Goal: Task Accomplishment & Management: Use online tool/utility

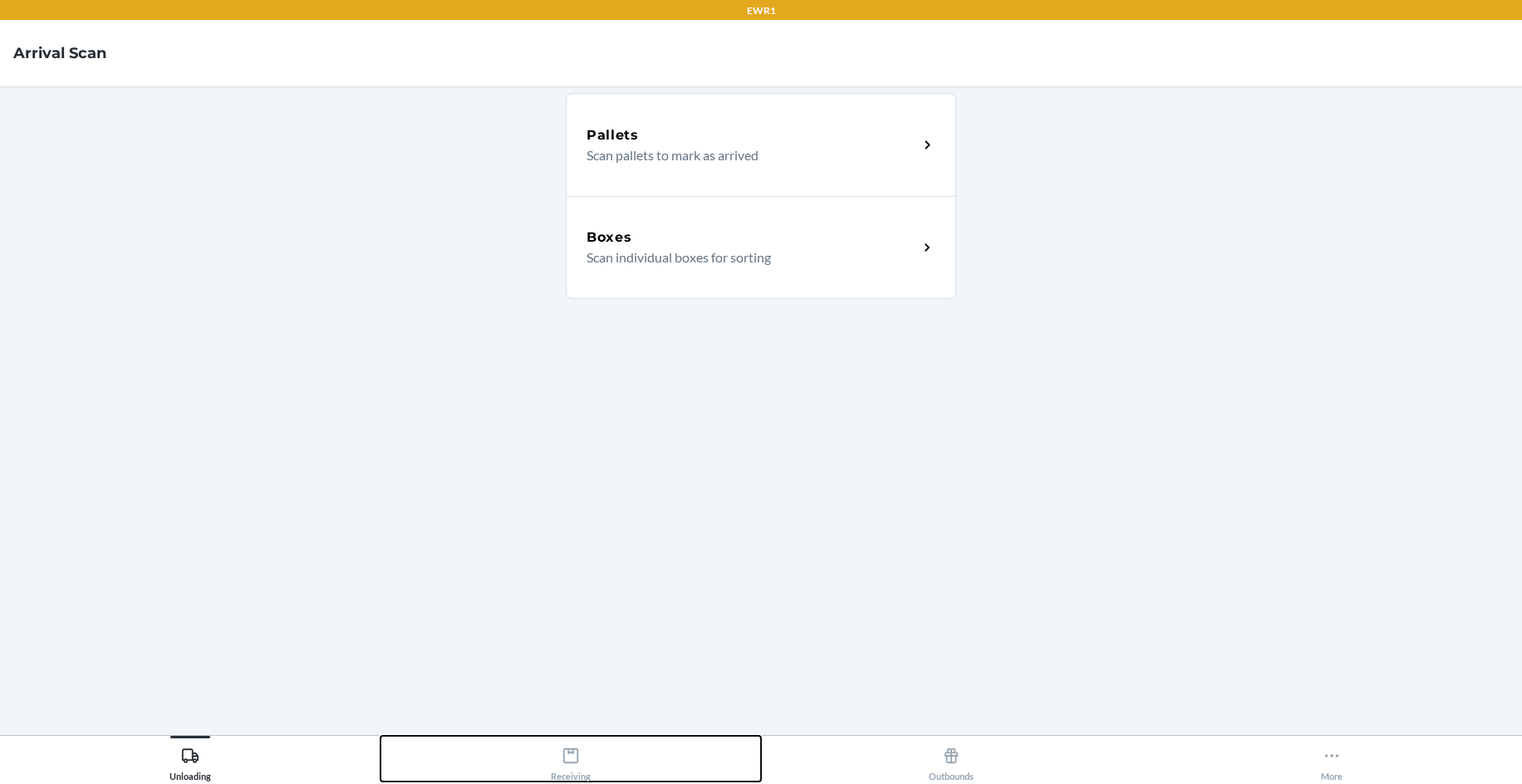
click at [569, 758] on icon at bounding box center [570, 755] width 18 height 18
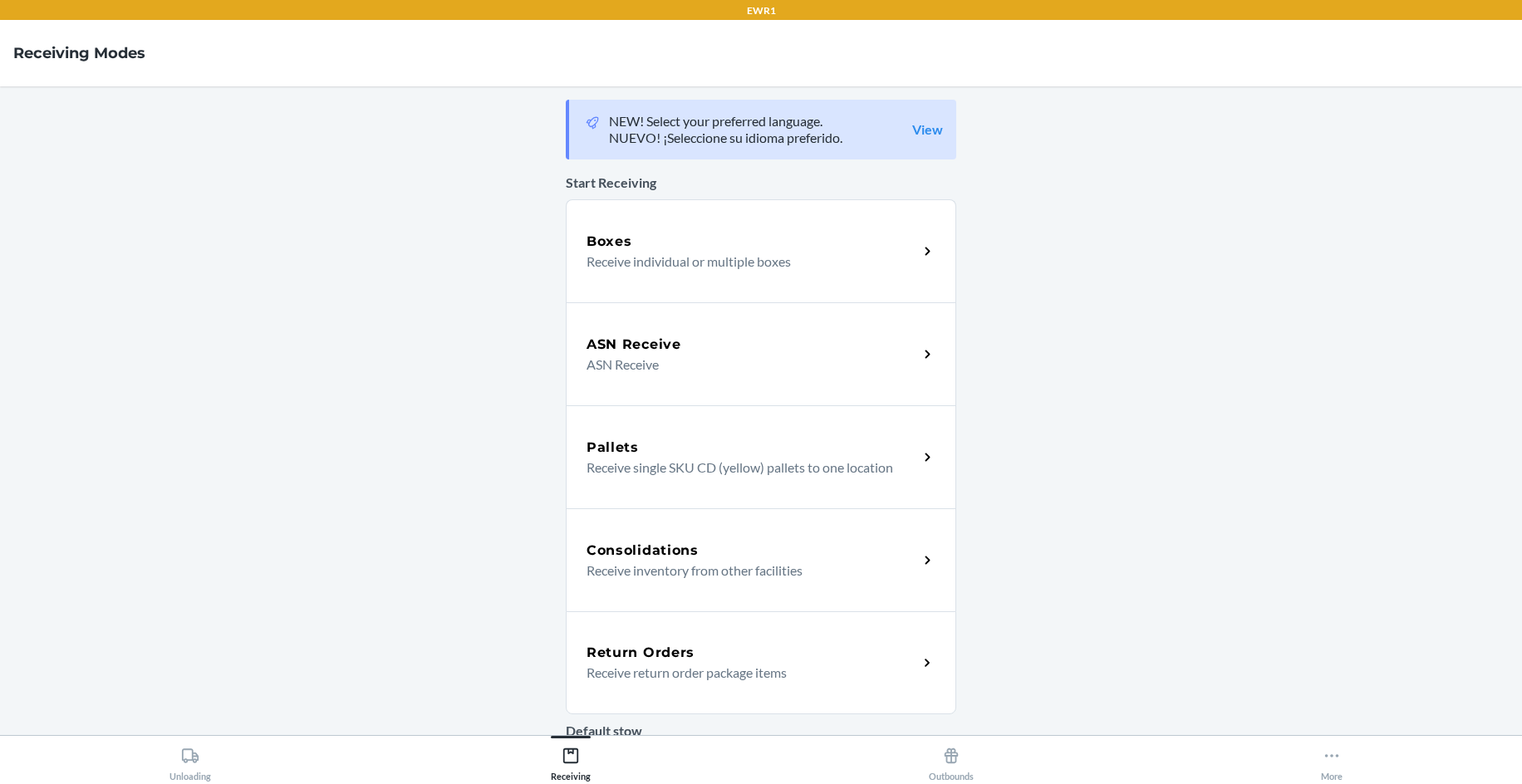
click at [704, 660] on div "Return Orders" at bounding box center [751, 653] width 331 height 20
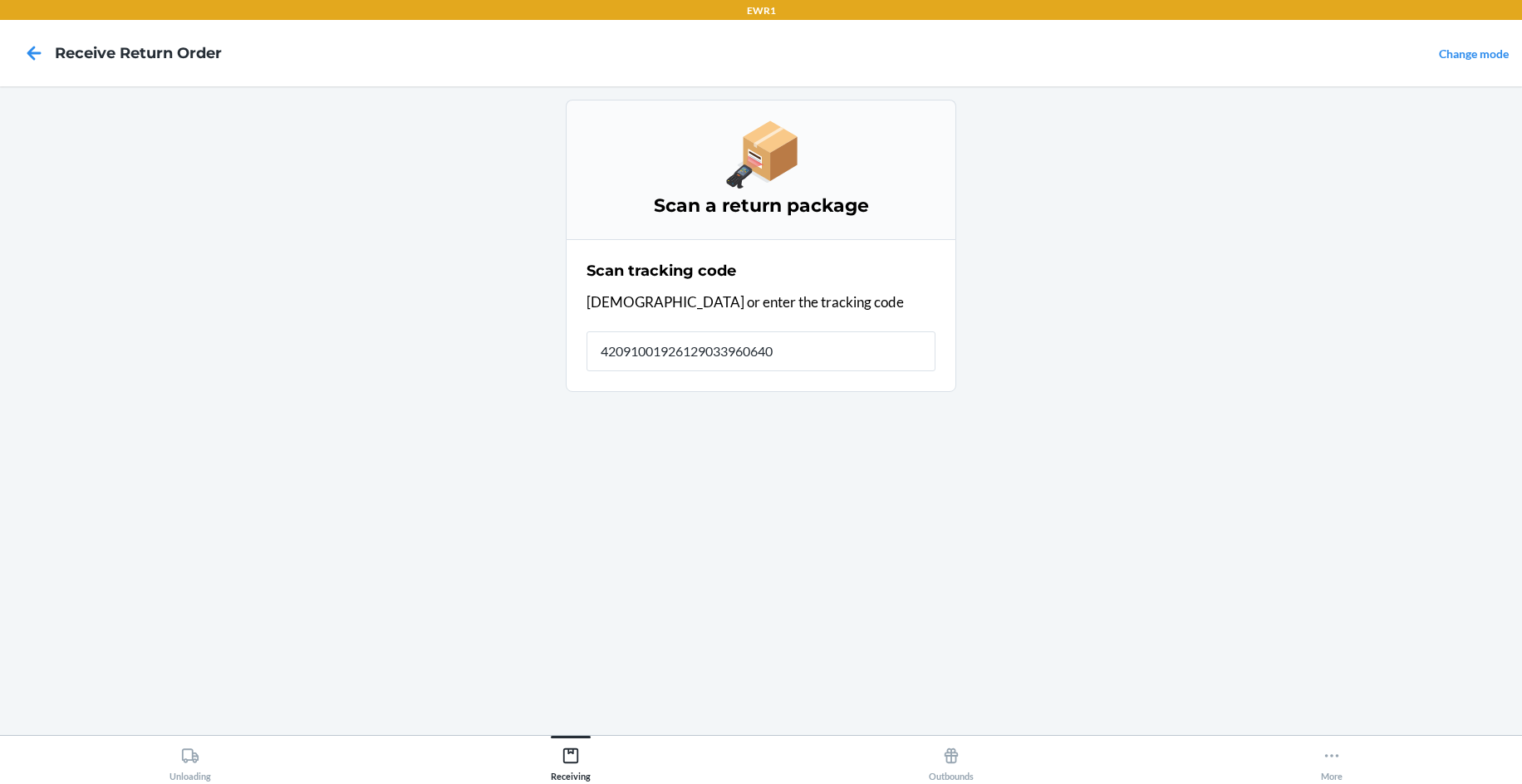
type input "420910019261290339606408"
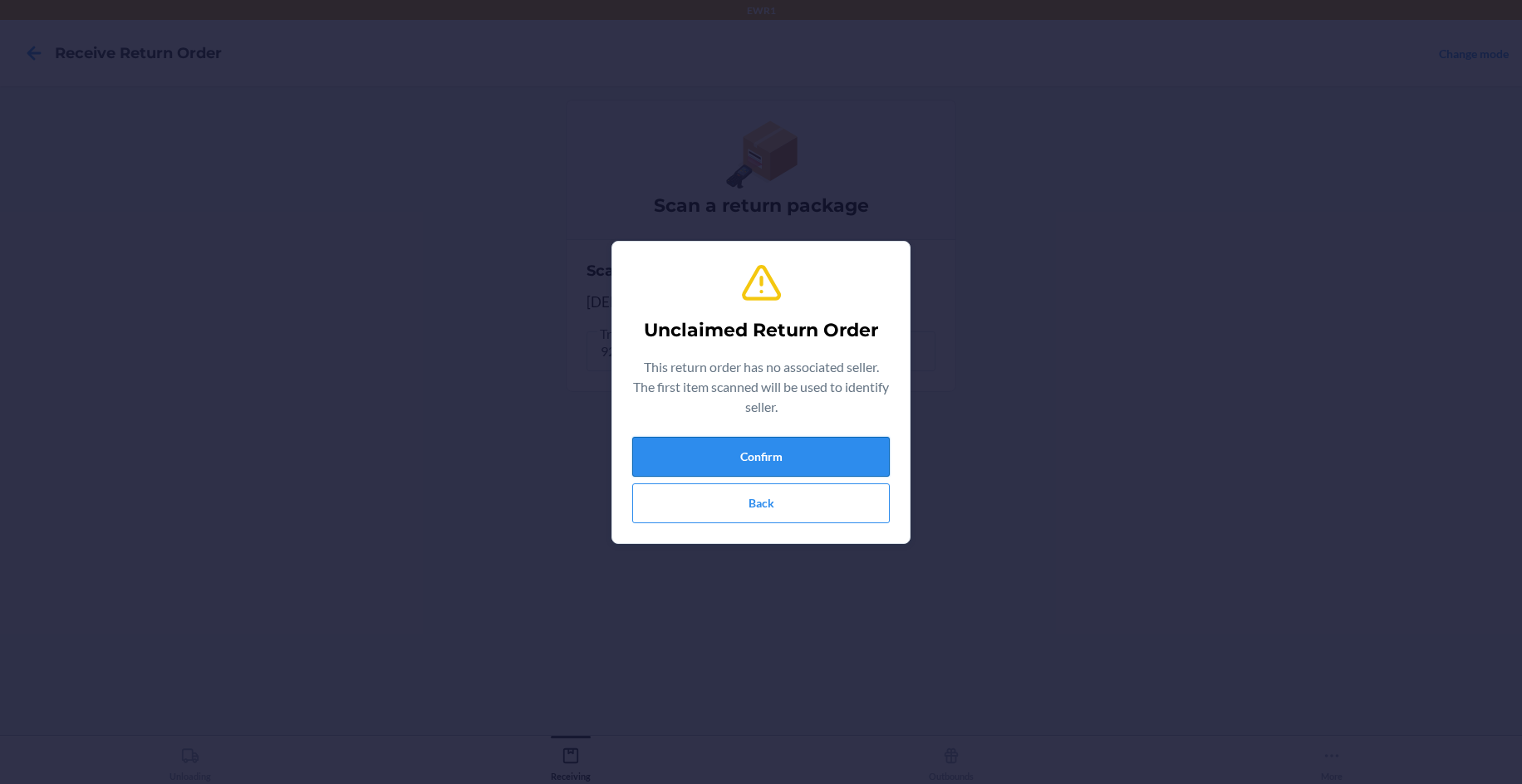
click at [845, 463] on button "Confirm" at bounding box center [761, 457] width 257 height 40
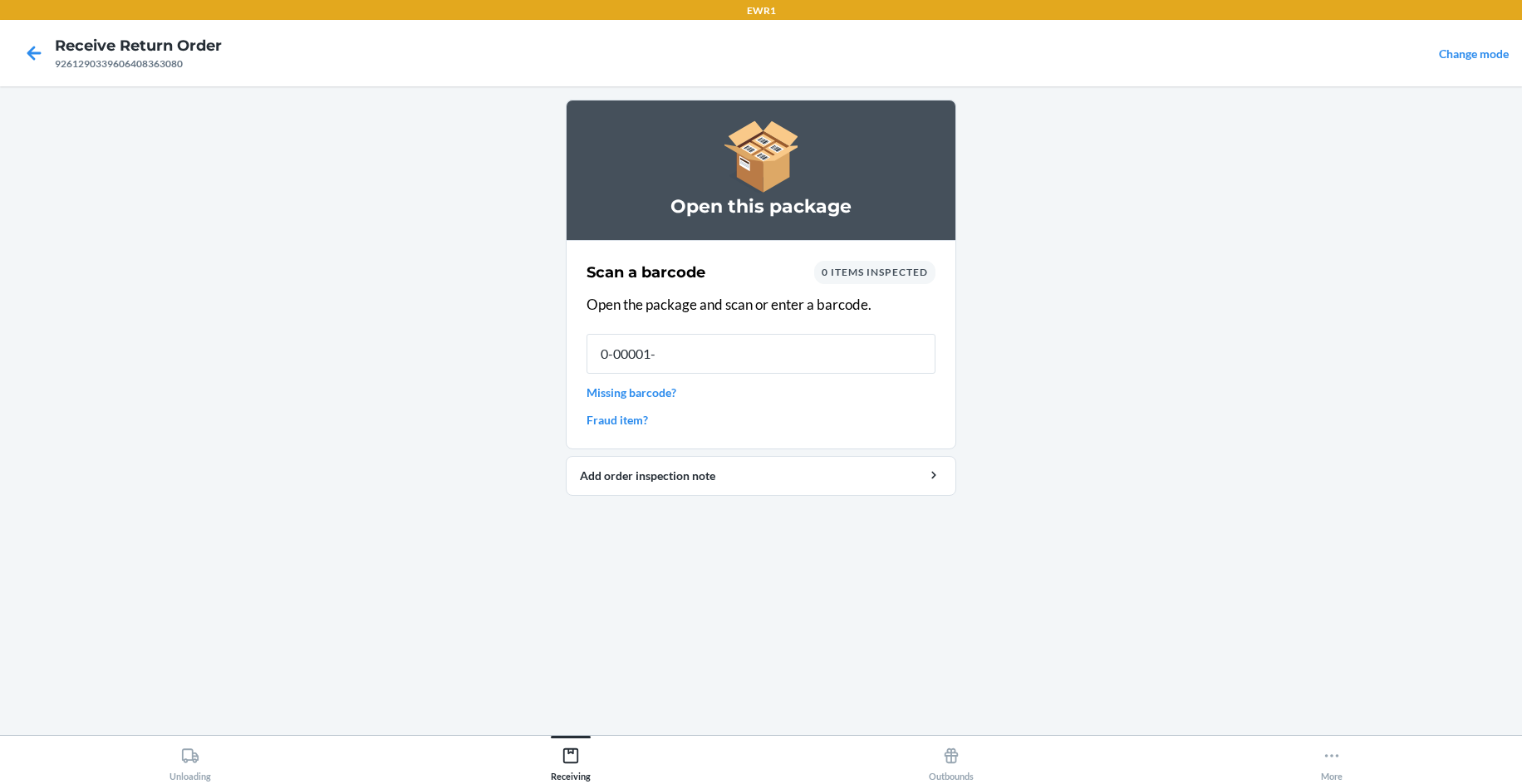
type input "[PHONE_NUMBER]"
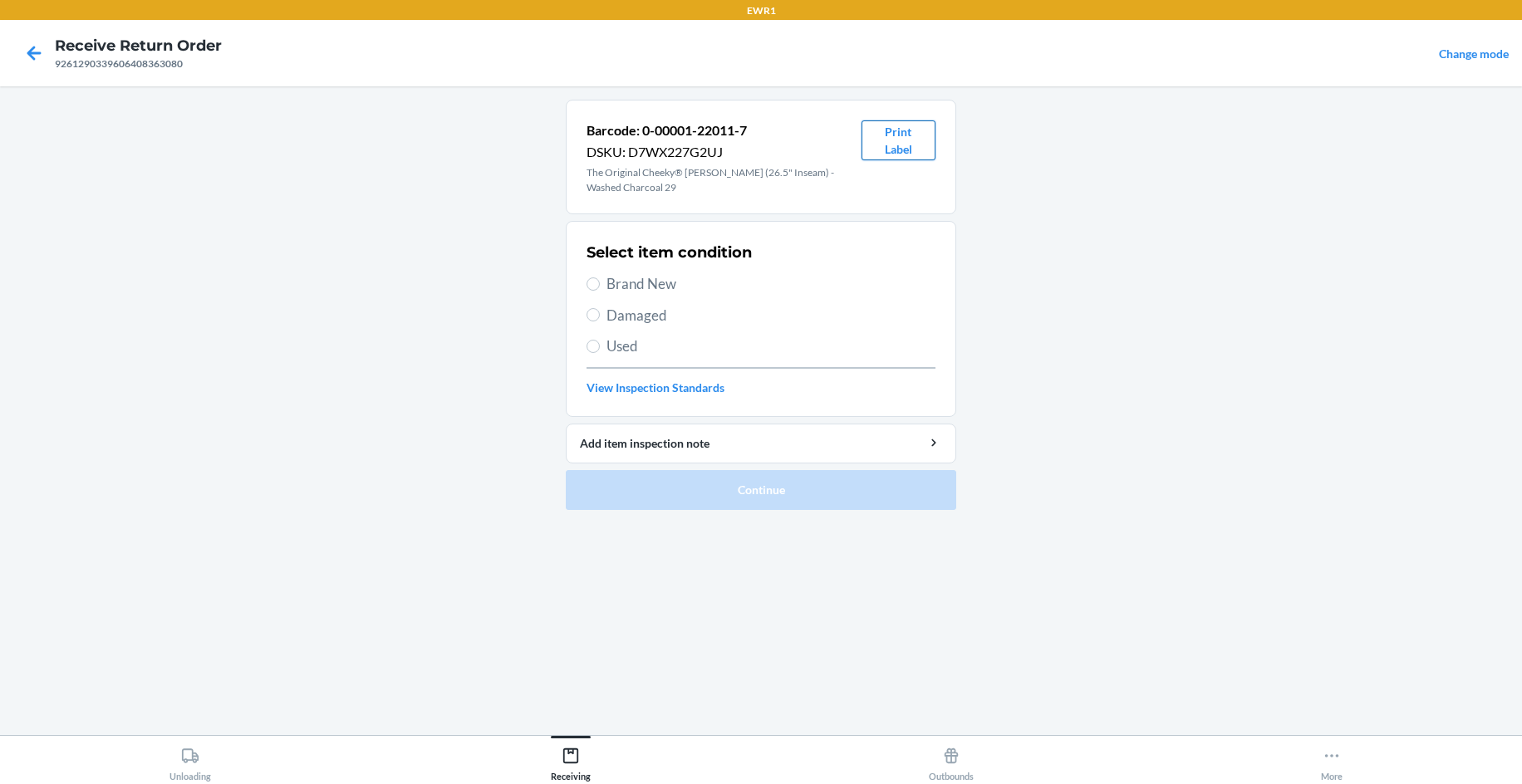
click at [901, 139] on button "Print Label" at bounding box center [898, 141] width 74 height 40
click at [621, 291] on span "Brand New" at bounding box center [771, 284] width 329 height 22
click at [600, 291] on input "Brand New" at bounding box center [593, 284] width 13 height 13
radio input "true"
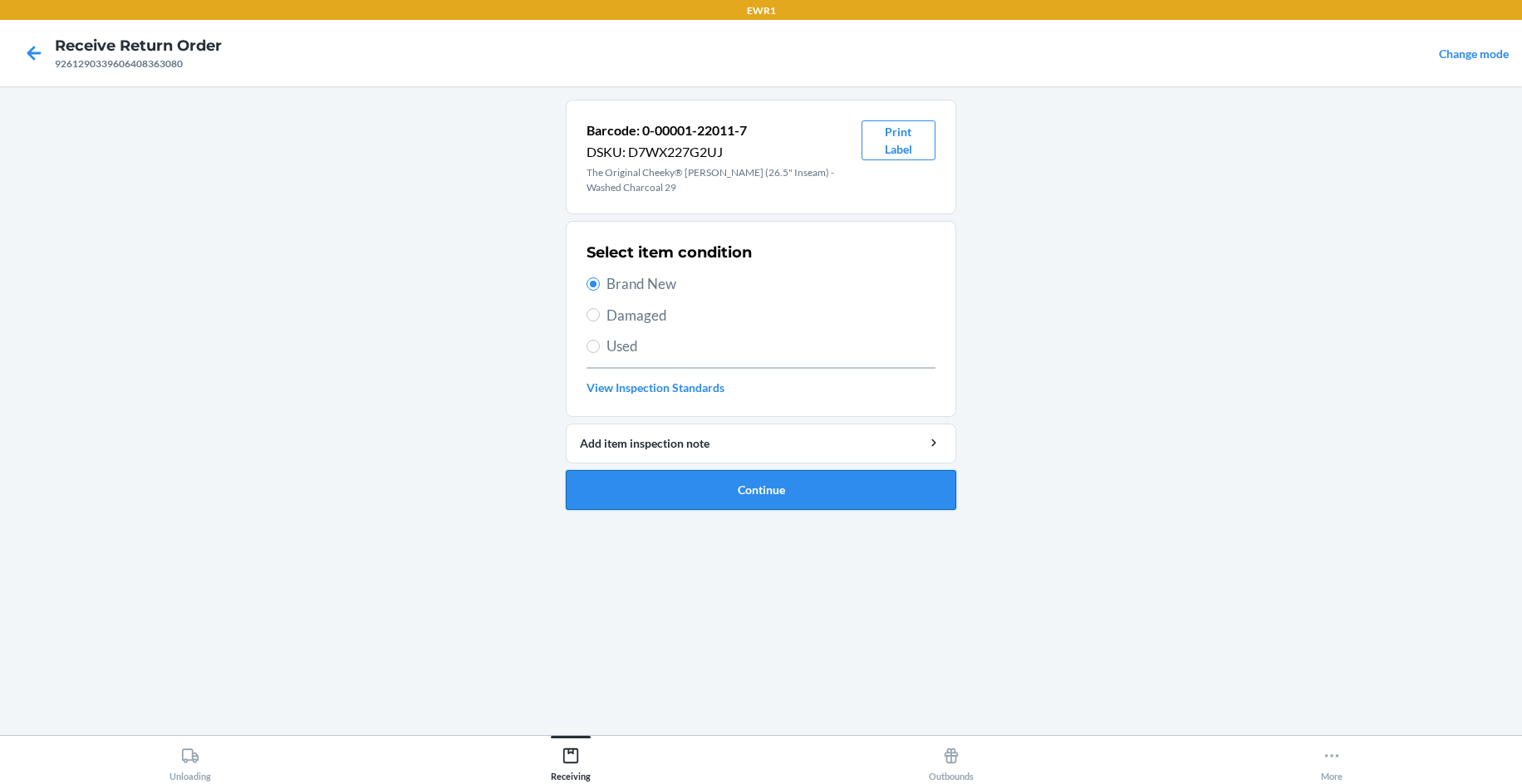
click at [850, 491] on button "Continue" at bounding box center [760, 490] width 391 height 40
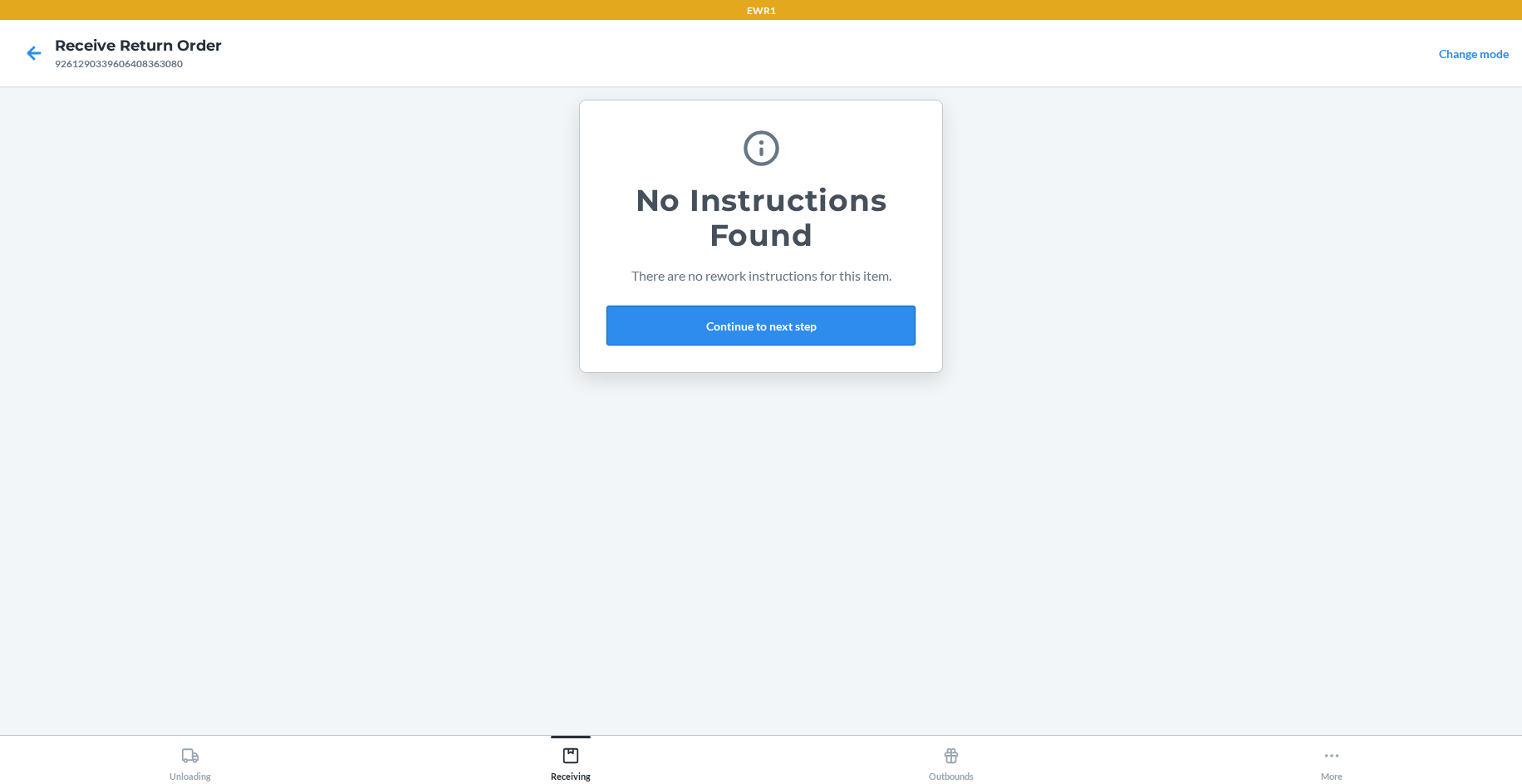
click at [802, 319] on button "Continue to next step" at bounding box center [761, 326] width 309 height 40
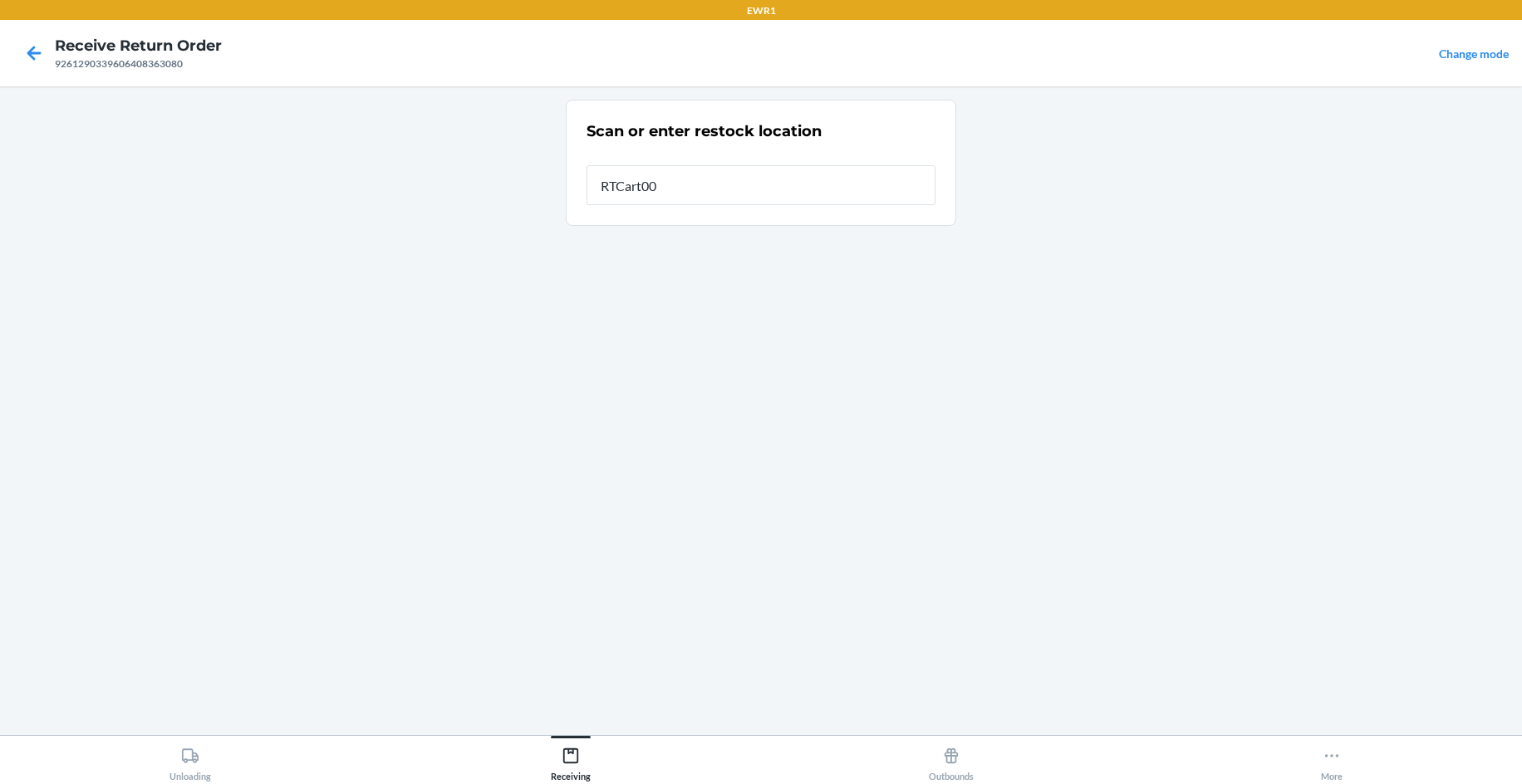
type input "RTCart004"
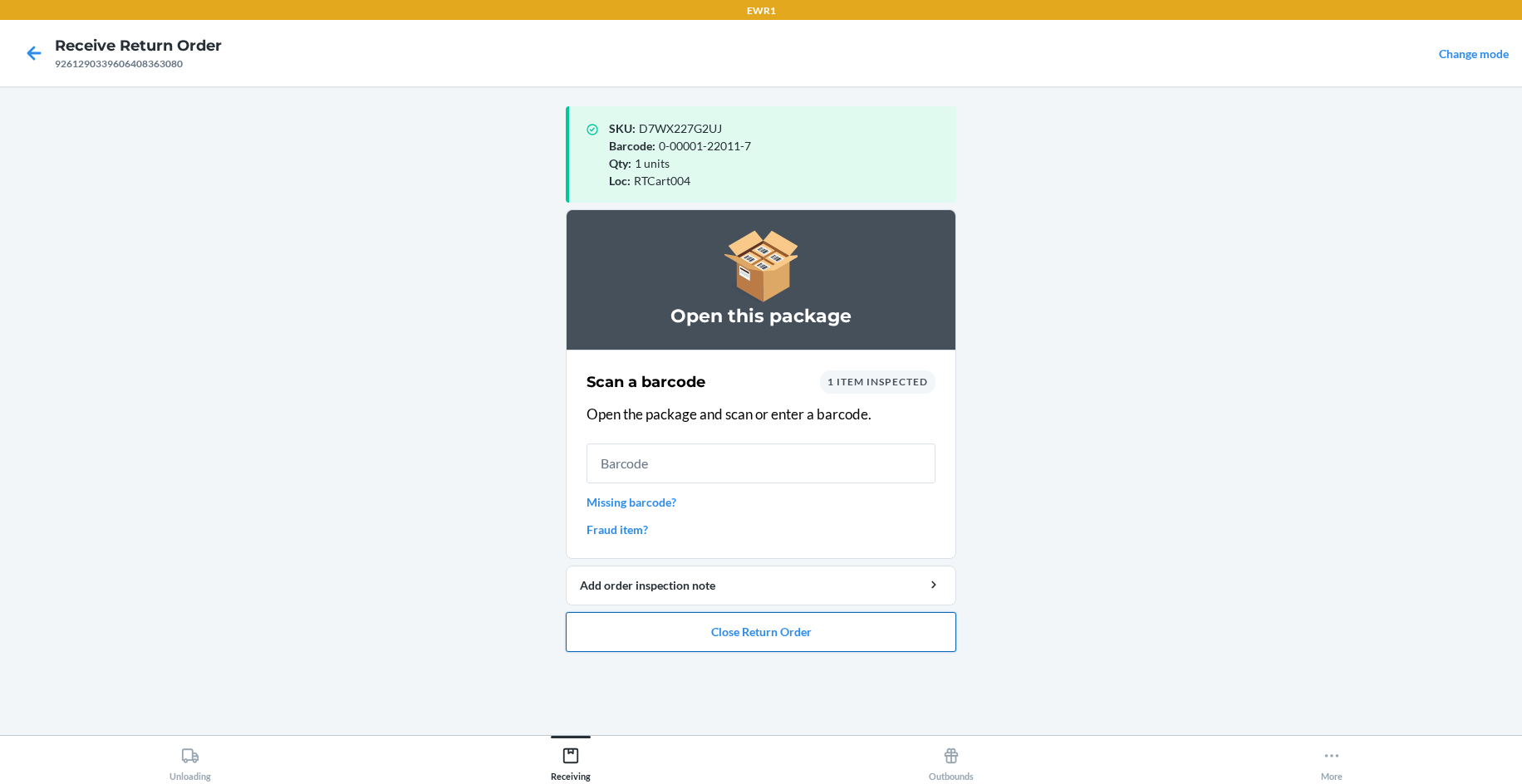
click at [720, 636] on button "Close Return Order" at bounding box center [760, 632] width 391 height 40
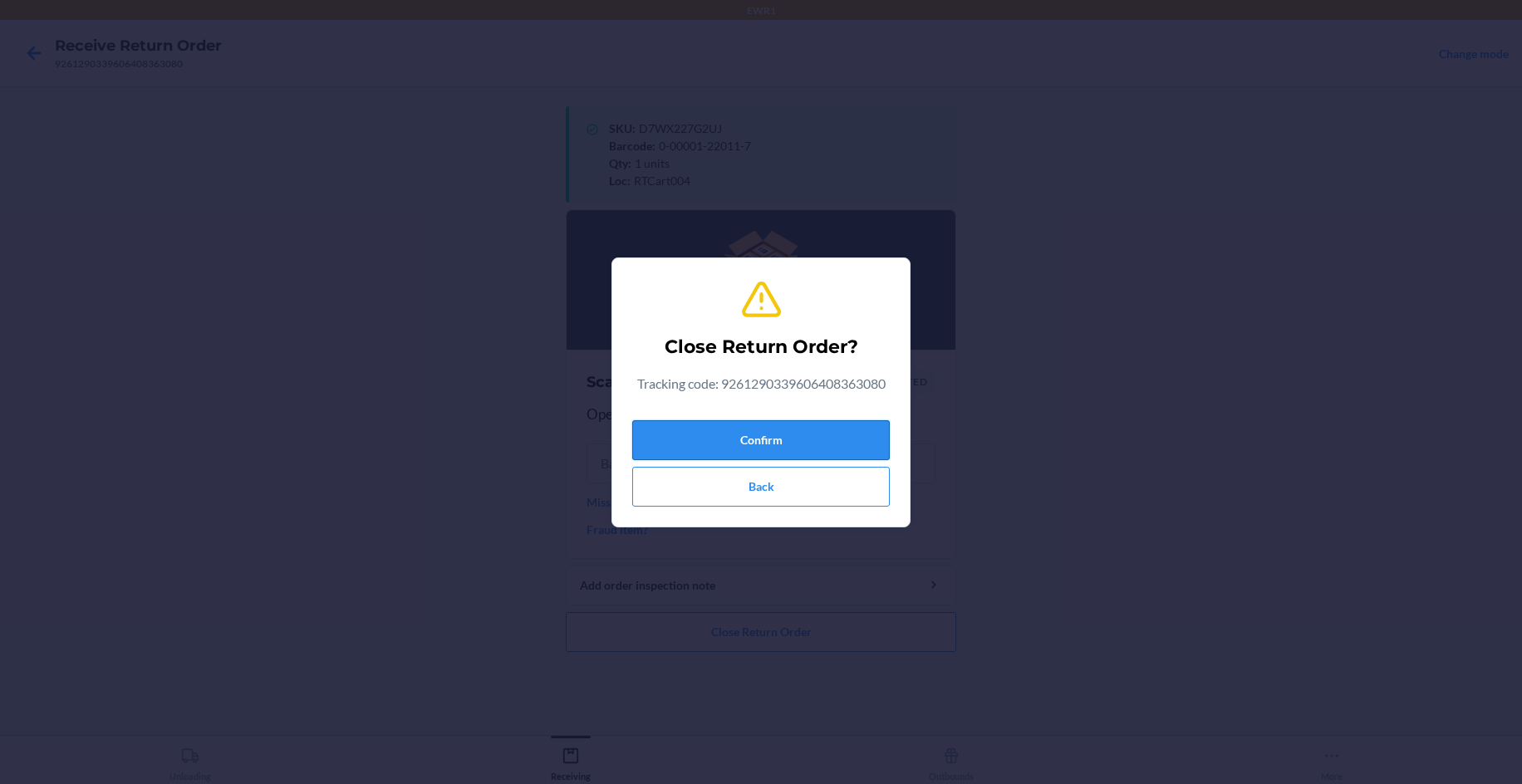
click at [723, 436] on button "Confirm" at bounding box center [761, 440] width 257 height 40
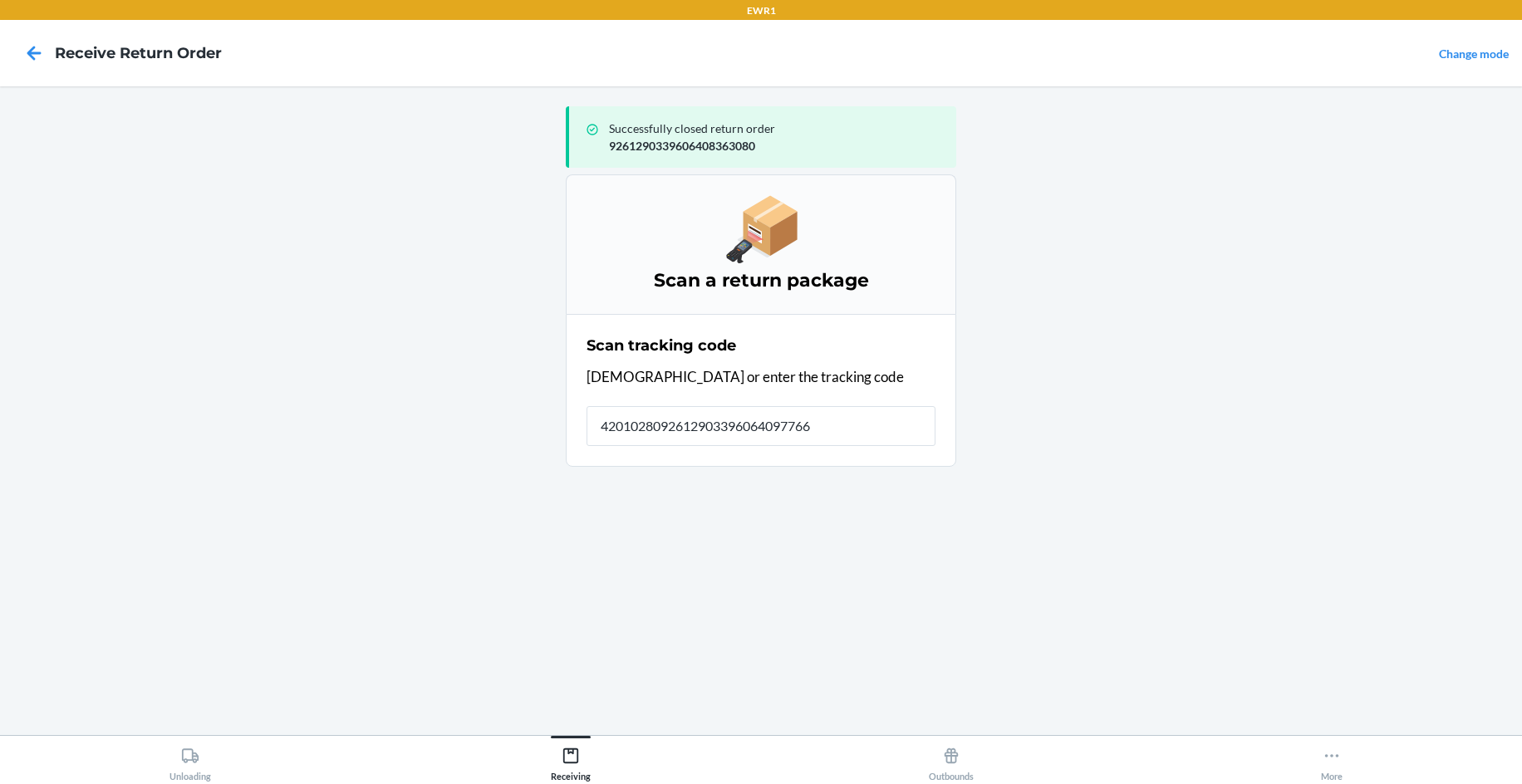
type input "42010280926129033960640977660"
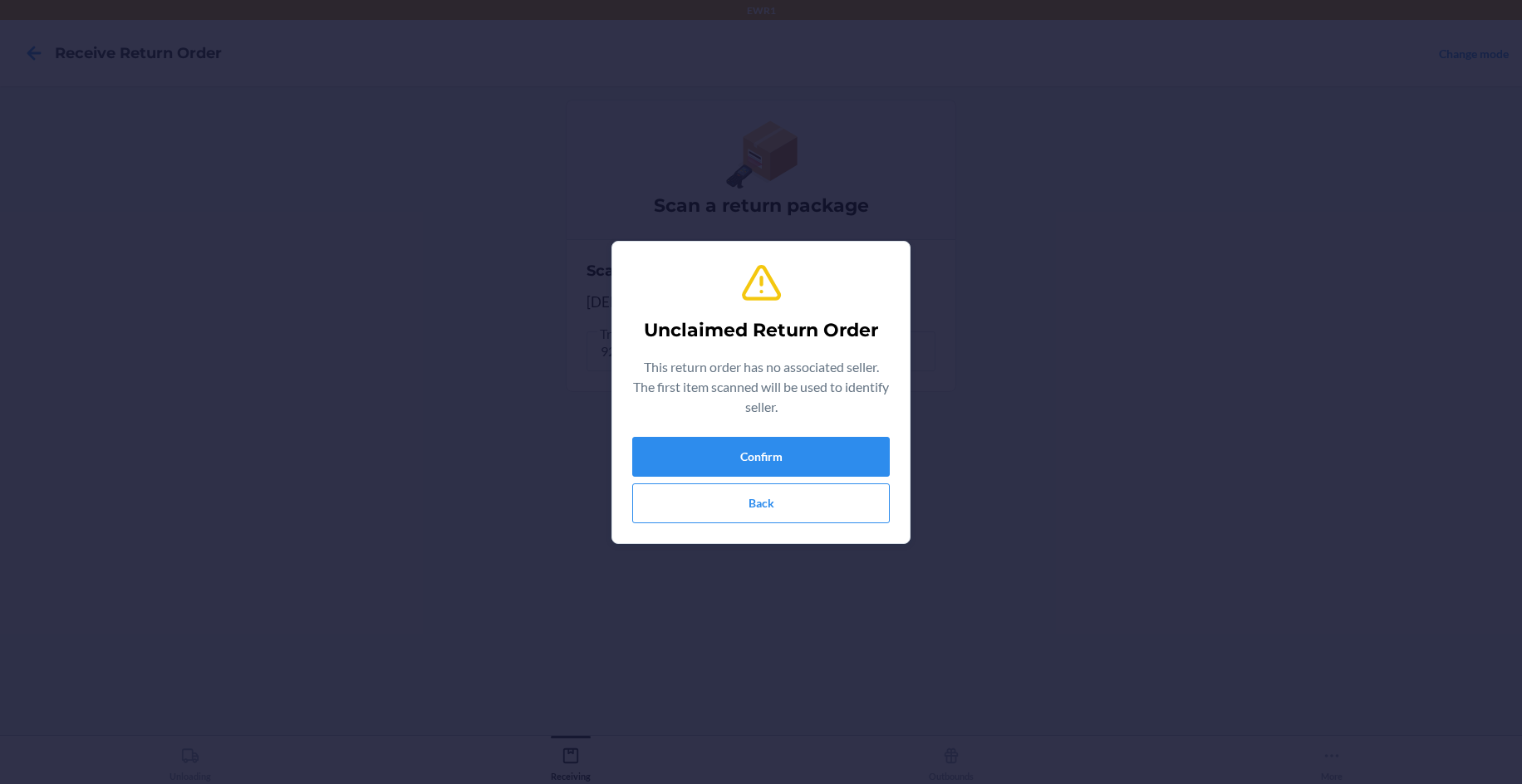
click at [871, 478] on div "Confirm Back" at bounding box center [761, 480] width 257 height 86
click at [818, 457] on button "Confirm" at bounding box center [761, 457] width 257 height 40
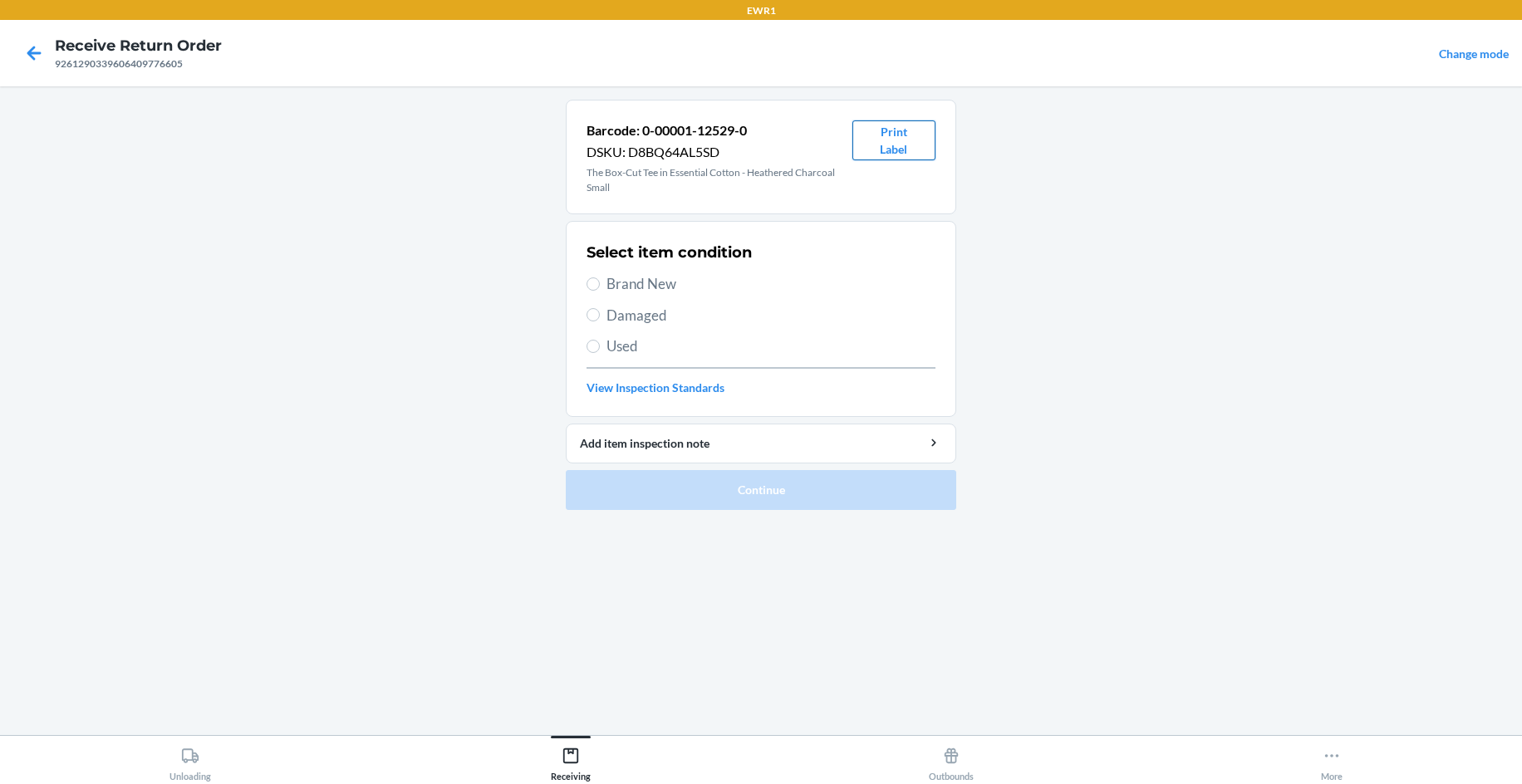
click at [908, 140] on button "Print Label" at bounding box center [893, 141] width 83 height 40
click at [664, 285] on span "Brand New" at bounding box center [771, 284] width 329 height 22
click at [600, 285] on input "Brand New" at bounding box center [593, 284] width 13 height 13
radio input "true"
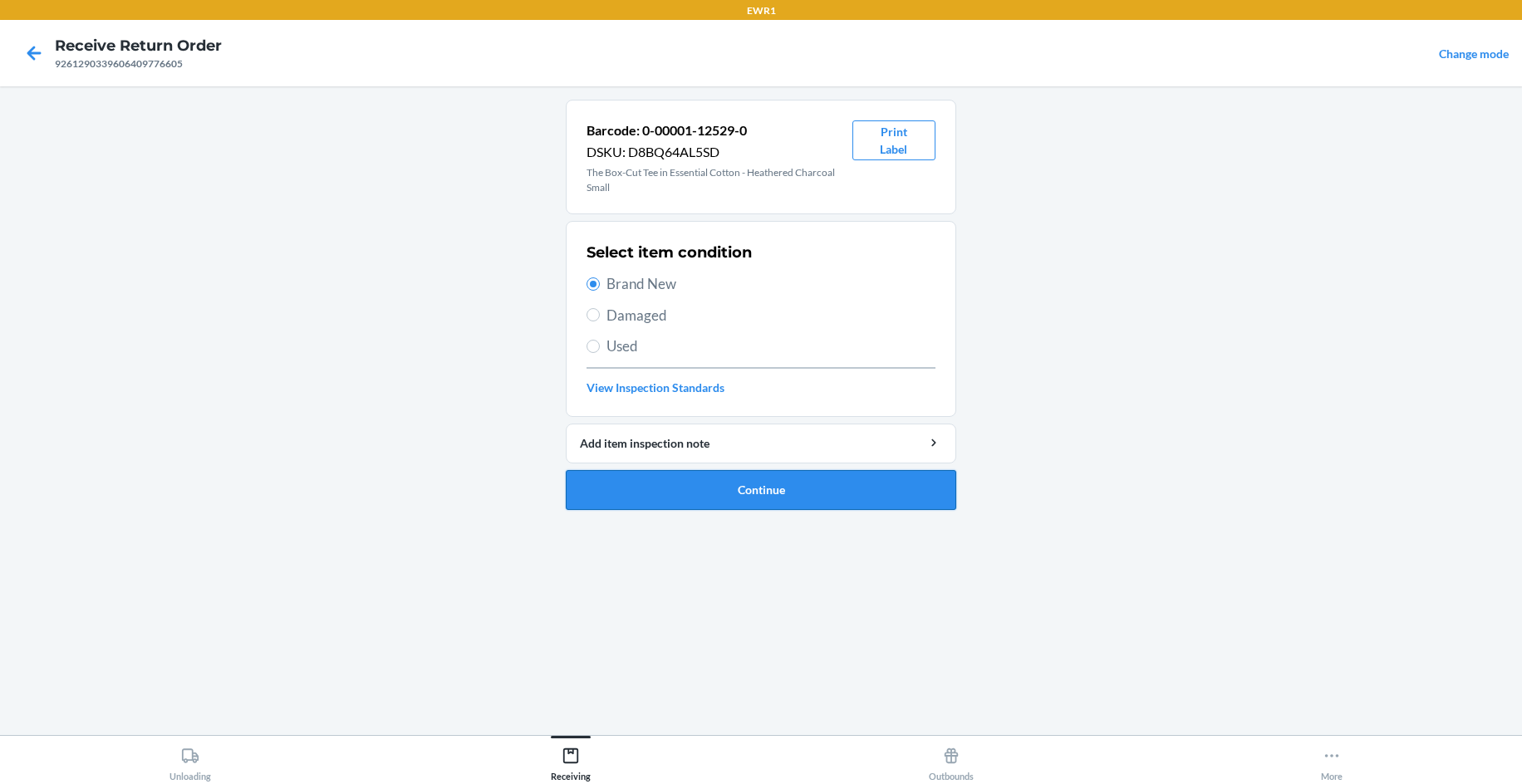
click at [773, 487] on button "Continue" at bounding box center [760, 490] width 391 height 40
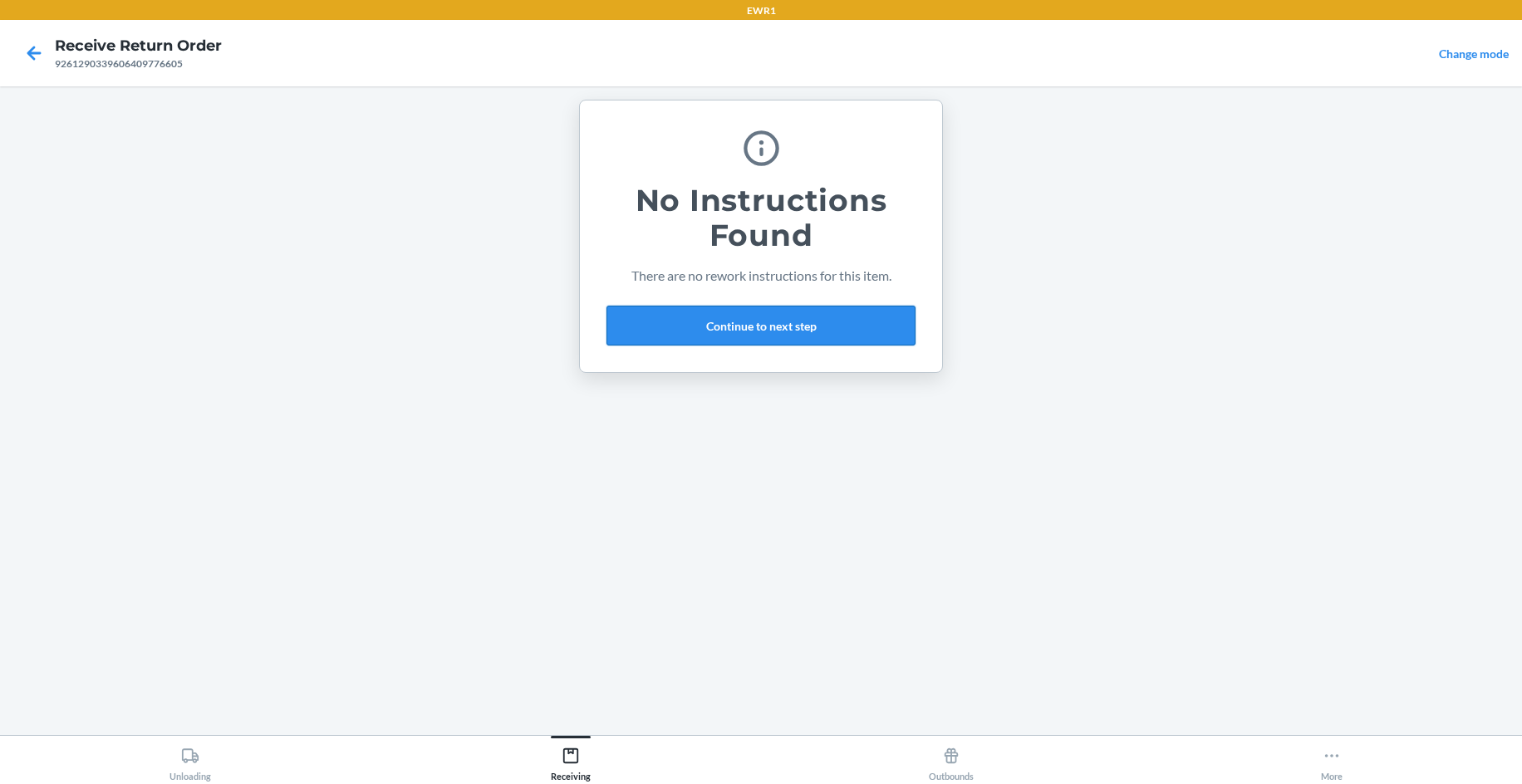
click at [792, 311] on button "Continue to next step" at bounding box center [761, 326] width 309 height 40
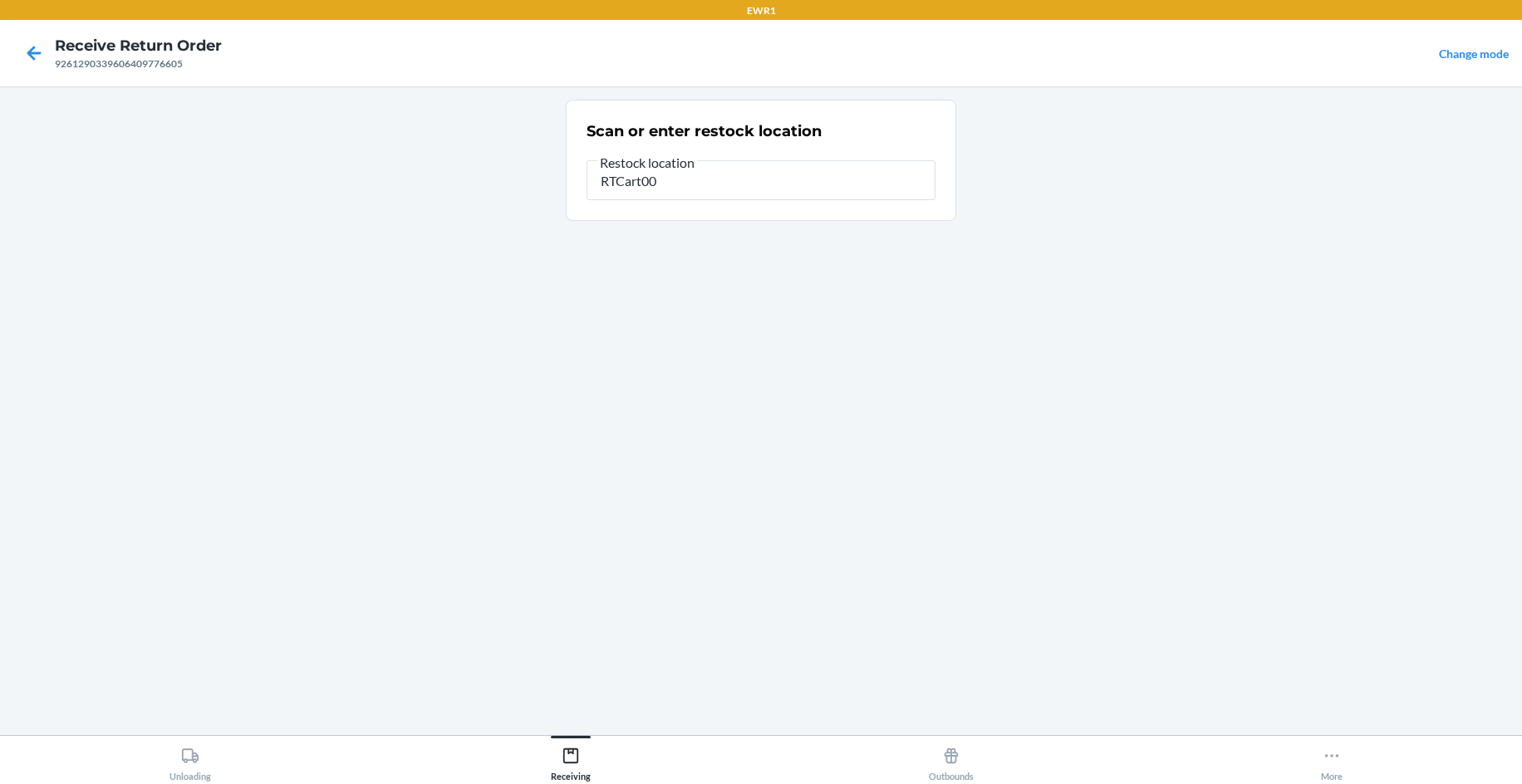
type input "RTCart004"
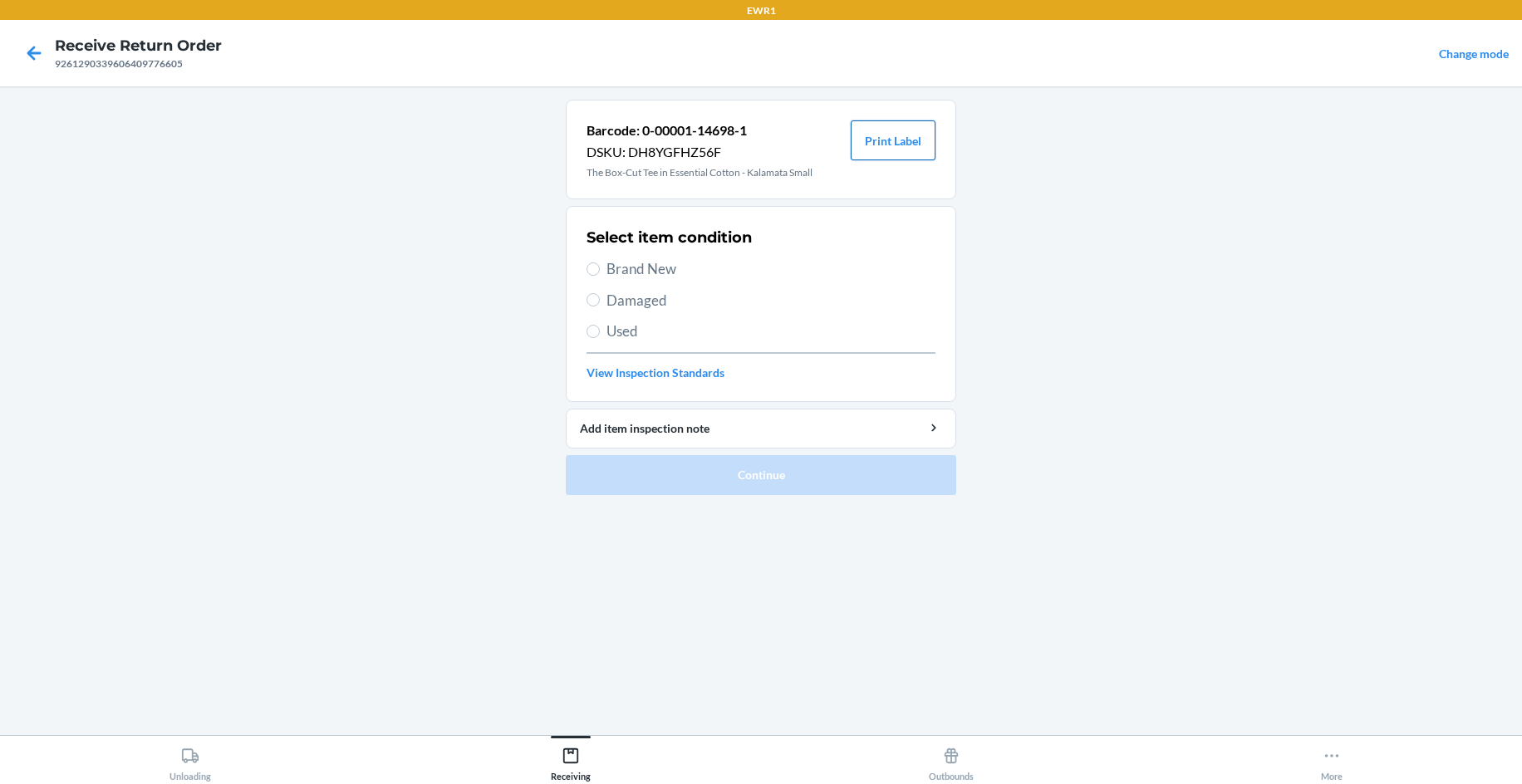
click at [891, 156] on button "Print Label" at bounding box center [892, 141] width 84 height 40
click at [635, 270] on span "Brand New" at bounding box center [771, 269] width 329 height 22
click at [600, 270] on input "Brand New" at bounding box center [593, 270] width 13 height 13
radio input "true"
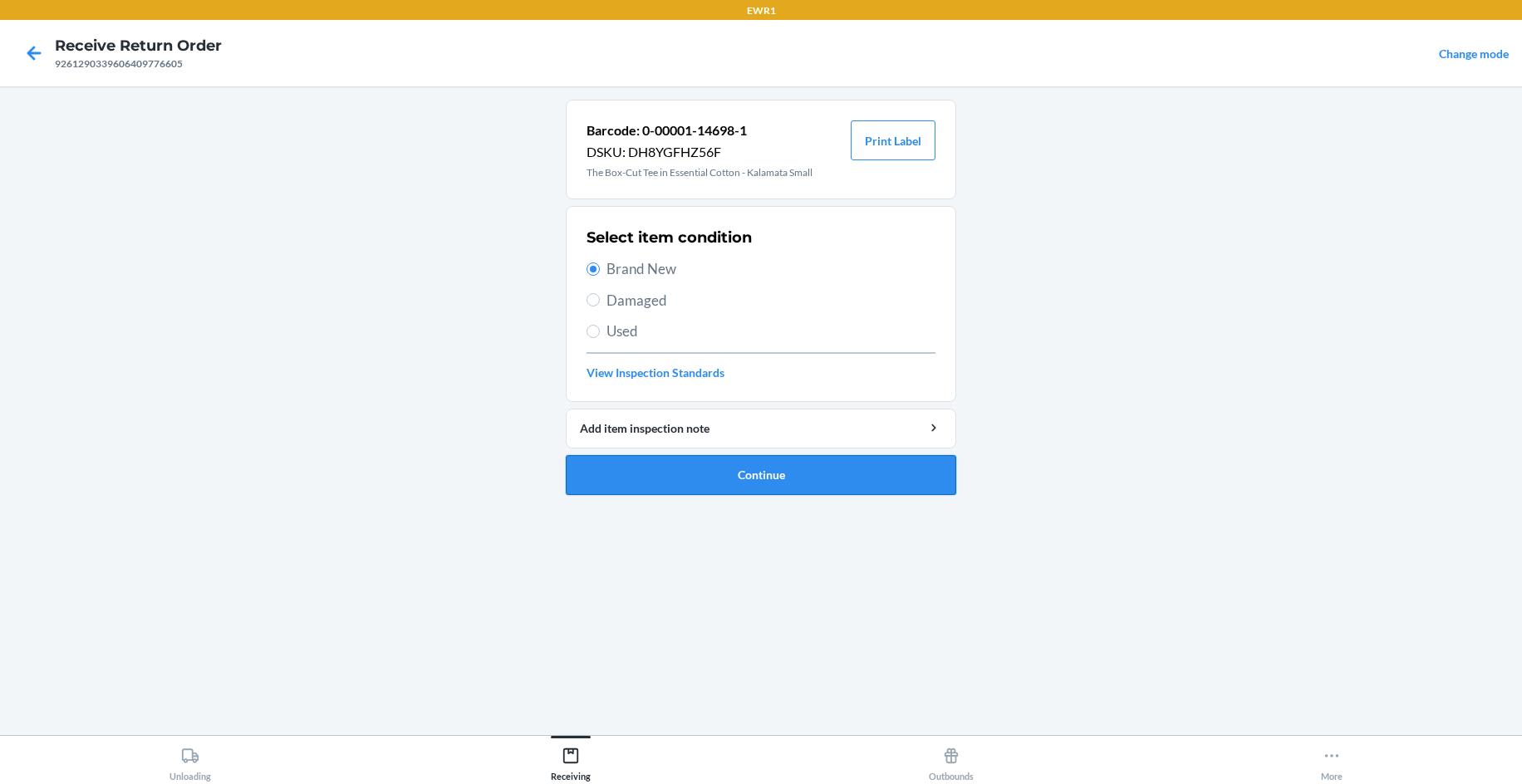
click at [834, 480] on button "Continue" at bounding box center [760, 475] width 391 height 40
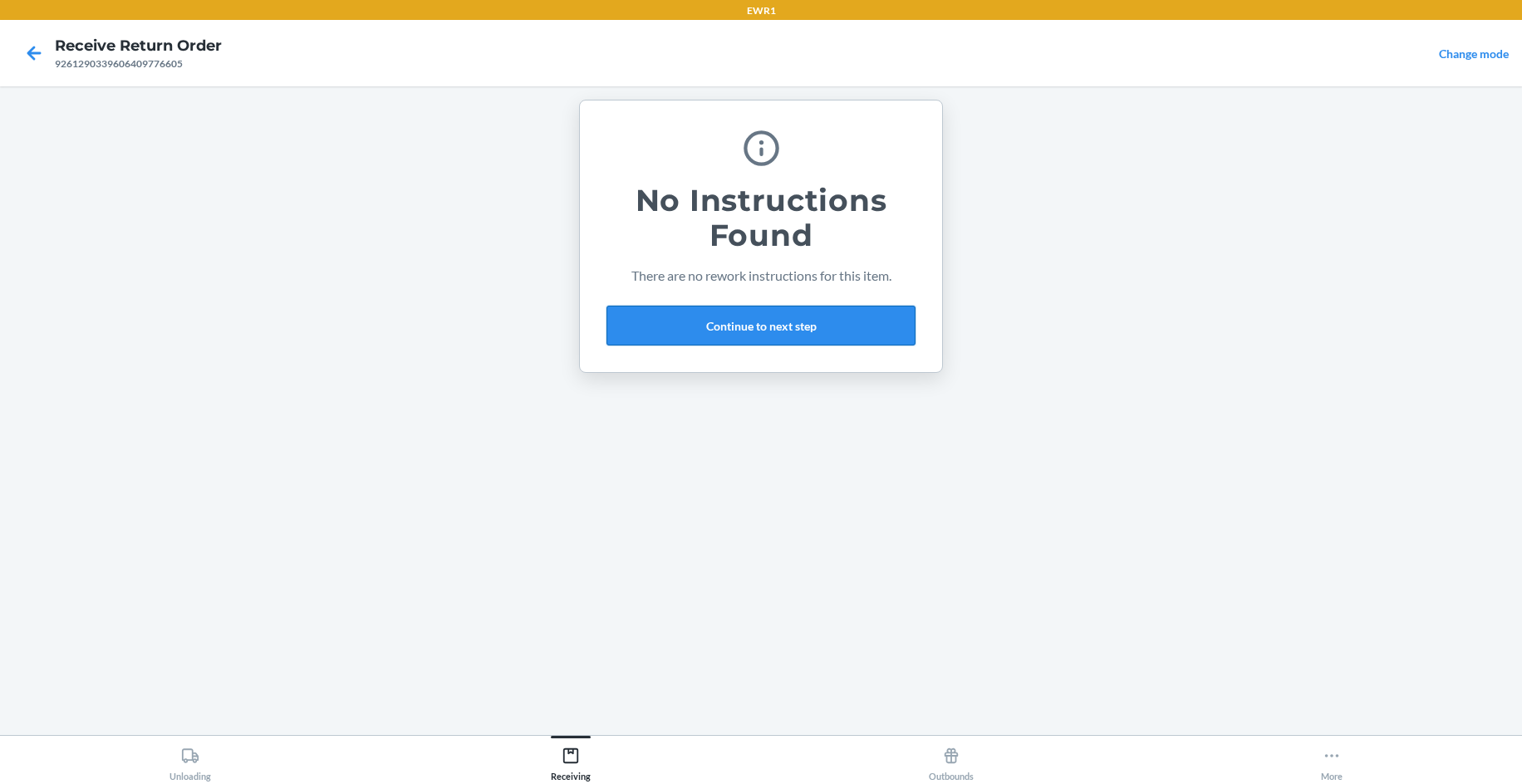
click at [753, 334] on button "Continue to next step" at bounding box center [761, 326] width 309 height 40
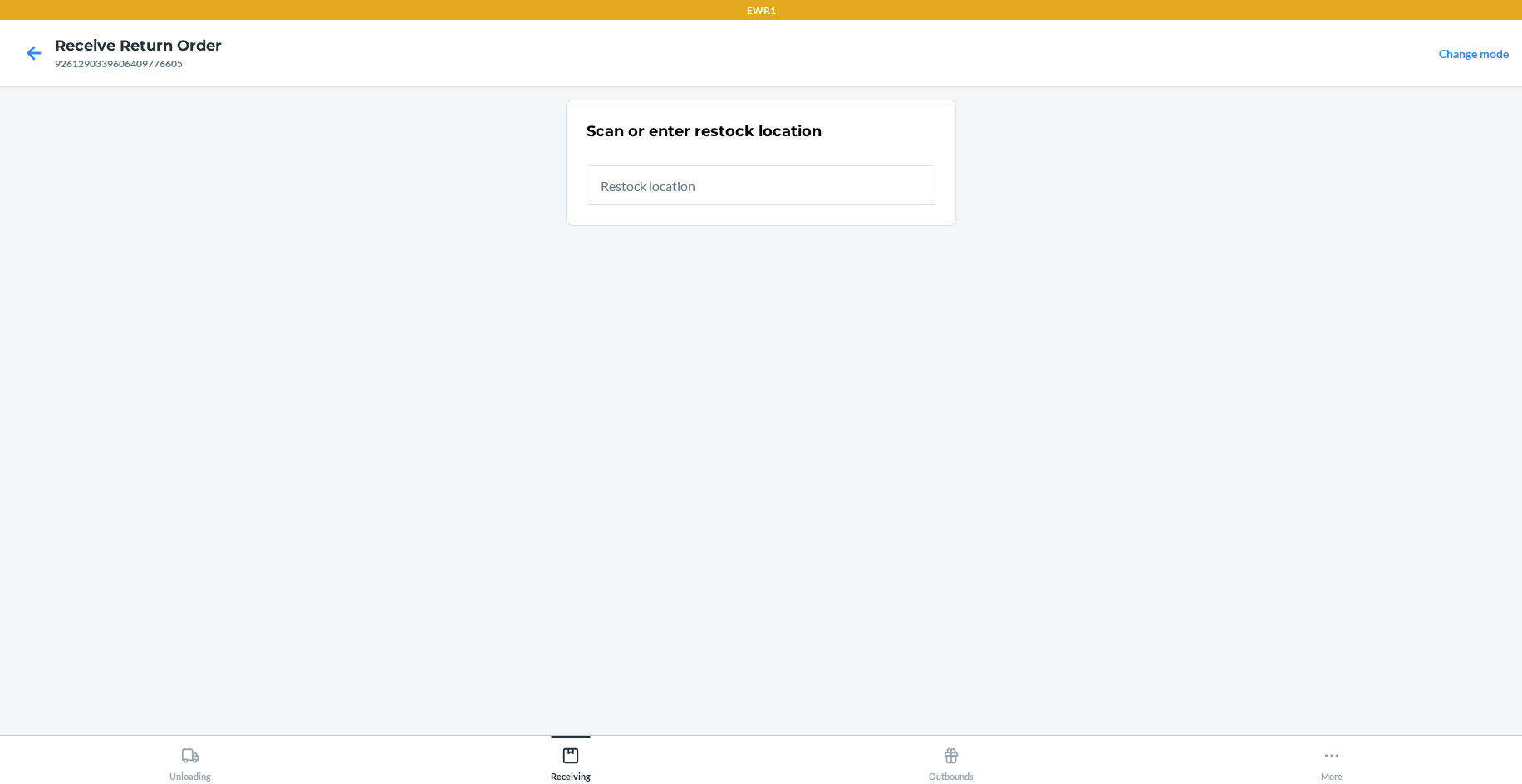
click at [707, 188] on input "text" at bounding box center [761, 185] width 349 height 40
type input "RTCart004"
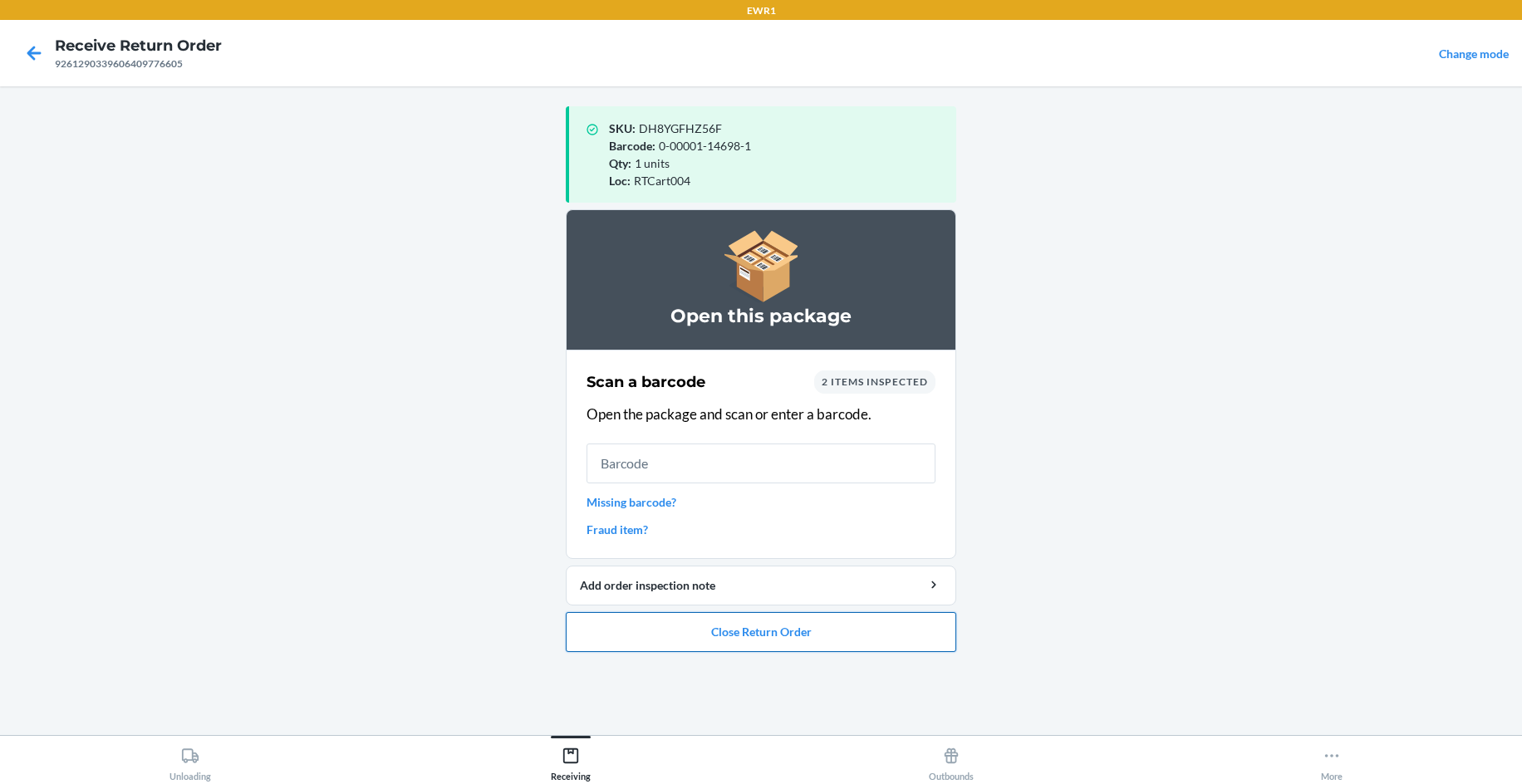
click at [766, 623] on button "Close Return Order" at bounding box center [760, 632] width 391 height 40
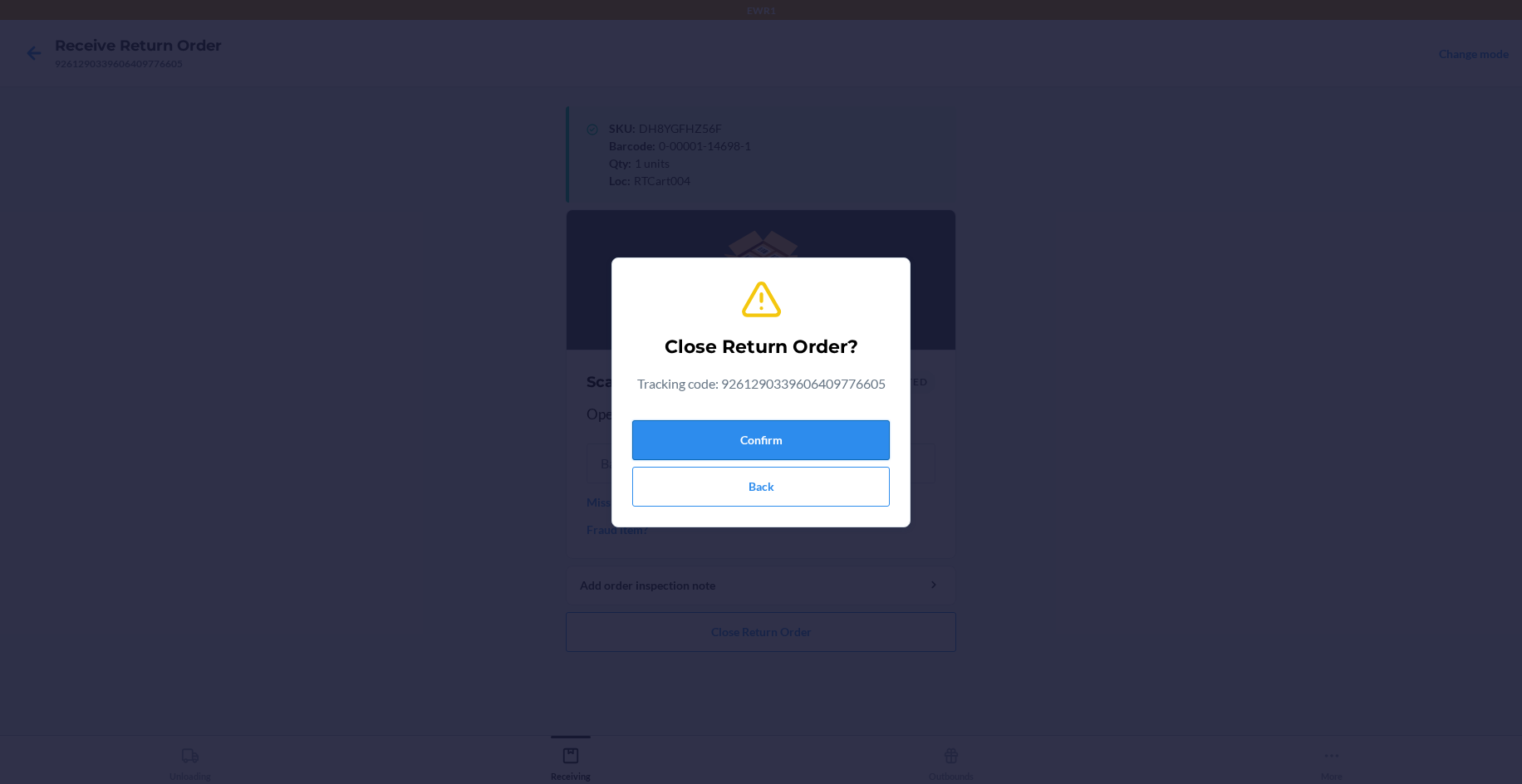
click at [759, 435] on button "Confirm" at bounding box center [761, 440] width 257 height 40
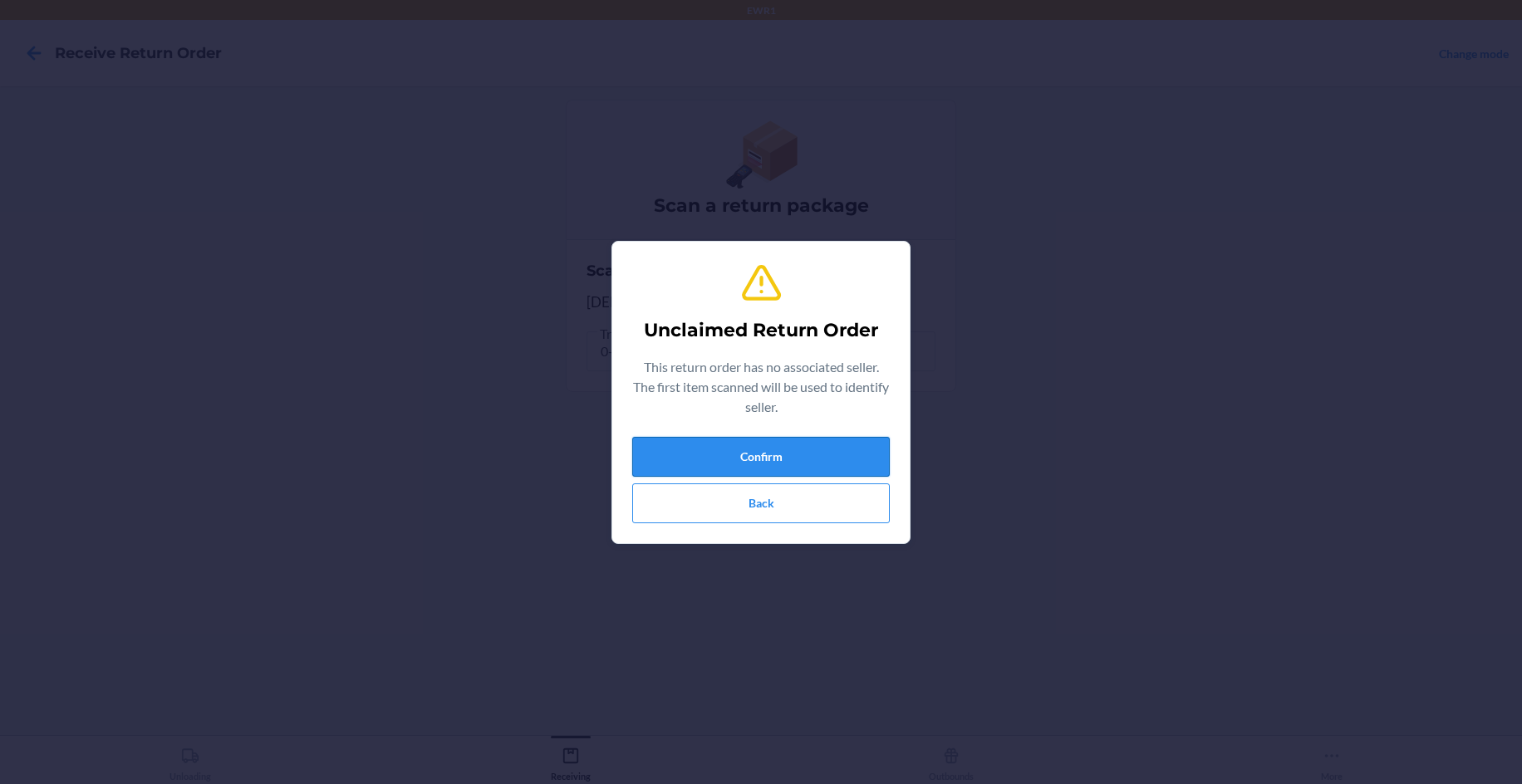
click at [750, 452] on button "Confirm" at bounding box center [761, 457] width 257 height 40
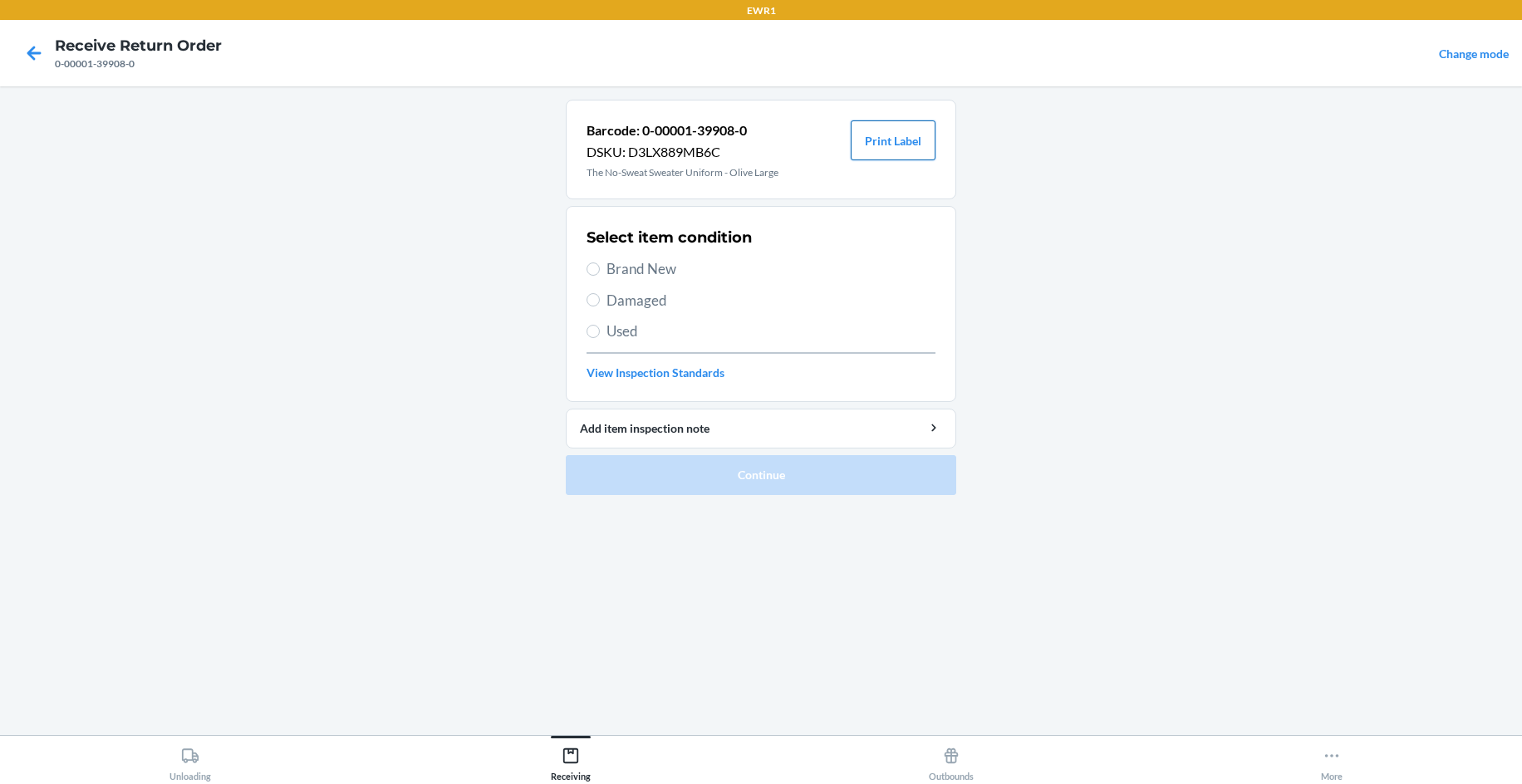
click at [908, 139] on button "Print Label" at bounding box center [892, 141] width 84 height 40
click at [625, 262] on span "Brand New" at bounding box center [771, 269] width 329 height 22
click at [600, 263] on input "Brand New" at bounding box center [593, 270] width 13 height 13
radio input "true"
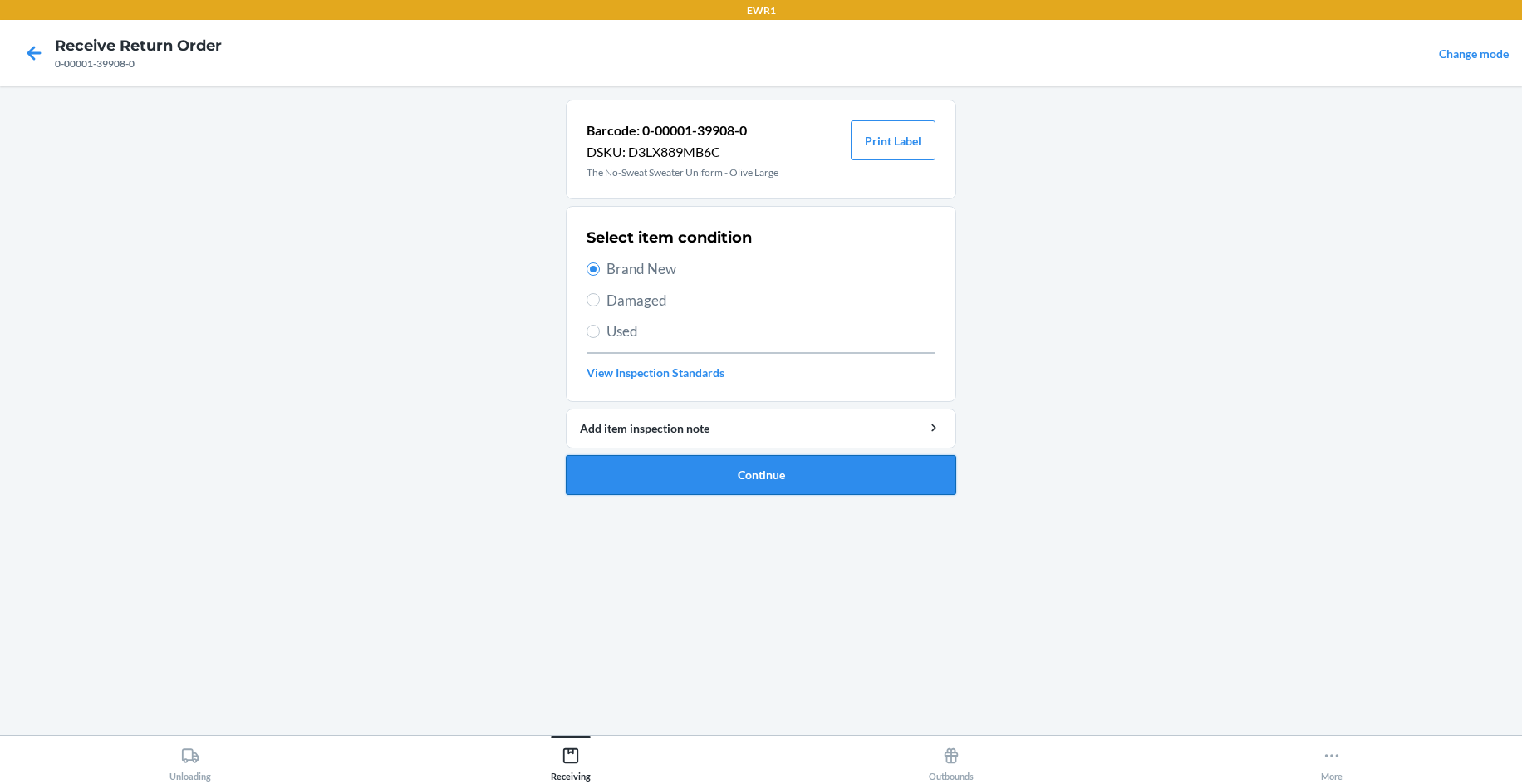
click at [705, 492] on button "Continue" at bounding box center [760, 475] width 391 height 40
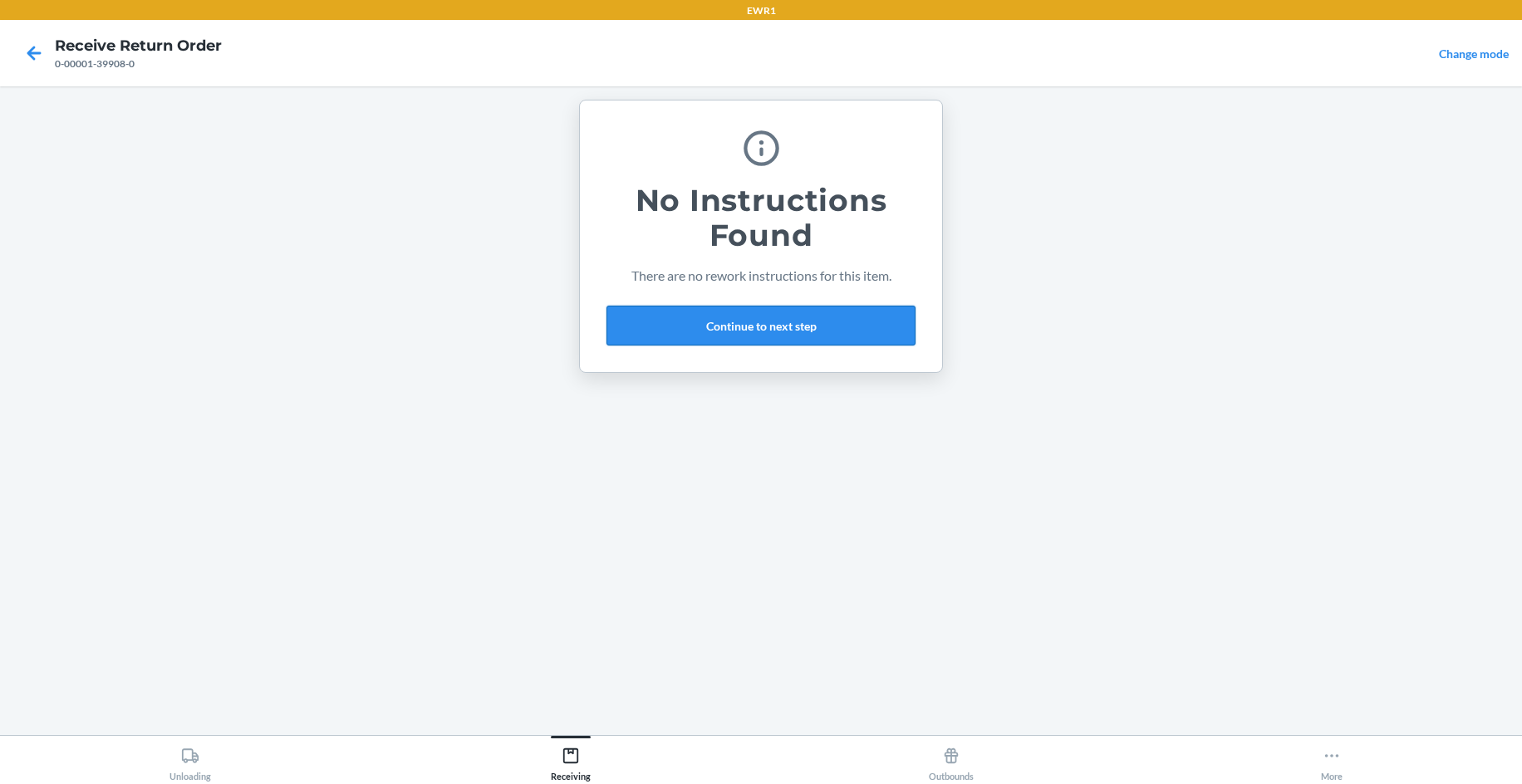
click at [741, 343] on button "Continue to next step" at bounding box center [761, 326] width 309 height 40
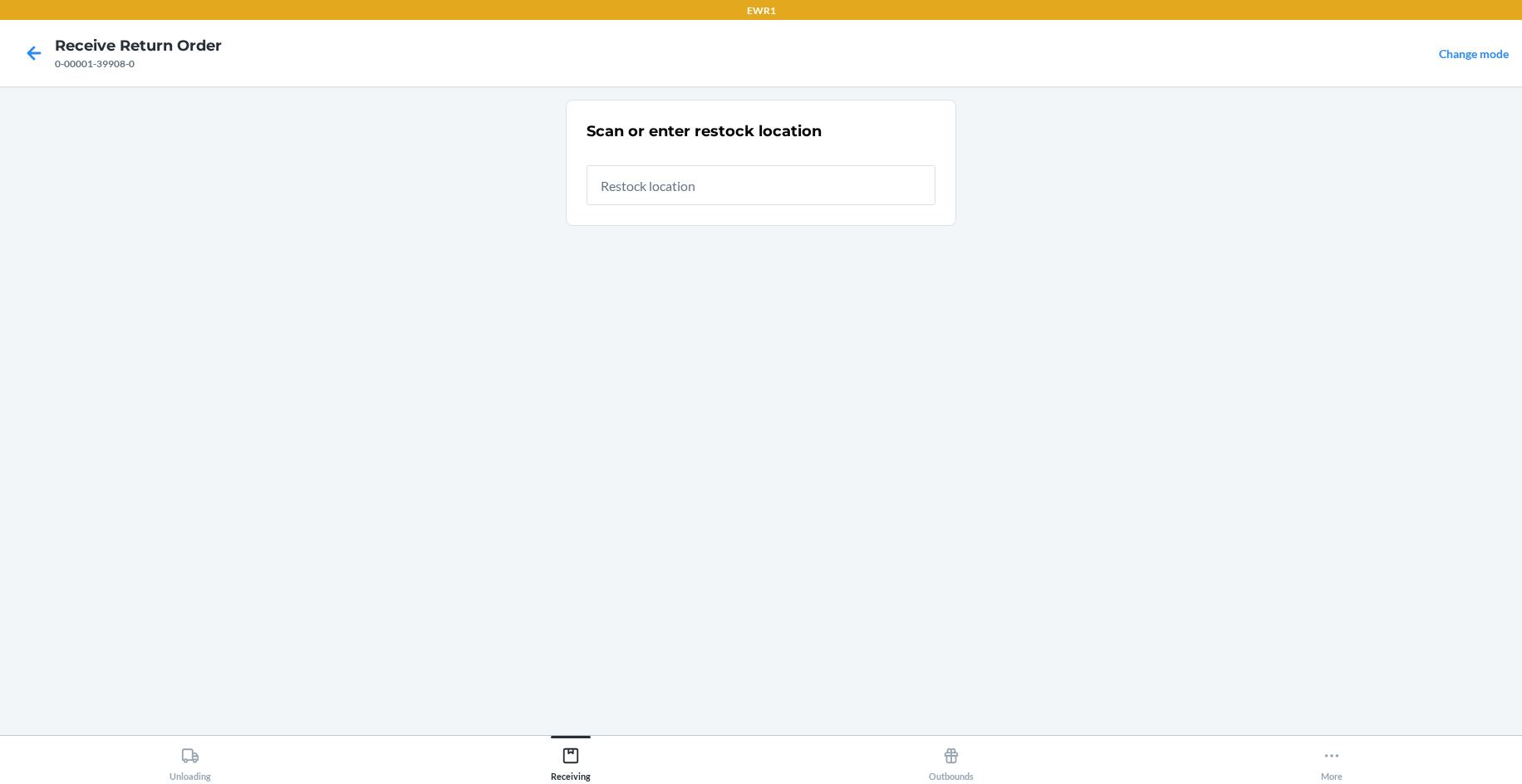
click at [699, 190] on input "text" at bounding box center [761, 185] width 349 height 40
type input "RTCart004"
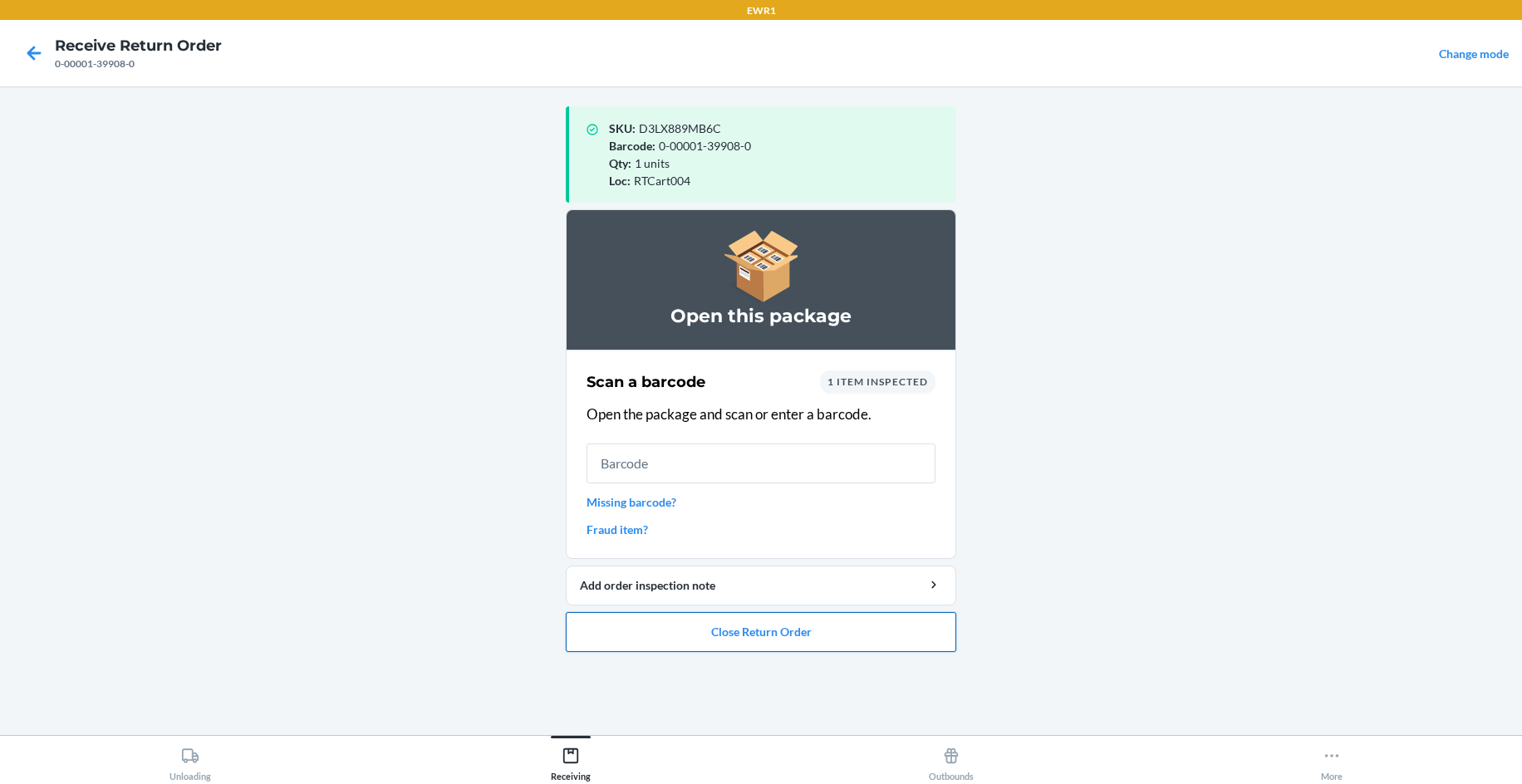
click at [790, 633] on button "Close Return Order" at bounding box center [760, 632] width 391 height 40
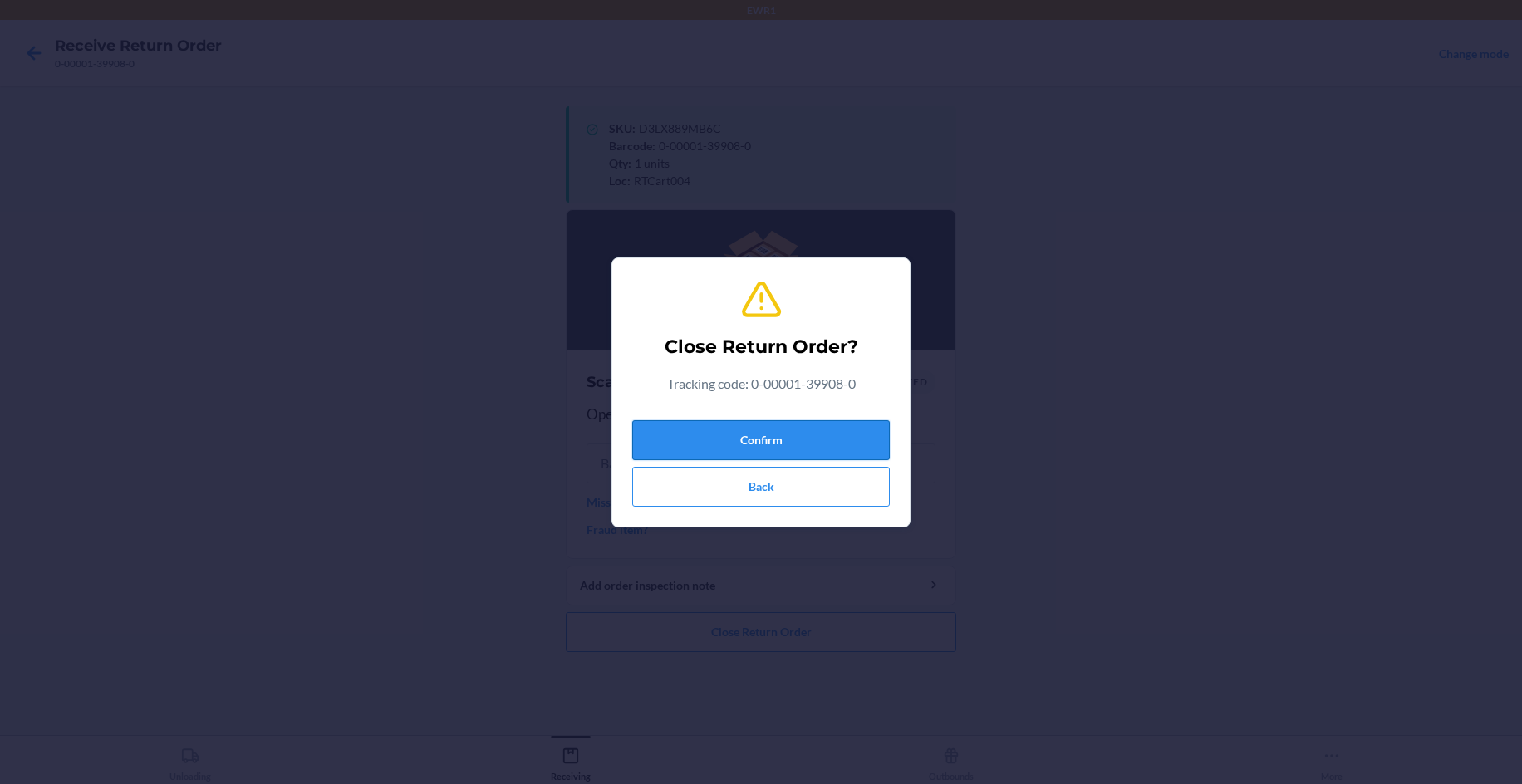
click at [738, 444] on button "Confirm" at bounding box center [761, 440] width 257 height 40
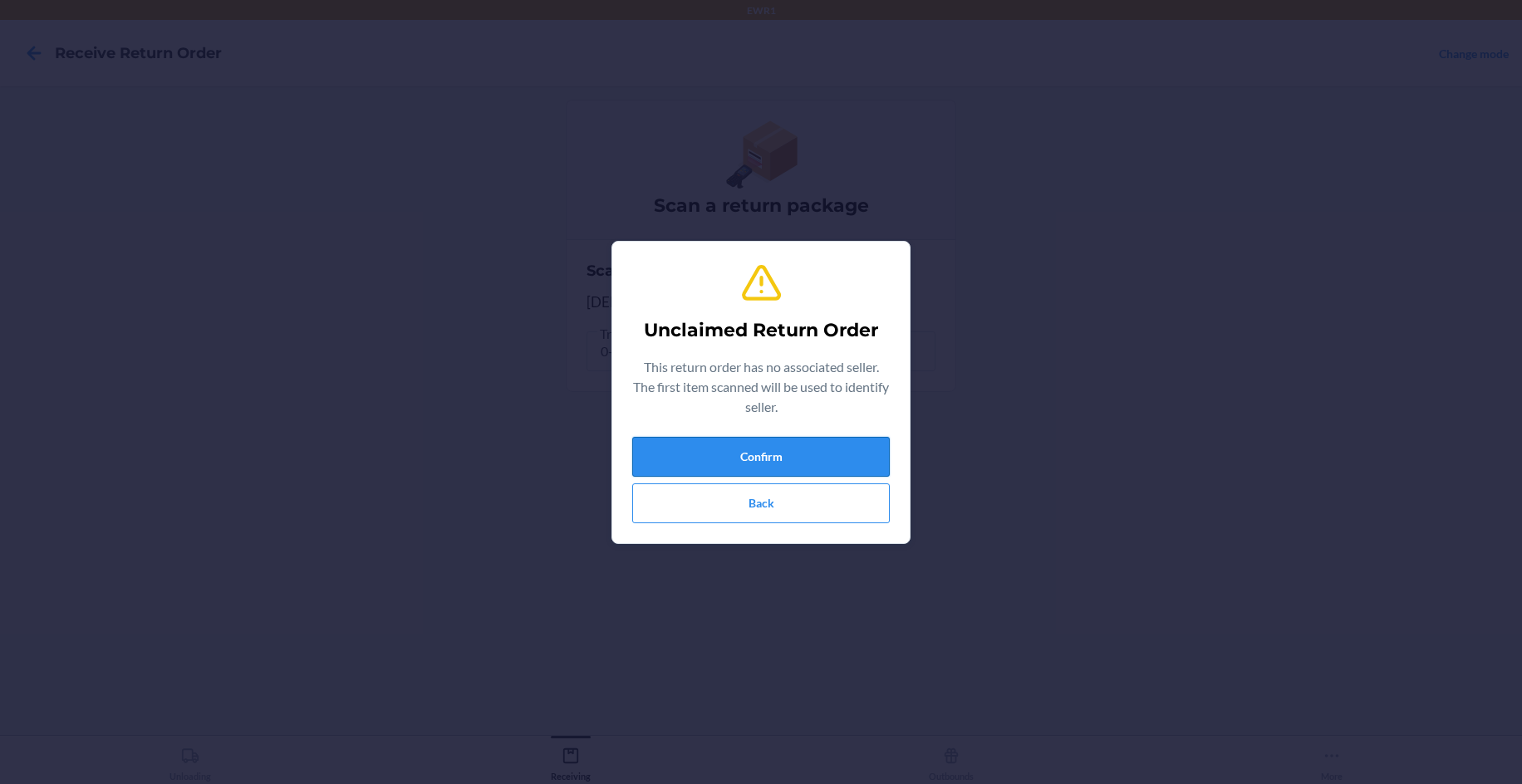
click at [757, 471] on button "Confirm" at bounding box center [761, 457] width 257 height 40
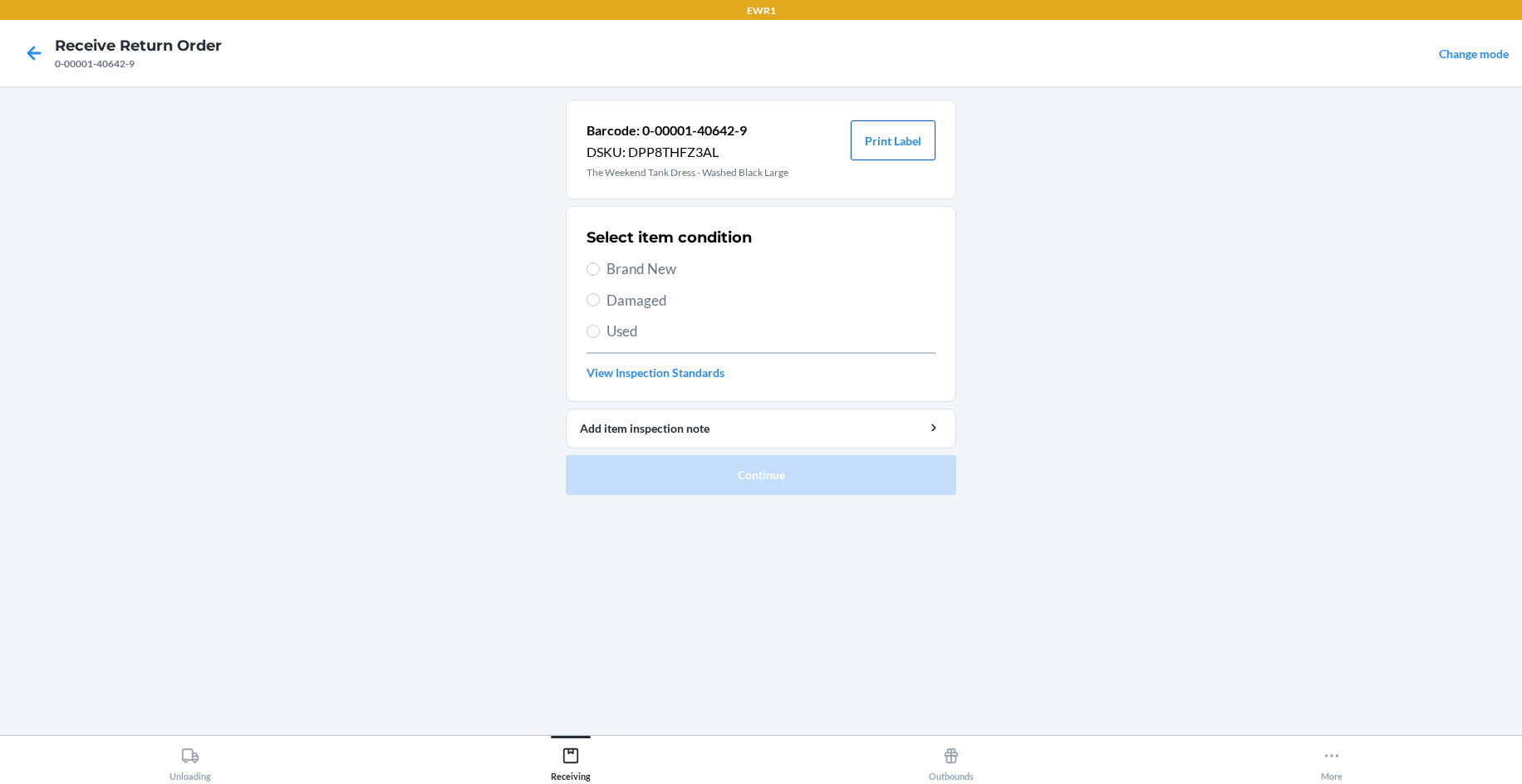
click at [920, 146] on button "Print Label" at bounding box center [892, 141] width 84 height 40
click at [661, 273] on span "Brand New" at bounding box center [771, 269] width 329 height 22
click at [600, 273] on input "Brand New" at bounding box center [593, 270] width 13 height 13
radio input "true"
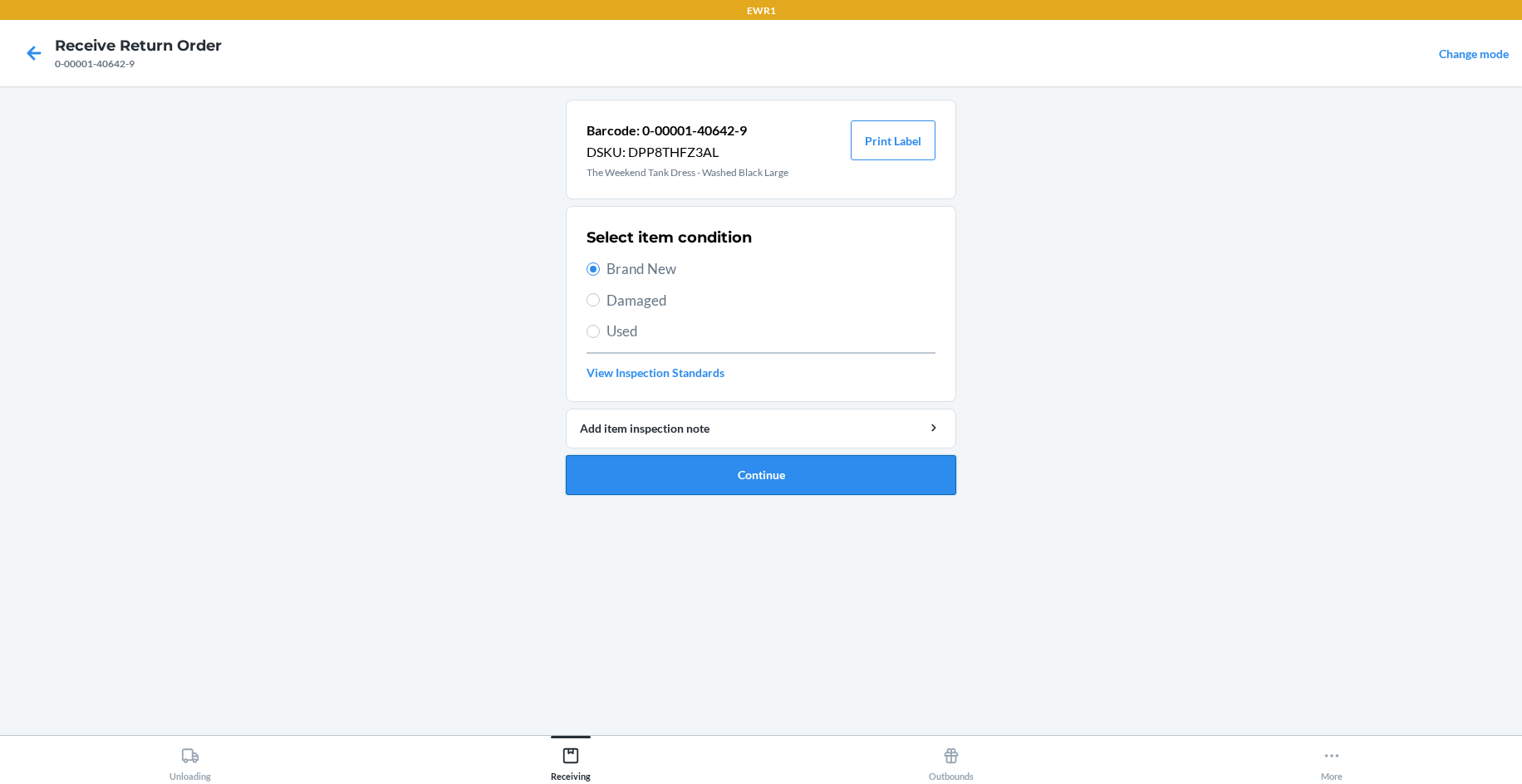
click at [801, 479] on button "Continue" at bounding box center [760, 475] width 391 height 40
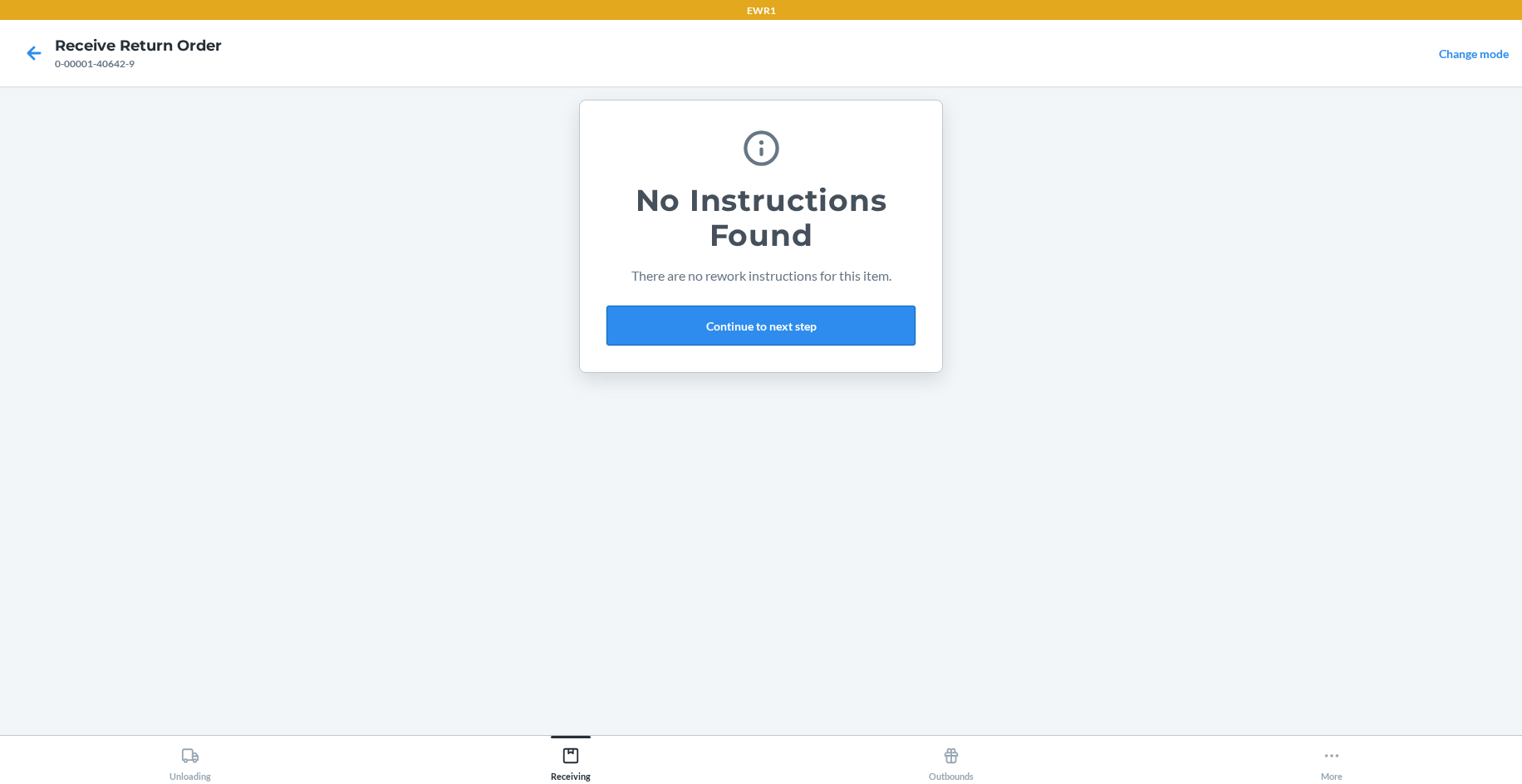
click at [729, 323] on button "Continue to next step" at bounding box center [761, 326] width 309 height 40
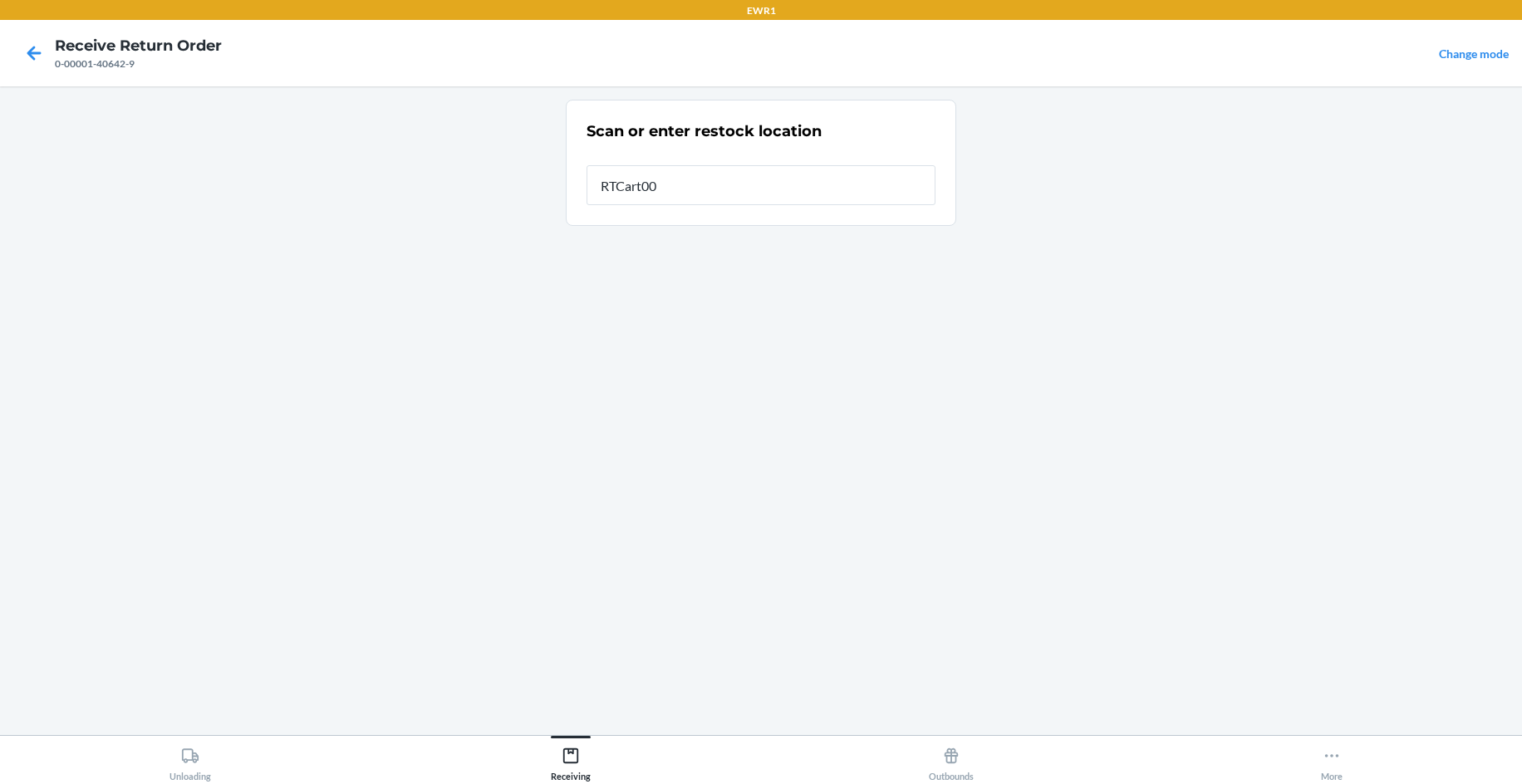
type input "RTCart004"
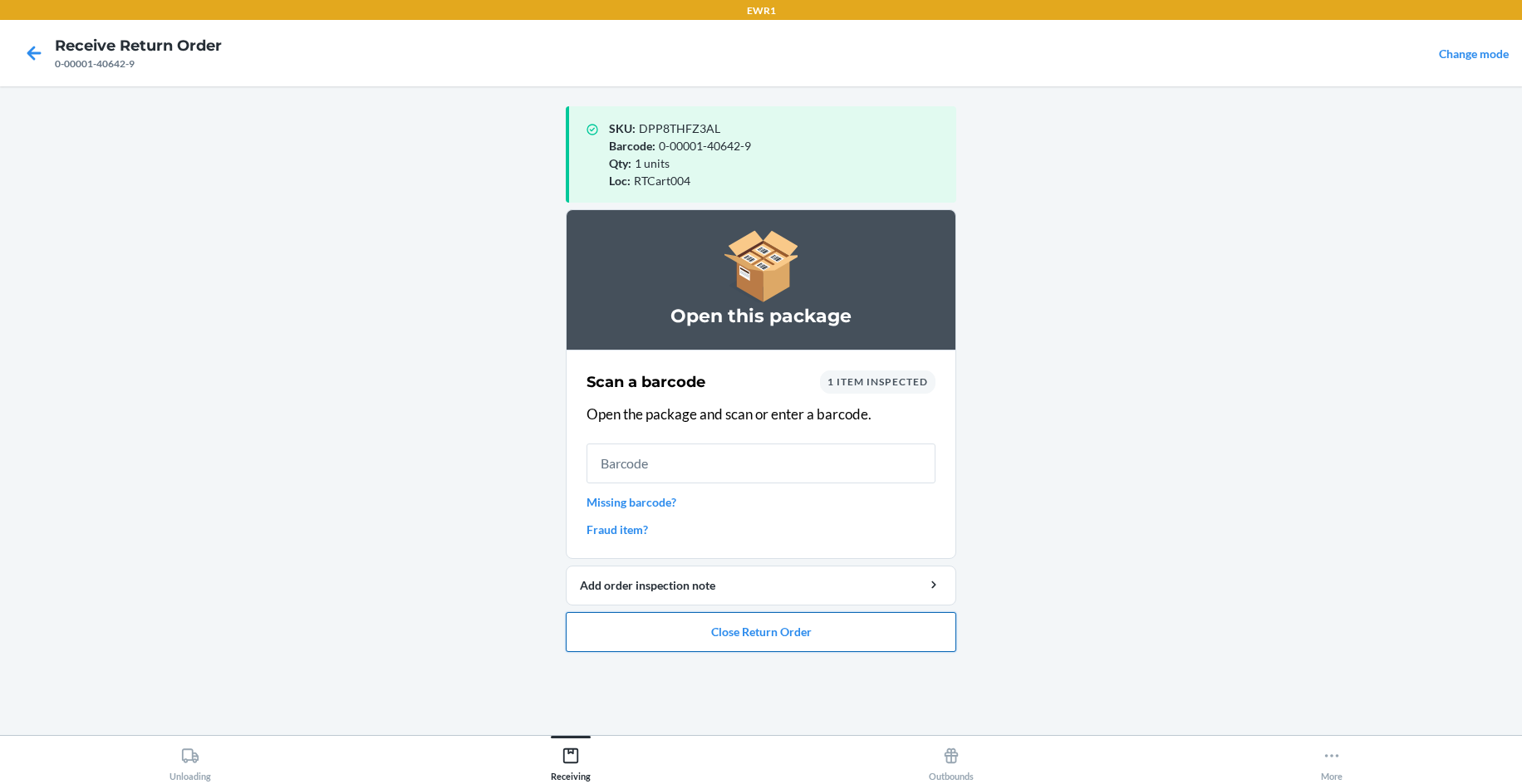
click at [793, 640] on button "Close Return Order" at bounding box center [760, 632] width 391 height 40
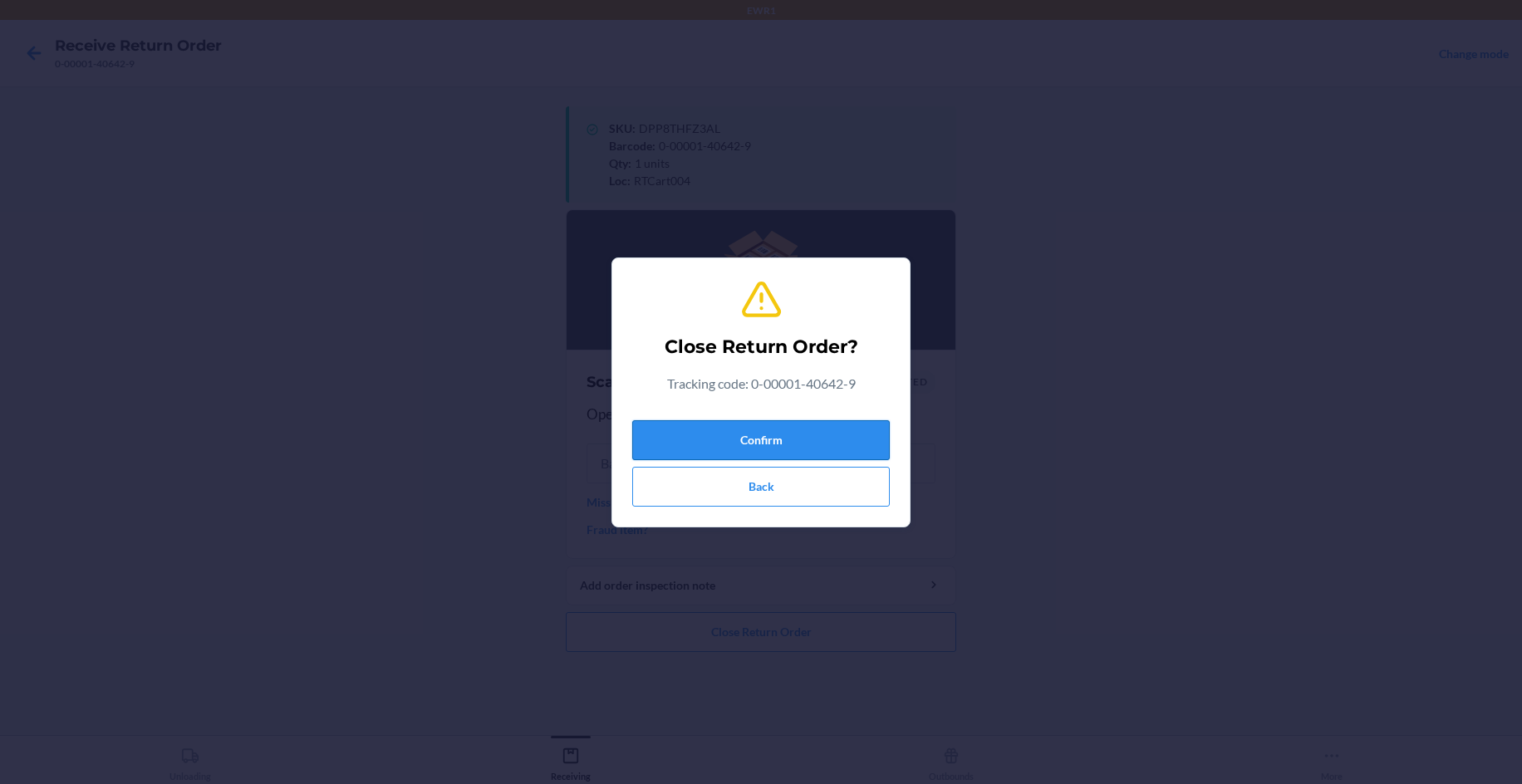
click at [756, 443] on button "Confirm" at bounding box center [761, 440] width 257 height 40
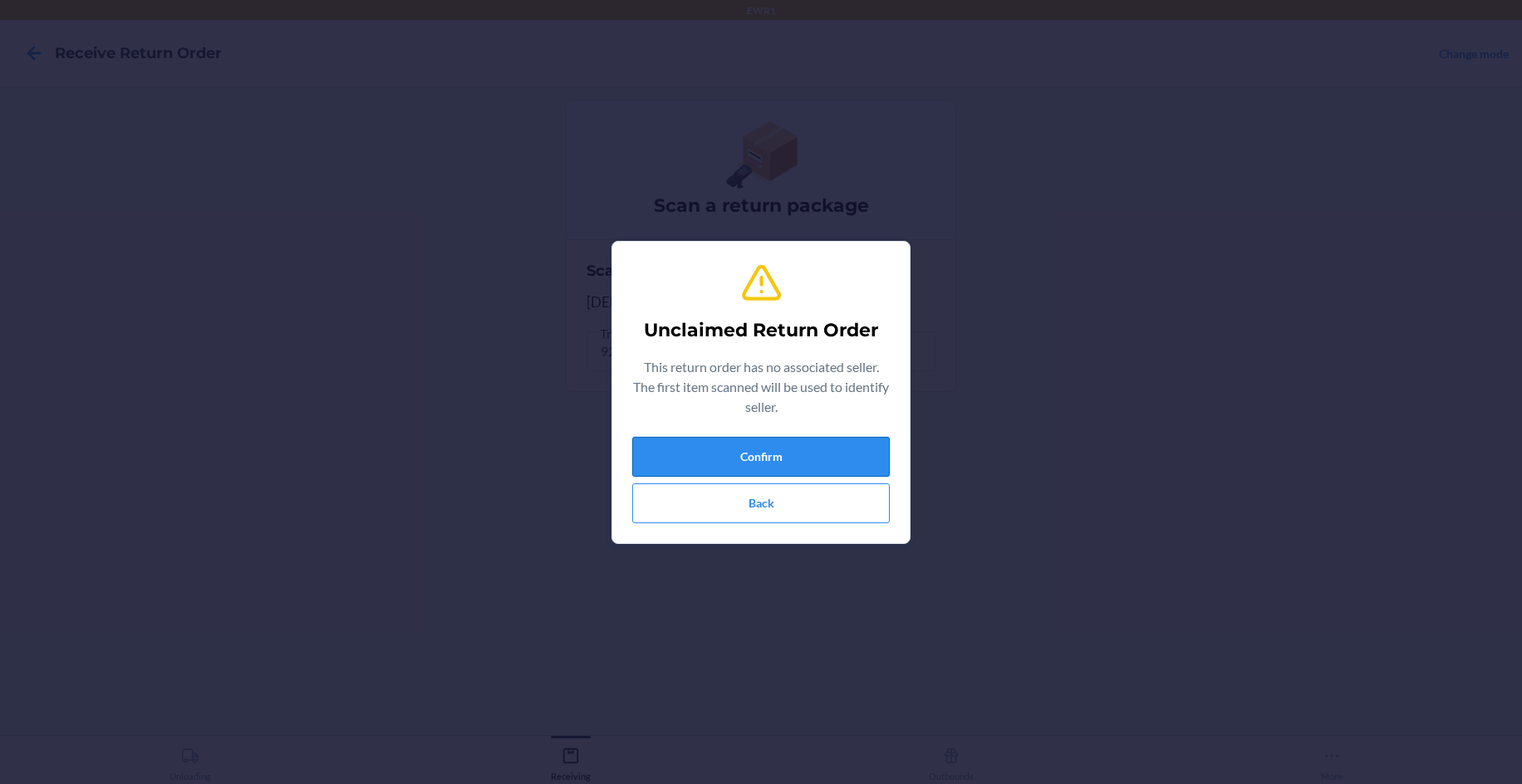
click at [765, 460] on button "Confirm" at bounding box center [761, 457] width 257 height 40
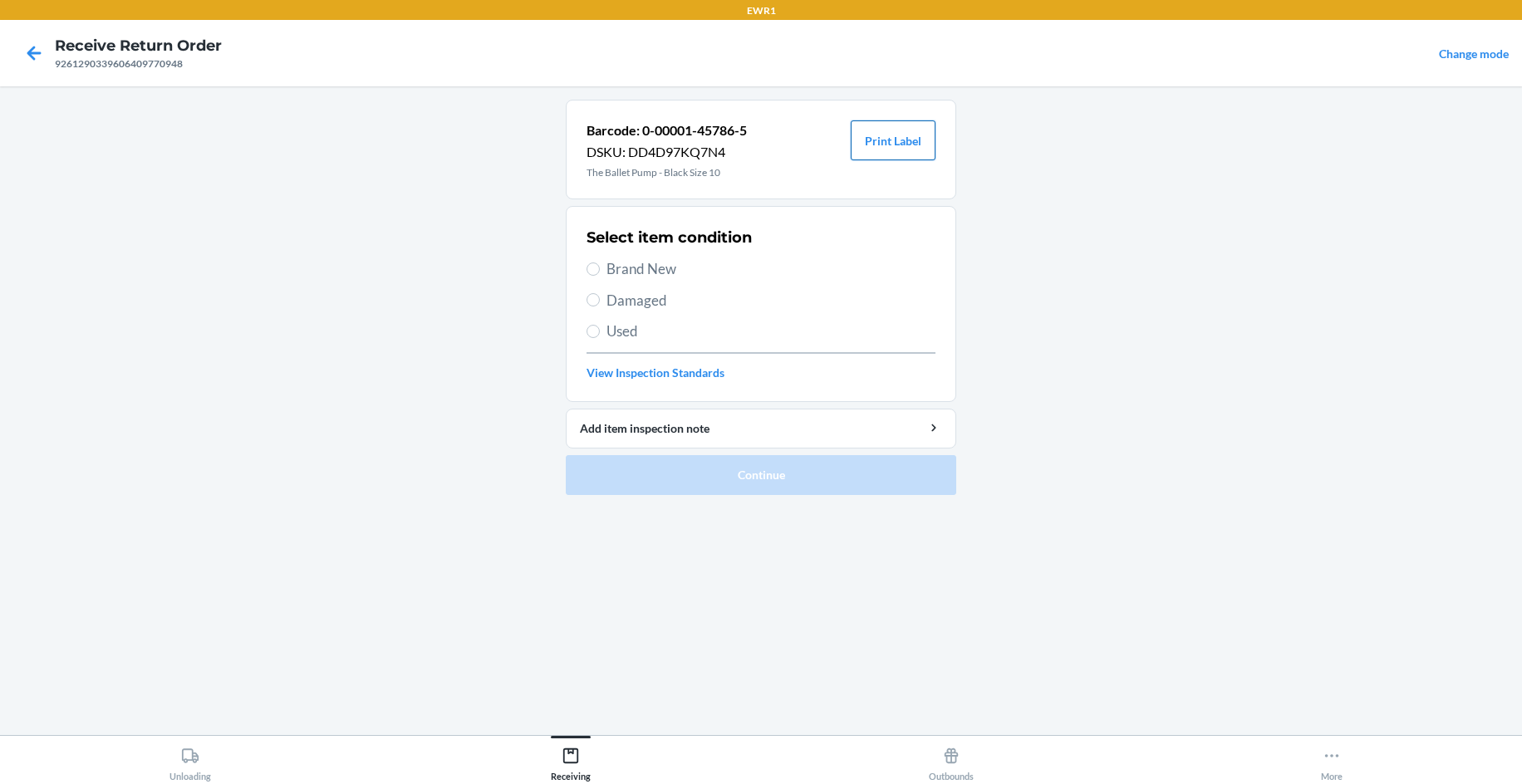
click at [889, 142] on button "Print Label" at bounding box center [892, 141] width 84 height 40
click at [620, 269] on span "Brand New" at bounding box center [771, 269] width 329 height 22
click at [600, 269] on input "Brand New" at bounding box center [593, 270] width 13 height 13
radio input "true"
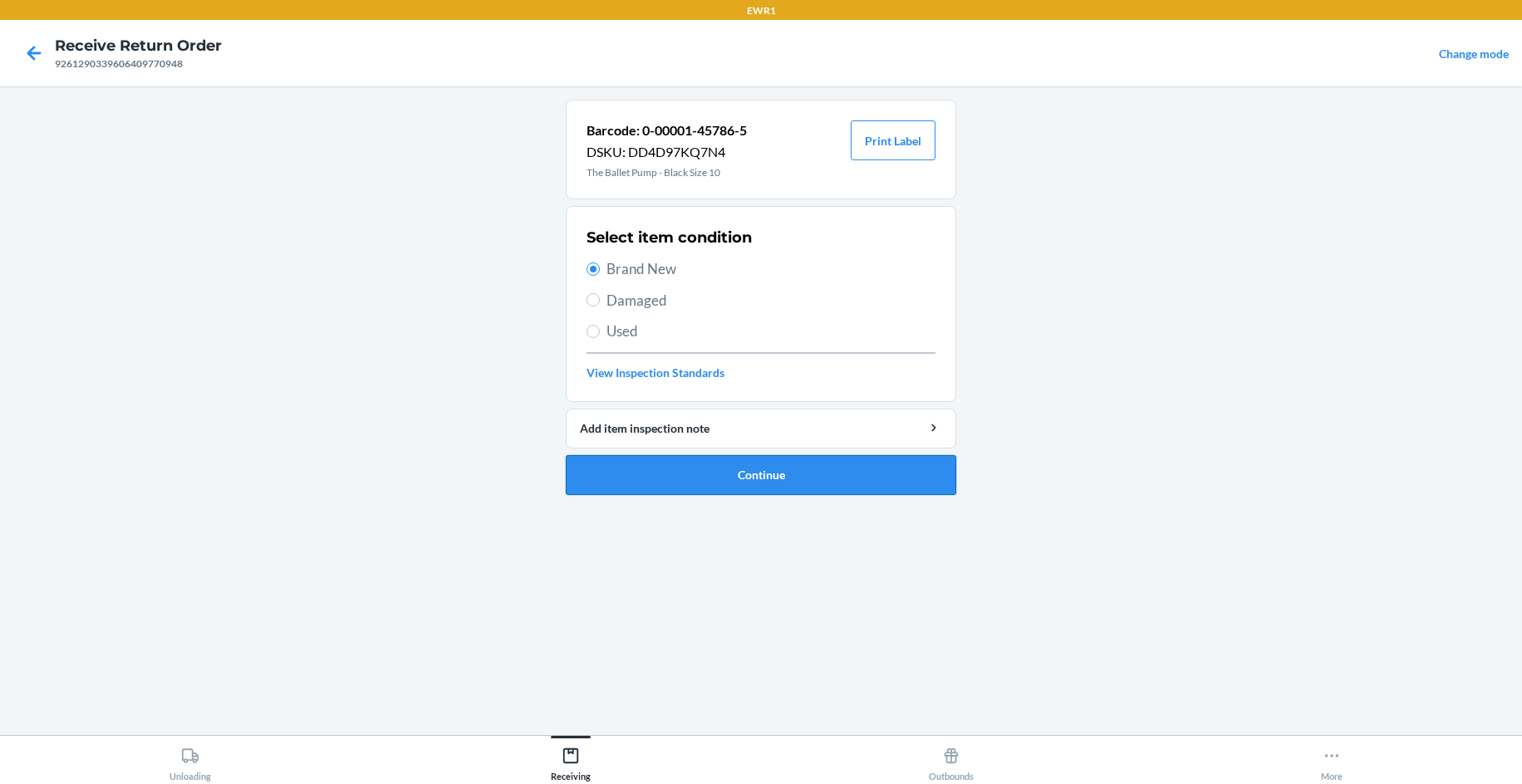
click at [836, 479] on button "Continue" at bounding box center [760, 475] width 391 height 40
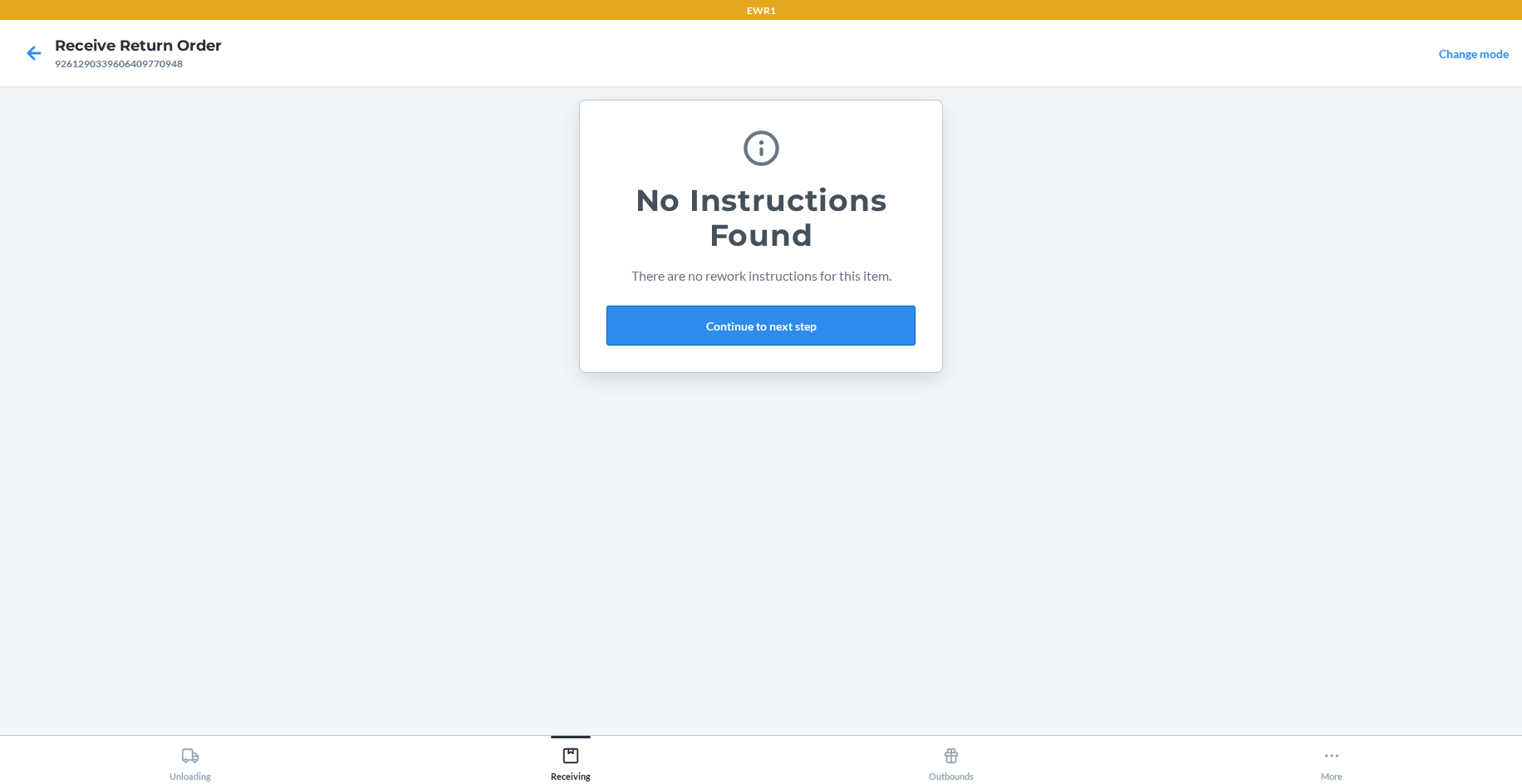
click at [863, 339] on button "Continue to next step" at bounding box center [761, 326] width 309 height 40
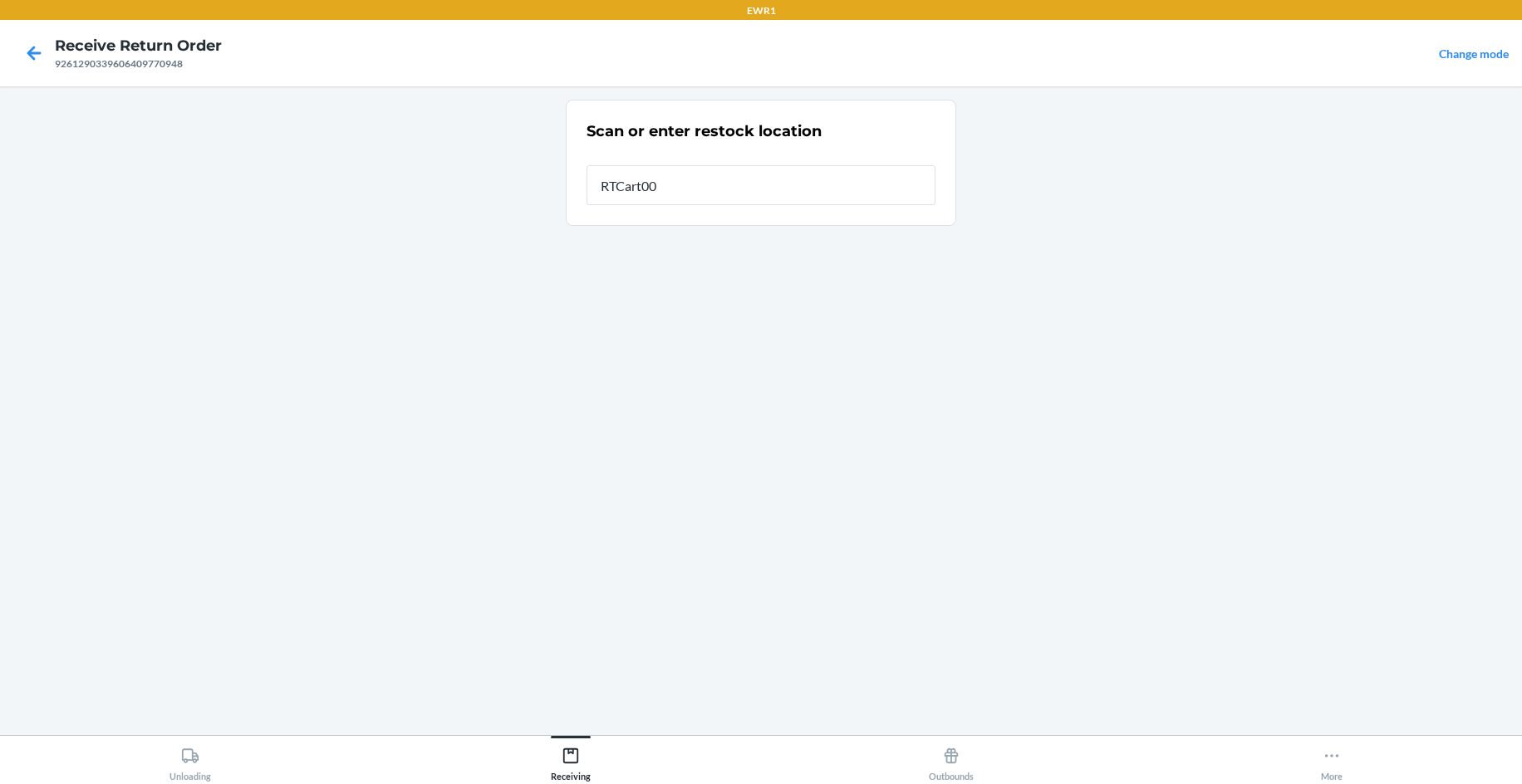
type input "RTCart004"
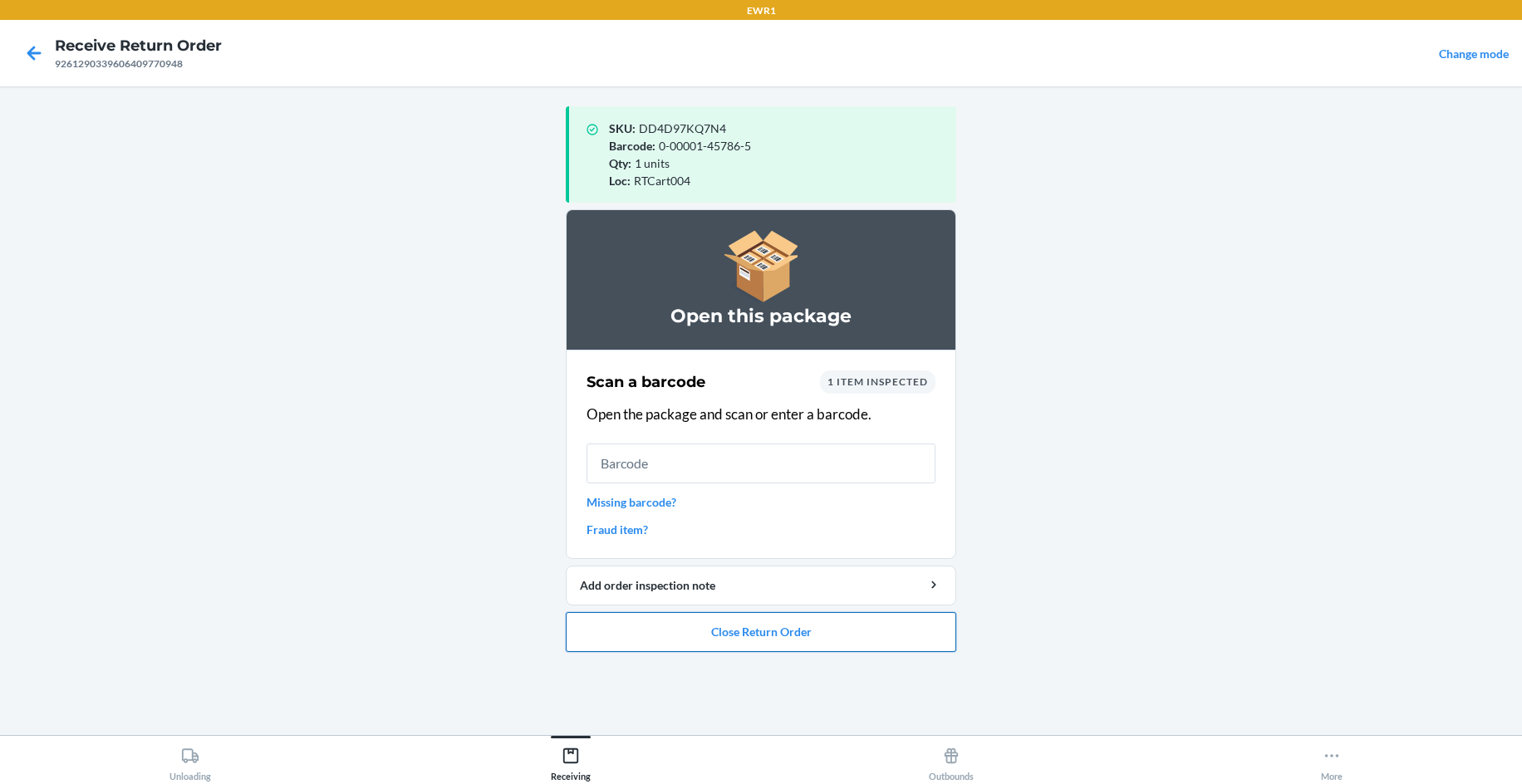
click at [740, 649] on button "Close Return Order" at bounding box center [760, 632] width 391 height 40
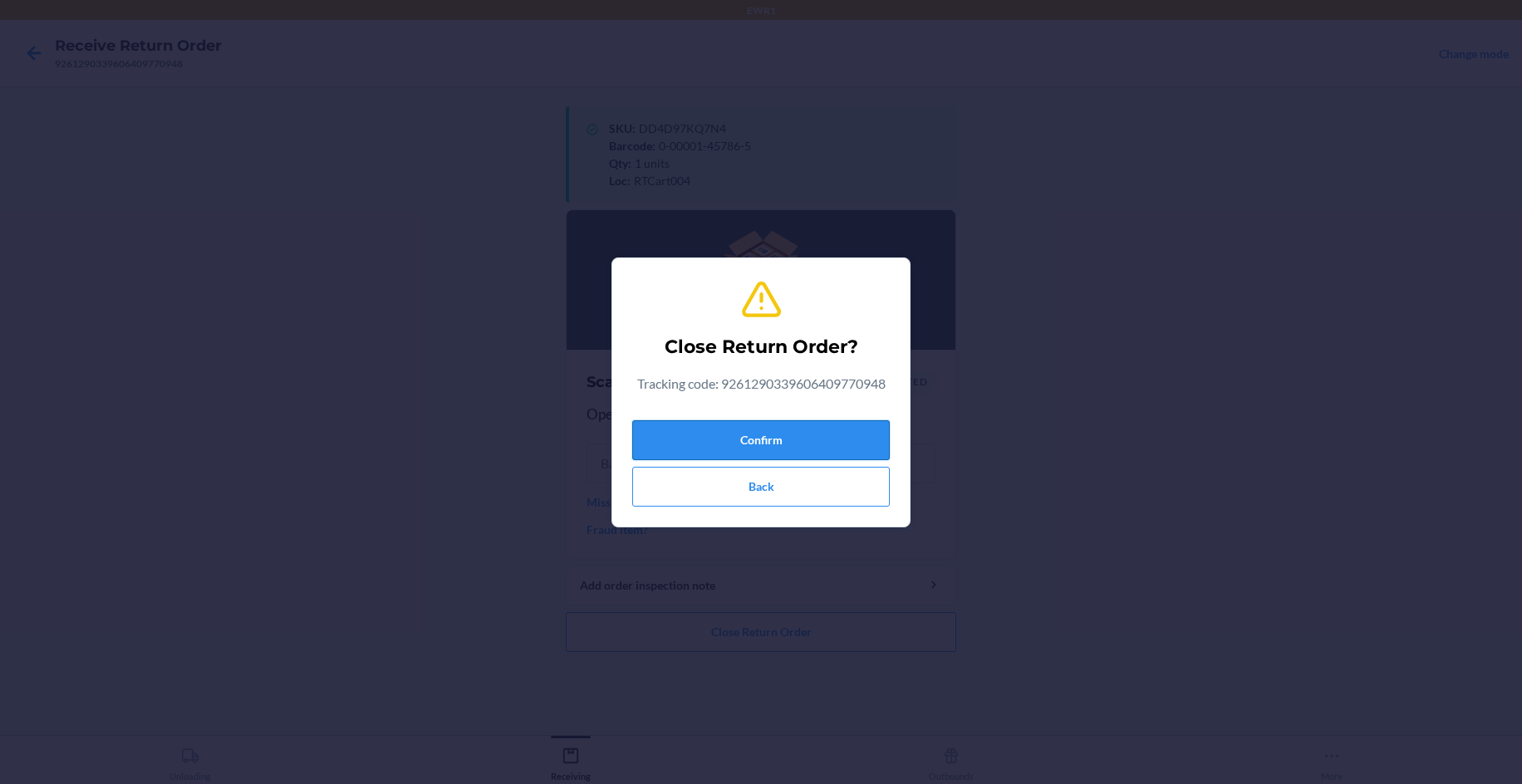
click at [850, 440] on button "Confirm" at bounding box center [761, 440] width 257 height 40
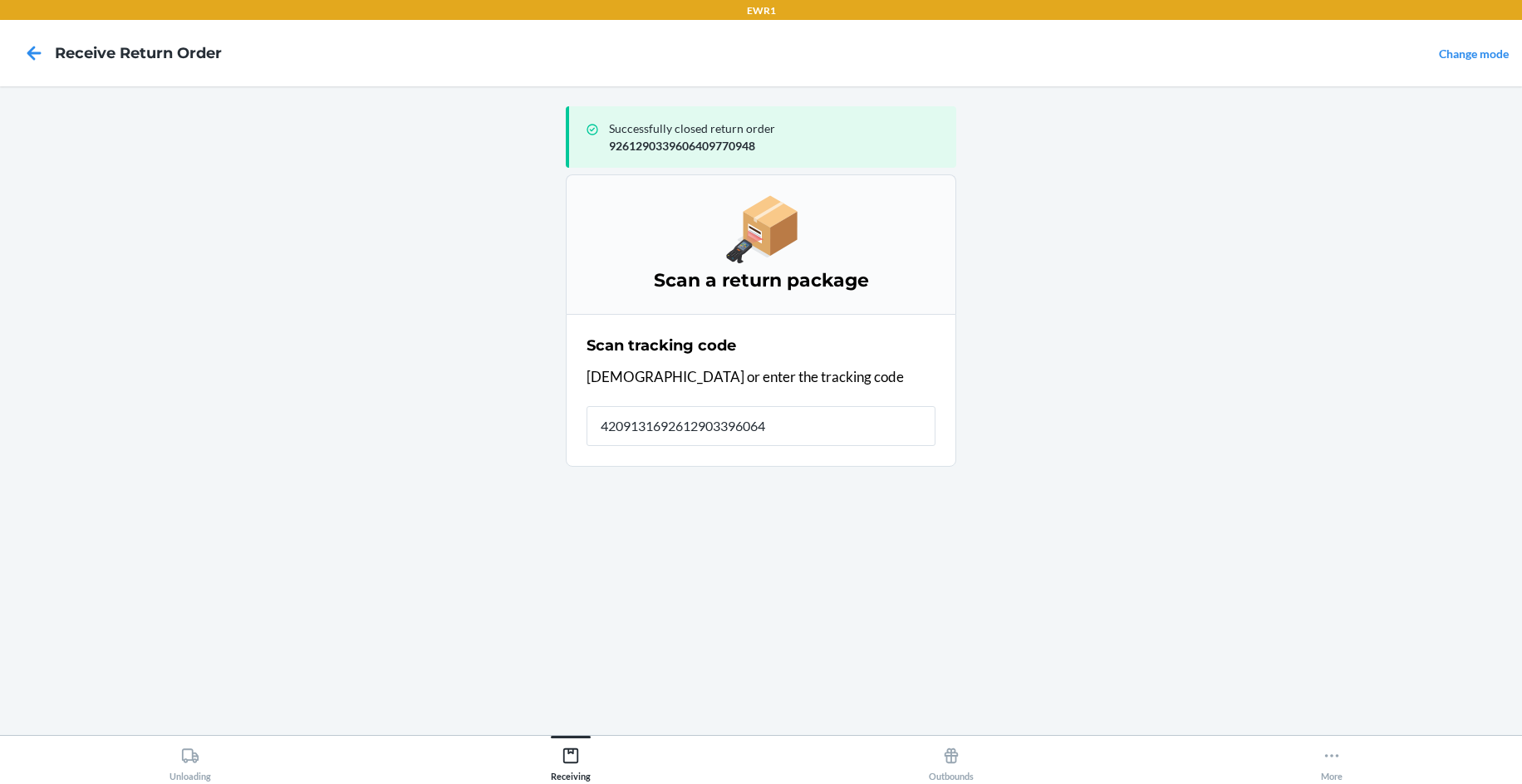
type input "42091316926129033960640"
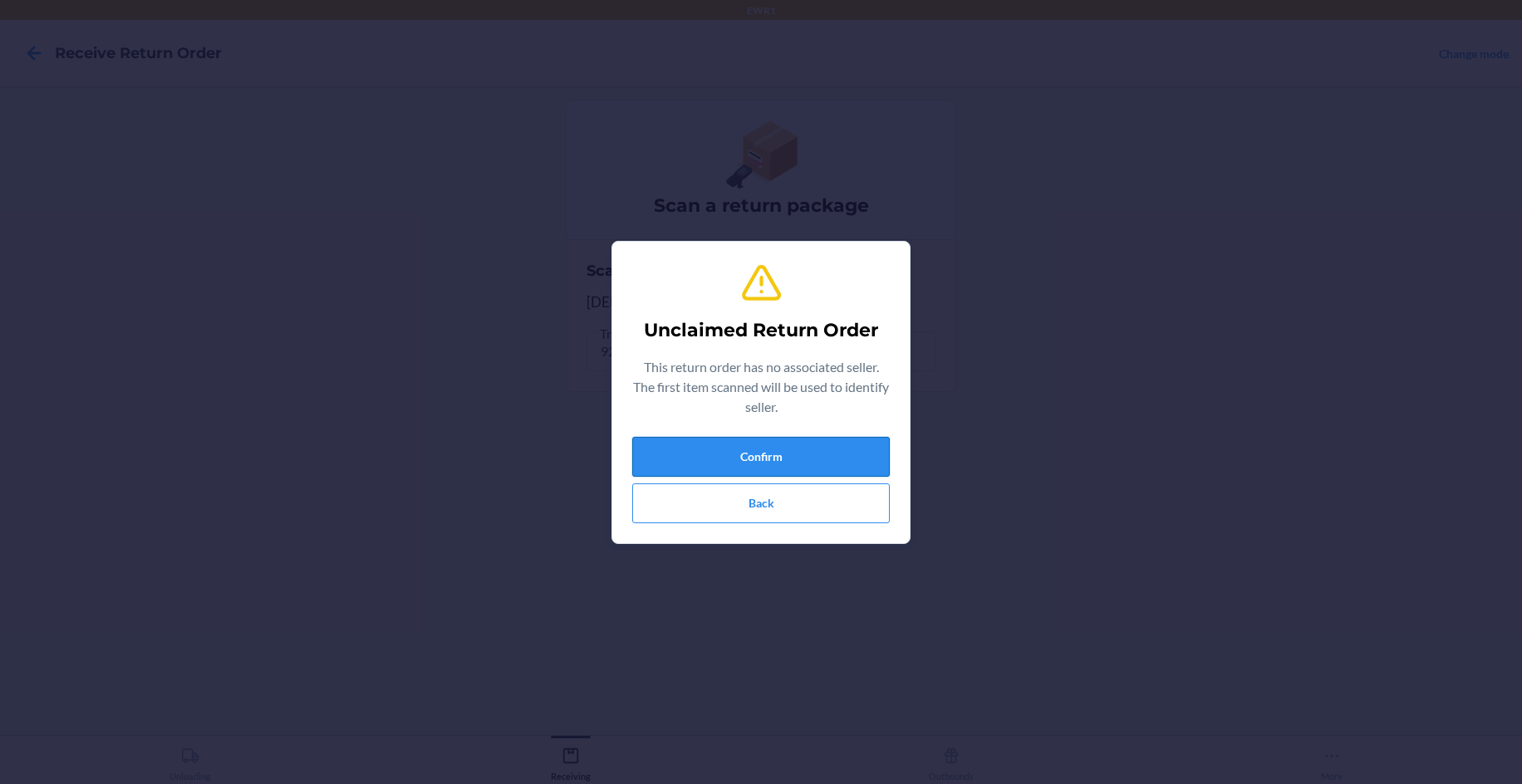
click at [803, 467] on button "Confirm" at bounding box center [761, 457] width 257 height 40
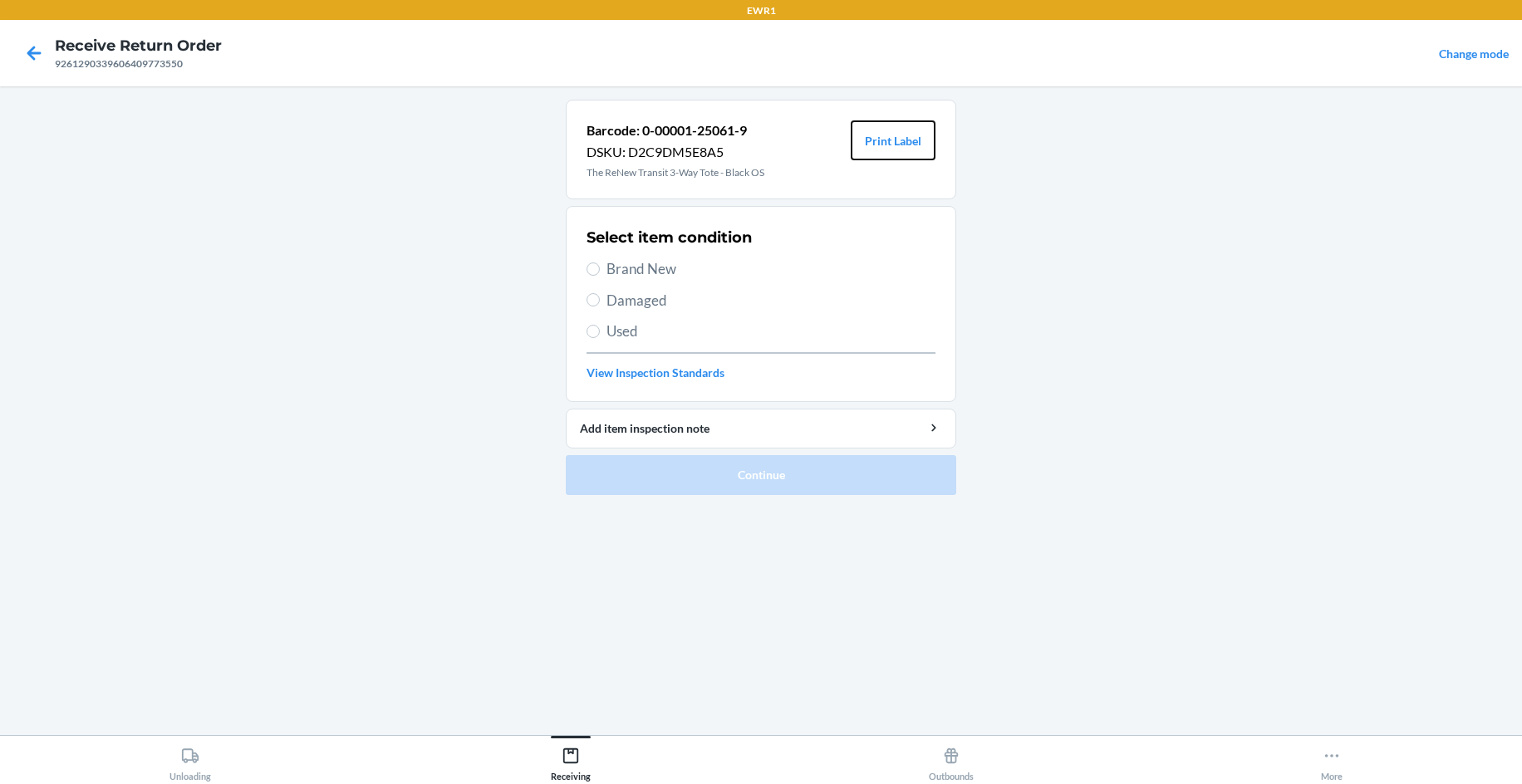
drag, startPoint x: 894, startPoint y: 139, endPoint x: 689, endPoint y: 173, distance: 207.8
click at [858, 152] on button "Print Label" at bounding box center [892, 141] width 84 height 40
drag, startPoint x: 638, startPoint y: 271, endPoint x: 649, endPoint y: 313, distance: 43.4
click at [639, 275] on span "Brand New" at bounding box center [771, 269] width 329 height 22
click at [600, 275] on input "Brand New" at bounding box center [593, 270] width 13 height 13
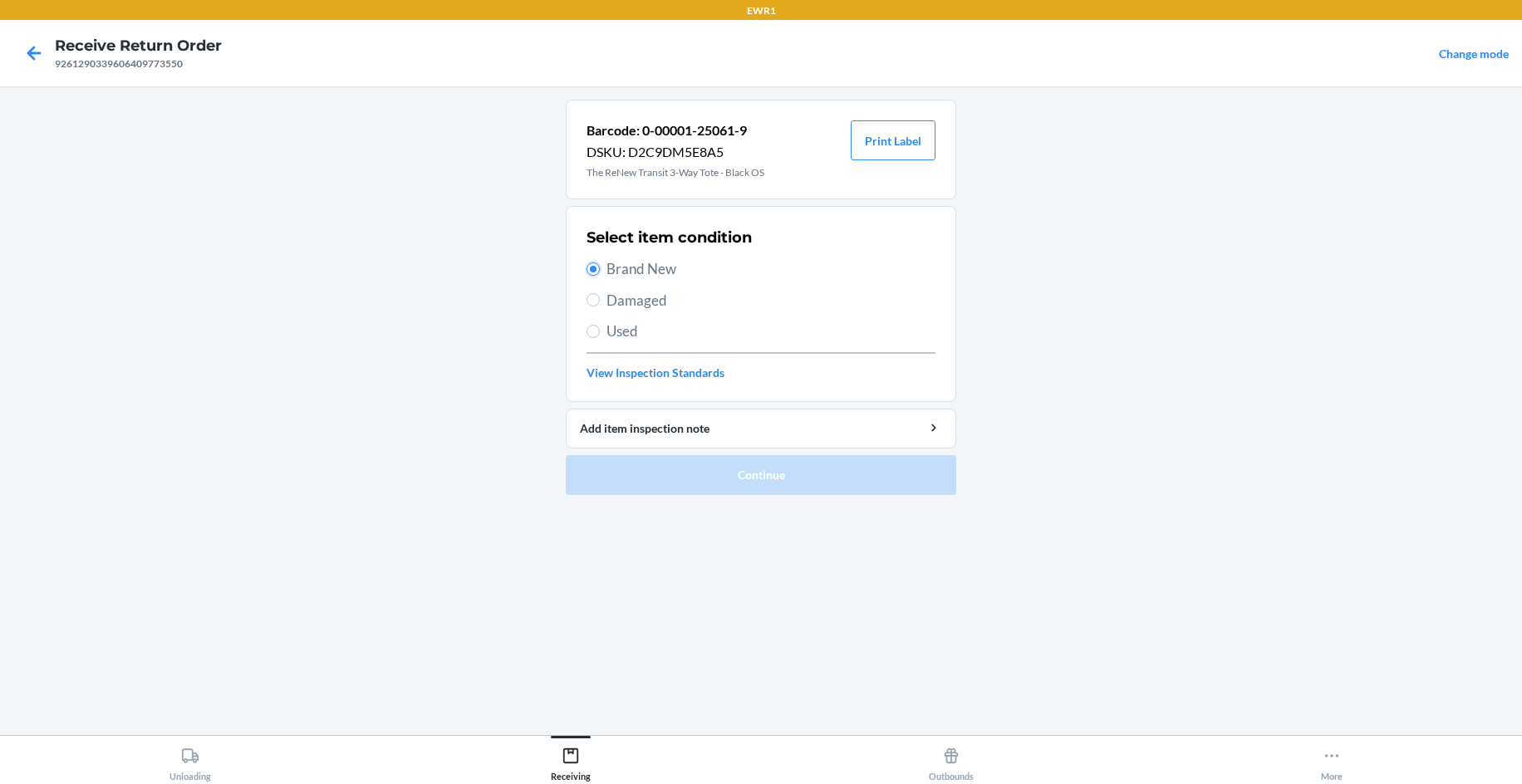
radio input "true"
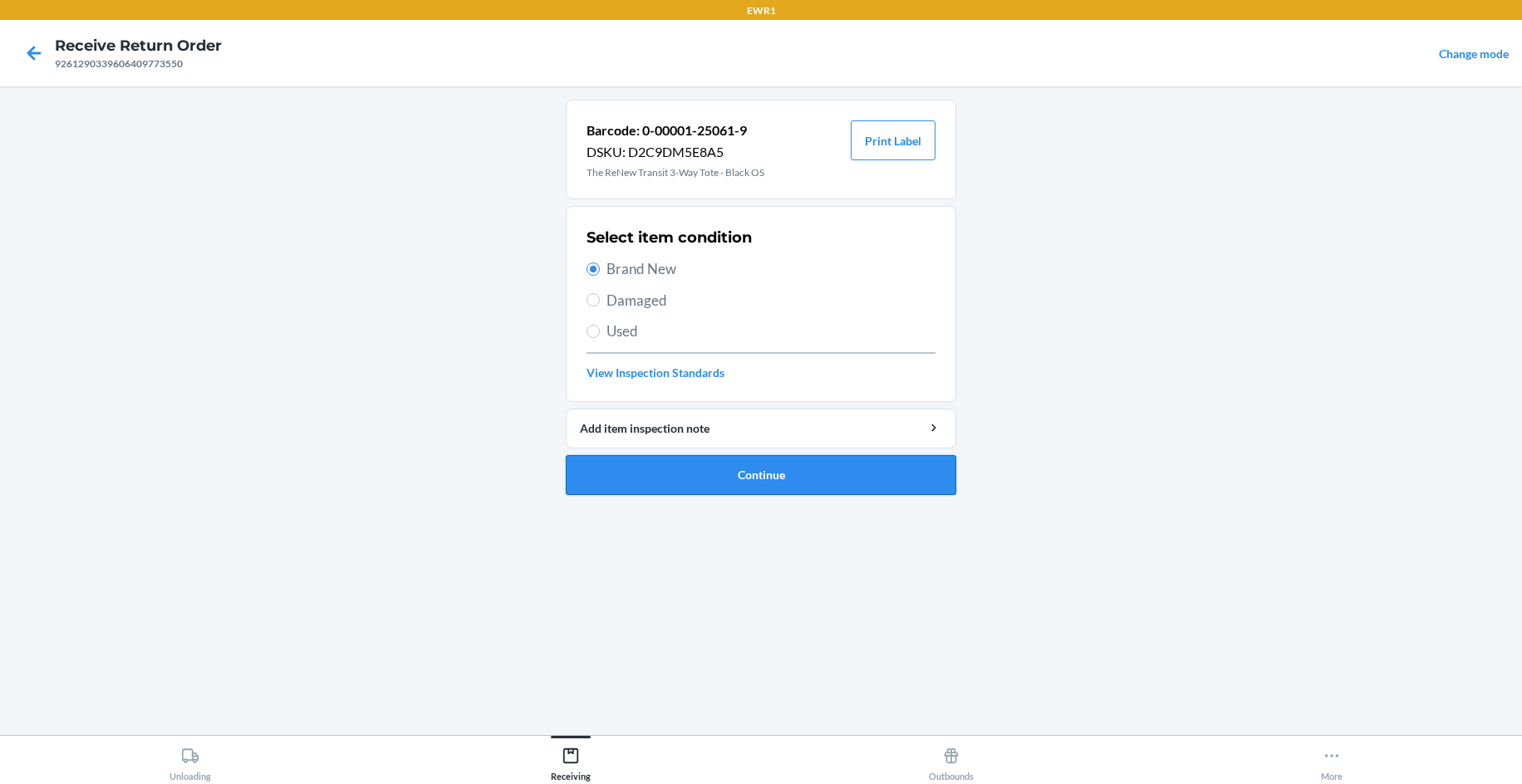
click at [784, 479] on button "Continue" at bounding box center [760, 475] width 391 height 40
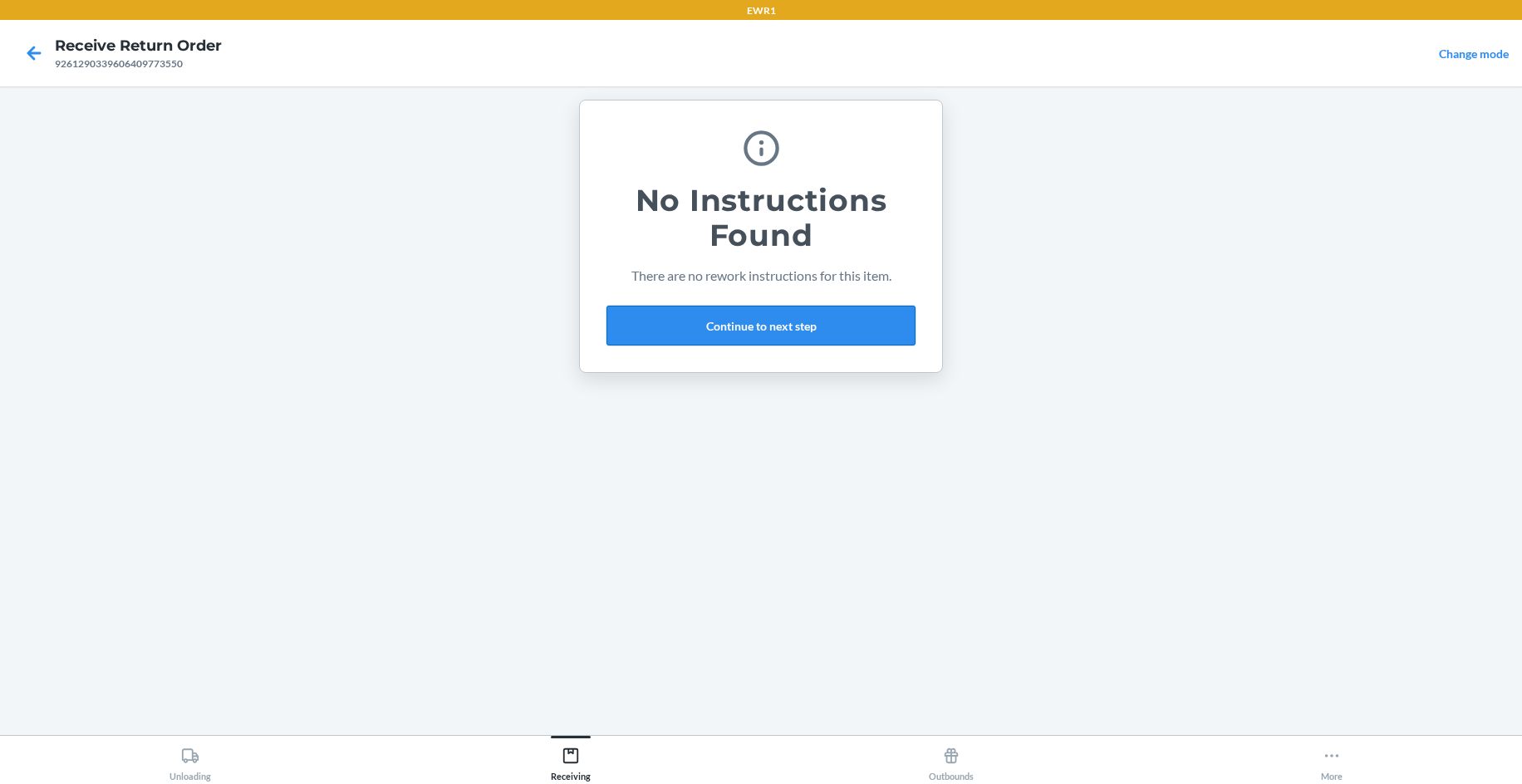
click at [785, 327] on button "Continue to next step" at bounding box center [761, 326] width 309 height 40
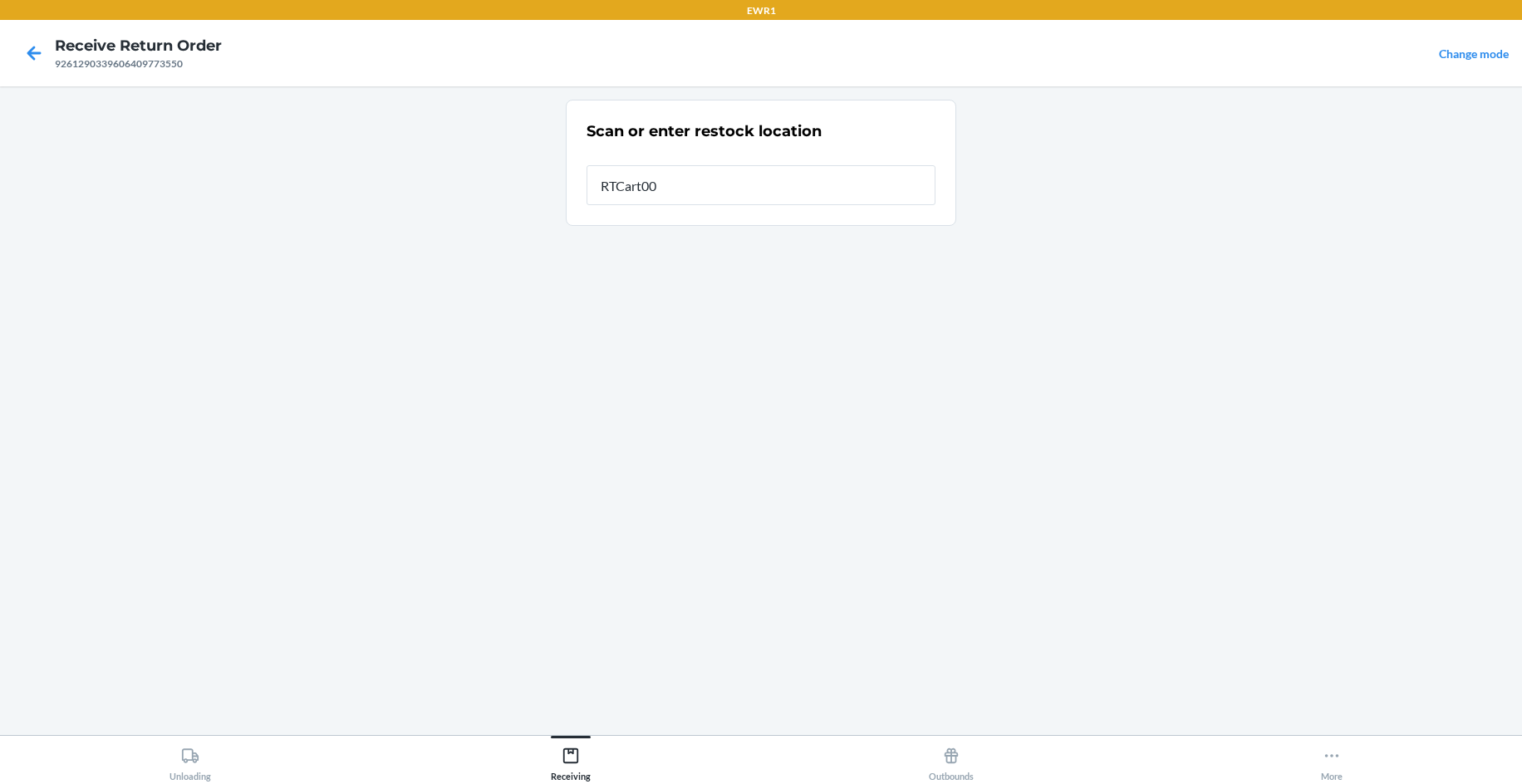
type input "RTCart004"
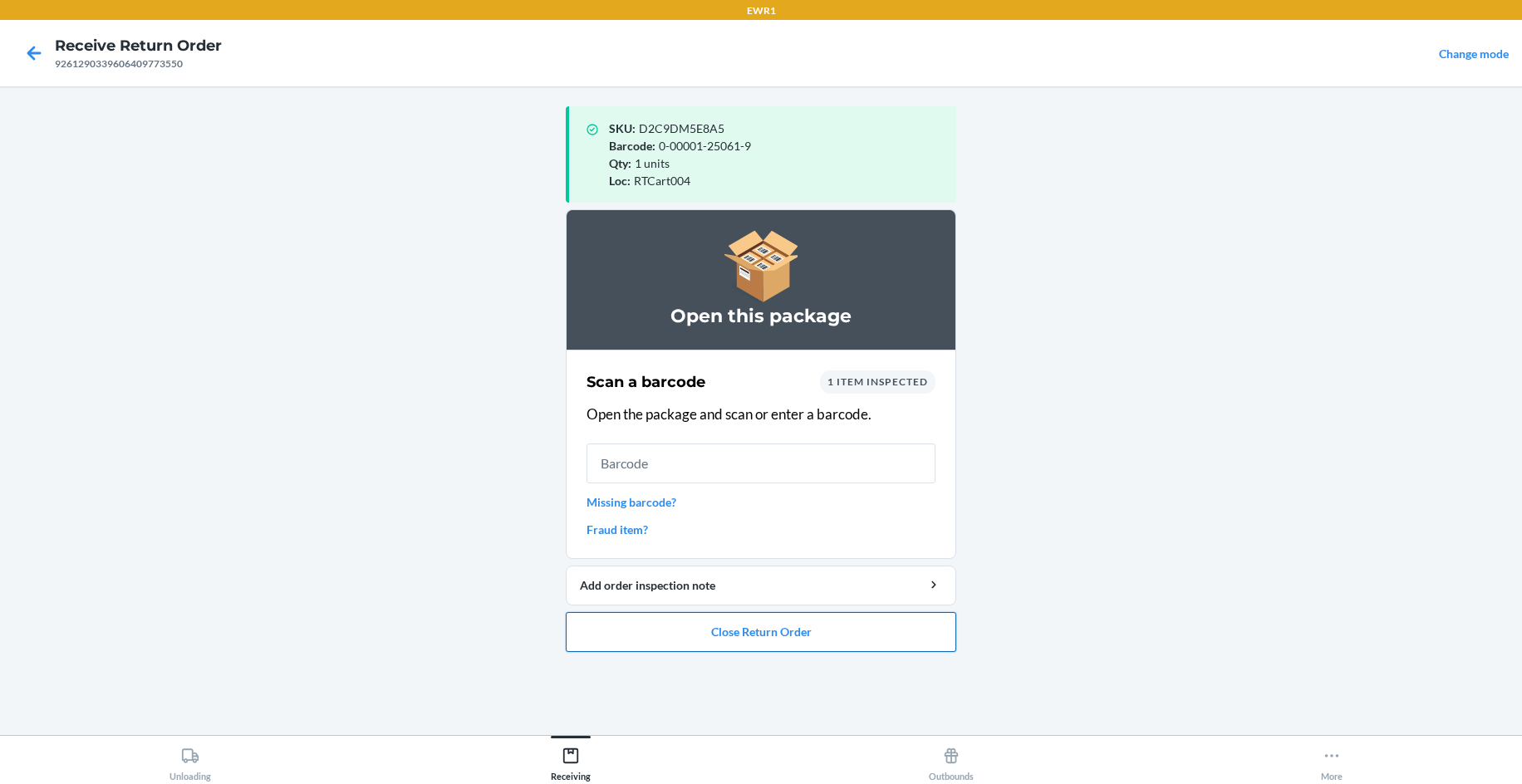
click at [888, 632] on button "Close Return Order" at bounding box center [760, 632] width 391 height 40
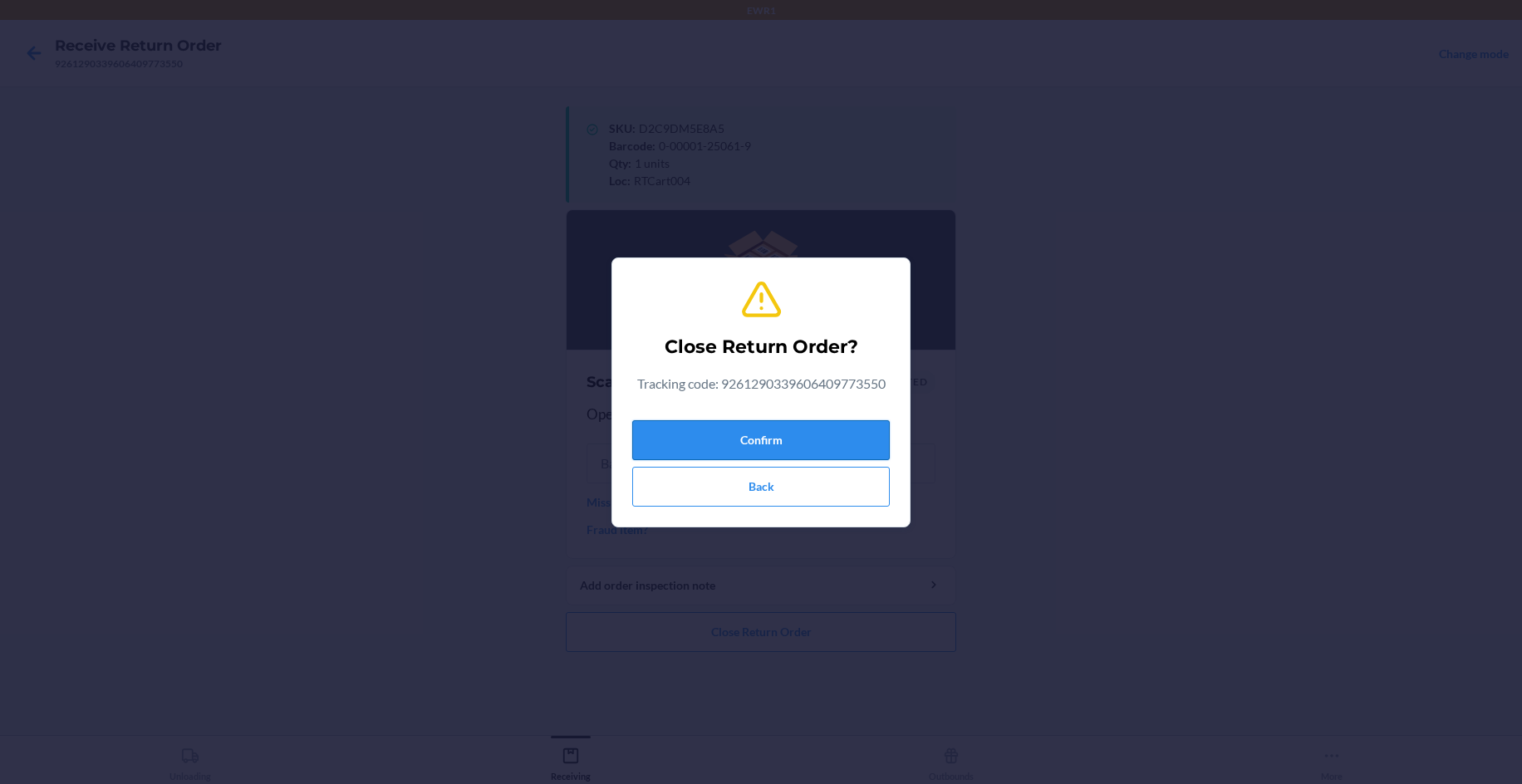
drag, startPoint x: 847, startPoint y: 461, endPoint x: 858, endPoint y: 448, distance: 17.0
click at [852, 453] on div "Confirm Back" at bounding box center [761, 460] width 257 height 93
click at [859, 447] on button "Confirm" at bounding box center [761, 440] width 257 height 40
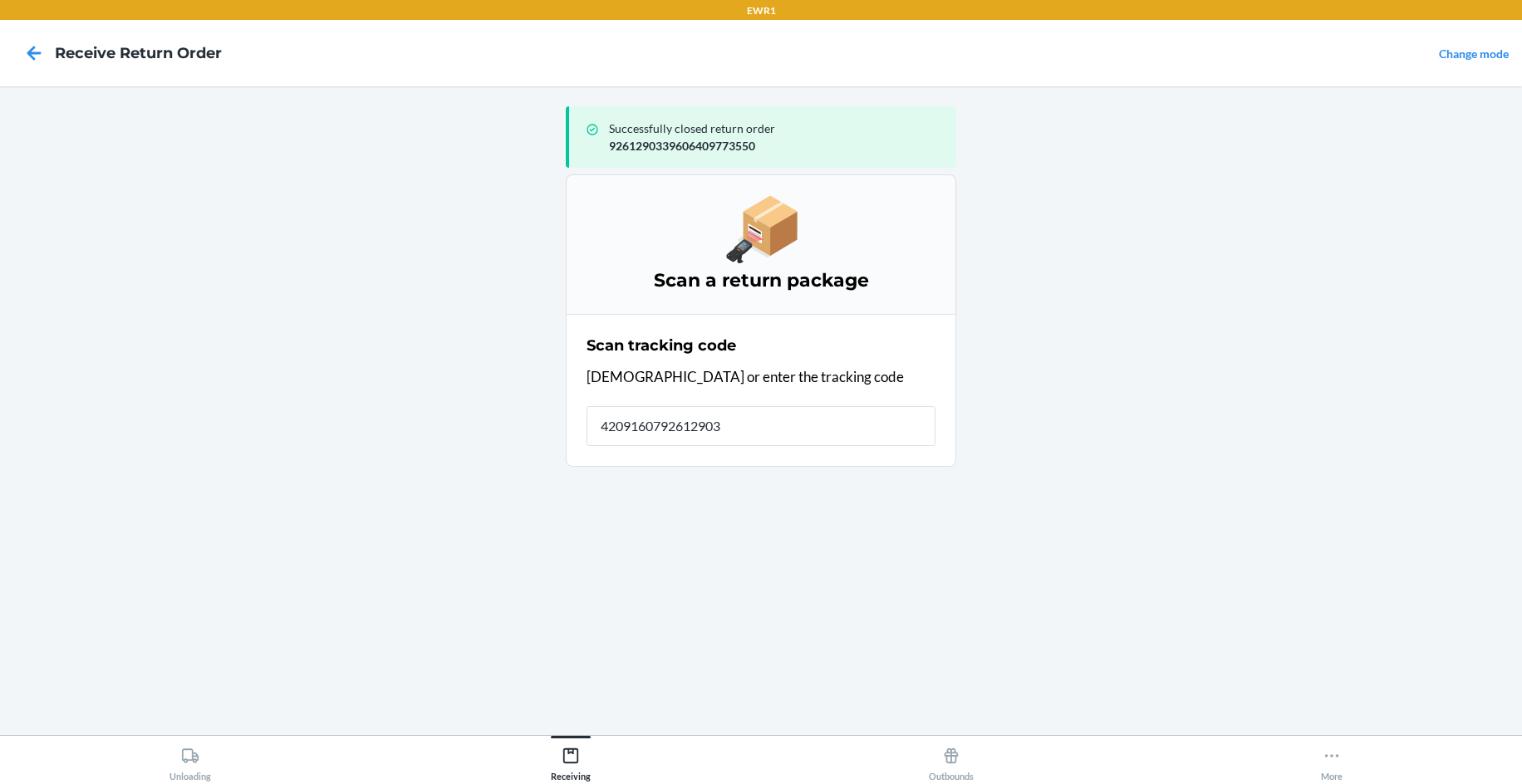
type input "42091607926129033"
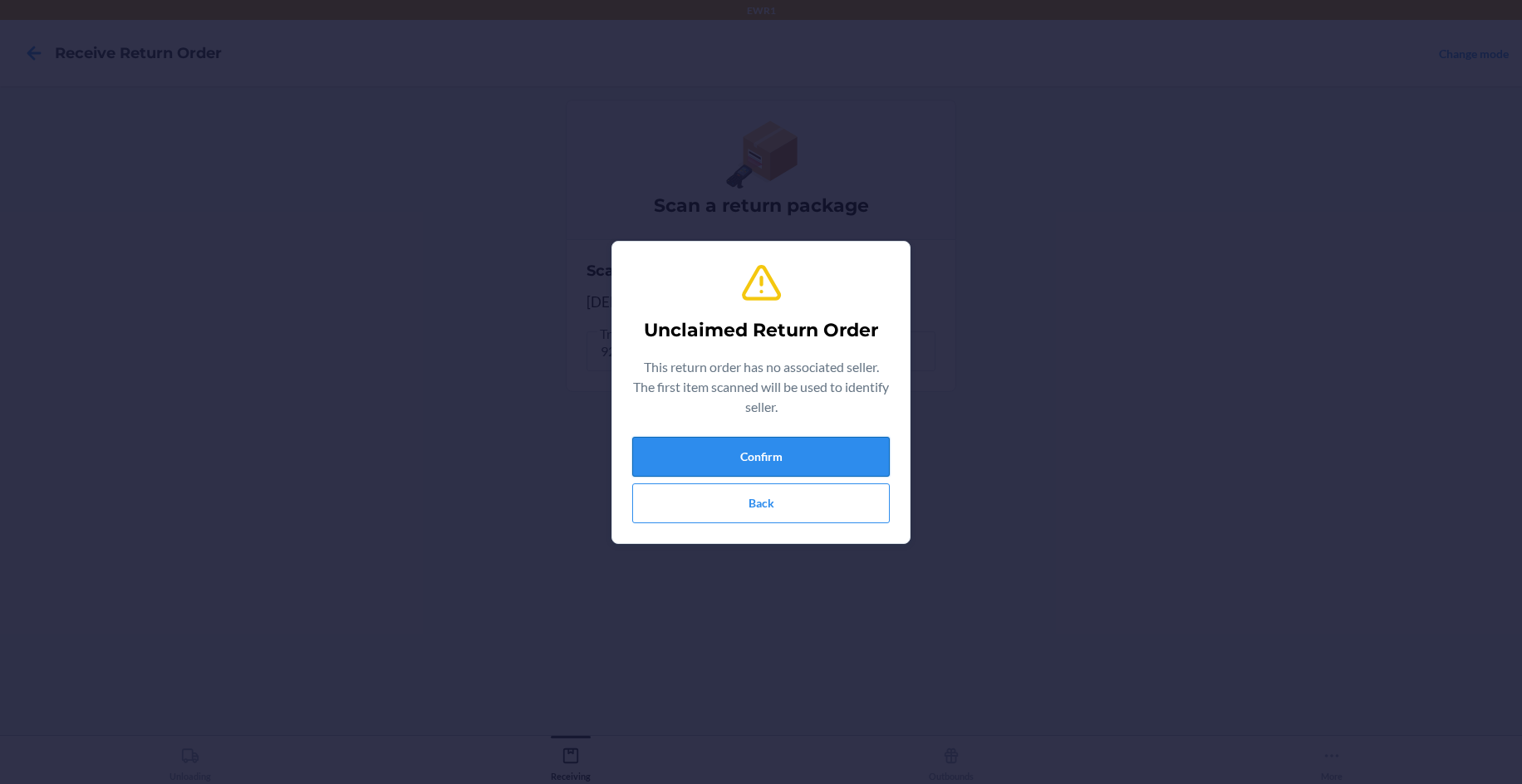
click at [841, 463] on button "Confirm" at bounding box center [761, 457] width 257 height 40
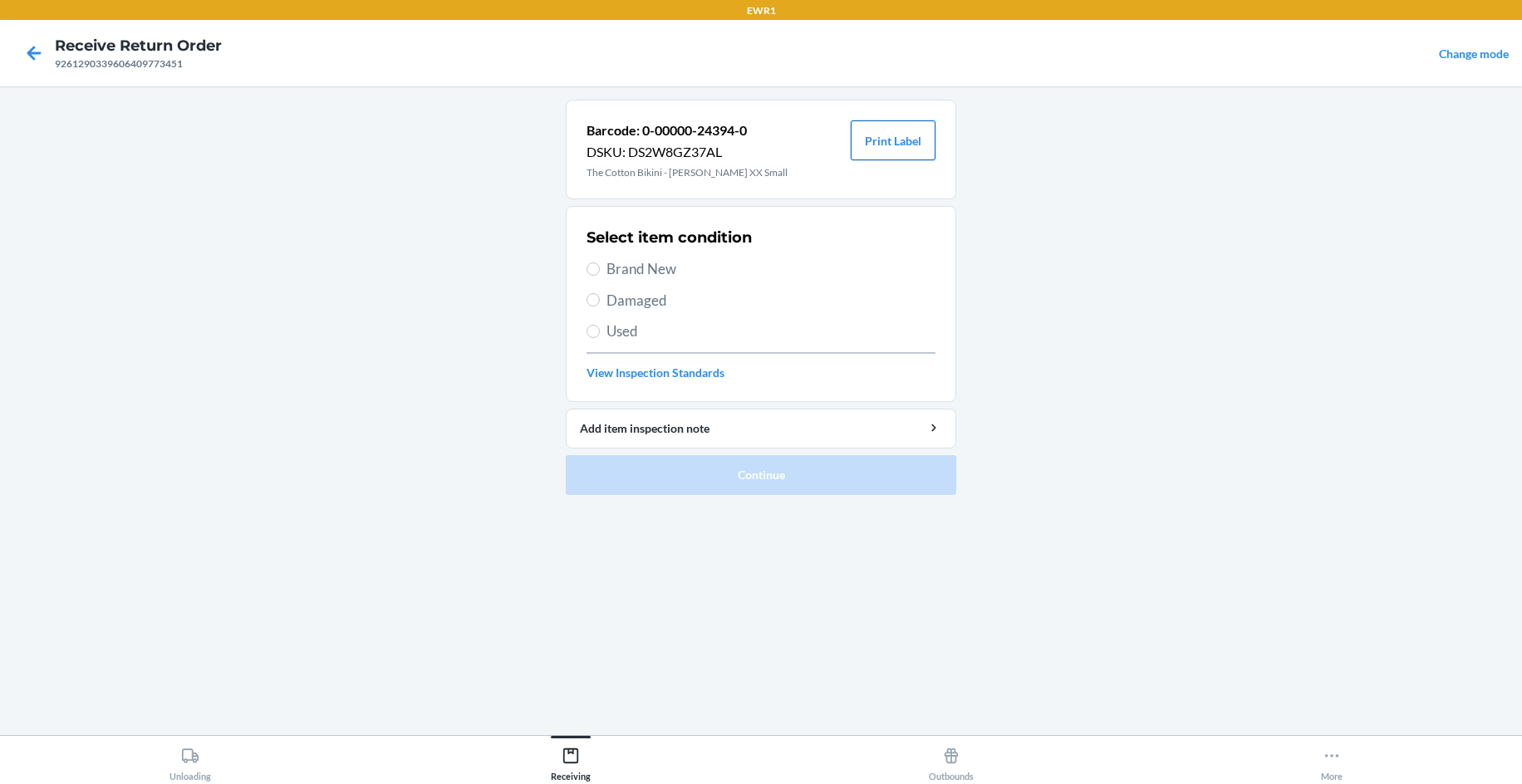
click at [872, 144] on button "Print Label" at bounding box center [892, 141] width 84 height 40
click at [618, 284] on div "Select item condition Brand New Damaged Used View Inspection Standards" at bounding box center [761, 303] width 349 height 164
click at [641, 273] on span "Brand New" at bounding box center [771, 269] width 329 height 22
click at [600, 273] on input "Brand New" at bounding box center [593, 270] width 13 height 13
radio input "true"
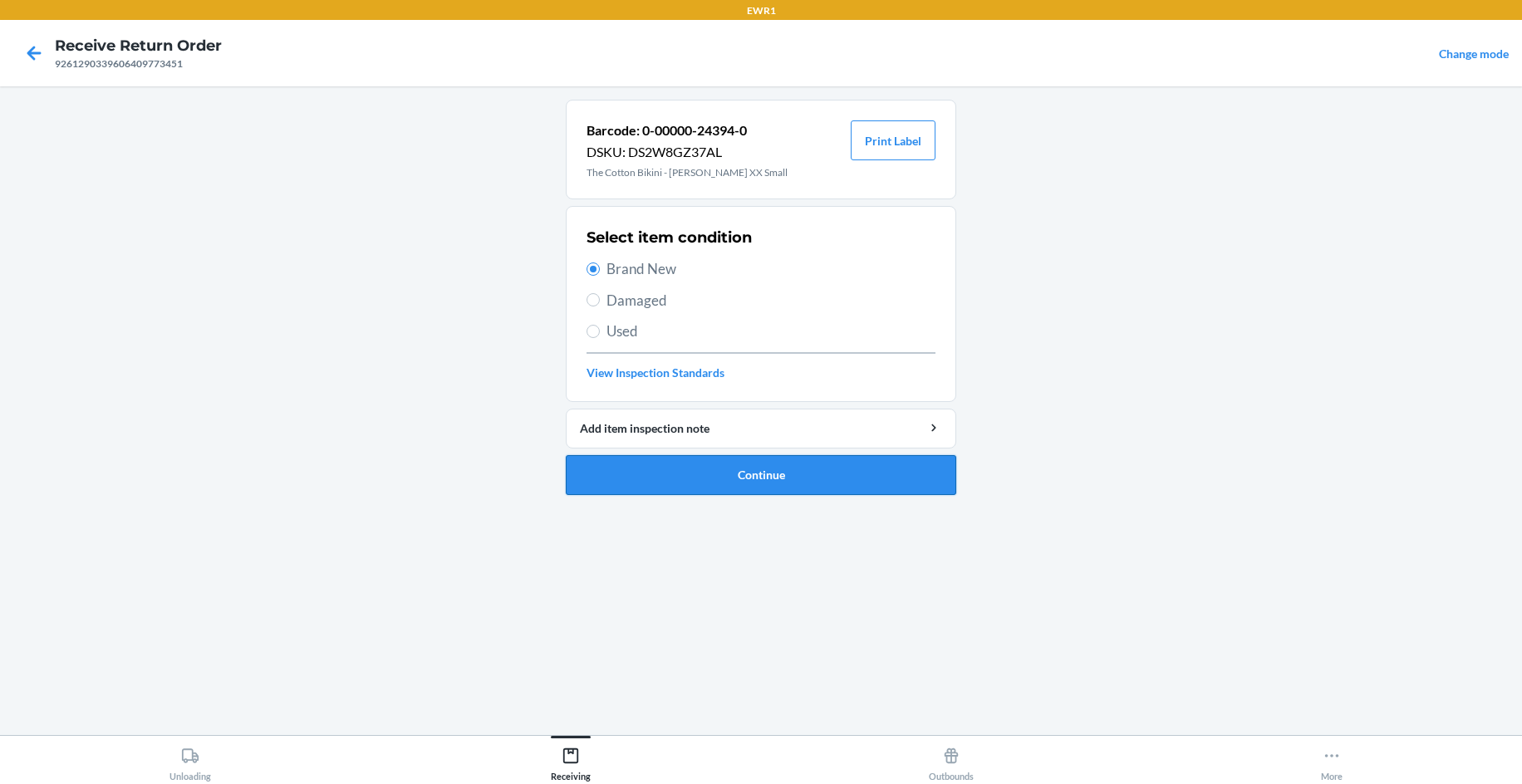
click at [789, 473] on button "Continue" at bounding box center [760, 475] width 391 height 40
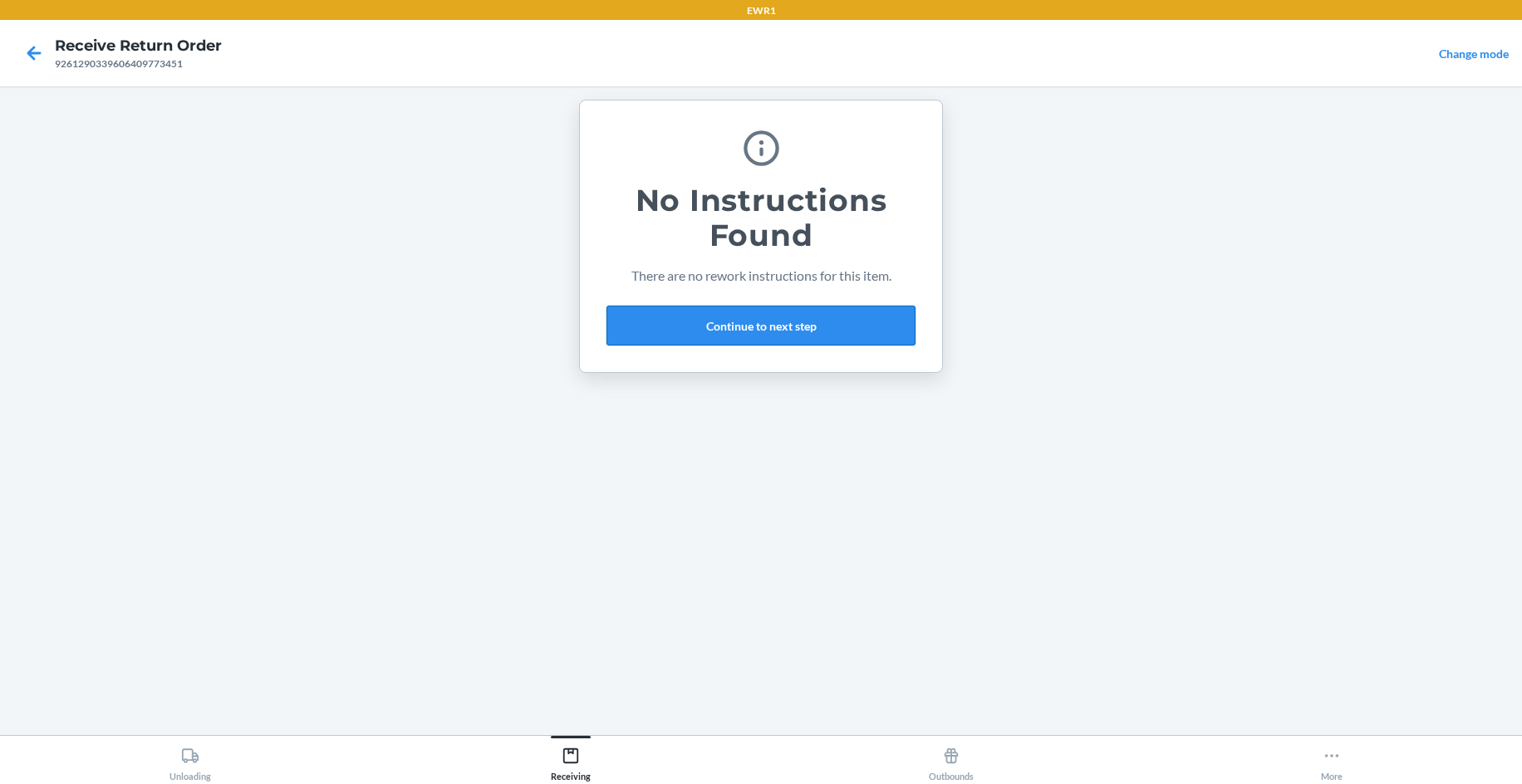
click at [773, 327] on button "Continue to next step" at bounding box center [761, 326] width 309 height 40
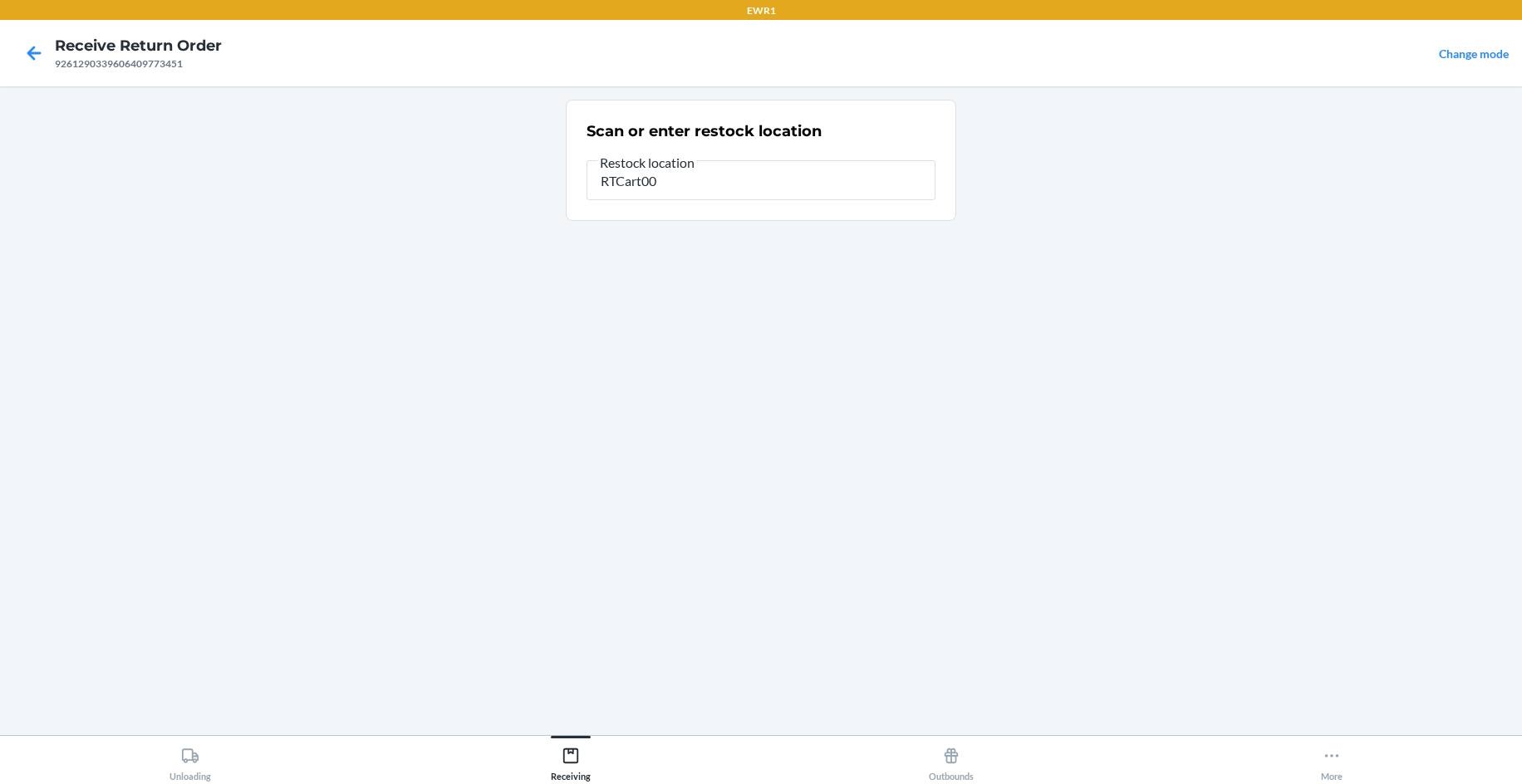
type input "RTCart004"
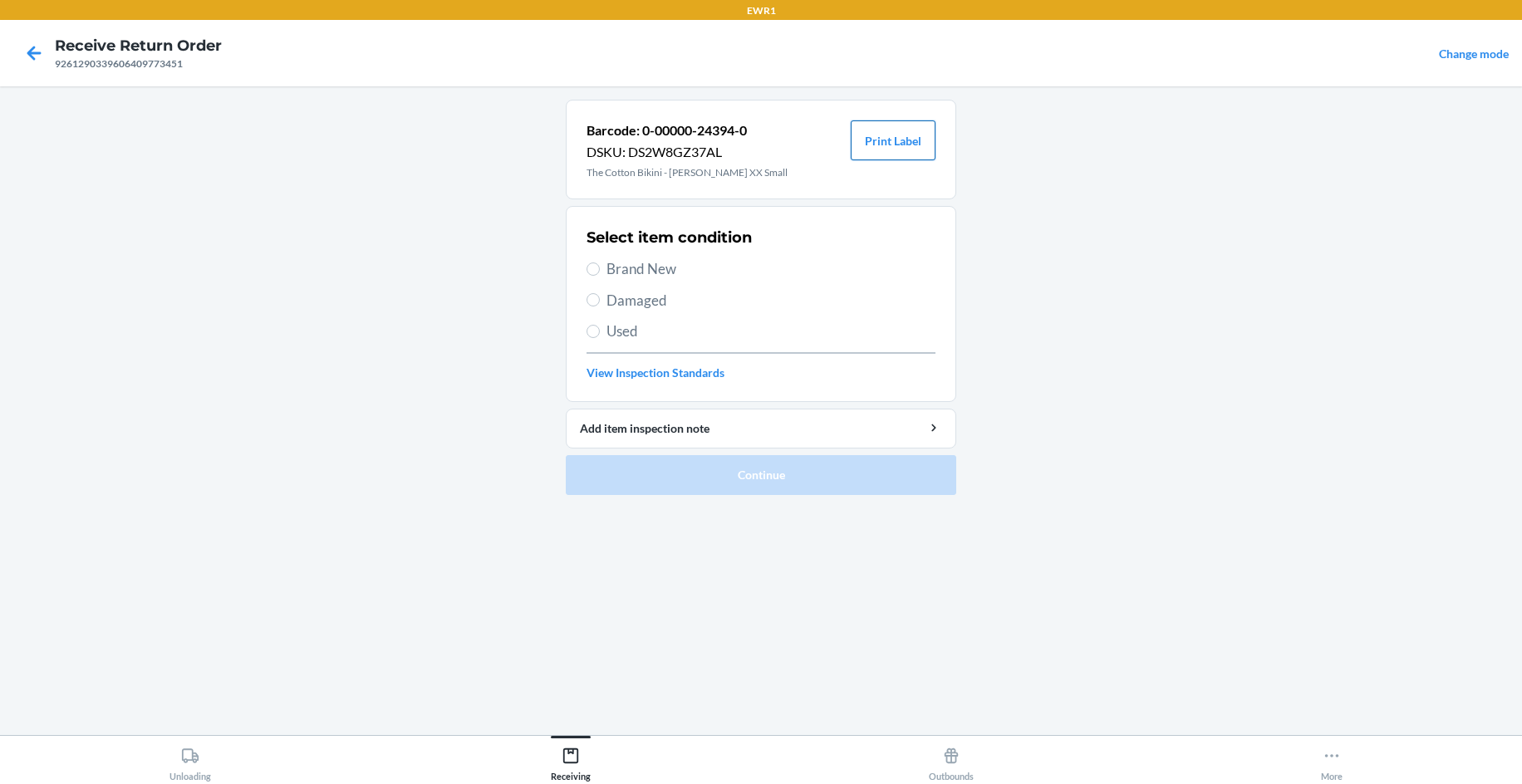
click at [917, 134] on button "Print Label" at bounding box center [892, 141] width 84 height 40
click at [591, 268] on input "Brand New" at bounding box center [593, 270] width 13 height 13
radio input "true"
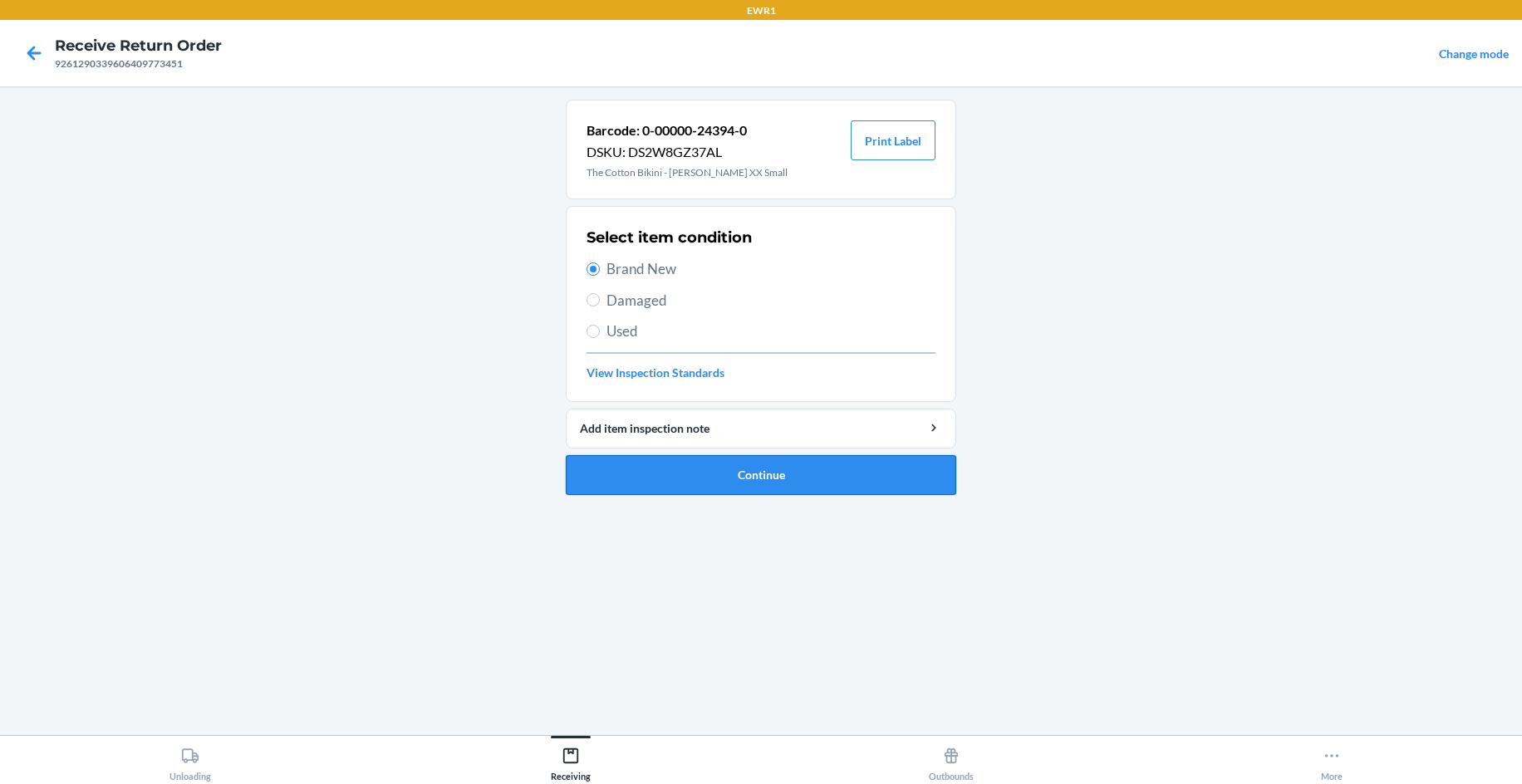
drag, startPoint x: 732, startPoint y: 479, endPoint x: 725, endPoint y: 470, distance: 11.4
click at [731, 479] on button "Continue" at bounding box center [760, 475] width 391 height 40
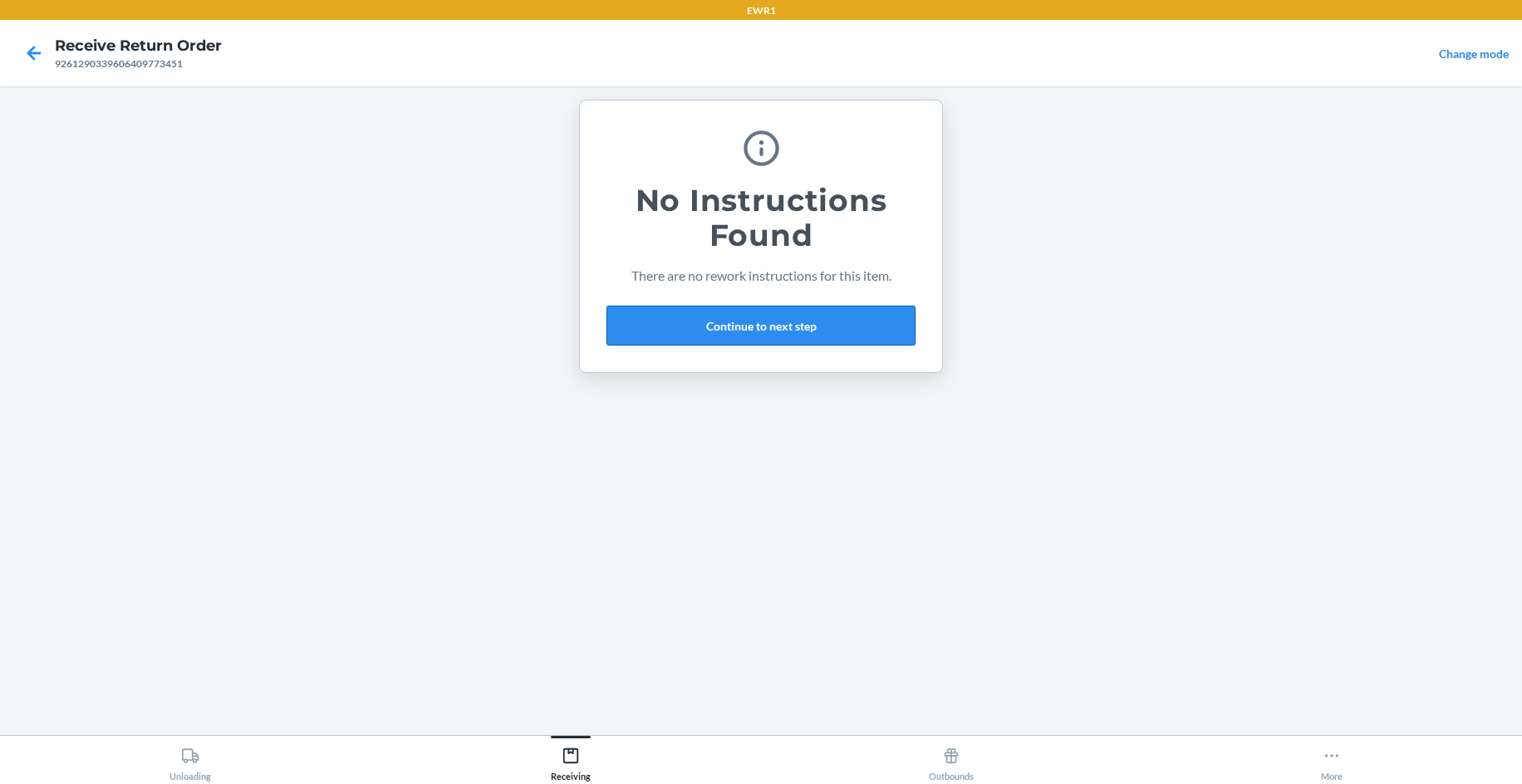
click at [695, 341] on button "Continue to next step" at bounding box center [761, 326] width 309 height 40
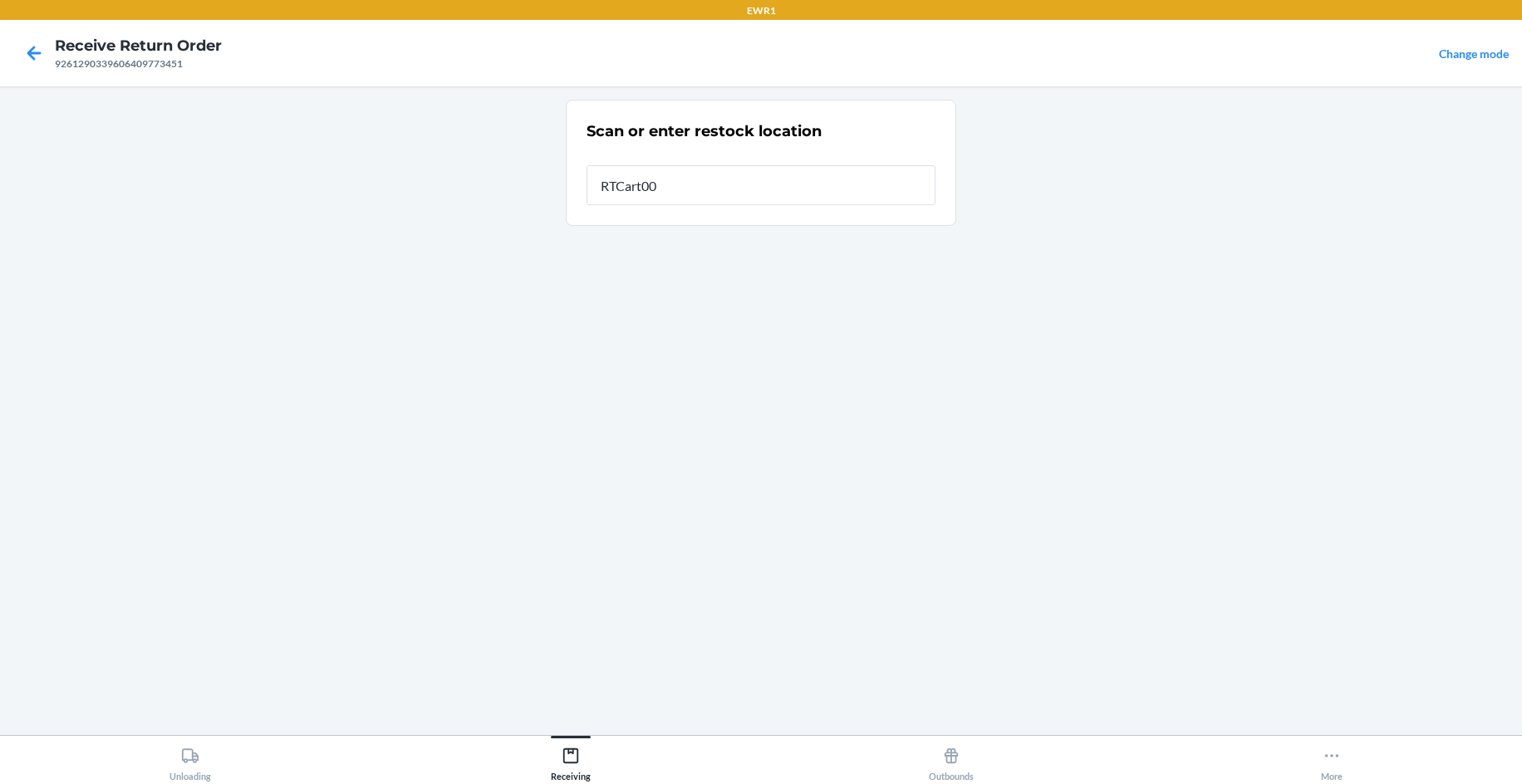
type input "RTCart004"
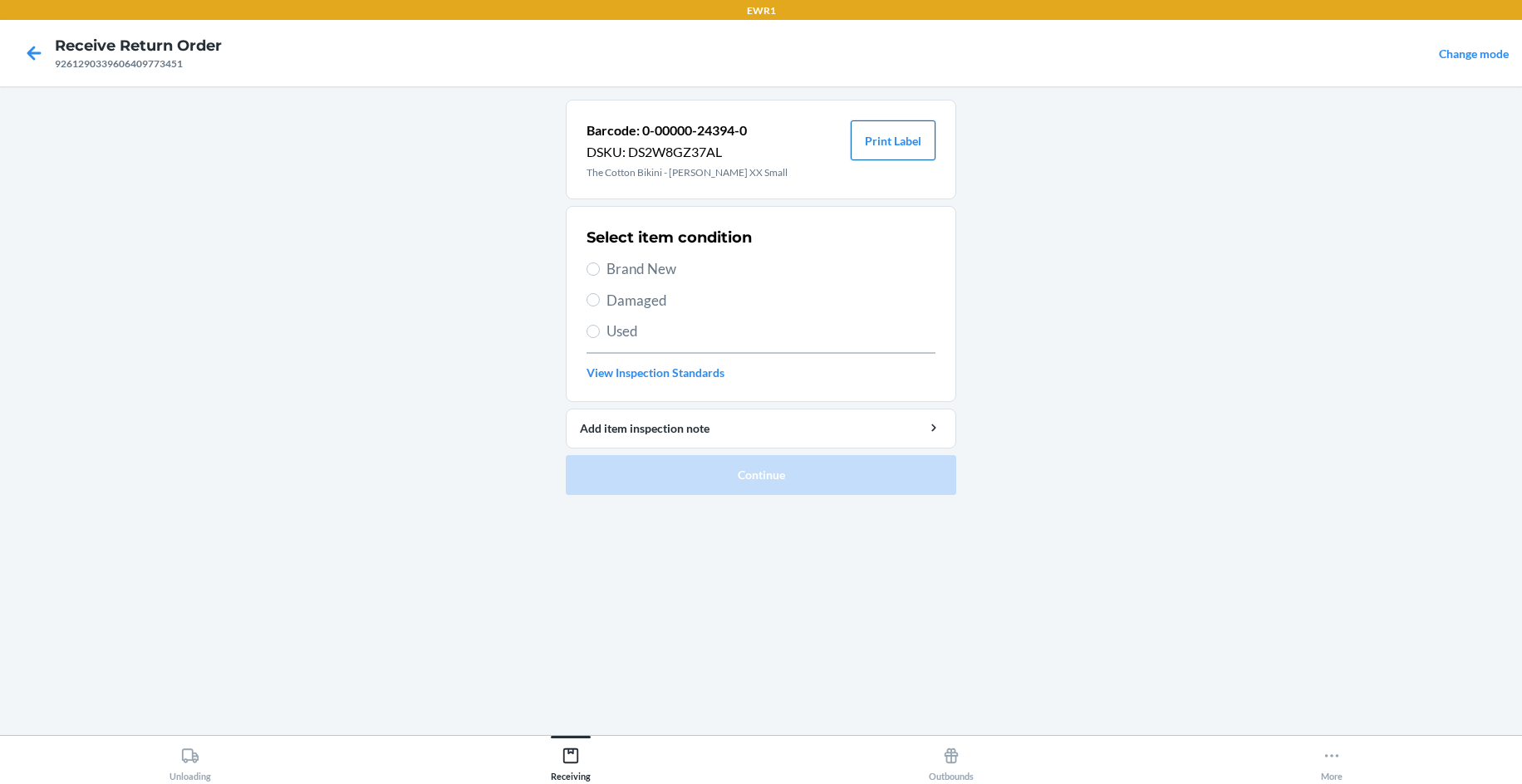
click at [877, 139] on button "Print Label" at bounding box center [892, 141] width 84 height 40
click at [593, 264] on input "Brand New" at bounding box center [593, 270] width 13 height 13
radio input "true"
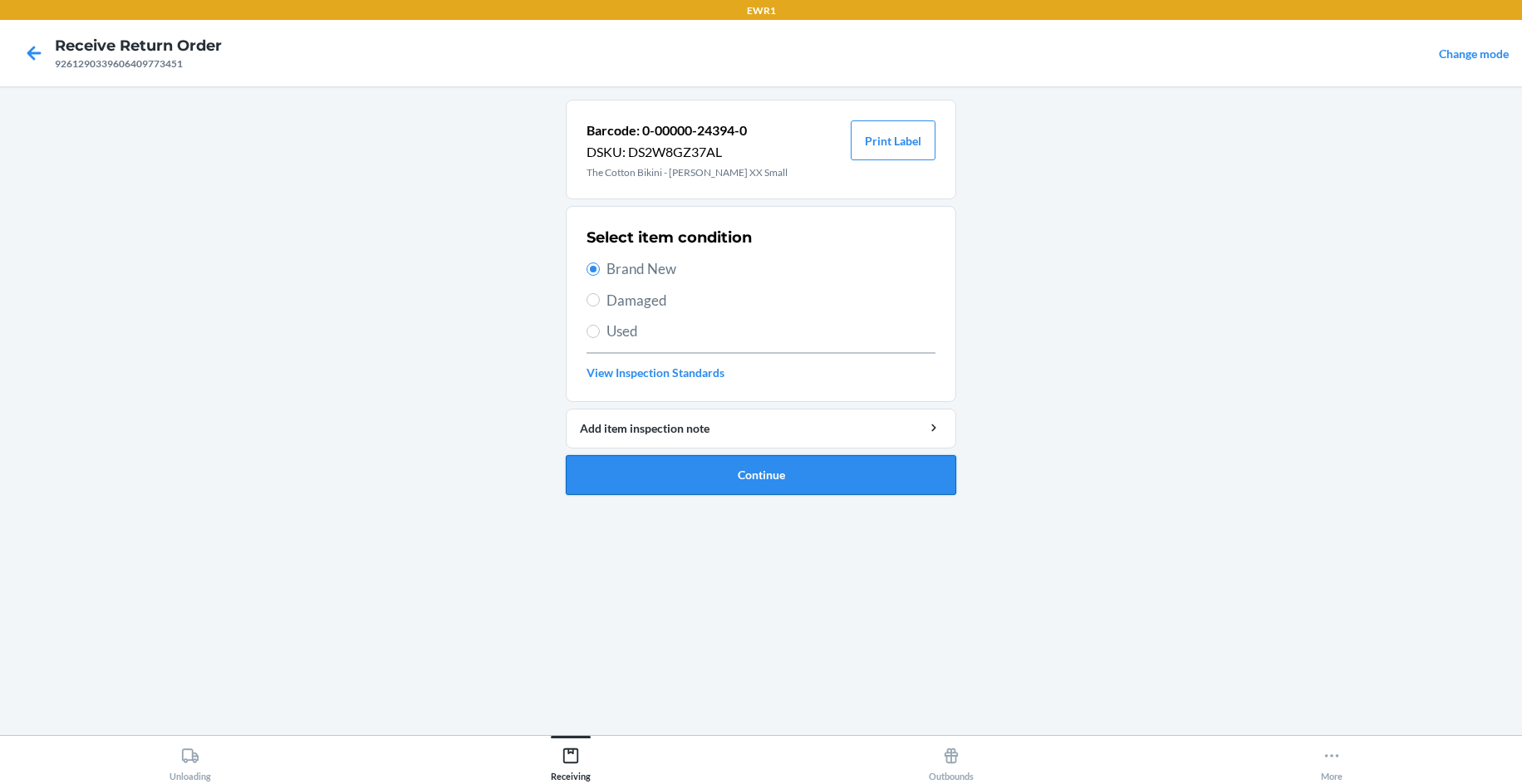
click at [725, 476] on button "Continue" at bounding box center [760, 475] width 391 height 40
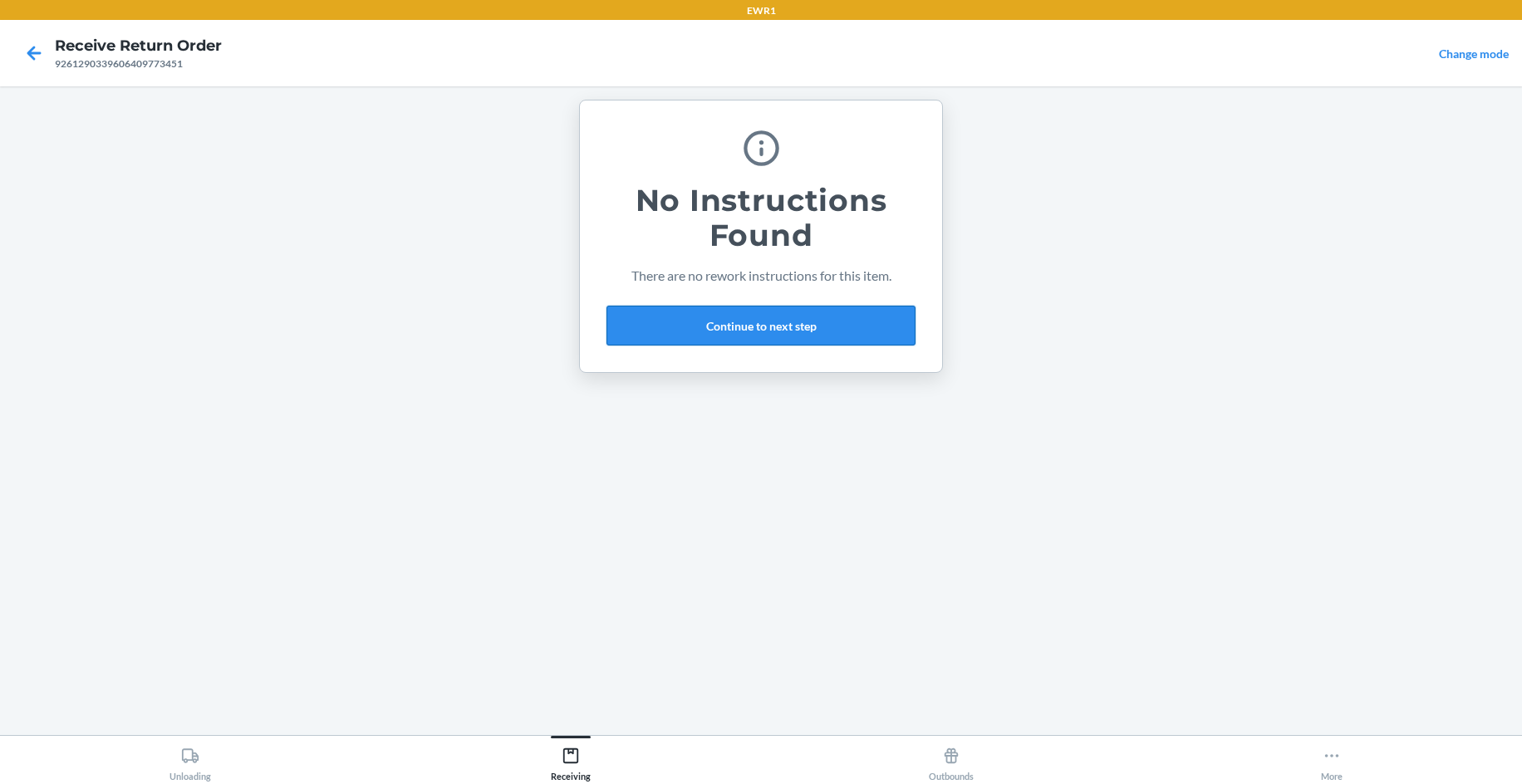
click at [762, 310] on button "Continue to next step" at bounding box center [761, 326] width 309 height 40
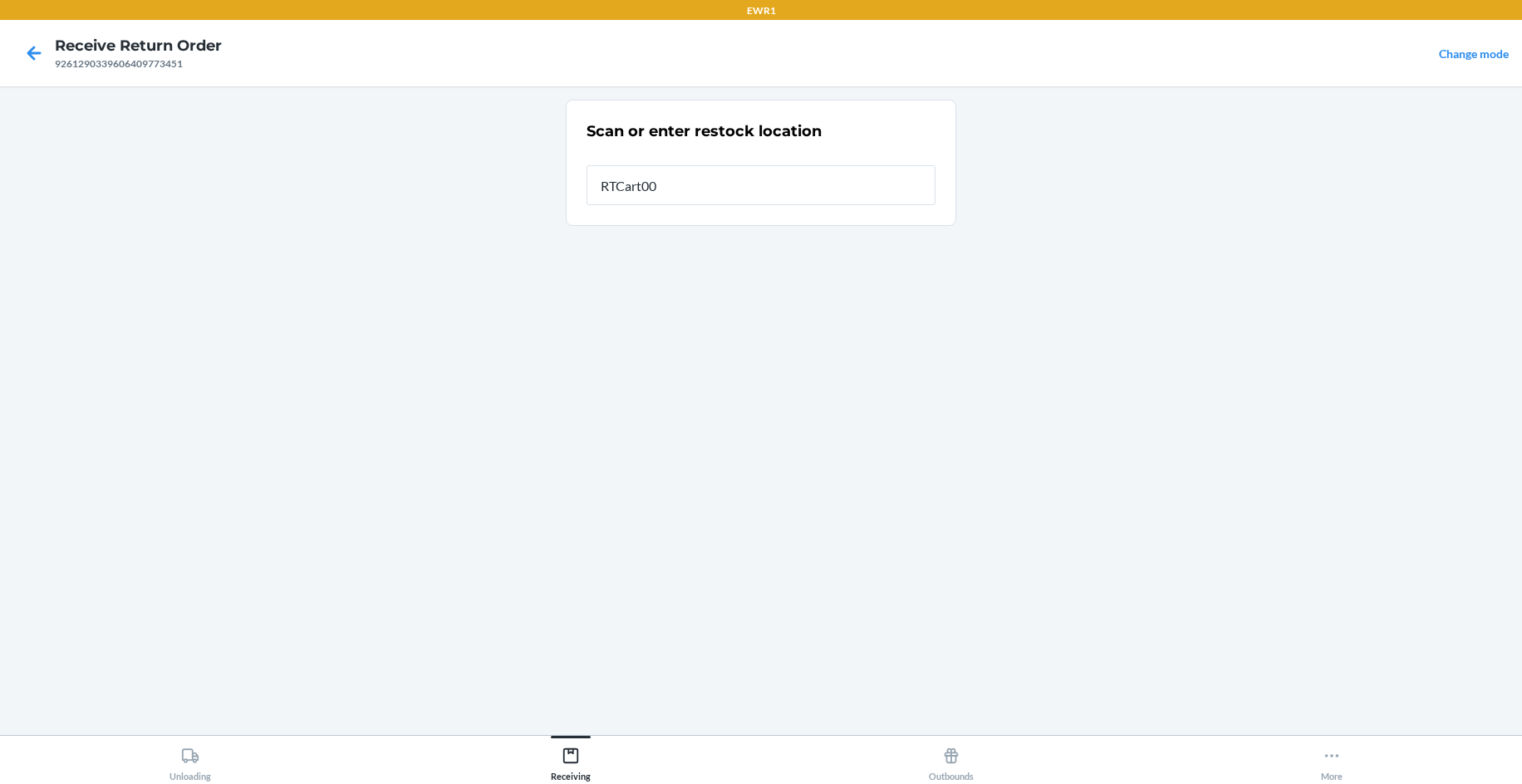
type input "RTCart004"
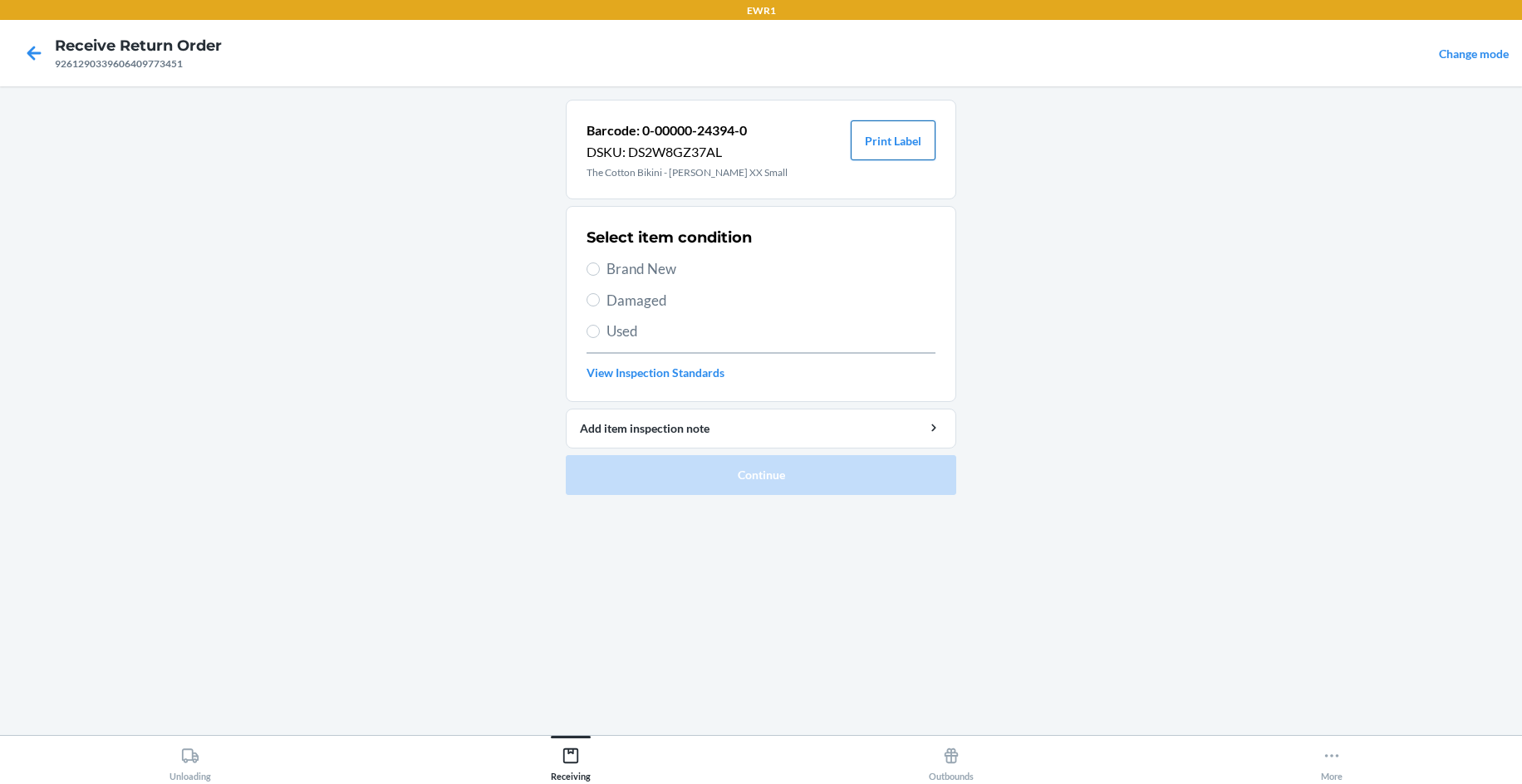
click at [899, 137] on button "Print Label" at bounding box center [892, 141] width 84 height 40
click at [632, 273] on span "Brand New" at bounding box center [771, 269] width 329 height 22
click at [600, 273] on input "Brand New" at bounding box center [593, 270] width 13 height 13
radio input "true"
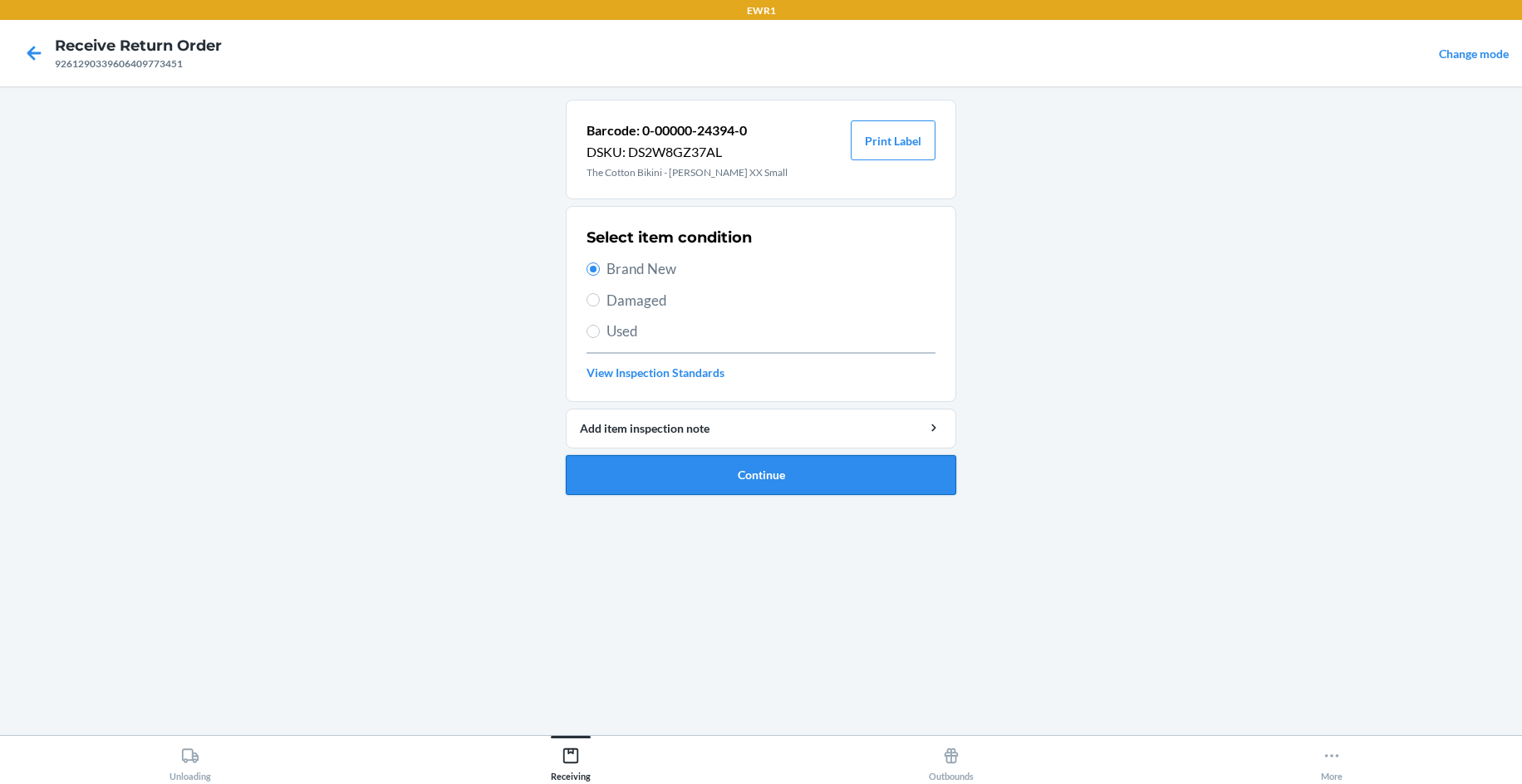
click at [781, 480] on button "Continue" at bounding box center [760, 475] width 391 height 40
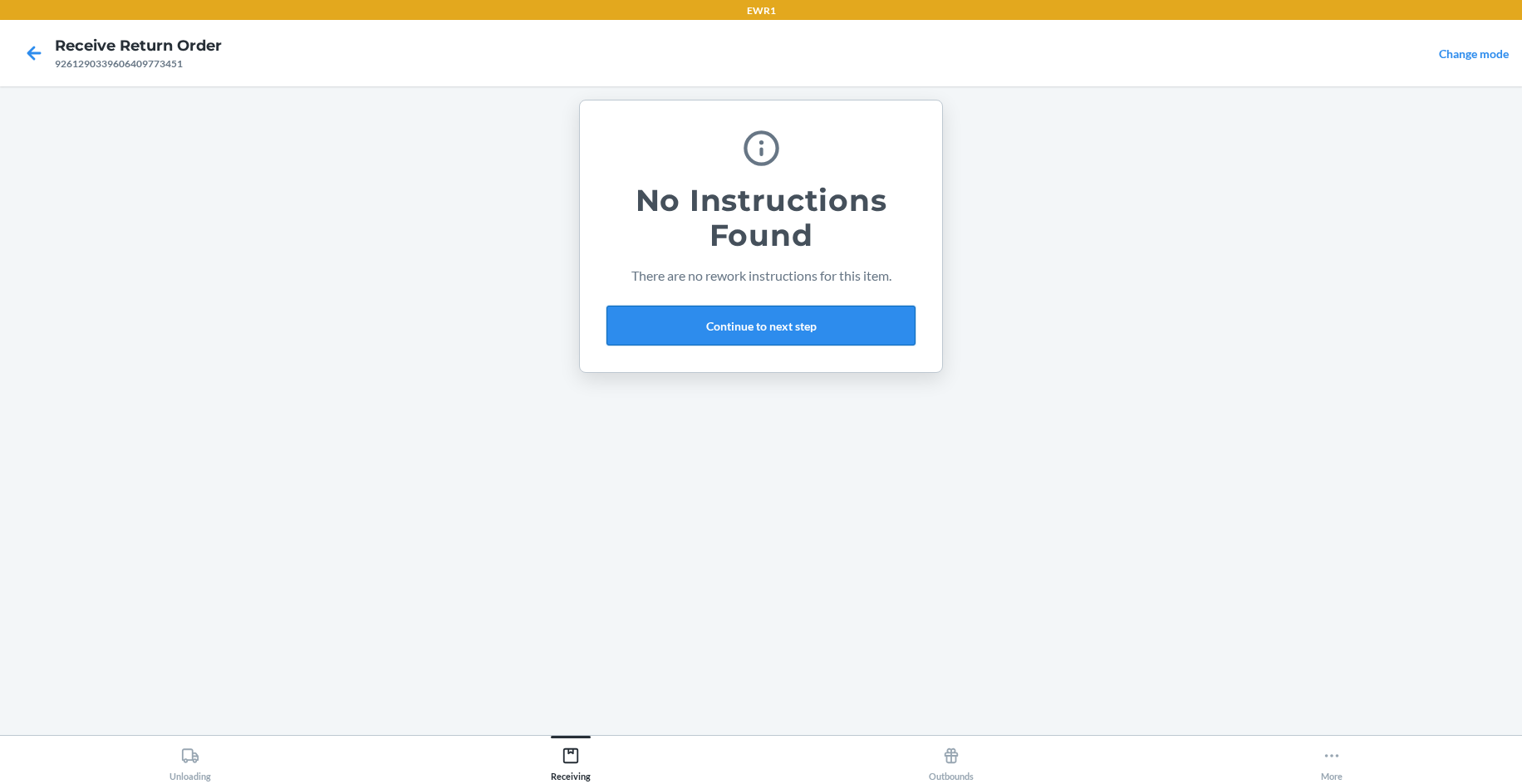
click at [762, 334] on button "Continue to next step" at bounding box center [761, 326] width 309 height 40
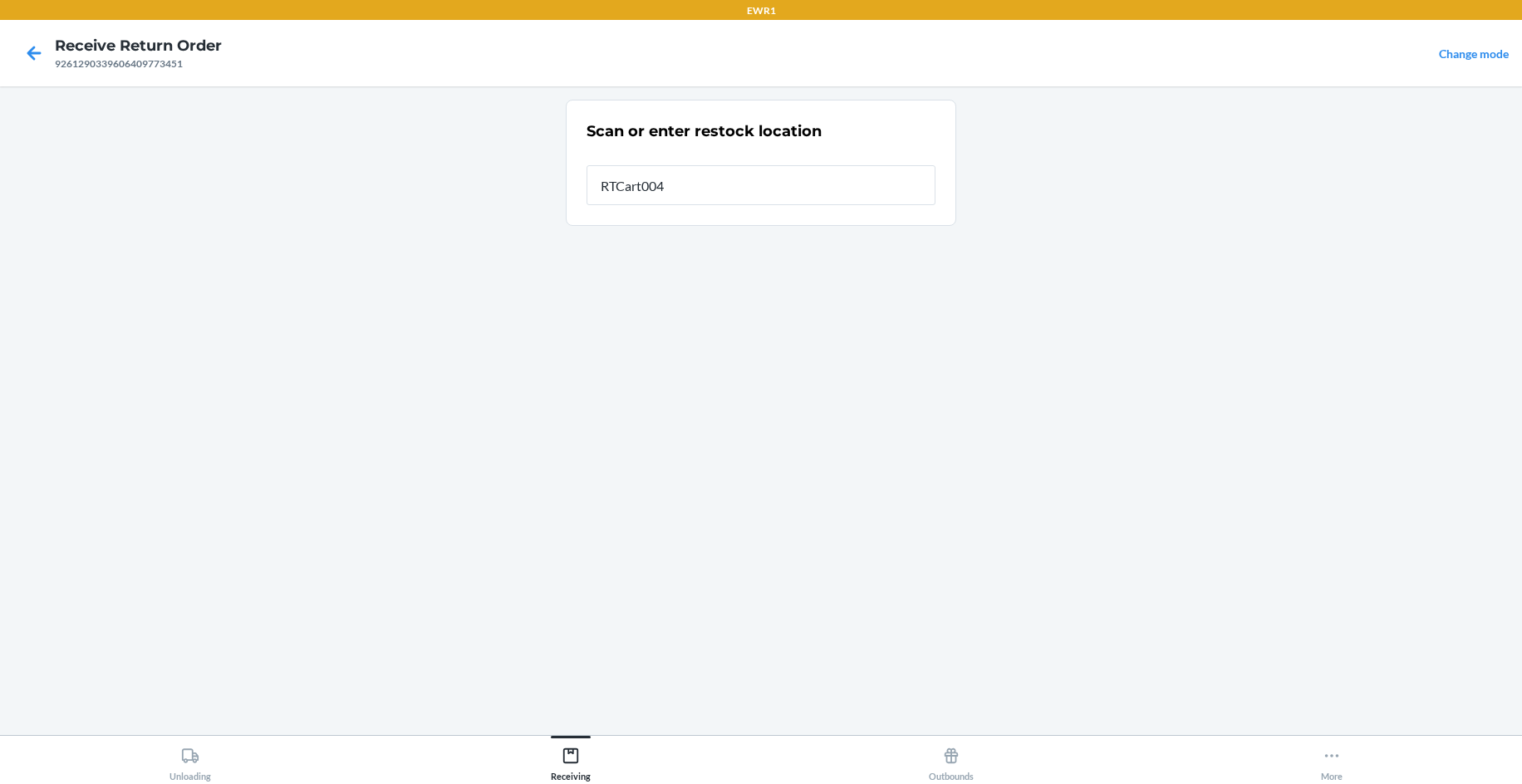
type input "RTCart004"
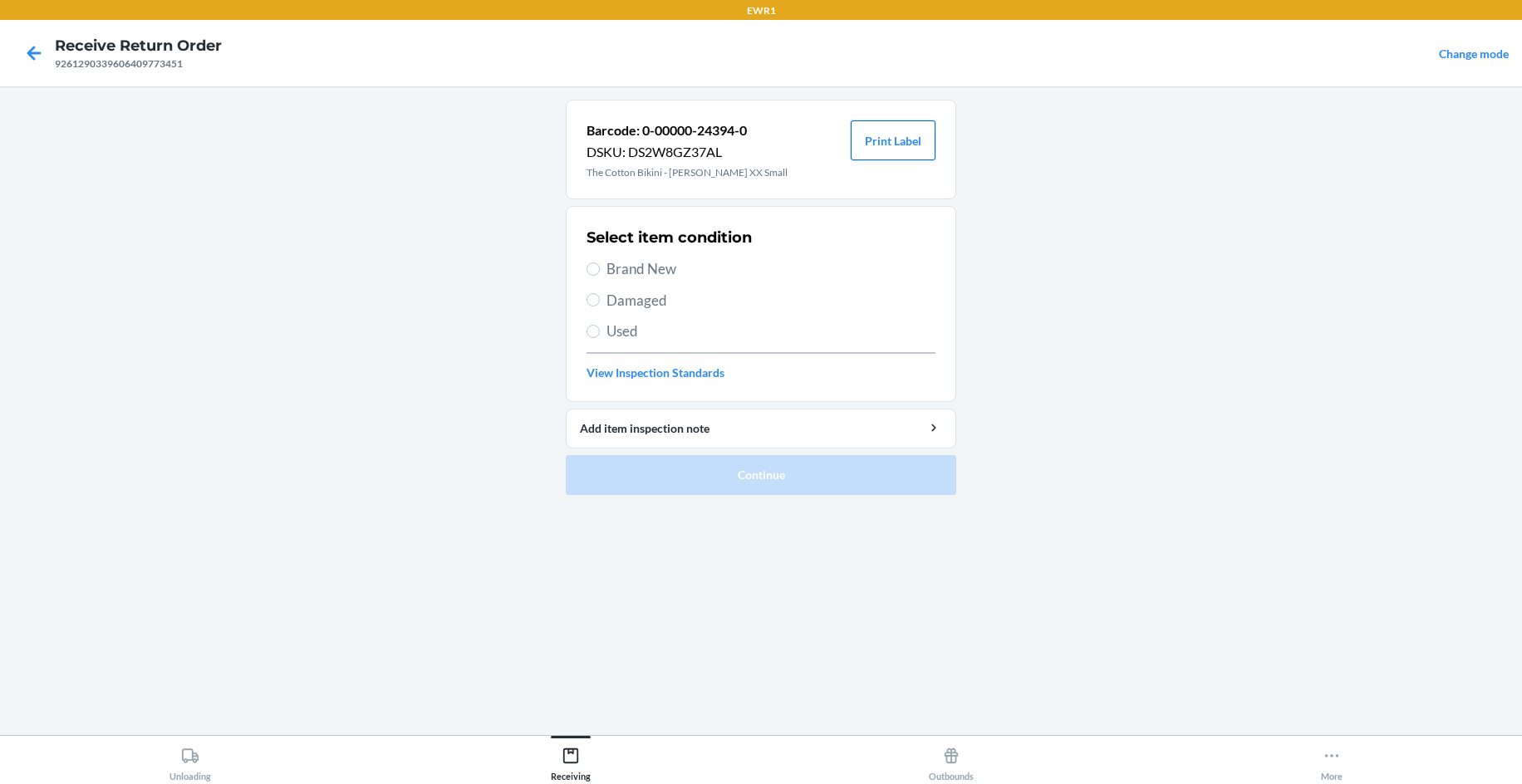
click at [917, 134] on button "Print Label" at bounding box center [892, 141] width 84 height 40
click at [612, 271] on span "Brand New" at bounding box center [771, 269] width 329 height 22
click at [600, 271] on input "Brand New" at bounding box center [593, 270] width 13 height 13
radio input "true"
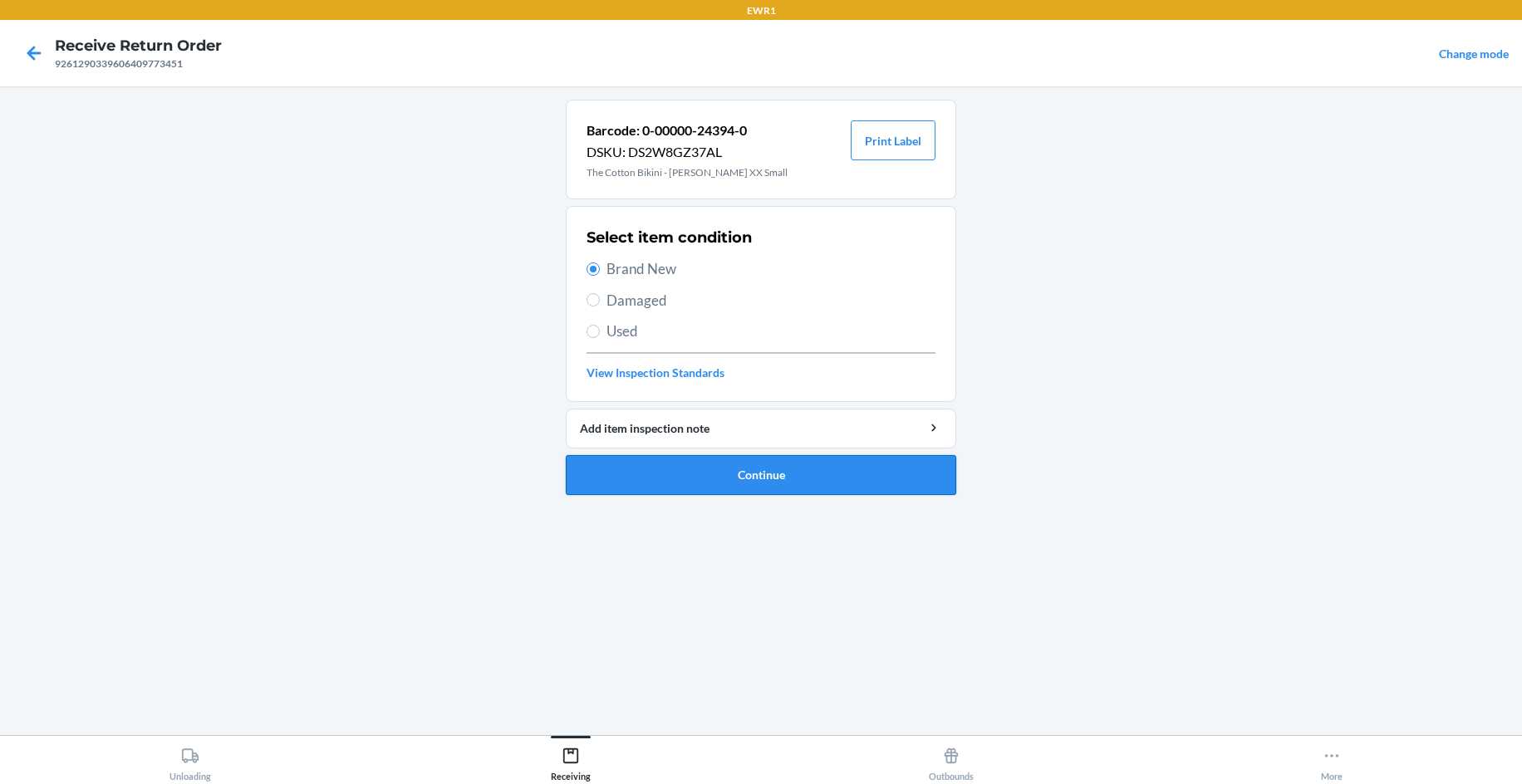
click at [720, 471] on button "Continue" at bounding box center [760, 475] width 391 height 40
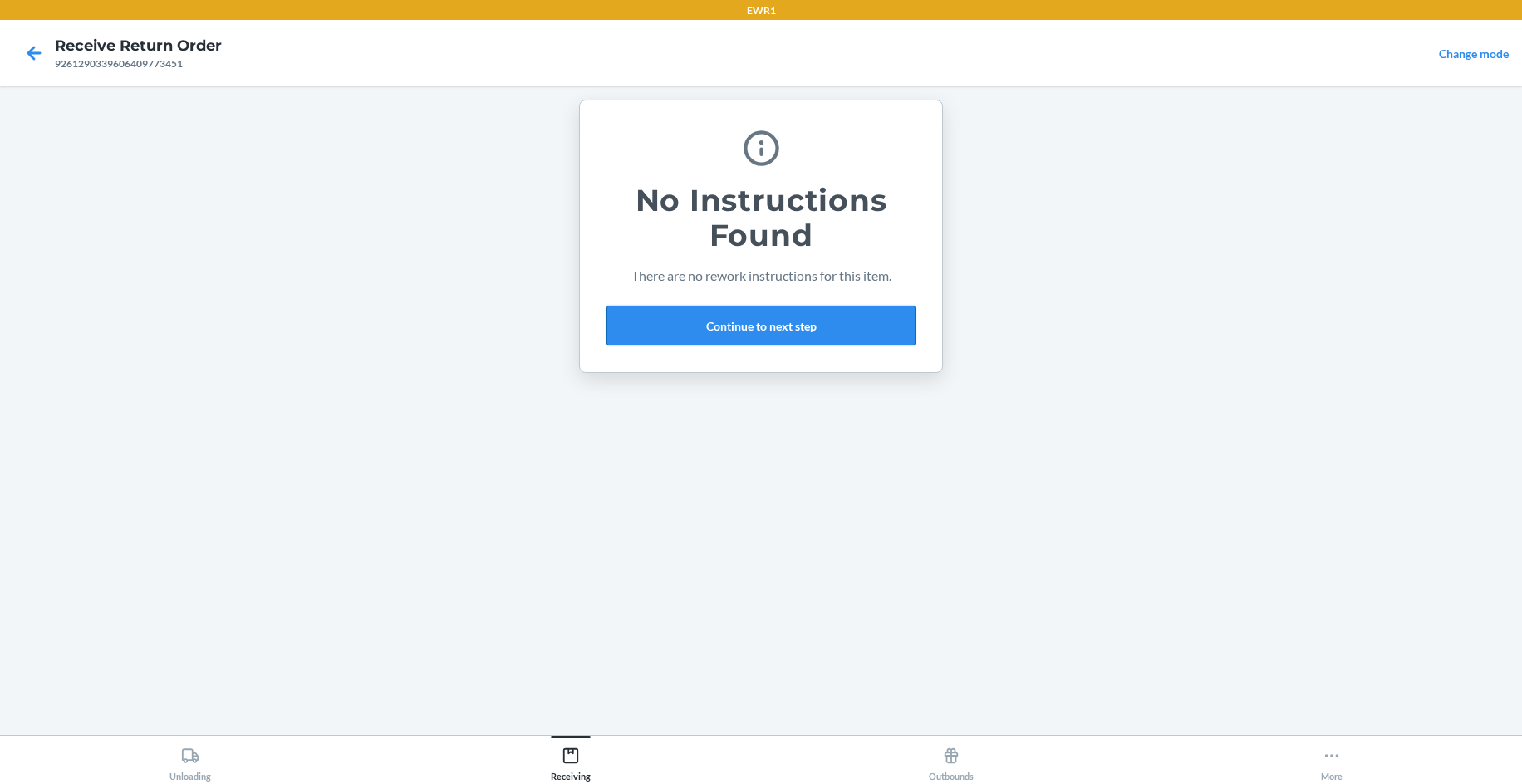
click at [781, 323] on button "Continue to next step" at bounding box center [761, 326] width 309 height 40
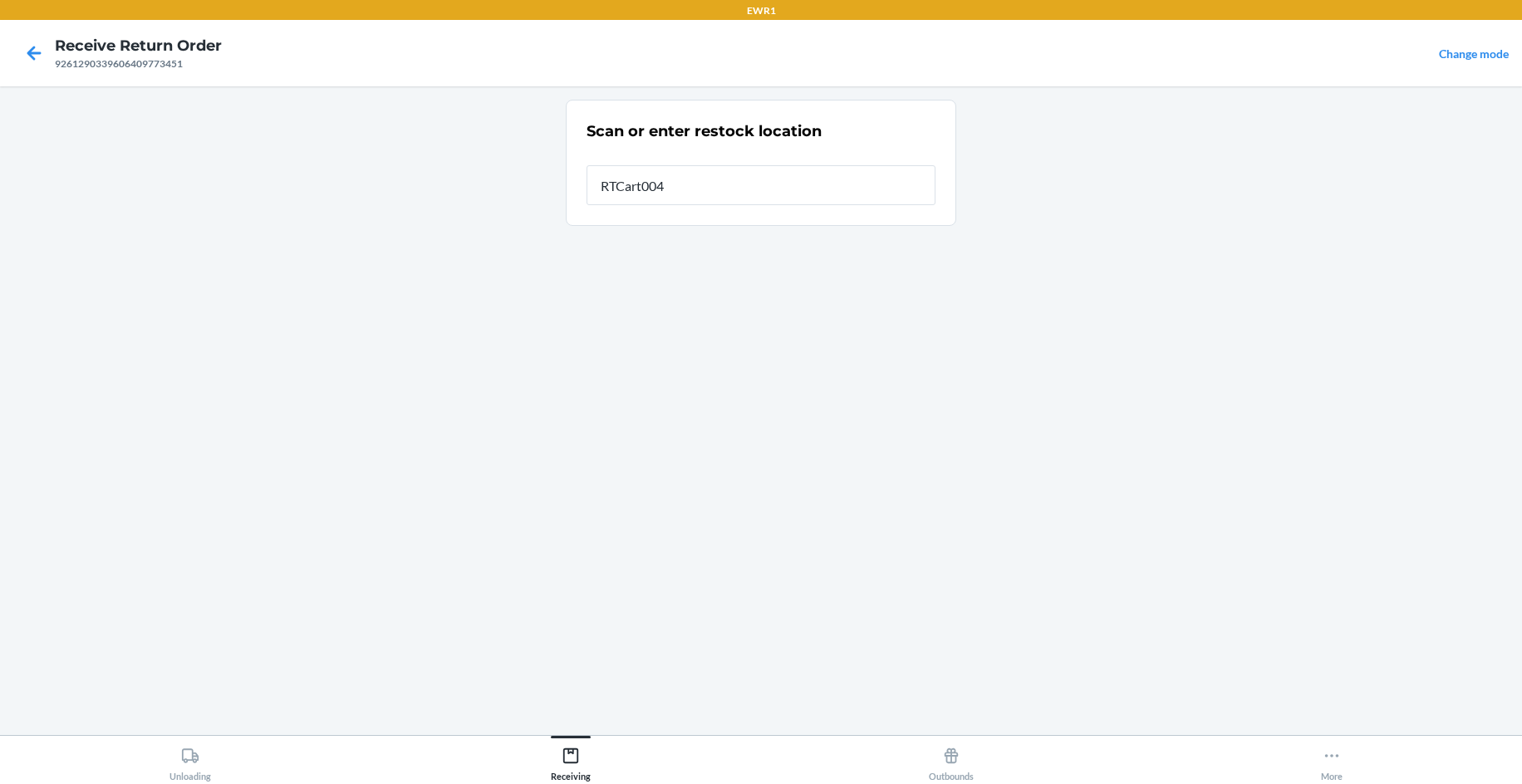
type input "RTCart004"
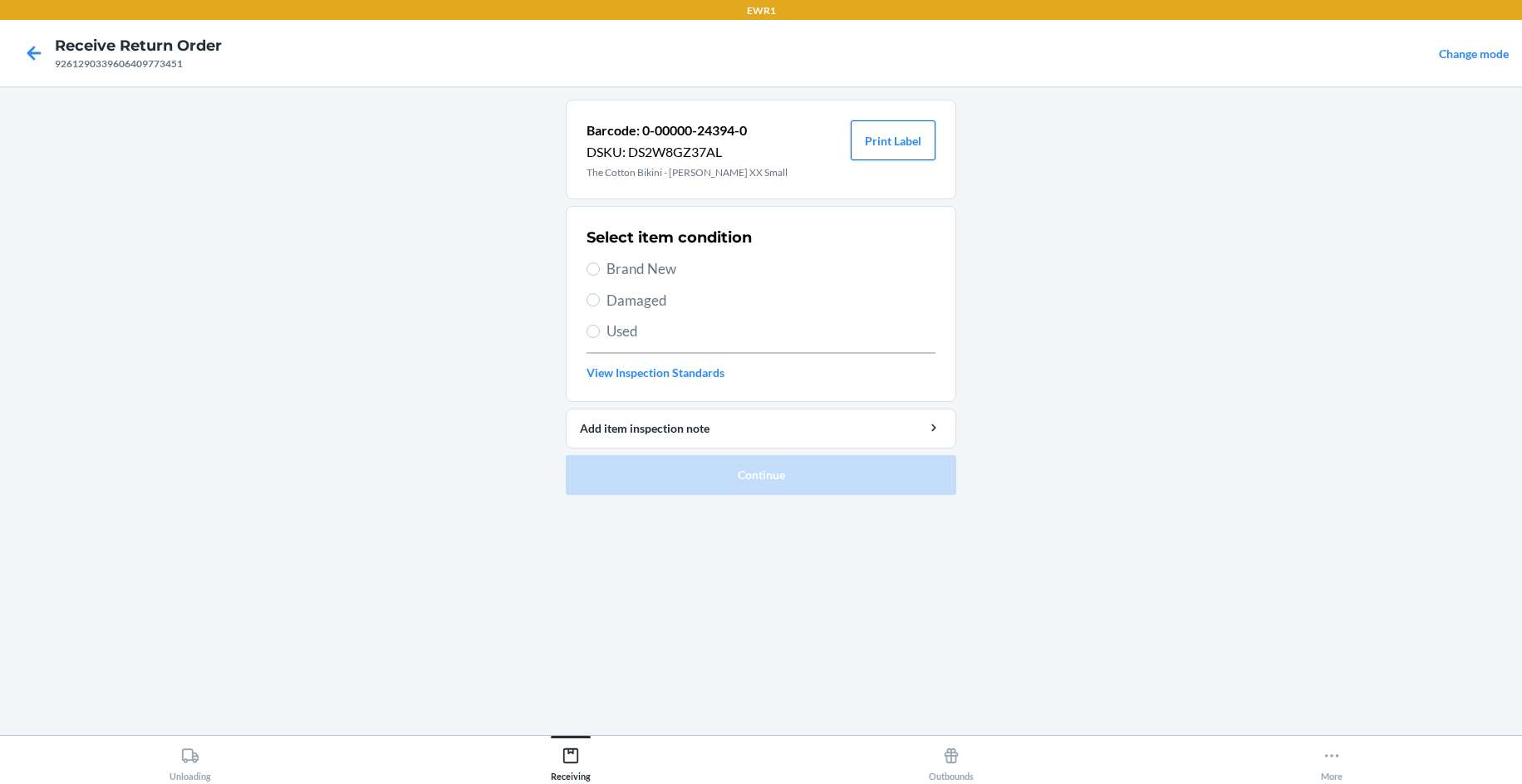
click at [887, 136] on button "Print Label" at bounding box center [892, 141] width 84 height 40
click at [659, 271] on span "Brand New" at bounding box center [771, 269] width 329 height 22
click at [600, 271] on input "Brand New" at bounding box center [593, 270] width 13 height 13
radio input "true"
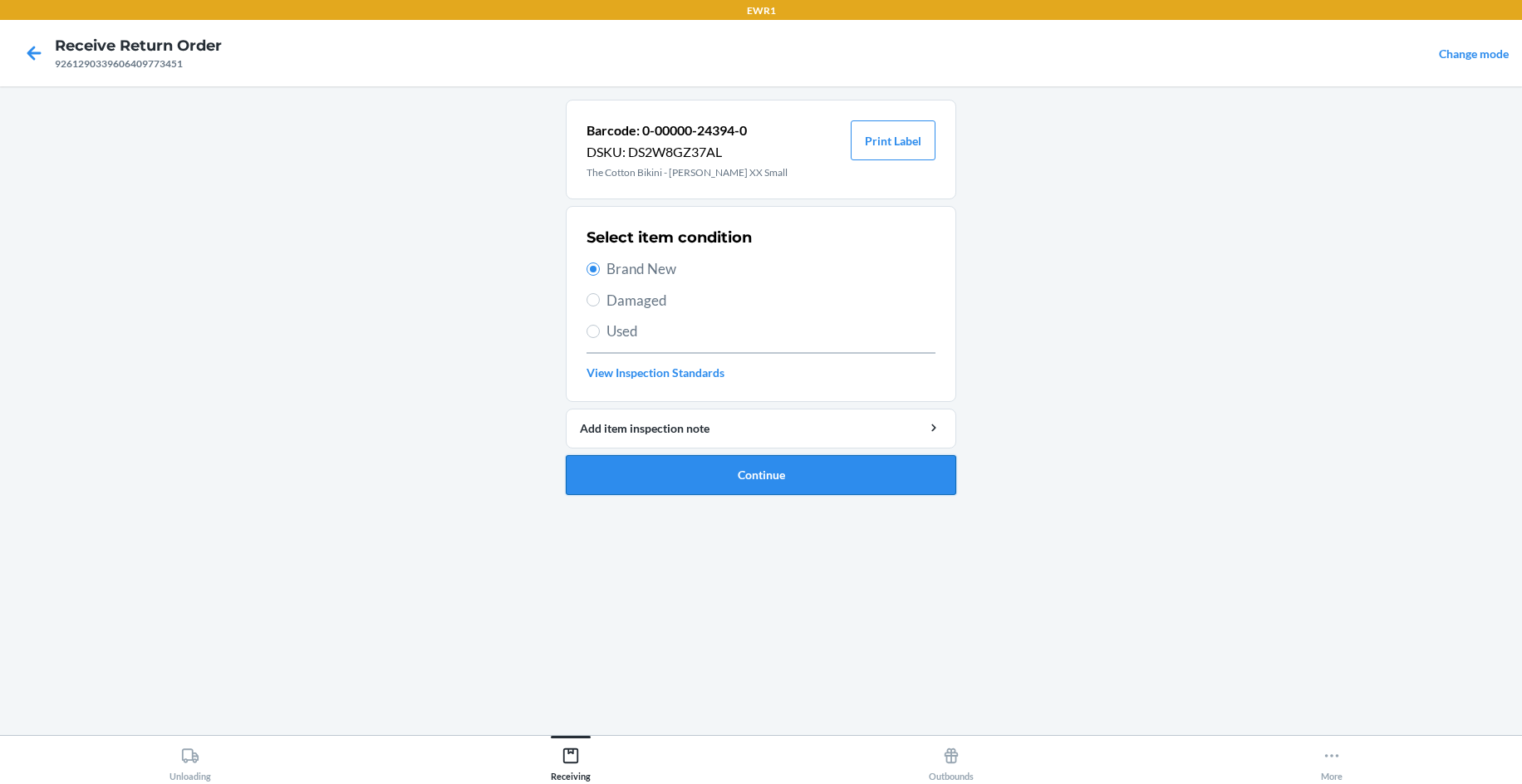
click at [800, 485] on button "Continue" at bounding box center [760, 475] width 391 height 40
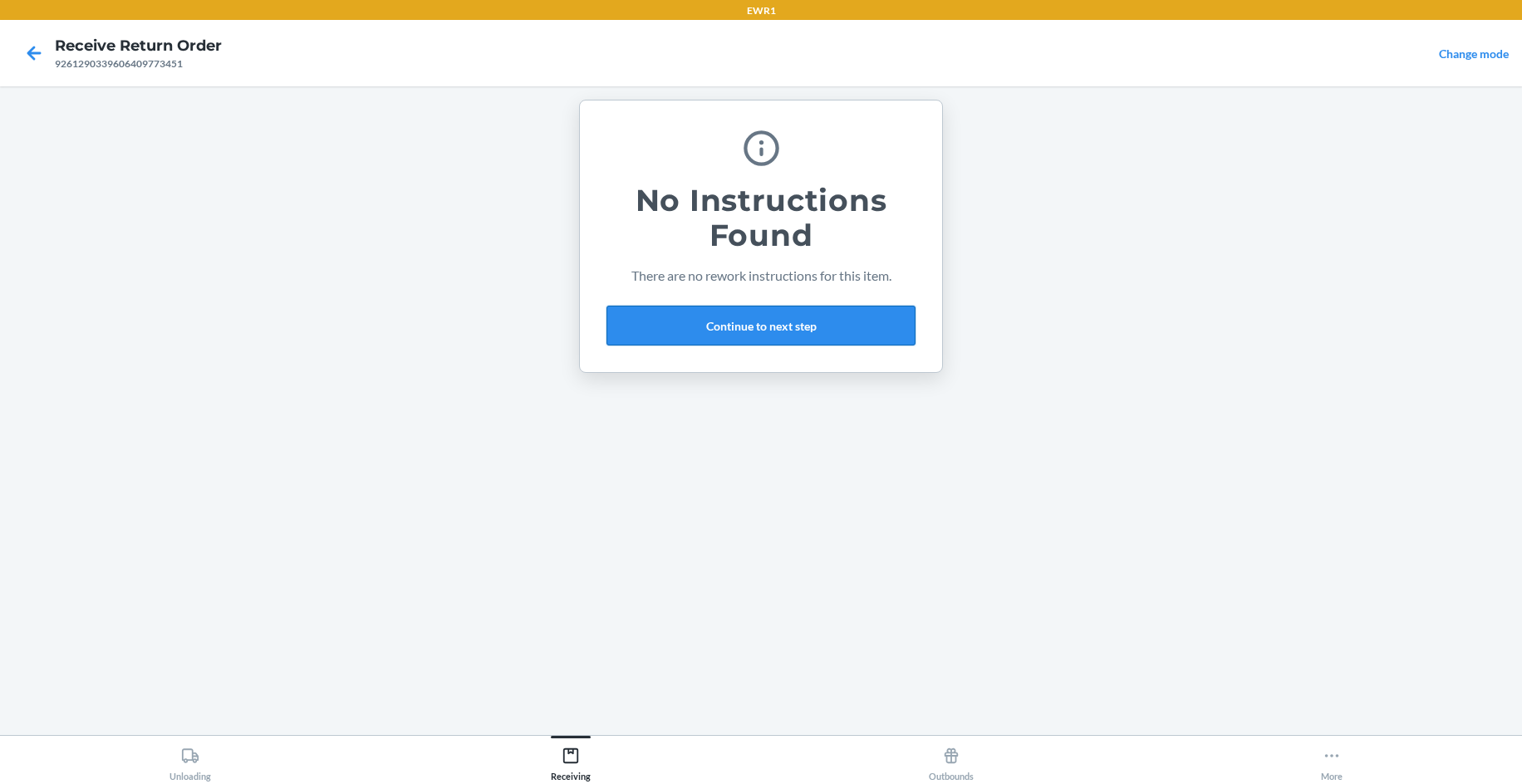
click at [773, 330] on button "Continue to next step" at bounding box center [761, 326] width 309 height 40
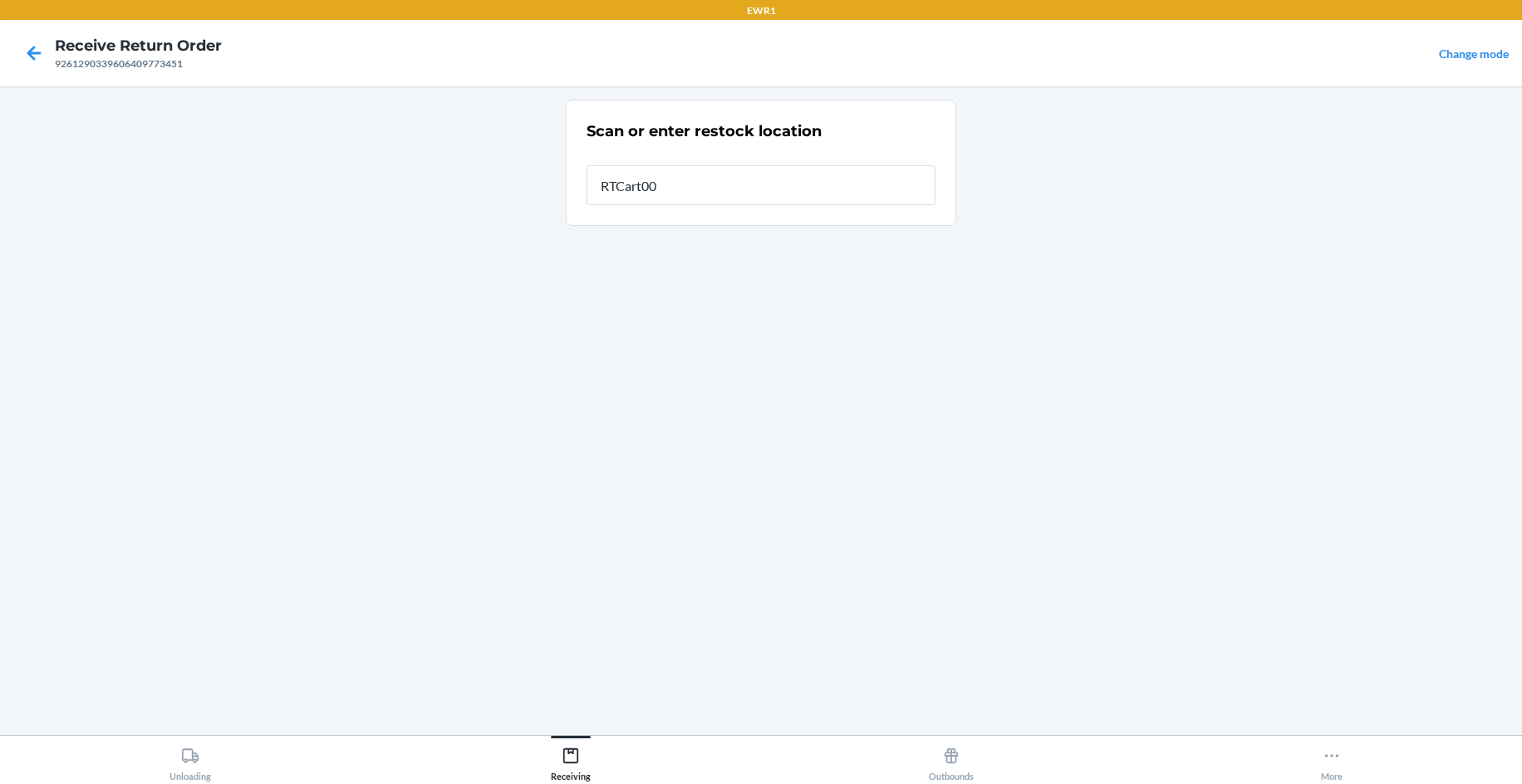
type input "RTCart004"
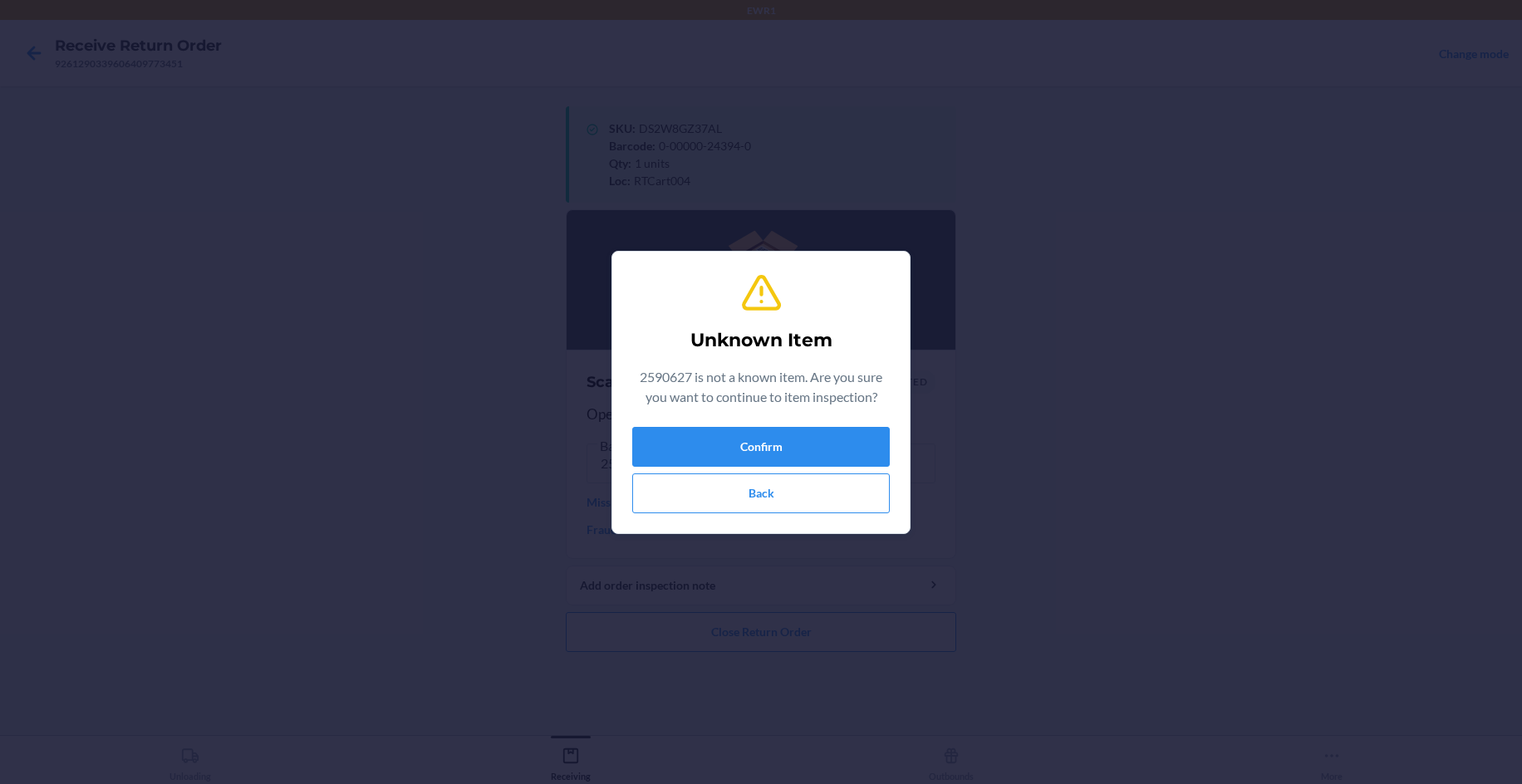
drag, startPoint x: 1104, startPoint y: 538, endPoint x: 1084, endPoint y: 525, distance: 23.9
click at [1103, 537] on div "Unknown Item 2590627 is not a known item. Are you sure you want to continue to …" at bounding box center [761, 392] width 1522 height 784
click at [779, 454] on button "Confirm" at bounding box center [761, 447] width 257 height 40
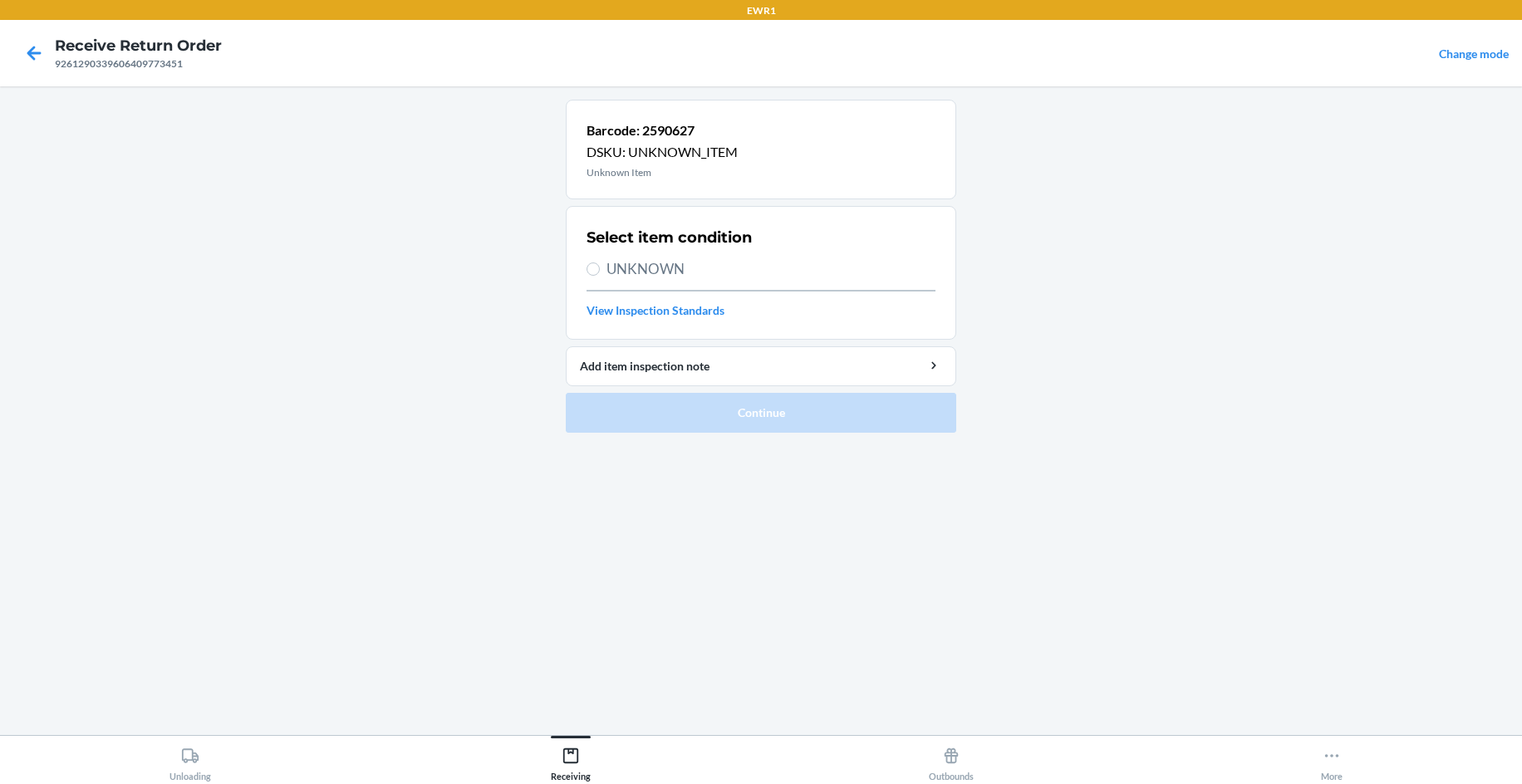
click at [331, 292] on main "Barcode: 2590627 DSKU: UNKNOWN_ITEM Unknown Item Select item condition UNKNOWN …" at bounding box center [761, 411] width 1522 height 649
click at [34, 52] on icon at bounding box center [34, 53] width 28 height 28
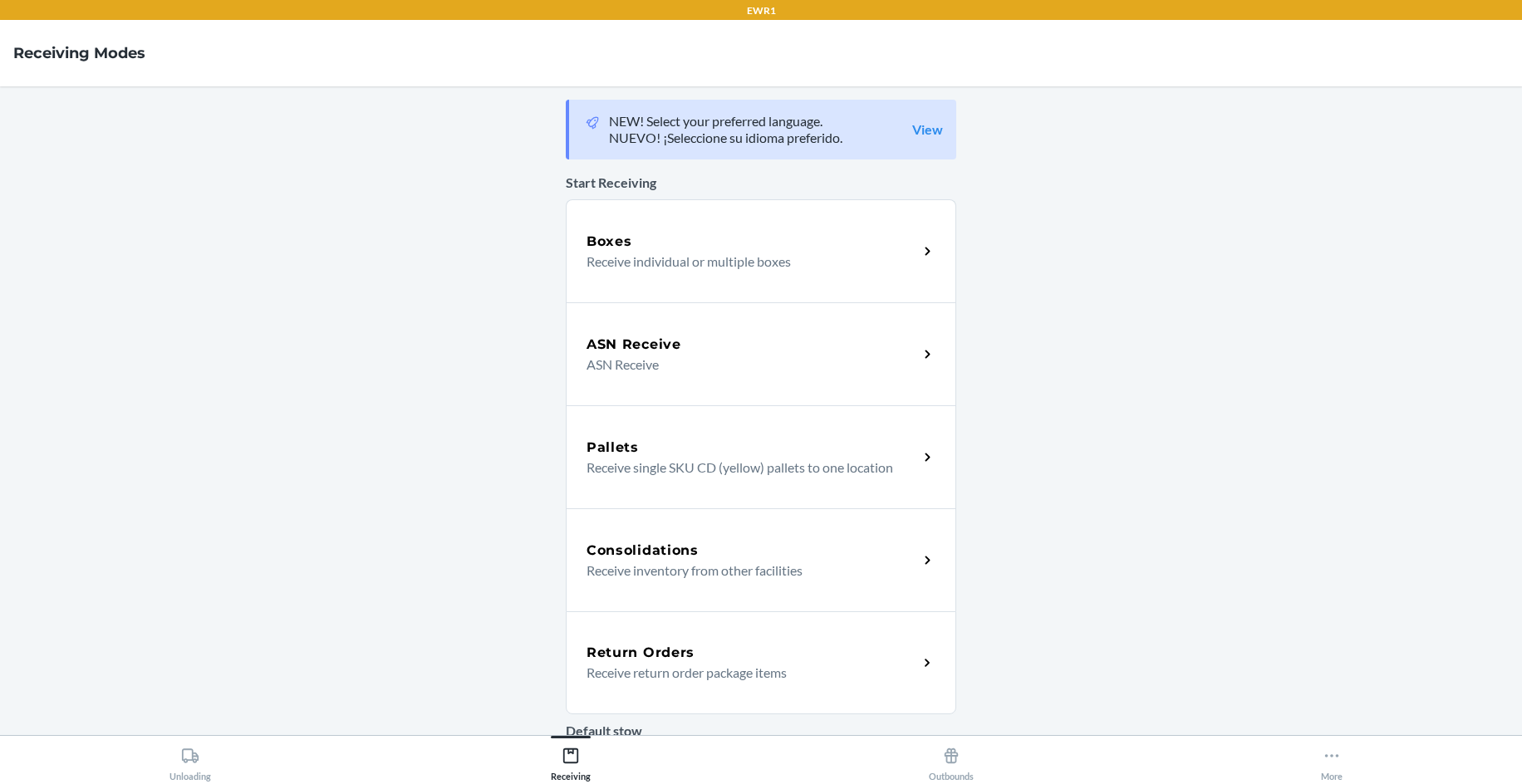
click at [707, 658] on div "Return Orders" at bounding box center [751, 653] width 331 height 20
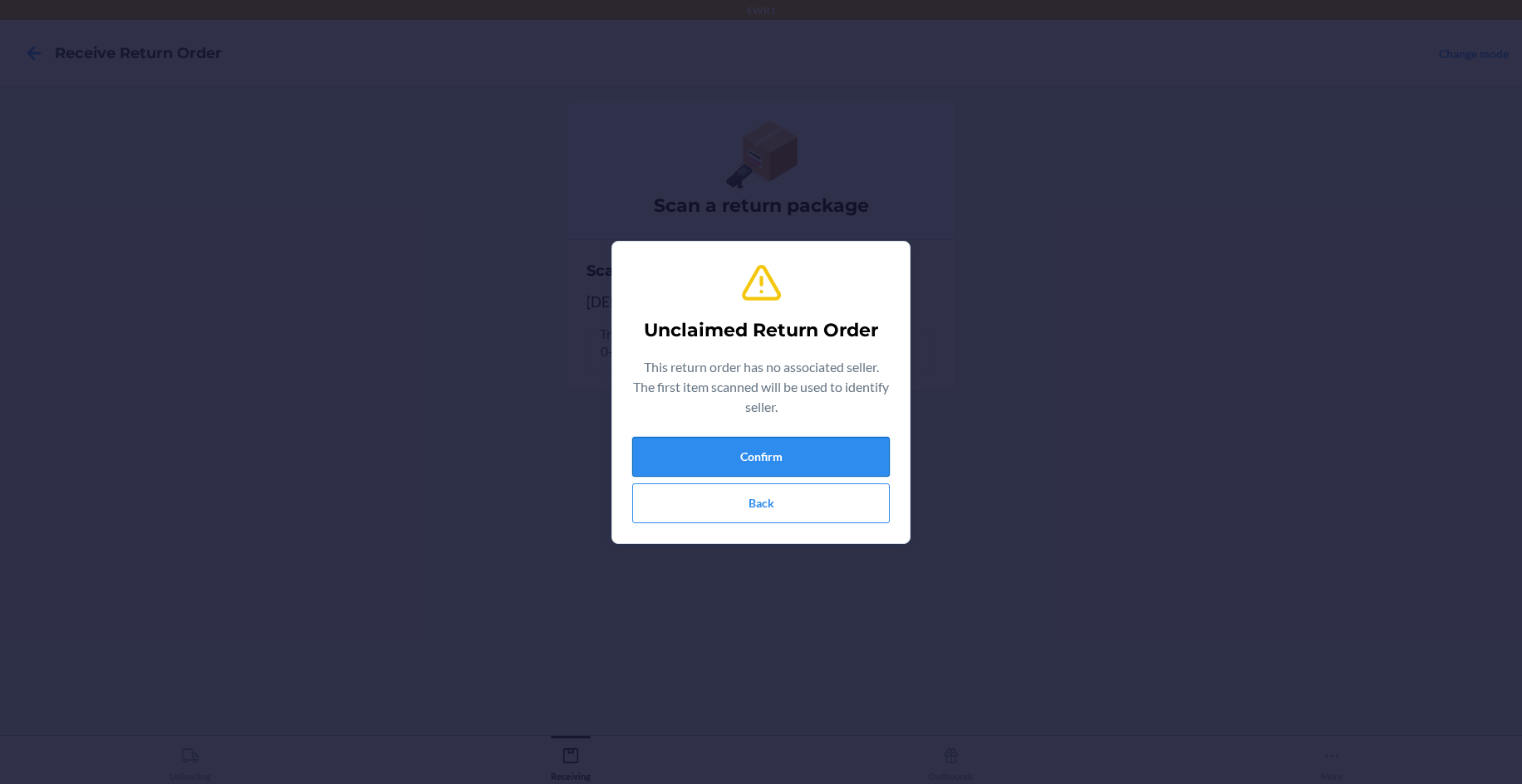
click at [671, 463] on button "Confirm" at bounding box center [761, 457] width 257 height 40
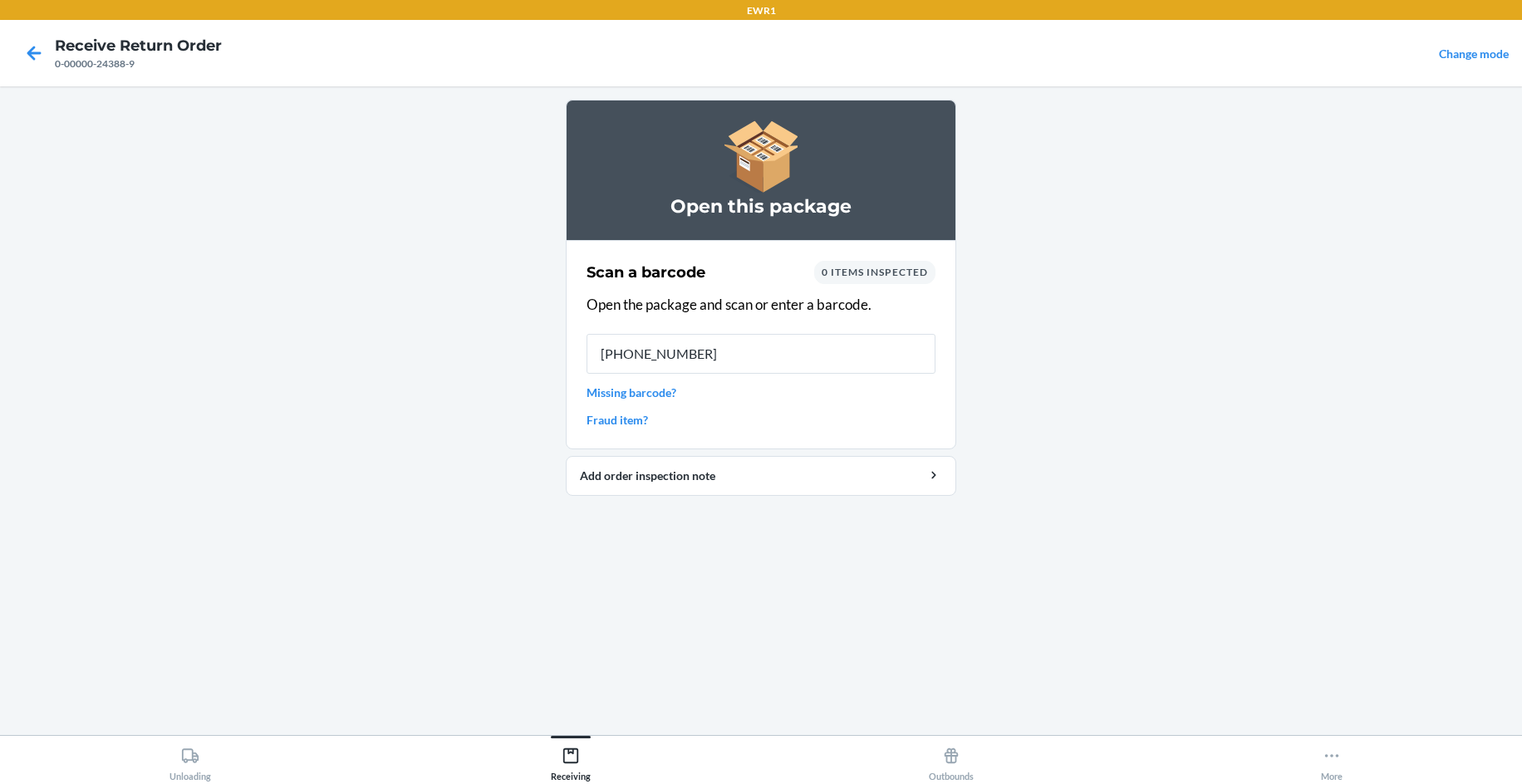
type input "0-00000-2438"
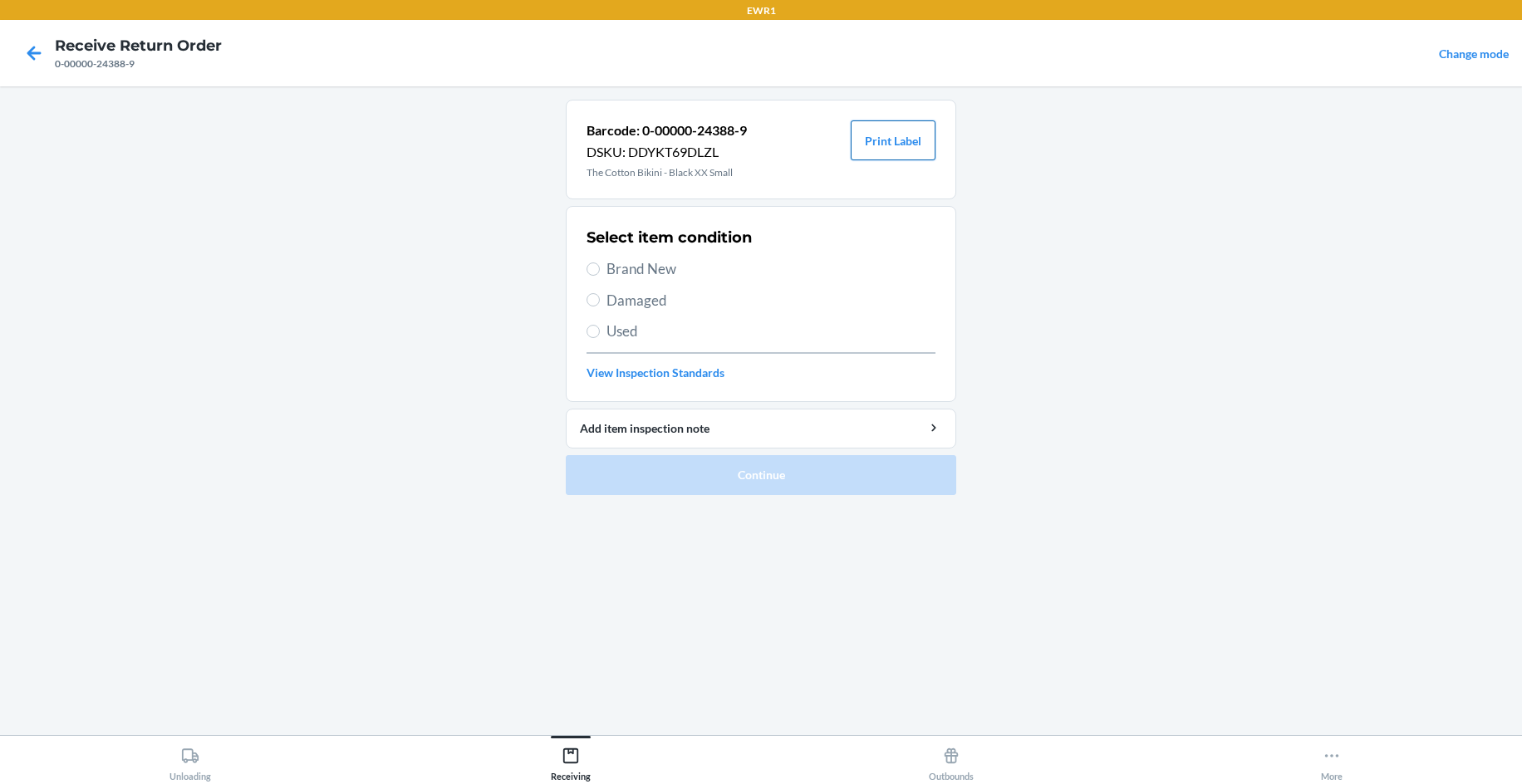
click at [890, 149] on button "Print Label" at bounding box center [892, 141] width 84 height 40
click at [635, 275] on span "Brand New" at bounding box center [771, 269] width 329 height 22
click at [600, 275] on input "Brand New" at bounding box center [593, 270] width 13 height 13
radio input "true"
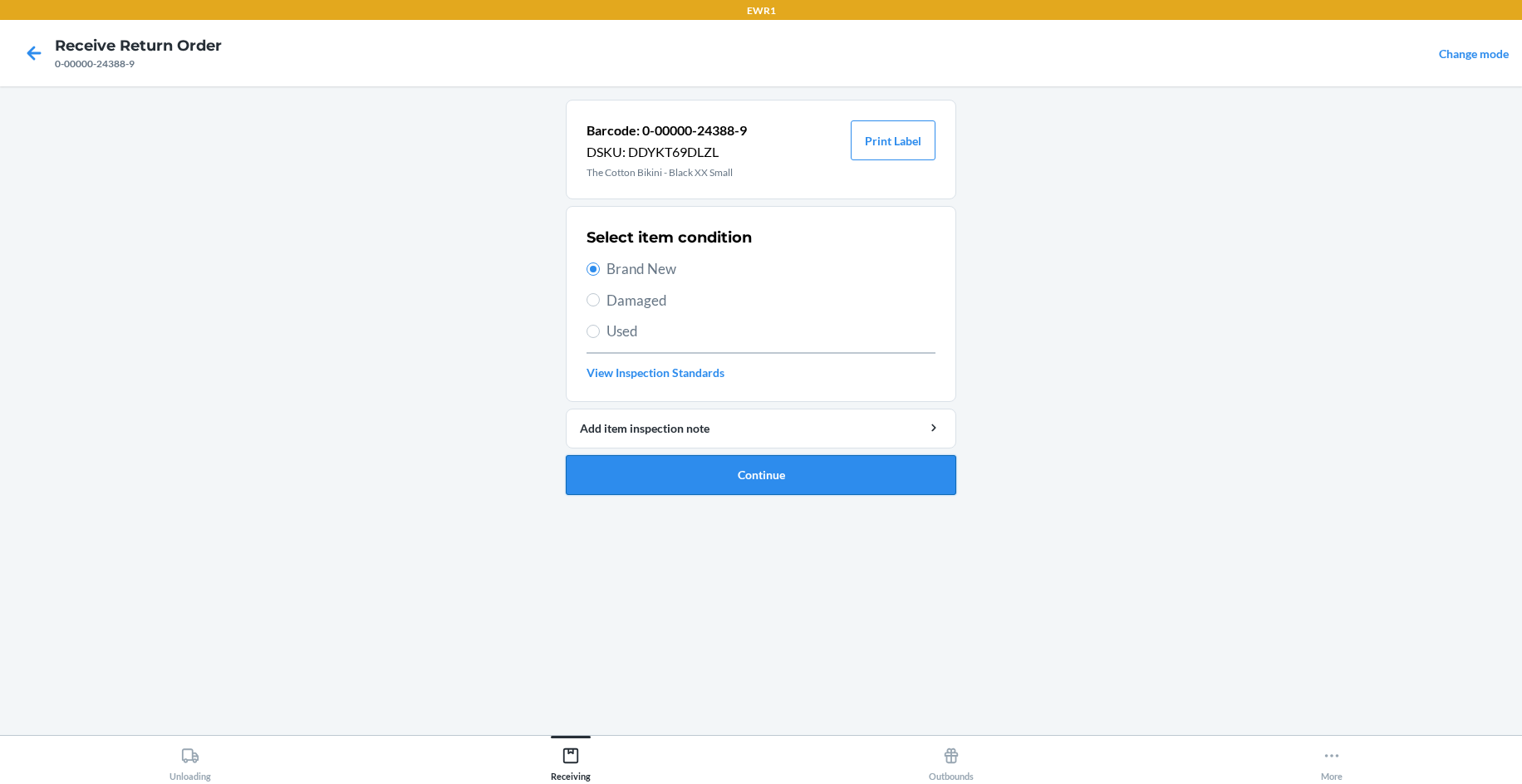
click at [716, 480] on button "Continue" at bounding box center [760, 475] width 391 height 40
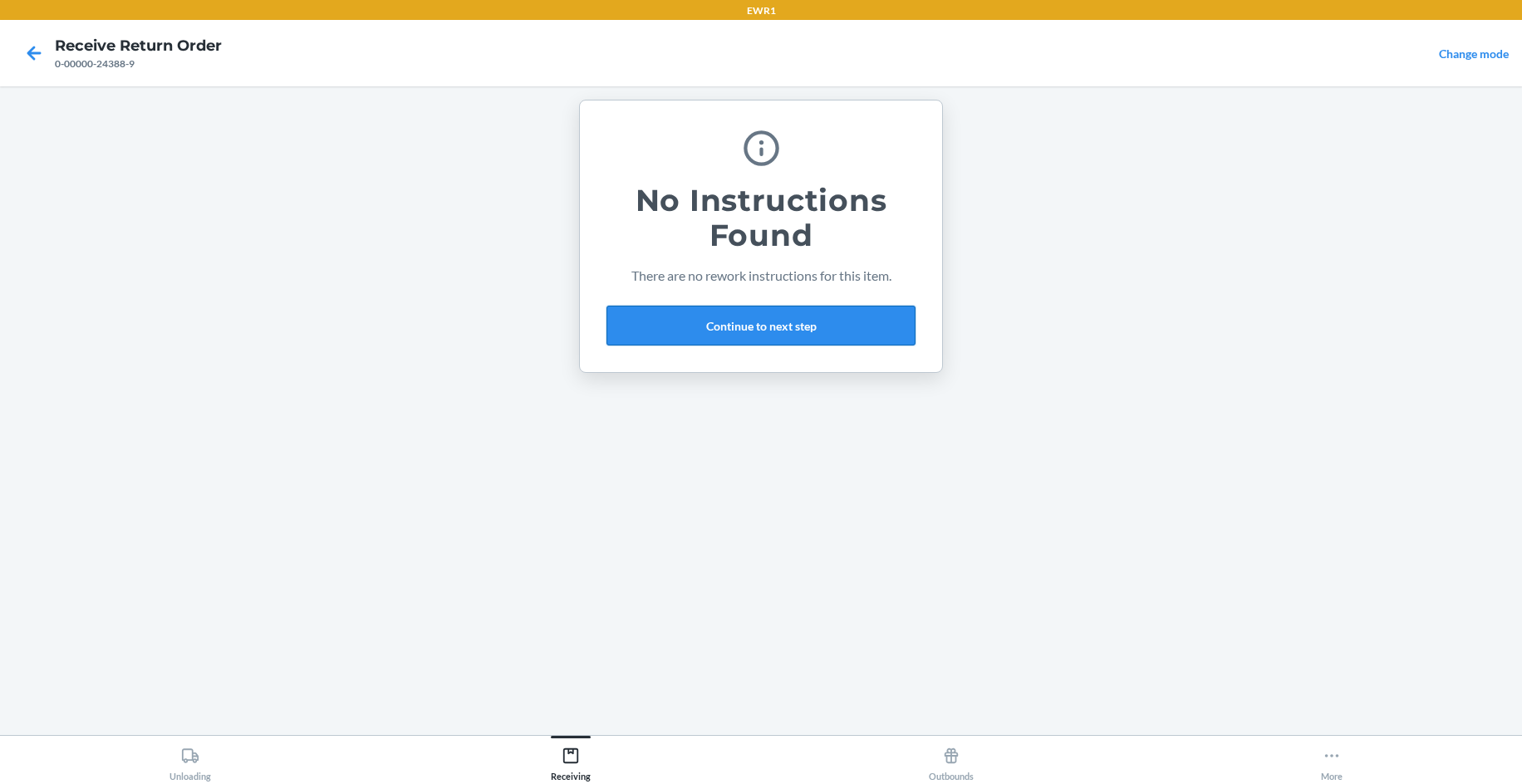
click at [820, 333] on button "Continue to next step" at bounding box center [761, 326] width 309 height 40
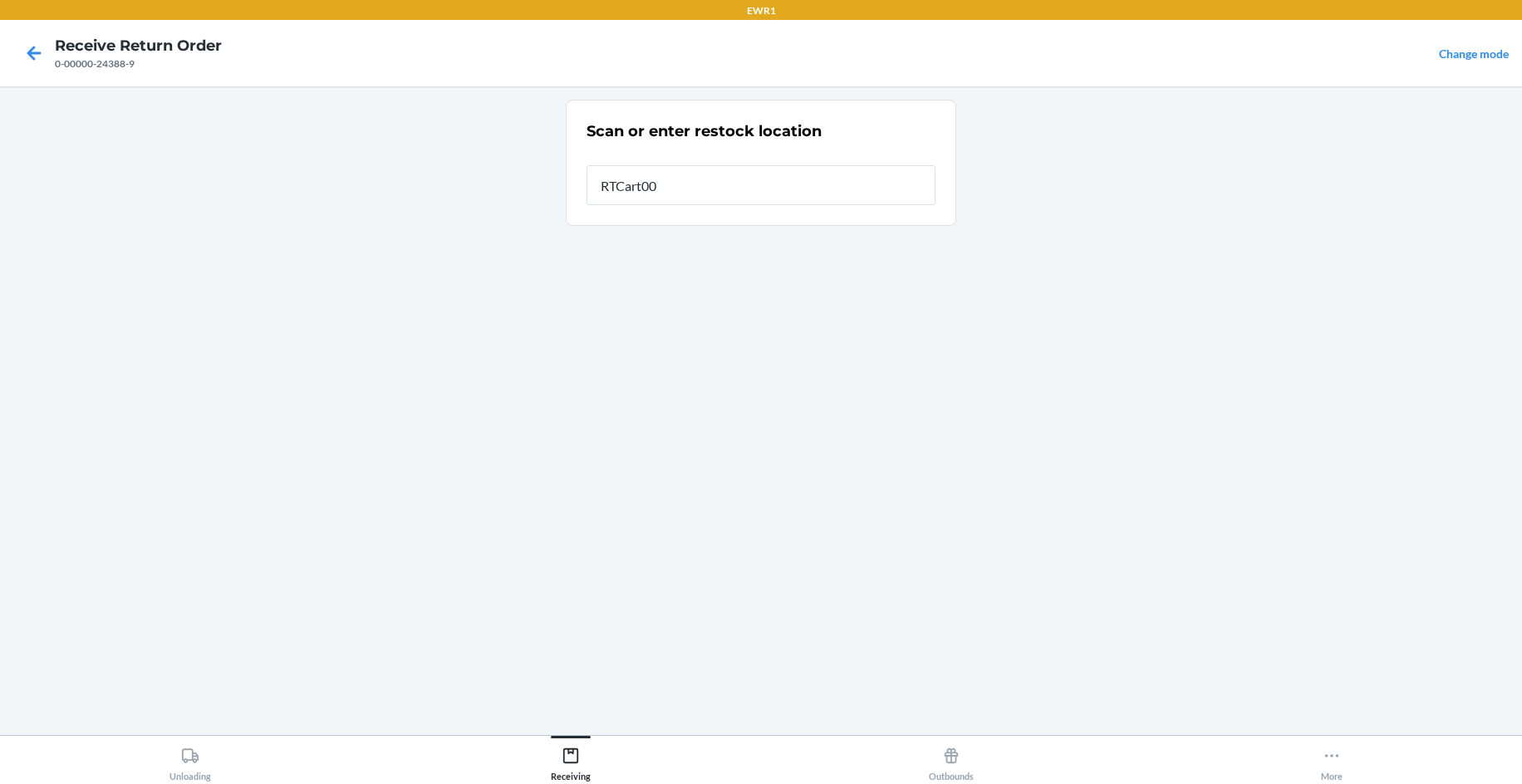
type input "RTCart004"
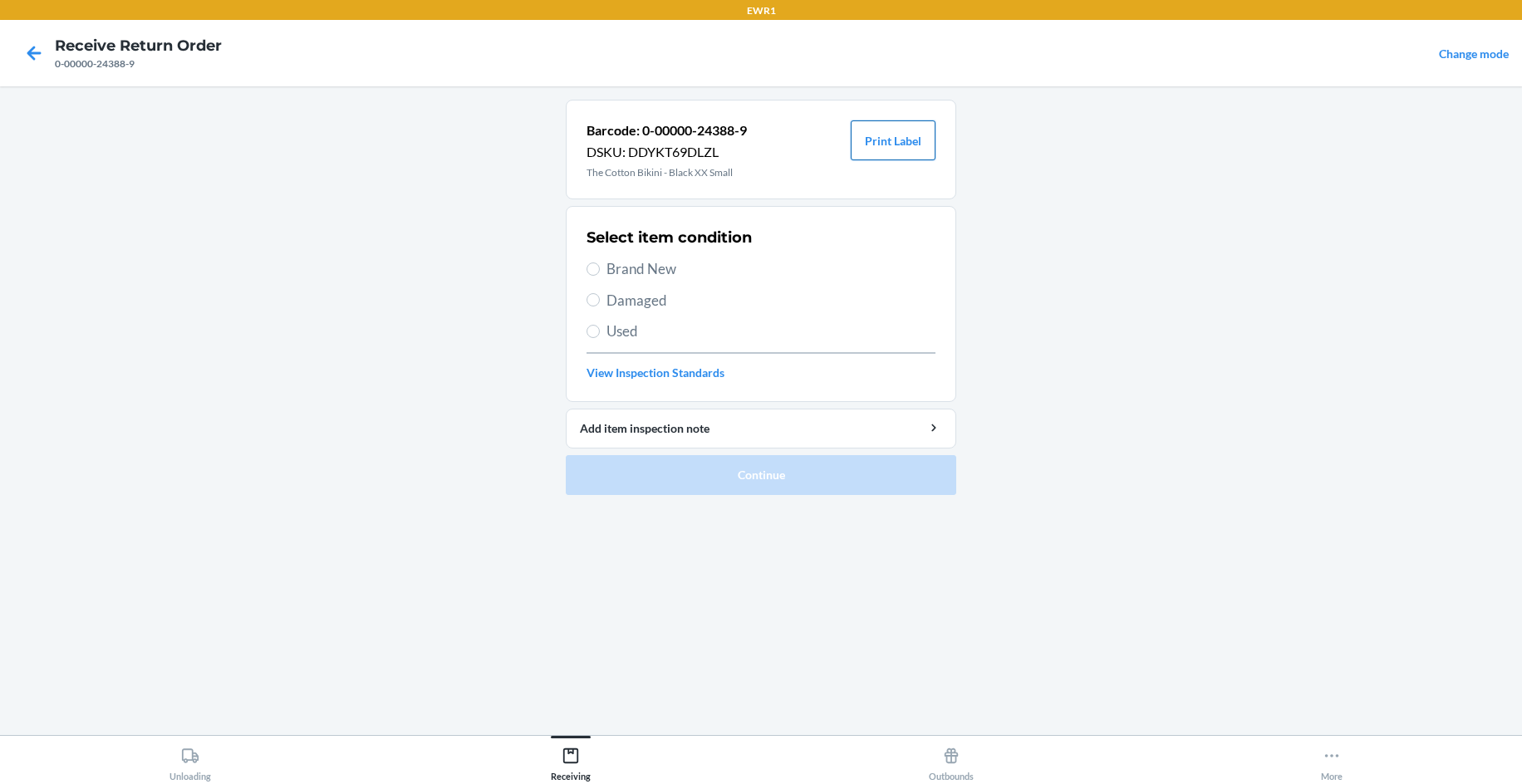
click at [915, 137] on button "Print Label" at bounding box center [892, 141] width 84 height 40
click at [628, 266] on span "Brand New" at bounding box center [771, 269] width 329 height 22
click at [600, 266] on input "Brand New" at bounding box center [593, 270] width 13 height 13
radio input "true"
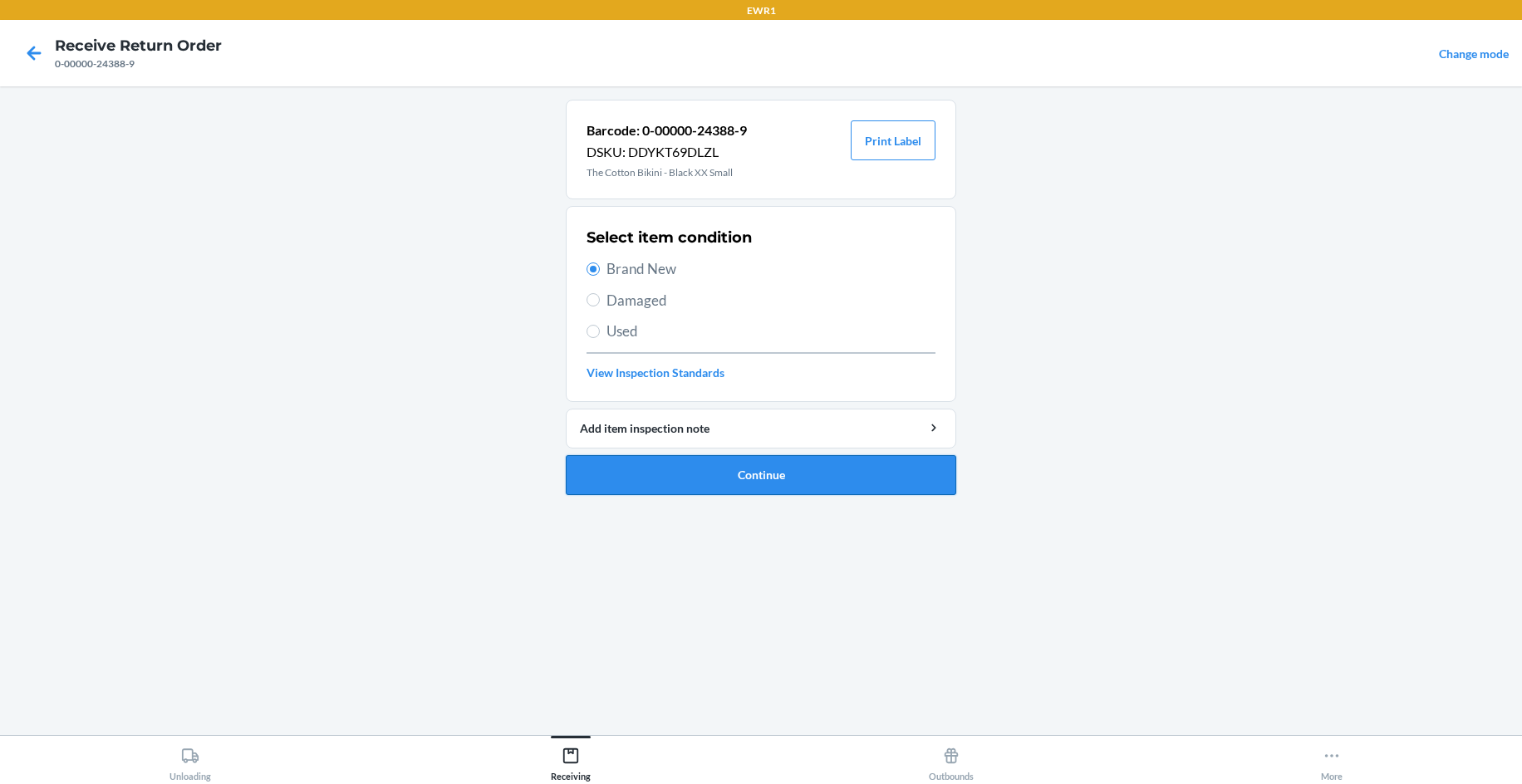
click at [750, 463] on button "Continue" at bounding box center [760, 475] width 391 height 40
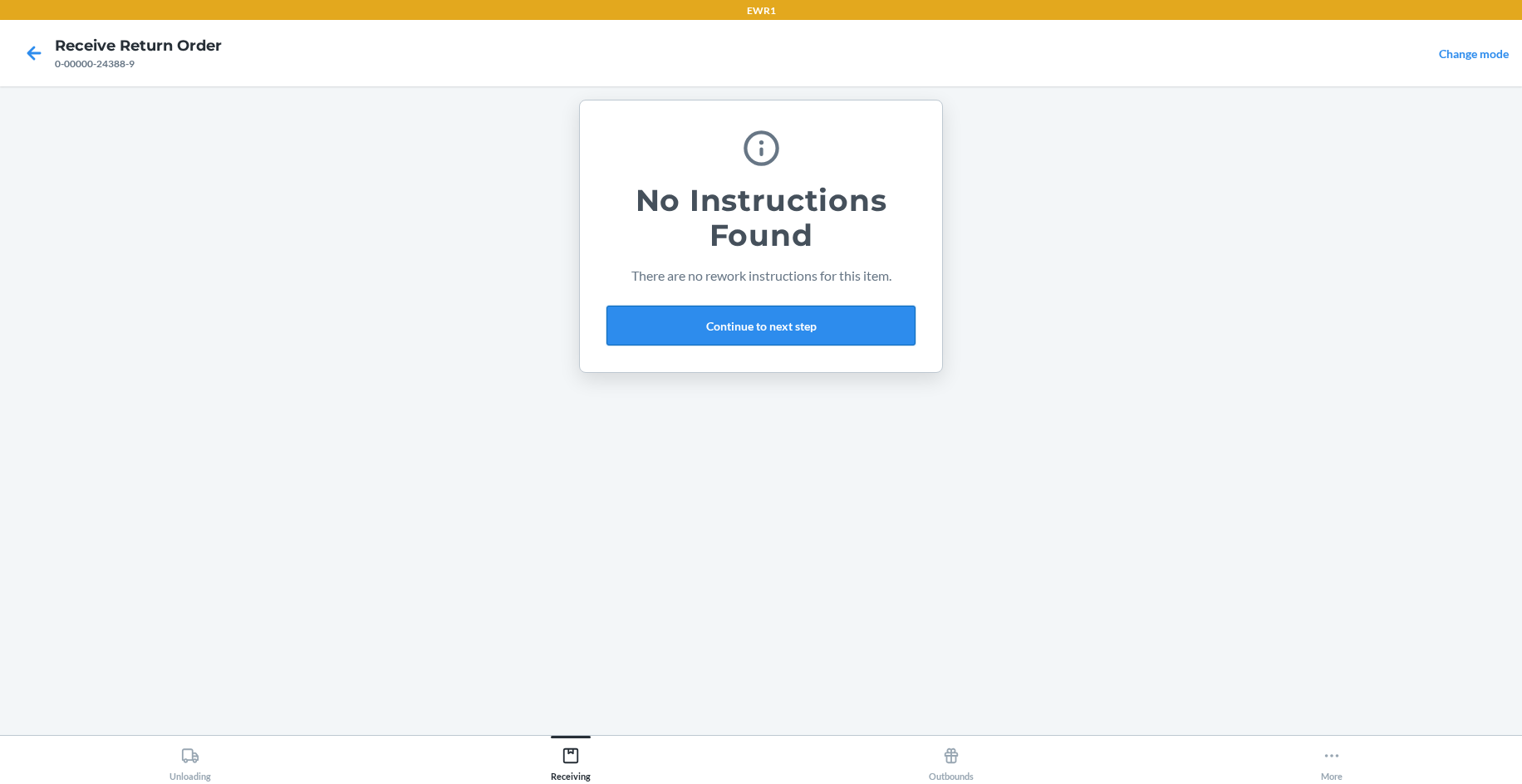
click at [732, 333] on button "Continue to next step" at bounding box center [761, 326] width 309 height 40
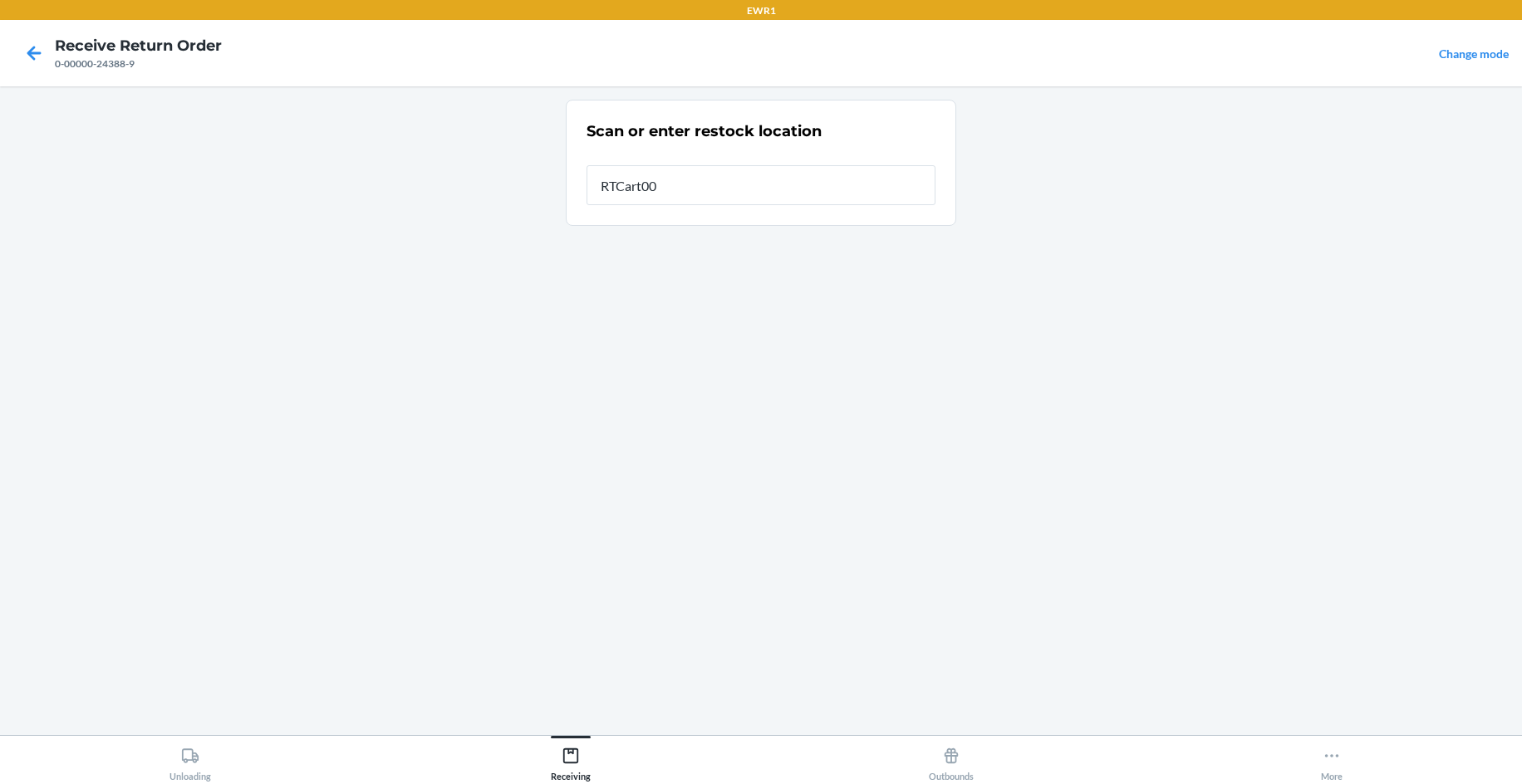
type input "RTCart004"
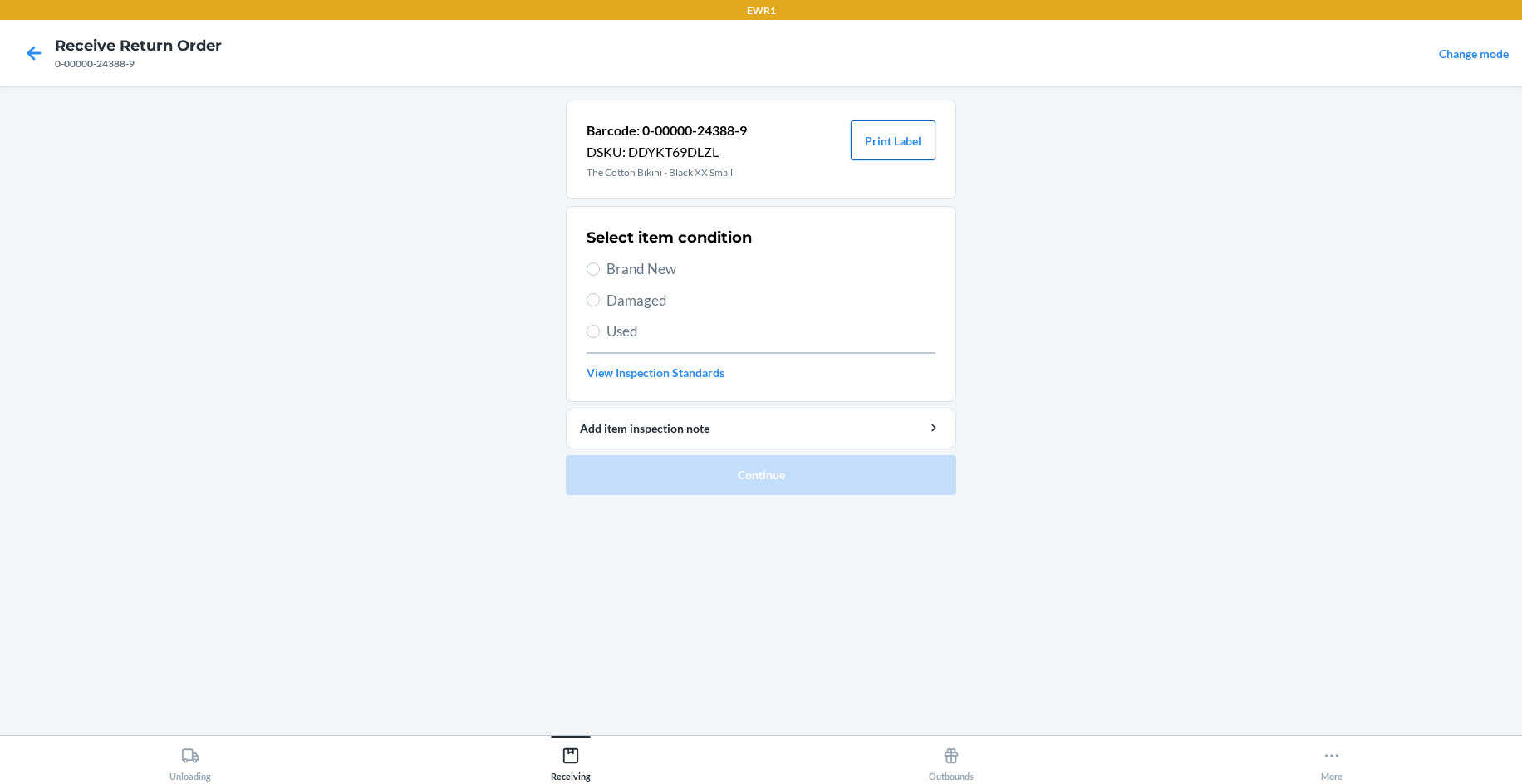
click at [885, 155] on button "Print Label" at bounding box center [892, 141] width 84 height 40
click at [654, 263] on span "Brand New" at bounding box center [771, 269] width 329 height 22
click at [600, 263] on input "Brand New" at bounding box center [593, 270] width 13 height 13
radio input "true"
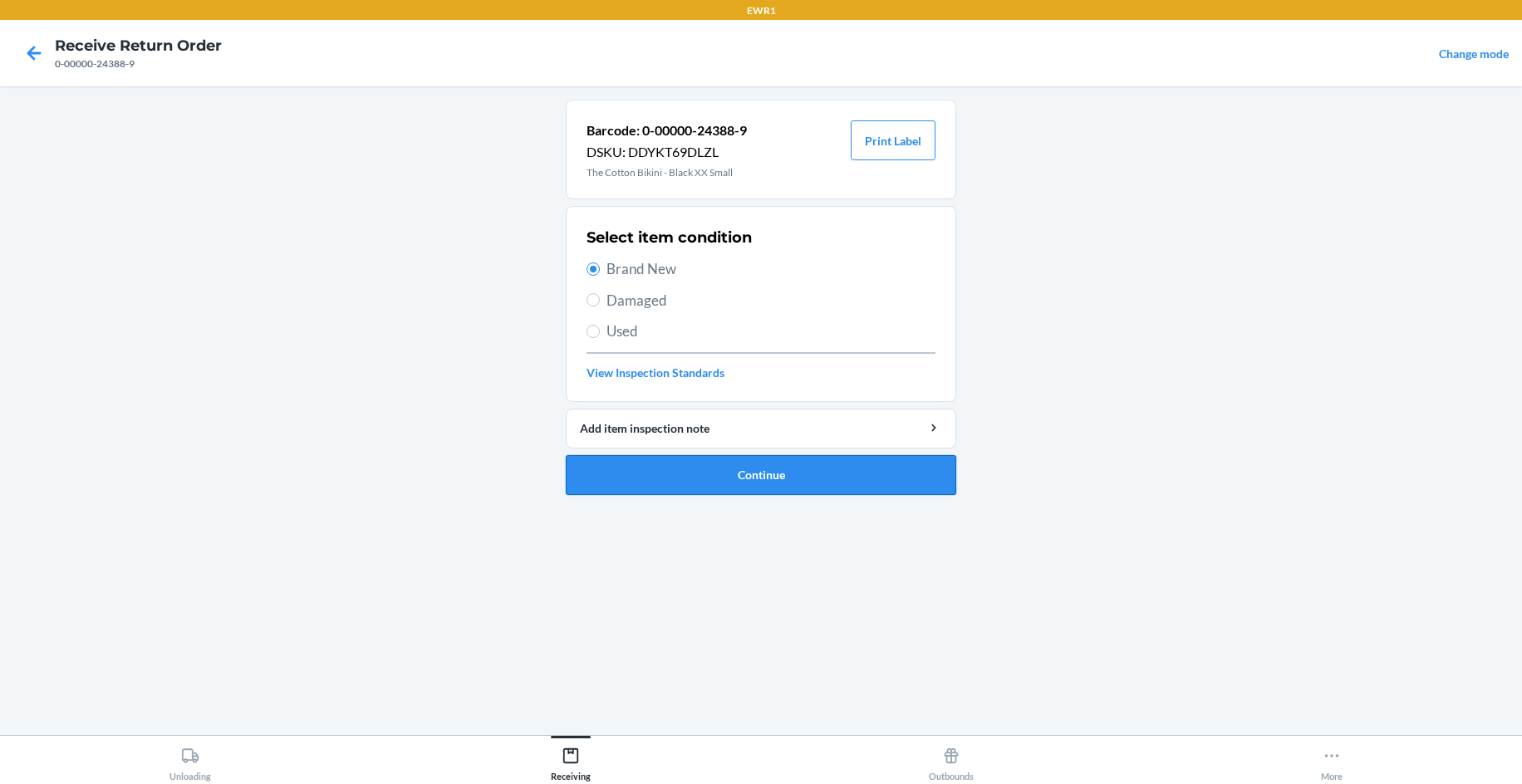
click at [763, 487] on button "Continue" at bounding box center [760, 475] width 391 height 40
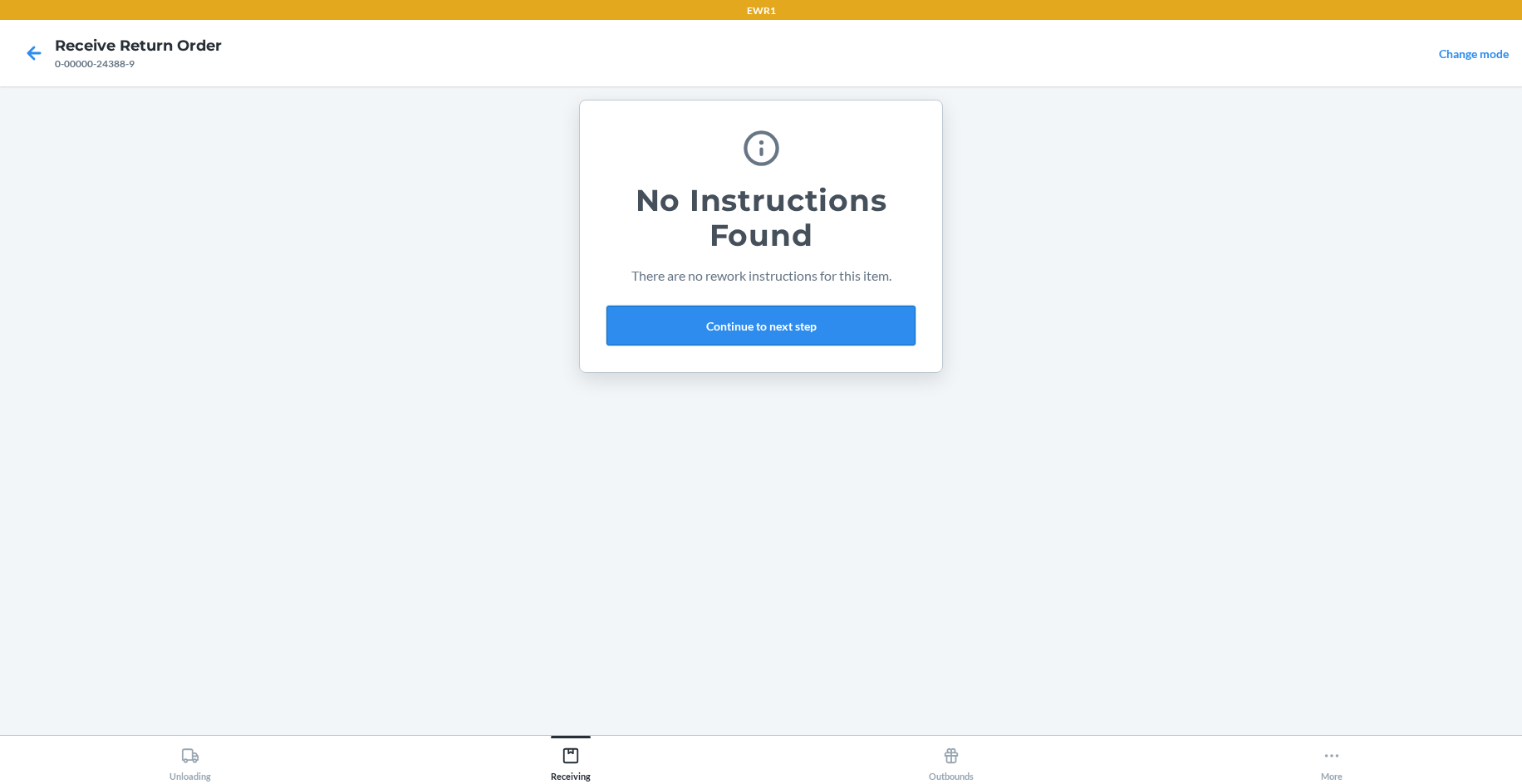
click at [806, 330] on button "Continue to next step" at bounding box center [761, 326] width 309 height 40
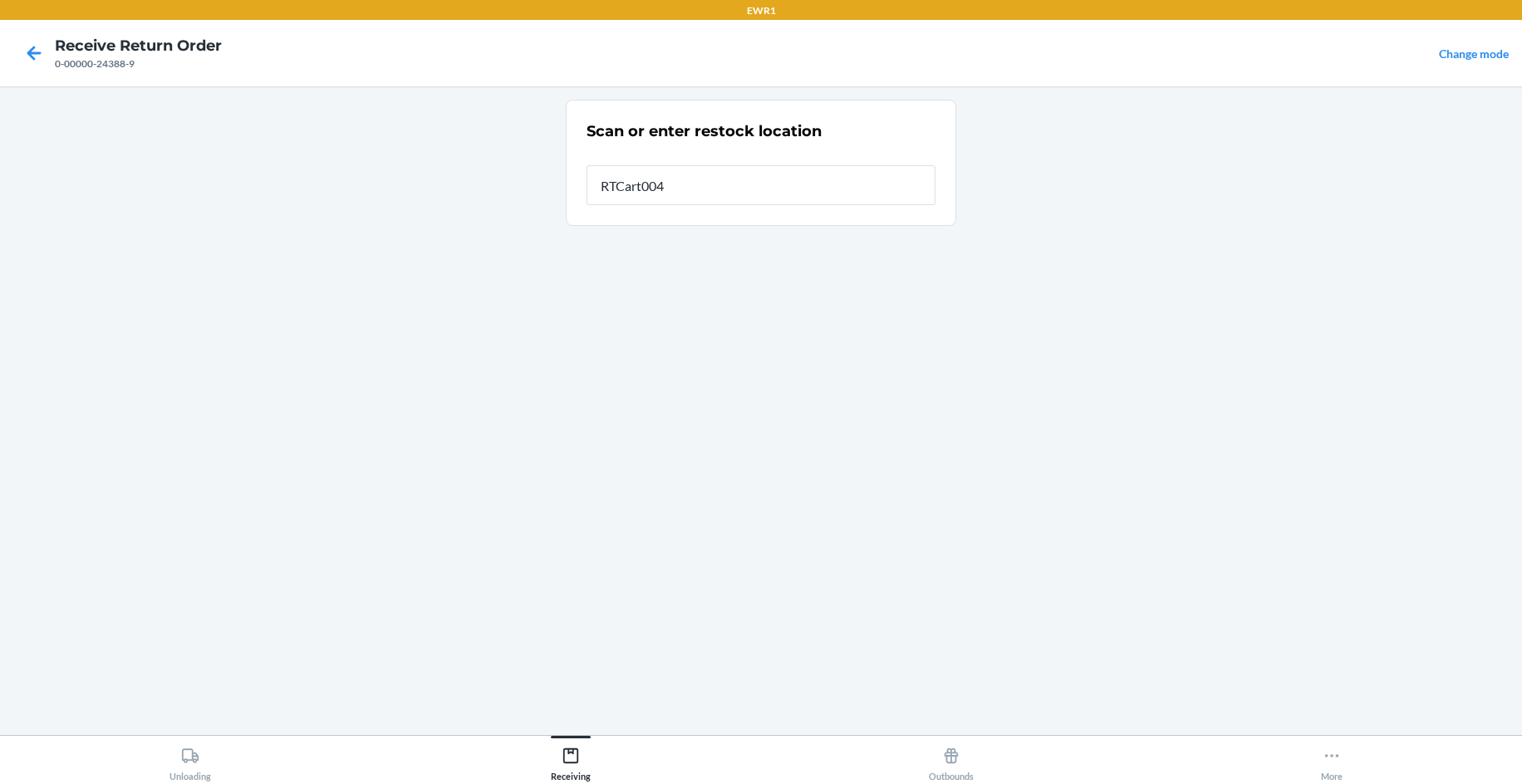
type input "RTCart004"
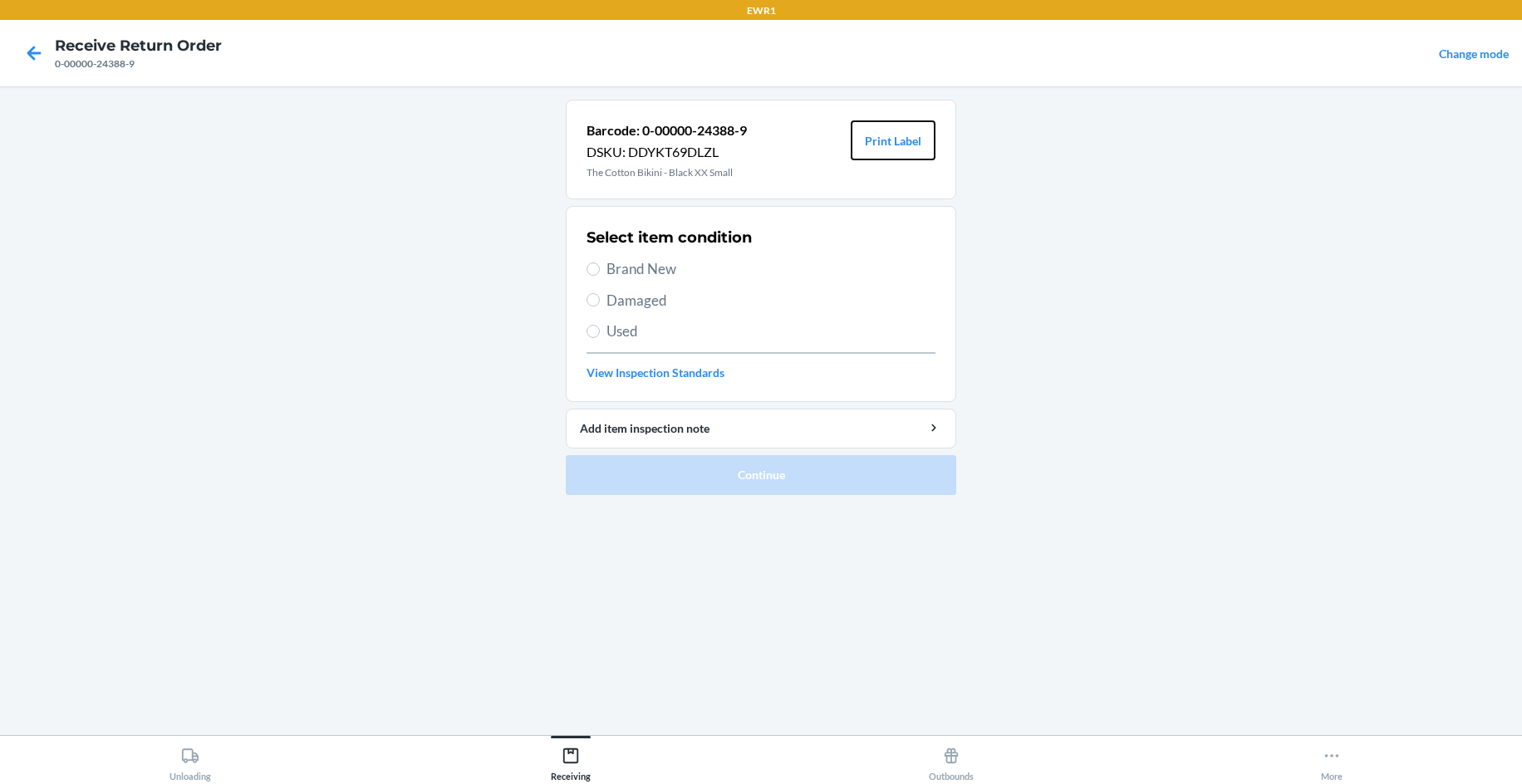
drag, startPoint x: 935, startPoint y: 143, endPoint x: 791, endPoint y: 186, distance: 150.3
click at [932, 144] on button "Print Label" at bounding box center [892, 141] width 84 height 40
click at [666, 262] on span "Brand New" at bounding box center [771, 269] width 329 height 22
click at [600, 263] on input "Brand New" at bounding box center [593, 270] width 13 height 13
radio input "true"
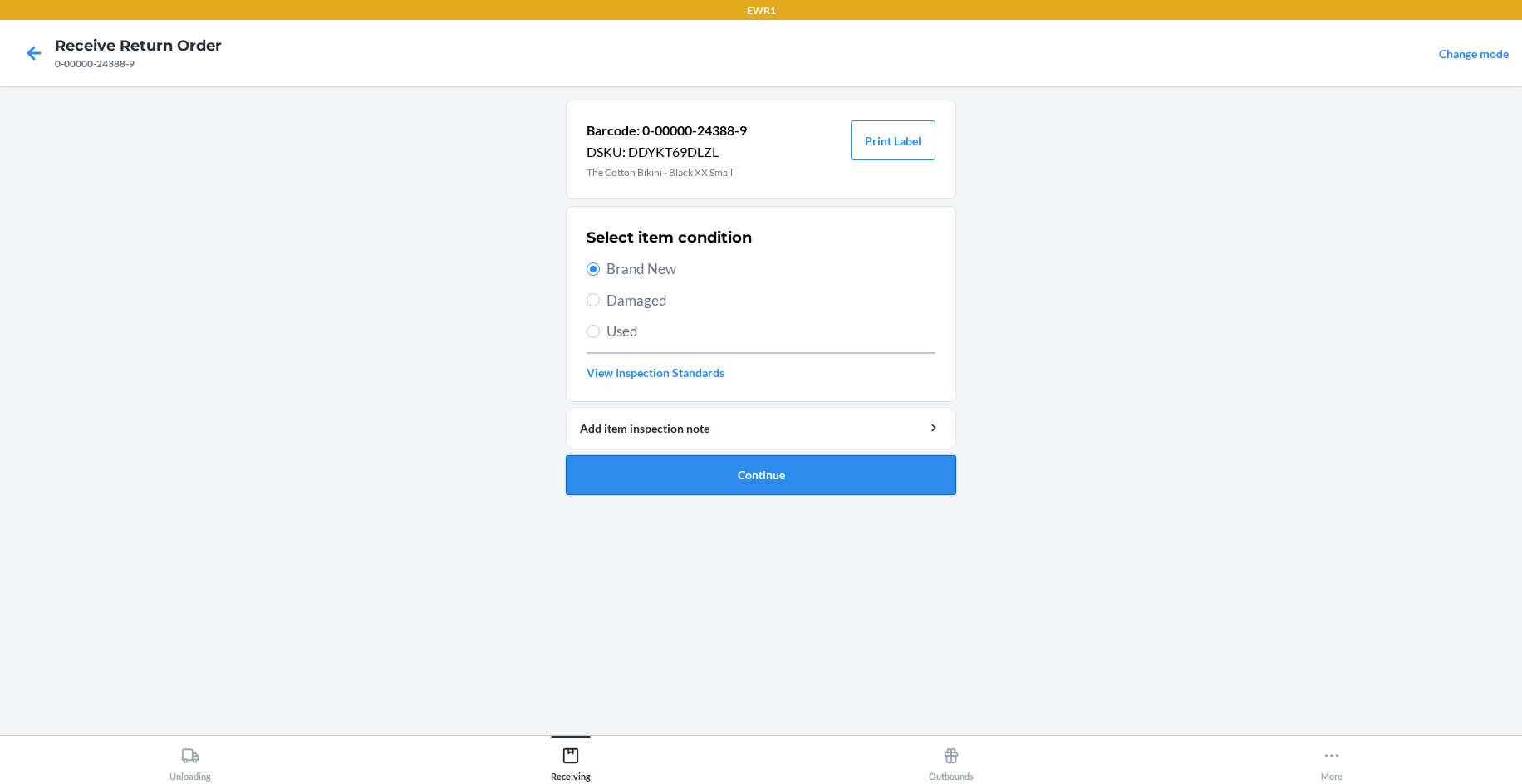
click at [765, 467] on button "Continue" at bounding box center [760, 475] width 391 height 40
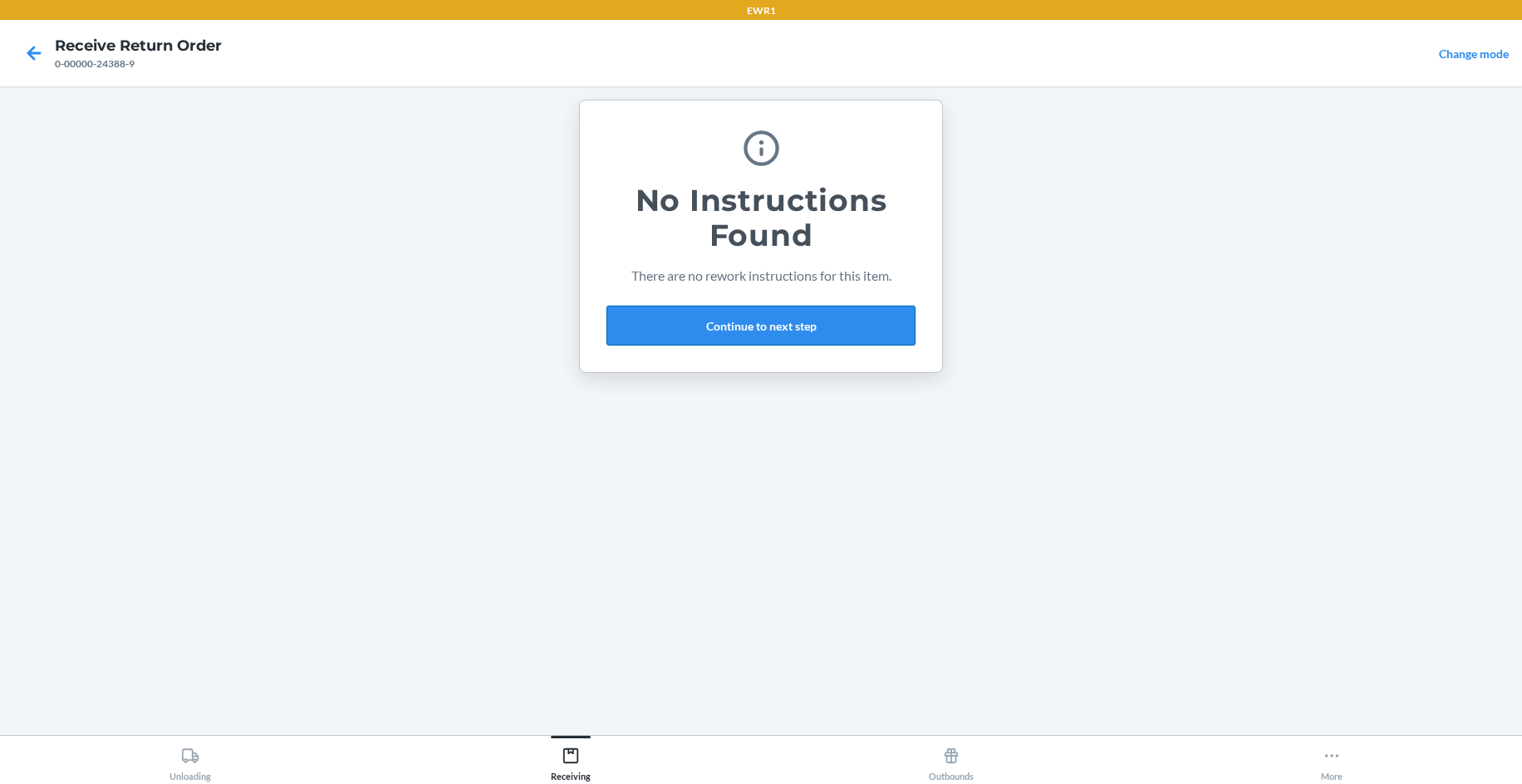
click at [710, 324] on button "Continue to next step" at bounding box center [761, 326] width 309 height 40
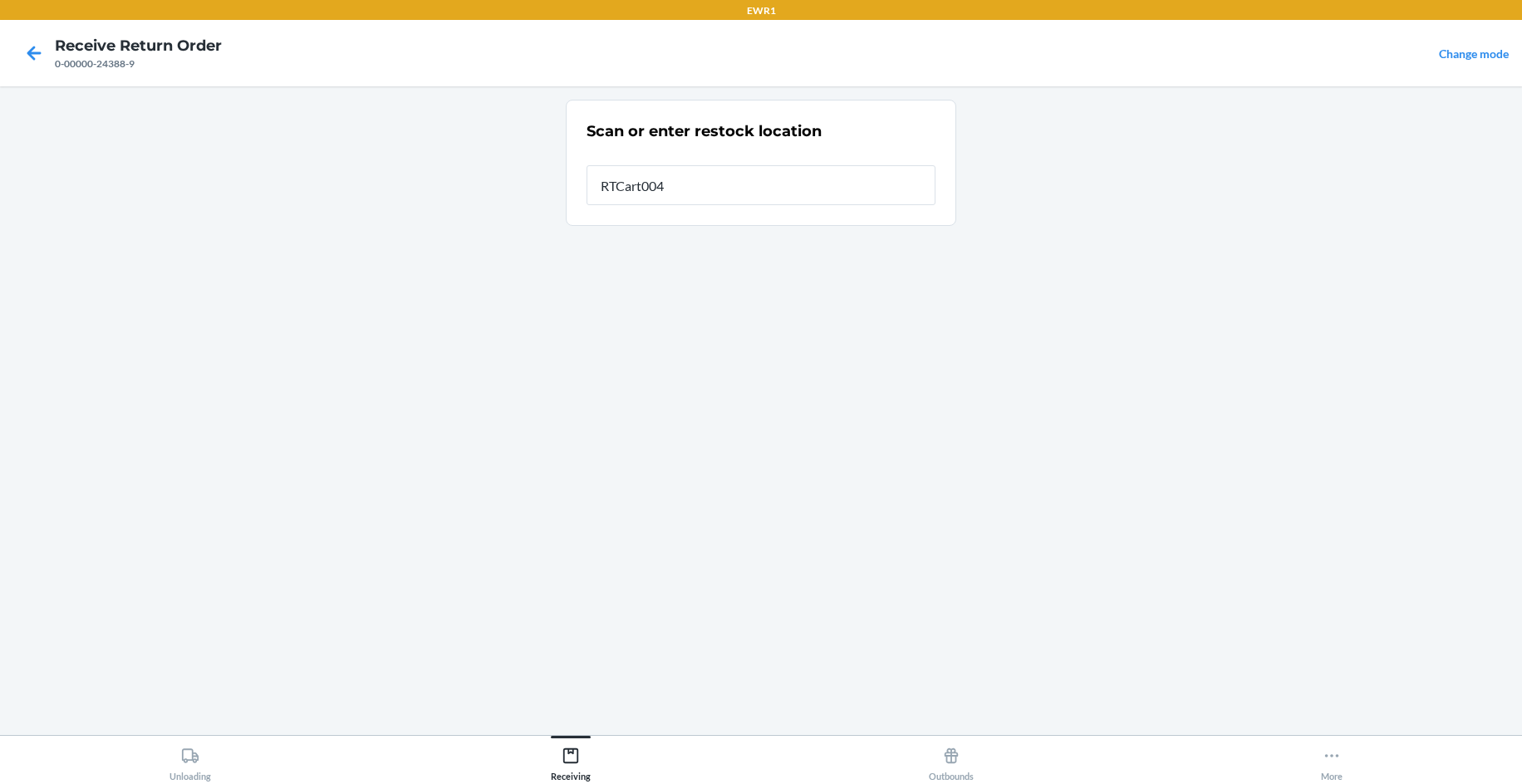
type input "RTCart004"
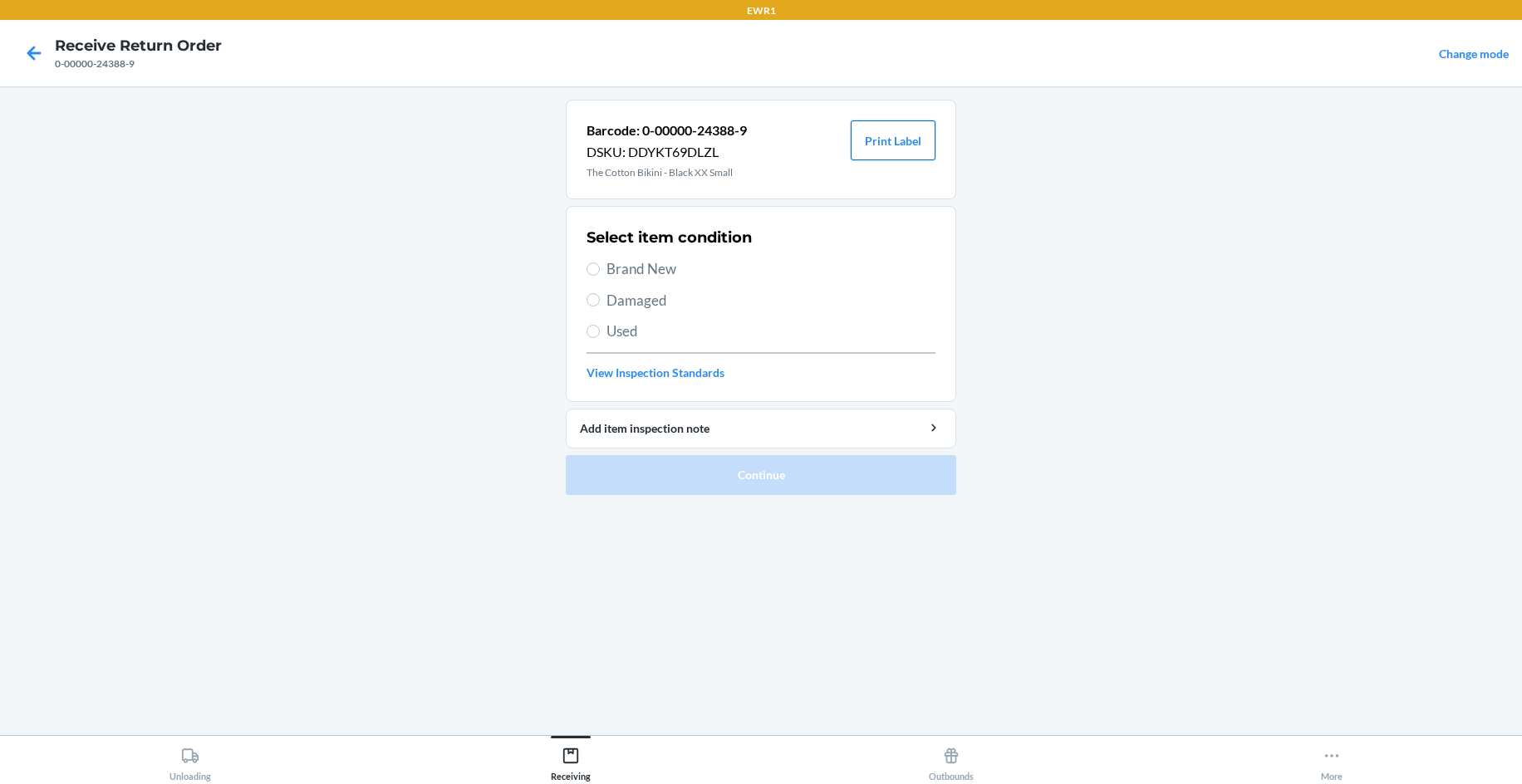
click at [891, 144] on button "Print Label" at bounding box center [892, 141] width 84 height 40
click at [606, 268] on label "Brand New" at bounding box center [761, 269] width 349 height 22
click at [600, 268] on input "Brand New" at bounding box center [593, 270] width 13 height 13
radio input "true"
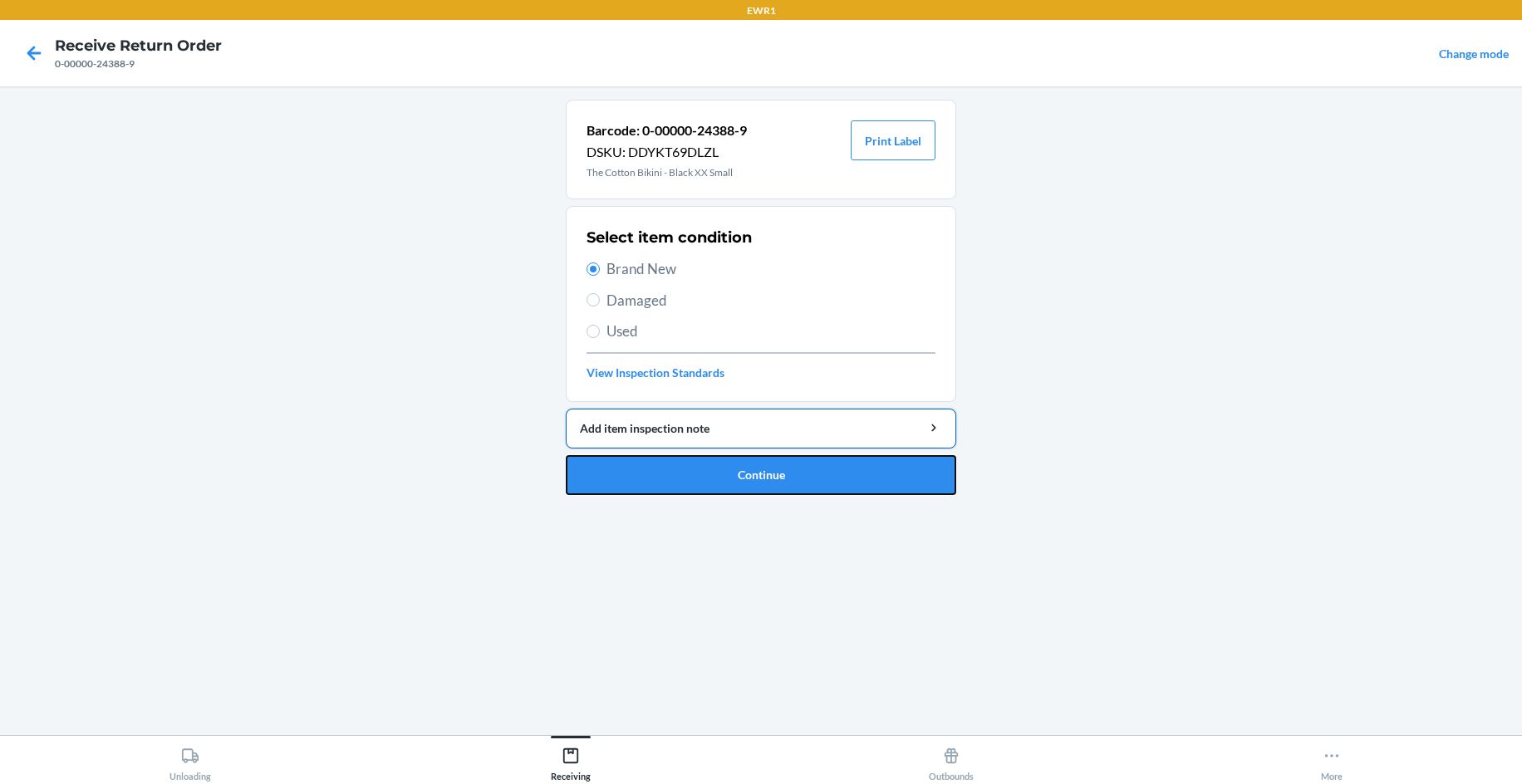
drag, startPoint x: 688, startPoint y: 471, endPoint x: 687, endPoint y: 424, distance: 47.0
click at [689, 471] on button "Continue" at bounding box center [760, 475] width 391 height 40
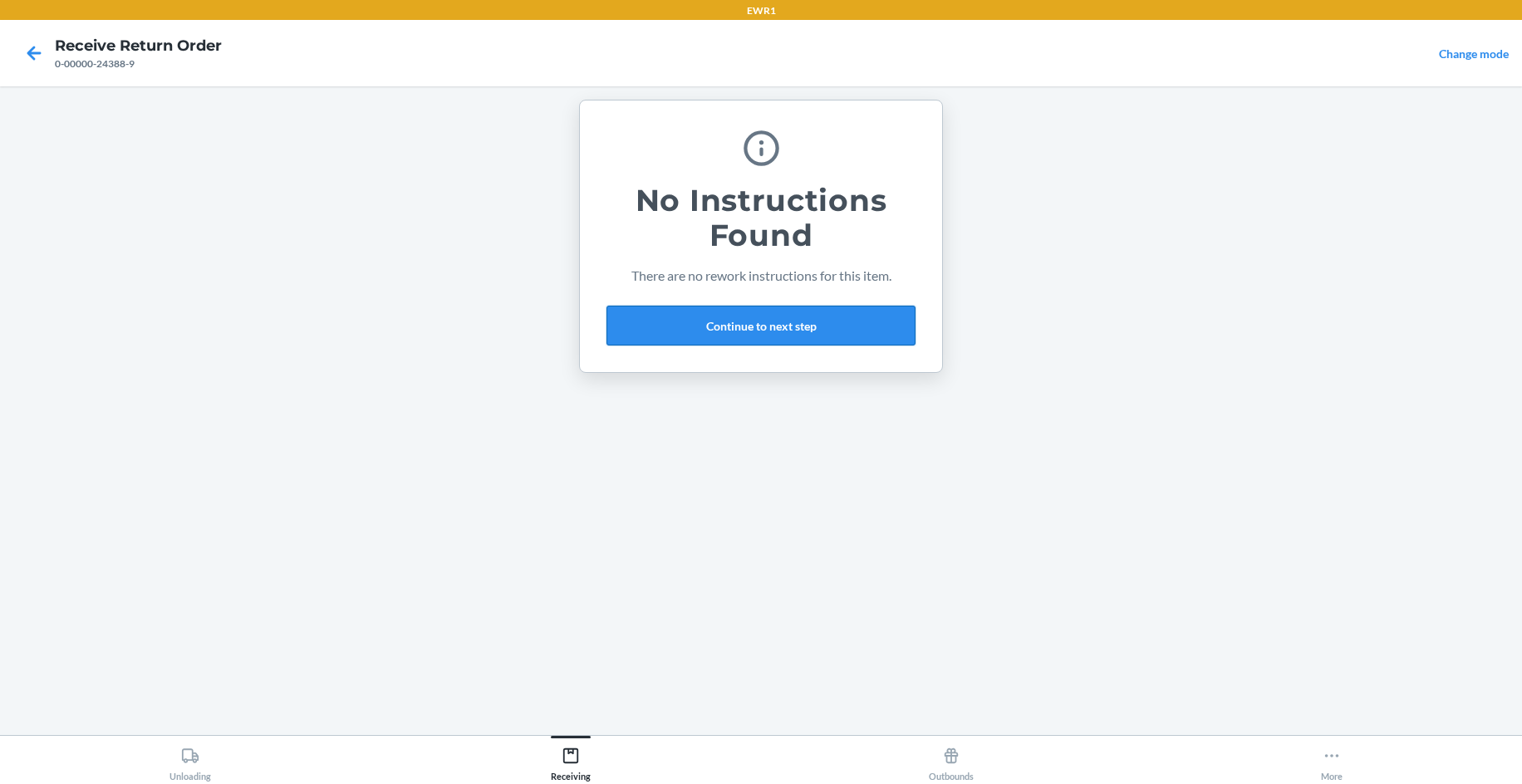
click at [708, 324] on button "Continue to next step" at bounding box center [761, 326] width 309 height 40
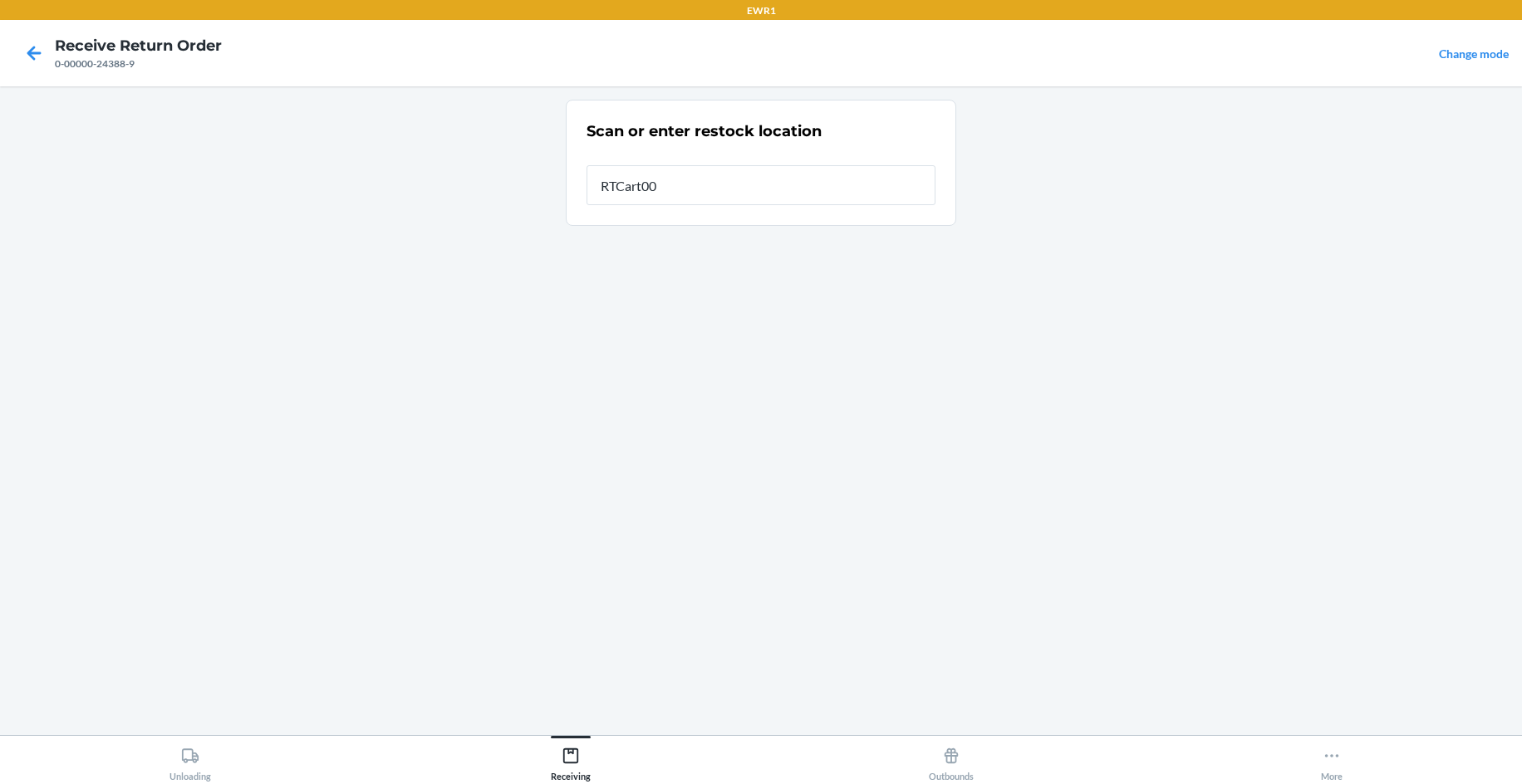
type input "RTCart004"
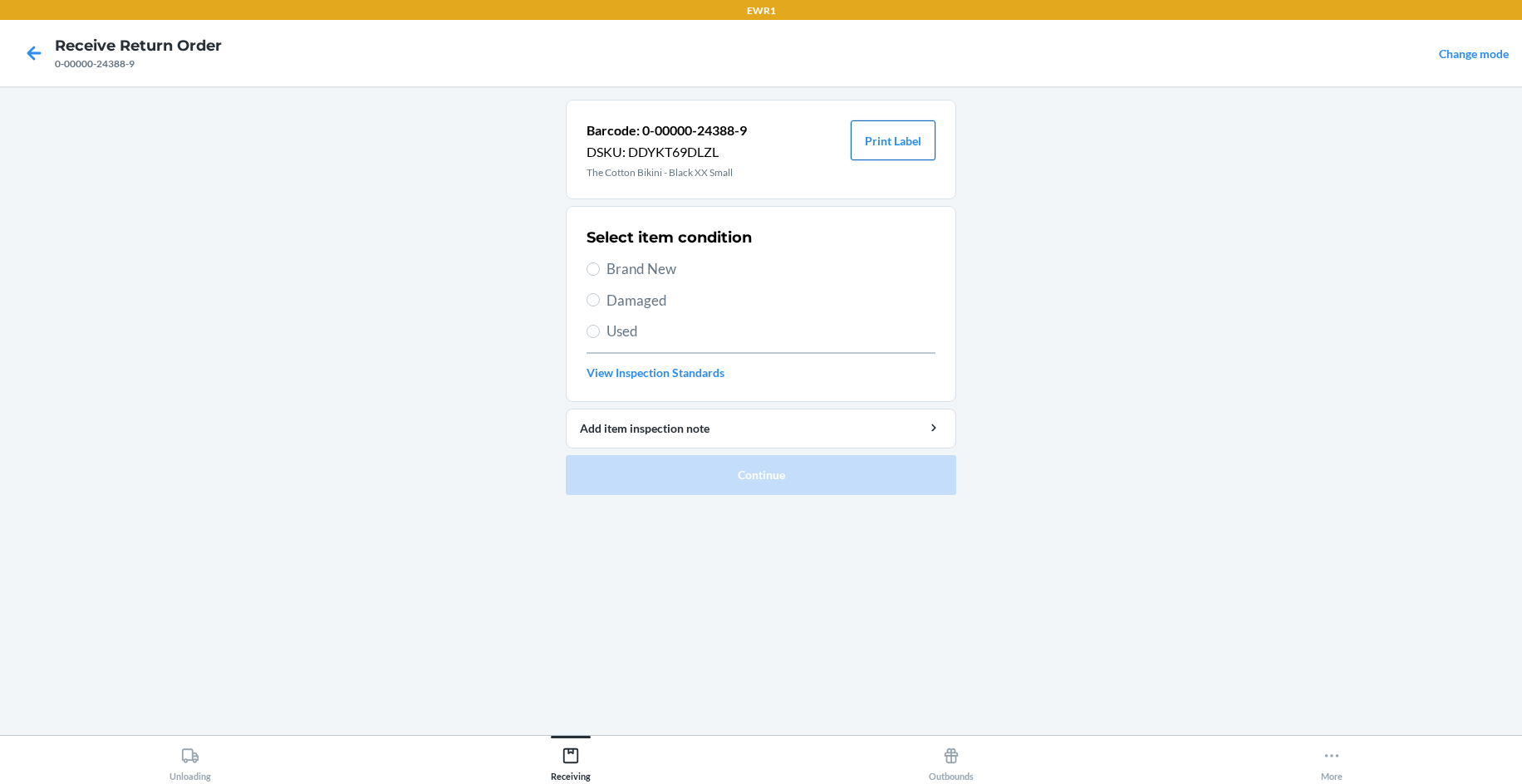
click at [886, 144] on button "Print Label" at bounding box center [892, 141] width 84 height 40
click at [614, 272] on span "Brand New" at bounding box center [771, 269] width 329 height 22
click at [600, 272] on input "Brand New" at bounding box center [593, 270] width 13 height 13
radio input "true"
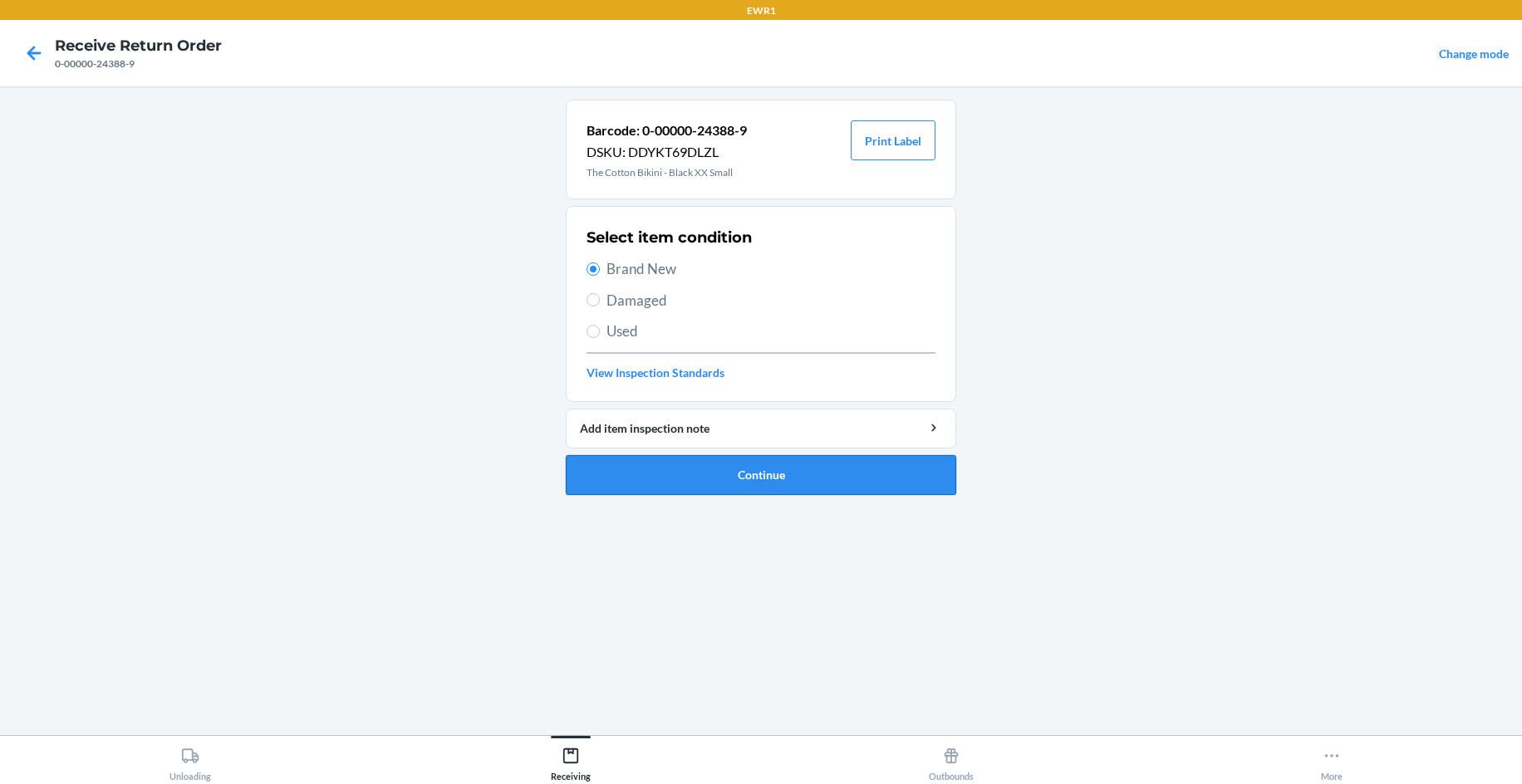
click at [682, 478] on button "Continue" at bounding box center [760, 475] width 391 height 40
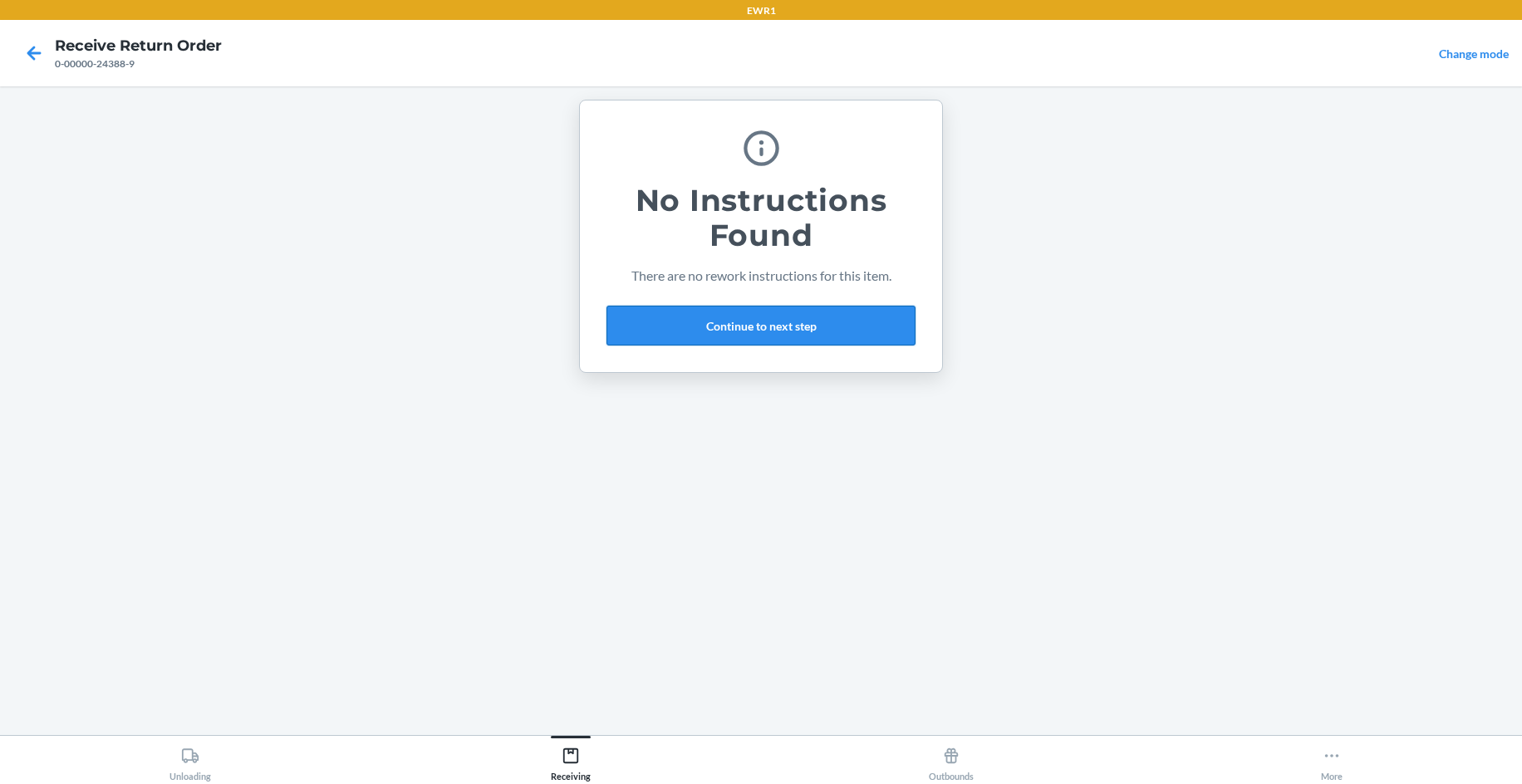
click at [821, 329] on button "Continue to next step" at bounding box center [761, 326] width 309 height 40
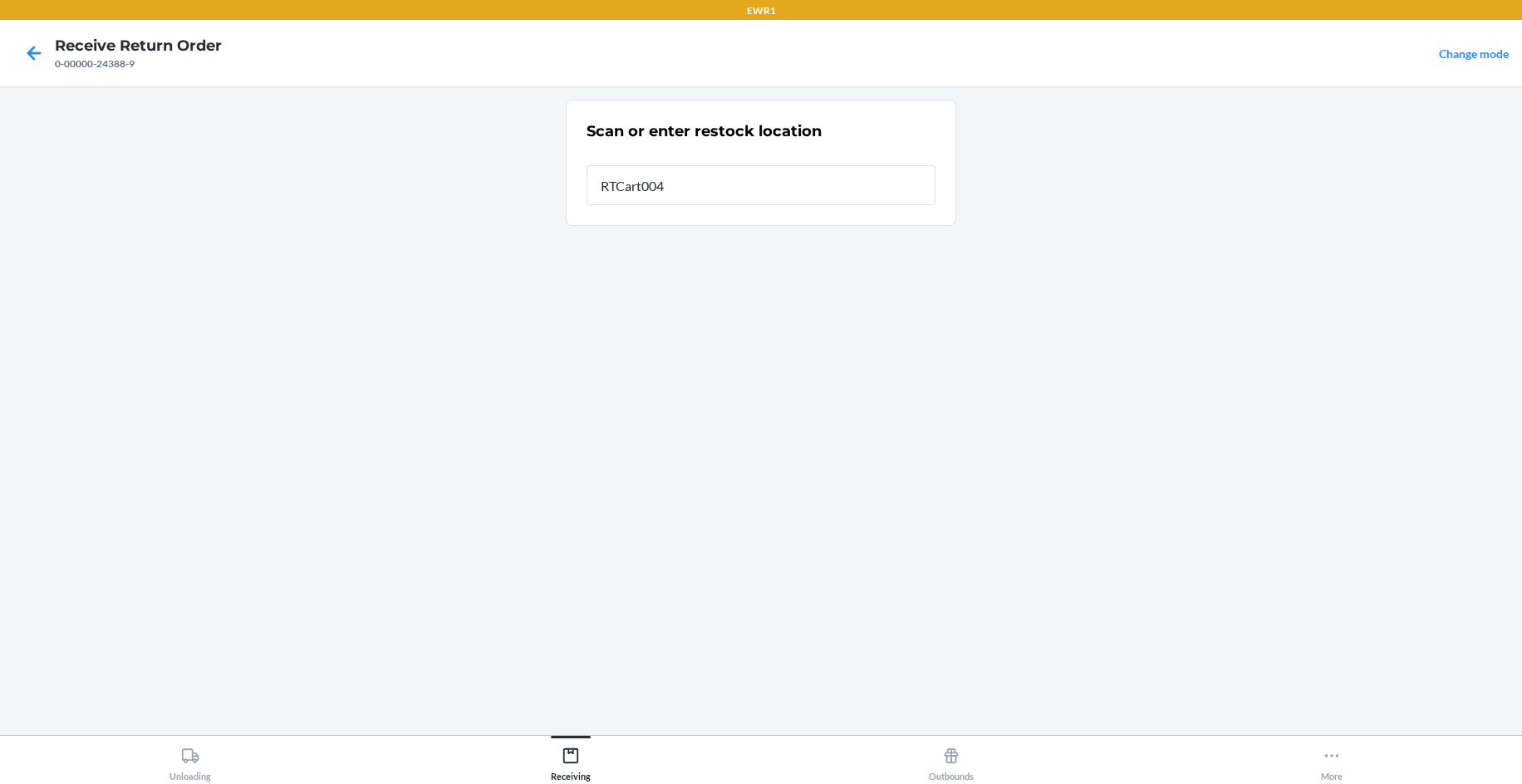
type input "RTCart004"
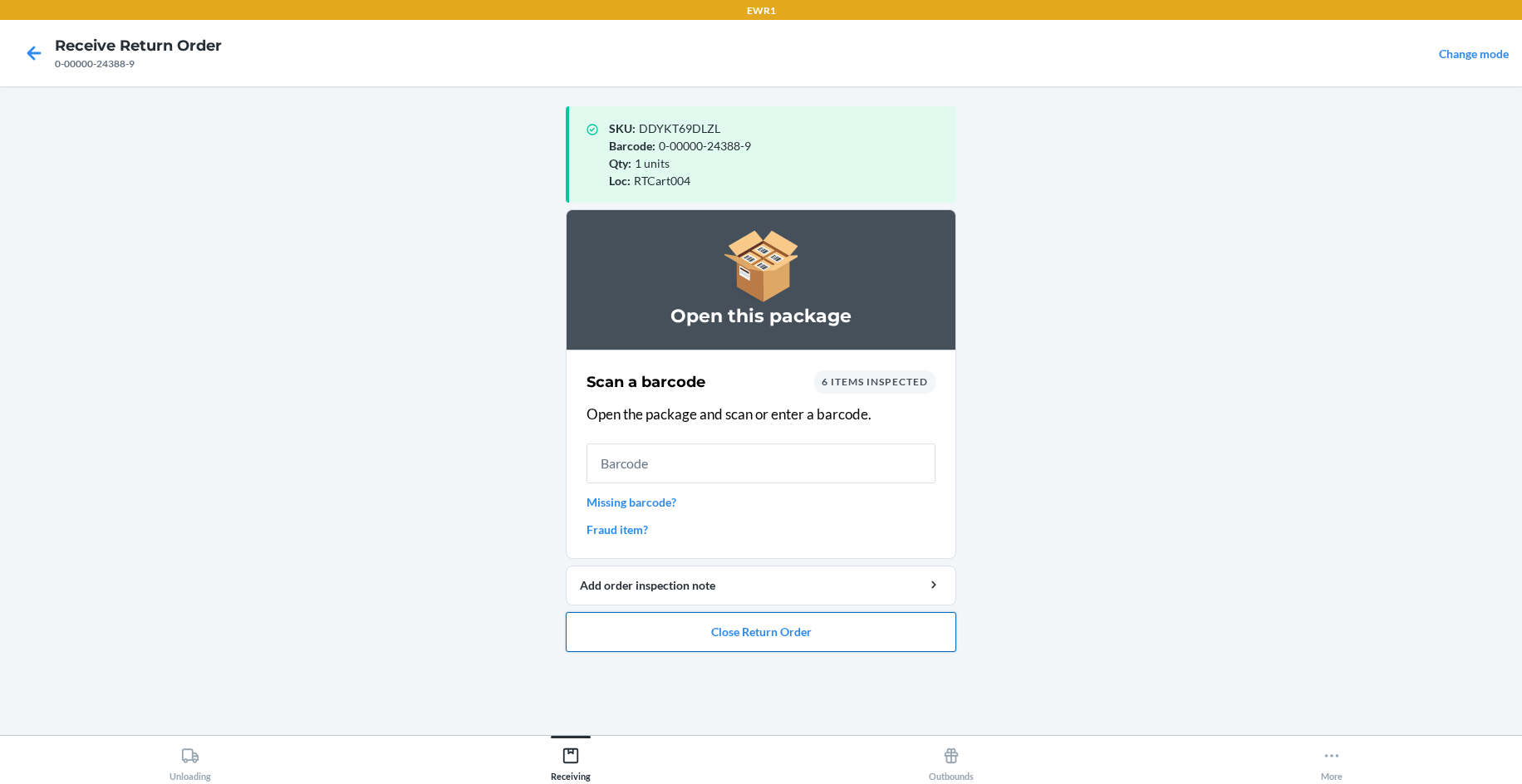
click at [816, 641] on button "Close Return Order" at bounding box center [760, 632] width 391 height 40
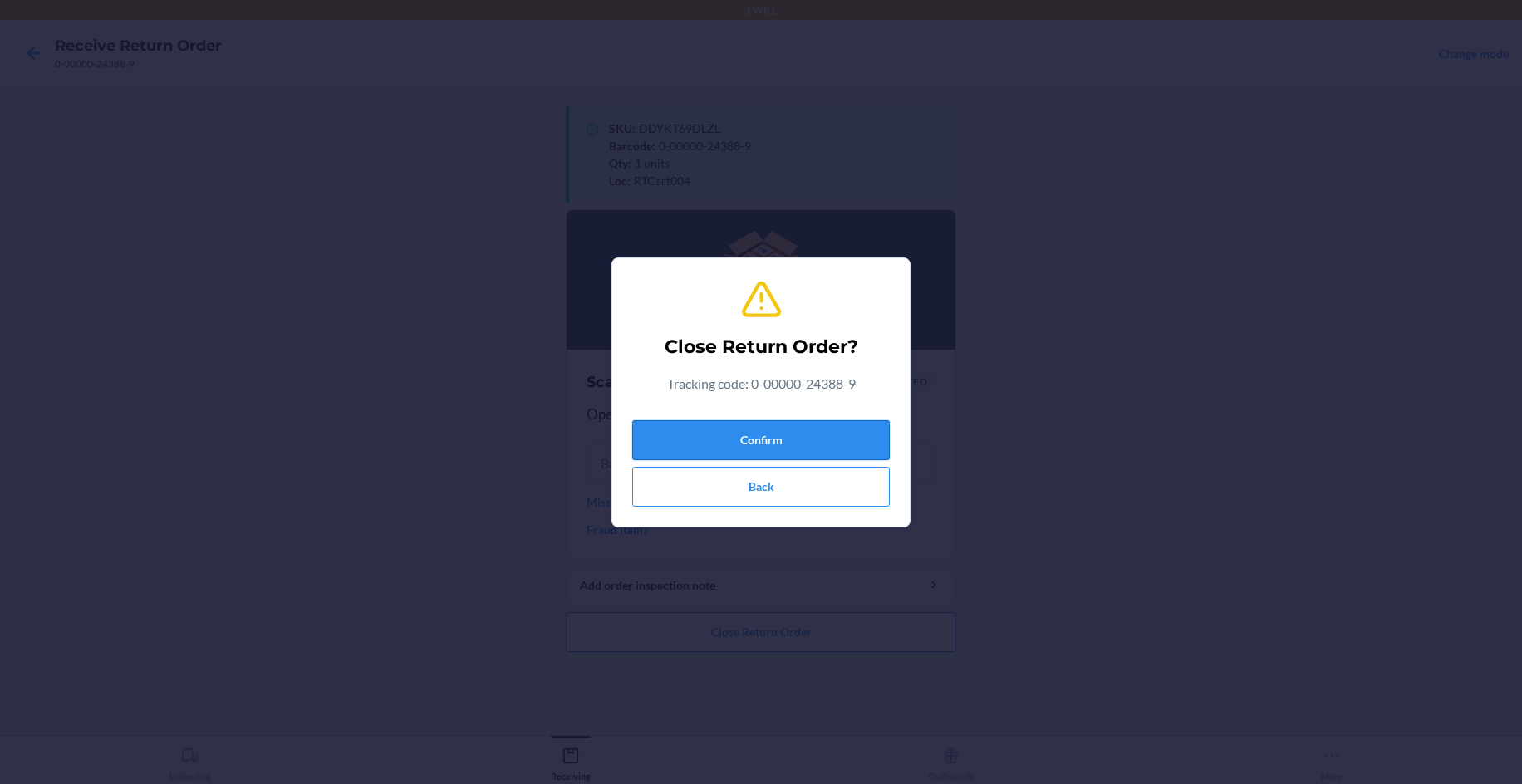
click at [773, 451] on button "Confirm" at bounding box center [761, 440] width 257 height 40
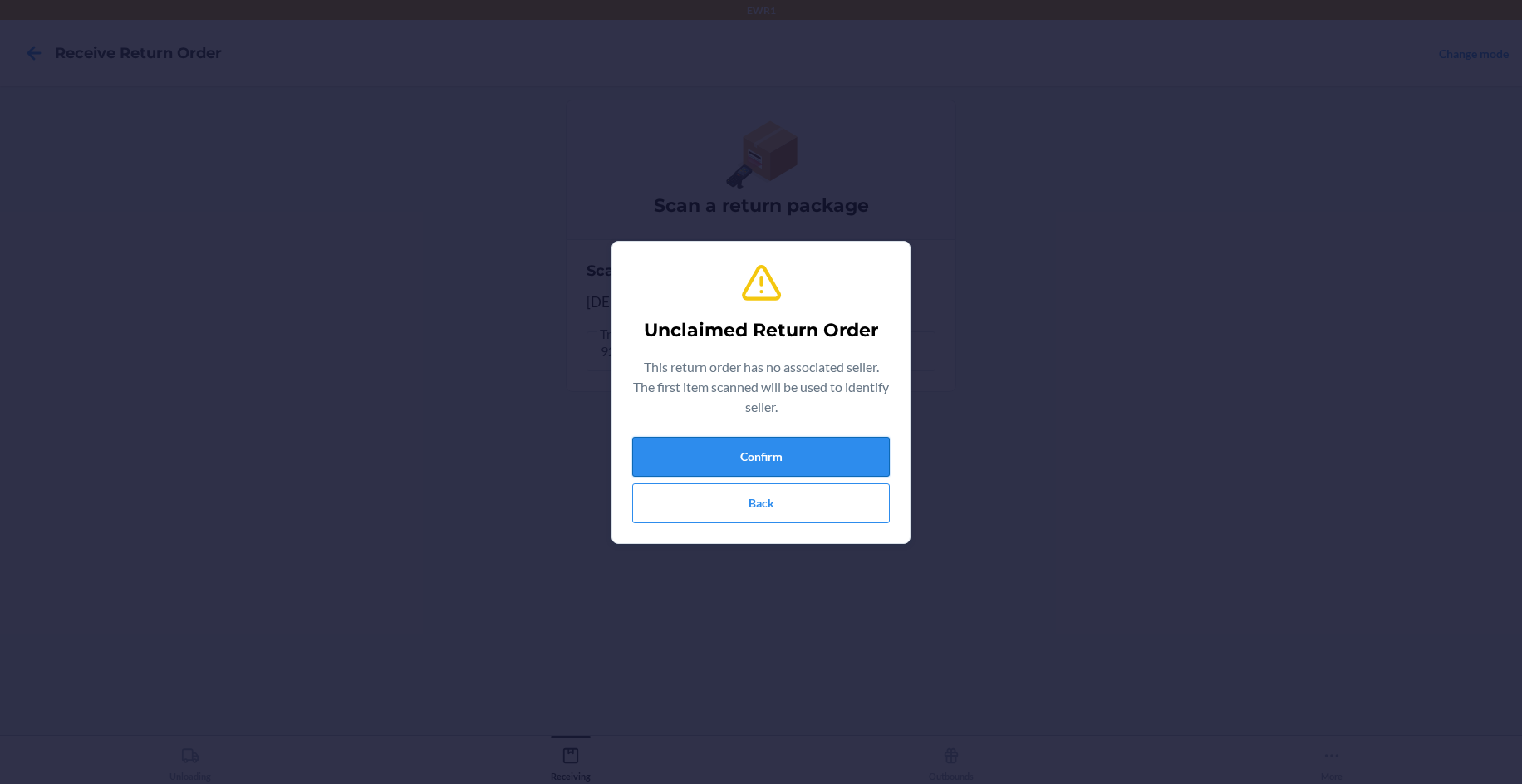
click at [849, 457] on button "Confirm" at bounding box center [761, 457] width 257 height 40
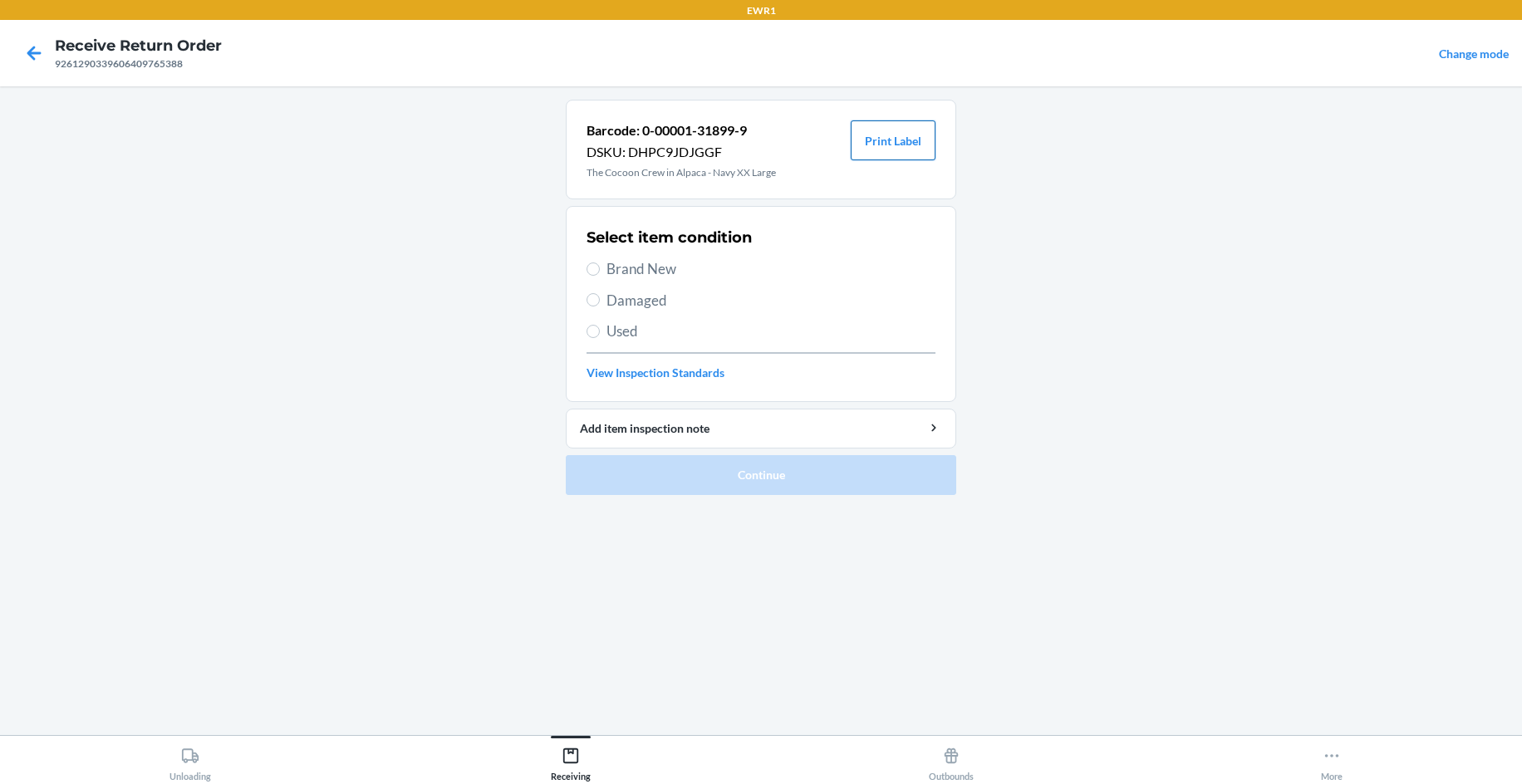
click at [926, 135] on button "Print Label" at bounding box center [892, 141] width 84 height 40
click at [605, 264] on label "Brand New" at bounding box center [761, 269] width 349 height 22
click at [600, 264] on input "Brand New" at bounding box center [593, 270] width 13 height 13
radio input "true"
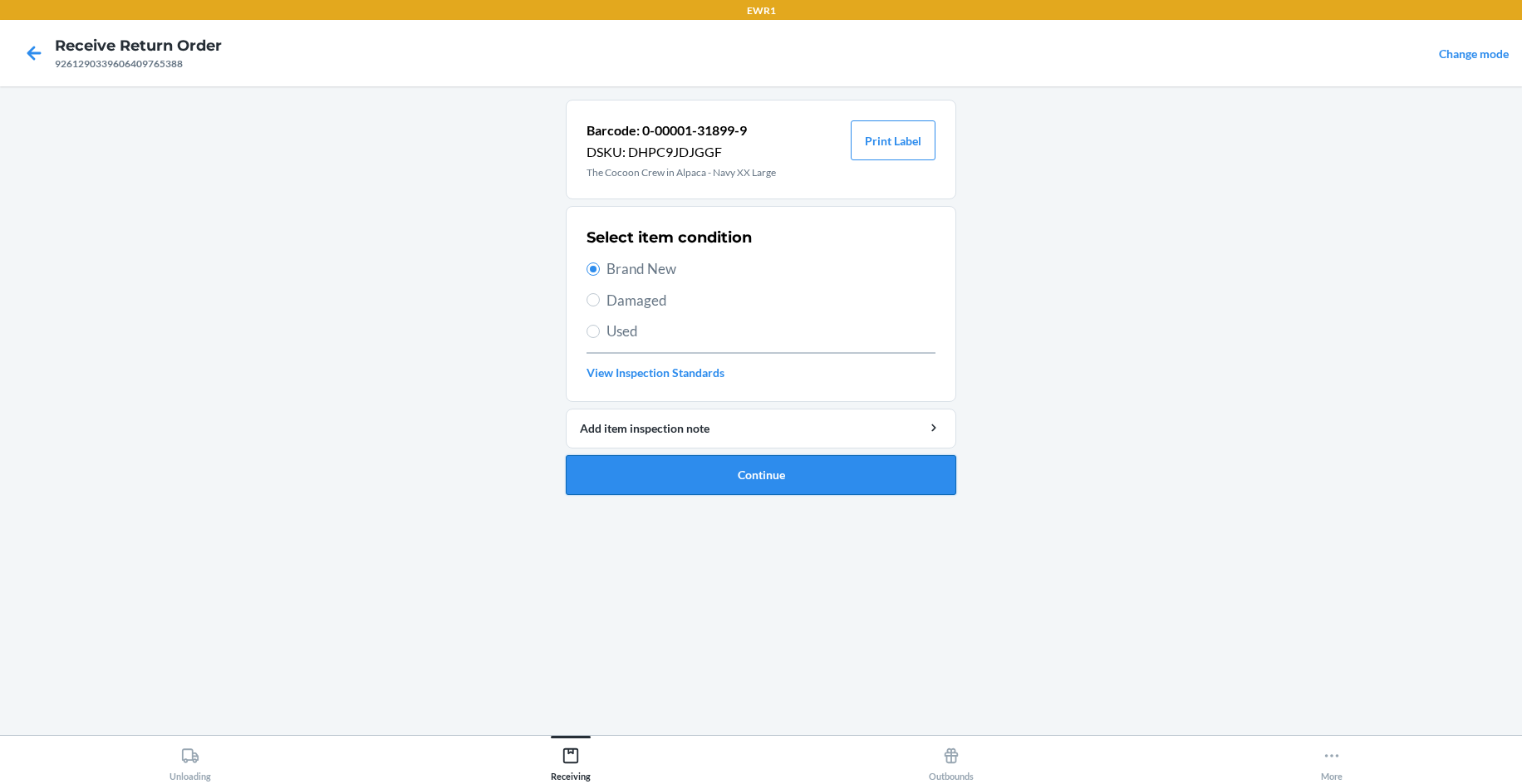
click at [689, 479] on button "Continue" at bounding box center [760, 475] width 391 height 40
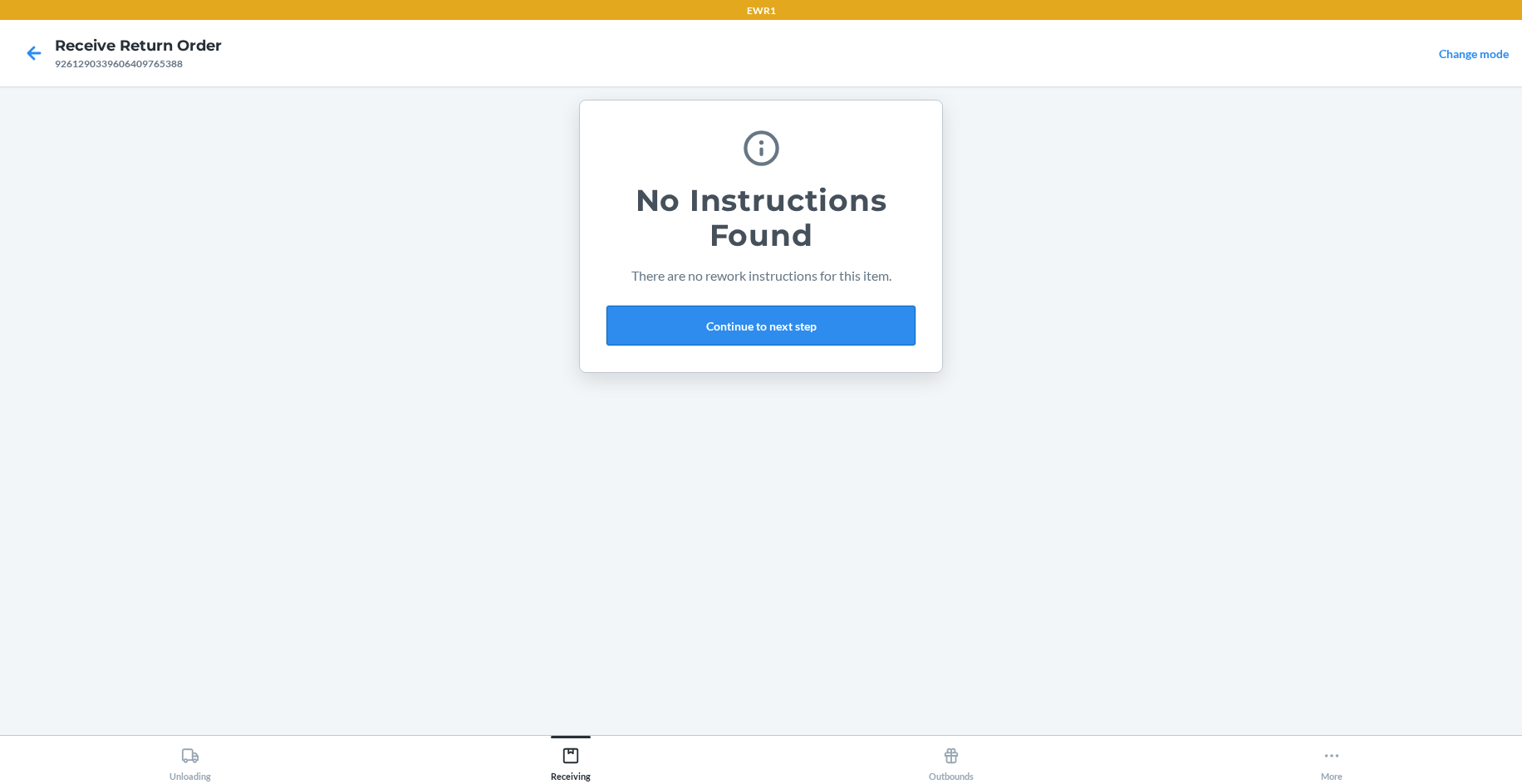
click at [777, 333] on button "Continue to next step" at bounding box center [761, 326] width 309 height 40
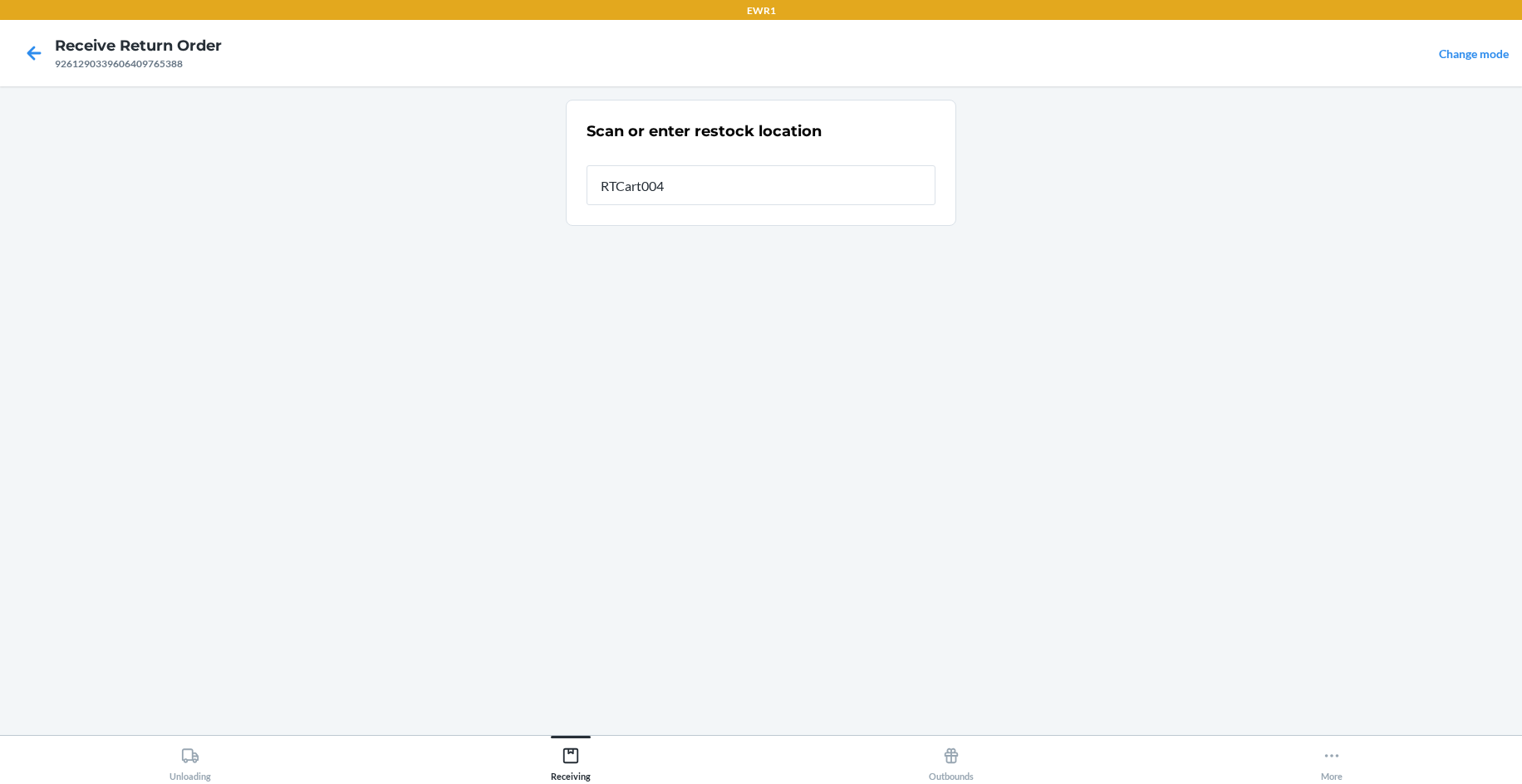
type input "RTCart004"
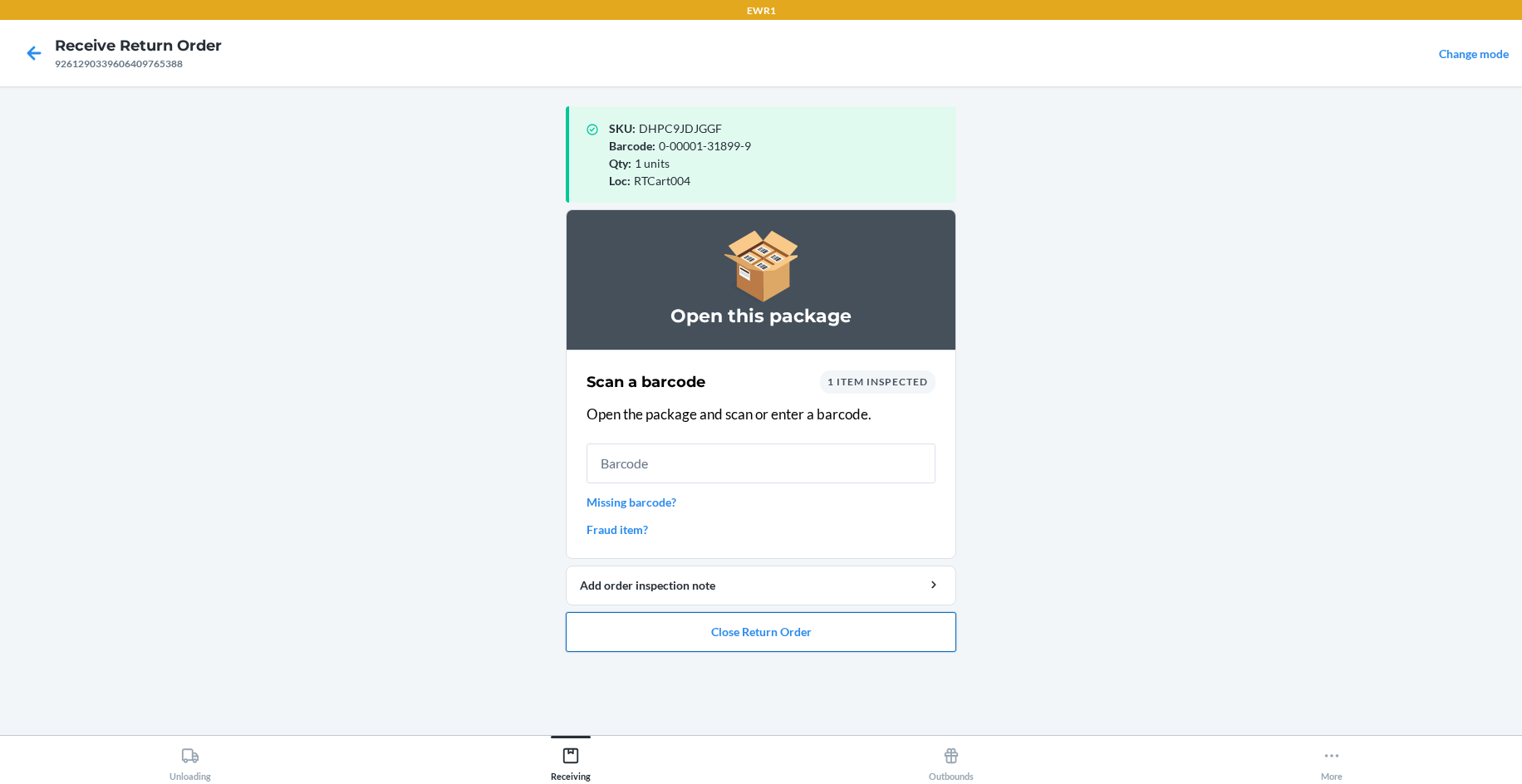
click at [785, 638] on button "Close Return Order" at bounding box center [760, 632] width 391 height 40
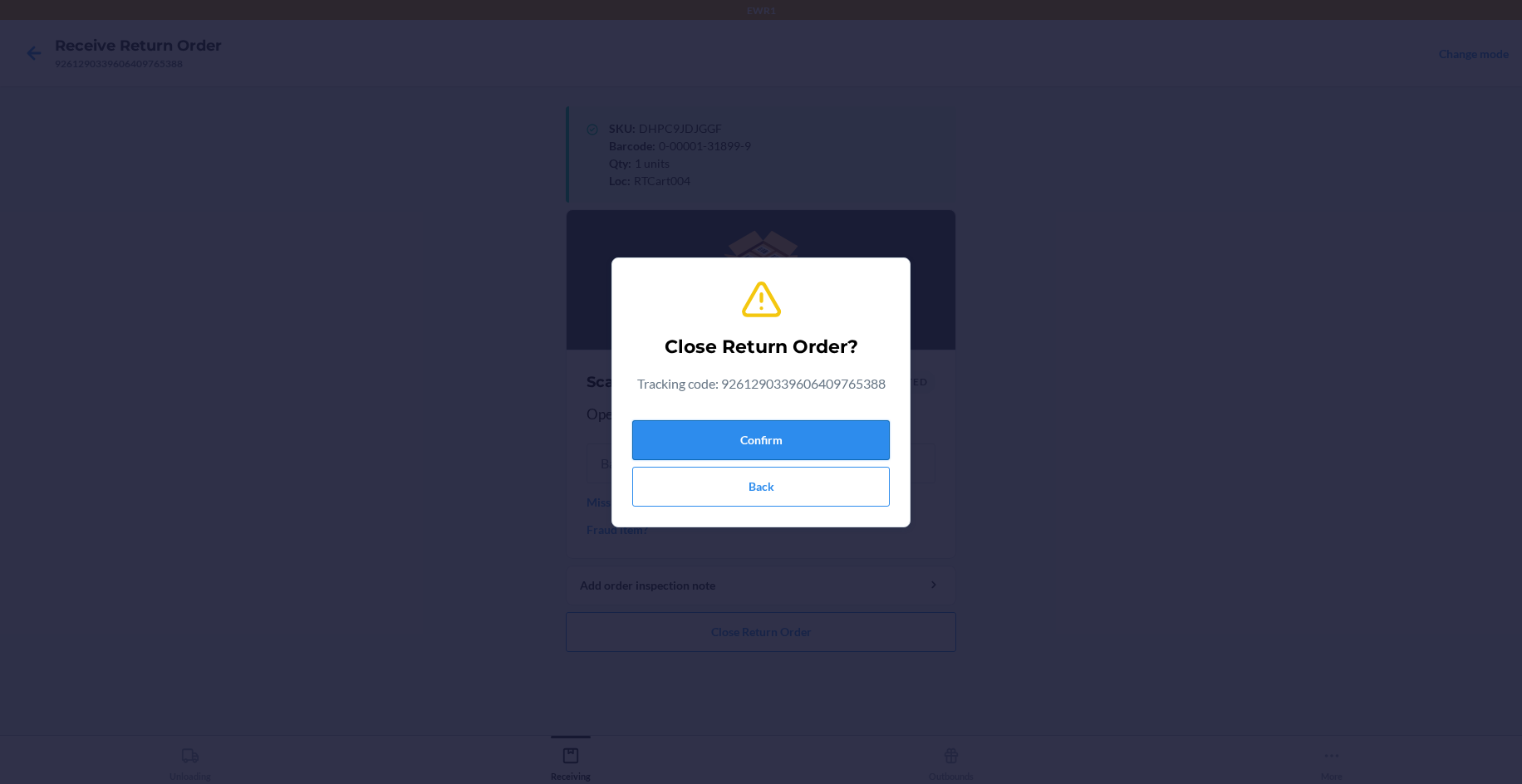
click at [745, 441] on button "Confirm" at bounding box center [761, 440] width 257 height 40
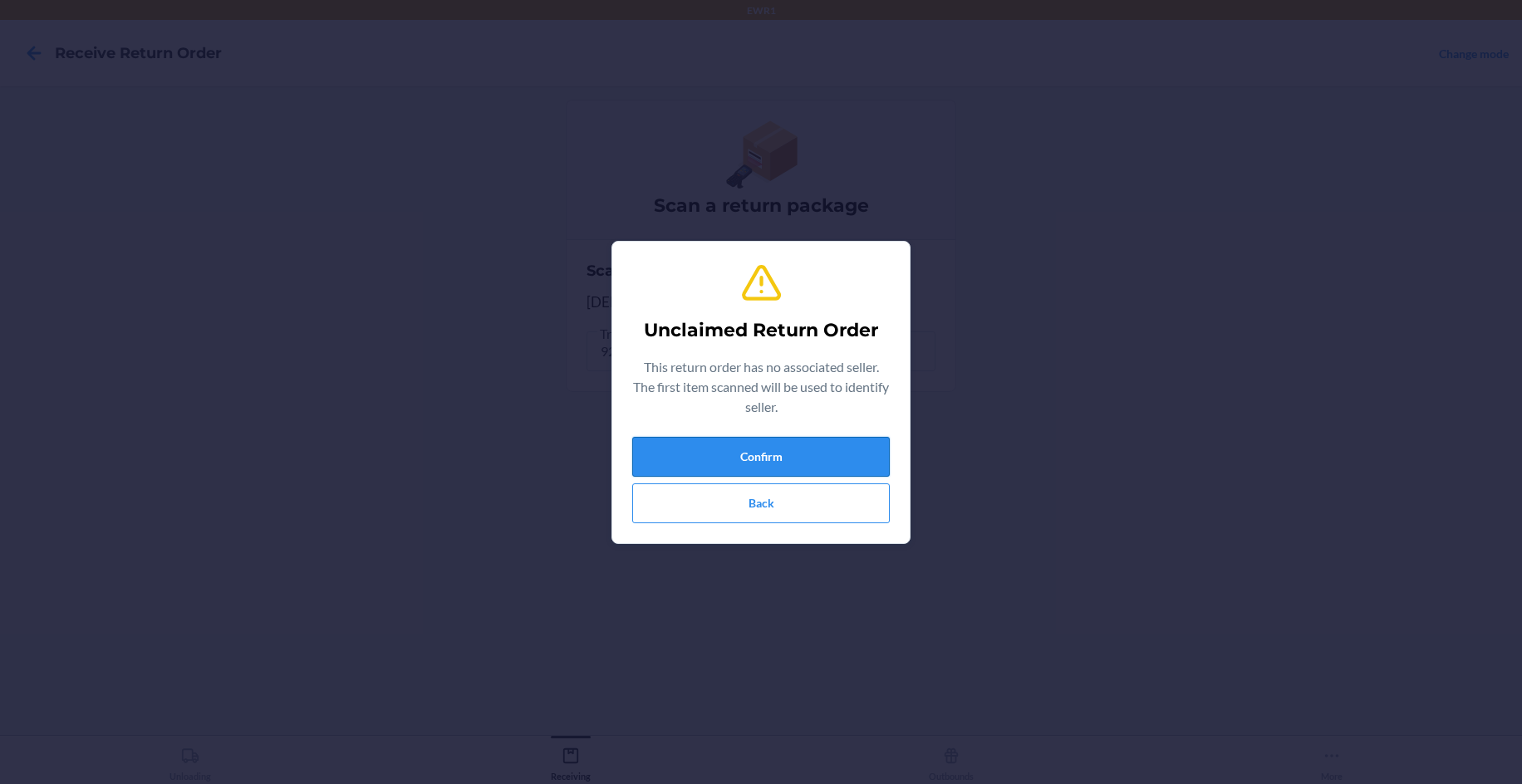
click at [675, 466] on button "Confirm" at bounding box center [761, 457] width 257 height 40
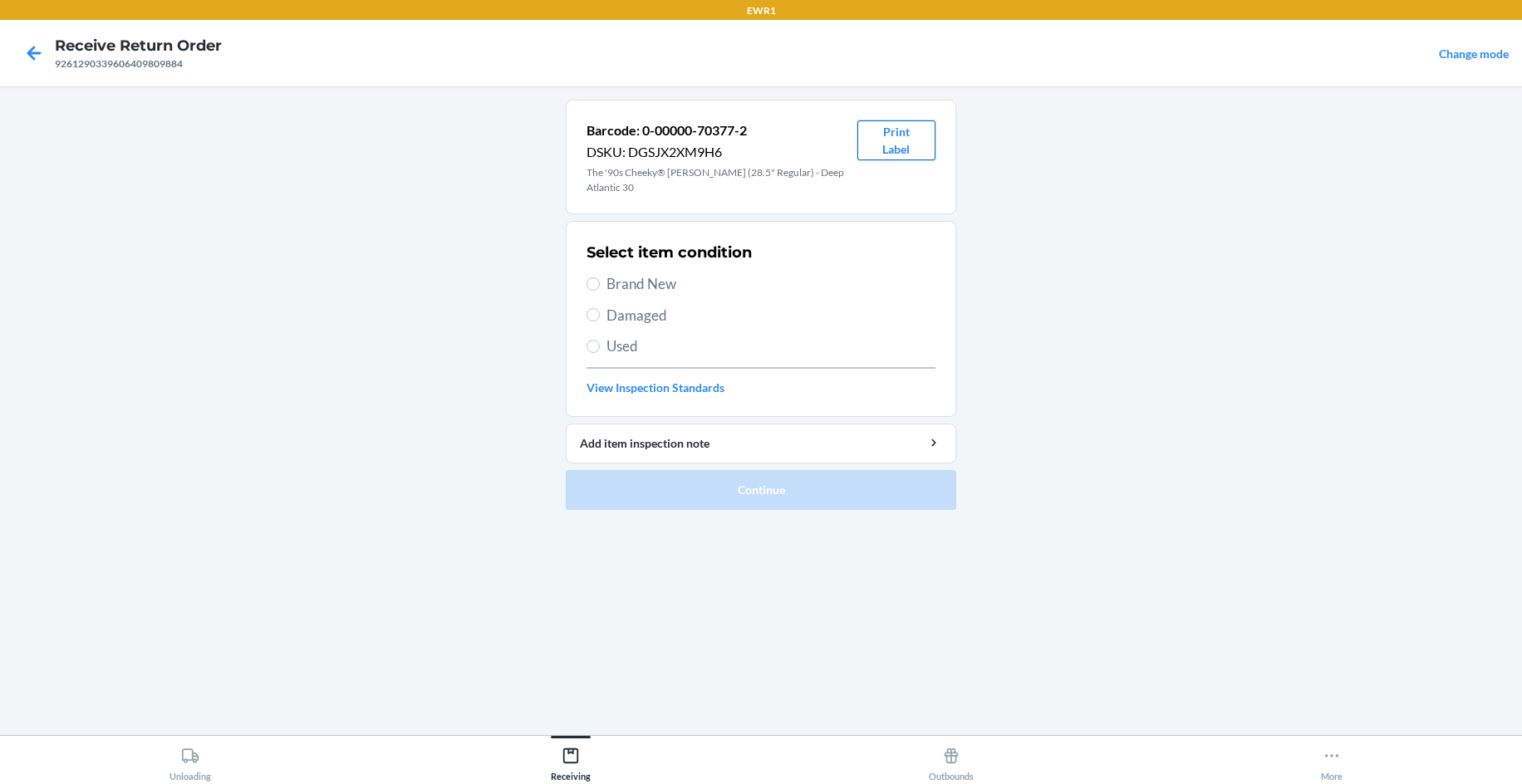
click at [905, 145] on button "Print Label" at bounding box center [895, 141] width 78 height 40
click at [624, 273] on span "Brand New" at bounding box center [771, 284] width 329 height 22
click at [600, 277] on input "Brand New" at bounding box center [593, 284] width 13 height 13
radio input "true"
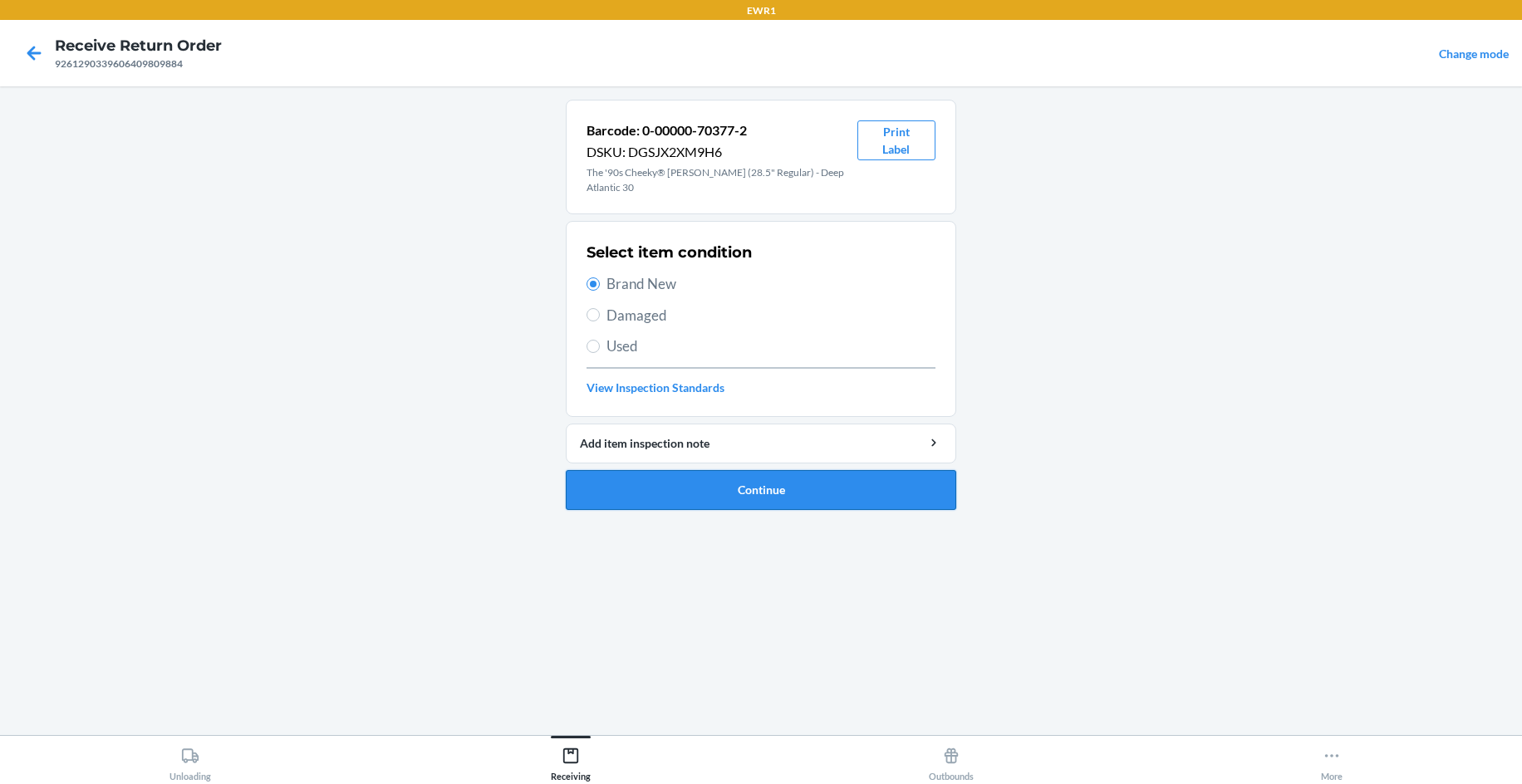
click at [694, 481] on button "Continue" at bounding box center [760, 490] width 391 height 40
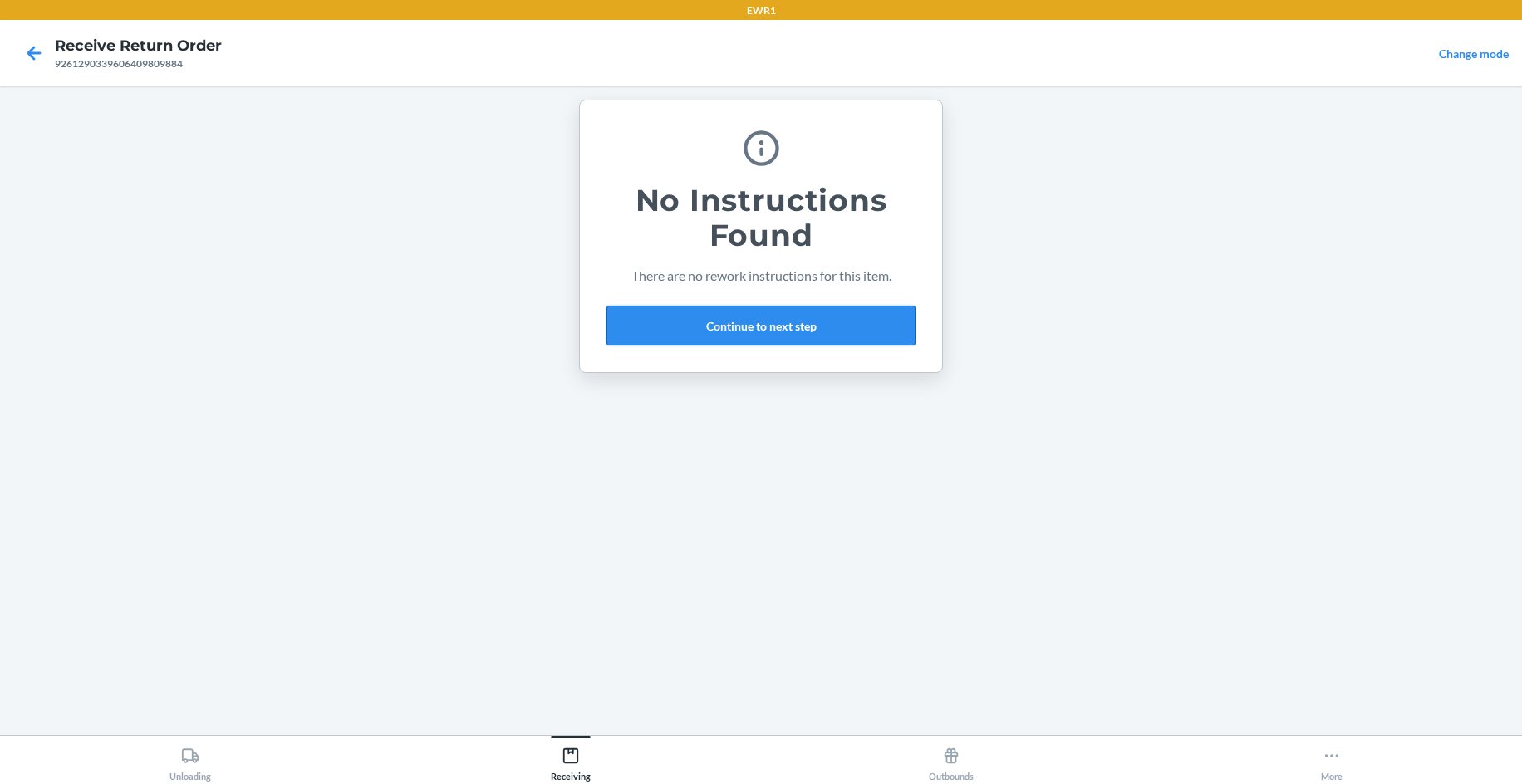
click at [752, 326] on button "Continue to next step" at bounding box center [761, 326] width 309 height 40
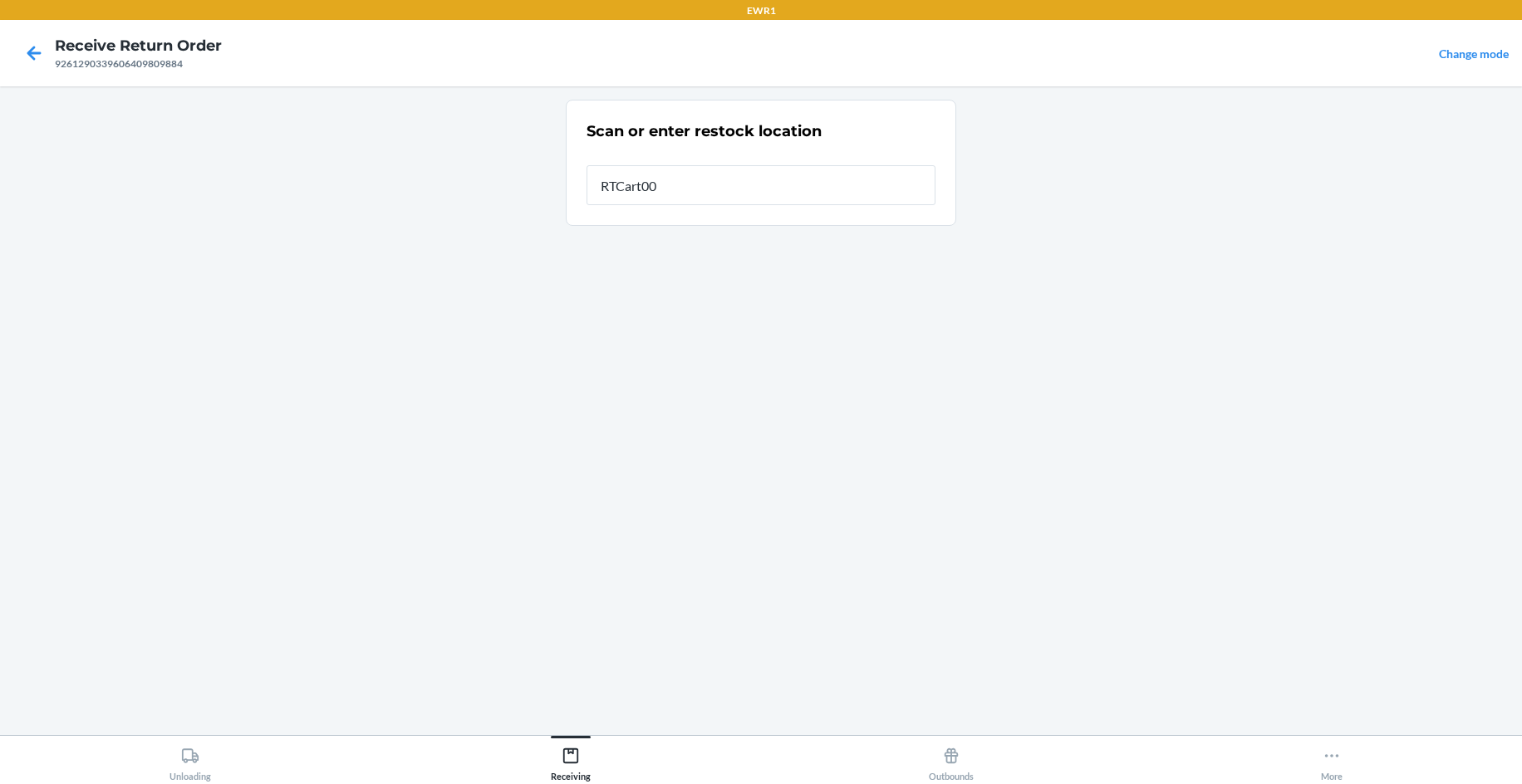
type input "RTCart004"
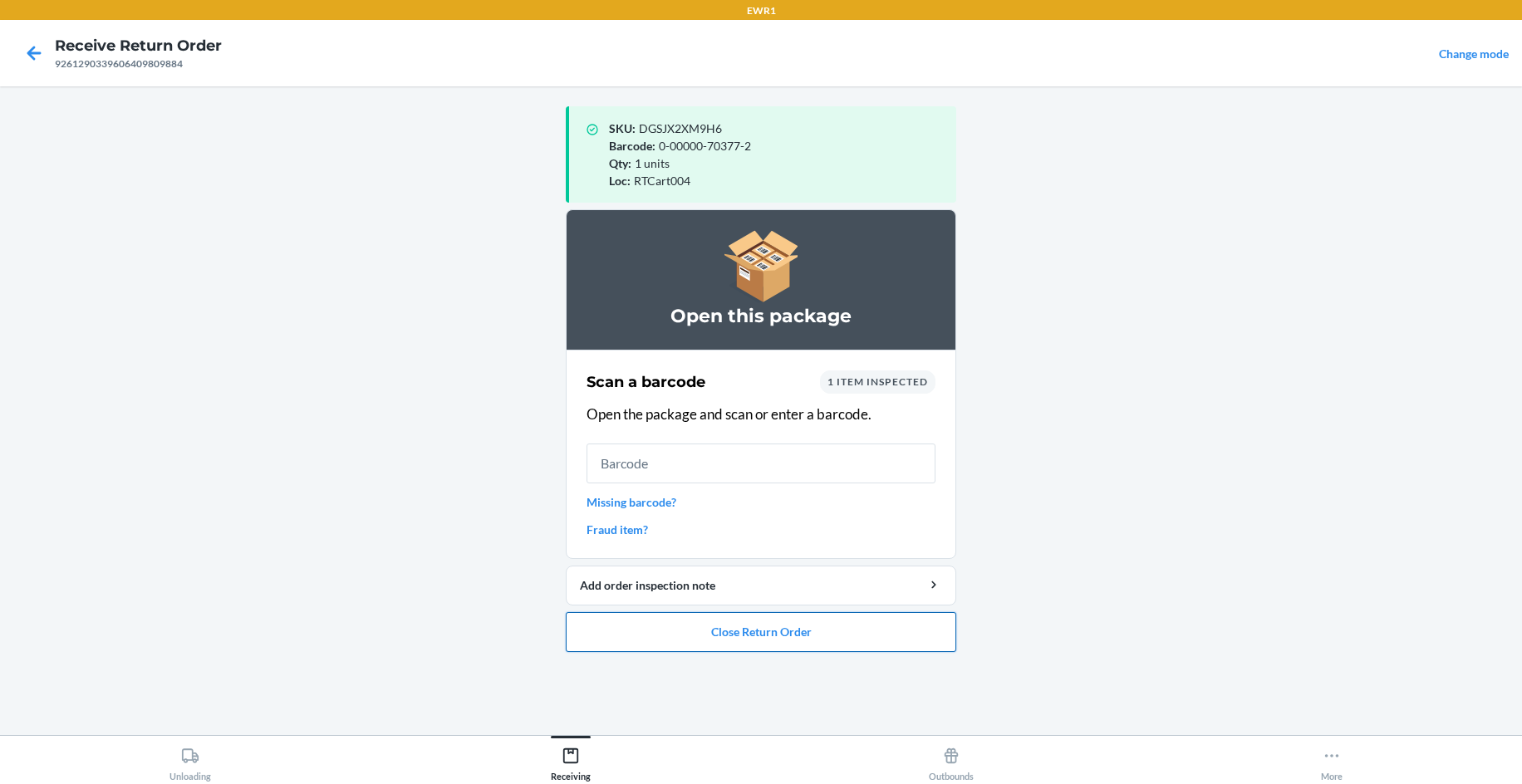
click at [905, 643] on button "Close Return Order" at bounding box center [760, 632] width 391 height 40
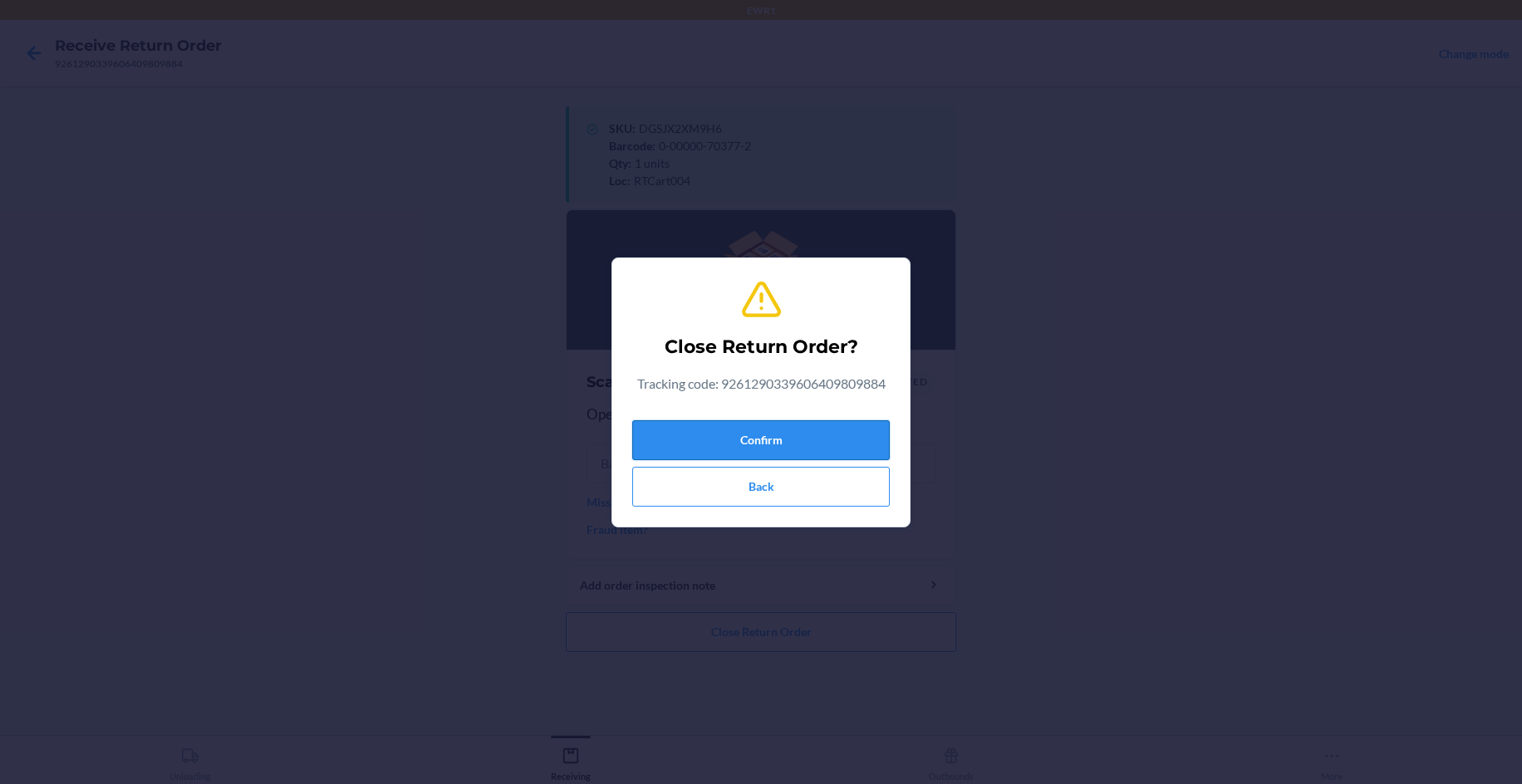
click at [831, 440] on button "Confirm" at bounding box center [761, 440] width 257 height 40
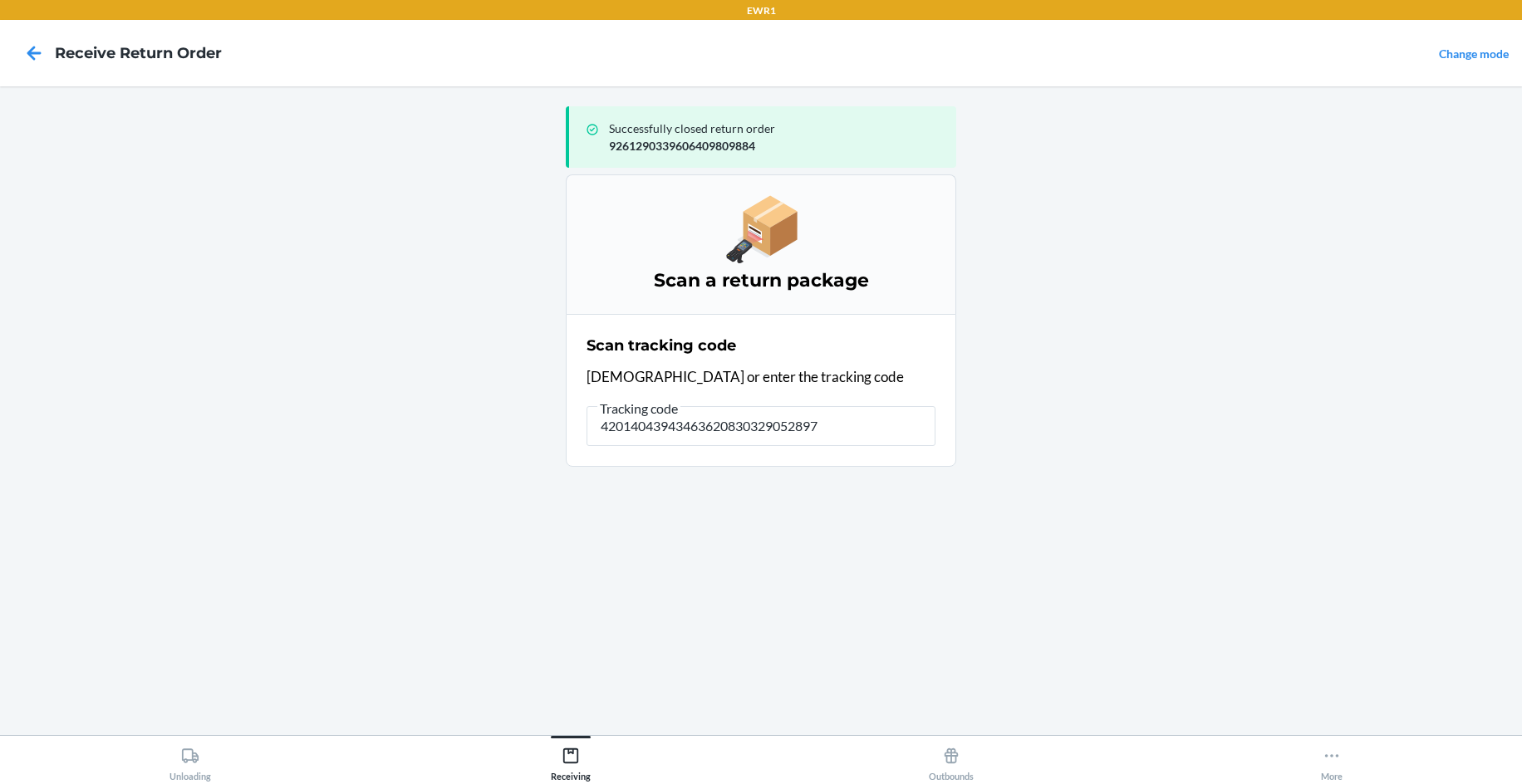
type input "420140439434636208303290528979"
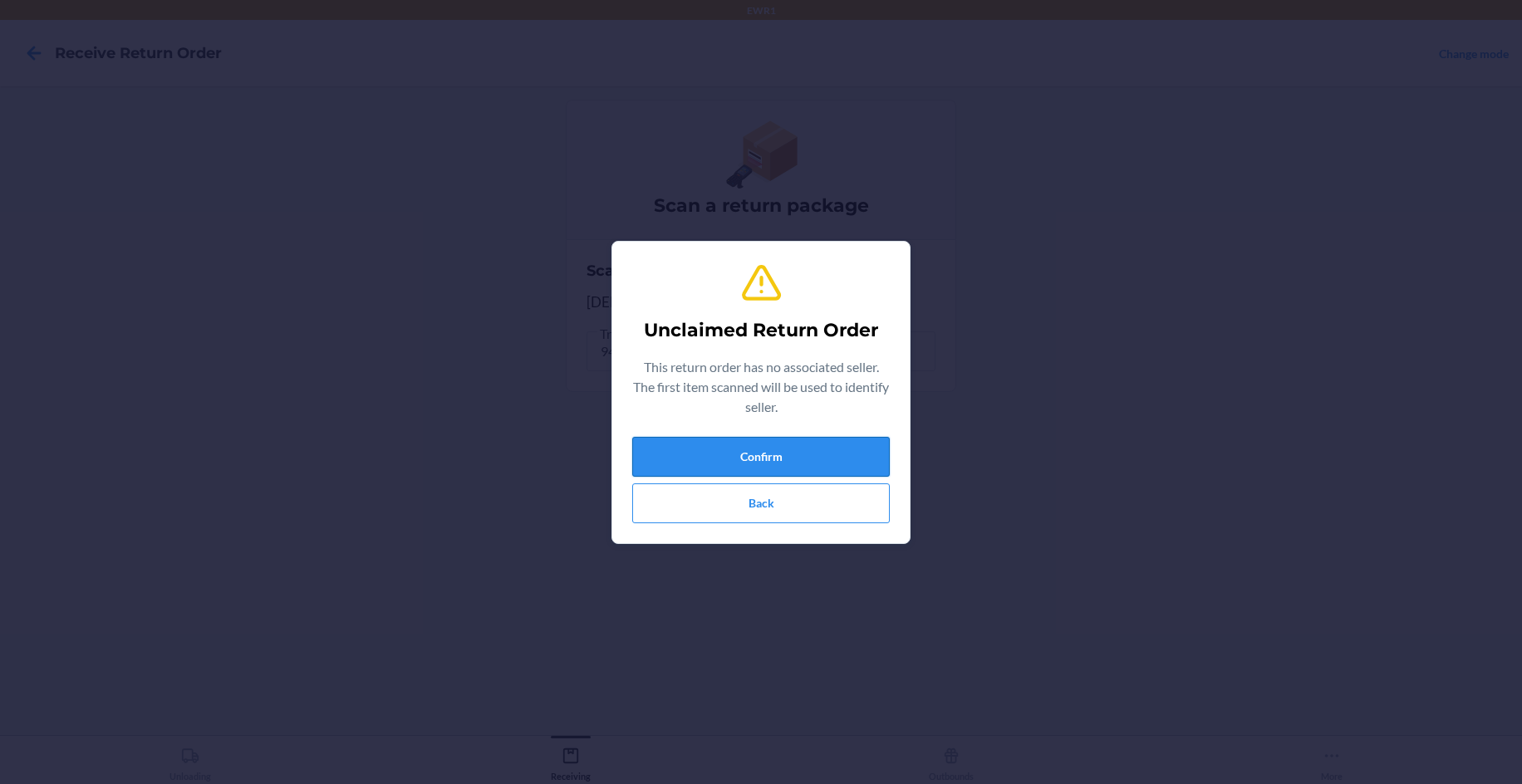
click at [800, 455] on button "Confirm" at bounding box center [761, 457] width 257 height 40
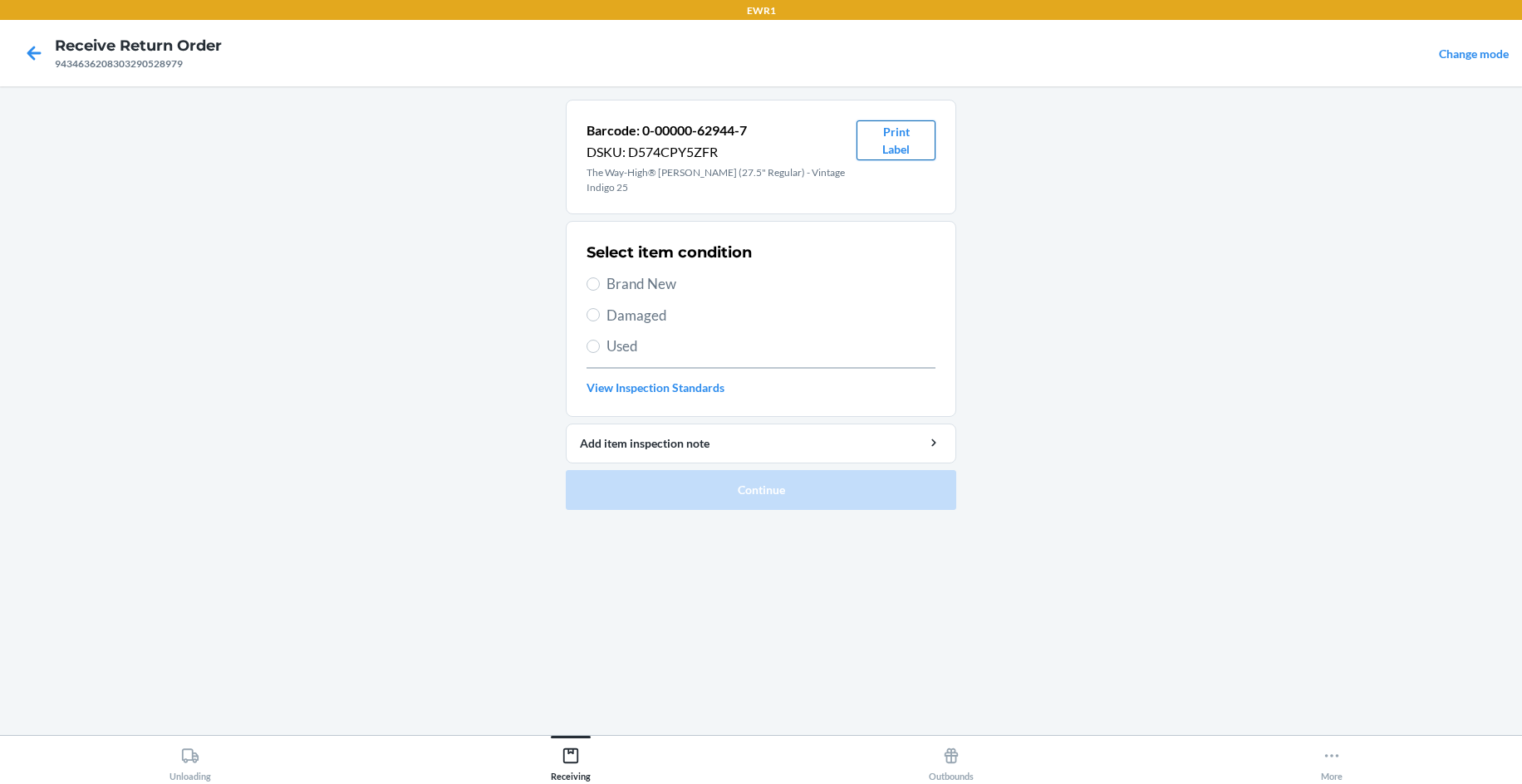
click at [900, 142] on button "Print Label" at bounding box center [895, 141] width 79 height 40
click at [606, 273] on label "Brand New" at bounding box center [761, 284] width 349 height 22
click at [600, 277] on input "Brand New" at bounding box center [593, 284] width 13 height 13
radio input "true"
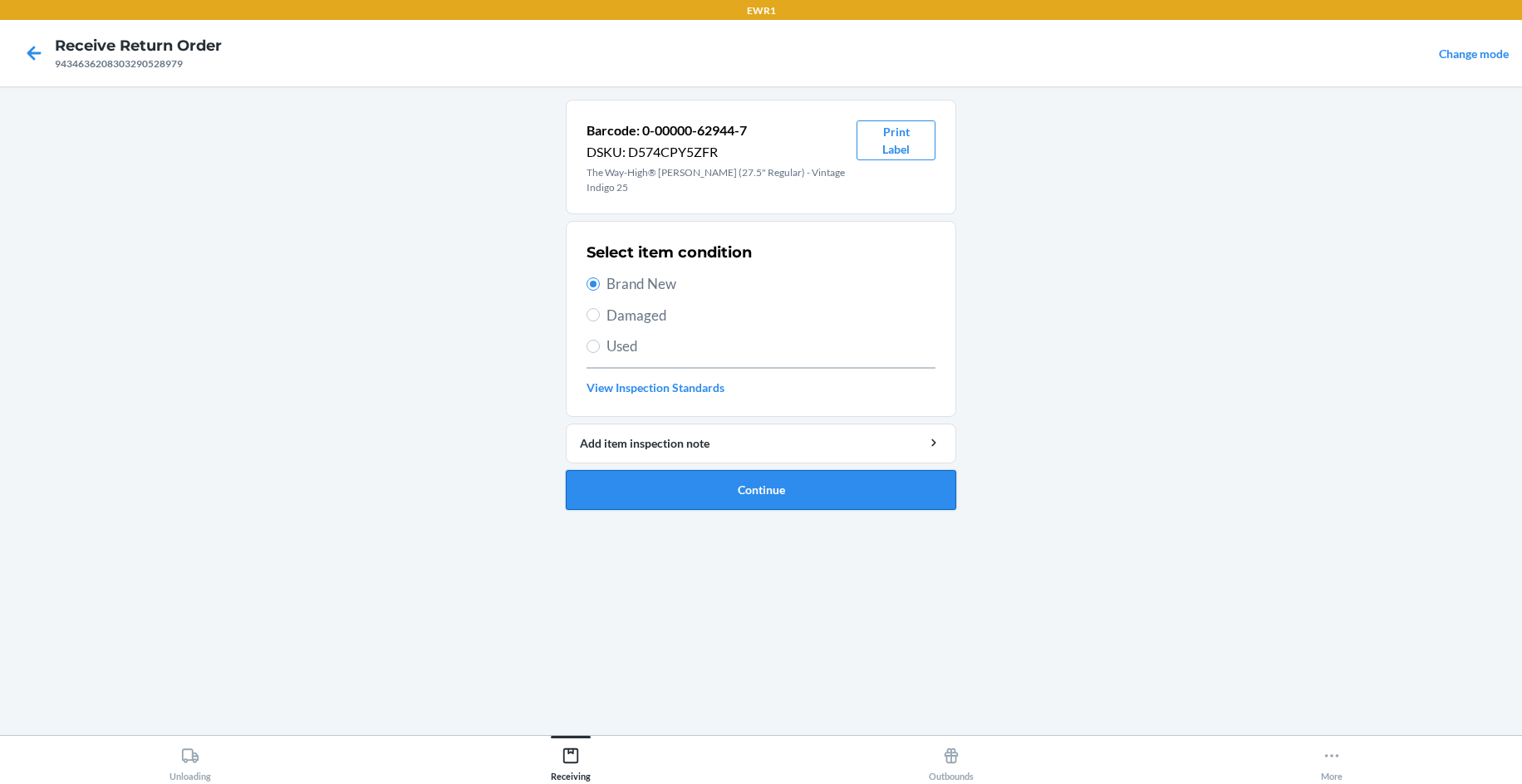
click at [677, 470] on button "Continue" at bounding box center [760, 490] width 391 height 40
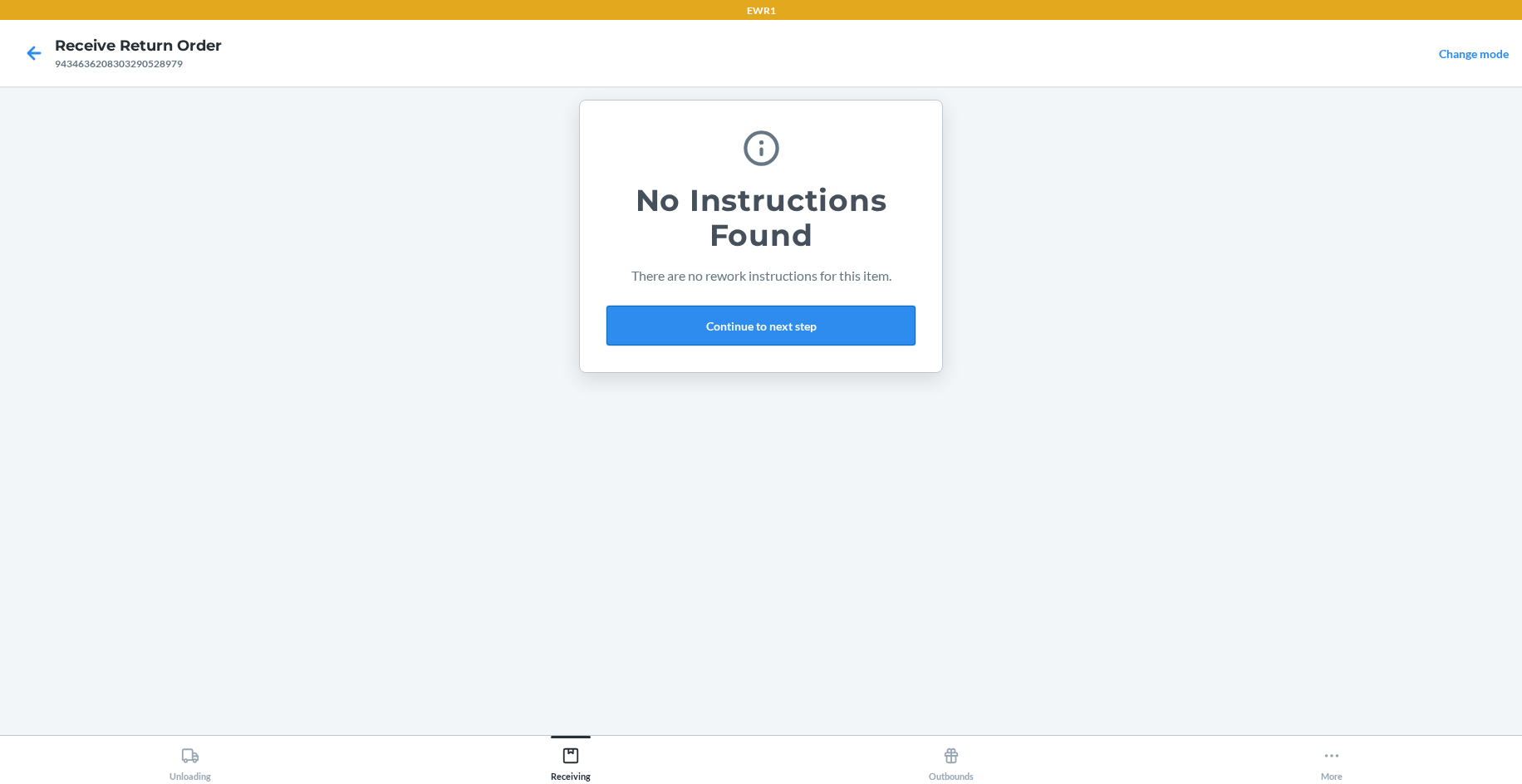
click at [683, 307] on button "Continue to next step" at bounding box center [761, 326] width 309 height 40
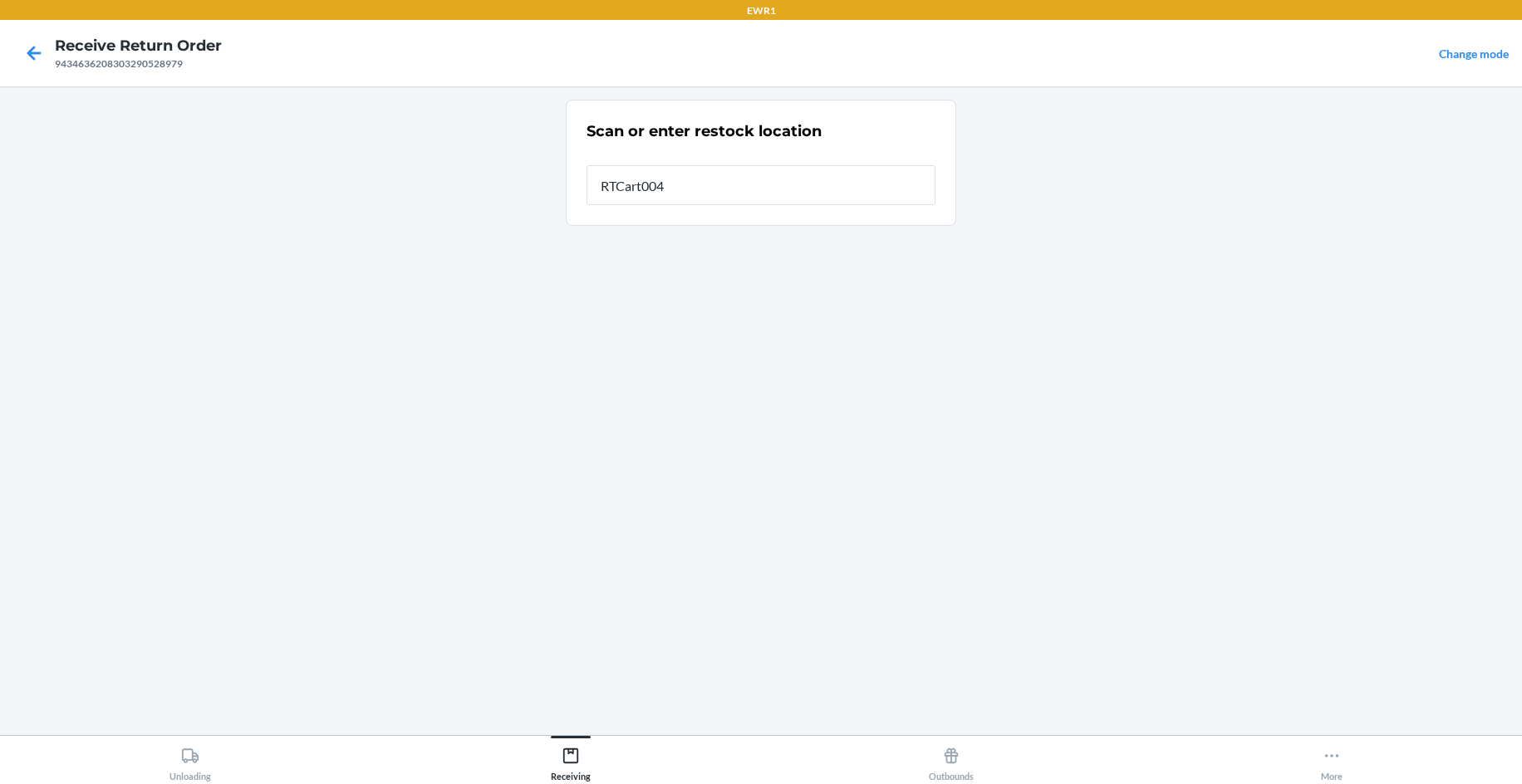
type input "RTCart004"
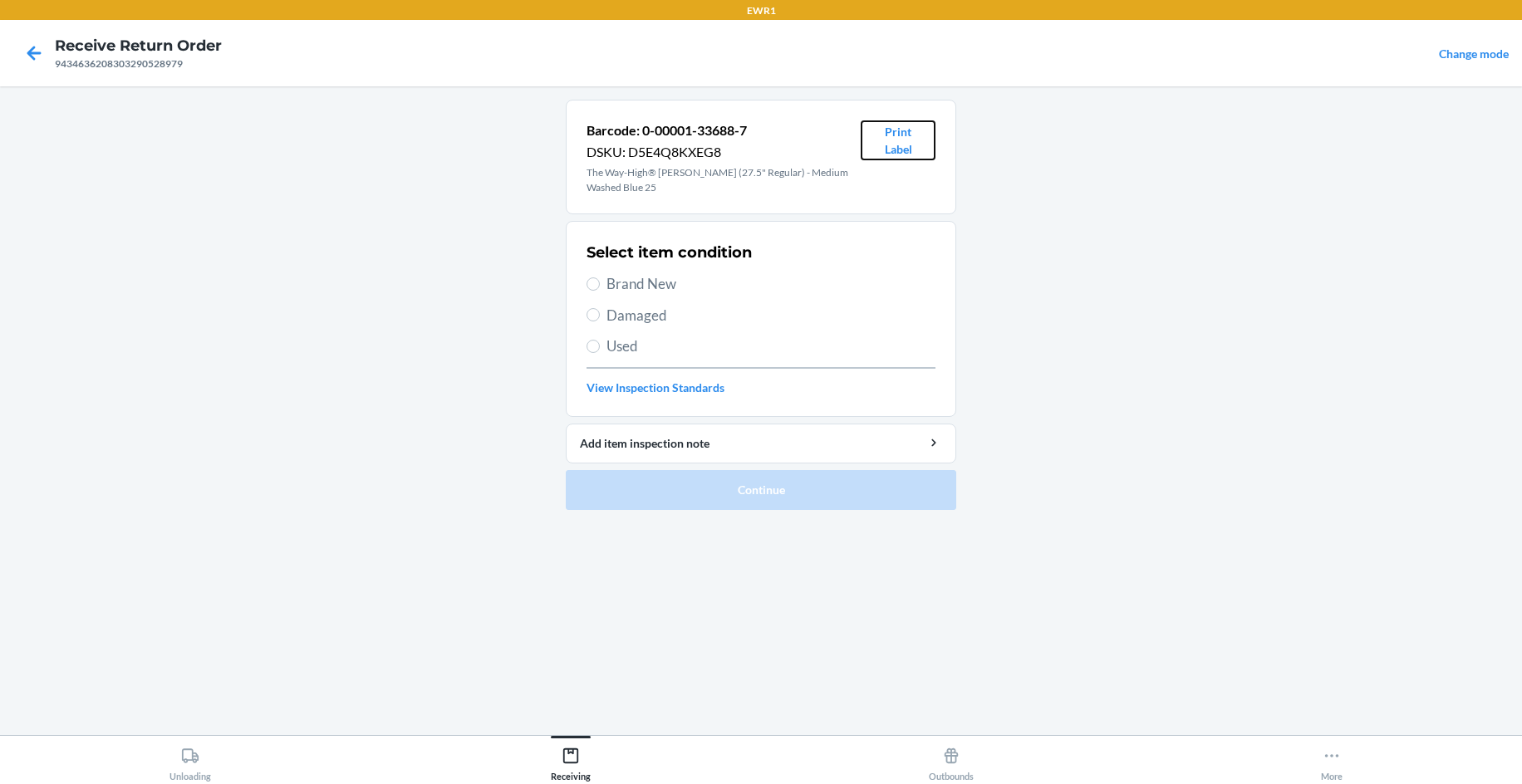
drag, startPoint x: 892, startPoint y: 143, endPoint x: 853, endPoint y: 169, distance: 46.9
click at [882, 156] on button "Print Label" at bounding box center [898, 141] width 75 height 40
click at [641, 281] on span "Brand New" at bounding box center [771, 284] width 329 height 22
click at [588, 284] on input "Brand New" at bounding box center [593, 284] width 13 height 13
radio input "true"
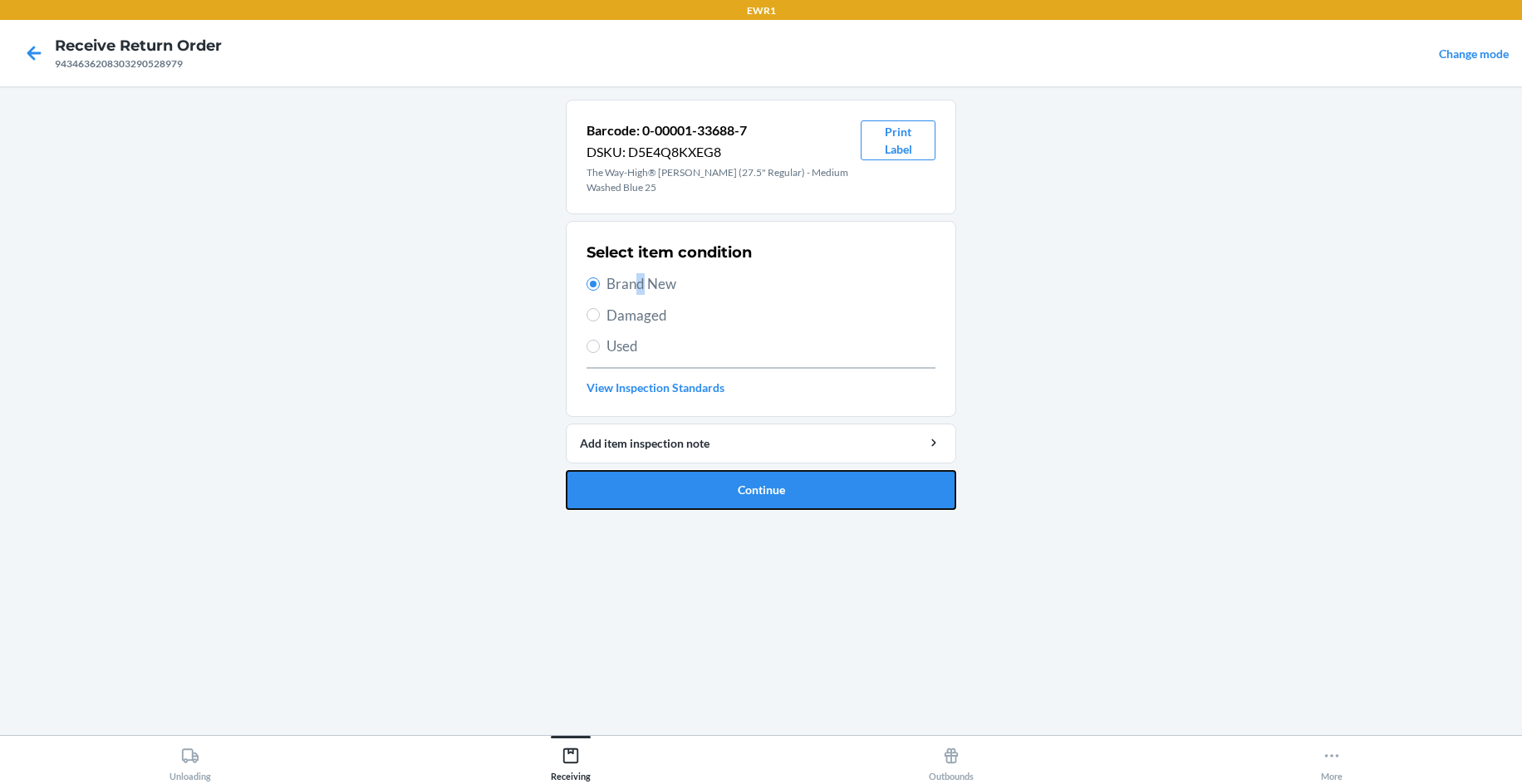
drag, startPoint x: 664, startPoint y: 486, endPoint x: 678, endPoint y: 417, distance: 70.4
click at [667, 481] on button "Continue" at bounding box center [760, 490] width 391 height 40
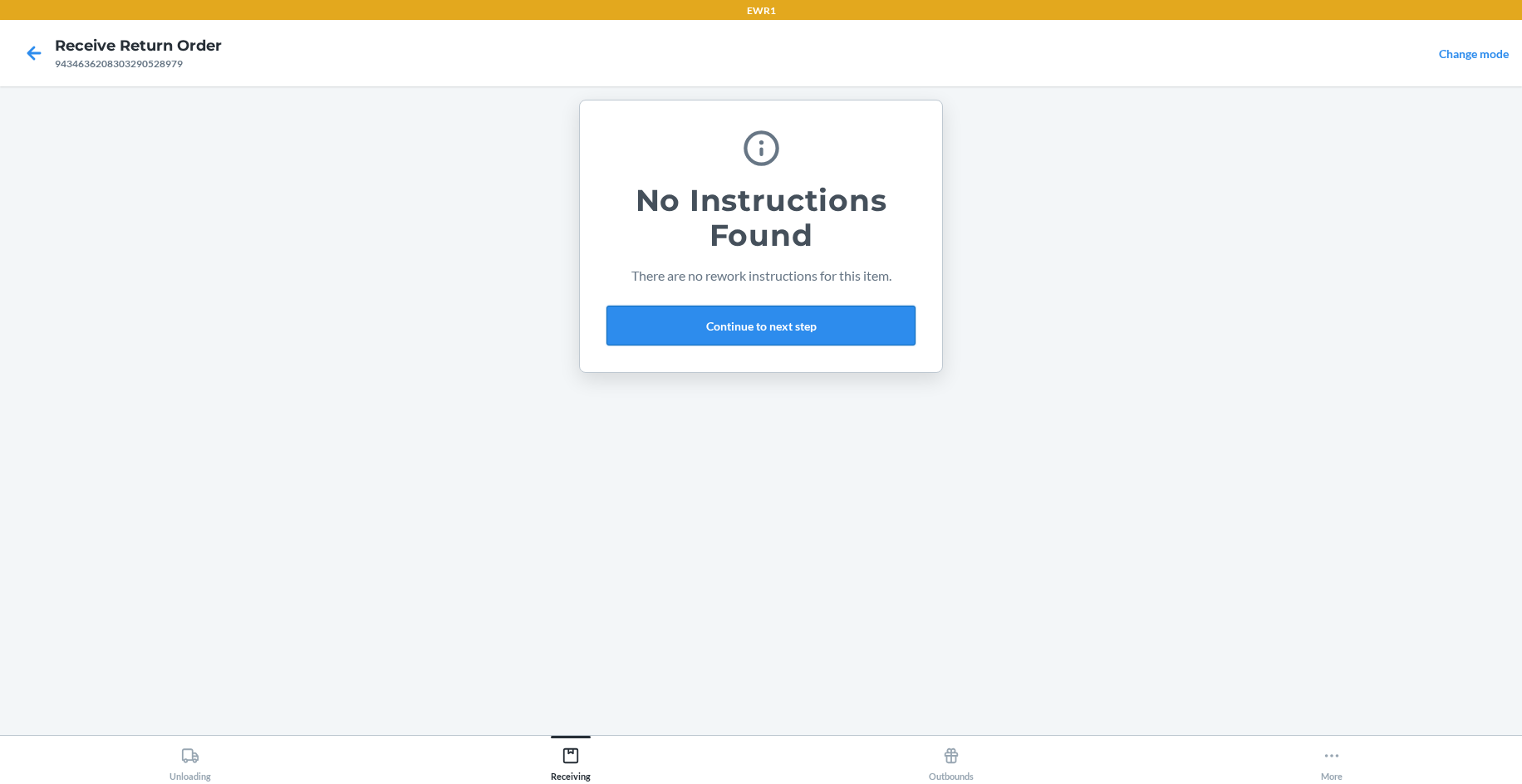
click at [731, 343] on button "Continue to next step" at bounding box center [761, 326] width 309 height 40
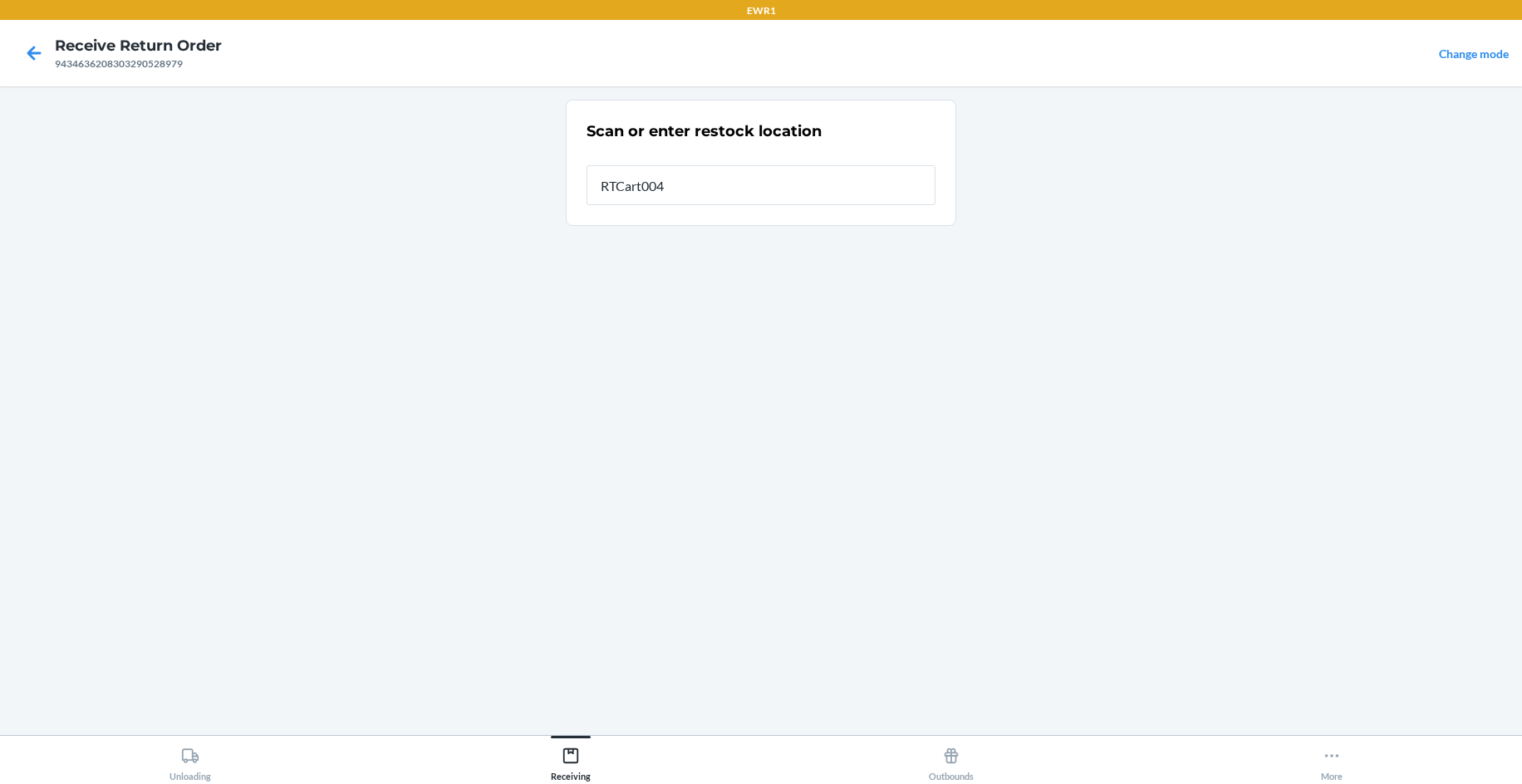
type input "RTCart004"
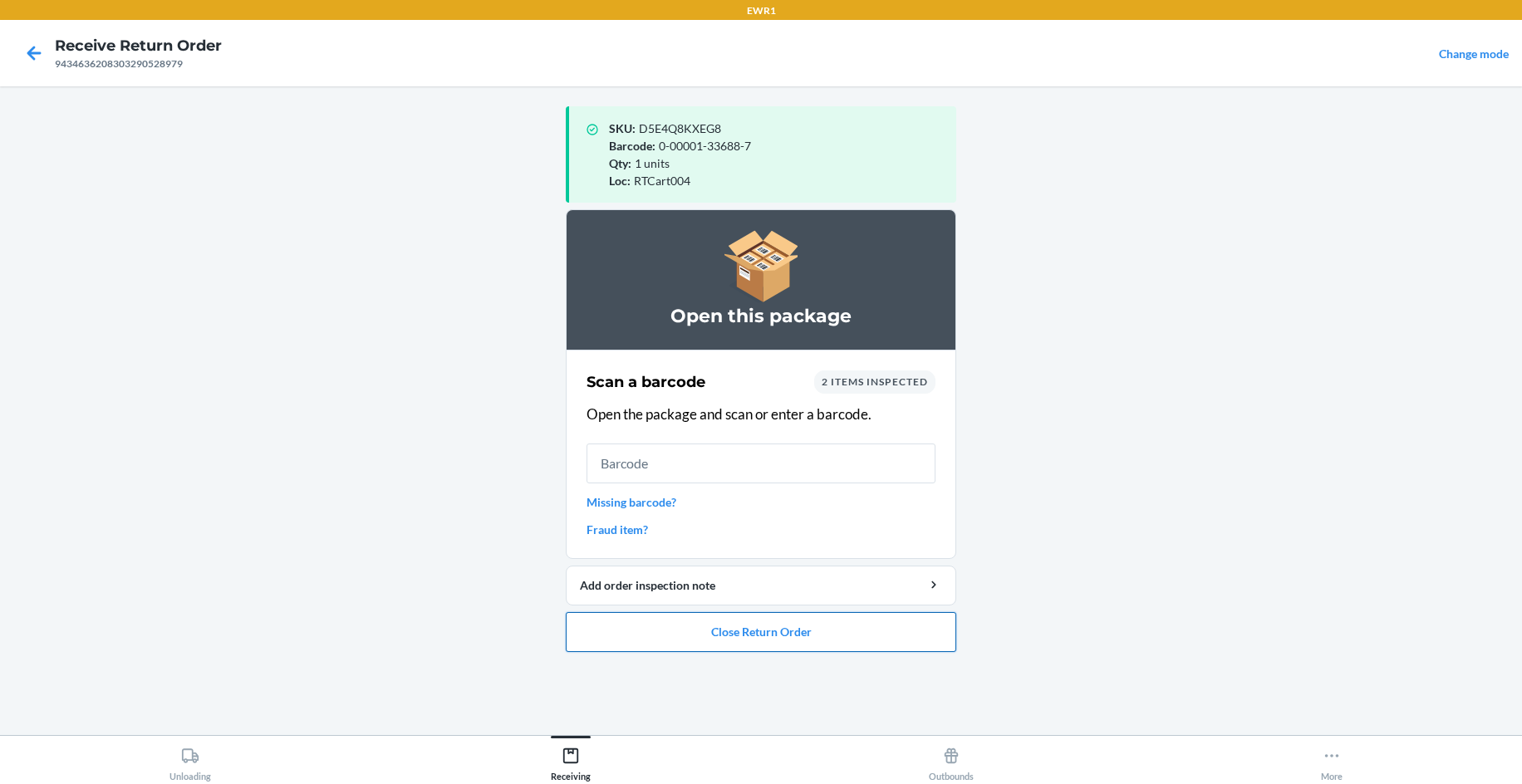
click at [790, 623] on button "Close Return Order" at bounding box center [760, 632] width 391 height 40
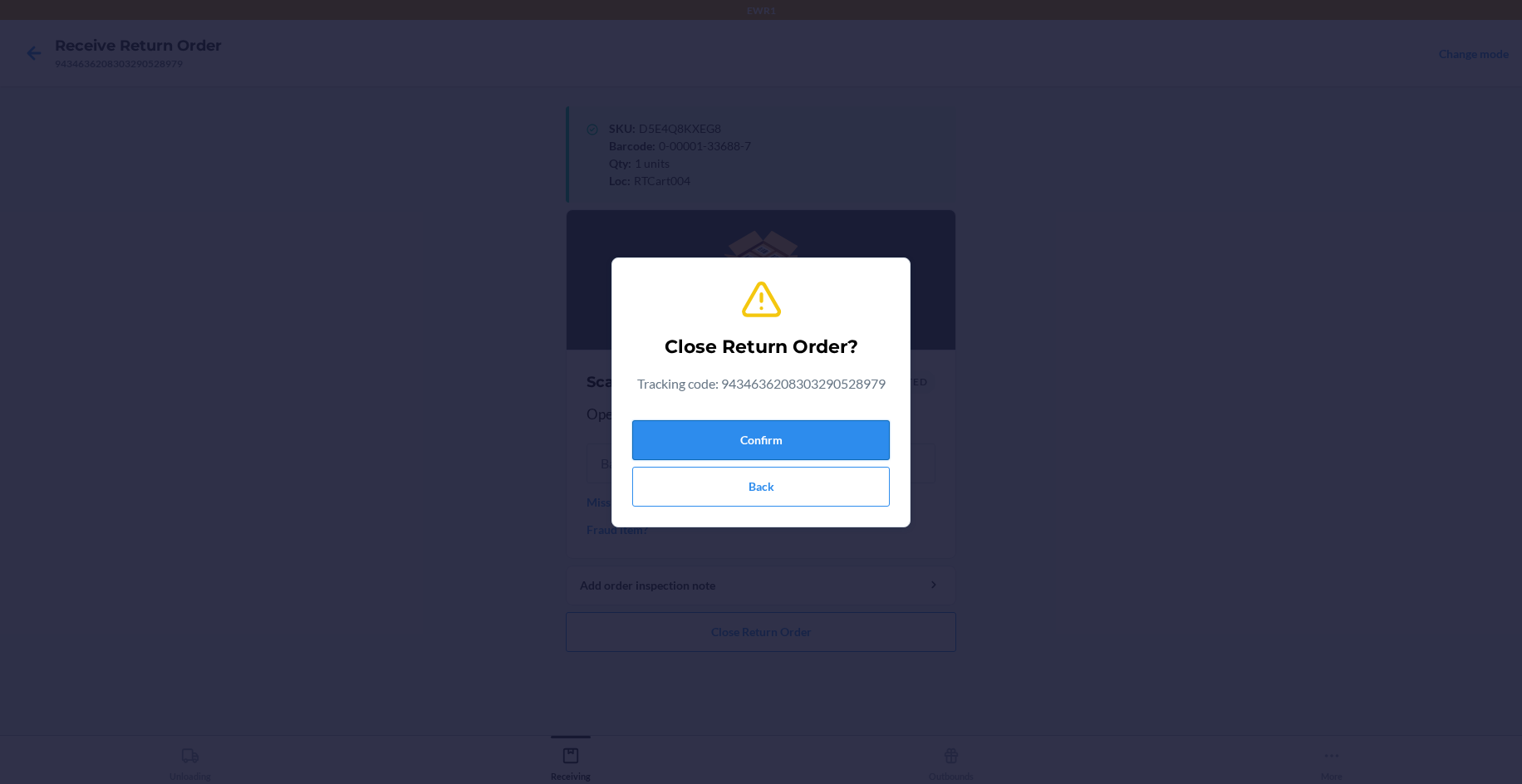
click at [790, 438] on button "Confirm" at bounding box center [761, 440] width 257 height 40
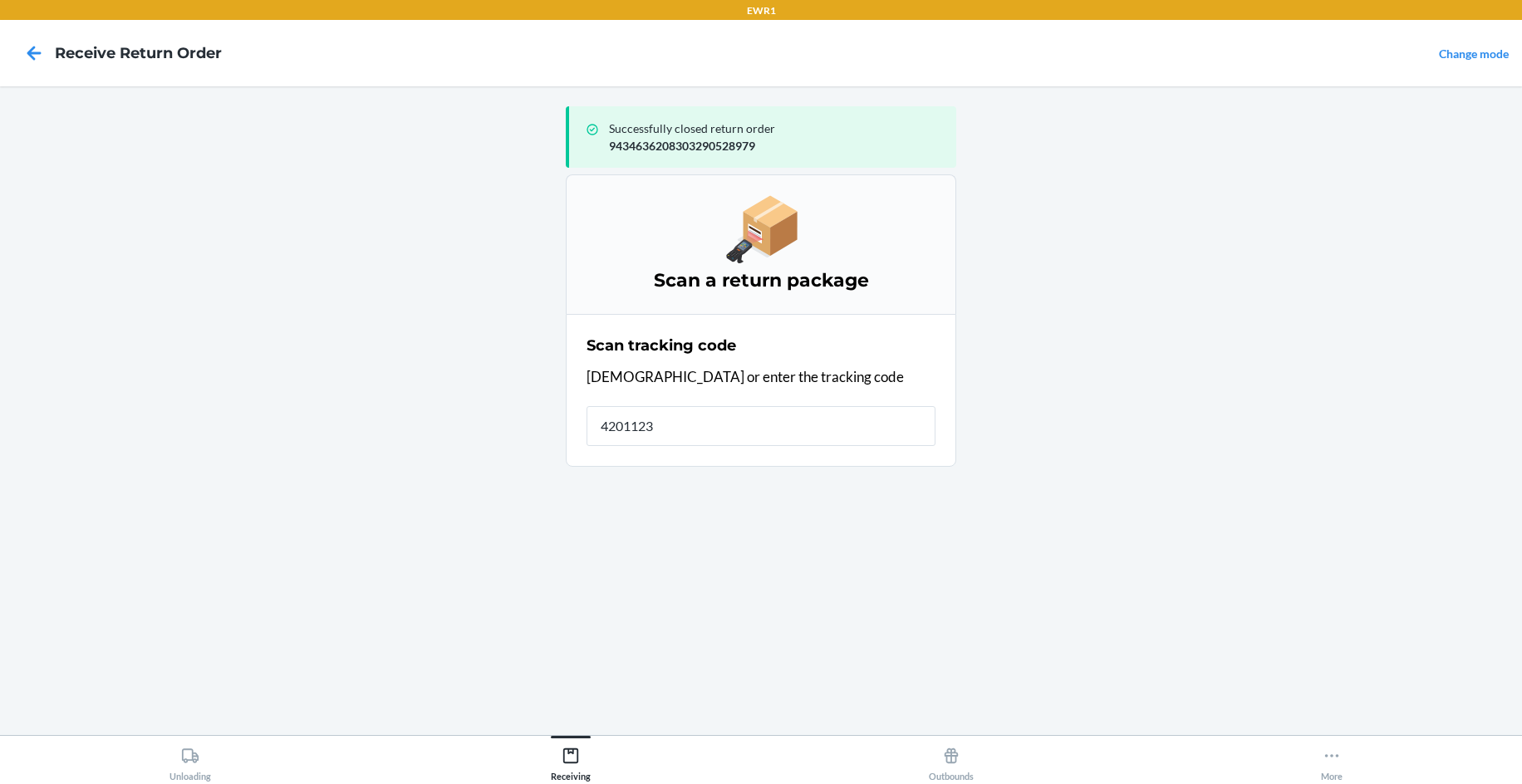
type input "42011231"
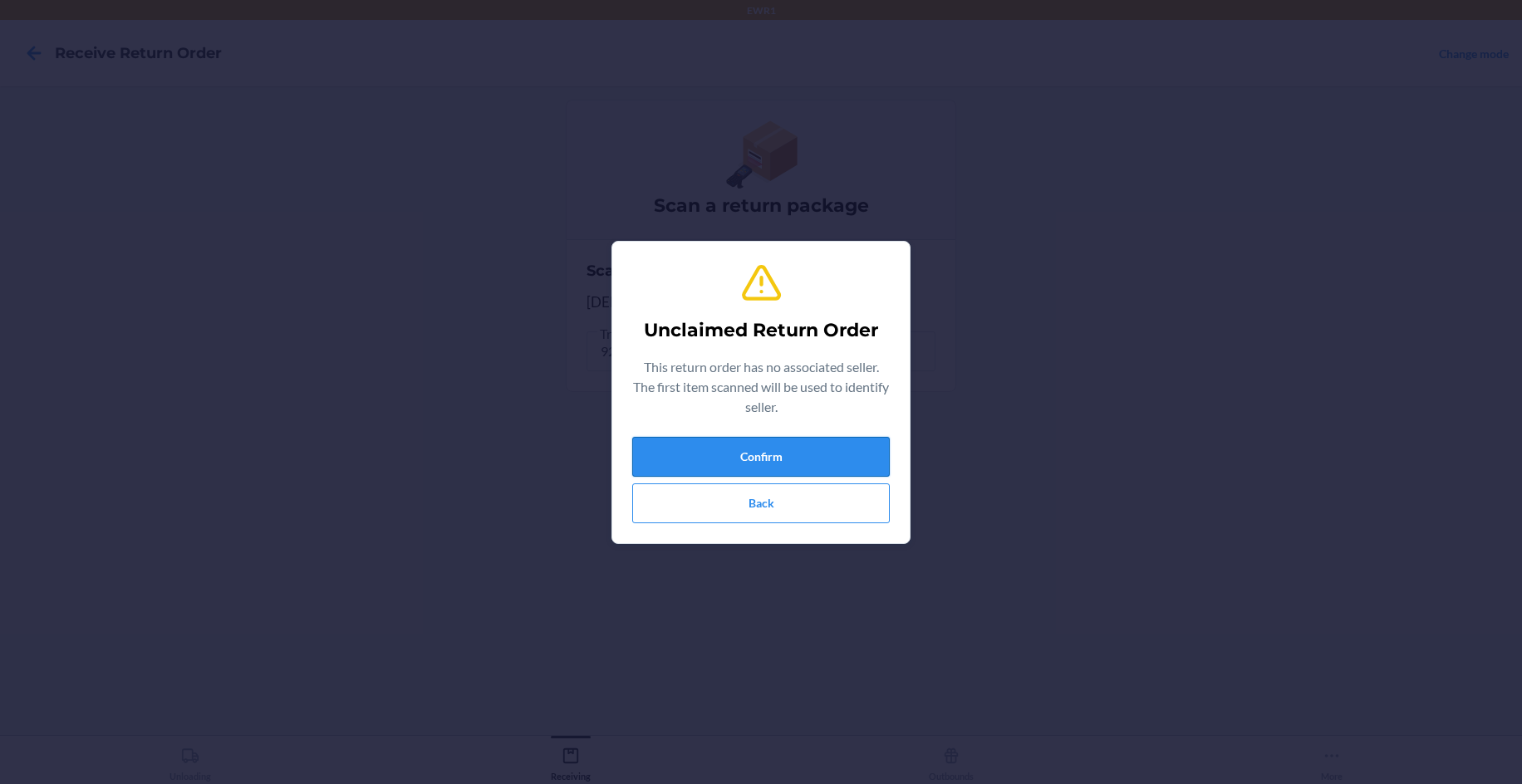
click at [851, 459] on button "Confirm" at bounding box center [761, 457] width 257 height 40
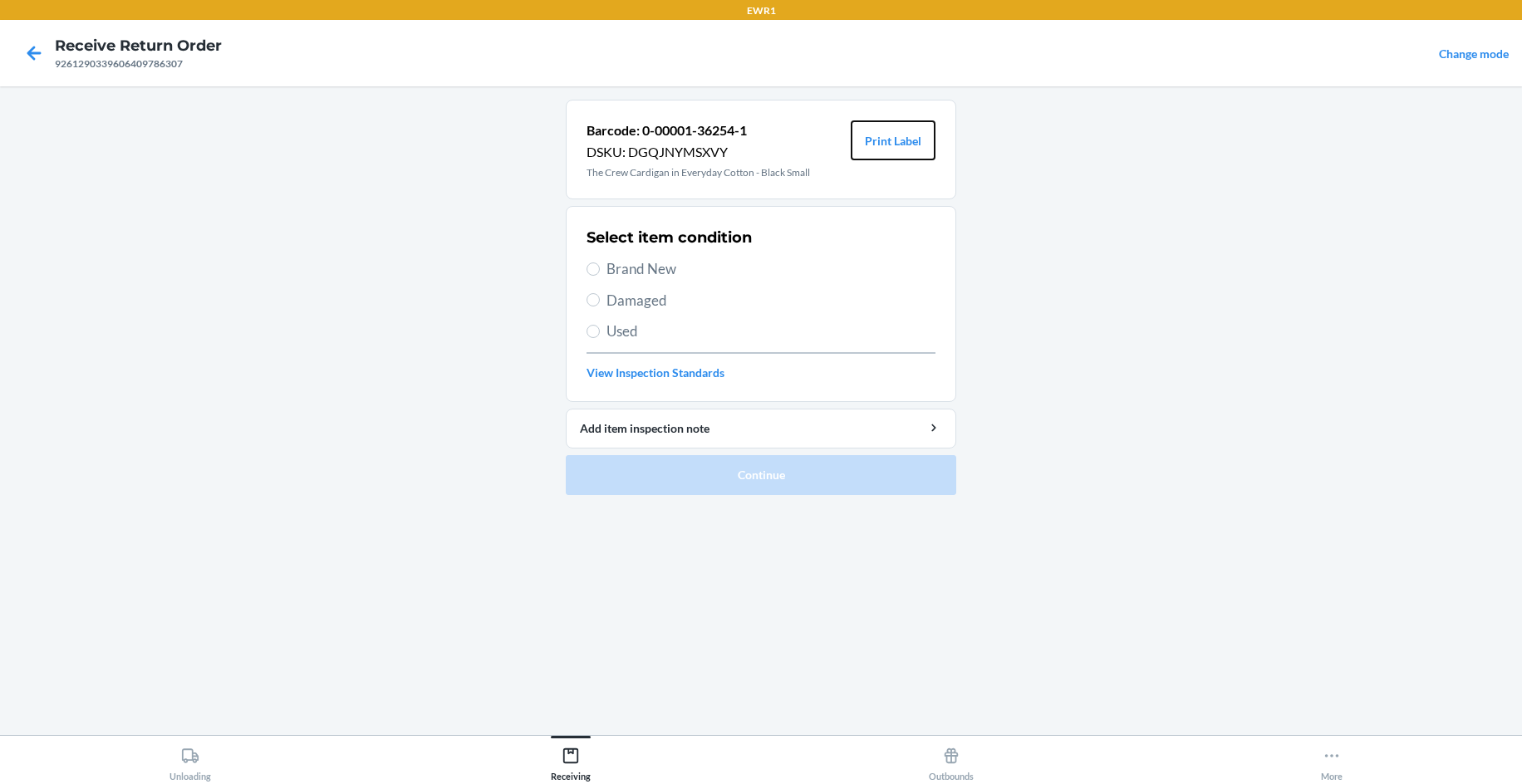
drag, startPoint x: 908, startPoint y: 143, endPoint x: 849, endPoint y: 209, distance: 88.5
click at [908, 144] on button "Print Label" at bounding box center [892, 141] width 84 height 40
click at [640, 273] on span "Brand New" at bounding box center [771, 269] width 329 height 22
click at [600, 273] on input "Brand New" at bounding box center [593, 270] width 13 height 13
radio input "true"
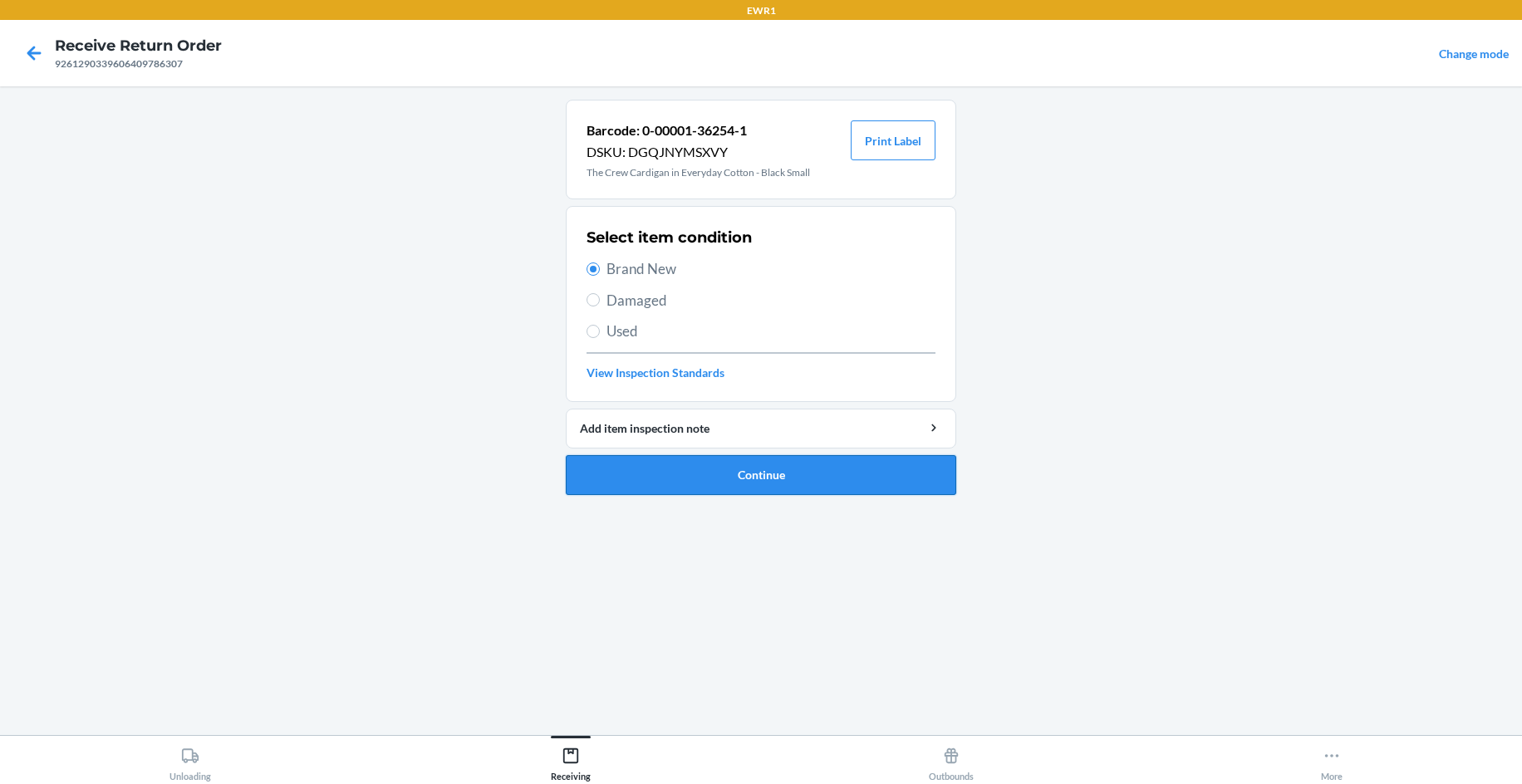
click at [756, 474] on button "Continue" at bounding box center [760, 475] width 391 height 40
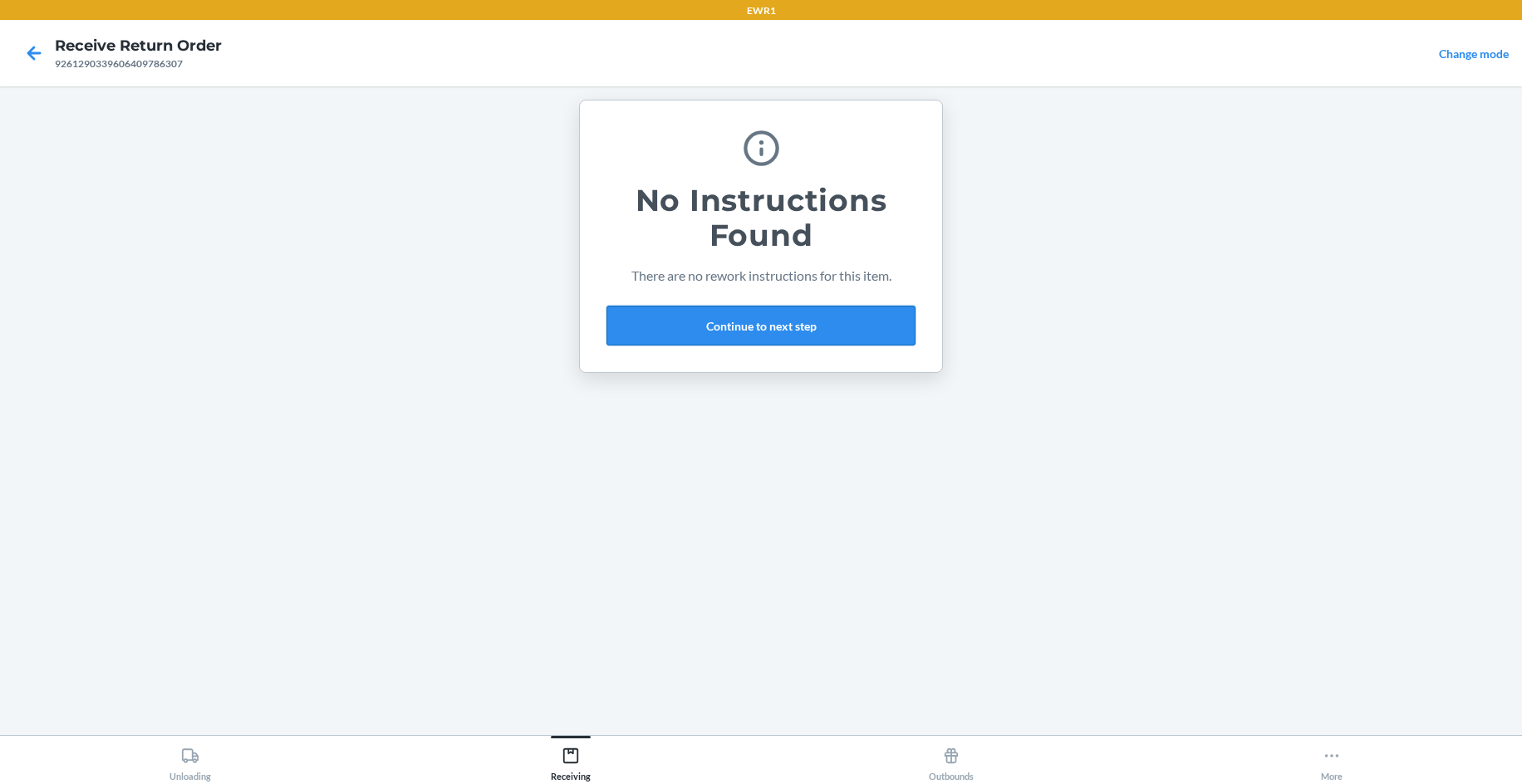
click at [763, 319] on button "Continue to next step" at bounding box center [761, 326] width 309 height 40
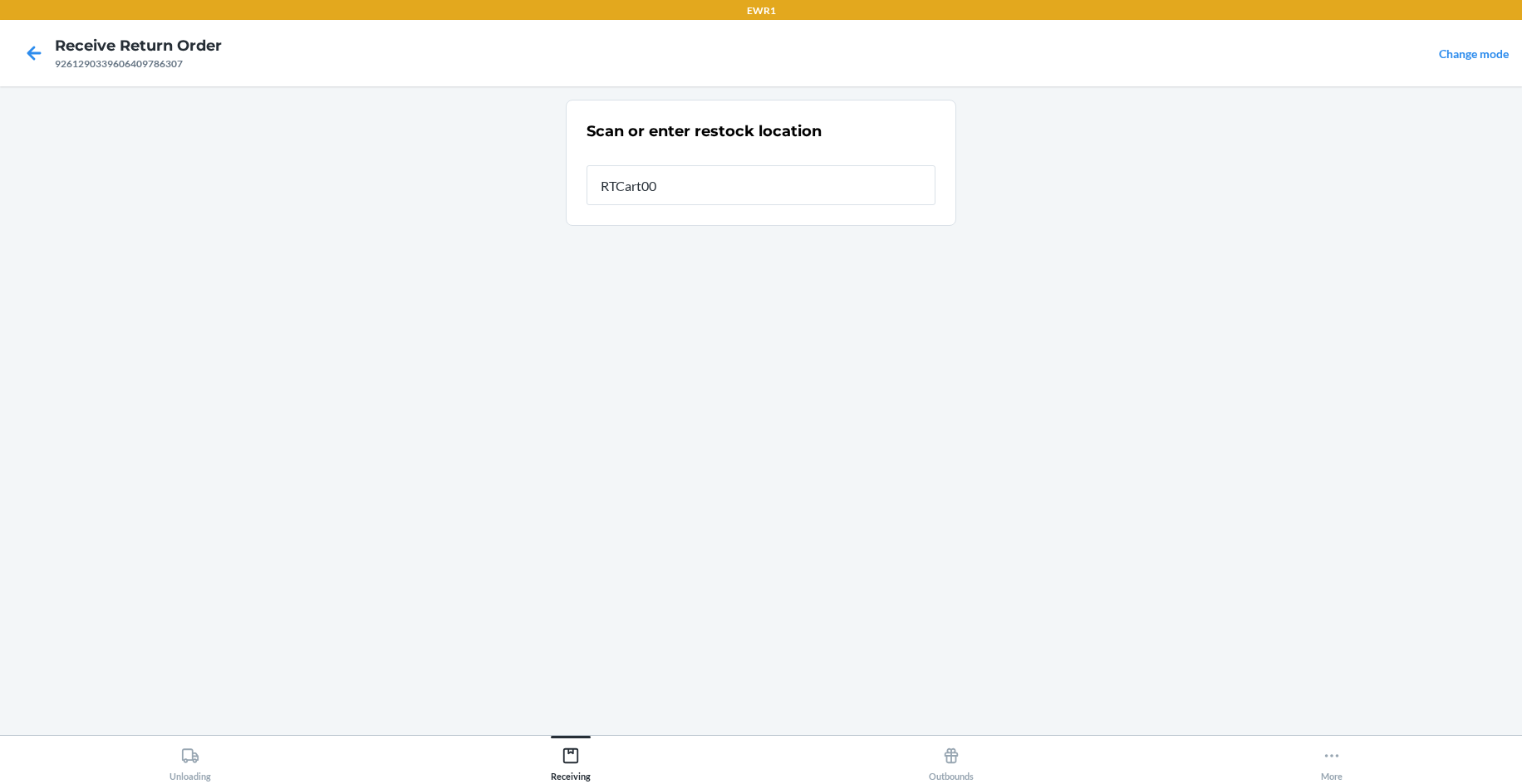
type input "RTCart004"
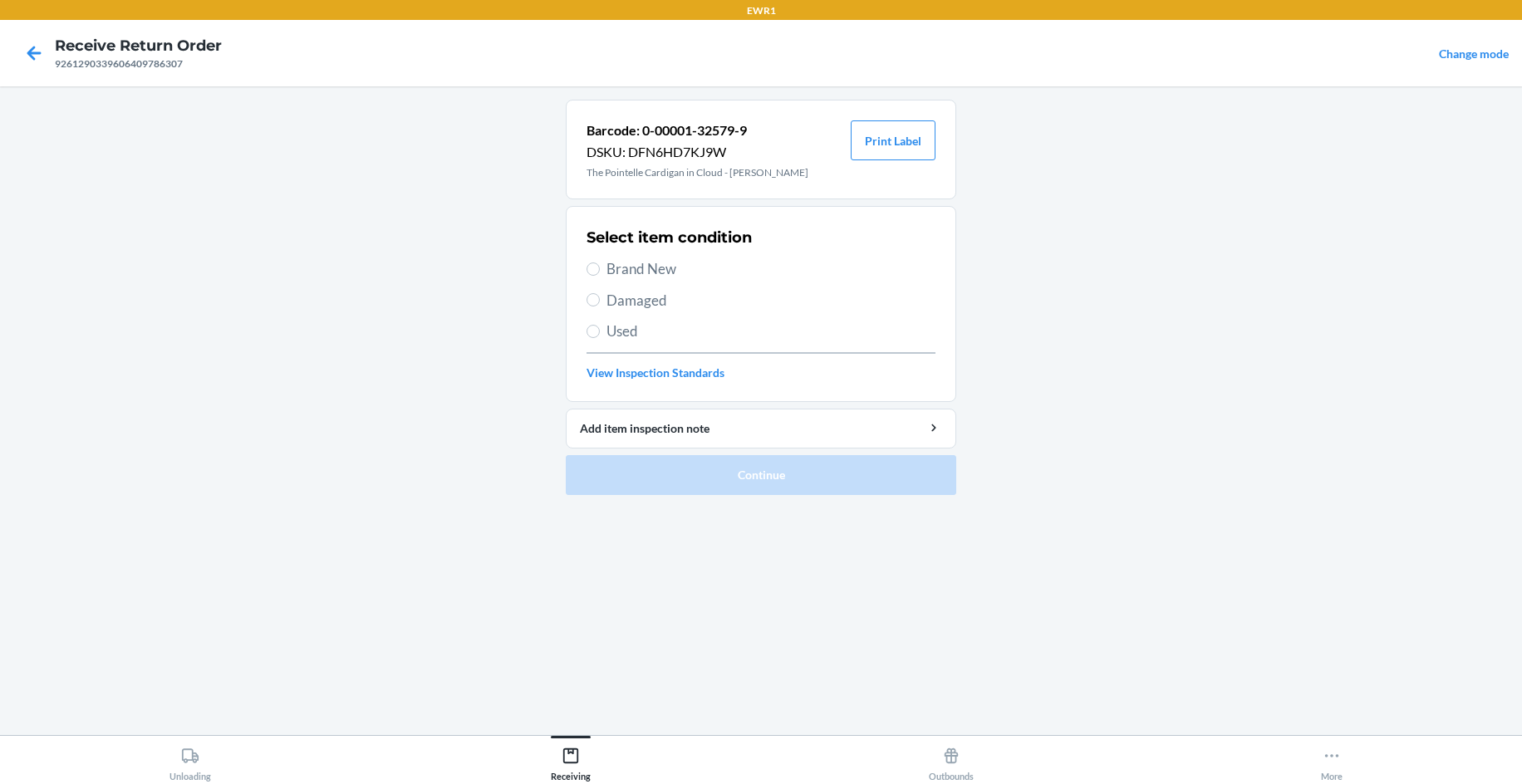
drag, startPoint x: 605, startPoint y: 266, endPoint x: 817, endPoint y: 207, distance: 220.1
click at [606, 269] on label "Brand New" at bounding box center [761, 269] width 349 height 22
click at [600, 269] on input "Brand New" at bounding box center [593, 270] width 13 height 13
radio input "true"
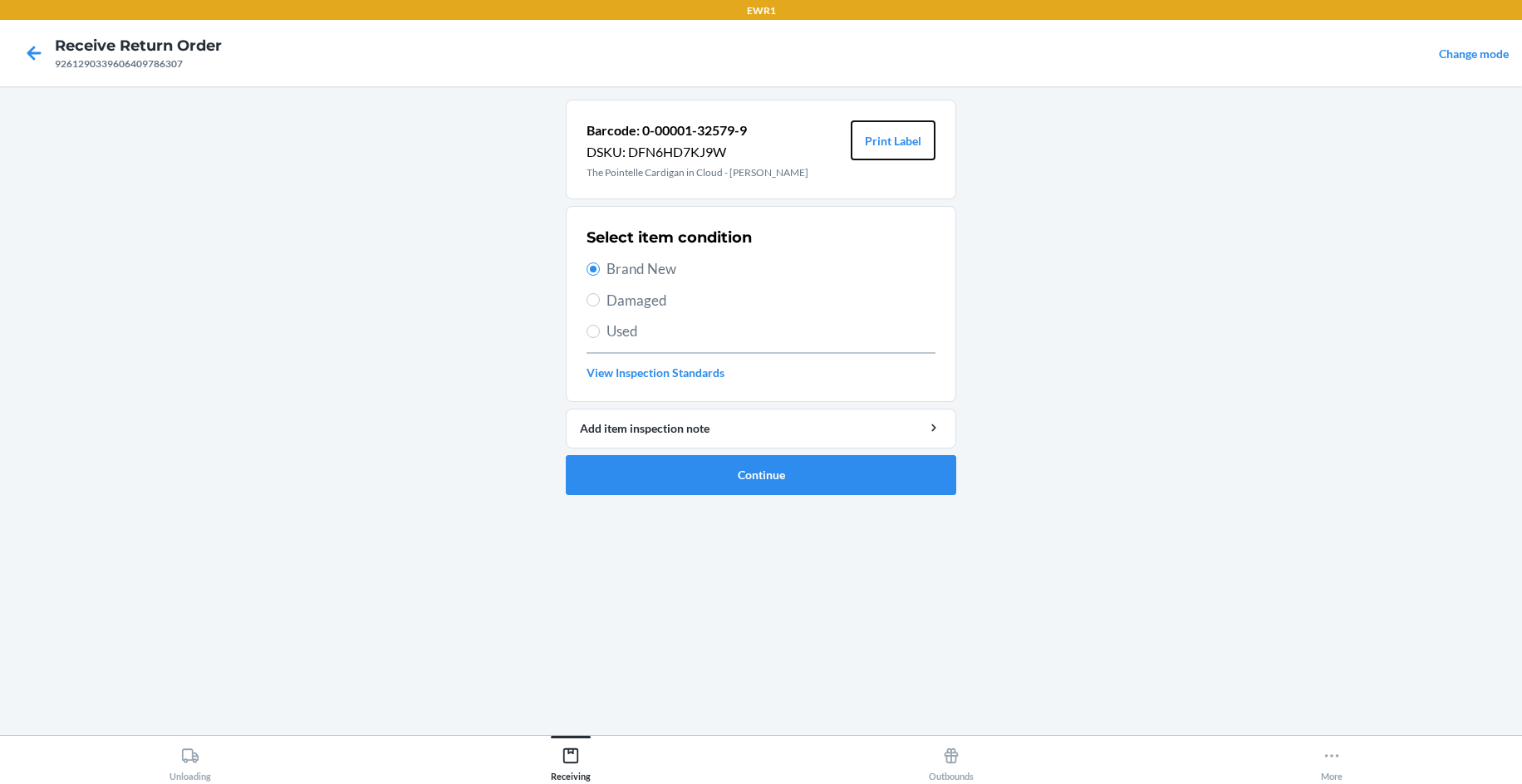
drag, startPoint x: 907, startPoint y: 140, endPoint x: 891, endPoint y: 166, distance: 30.5
click at [907, 145] on button "Print Label" at bounding box center [892, 141] width 84 height 40
click at [745, 481] on button "Continue" at bounding box center [760, 475] width 391 height 40
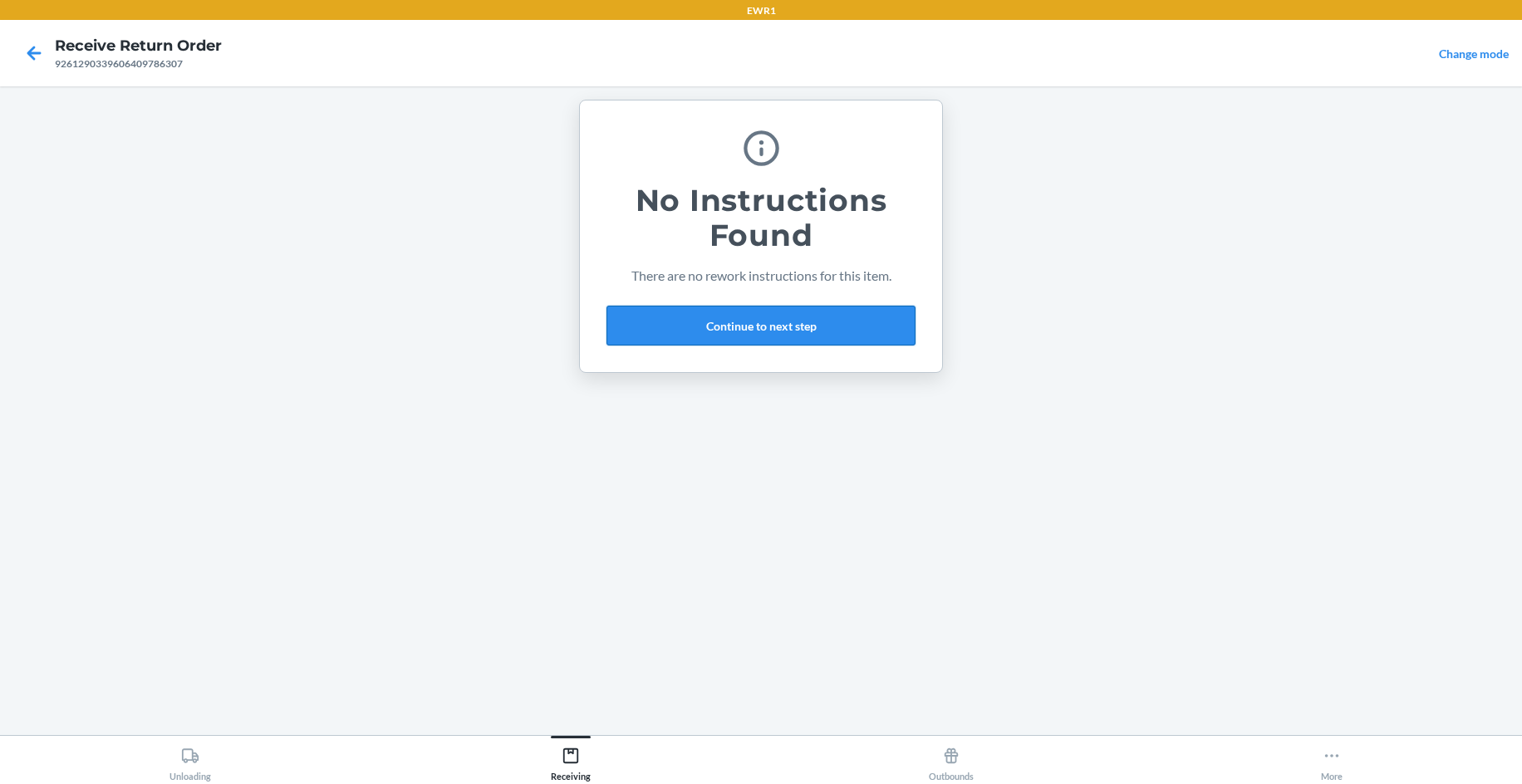
click at [723, 330] on button "Continue to next step" at bounding box center [761, 326] width 309 height 40
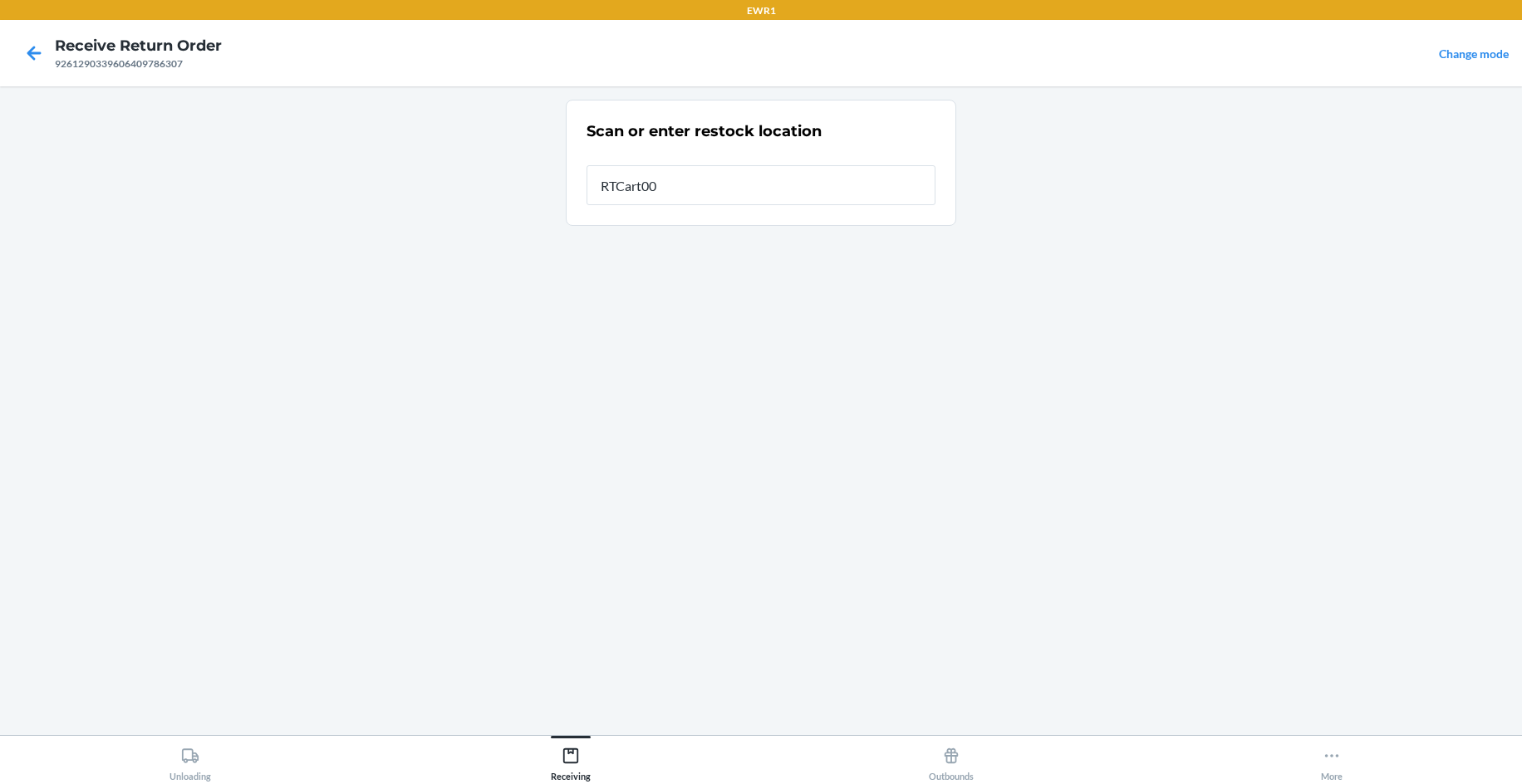
type input "RTCart004"
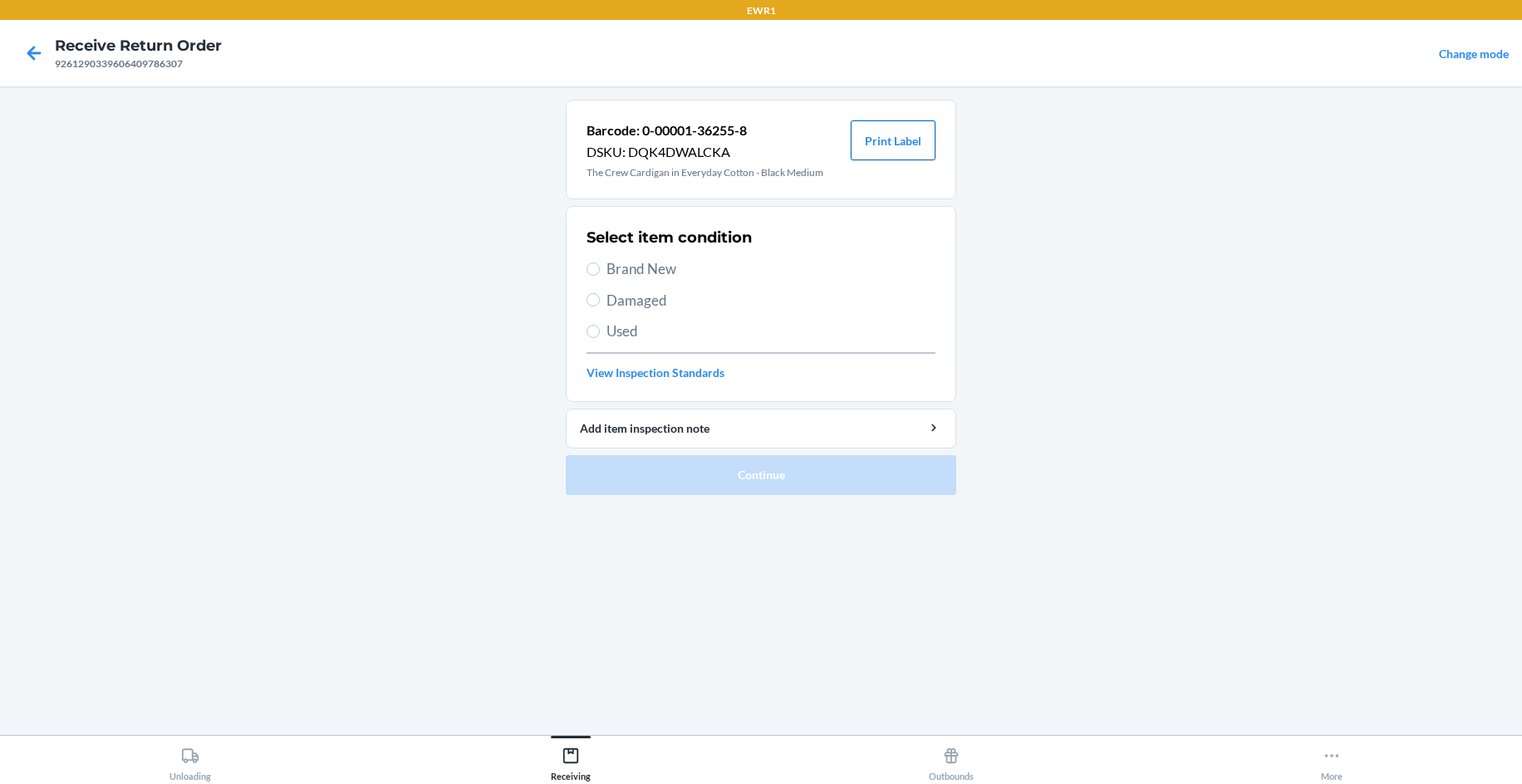
click at [910, 138] on button "Print Label" at bounding box center [892, 141] width 84 height 40
click at [621, 266] on span "Brand New" at bounding box center [771, 269] width 329 height 22
click at [600, 266] on input "Brand New" at bounding box center [593, 270] width 13 height 13
radio input "true"
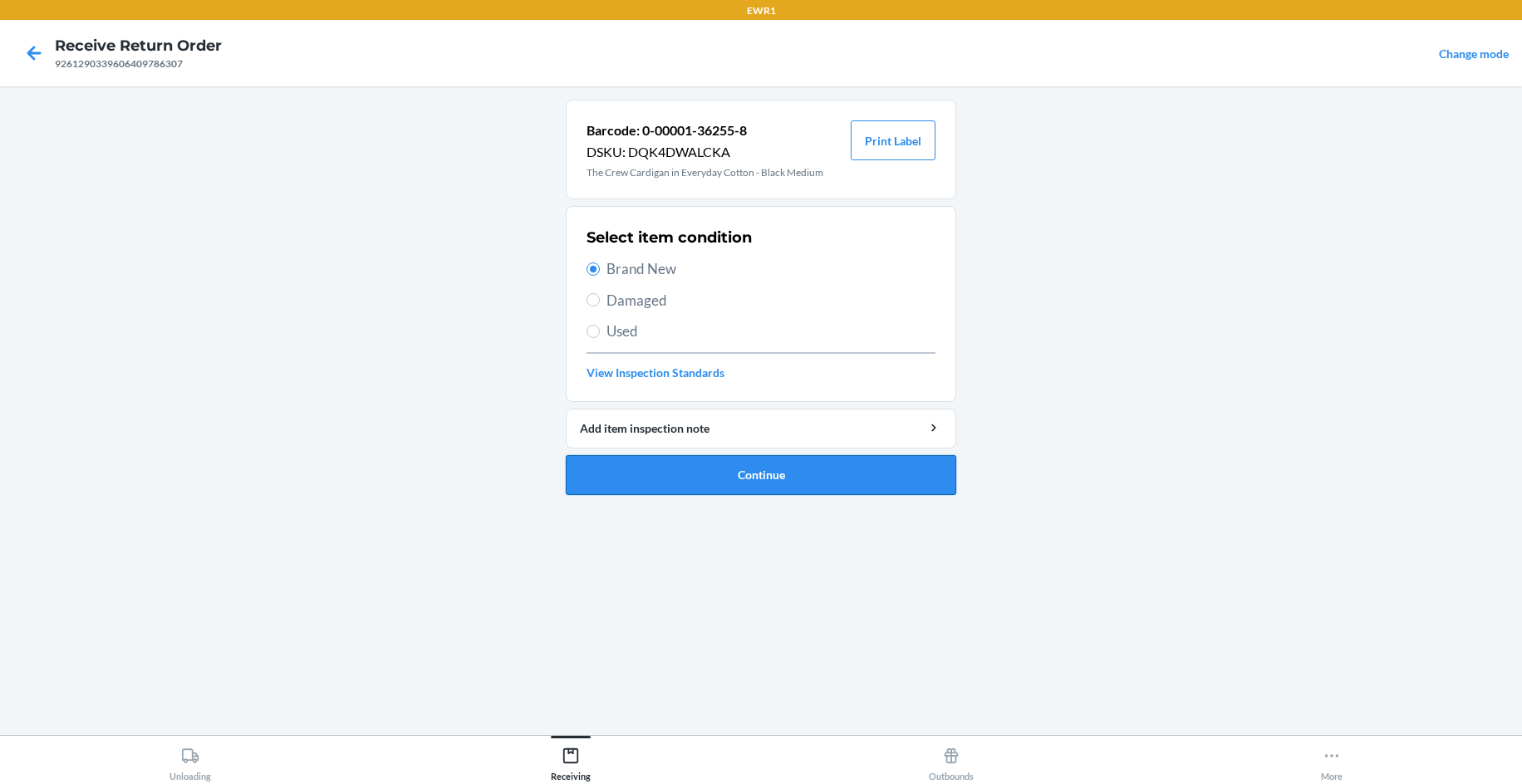
click at [732, 482] on button "Continue" at bounding box center [760, 475] width 391 height 40
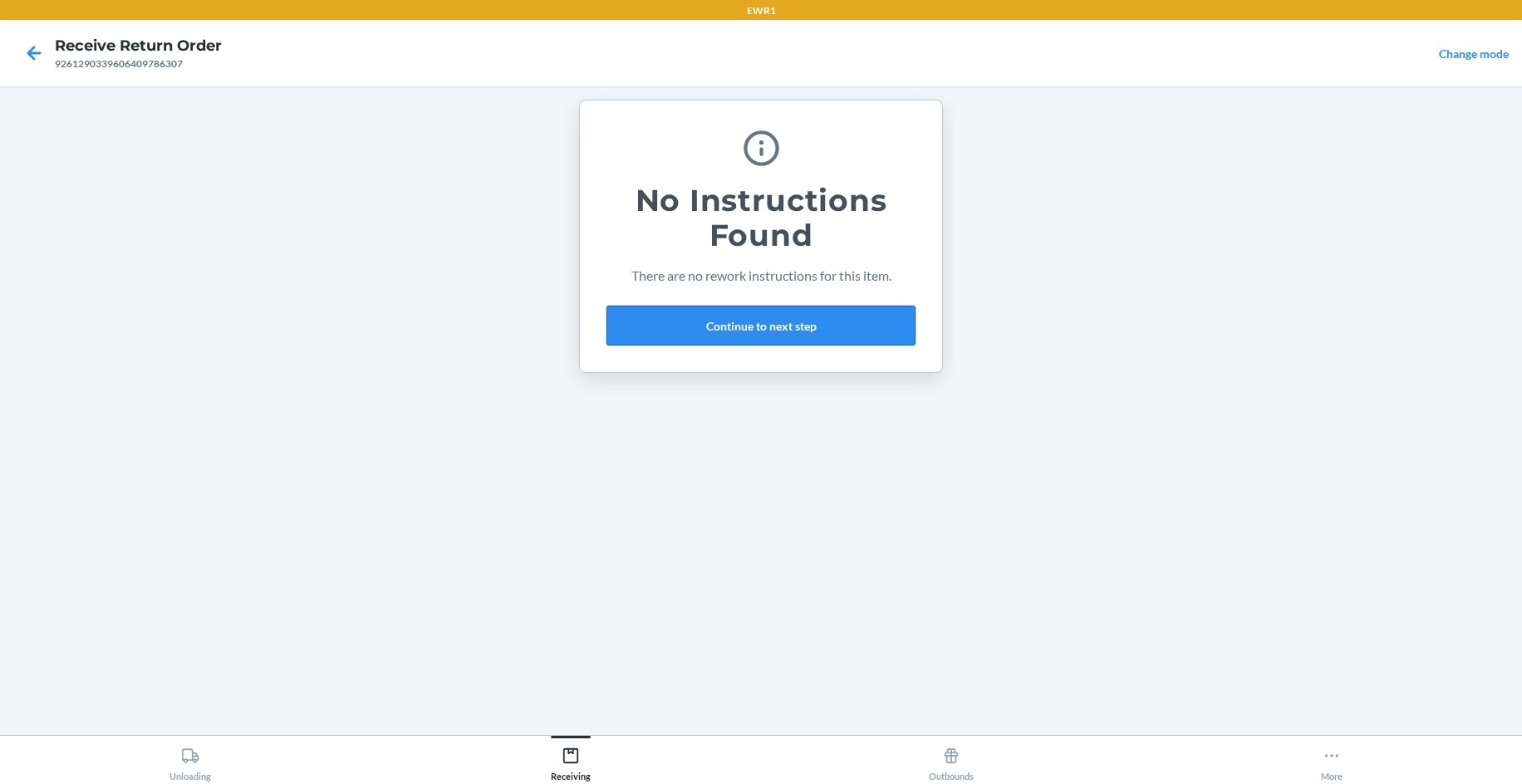
click at [677, 325] on button "Continue to next step" at bounding box center [761, 326] width 309 height 40
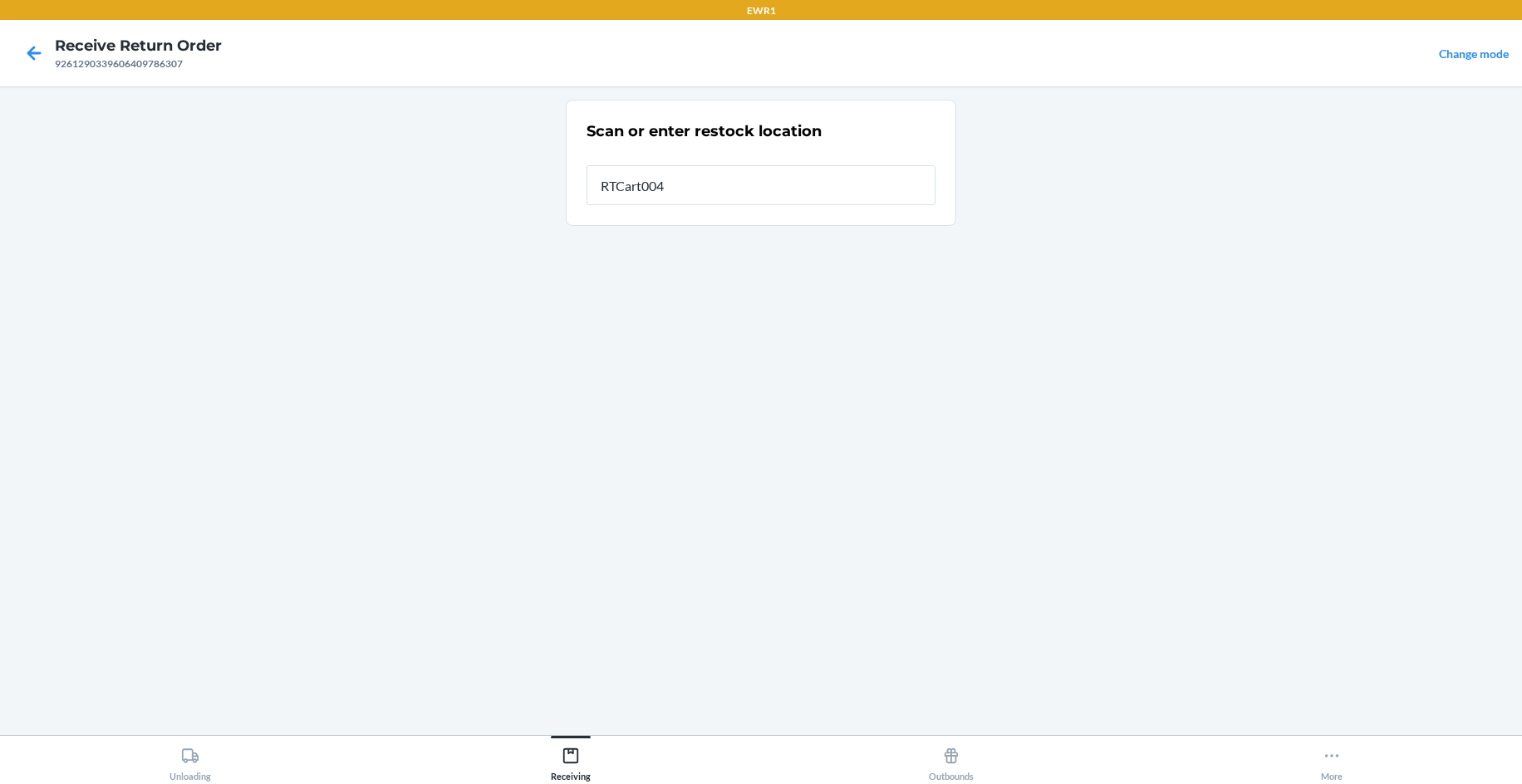
type input "RTCart004"
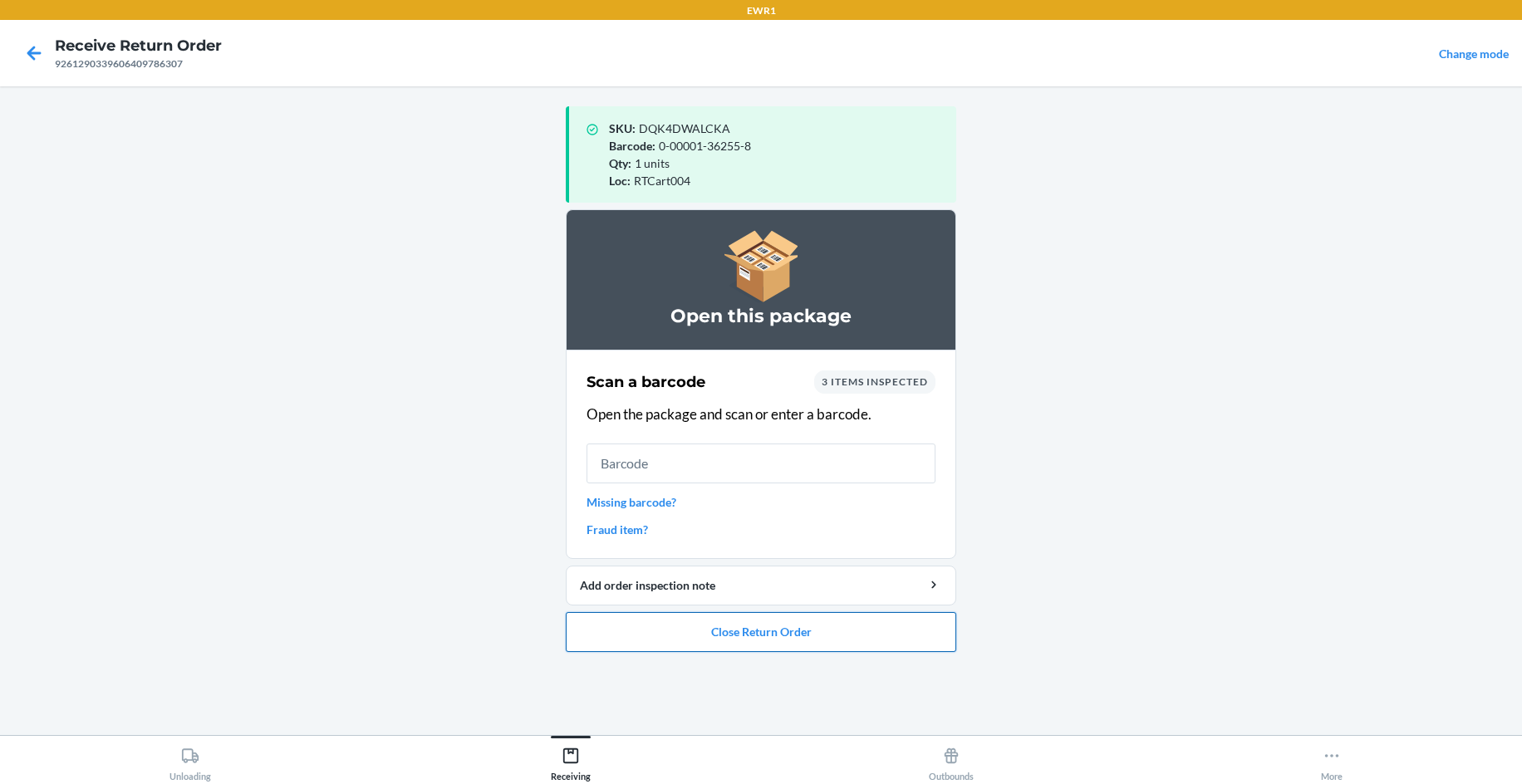
click at [895, 631] on button "Close Return Order" at bounding box center [760, 632] width 391 height 40
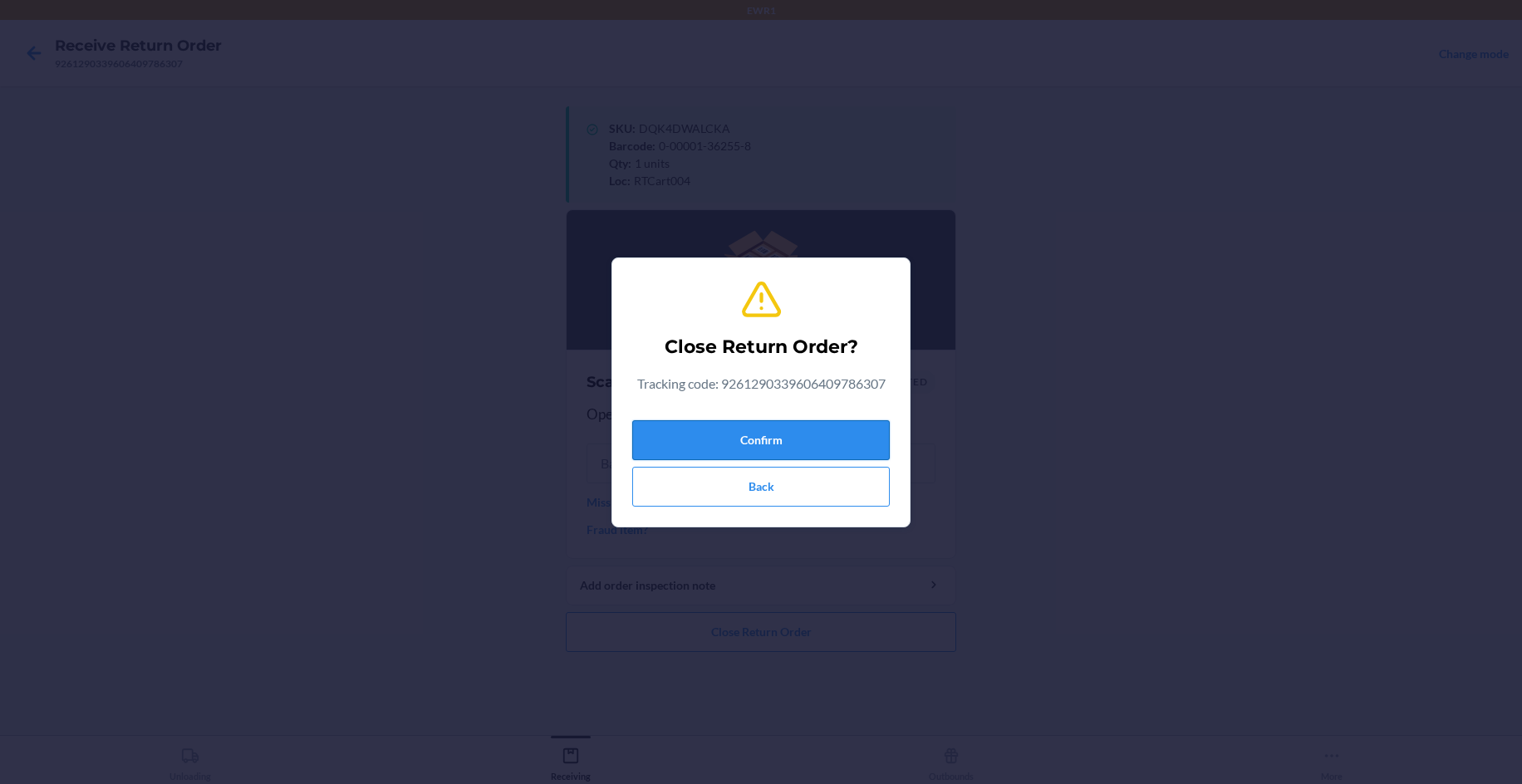
click at [805, 440] on button "Confirm" at bounding box center [761, 440] width 257 height 40
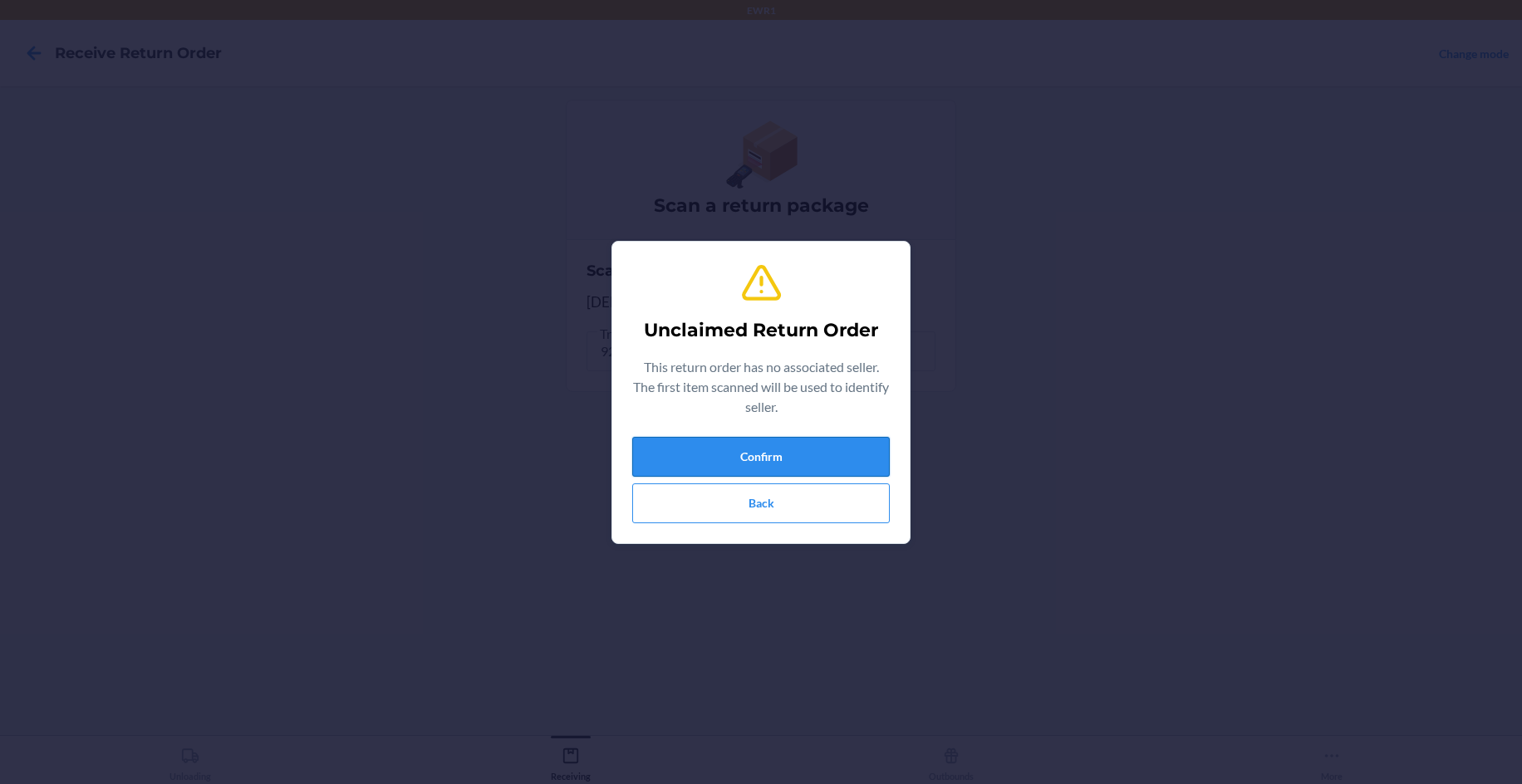
click at [770, 453] on button "Confirm" at bounding box center [761, 457] width 257 height 40
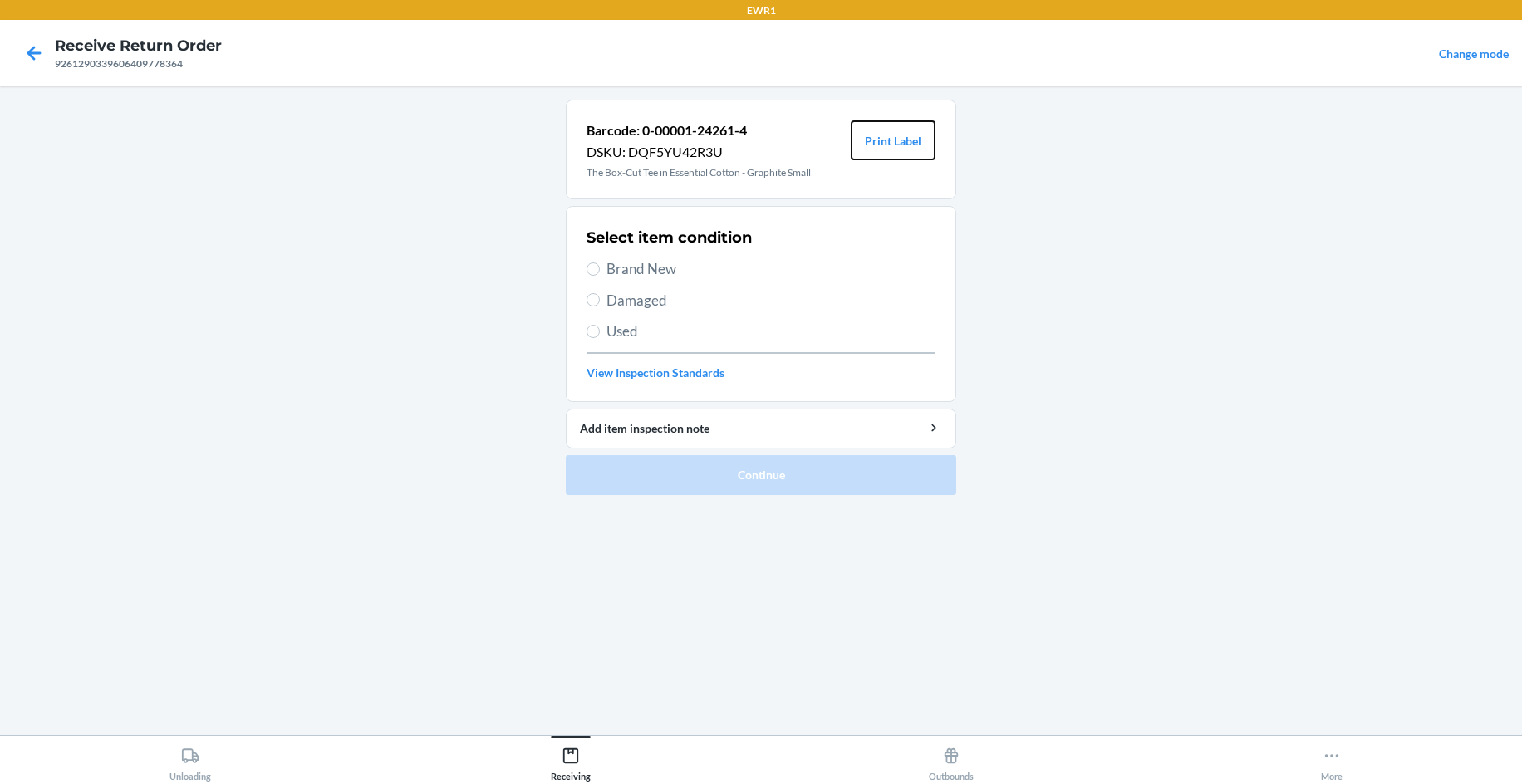
drag, startPoint x: 888, startPoint y: 144, endPoint x: 847, endPoint y: 162, distance: 44.8
click at [891, 148] on button "Print Label" at bounding box center [892, 141] width 84 height 40
click at [633, 263] on span "Brand New" at bounding box center [771, 269] width 329 height 22
click at [600, 263] on input "Brand New" at bounding box center [593, 270] width 13 height 13
radio input "true"
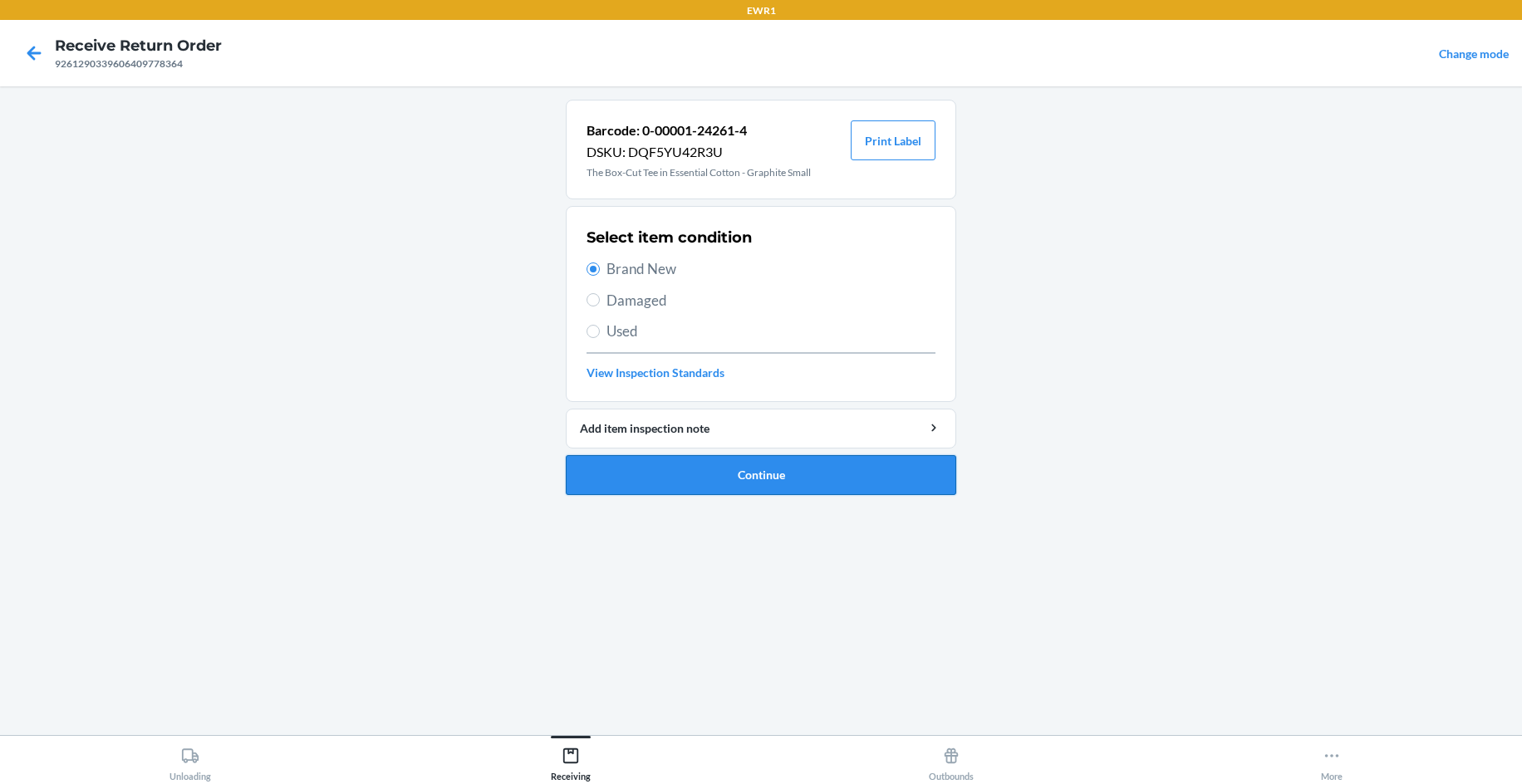
click at [723, 473] on button "Continue" at bounding box center [760, 475] width 391 height 40
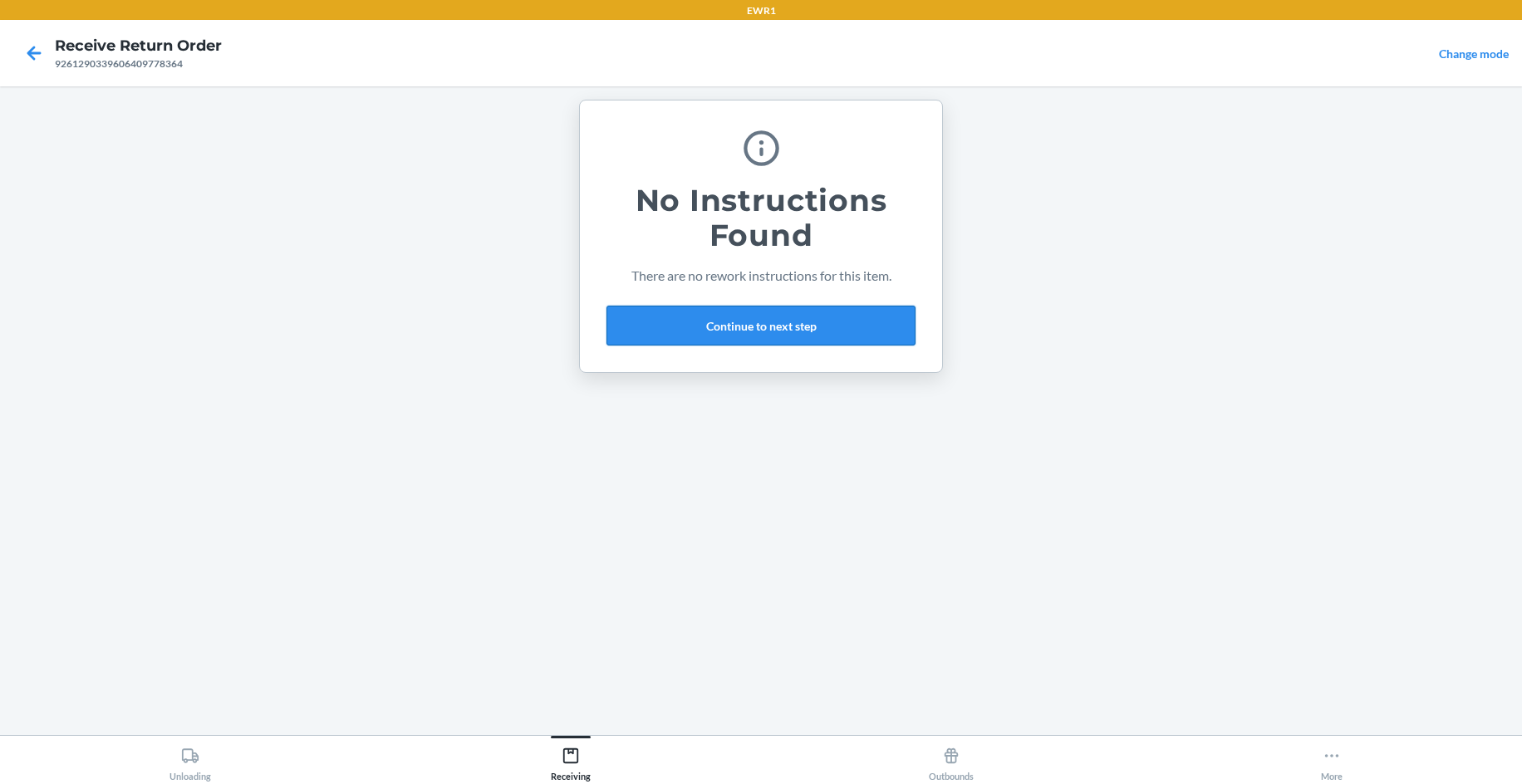
click at [821, 324] on button "Continue to next step" at bounding box center [761, 326] width 309 height 40
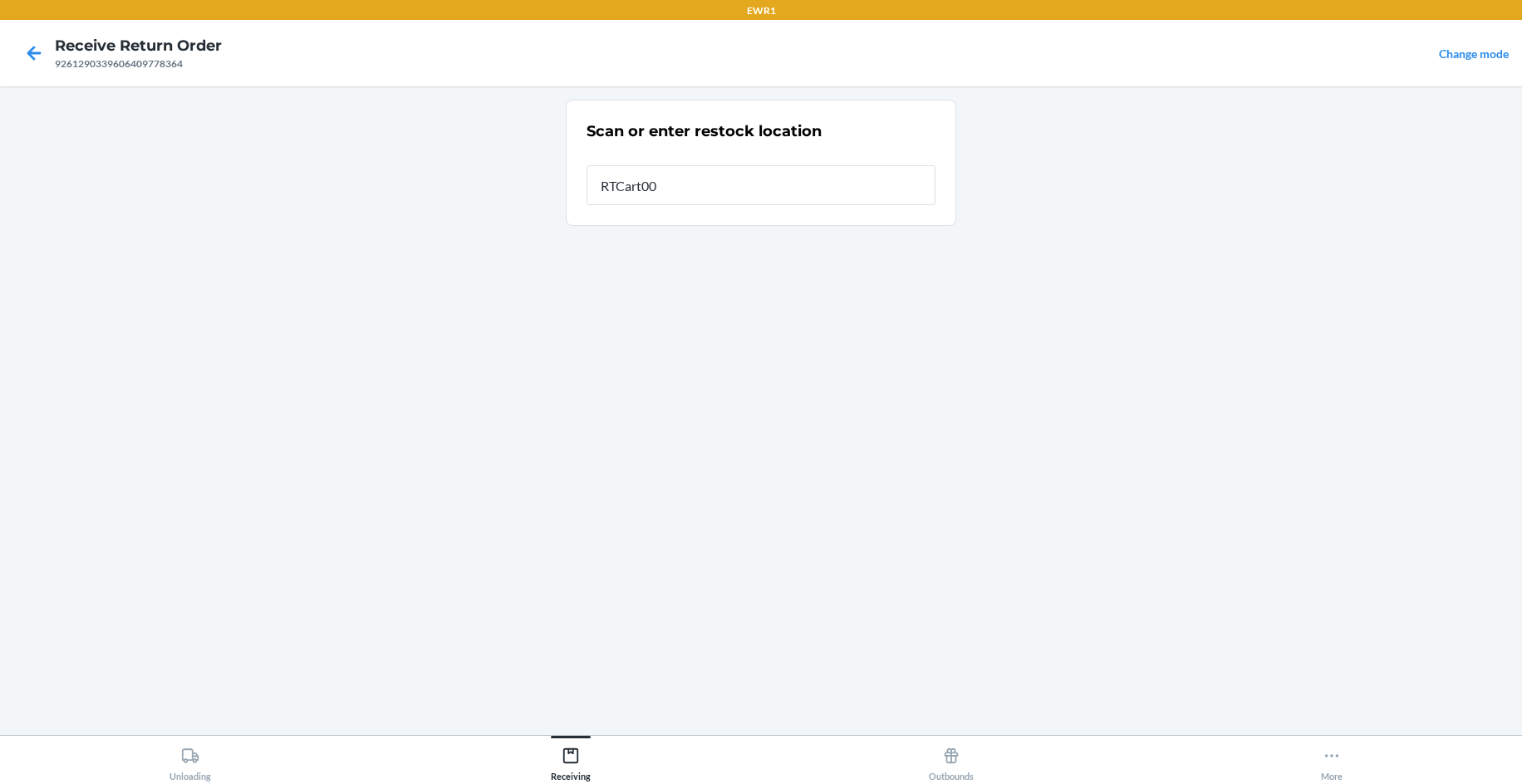
type input "RTCart004"
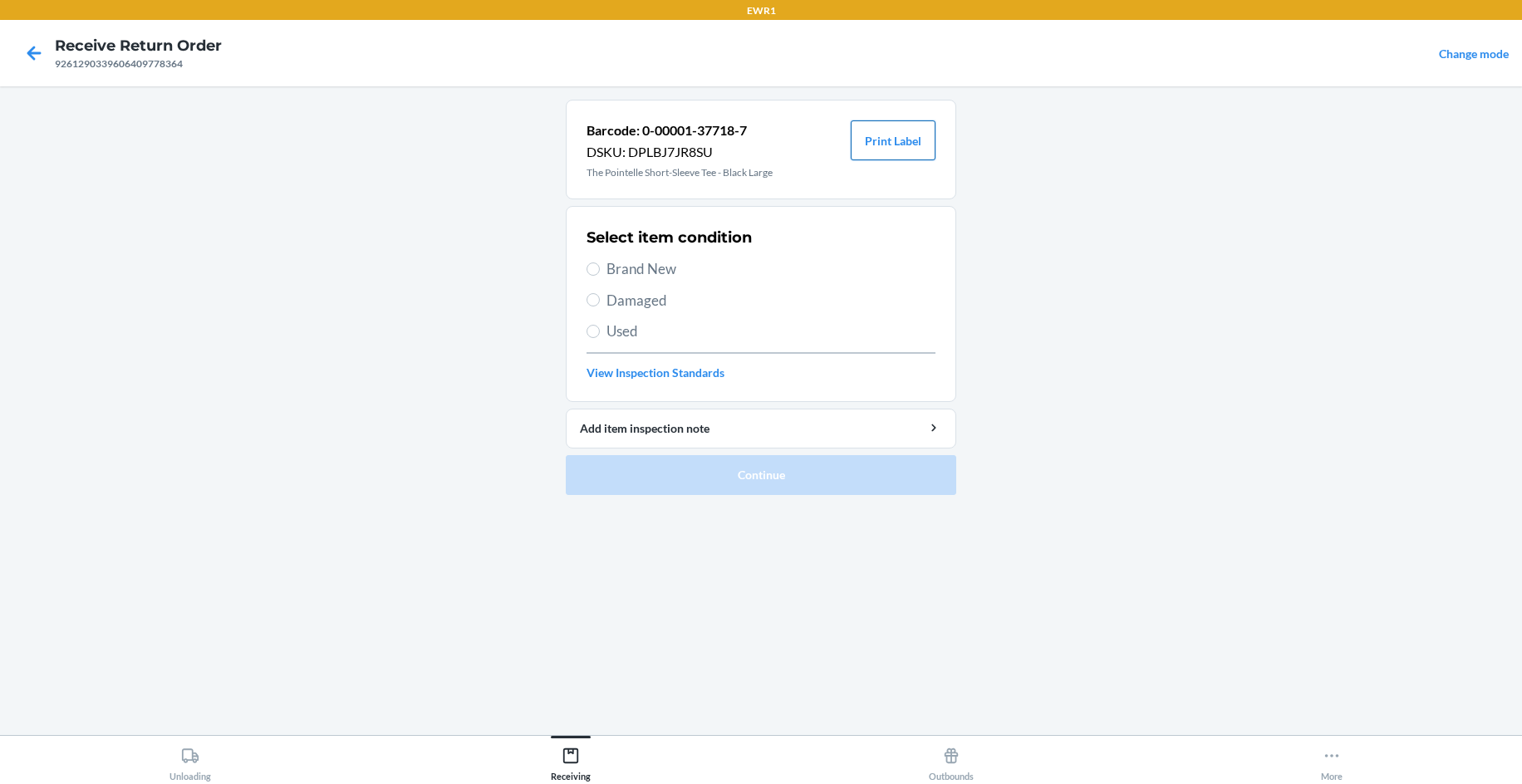
click at [880, 128] on button "Print Label" at bounding box center [892, 141] width 84 height 40
click at [685, 269] on span "Brand New" at bounding box center [771, 269] width 329 height 22
click at [600, 269] on input "Brand New" at bounding box center [593, 270] width 13 height 13
radio input "true"
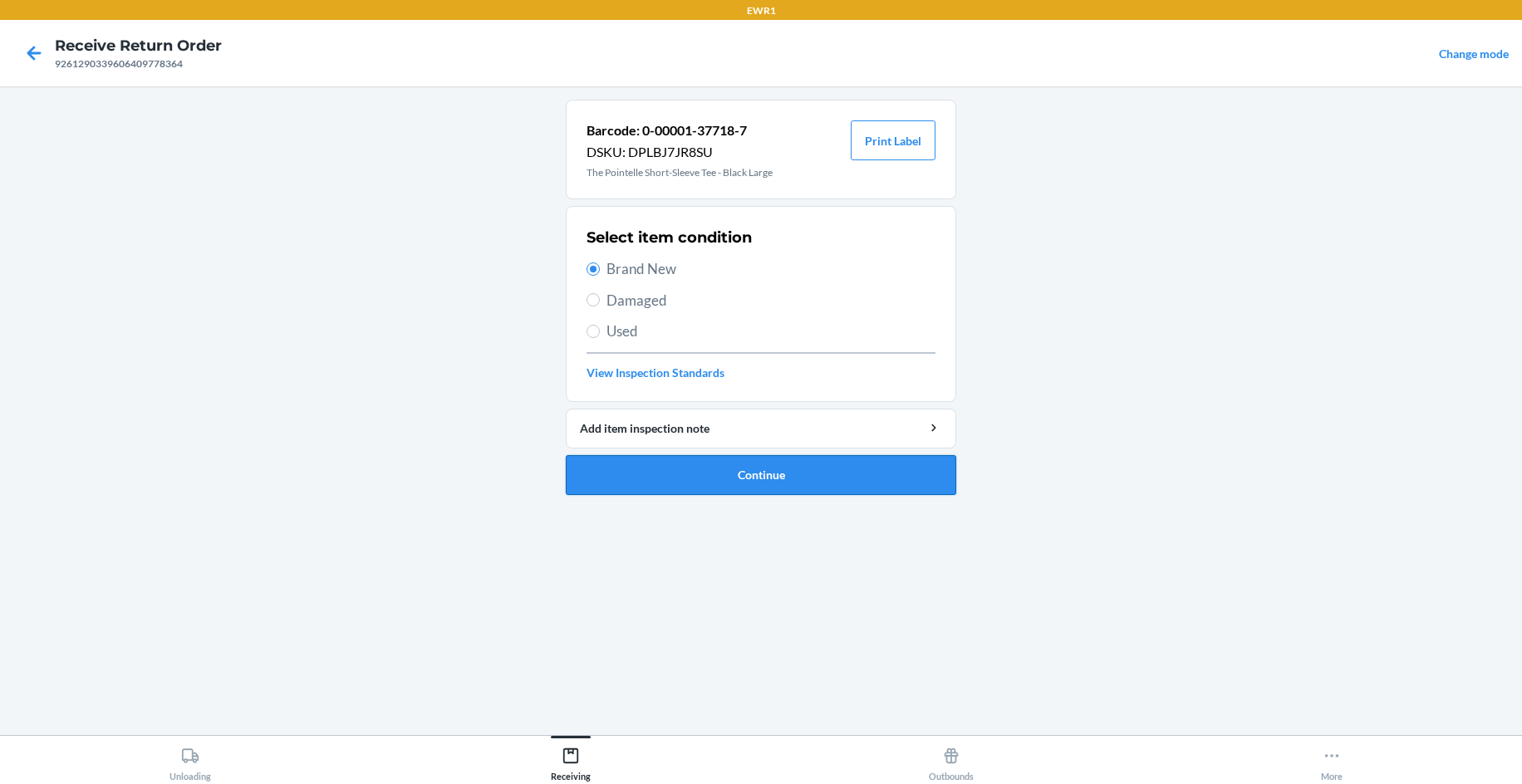
click at [830, 483] on button "Continue" at bounding box center [760, 475] width 391 height 40
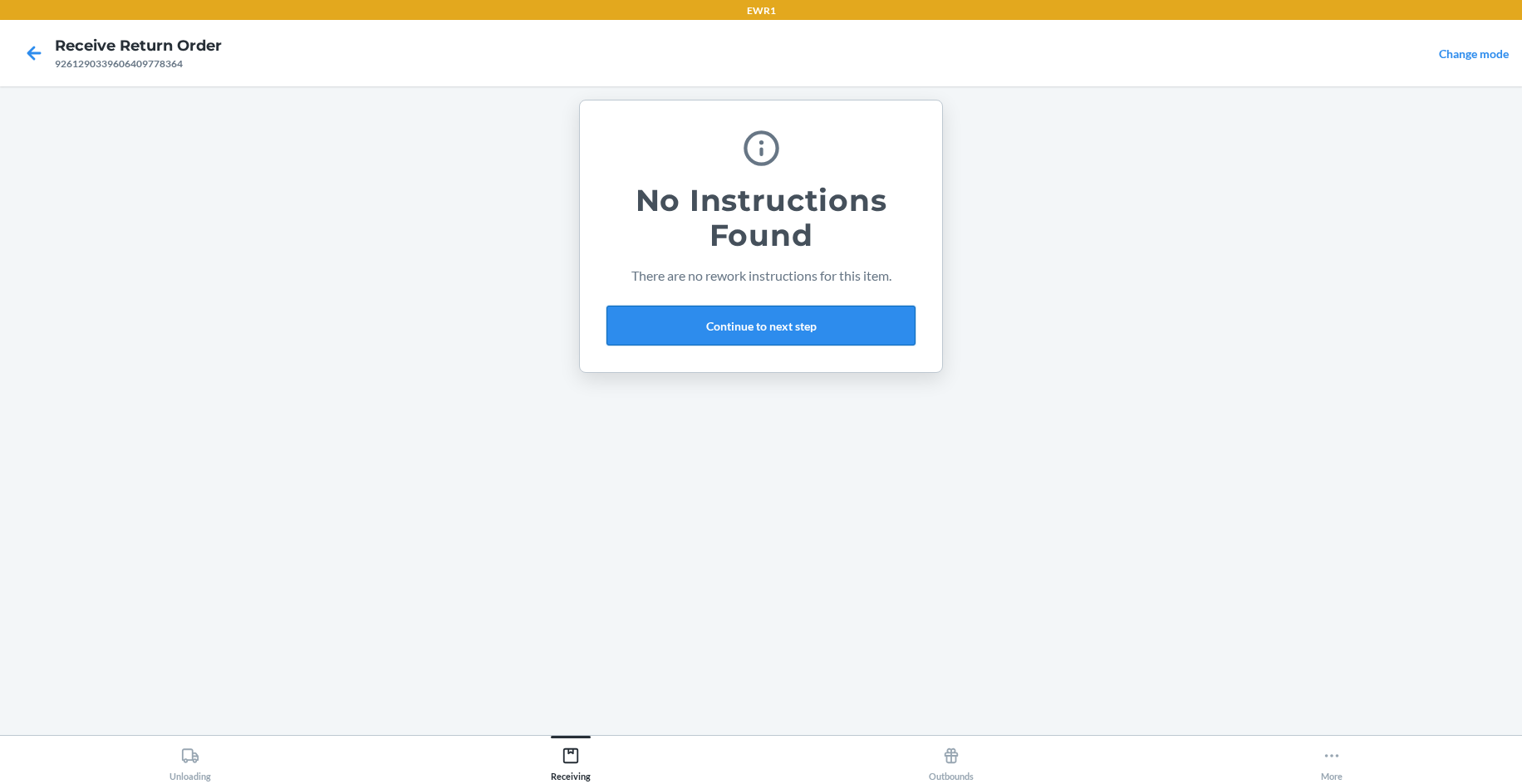
click at [695, 331] on button "Continue to next step" at bounding box center [761, 326] width 309 height 40
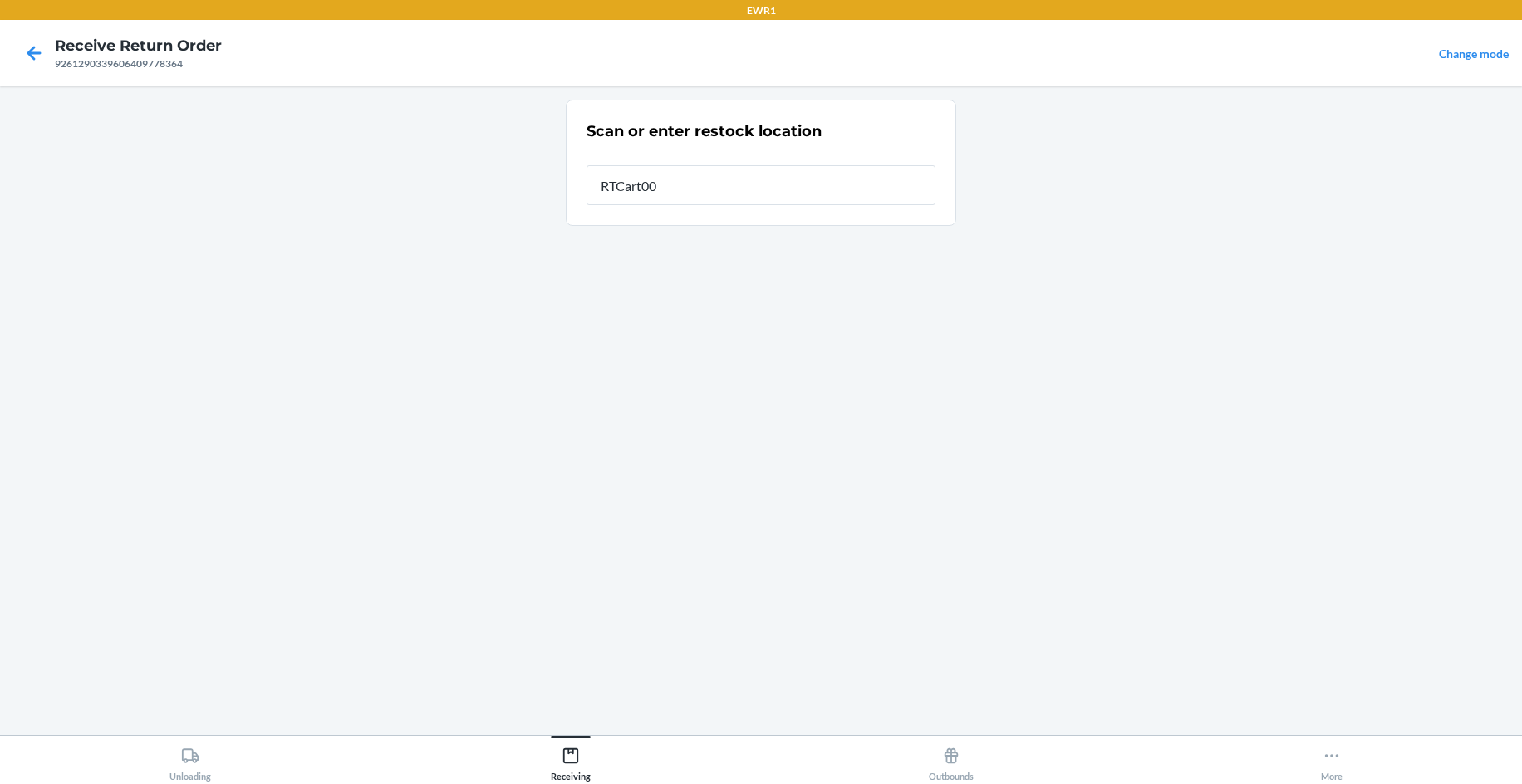
type input "RTCart004"
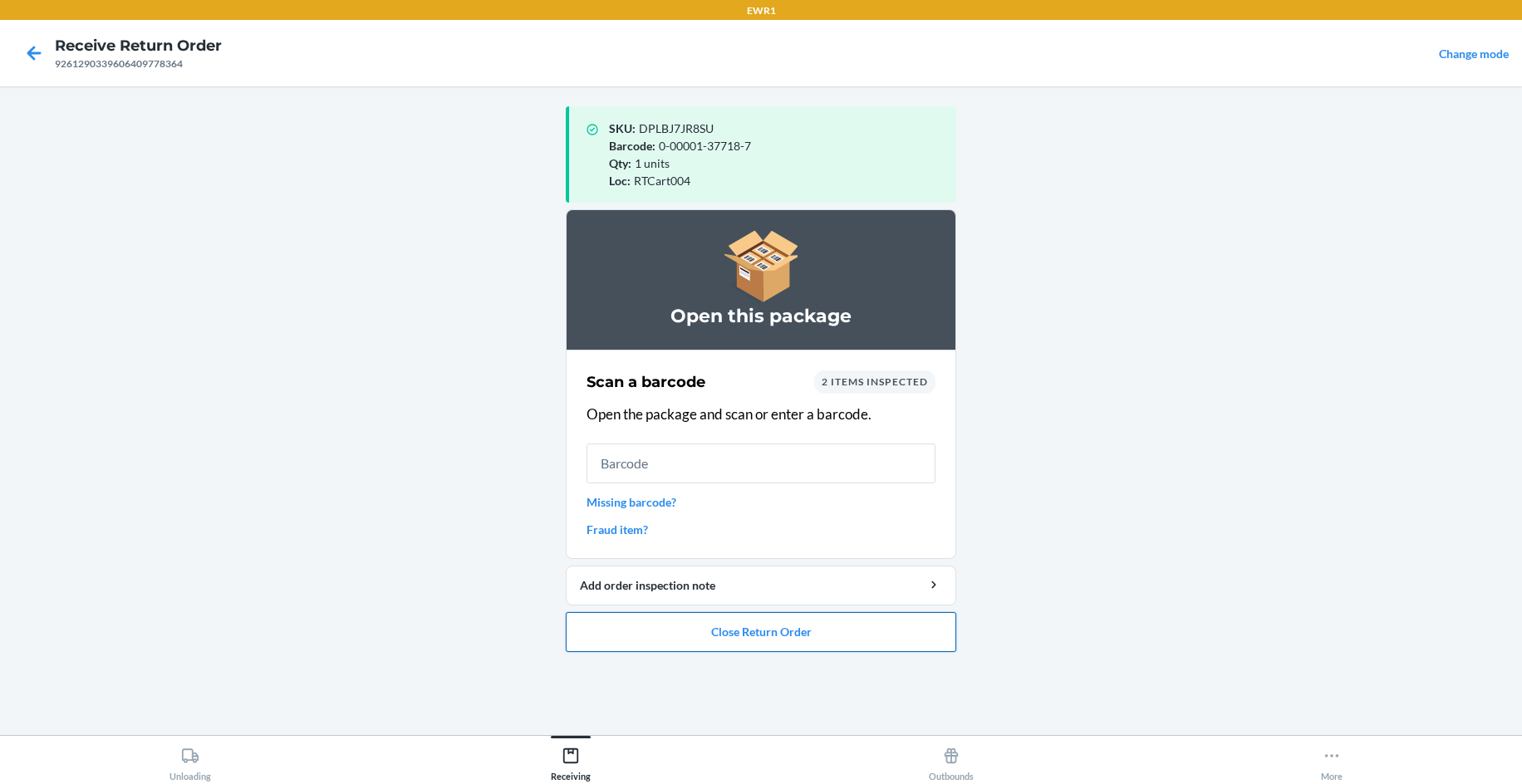
click at [757, 635] on button "Close Return Order" at bounding box center [760, 632] width 391 height 40
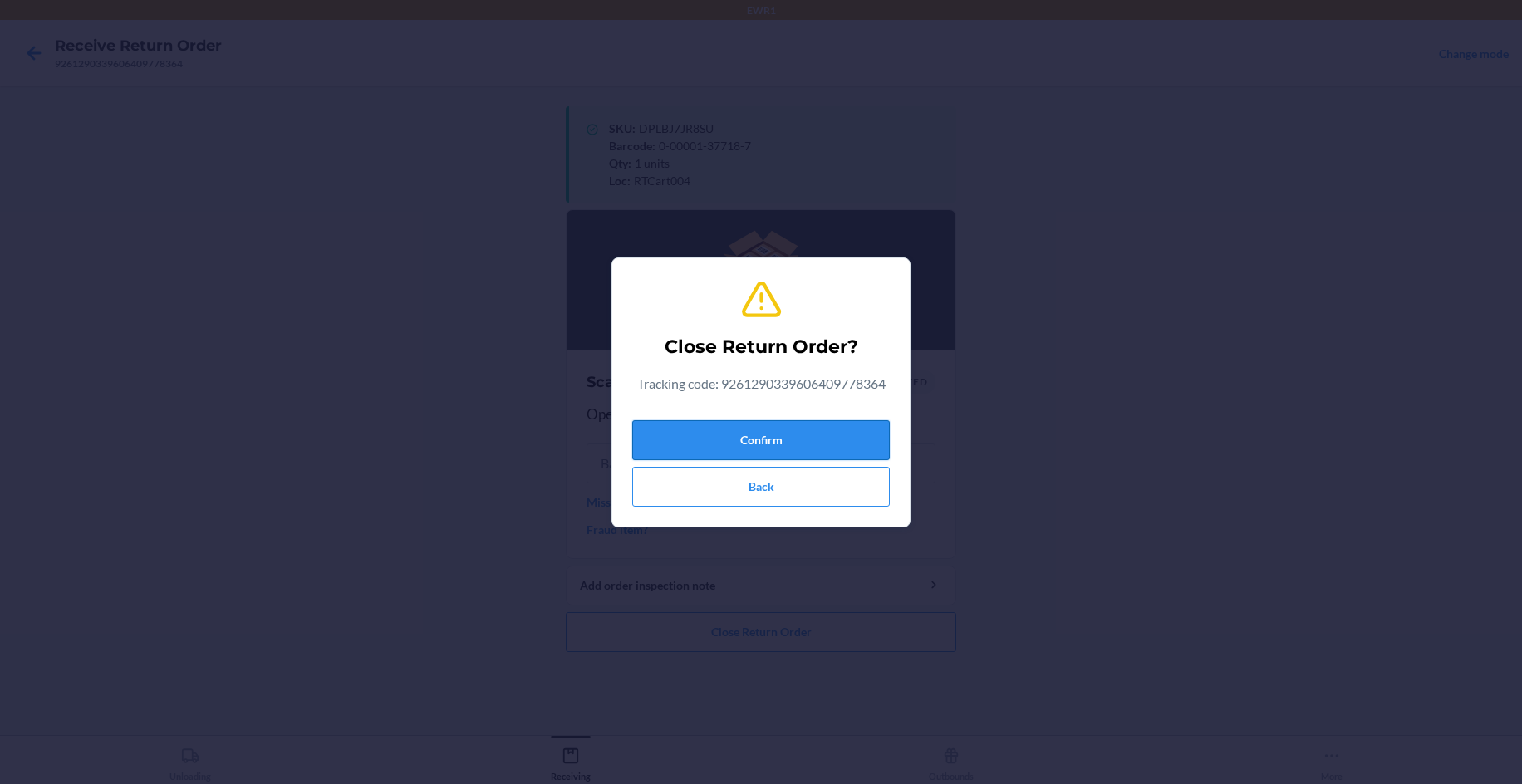
click at [782, 432] on button "Confirm" at bounding box center [761, 440] width 257 height 40
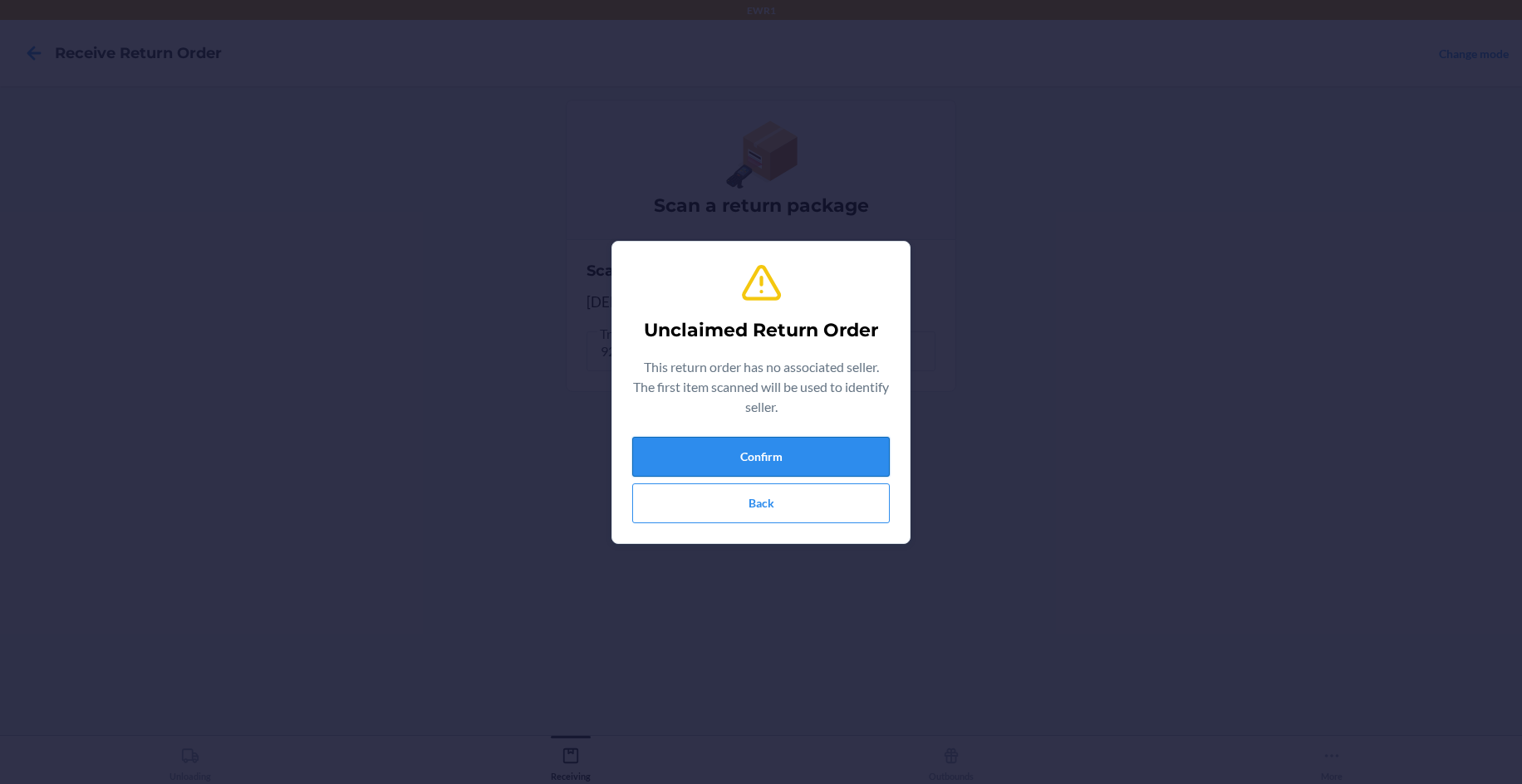
click at [761, 462] on button "Confirm" at bounding box center [761, 457] width 257 height 40
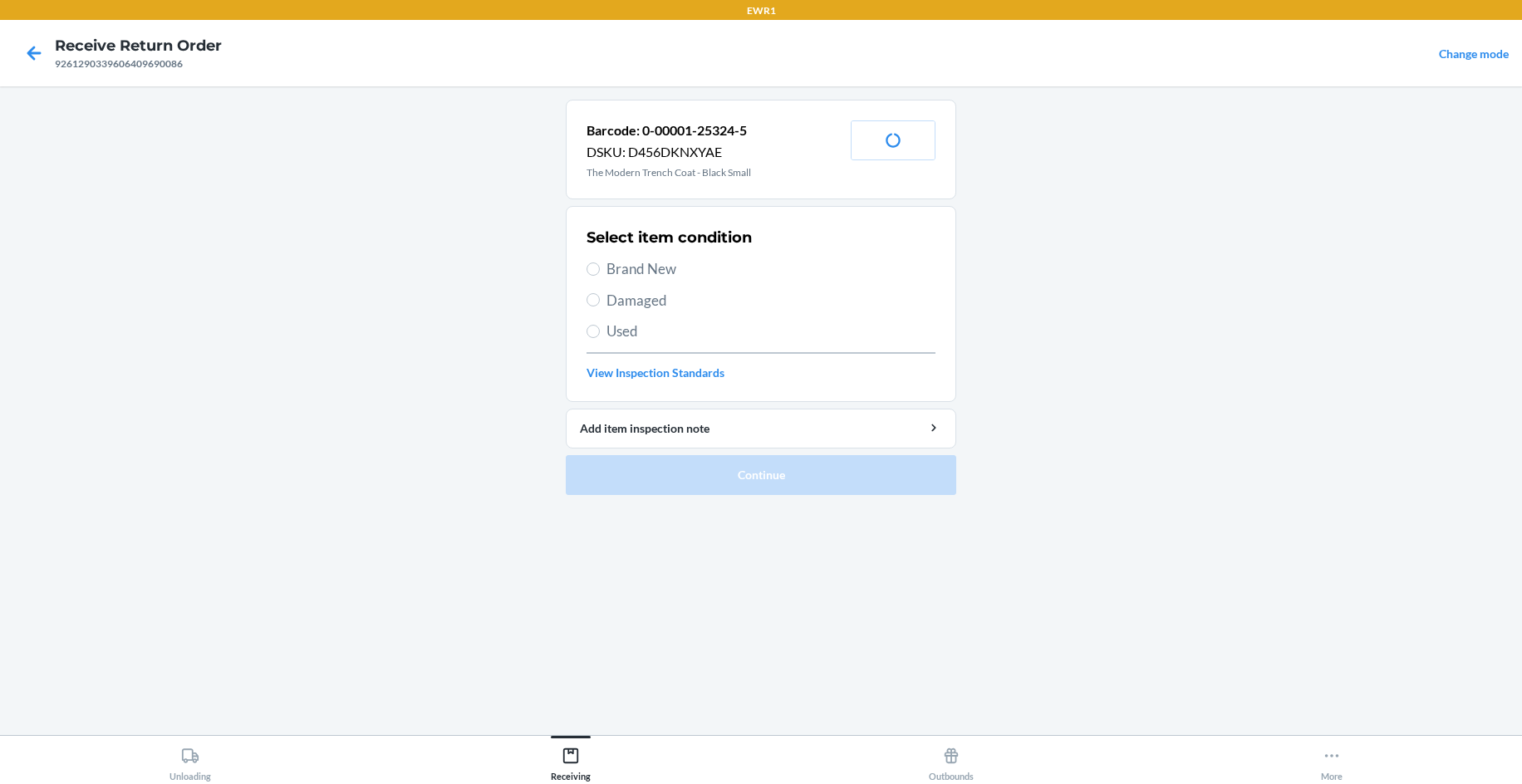
click at [629, 269] on span "Brand New" at bounding box center [771, 269] width 329 height 22
click at [600, 269] on input "Brand New" at bounding box center [593, 270] width 13 height 13
radio input "true"
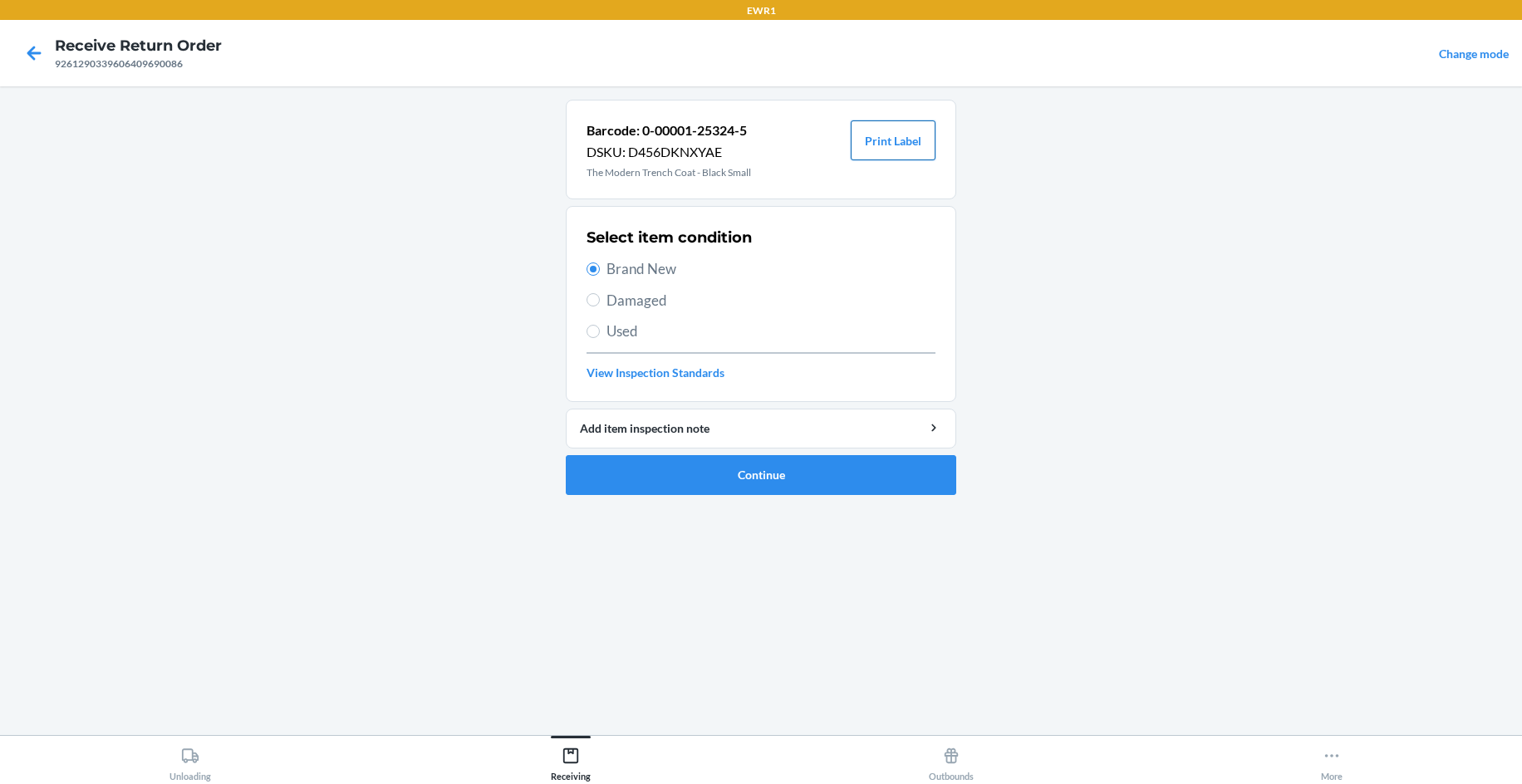
click at [868, 153] on button "Print Label" at bounding box center [892, 141] width 84 height 40
click at [776, 478] on button "Continue" at bounding box center [760, 475] width 391 height 40
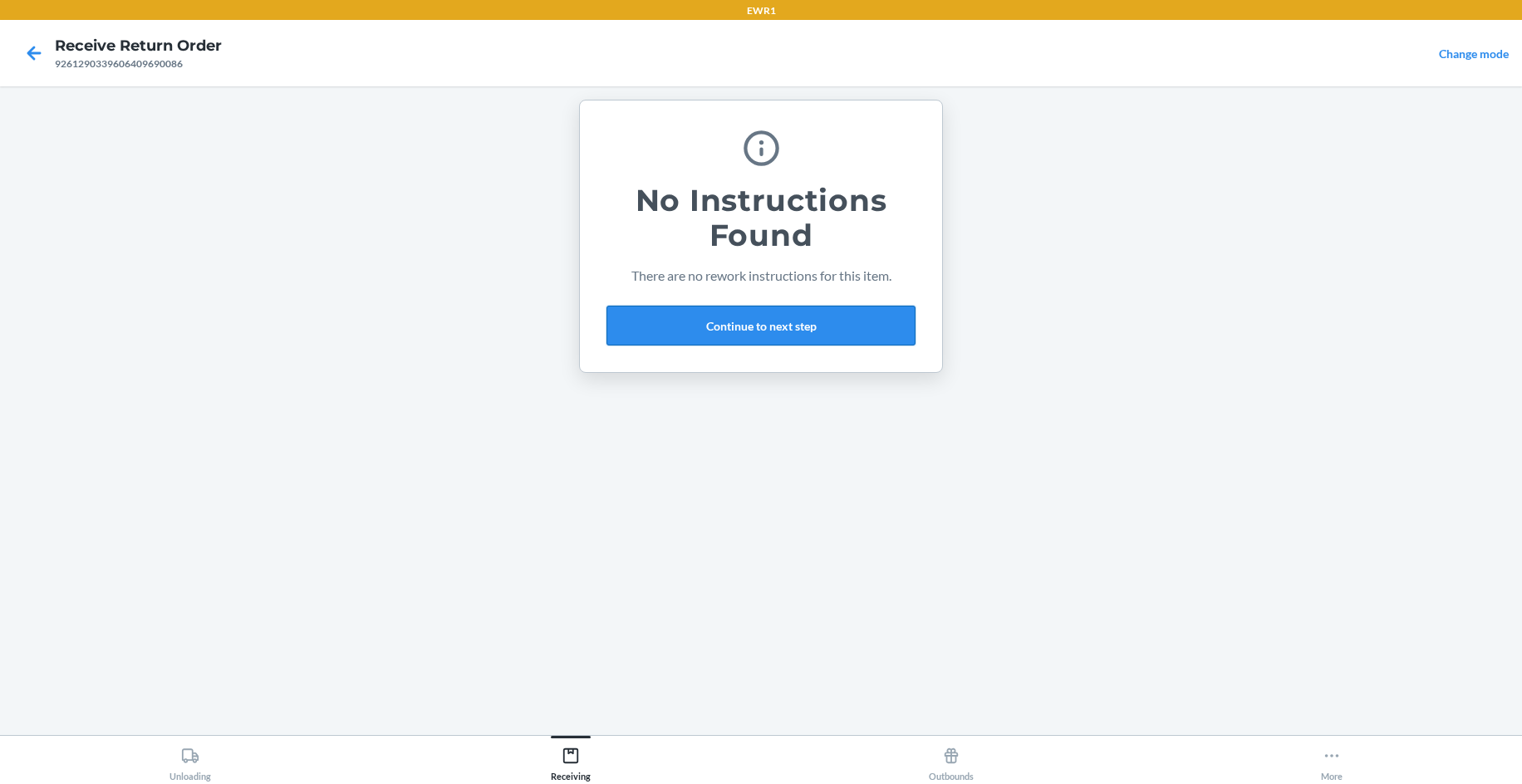
drag, startPoint x: 731, startPoint y: 308, endPoint x: 731, endPoint y: 326, distance: 18.0
click at [731, 326] on button "Continue to next step" at bounding box center [761, 326] width 309 height 40
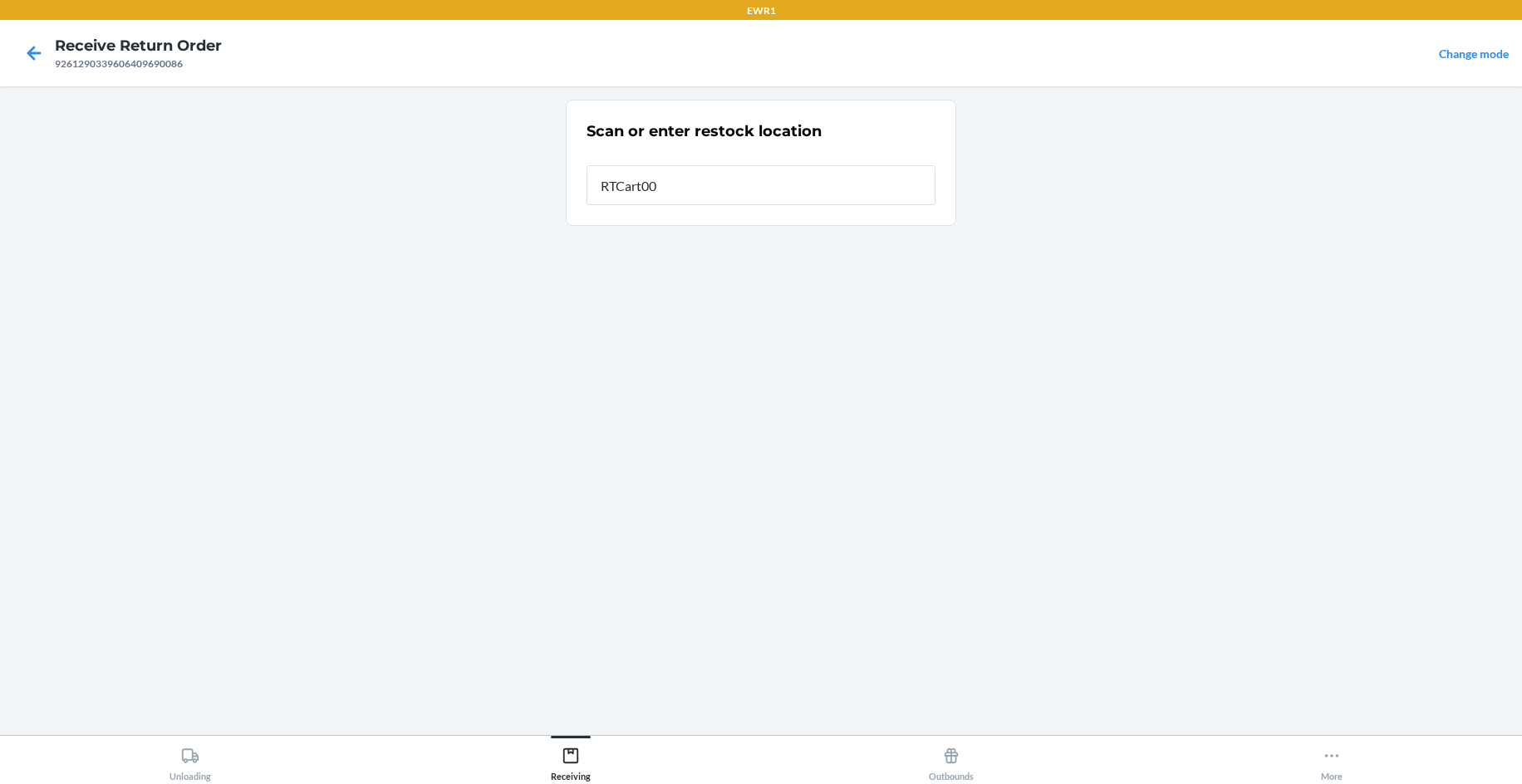
type input "RTCart004"
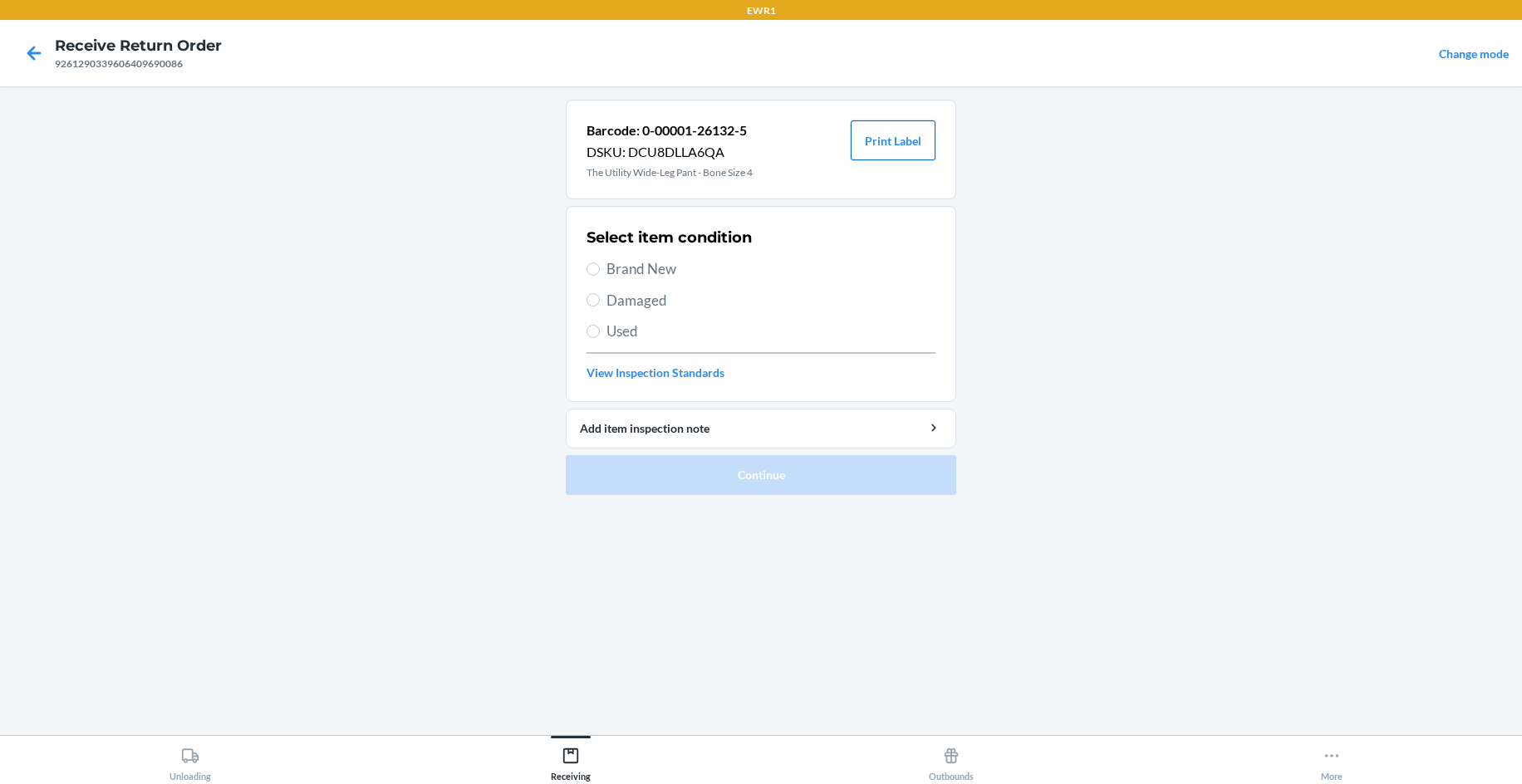
click at [881, 147] on button "Print Label" at bounding box center [892, 141] width 84 height 40
click at [669, 266] on span "Brand New" at bounding box center [771, 269] width 329 height 22
click at [600, 266] on input "Brand New" at bounding box center [593, 270] width 13 height 13
radio input "true"
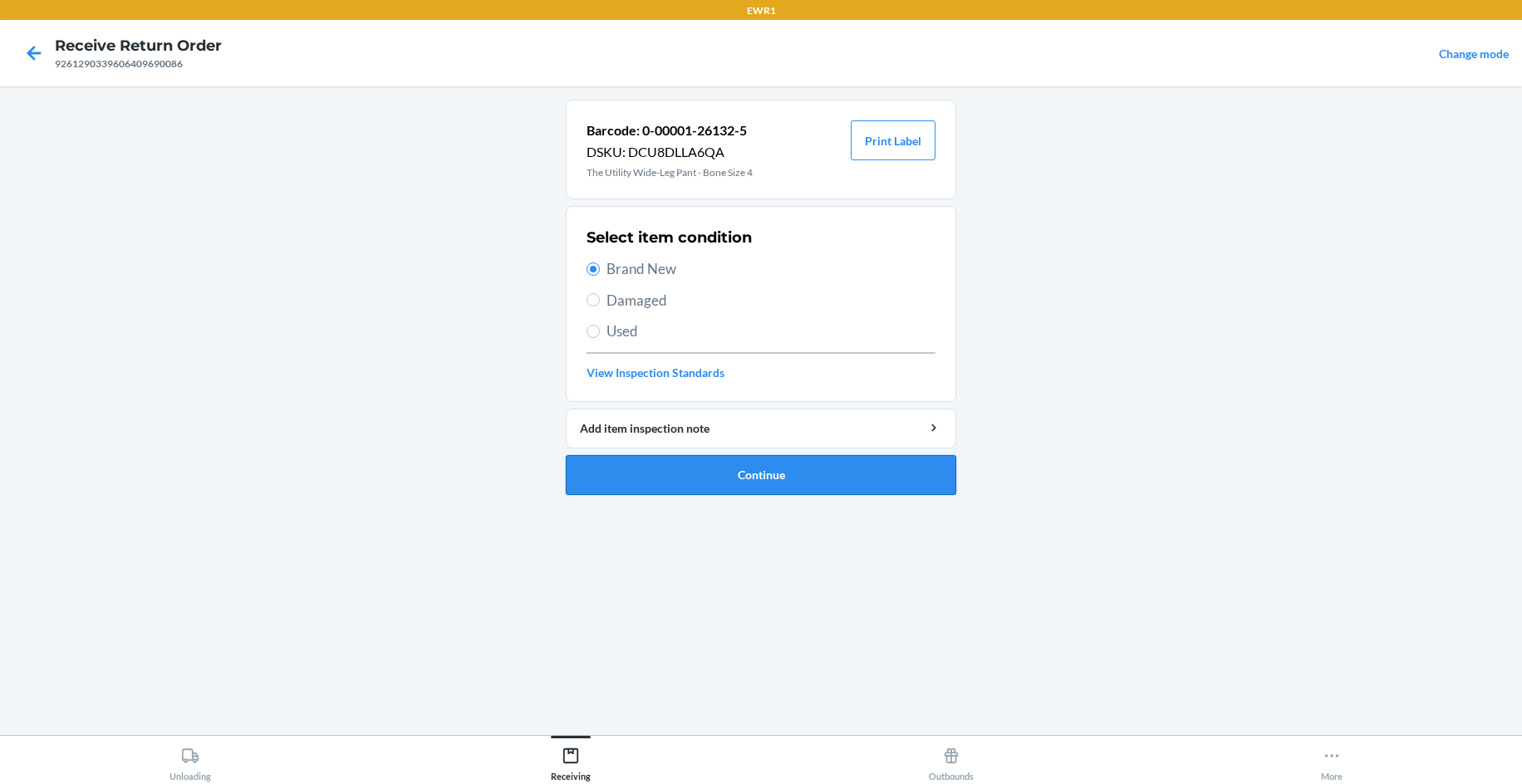
click at [754, 480] on button "Continue" at bounding box center [760, 475] width 391 height 40
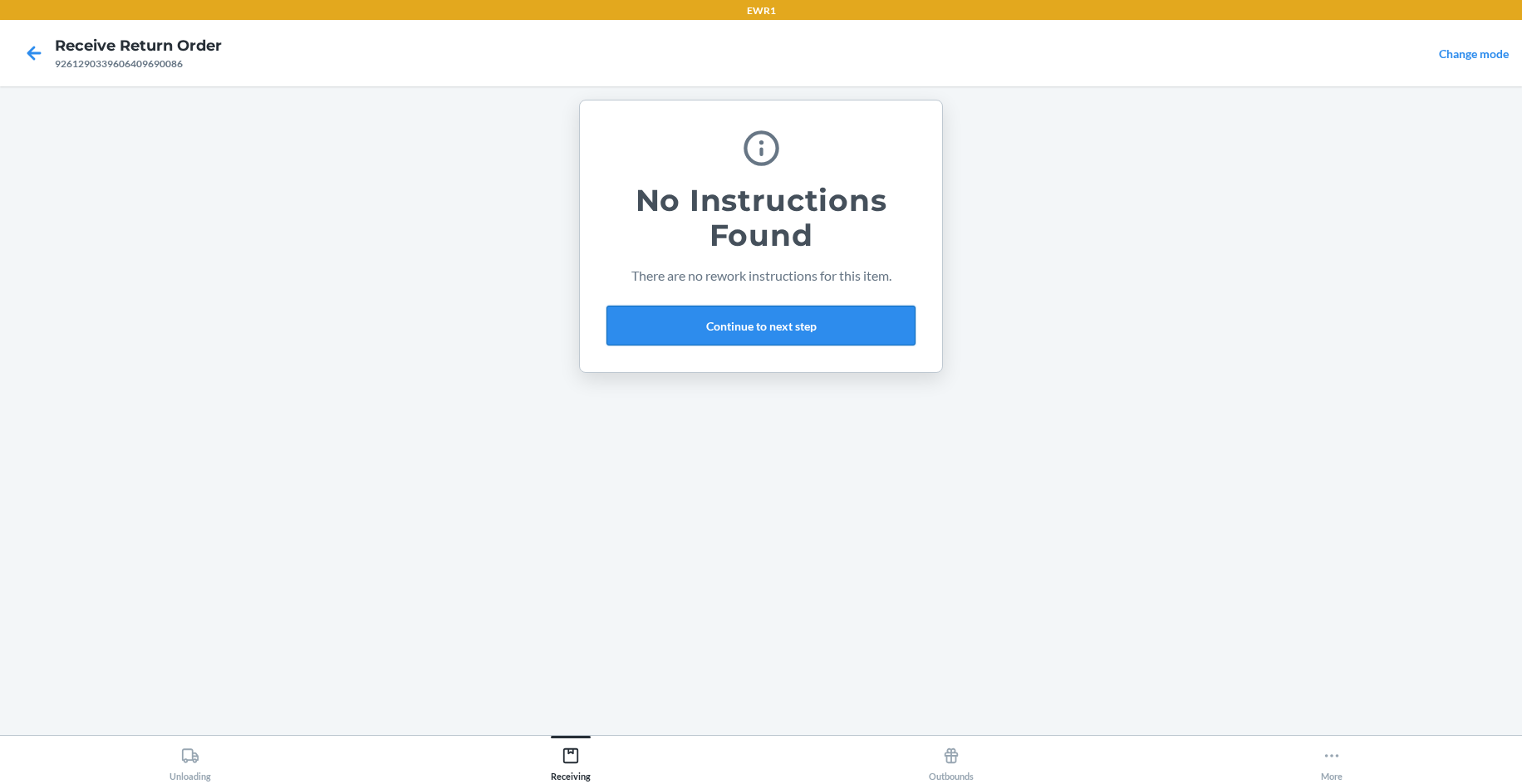
click at [698, 319] on button "Continue to next step" at bounding box center [761, 326] width 309 height 40
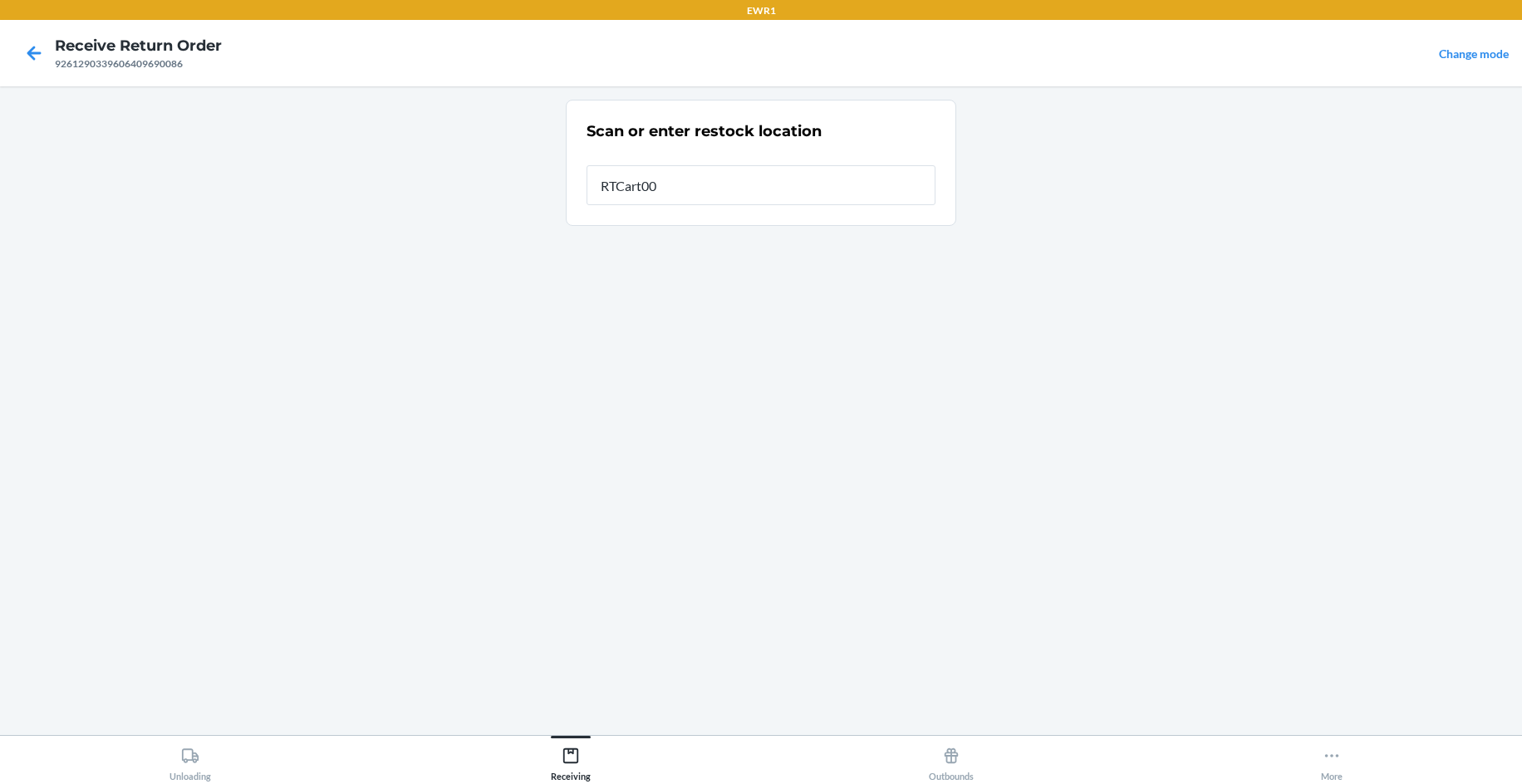
type input "RTCart004"
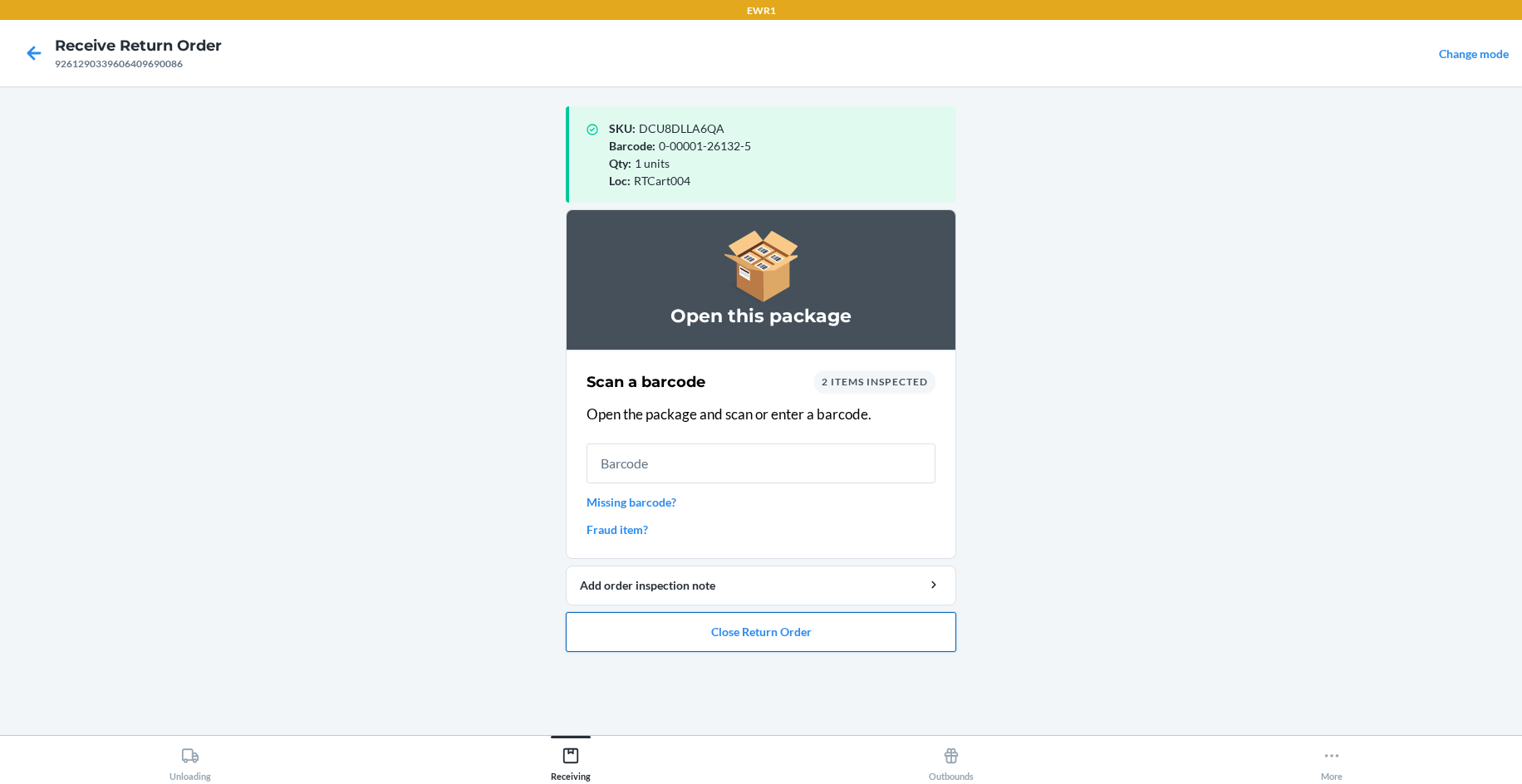
click at [780, 630] on button "Close Return Order" at bounding box center [760, 632] width 391 height 40
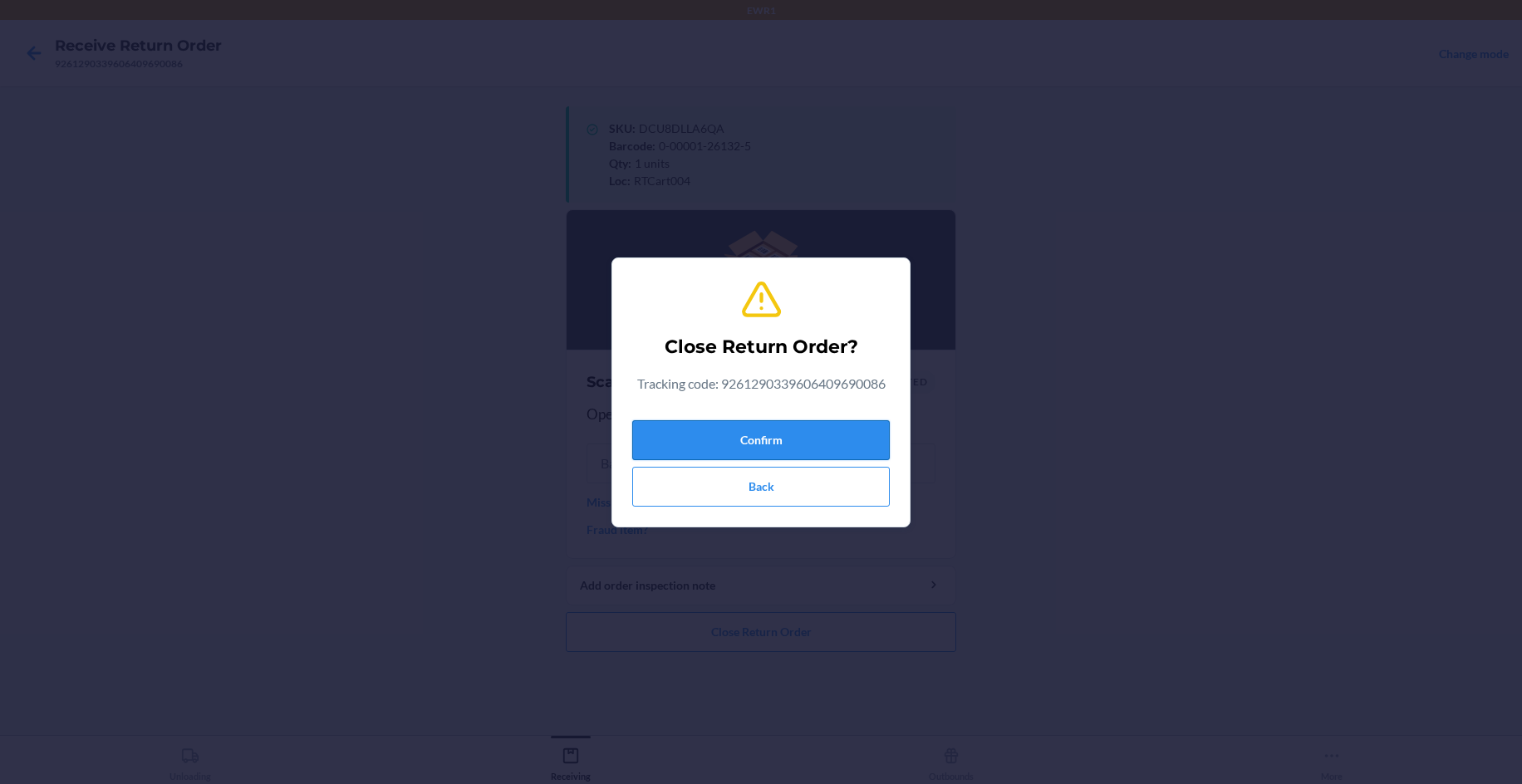
click at [789, 447] on button "Confirm" at bounding box center [761, 440] width 257 height 40
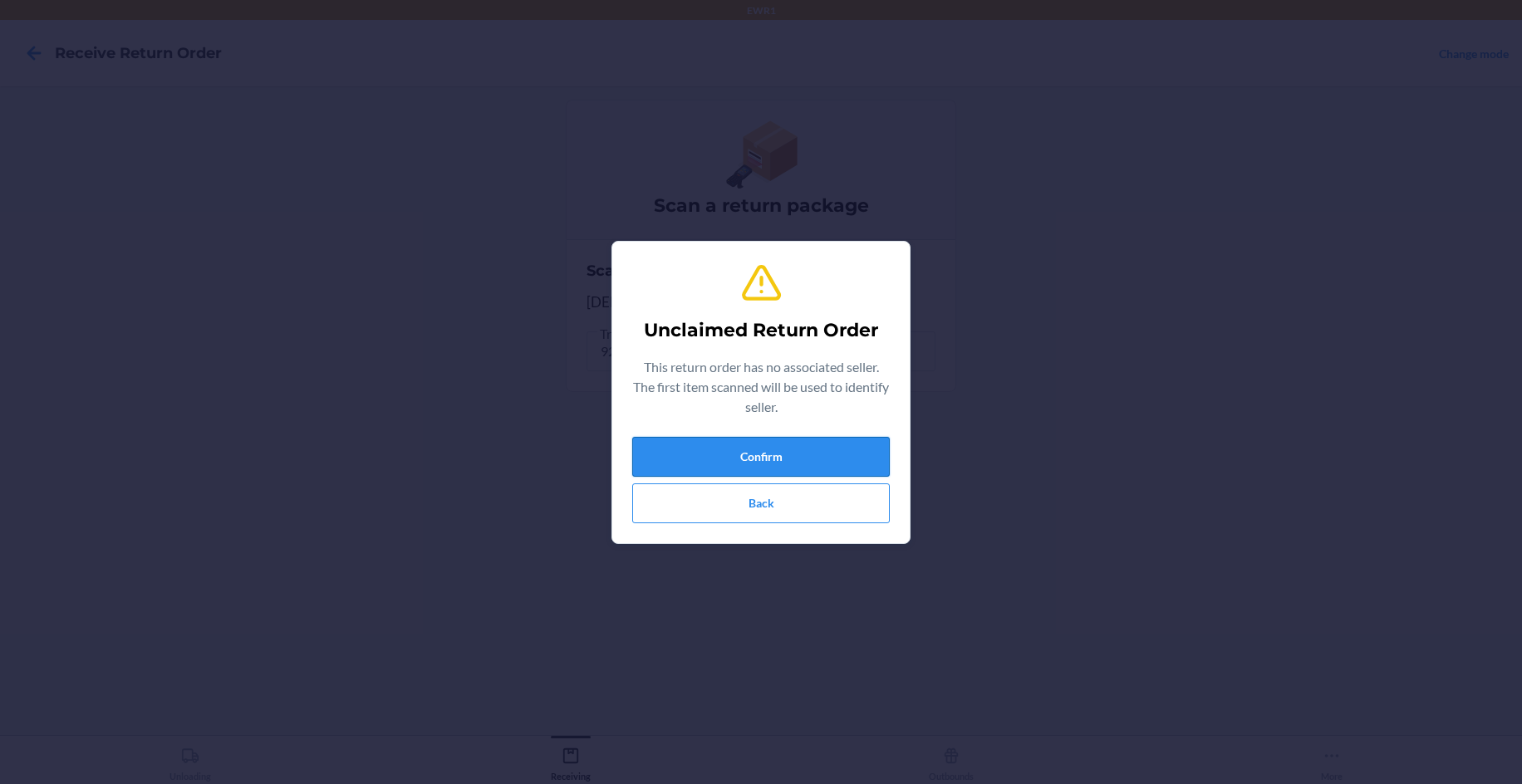
click at [766, 457] on button "Confirm" at bounding box center [761, 457] width 257 height 40
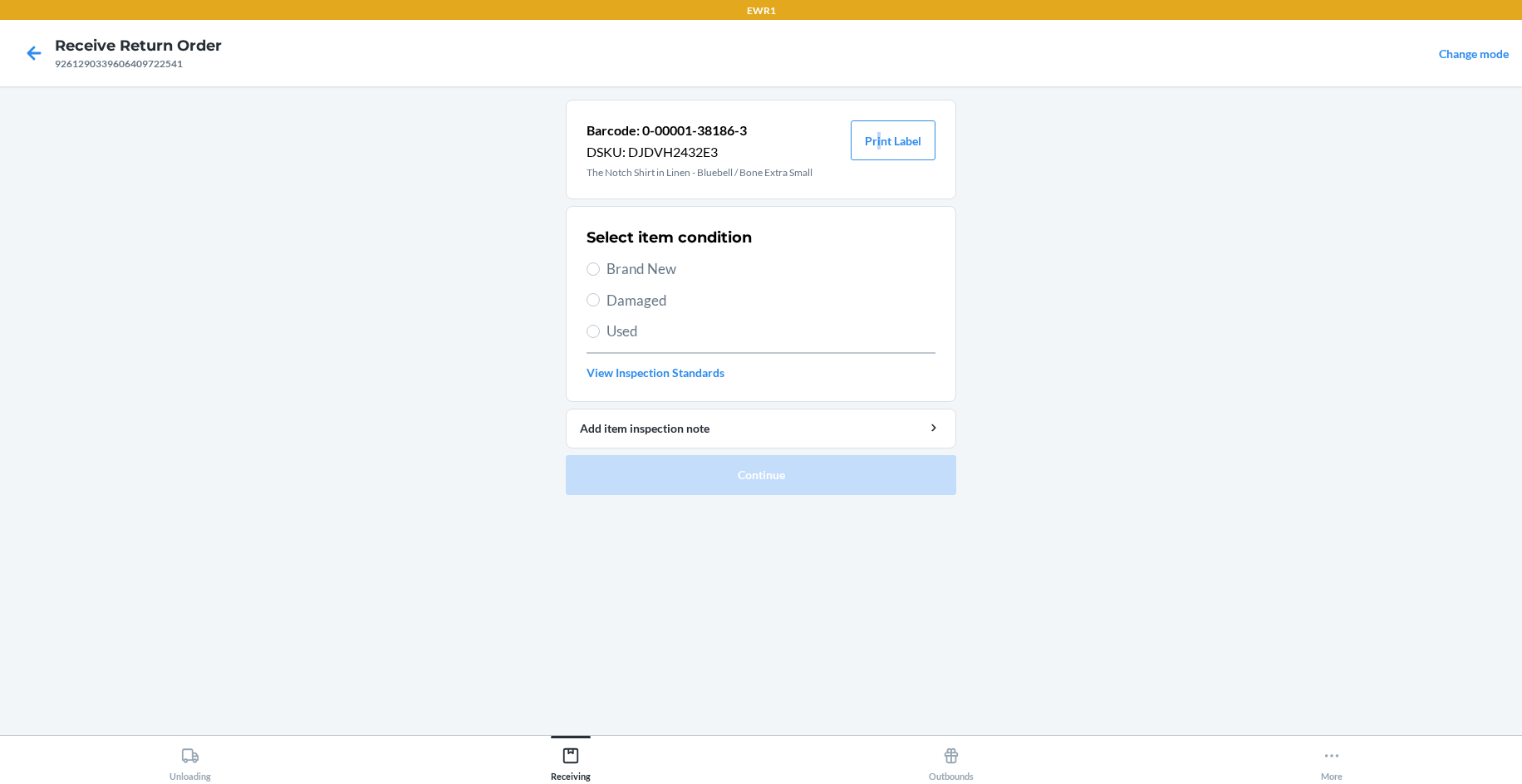
click at [878, 164] on div "Barcode: 0-00001-38186-3 DSKU: DJDVH2432E3 The Notch Shirt in Linen - Bluebell …" at bounding box center [760, 150] width 391 height 100
click at [878, 148] on button "Print Label" at bounding box center [892, 141] width 84 height 40
click at [663, 269] on span "Brand New" at bounding box center [771, 269] width 329 height 22
click at [600, 269] on input "Brand New" at bounding box center [593, 270] width 13 height 13
radio input "true"
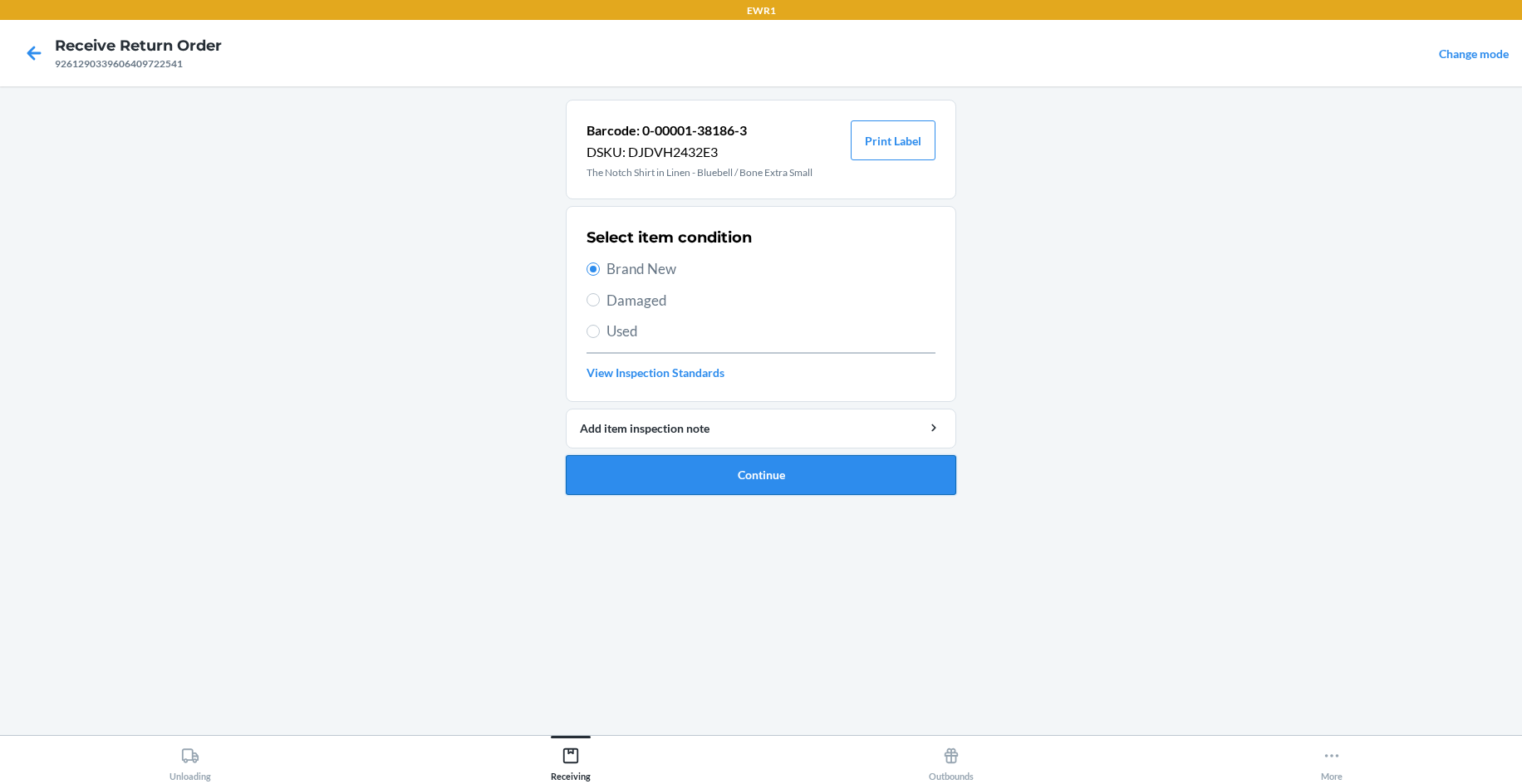
click at [785, 482] on button "Continue" at bounding box center [760, 475] width 391 height 40
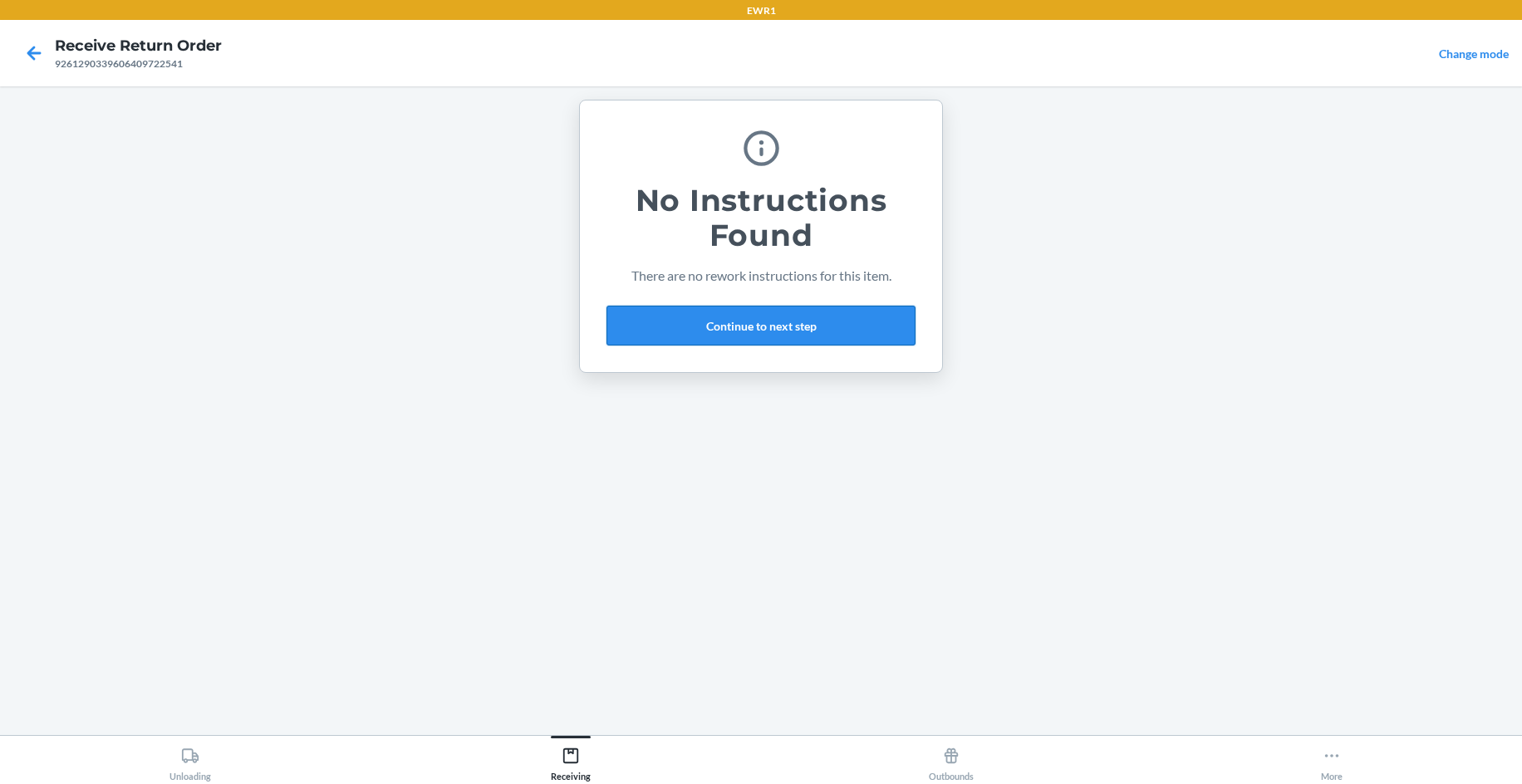
click at [719, 333] on button "Continue to next step" at bounding box center [761, 326] width 309 height 40
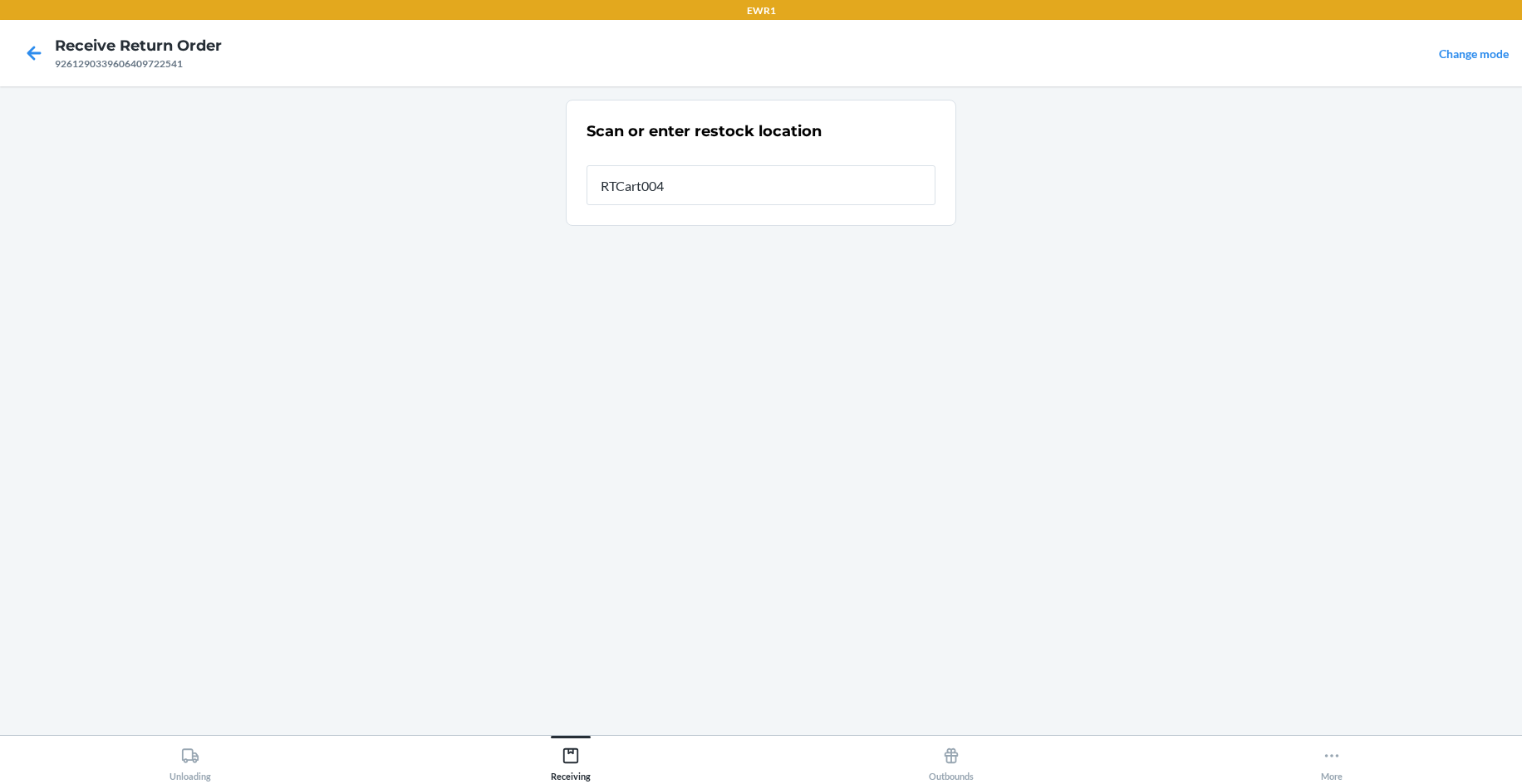
type input "RTCart004"
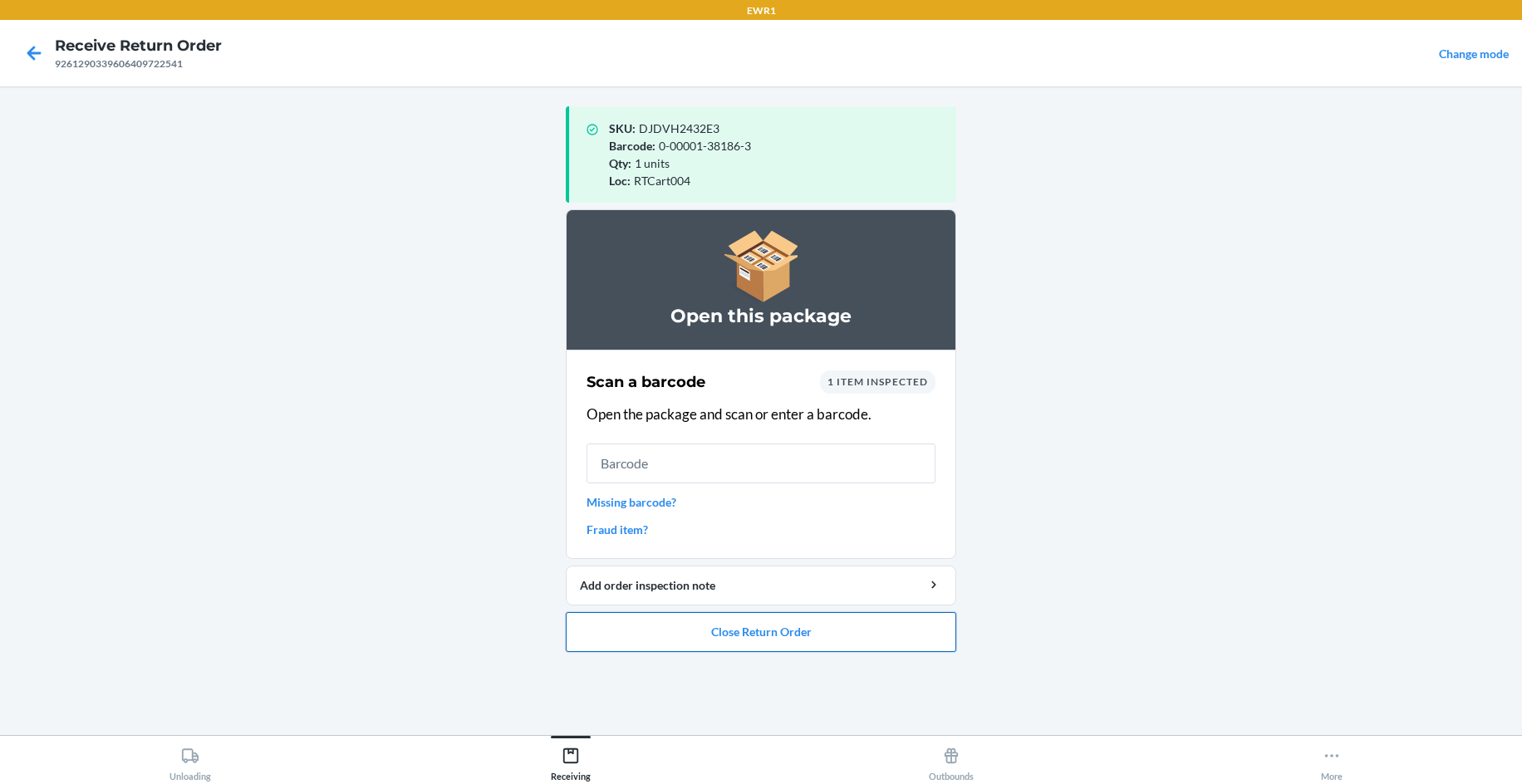
click at [816, 640] on button "Close Return Order" at bounding box center [760, 632] width 391 height 40
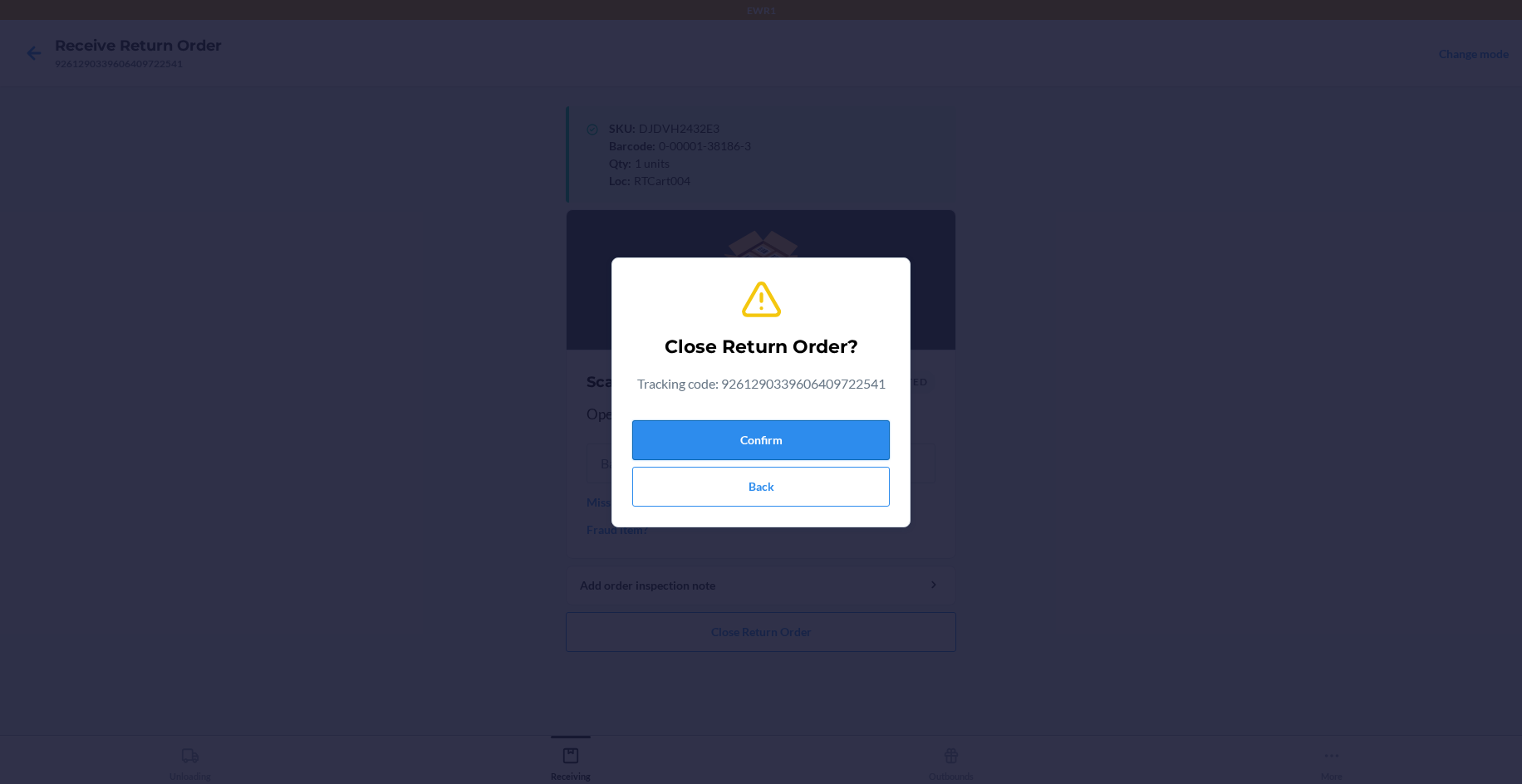
click at [833, 429] on button "Confirm" at bounding box center [761, 440] width 257 height 40
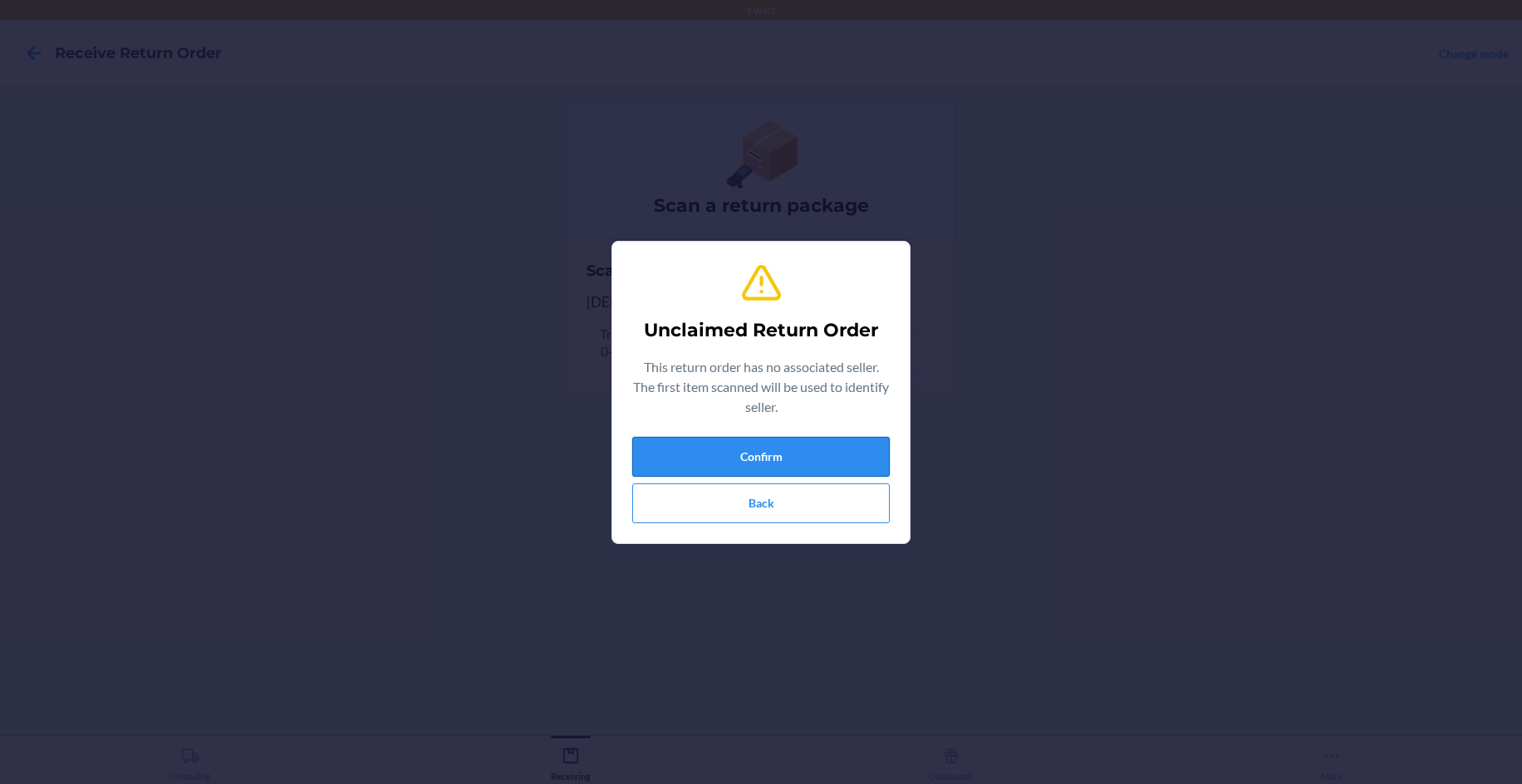
click at [844, 442] on button "Confirm" at bounding box center [761, 457] width 257 height 40
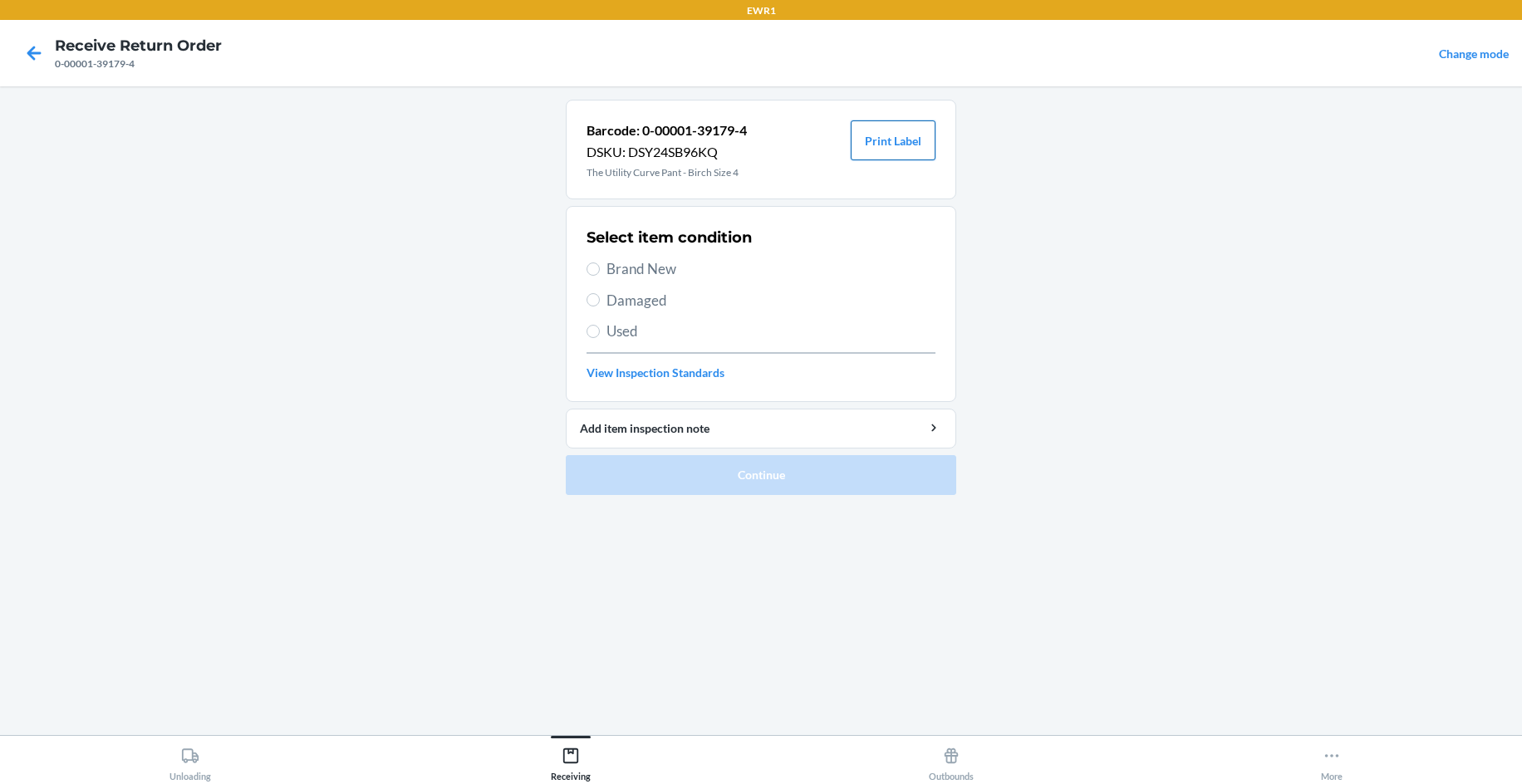
click at [903, 145] on button "Print Label" at bounding box center [892, 141] width 84 height 40
click at [658, 273] on span "Brand New" at bounding box center [771, 269] width 329 height 22
click at [600, 273] on input "Brand New" at bounding box center [593, 270] width 13 height 13
radio input "true"
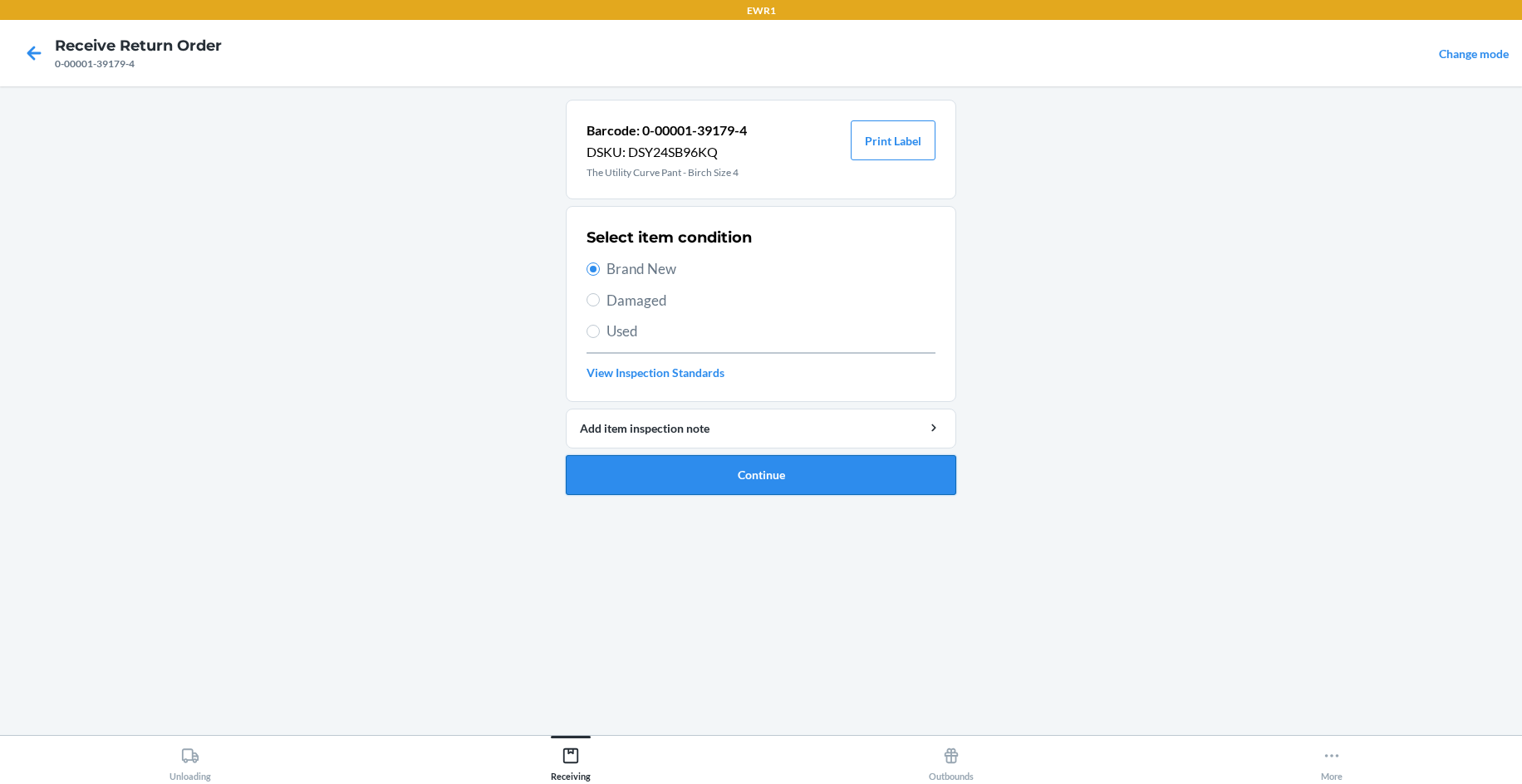
drag, startPoint x: 769, startPoint y: 483, endPoint x: 794, endPoint y: 466, distance: 30.2
click at [770, 483] on button "Continue" at bounding box center [760, 475] width 391 height 40
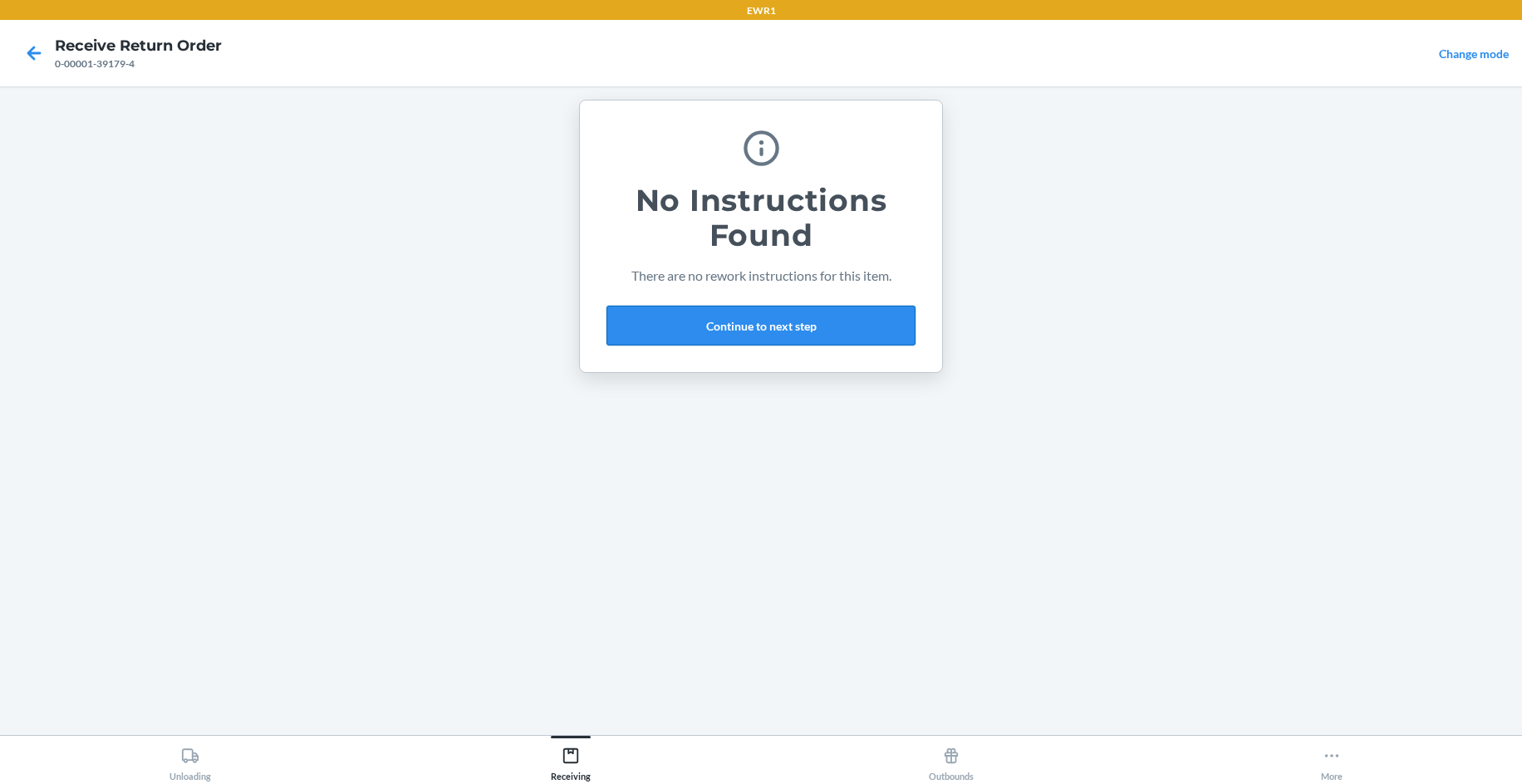
click at [788, 328] on button "Continue to next step" at bounding box center [761, 326] width 309 height 40
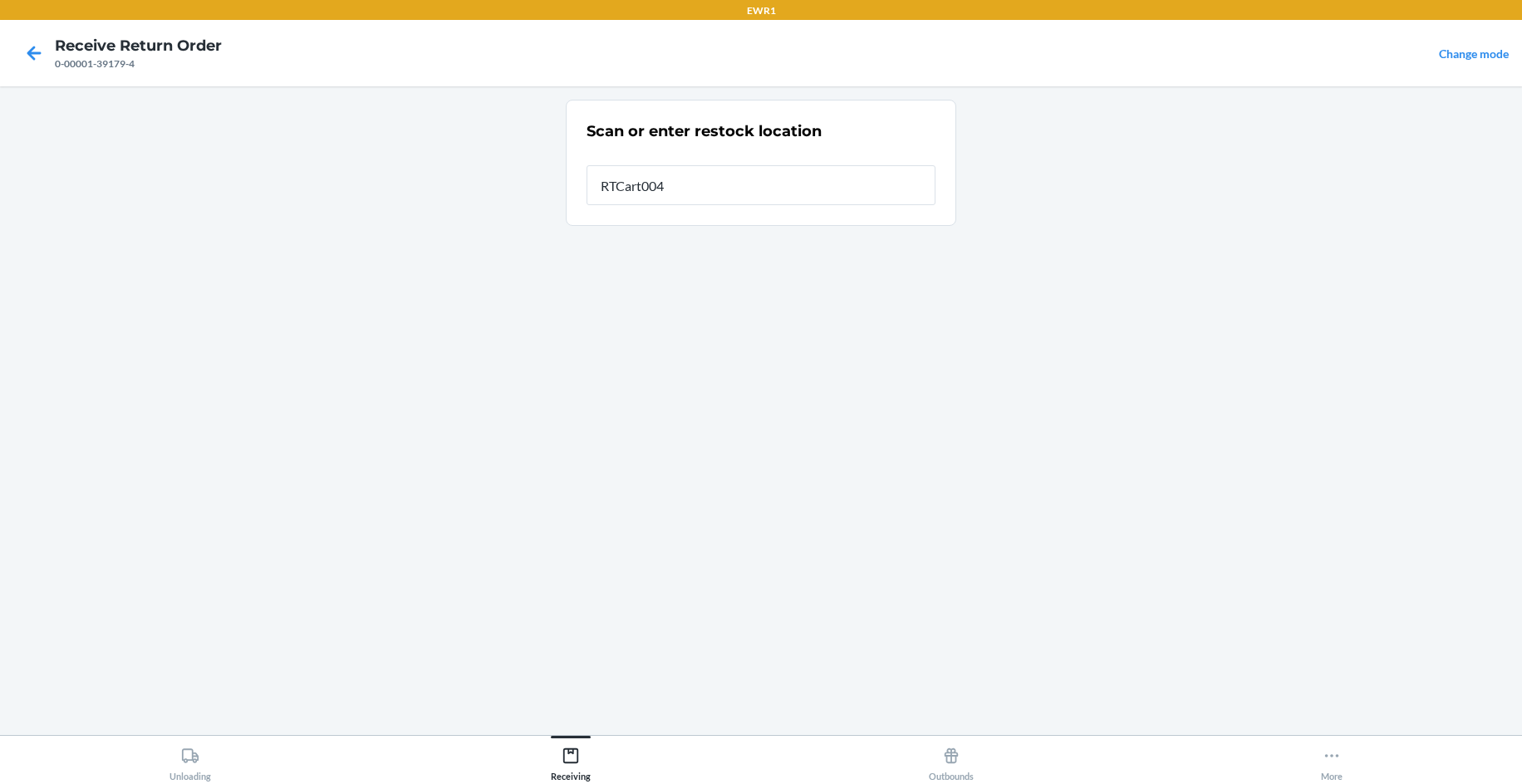
type input "RTCart004"
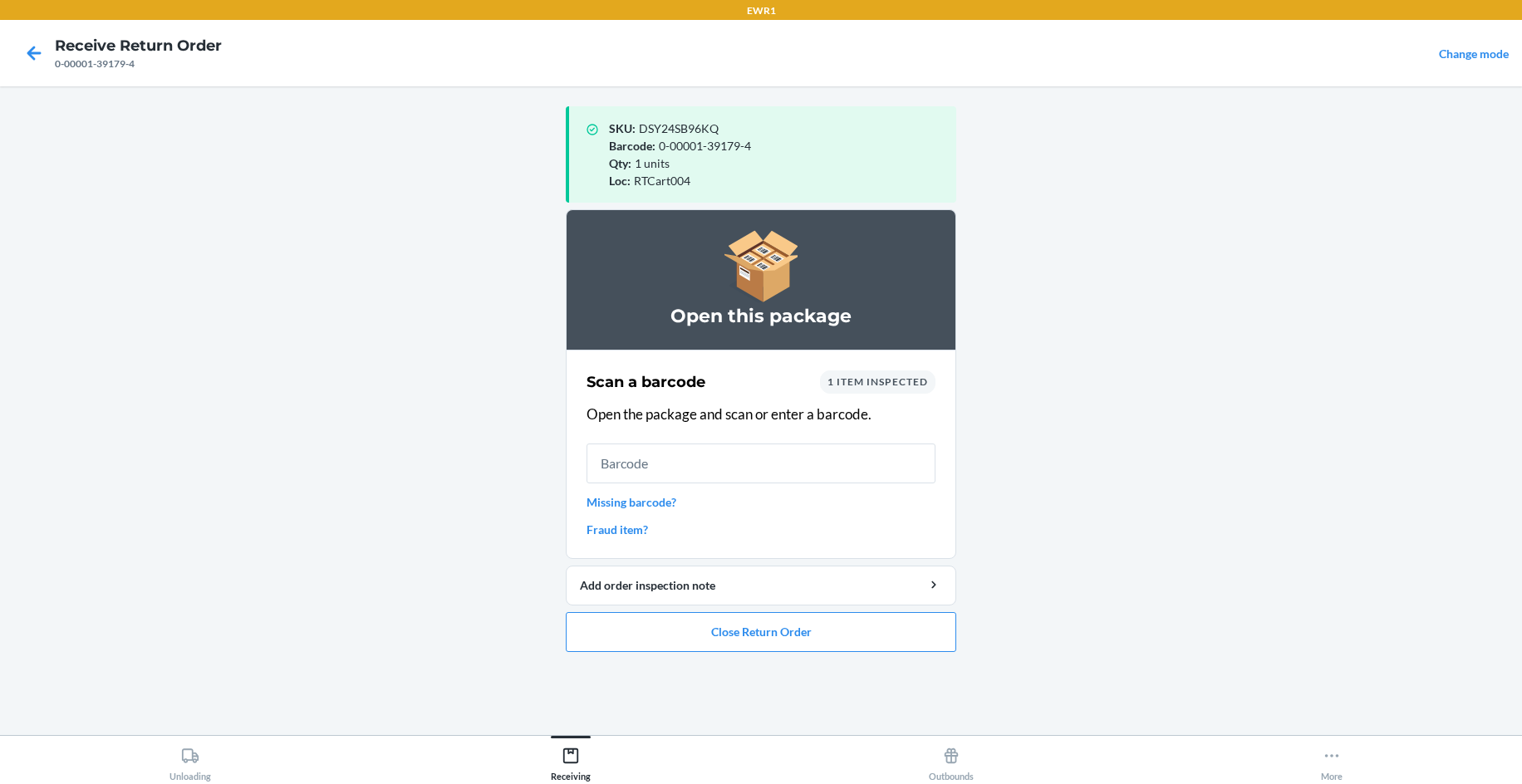
drag, startPoint x: 862, startPoint y: 441, endPoint x: 862, endPoint y: 466, distance: 25.0
click at [862, 466] on div "Scan a barcode 1 item inspected Open the package and scan or enter a barcode. M…" at bounding box center [761, 454] width 349 height 178
click at [865, 468] on input "text" at bounding box center [761, 463] width 349 height 40
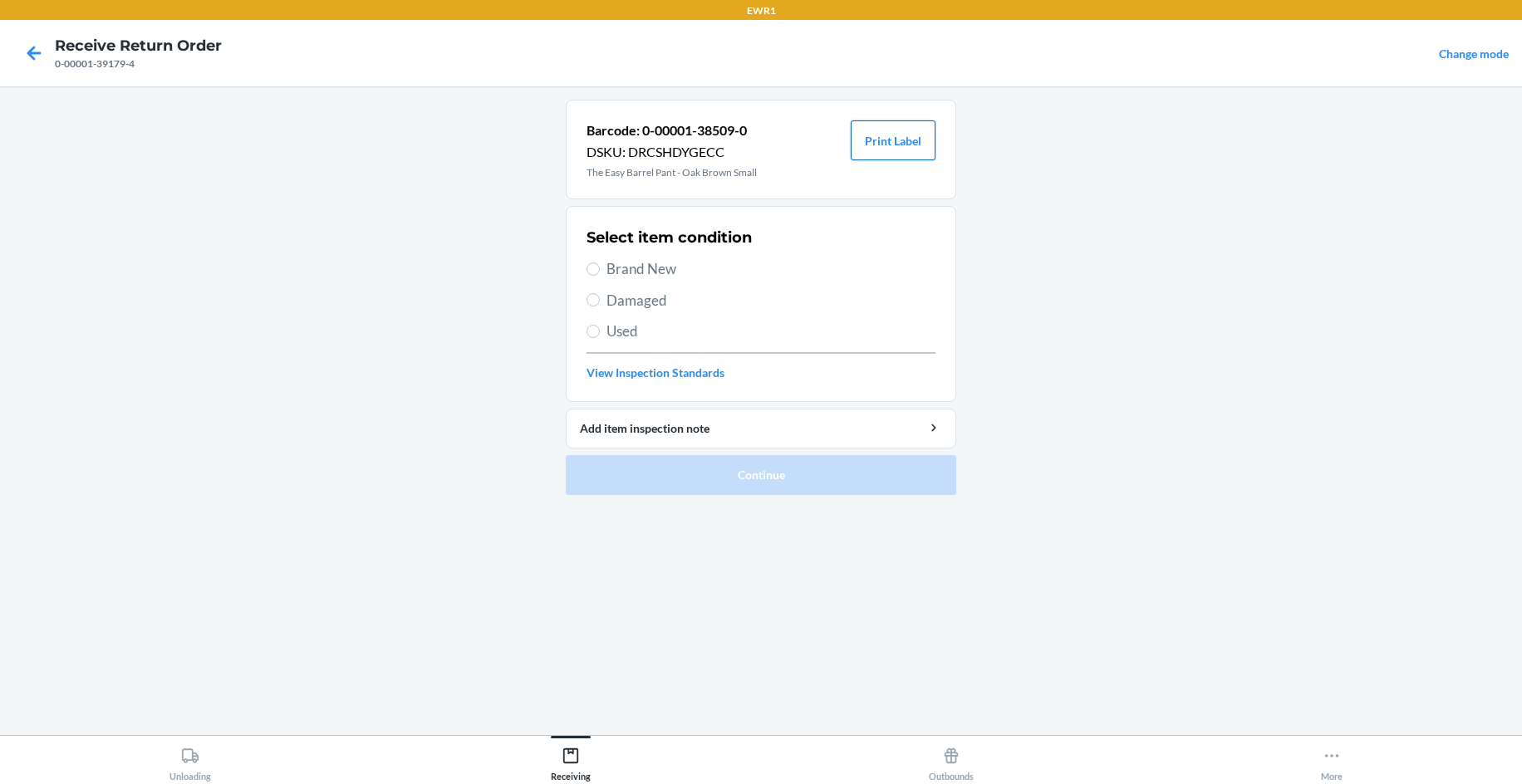
click at [918, 141] on button "Print Label" at bounding box center [892, 141] width 84 height 40
click at [652, 263] on span "Brand New" at bounding box center [771, 269] width 329 height 22
click at [600, 263] on input "Brand New" at bounding box center [593, 270] width 13 height 13
radio input "true"
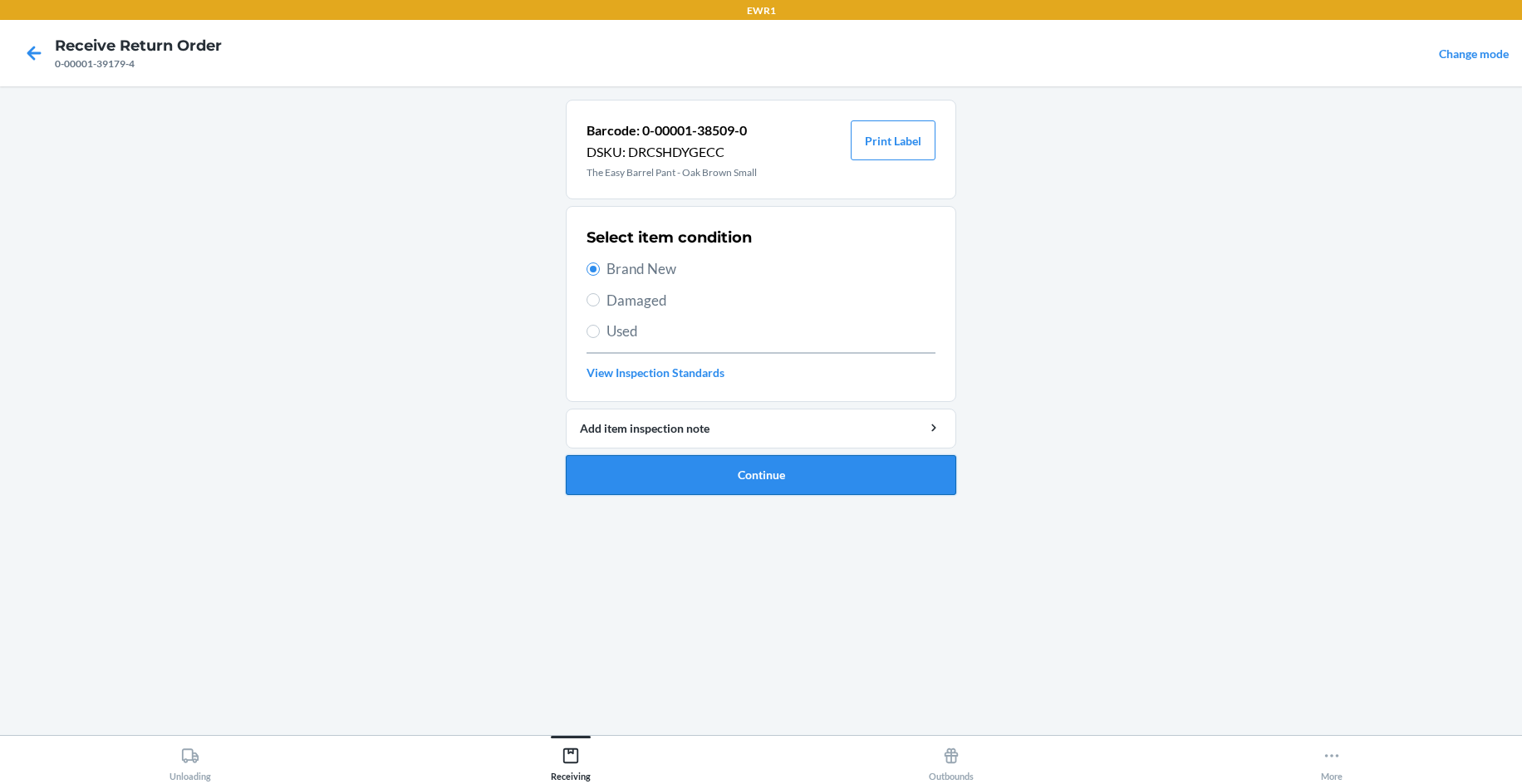
click at [767, 472] on button "Continue" at bounding box center [760, 475] width 391 height 40
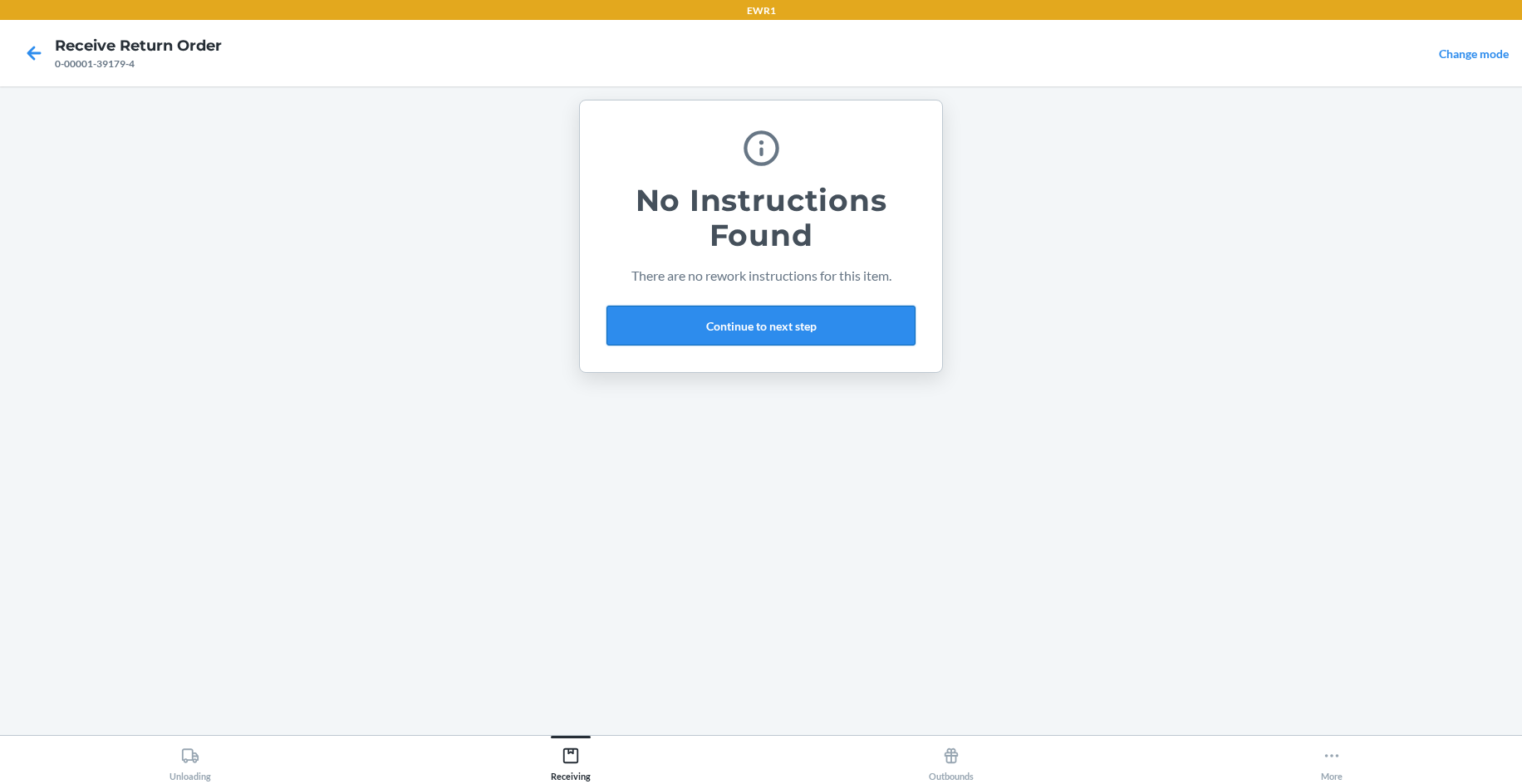
click at [747, 328] on button "Continue to next step" at bounding box center [761, 326] width 309 height 40
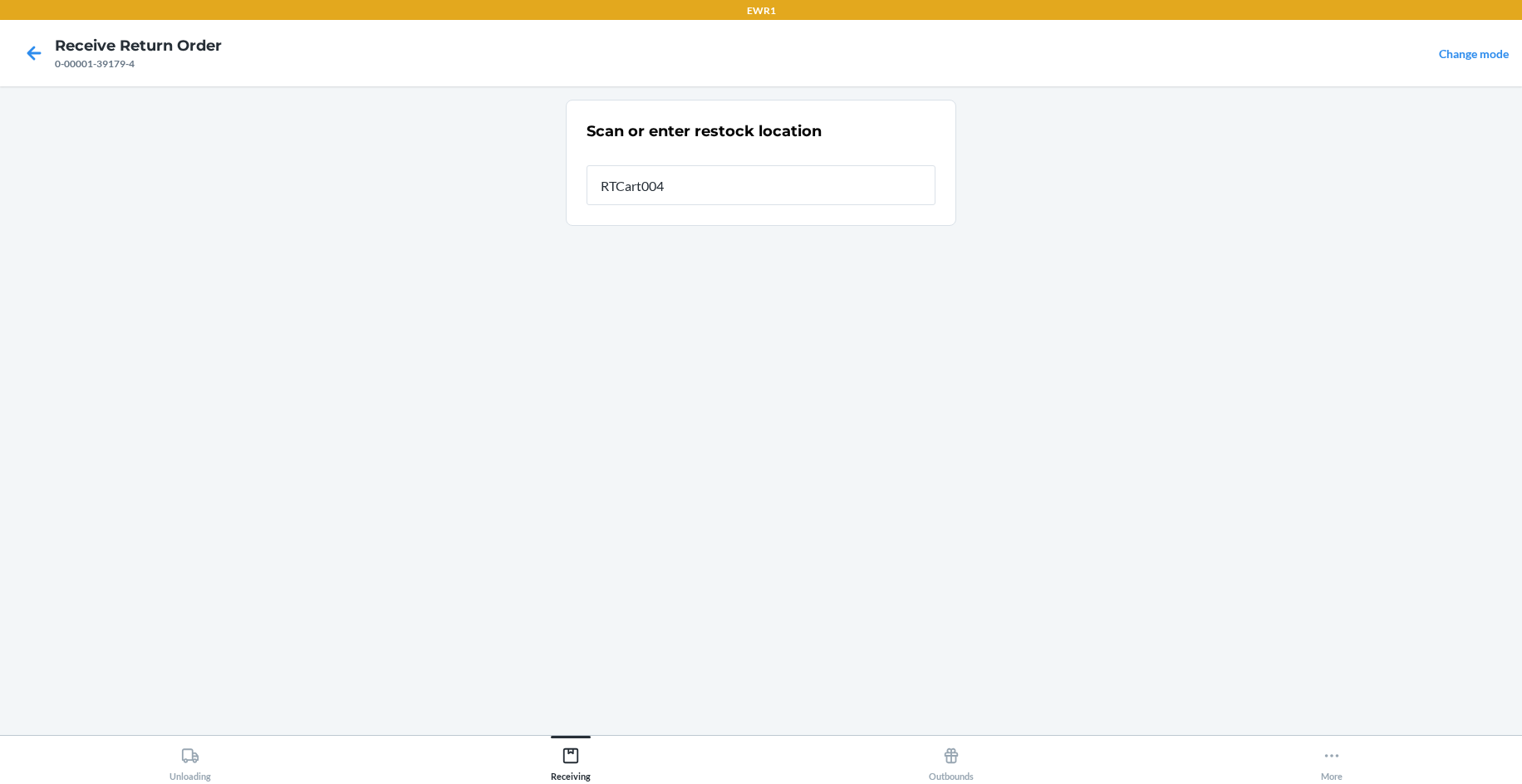
type input "RTCart004"
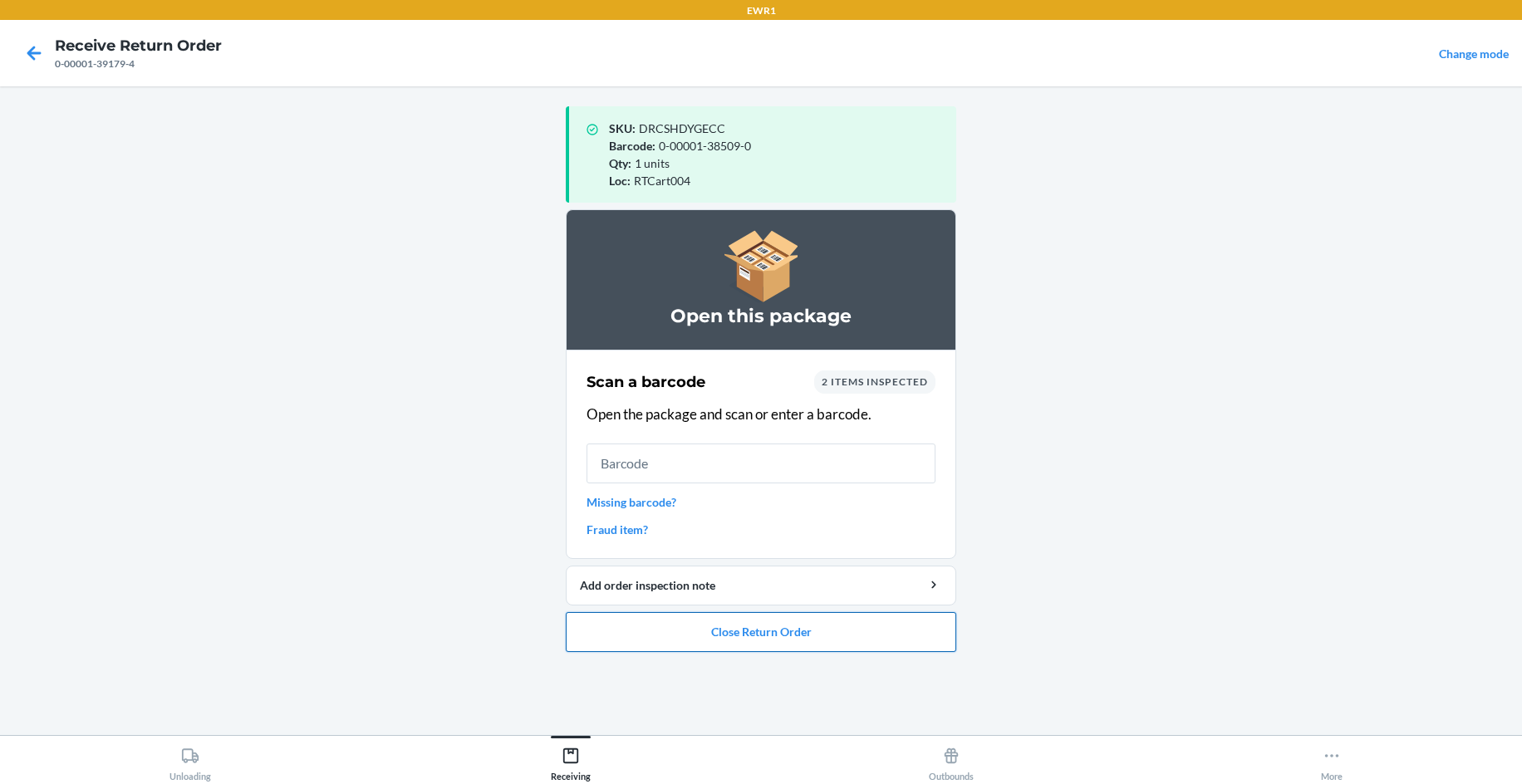
click at [806, 635] on button "Close Return Order" at bounding box center [760, 632] width 391 height 40
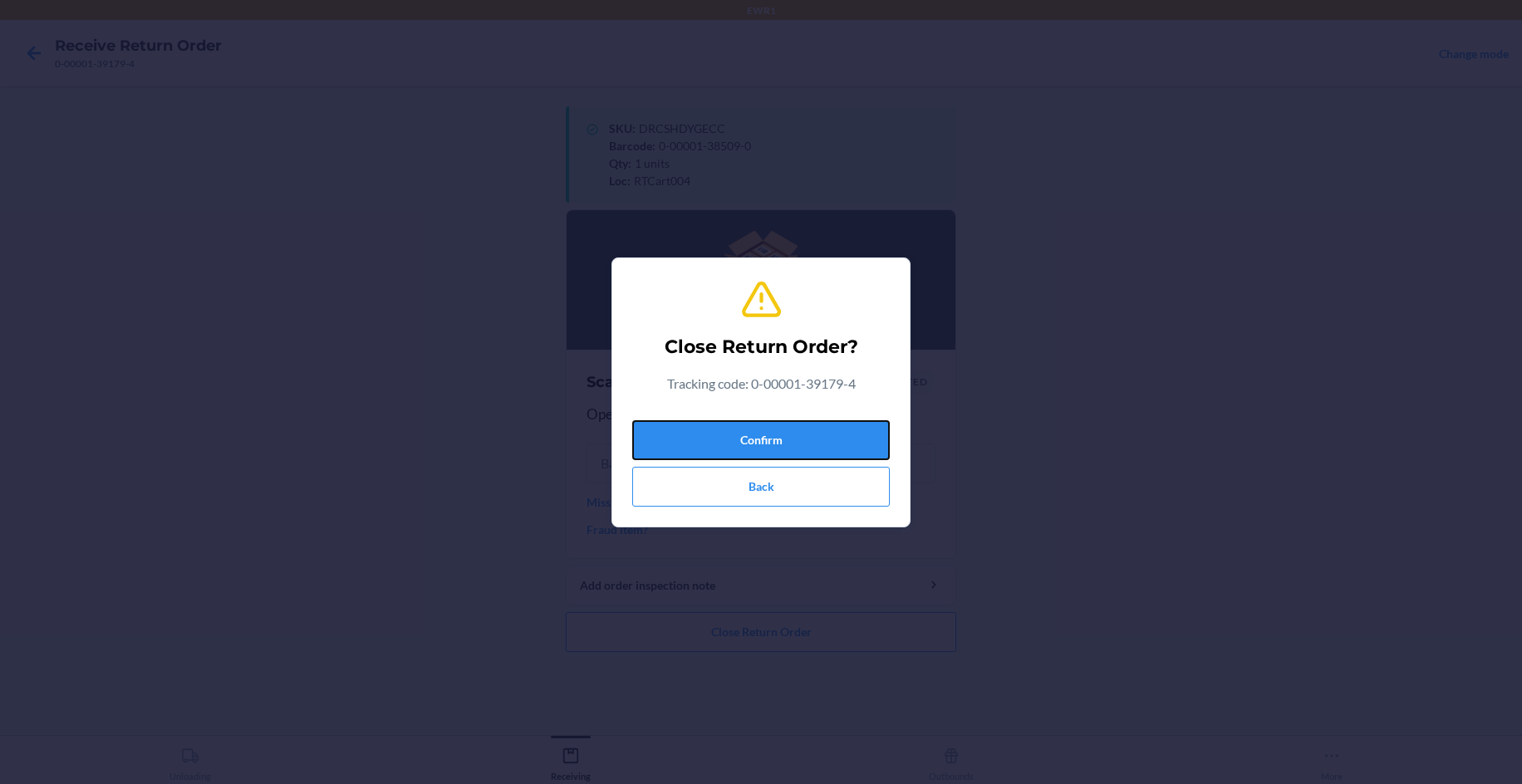
drag, startPoint x: 750, startPoint y: 442, endPoint x: 623, endPoint y: 477, distance: 131.7
click at [743, 453] on button "Confirm" at bounding box center [761, 440] width 257 height 40
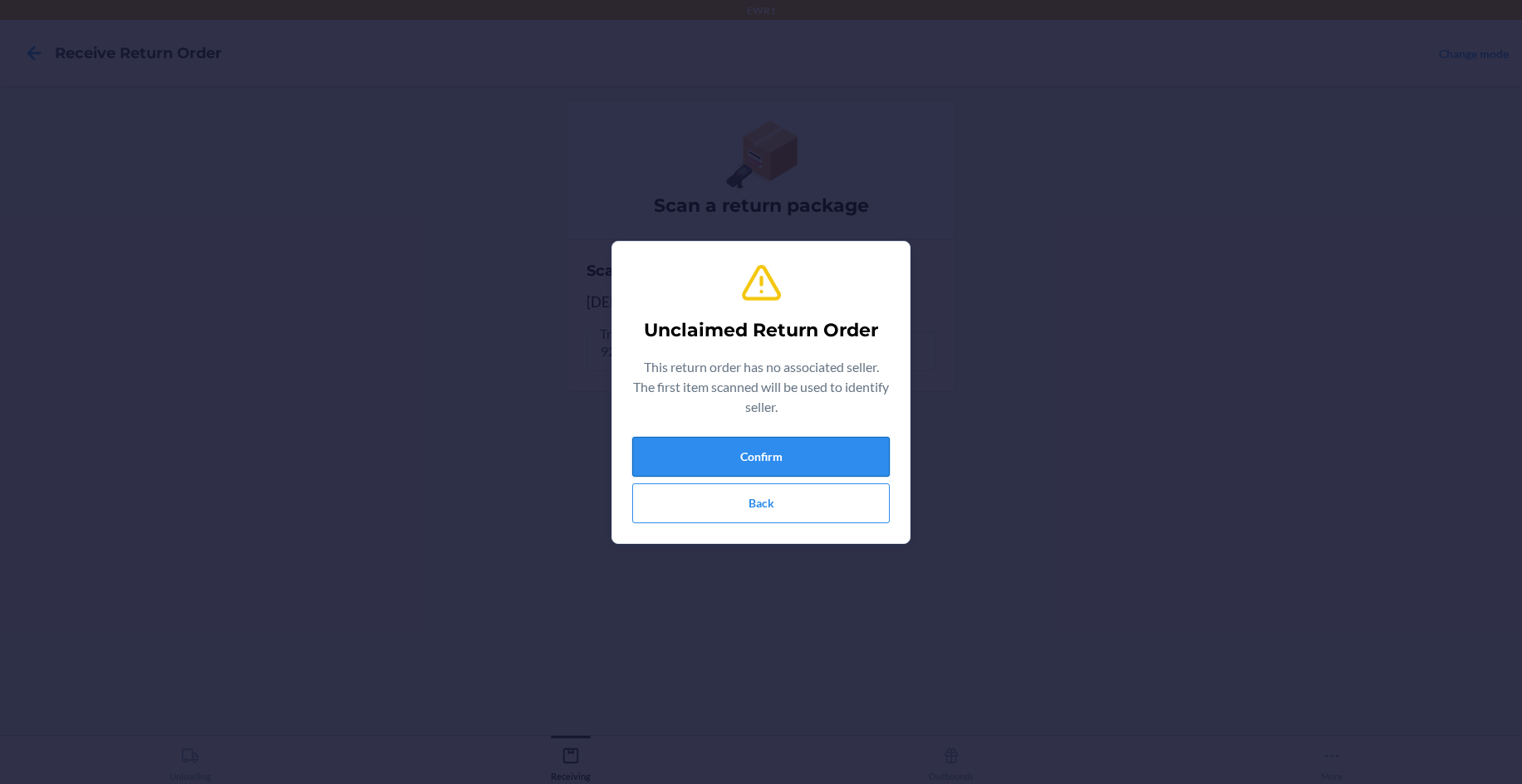
click at [700, 466] on button "Confirm" at bounding box center [761, 457] width 257 height 40
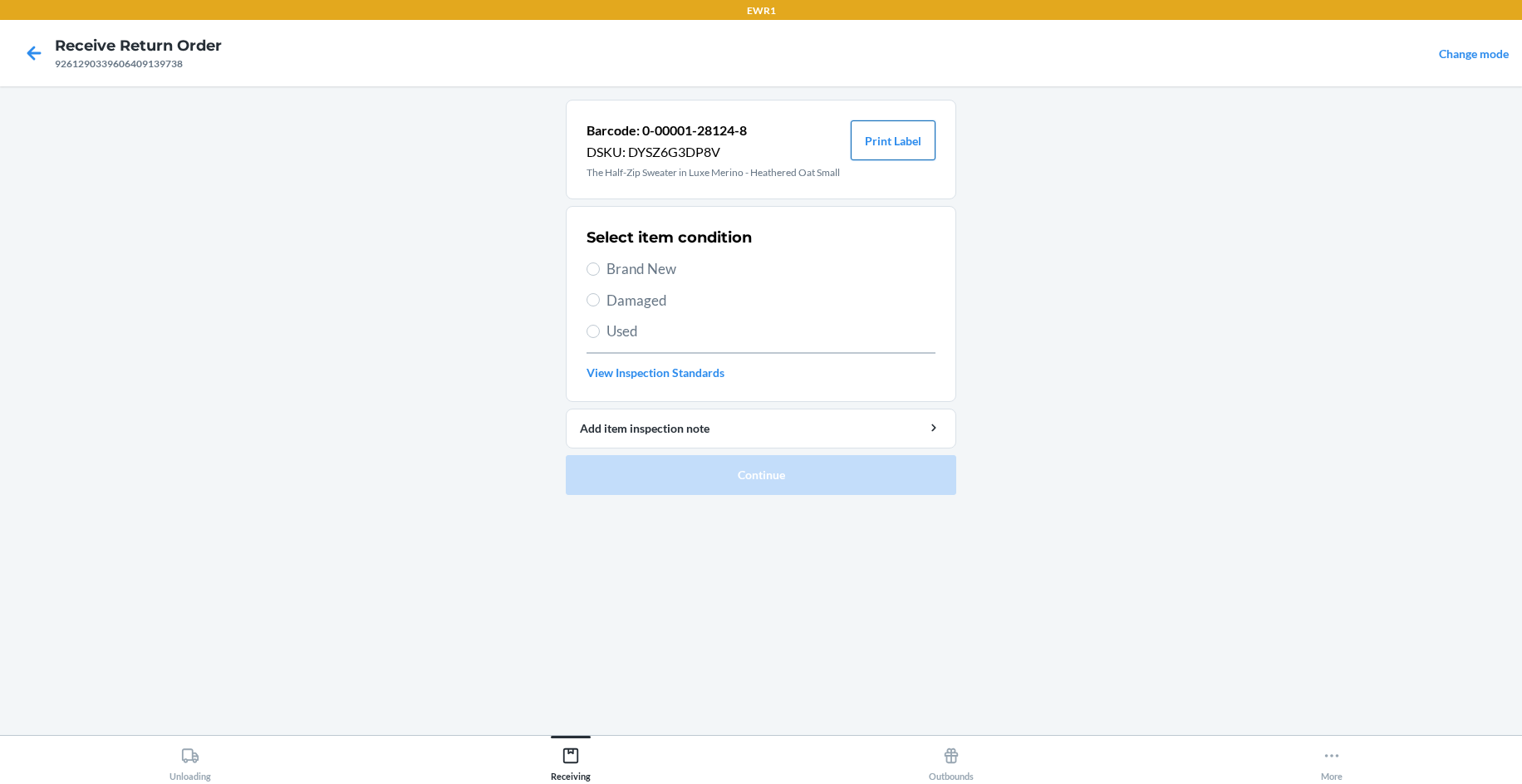
click at [905, 130] on button "Print Label" at bounding box center [892, 141] width 84 height 40
drag, startPoint x: 619, startPoint y: 269, endPoint x: 639, endPoint y: 289, distance: 28.3
click at [622, 268] on span "Brand New" at bounding box center [771, 269] width 329 height 22
click at [600, 268] on input "Brand New" at bounding box center [593, 270] width 13 height 13
radio input "true"
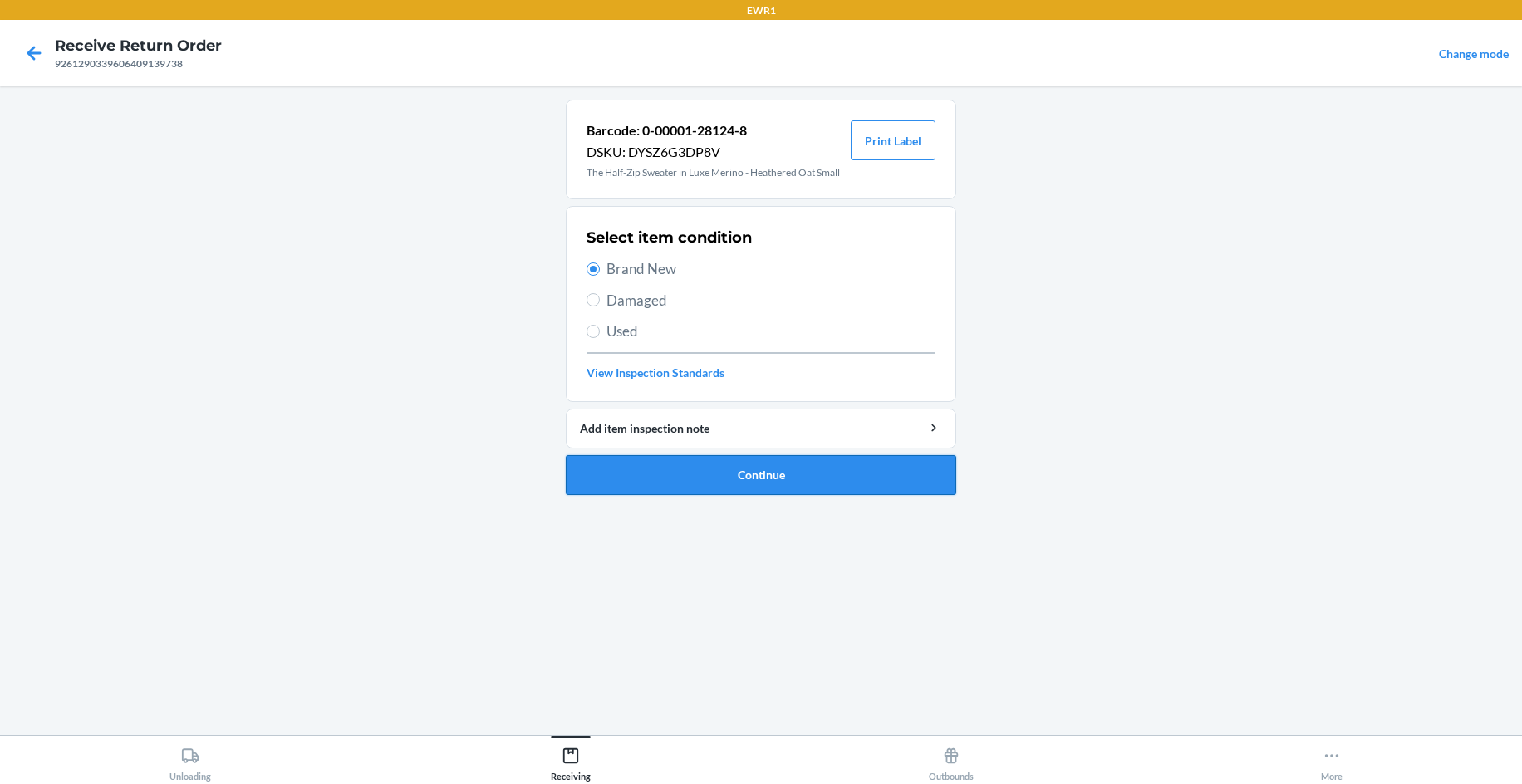
click at [722, 487] on button "Continue" at bounding box center [760, 475] width 391 height 40
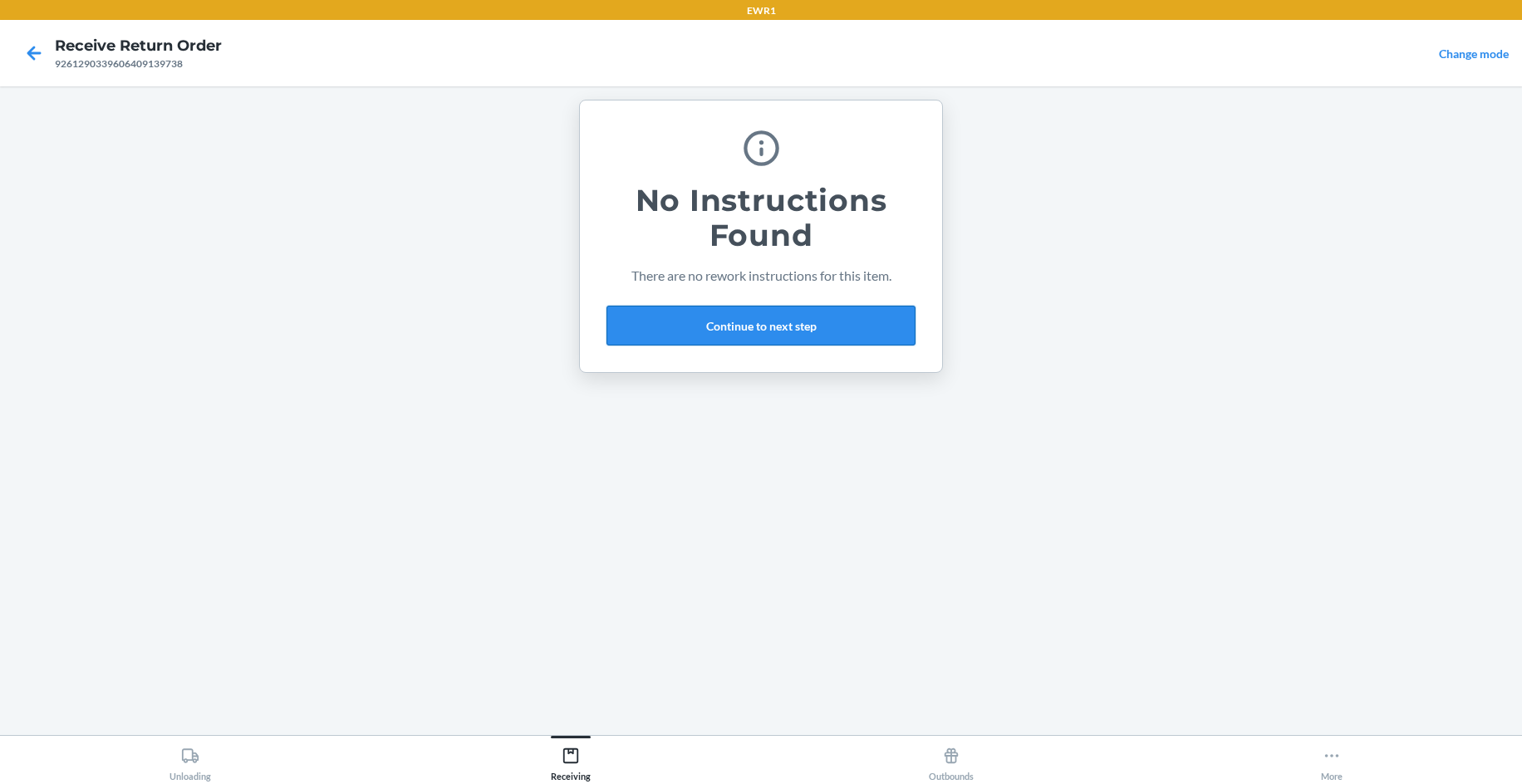
click at [665, 343] on button "Continue to next step" at bounding box center [761, 326] width 309 height 40
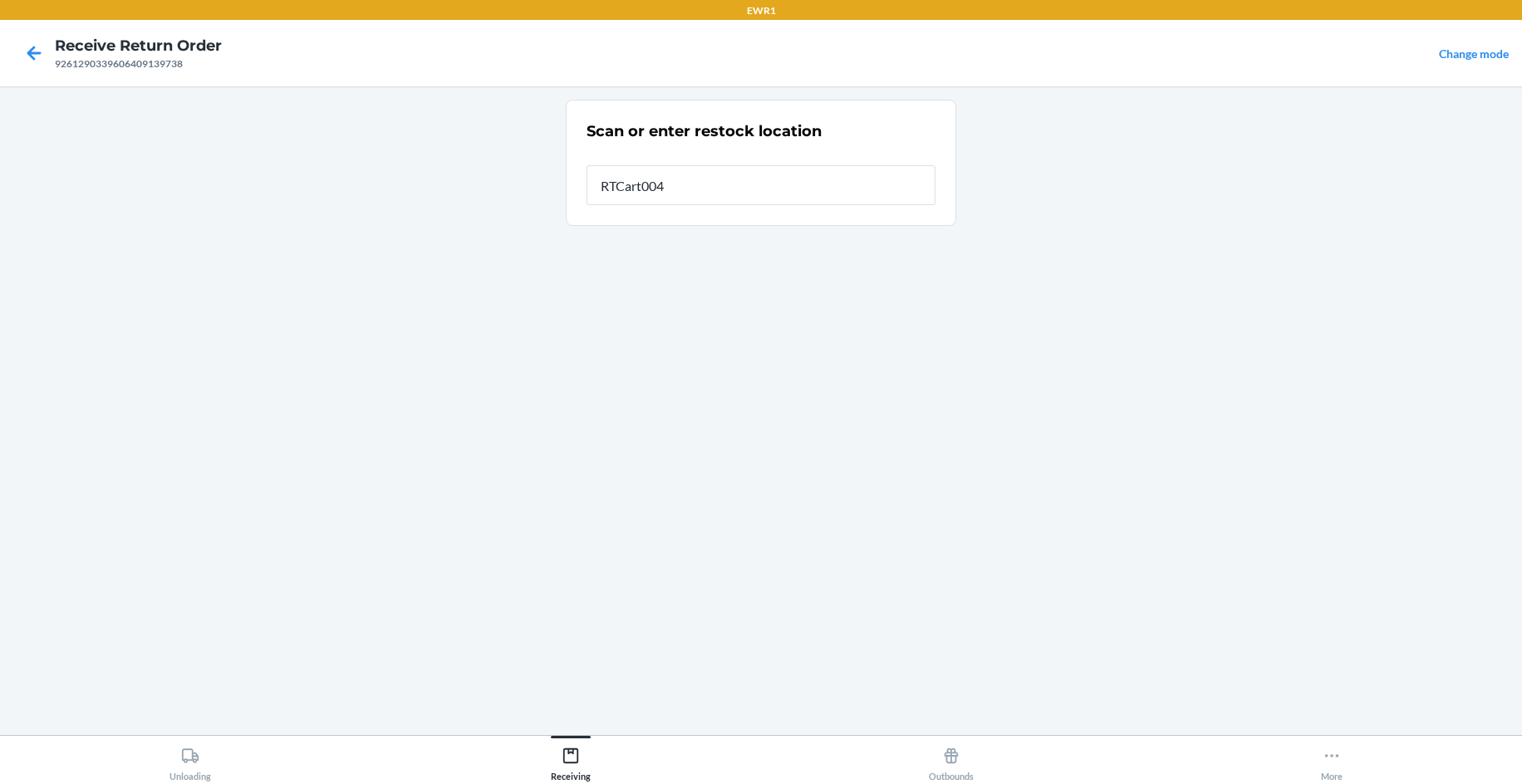
type input "RTCart004"
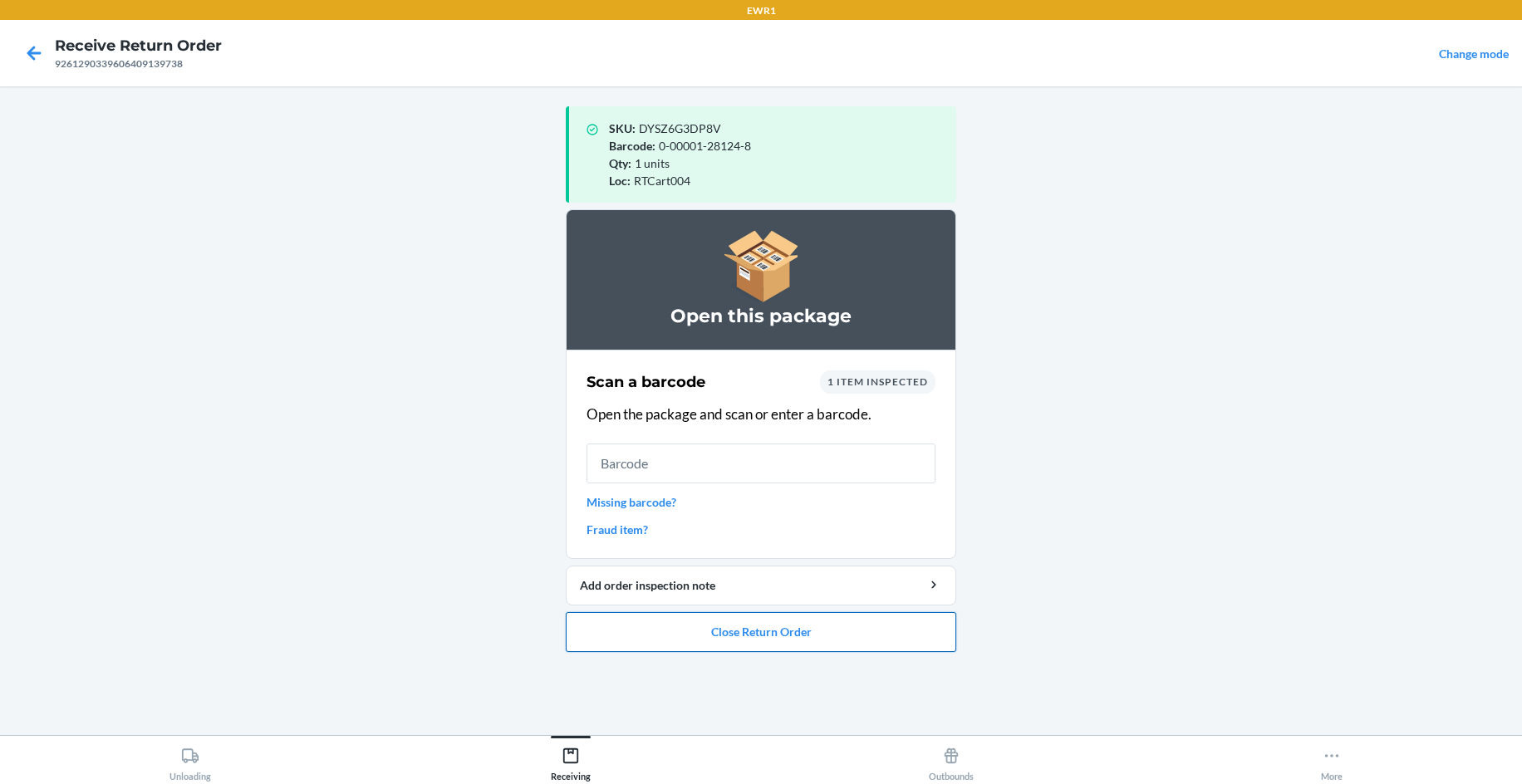
click at [714, 626] on button "Close Return Order" at bounding box center [760, 632] width 391 height 40
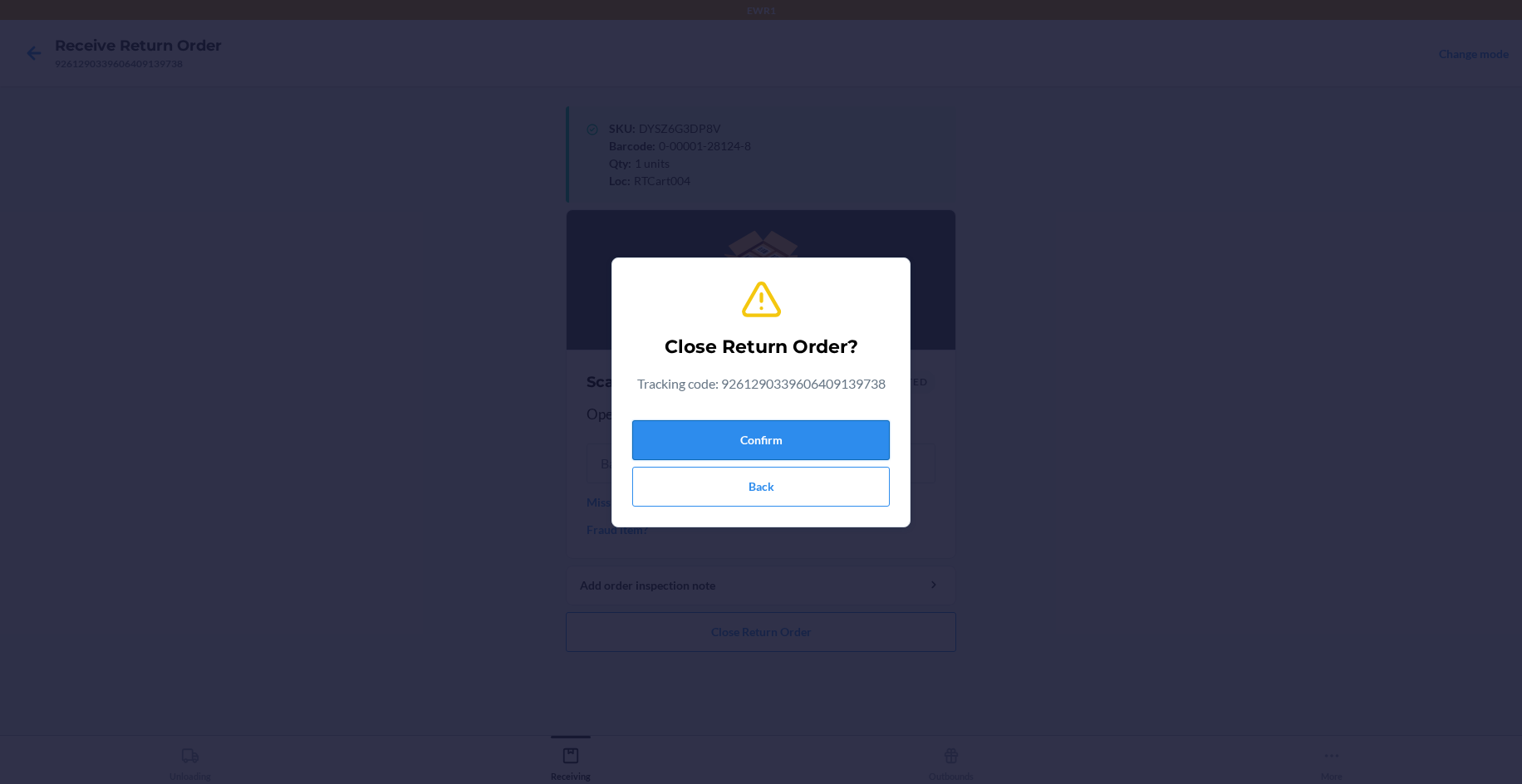
click at [766, 444] on button "Confirm" at bounding box center [761, 440] width 257 height 40
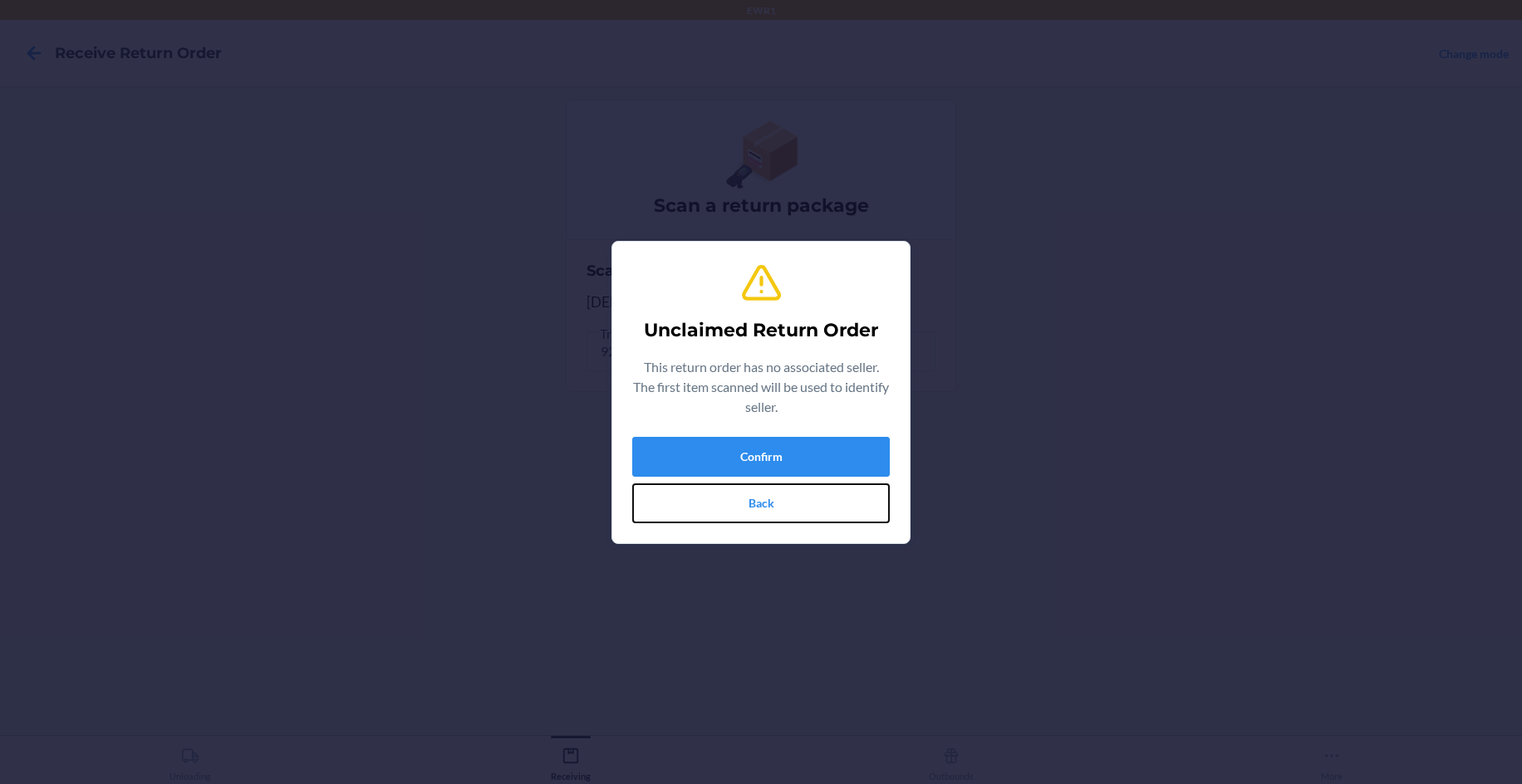
drag, startPoint x: 669, startPoint y: 489, endPoint x: 677, endPoint y: 485, distance: 8.9
click at [675, 487] on button "Back" at bounding box center [761, 504] width 257 height 40
click at [664, 457] on button "Confirm" at bounding box center [761, 457] width 257 height 40
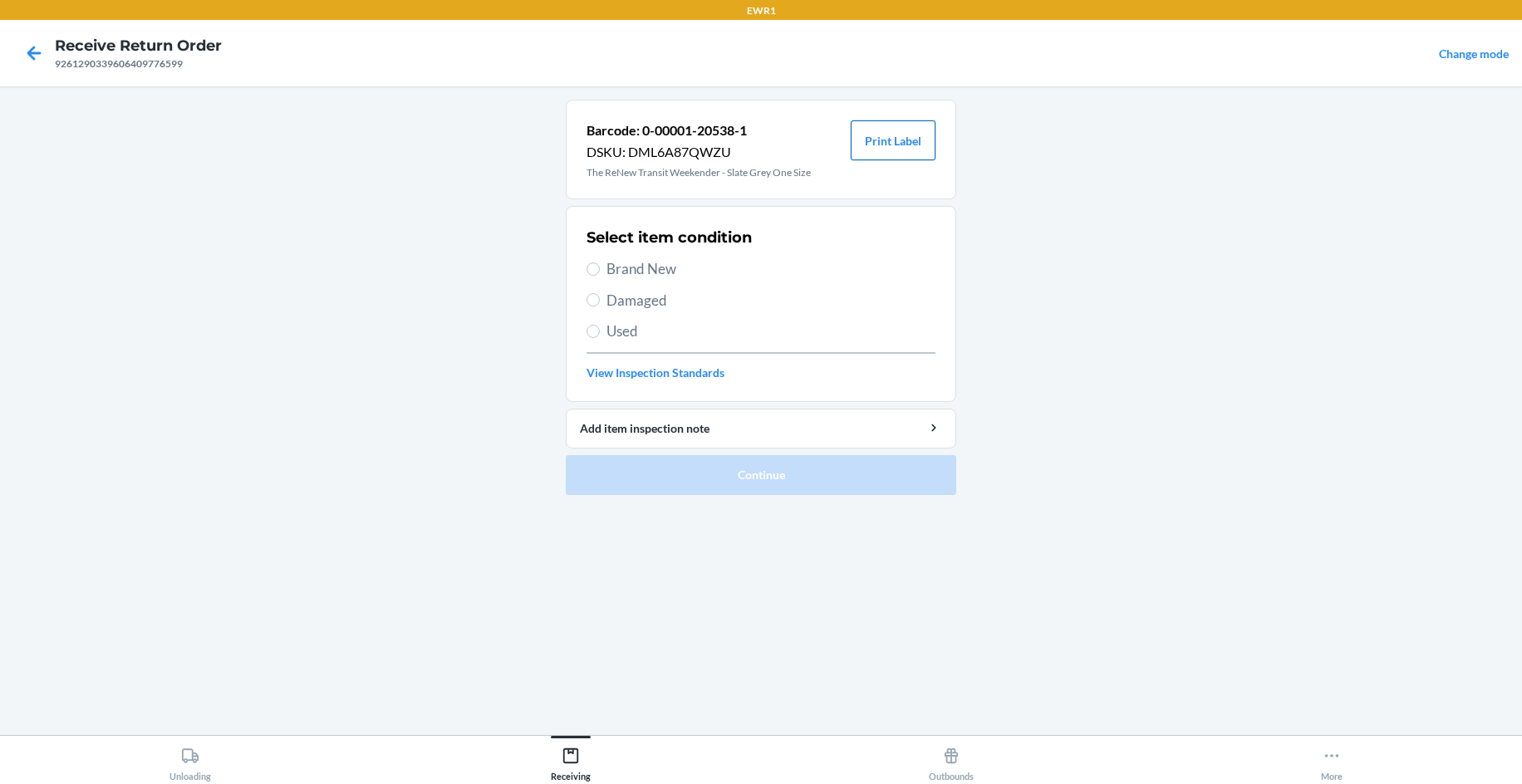
click at [892, 130] on button "Print Label" at bounding box center [892, 141] width 84 height 40
click at [612, 272] on span "Brand New" at bounding box center [771, 269] width 329 height 22
click at [600, 272] on input "Brand New" at bounding box center [593, 270] width 13 height 13
radio input "true"
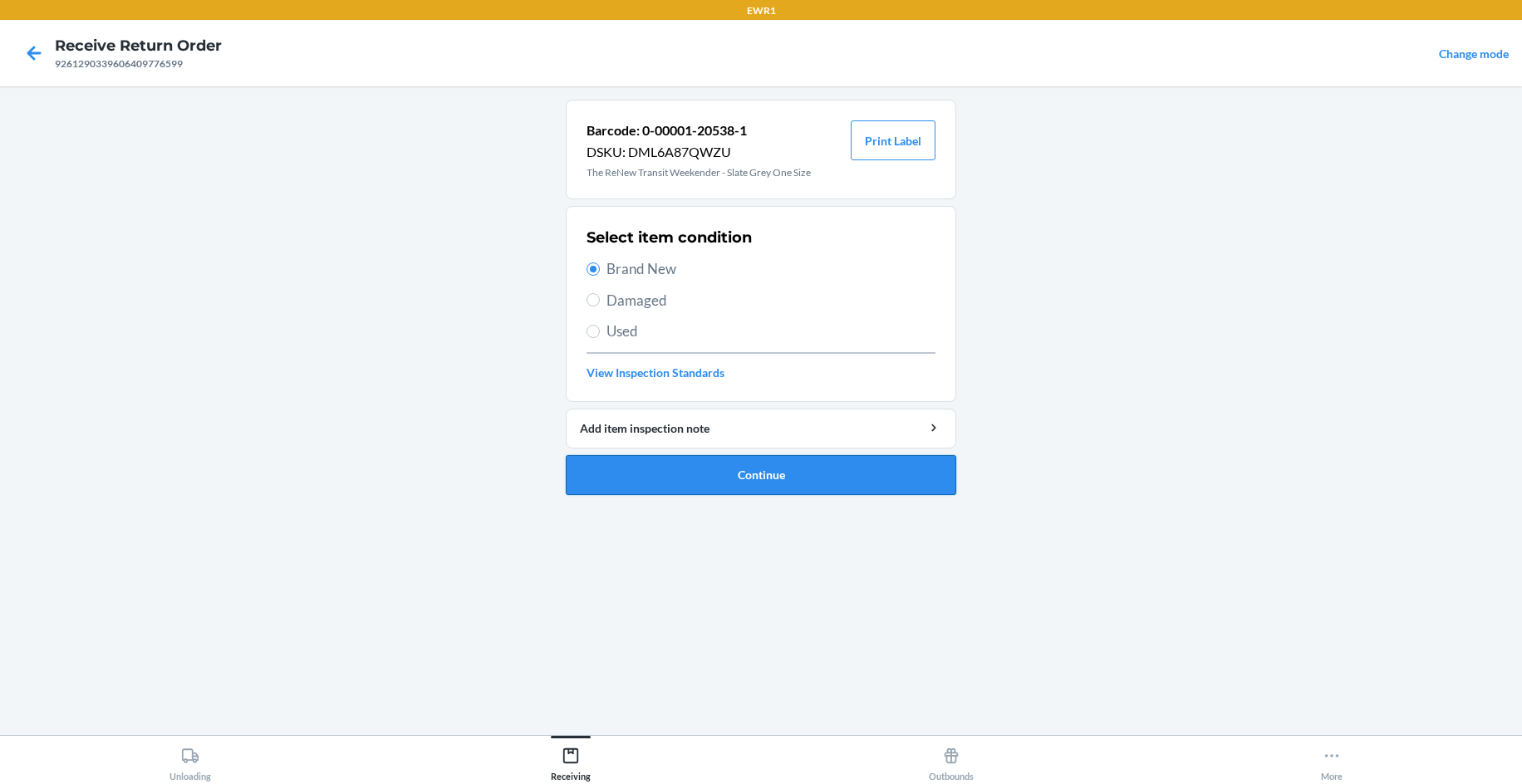
click at [740, 487] on button "Continue" at bounding box center [760, 475] width 391 height 40
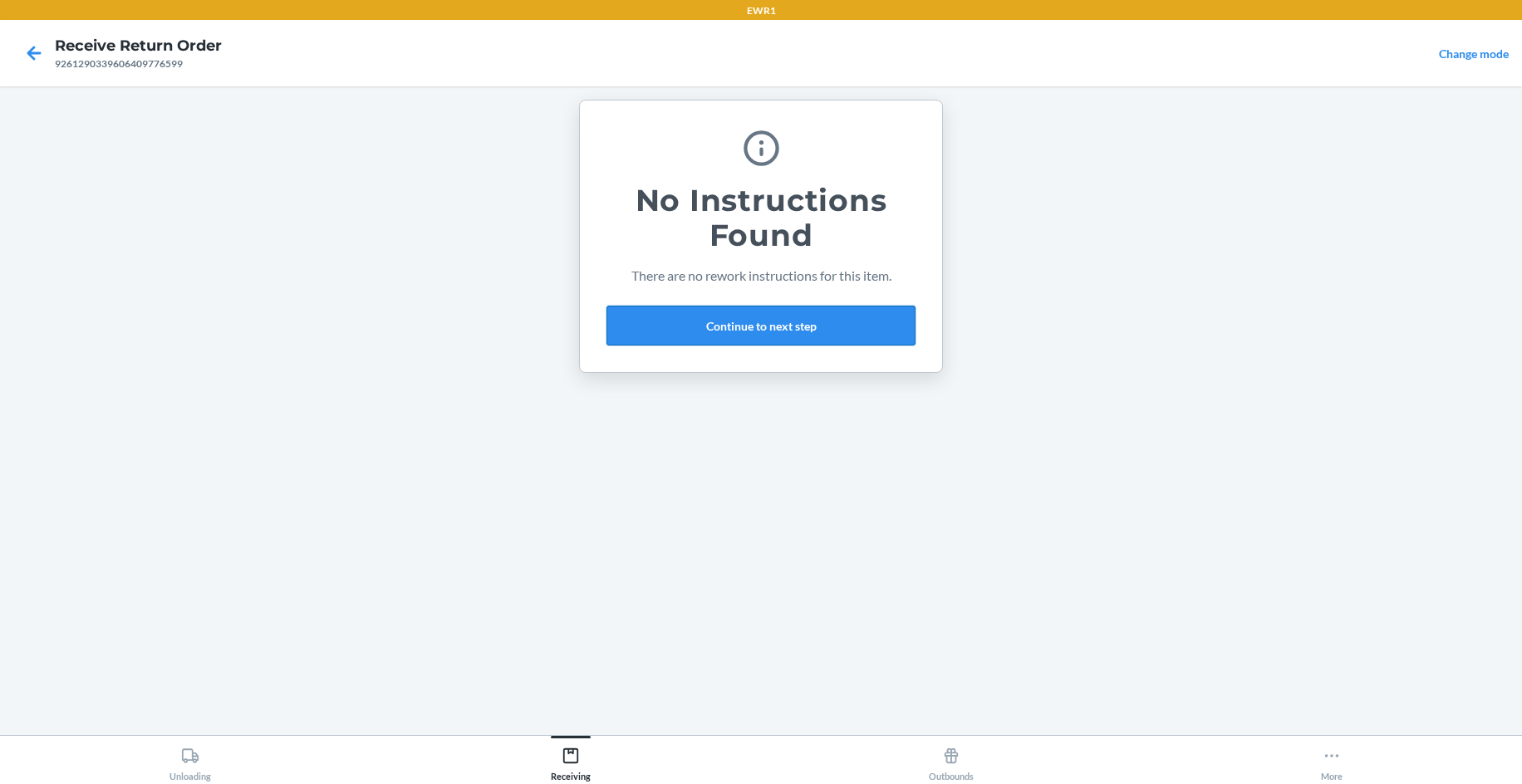
click at [800, 336] on button "Continue to next step" at bounding box center [761, 326] width 309 height 40
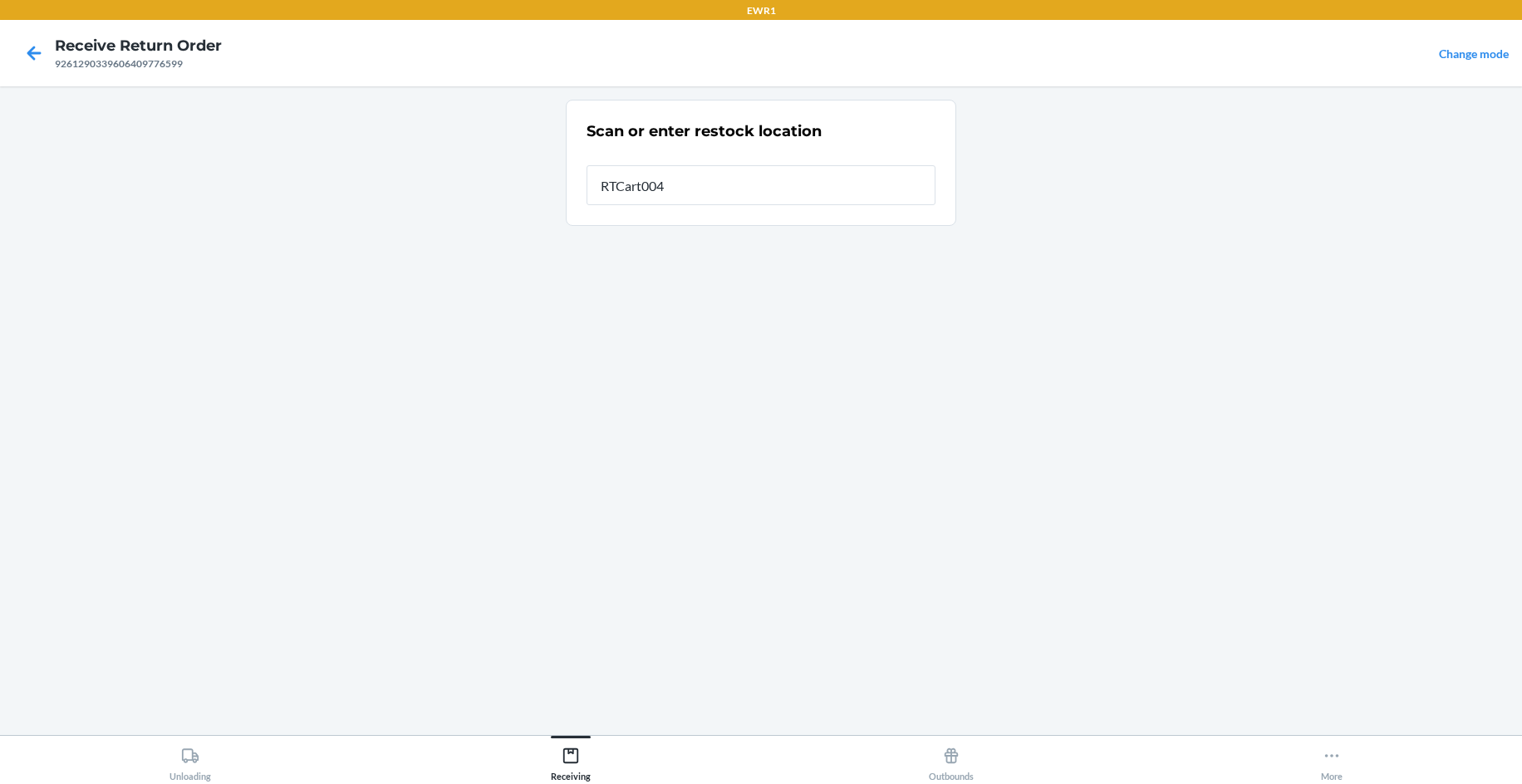
type input "RTCart004"
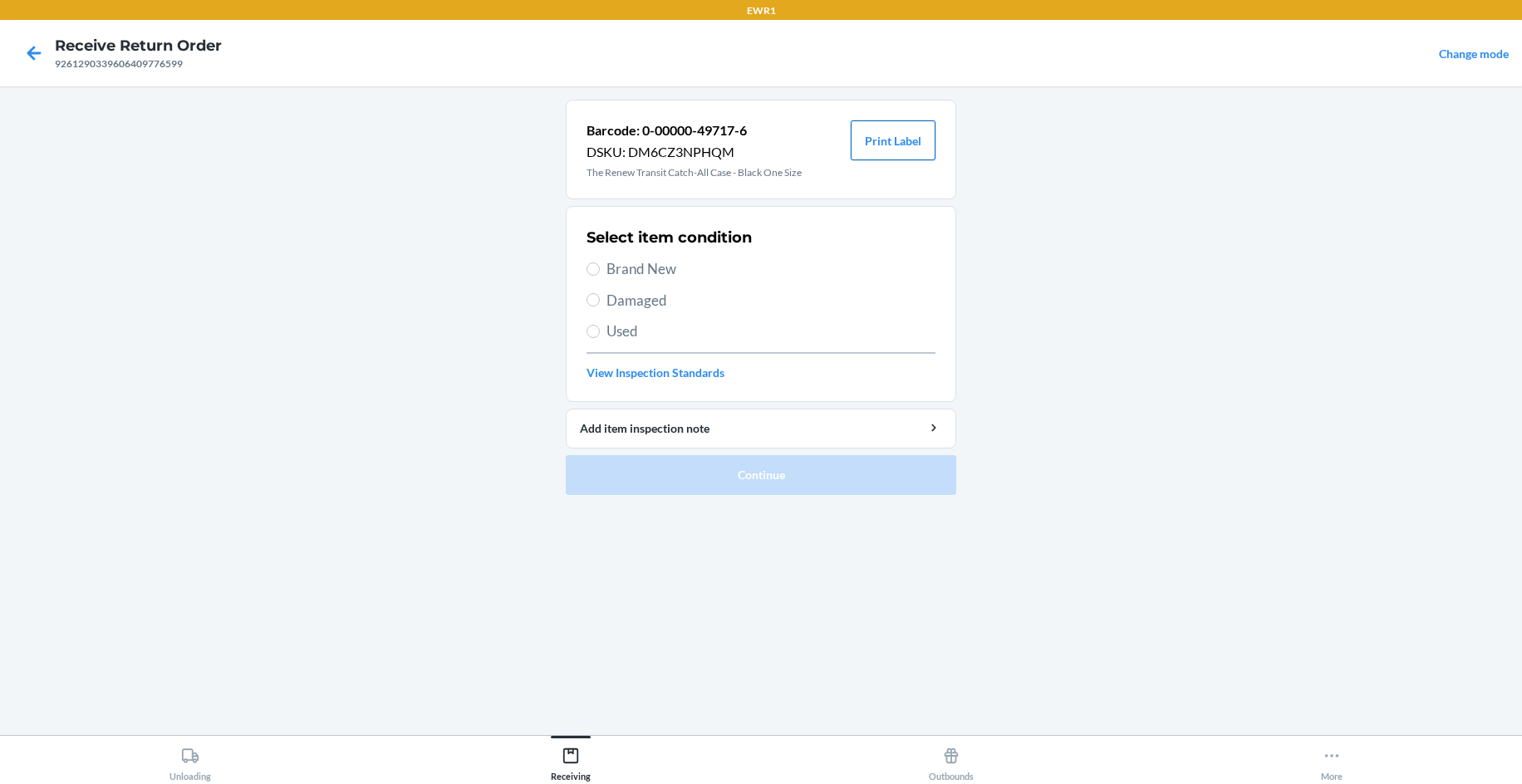
click at [878, 144] on button "Print Label" at bounding box center [892, 141] width 84 height 40
click at [606, 261] on span "Brand New" at bounding box center [771, 269] width 329 height 22
click at [600, 263] on input "Brand New" at bounding box center [593, 270] width 13 height 13
radio input "true"
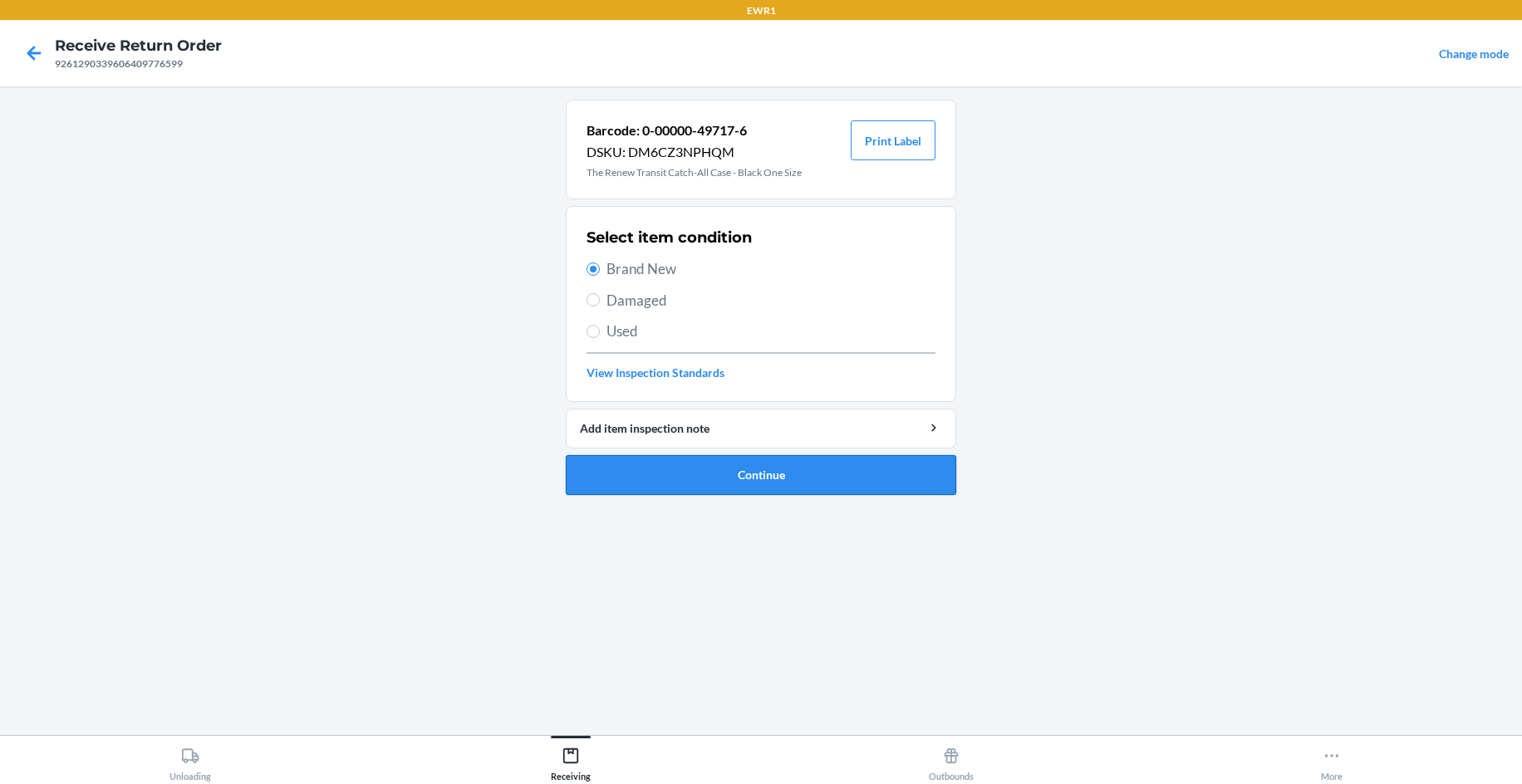
click at [702, 462] on button "Continue" at bounding box center [760, 475] width 391 height 40
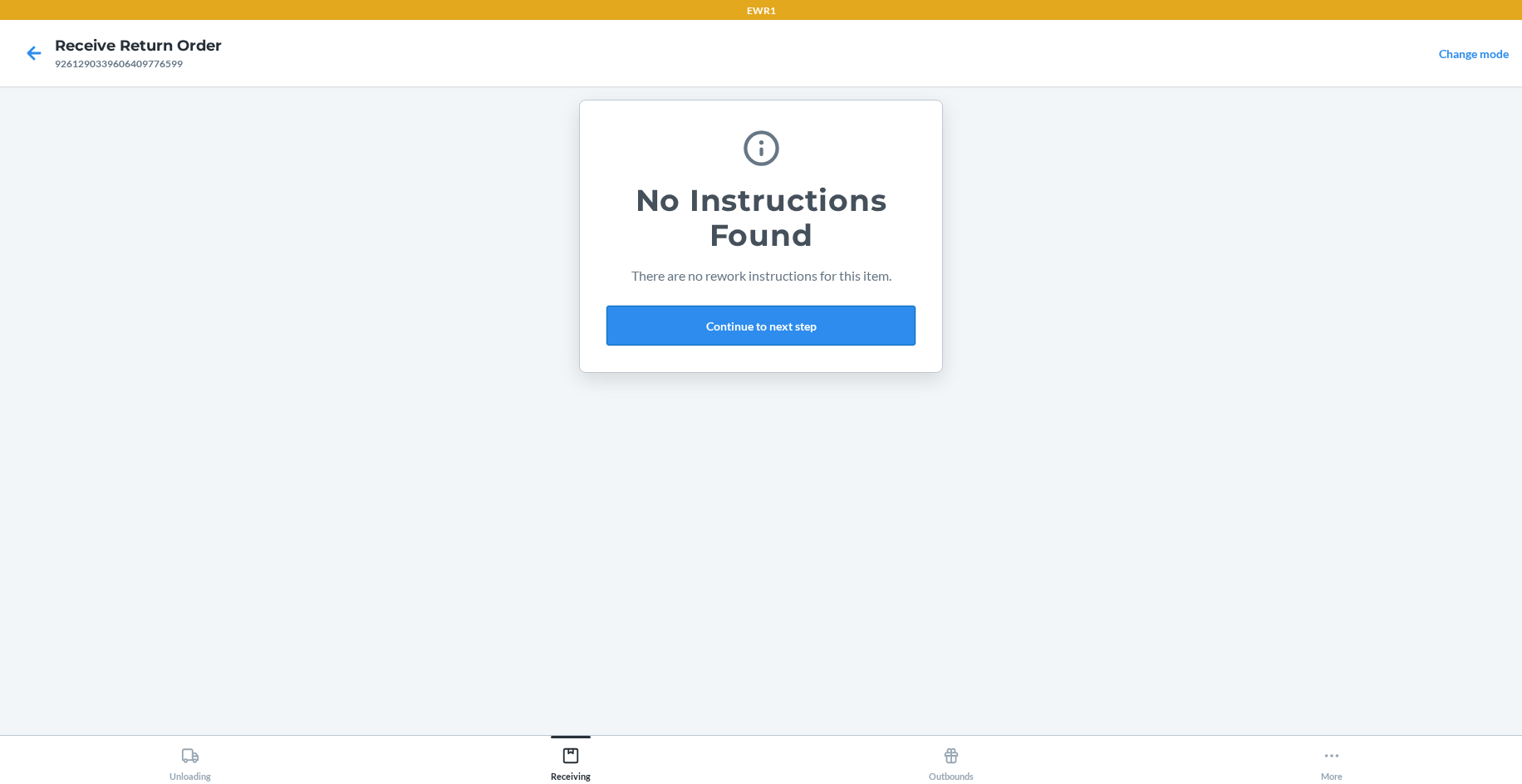
click at [749, 331] on button "Continue to next step" at bounding box center [761, 326] width 309 height 40
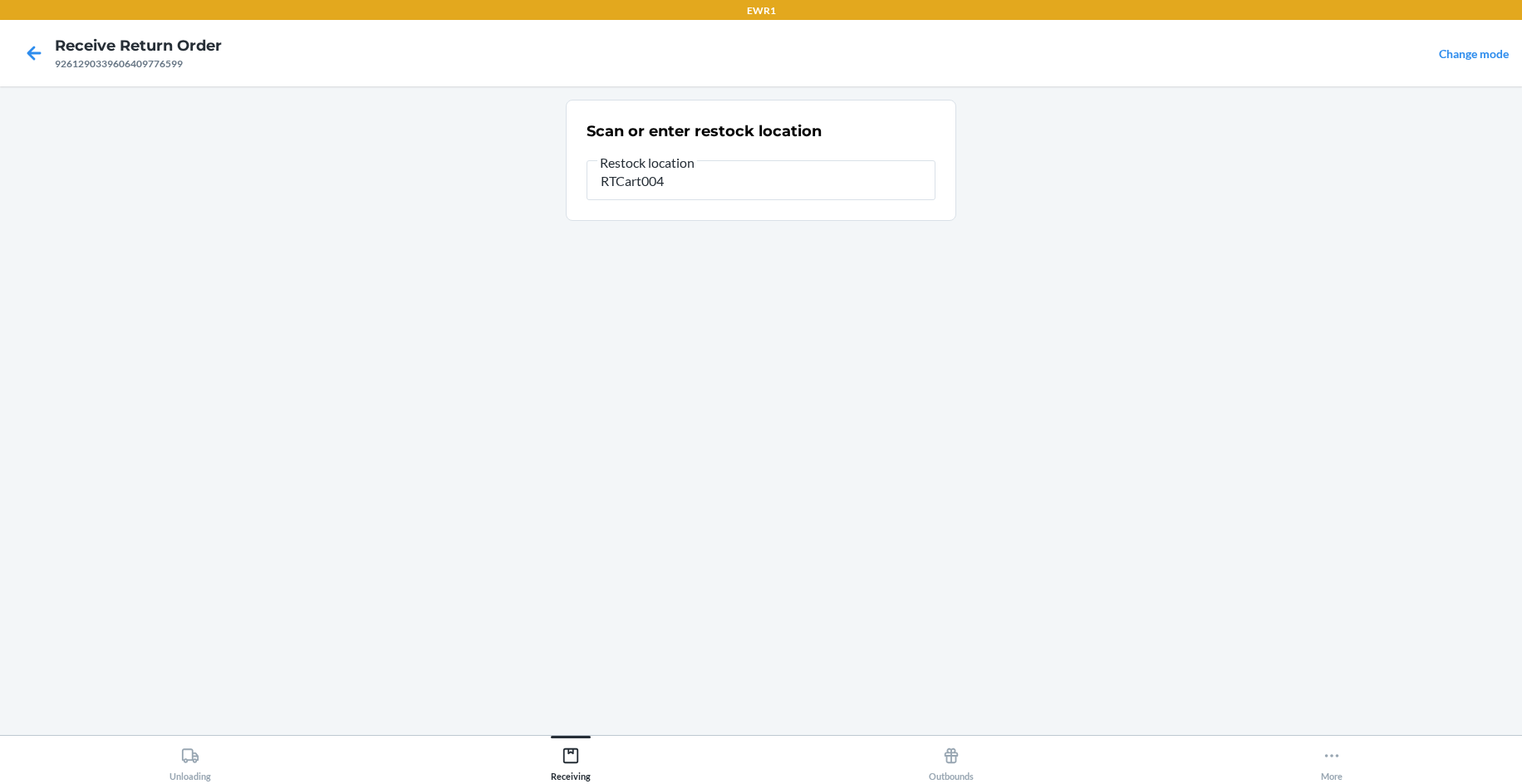
type input "RTCart004"
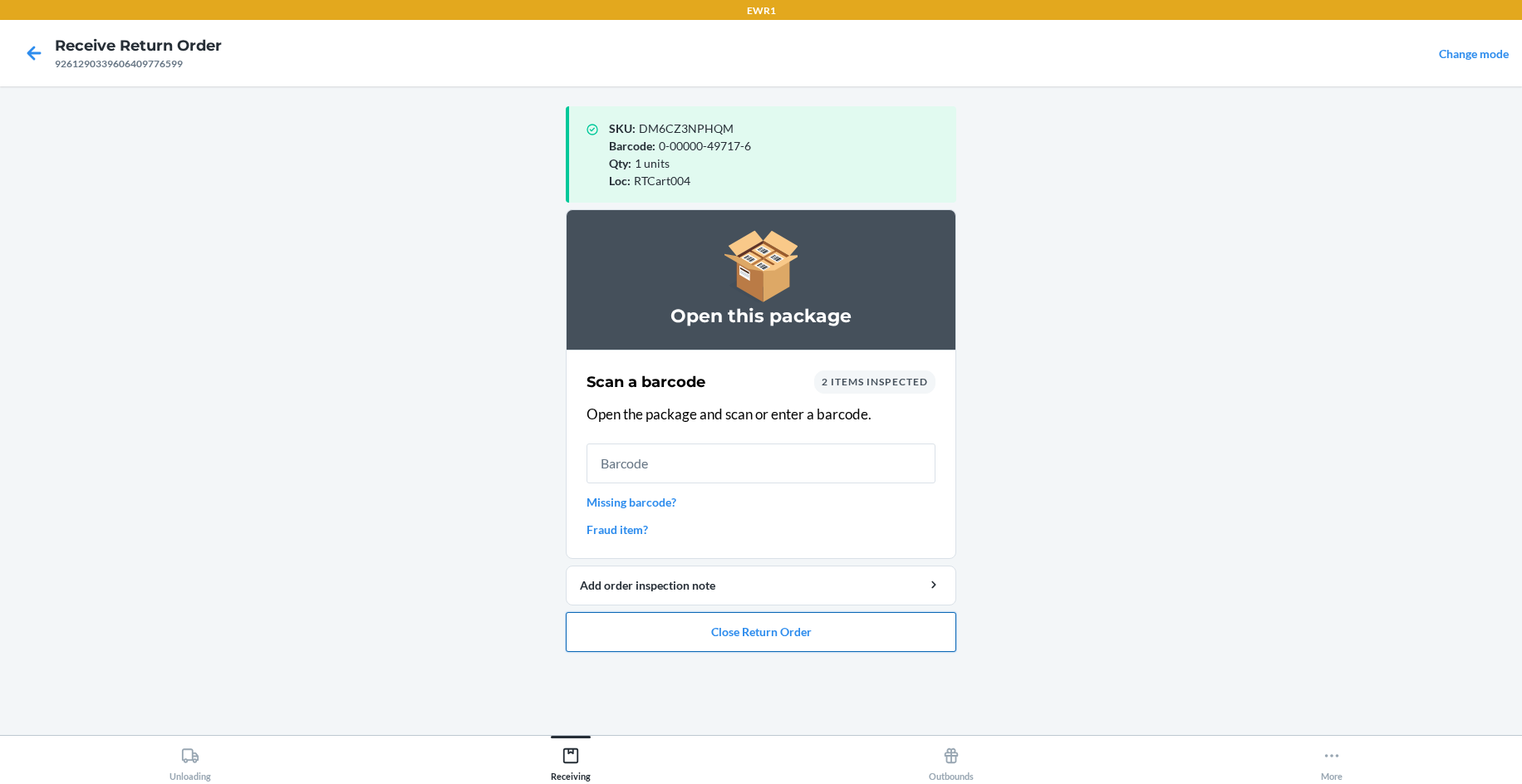
click at [915, 641] on button "Close Return Order" at bounding box center [760, 632] width 391 height 40
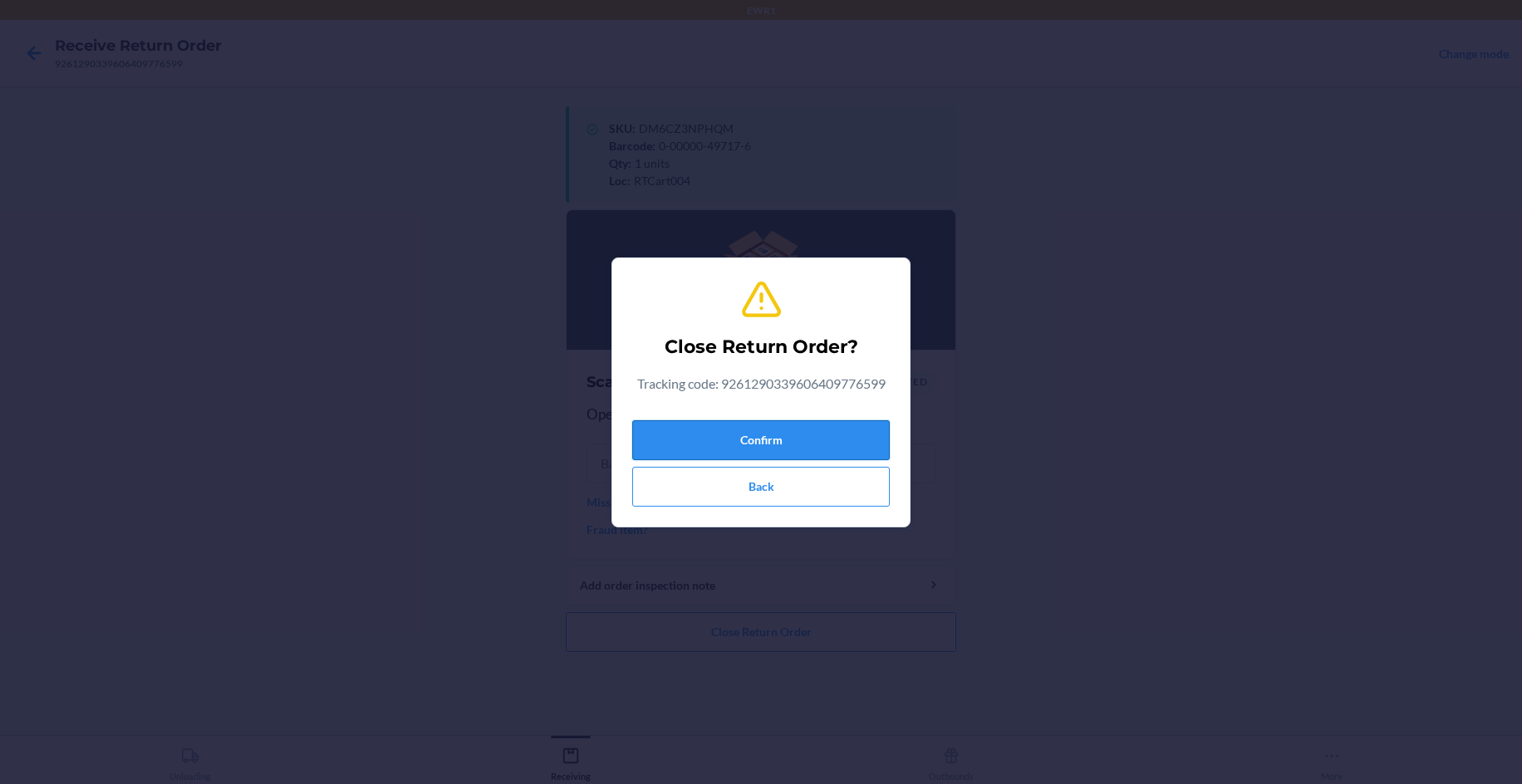
click at [853, 443] on button "Confirm" at bounding box center [761, 440] width 257 height 40
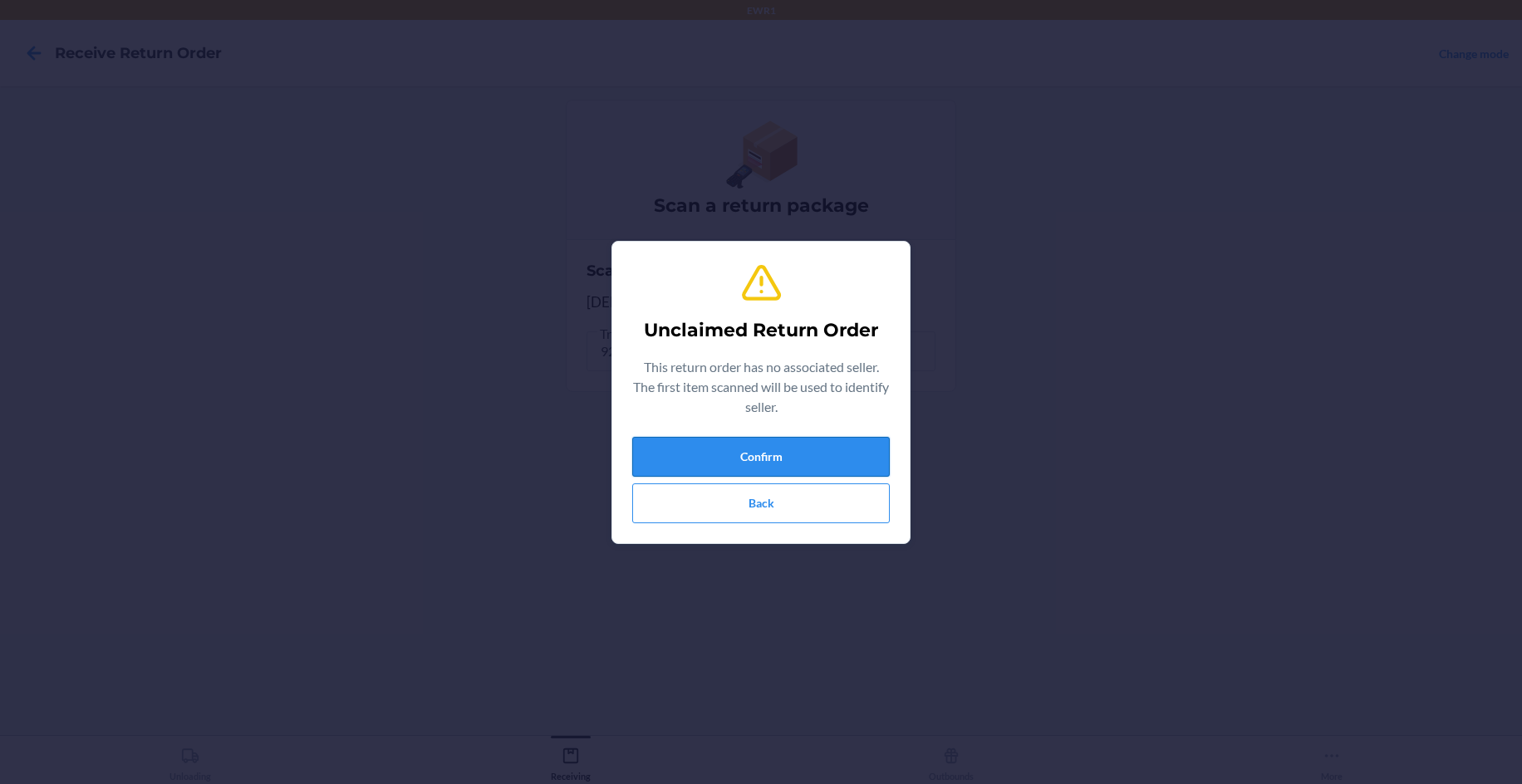
click at [678, 454] on button "Confirm" at bounding box center [761, 457] width 257 height 40
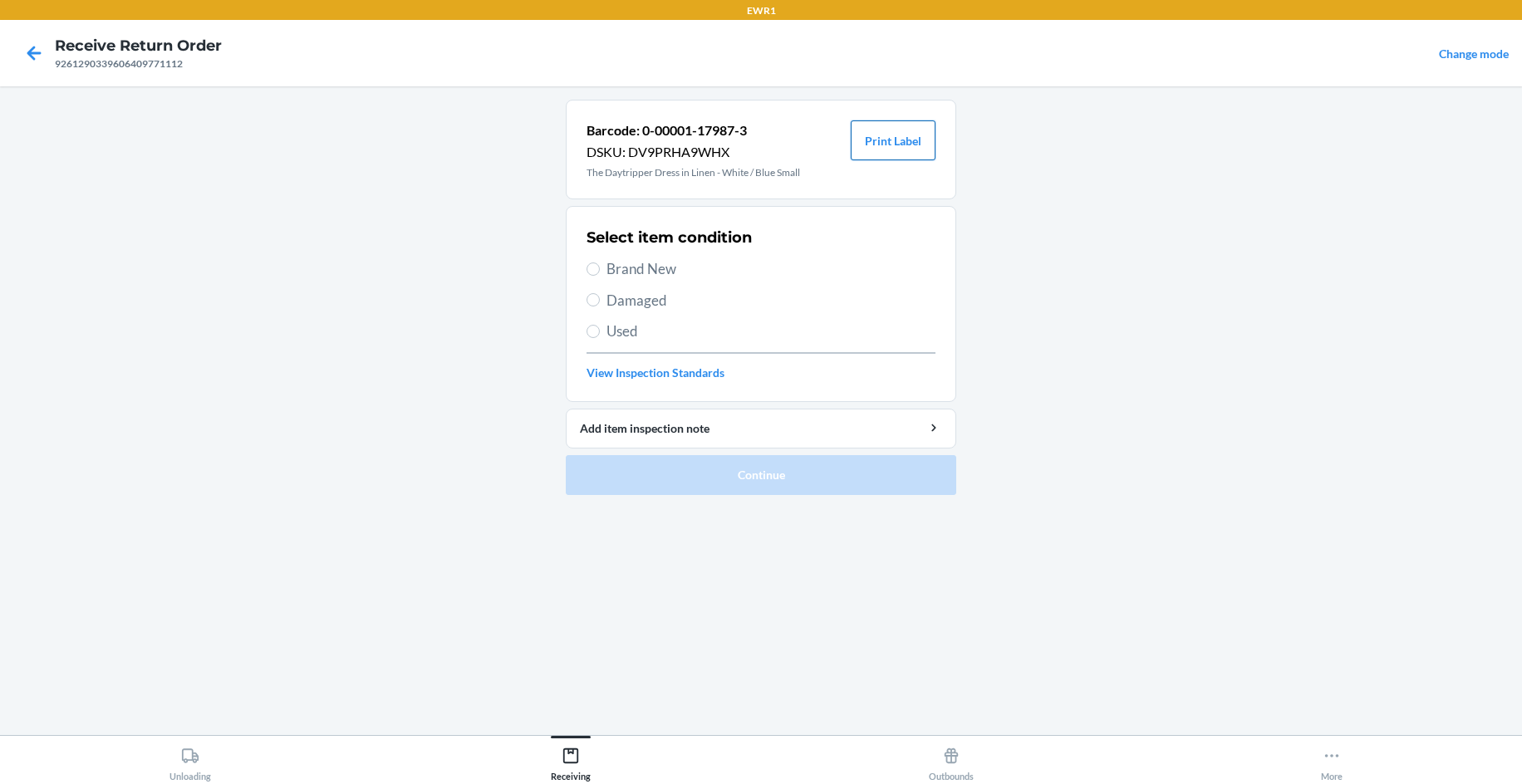
click at [887, 146] on button "Print Label" at bounding box center [892, 141] width 84 height 40
click at [644, 269] on span "Brand New" at bounding box center [771, 269] width 329 height 22
click at [613, 273] on span "Brand New" at bounding box center [771, 269] width 329 height 22
click at [600, 273] on input "Brand New" at bounding box center [593, 270] width 13 height 13
radio input "true"
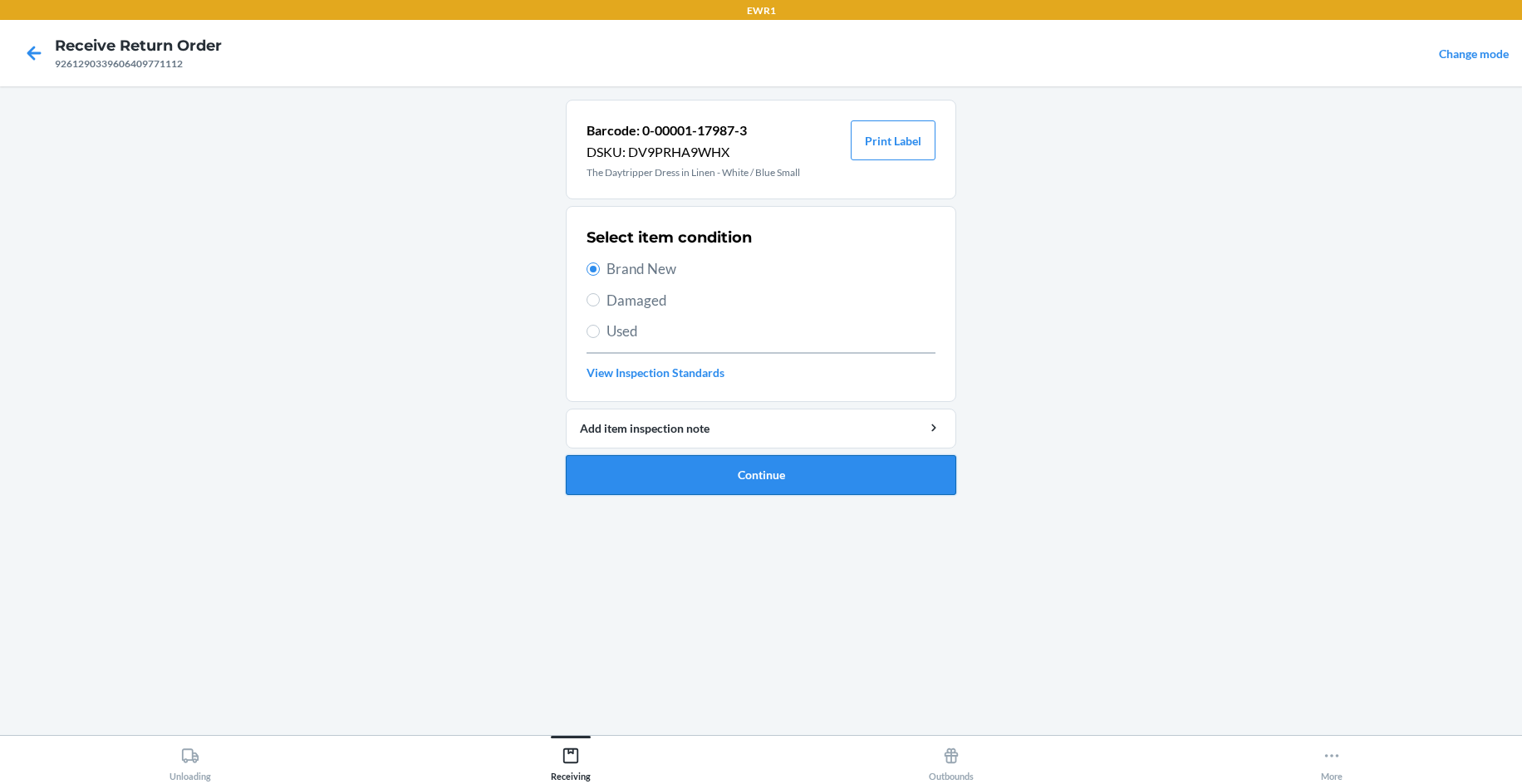
click at [714, 480] on button "Continue" at bounding box center [760, 475] width 391 height 40
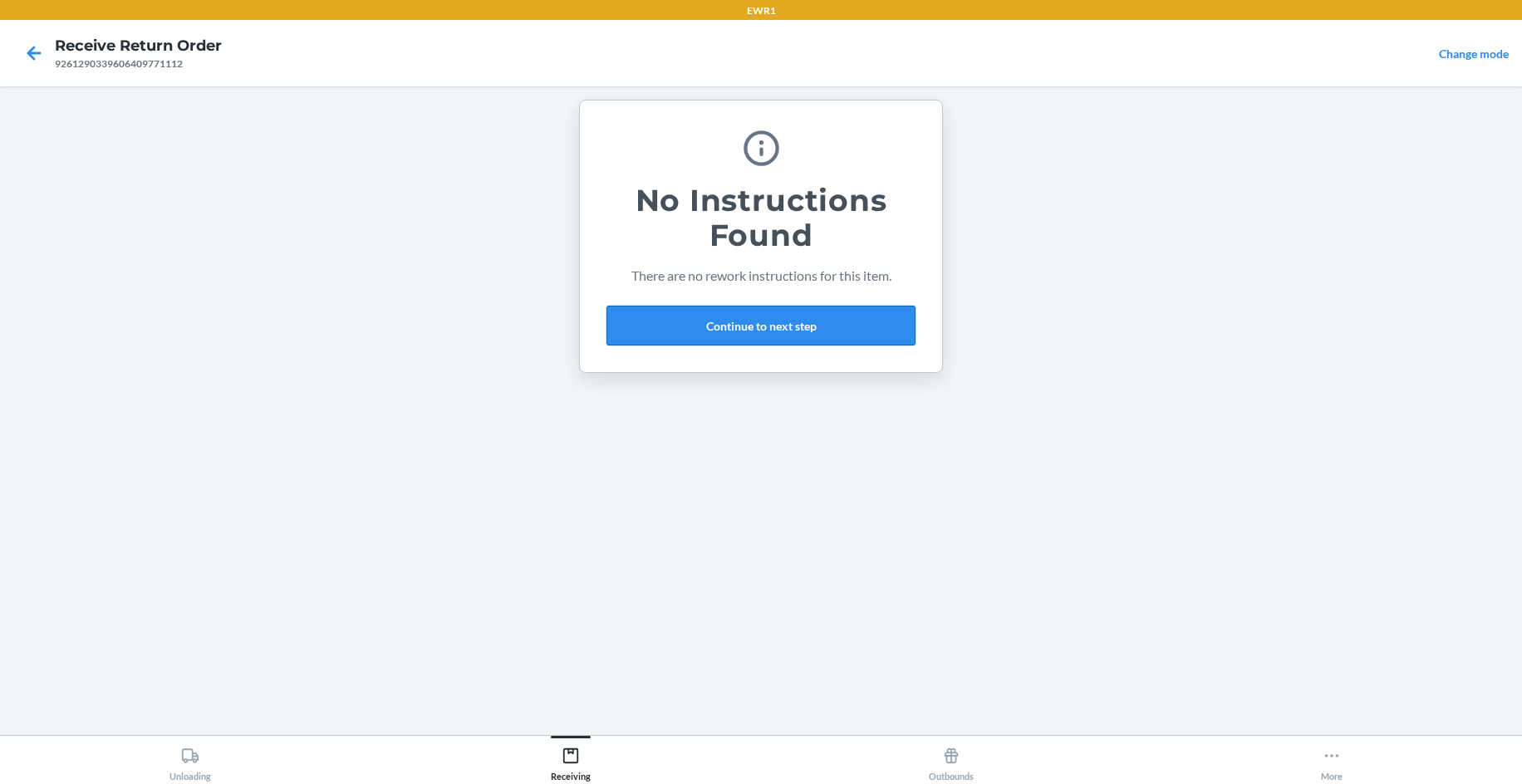
click at [821, 333] on button "Continue to next step" at bounding box center [761, 326] width 309 height 40
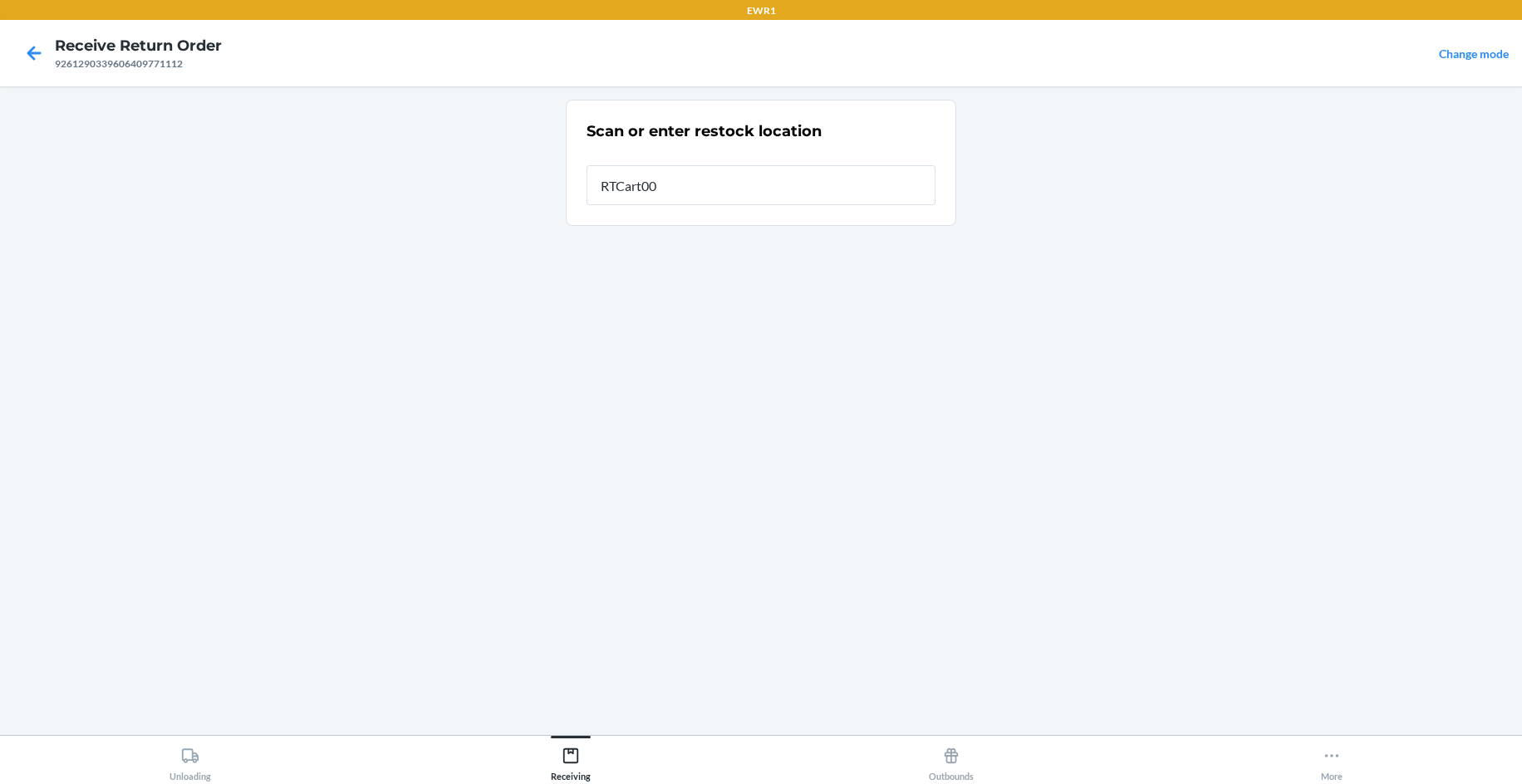
type input "RTCart004"
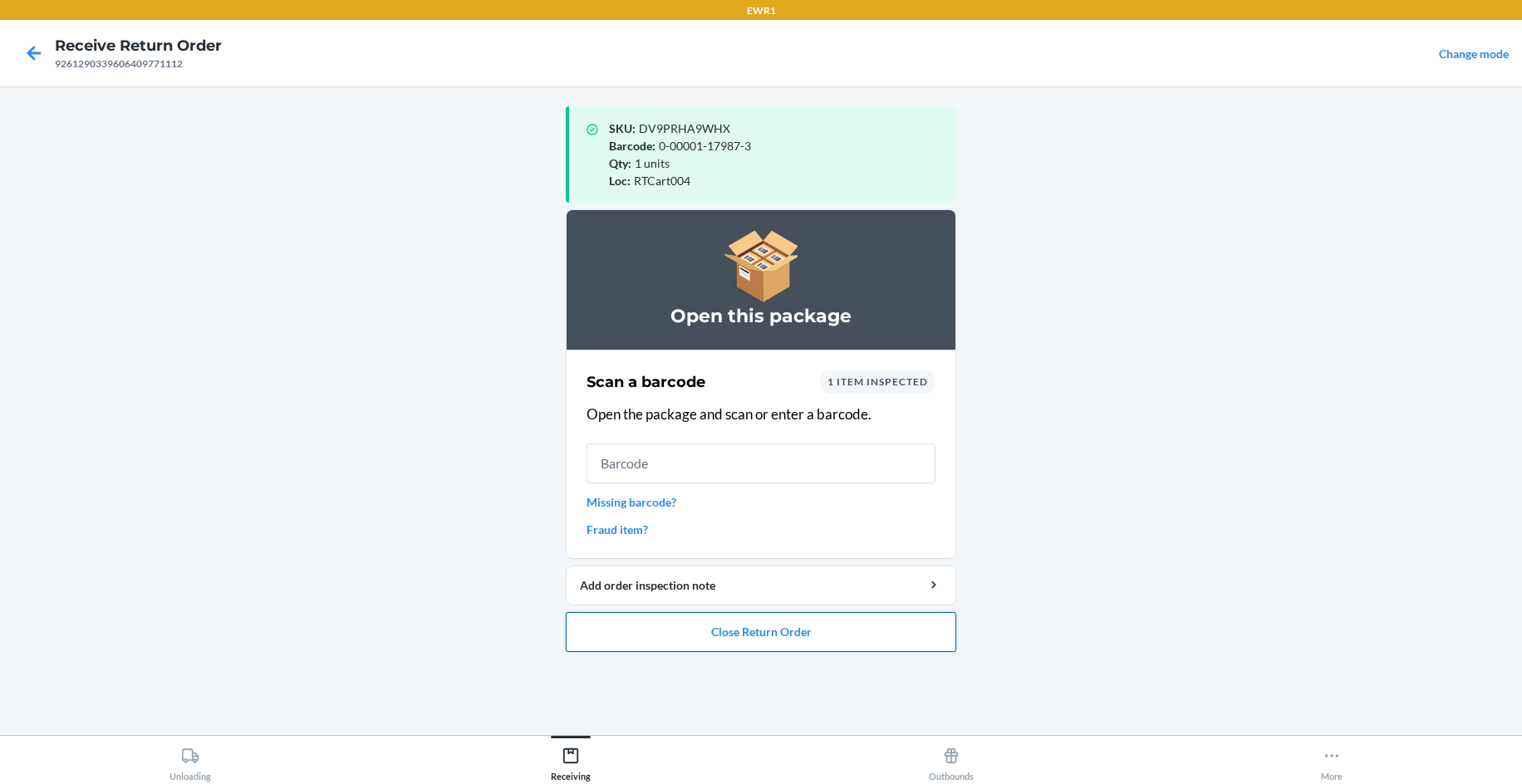
click at [806, 647] on button "Close Return Order" at bounding box center [760, 632] width 391 height 40
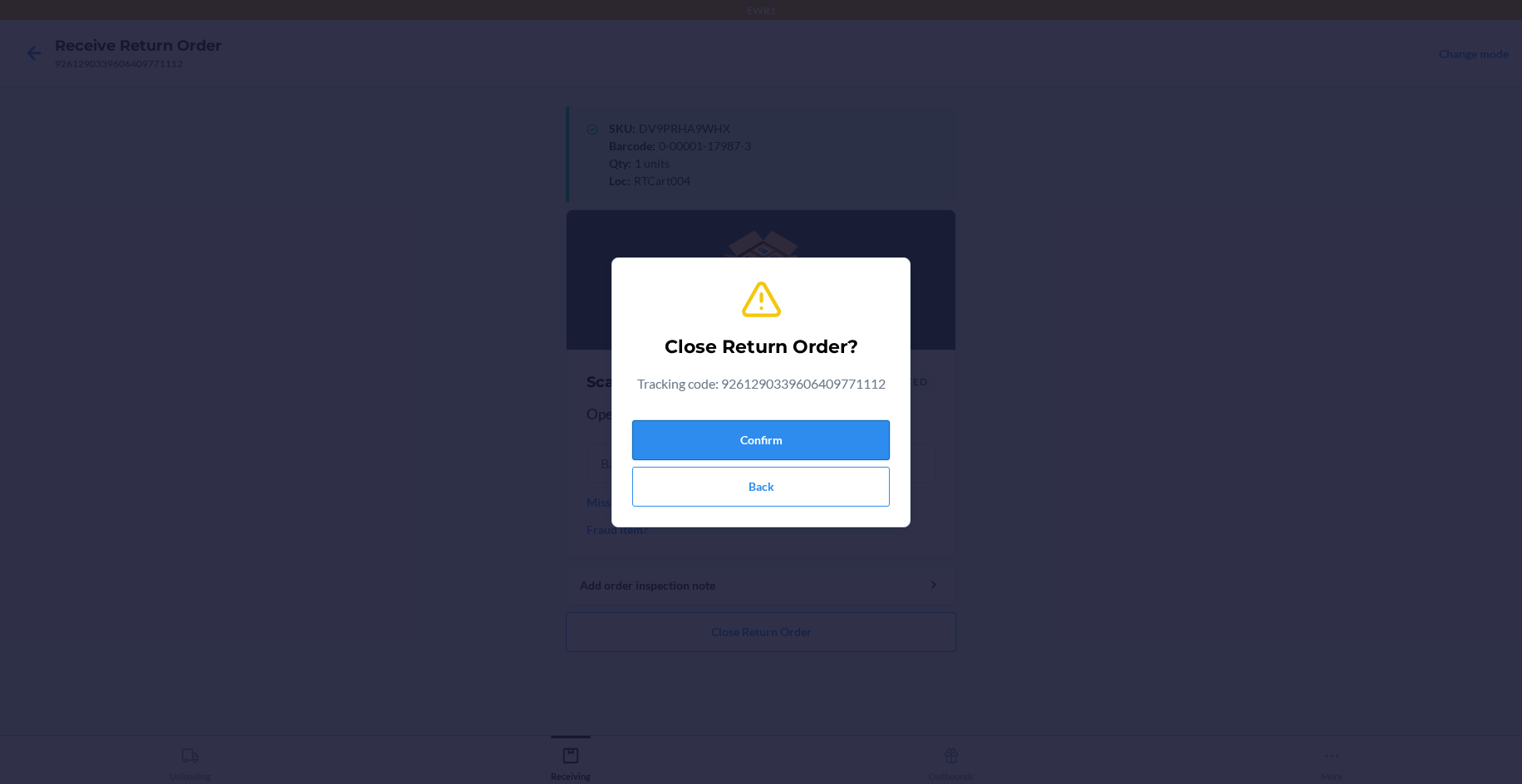
click at [752, 450] on button "Confirm" at bounding box center [761, 440] width 257 height 40
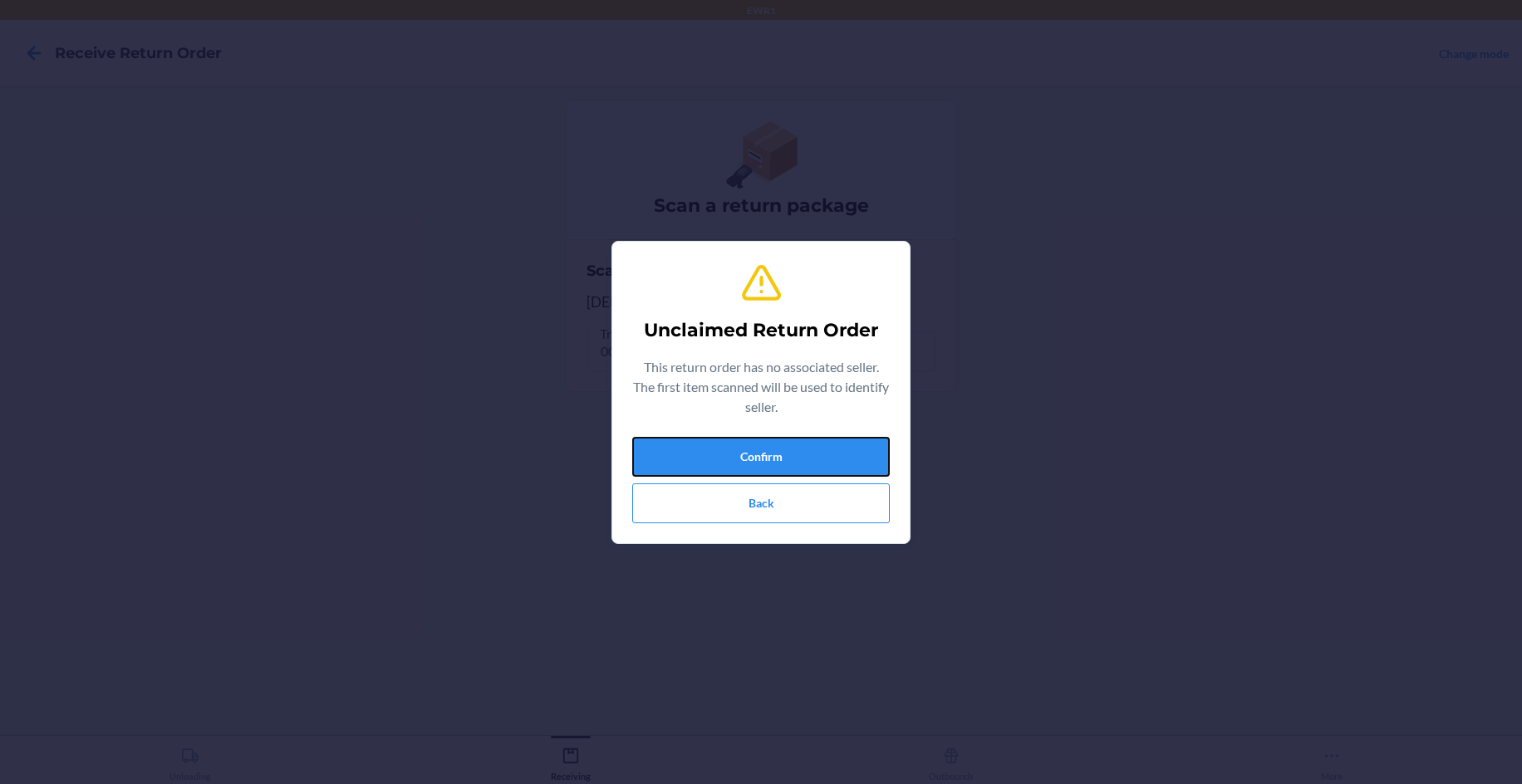
click at [752, 450] on button "Confirm" at bounding box center [761, 457] width 257 height 40
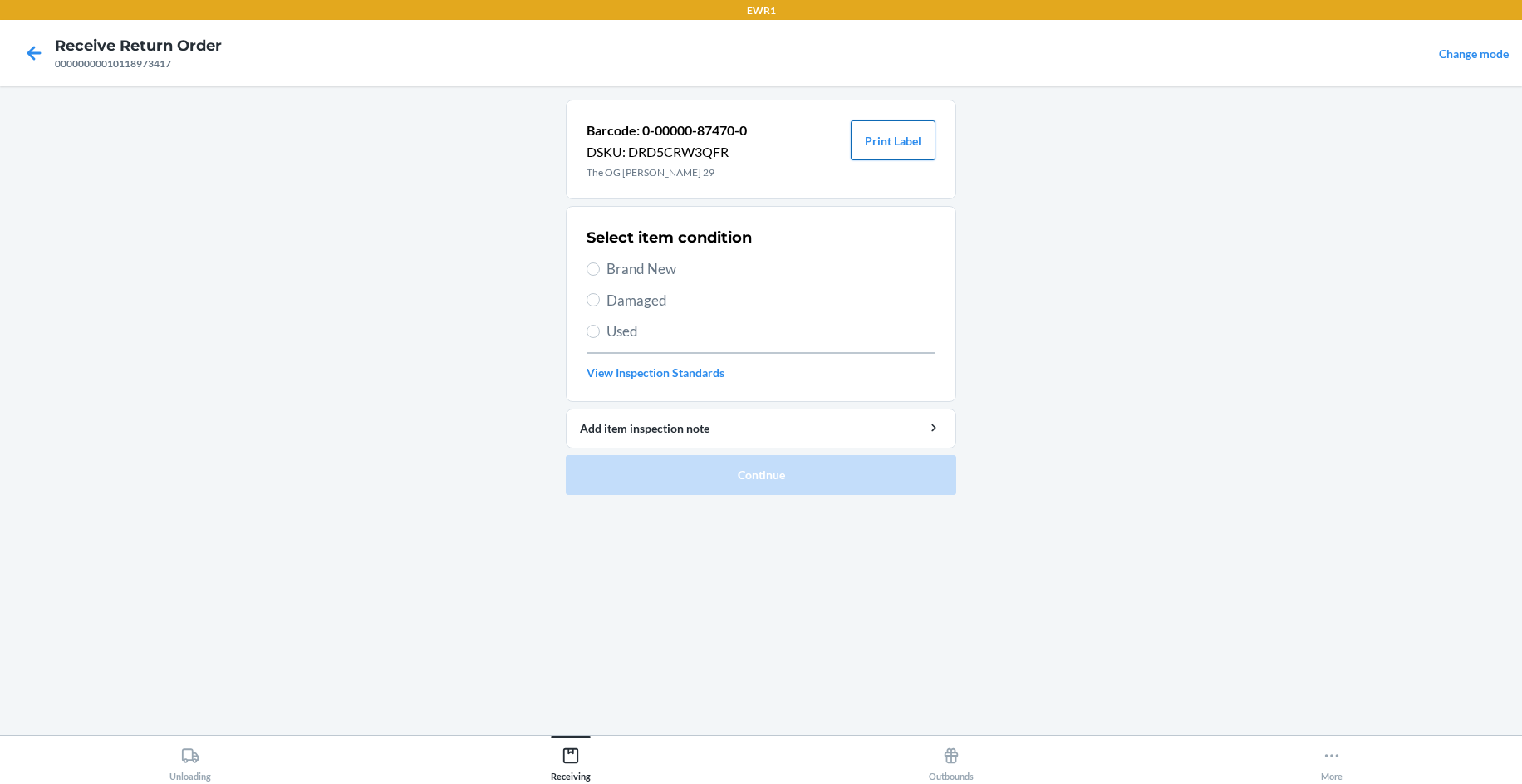
click at [890, 143] on button "Print Label" at bounding box center [892, 141] width 84 height 40
click at [617, 267] on span "Brand New" at bounding box center [771, 269] width 329 height 22
click at [600, 267] on input "Brand New" at bounding box center [593, 270] width 13 height 13
radio input "true"
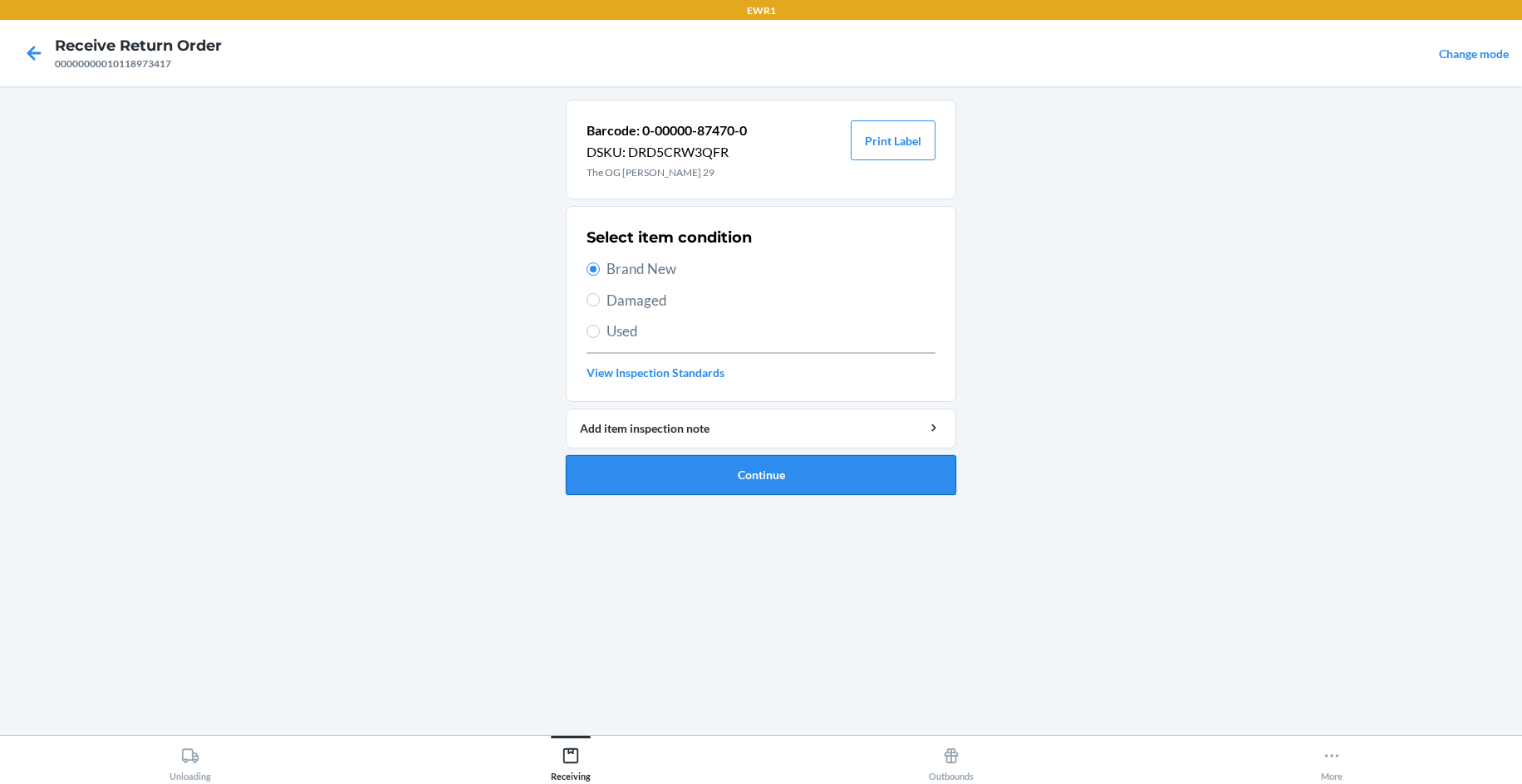
click at [774, 479] on button "Continue" at bounding box center [760, 475] width 391 height 40
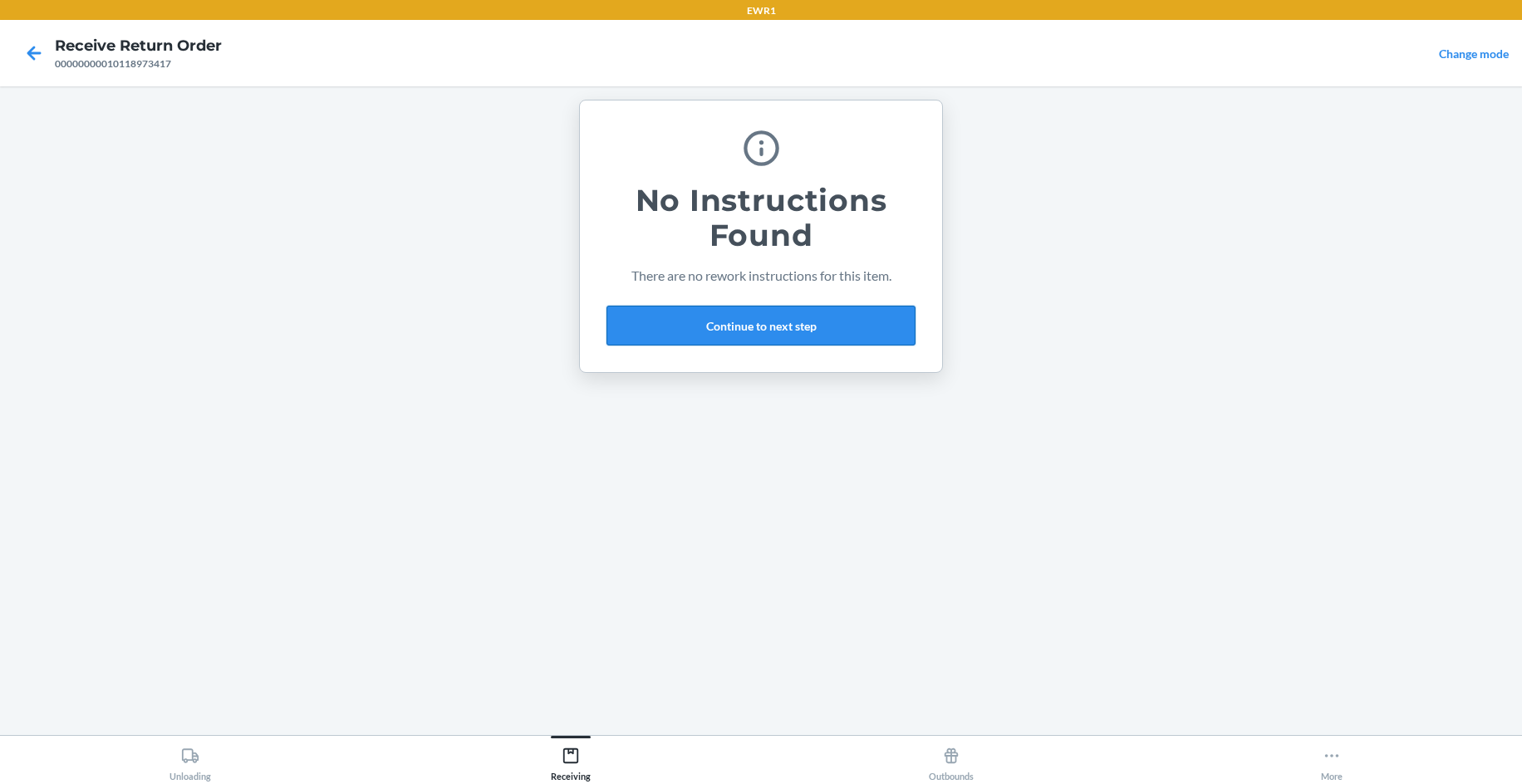
click at [735, 334] on button "Continue to next step" at bounding box center [761, 326] width 309 height 40
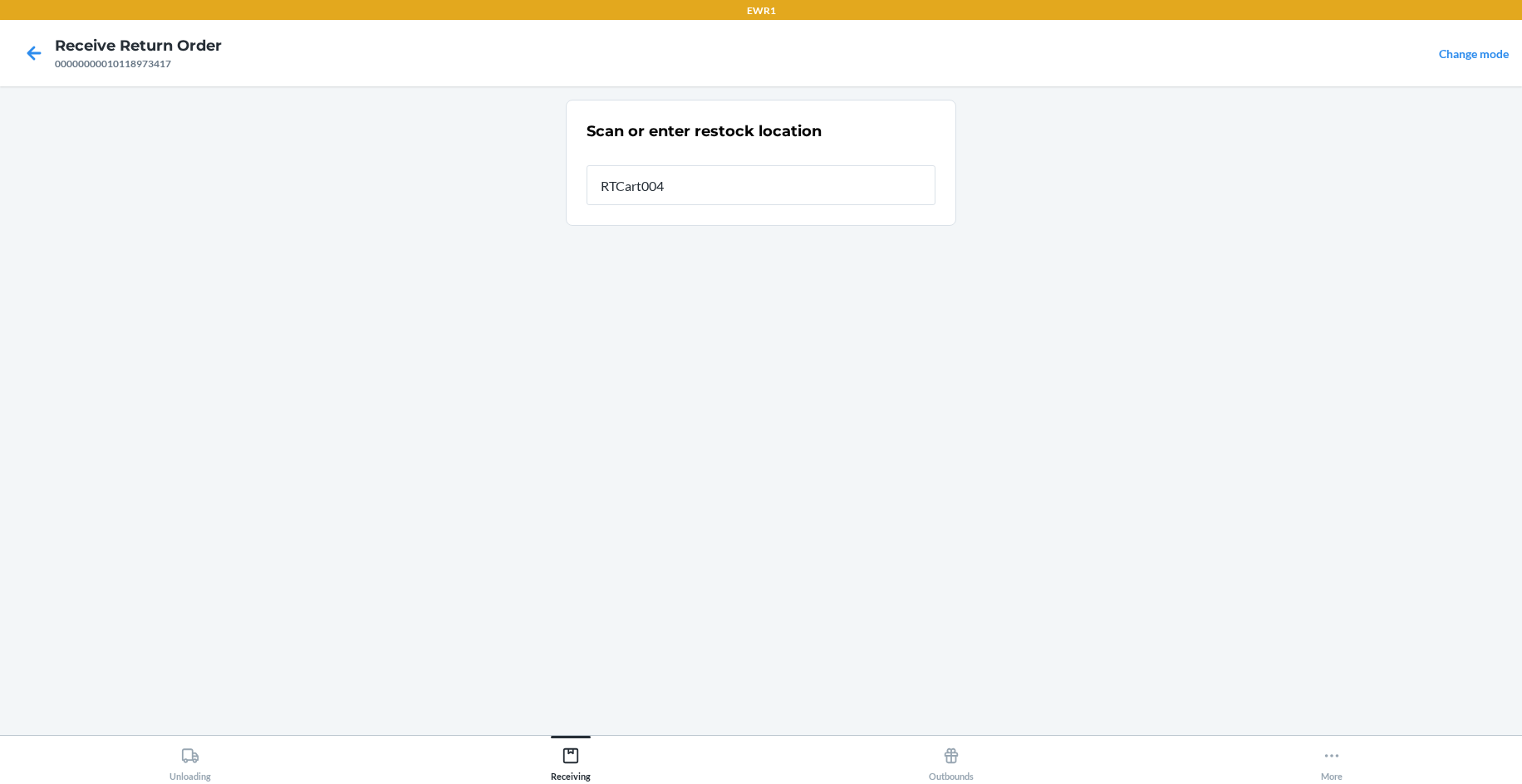
type input "RTCart004"
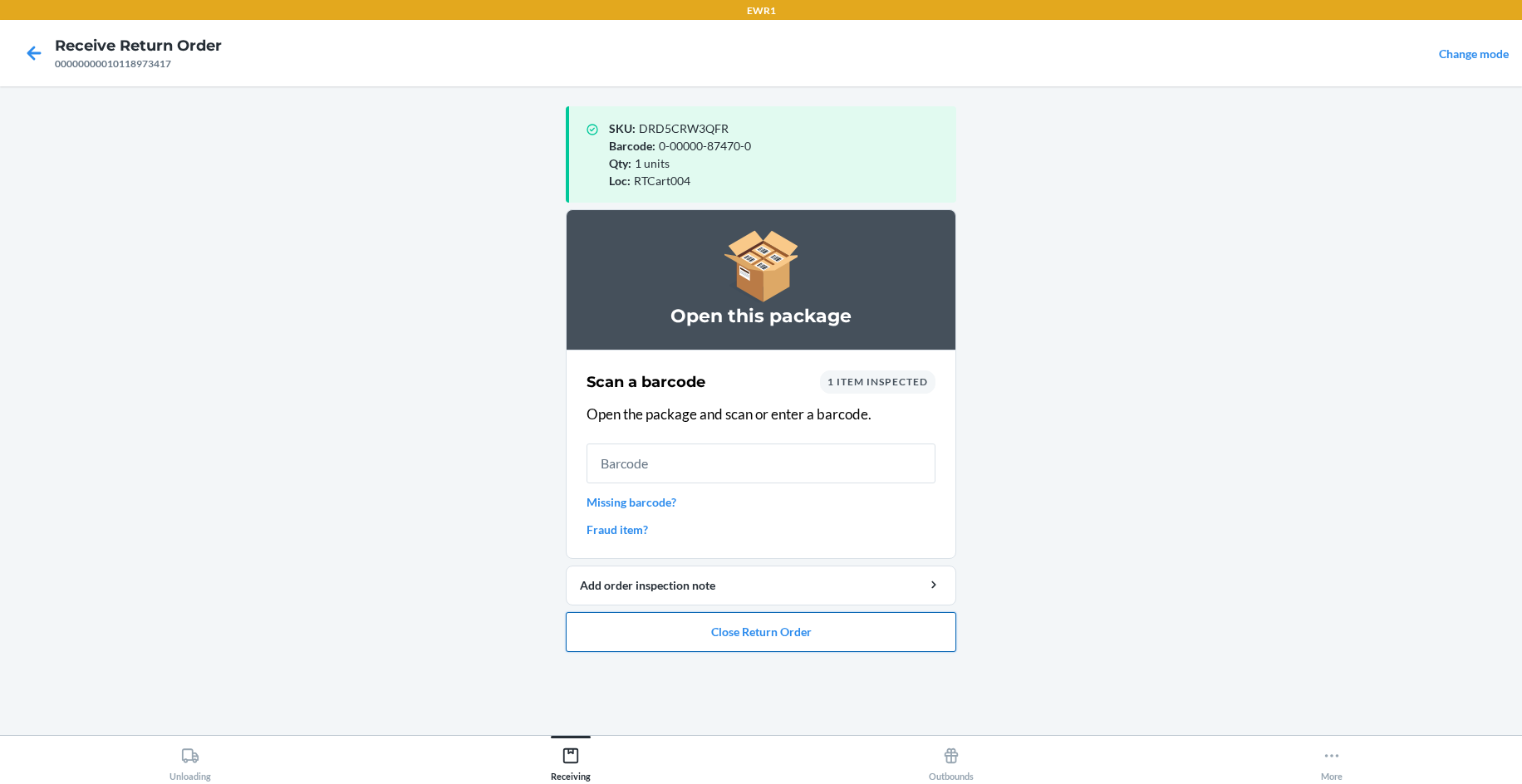
click at [703, 639] on button "Close Return Order" at bounding box center [760, 632] width 391 height 40
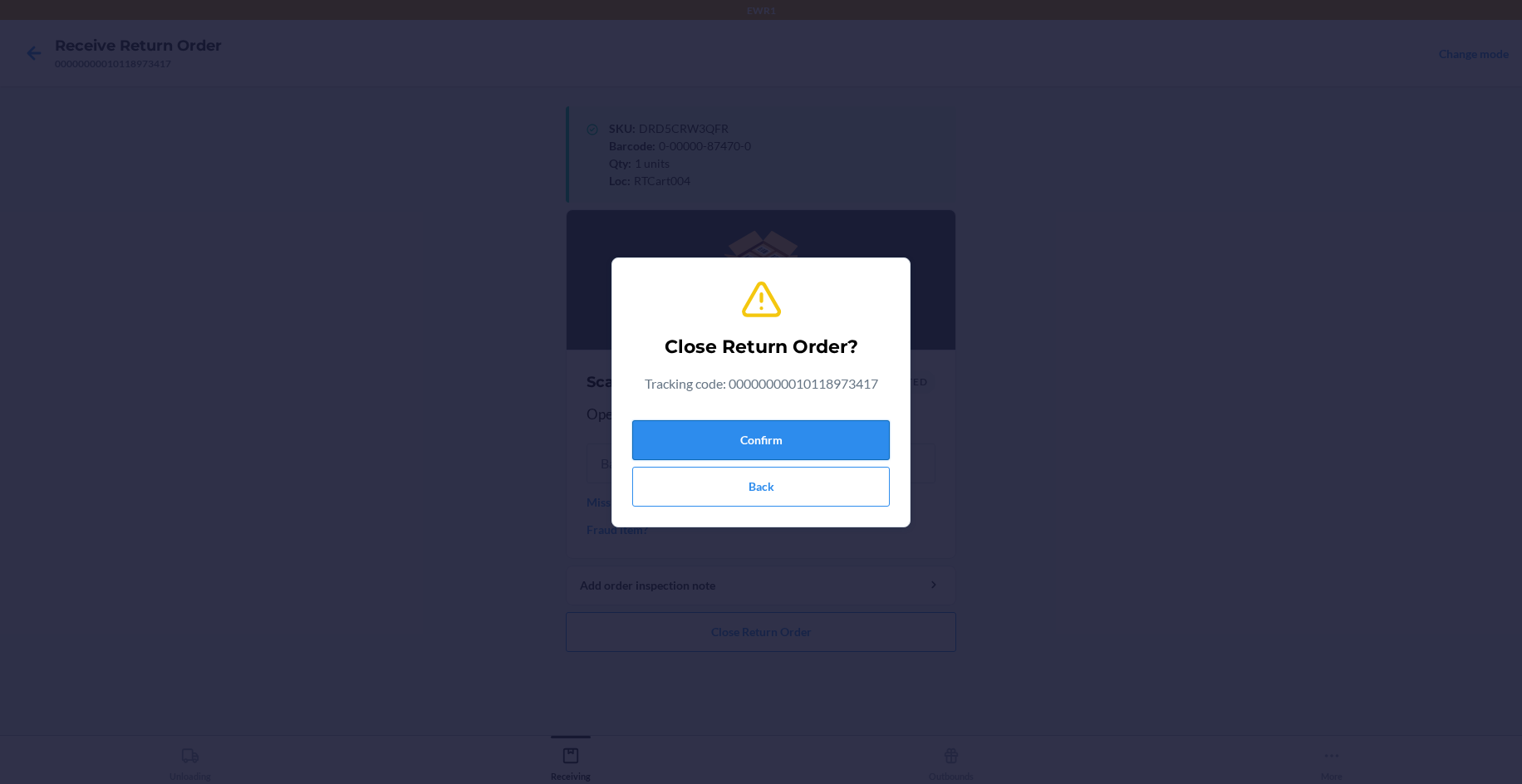
click at [738, 440] on button "Confirm" at bounding box center [761, 440] width 257 height 40
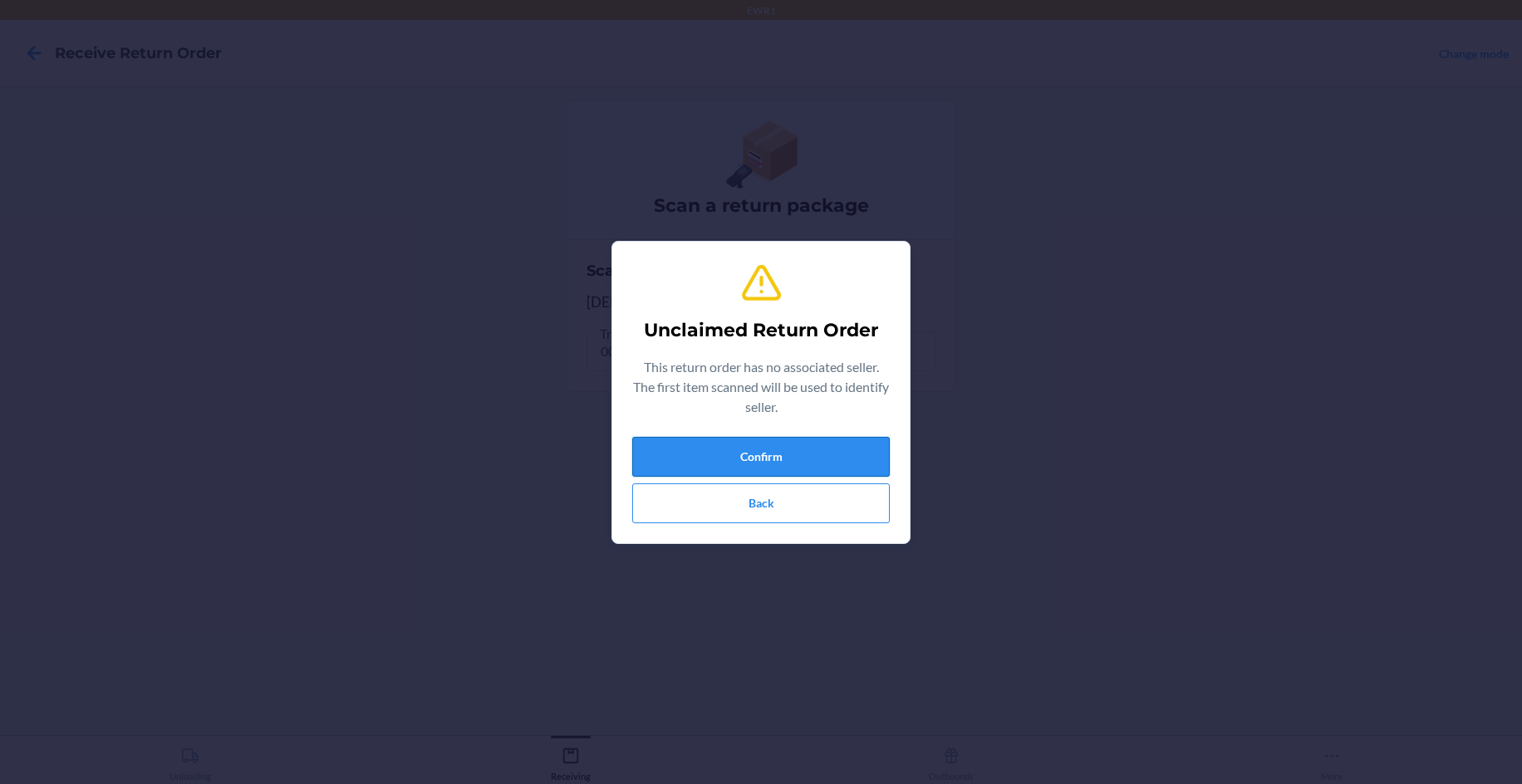
click at [846, 443] on button "Confirm" at bounding box center [761, 457] width 257 height 40
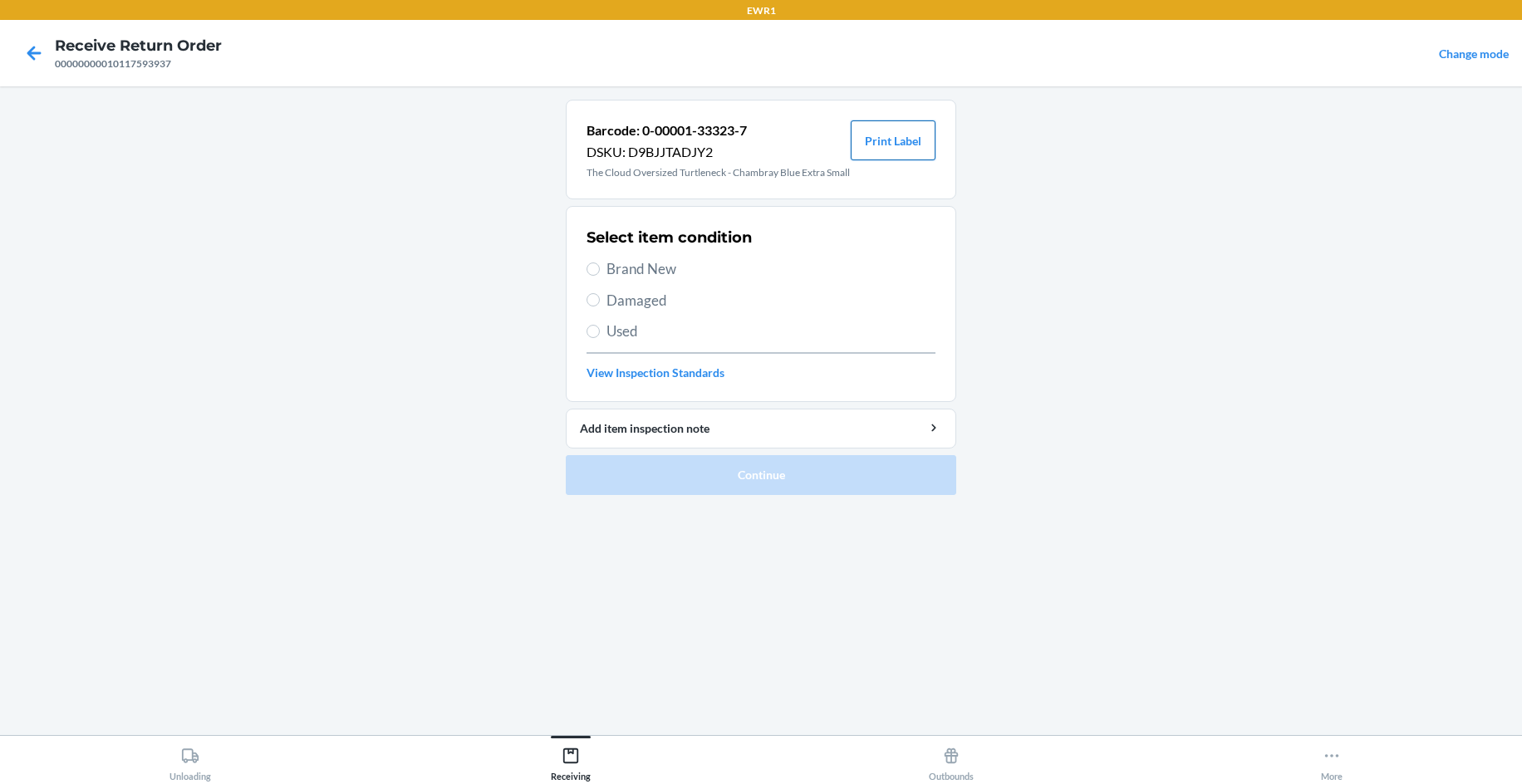
click at [886, 125] on button "Print Label" at bounding box center [892, 141] width 84 height 40
click at [637, 280] on span "Brand New" at bounding box center [771, 269] width 329 height 22
click at [600, 275] on input "Brand New" at bounding box center [593, 270] width 13 height 13
radio input "true"
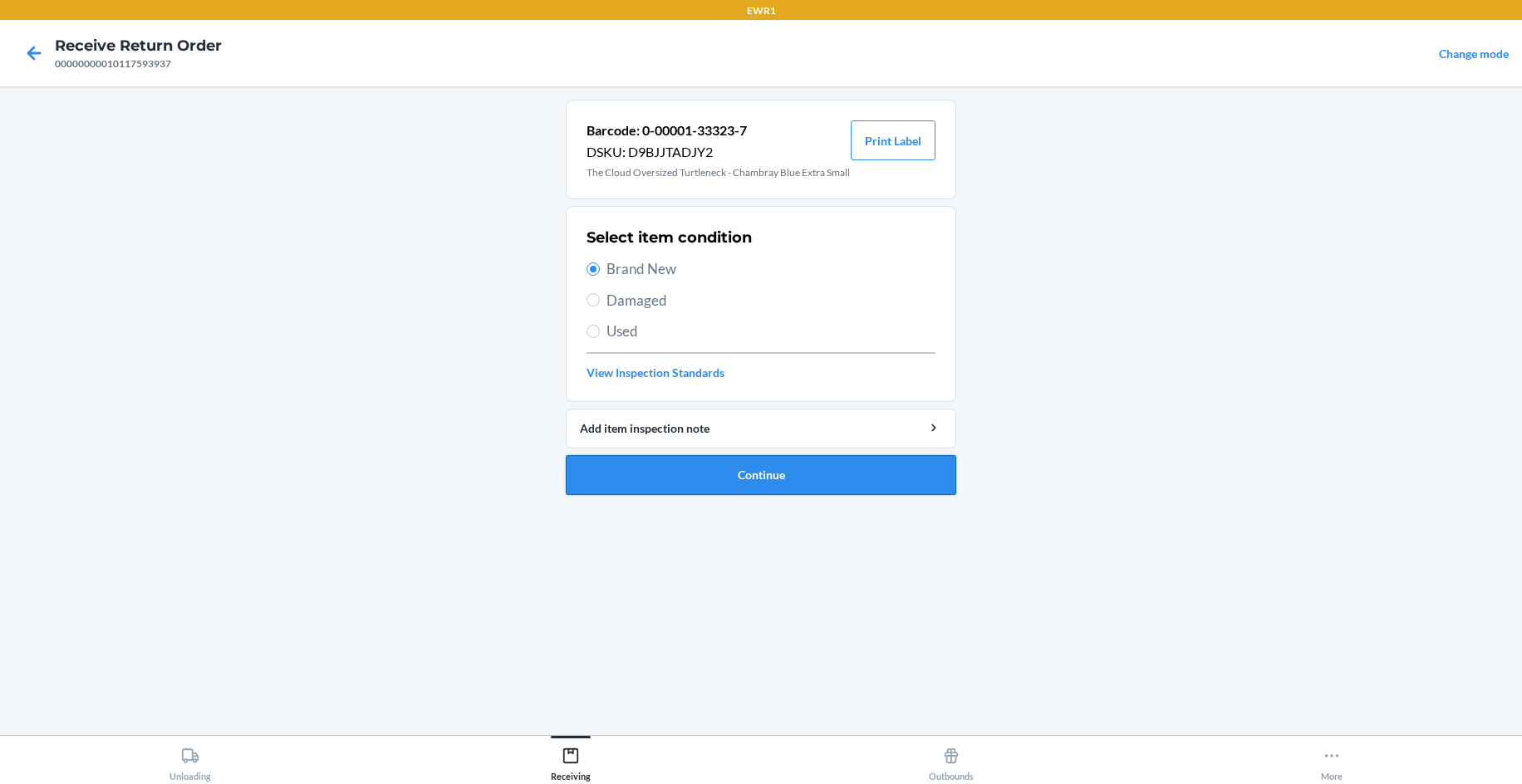
click at [704, 488] on button "Continue" at bounding box center [760, 475] width 391 height 40
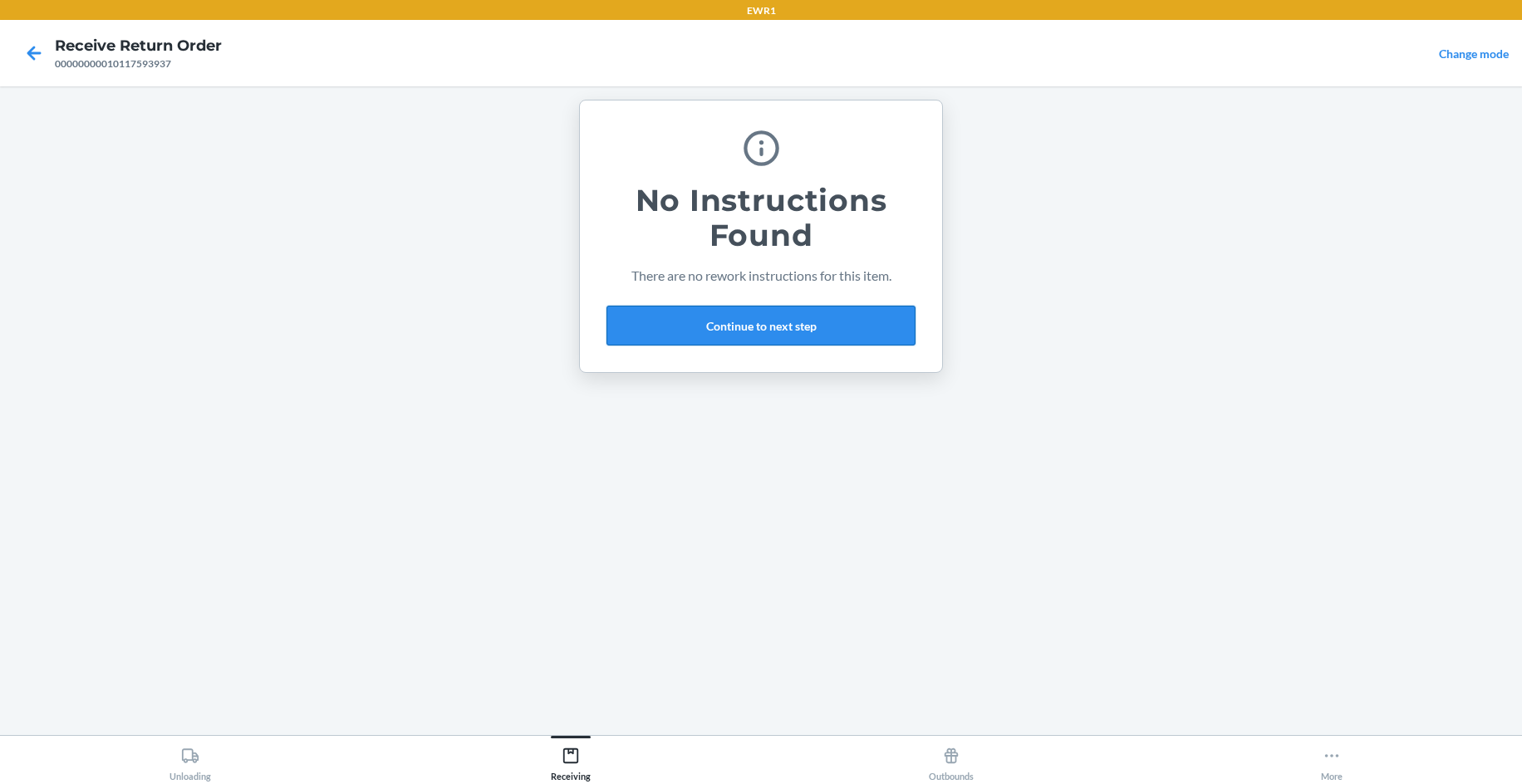
click at [765, 330] on button "Continue to next step" at bounding box center [761, 326] width 309 height 40
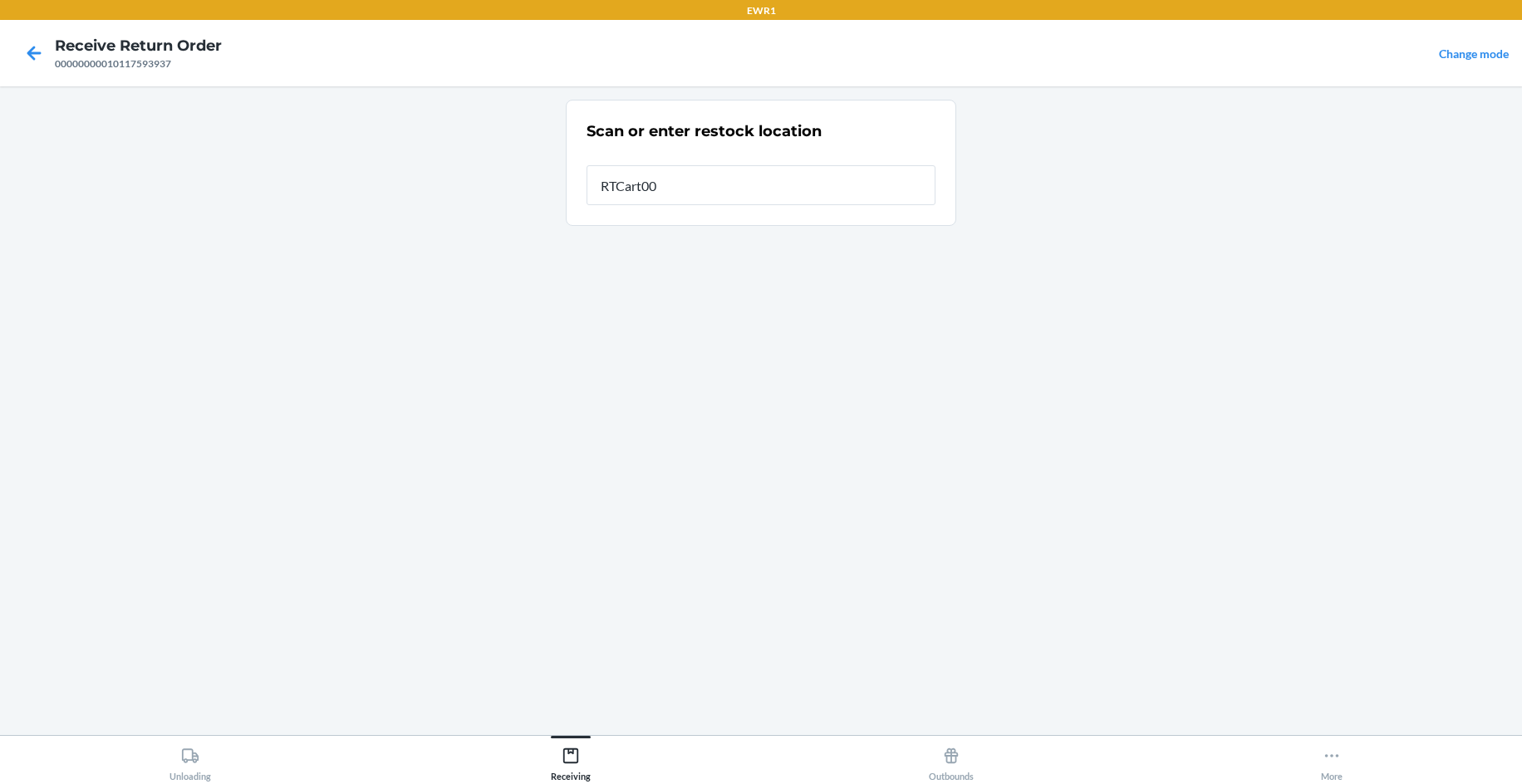
type input "RTCart004"
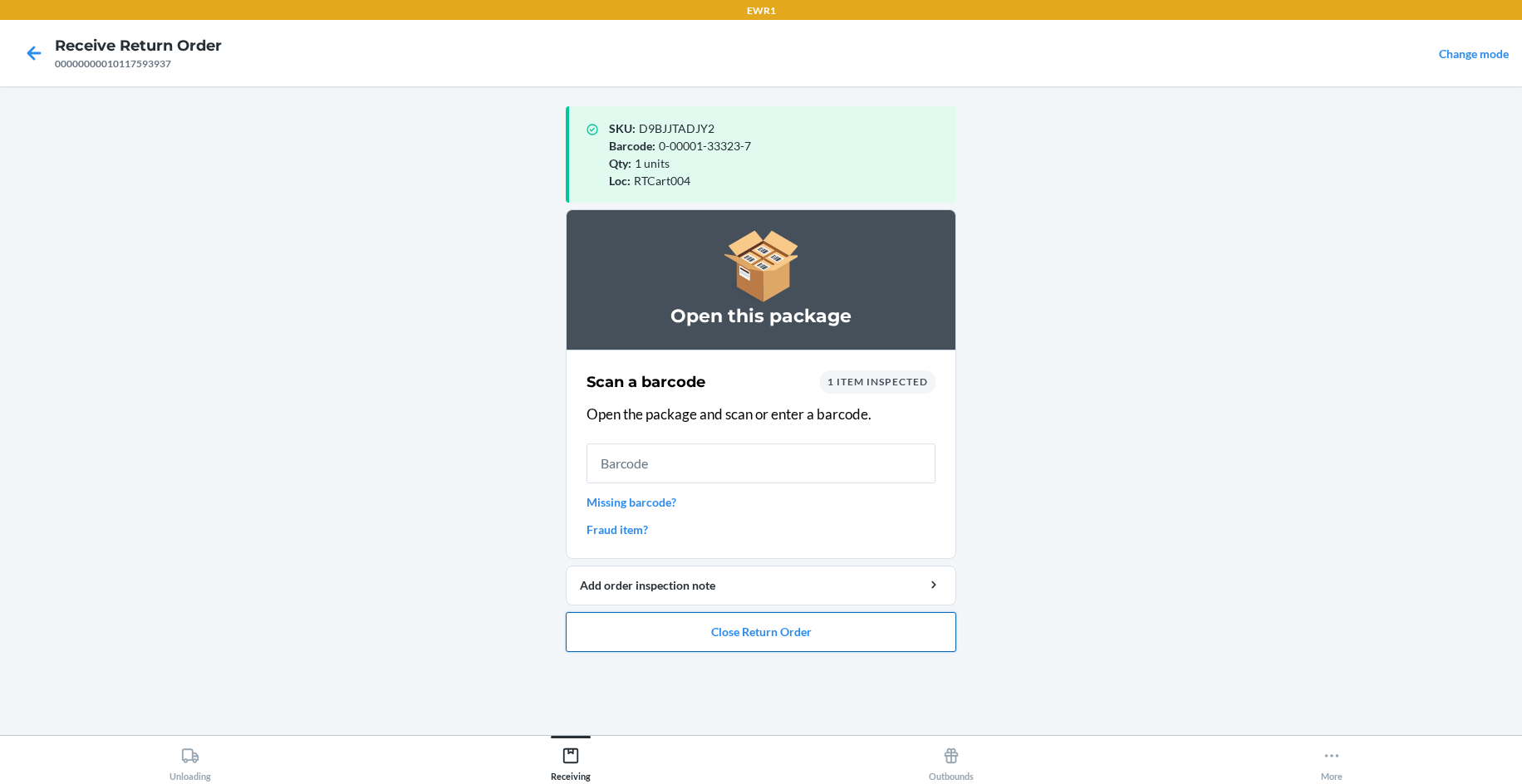
click at [802, 626] on button "Close Return Order" at bounding box center [760, 632] width 391 height 40
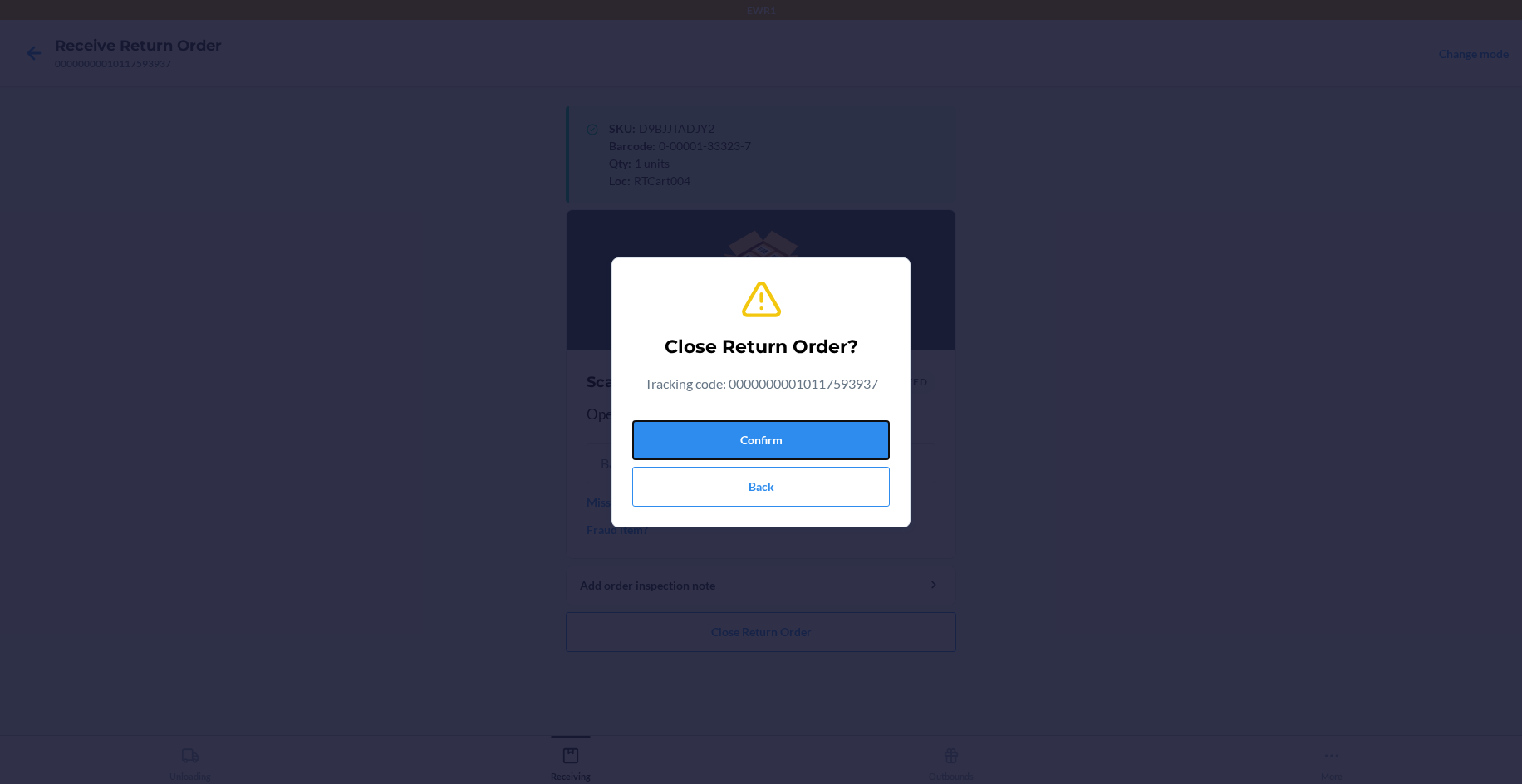
drag, startPoint x: 806, startPoint y: 441, endPoint x: 800, endPoint y: 464, distance: 23.8
click at [805, 446] on button "Confirm" at bounding box center [761, 440] width 257 height 40
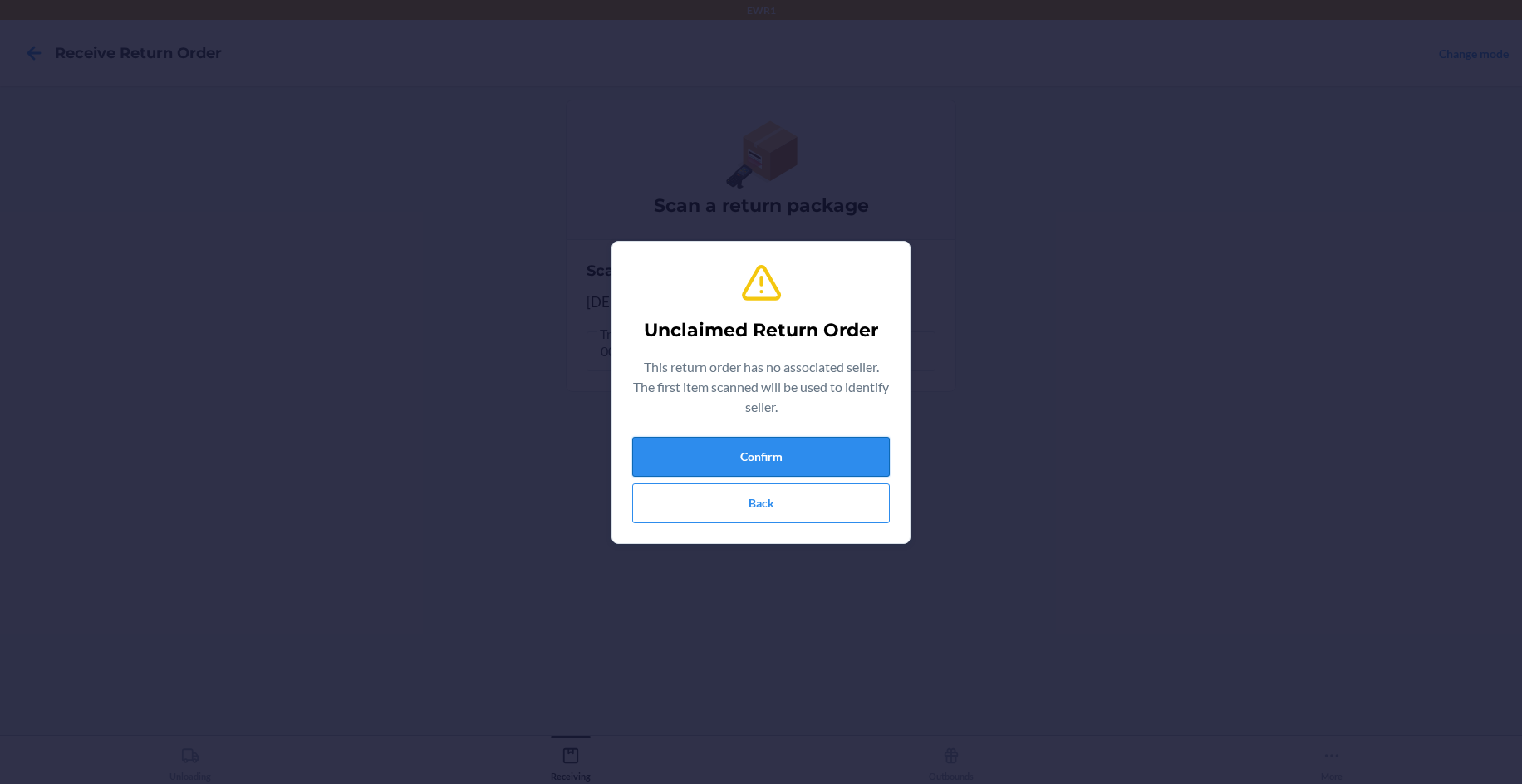
click at [798, 466] on button "Confirm" at bounding box center [761, 457] width 257 height 40
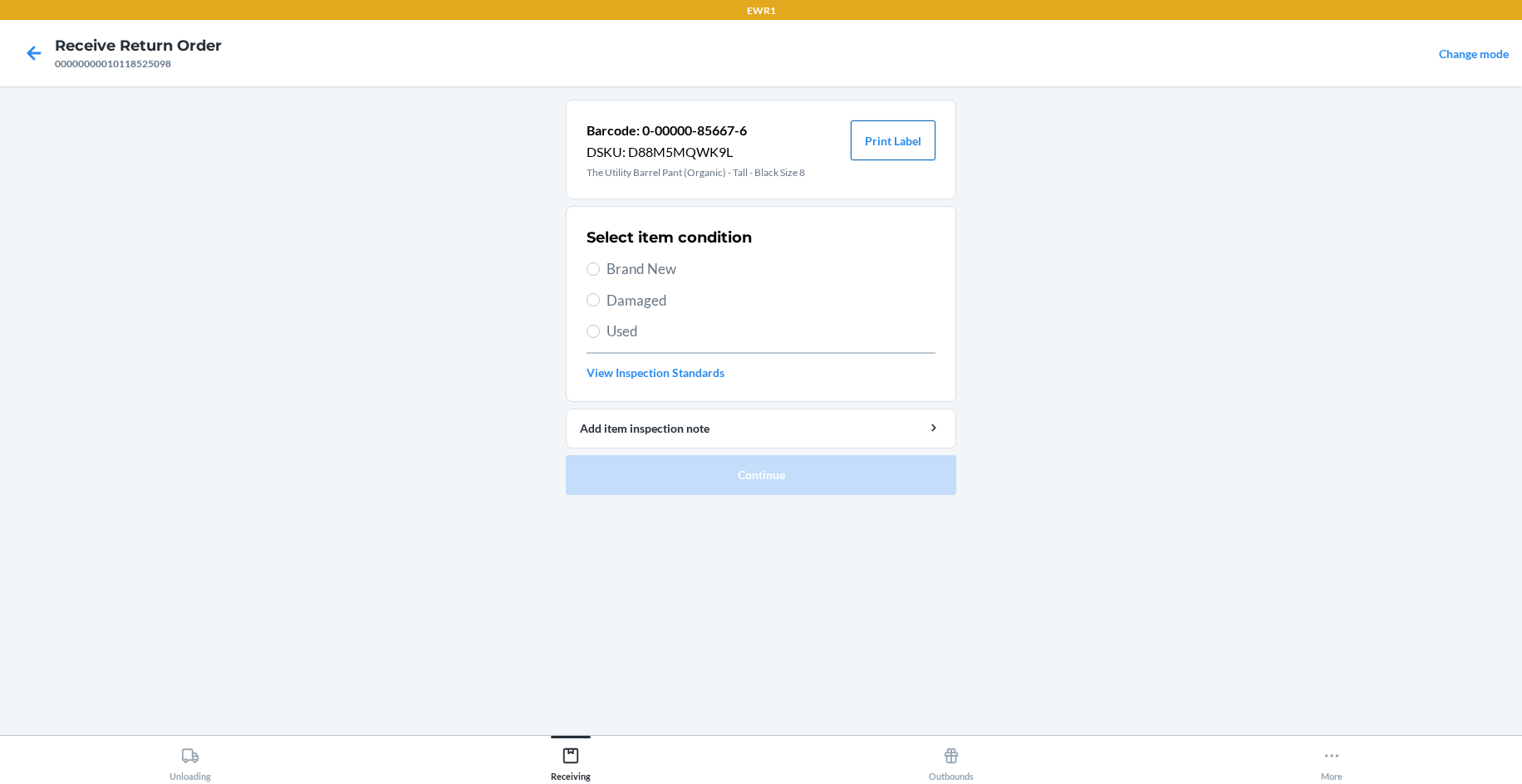
drag, startPoint x: 891, startPoint y: 144, endPoint x: 856, endPoint y: 199, distance: 65.2
click at [889, 148] on button "Print Label" at bounding box center [892, 141] width 84 height 40
click at [662, 274] on span "Brand New" at bounding box center [771, 269] width 329 height 22
click at [600, 274] on input "Brand New" at bounding box center [593, 270] width 13 height 13
radio input "true"
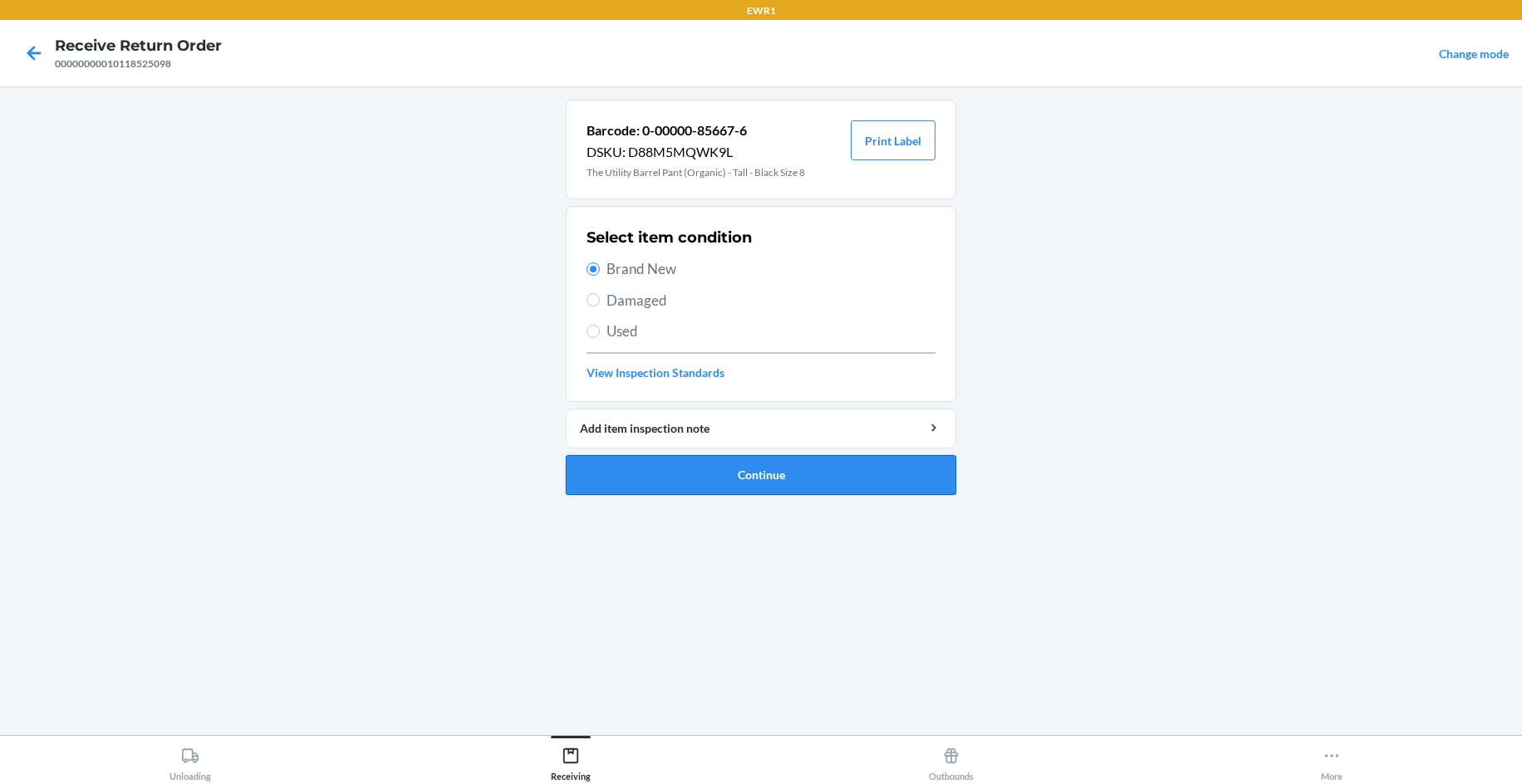
click at [739, 472] on button "Continue" at bounding box center [760, 475] width 391 height 40
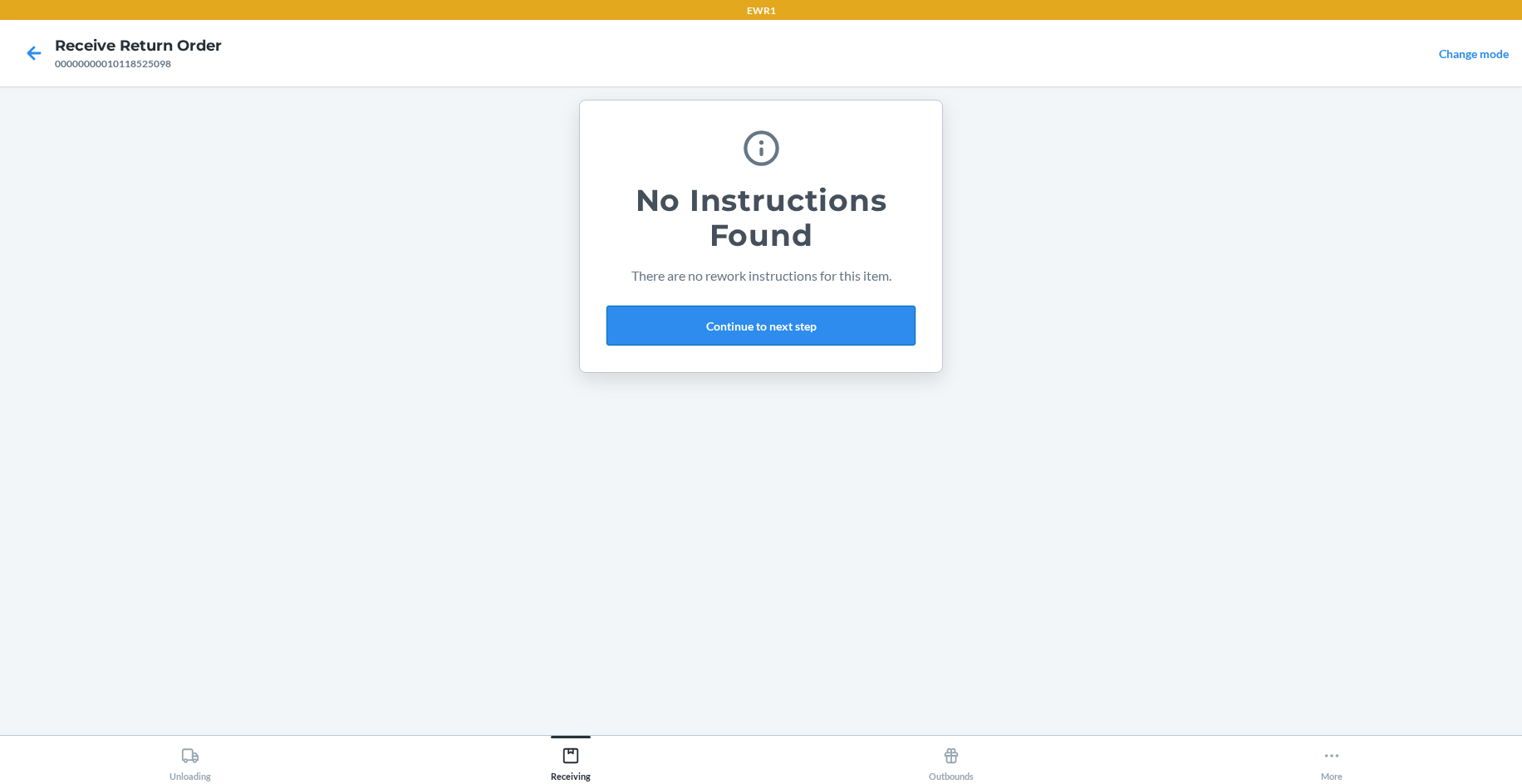
click at [782, 333] on button "Continue to next step" at bounding box center [761, 326] width 309 height 40
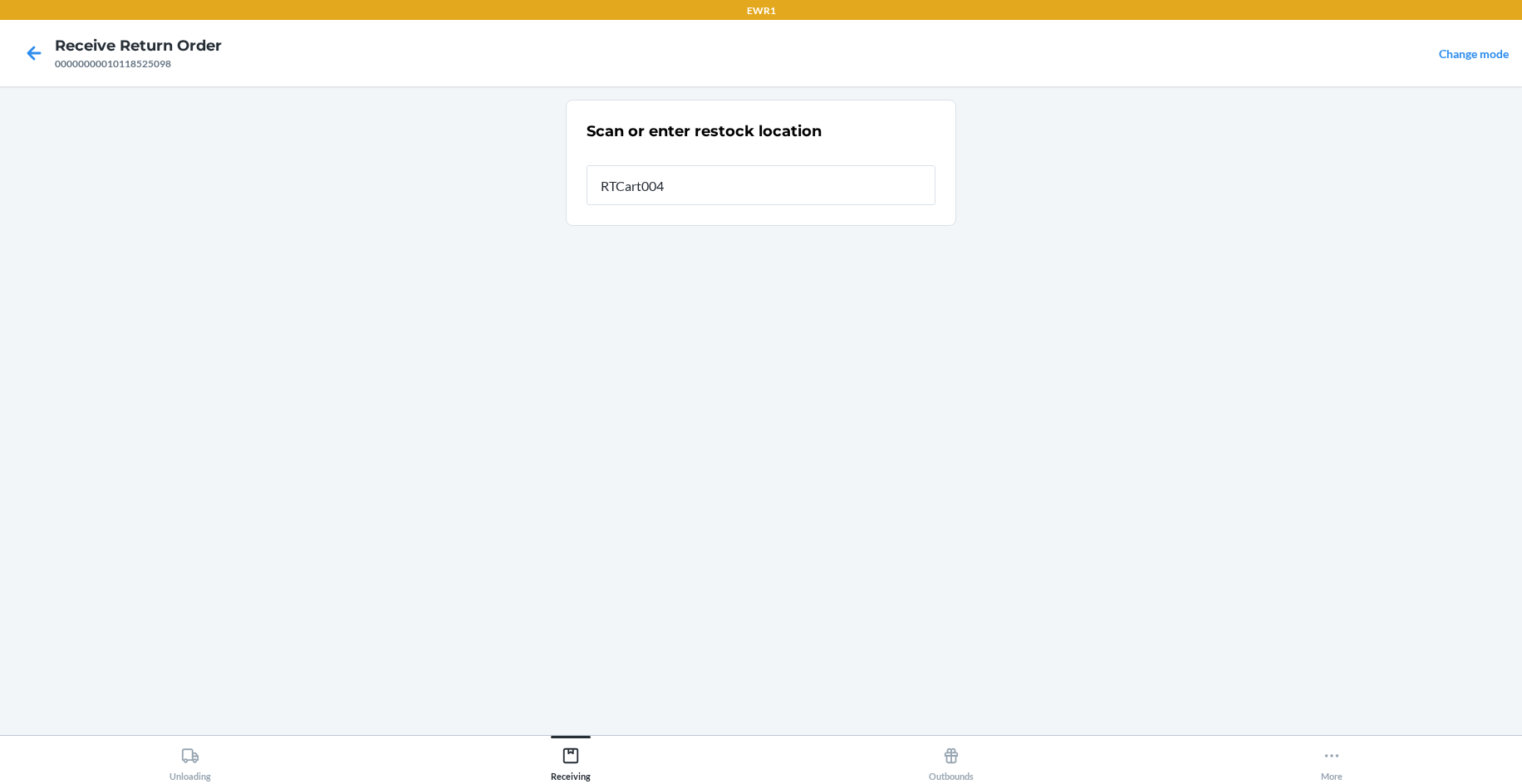
type input "RTCart004"
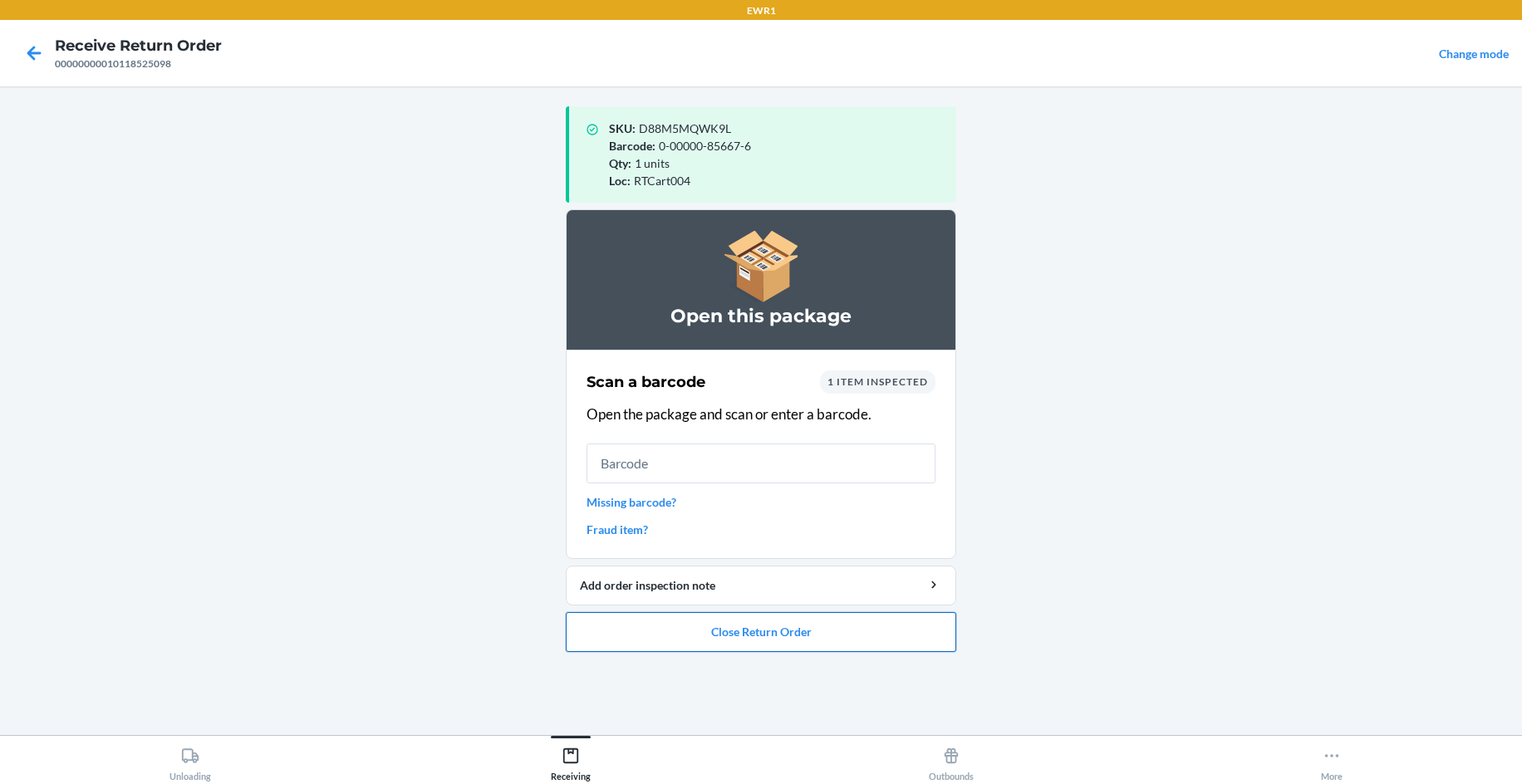
click at [850, 627] on button "Close Return Order" at bounding box center [760, 632] width 391 height 40
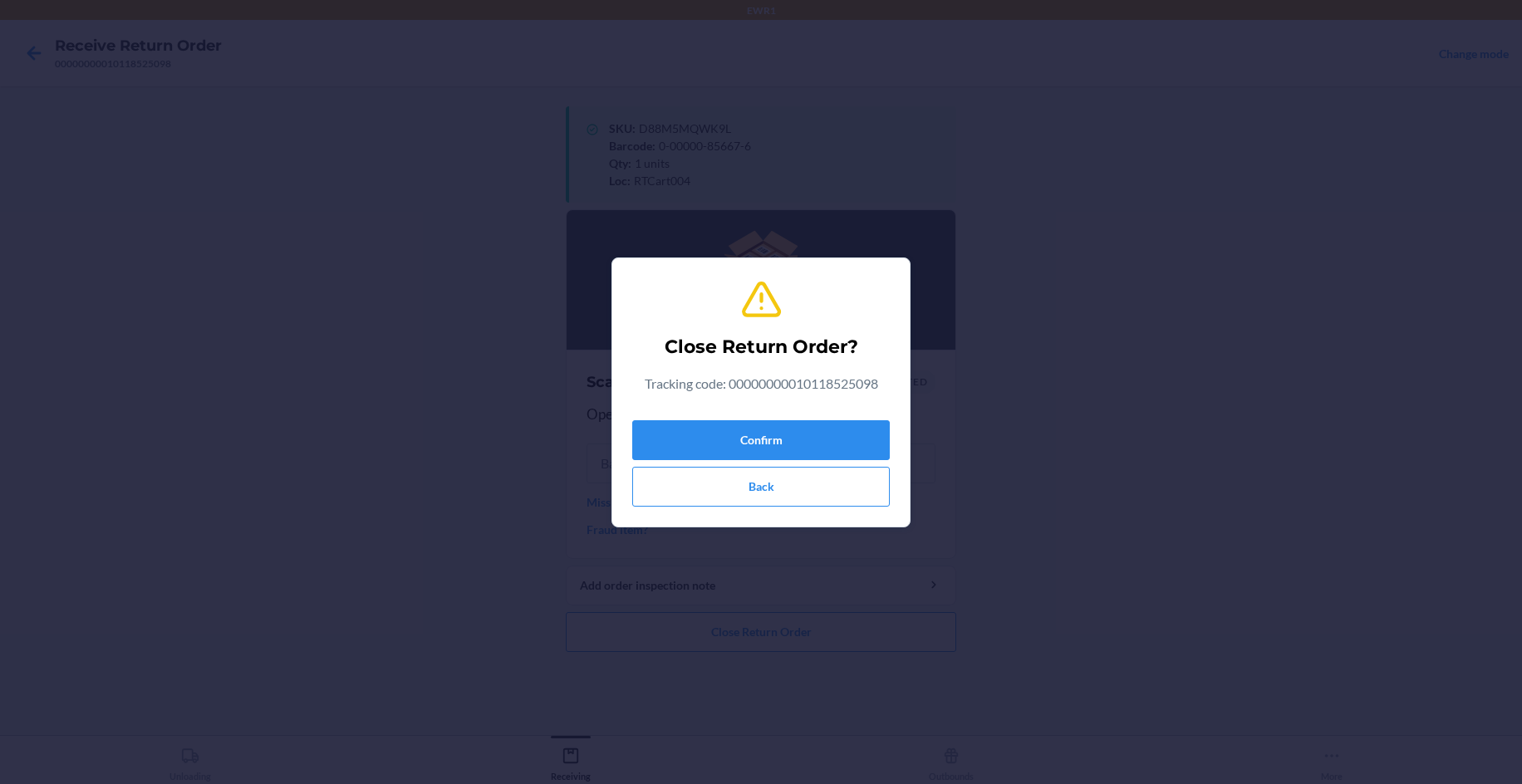
click at [869, 417] on div "Confirm Back" at bounding box center [761, 460] width 257 height 93
click at [868, 438] on button "Confirm" at bounding box center [761, 440] width 257 height 40
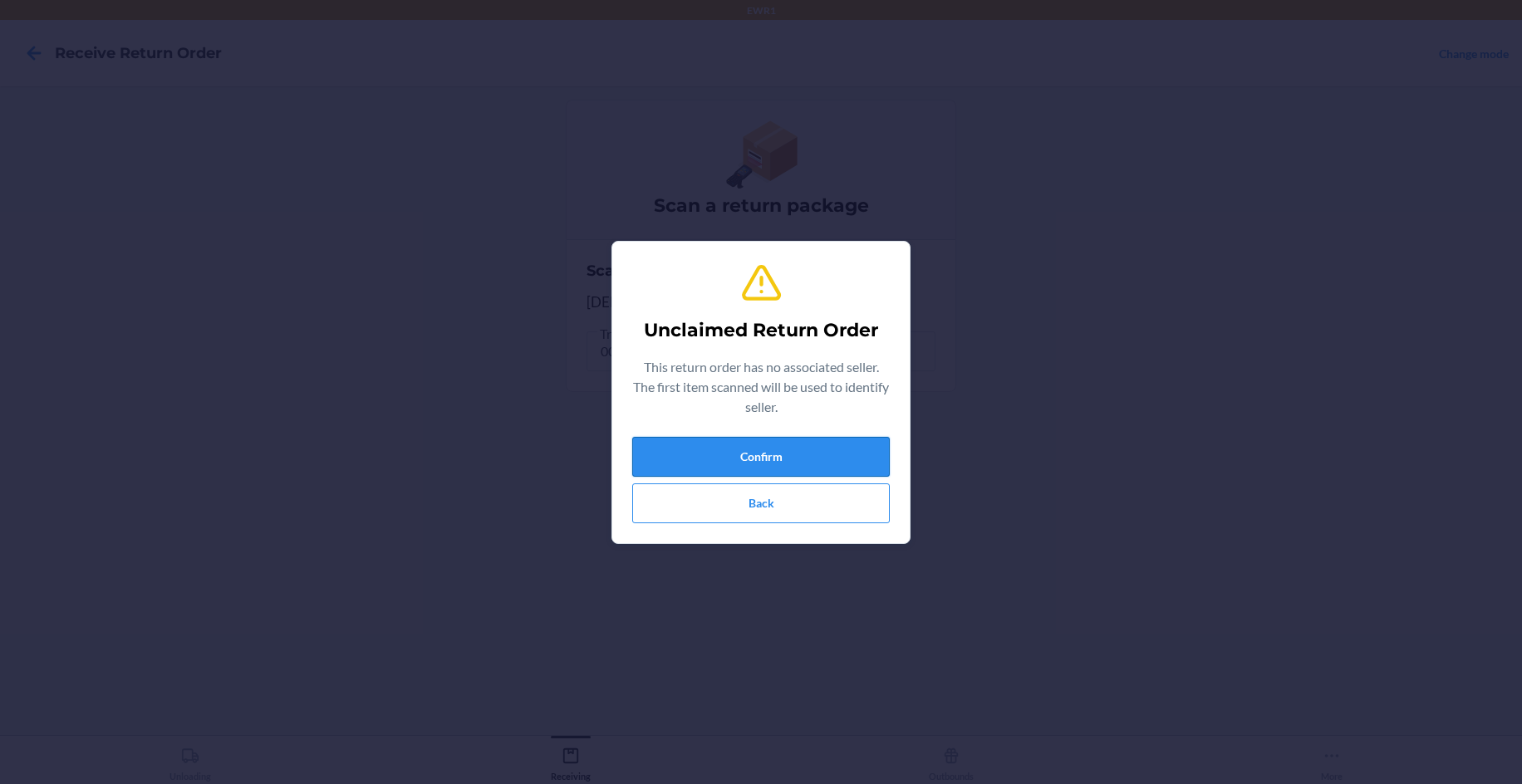
click at [691, 461] on button "Confirm" at bounding box center [761, 457] width 257 height 40
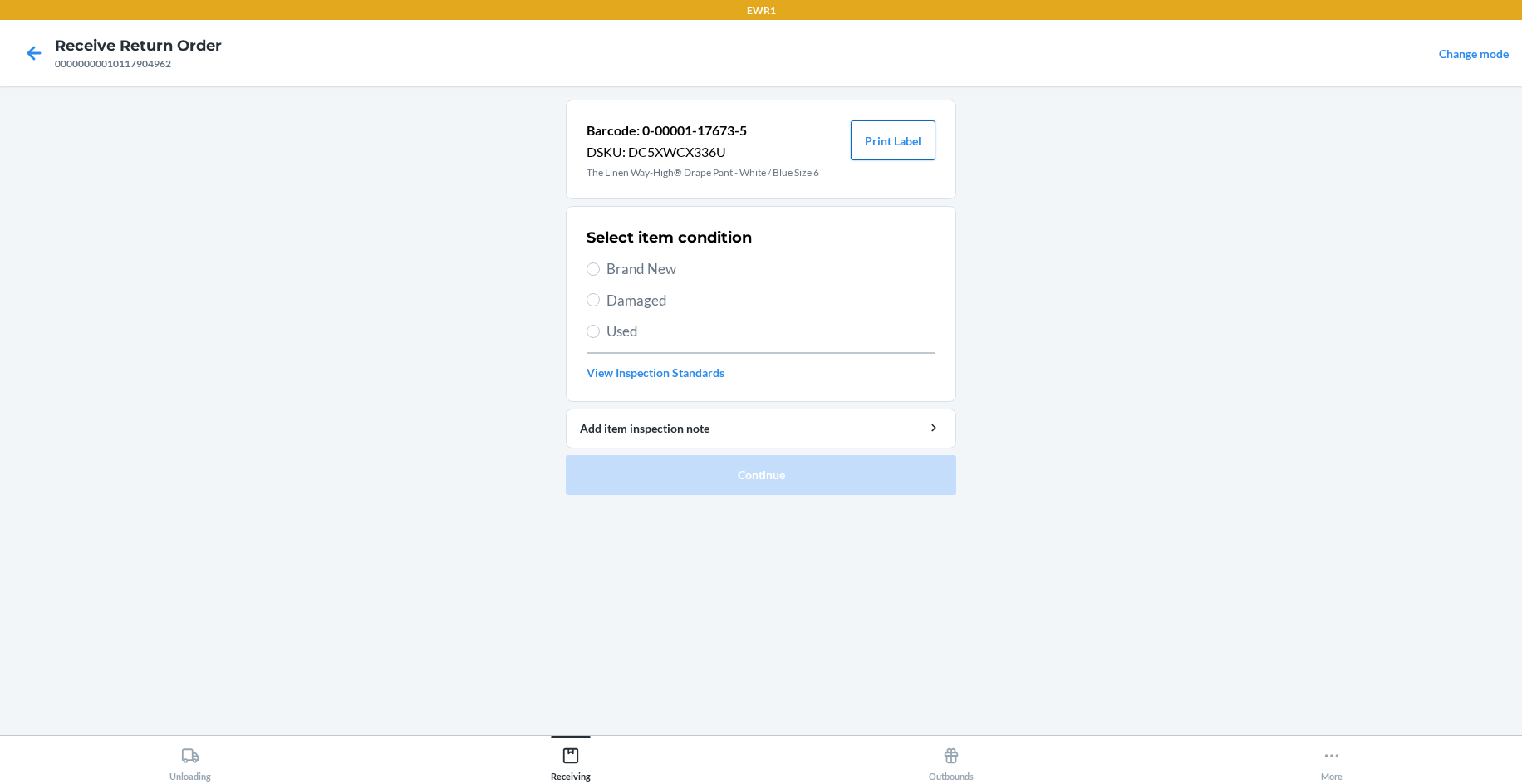
click at [895, 133] on button "Print Label" at bounding box center [892, 141] width 84 height 40
drag, startPoint x: 668, startPoint y: 273, endPoint x: 683, endPoint y: 344, distance: 72.6
click at [668, 274] on span "Brand New" at bounding box center [771, 269] width 329 height 22
click at [600, 274] on input "Brand New" at bounding box center [593, 270] width 13 height 13
radio input "true"
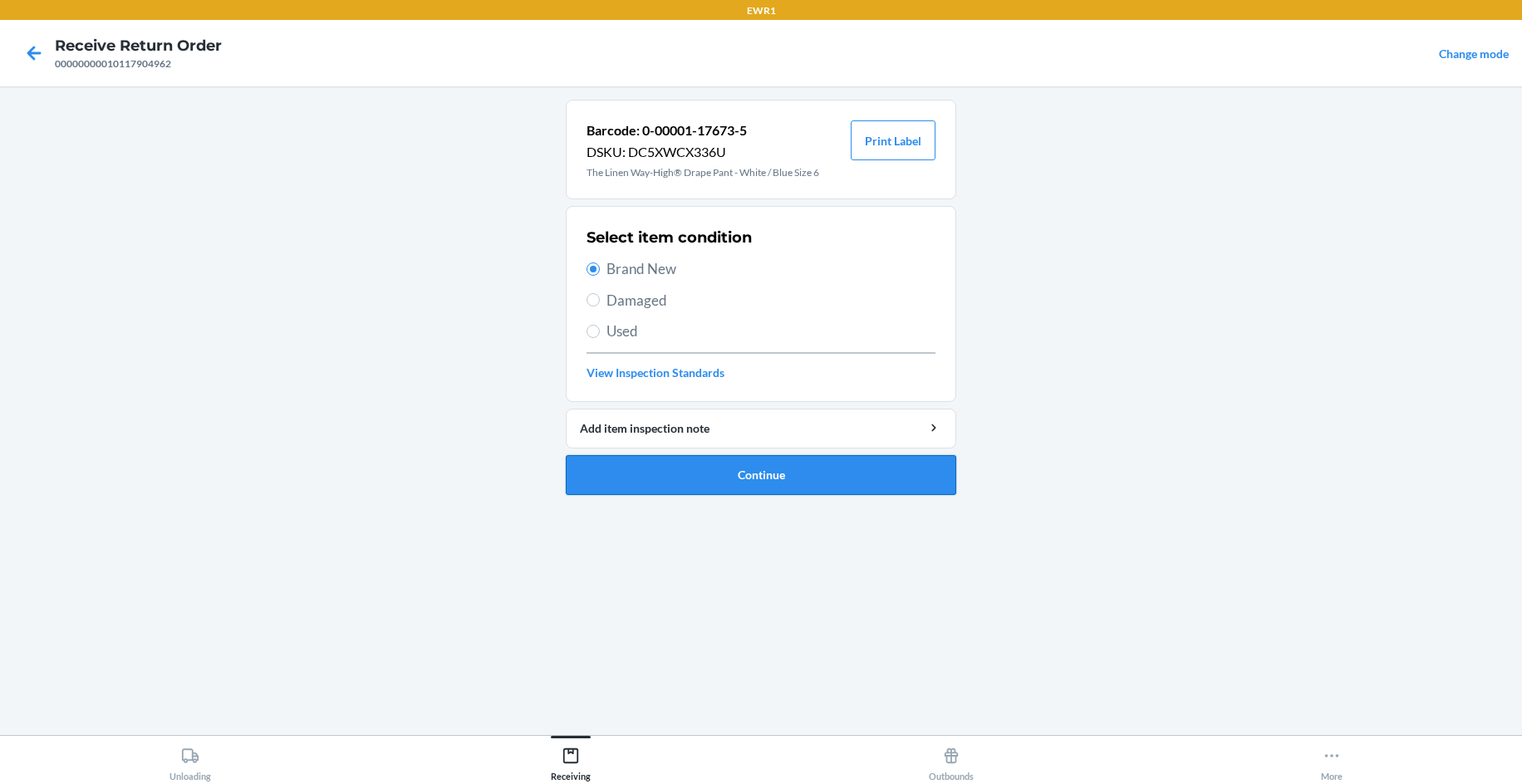
click at [709, 476] on button "Continue" at bounding box center [760, 475] width 391 height 40
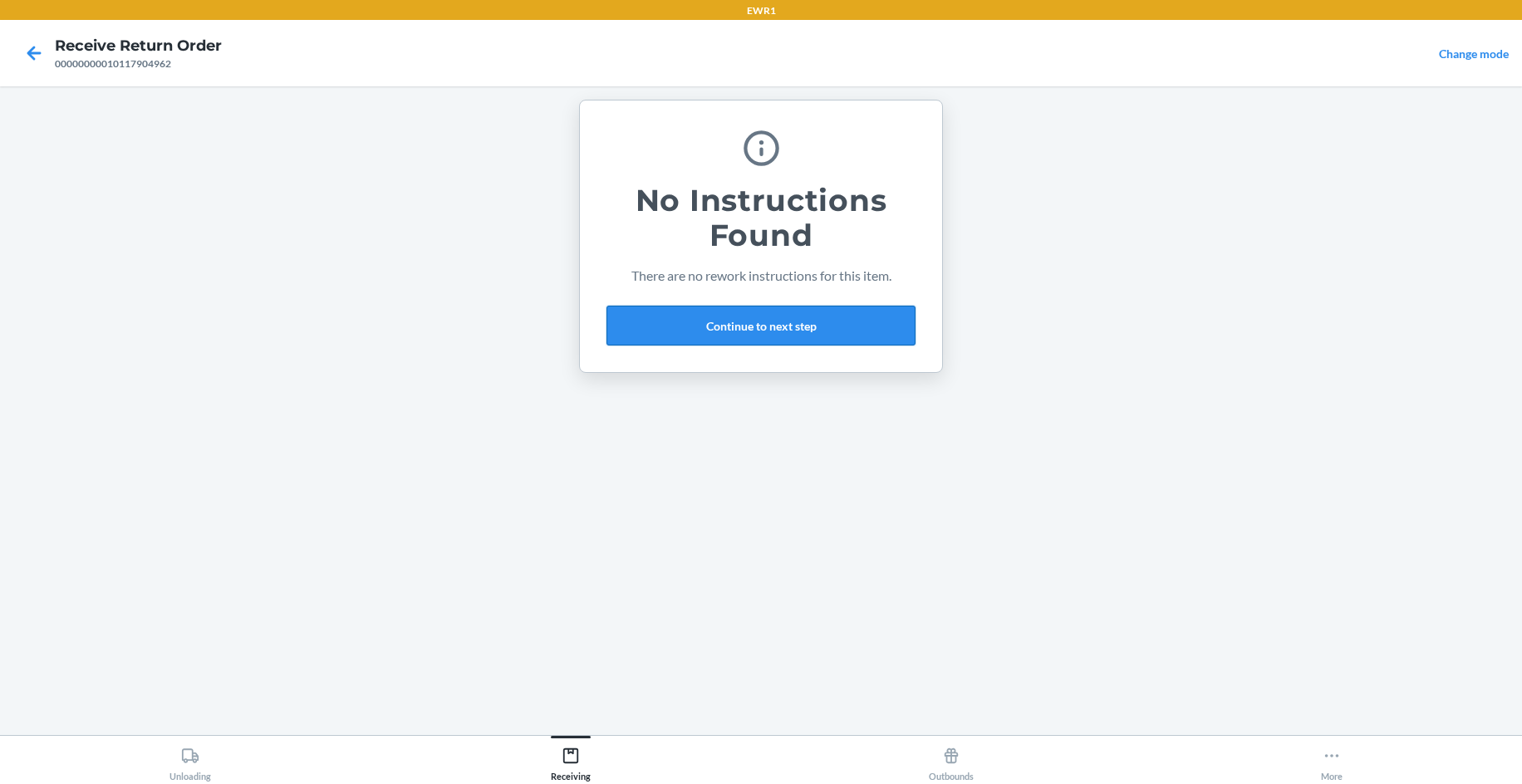
click at [693, 324] on button "Continue to next step" at bounding box center [761, 326] width 309 height 40
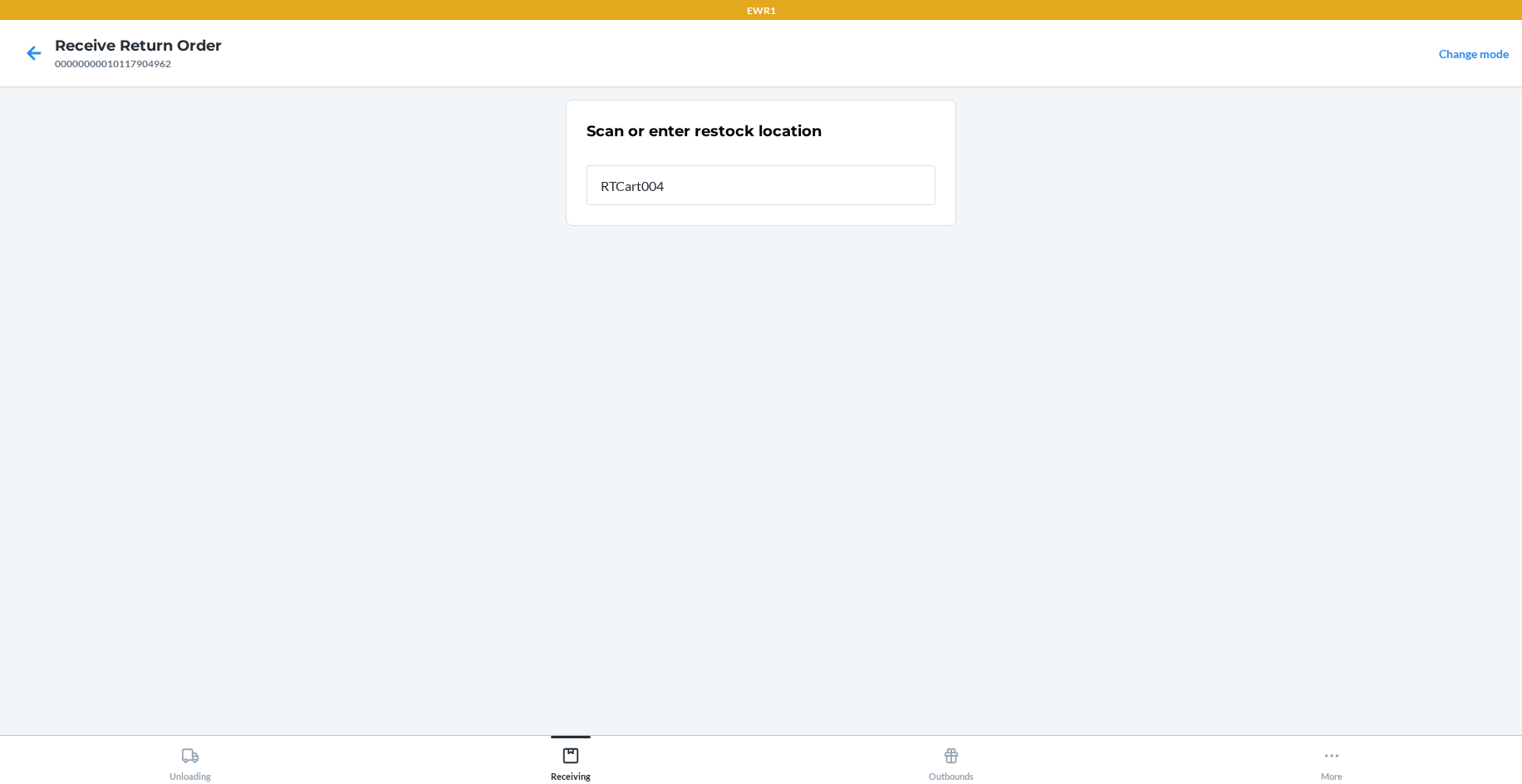
type input "RTCart004"
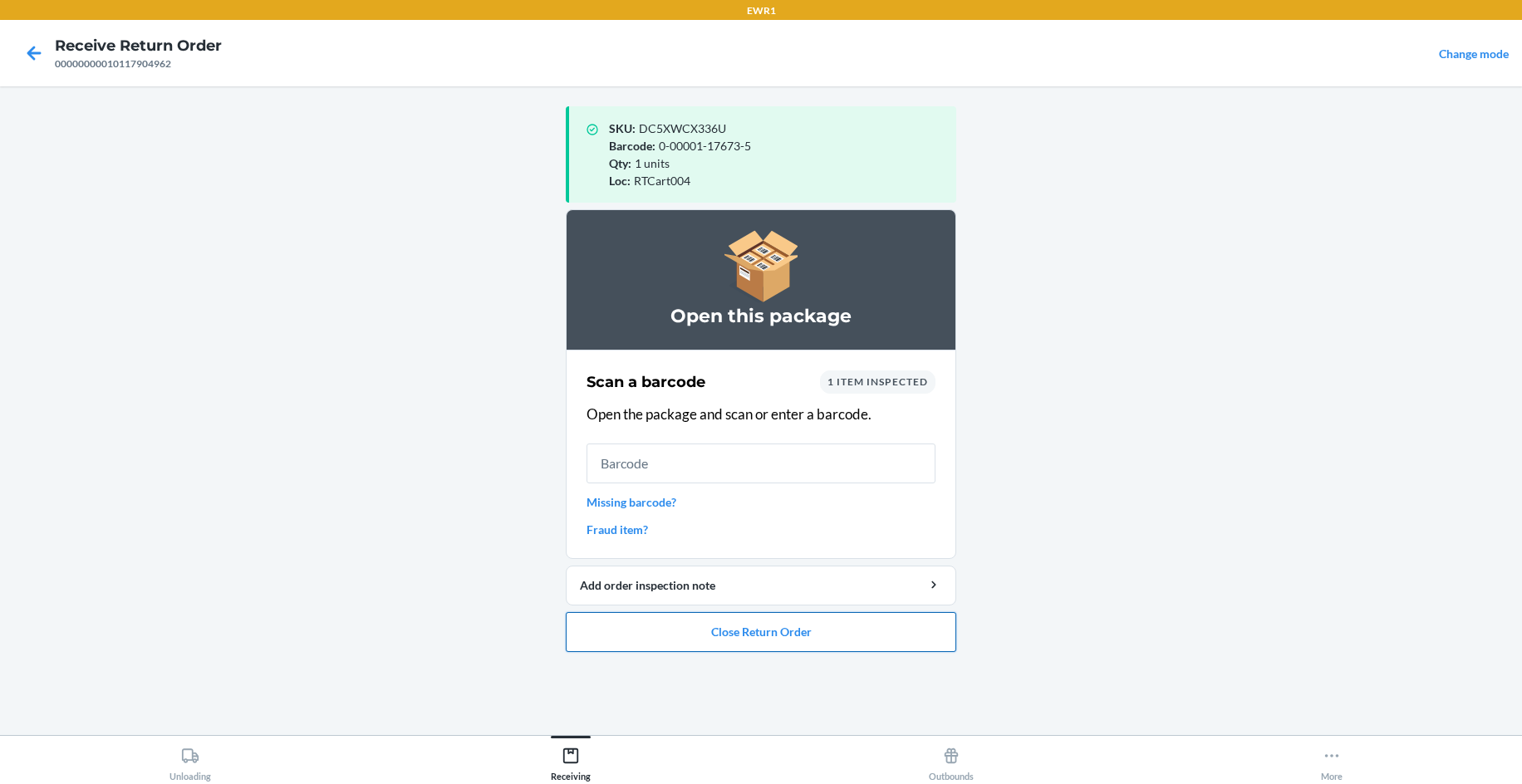
click at [707, 645] on button "Close Return Order" at bounding box center [760, 632] width 391 height 40
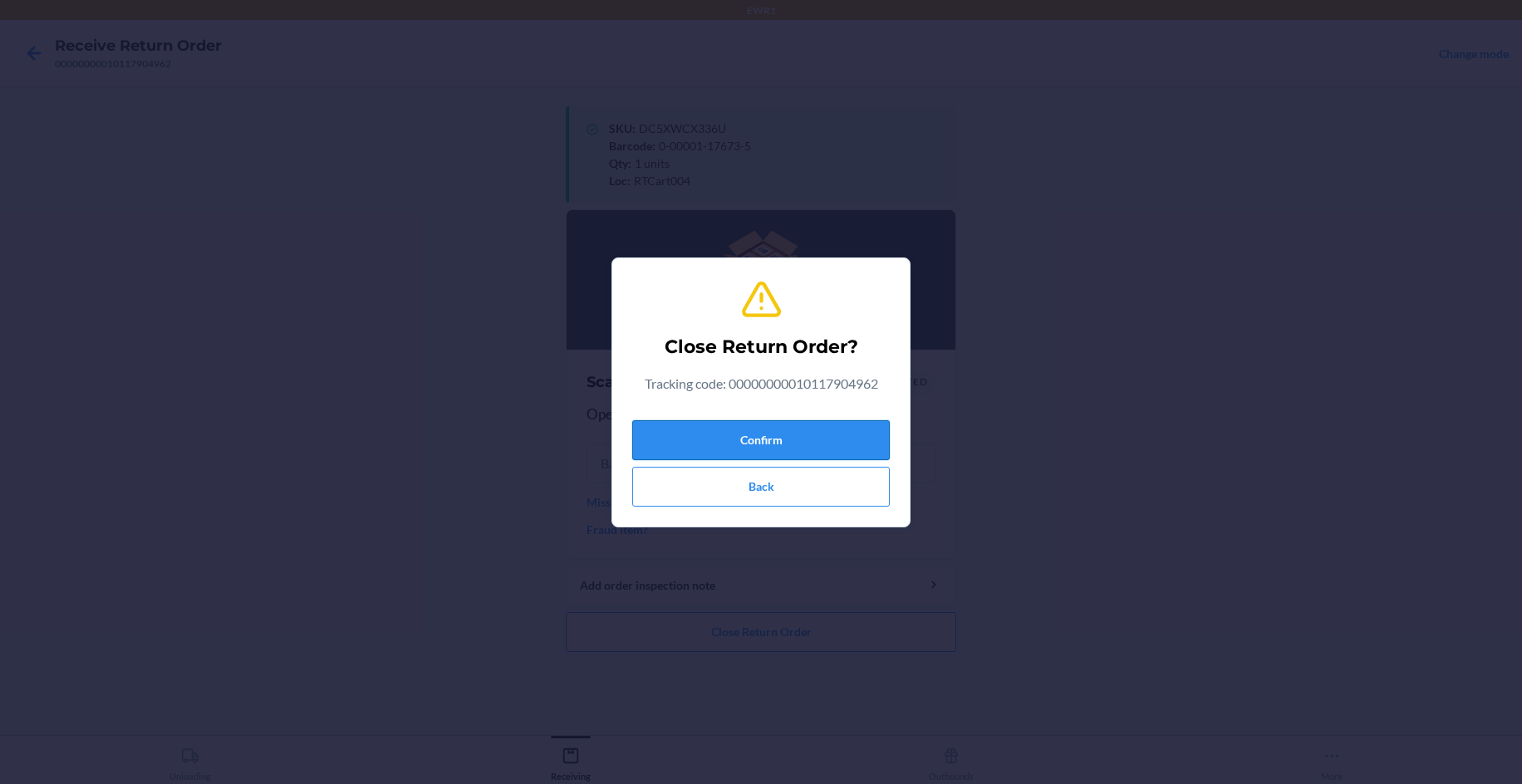
click at [824, 440] on button "Confirm" at bounding box center [761, 440] width 257 height 40
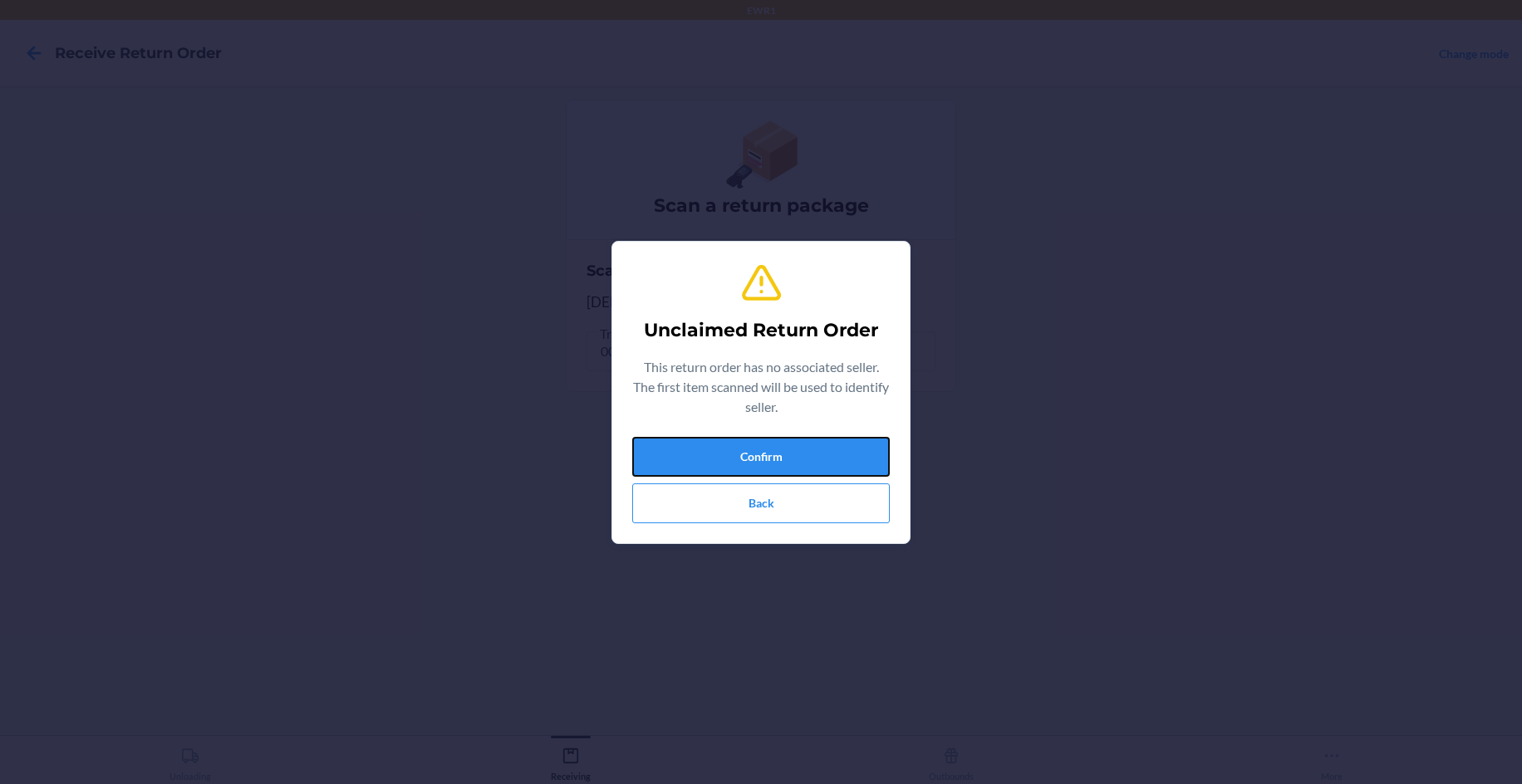
drag, startPoint x: 799, startPoint y: 461, endPoint x: 891, endPoint y: 526, distance: 112.6
click at [801, 442] on button "Confirm" at bounding box center [761, 457] width 257 height 40
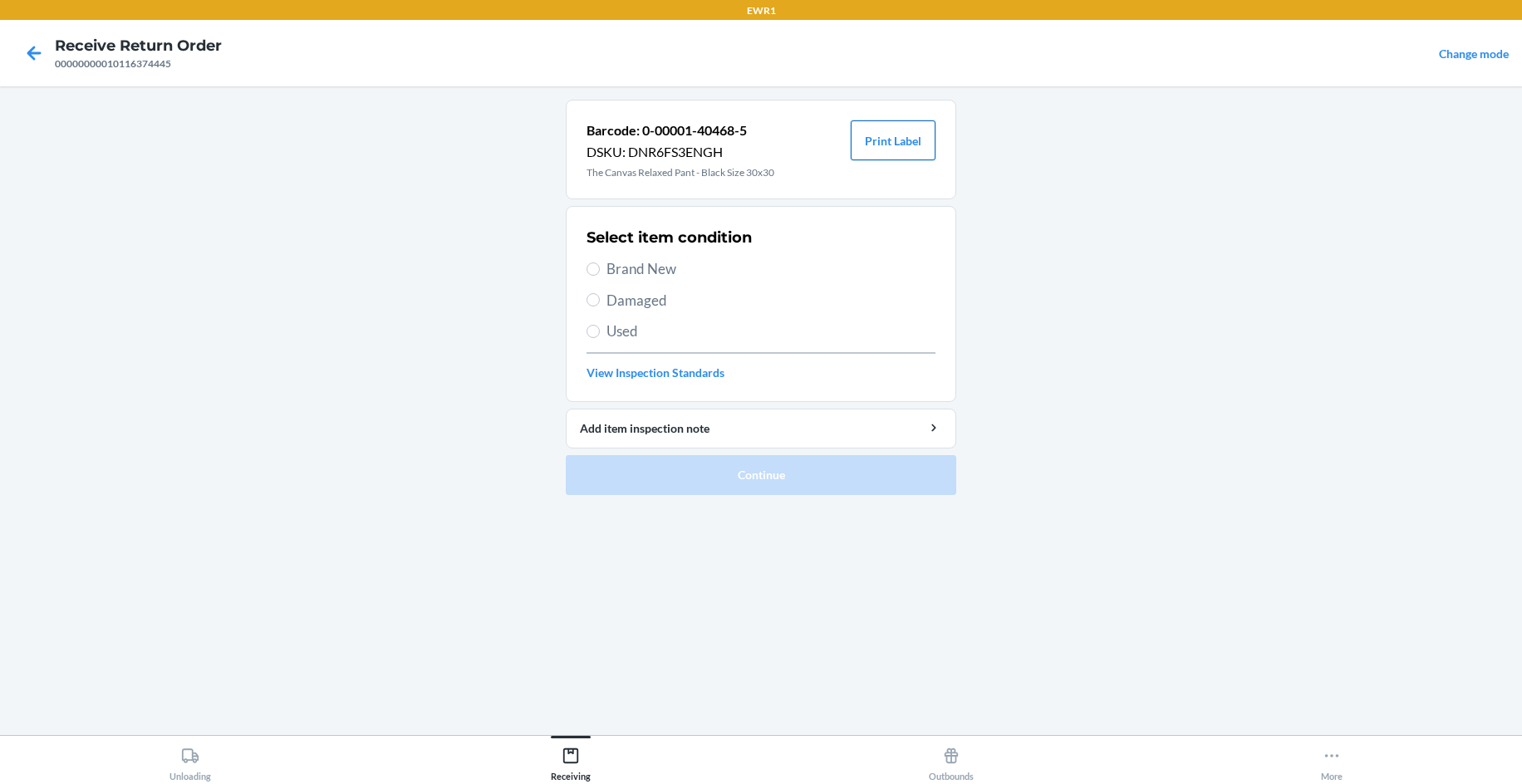
click at [865, 143] on button "Print Label" at bounding box center [892, 141] width 84 height 40
click at [644, 277] on span "Brand New" at bounding box center [771, 269] width 329 height 22
click at [600, 275] on input "Brand New" at bounding box center [593, 270] width 13 height 13
radio input "true"
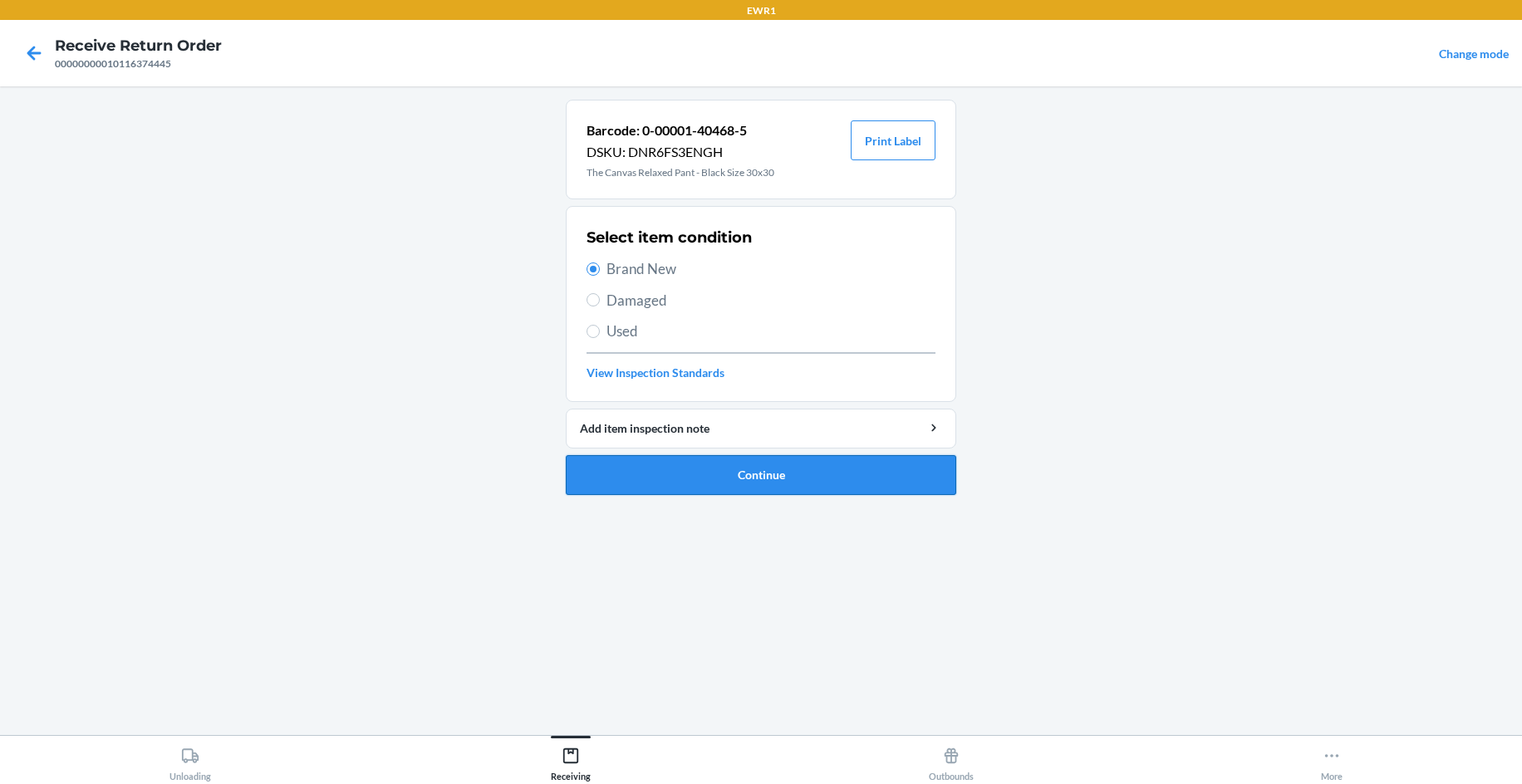
click at [691, 483] on button "Continue" at bounding box center [760, 475] width 391 height 40
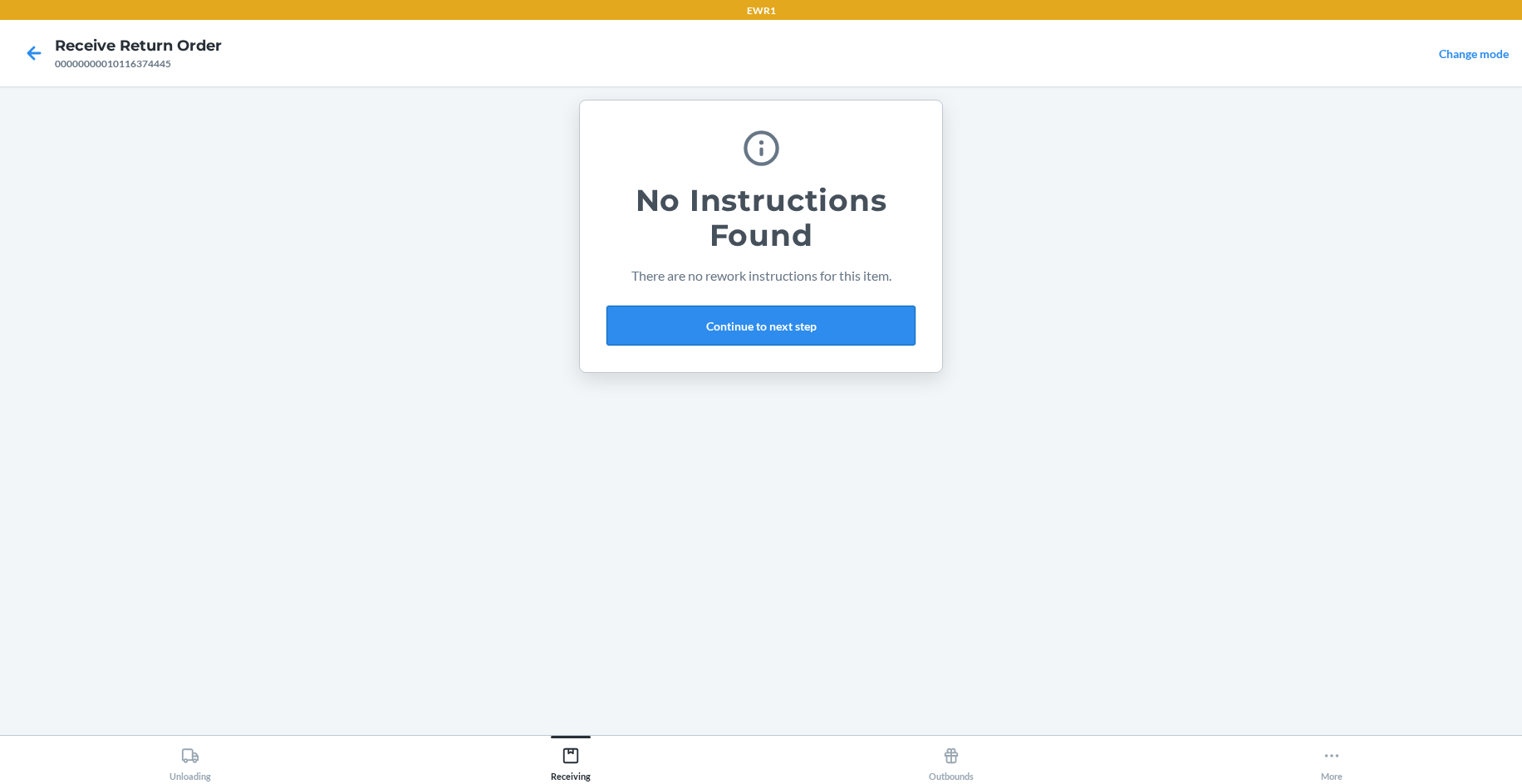
click at [652, 332] on button "Continue to next step" at bounding box center [761, 326] width 309 height 40
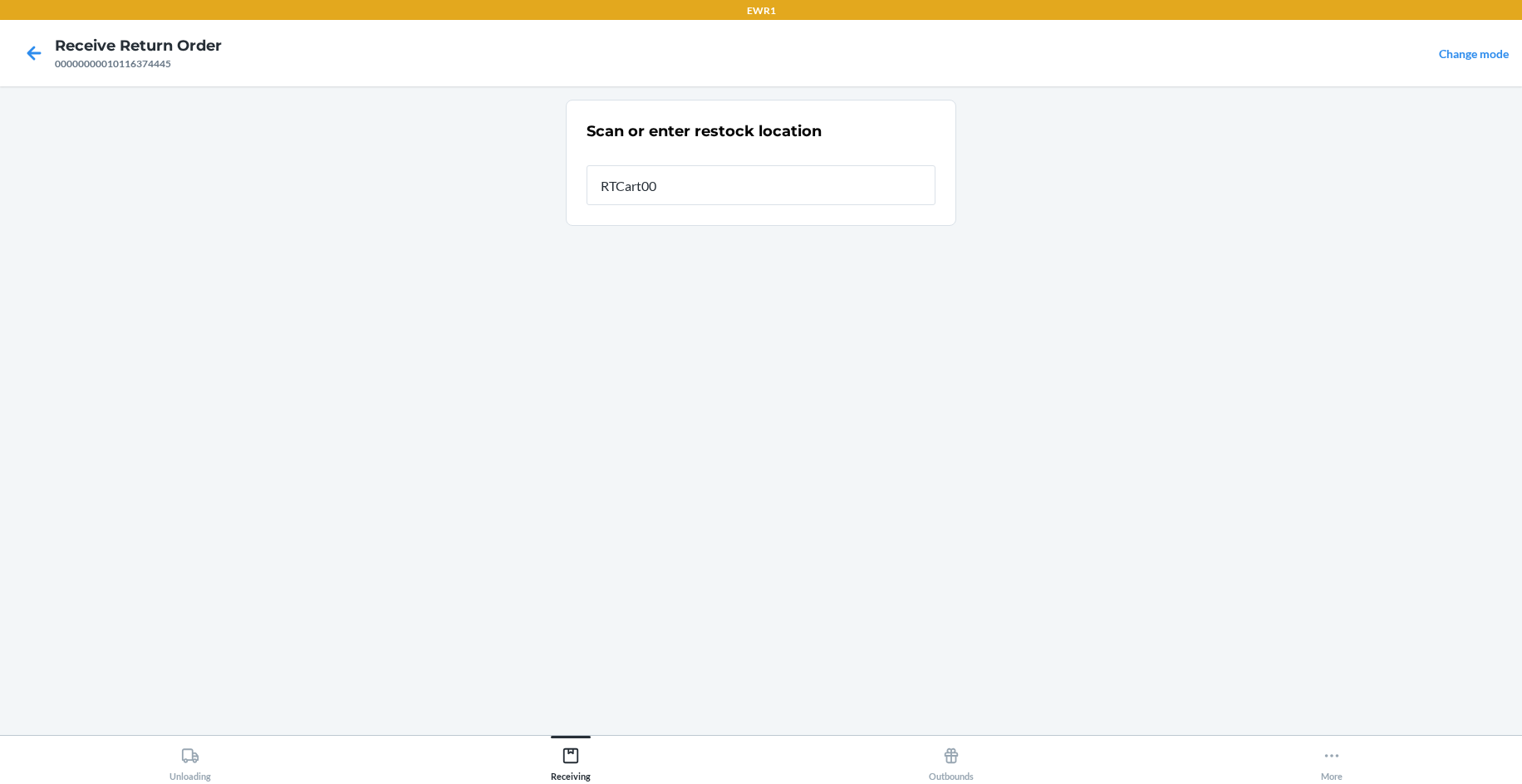
type input "RTCart004"
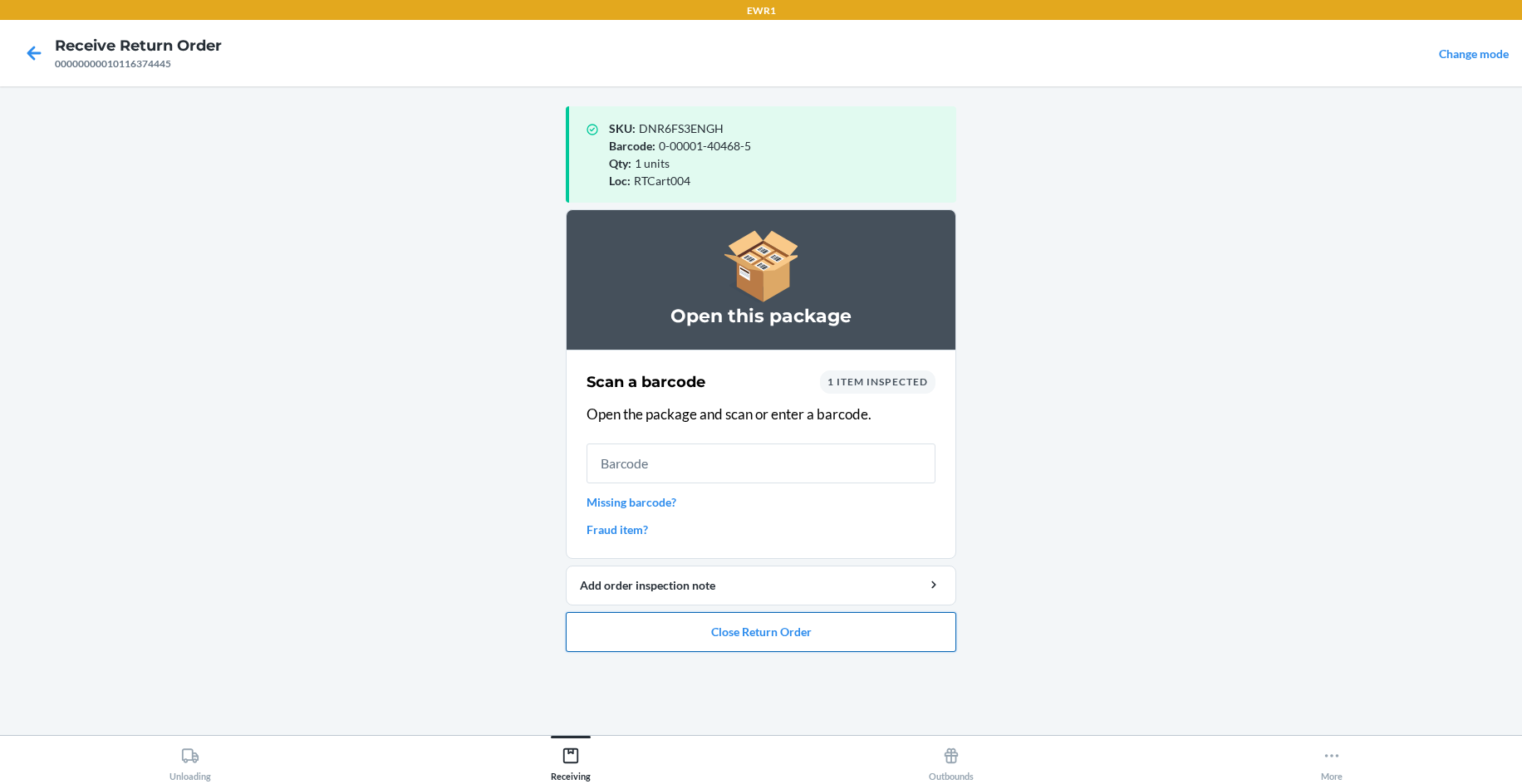
click at [862, 630] on button "Close Return Order" at bounding box center [760, 632] width 391 height 40
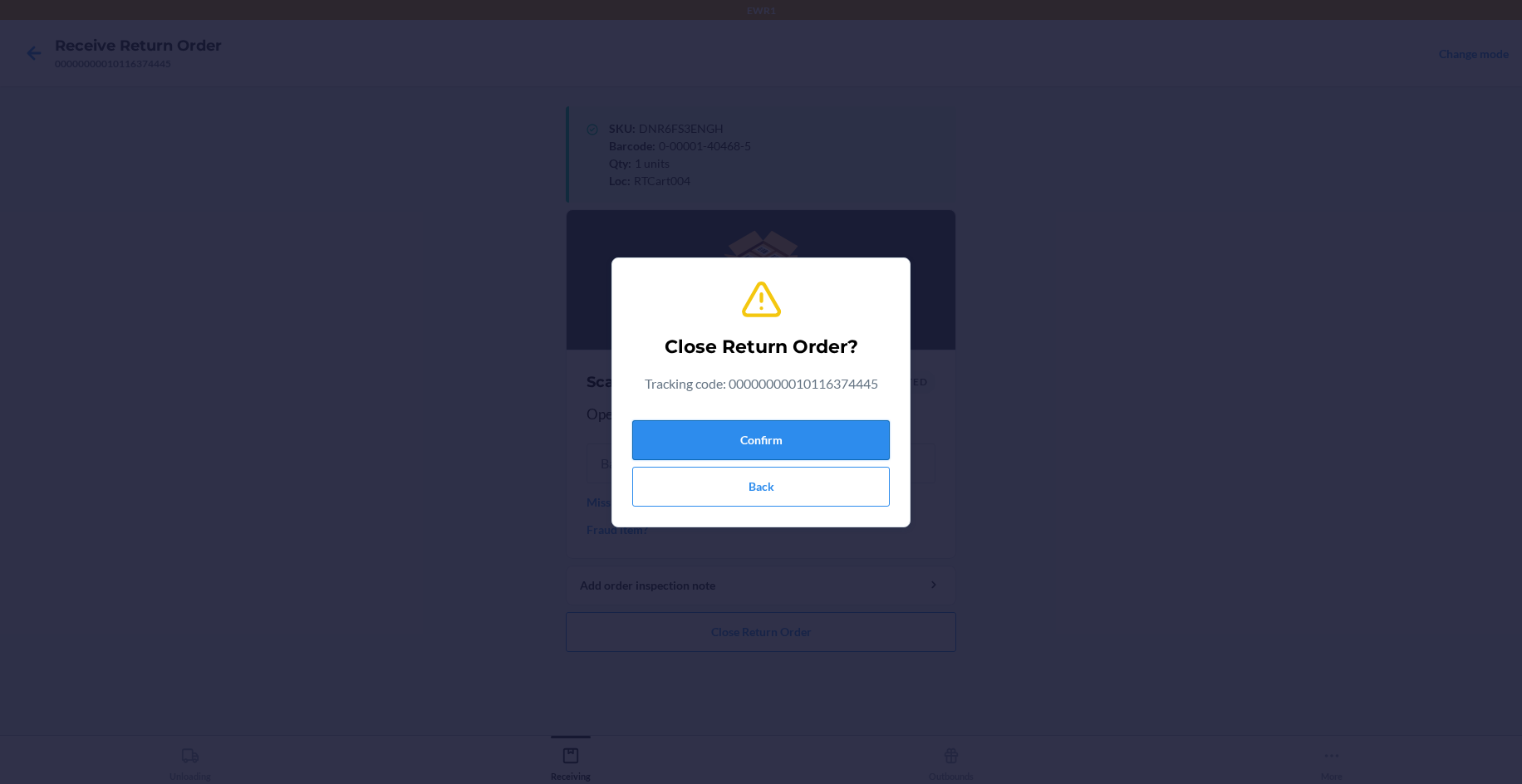
click at [833, 442] on button "Confirm" at bounding box center [761, 440] width 257 height 40
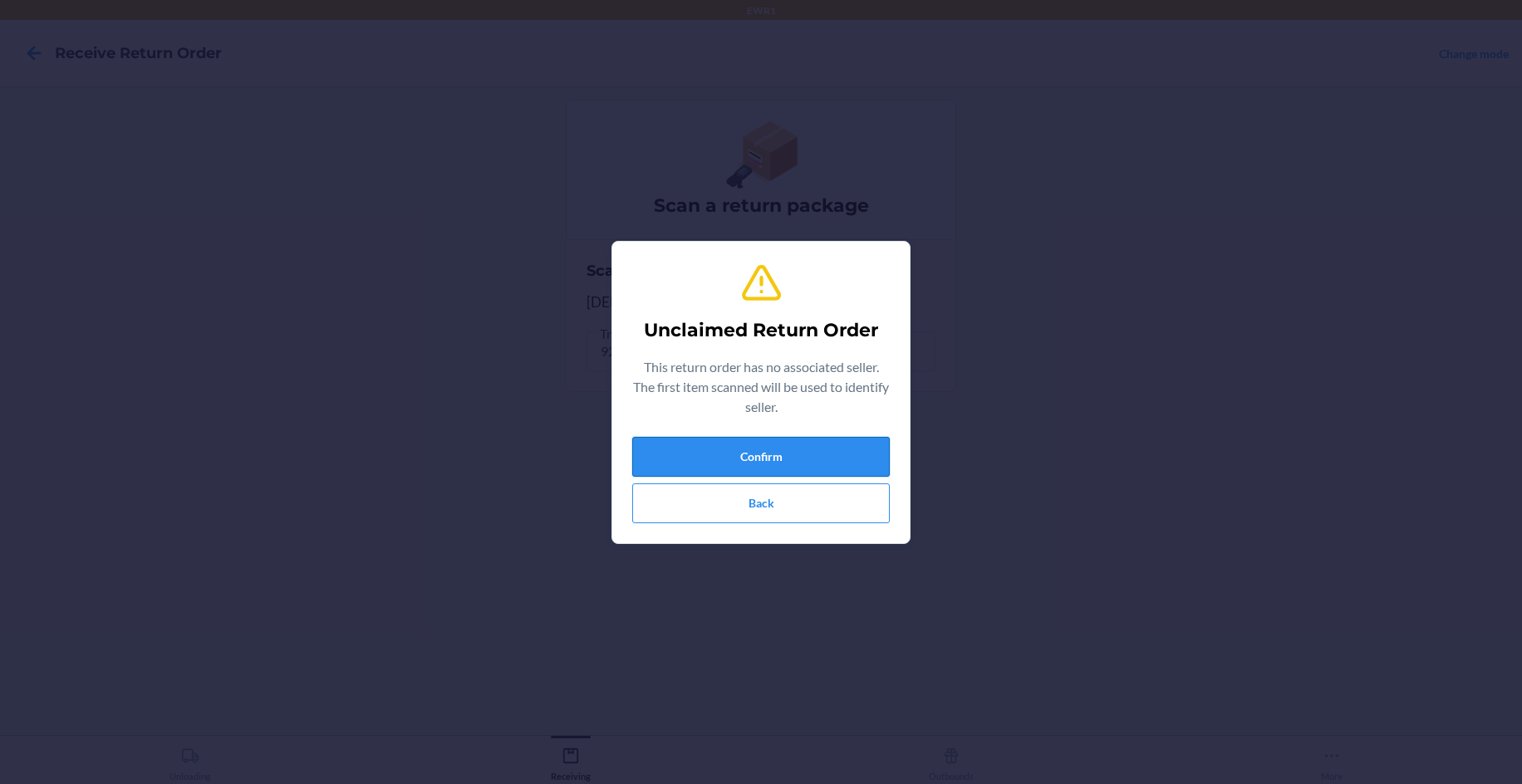
click at [779, 461] on button "Confirm" at bounding box center [761, 457] width 257 height 40
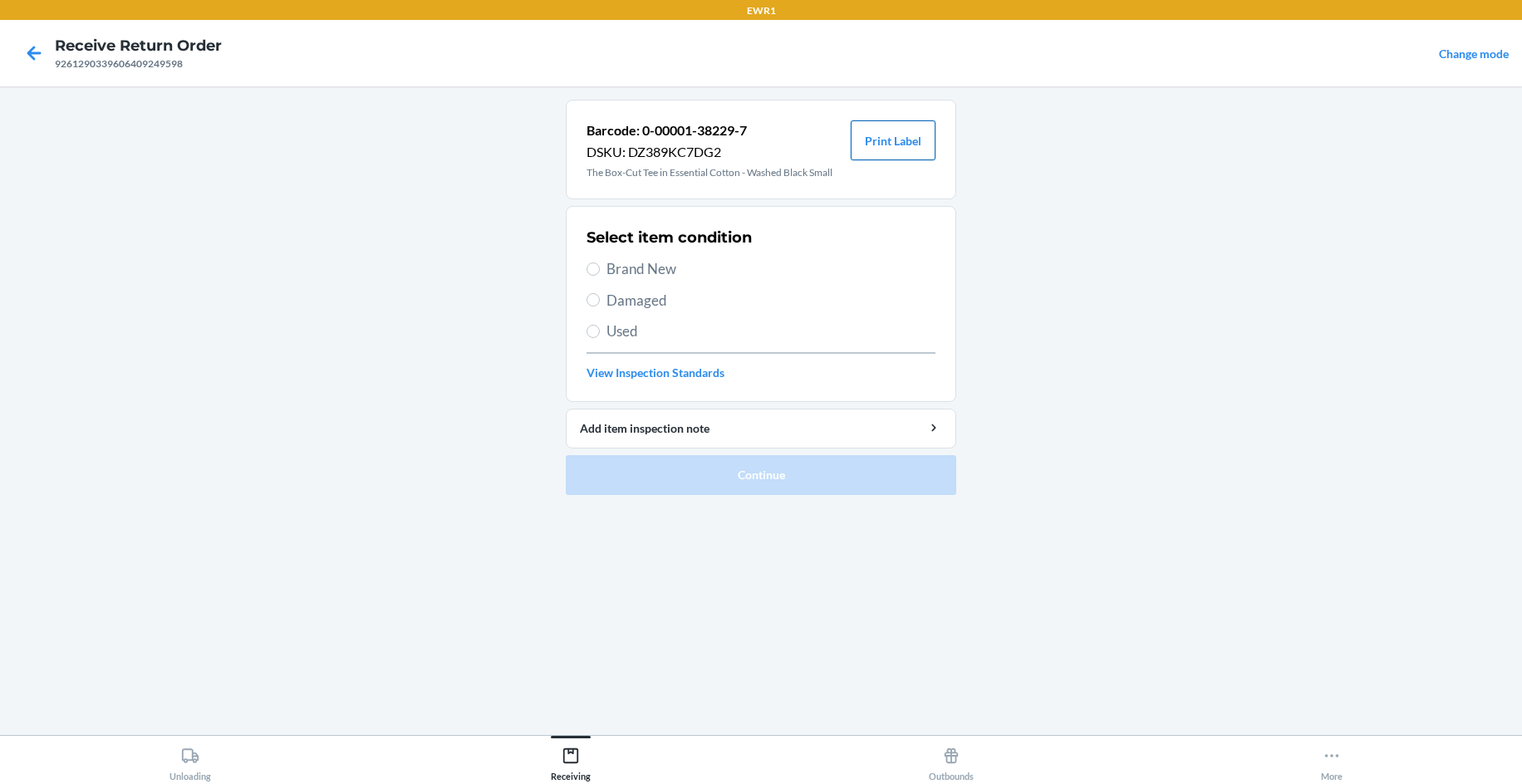
click at [875, 138] on button "Print Label" at bounding box center [892, 141] width 84 height 40
click at [661, 273] on span "Brand New" at bounding box center [771, 269] width 329 height 22
click at [626, 274] on span "Brand New" at bounding box center [771, 269] width 329 height 22
click at [600, 274] on input "Brand New" at bounding box center [593, 270] width 13 height 13
radio input "true"
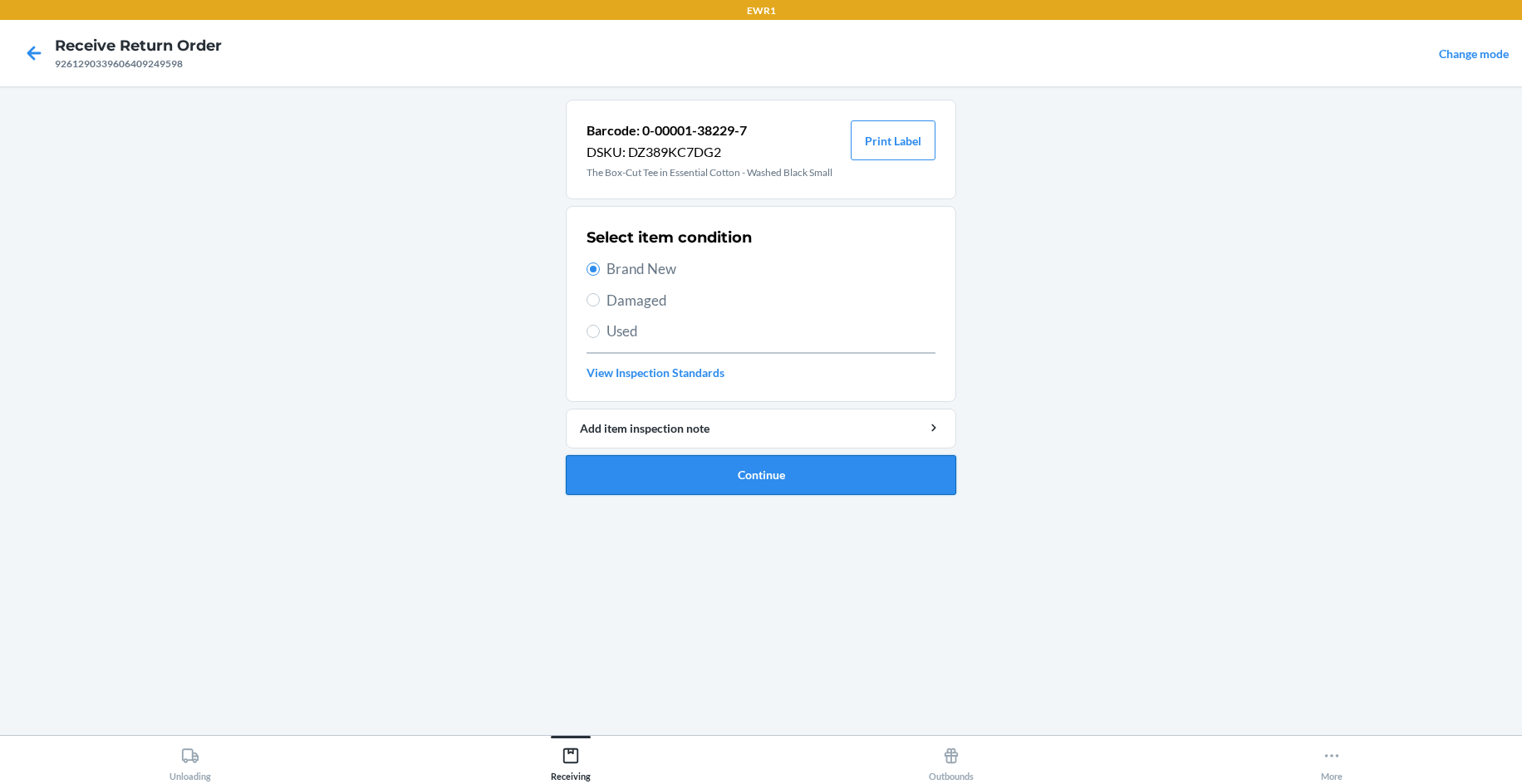
click at [679, 472] on button "Continue" at bounding box center [760, 475] width 391 height 40
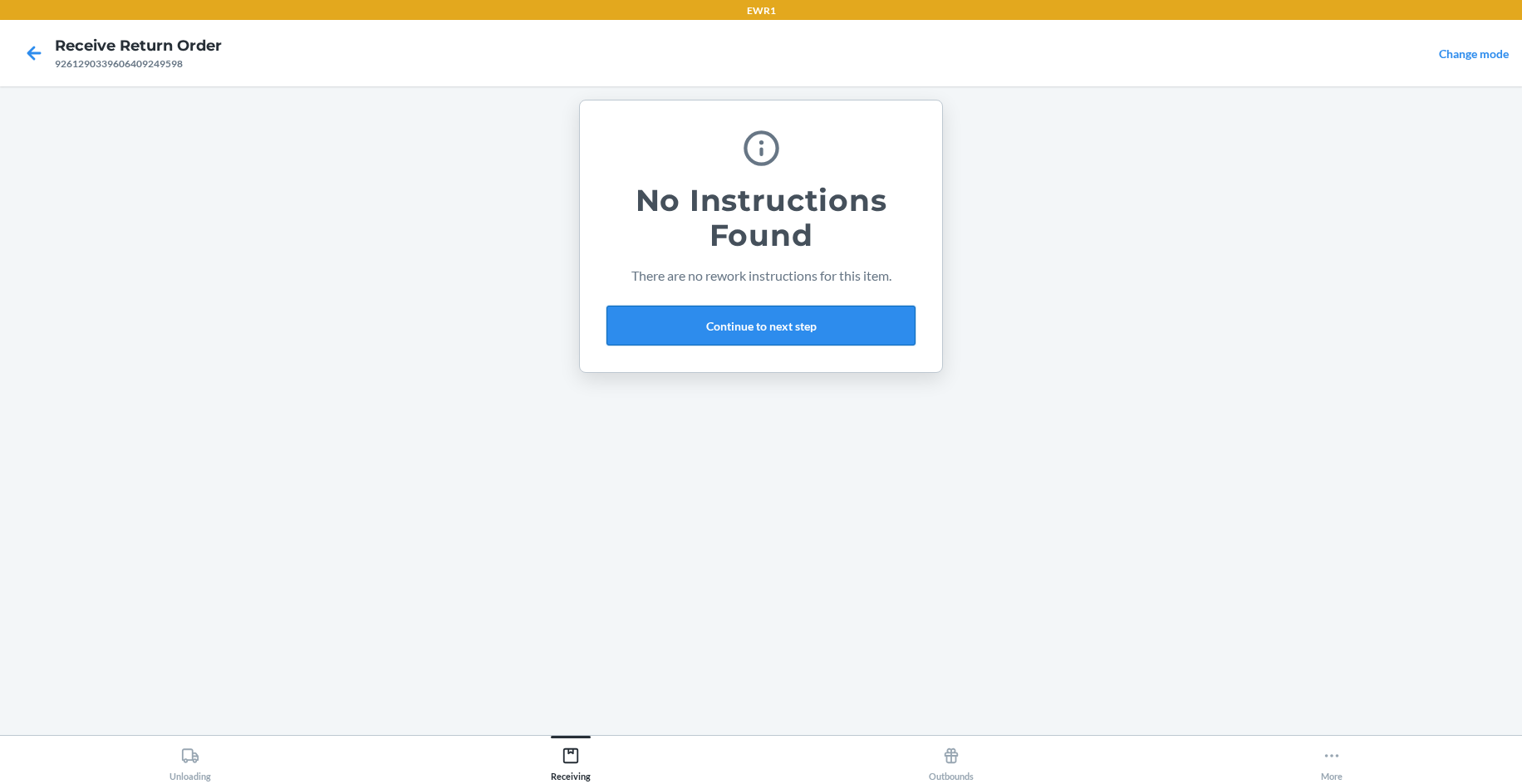
click at [800, 323] on button "Continue to next step" at bounding box center [761, 326] width 309 height 40
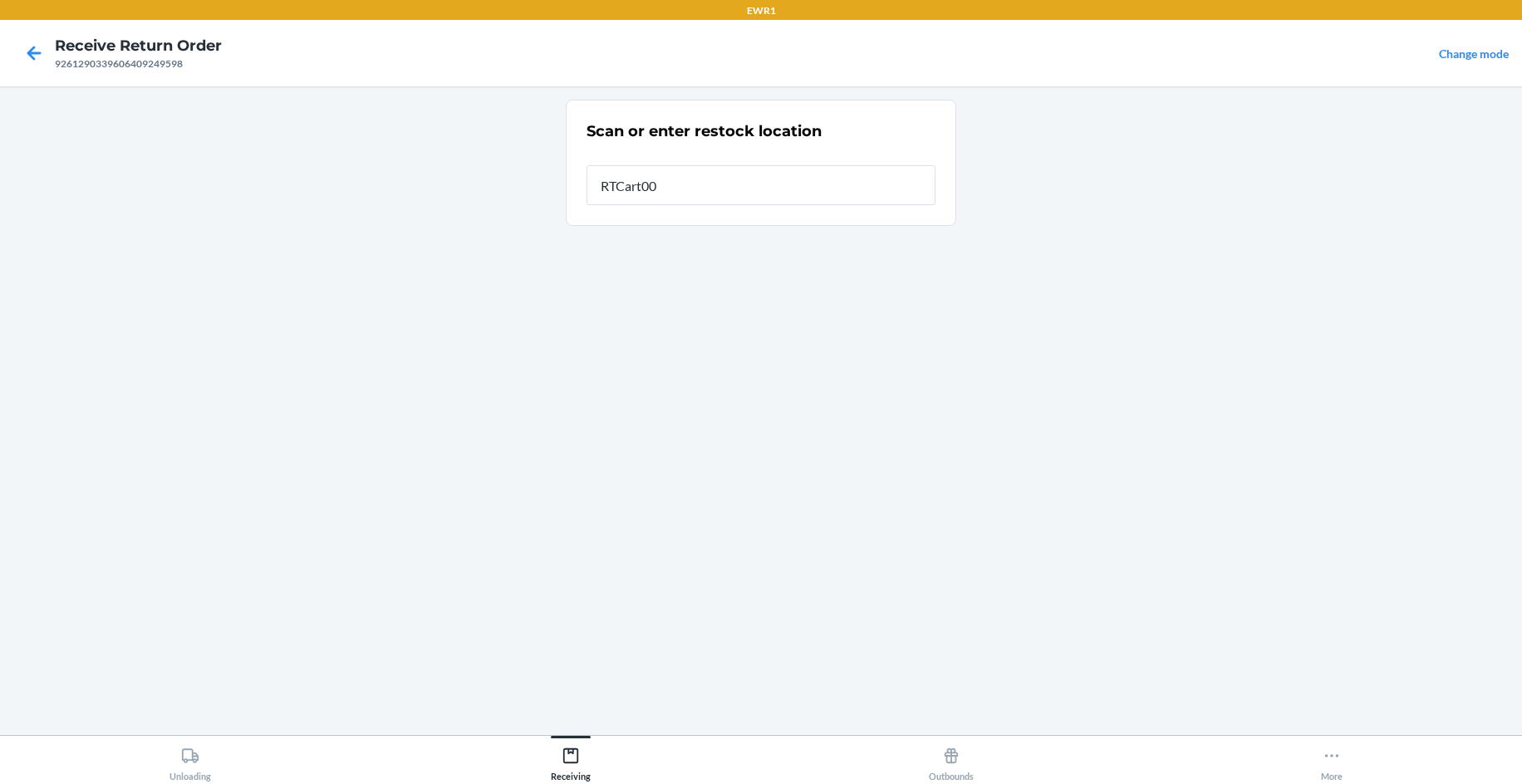
type input "RTCart009"
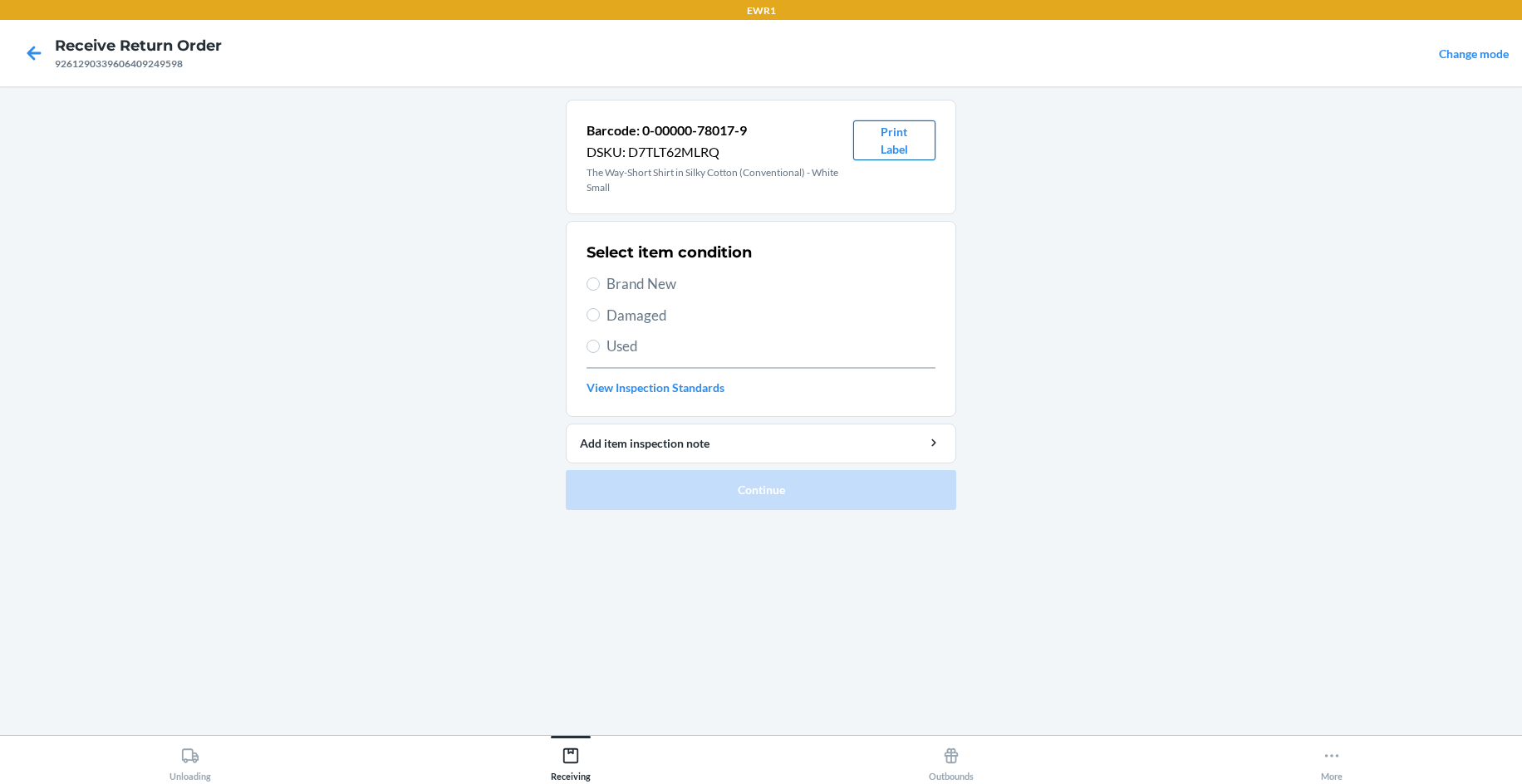
click at [918, 139] on button "Print Label" at bounding box center [894, 141] width 83 height 40
click at [666, 306] on span "Damaged" at bounding box center [771, 316] width 329 height 22
click at [600, 308] on input "Damaged" at bounding box center [593, 315] width 13 height 13
radio input "true"
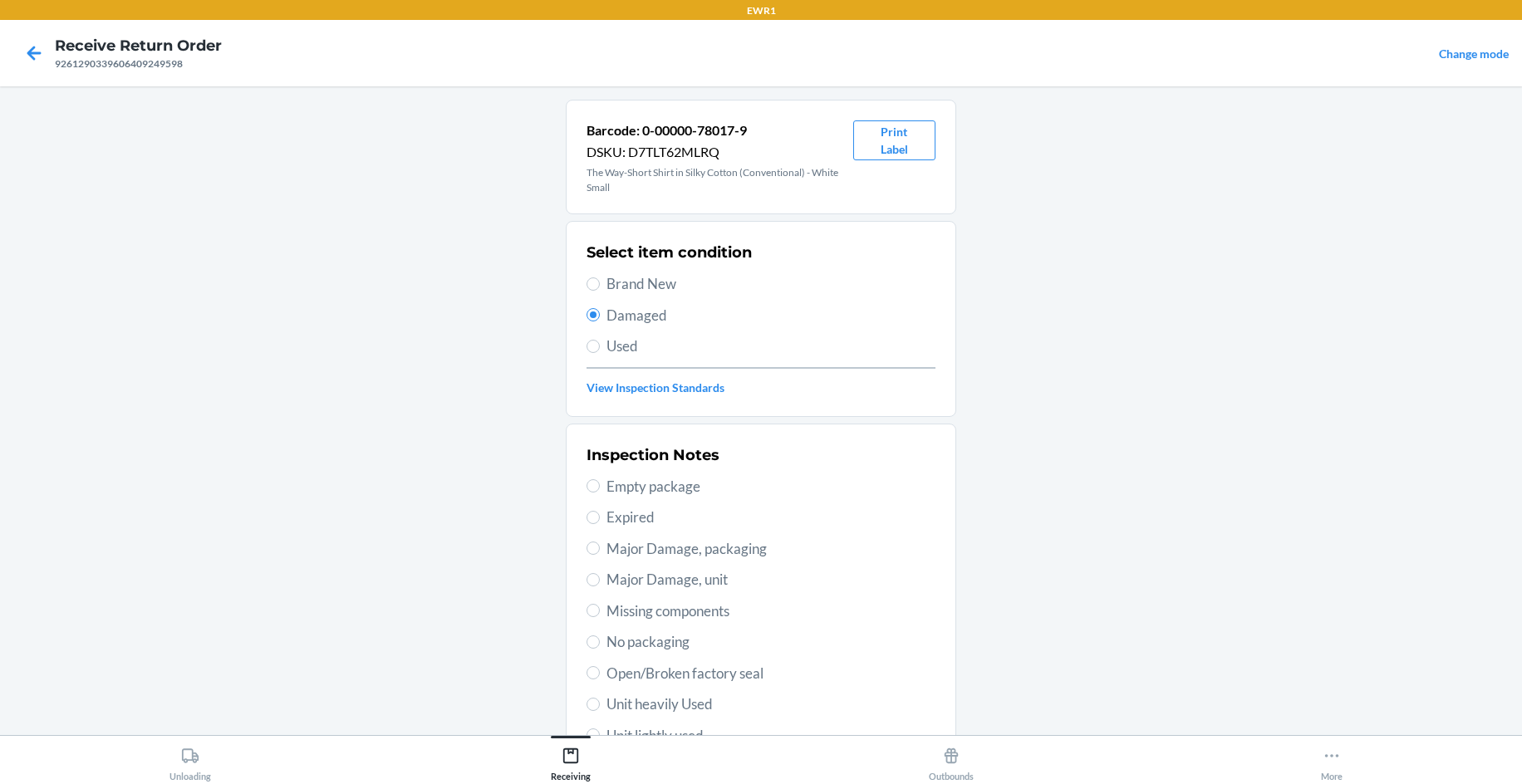
click at [665, 294] on span "Brand New" at bounding box center [771, 284] width 329 height 22
click at [600, 291] on input "Brand New" at bounding box center [593, 284] width 13 height 13
radio input "true"
radio input "false"
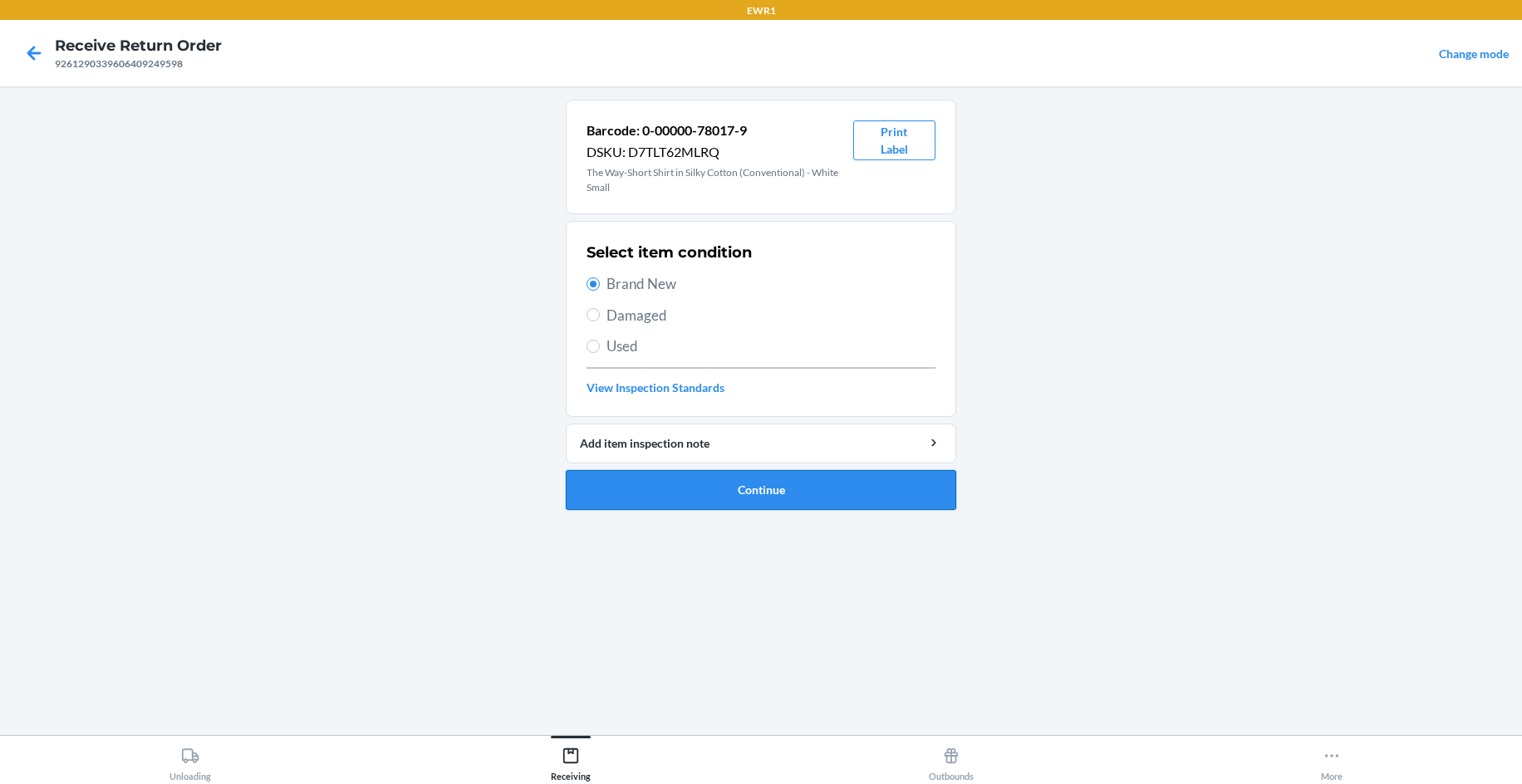
click at [716, 491] on button "Continue" at bounding box center [760, 490] width 391 height 40
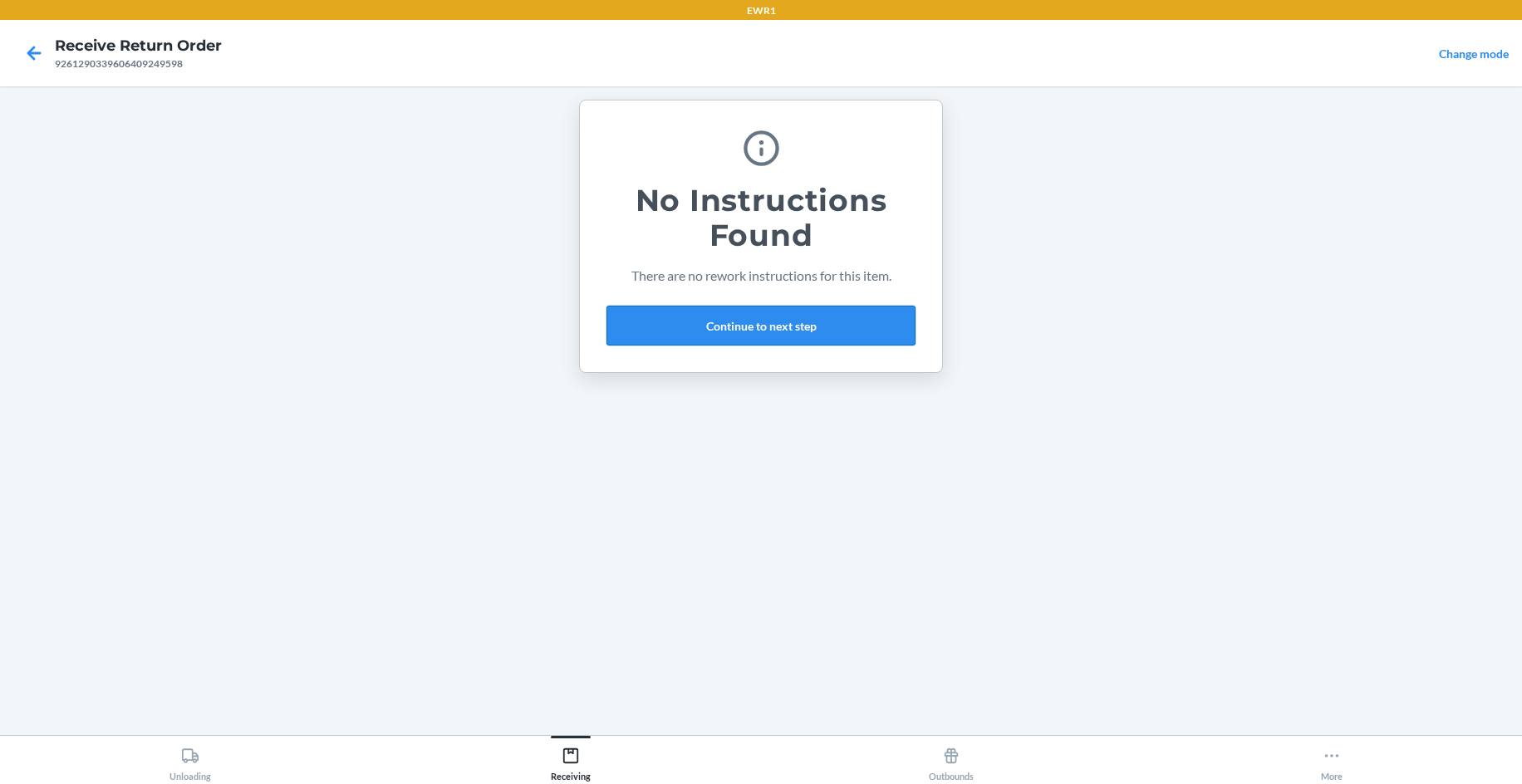
click at [844, 330] on button "Continue to next step" at bounding box center [761, 326] width 309 height 40
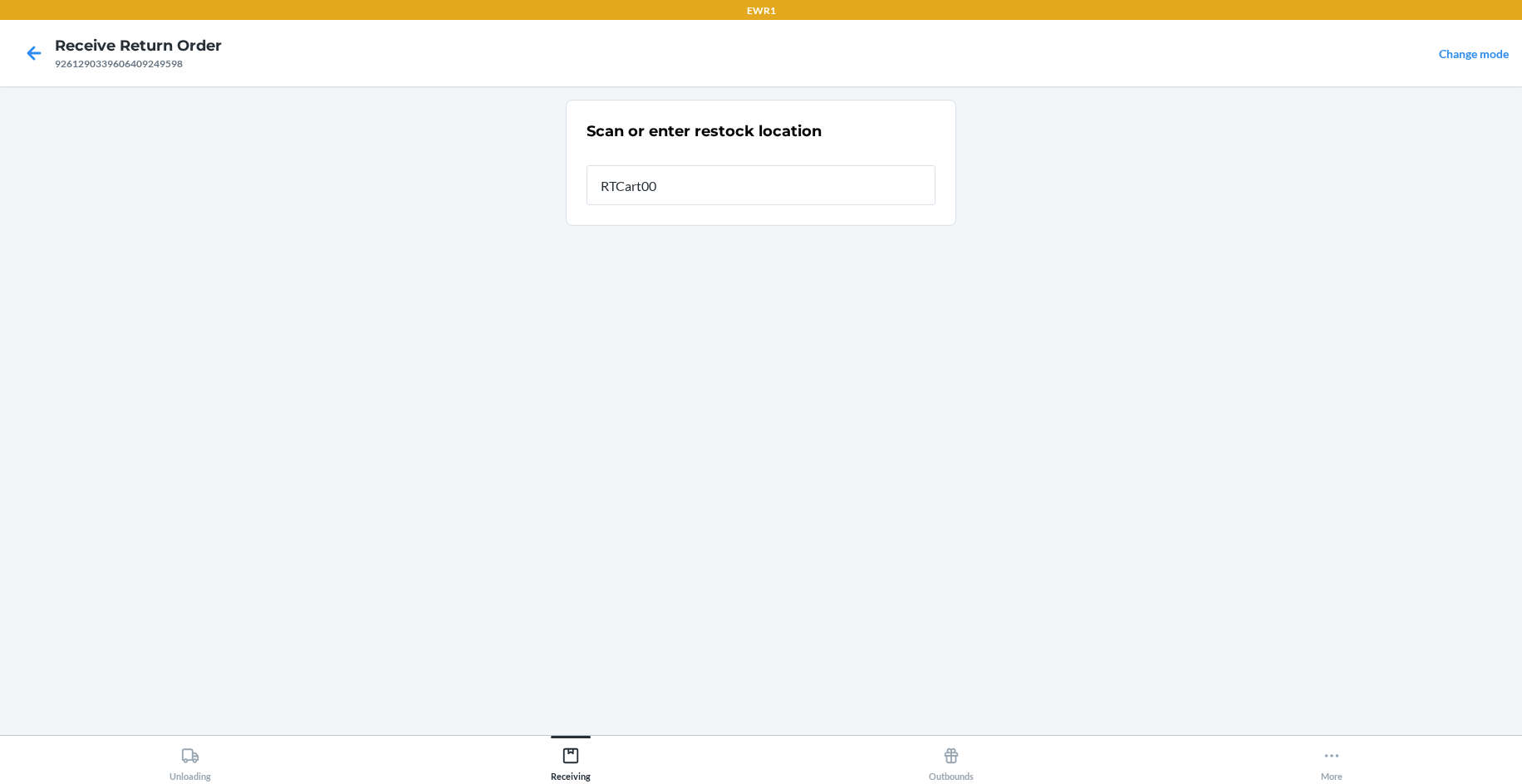
type input "RTCart009"
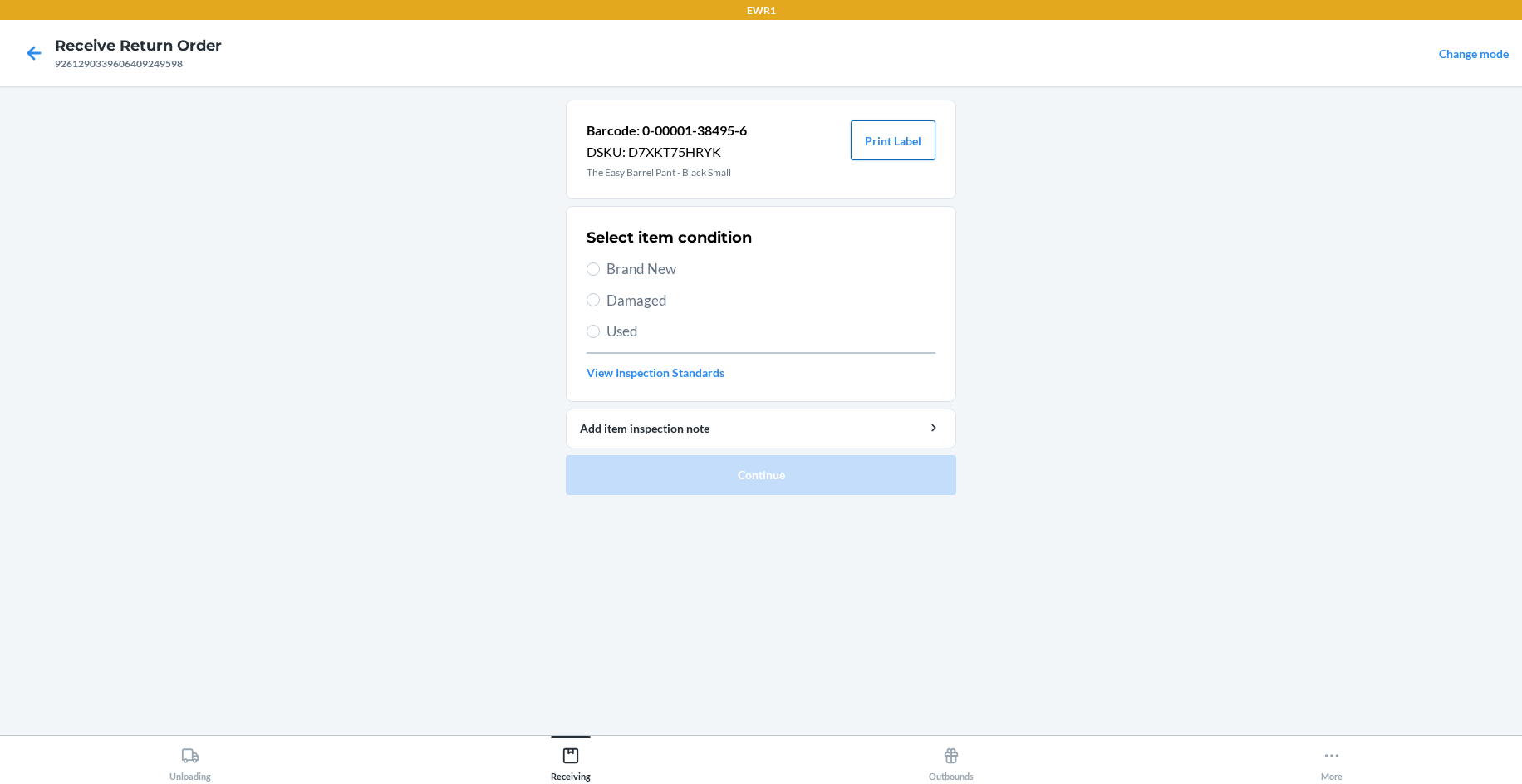
click at [907, 131] on button "Print Label" at bounding box center [892, 141] width 84 height 40
click at [591, 274] on input "Brand New" at bounding box center [593, 270] width 13 height 13
radio input "true"
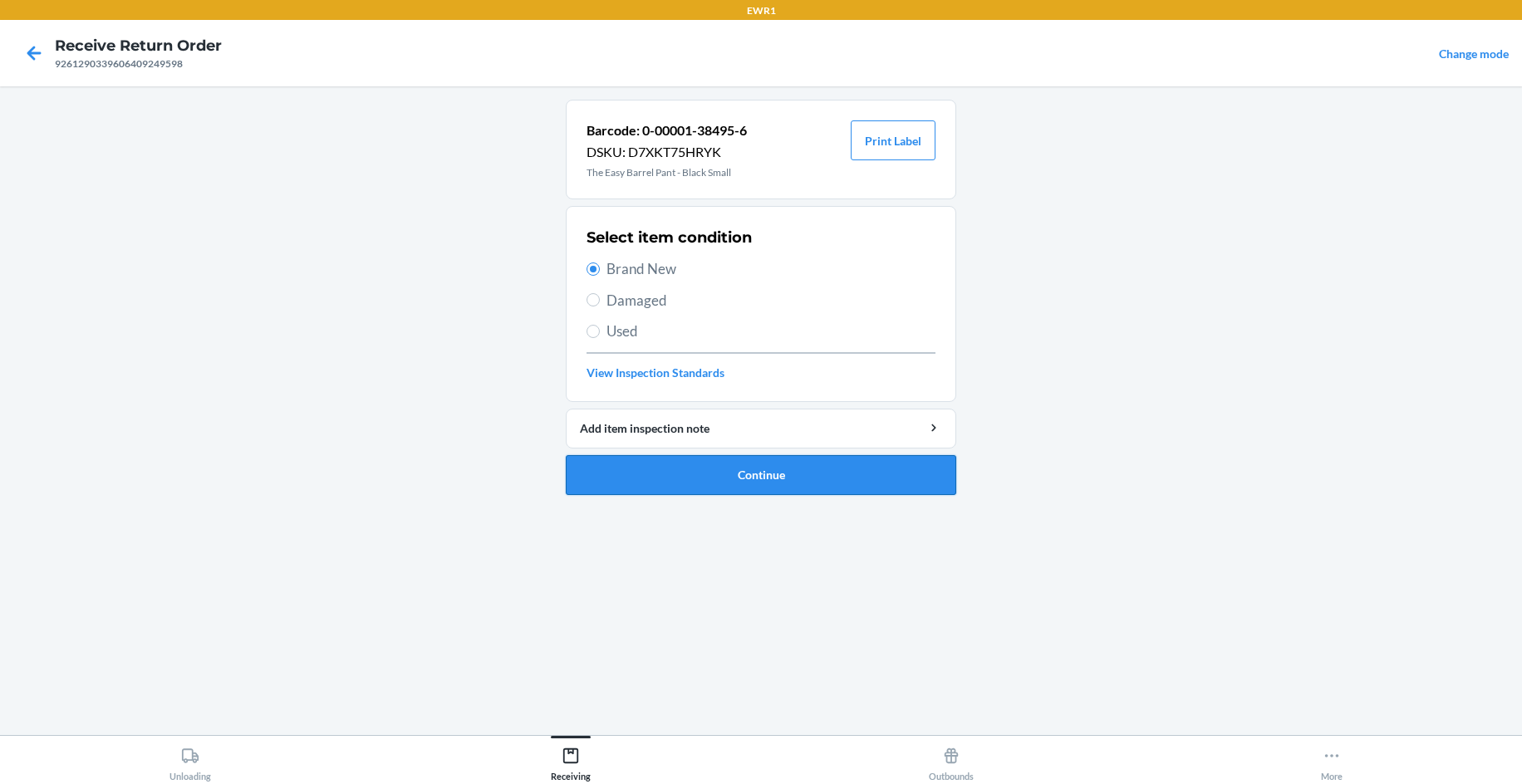
click at [659, 466] on button "Continue" at bounding box center [760, 475] width 391 height 40
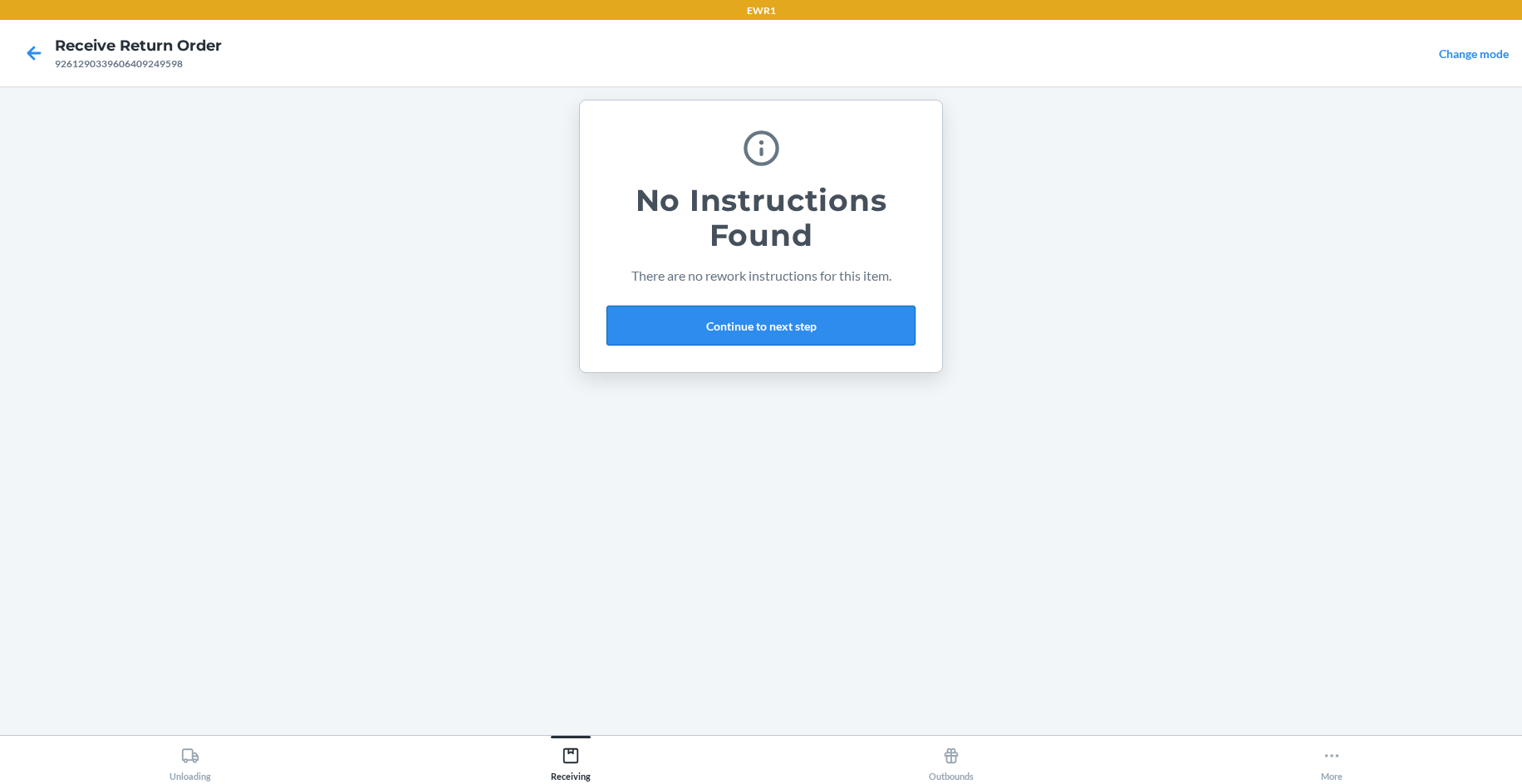
click at [786, 327] on button "Continue to next step" at bounding box center [761, 326] width 309 height 40
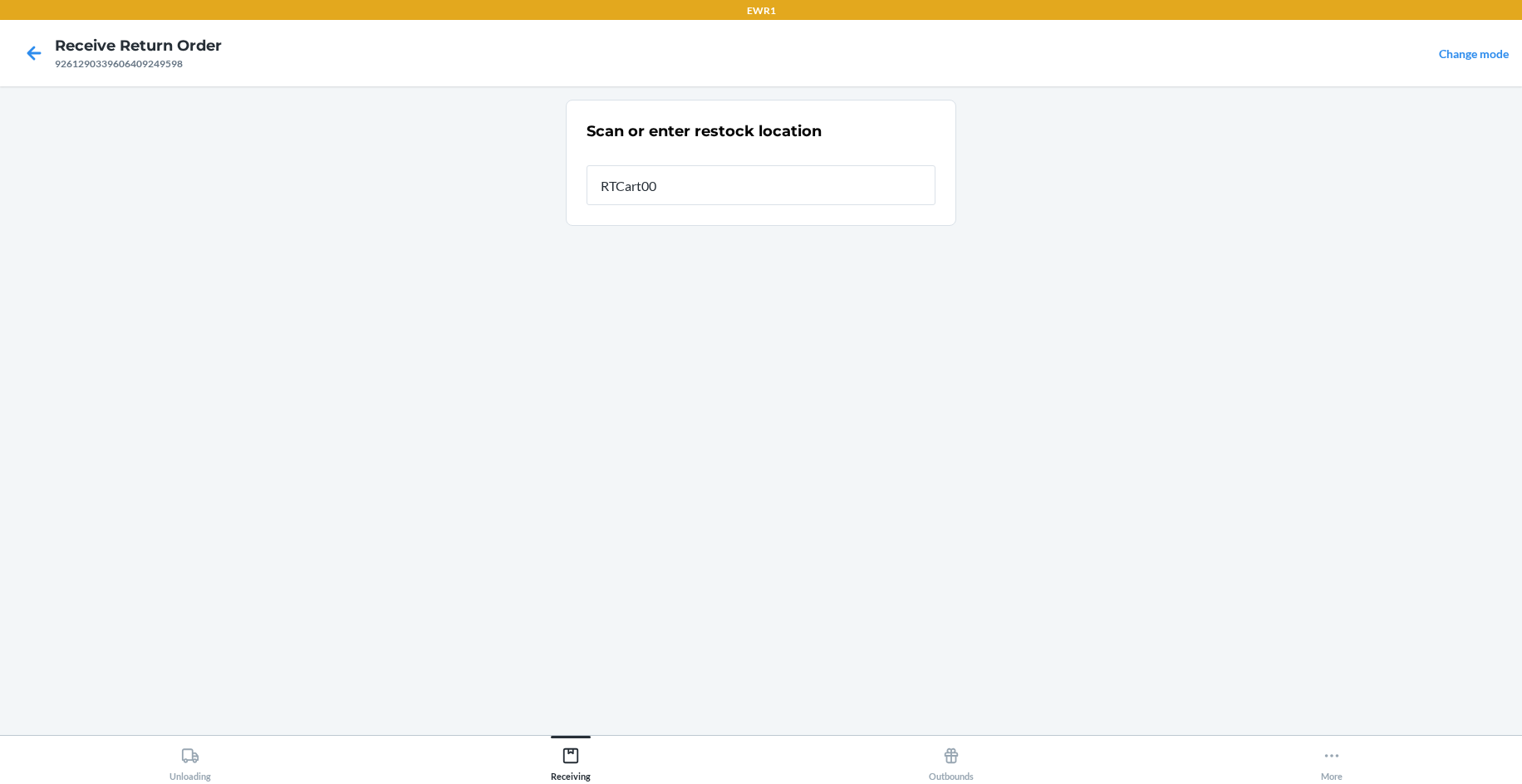
type input "RTCart009"
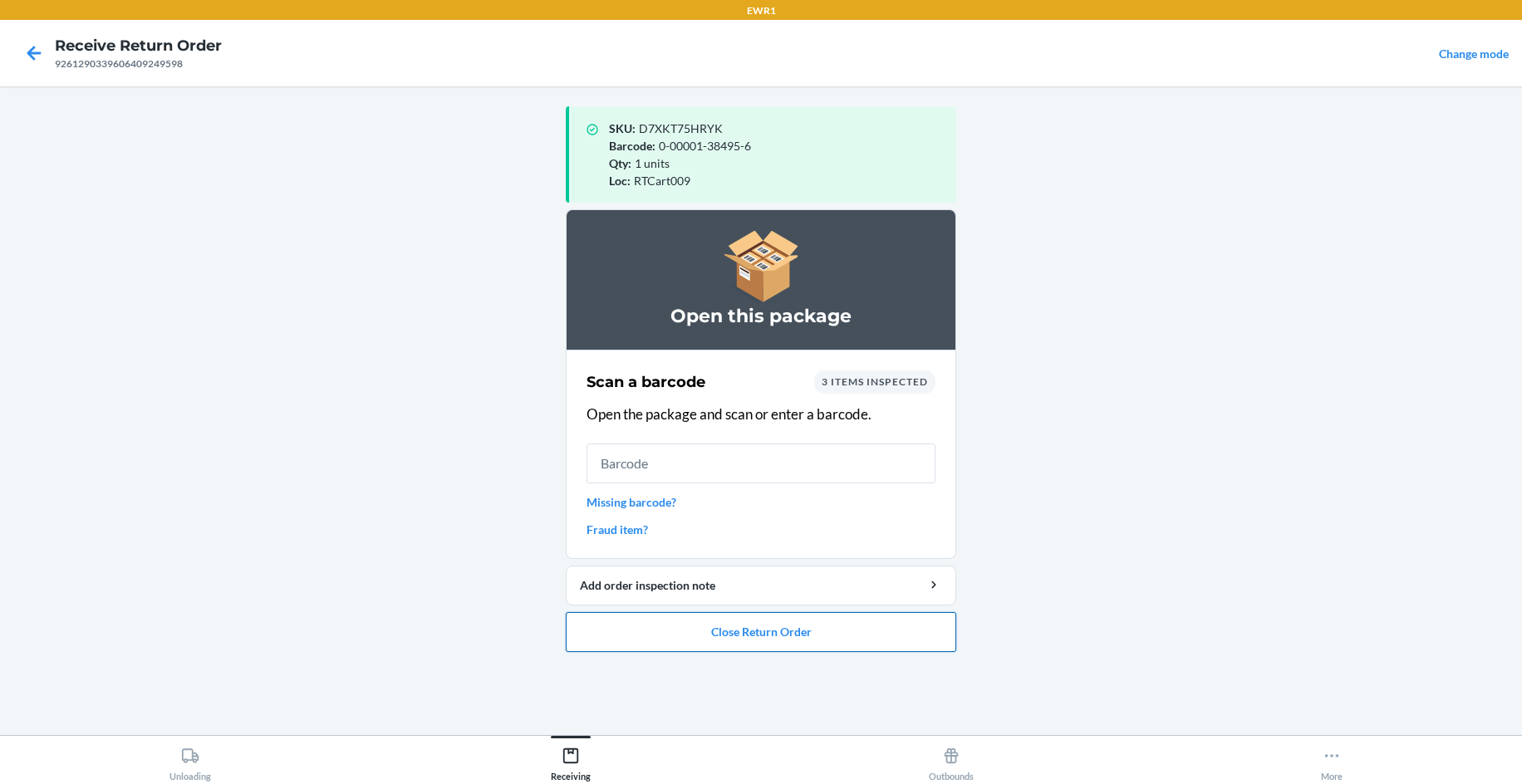
click at [734, 638] on button "Close Return Order" at bounding box center [760, 632] width 391 height 40
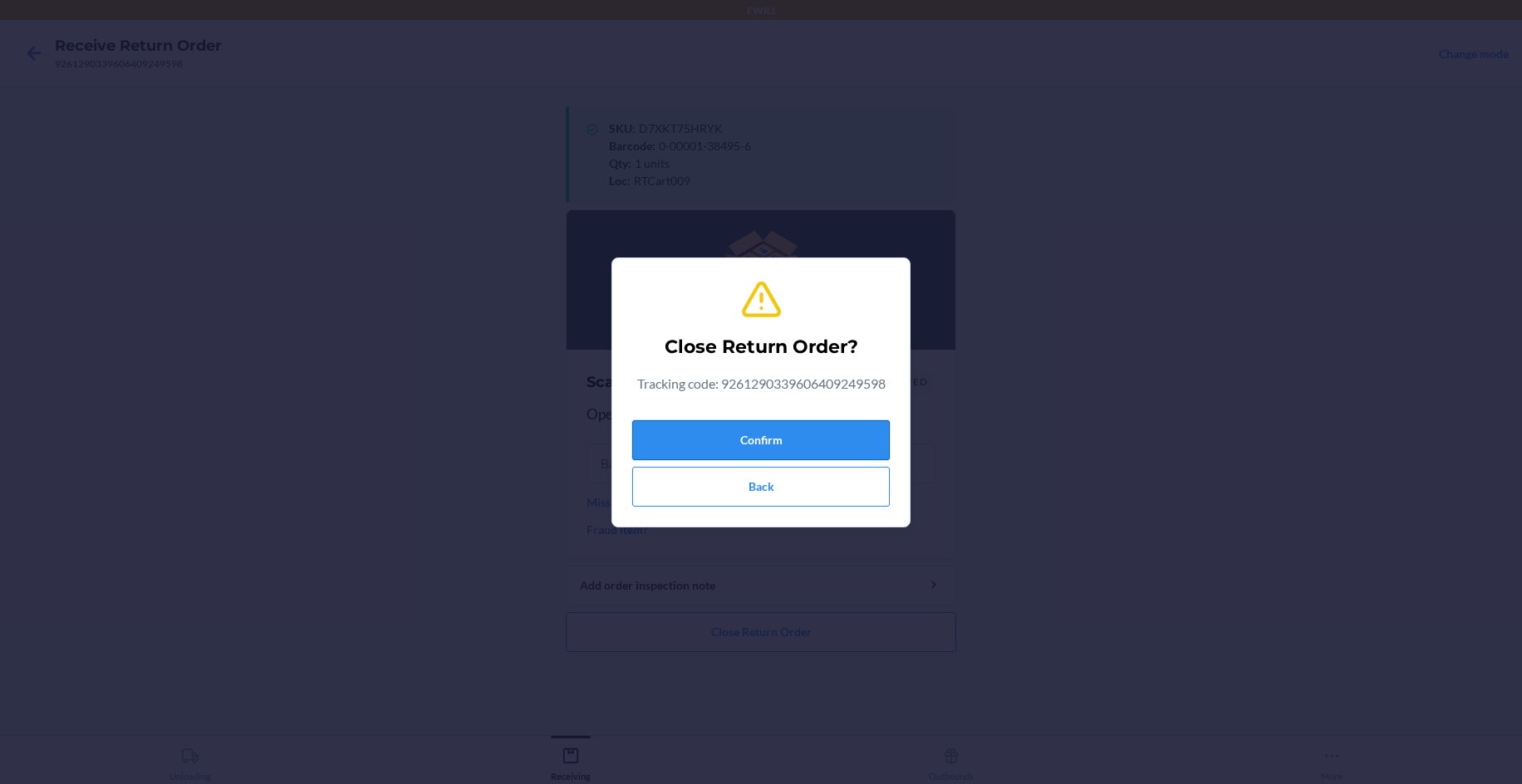
click at [793, 440] on button "Confirm" at bounding box center [761, 440] width 257 height 40
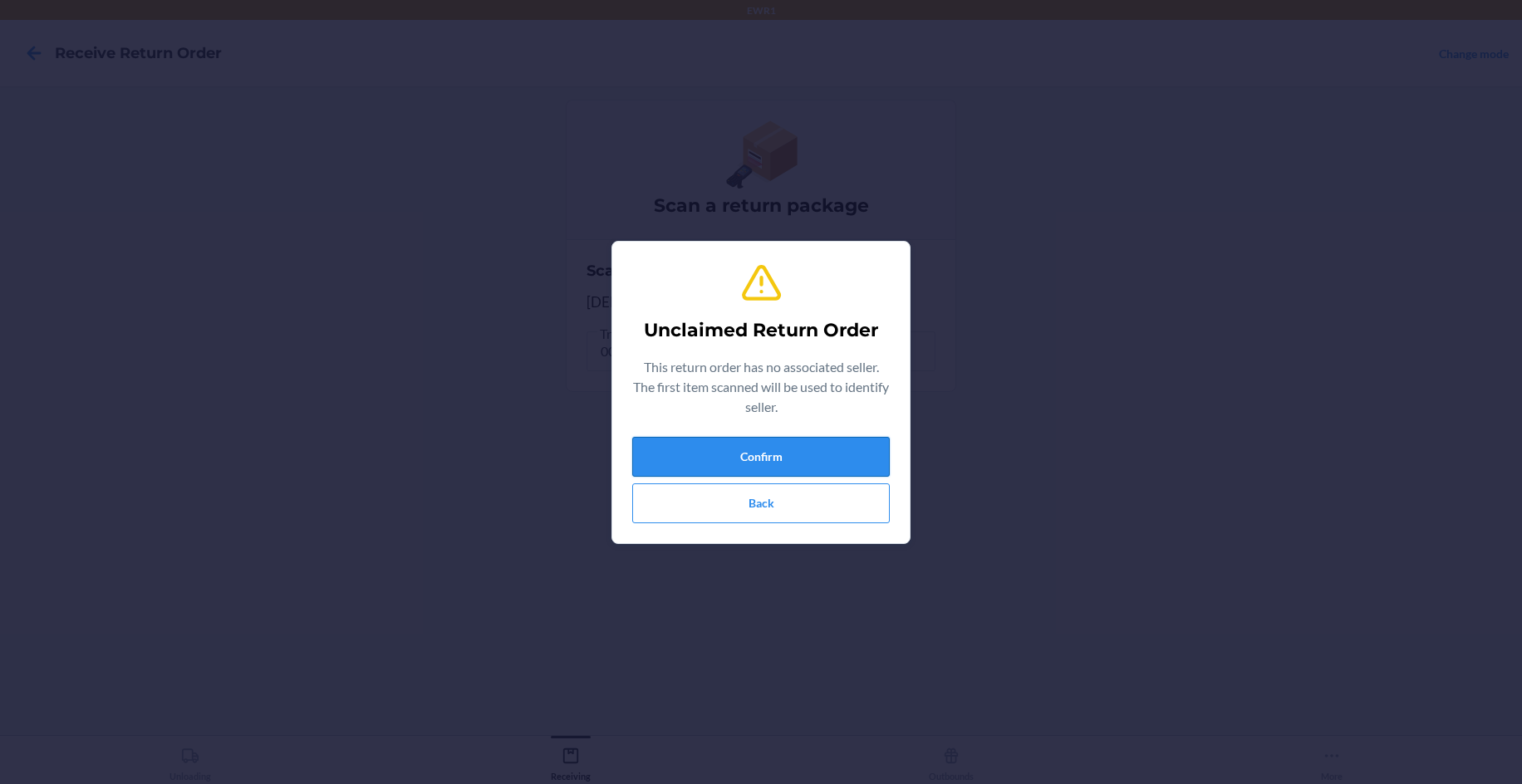
click at [843, 458] on button "Confirm" at bounding box center [761, 457] width 257 height 40
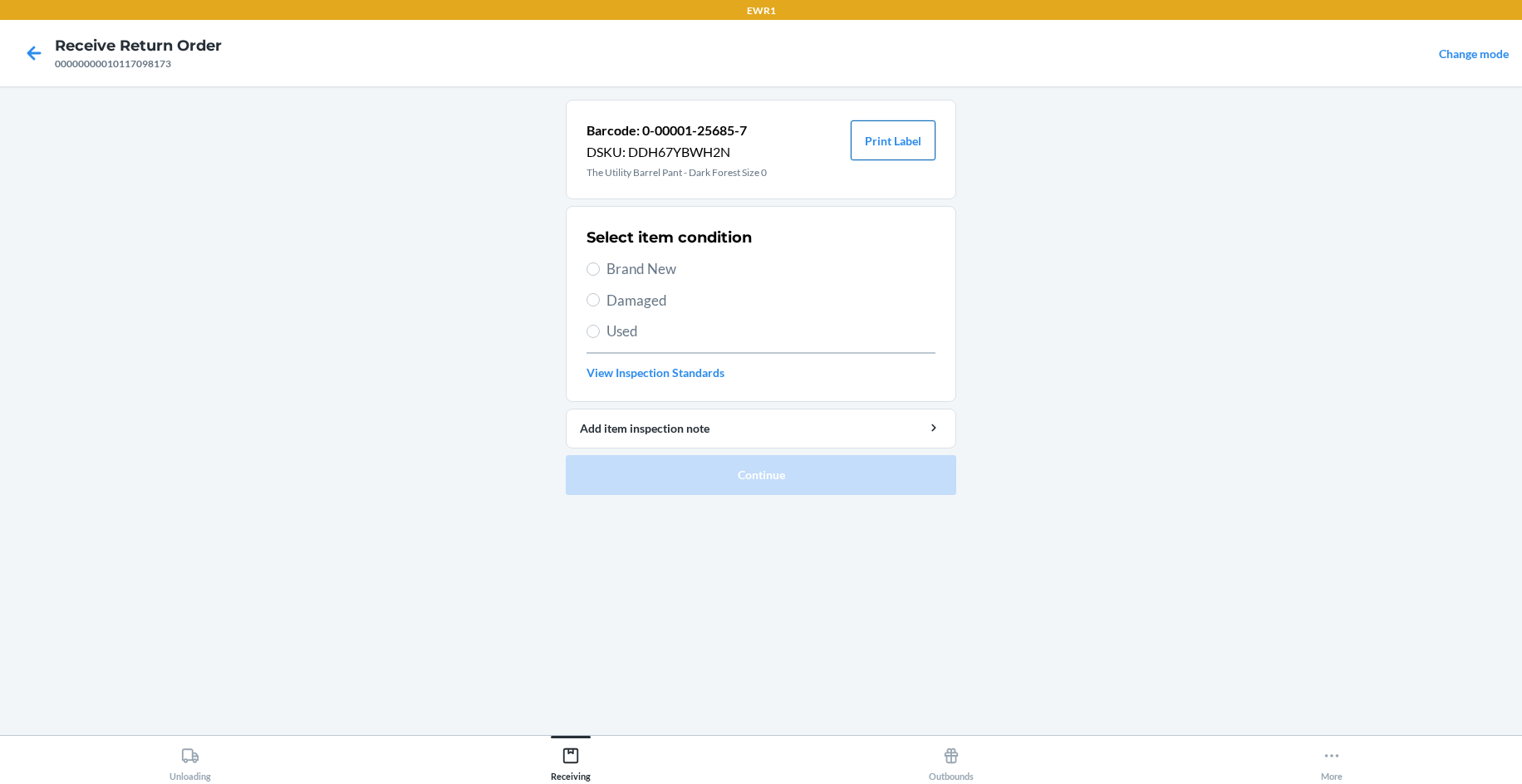
drag, startPoint x: 917, startPoint y: 134, endPoint x: 903, endPoint y: 132, distance: 14.1
click at [918, 134] on button "Print Label" at bounding box center [892, 141] width 84 height 40
click at [634, 269] on span "Brand New" at bounding box center [771, 269] width 329 height 22
click at [600, 269] on input "Brand New" at bounding box center [593, 270] width 13 height 13
radio input "true"
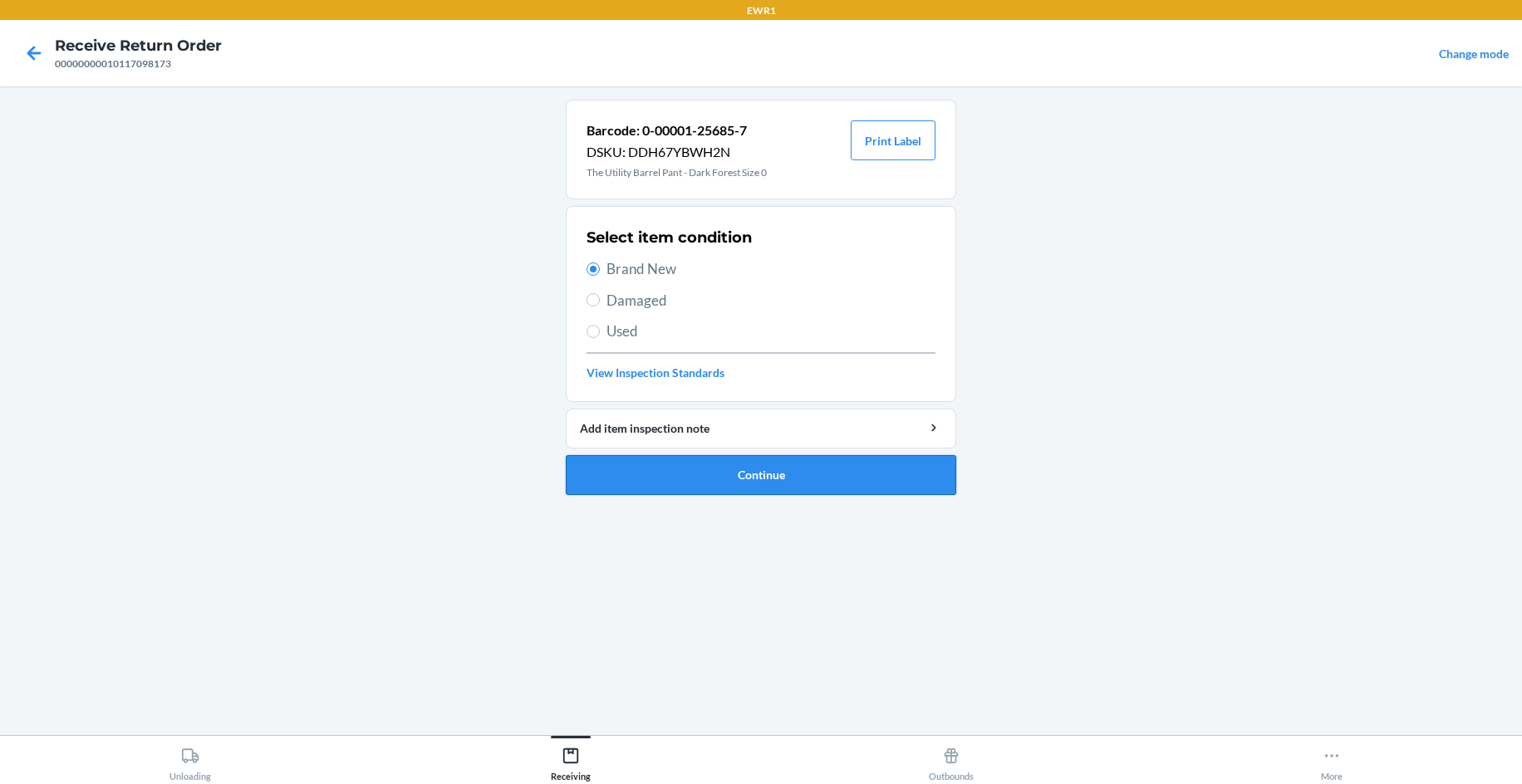
click at [720, 477] on button "Continue" at bounding box center [760, 475] width 391 height 40
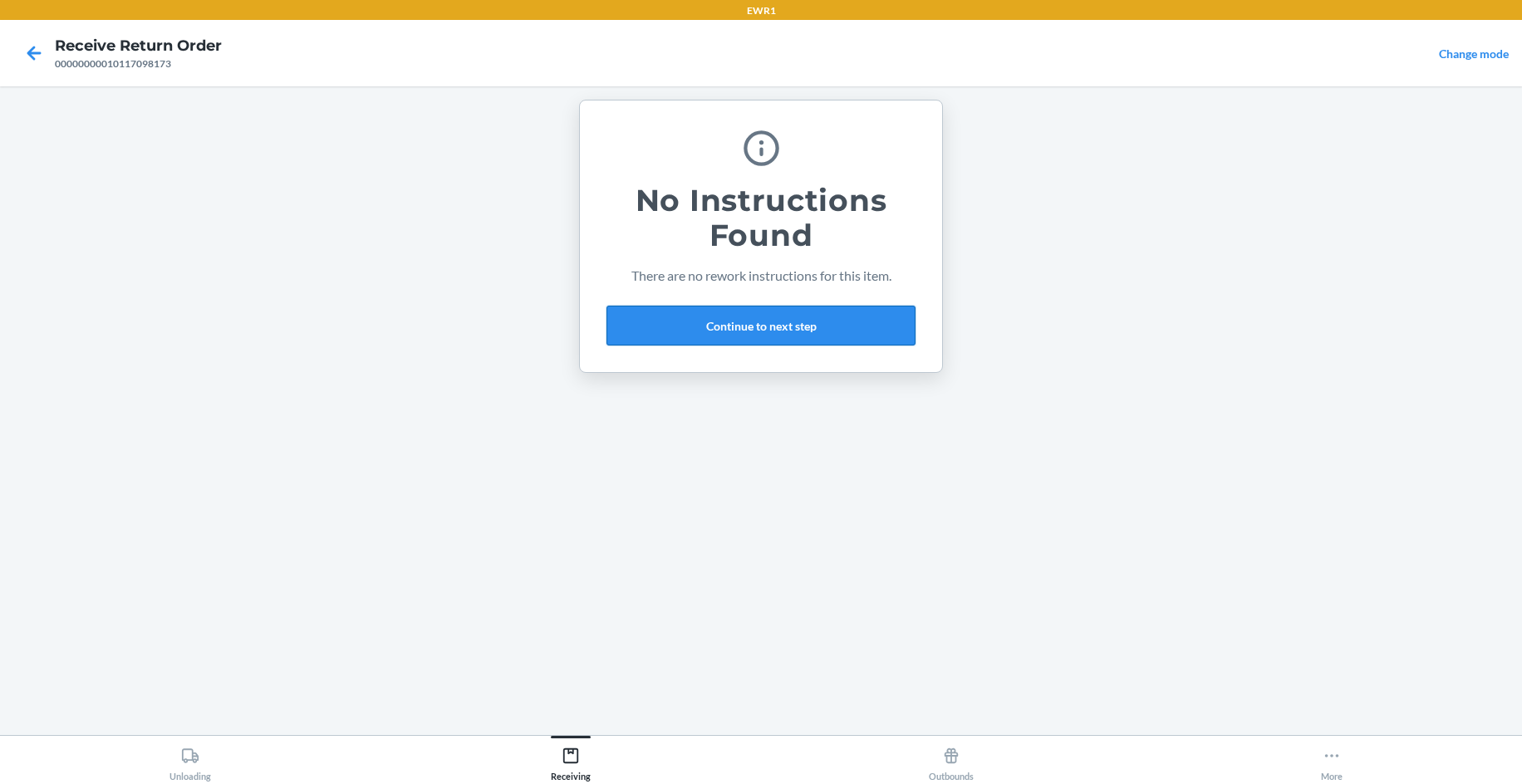
drag, startPoint x: 777, startPoint y: 312, endPoint x: 780, endPoint y: 324, distance: 12.4
click at [780, 324] on button "Continue to next step" at bounding box center [761, 326] width 309 height 40
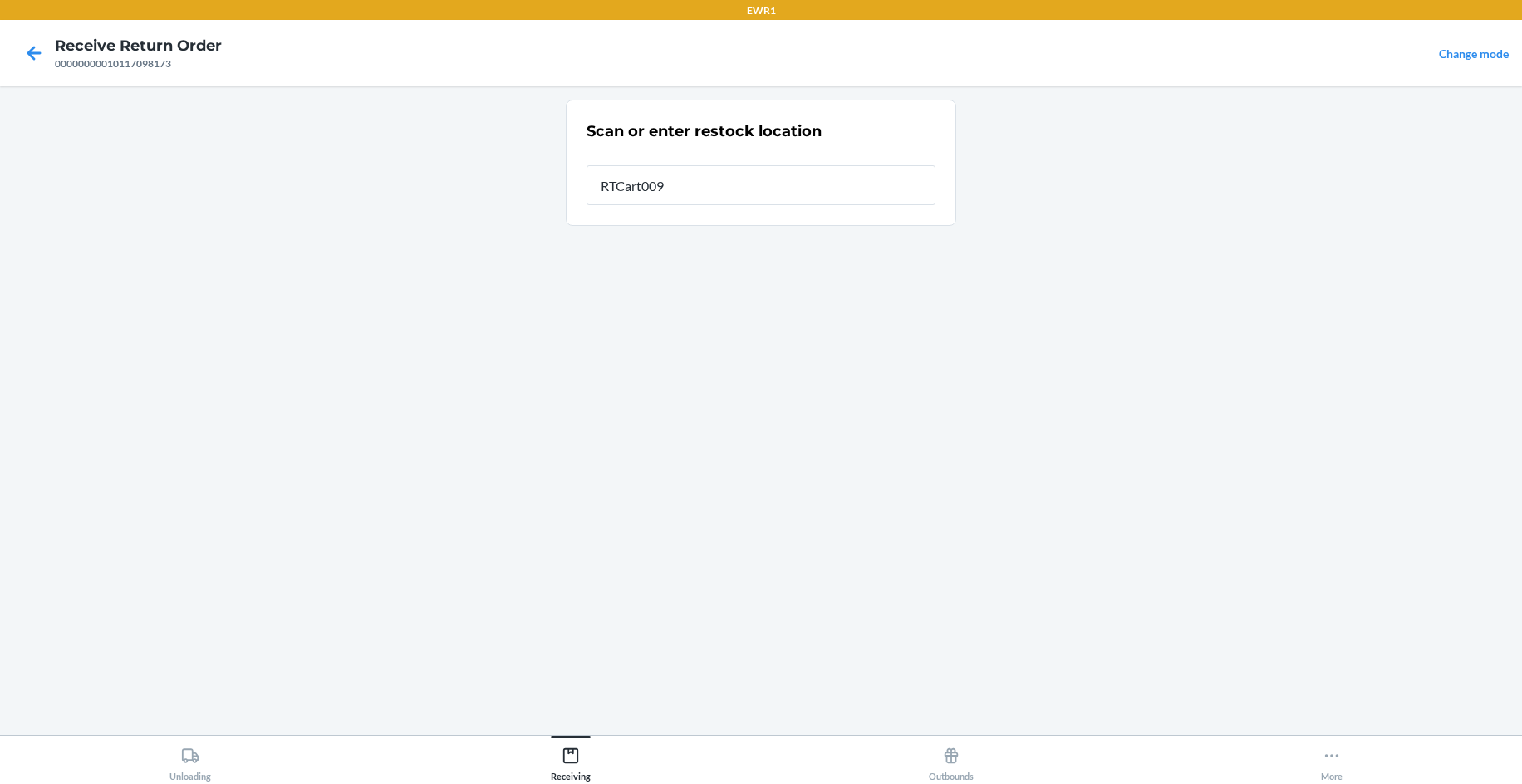
type input "RTCart009"
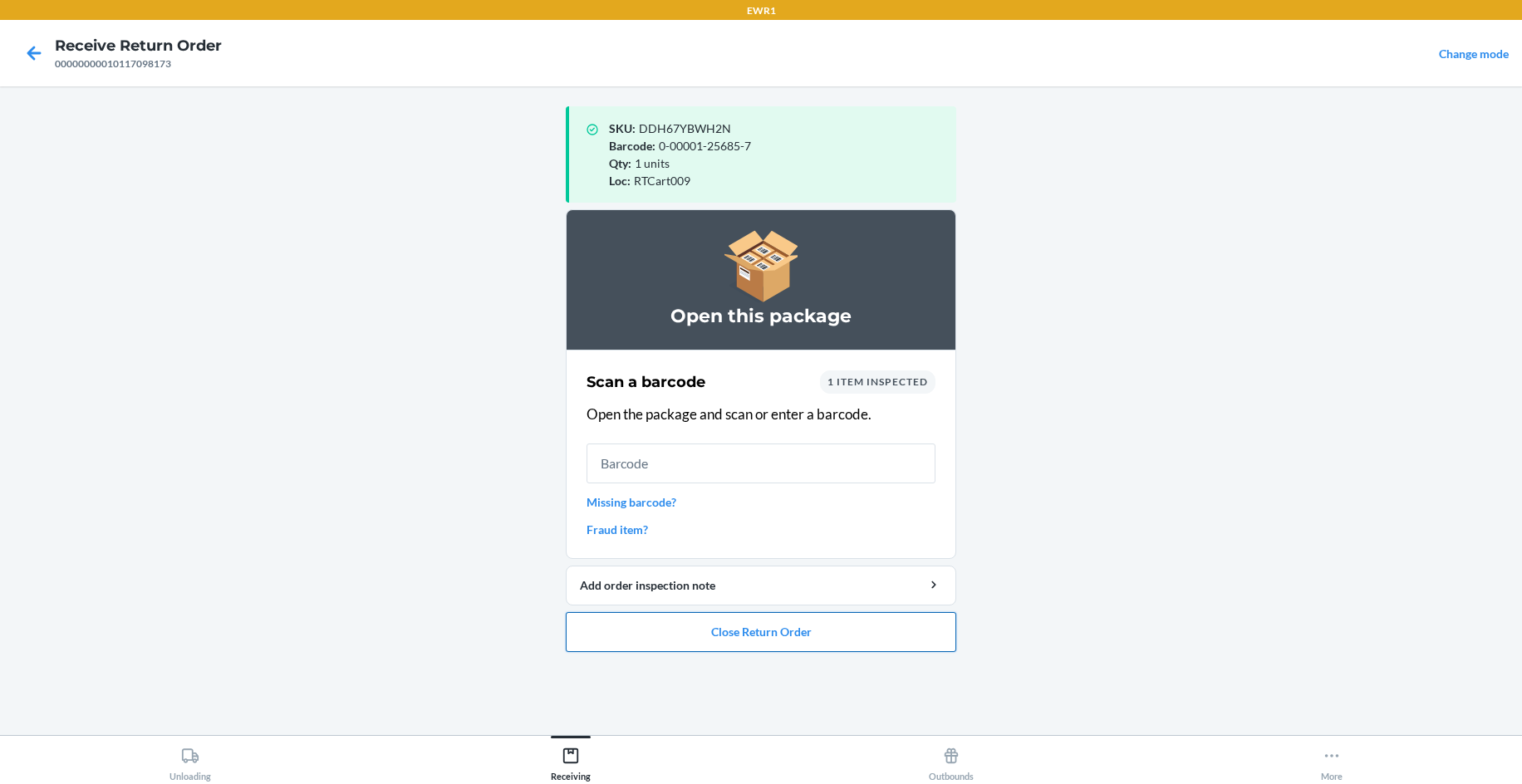
click at [840, 635] on button "Close Return Order" at bounding box center [760, 632] width 391 height 40
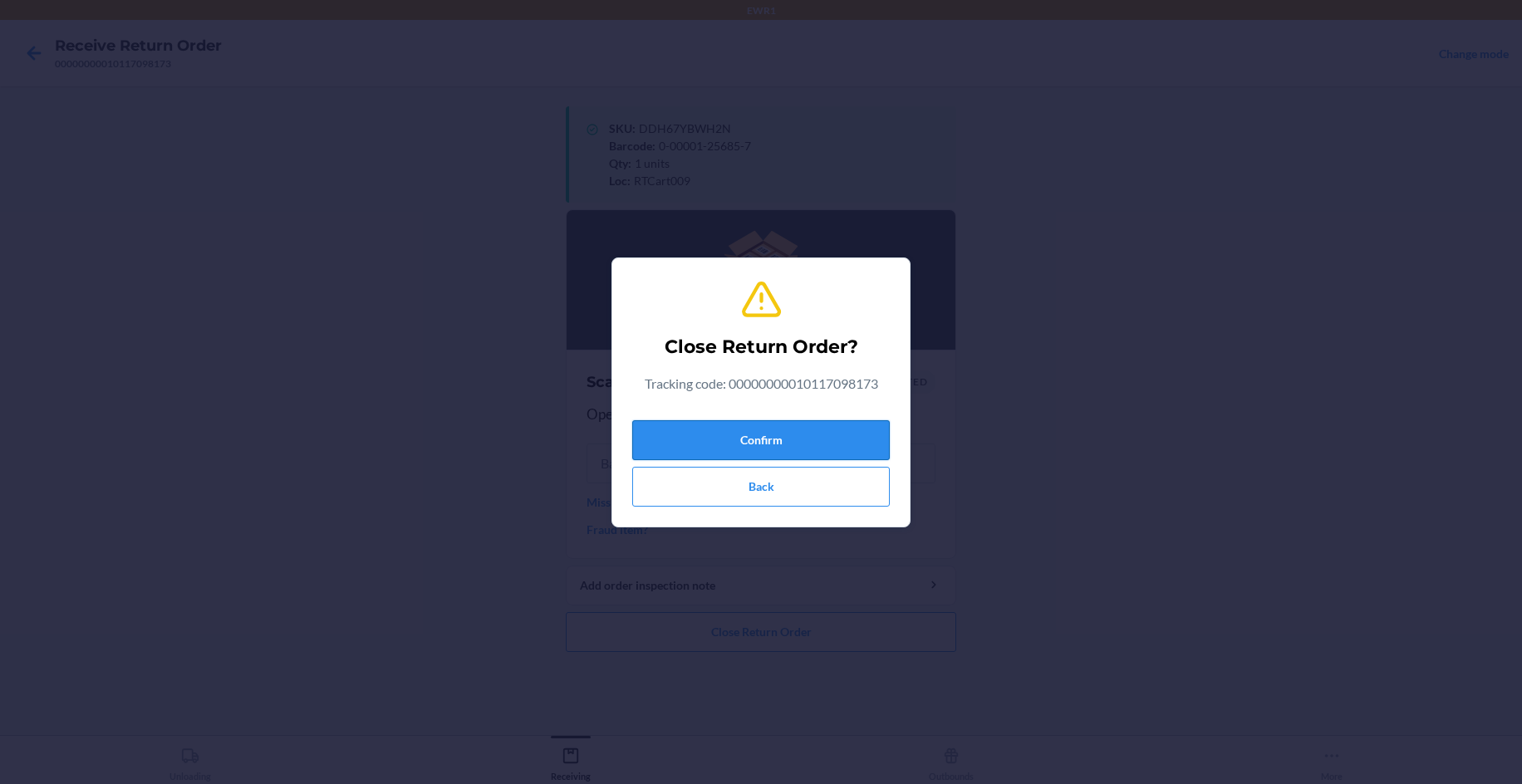
click at [839, 441] on button "Confirm" at bounding box center [761, 440] width 257 height 40
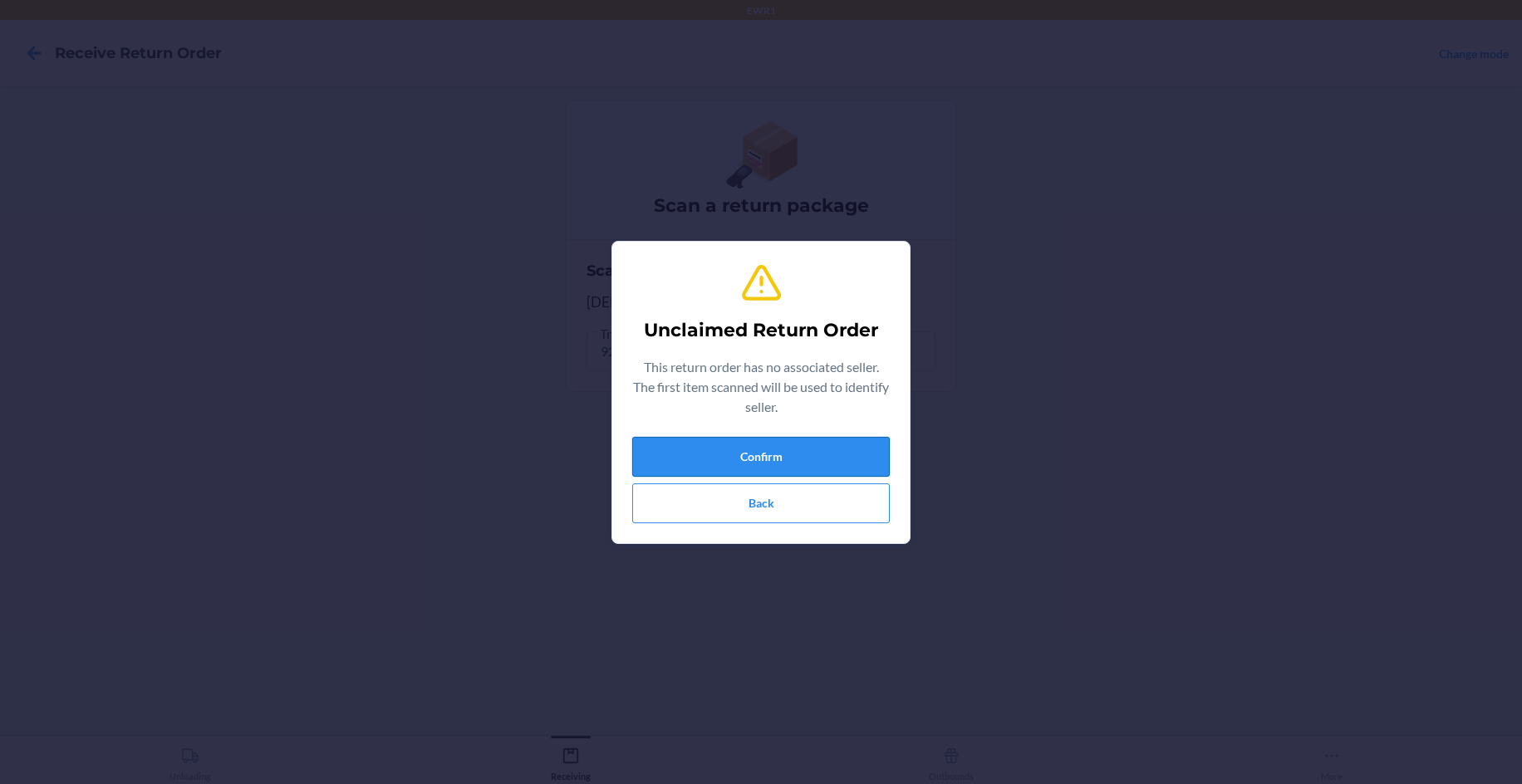
click at [849, 462] on button "Confirm" at bounding box center [761, 457] width 257 height 40
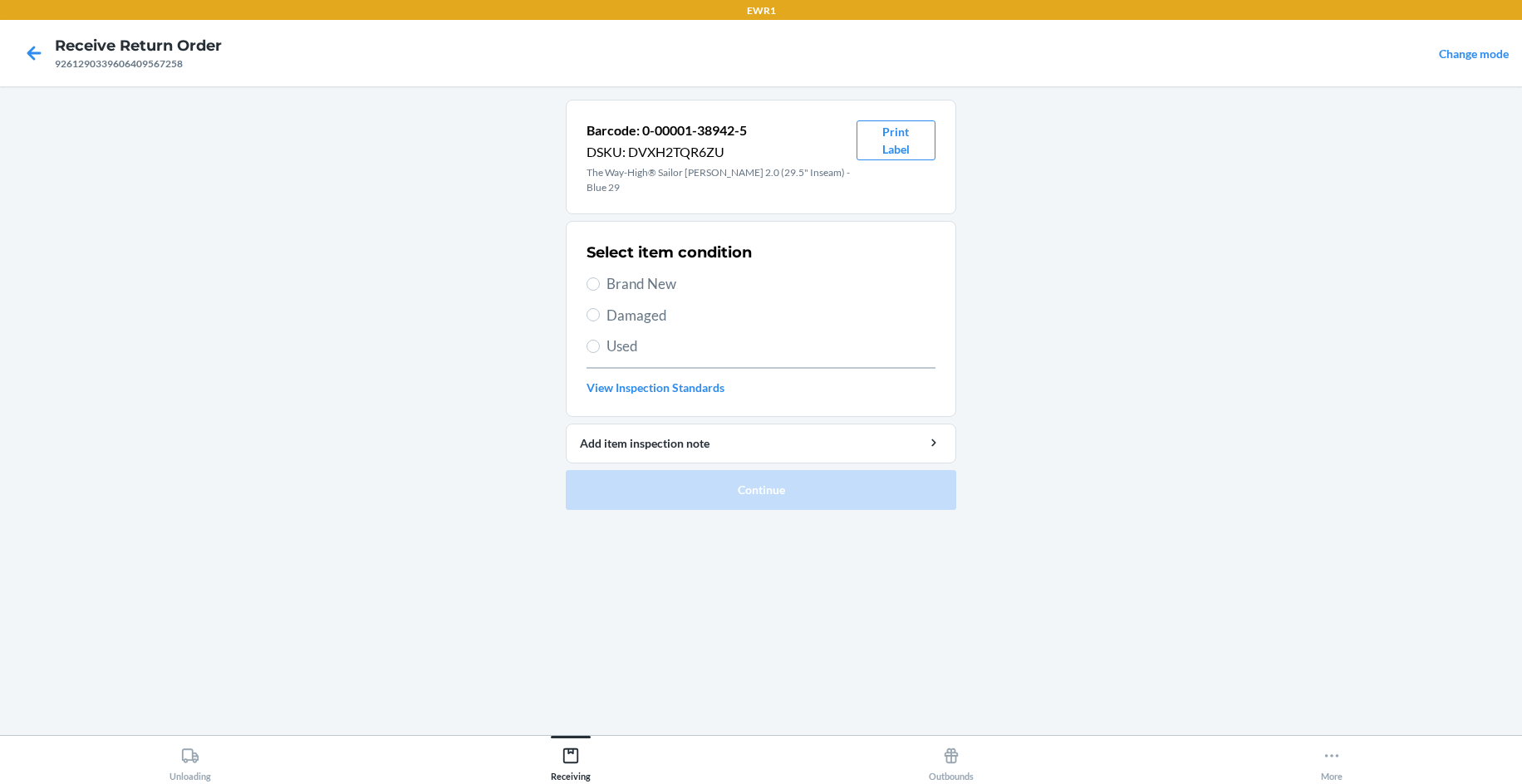
click at [616, 274] on span "Brand New" at bounding box center [771, 284] width 329 height 22
click at [600, 277] on input "Brand New" at bounding box center [593, 284] width 13 height 13
radio input "true"
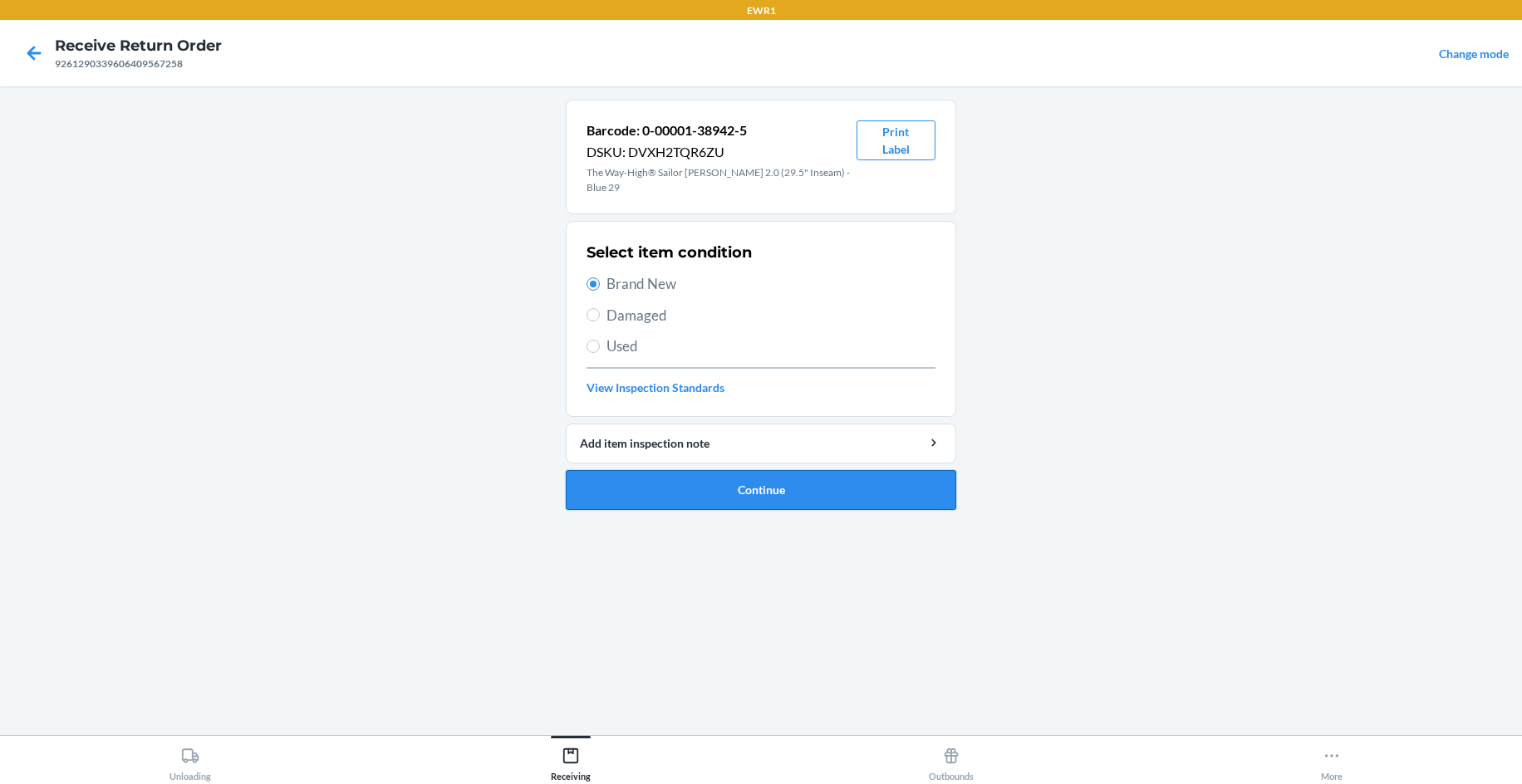
click at [727, 480] on button "Continue" at bounding box center [760, 490] width 391 height 40
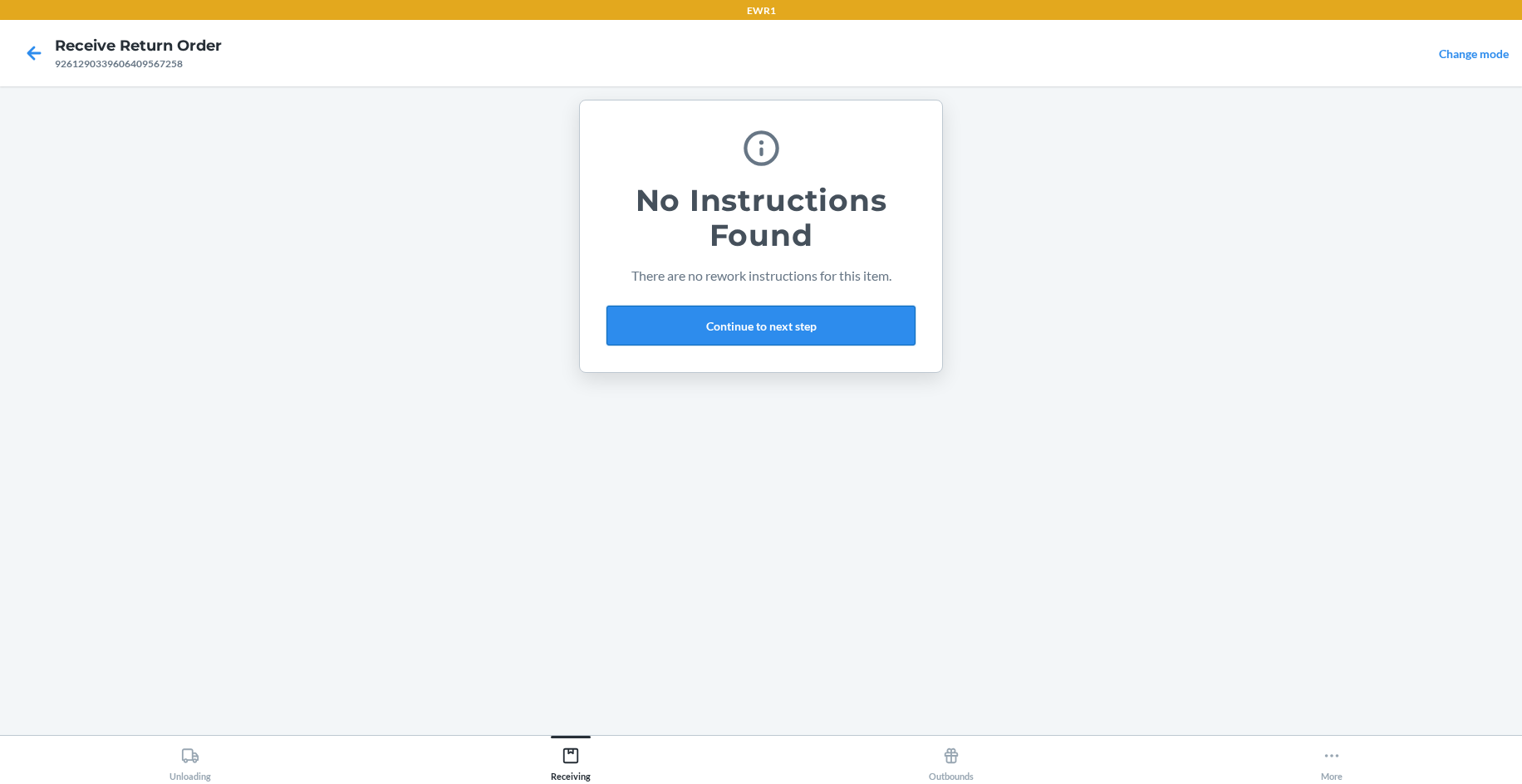
click at [759, 318] on button "Continue to next step" at bounding box center [761, 326] width 309 height 40
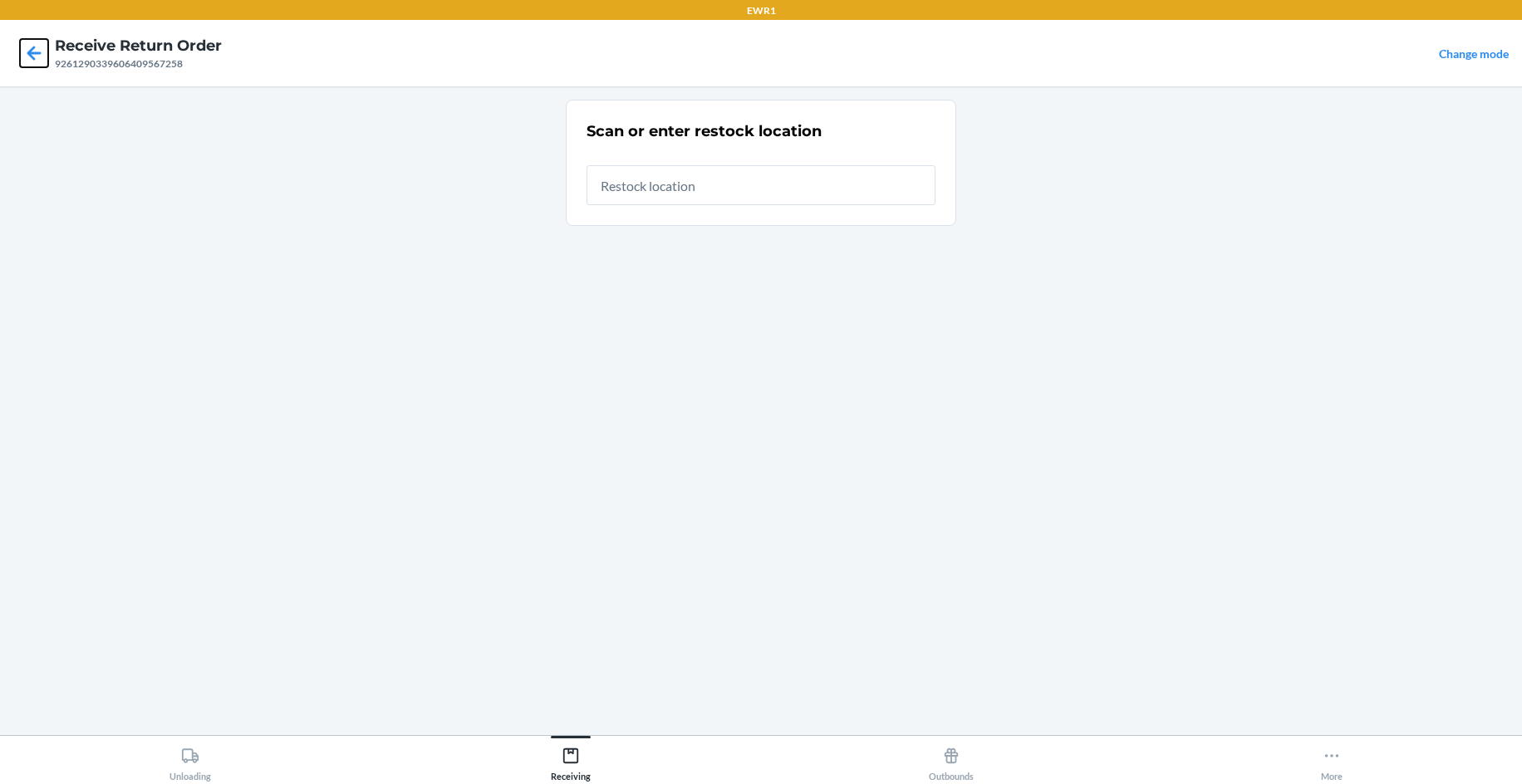
click at [38, 54] on icon at bounding box center [35, 53] width 14 height 14
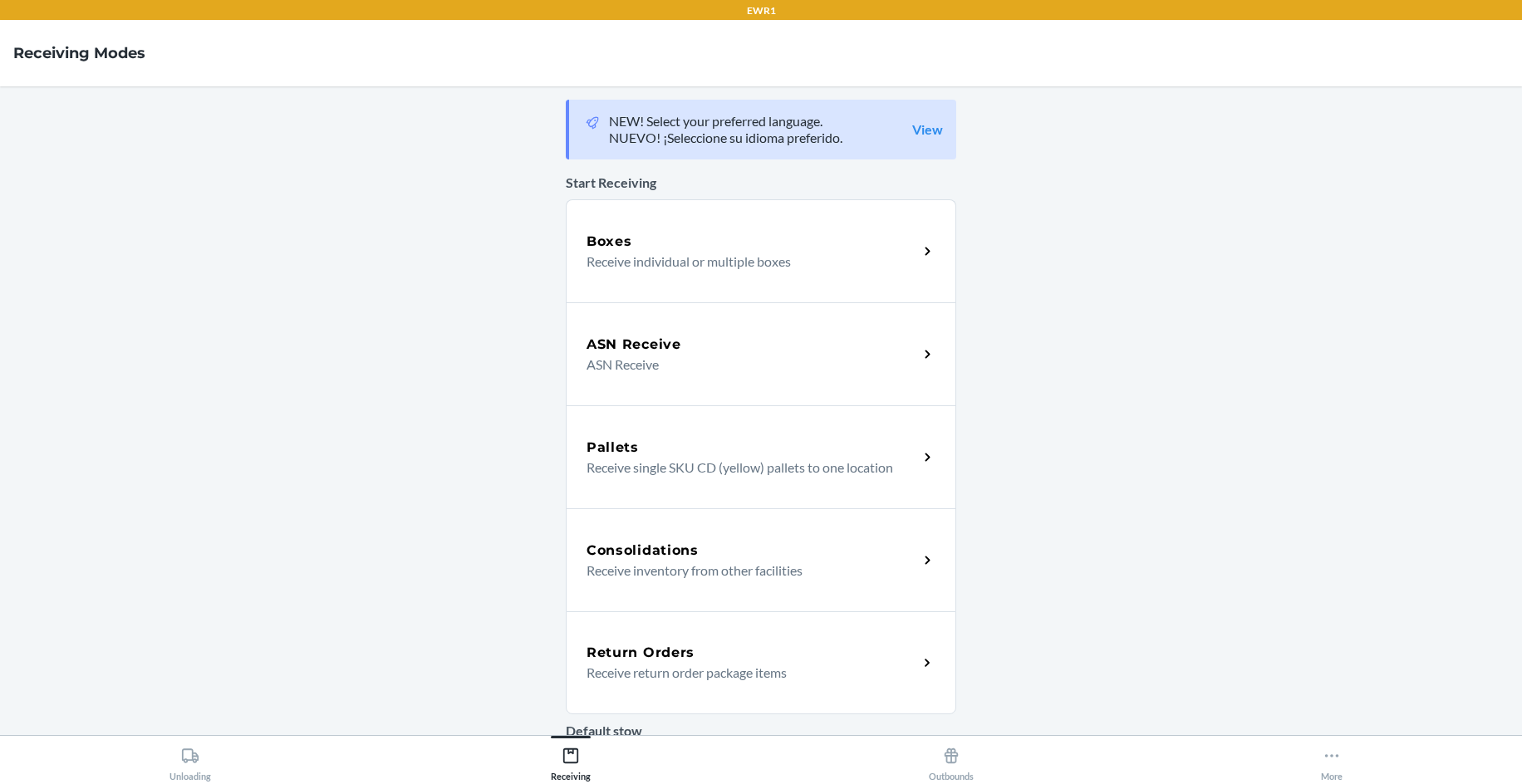
click at [630, 674] on p "Receive return order package items" at bounding box center [746, 673] width 319 height 20
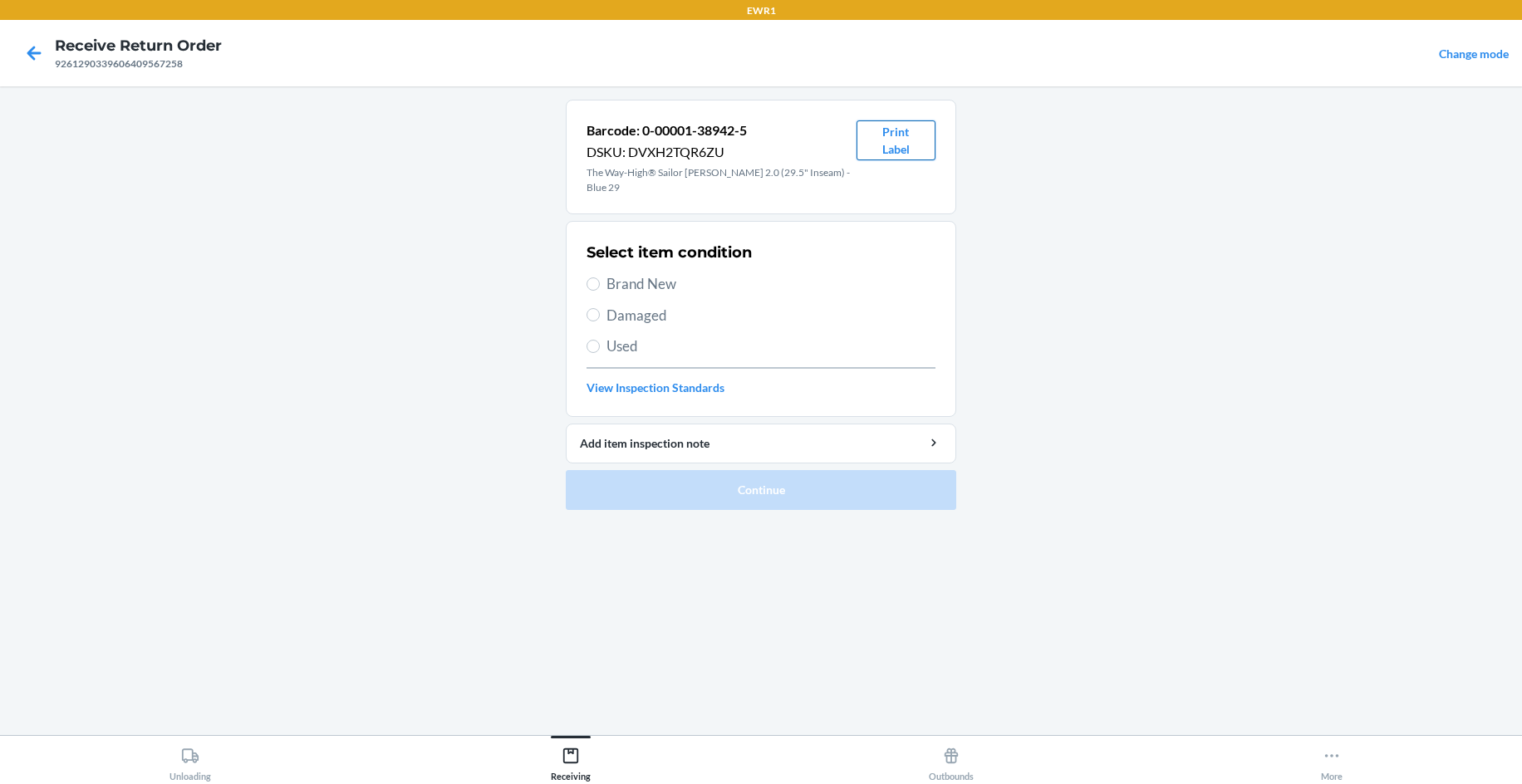
click at [880, 149] on button "Print Label" at bounding box center [895, 141] width 79 height 40
click at [623, 273] on span "Brand New" at bounding box center [771, 284] width 329 height 22
click at [600, 277] on input "Brand New" at bounding box center [593, 284] width 13 height 13
radio input "true"
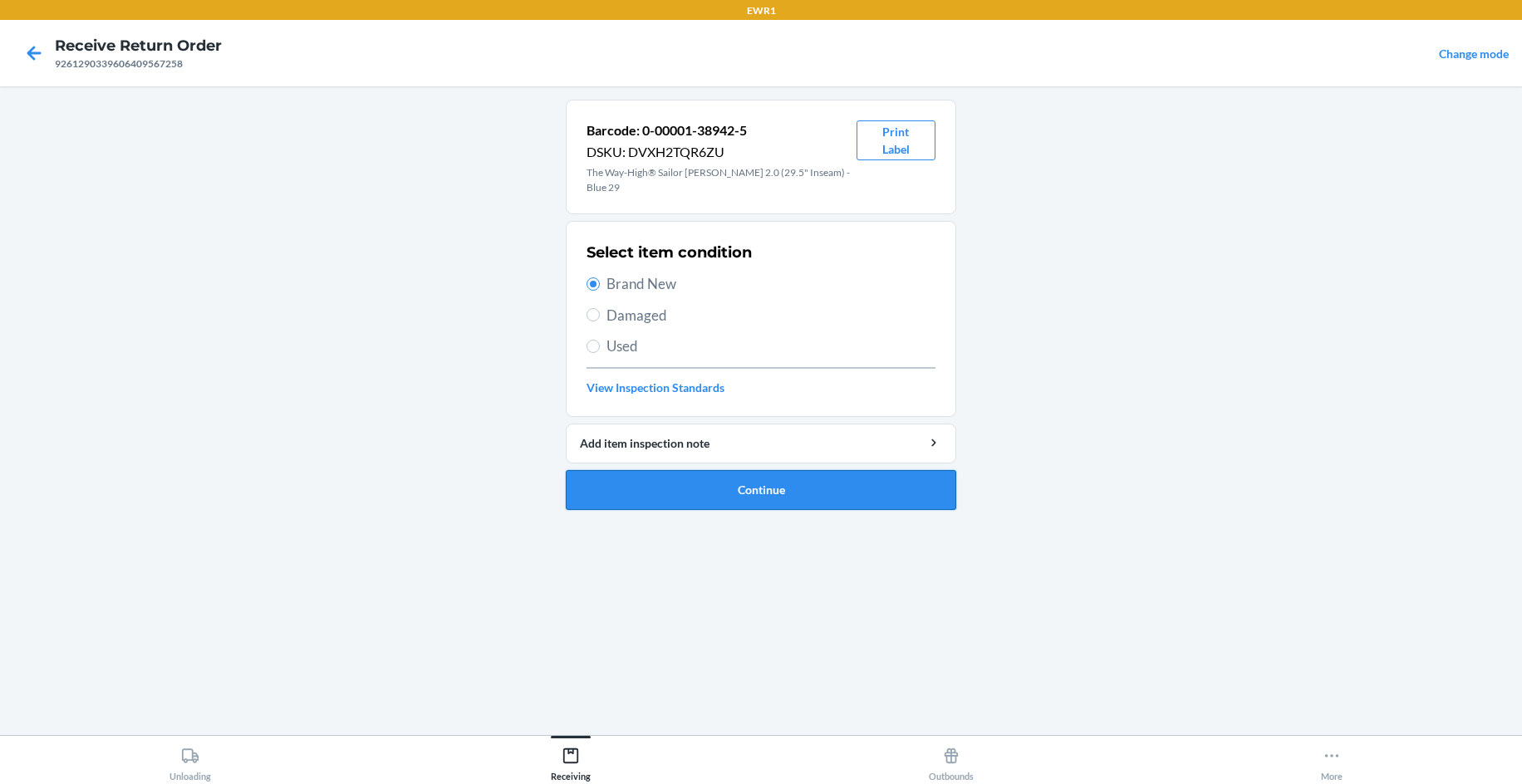
click at [766, 474] on button "Continue" at bounding box center [760, 490] width 391 height 40
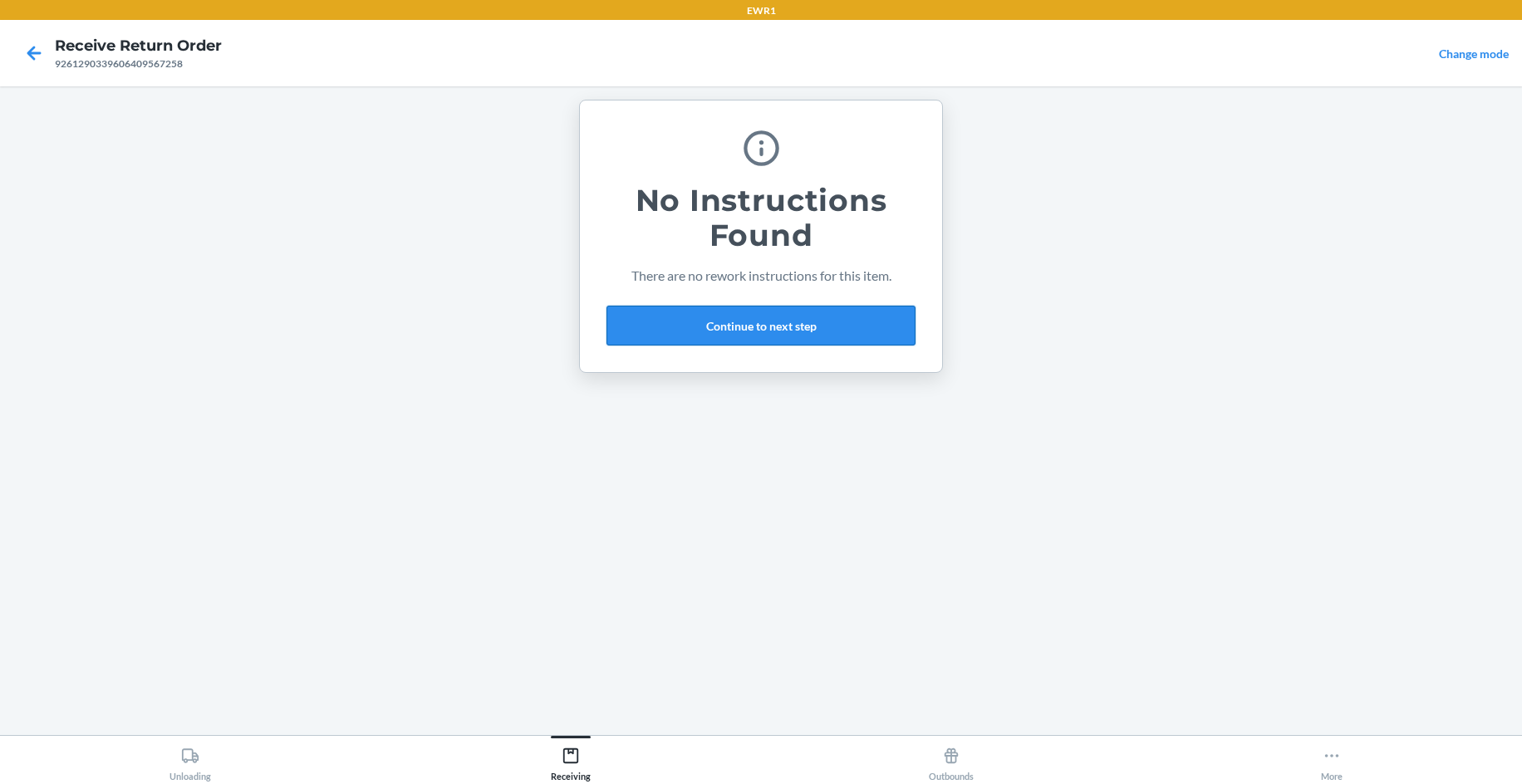
click at [729, 337] on button "Continue to next step" at bounding box center [761, 326] width 309 height 40
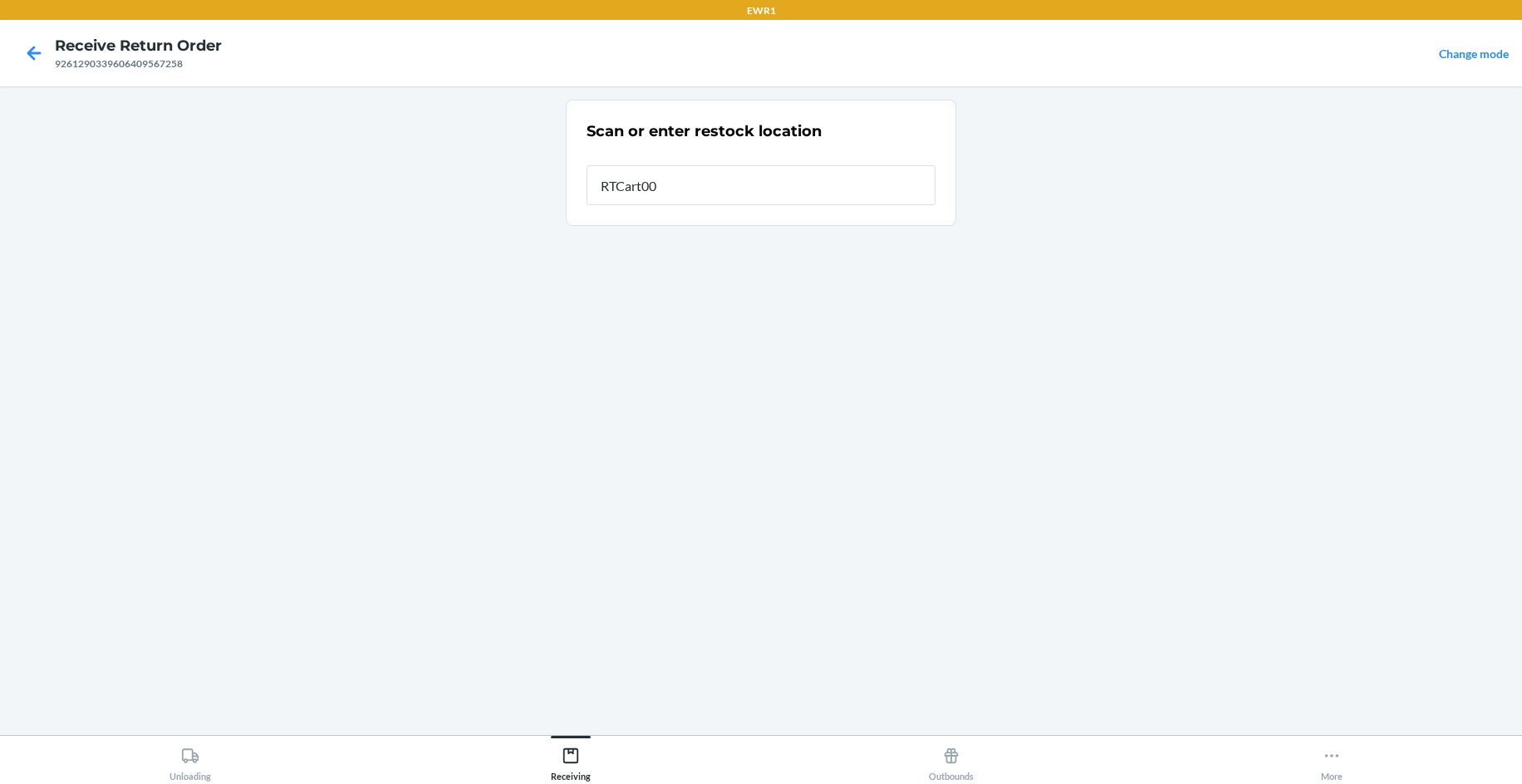
type input "RTCart009"
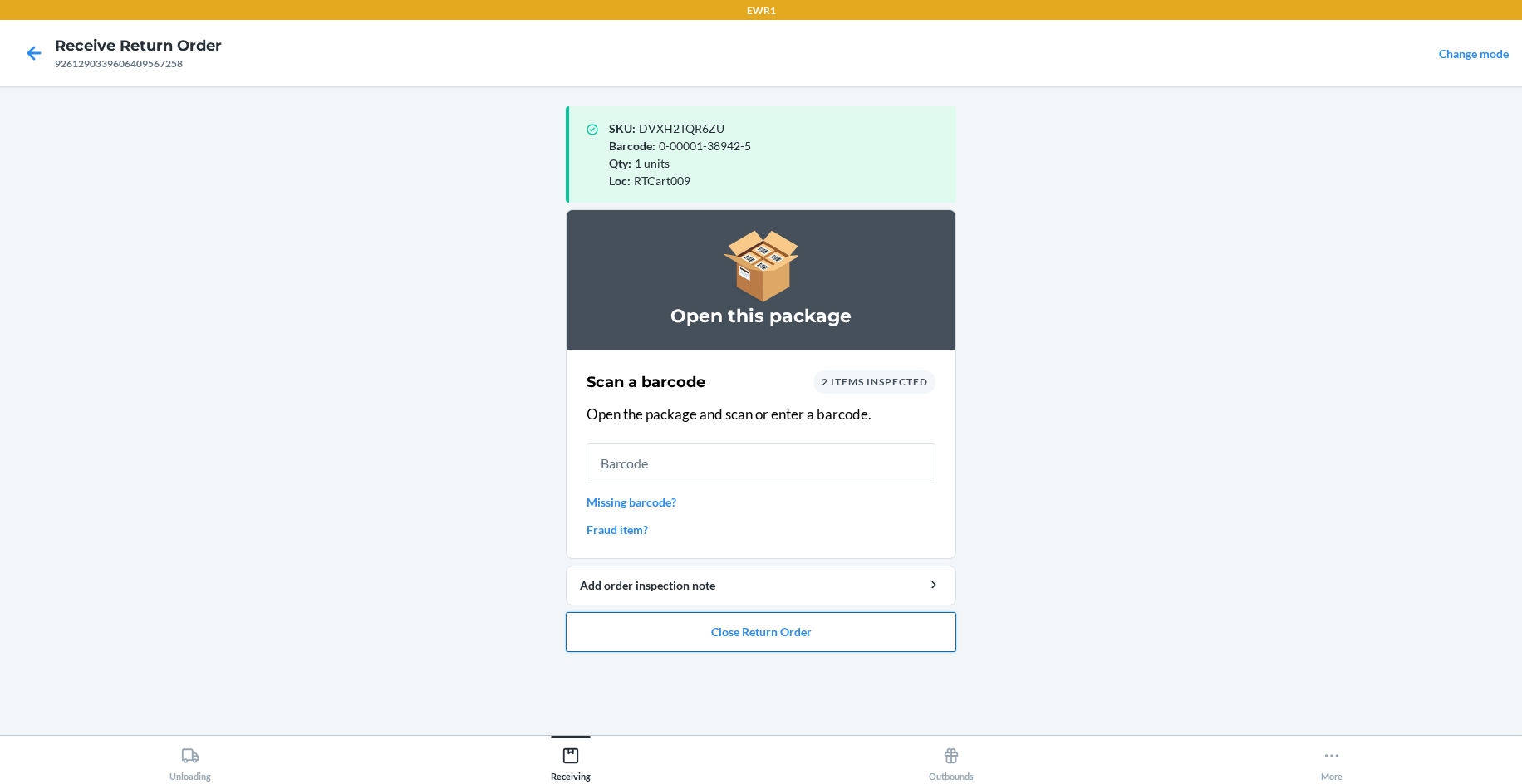
click at [874, 628] on button "Close Return Order" at bounding box center [760, 632] width 391 height 40
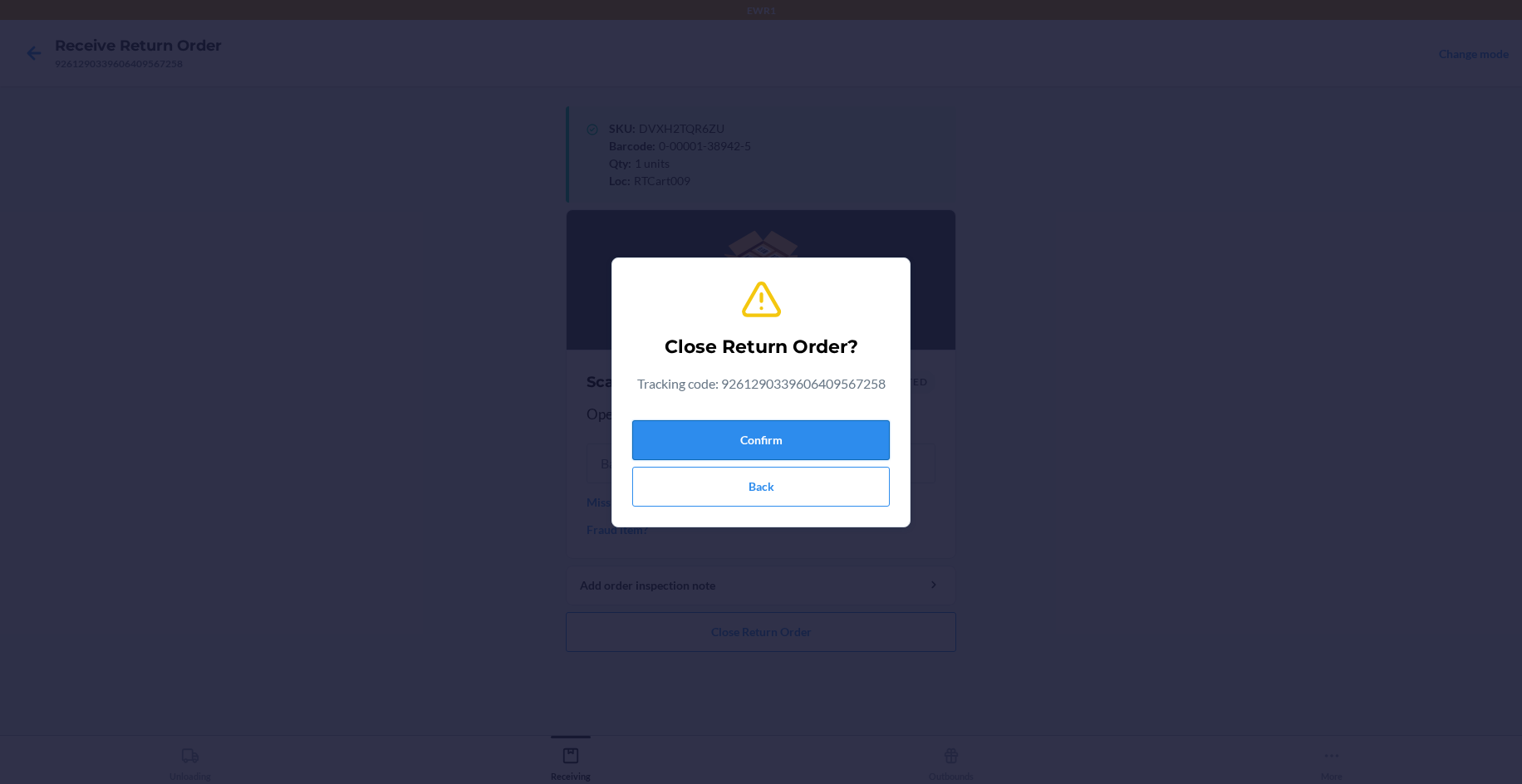
click at [776, 438] on button "Confirm" at bounding box center [761, 440] width 257 height 40
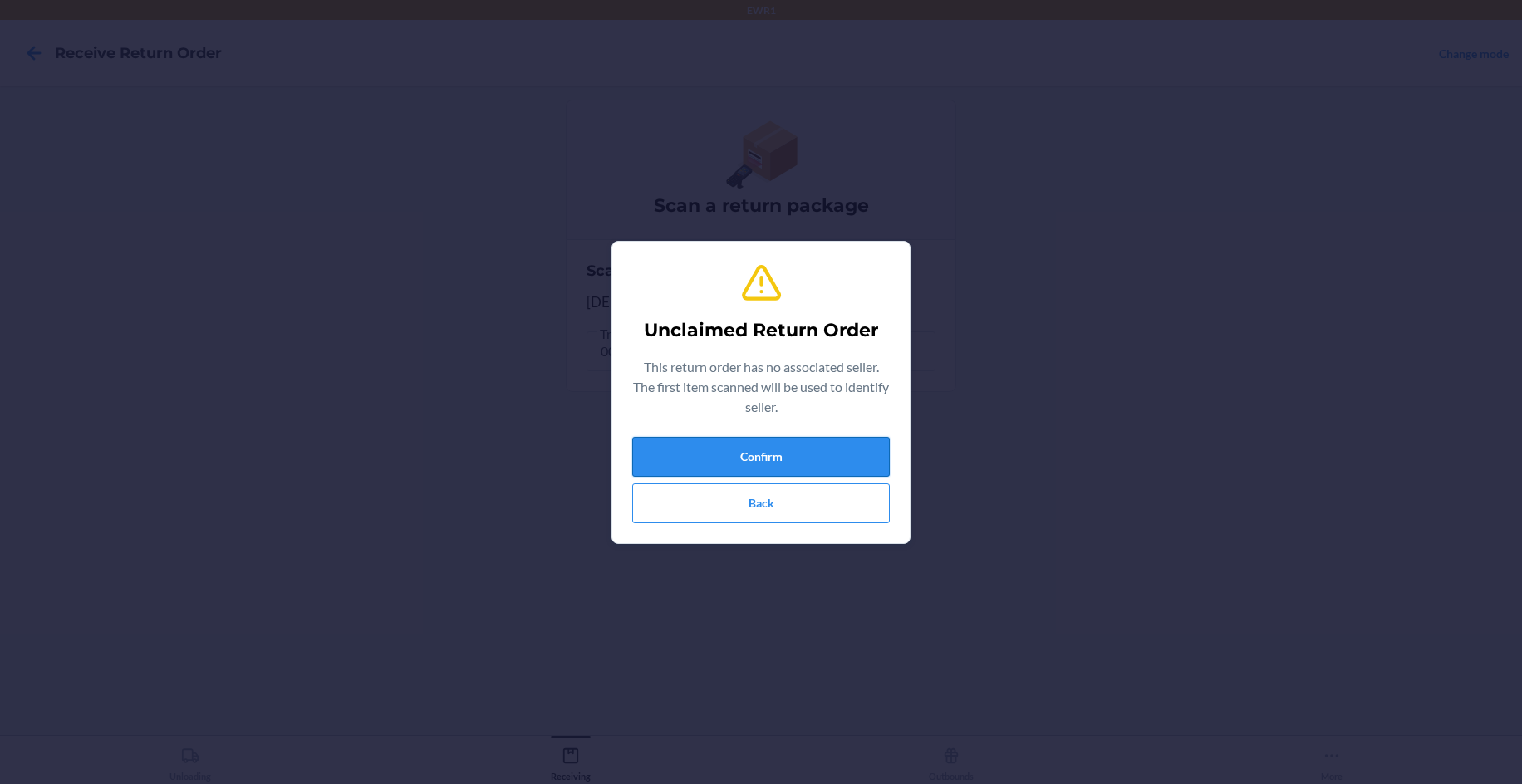
click at [715, 459] on button "Confirm" at bounding box center [761, 457] width 257 height 40
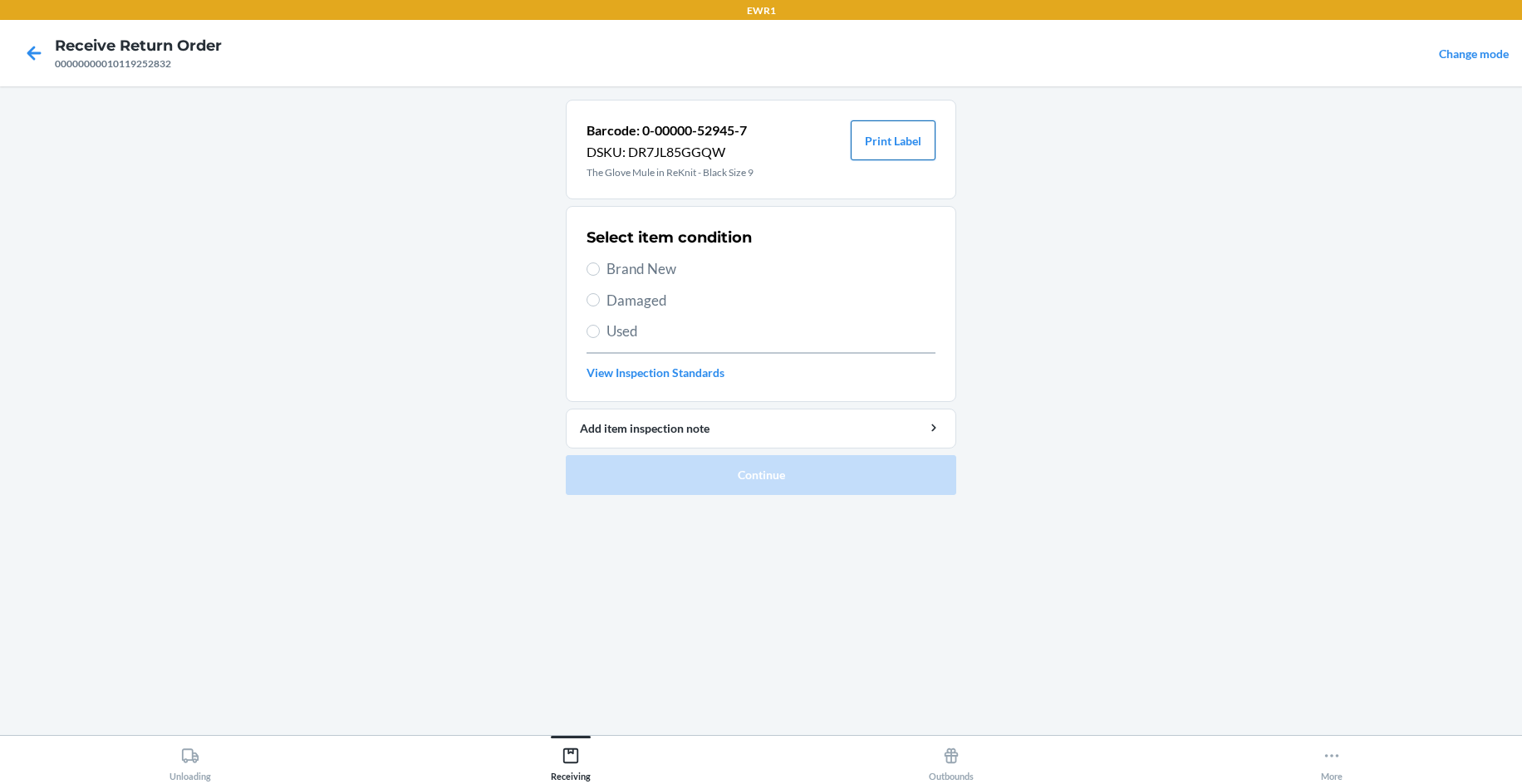
click at [901, 135] on button "Print Label" at bounding box center [892, 141] width 84 height 40
click at [681, 265] on span "Brand New" at bounding box center [771, 269] width 329 height 22
click at [600, 265] on input "Brand New" at bounding box center [593, 270] width 13 height 13
radio input "true"
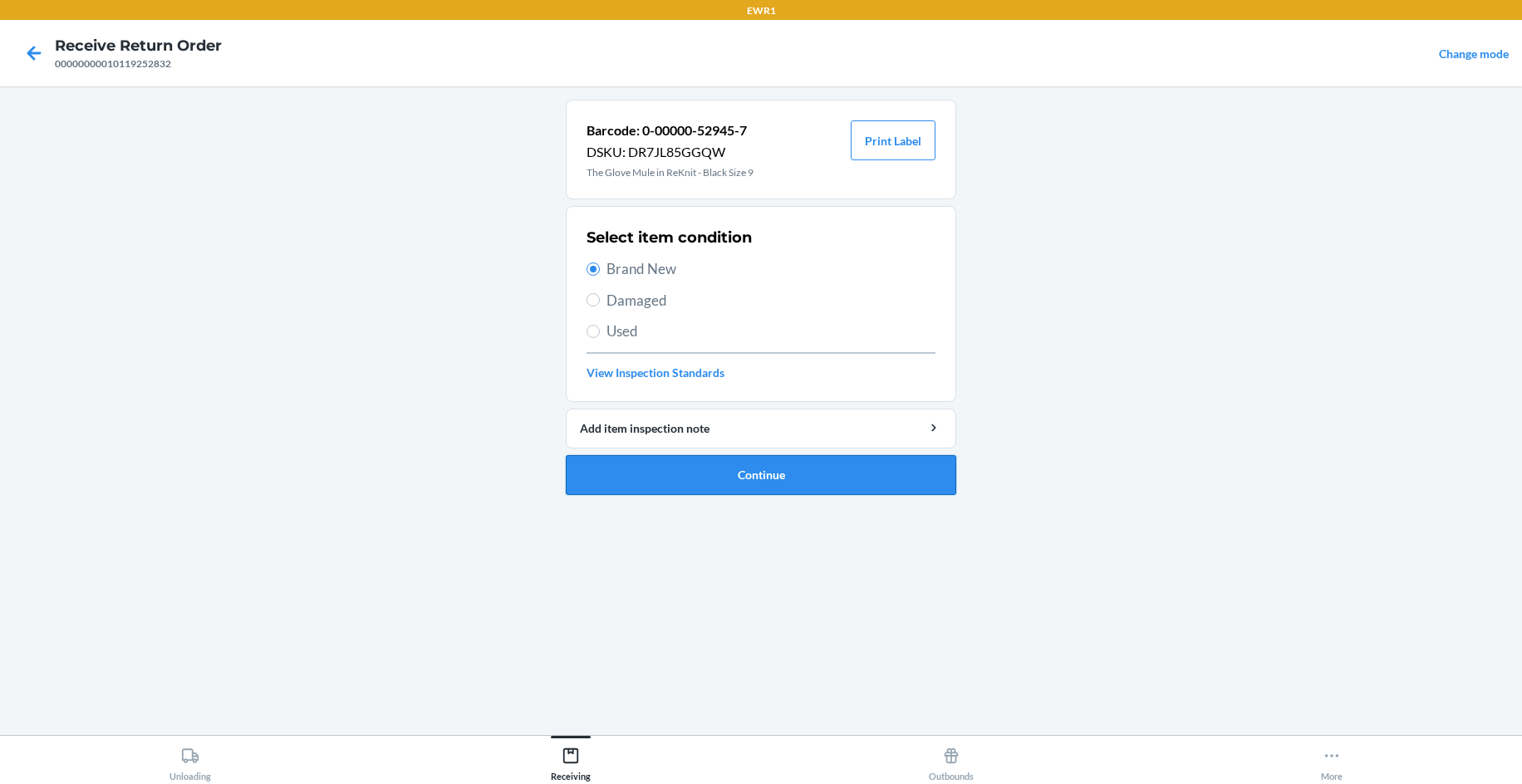
click at [849, 487] on button "Continue" at bounding box center [760, 475] width 391 height 40
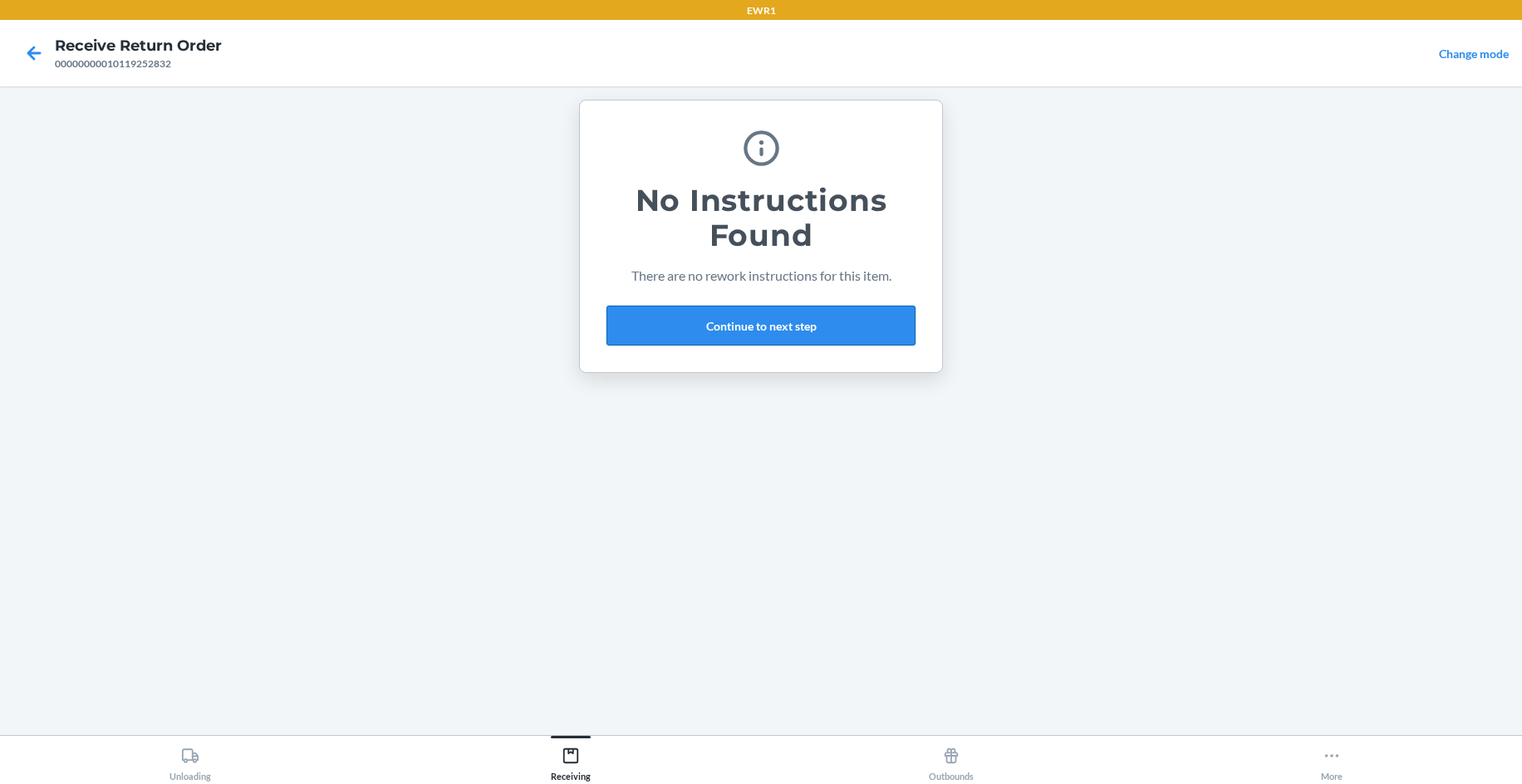
click at [843, 321] on button "Continue to next step" at bounding box center [761, 326] width 309 height 40
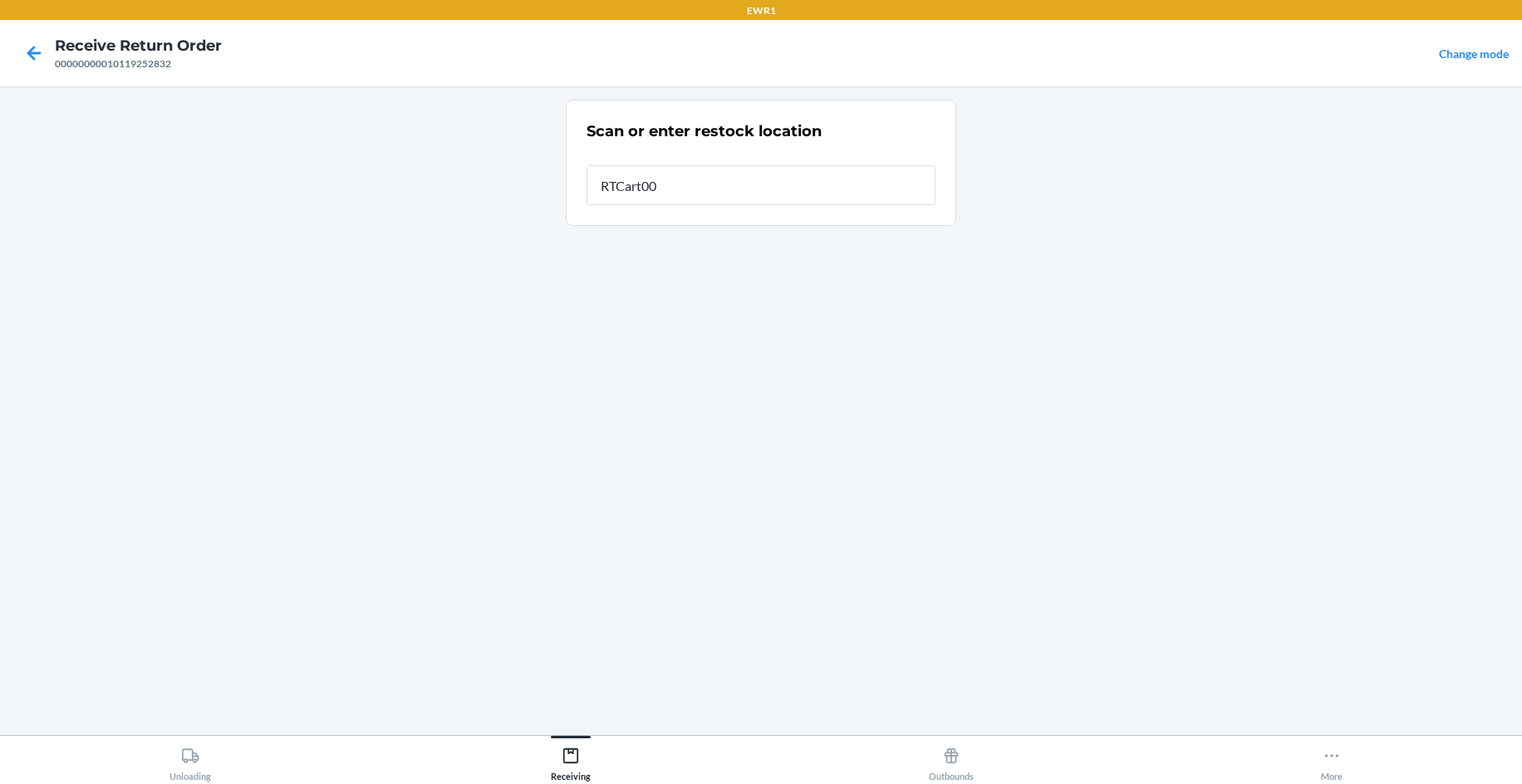
type input "RTCart009"
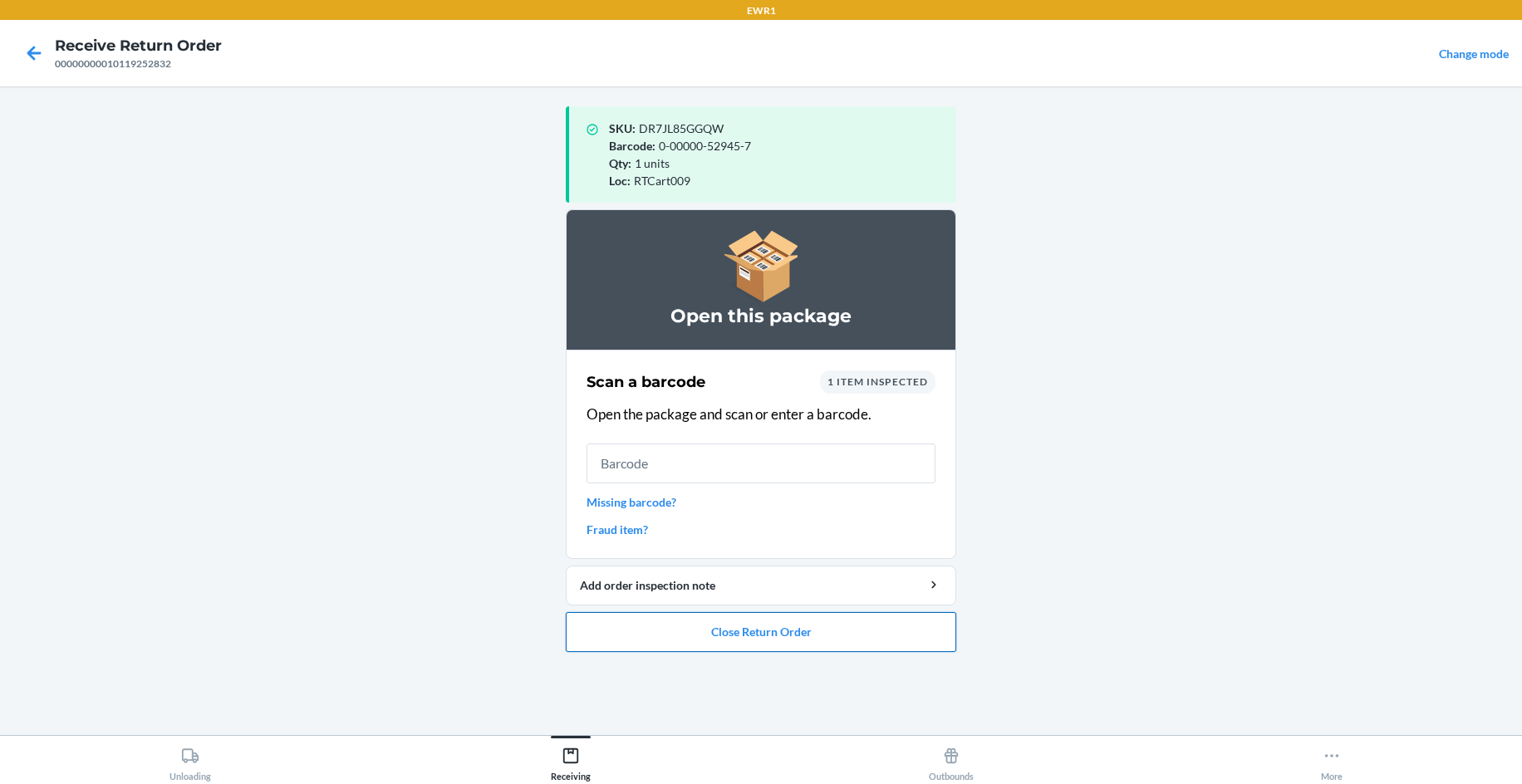
click at [831, 633] on button "Close Return Order" at bounding box center [760, 632] width 391 height 40
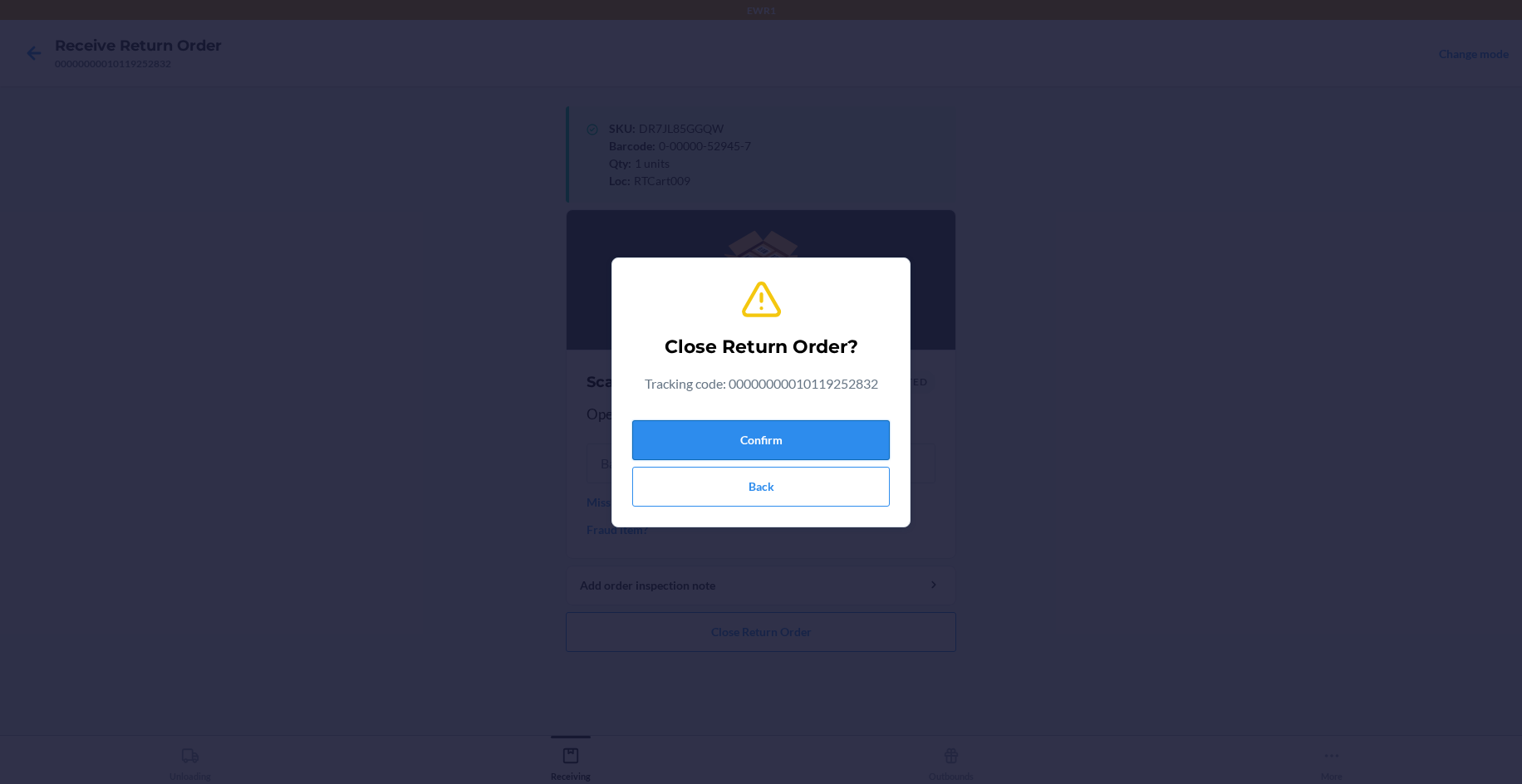
click at [771, 439] on button "Confirm" at bounding box center [761, 440] width 257 height 40
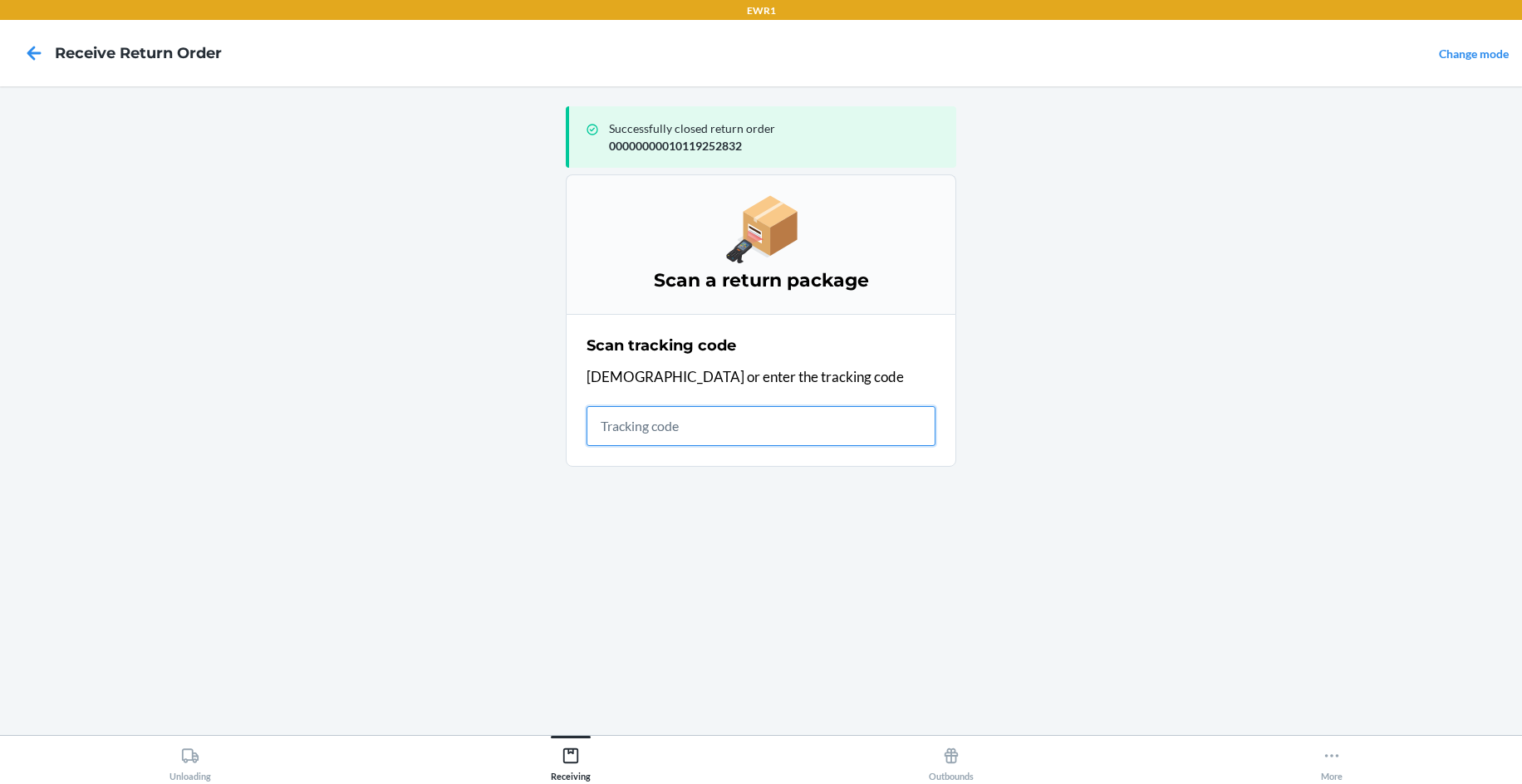
click at [610, 435] on input "text" at bounding box center [761, 426] width 349 height 40
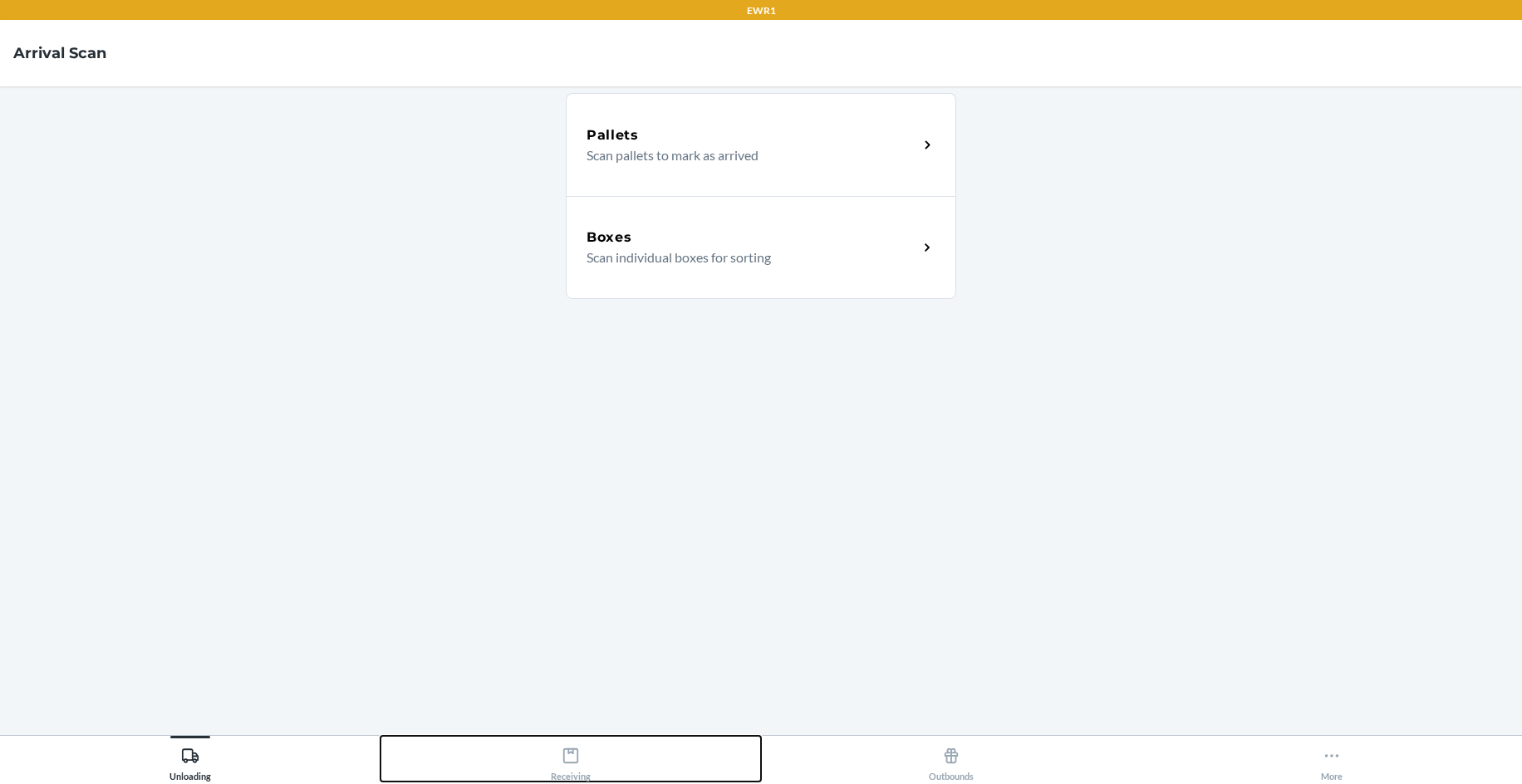
click at [575, 748] on icon at bounding box center [570, 755] width 18 height 18
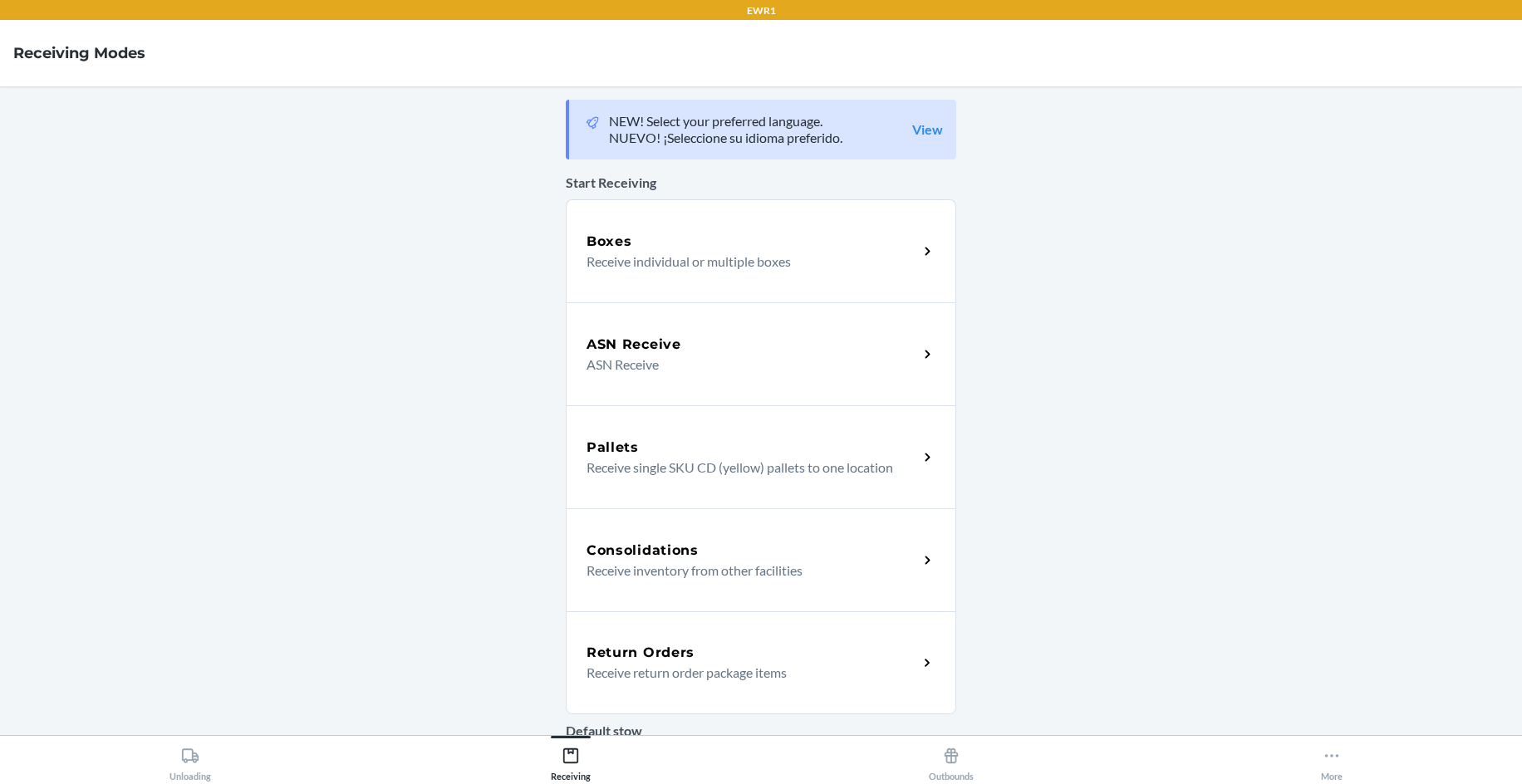
click at [746, 671] on p "Receive return order package items" at bounding box center [746, 673] width 319 height 20
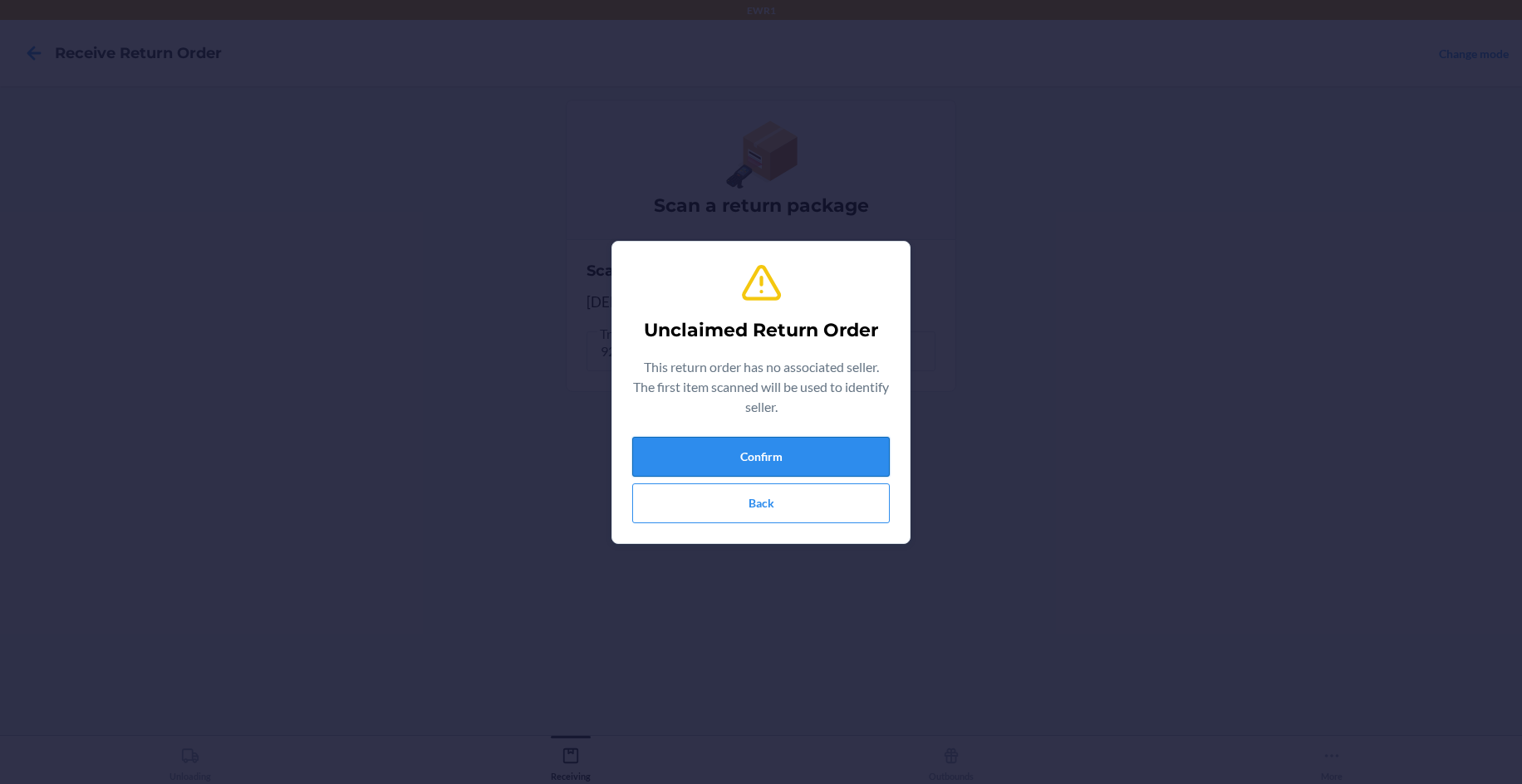
click at [784, 467] on button "Confirm" at bounding box center [761, 457] width 257 height 40
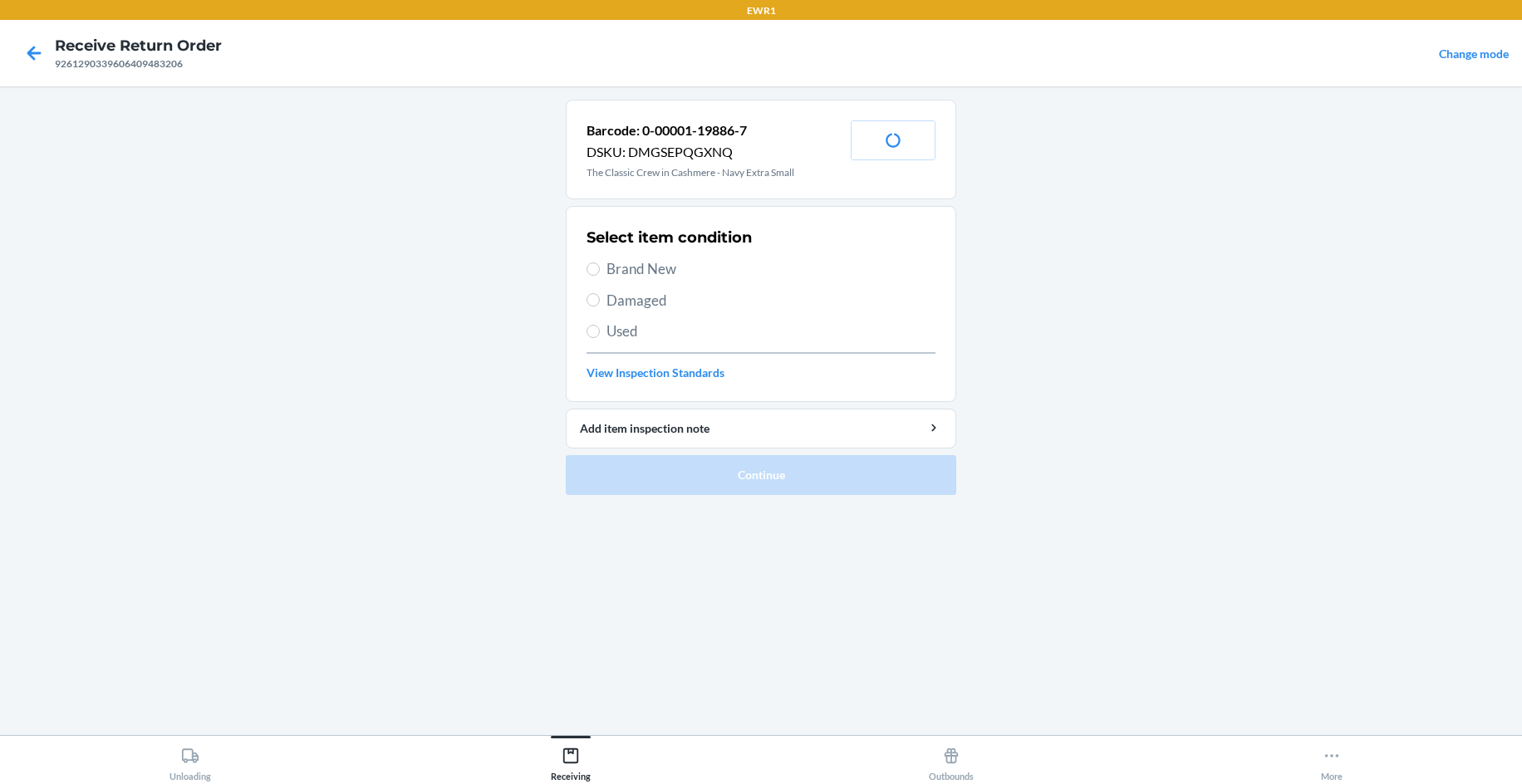
click at [649, 281] on div "Select item condition Brand New Damaged Used View Inspection Standards" at bounding box center [761, 303] width 349 height 164
click at [613, 273] on span "Brand New" at bounding box center [771, 269] width 329 height 22
click at [600, 273] on input "Brand New" at bounding box center [593, 270] width 13 height 13
radio input "true"
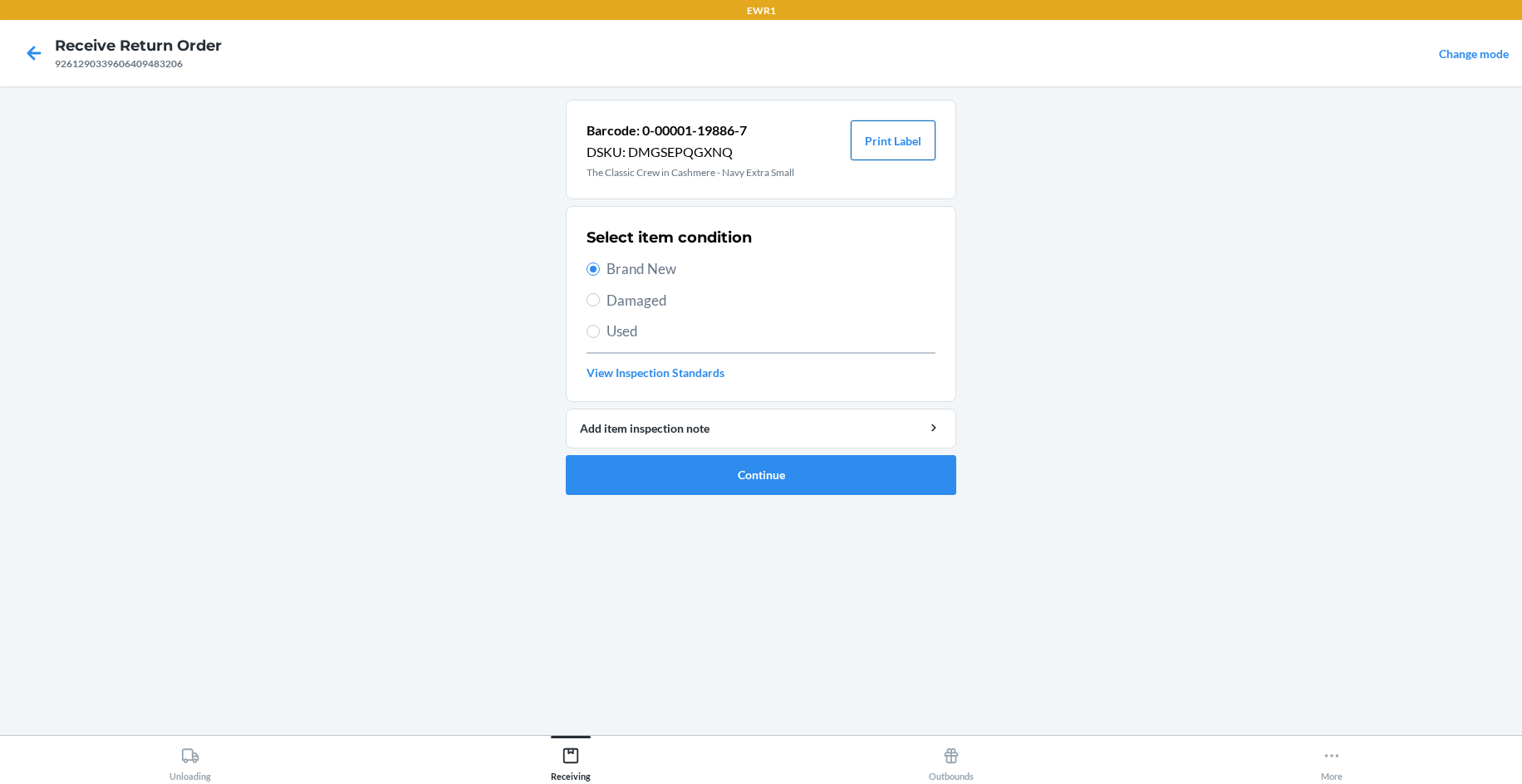
click at [910, 140] on button "Print Label" at bounding box center [892, 141] width 84 height 40
click at [817, 470] on button "Continue" at bounding box center [760, 475] width 391 height 40
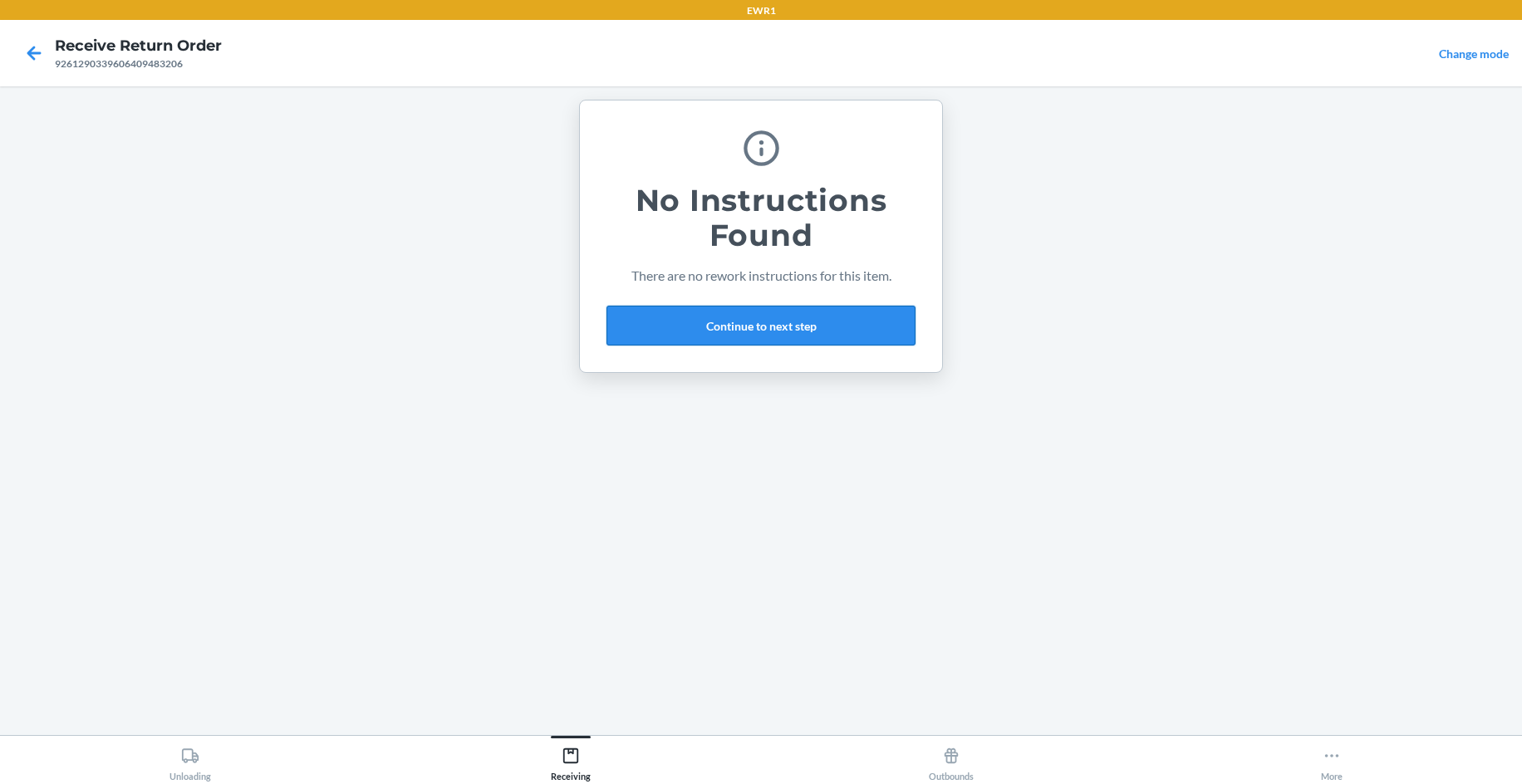
click at [814, 330] on button "Continue to next step" at bounding box center [761, 326] width 309 height 40
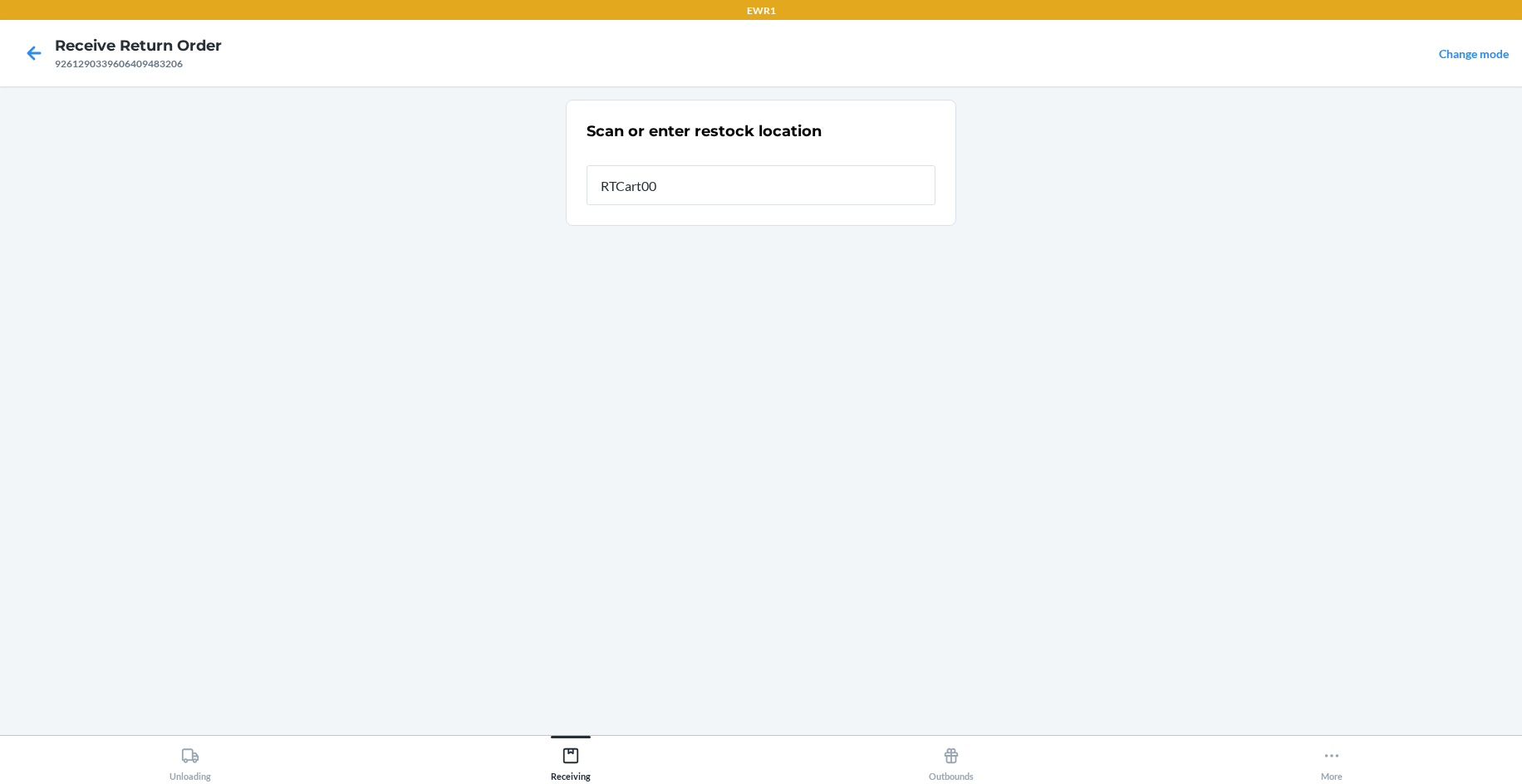
type input "RTCart009"
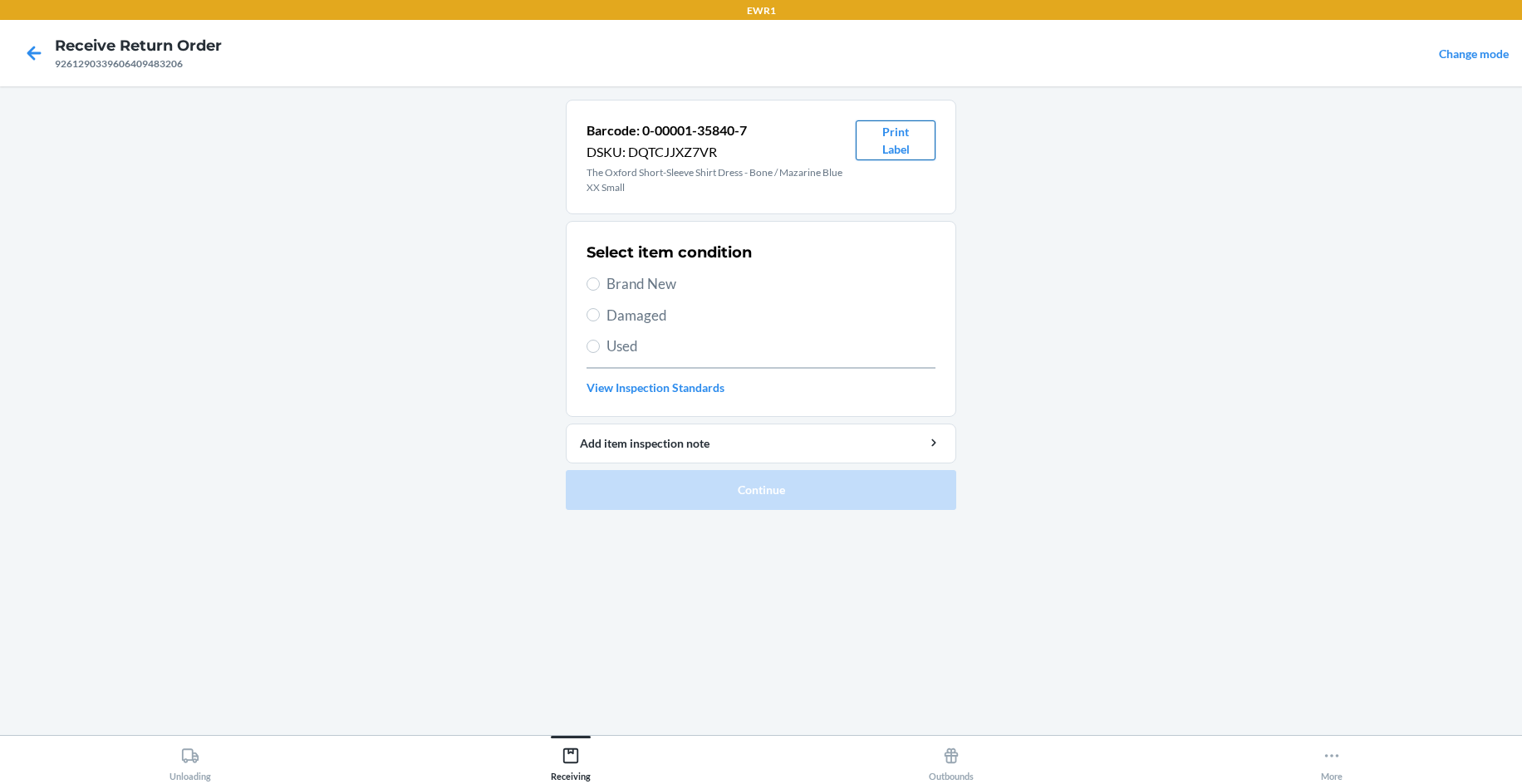
click at [868, 144] on button "Print Label" at bounding box center [895, 141] width 80 height 40
click at [664, 287] on span "Brand New" at bounding box center [771, 284] width 329 height 22
click at [600, 287] on input "Brand New" at bounding box center [593, 284] width 13 height 13
radio input "true"
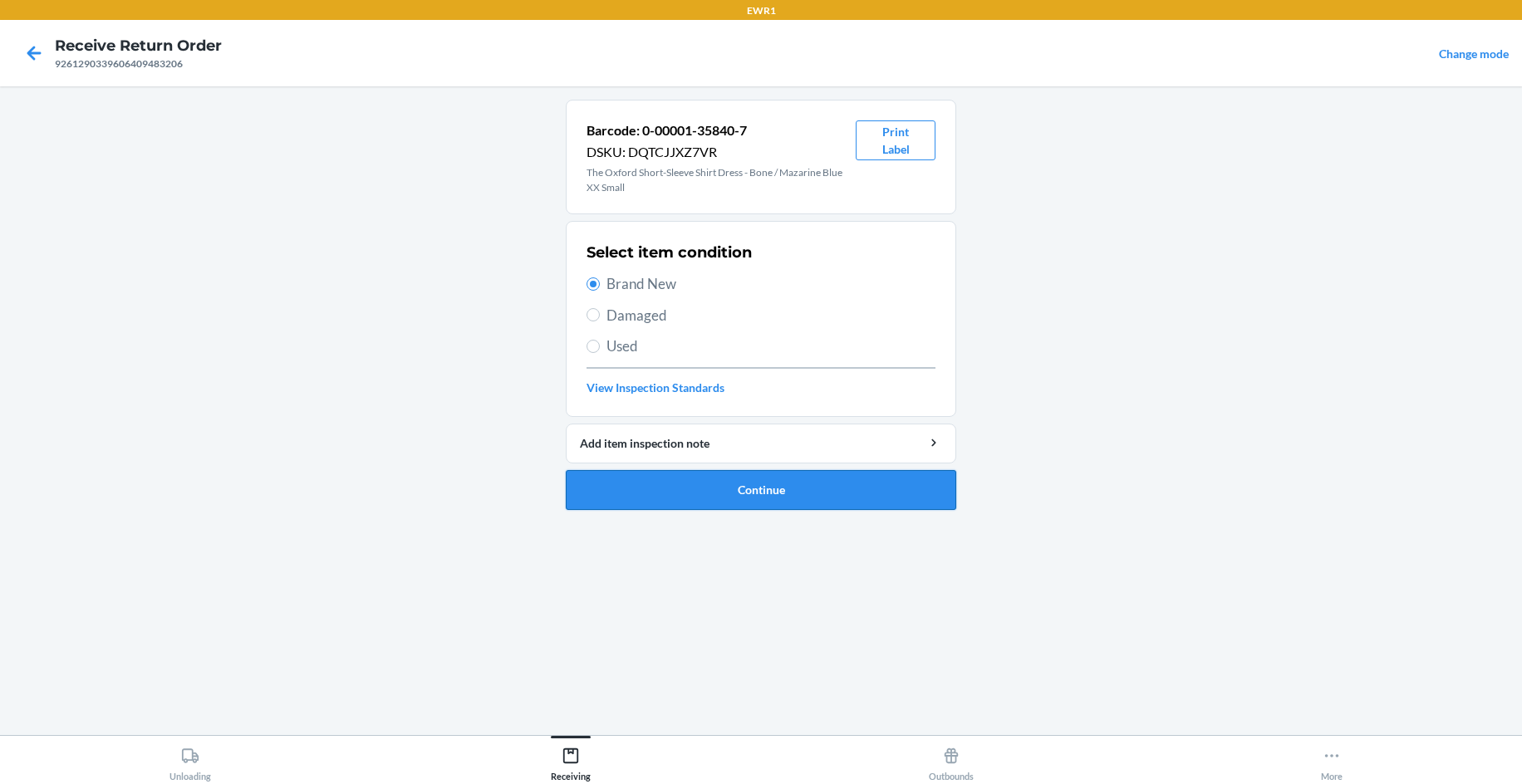
click at [823, 477] on button "Continue" at bounding box center [760, 490] width 391 height 40
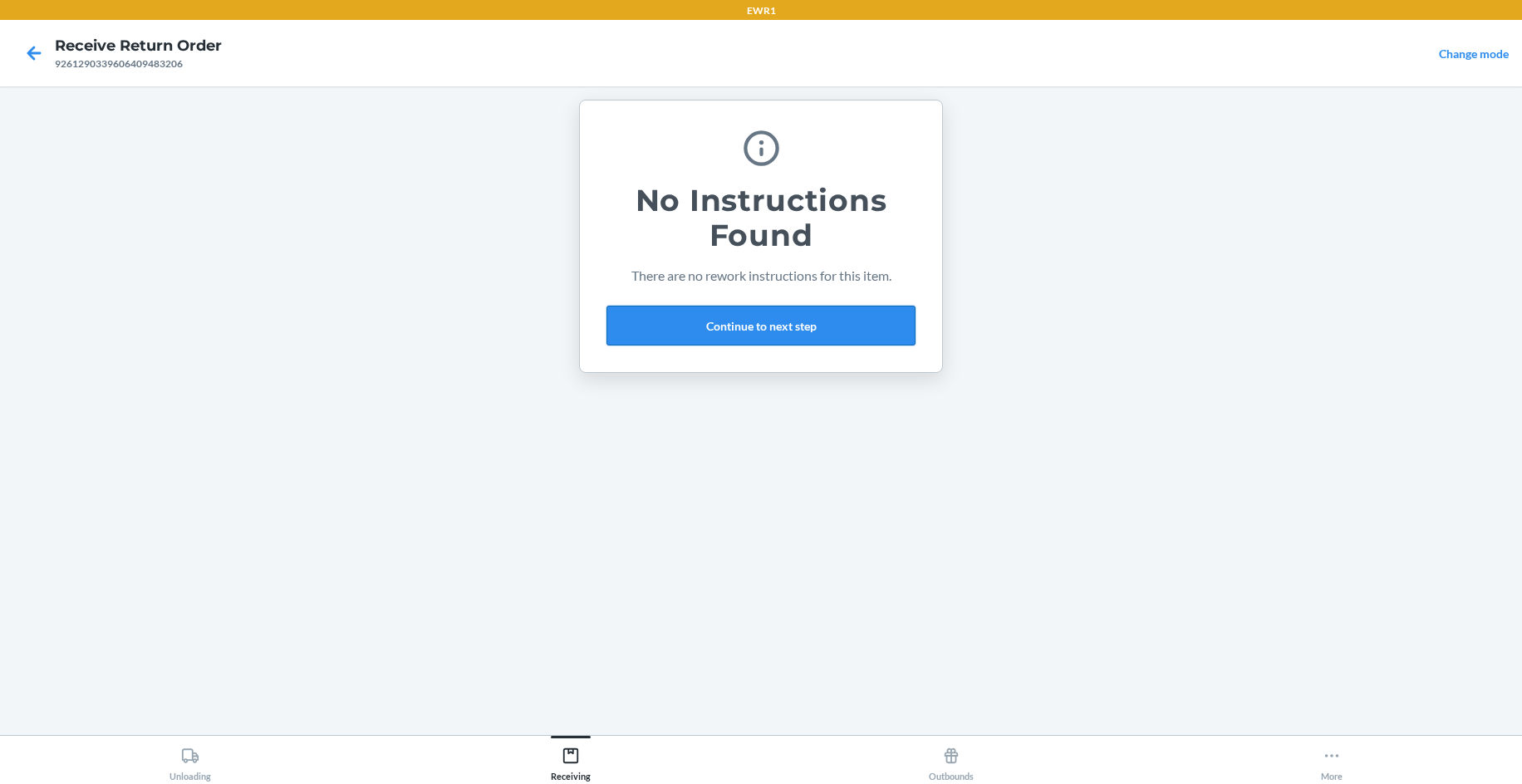
click at [808, 337] on button "Continue to next step" at bounding box center [761, 326] width 309 height 40
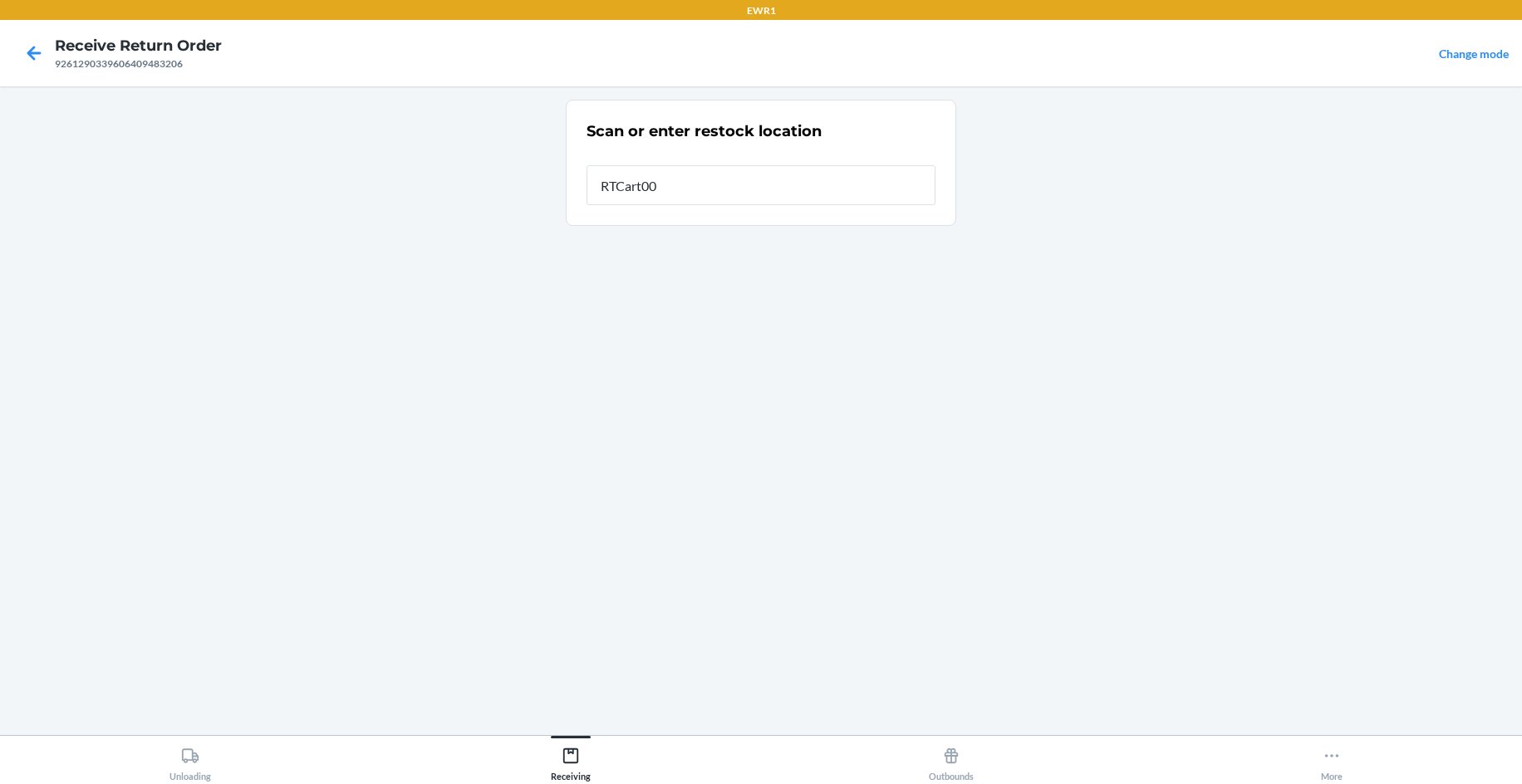
type input "RTCart009"
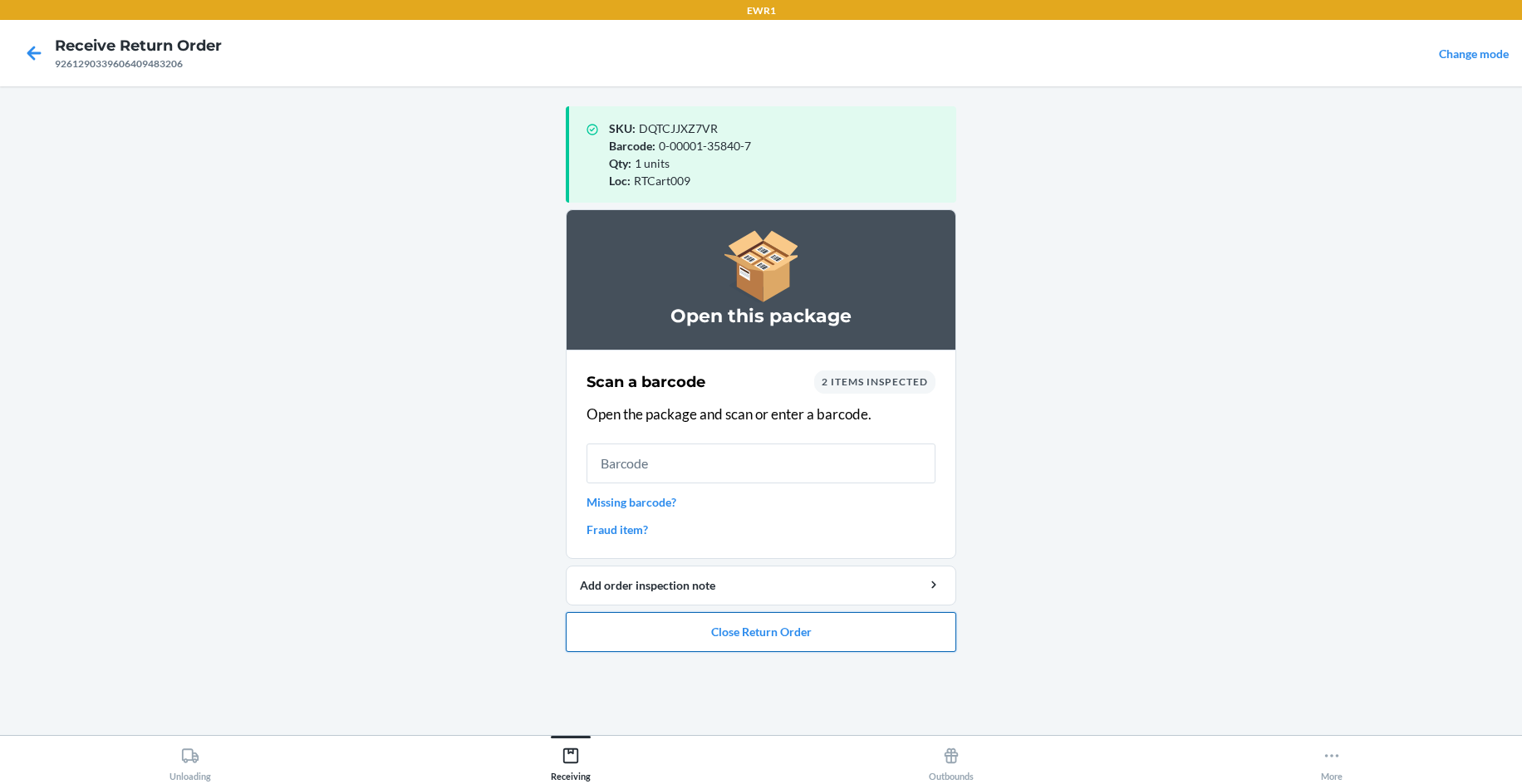
click at [919, 629] on button "Close Return Order" at bounding box center [760, 632] width 391 height 40
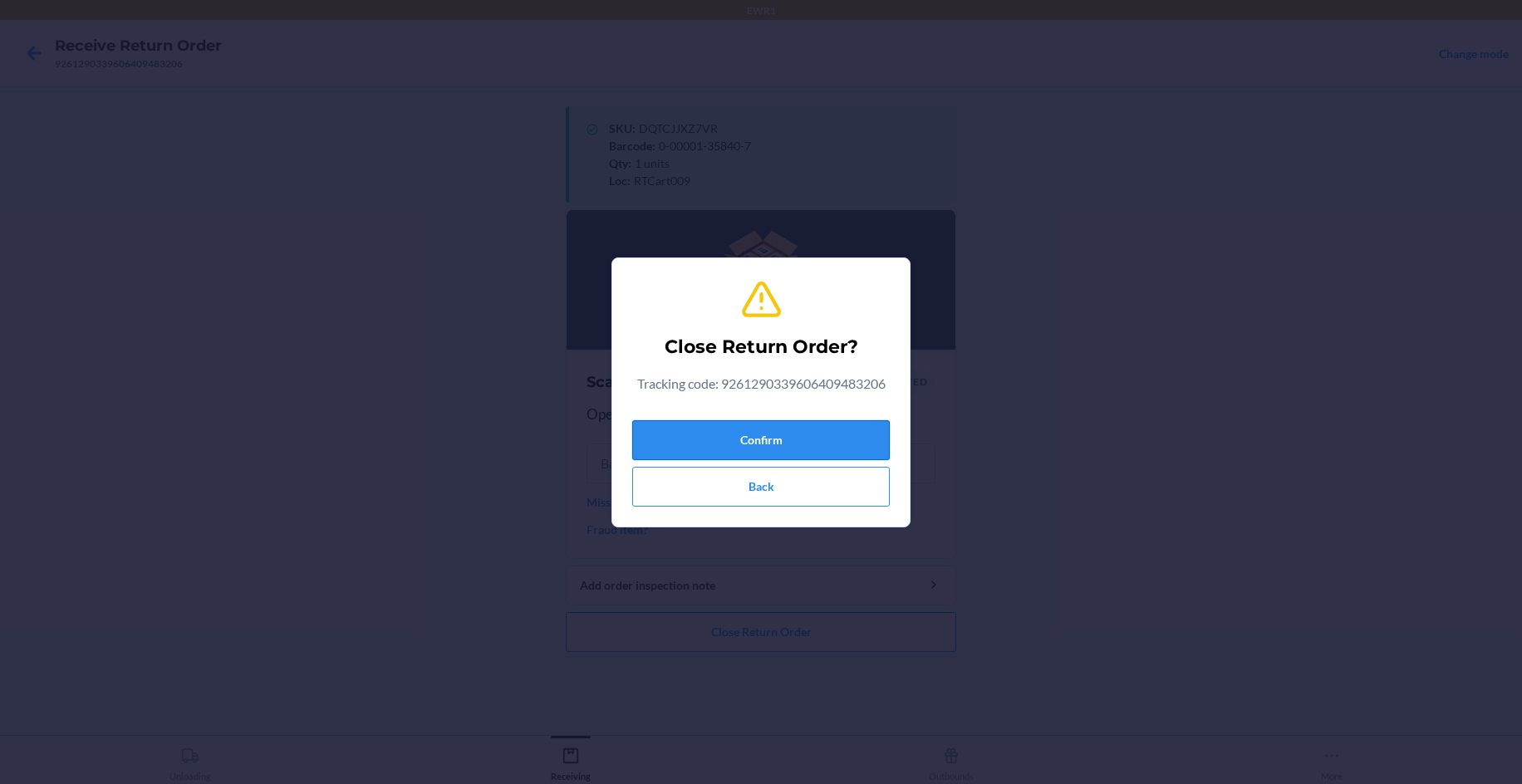
click at [748, 438] on button "Confirm" at bounding box center [761, 440] width 257 height 40
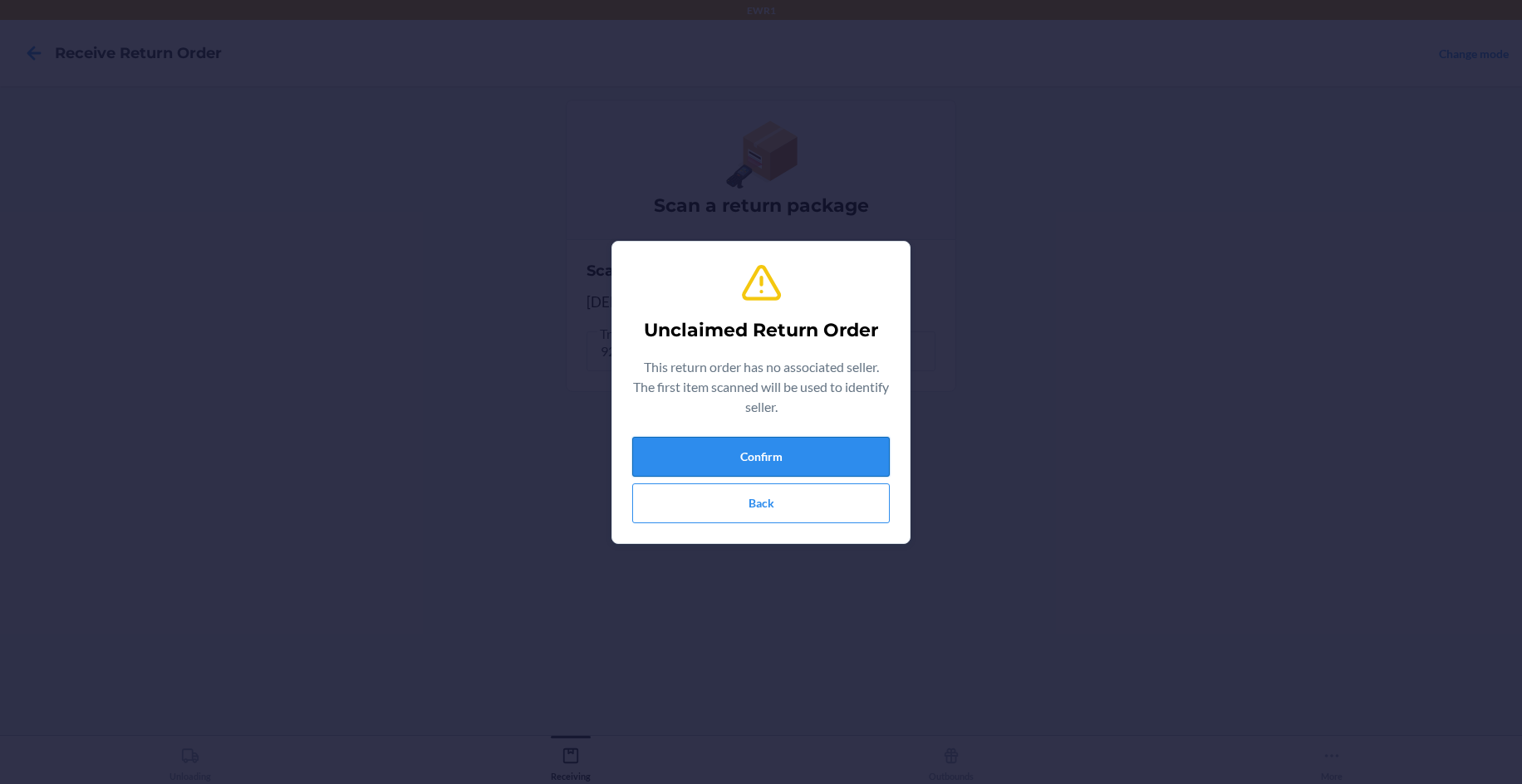
click at [667, 473] on button "Confirm" at bounding box center [761, 457] width 257 height 40
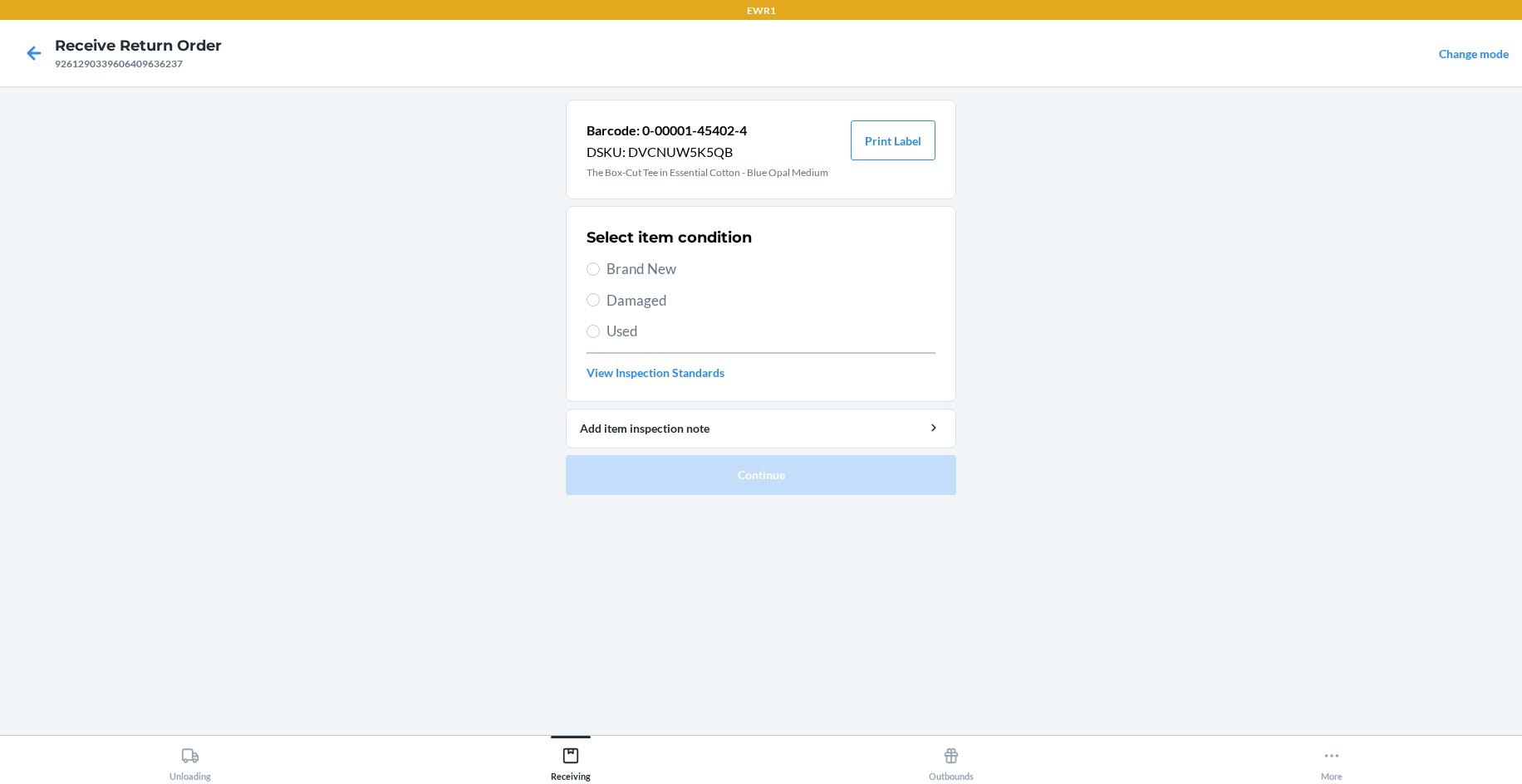
click at [646, 269] on span "Brand New" at bounding box center [771, 269] width 329 height 22
click at [600, 269] on input "Brand New" at bounding box center [593, 270] width 13 height 13
radio input "true"
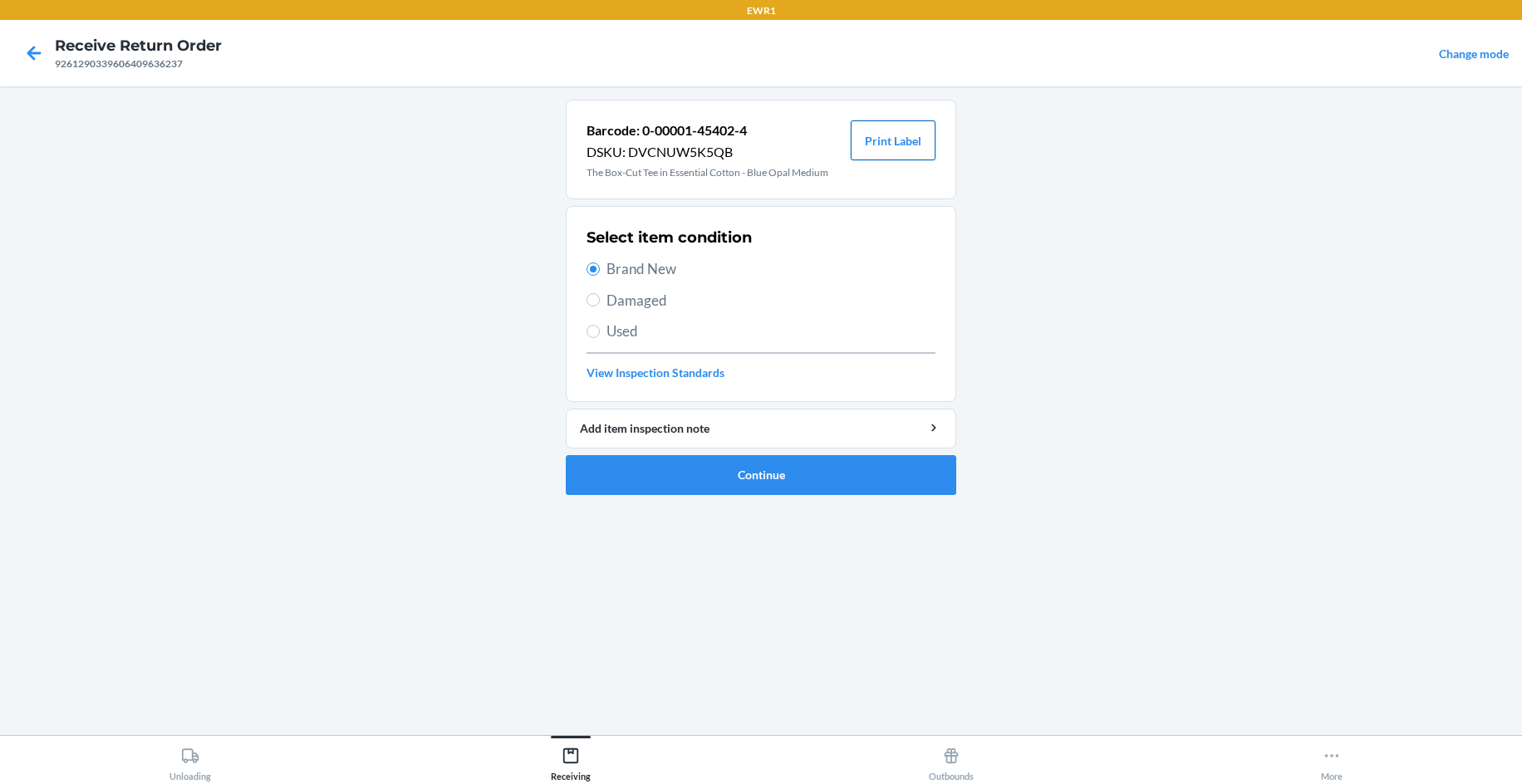
click at [893, 132] on button "Print Label" at bounding box center [892, 141] width 84 height 40
click at [751, 471] on button "Continue" at bounding box center [760, 475] width 391 height 40
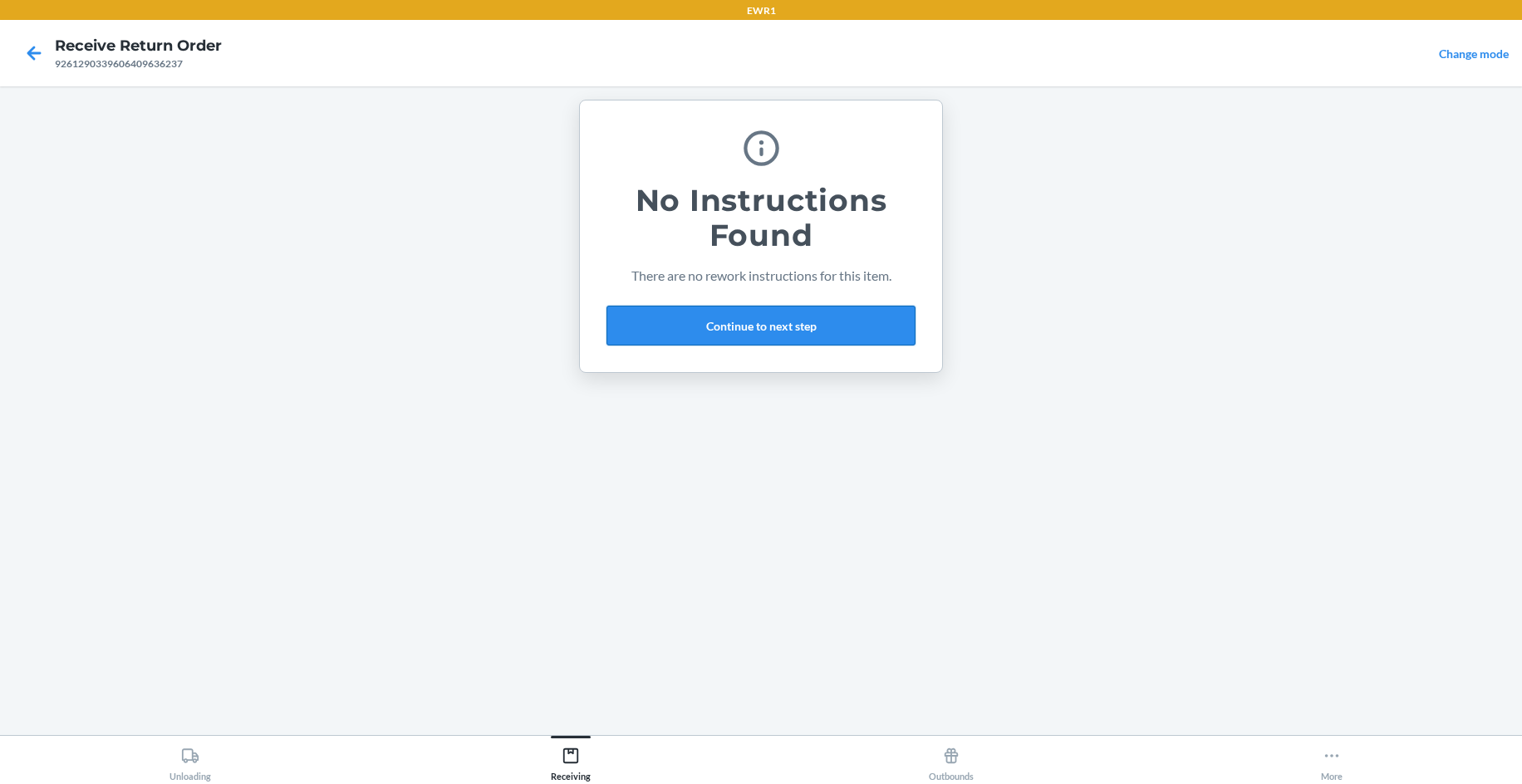
click at [775, 332] on button "Continue to next step" at bounding box center [761, 326] width 309 height 40
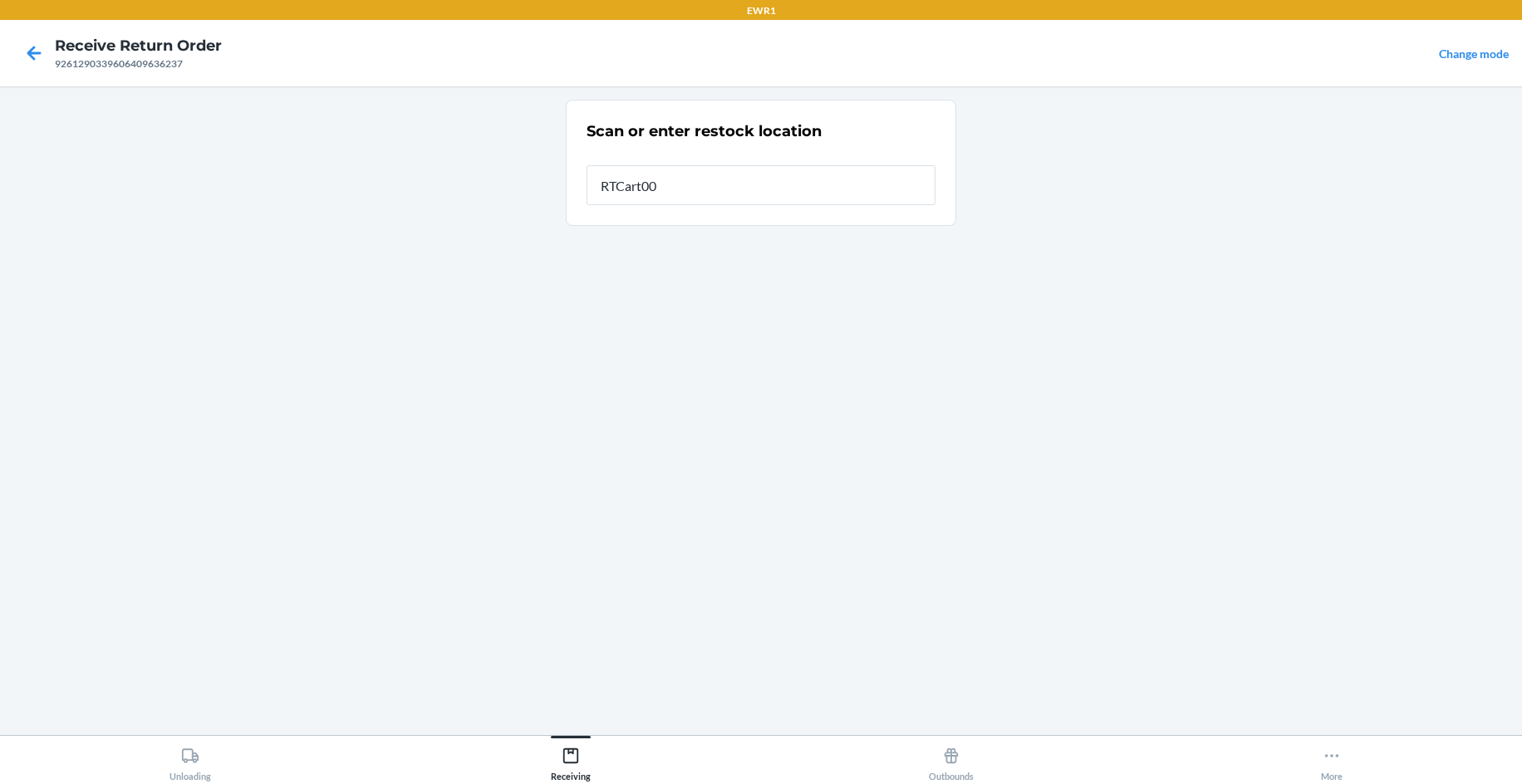
type input "RTCart009"
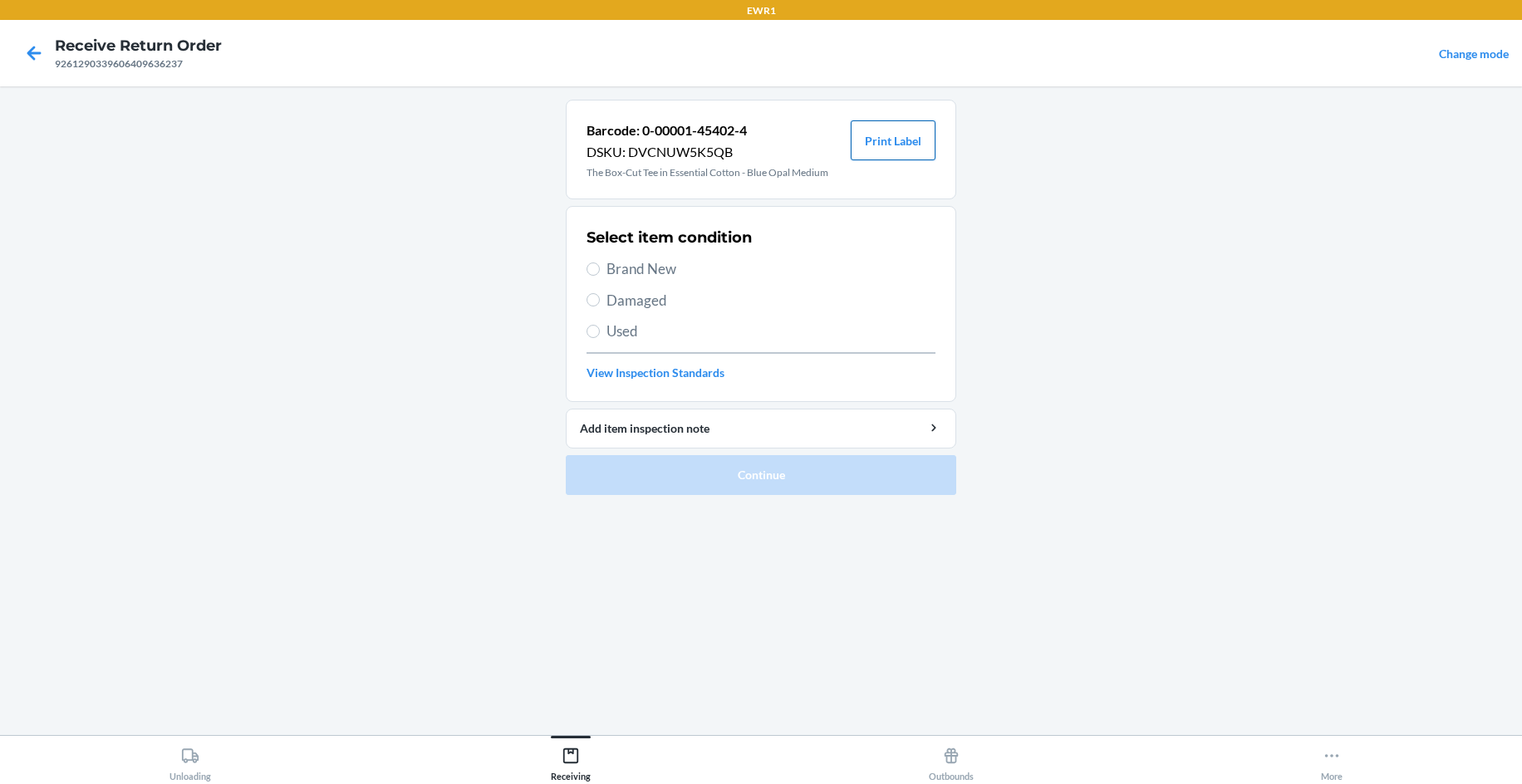
click at [923, 154] on button "Print Label" at bounding box center [892, 141] width 84 height 40
click at [669, 262] on span "Brand New" at bounding box center [771, 269] width 329 height 22
click at [600, 263] on input "Brand New" at bounding box center [593, 270] width 13 height 13
radio input "true"
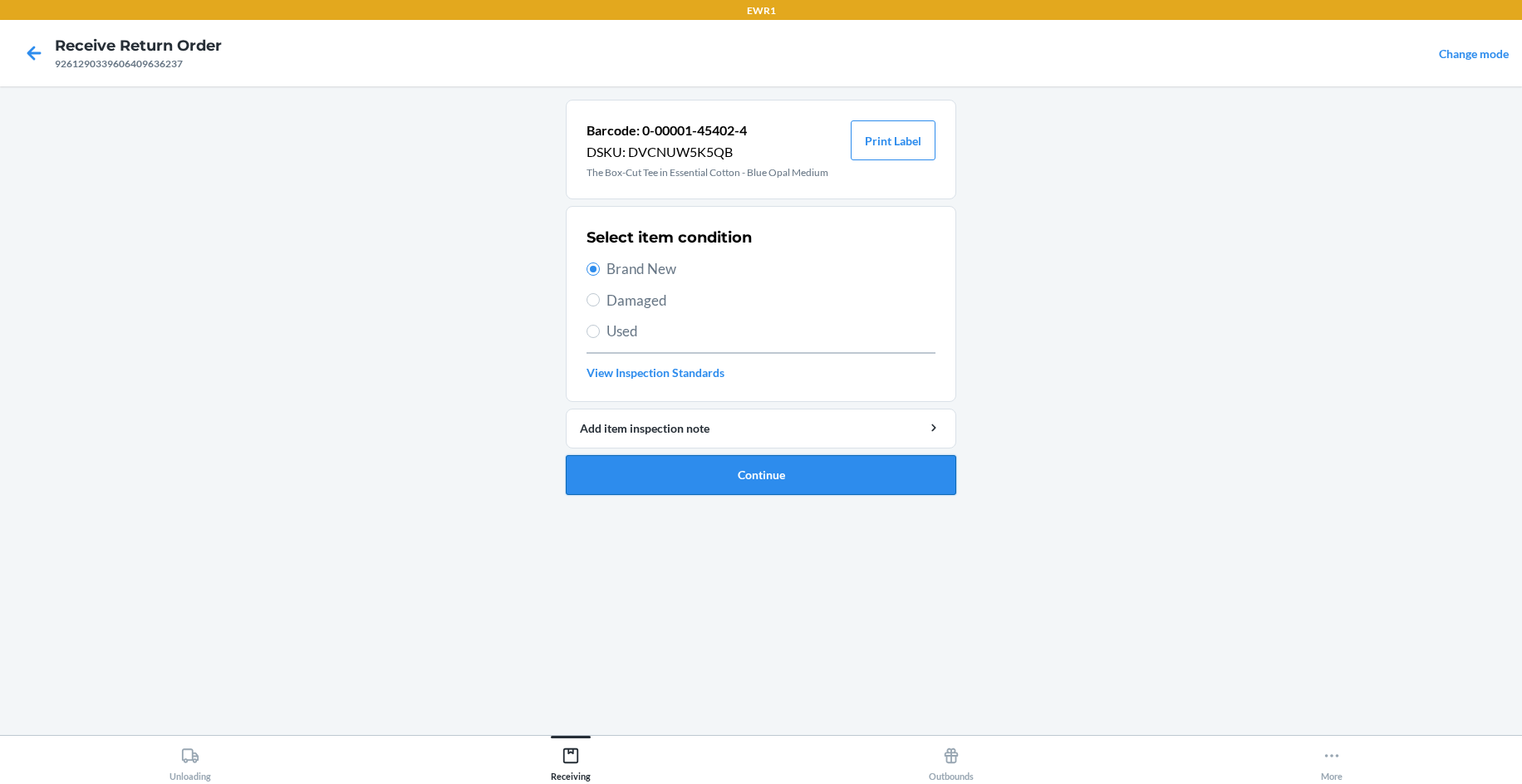
click at [820, 487] on button "Continue" at bounding box center [760, 475] width 391 height 40
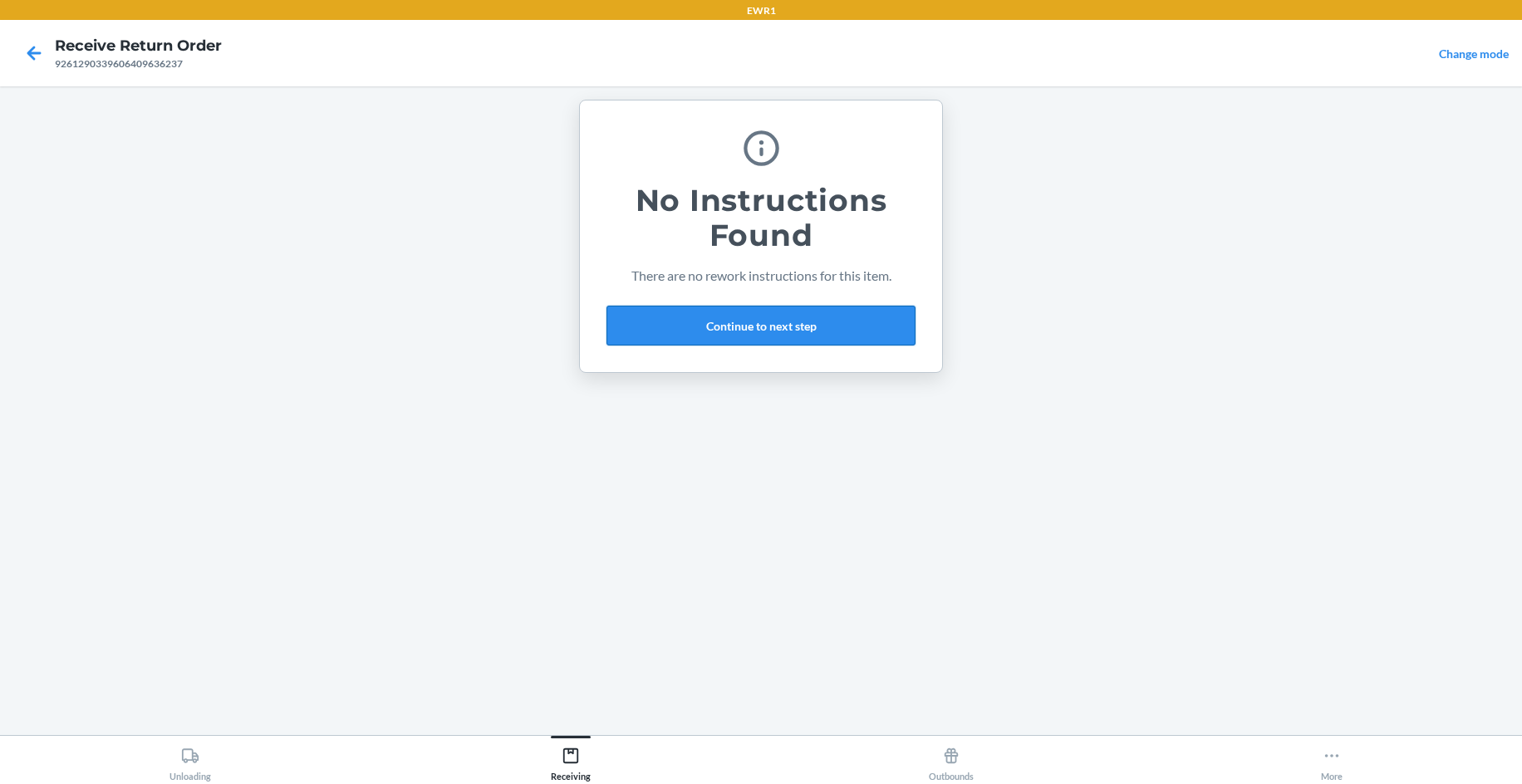
click at [811, 321] on button "Continue to next step" at bounding box center [761, 326] width 309 height 40
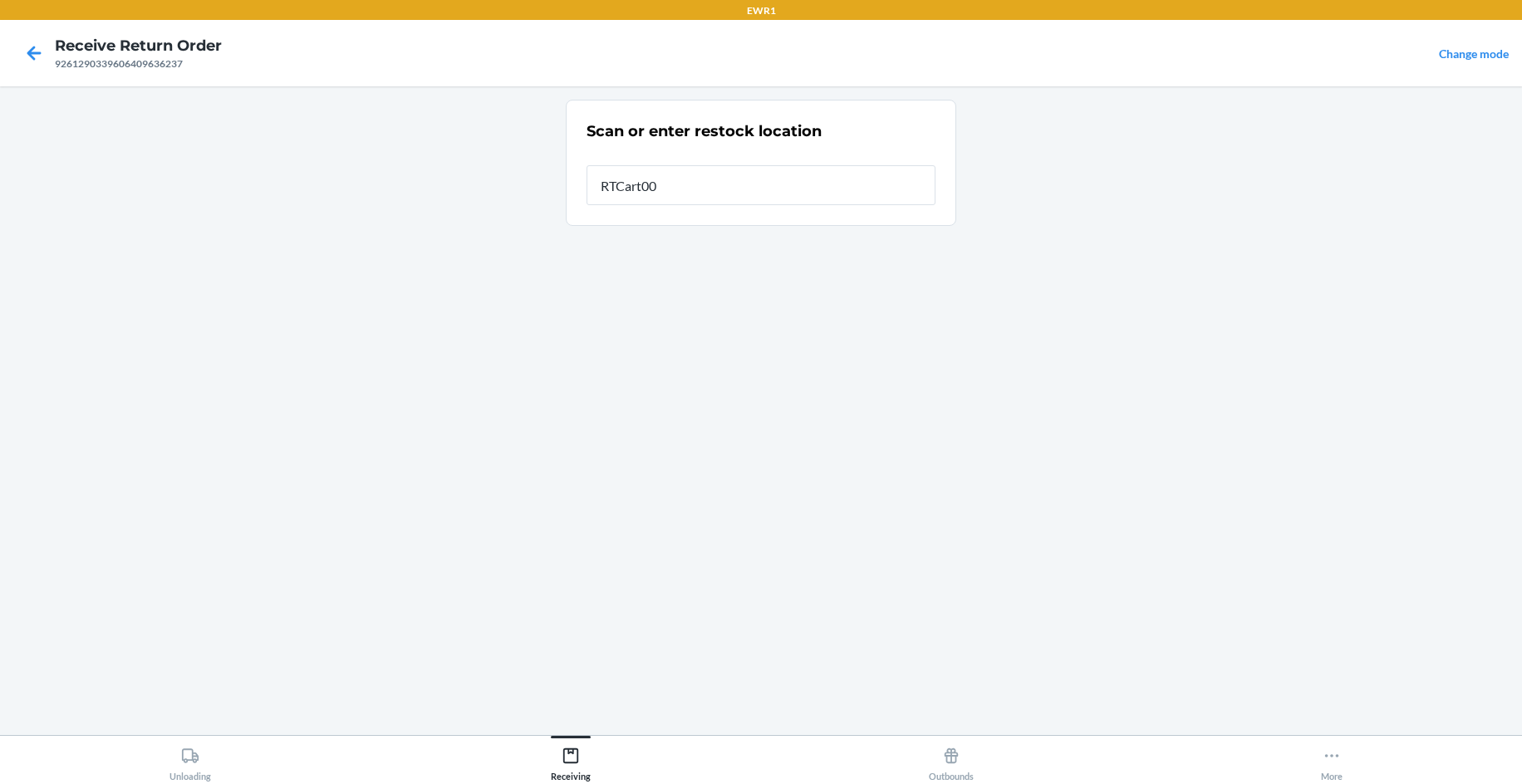
type input "RTCart009"
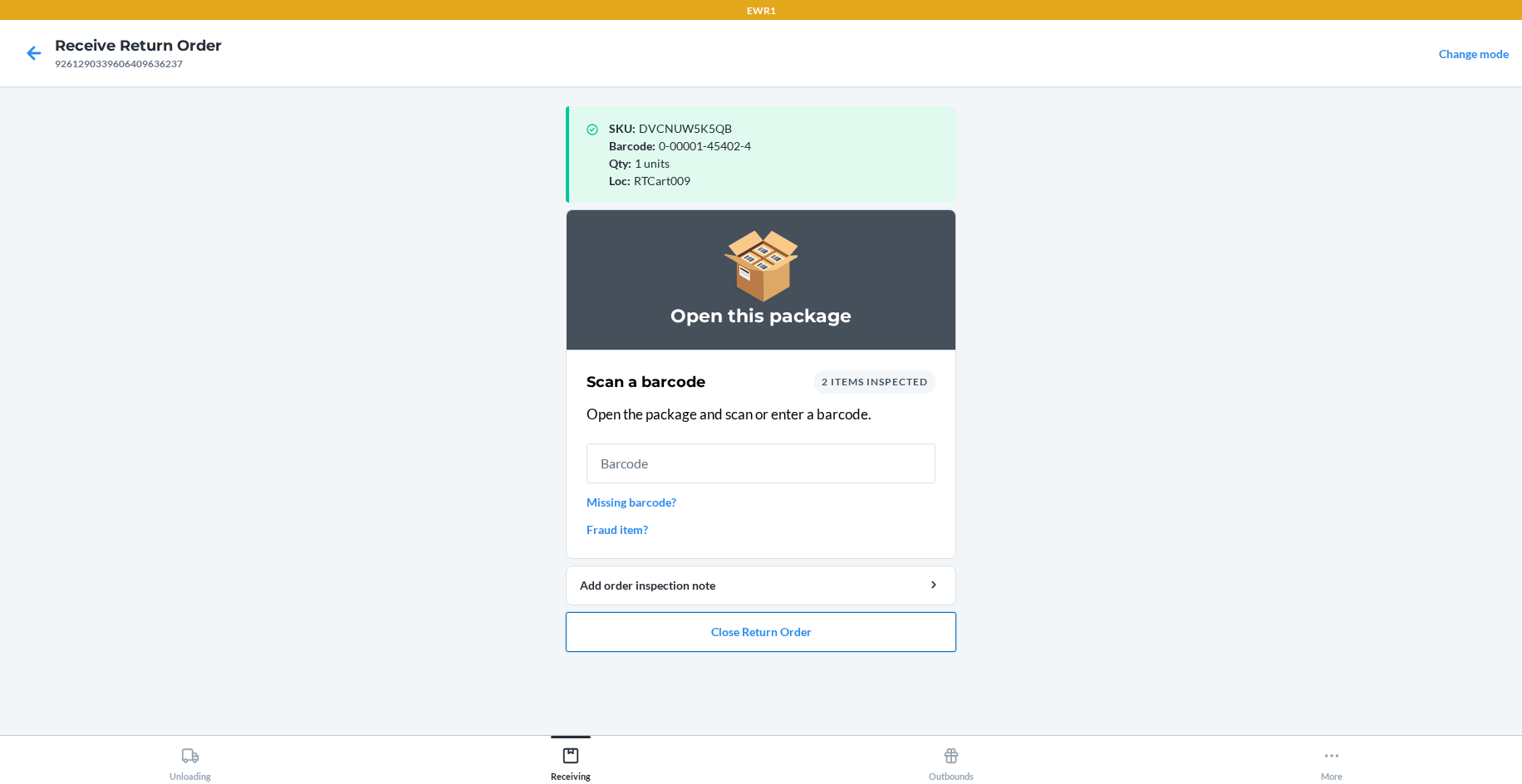
click at [767, 633] on button "Close Return Order" at bounding box center [760, 632] width 391 height 40
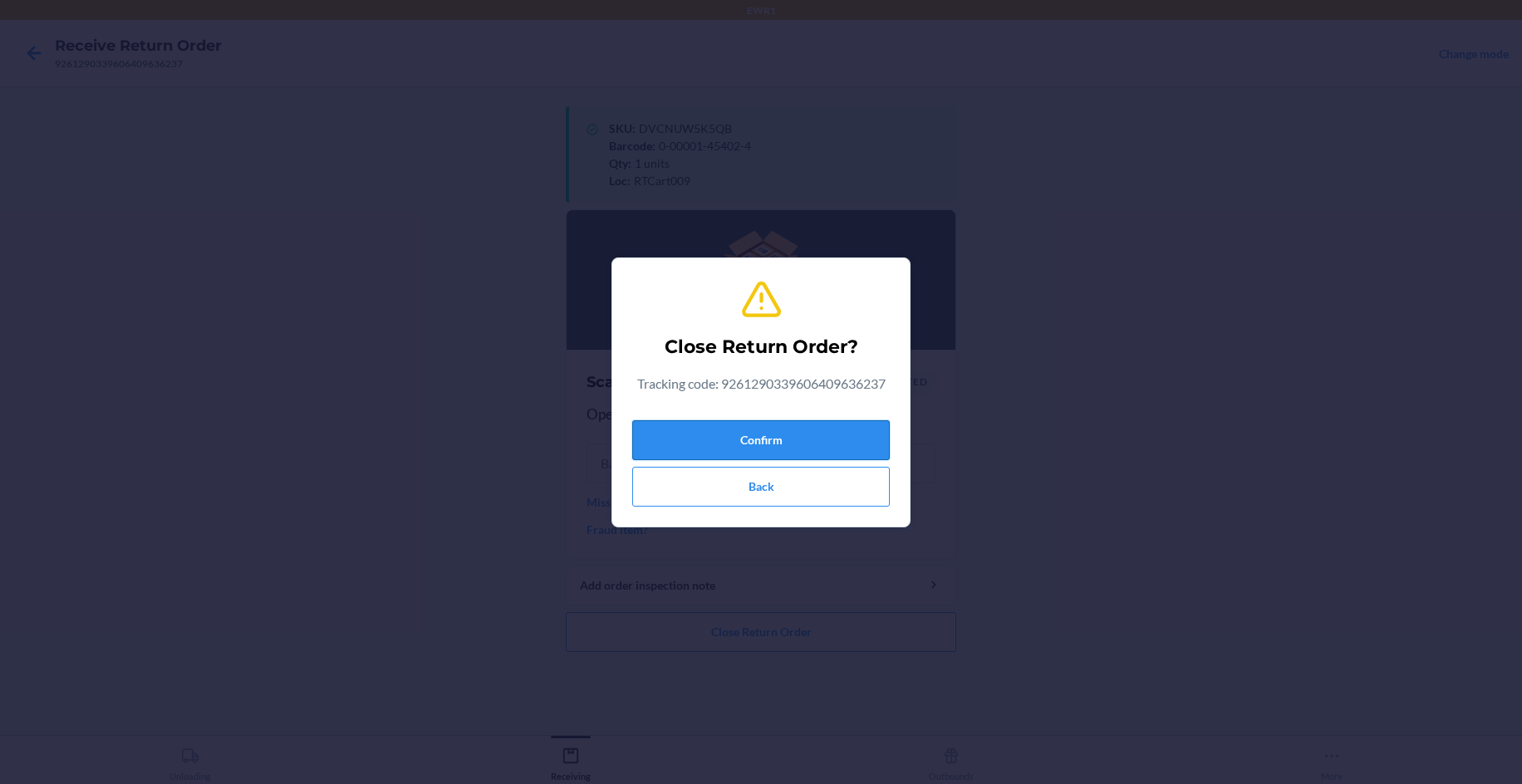
click at [761, 454] on button "Confirm" at bounding box center [761, 440] width 257 height 40
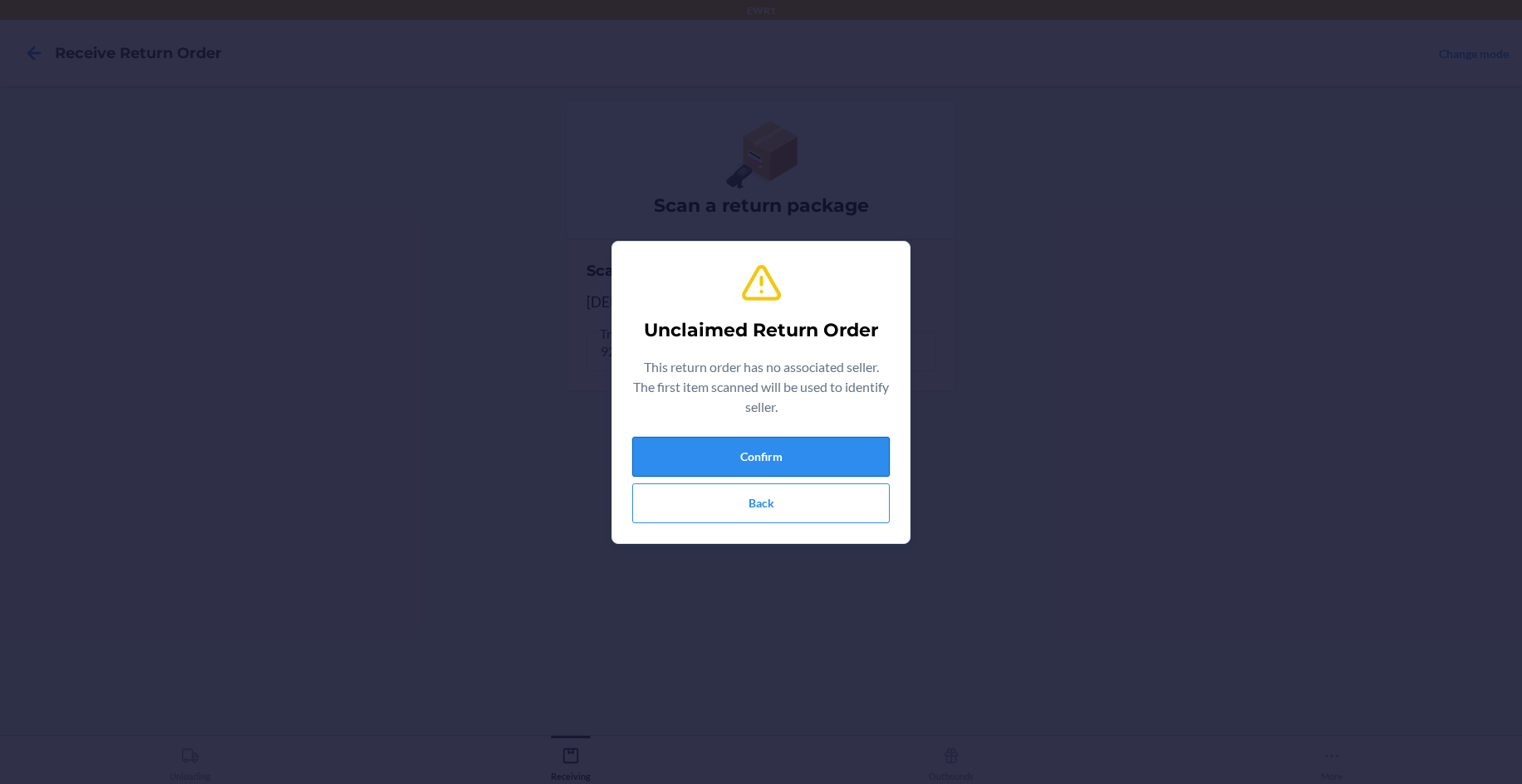
click at [749, 466] on button "Confirm" at bounding box center [761, 457] width 257 height 40
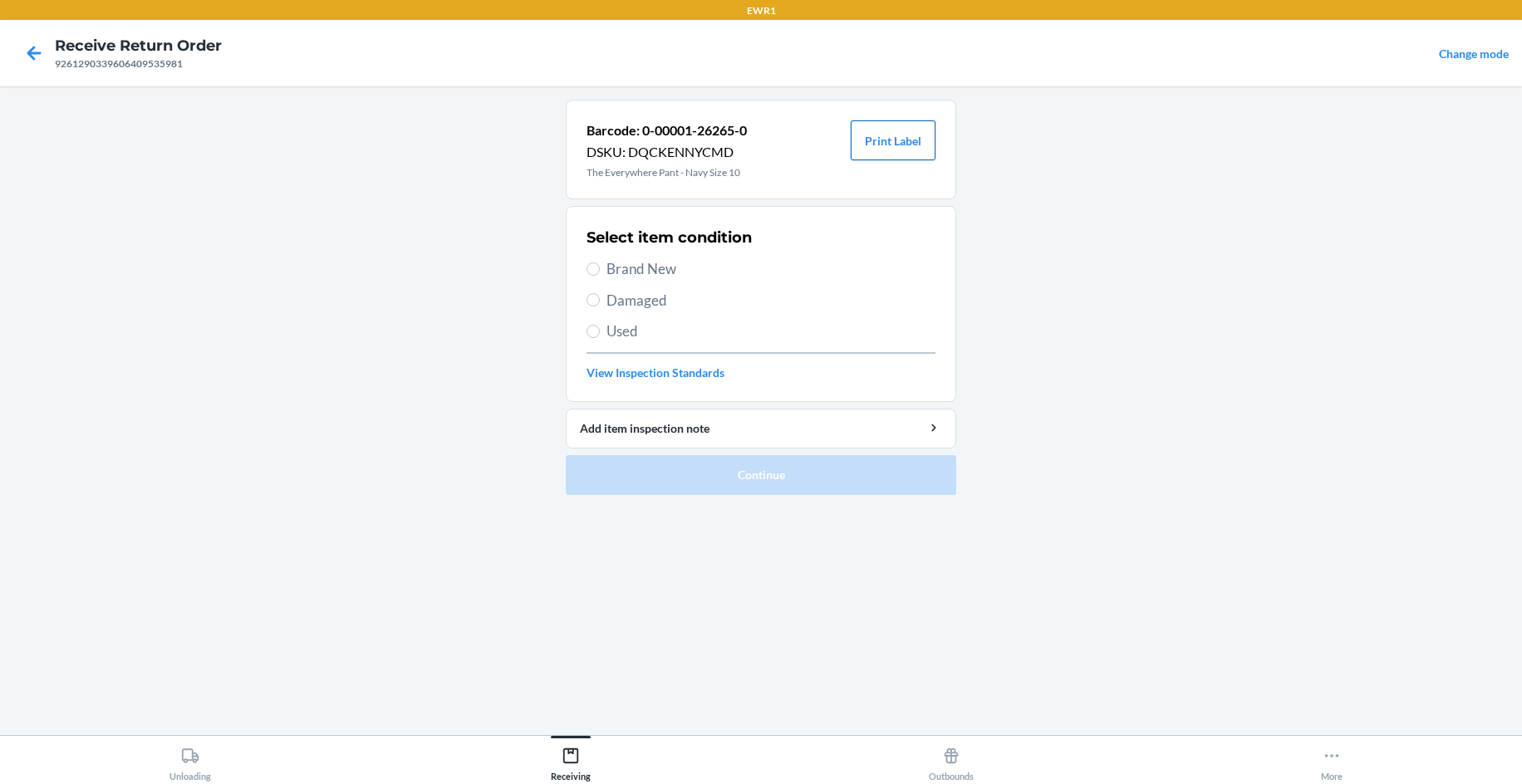
click at [900, 144] on button "Print Label" at bounding box center [892, 141] width 84 height 40
click at [629, 269] on span "Brand New" at bounding box center [771, 269] width 329 height 22
click at [600, 269] on input "Brand New" at bounding box center [593, 270] width 13 height 13
radio input "true"
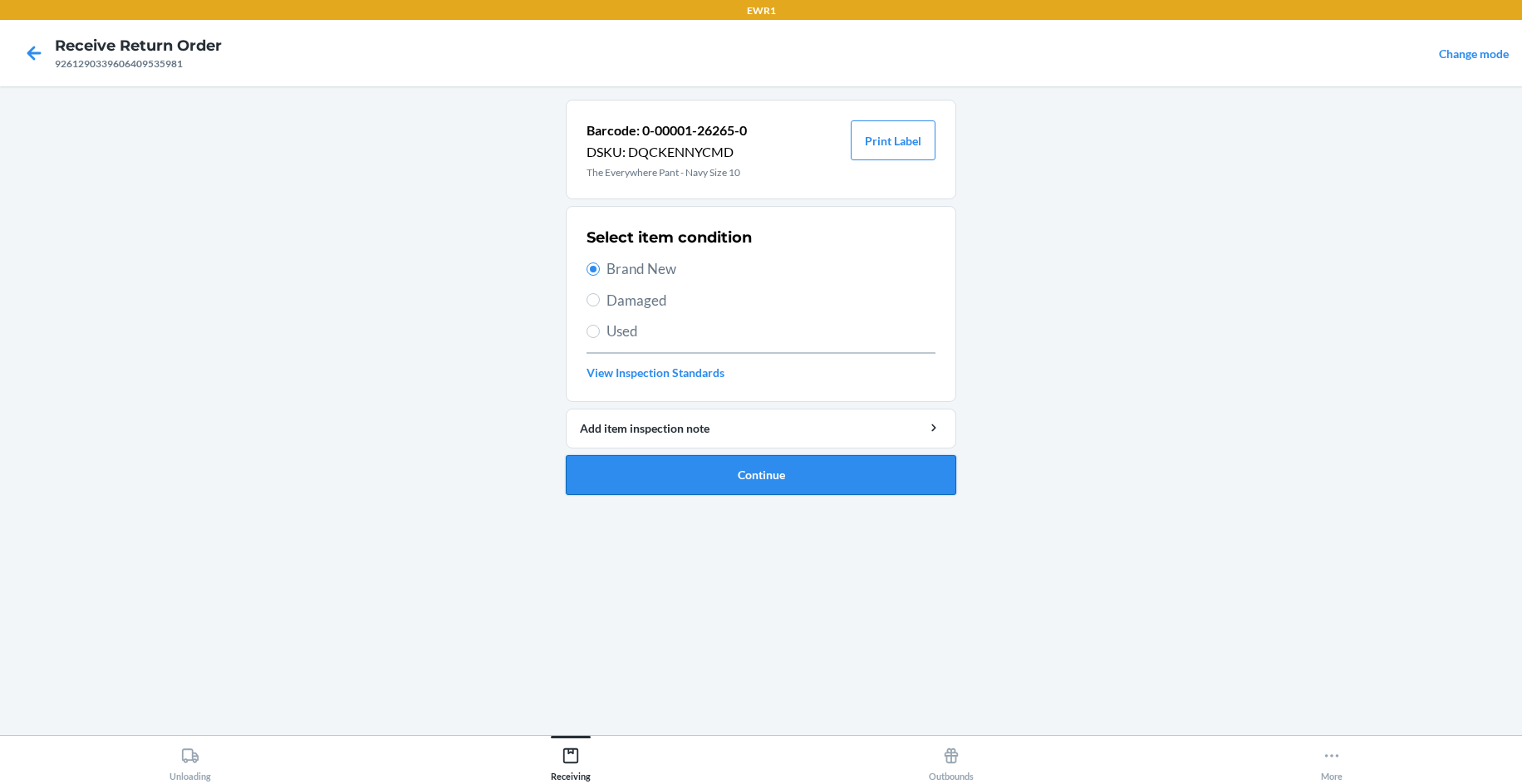
click at [709, 483] on button "Continue" at bounding box center [760, 475] width 391 height 40
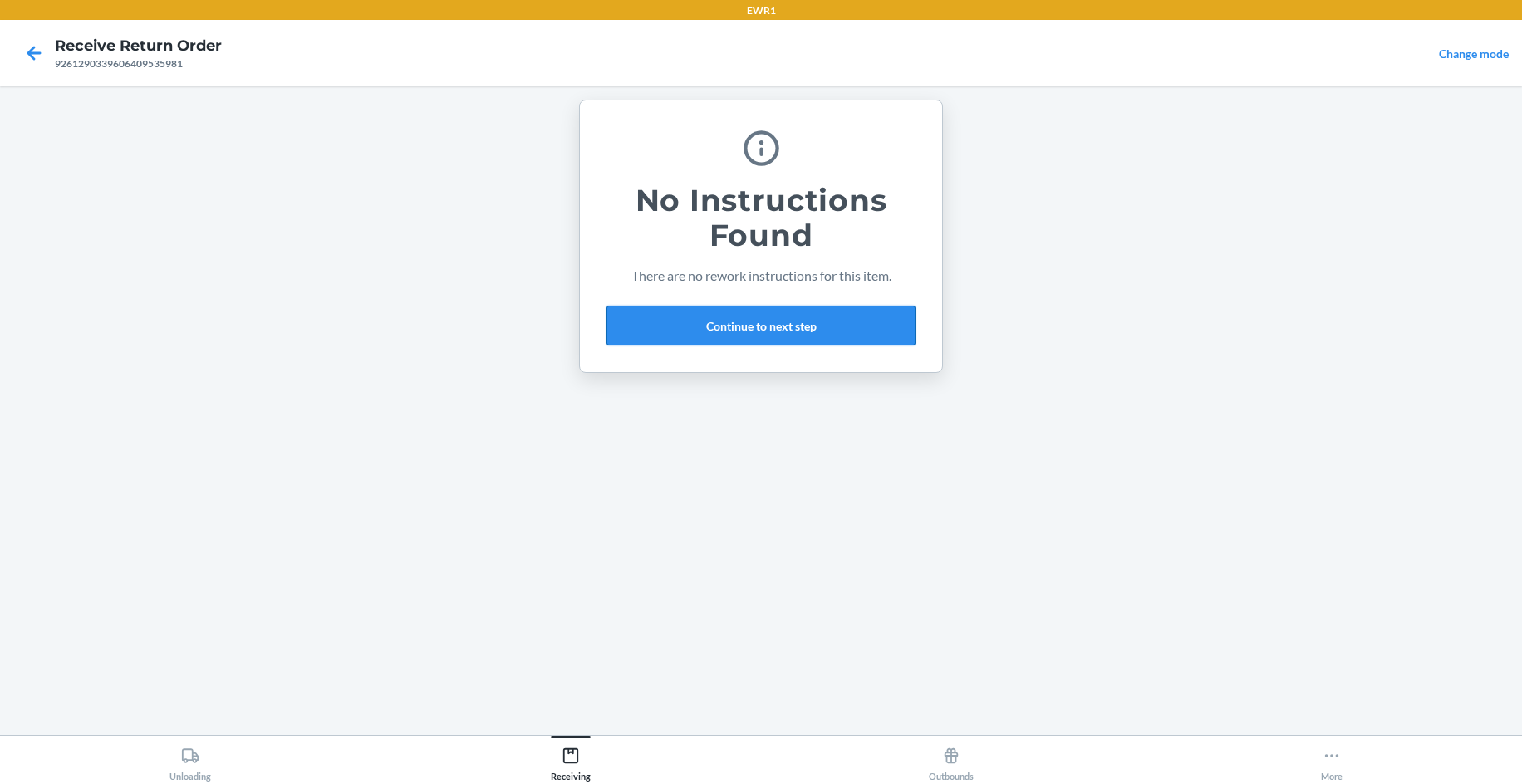
click at [869, 338] on button "Continue to next step" at bounding box center [761, 326] width 309 height 40
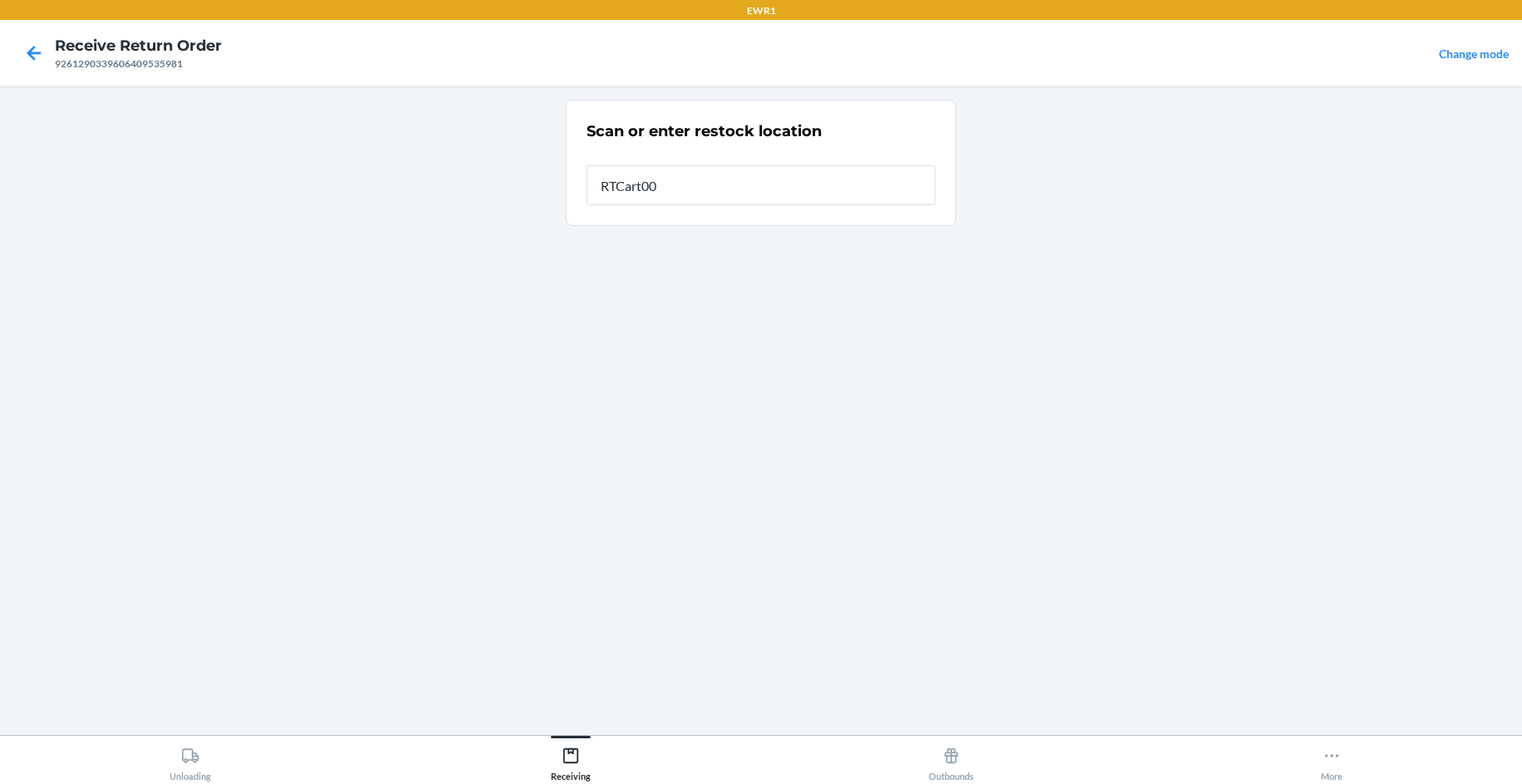
type input "RTCart009"
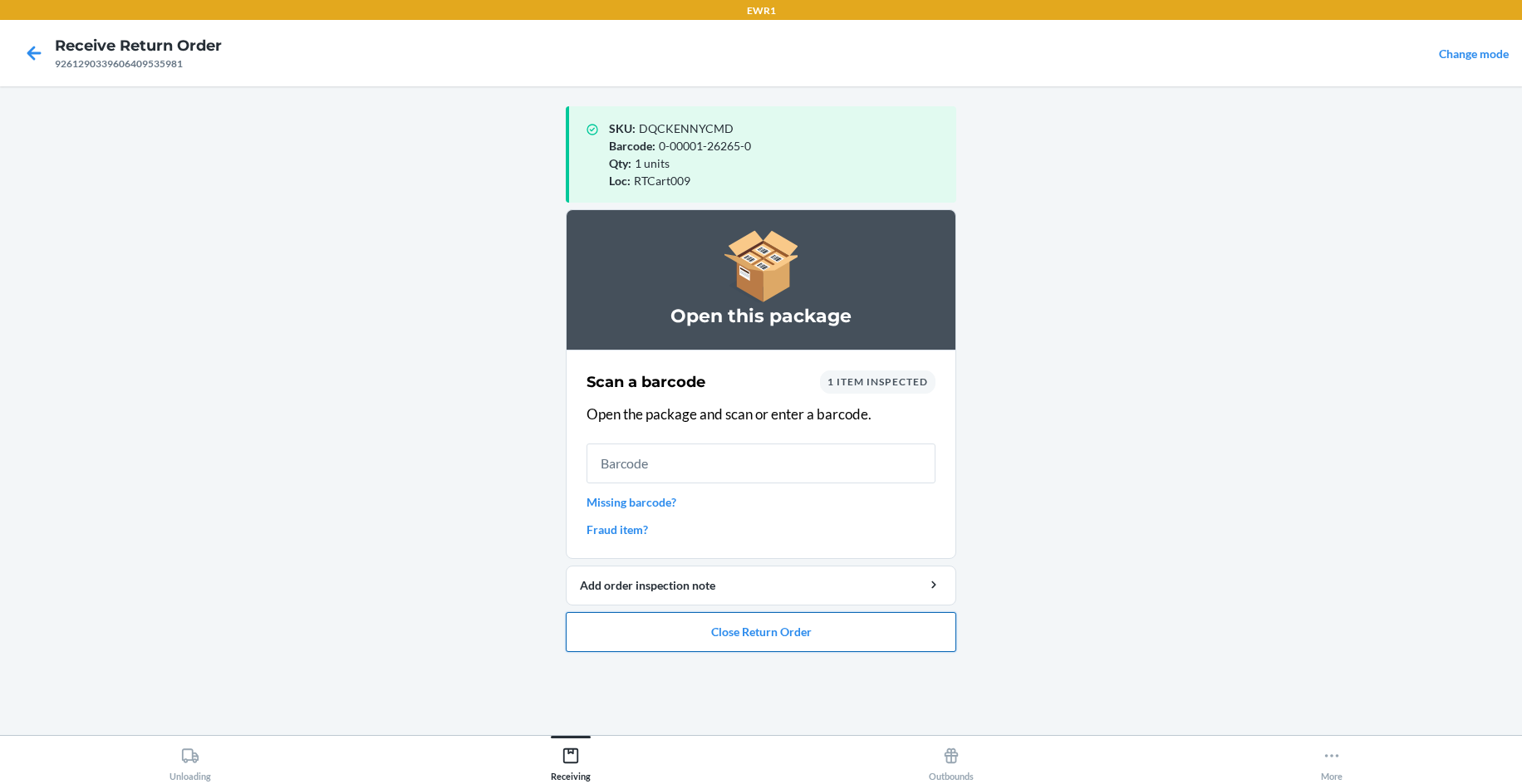
click at [742, 641] on button "Close Return Order" at bounding box center [760, 632] width 391 height 40
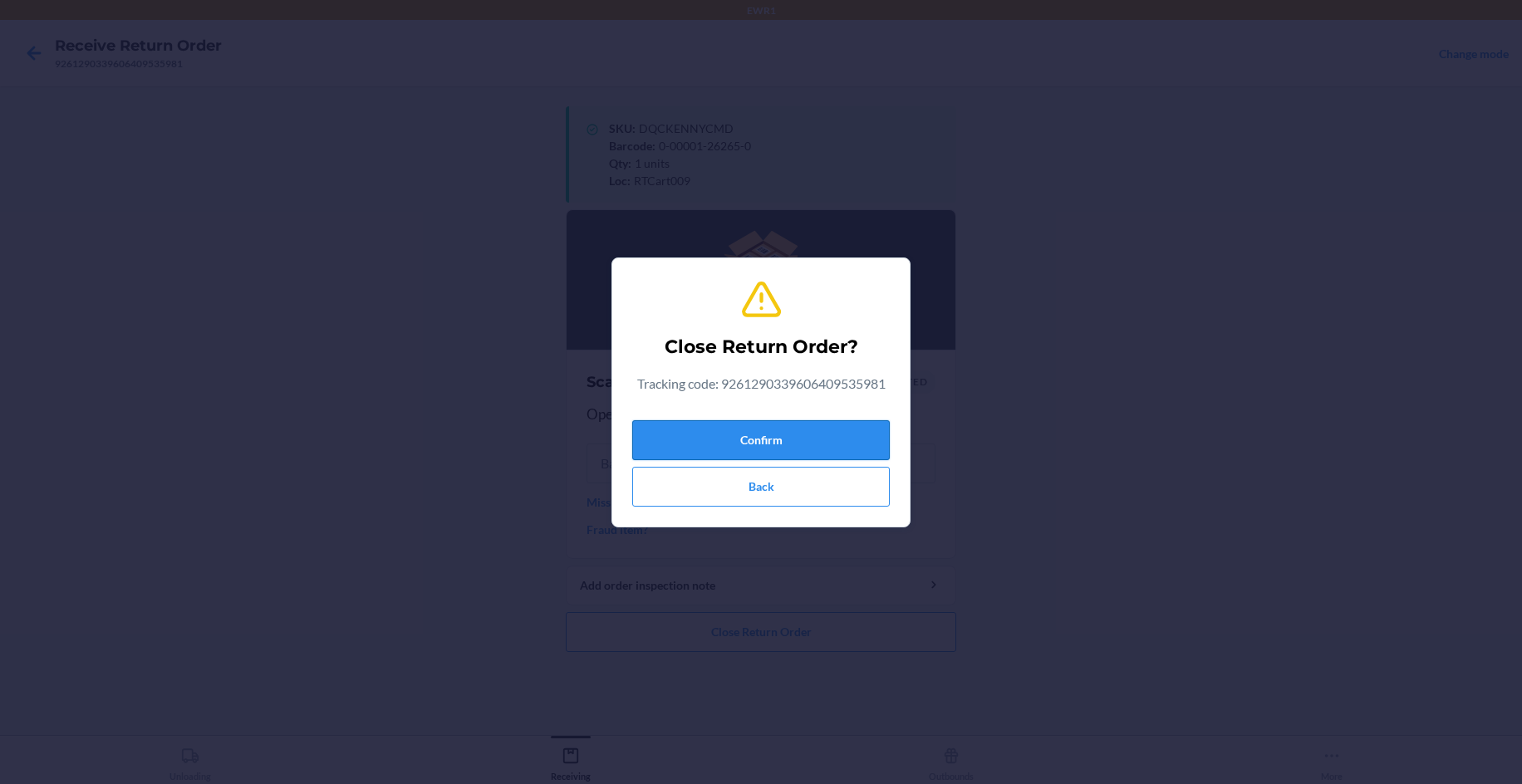
click at [762, 432] on button "Confirm" at bounding box center [761, 440] width 257 height 40
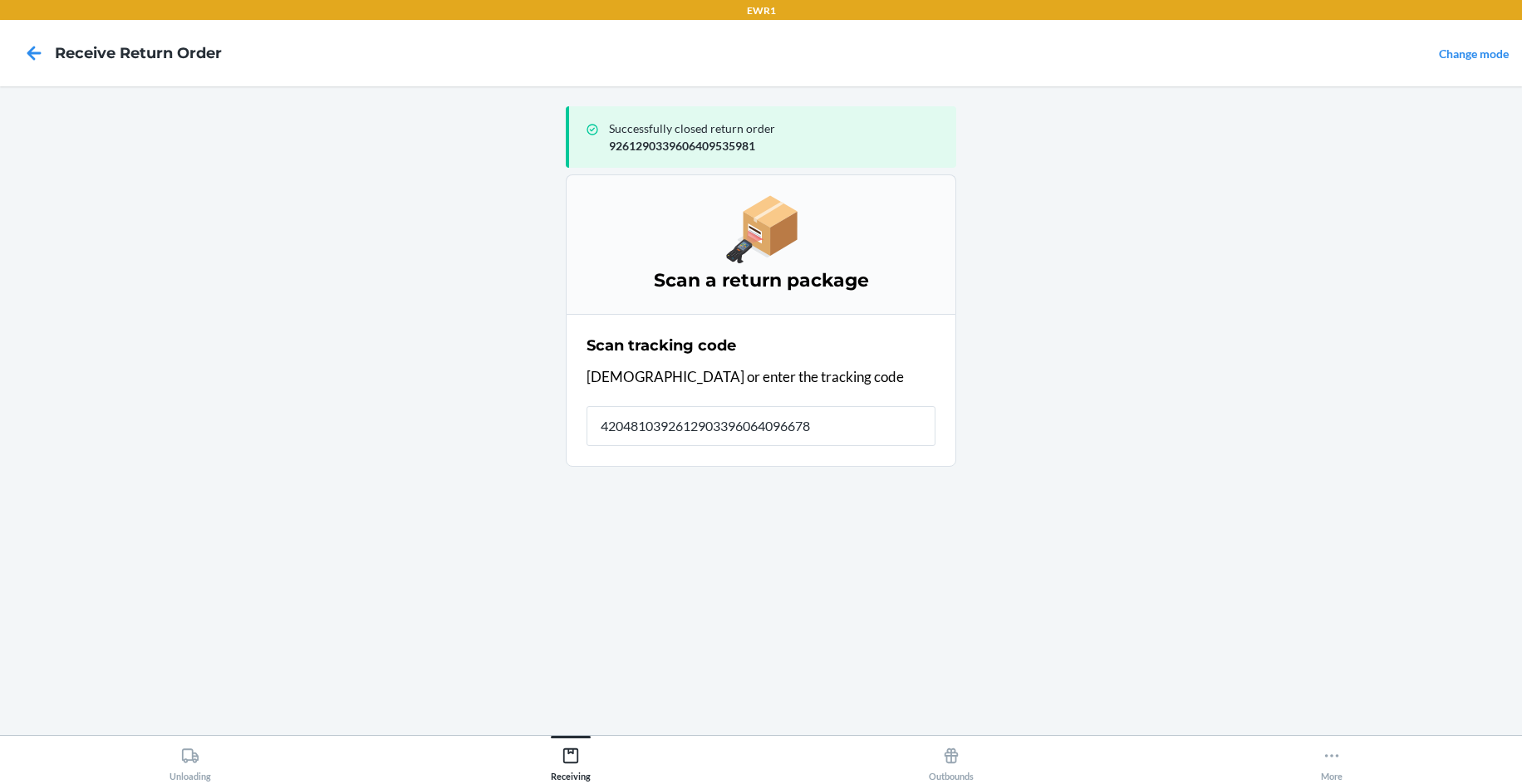
type input "42048103926129033960640966787"
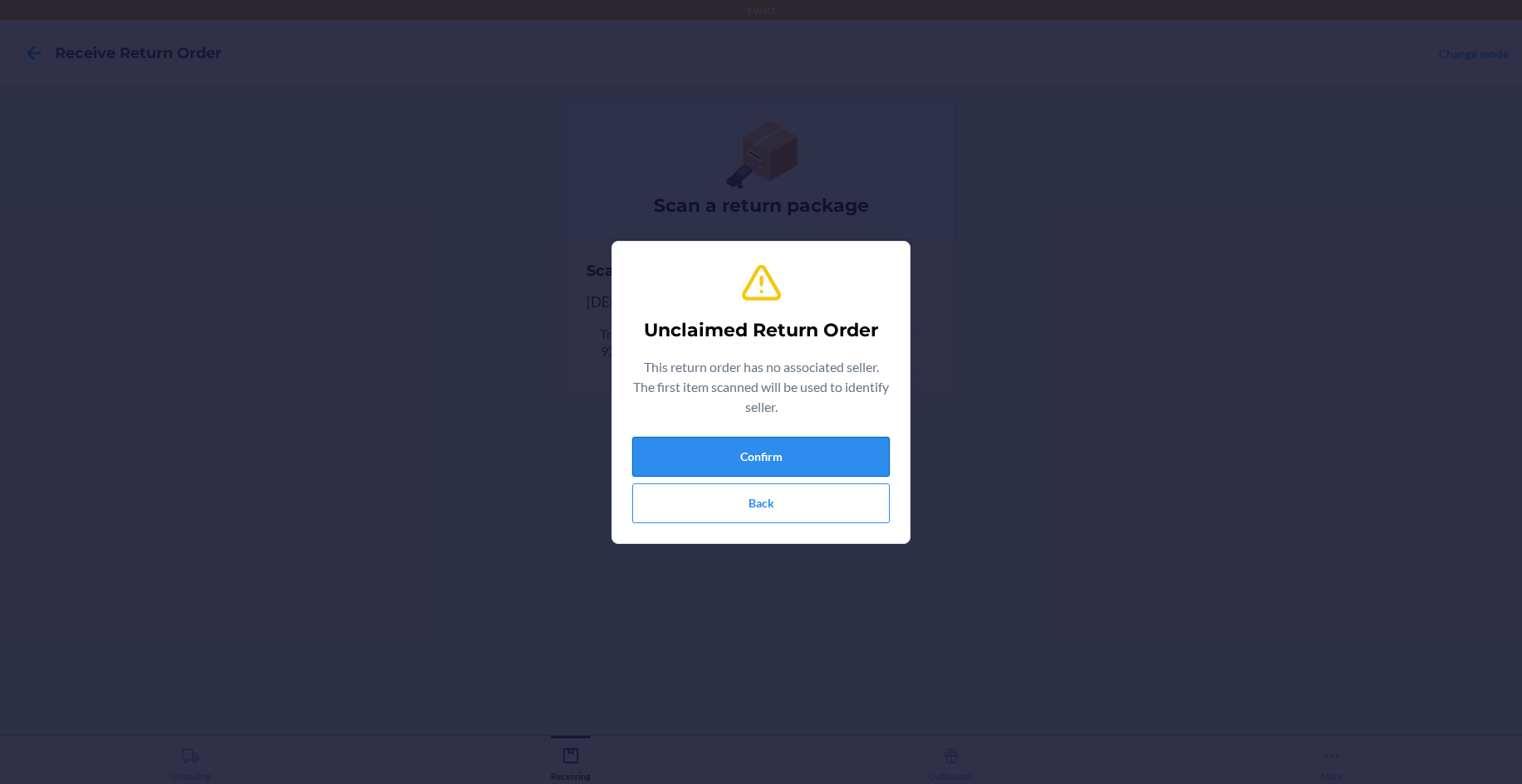
click at [755, 456] on button "Confirm" at bounding box center [761, 457] width 257 height 40
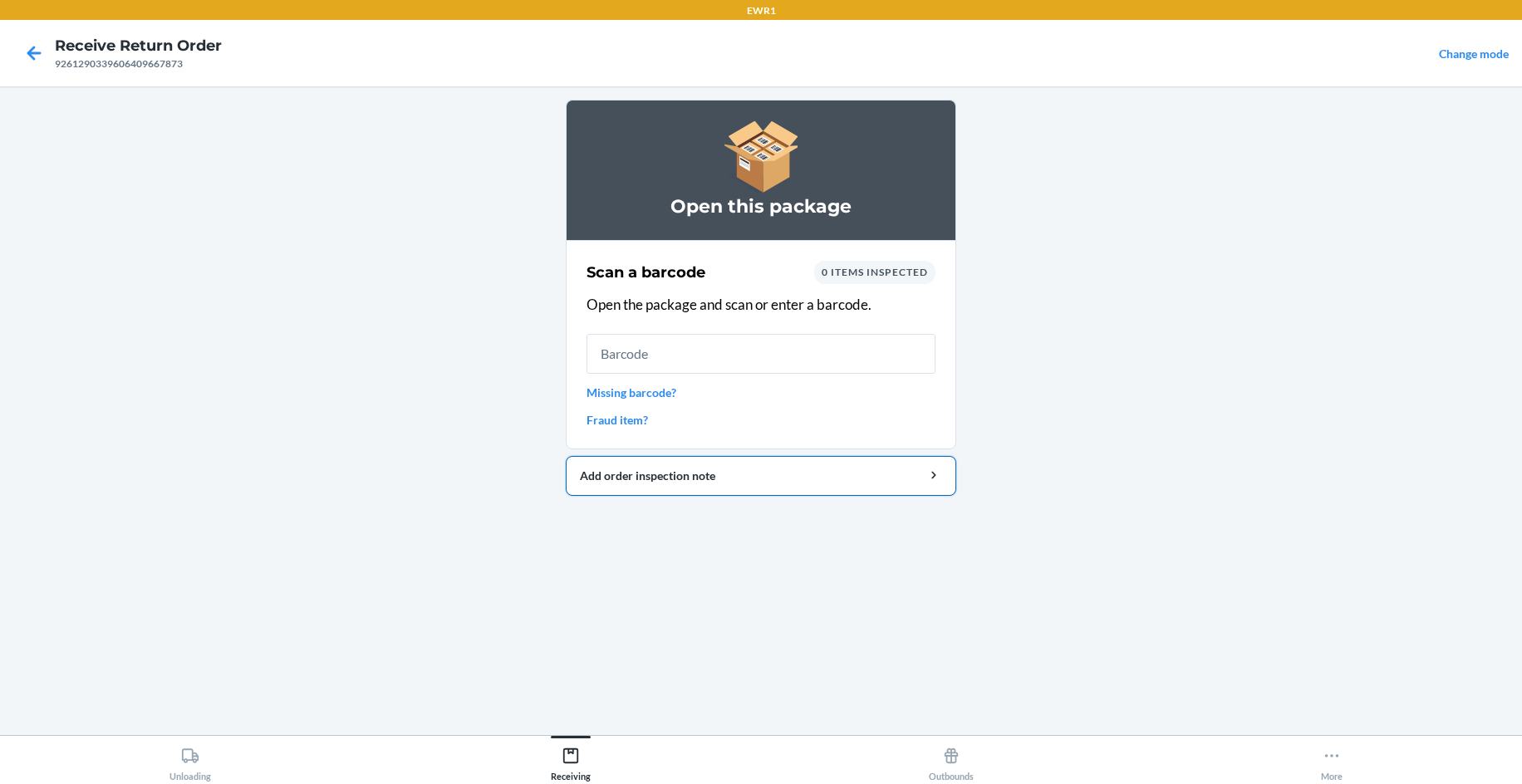
drag, startPoint x: 755, startPoint y: 456, endPoint x: 773, endPoint y: 467, distance: 21.1
click at [768, 464] on button "Add order inspection note" at bounding box center [760, 476] width 391 height 40
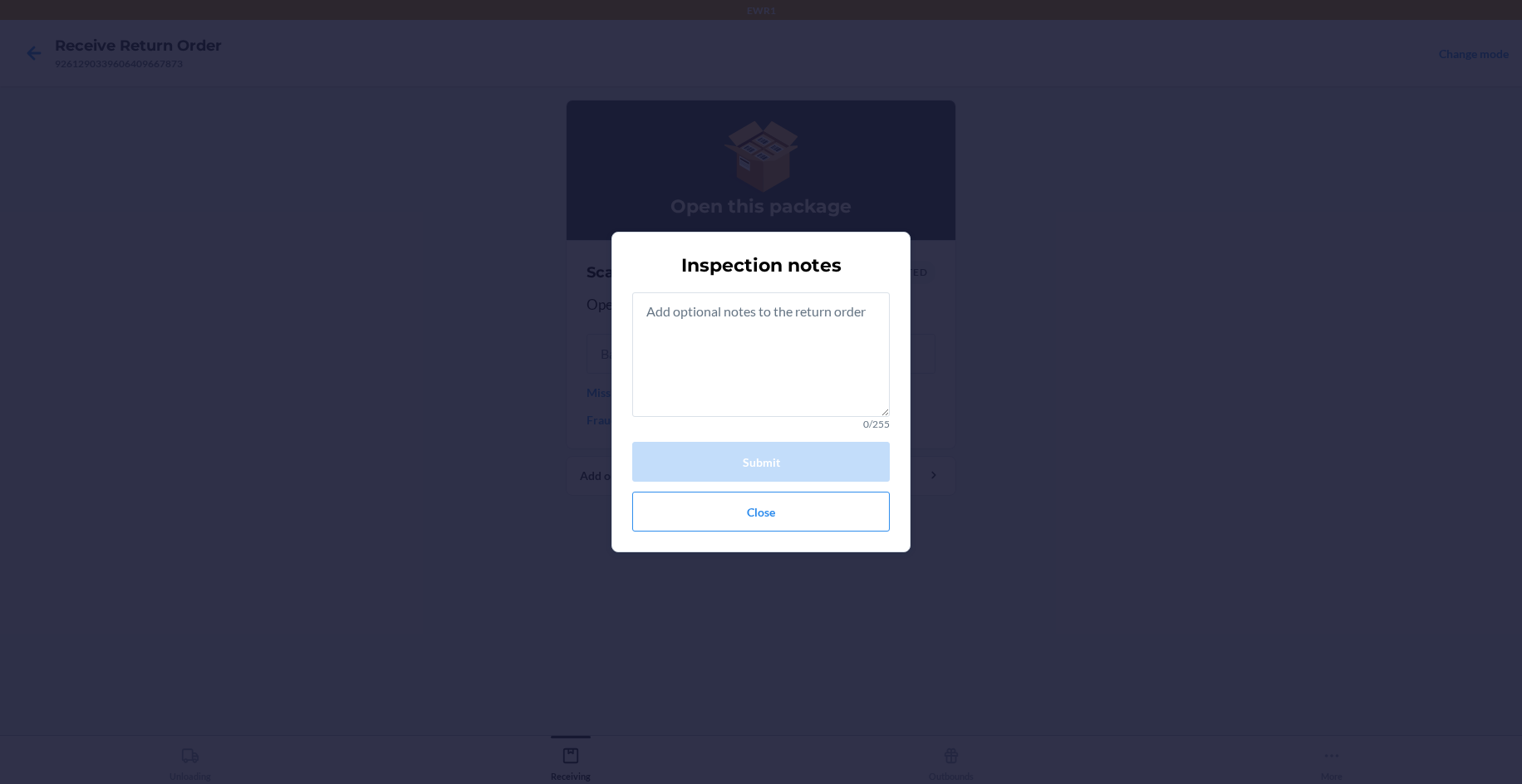
click at [963, 391] on div "Inspection notes 0/255 Submit Close" at bounding box center [761, 392] width 1522 height 784
click at [926, 402] on div "Inspection notes 0/255 Submit Close" at bounding box center [761, 392] width 1522 height 784
drag, startPoint x: 414, startPoint y: 491, endPoint x: 769, endPoint y: 488, distance: 355.0
click at [491, 495] on div "Inspection notes 0/255 Submit Close" at bounding box center [761, 392] width 1522 height 784
click at [782, 511] on button "Close" at bounding box center [761, 511] width 257 height 40
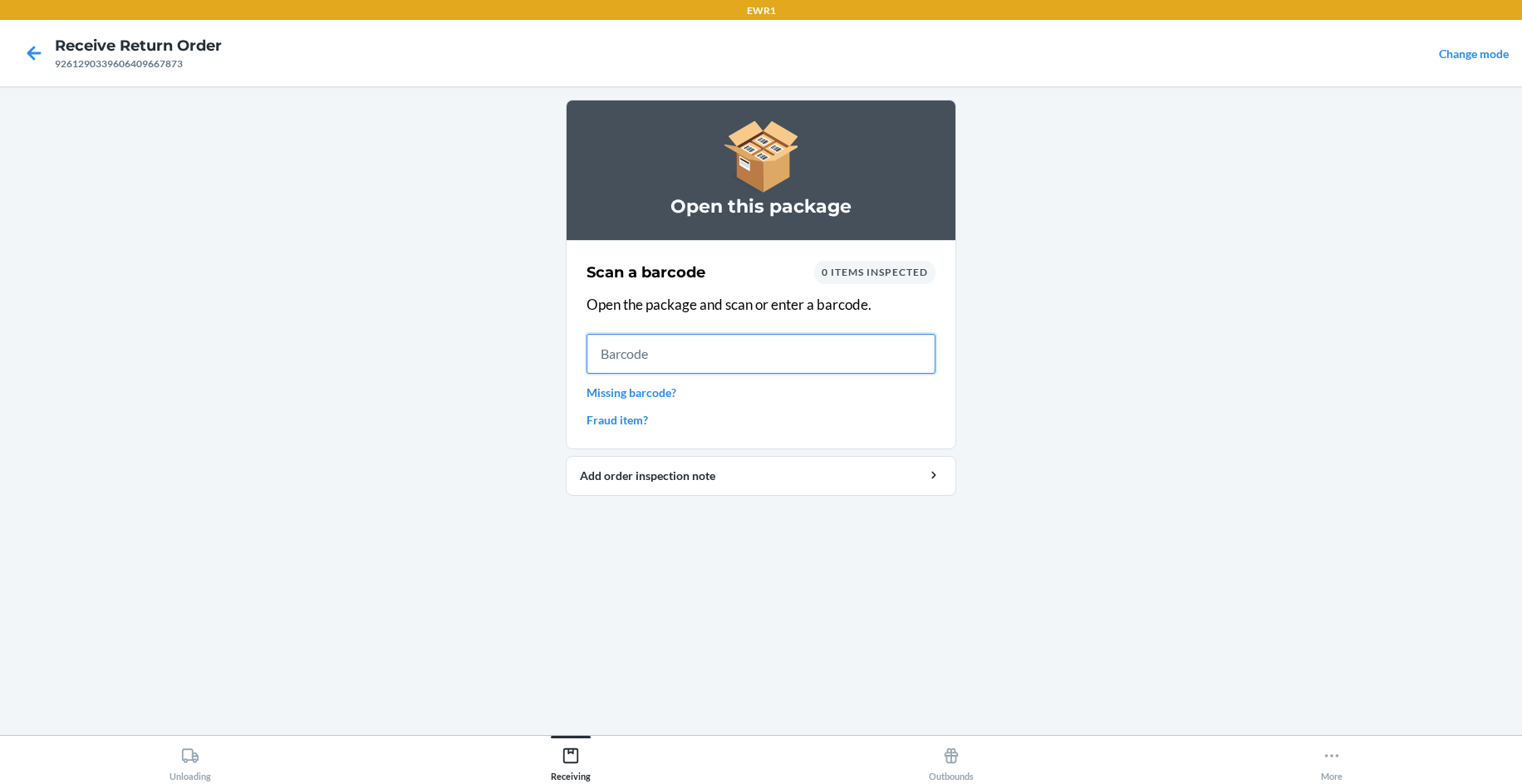
click at [747, 334] on input "text" at bounding box center [761, 354] width 349 height 40
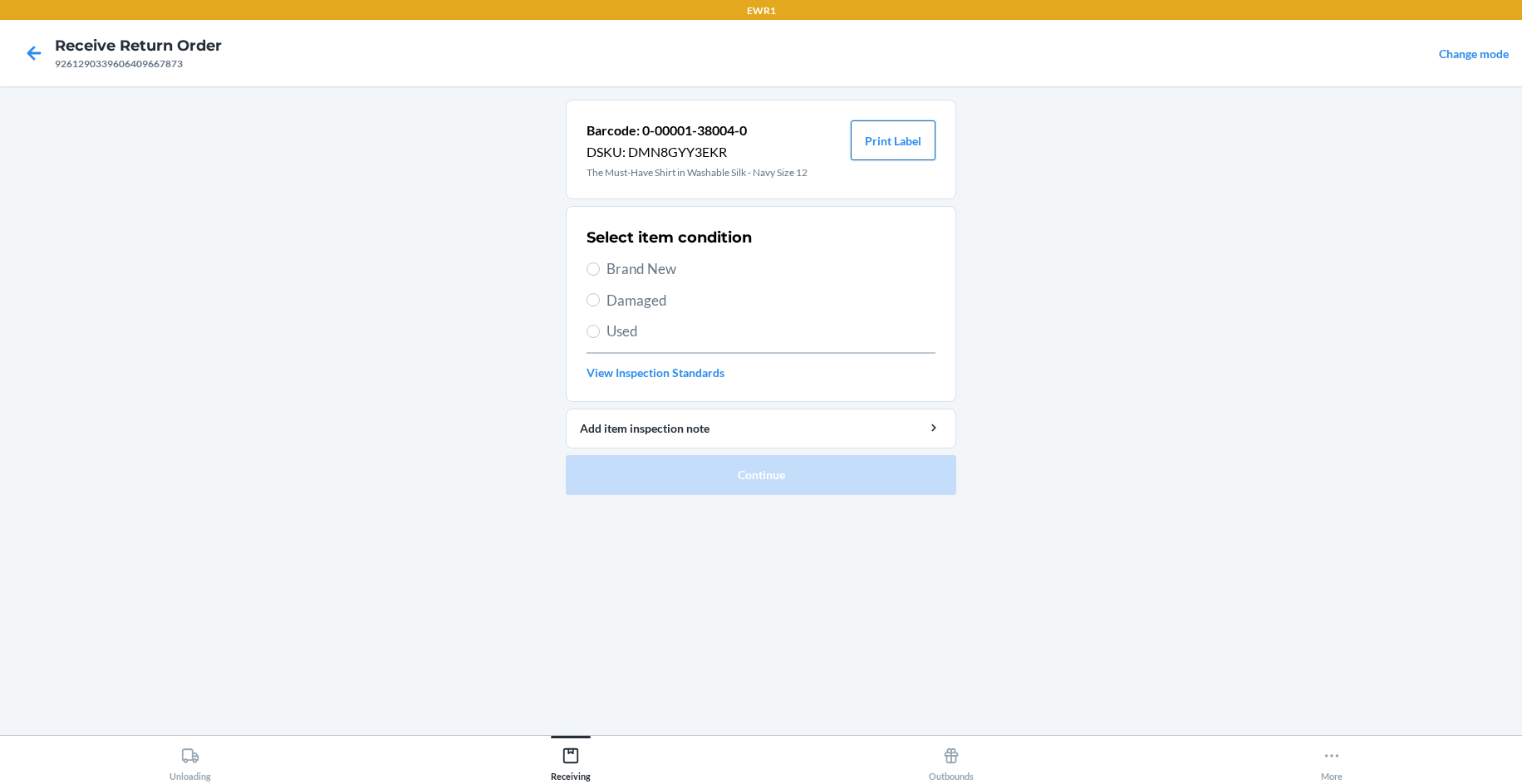
click at [897, 151] on button "Print Label" at bounding box center [892, 141] width 84 height 40
click at [651, 266] on span "Brand New" at bounding box center [771, 269] width 329 height 22
click at [600, 266] on input "Brand New" at bounding box center [593, 270] width 13 height 13
radio input "true"
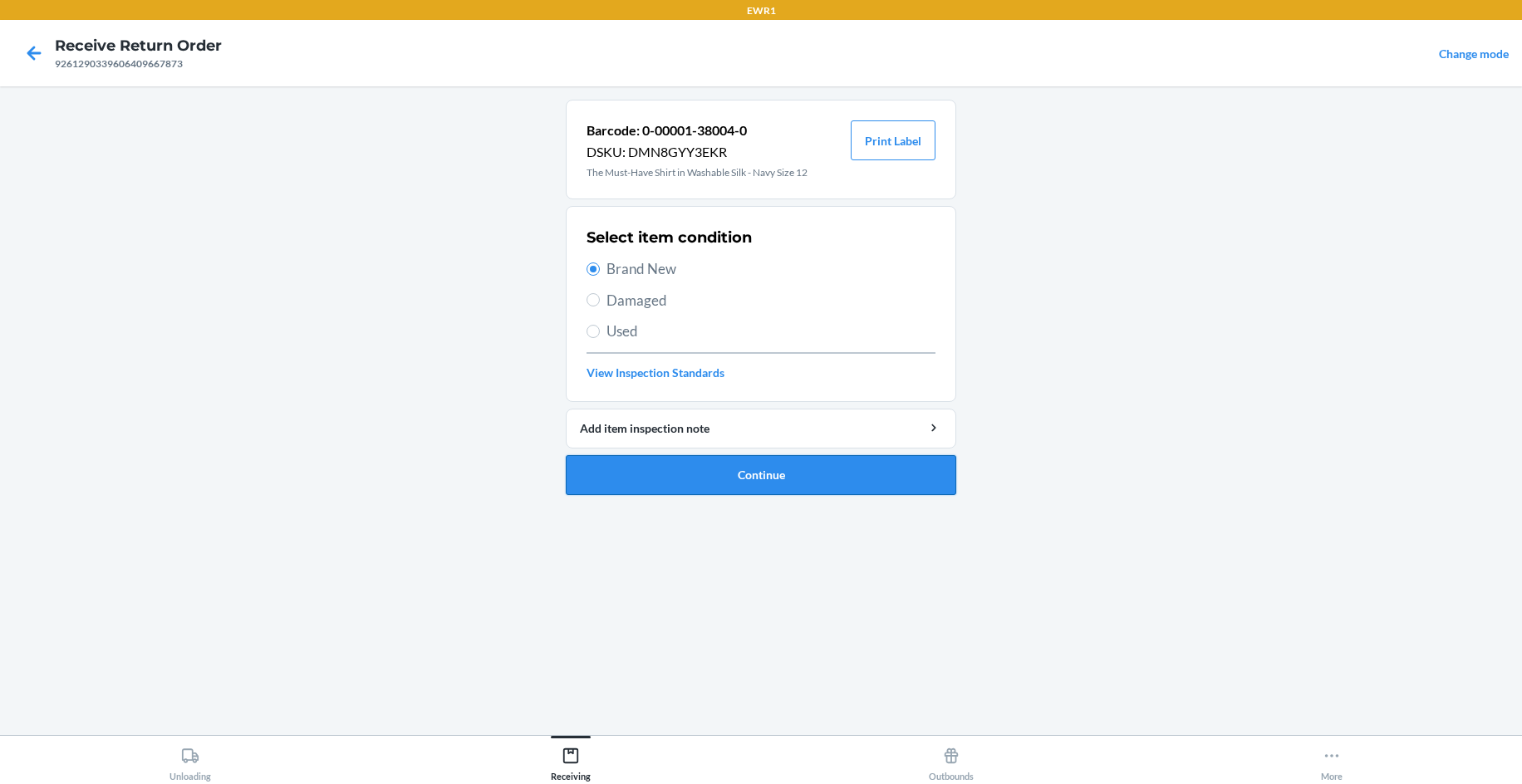
click at [697, 461] on button "Continue" at bounding box center [760, 475] width 391 height 40
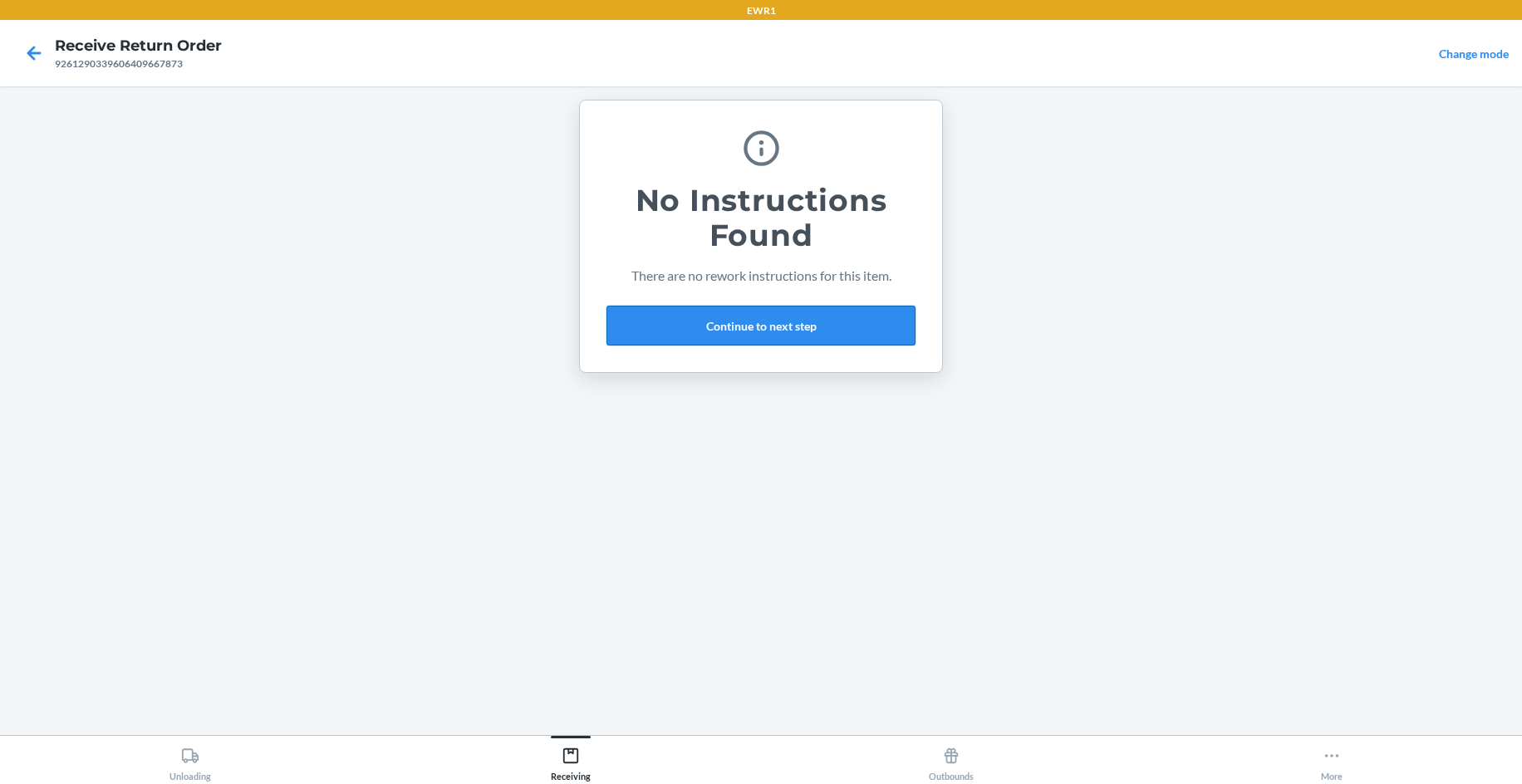
click at [843, 341] on button "Continue to next step" at bounding box center [761, 326] width 309 height 40
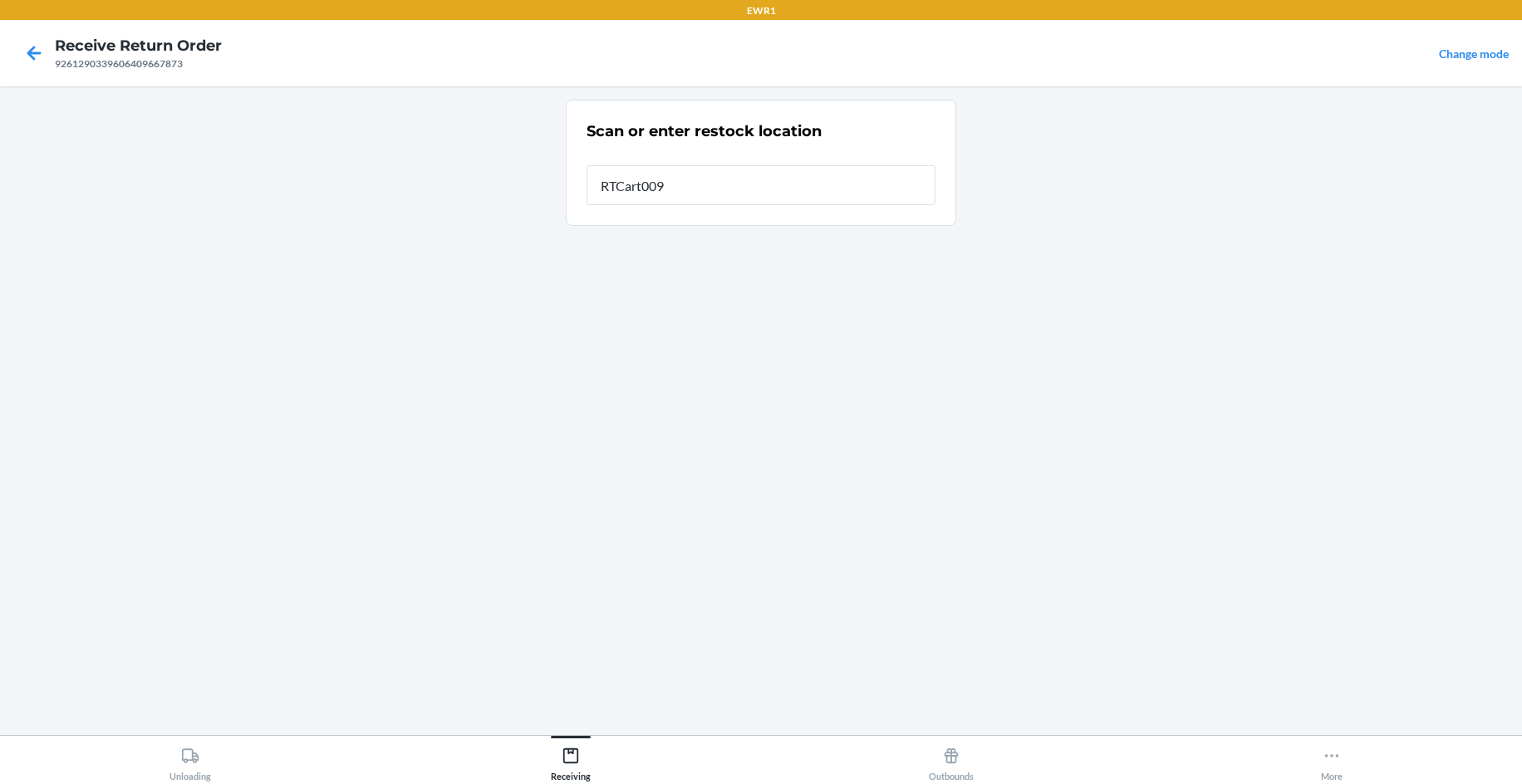
type input "RTCart009"
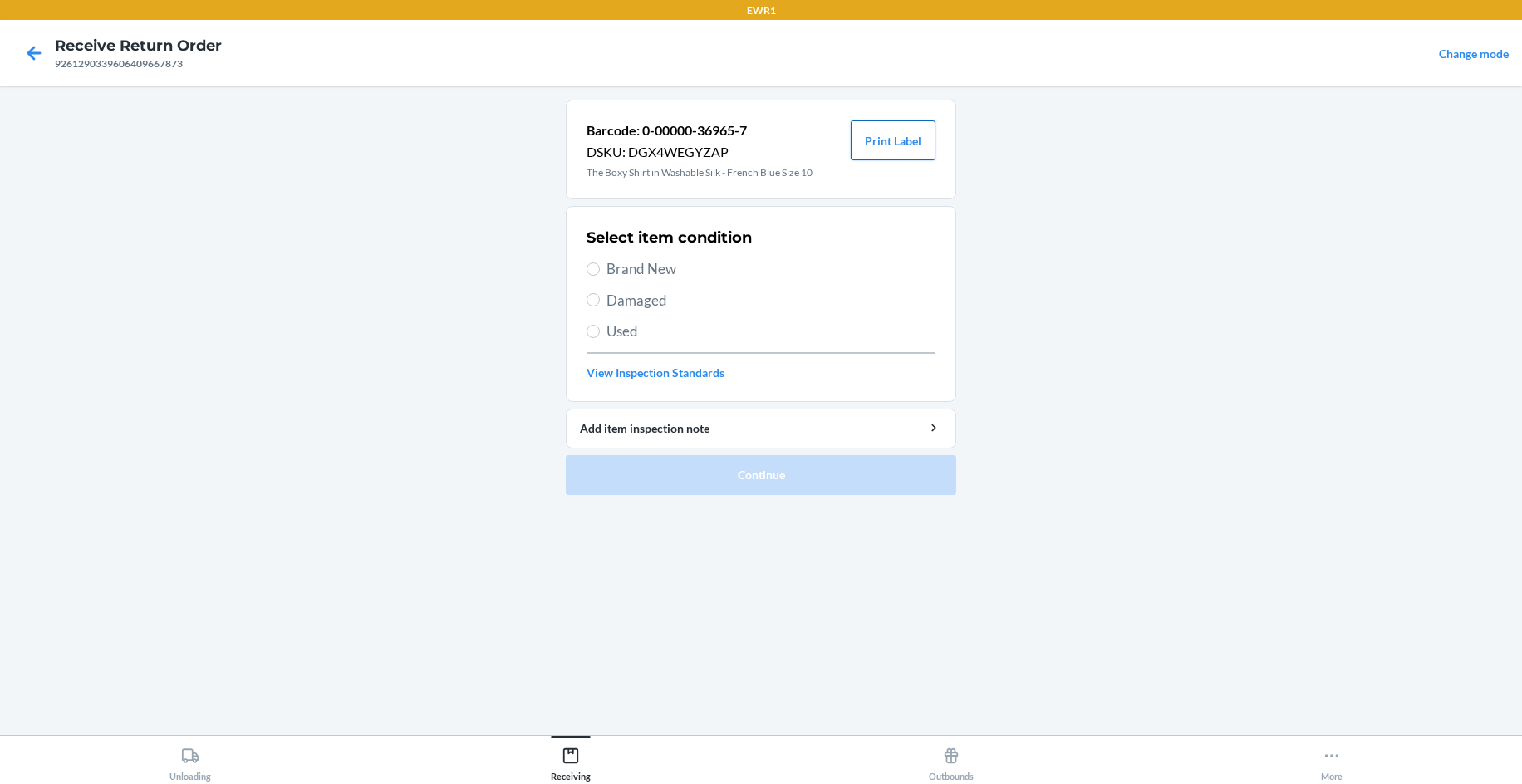
click at [917, 134] on button "Print Label" at bounding box center [892, 141] width 84 height 40
click at [725, 271] on span "Brand New" at bounding box center [771, 269] width 329 height 22
click at [600, 271] on input "Brand New" at bounding box center [593, 270] width 13 height 13
radio input "true"
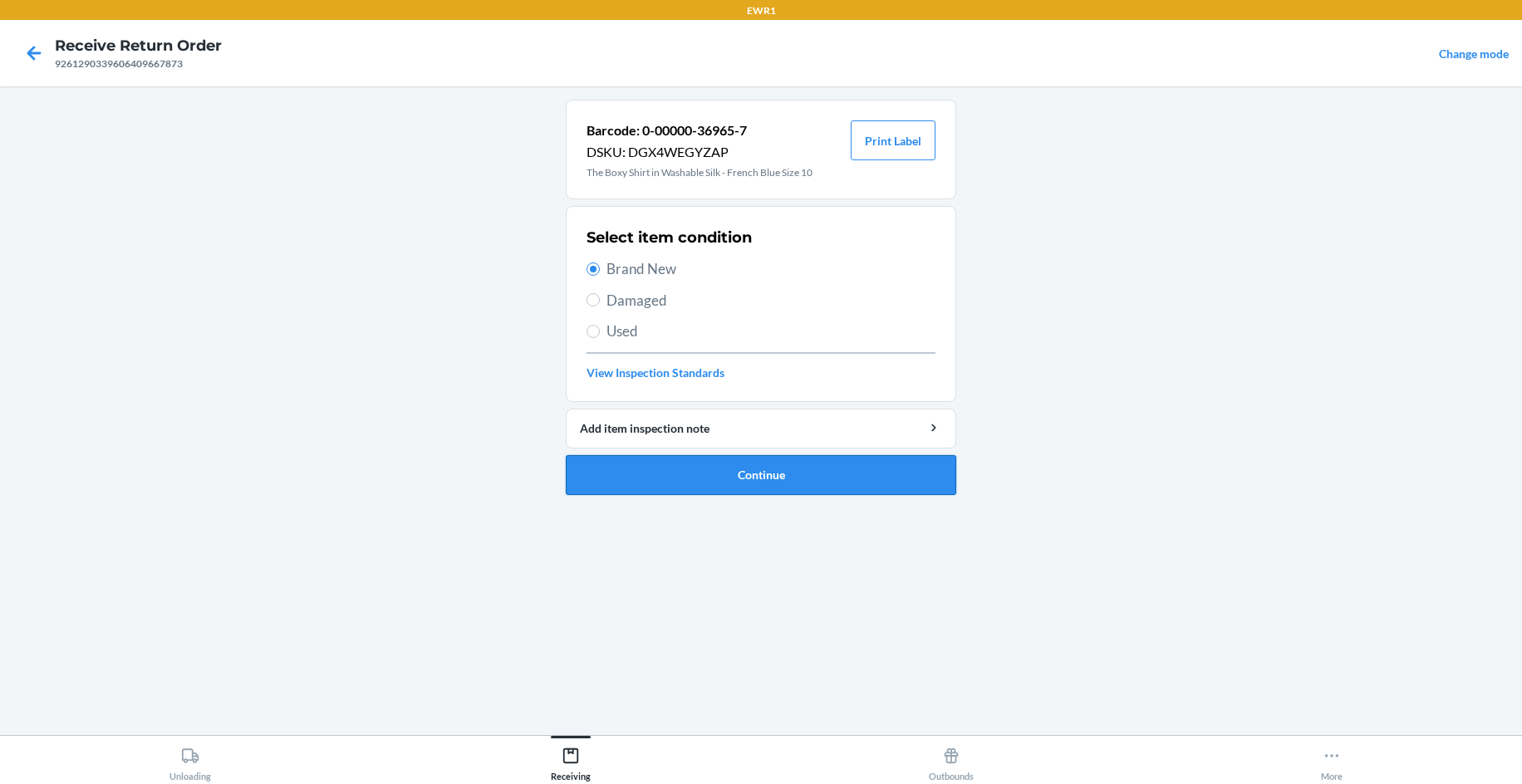
click at [846, 472] on button "Continue" at bounding box center [760, 475] width 391 height 40
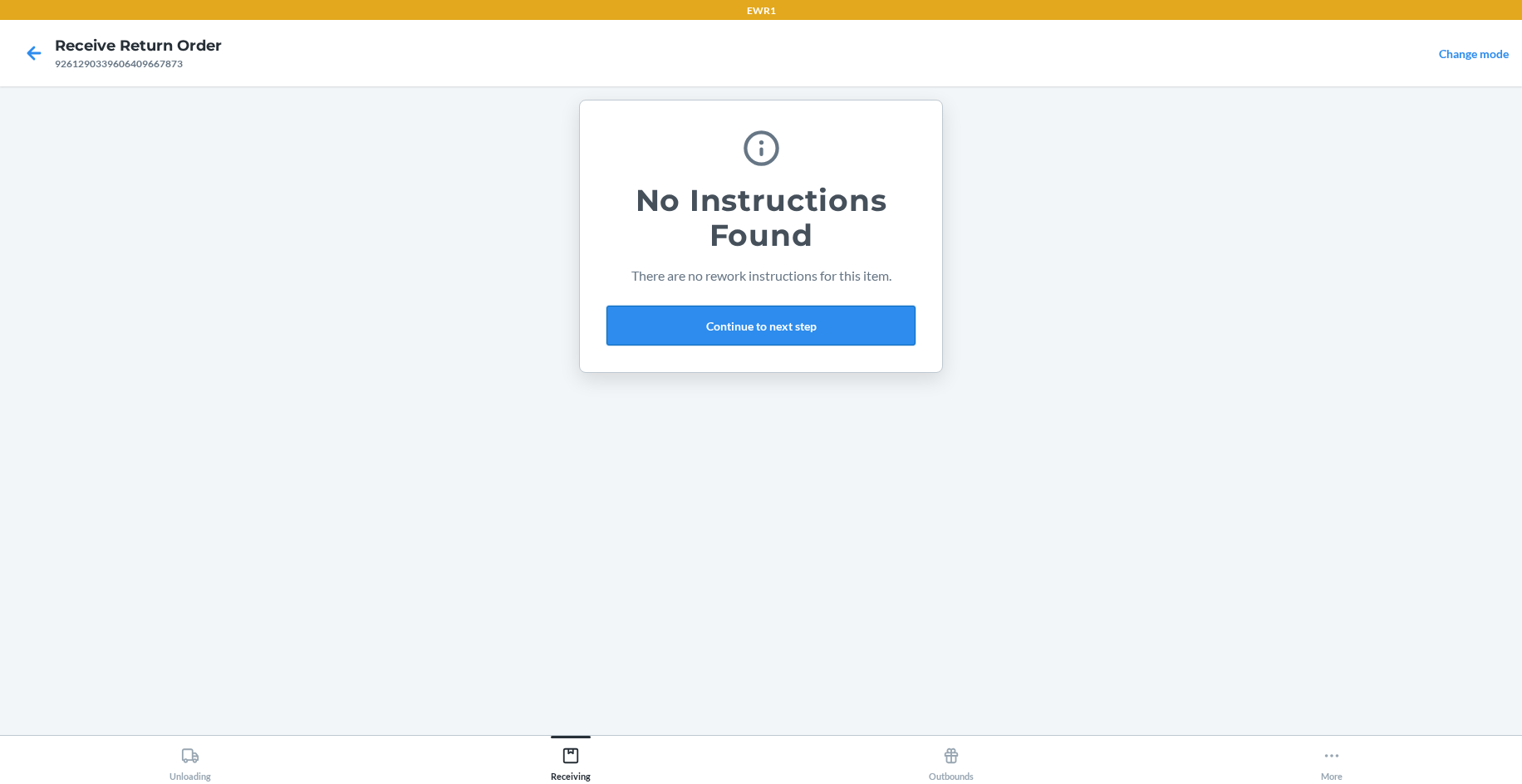
click at [801, 322] on button "Continue to next step" at bounding box center [761, 326] width 309 height 40
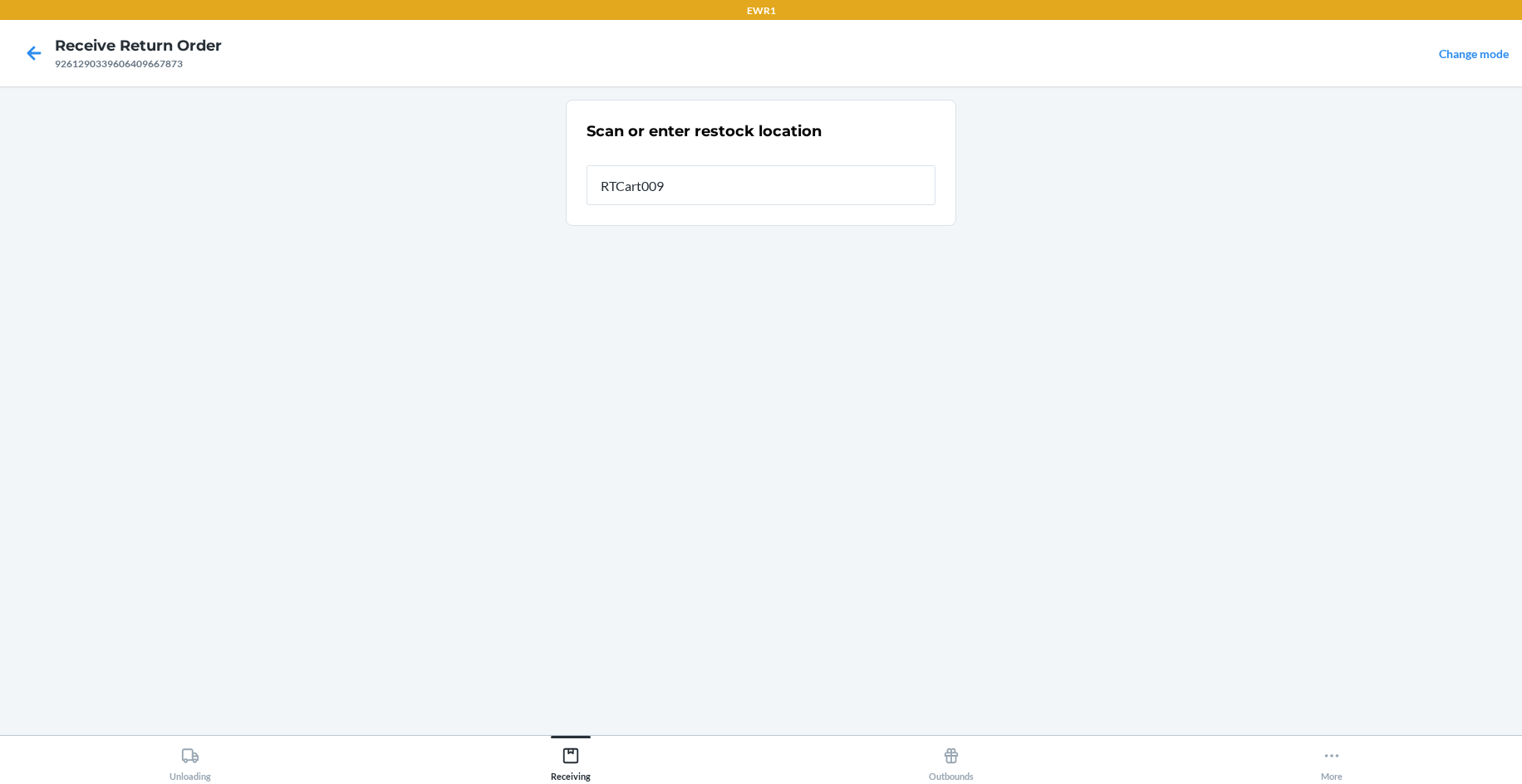
type input "RTCart009"
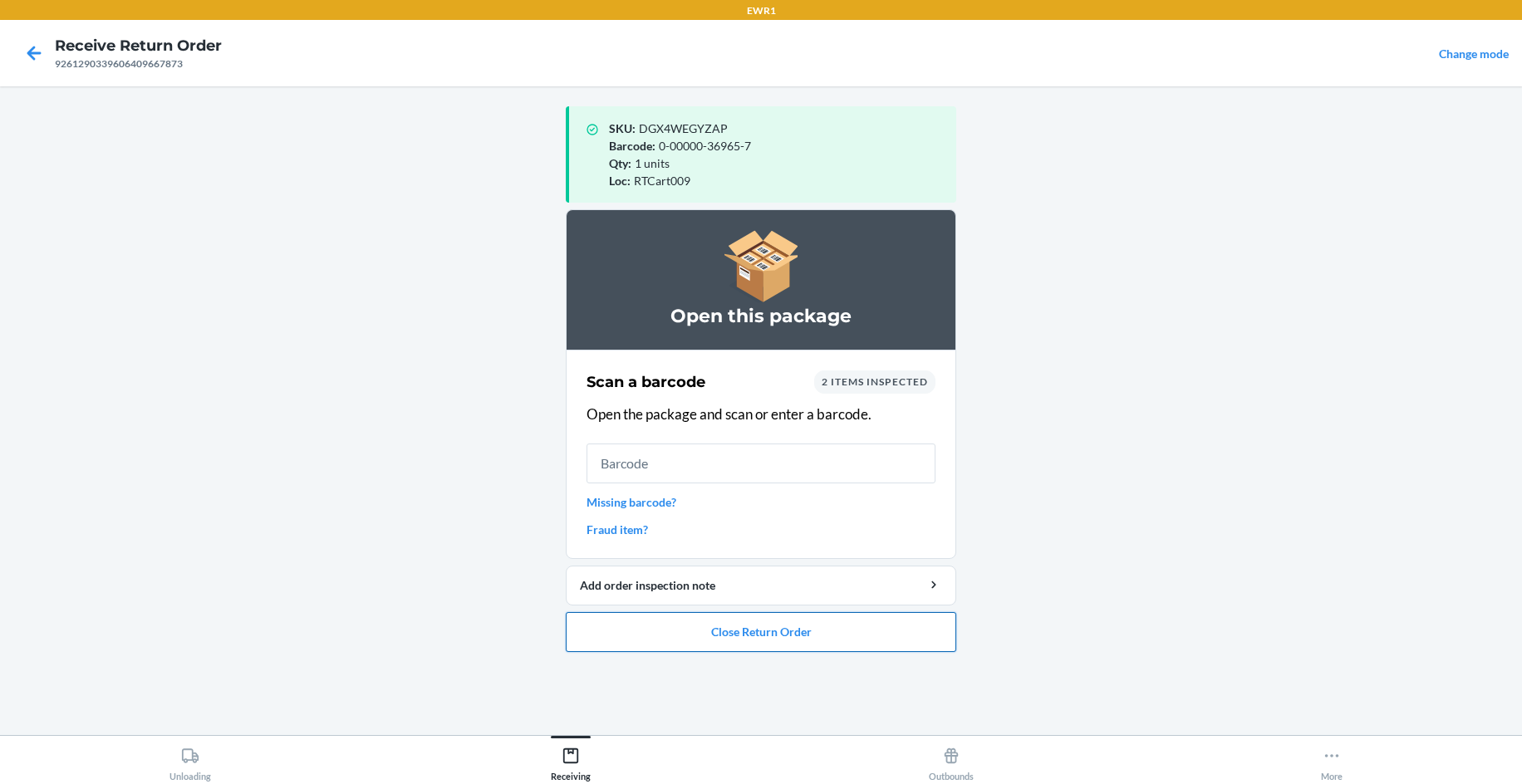
click at [806, 637] on button "Close Return Order" at bounding box center [760, 632] width 391 height 40
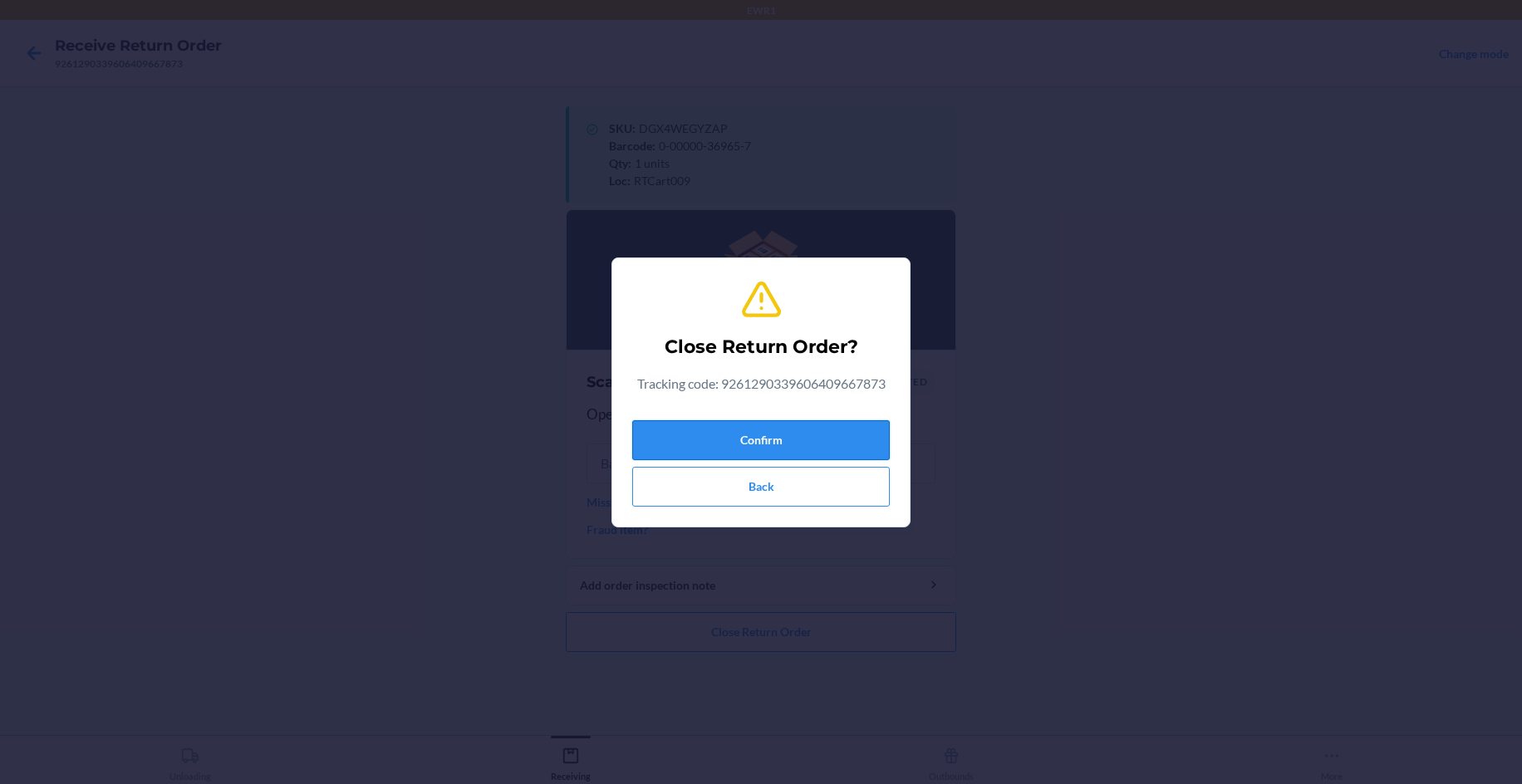
click at [824, 442] on button "Confirm" at bounding box center [761, 440] width 257 height 40
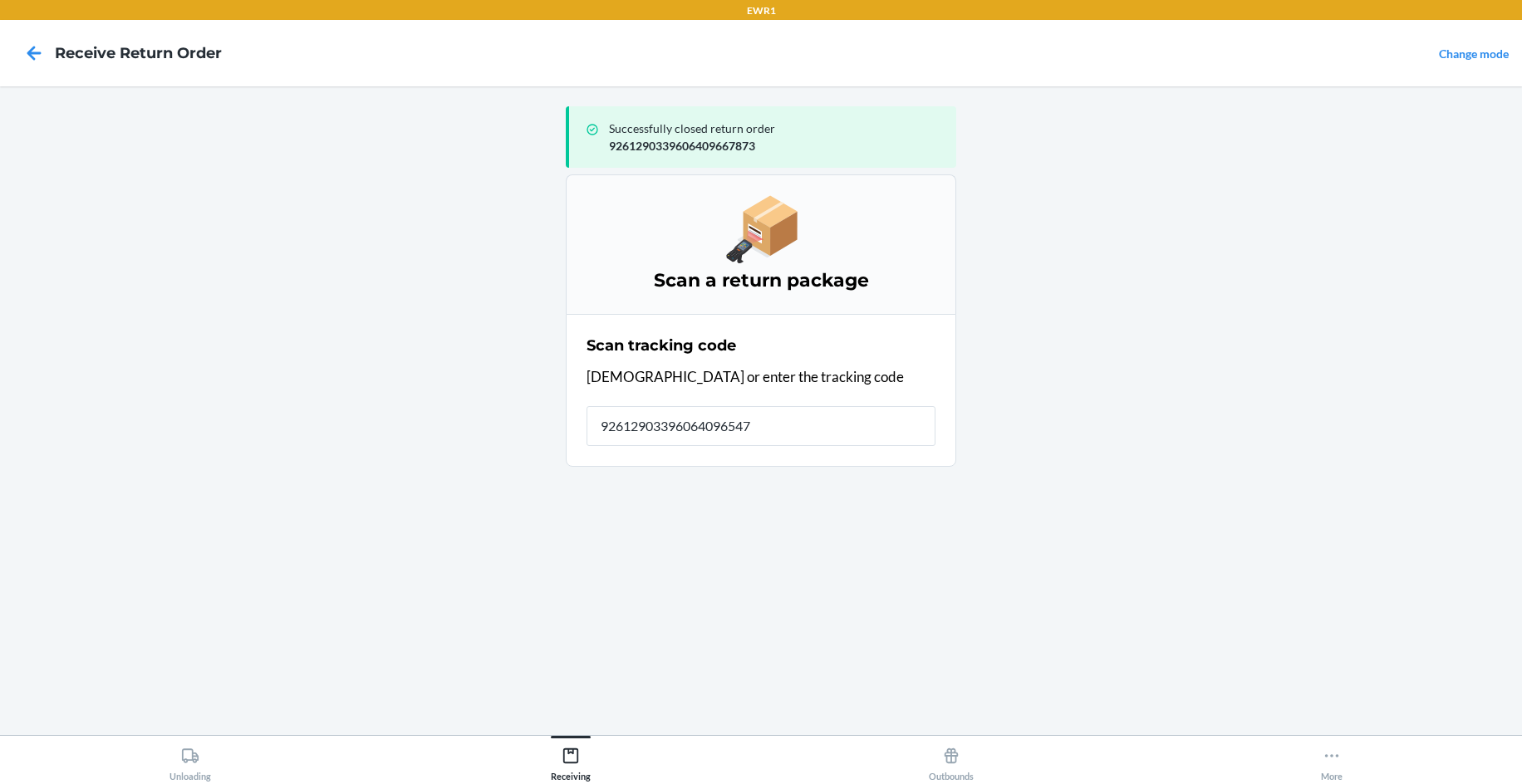
type input "926129033960640965475"
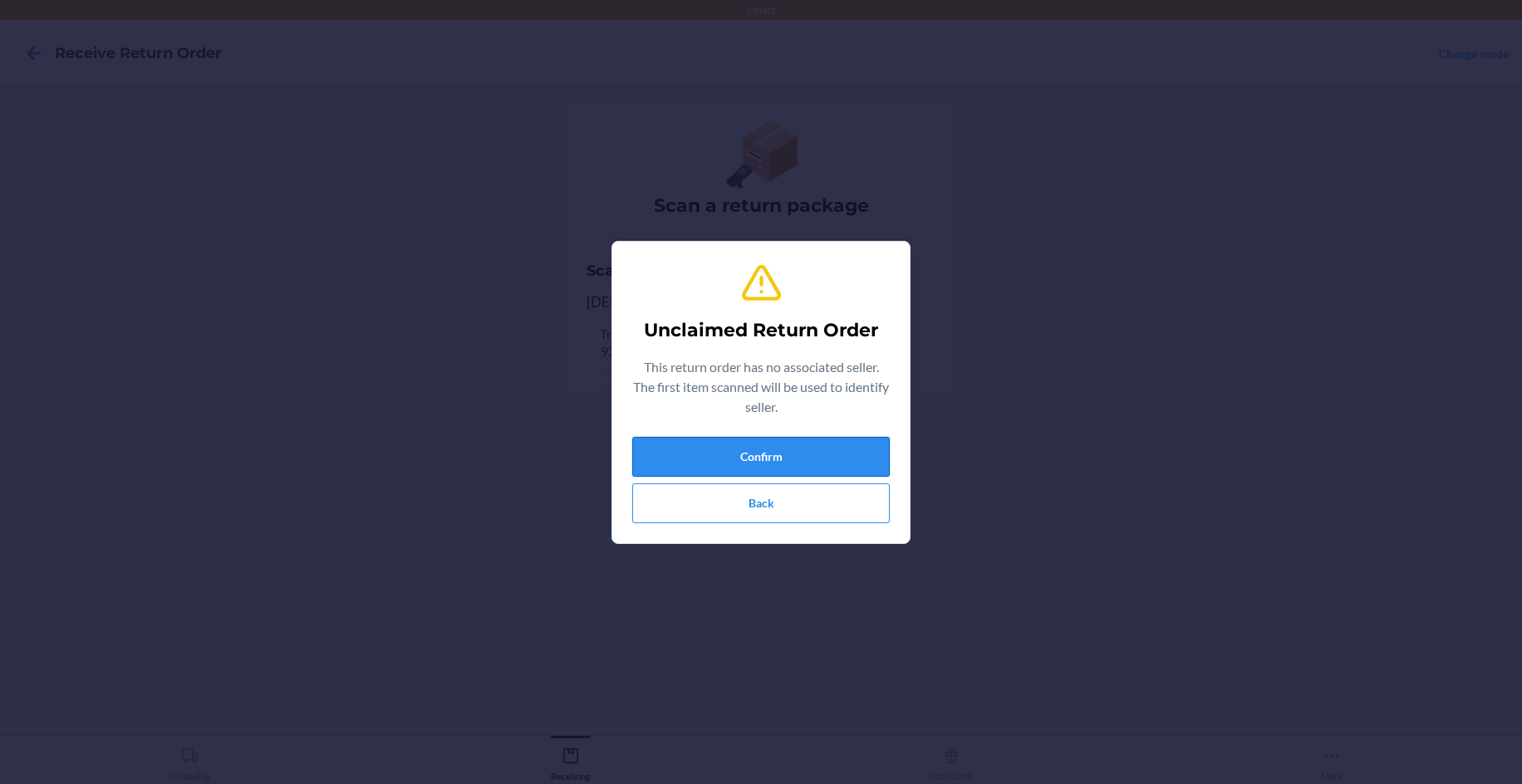
click at [847, 440] on button "Confirm" at bounding box center [761, 457] width 257 height 40
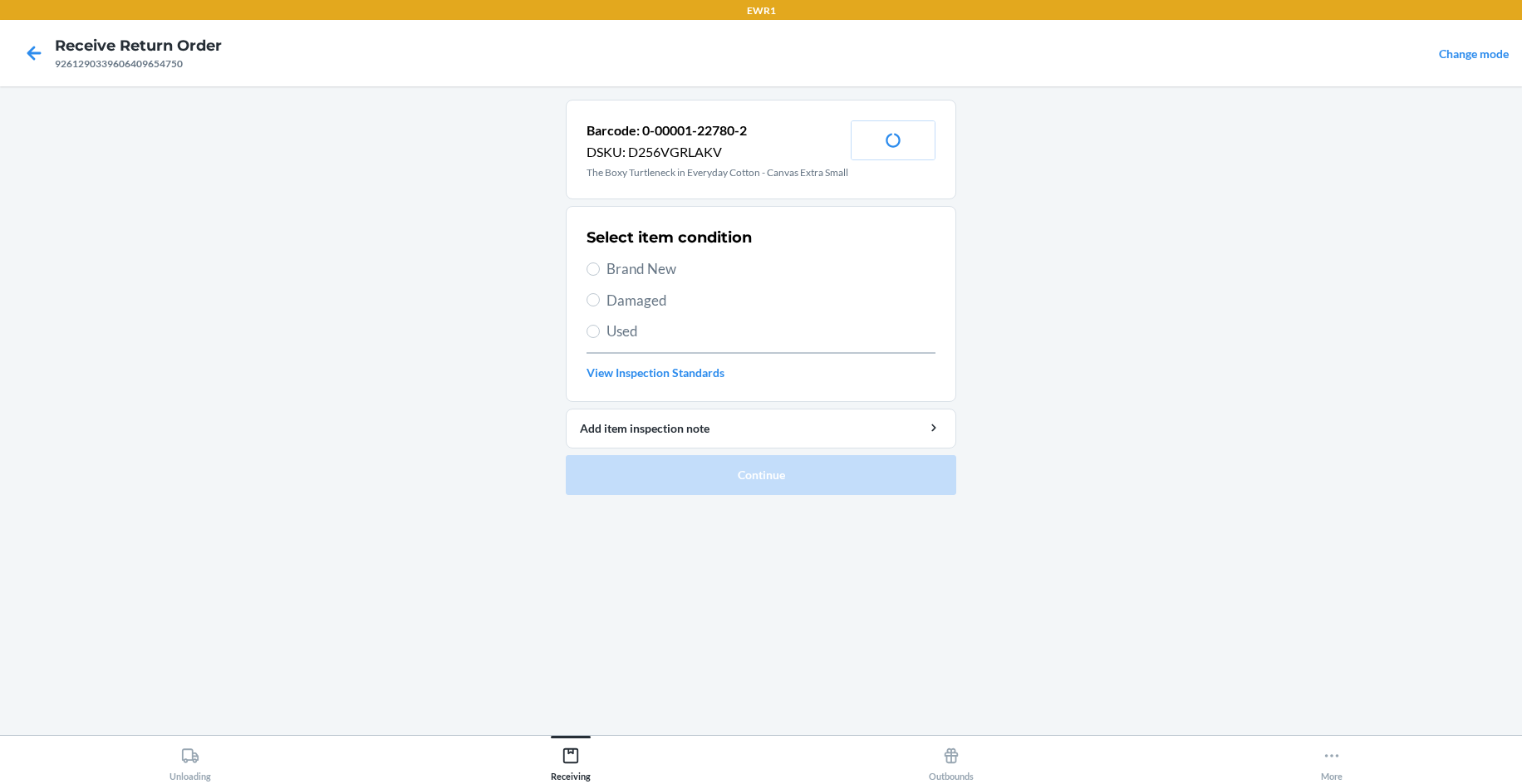
drag, startPoint x: 711, startPoint y: 283, endPoint x: 752, endPoint y: 249, distance: 53.3
click at [712, 280] on span "Brand New" at bounding box center [771, 269] width 329 height 22
click at [600, 275] on input "Brand New" at bounding box center [593, 270] width 13 height 13
radio input "true"
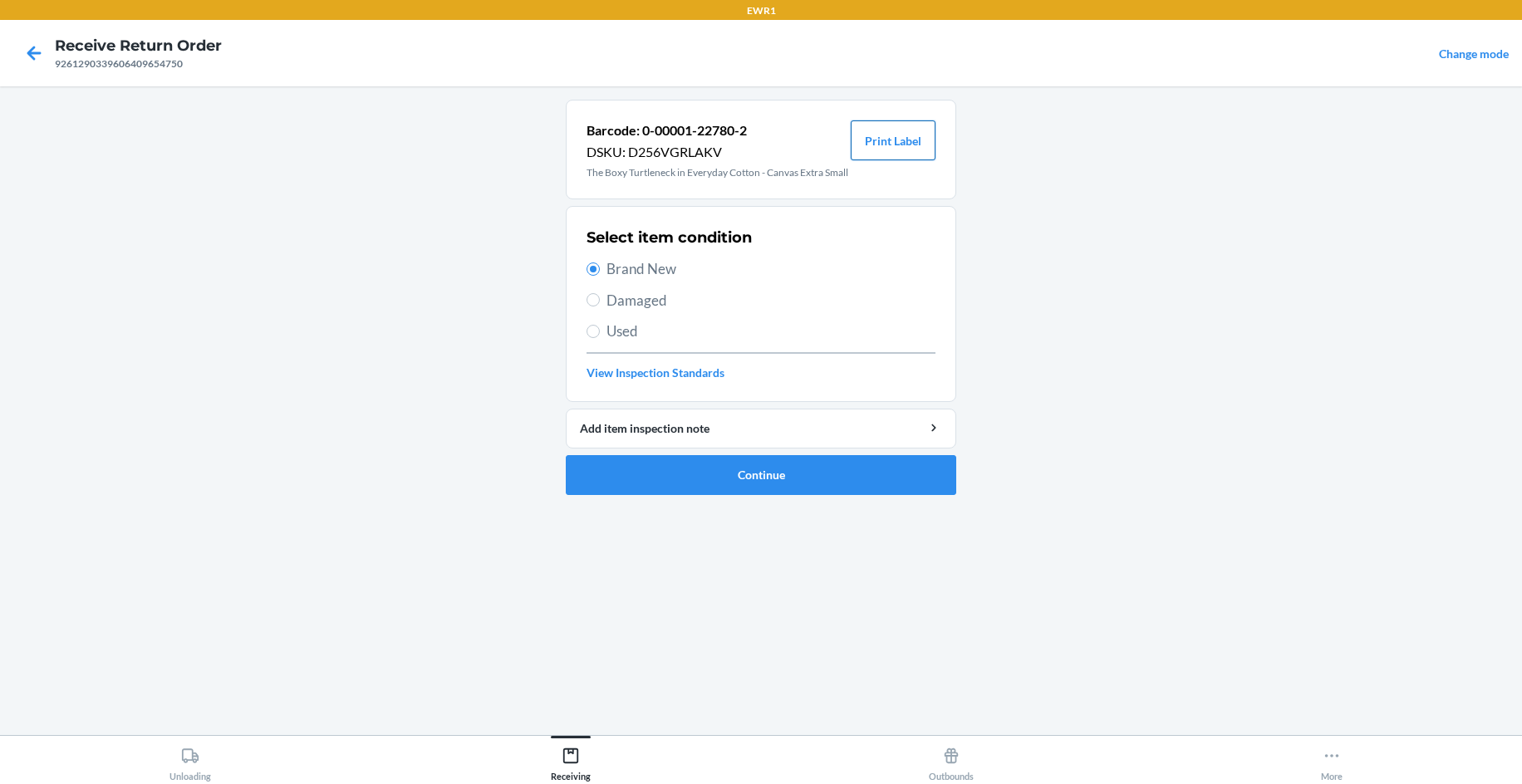
click at [901, 148] on button "Print Label" at bounding box center [892, 141] width 84 height 40
click at [774, 487] on button "Continue" at bounding box center [760, 475] width 391 height 40
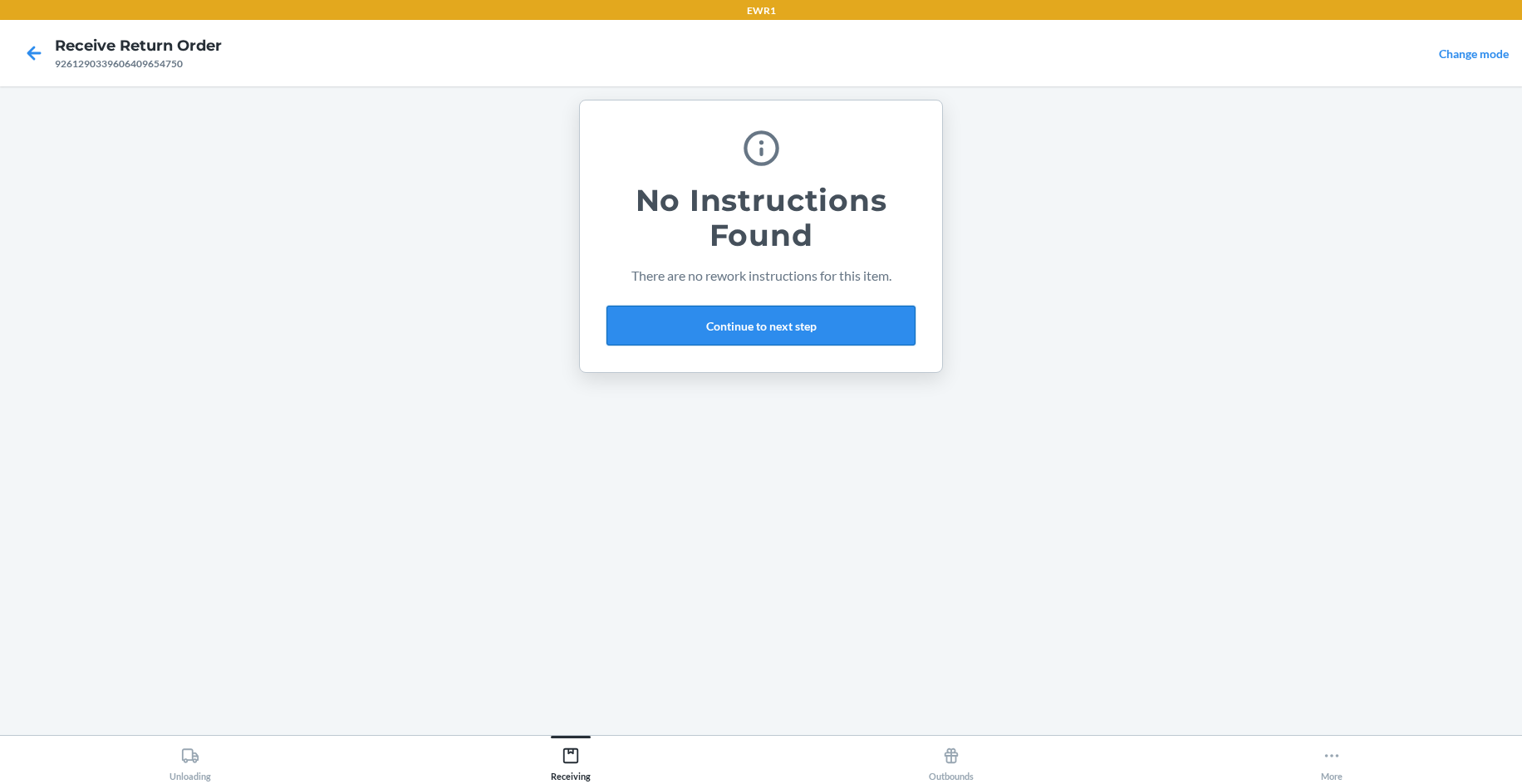
click at [787, 334] on button "Continue to next step" at bounding box center [761, 326] width 309 height 40
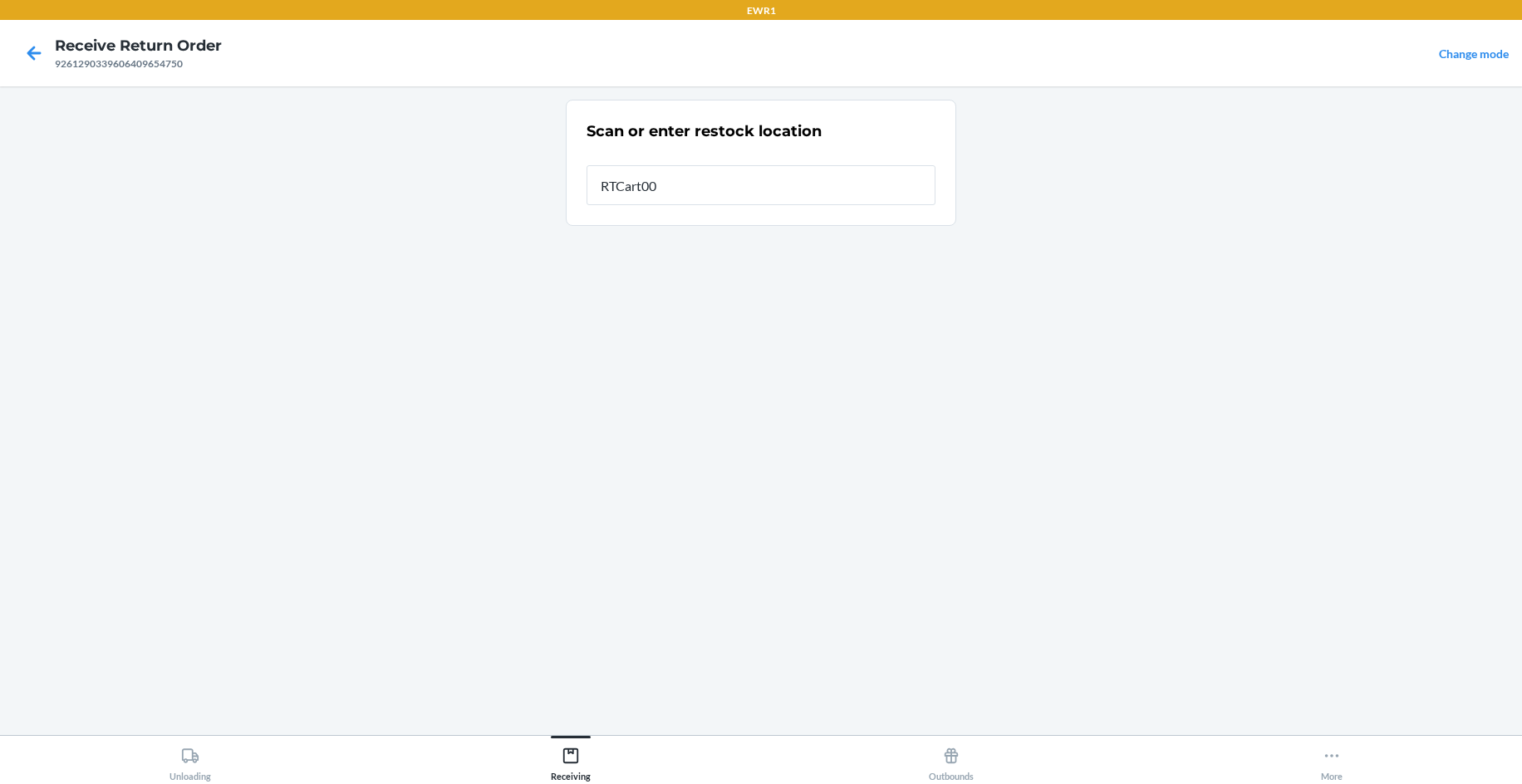
type input "RTCart009"
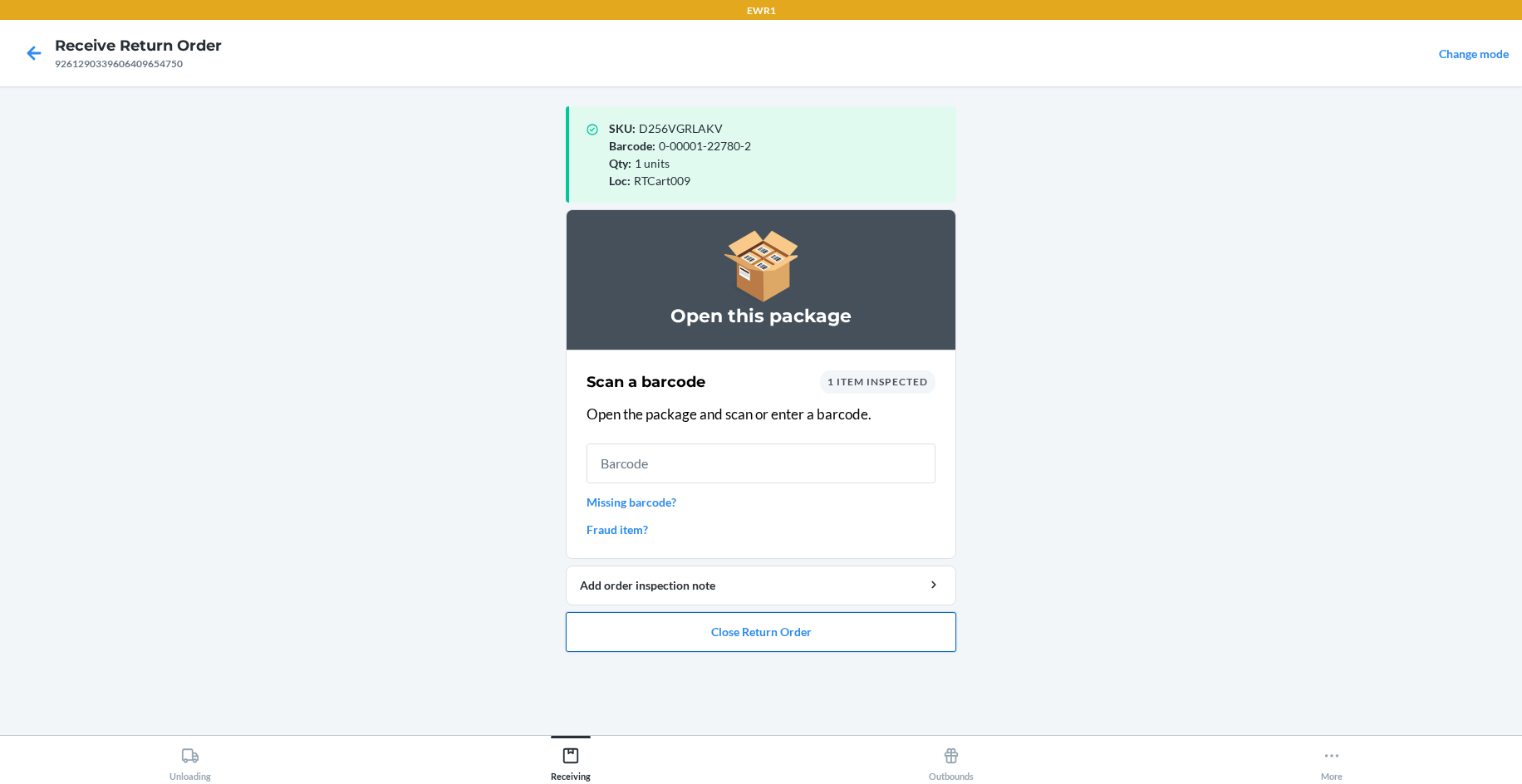
drag, startPoint x: 736, startPoint y: 639, endPoint x: 733, endPoint y: 625, distance: 14.3
click at [735, 630] on button "Close Return Order" at bounding box center [760, 632] width 391 height 40
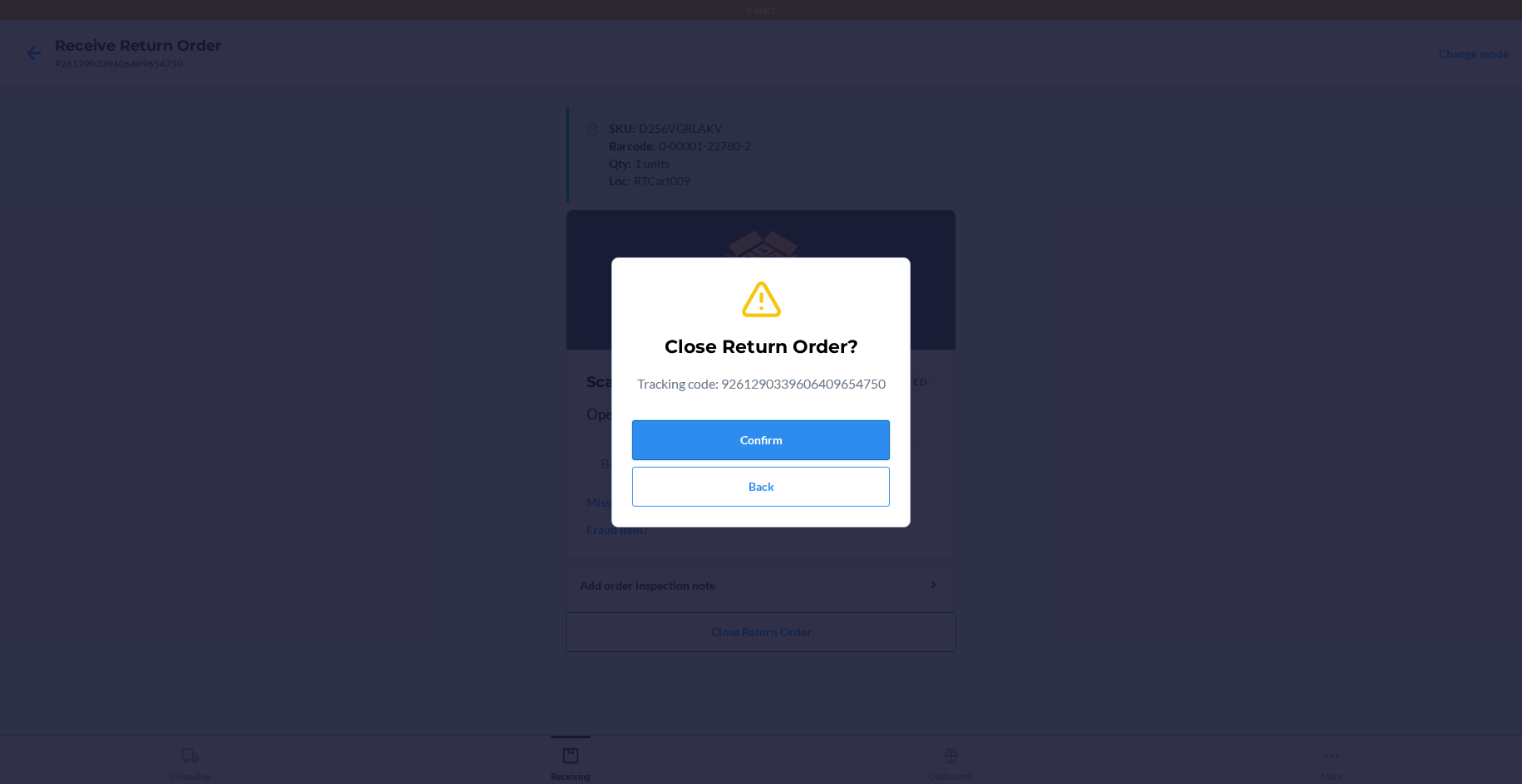
click at [735, 452] on button "Confirm" at bounding box center [761, 440] width 257 height 40
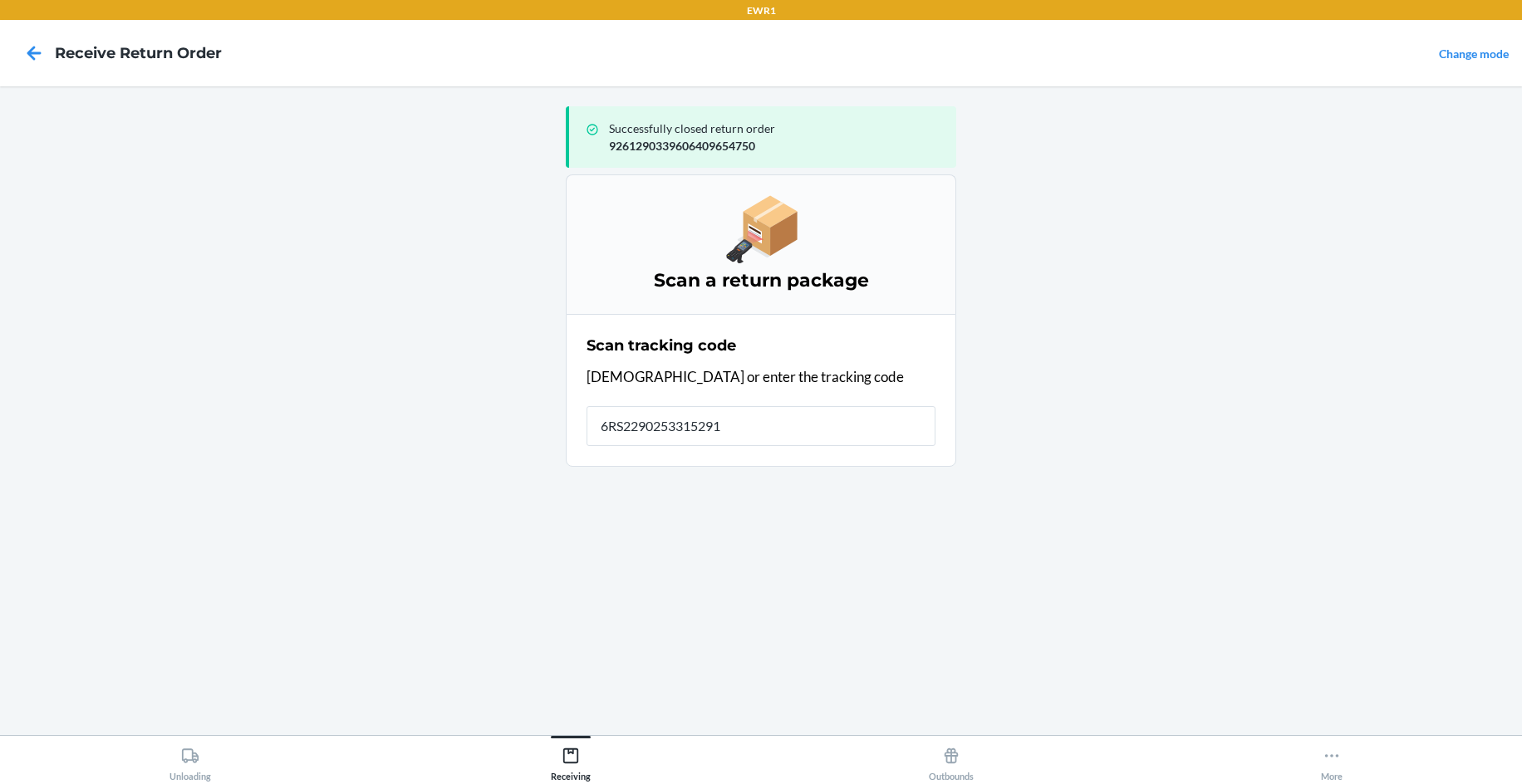
type input "[US_VEHICLE_IDENTIFICATION_NUMBER]"
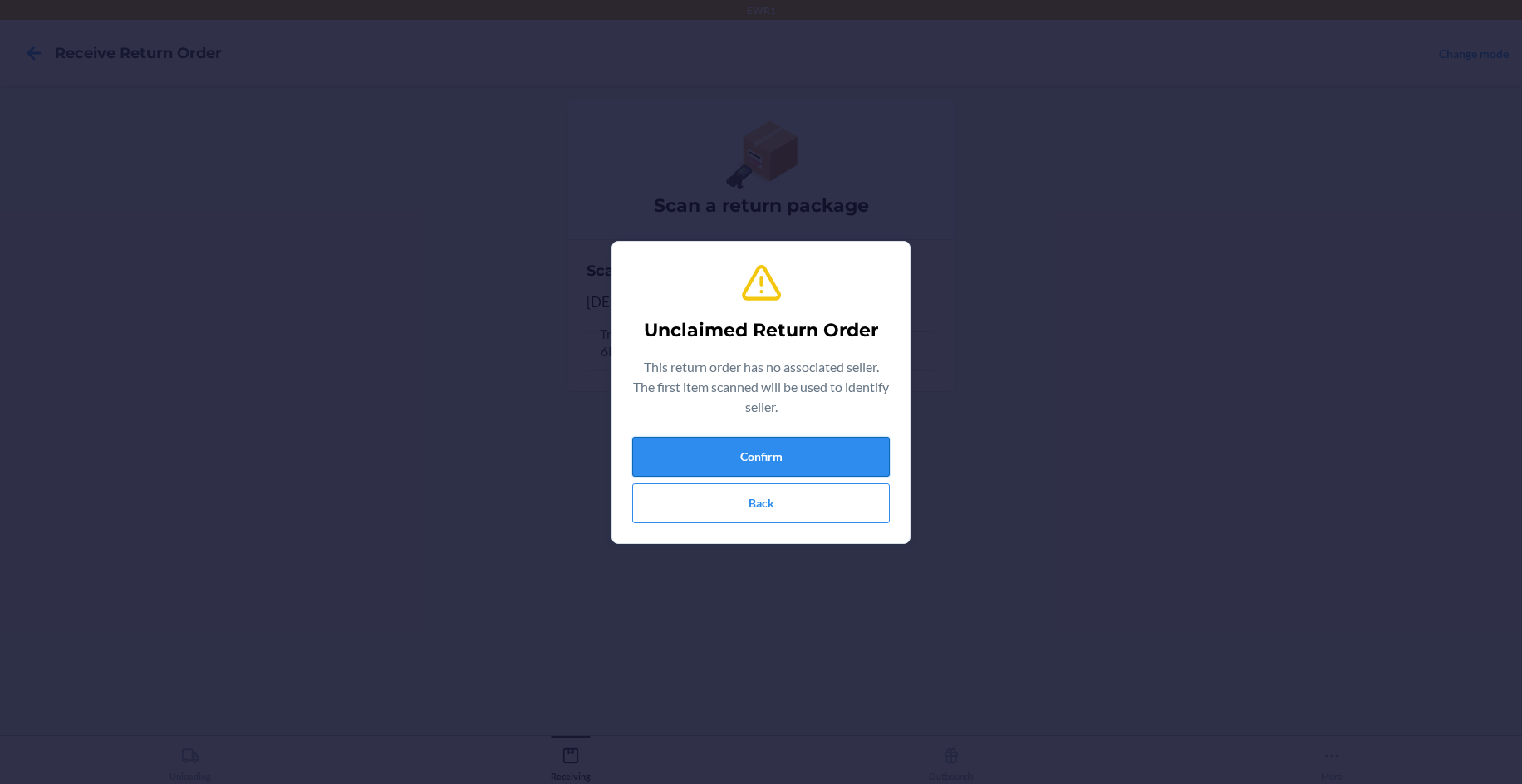
click at [856, 442] on button "Confirm" at bounding box center [761, 457] width 257 height 40
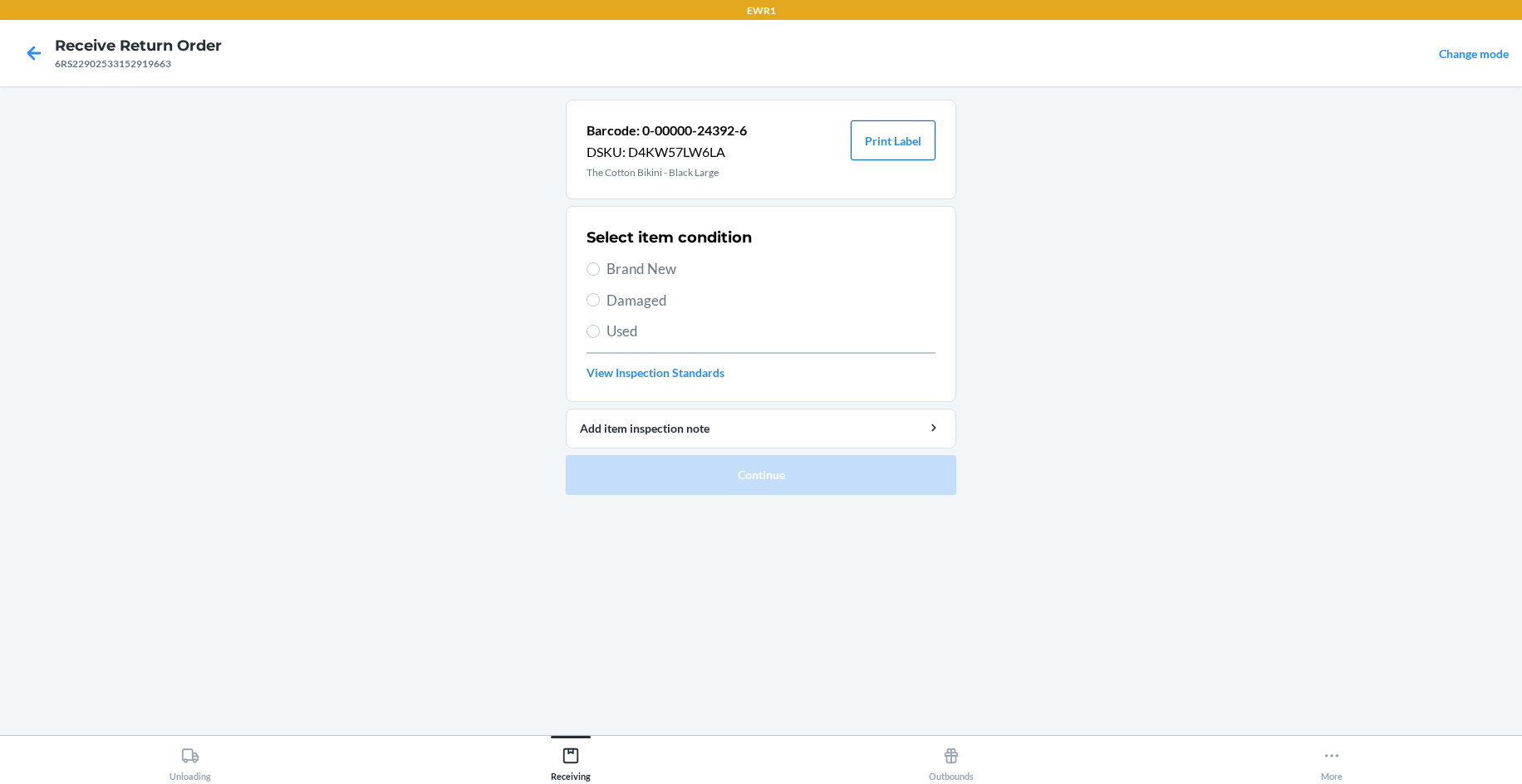
click at [870, 154] on button "Print Label" at bounding box center [892, 141] width 84 height 40
click at [644, 273] on span "Brand New" at bounding box center [771, 269] width 329 height 22
click at [600, 273] on input "Brand New" at bounding box center [593, 270] width 13 height 13
radio input "true"
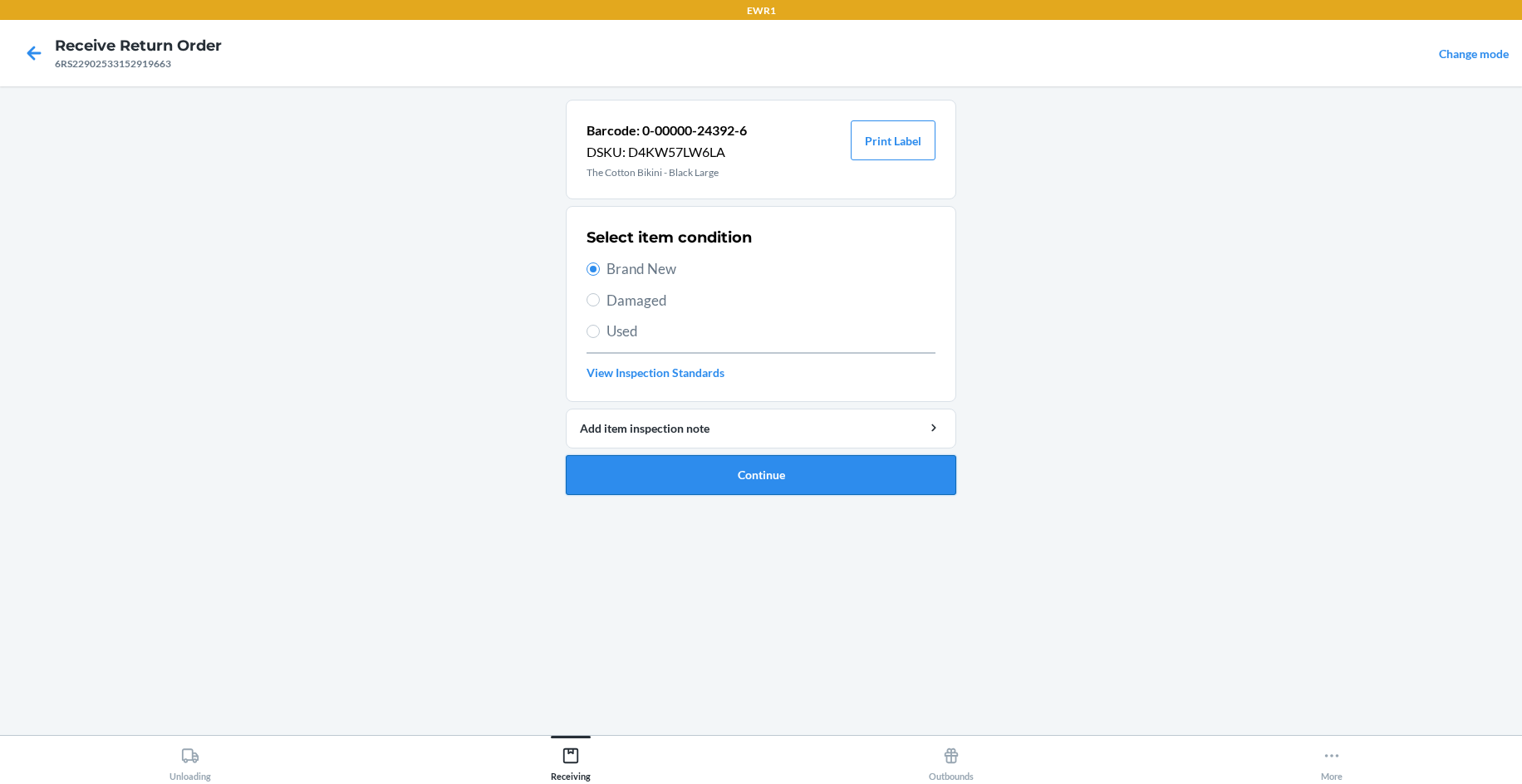
click at [661, 470] on button "Continue" at bounding box center [760, 475] width 391 height 40
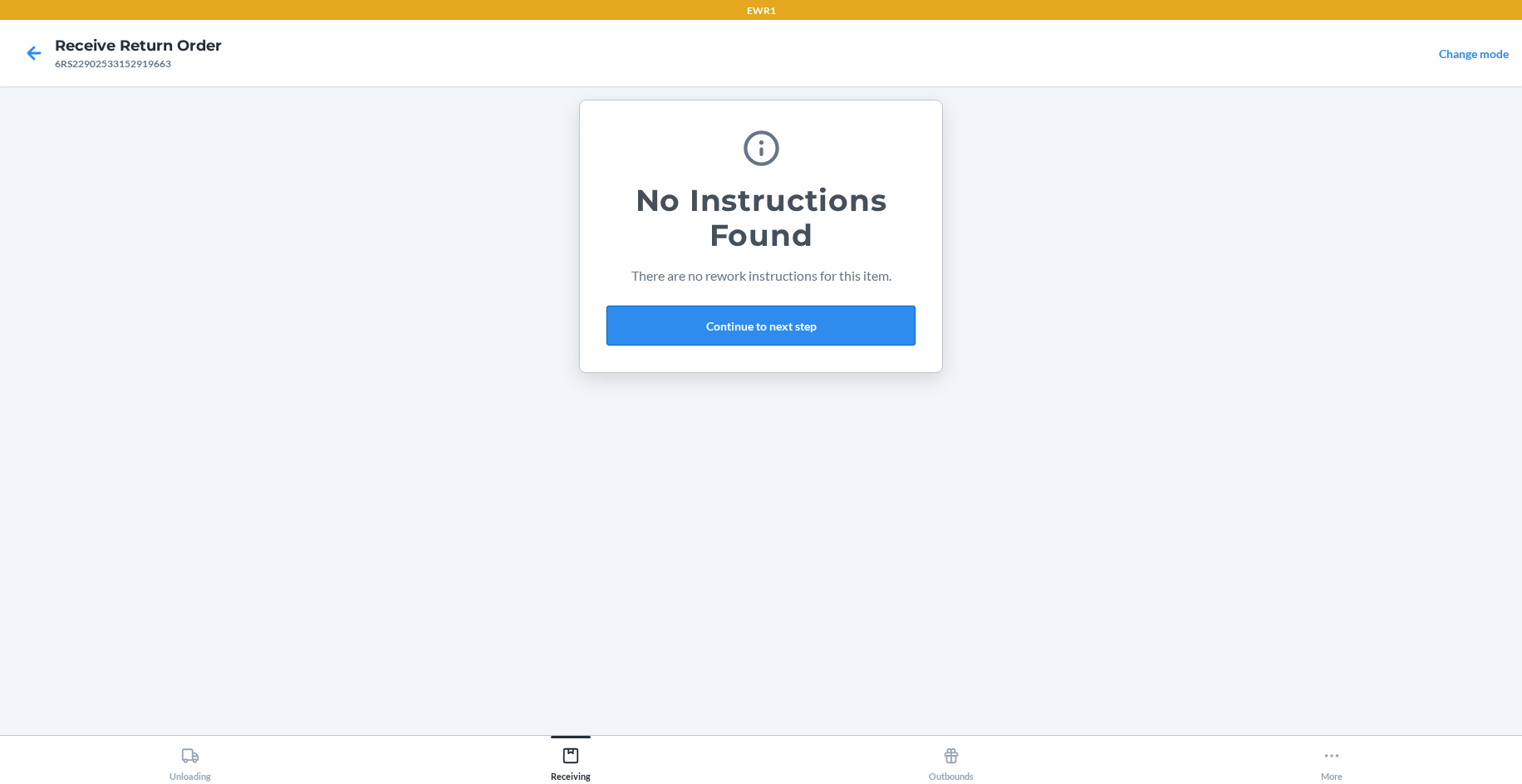
click at [820, 335] on button "Continue to next step" at bounding box center [761, 326] width 309 height 40
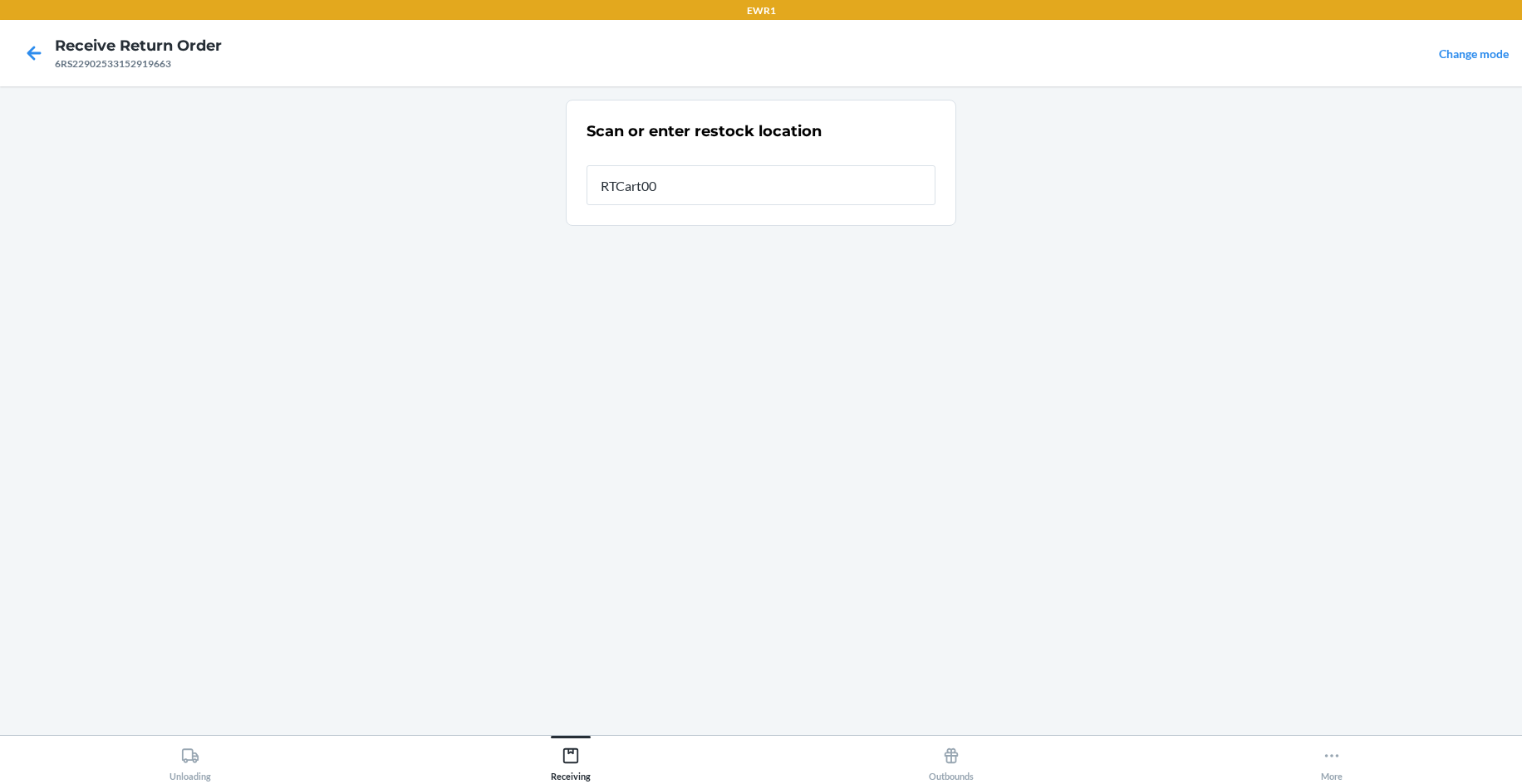
type input "RTCart009"
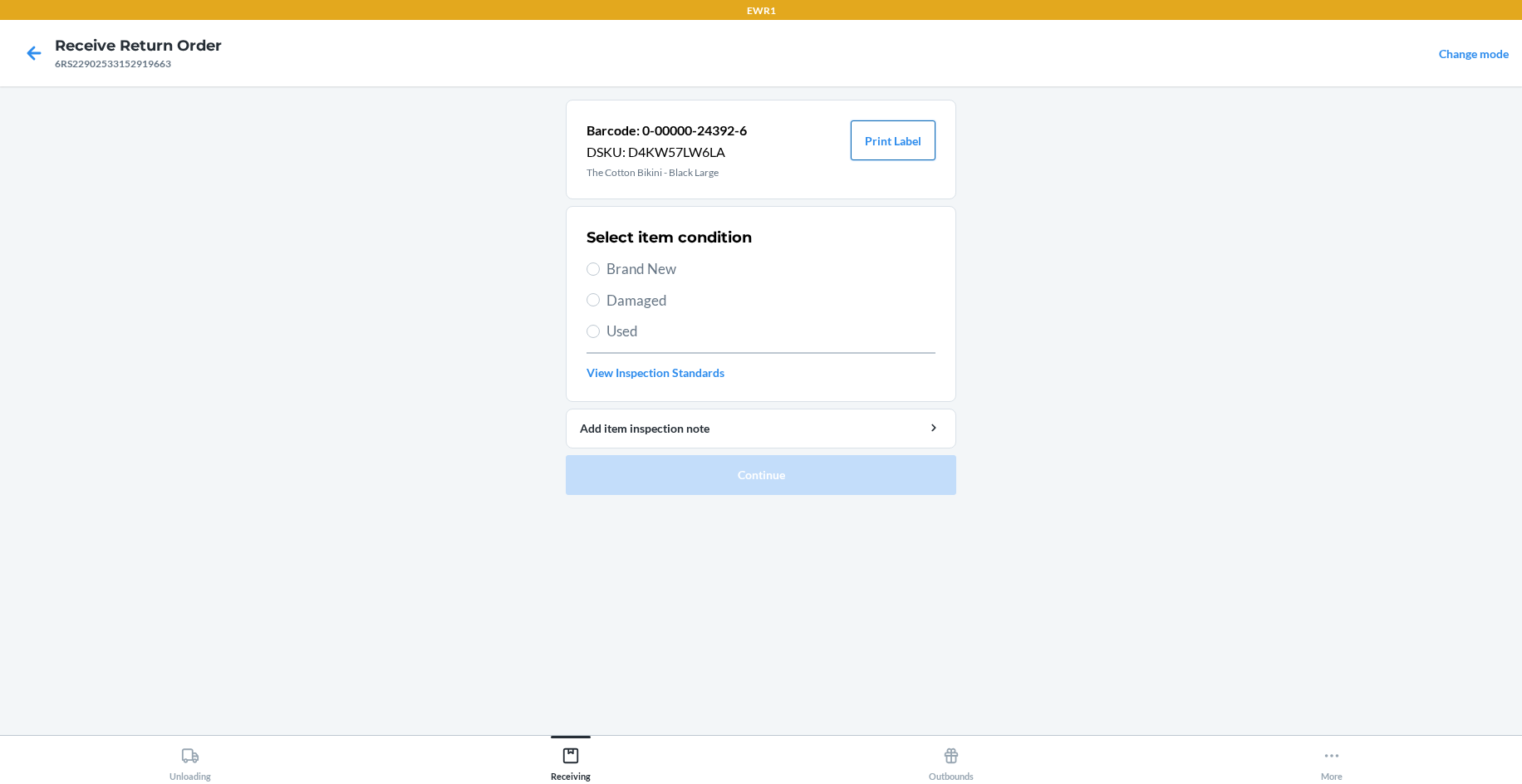
click at [871, 131] on button "Print Label" at bounding box center [892, 141] width 84 height 40
click at [673, 277] on span "Brand New" at bounding box center [771, 269] width 329 height 22
click at [600, 275] on input "Brand New" at bounding box center [593, 270] width 13 height 13
radio input "true"
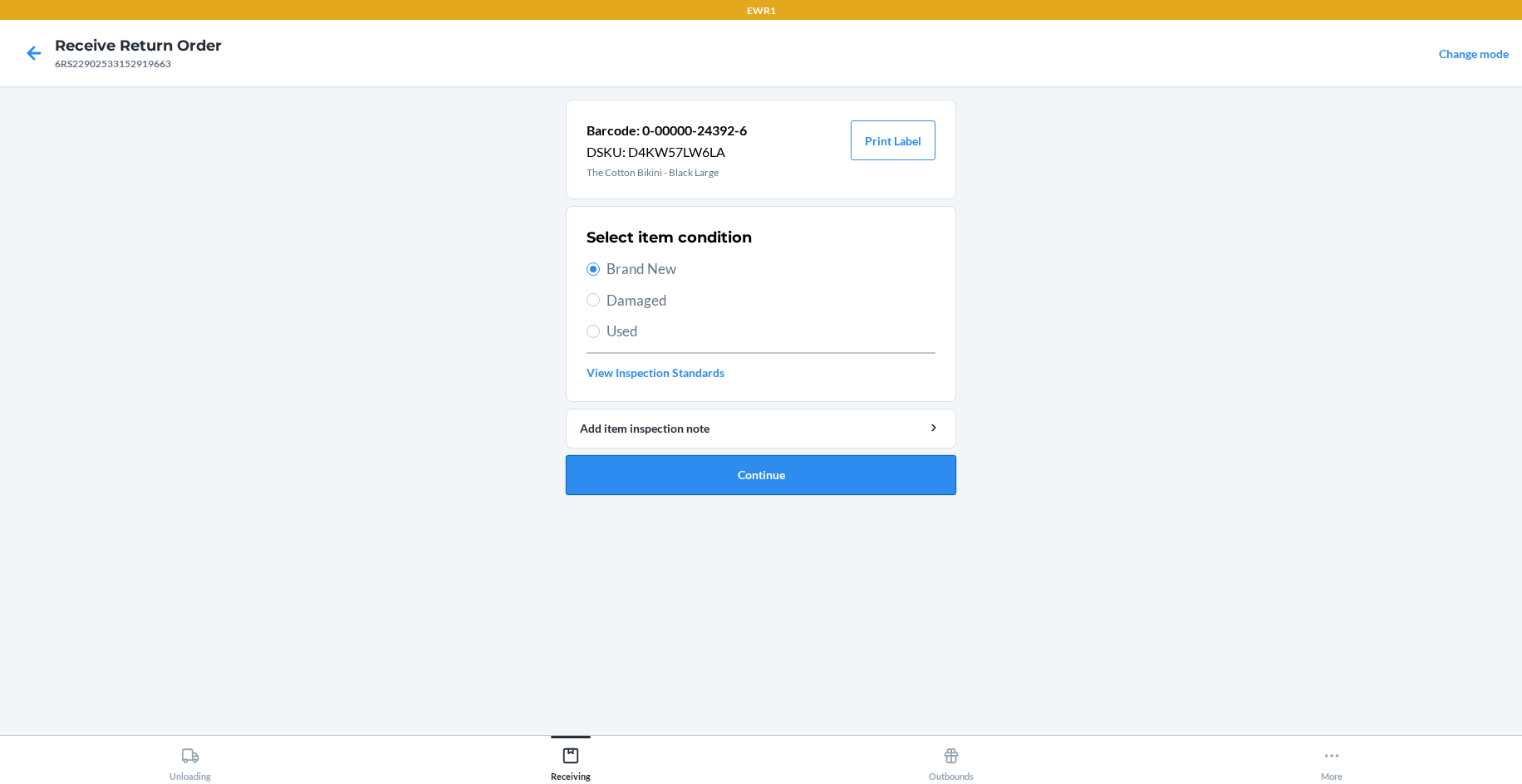
click at [790, 483] on button "Continue" at bounding box center [760, 475] width 391 height 40
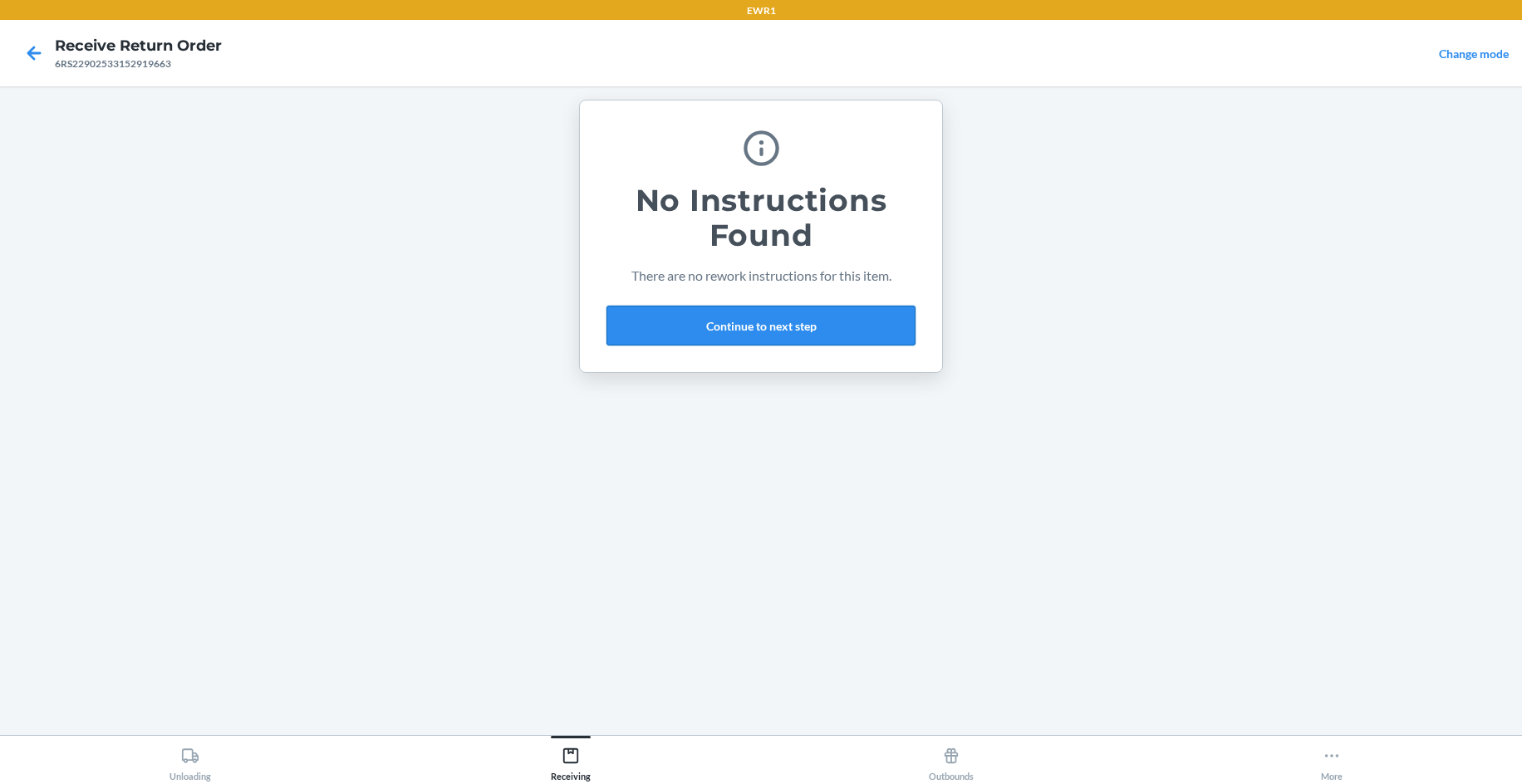
drag, startPoint x: 795, startPoint y: 322, endPoint x: 769, endPoint y: 335, distance: 29.1
click at [789, 328] on button "Continue to next step" at bounding box center [761, 326] width 309 height 40
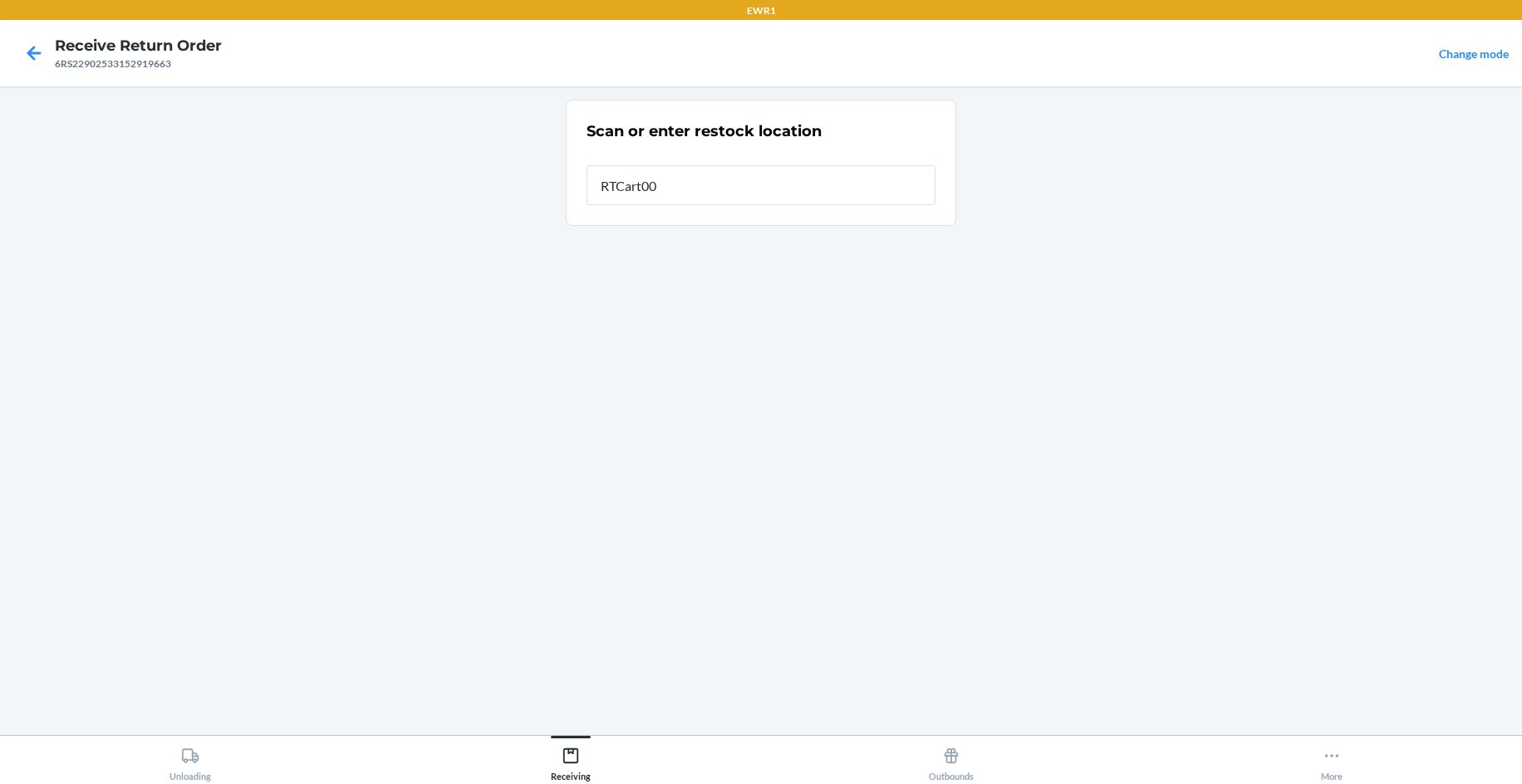
type input "RTCart009"
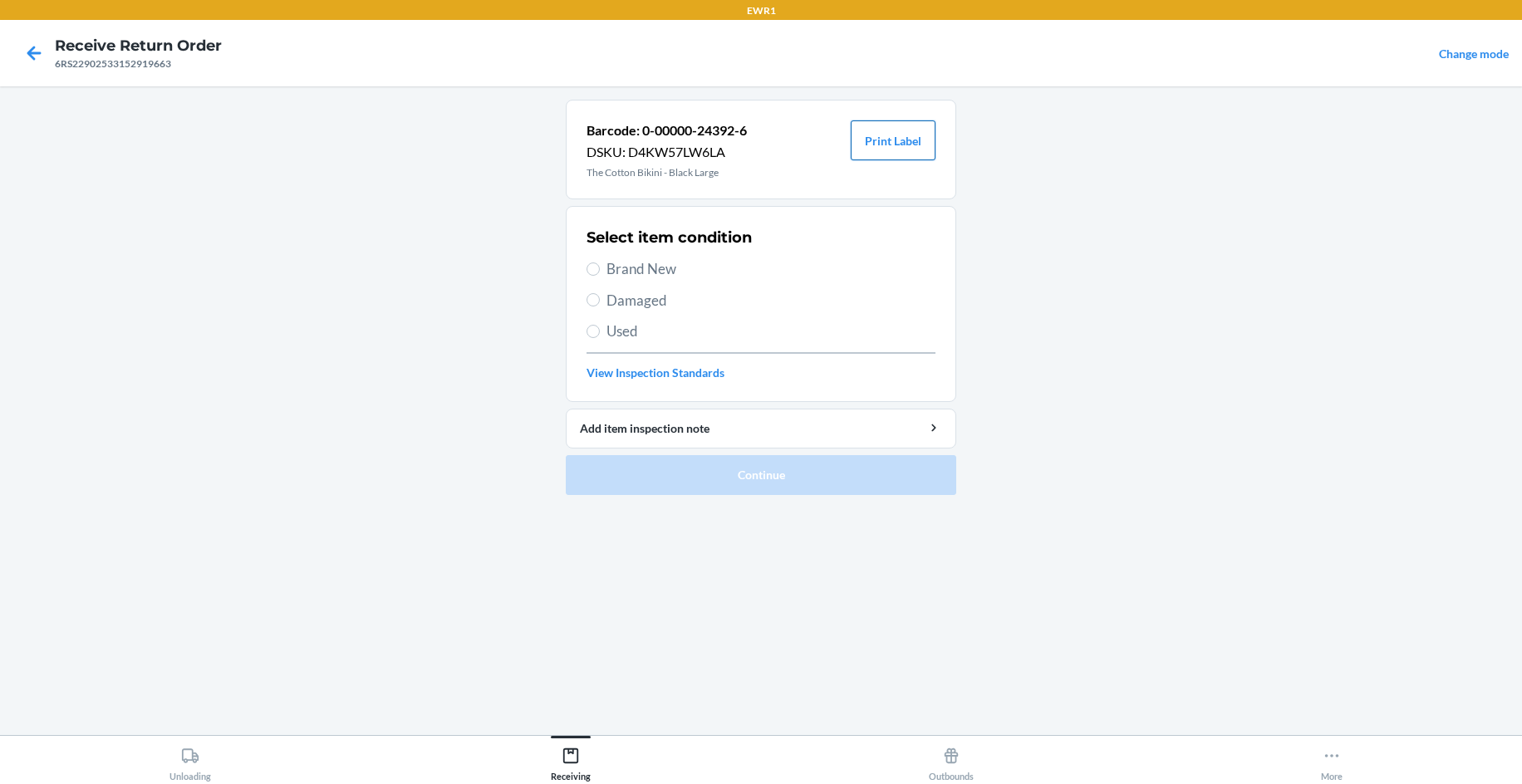
click at [891, 145] on button "Print Label" at bounding box center [892, 141] width 84 height 40
click at [664, 255] on div "Select item condition Brand New Damaged Used View Inspection Standards" at bounding box center [761, 303] width 349 height 164
click at [661, 269] on span "Brand New" at bounding box center [771, 269] width 329 height 22
click at [600, 269] on input "Brand New" at bounding box center [593, 270] width 13 height 13
radio input "true"
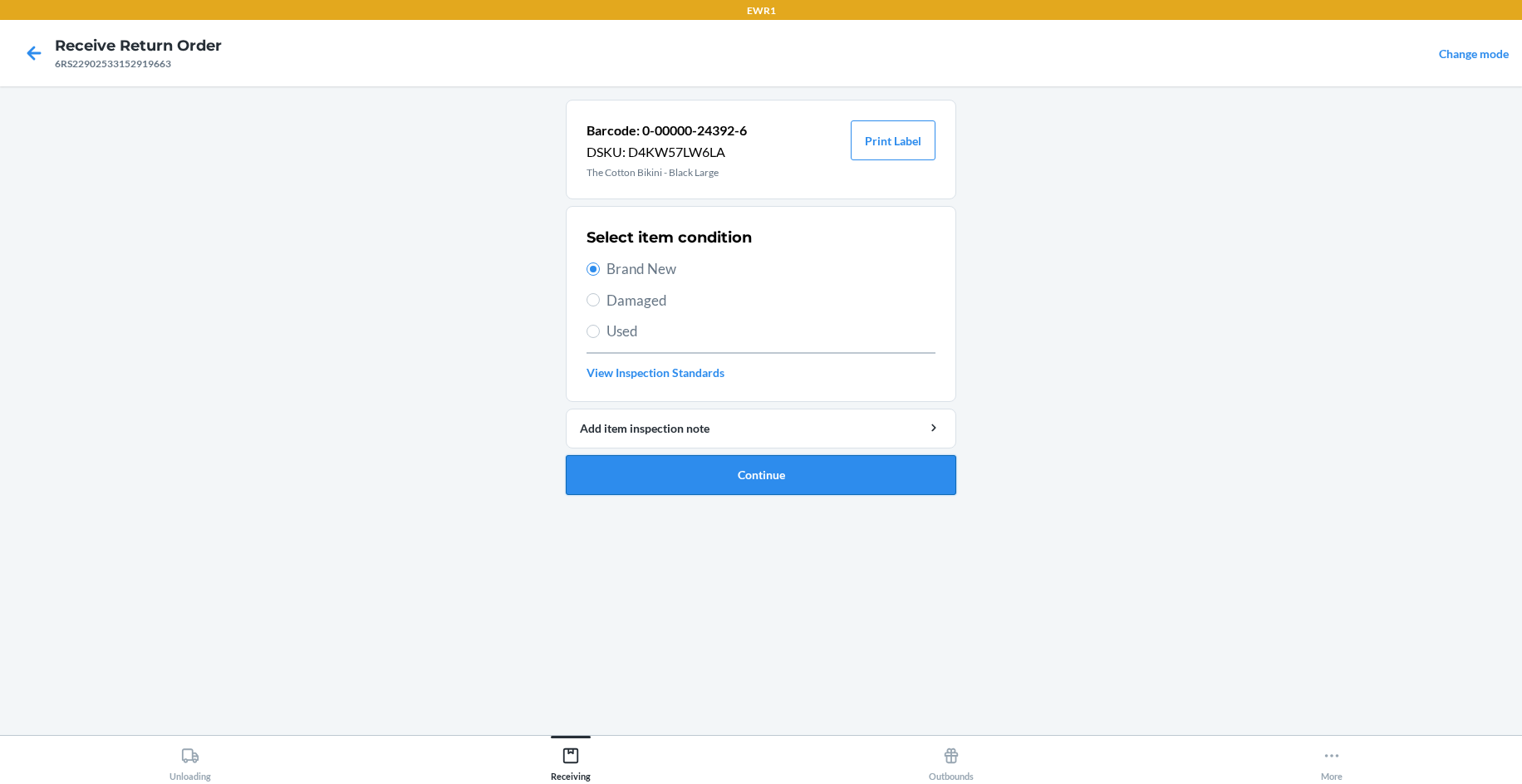
click at [681, 470] on button "Continue" at bounding box center [760, 475] width 391 height 40
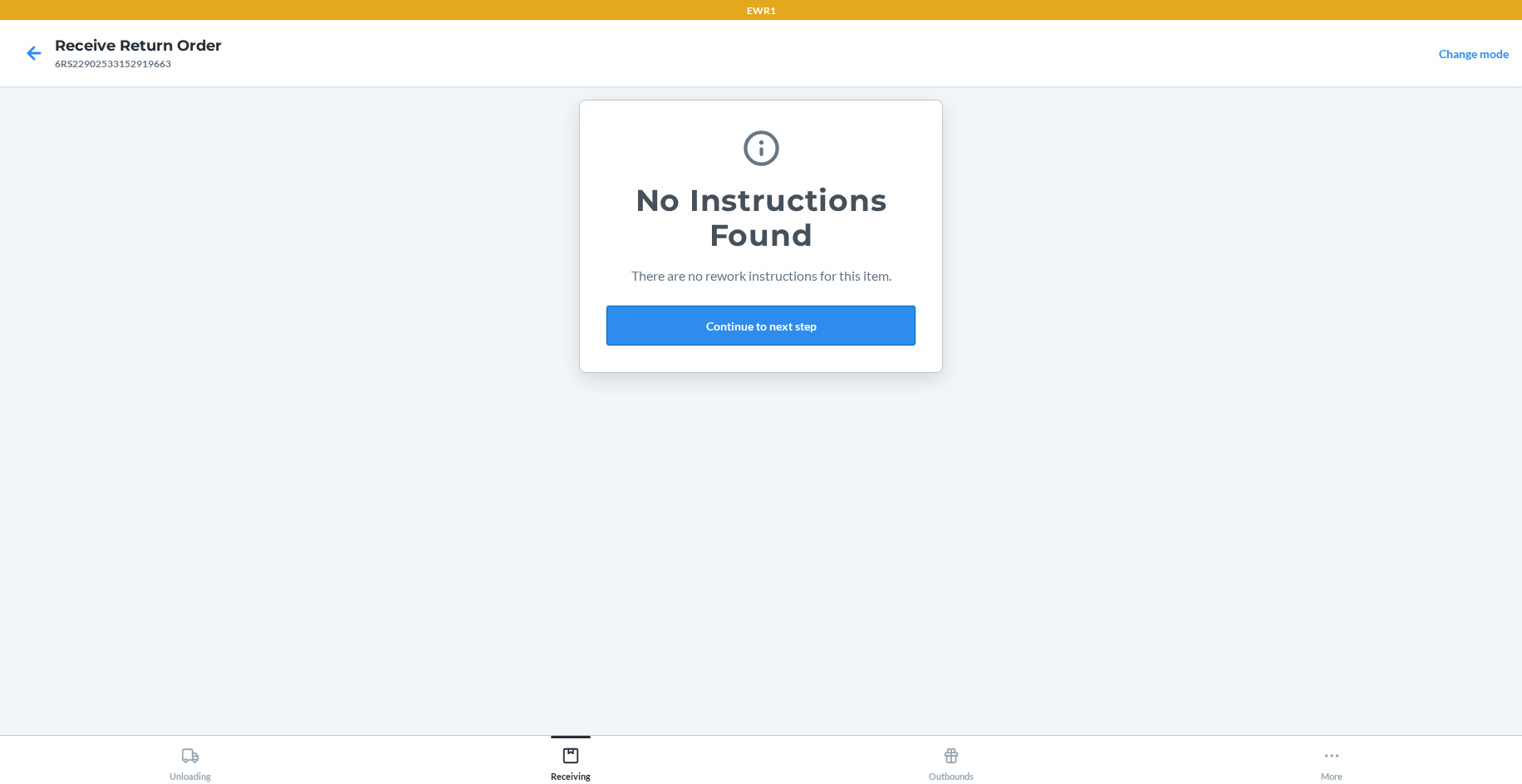
click at [827, 318] on button "Continue to next step" at bounding box center [761, 326] width 309 height 40
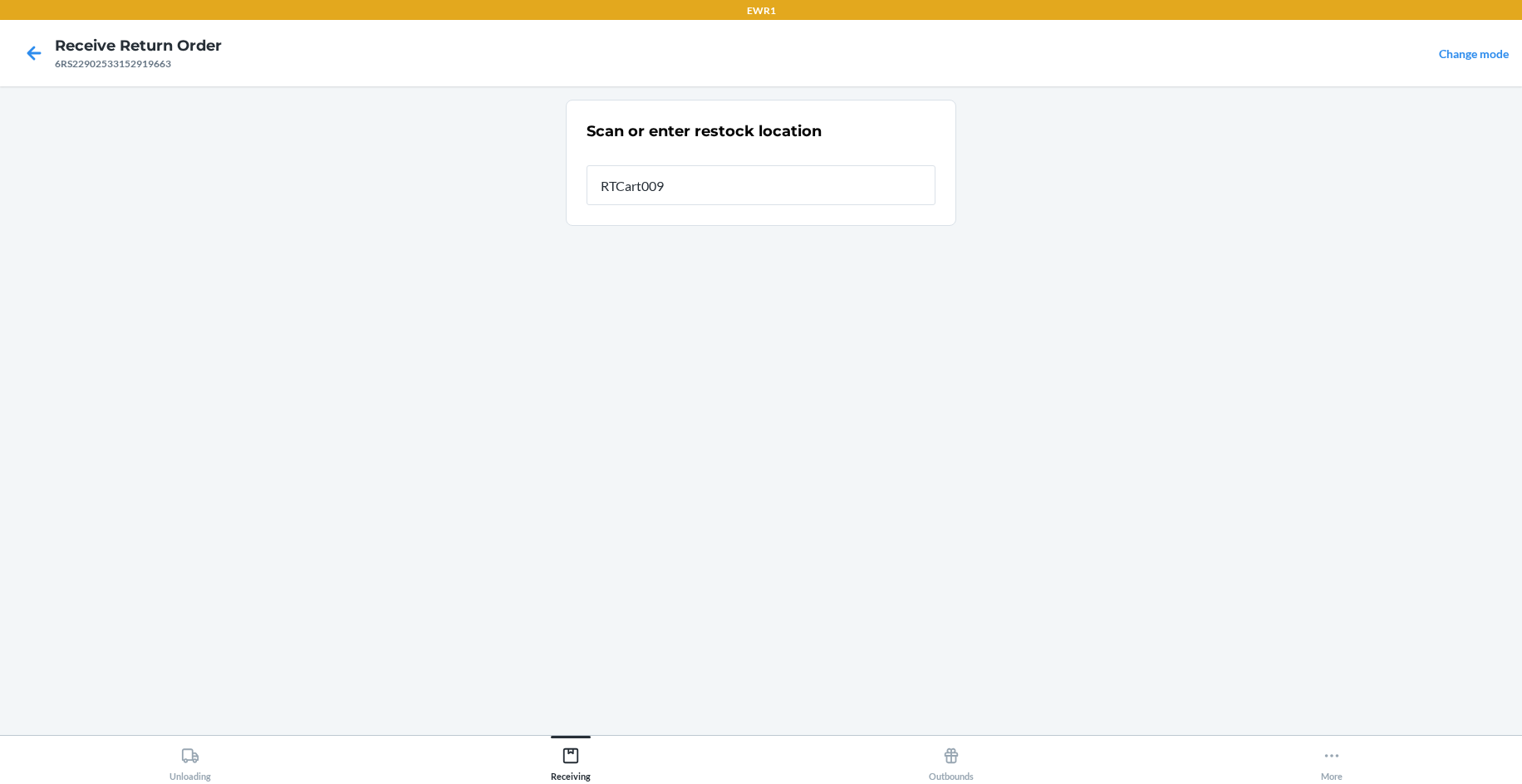
type input "RTCart009"
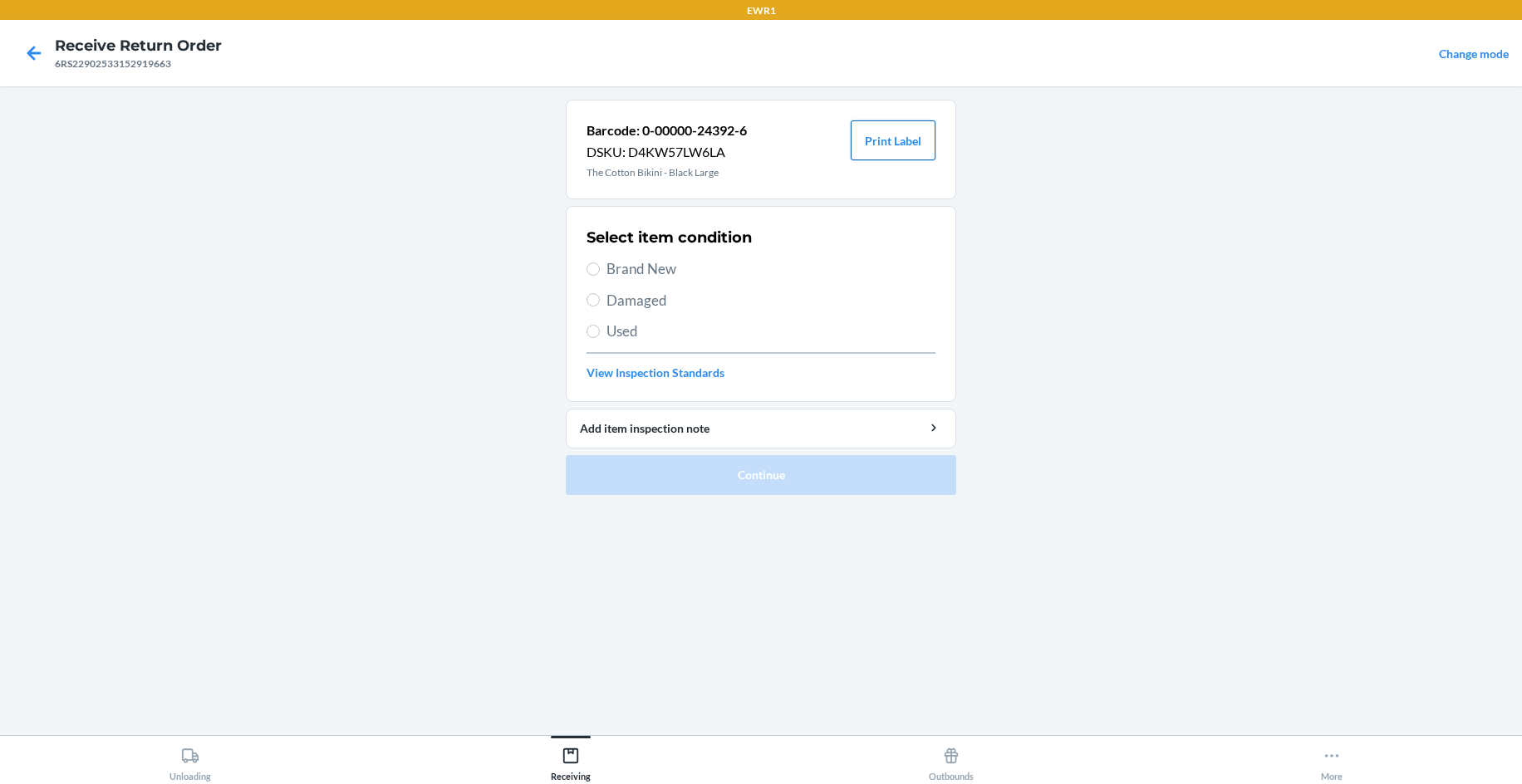
click at [917, 145] on button "Print Label" at bounding box center [892, 141] width 84 height 40
click at [664, 273] on span "Brand New" at bounding box center [771, 269] width 329 height 22
click at [600, 273] on input "Brand New" at bounding box center [593, 270] width 13 height 13
radio input "true"
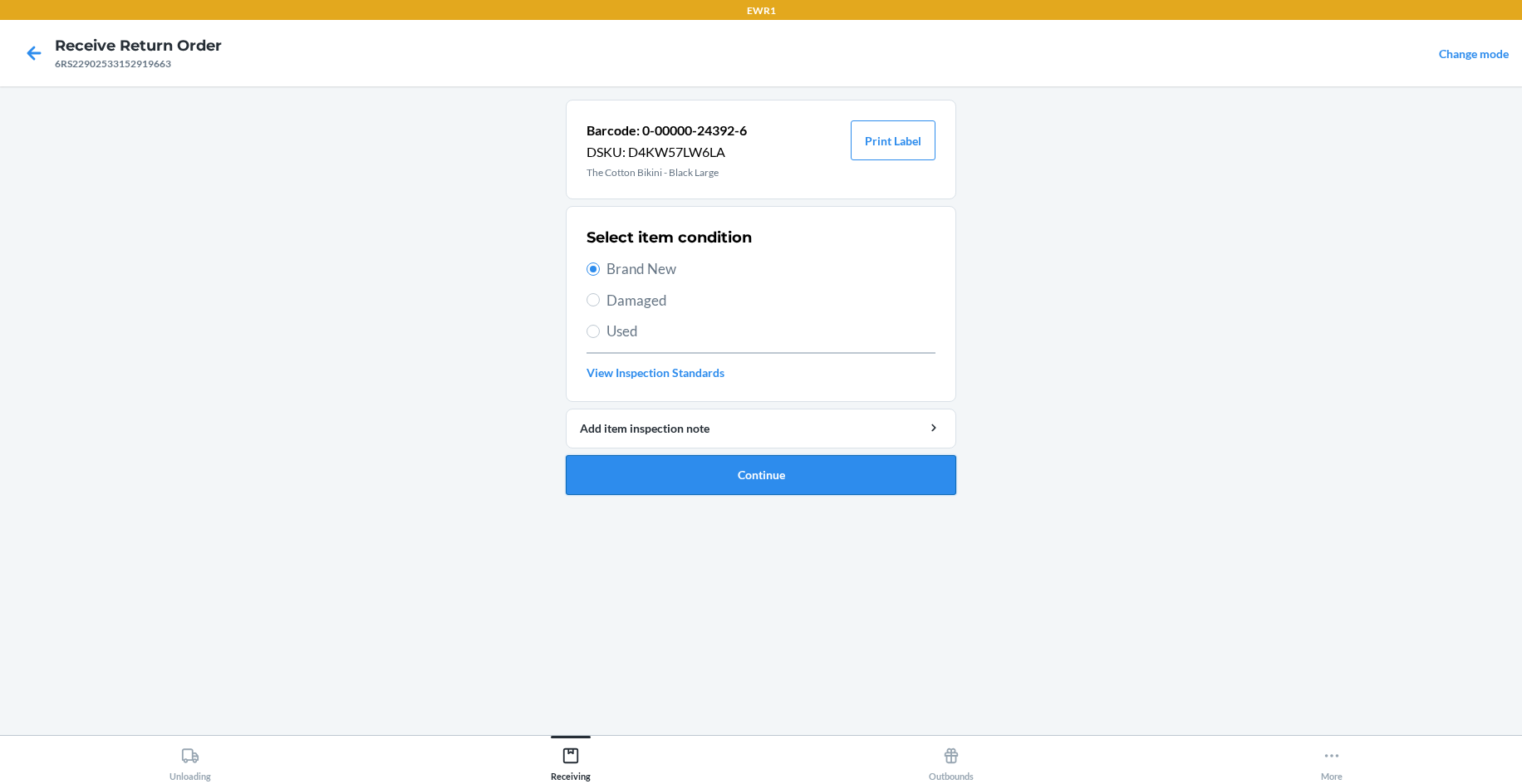
click at [731, 474] on button "Continue" at bounding box center [760, 475] width 391 height 40
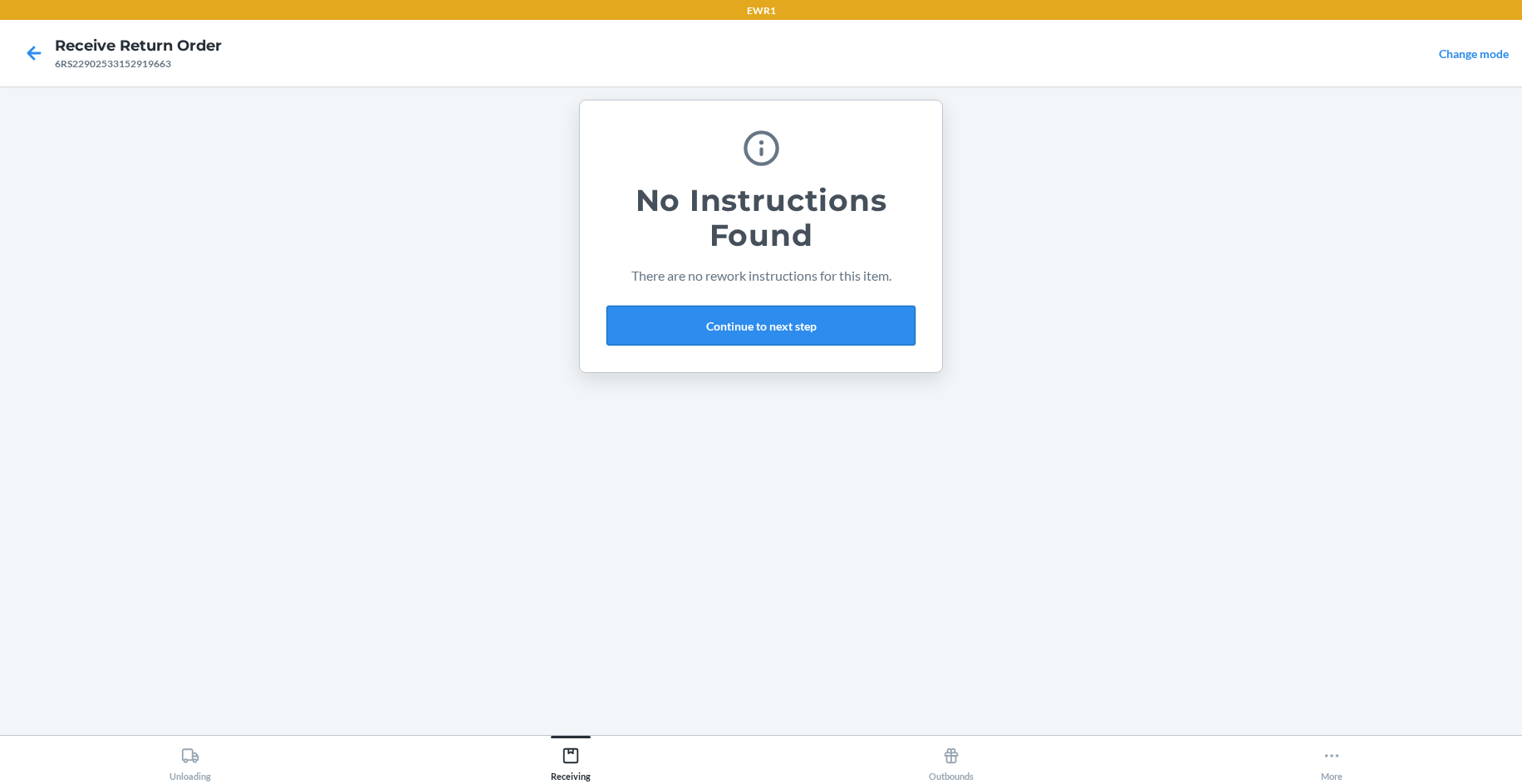
click at [749, 329] on button "Continue to next step" at bounding box center [761, 326] width 309 height 40
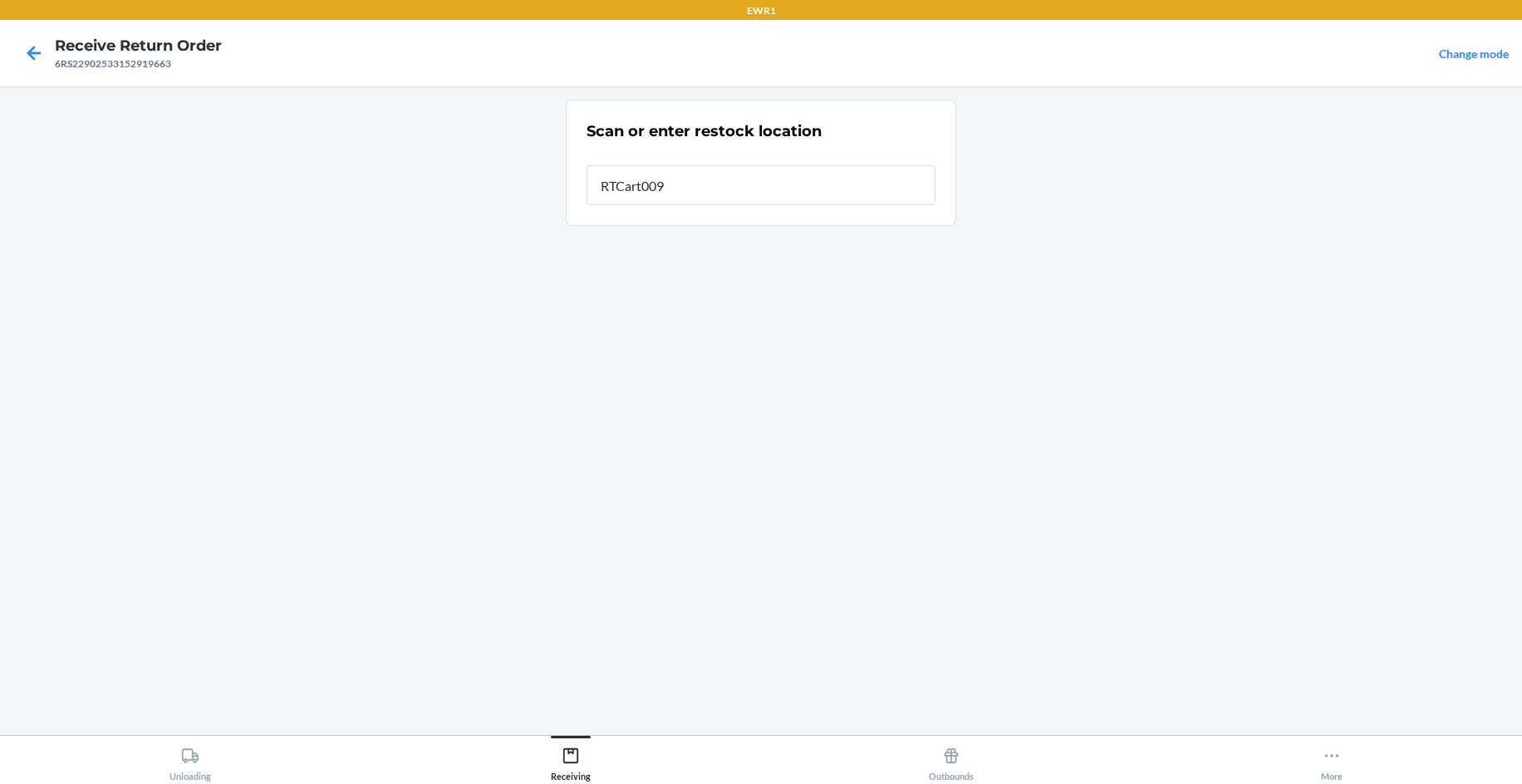
type input "RTCart009"
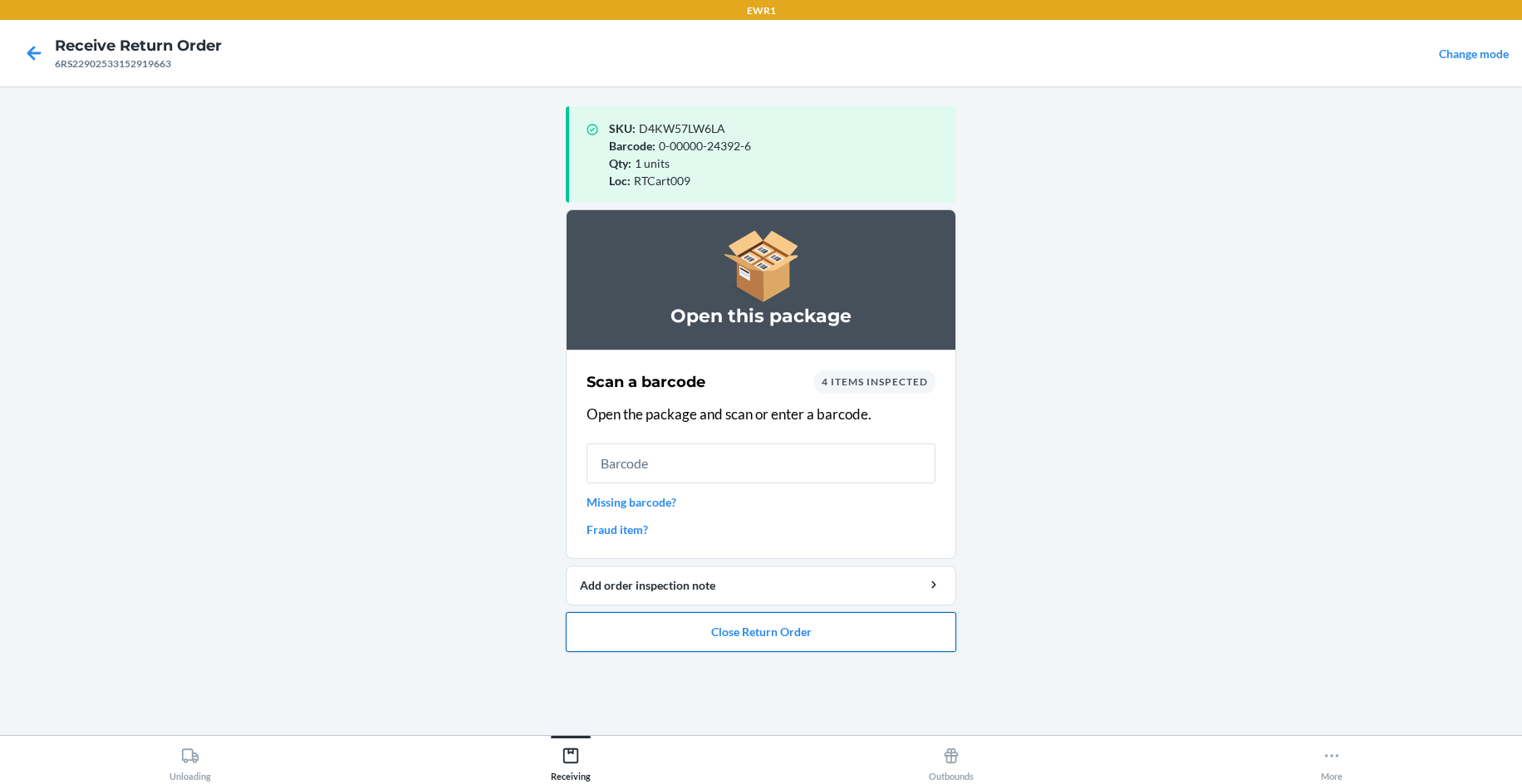
click at [781, 616] on button "Close Return Order" at bounding box center [760, 632] width 391 height 40
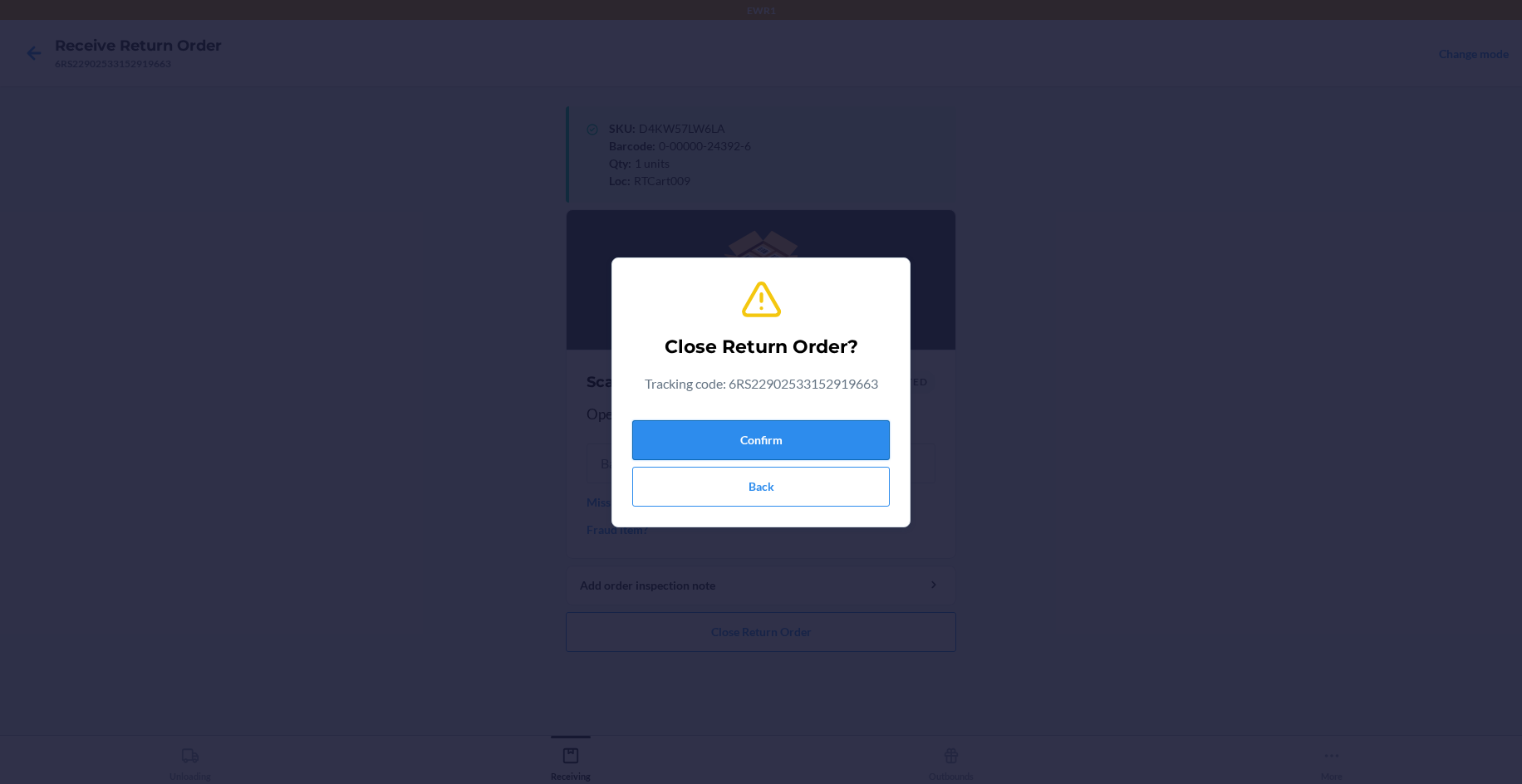
click at [803, 422] on button "Confirm" at bounding box center [761, 440] width 257 height 40
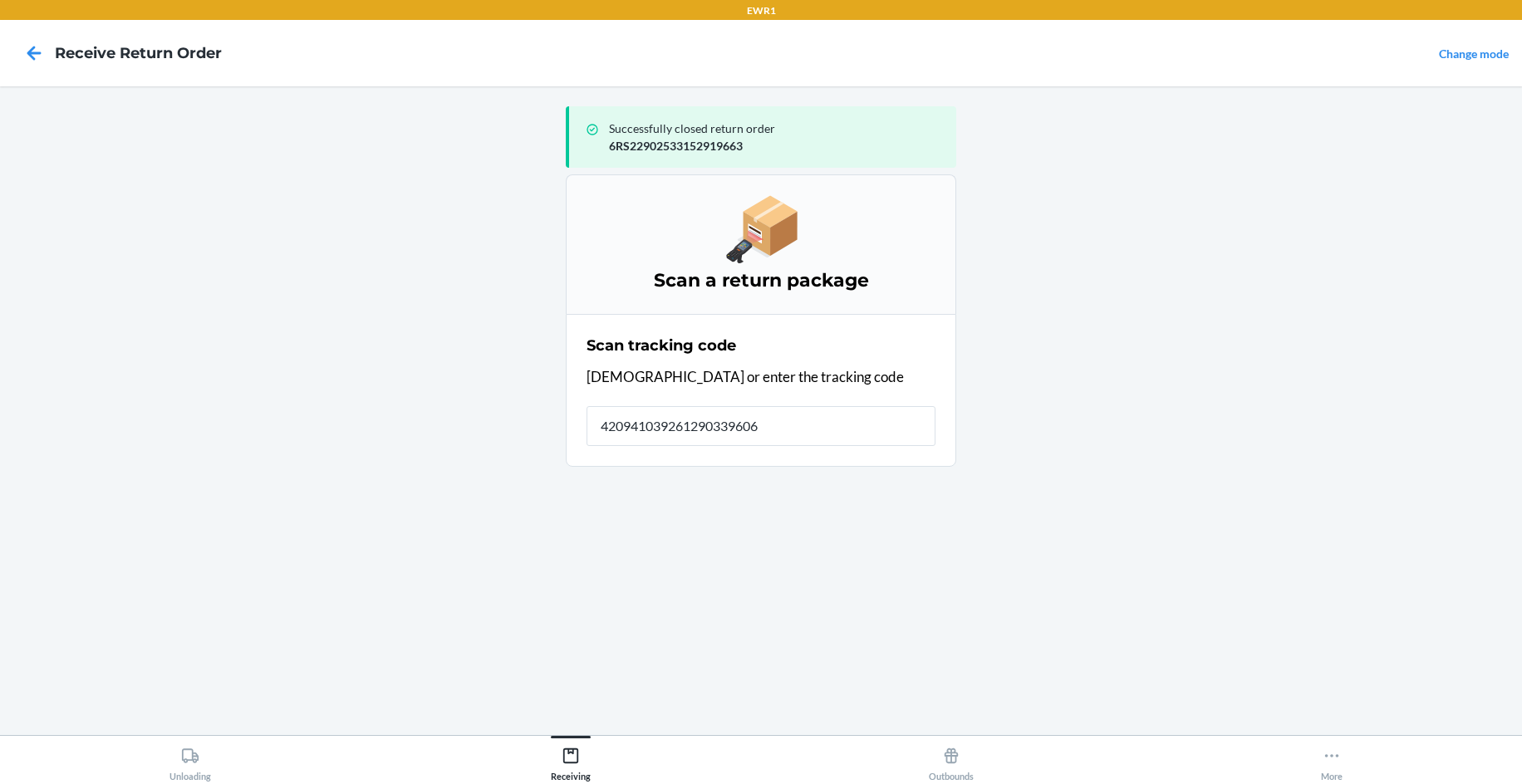
type input "4209410392612903396064"
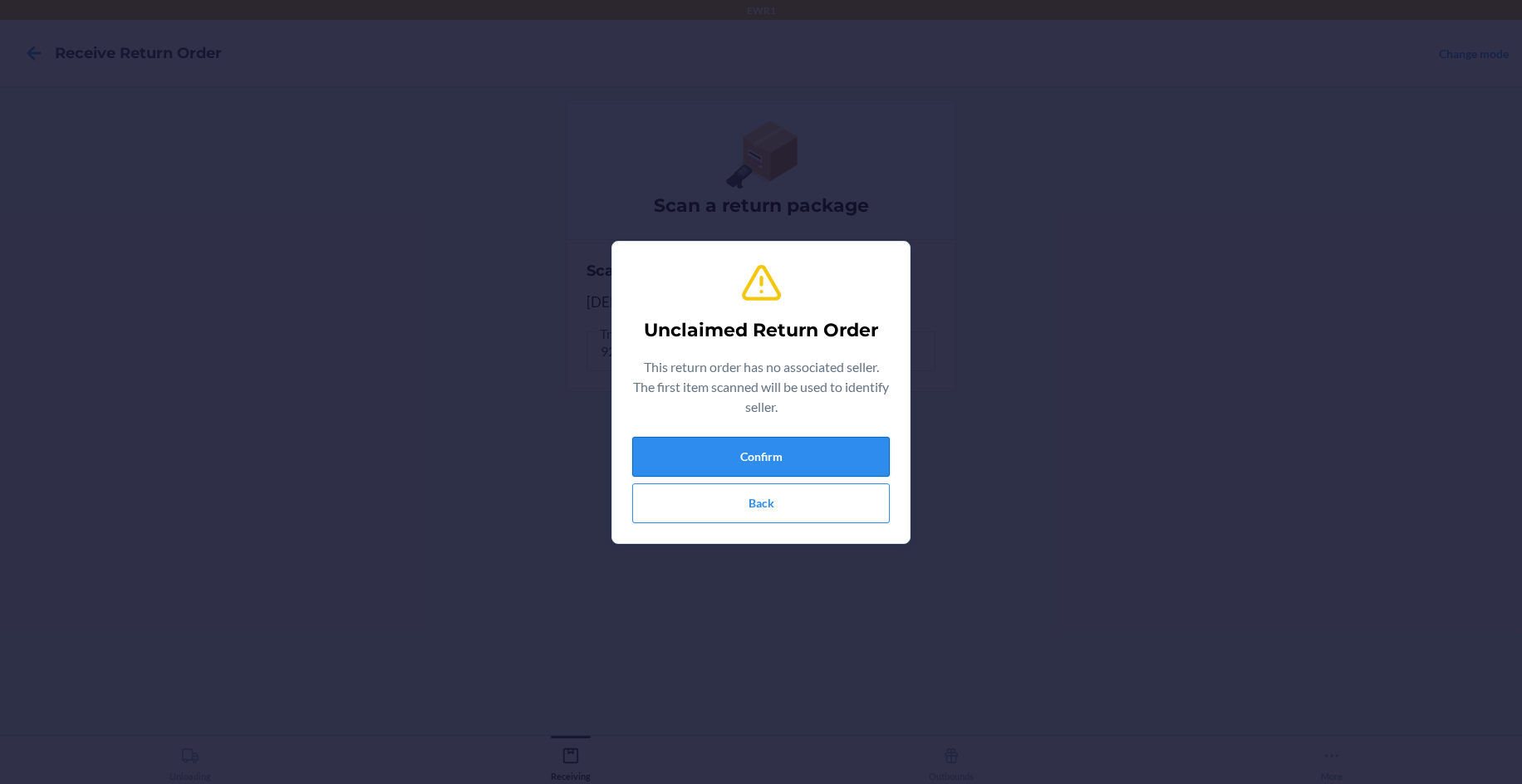
click at [743, 469] on button "Confirm" at bounding box center [761, 457] width 257 height 40
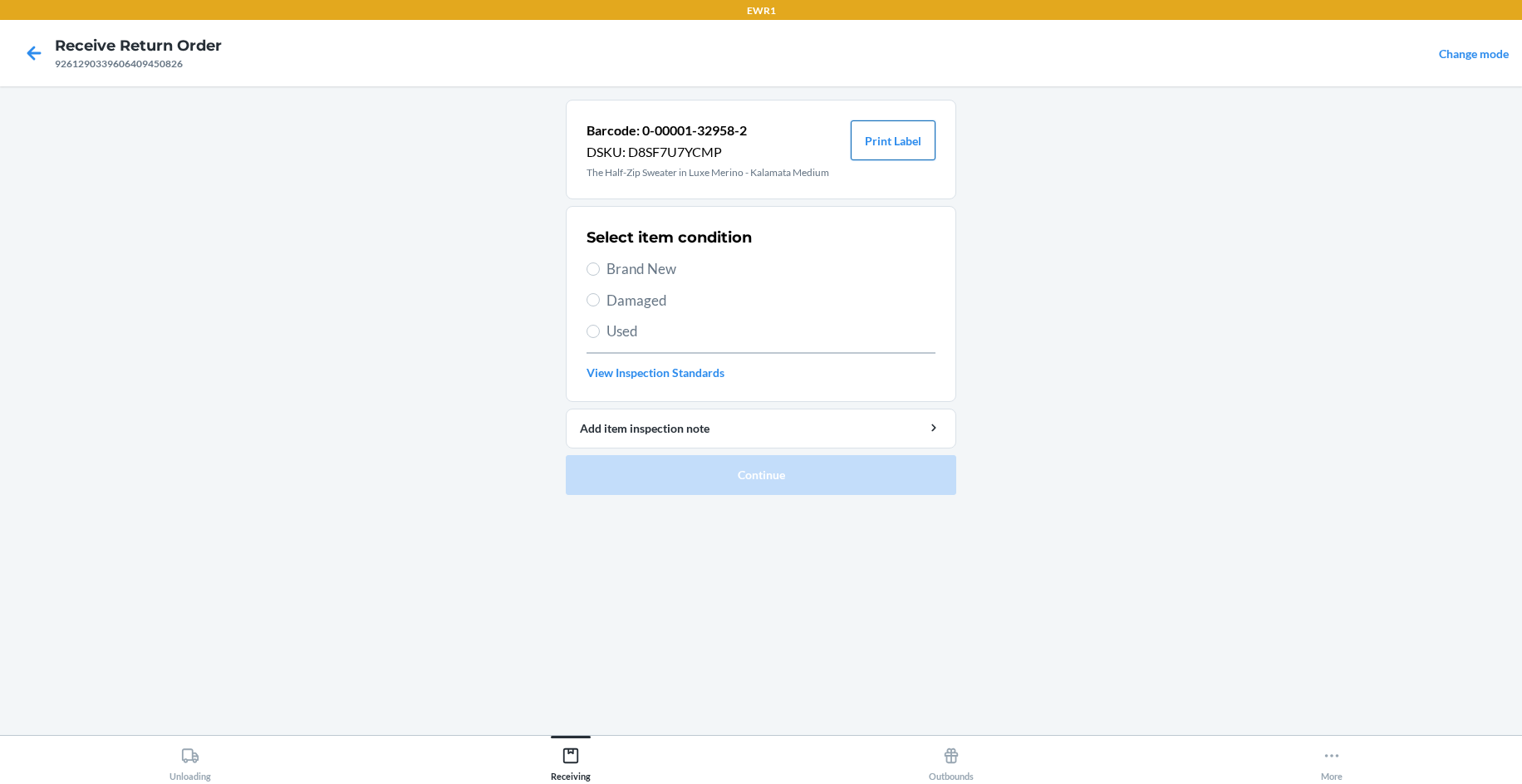
click at [852, 138] on button "Print Label" at bounding box center [892, 141] width 84 height 40
drag, startPoint x: 639, startPoint y: 269, endPoint x: 649, endPoint y: 301, distance: 33.5
click at [641, 276] on span "Brand New" at bounding box center [771, 269] width 329 height 22
click at [634, 273] on span "Brand New" at bounding box center [771, 269] width 329 height 22
click at [600, 273] on input "Brand New" at bounding box center [593, 270] width 13 height 13
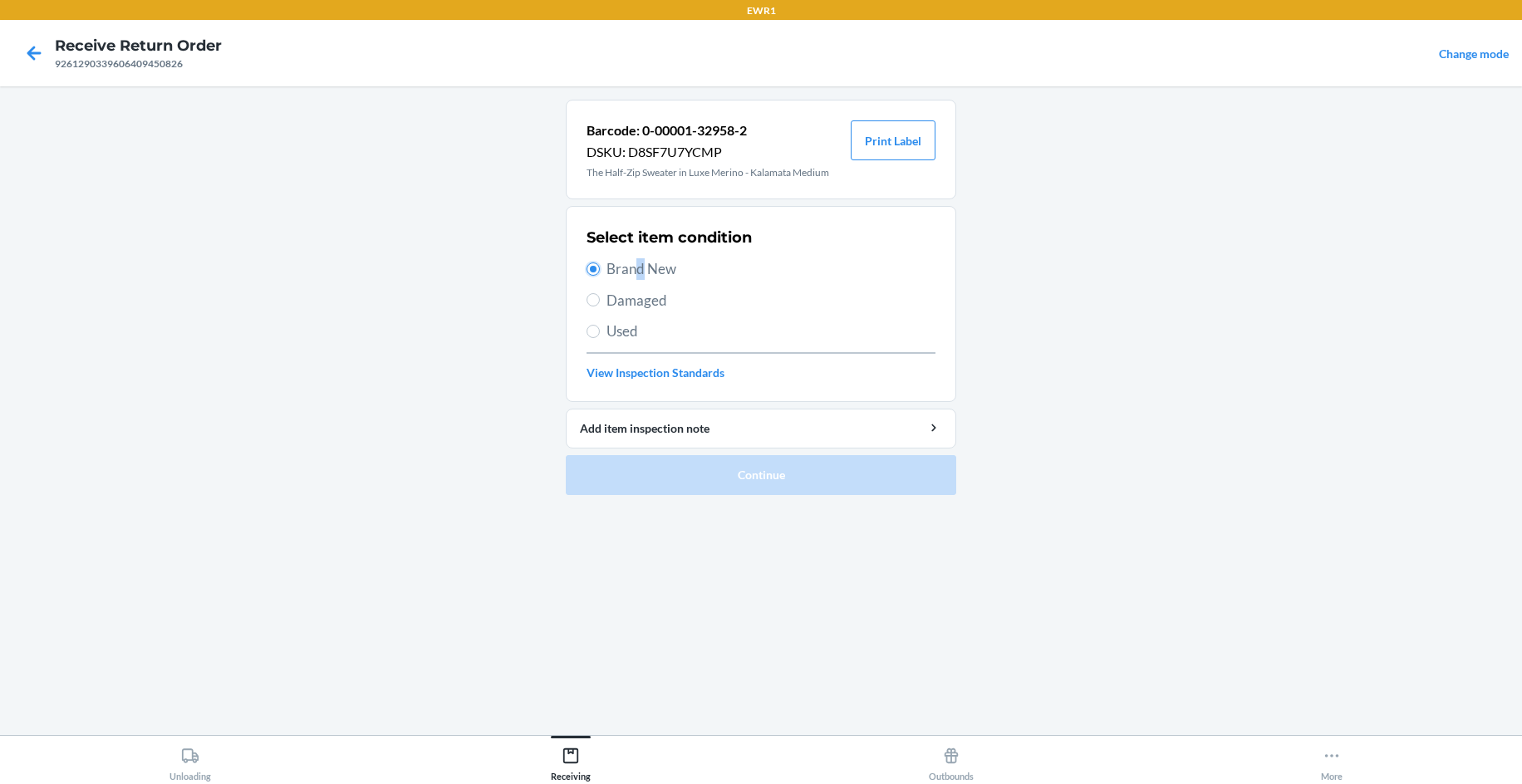
radio input "true"
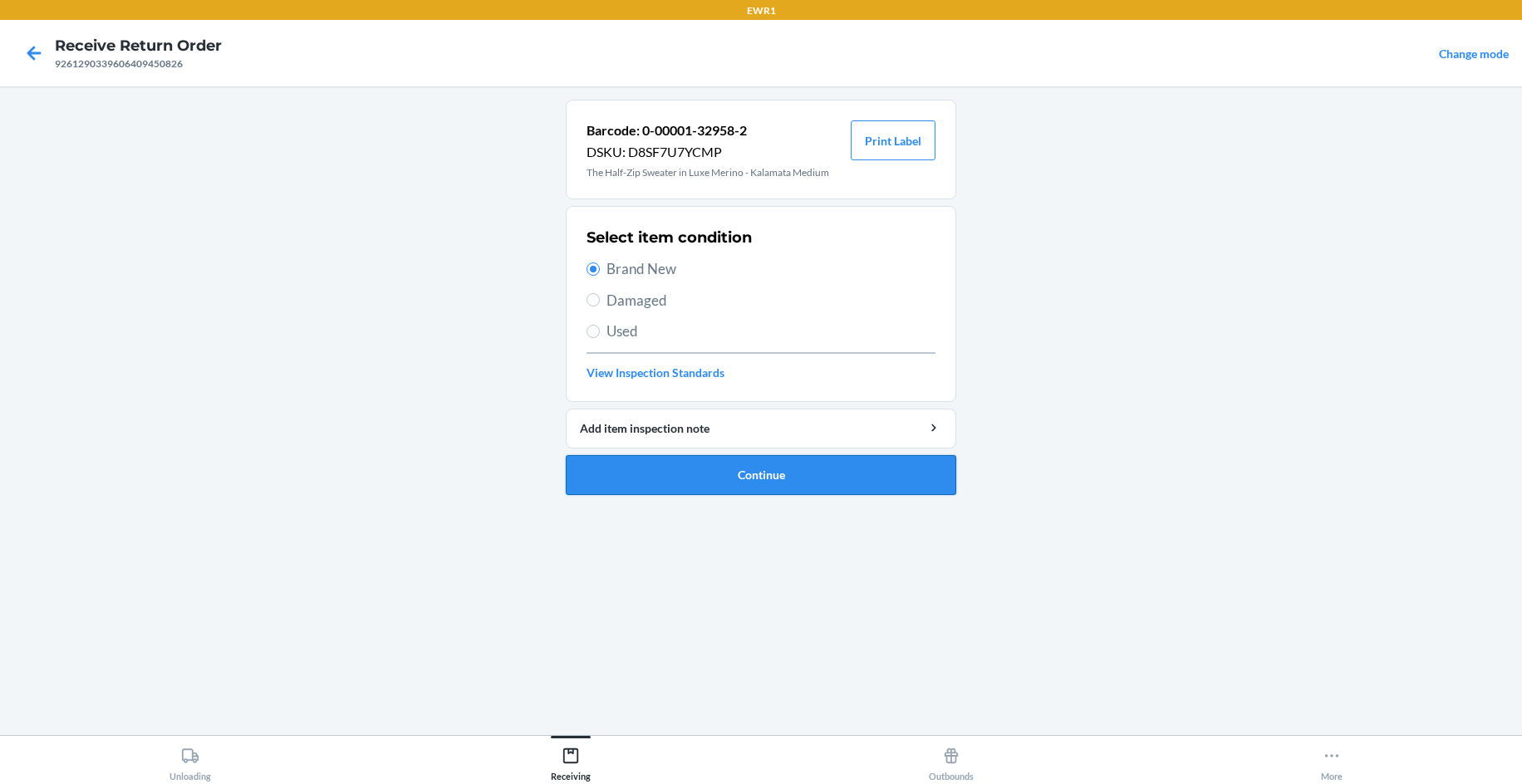
drag, startPoint x: 719, startPoint y: 482, endPoint x: 725, endPoint y: 460, distance: 22.8
click at [722, 473] on button "Continue" at bounding box center [760, 475] width 391 height 40
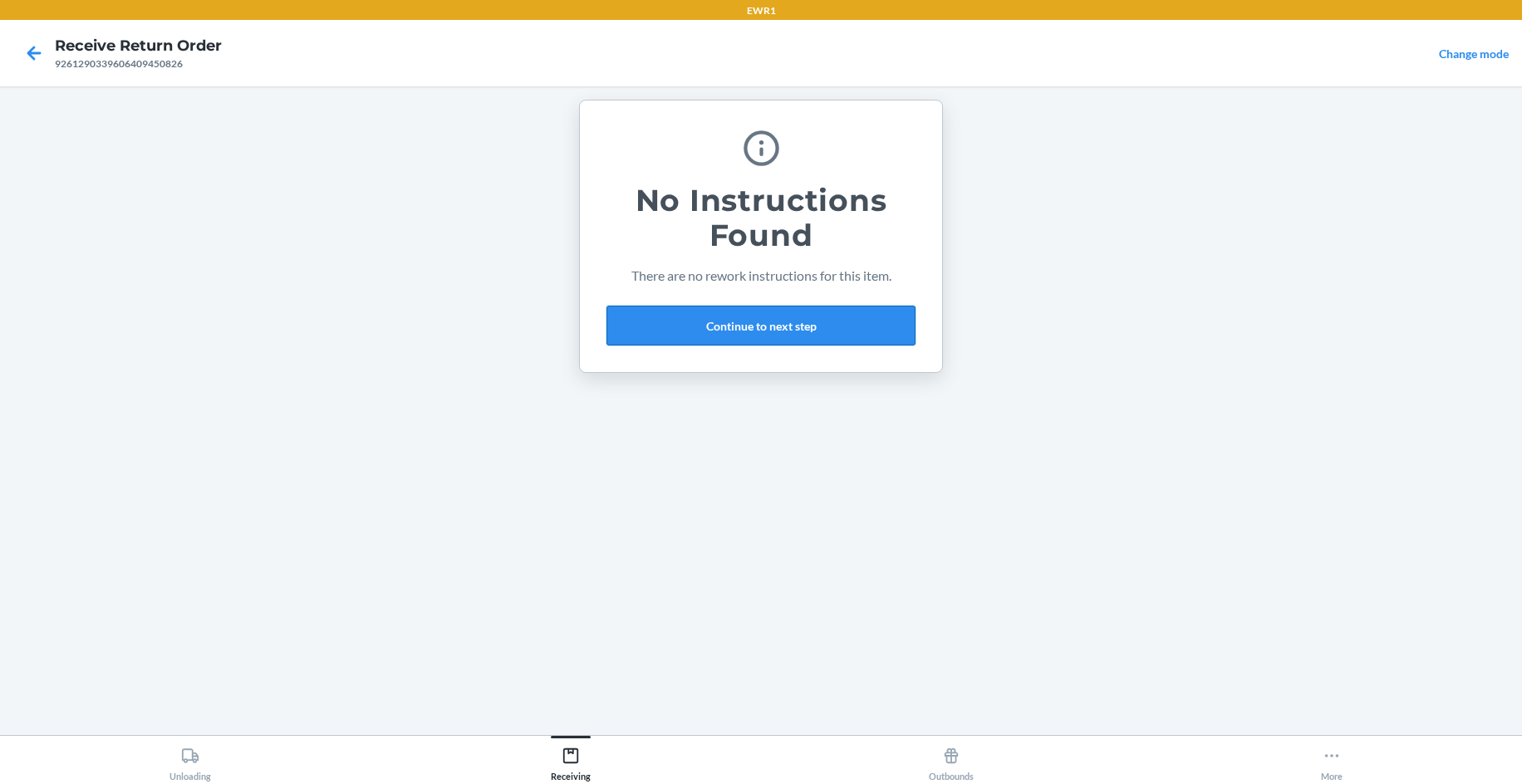
click at [797, 334] on button "Continue to next step" at bounding box center [761, 326] width 309 height 40
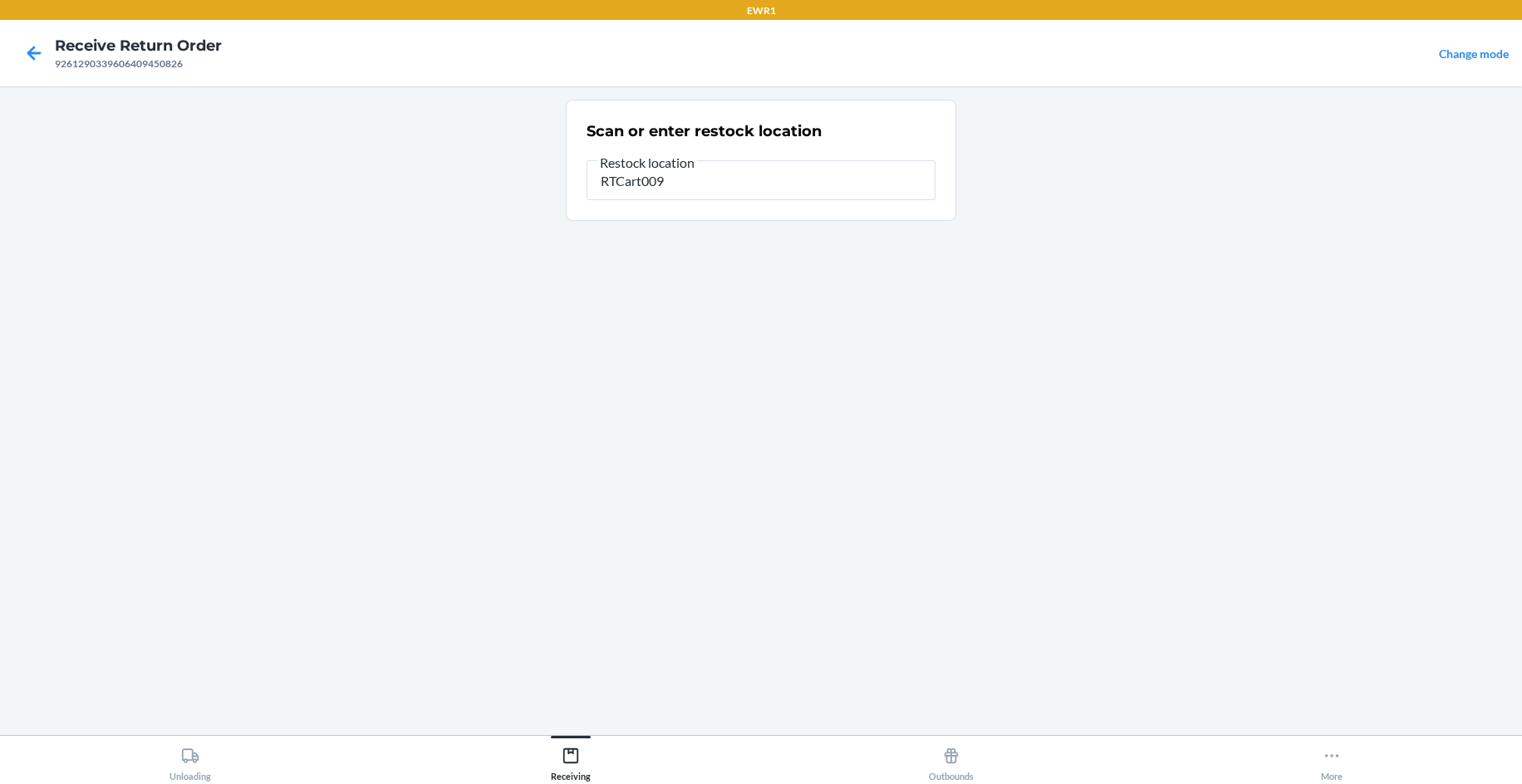
type input "RTCart009"
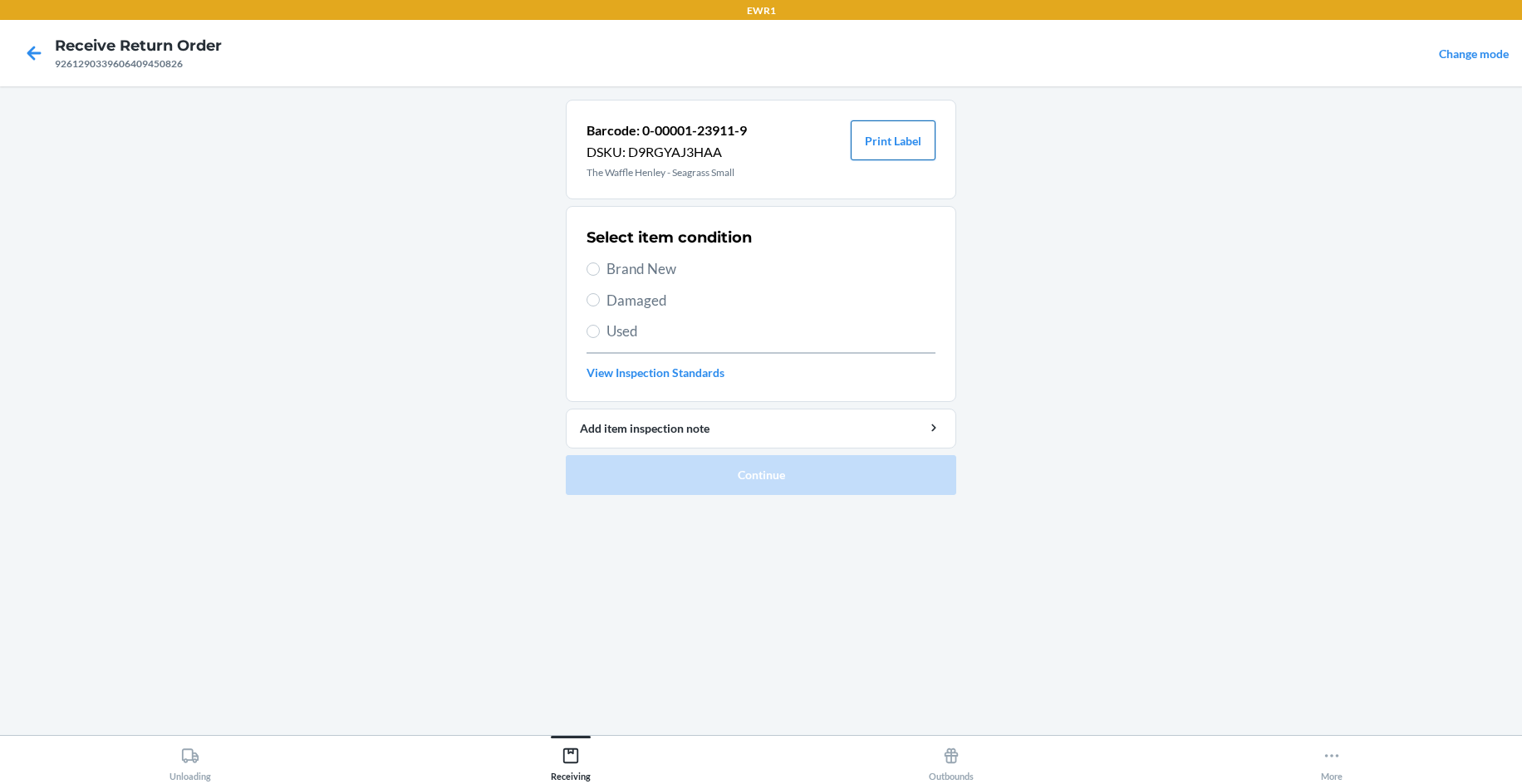
drag, startPoint x: 905, startPoint y: 156, endPoint x: 895, endPoint y: 148, distance: 12.8
click at [905, 154] on button "Print Label" at bounding box center [892, 141] width 84 height 40
click at [649, 269] on span "Brand New" at bounding box center [771, 269] width 329 height 22
click at [600, 269] on input "Brand New" at bounding box center [593, 270] width 13 height 13
radio input "true"
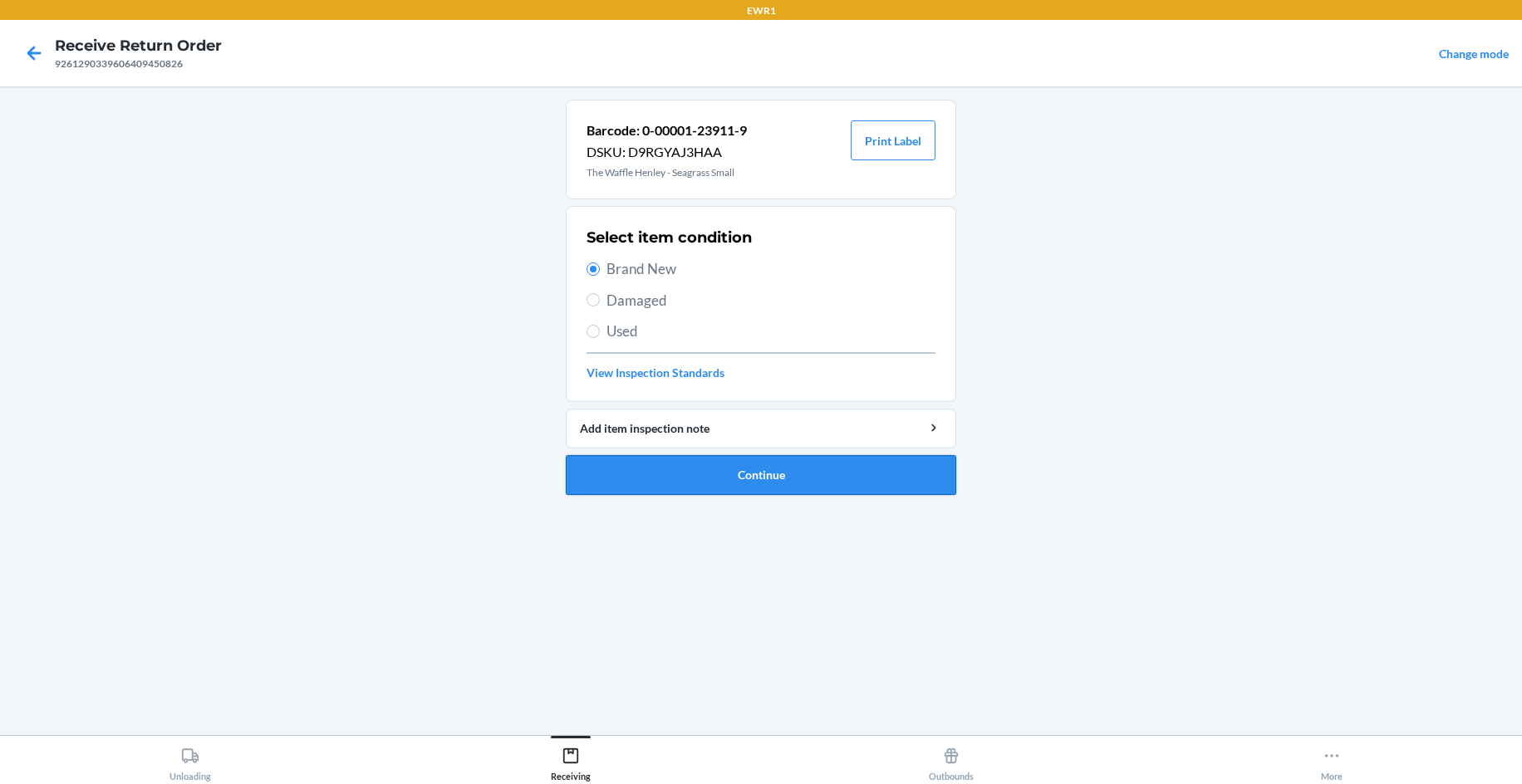
click at [756, 466] on button "Continue" at bounding box center [760, 475] width 391 height 40
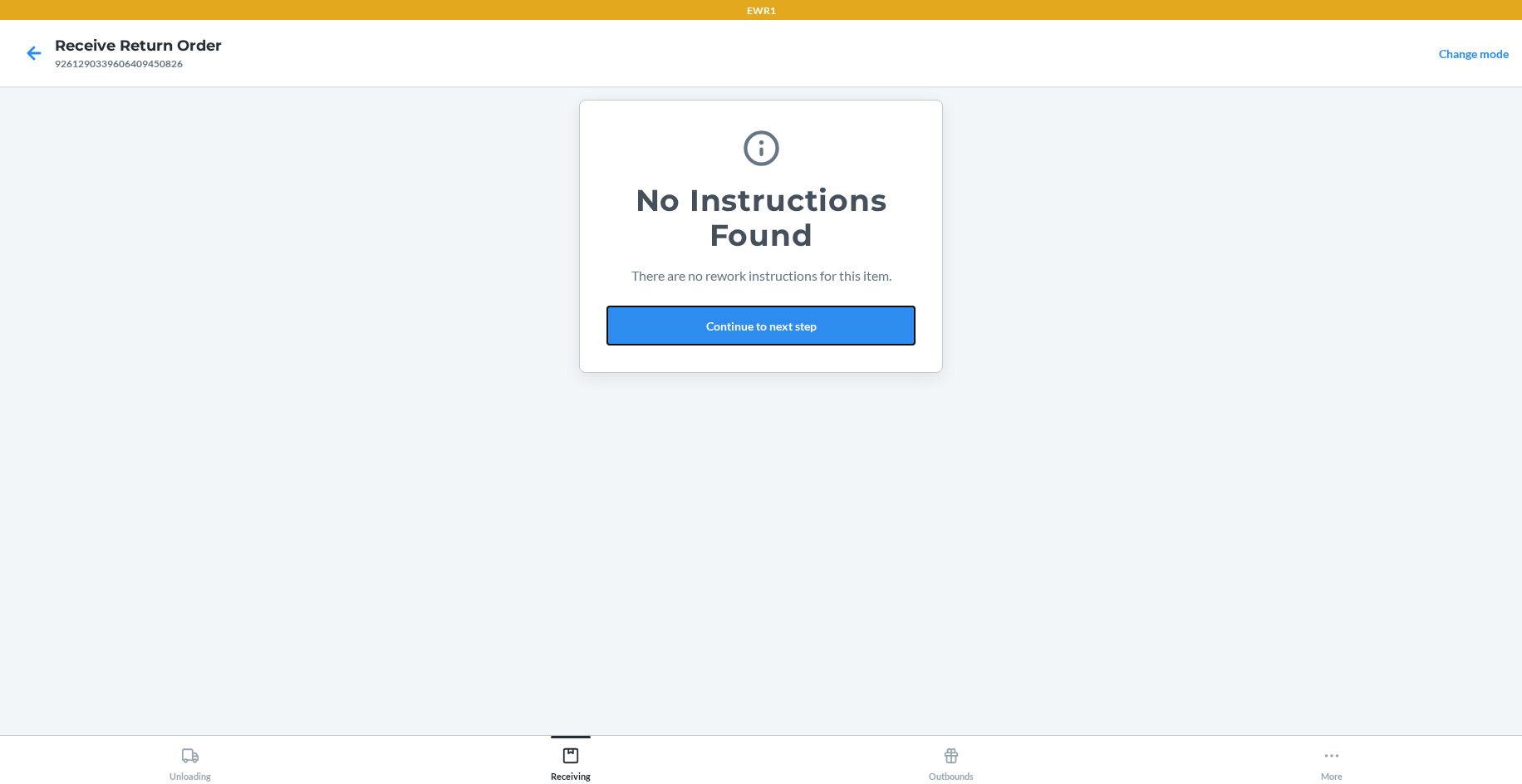
click at [730, 330] on button "Continue to next step" at bounding box center [761, 326] width 309 height 40
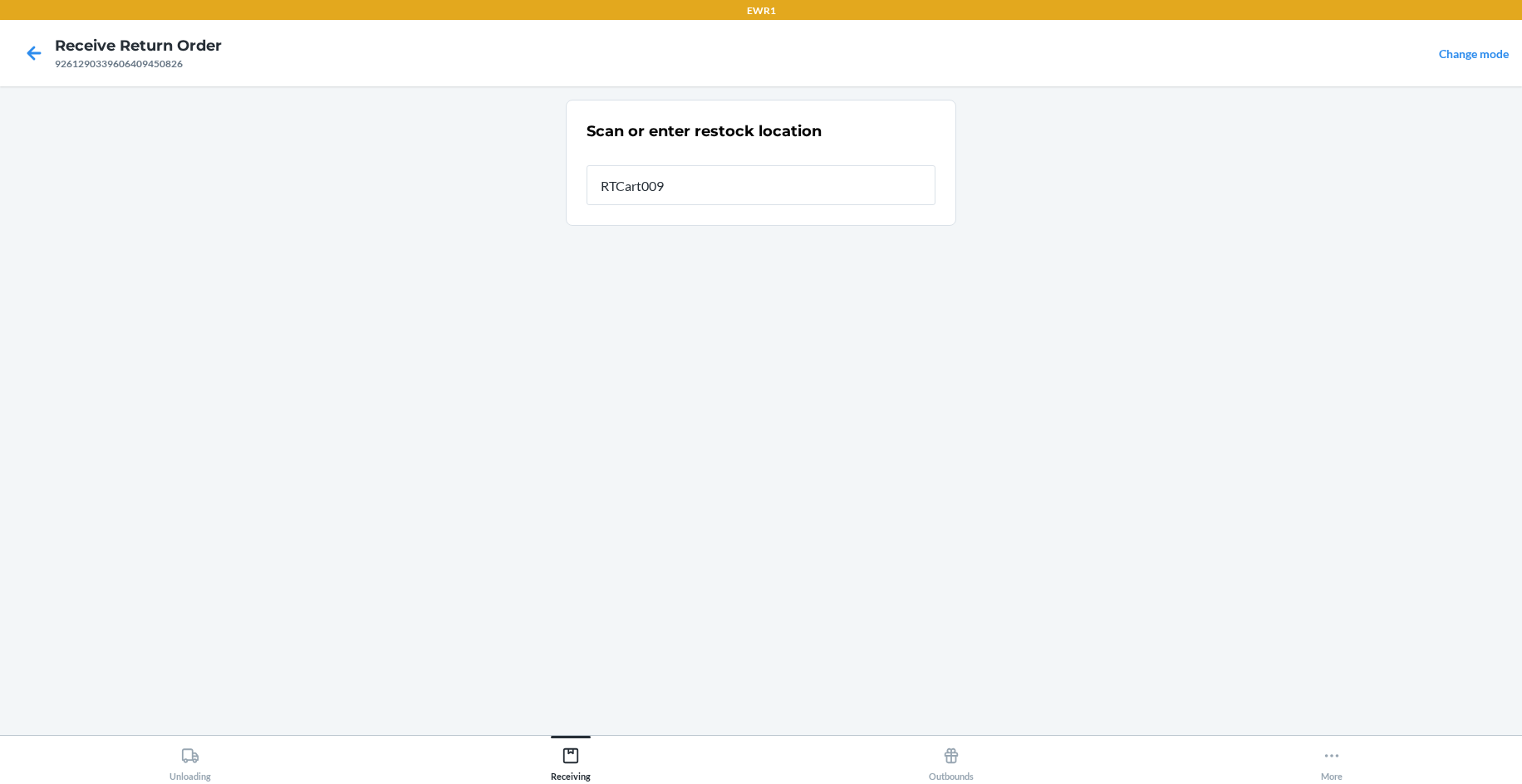
type input "RTCart009"
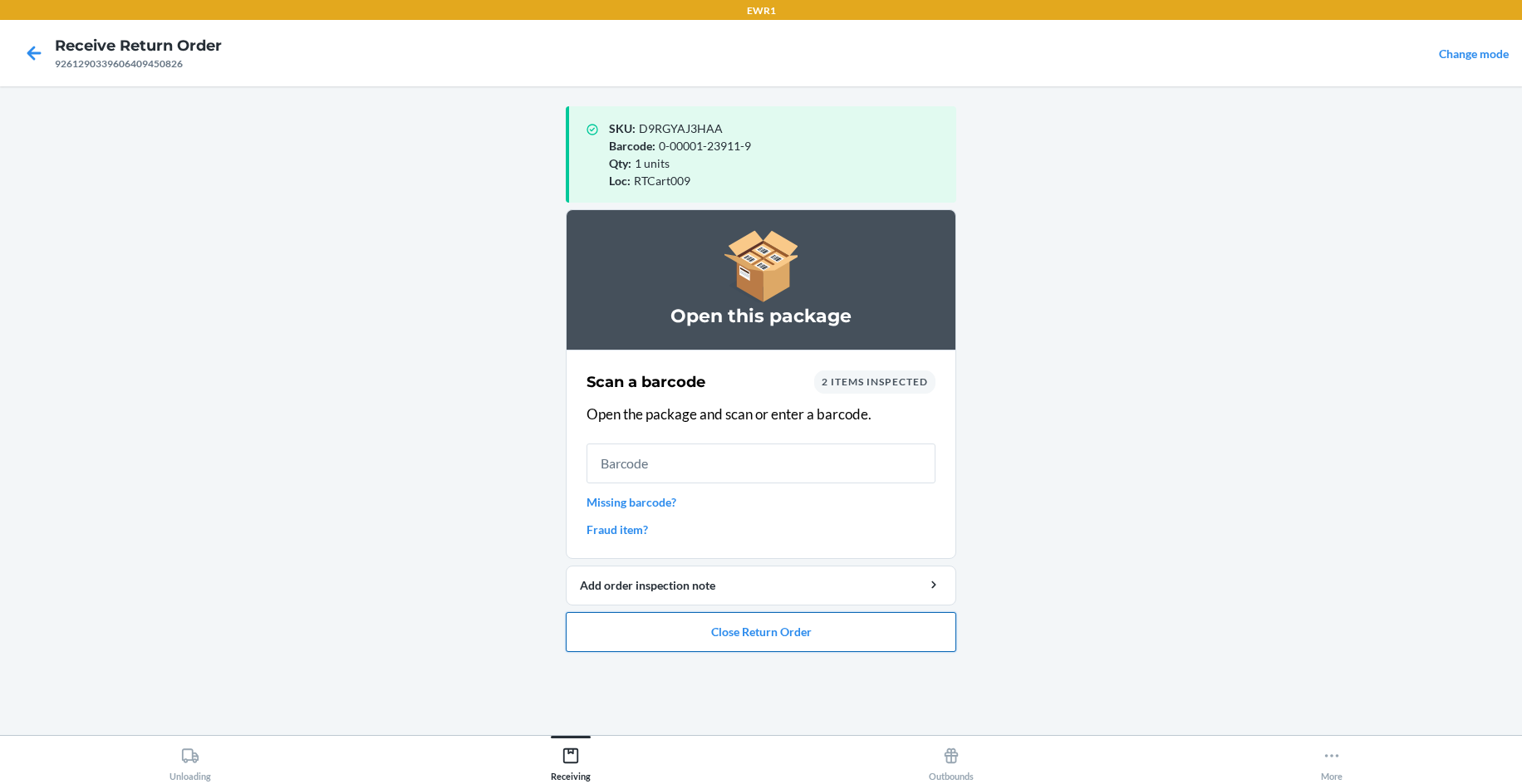
click at [672, 614] on button "Close Return Order" at bounding box center [760, 632] width 391 height 40
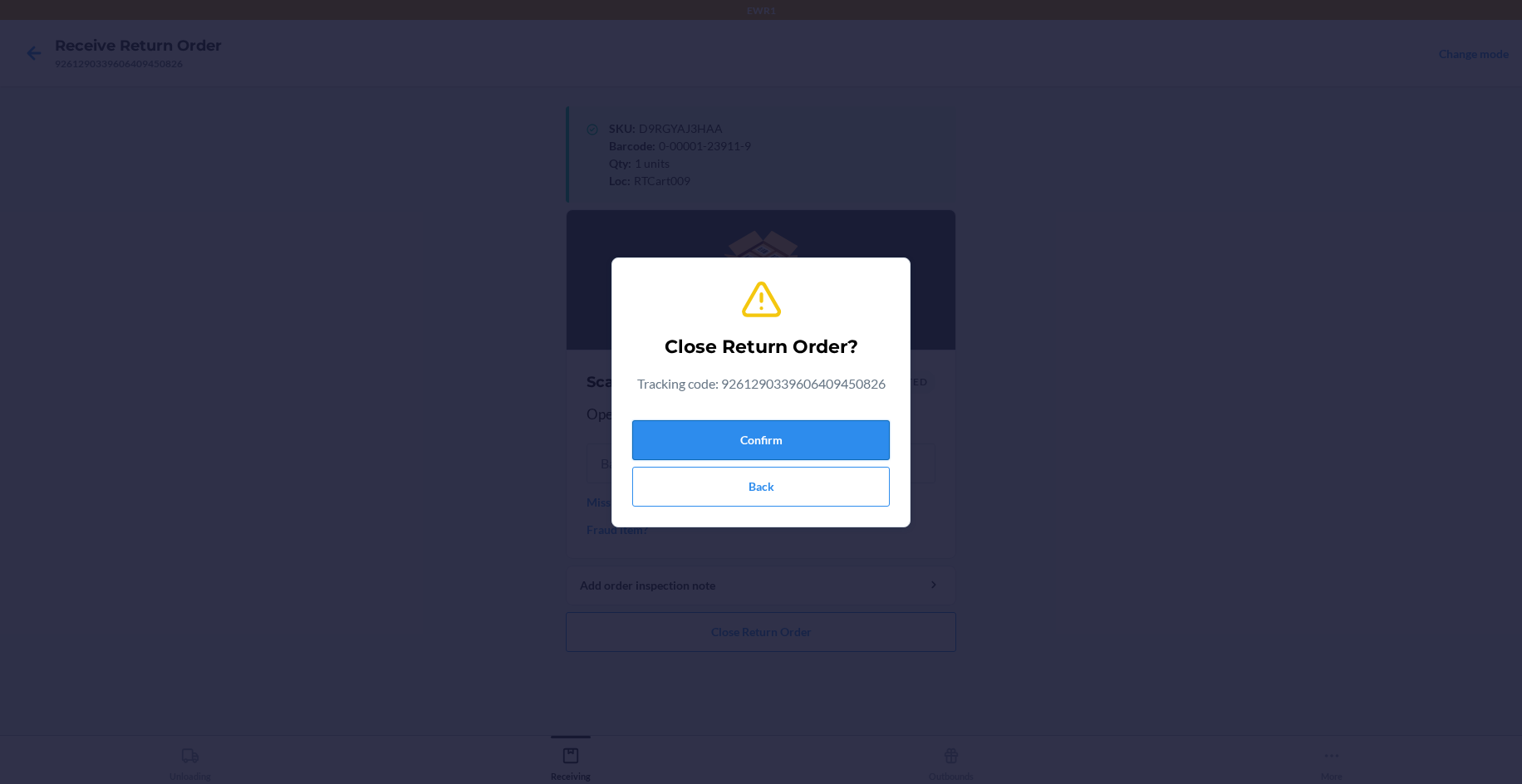
click at [737, 456] on button "Confirm" at bounding box center [761, 440] width 257 height 40
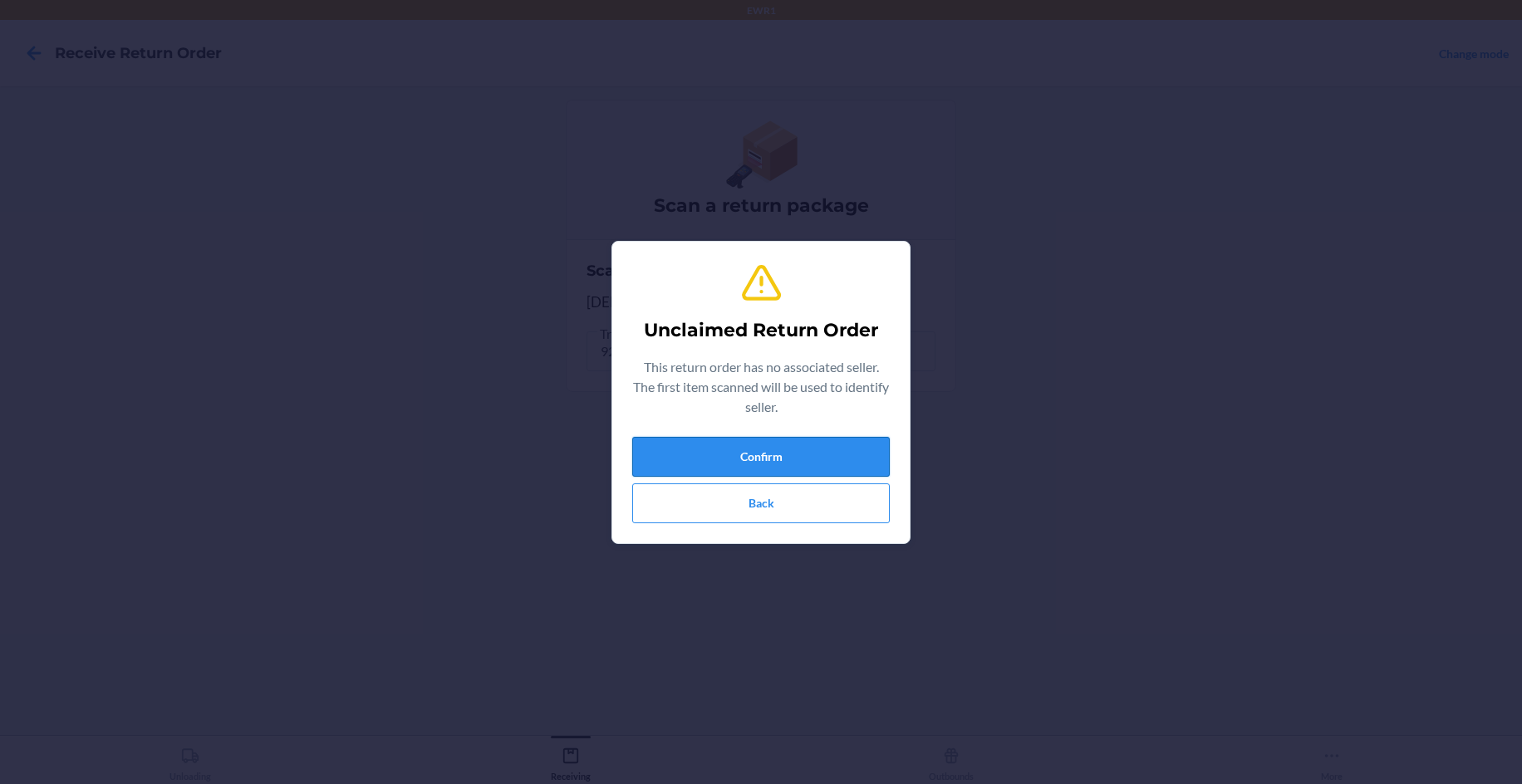
click at [752, 445] on button "Confirm" at bounding box center [761, 457] width 257 height 40
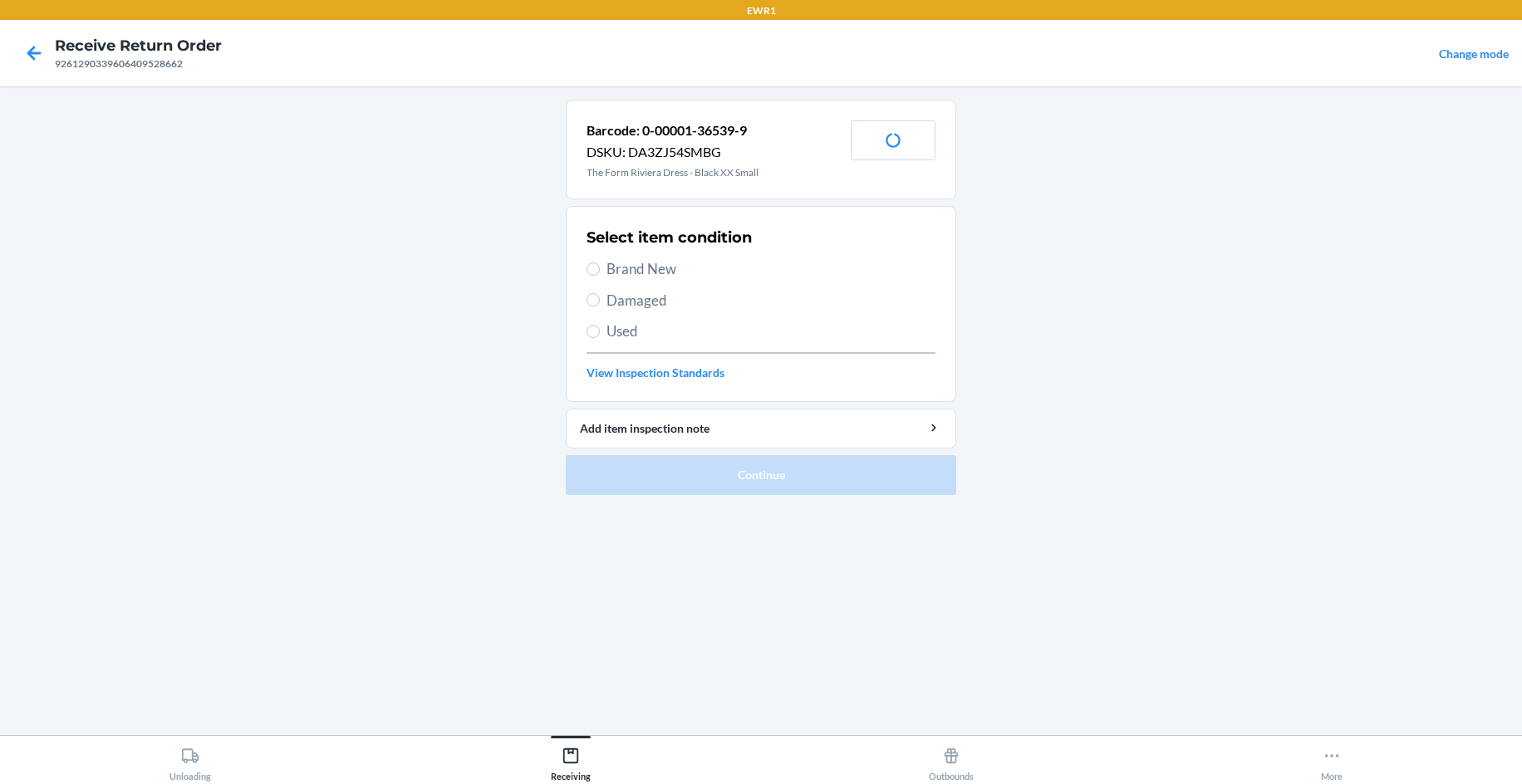
click at [621, 269] on span "Brand New" at bounding box center [771, 269] width 329 height 22
click at [600, 269] on input "Brand New" at bounding box center [593, 270] width 13 height 13
radio input "true"
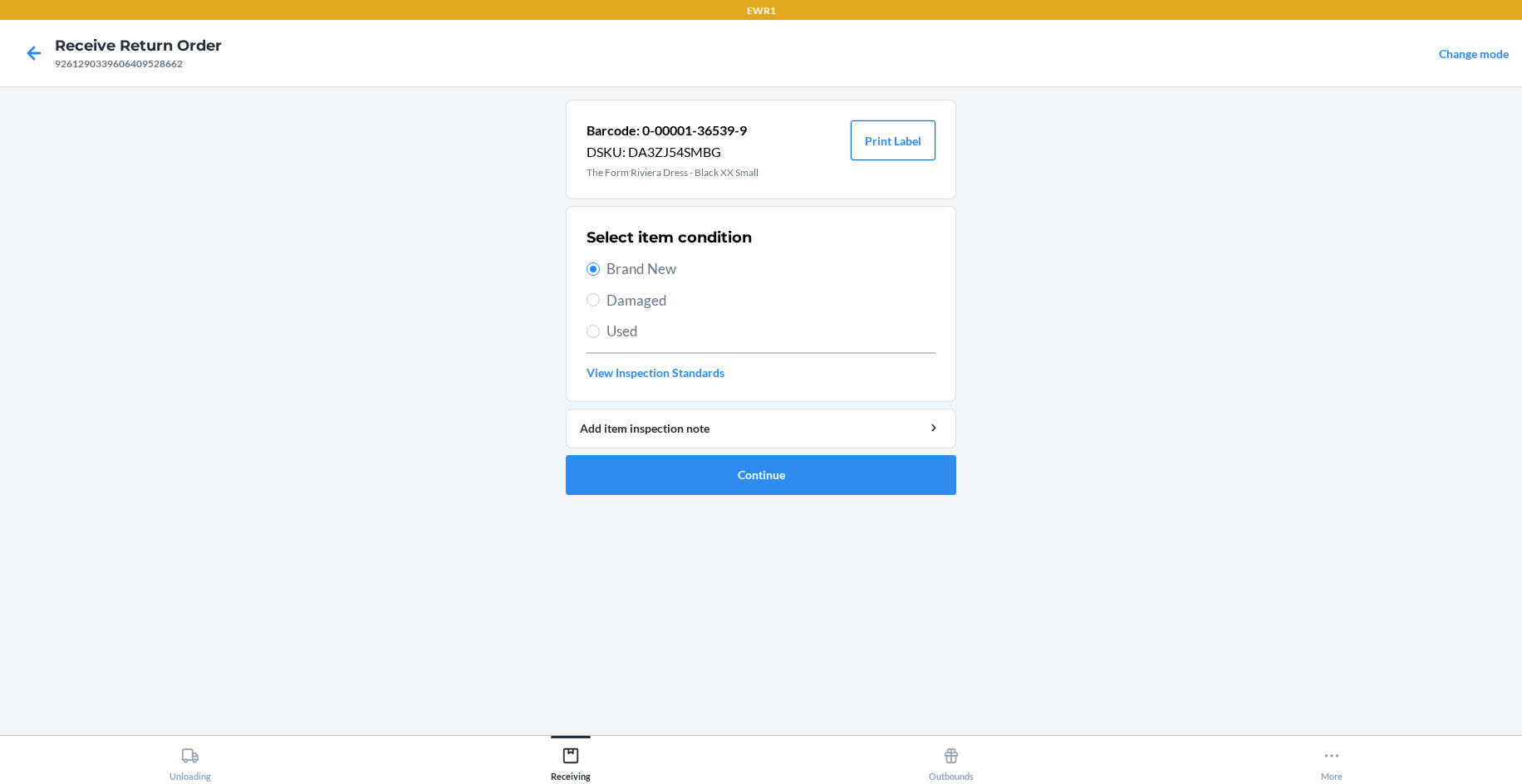
click at [912, 152] on button "Print Label" at bounding box center [892, 141] width 84 height 40
click at [764, 483] on button "Continue" at bounding box center [760, 475] width 391 height 40
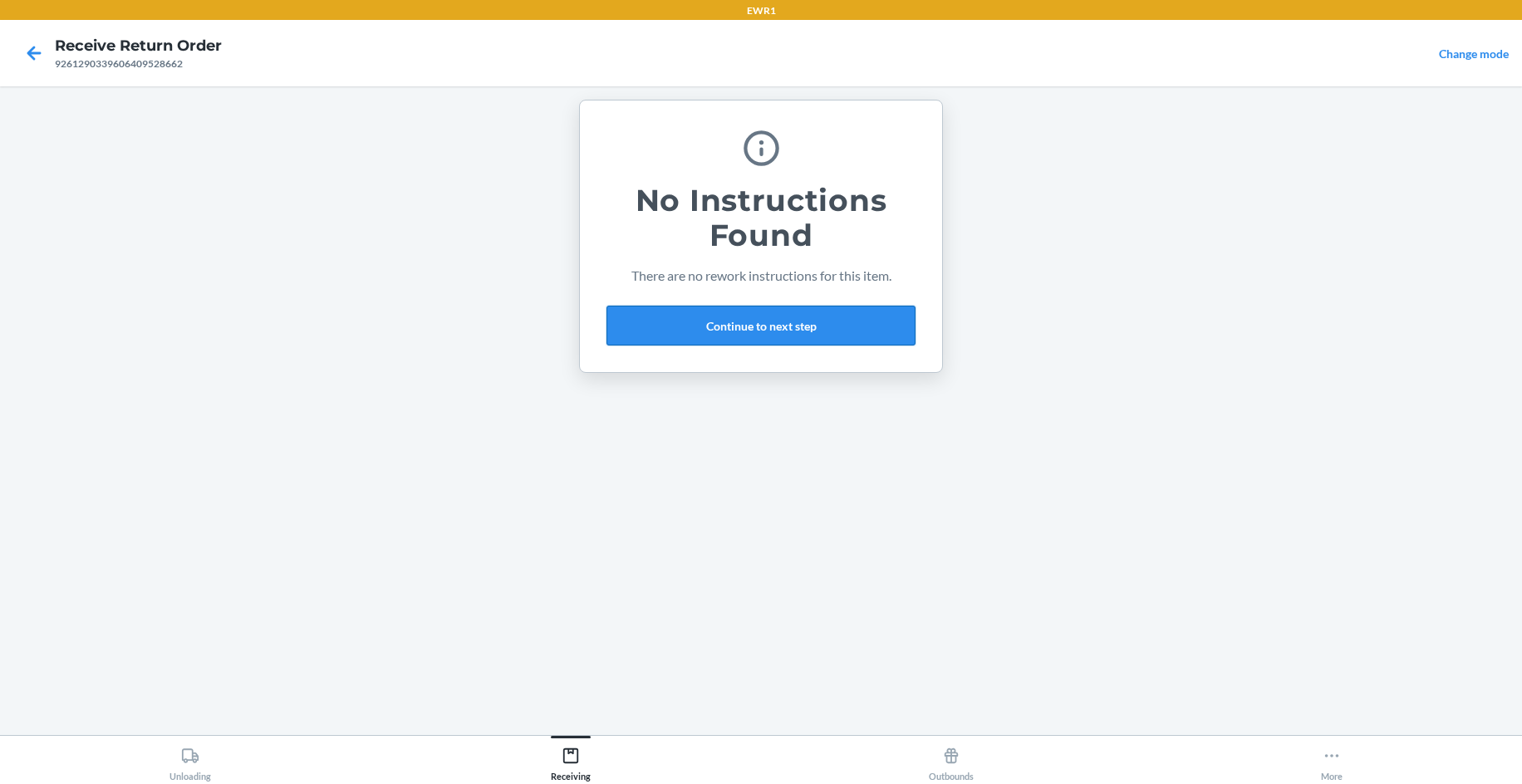
click at [756, 333] on button "Continue to next step" at bounding box center [761, 326] width 309 height 40
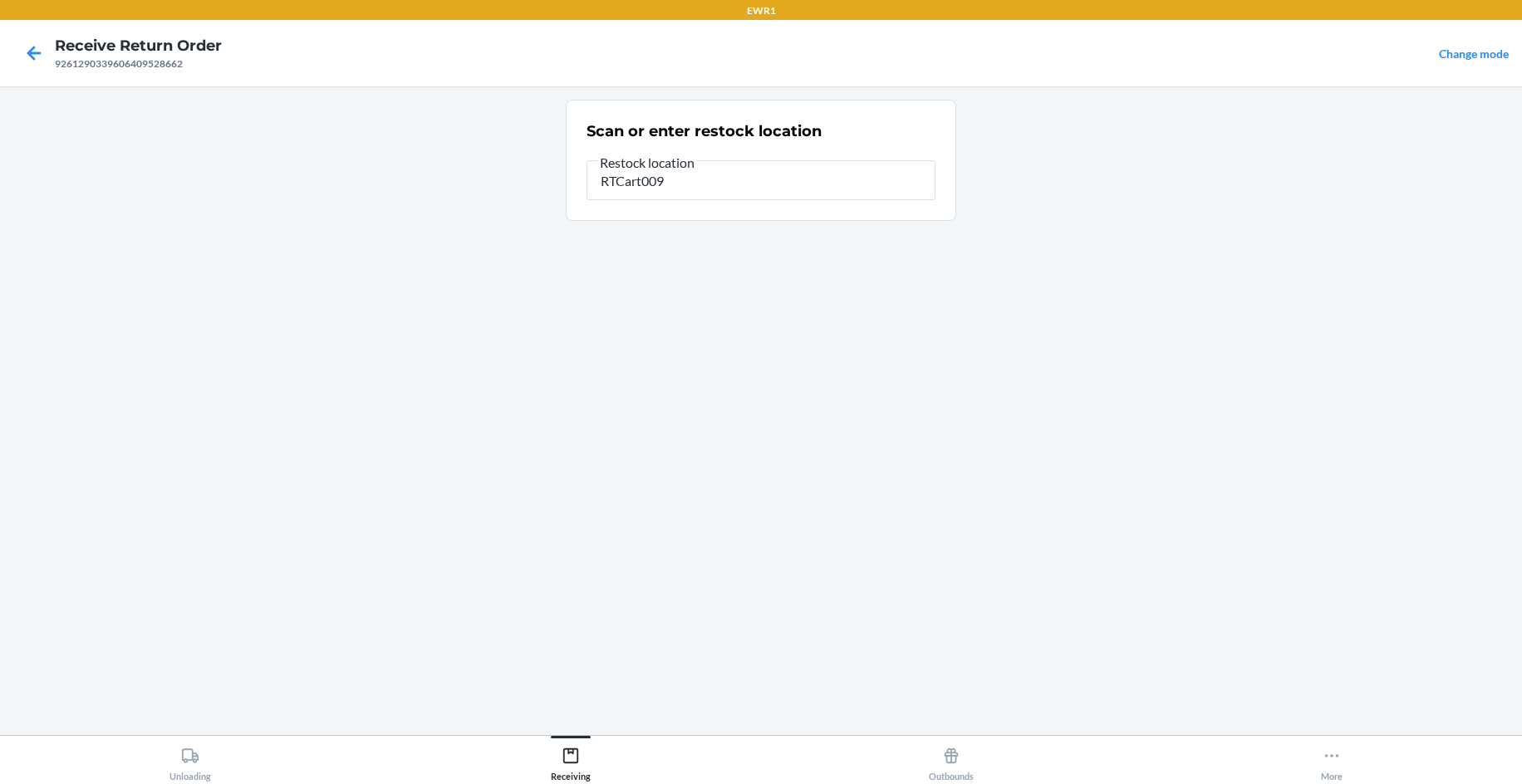
type input "RTCart009"
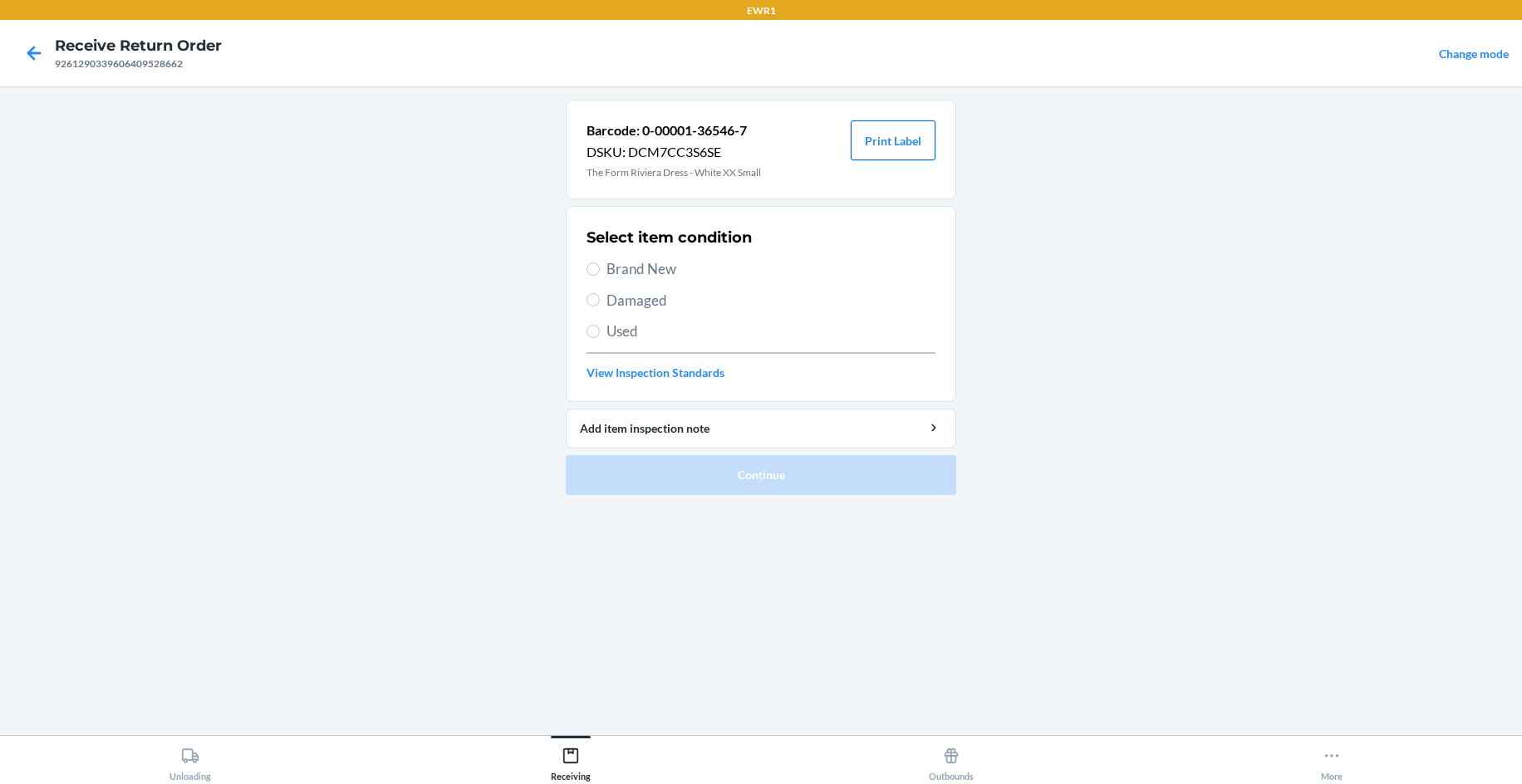
click at [915, 139] on button "Print Label" at bounding box center [892, 141] width 84 height 40
click at [683, 273] on span "Brand New" at bounding box center [771, 269] width 329 height 22
click at [600, 273] on input "Brand New" at bounding box center [593, 270] width 13 height 13
radio input "true"
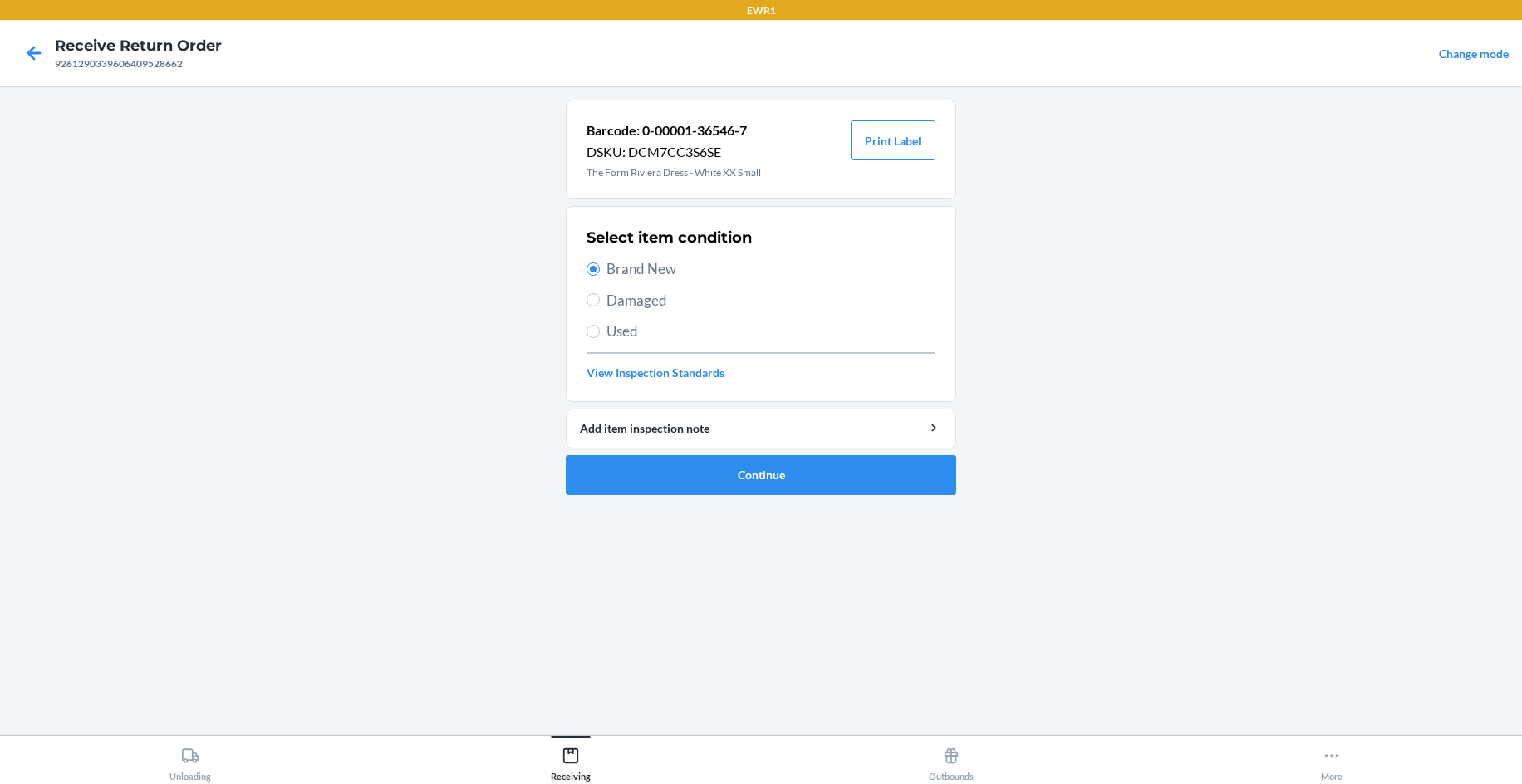
click at [745, 453] on li "Barcode: 0-00001-36546-7 DSKU: DCM7CC3S6SE The Form Riviera Dress - White XX Sm…" at bounding box center [760, 297] width 391 height 395
click at [744, 479] on button "Continue" at bounding box center [760, 475] width 391 height 40
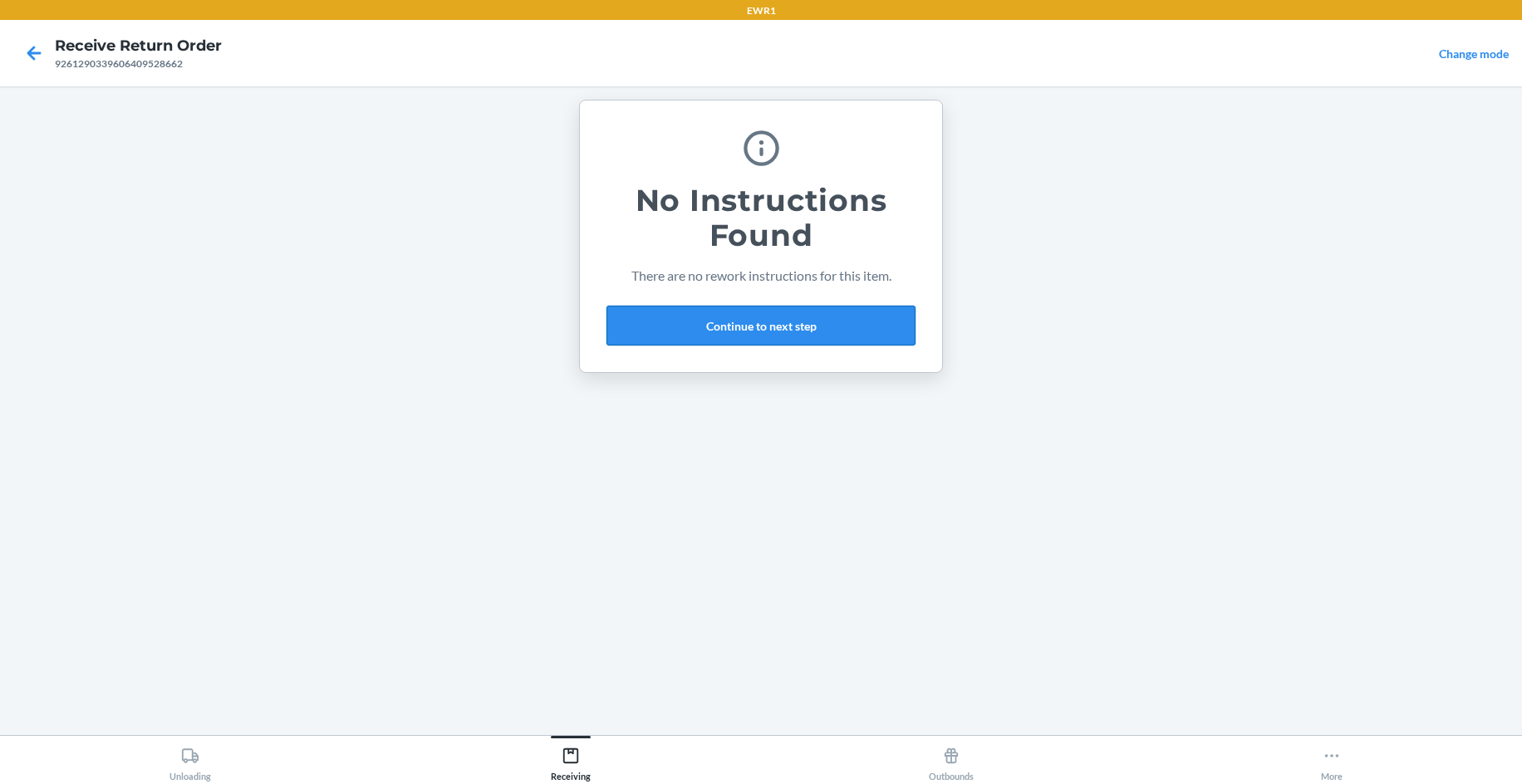
click at [671, 330] on button "Continue to next step" at bounding box center [761, 326] width 309 height 40
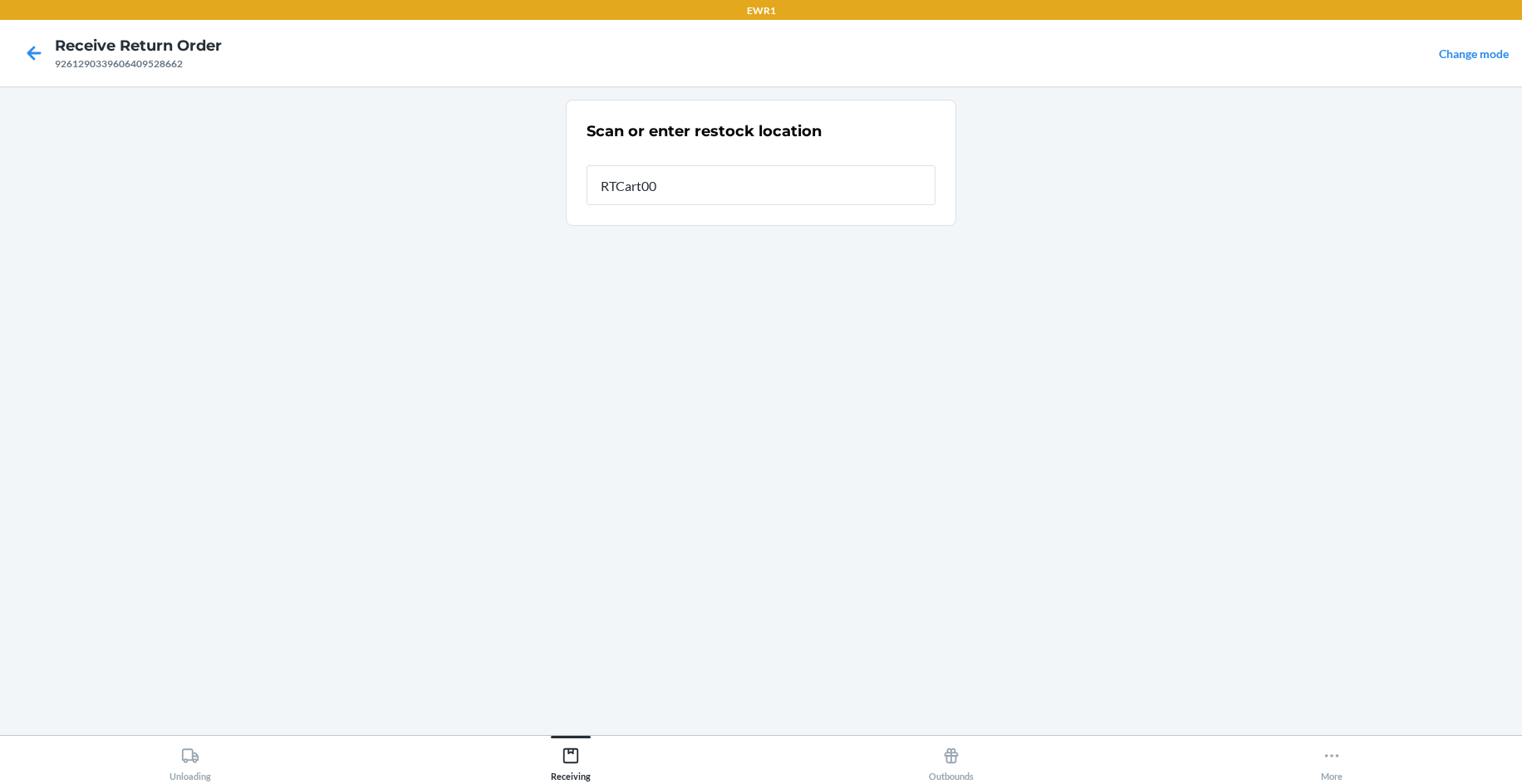
type input "RTCart009"
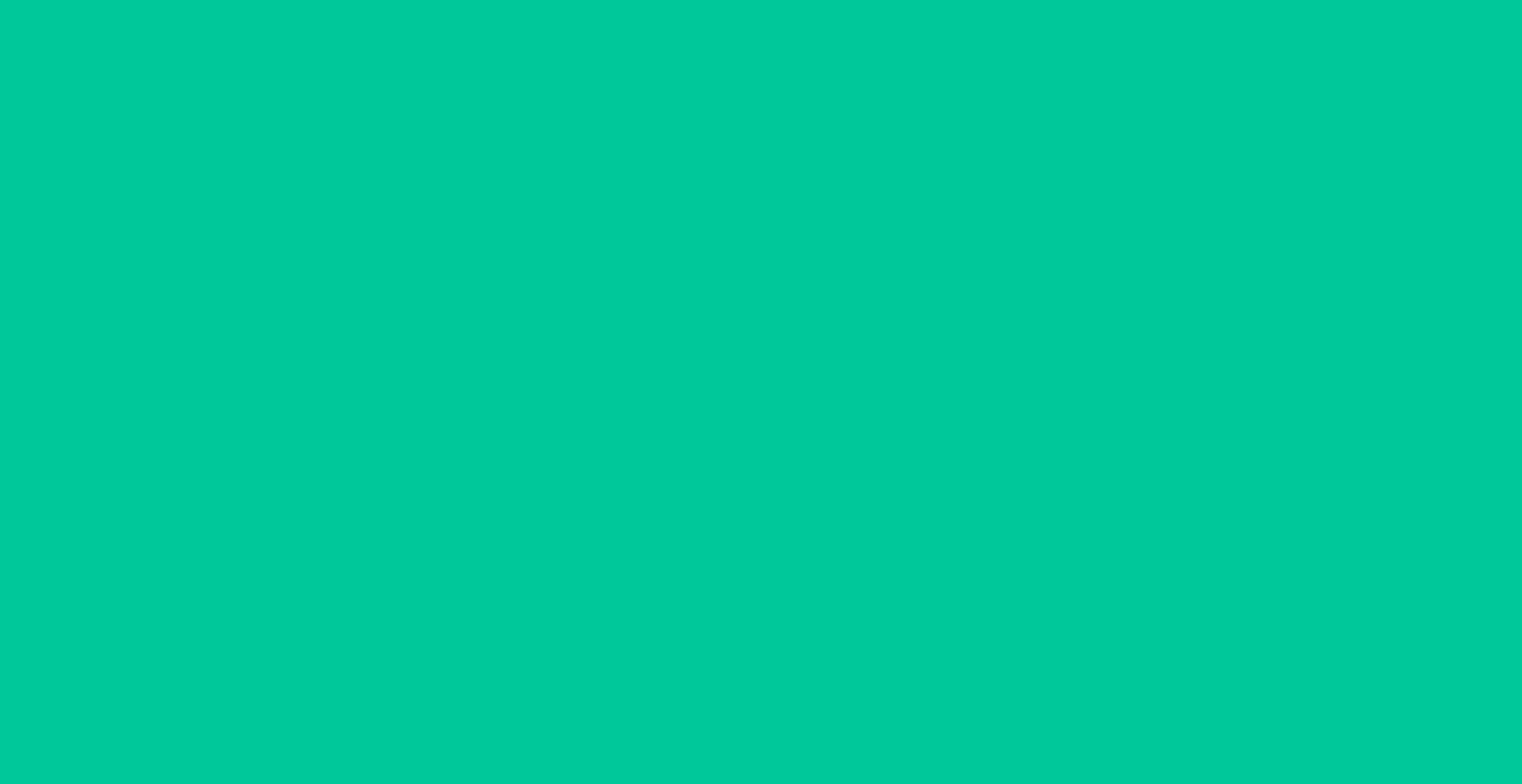
click at [778, 478] on section "Scan a barcode 2 items inspected Open the package and scan or enter a barcode. …" at bounding box center [760, 454] width 391 height 209
click at [1034, 720] on main "SKU : DCM7CC3S6SE Barcode : 0-00001-36546-7 Qty : 1 units Loc : RTCart009 Open …" at bounding box center [761, 411] width 1522 height 649
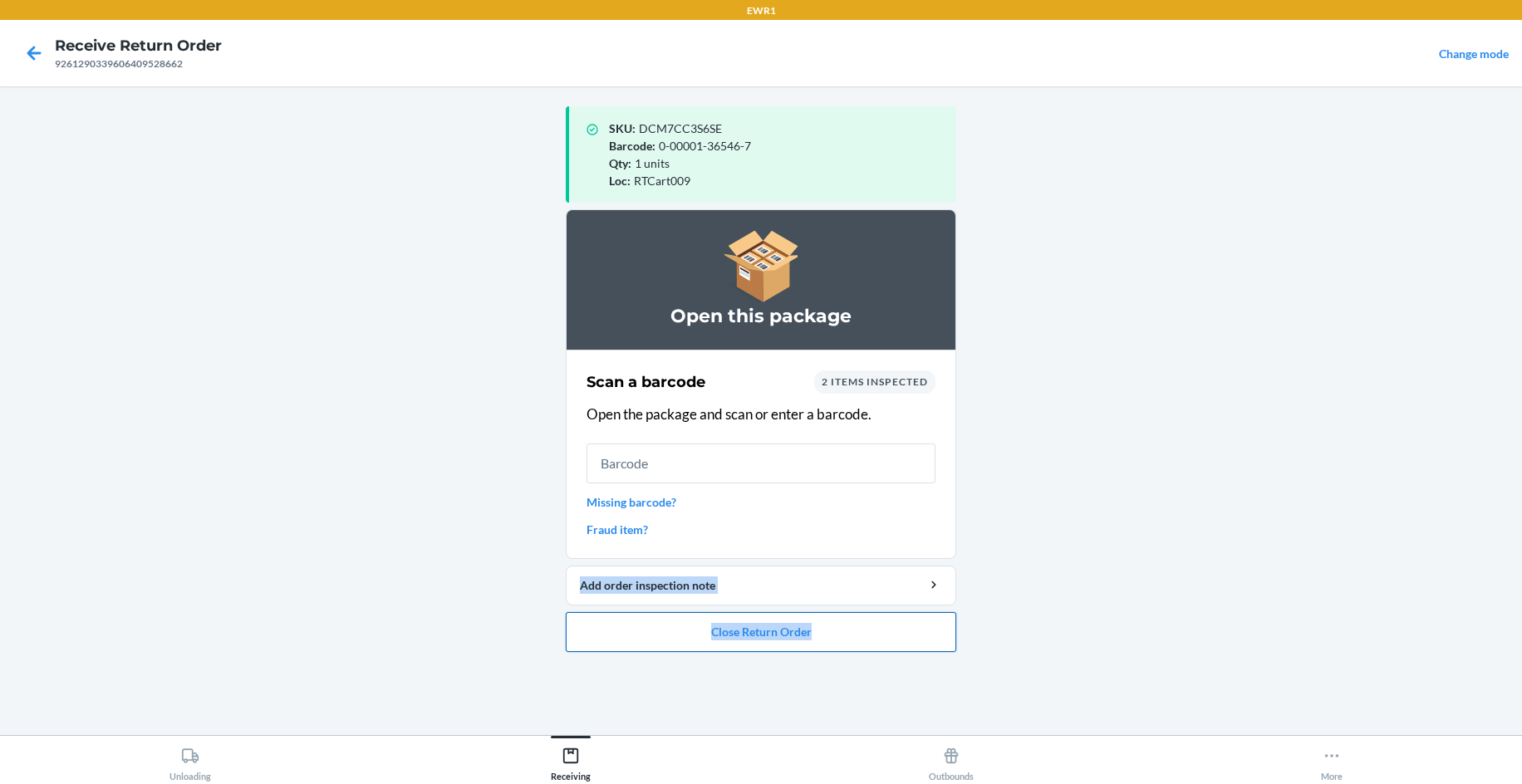
click at [781, 639] on button "Close Return Order" at bounding box center [760, 632] width 391 height 40
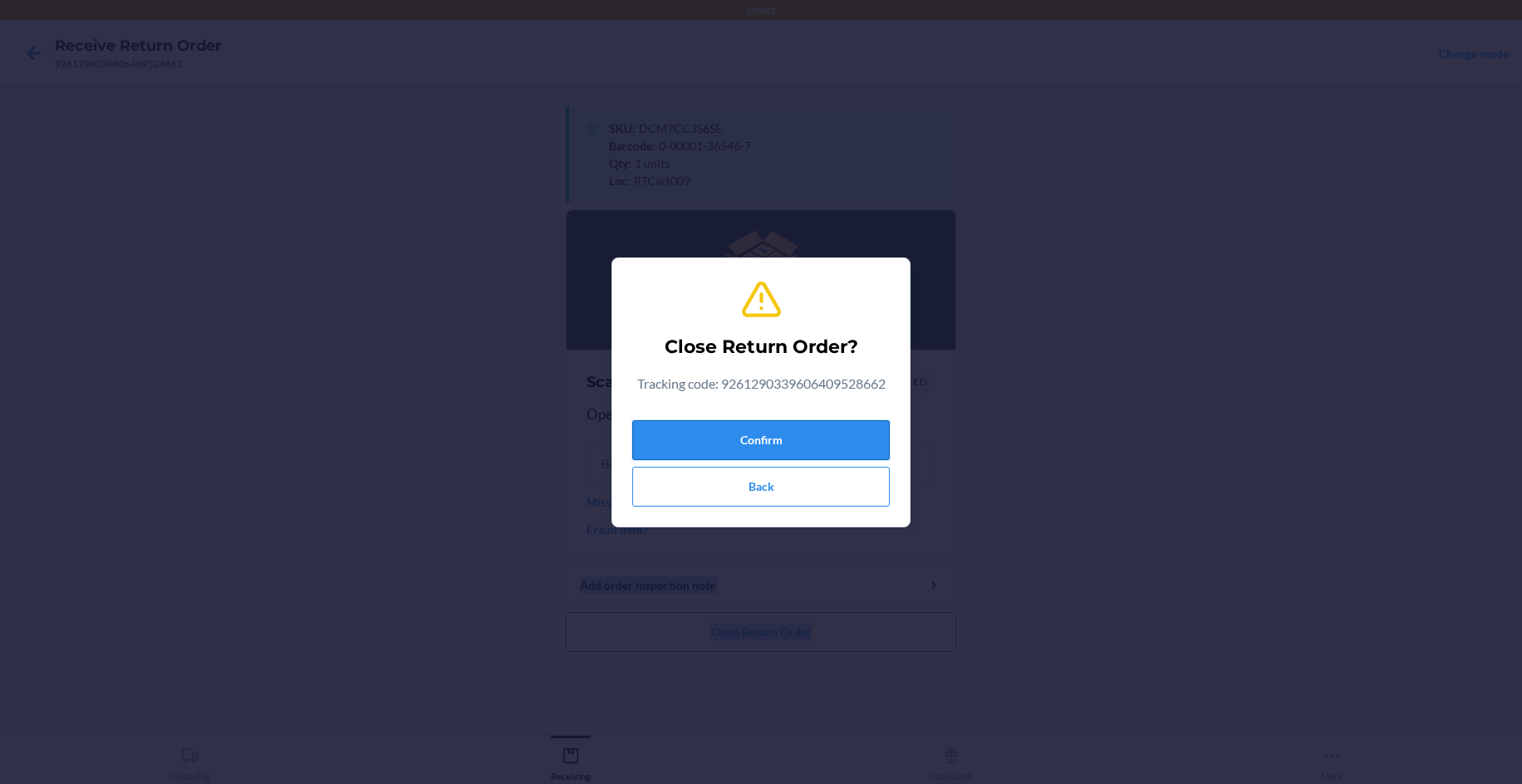
click at [809, 447] on button "Confirm" at bounding box center [761, 440] width 257 height 40
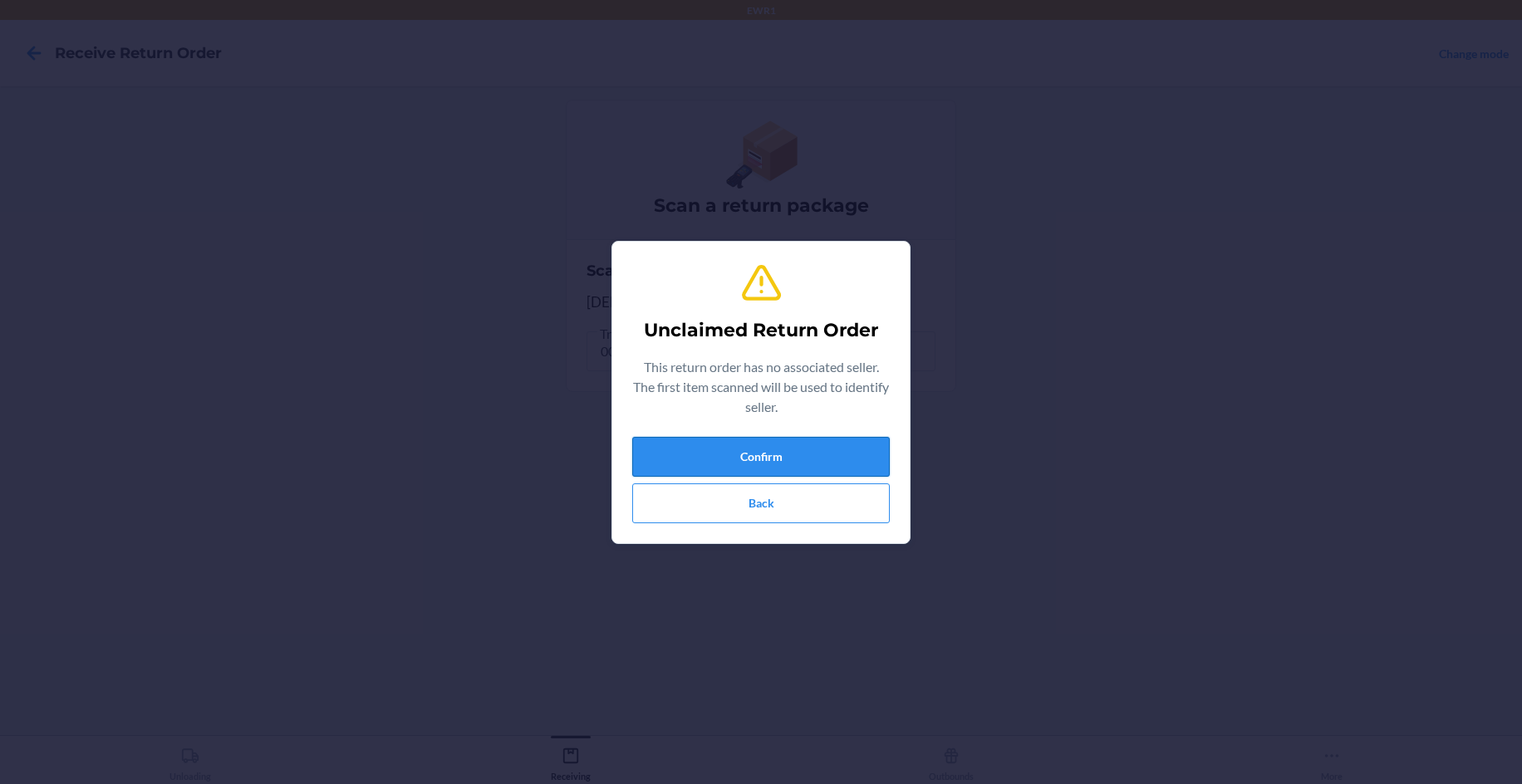
click at [680, 454] on button "Confirm" at bounding box center [761, 457] width 257 height 40
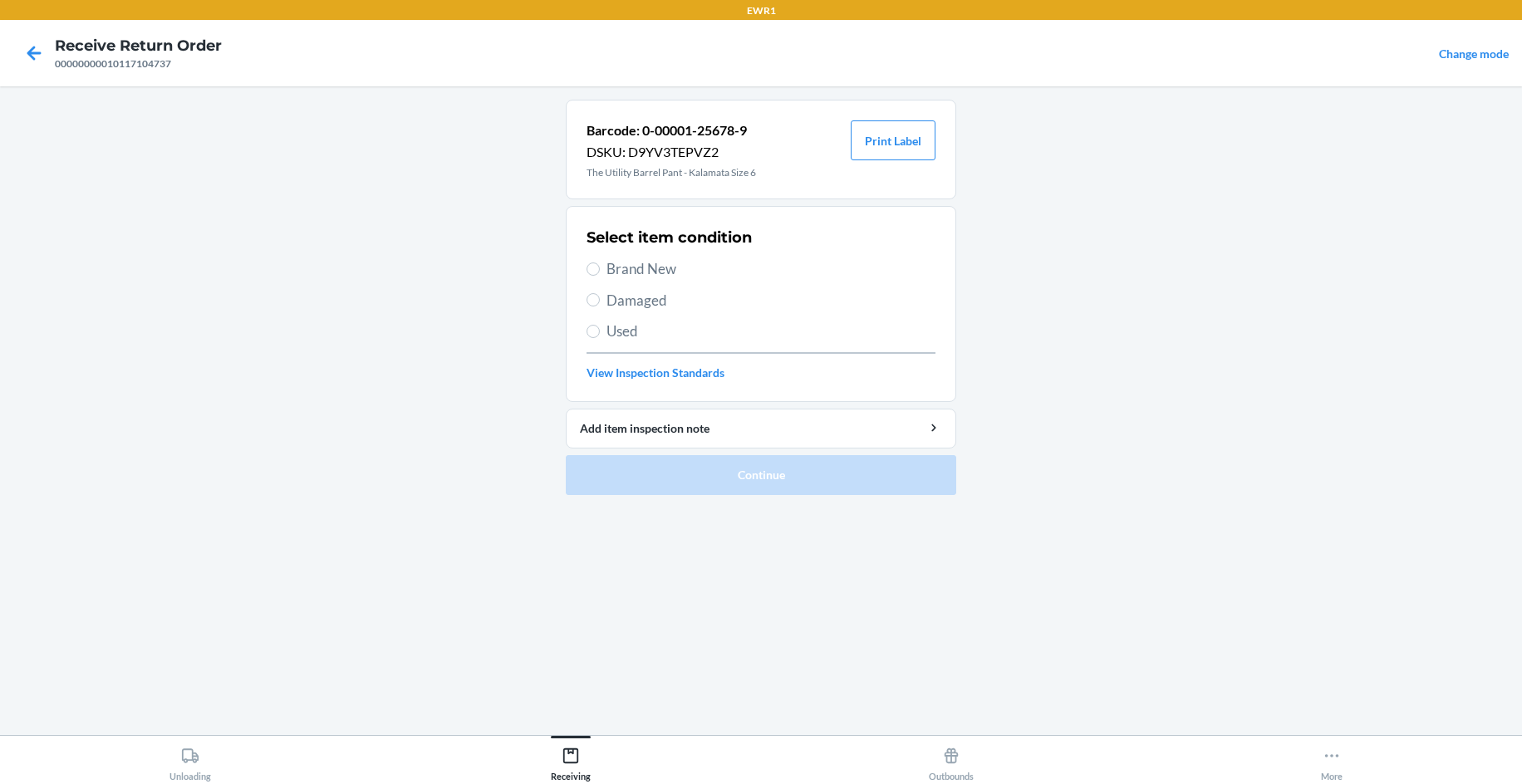
click at [627, 259] on span "Brand New" at bounding box center [771, 269] width 329 height 22
click at [600, 263] on input "Brand New" at bounding box center [593, 270] width 13 height 13
radio input "true"
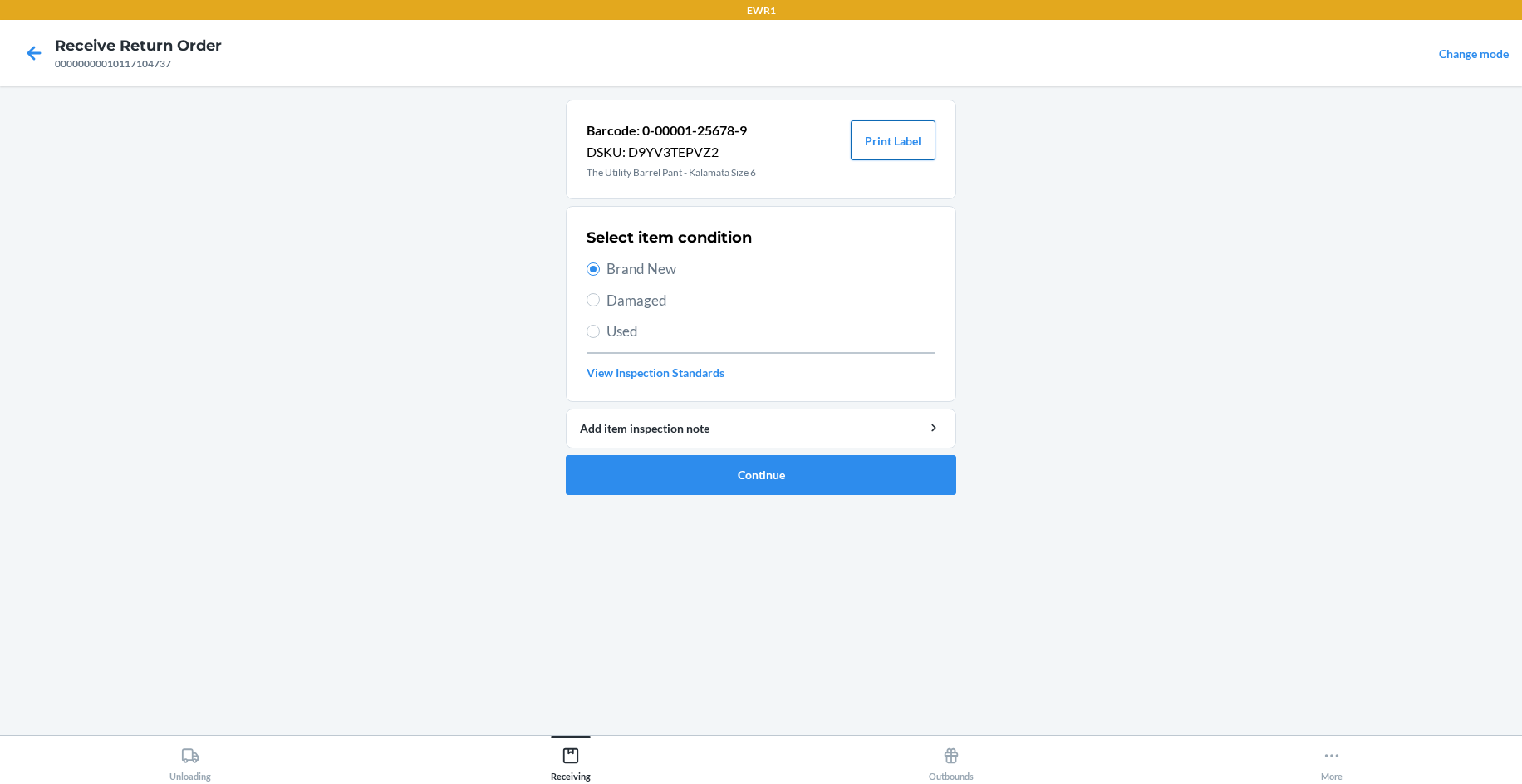
click at [879, 117] on div "Barcode: 0-00001-25678-9 DSKU: D9YV3TEPVZ2 The Utility Barrel Pant - Kalamata S…" at bounding box center [760, 150] width 391 height 100
click at [872, 132] on button "Print Label" at bounding box center [892, 141] width 84 height 40
click at [748, 470] on button "Continue" at bounding box center [760, 475] width 391 height 40
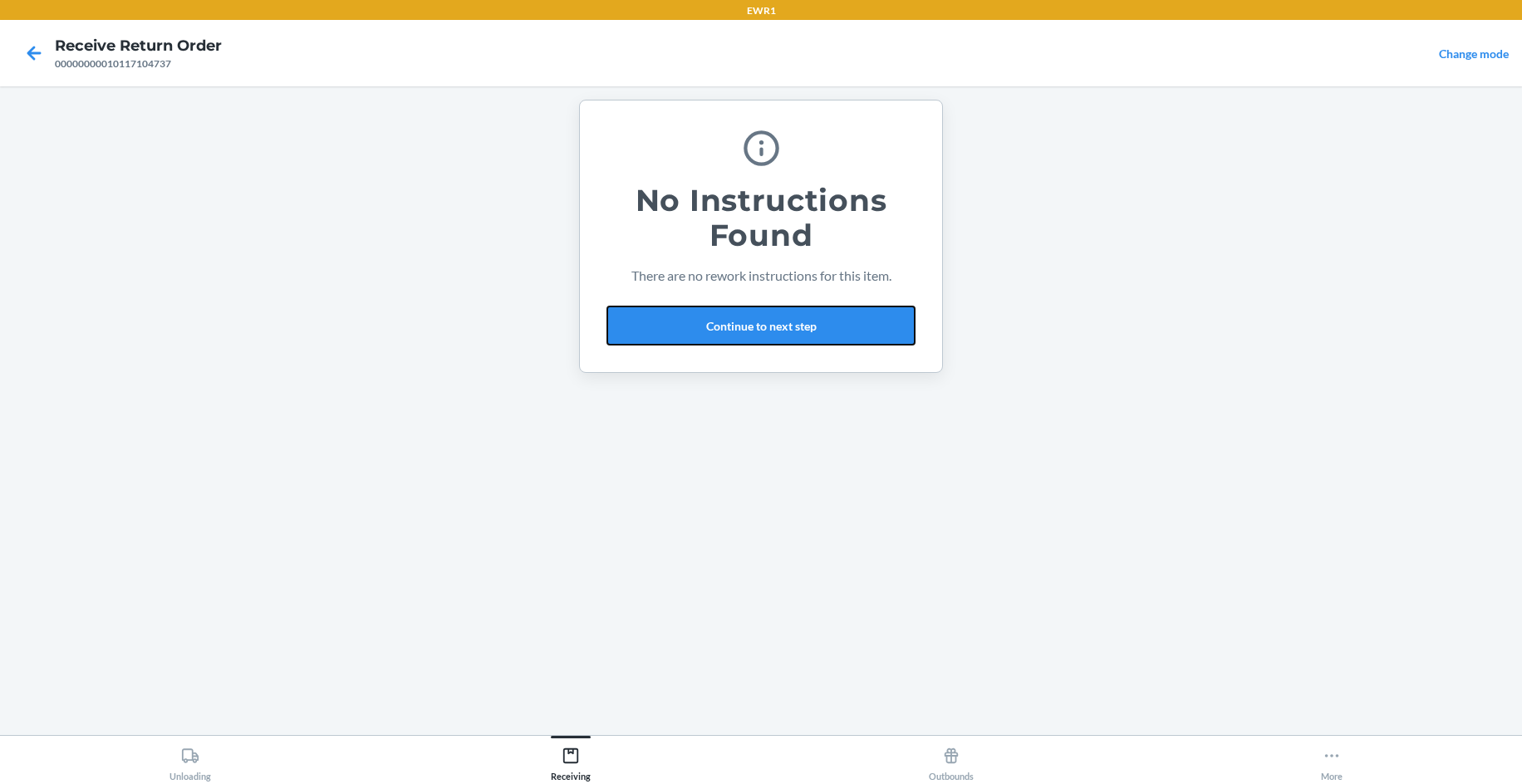
click at [760, 315] on button "Continue to next step" at bounding box center [761, 326] width 309 height 40
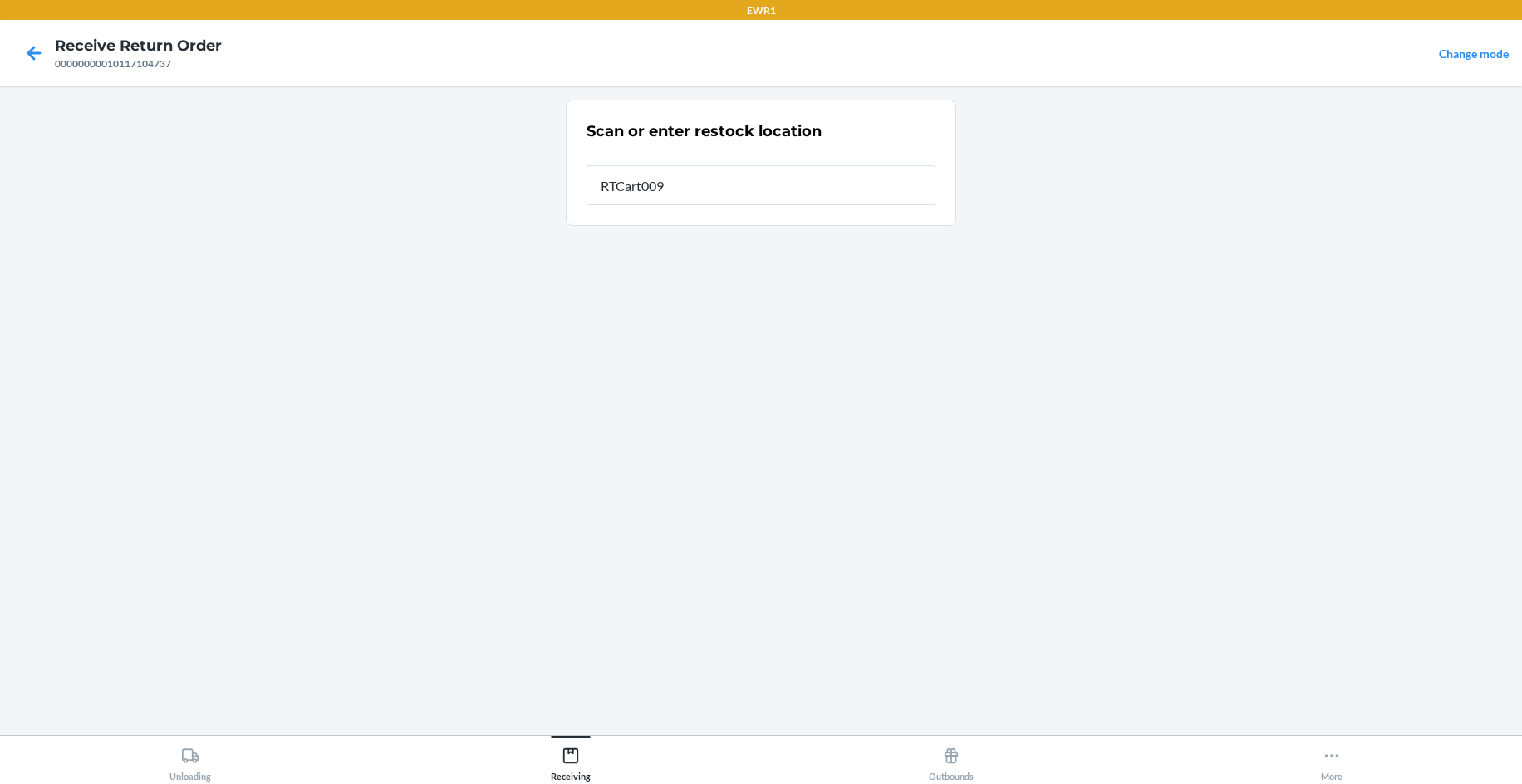
type input "RTCart009"
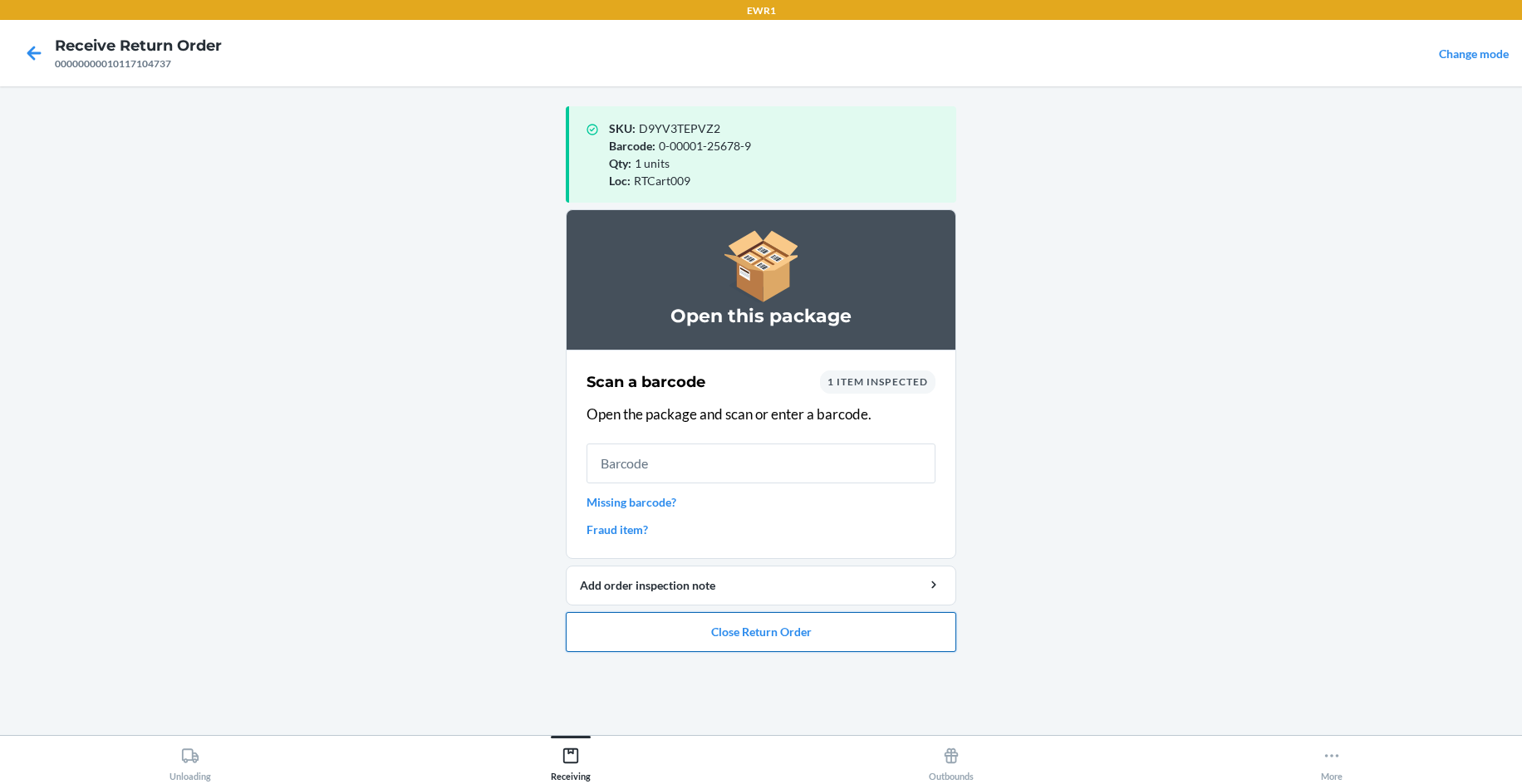
click at [709, 649] on button "Close Return Order" at bounding box center [760, 632] width 391 height 40
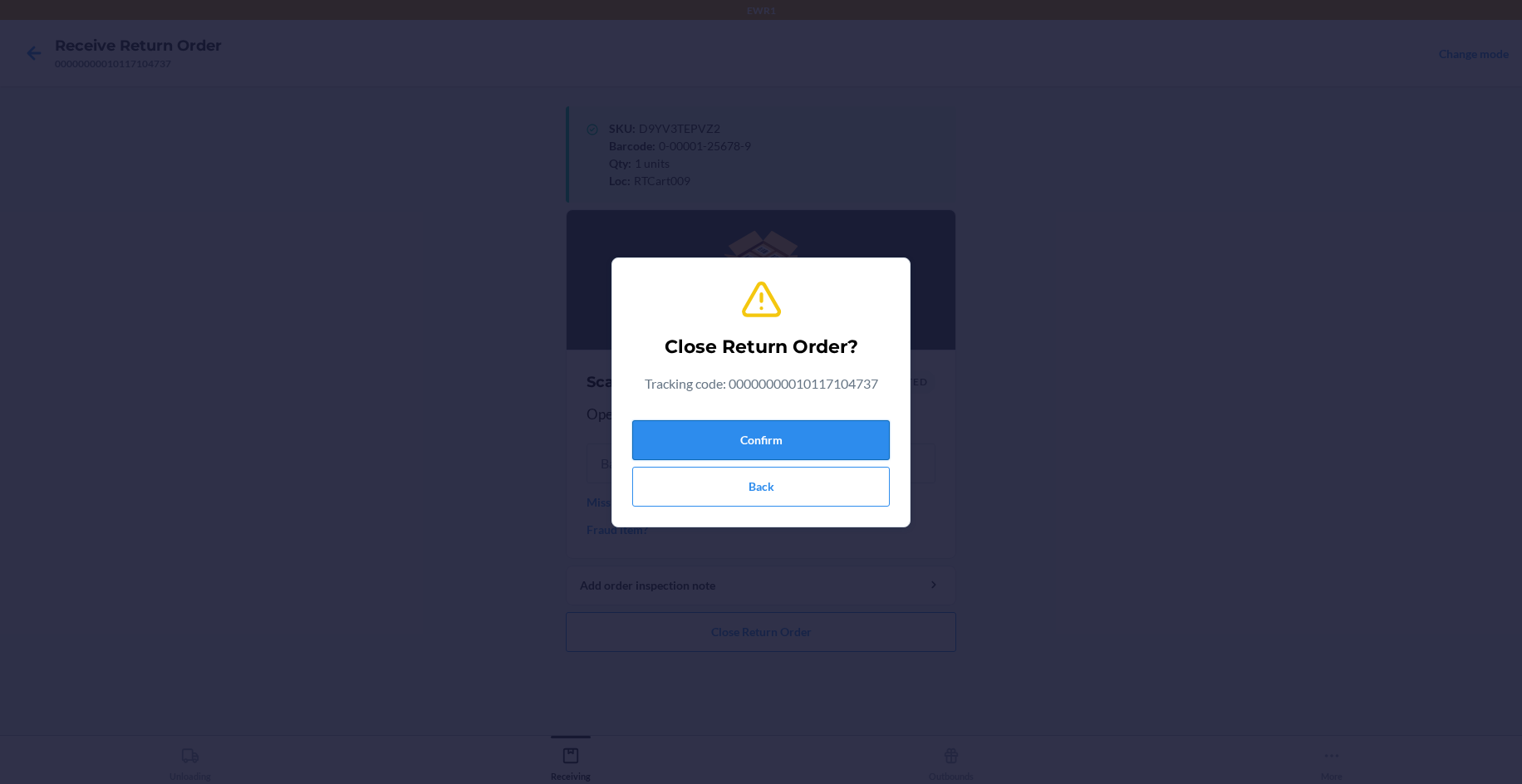
click at [766, 442] on button "Confirm" at bounding box center [761, 440] width 257 height 40
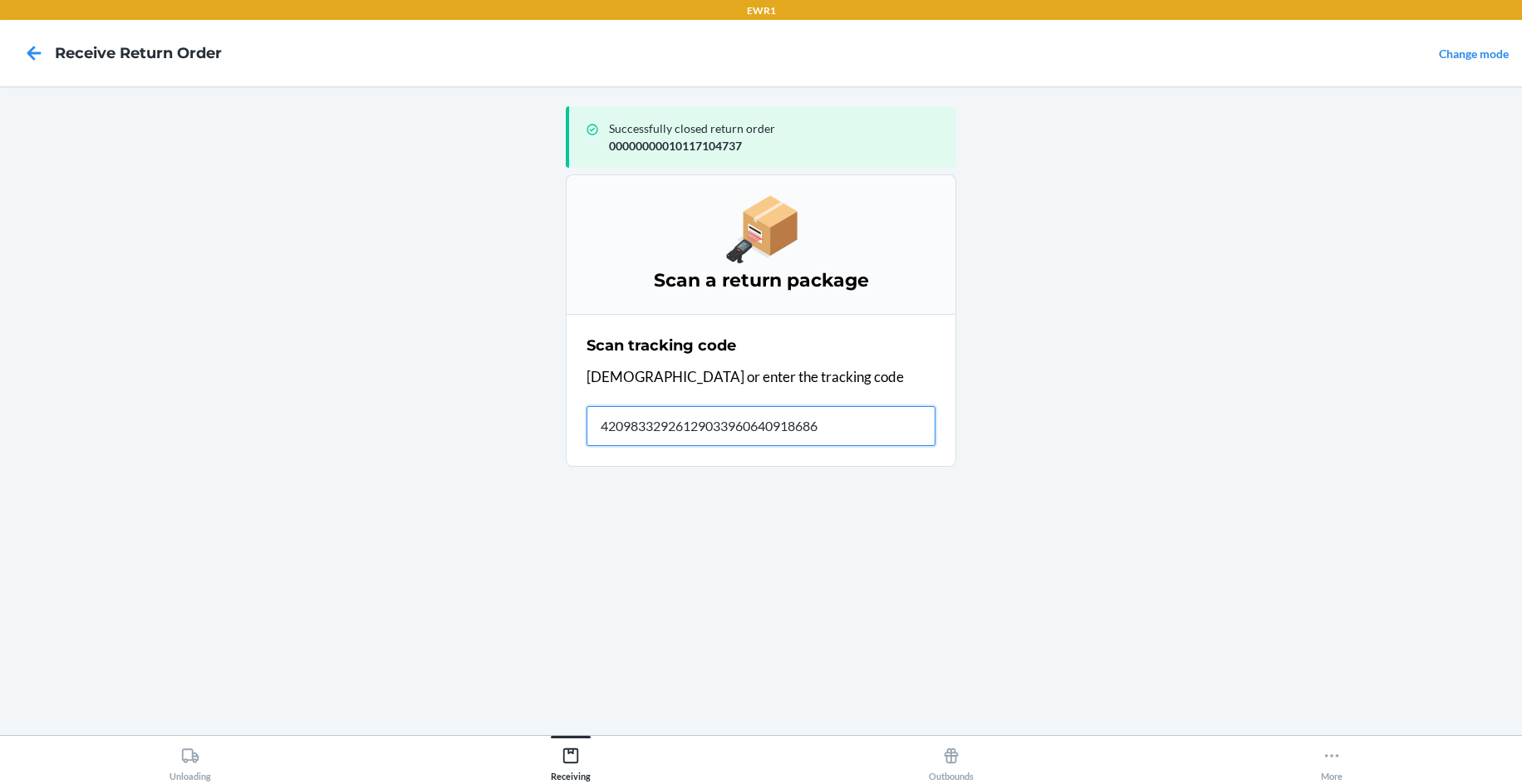
type input "420983329261290339606409186862"
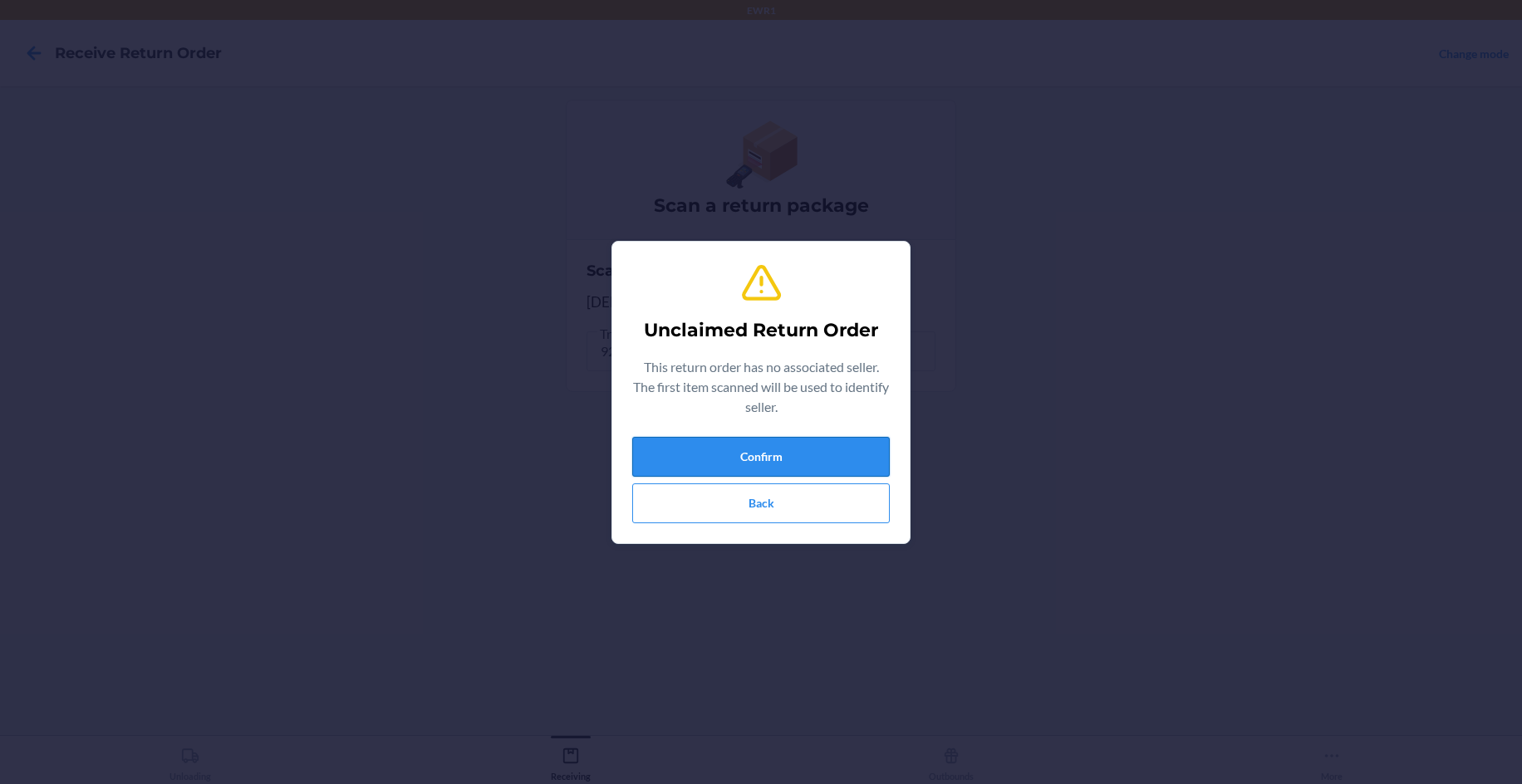
click at [765, 463] on button "Confirm" at bounding box center [761, 457] width 257 height 40
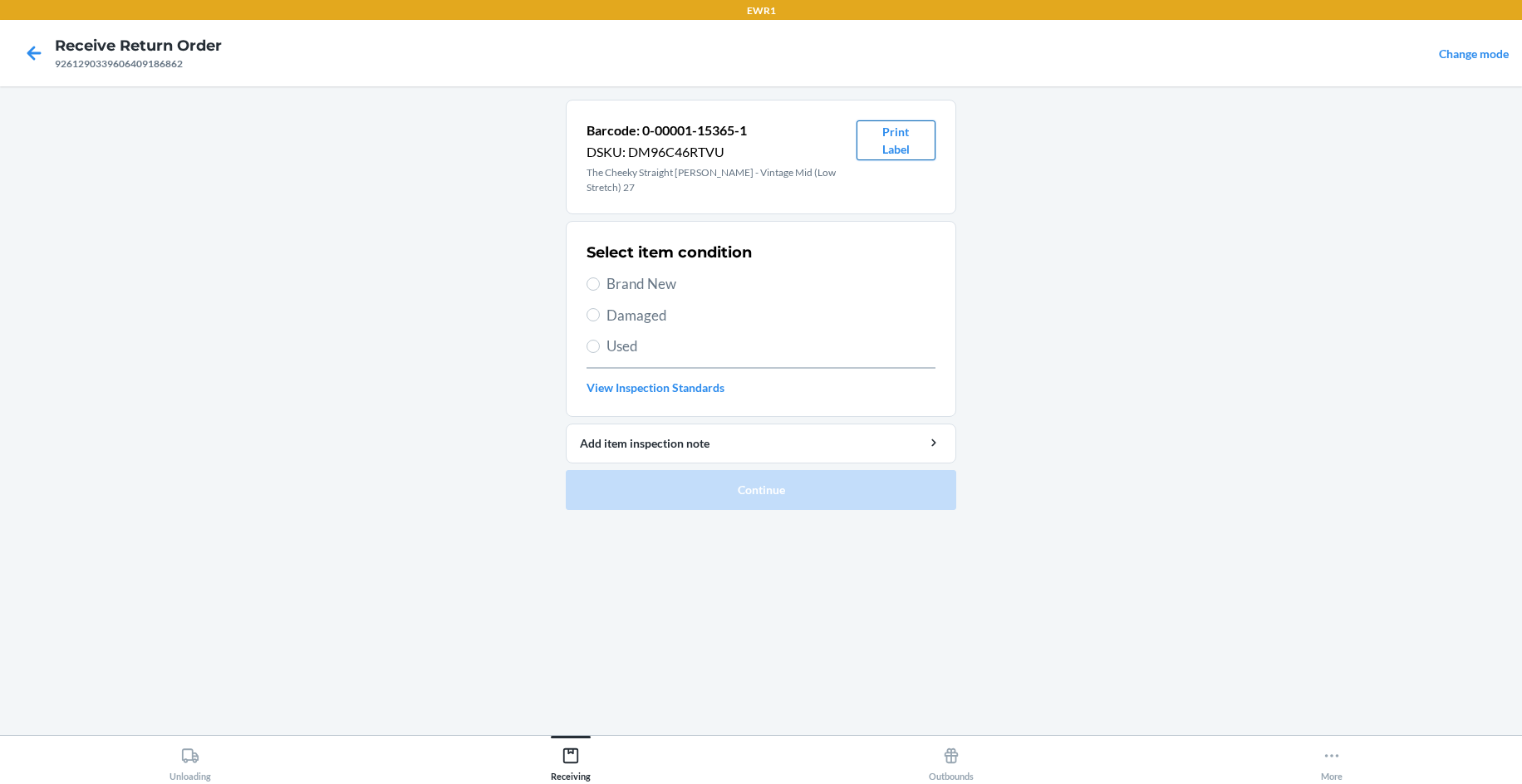
click at [892, 145] on button "Print Label" at bounding box center [895, 141] width 79 height 40
click at [636, 273] on span "Brand New" at bounding box center [771, 284] width 329 height 22
click at [600, 277] on input "Brand New" at bounding box center [593, 284] width 13 height 13
radio input "true"
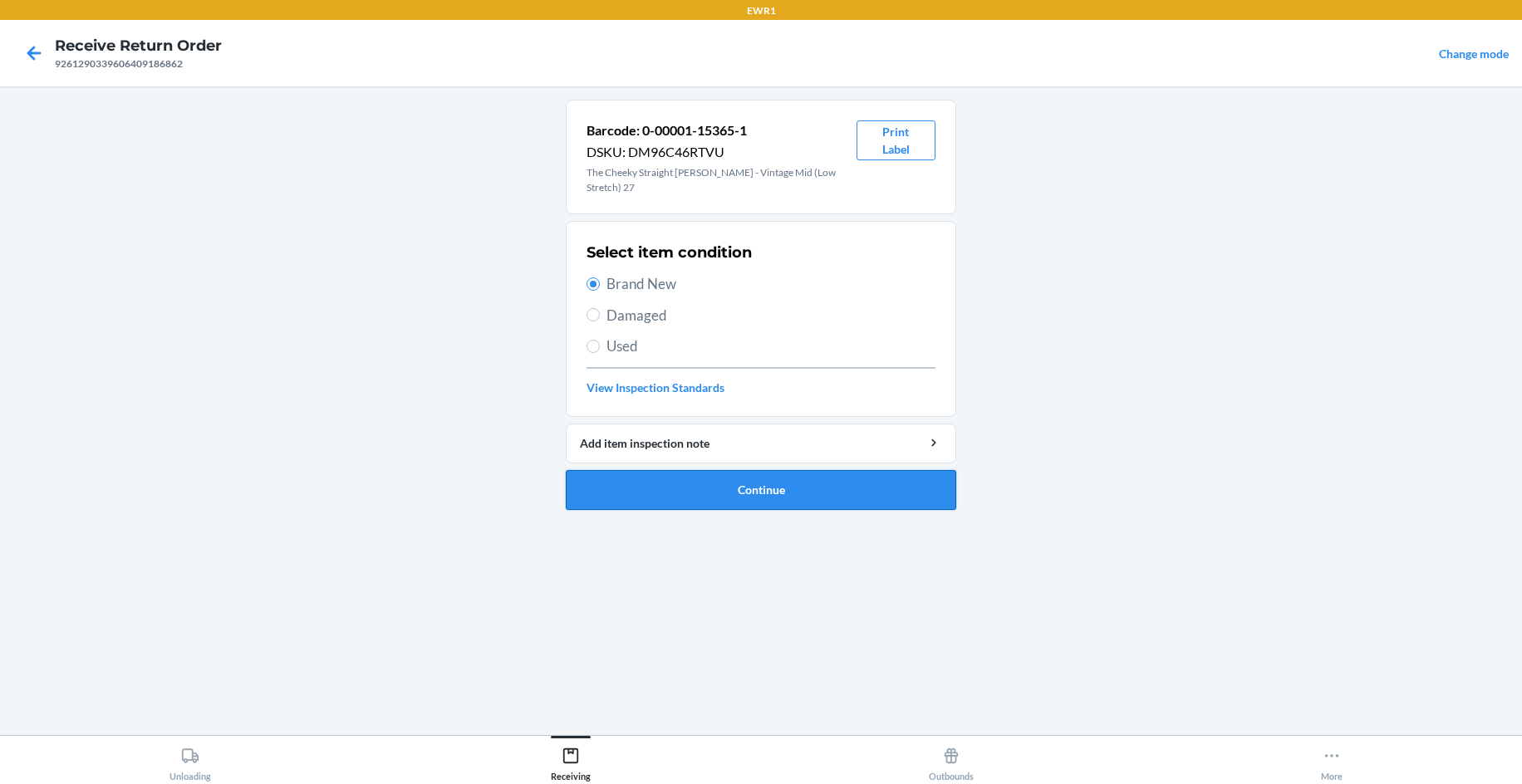
click at [809, 473] on button "Continue" at bounding box center [760, 490] width 391 height 40
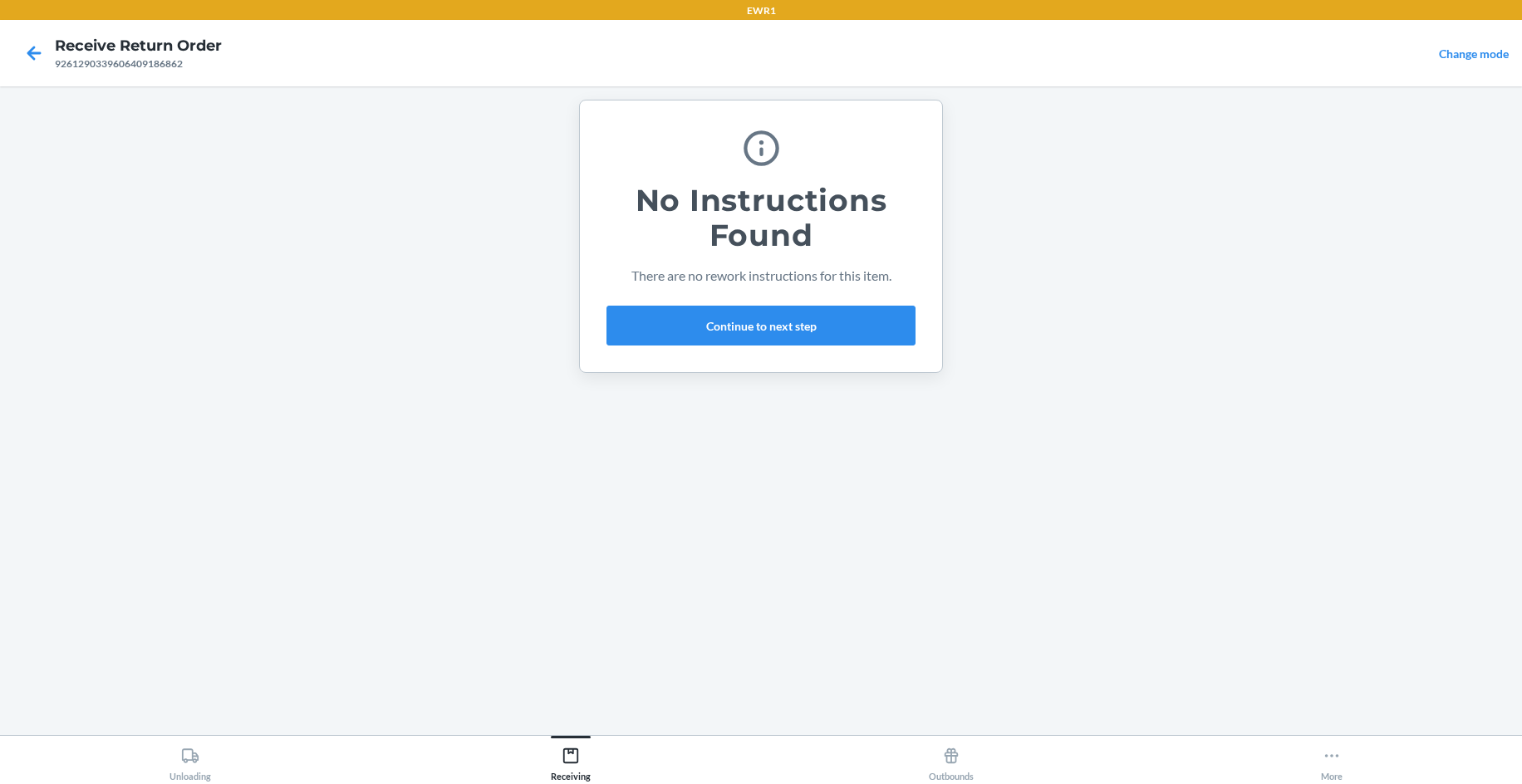
click at [803, 349] on div "No Instructions Found There are no rework instructions for this item. Continue …" at bounding box center [761, 236] width 309 height 231
click at [809, 325] on button "Continue to next step" at bounding box center [761, 326] width 309 height 40
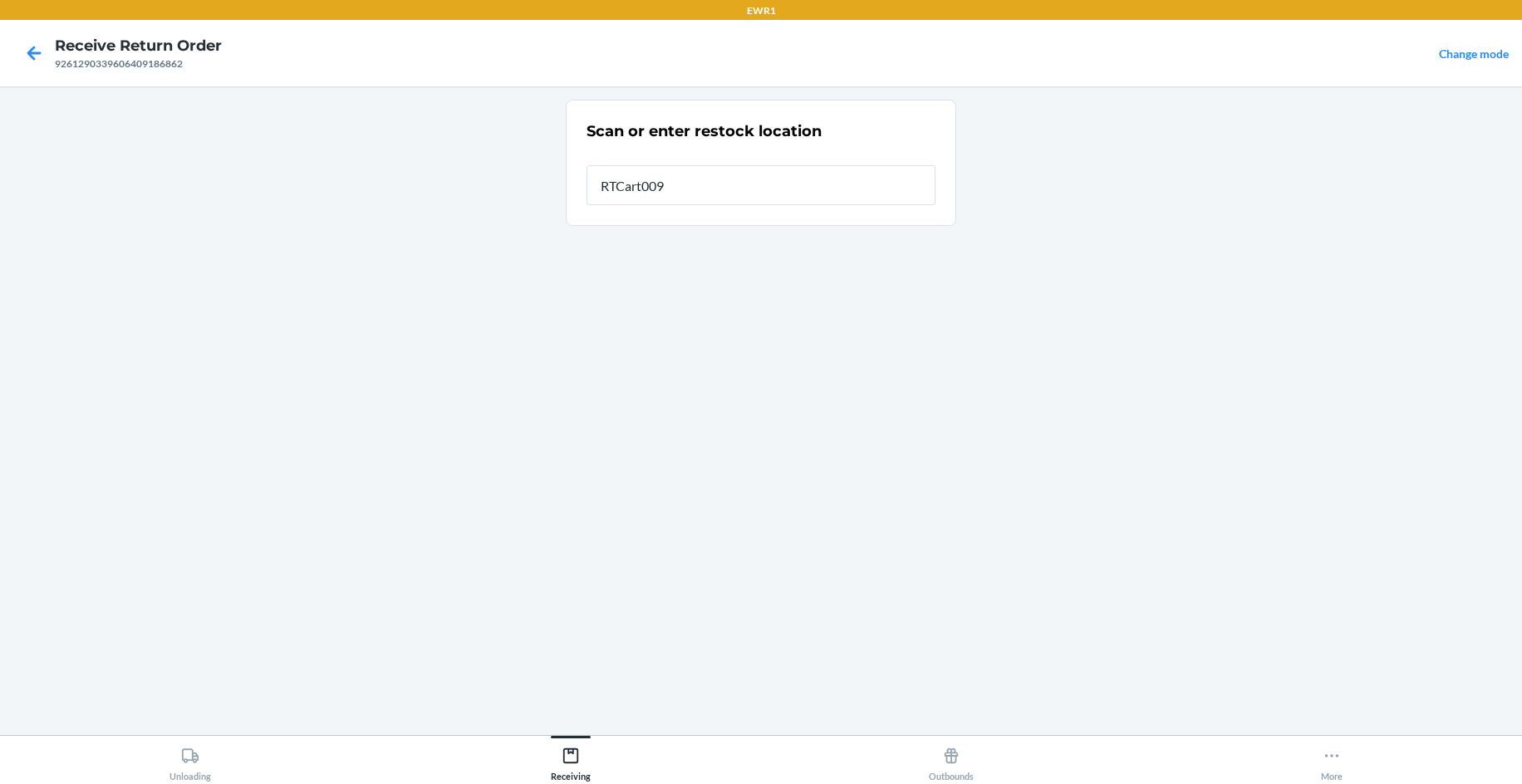
type input "RTCart009"
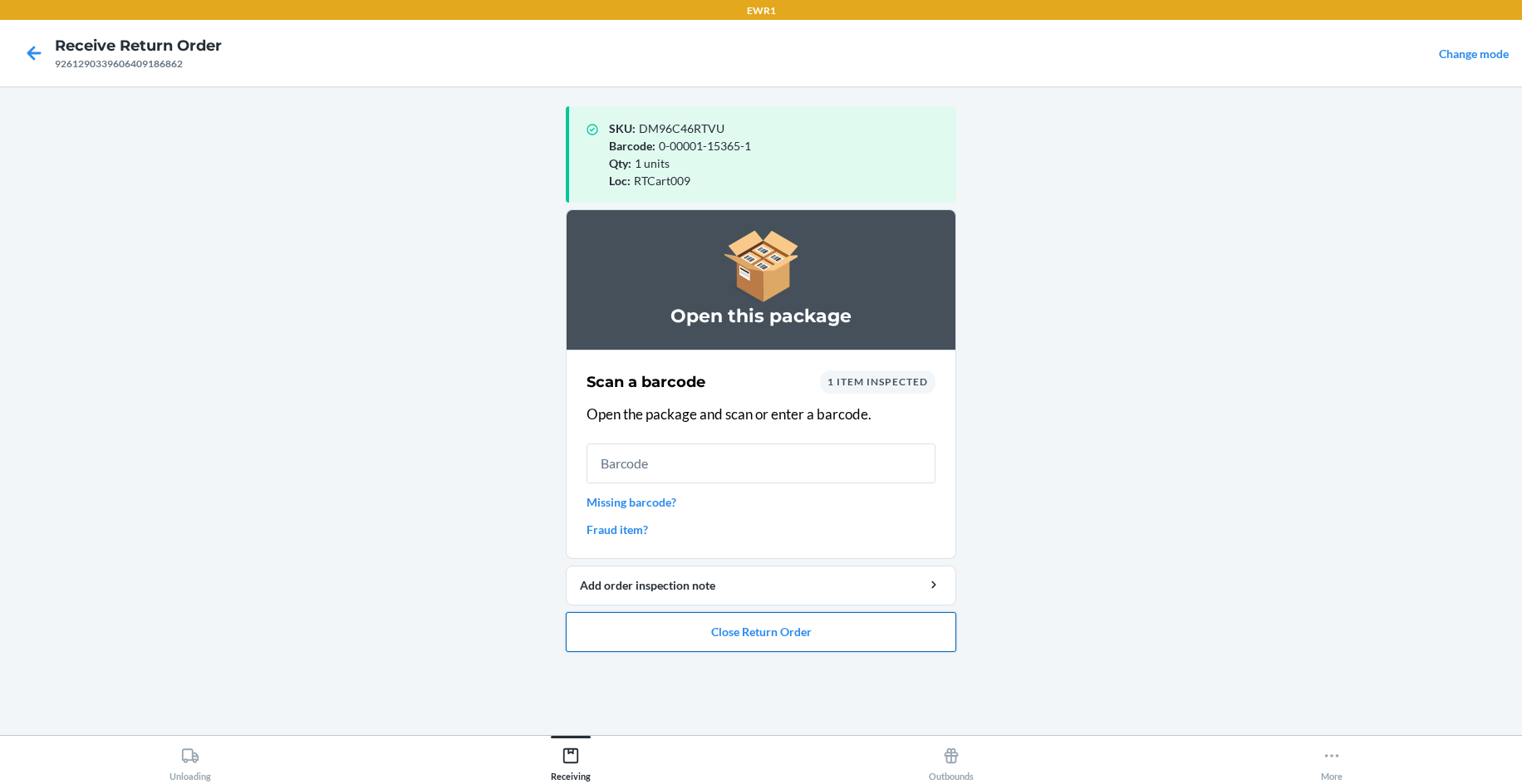
click at [860, 628] on button "Close Return Order" at bounding box center [760, 632] width 391 height 40
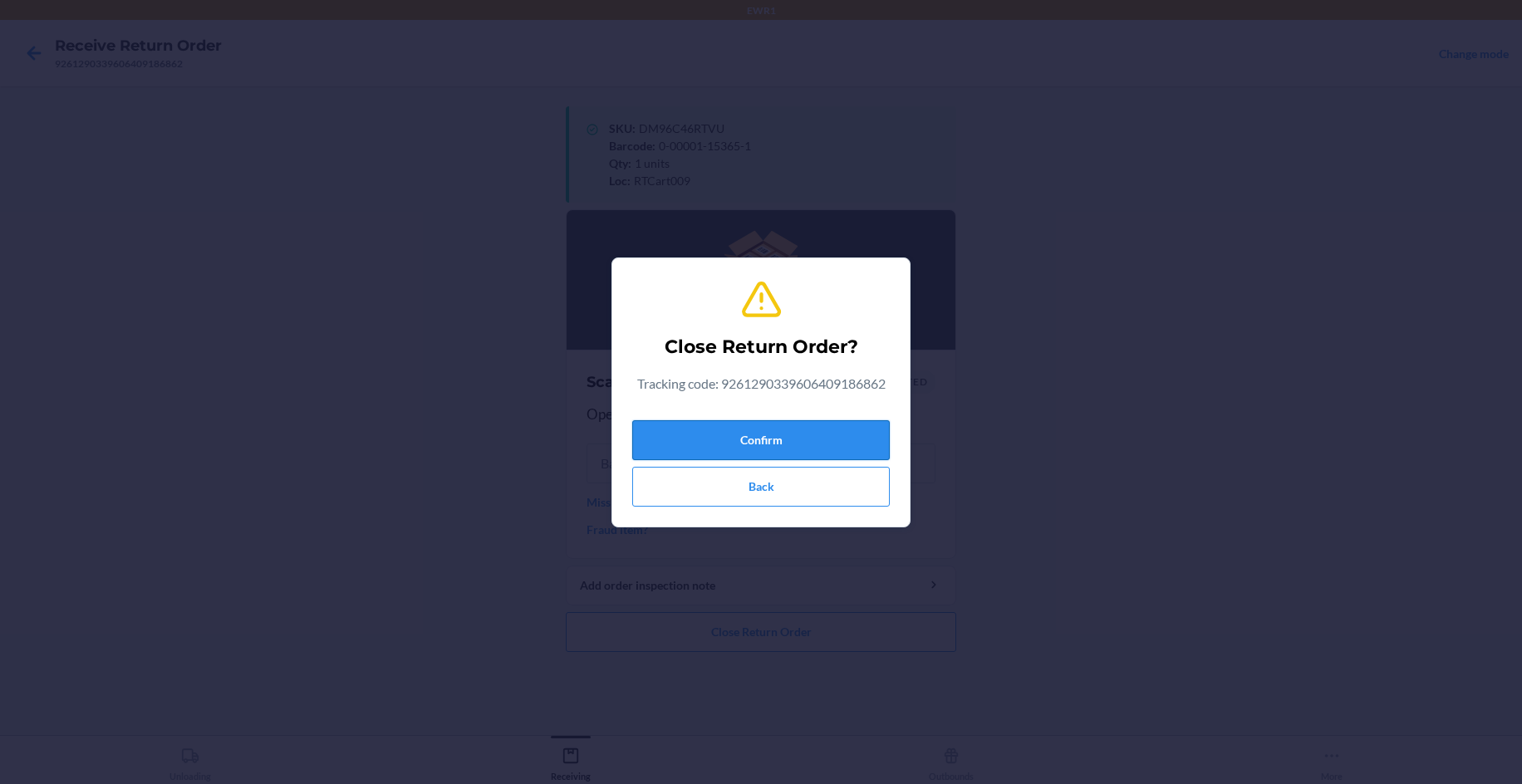
click at [805, 431] on button "Confirm" at bounding box center [761, 440] width 257 height 40
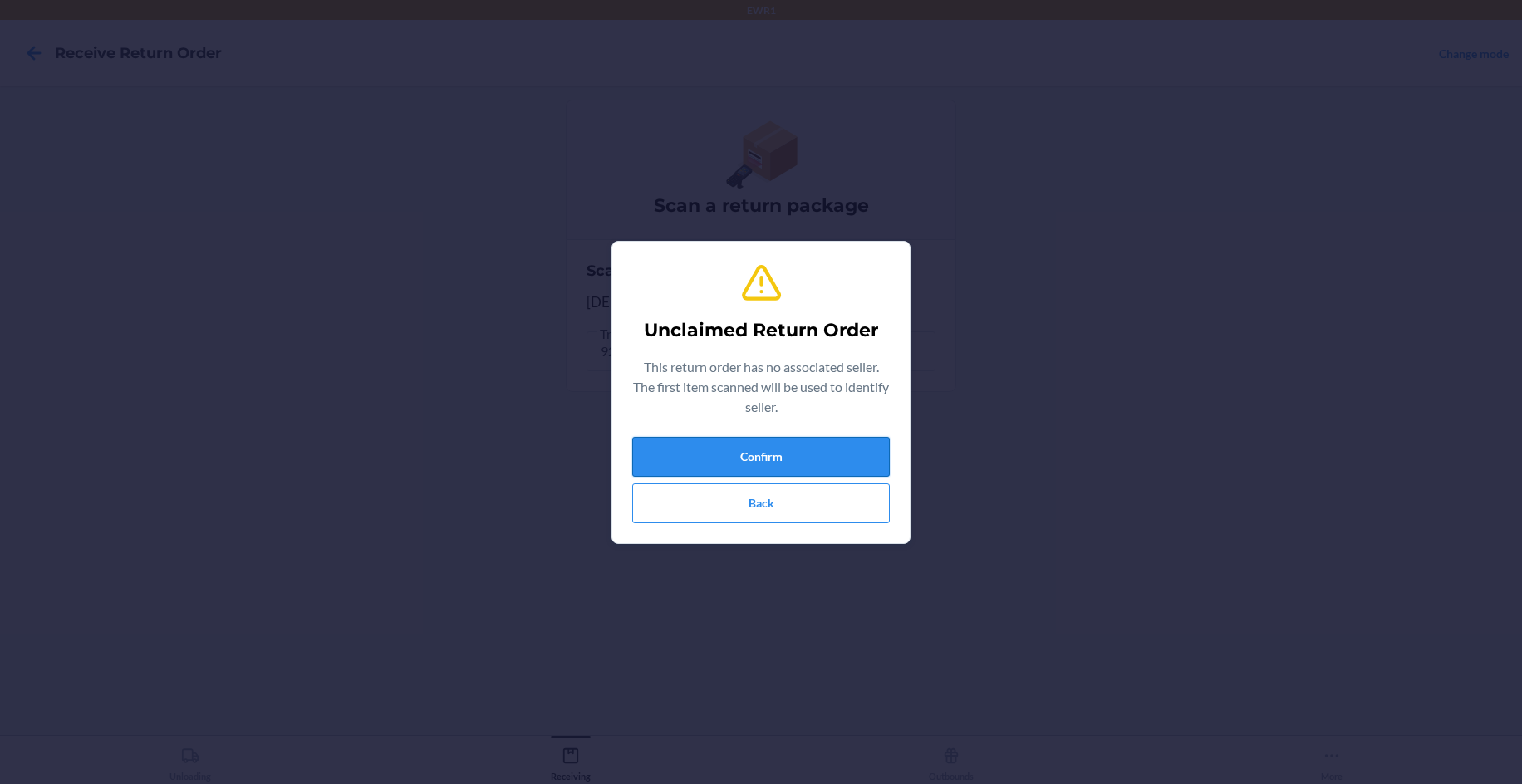
click at [785, 453] on button "Confirm" at bounding box center [761, 457] width 257 height 40
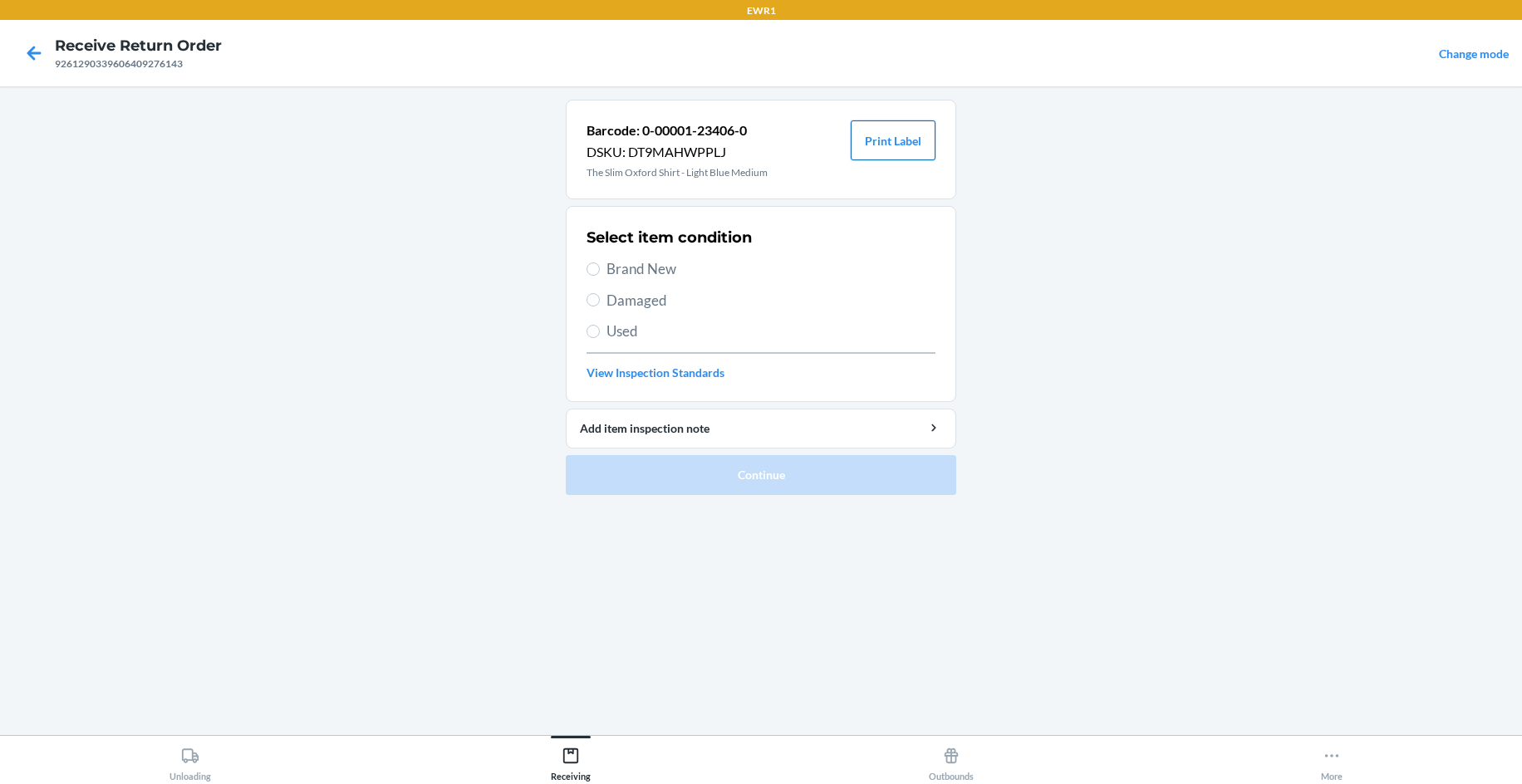
drag, startPoint x: 911, startPoint y: 143, endPoint x: 914, endPoint y: 228, distance: 85.1
click at [911, 150] on button "Print Label" at bounding box center [892, 141] width 84 height 40
click at [654, 279] on span "Brand New" at bounding box center [771, 269] width 329 height 22
click at [600, 275] on input "Brand New" at bounding box center [593, 270] width 13 height 13
radio input "true"
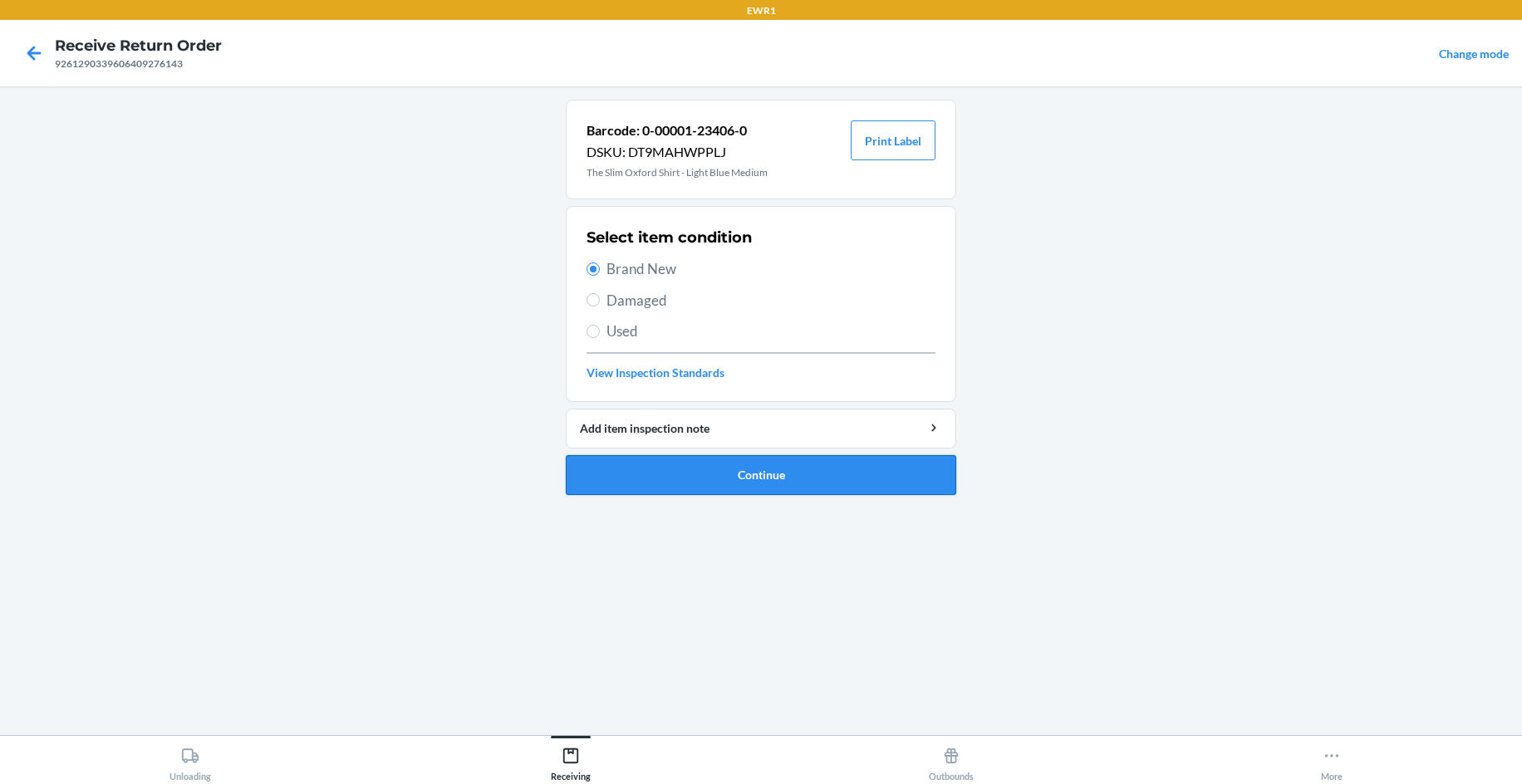
click at [793, 478] on button "Continue" at bounding box center [760, 475] width 391 height 40
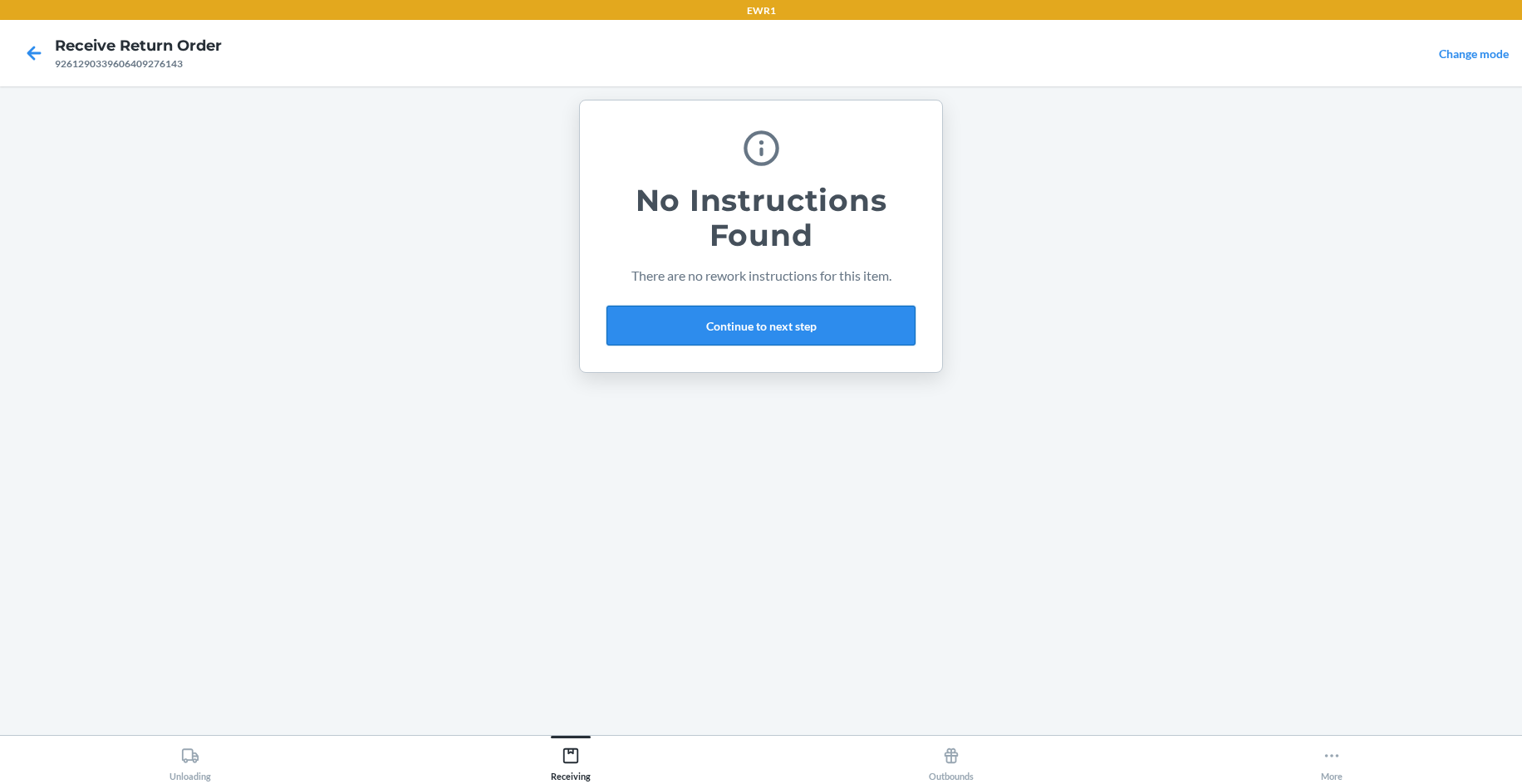
click at [720, 329] on button "Continue to next step" at bounding box center [761, 326] width 309 height 40
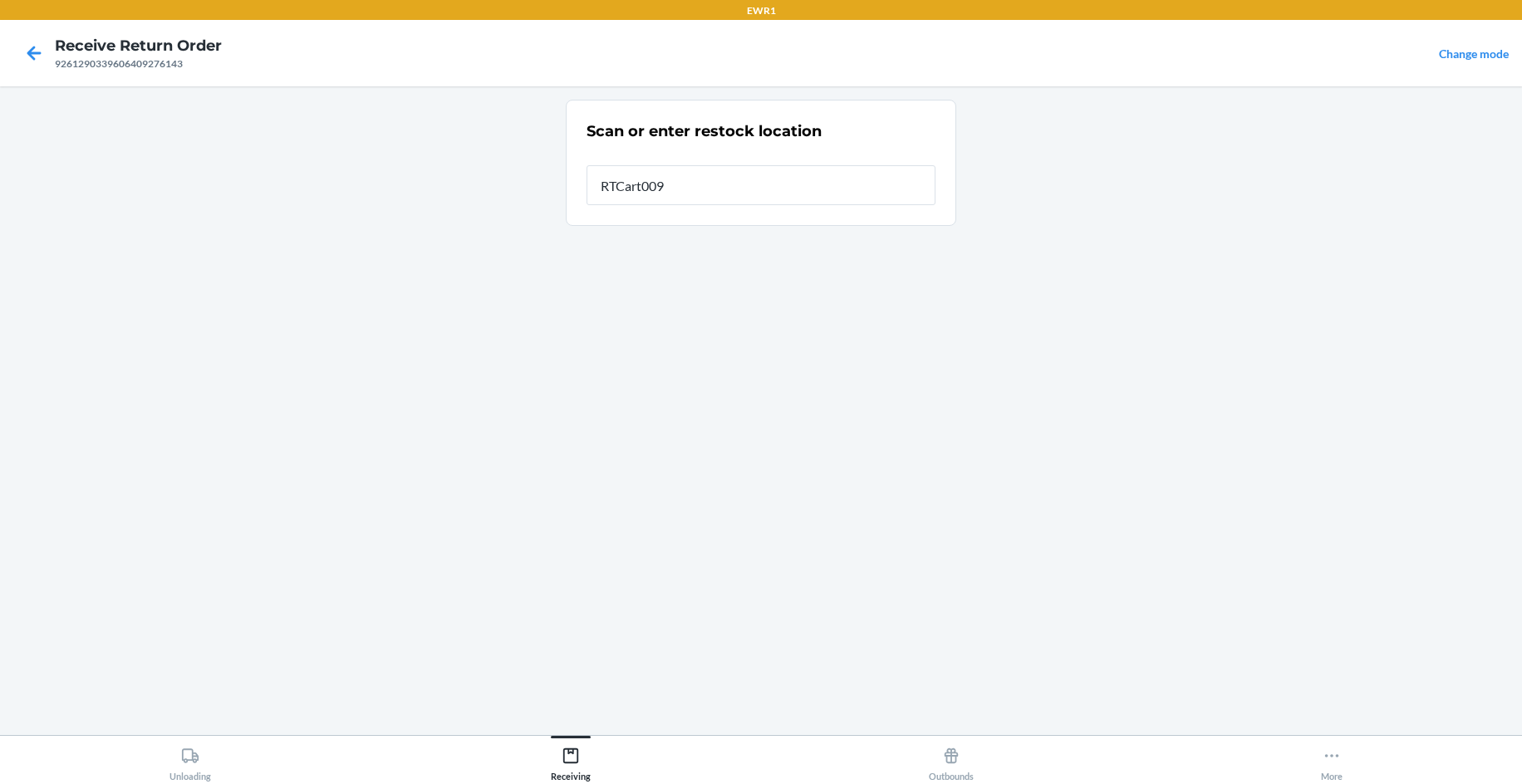
type input "RTCart009"
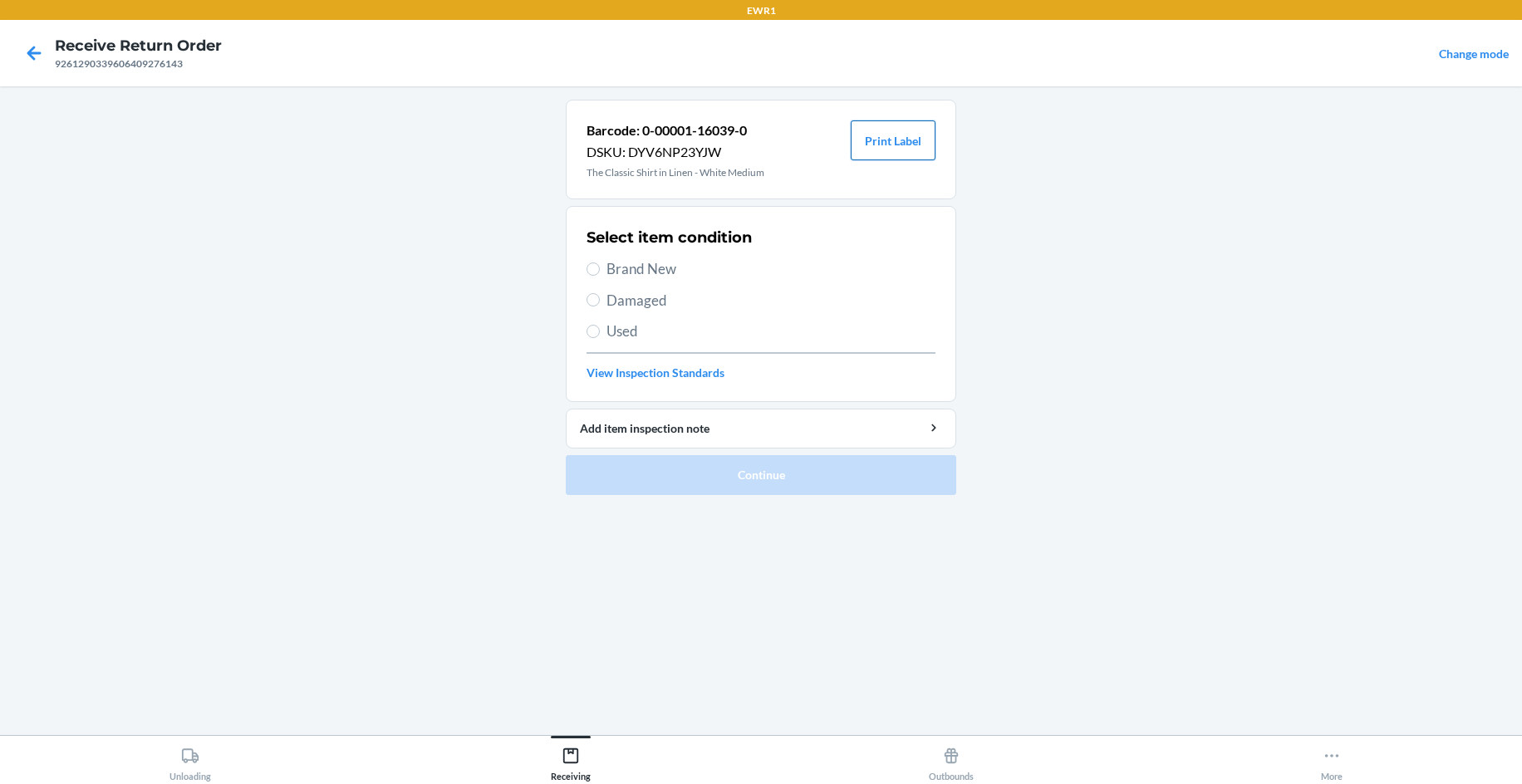
click at [905, 154] on button "Print Label" at bounding box center [892, 141] width 84 height 40
click at [583, 273] on section "Select item condition Brand New Damaged Used View Inspection Standards" at bounding box center [760, 304] width 391 height 196
click at [624, 270] on span "Brand New" at bounding box center [771, 269] width 329 height 22
click at [600, 270] on input "Brand New" at bounding box center [593, 270] width 13 height 13
radio input "true"
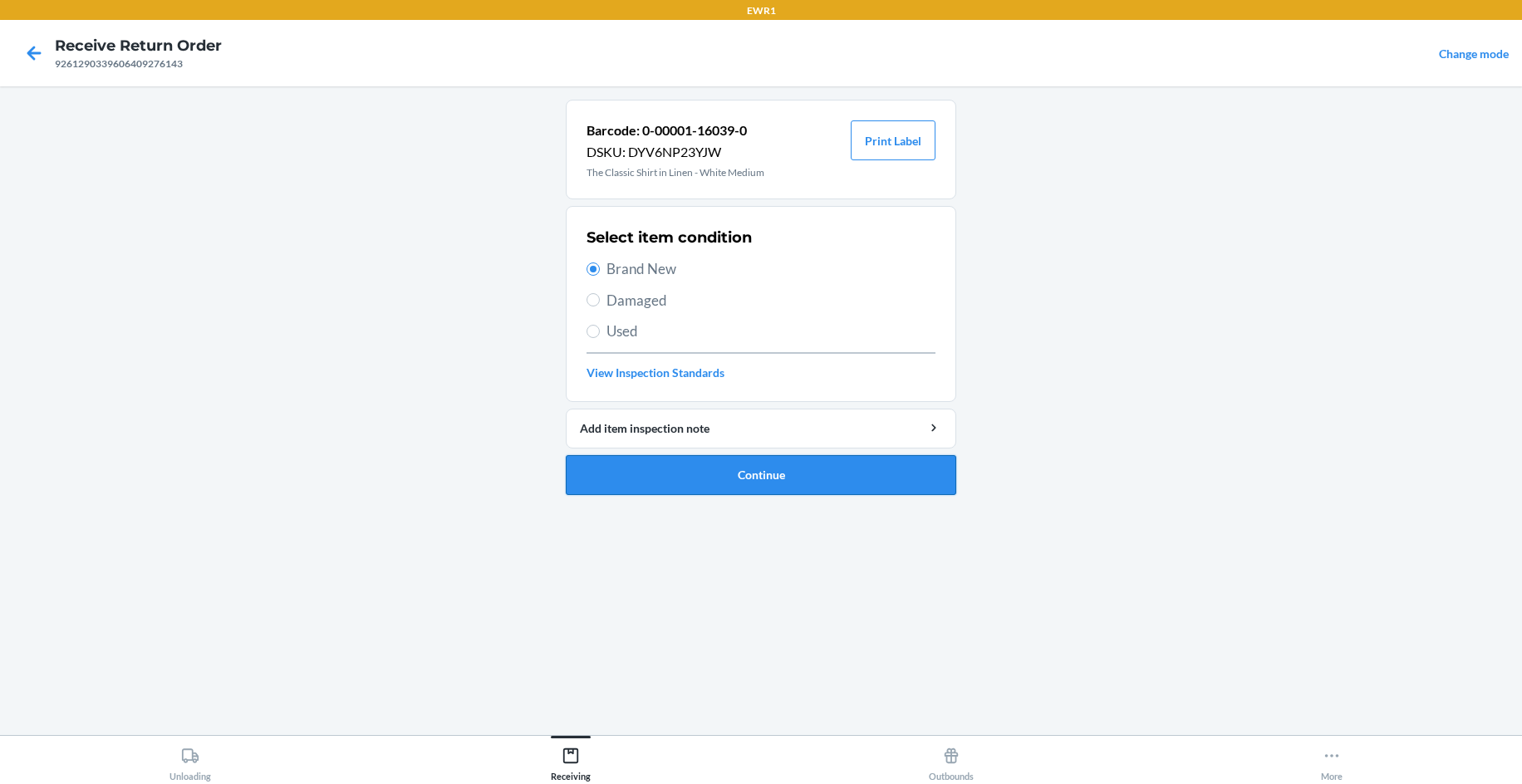
click at [747, 475] on button "Continue" at bounding box center [760, 475] width 391 height 40
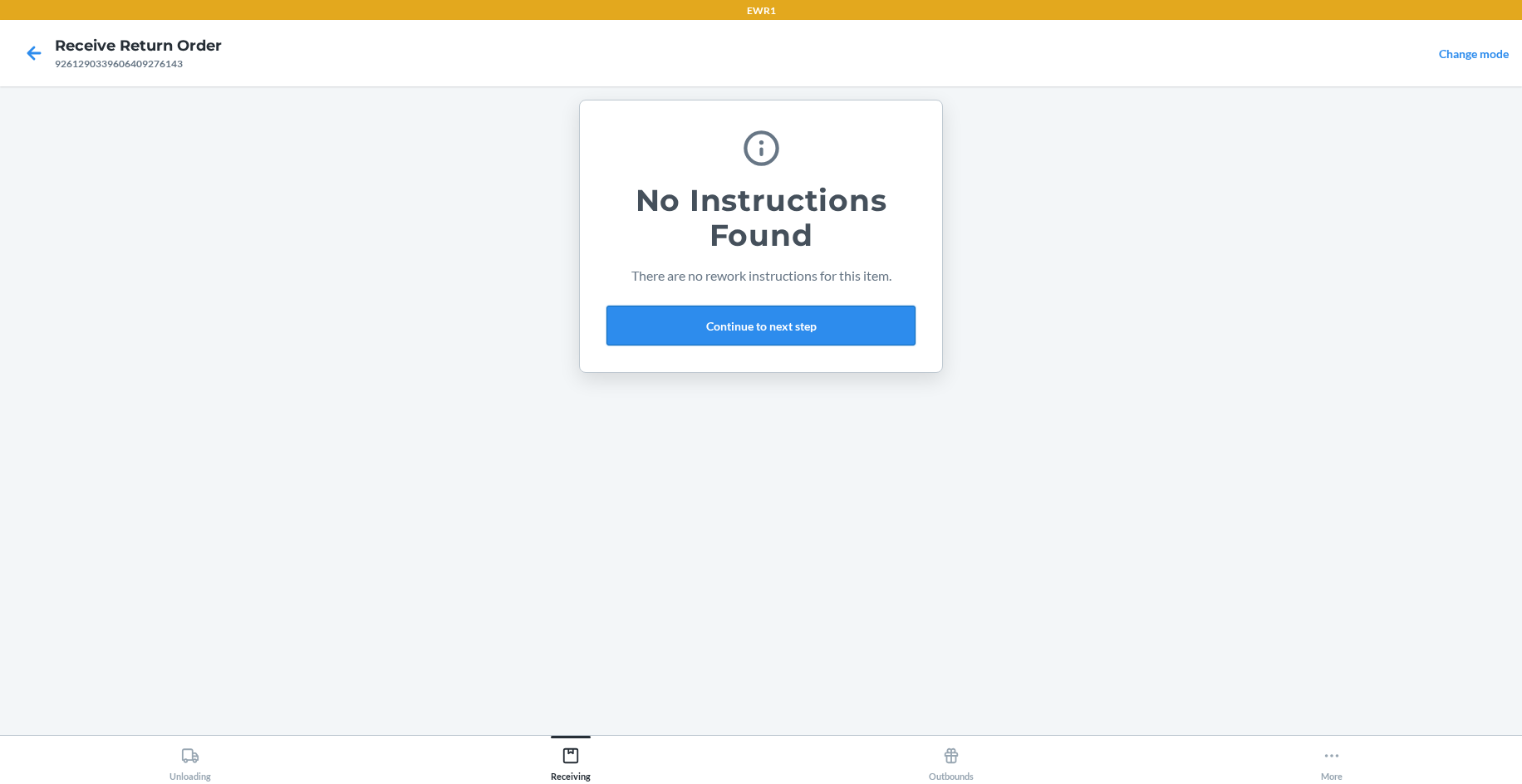
click at [784, 339] on button "Continue to next step" at bounding box center [761, 326] width 309 height 40
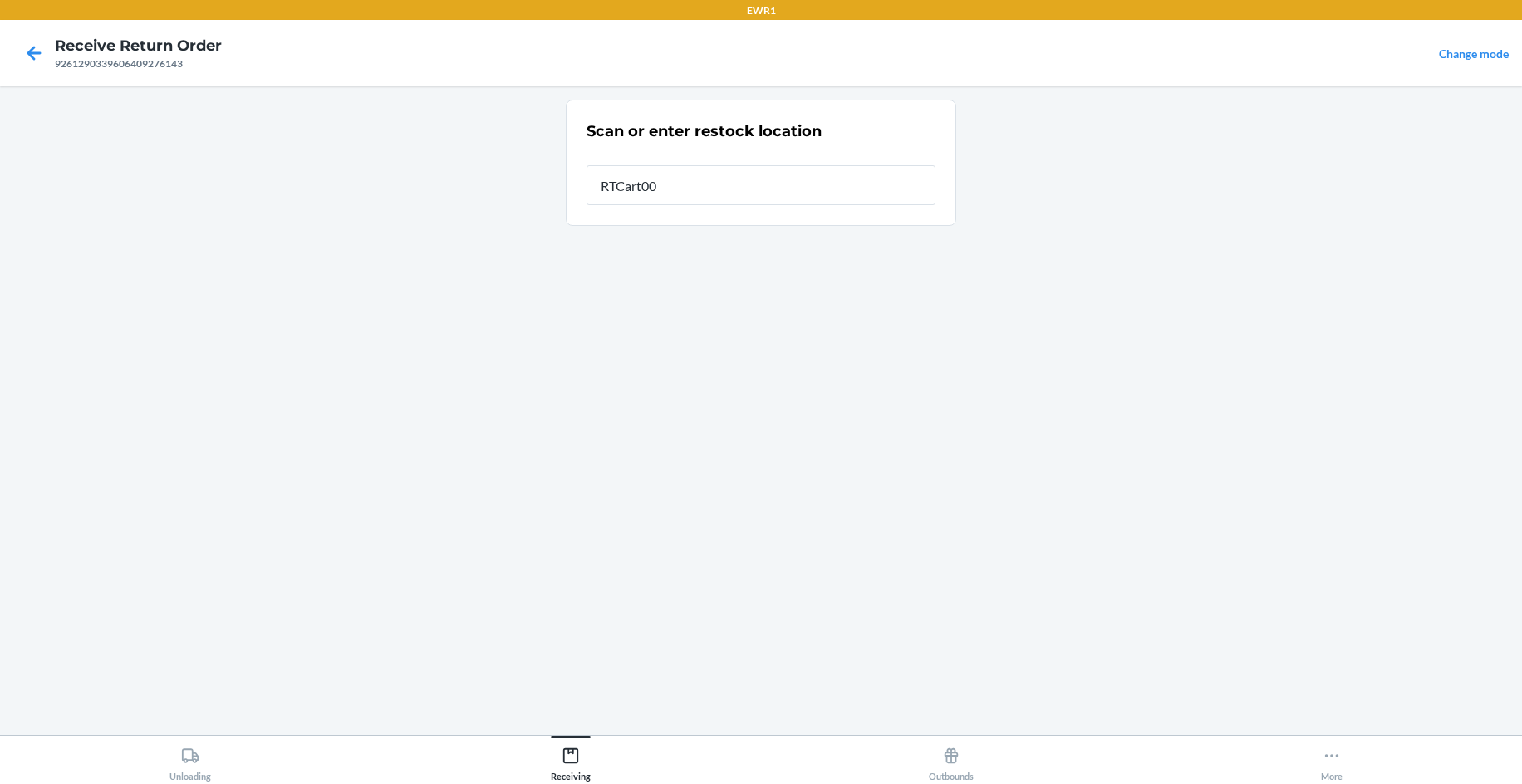
type input "RTCart009"
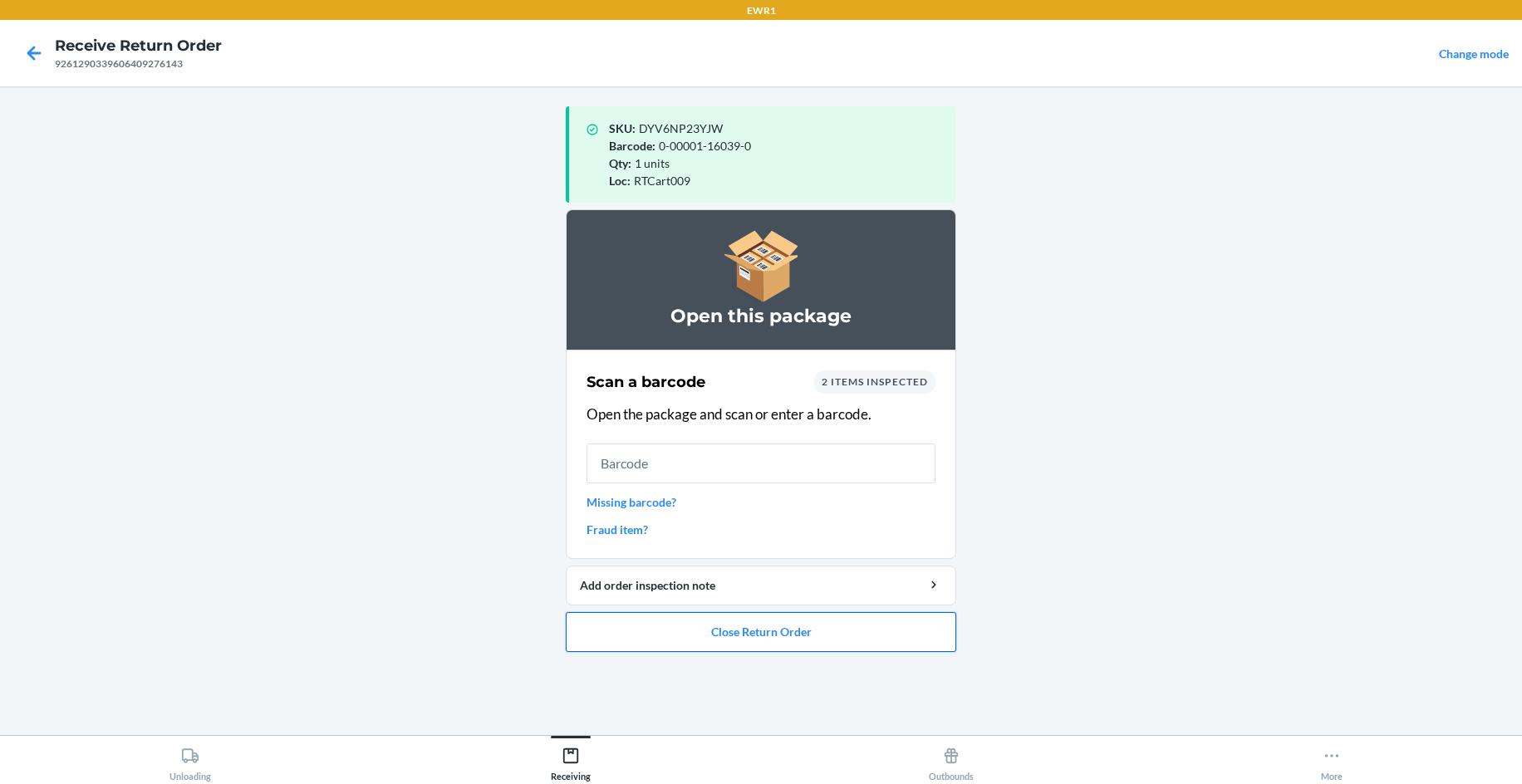
click at [790, 633] on button "Close Return Order" at bounding box center [760, 632] width 391 height 40
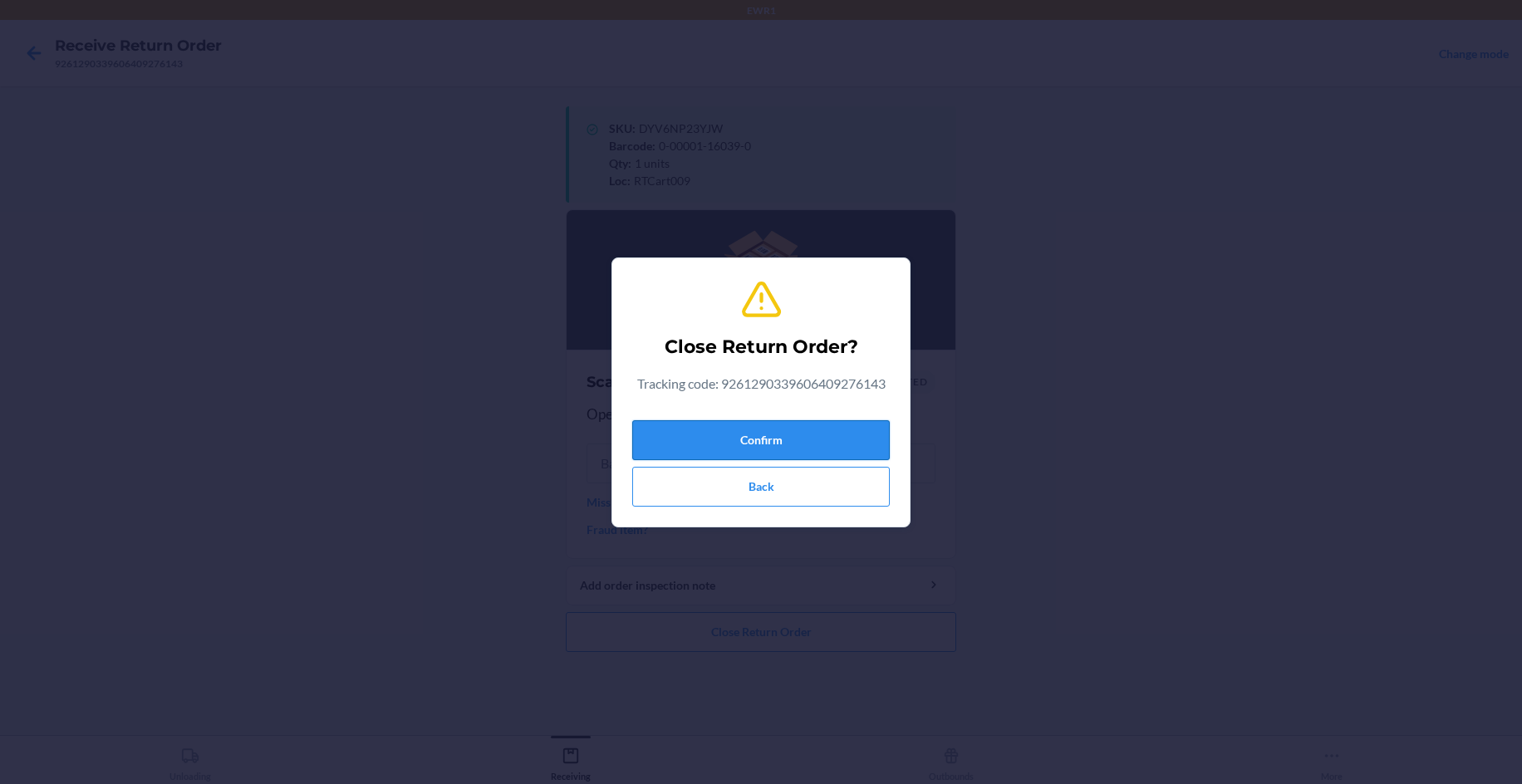
click at [796, 436] on button "Confirm" at bounding box center [761, 440] width 257 height 40
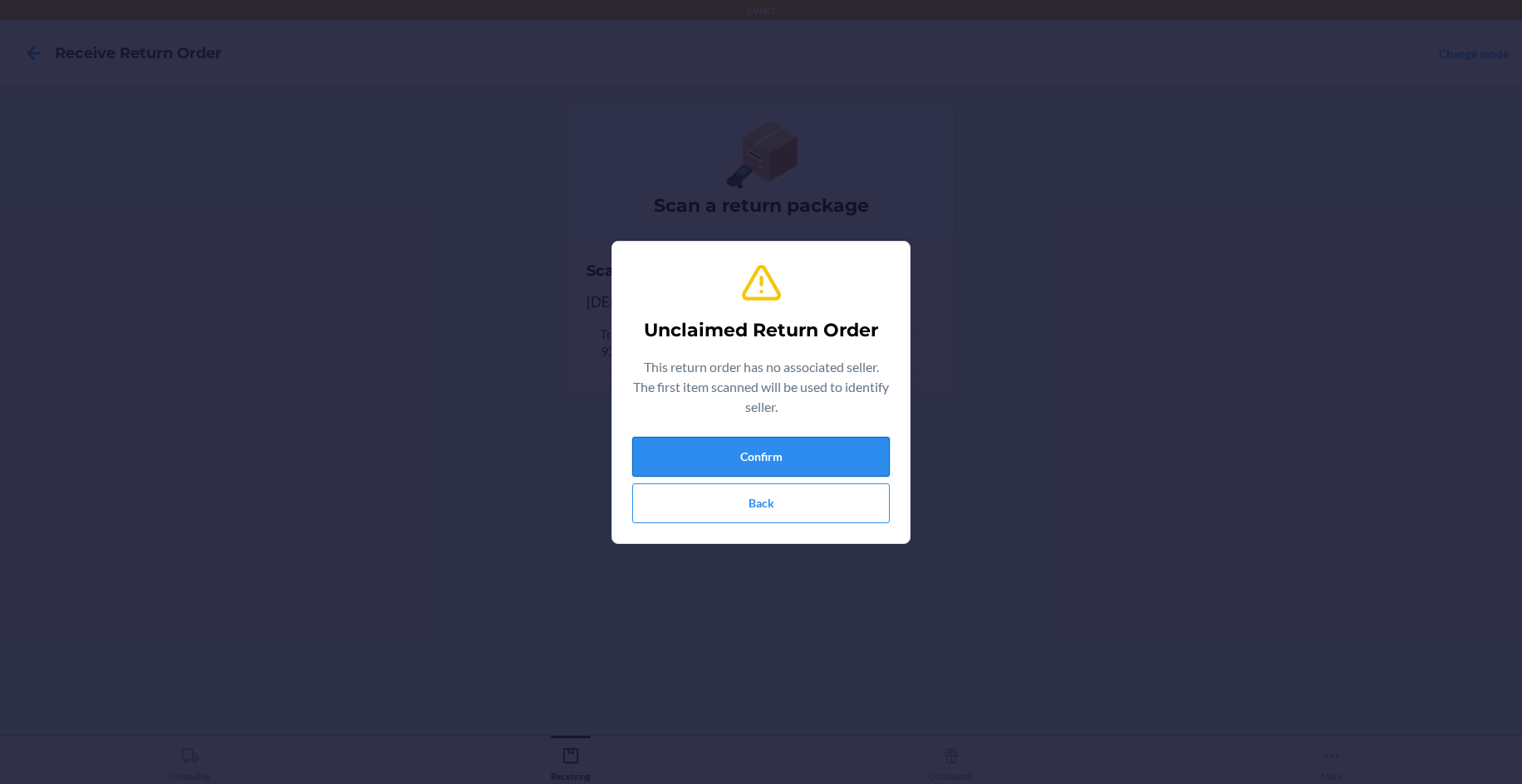
click at [693, 463] on button "Confirm" at bounding box center [761, 457] width 257 height 40
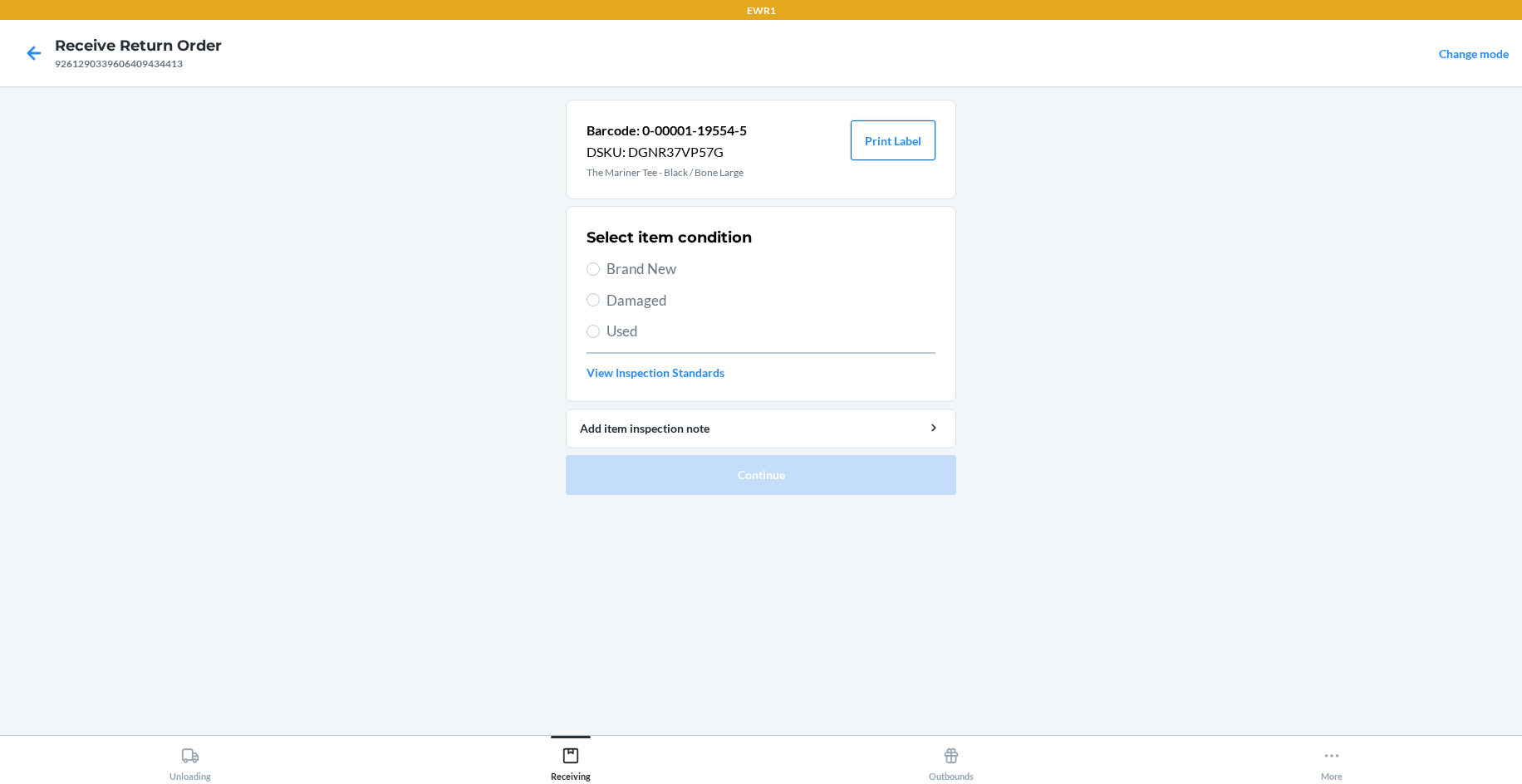
click at [877, 145] on button "Print Label" at bounding box center [892, 141] width 84 height 40
click at [665, 272] on span "Brand New" at bounding box center [771, 269] width 329 height 22
click at [600, 272] on input "Brand New" at bounding box center [593, 270] width 13 height 13
radio input "true"
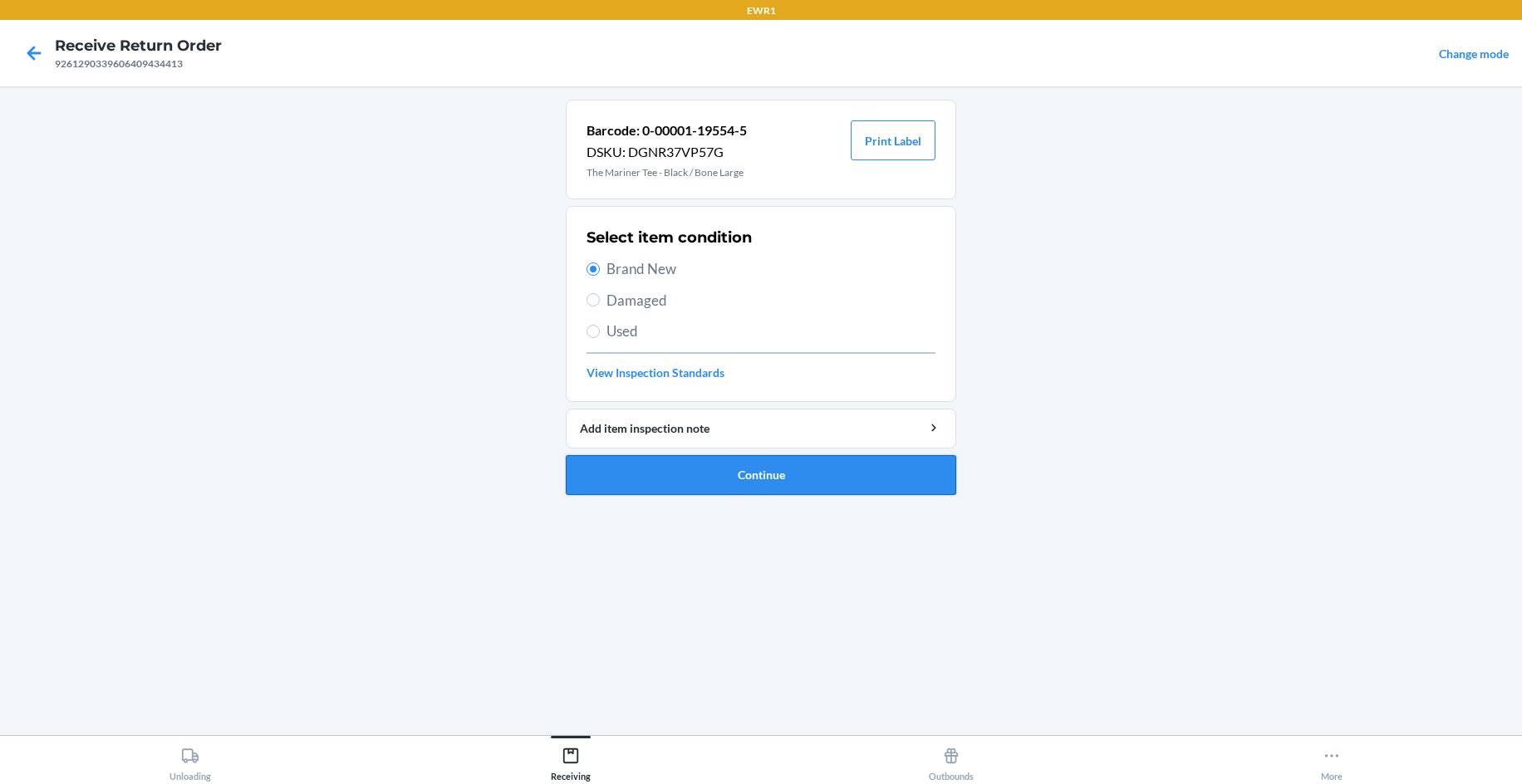
click at [767, 479] on button "Continue" at bounding box center [760, 475] width 391 height 40
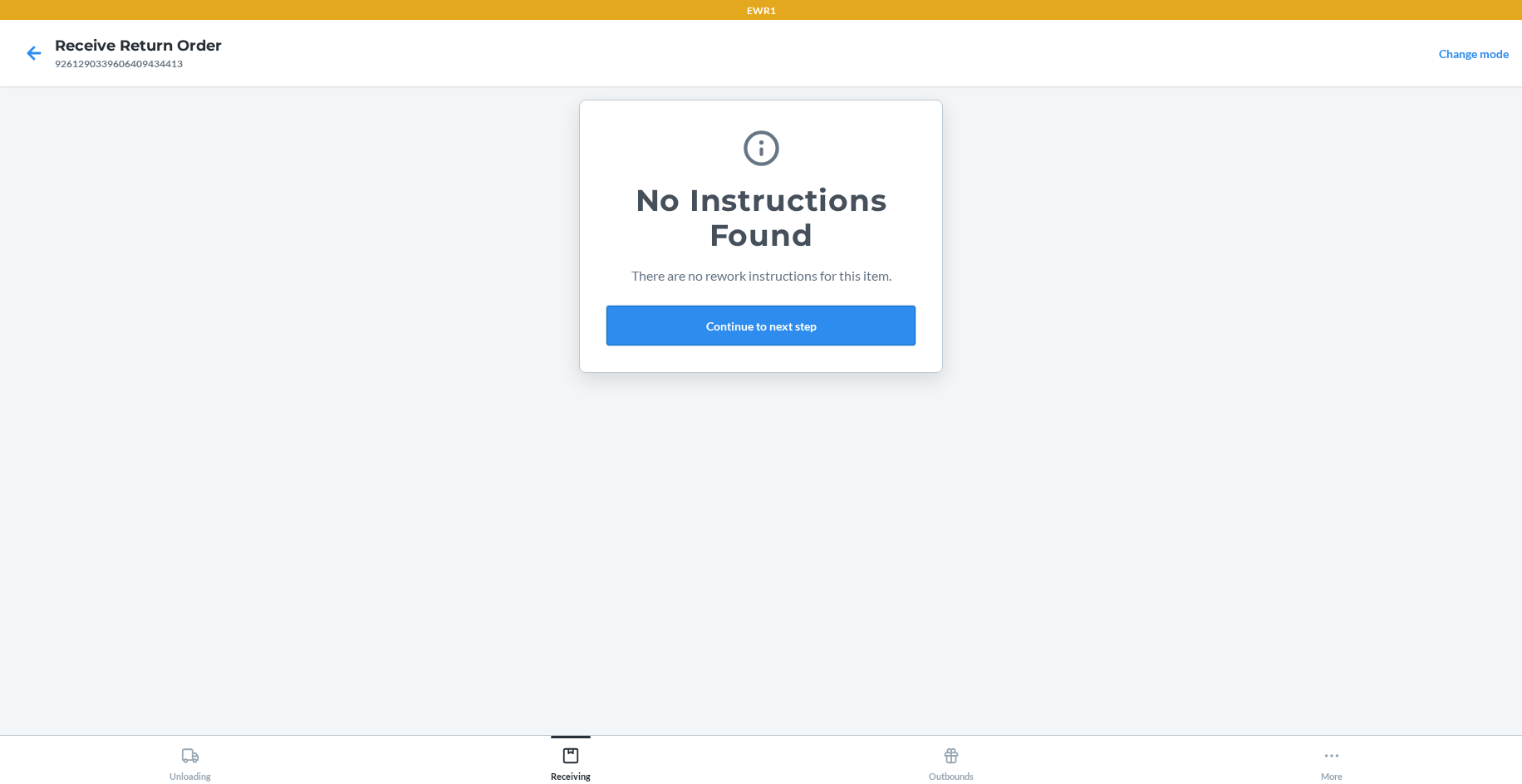
click at [840, 332] on button "Continue to next step" at bounding box center [761, 326] width 309 height 40
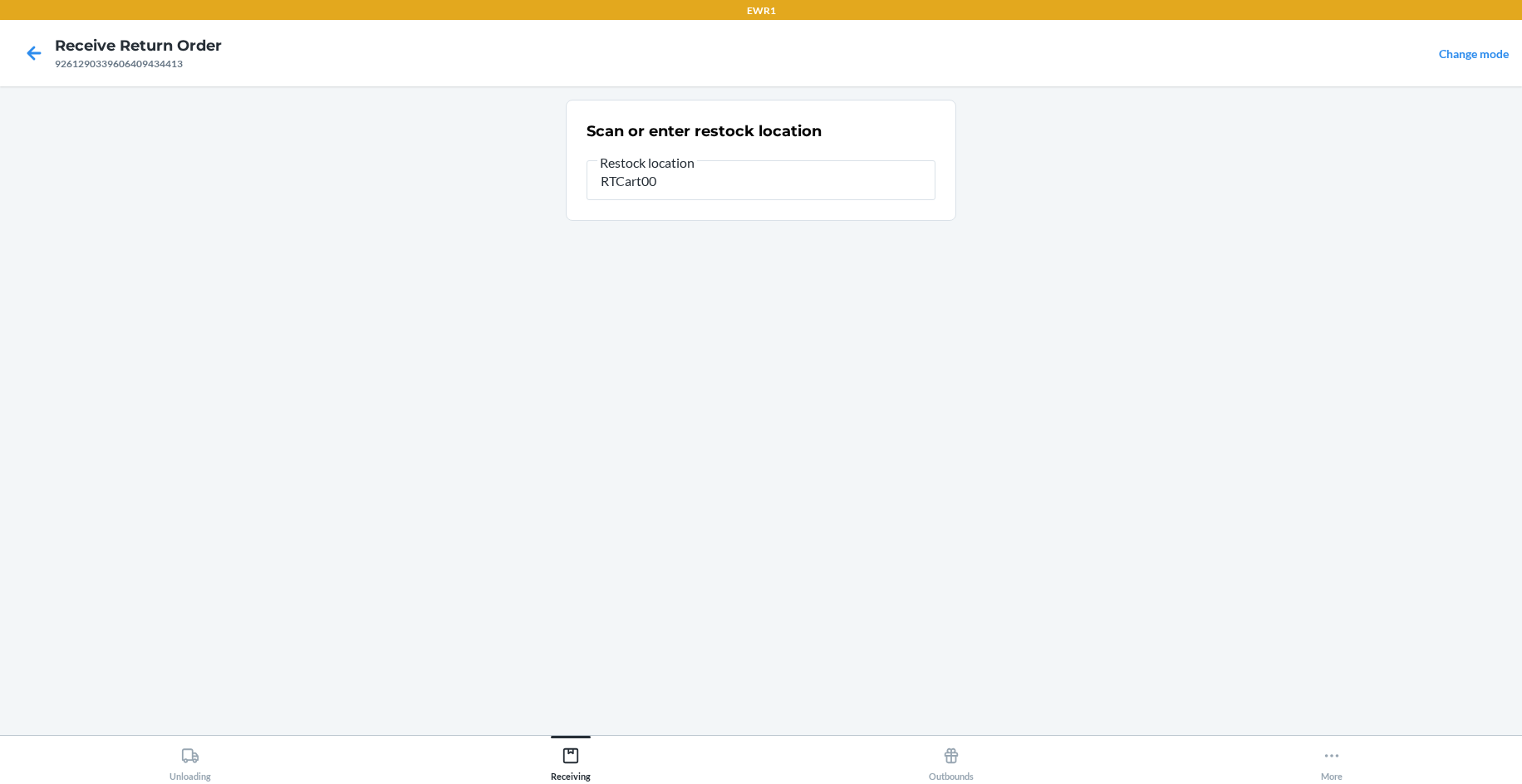
type input "RTCart009"
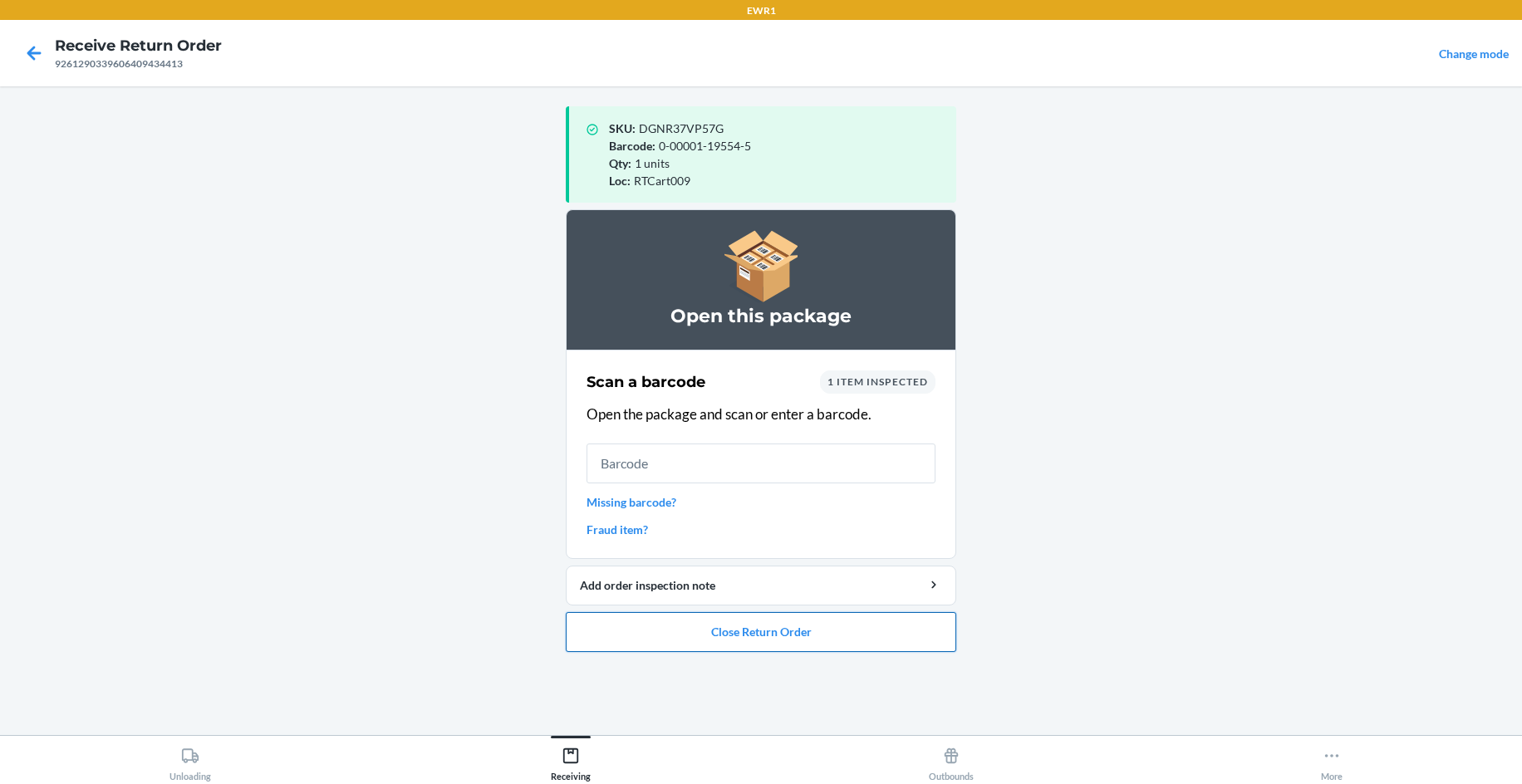
click at [782, 624] on button "Close Return Order" at bounding box center [760, 632] width 391 height 40
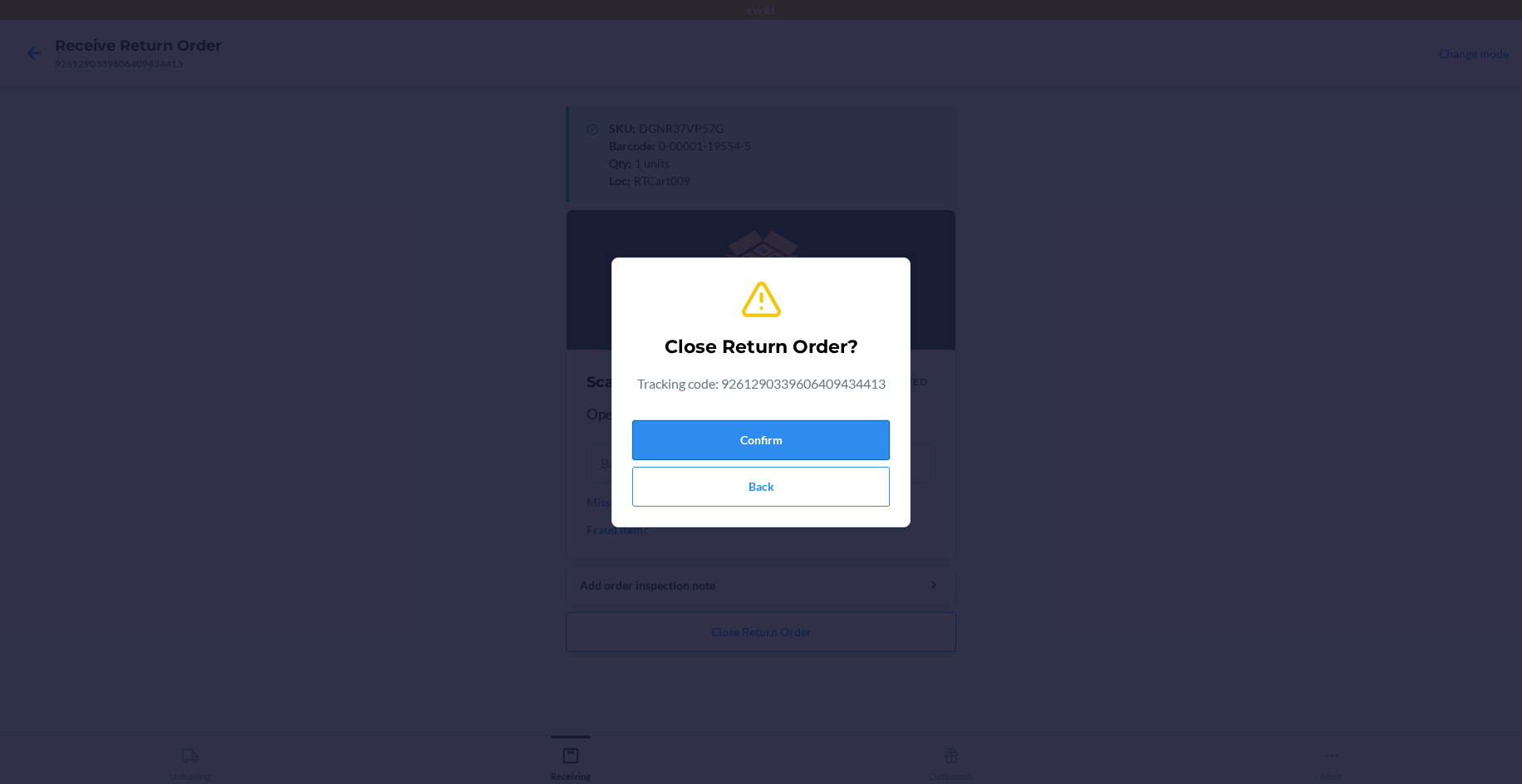
click at [813, 433] on button "Confirm" at bounding box center [761, 440] width 257 height 40
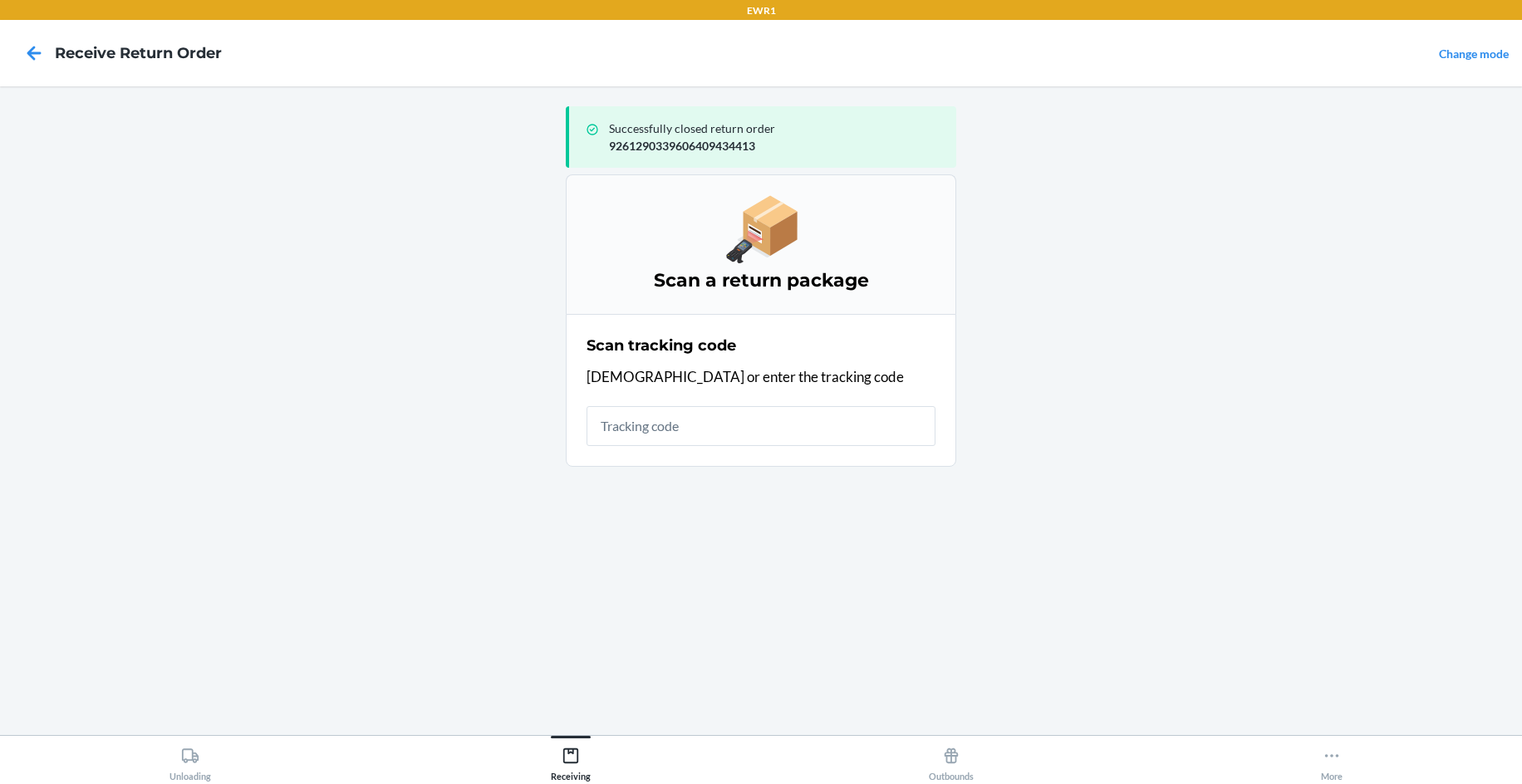
click at [1232, 492] on main "Successfully closed return order 9261290339606409434413 Scan a return package S…" at bounding box center [761, 411] width 1522 height 649
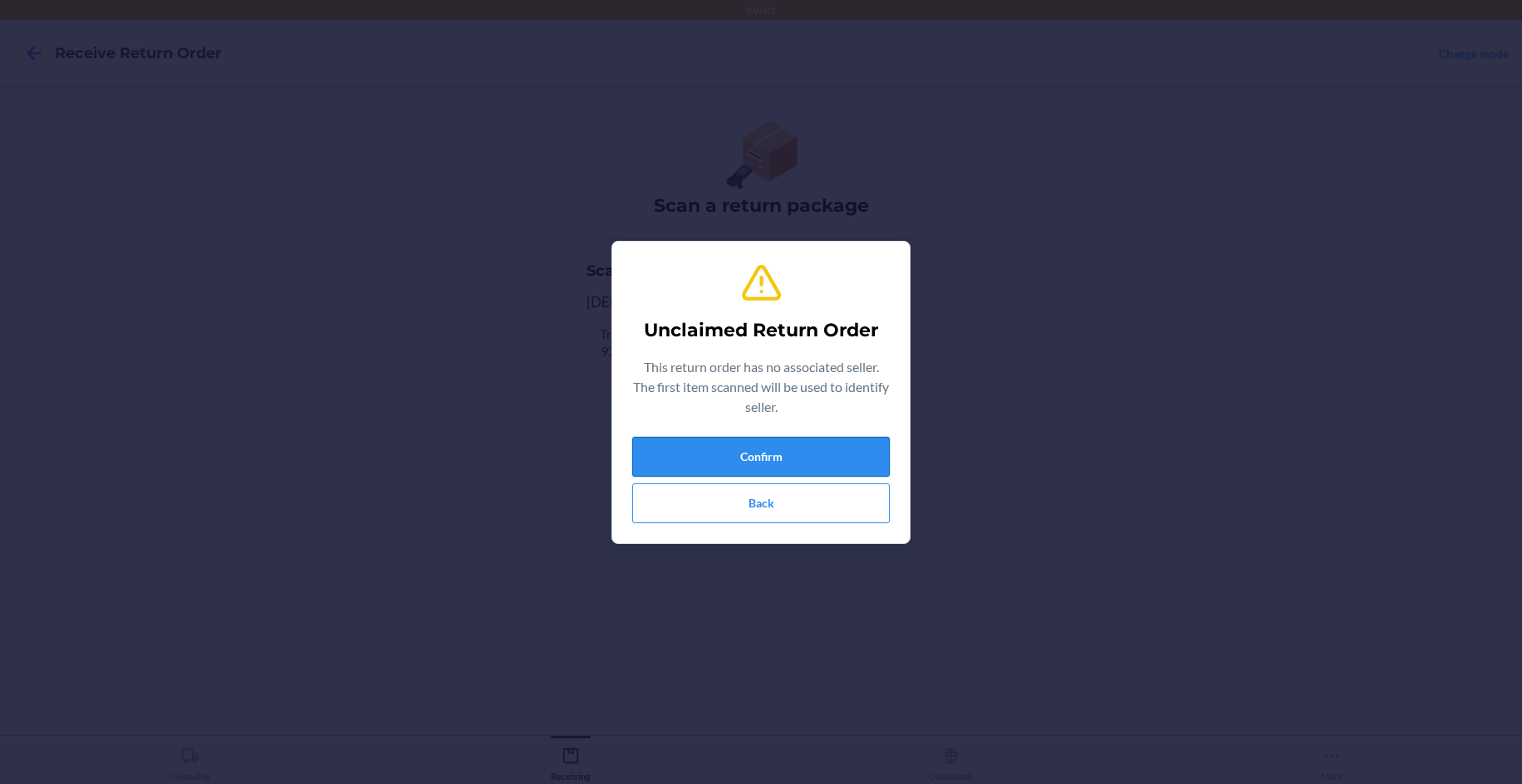
click at [856, 454] on button "Confirm" at bounding box center [761, 457] width 257 height 40
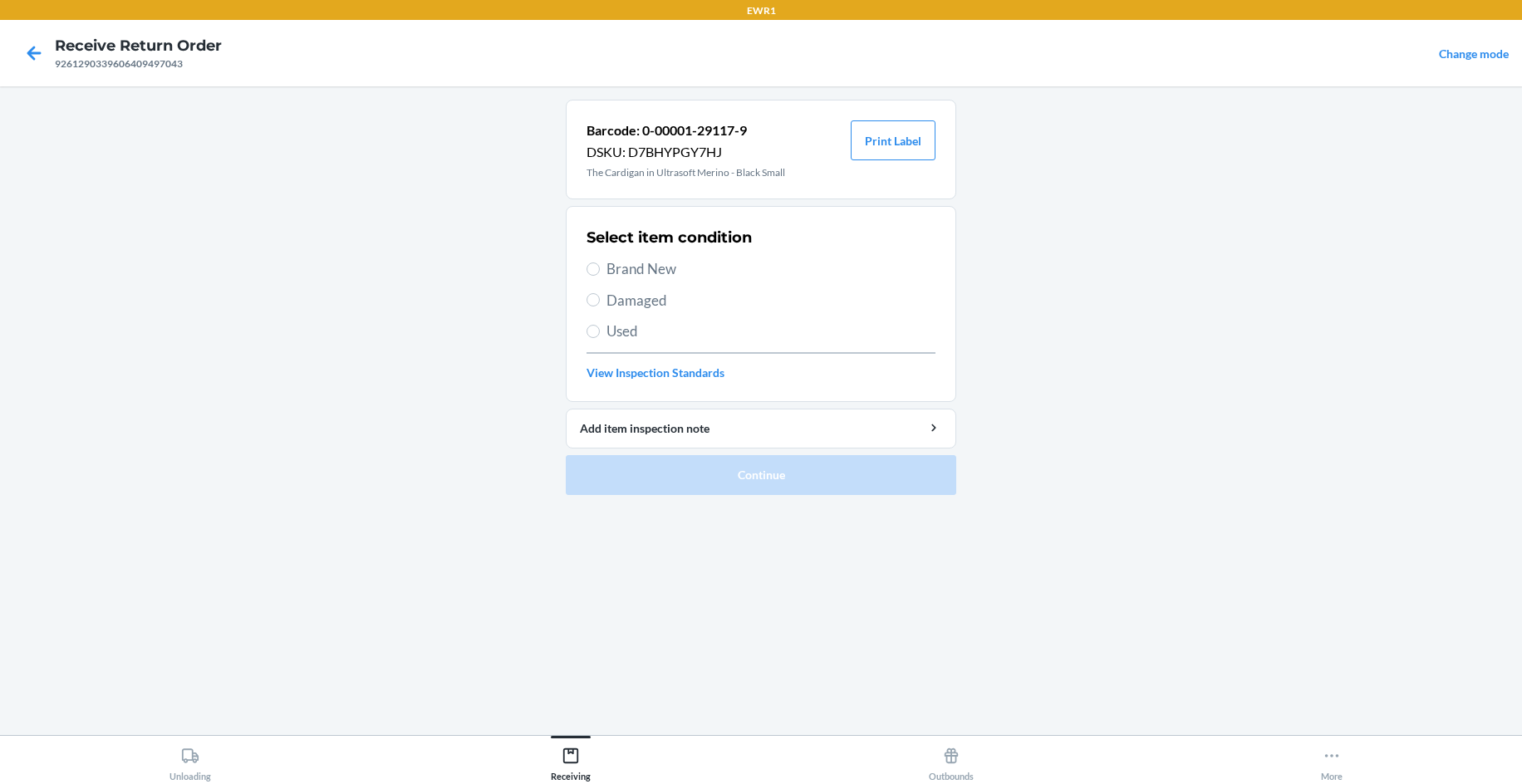
click at [939, 145] on div "Barcode: 0-00001-29117-9 DSKU: D7BHYPGY7HJ The Cardigan in Ultrasoft Merino - B…" at bounding box center [760, 150] width 391 height 100
click at [903, 143] on button "Print Label" at bounding box center [892, 141] width 84 height 40
drag, startPoint x: 639, startPoint y: 264, endPoint x: 657, endPoint y: 299, distance: 39.4
click at [639, 264] on span "Brand New" at bounding box center [771, 269] width 329 height 22
click at [600, 264] on input "Brand New" at bounding box center [593, 270] width 13 height 13
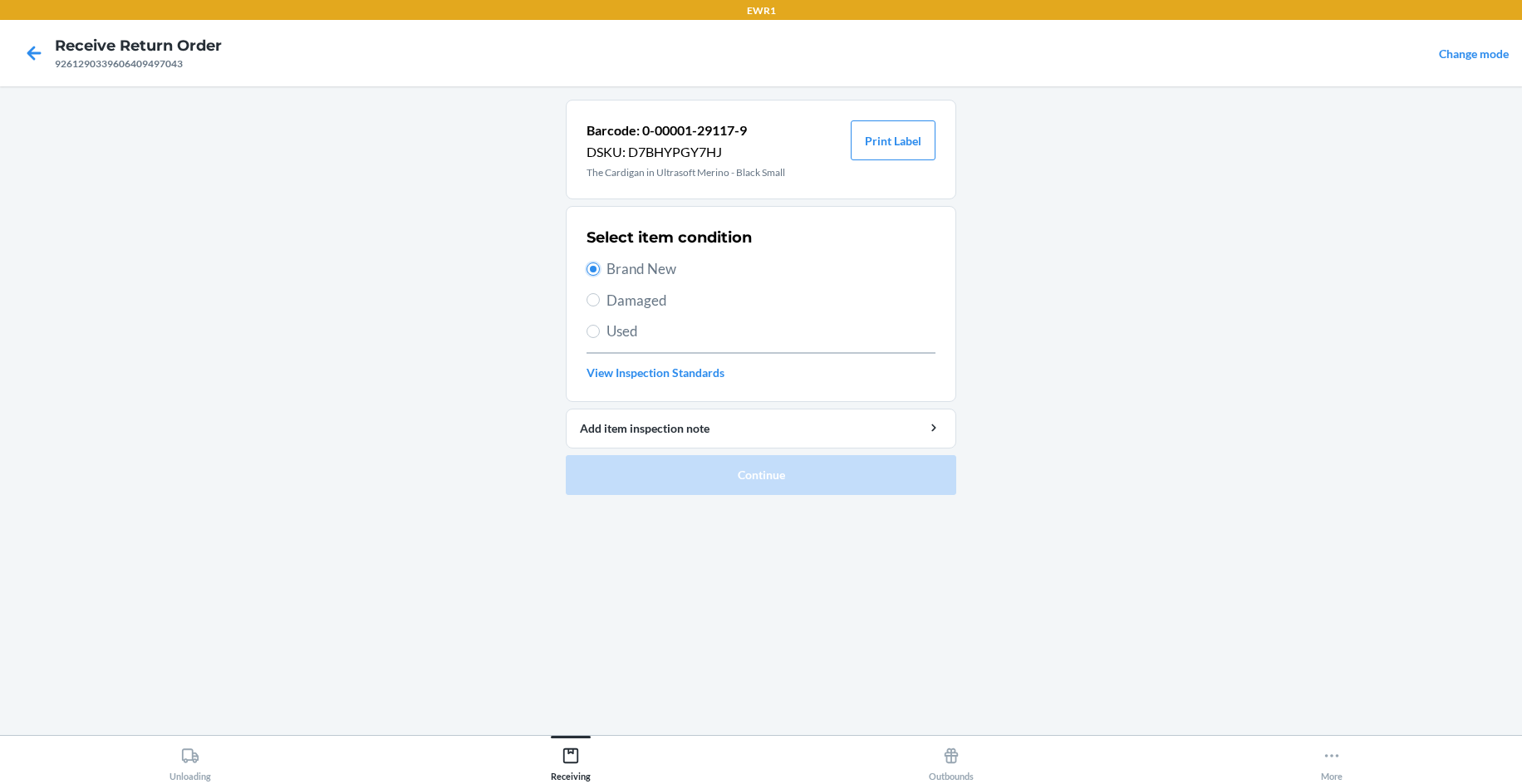
radio input "true"
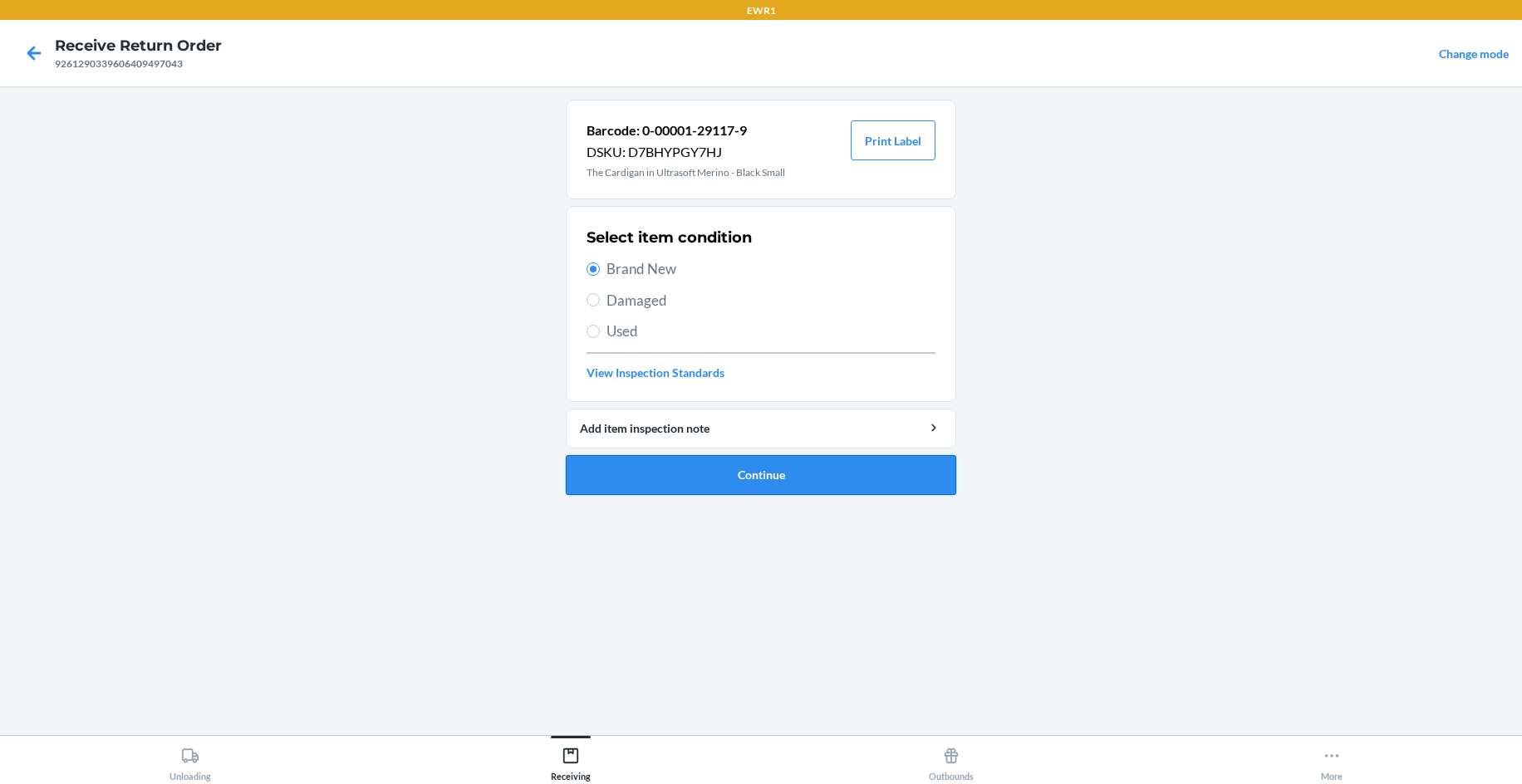
click at [687, 478] on button "Continue" at bounding box center [760, 475] width 391 height 40
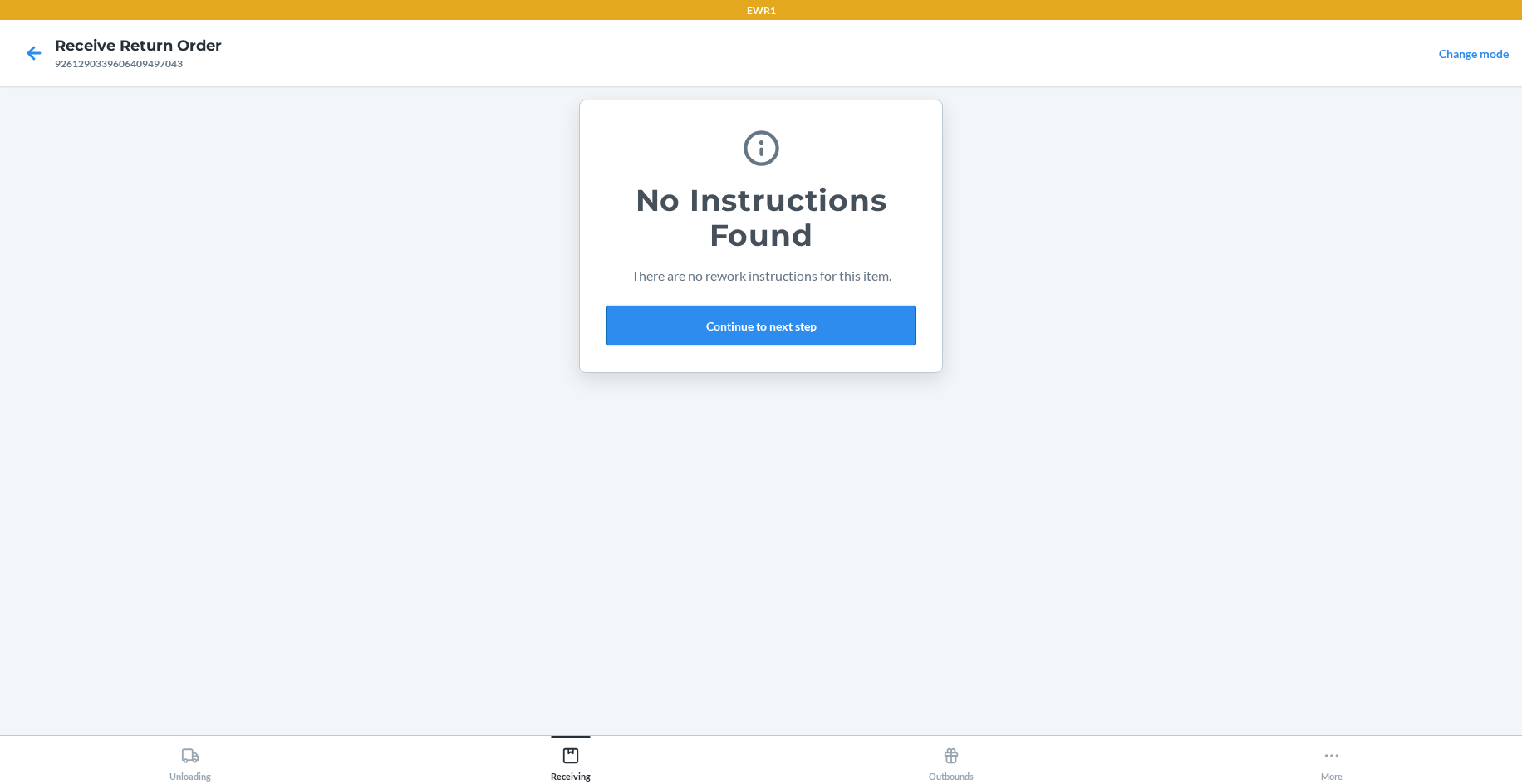
click at [858, 343] on button "Continue to next step" at bounding box center [761, 326] width 309 height 40
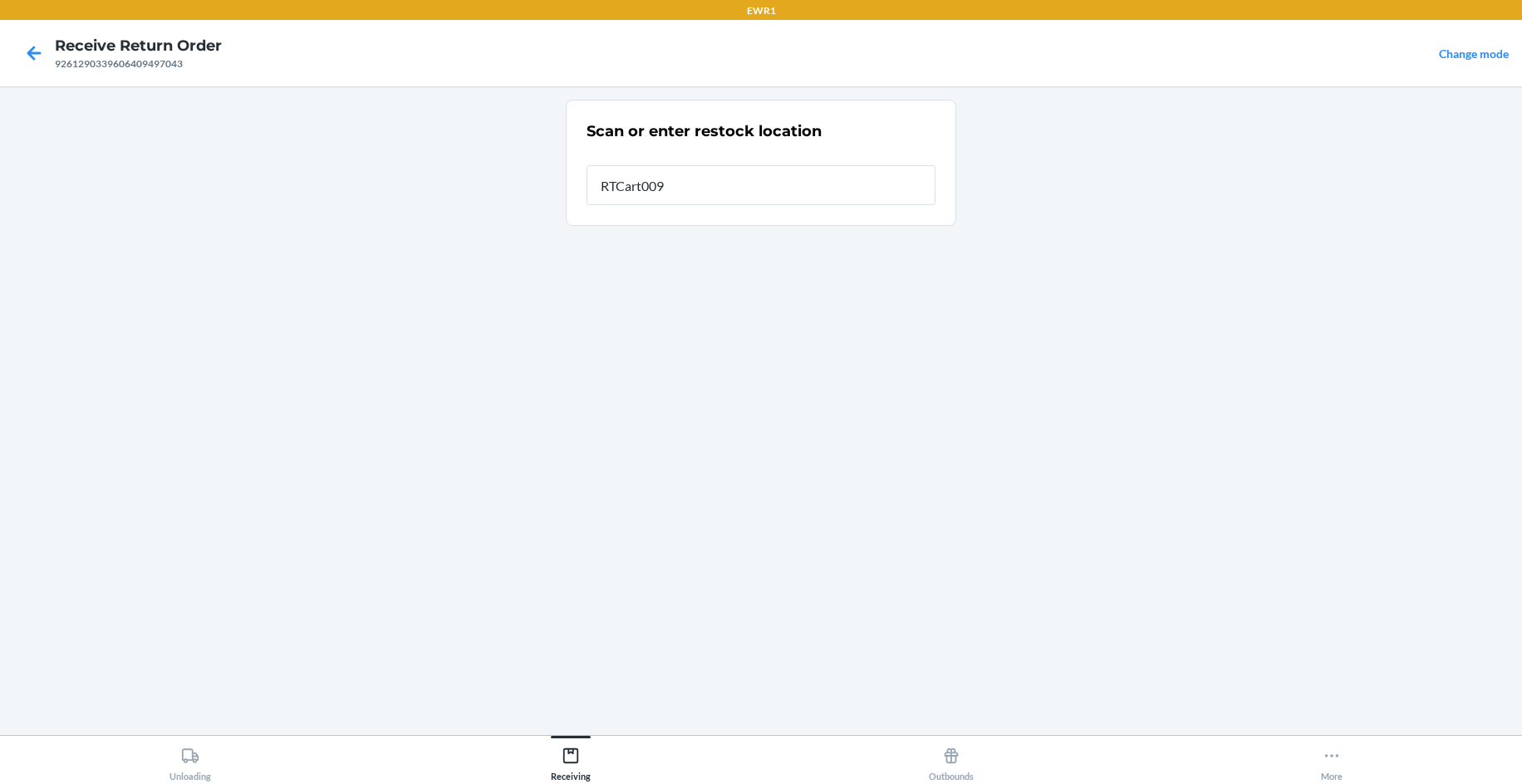
type input "RTCart009"
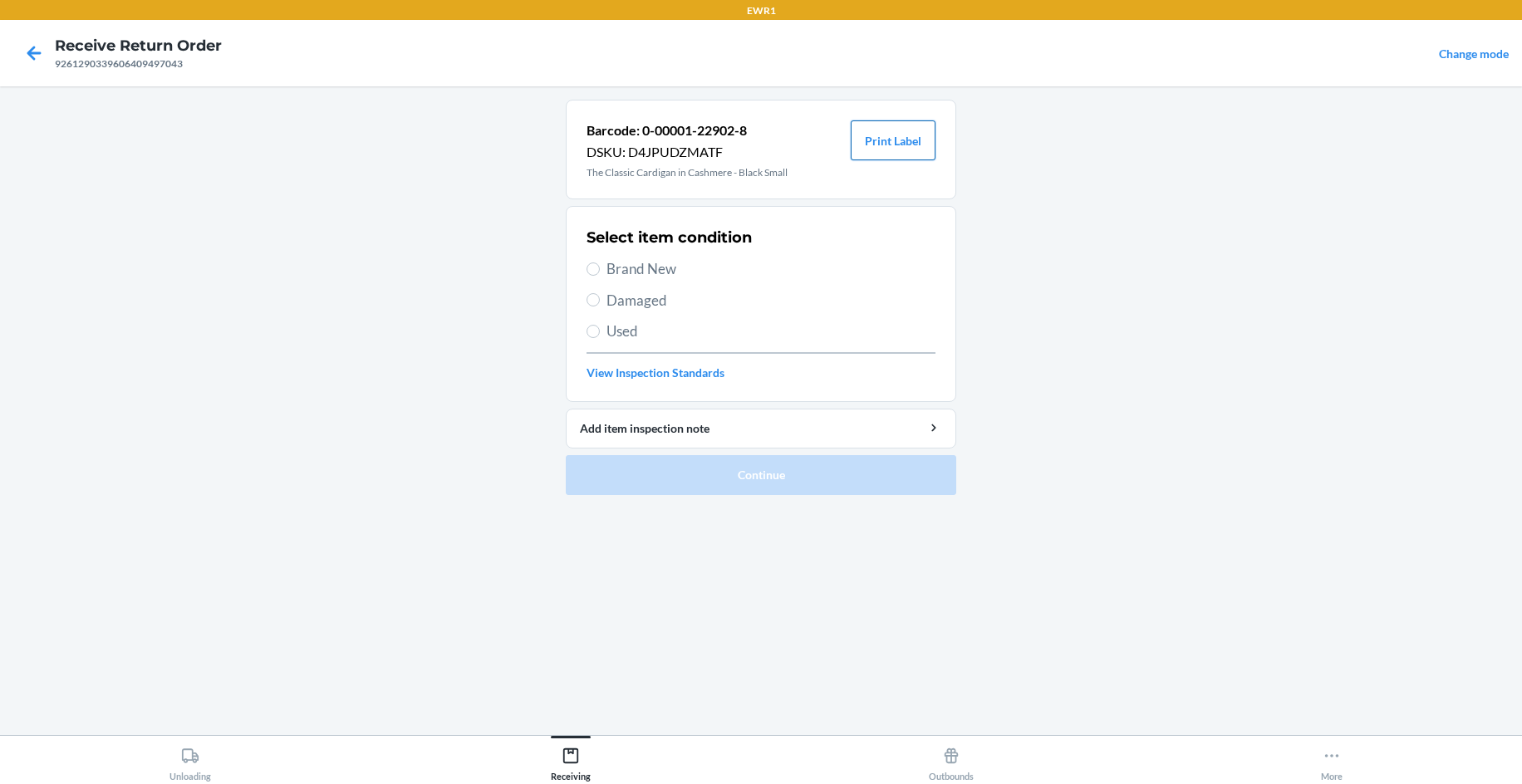
click at [900, 127] on button "Print Label" at bounding box center [892, 141] width 84 height 40
click at [633, 269] on span "Brand New" at bounding box center [771, 269] width 329 height 22
click at [600, 269] on input "Brand New" at bounding box center [593, 270] width 13 height 13
radio input "true"
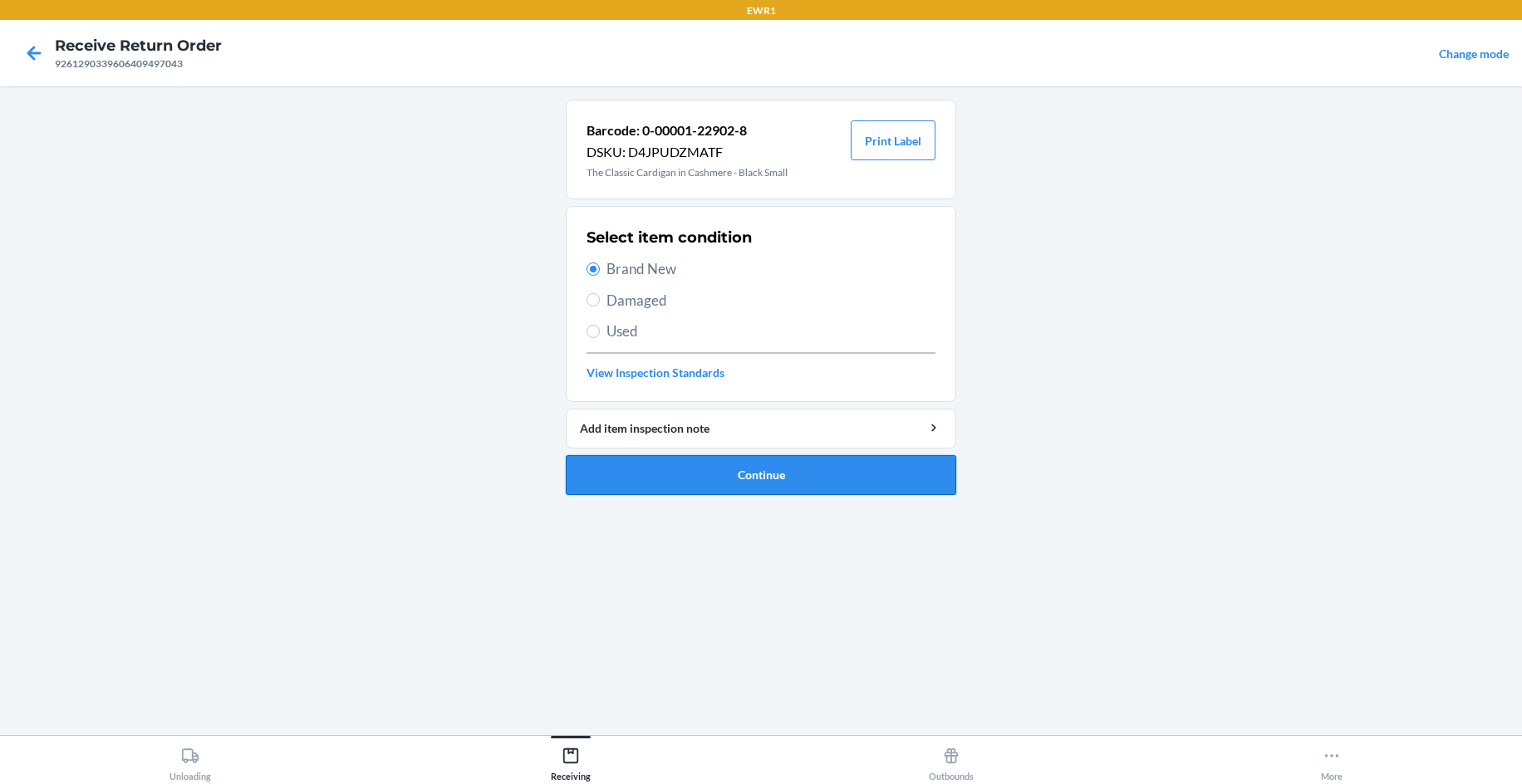
click at [728, 489] on button "Continue" at bounding box center [760, 475] width 391 height 40
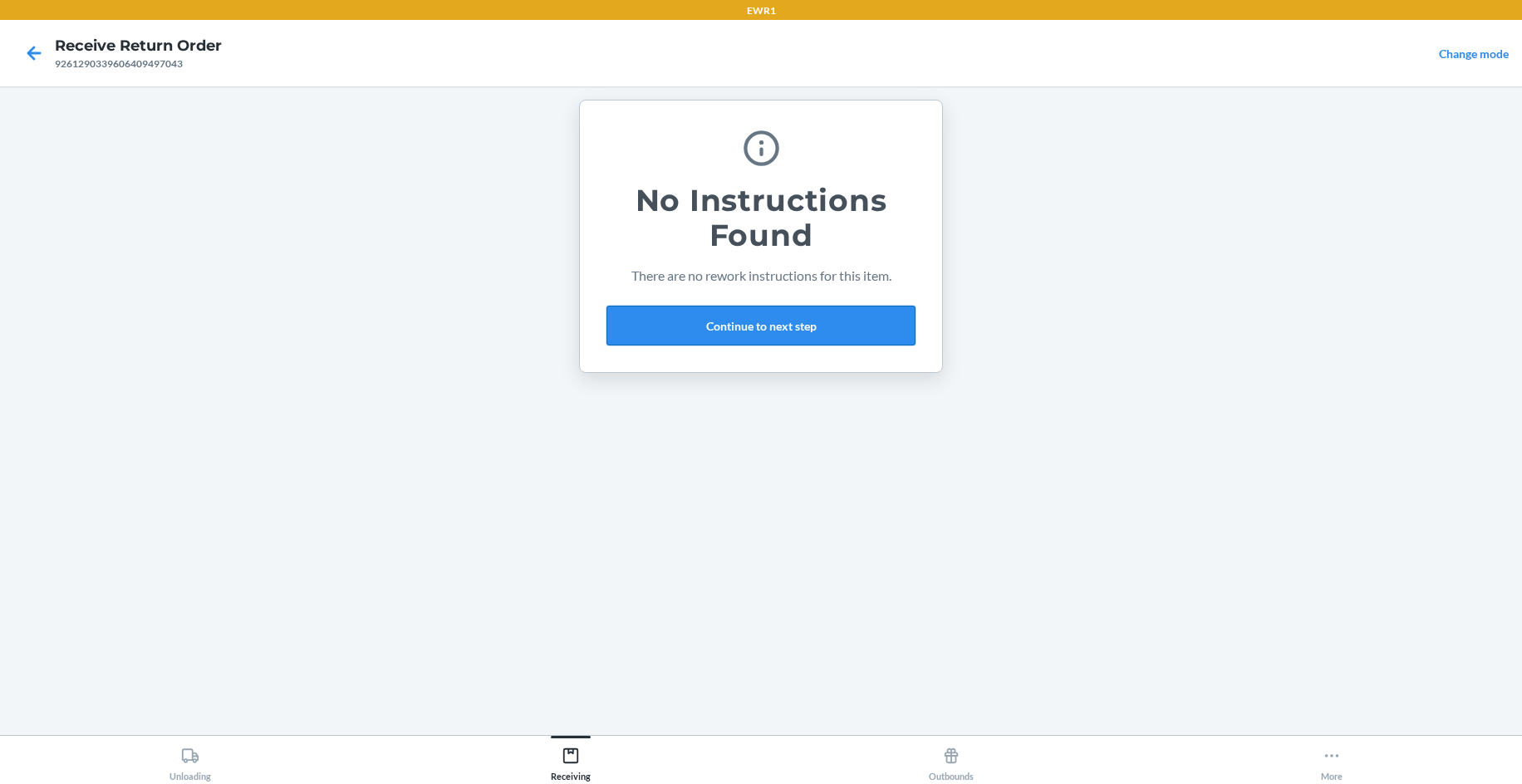
click at [744, 324] on button "Continue to next step" at bounding box center [761, 326] width 309 height 40
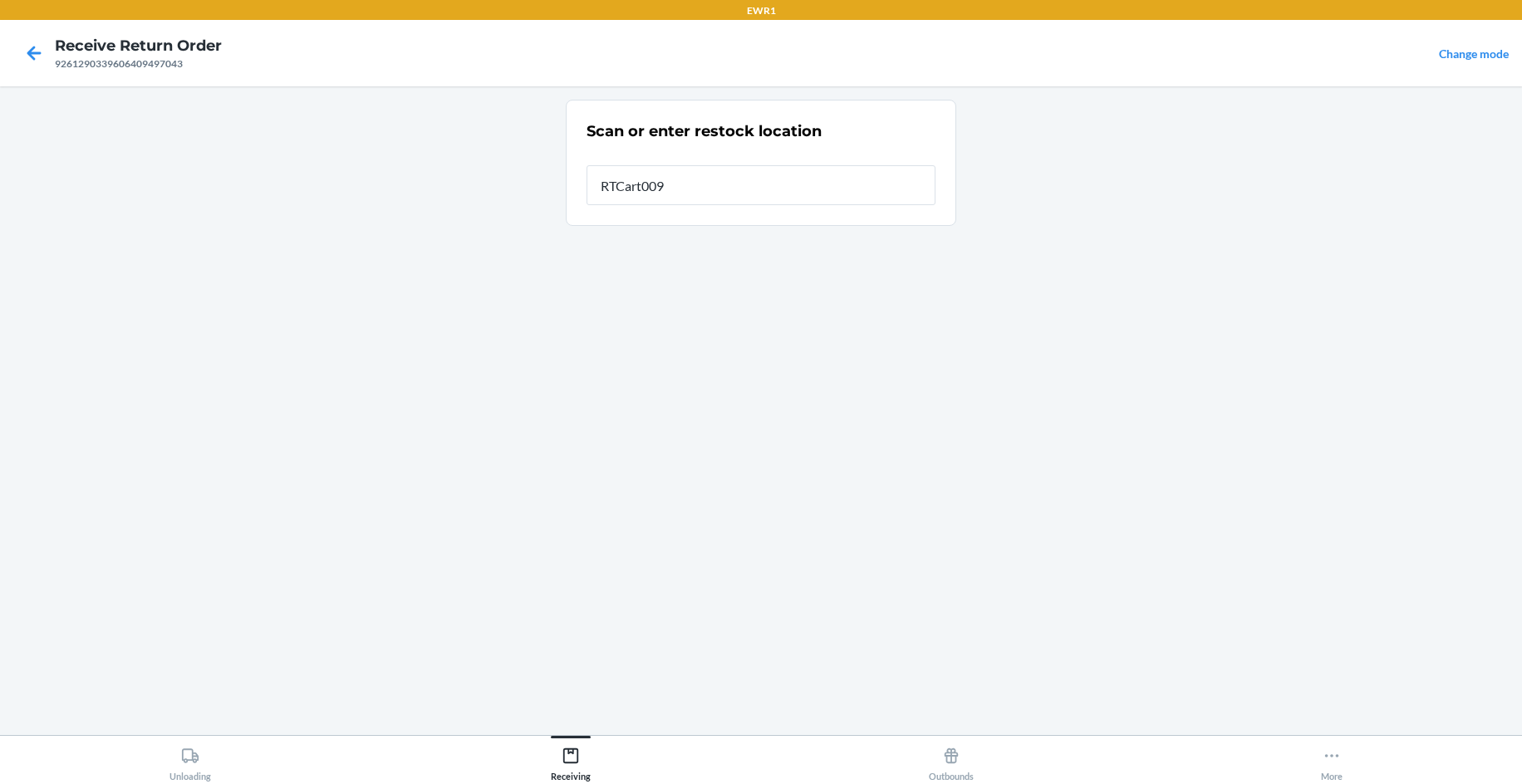
type input "RTCart009"
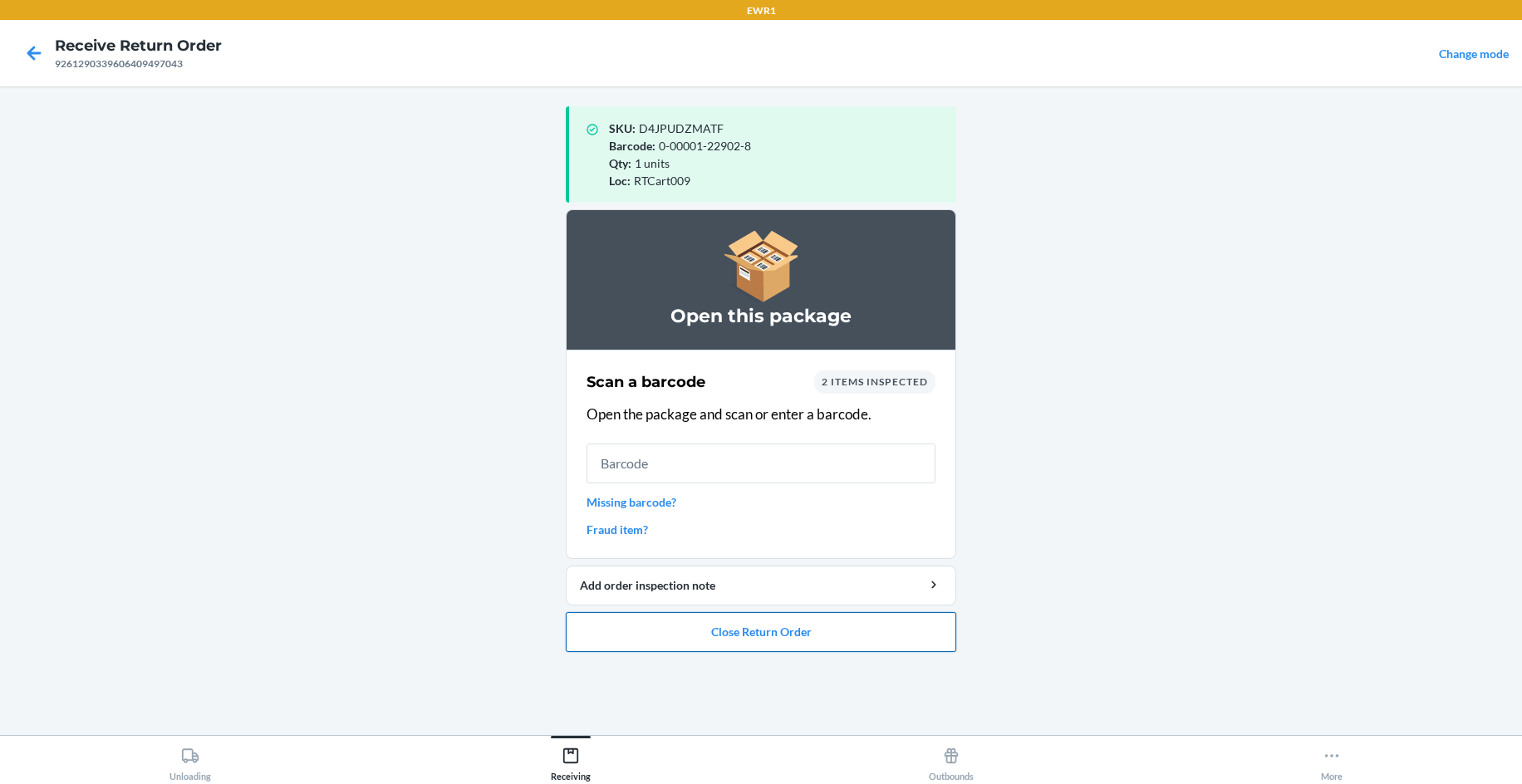
click at [816, 615] on button "Close Return Order" at bounding box center [760, 632] width 391 height 40
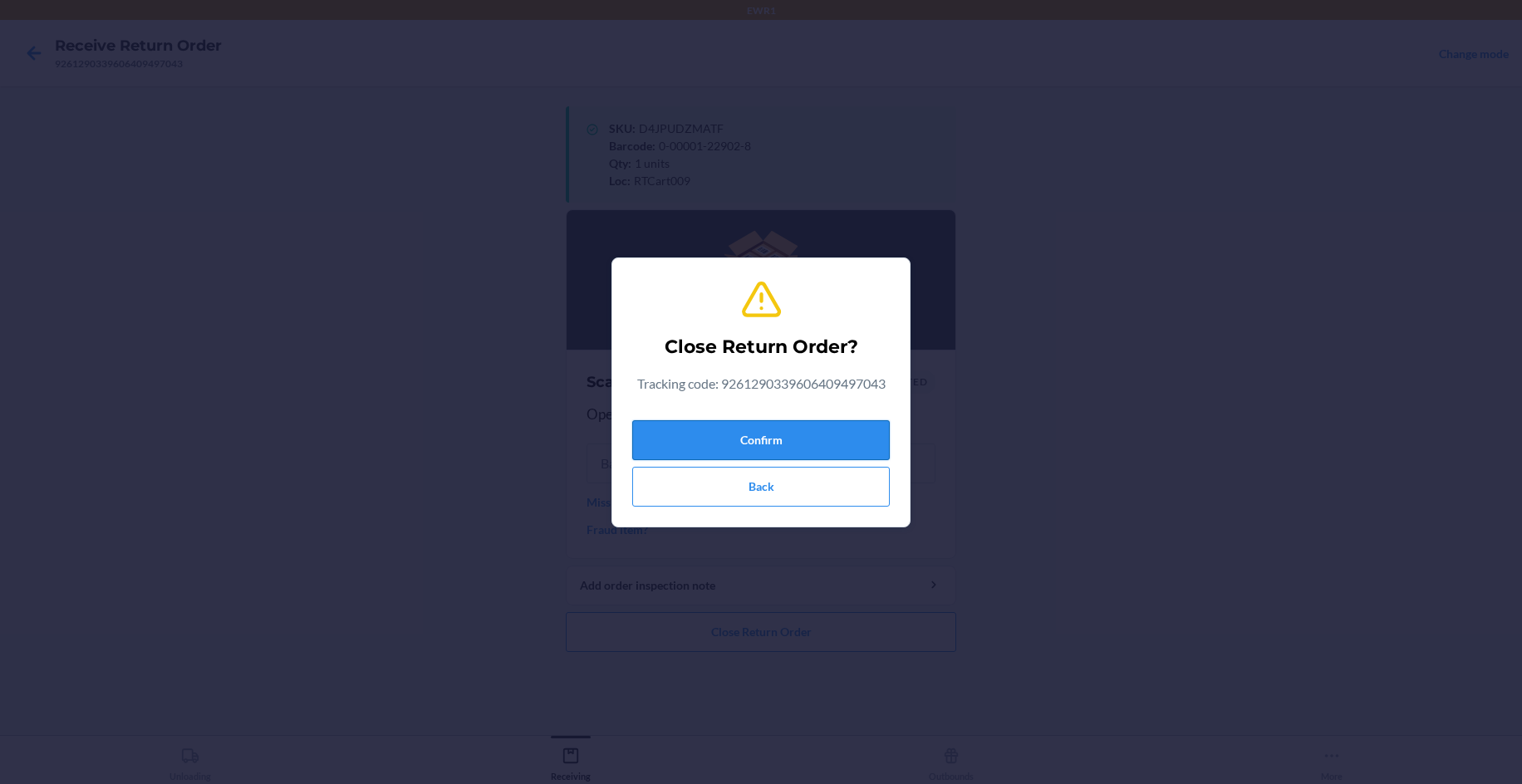
click at [849, 442] on button "Confirm" at bounding box center [761, 440] width 257 height 40
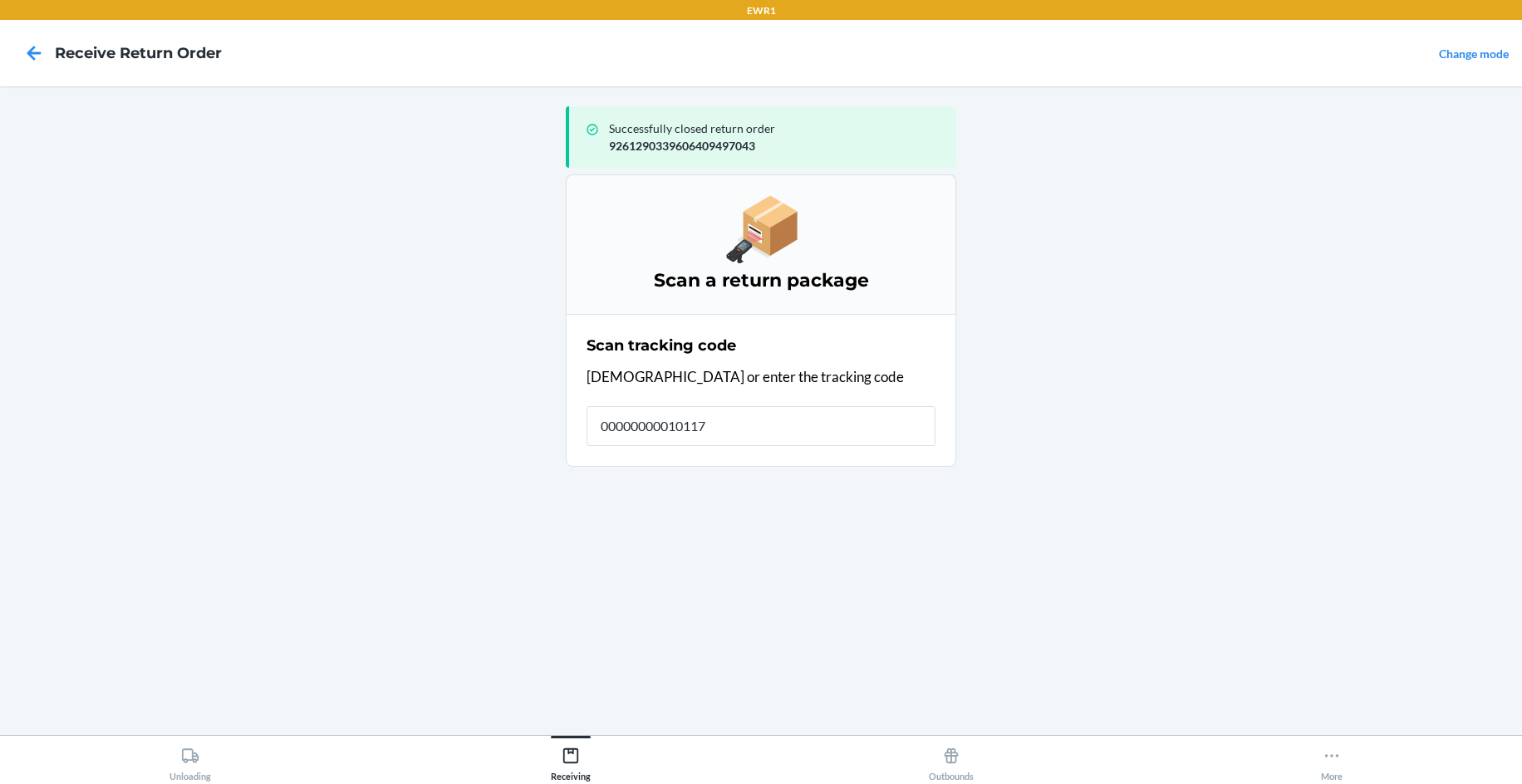
type input "000000000101173"
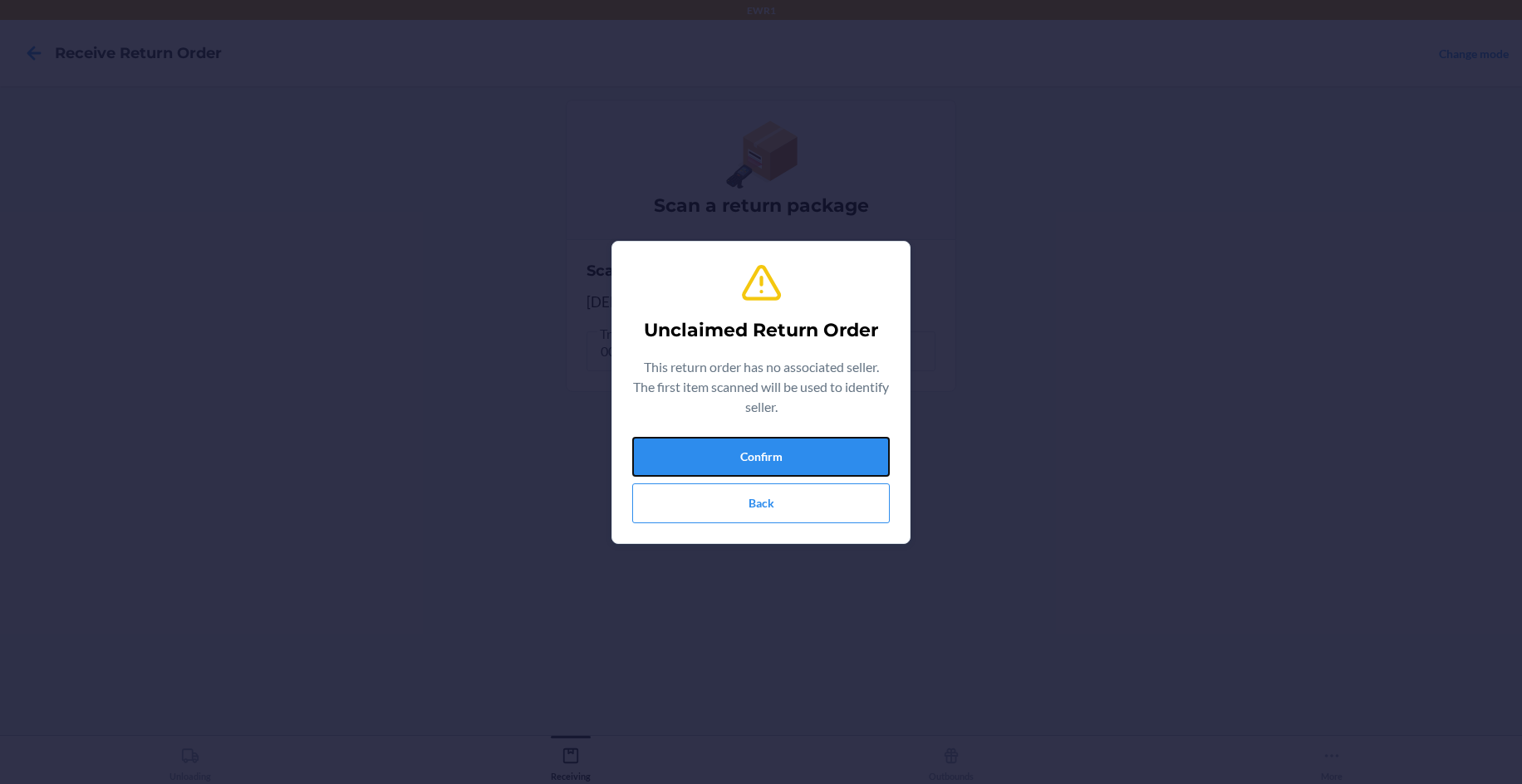
click at [856, 445] on button "Confirm" at bounding box center [761, 457] width 257 height 40
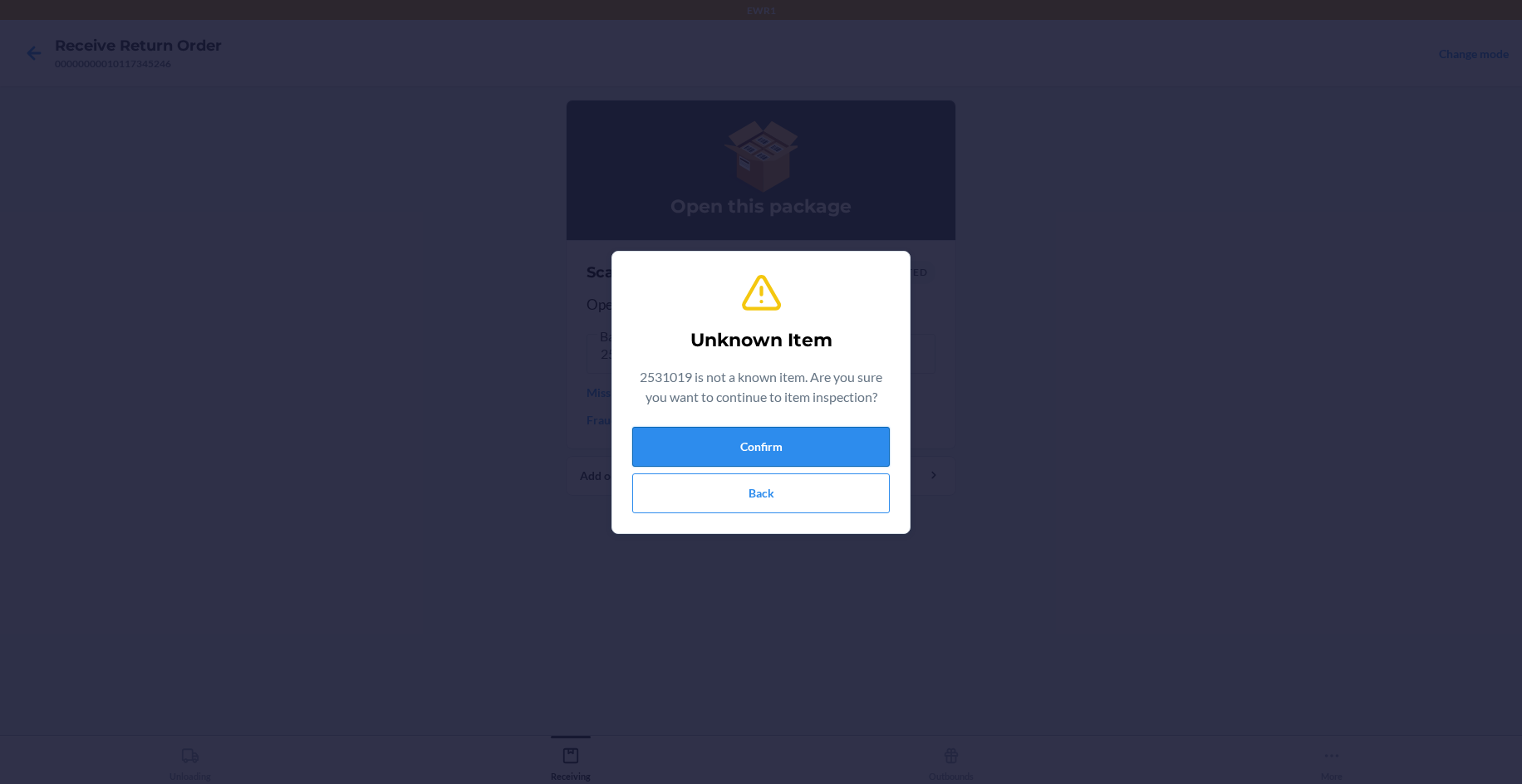
click at [827, 459] on button "Confirm" at bounding box center [761, 447] width 257 height 40
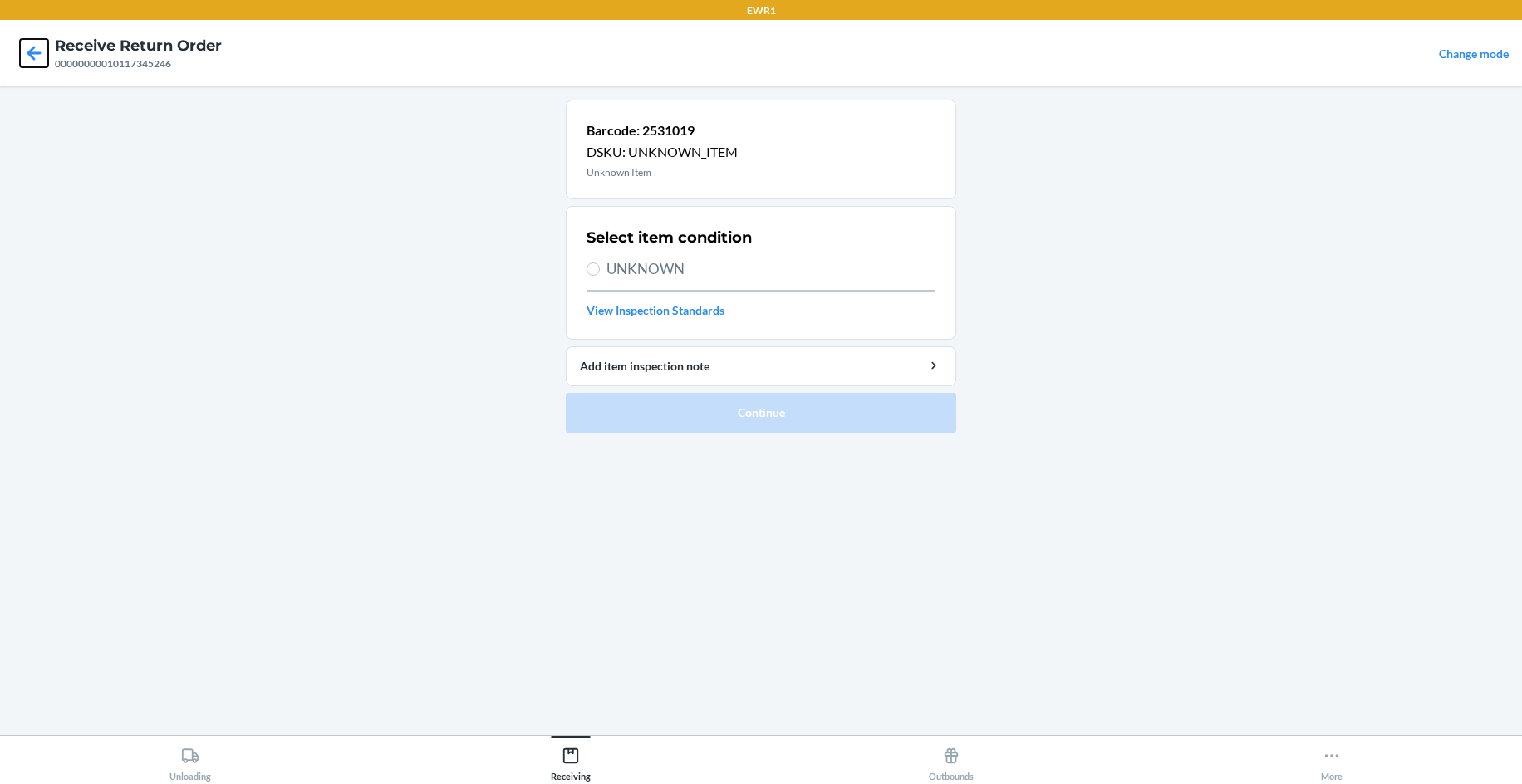
click at [29, 49] on icon at bounding box center [34, 53] width 28 height 28
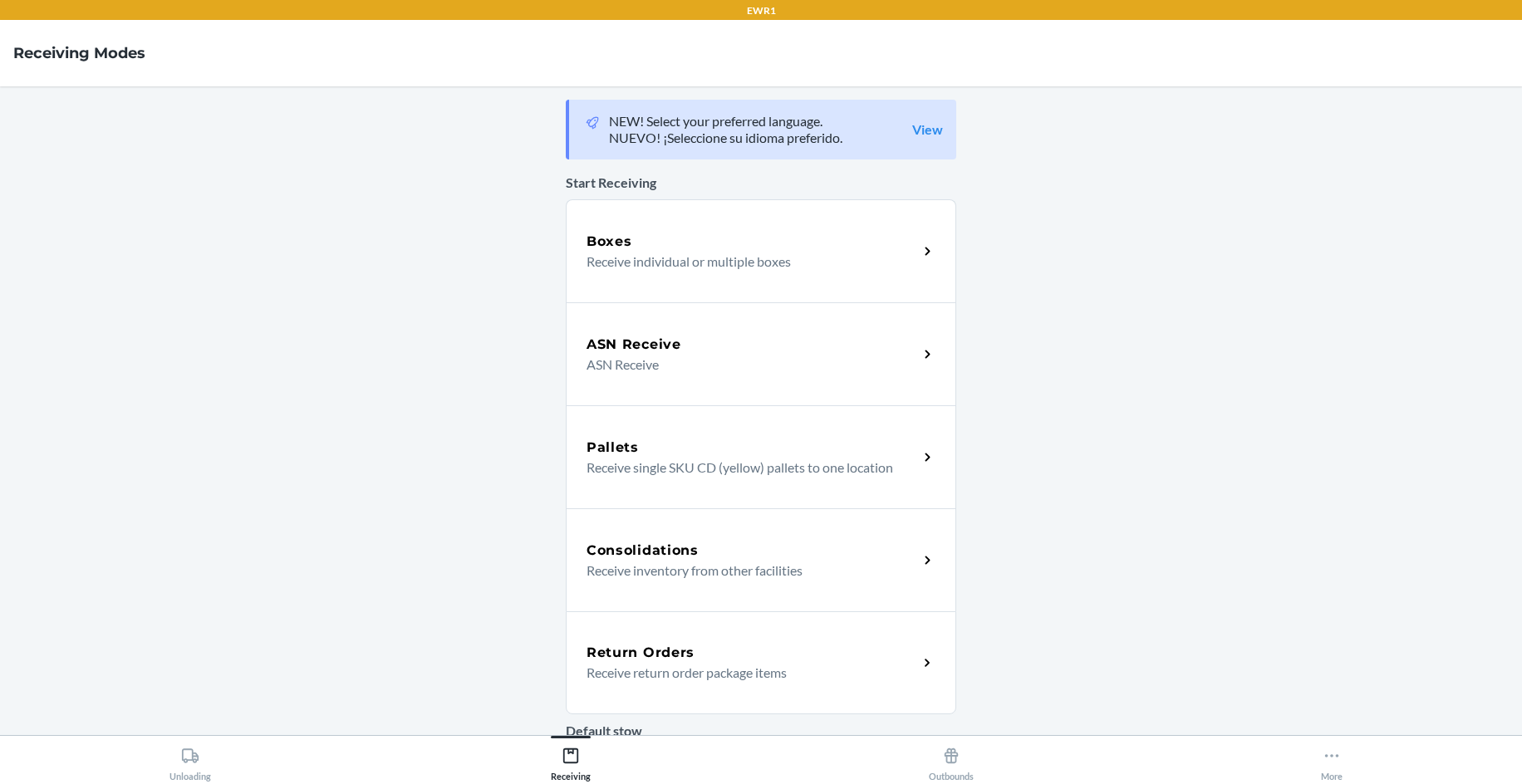
click at [816, 704] on div "Return Orders Receive return order package items" at bounding box center [760, 662] width 391 height 103
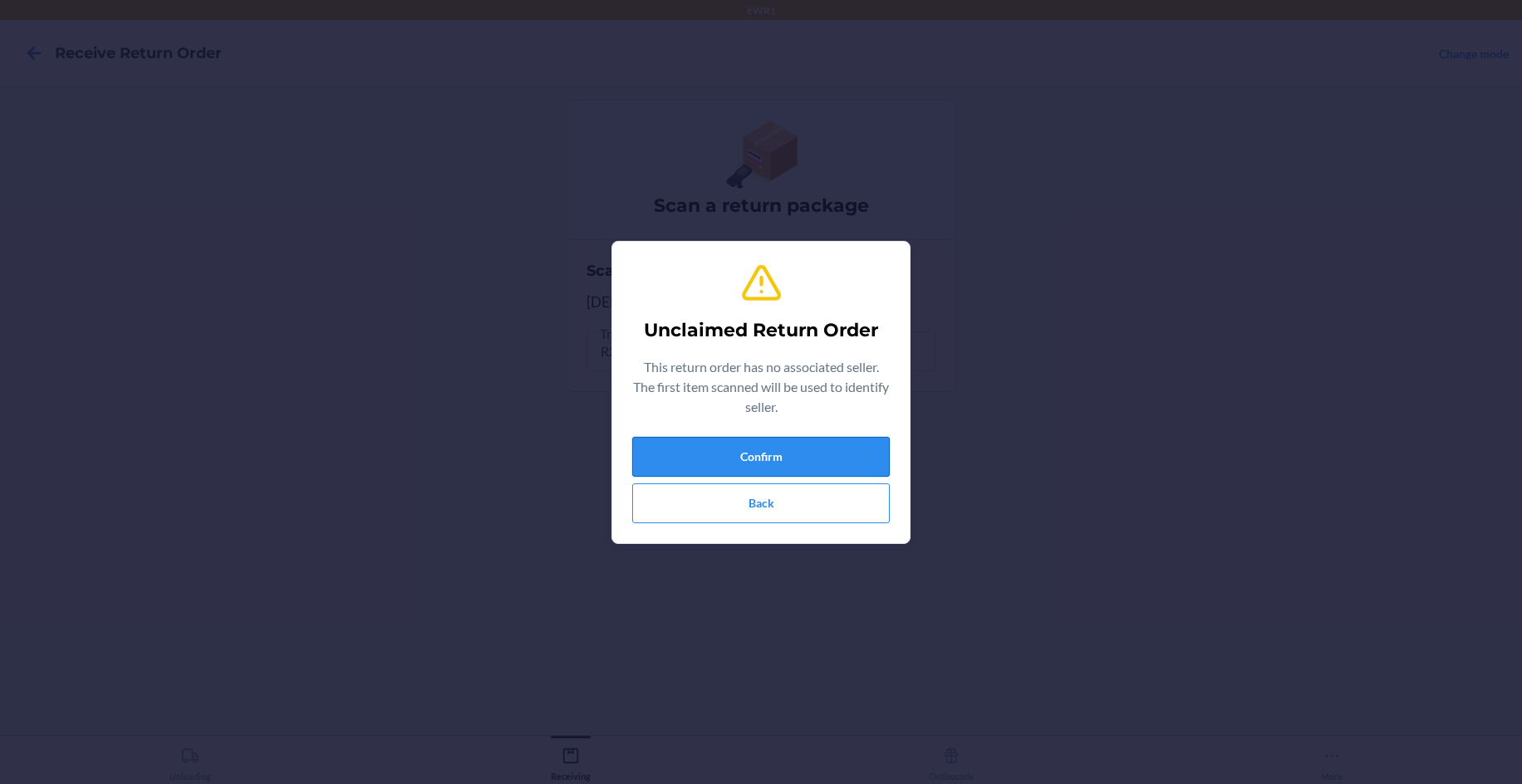
click at [663, 457] on button "Confirm" at bounding box center [761, 457] width 257 height 40
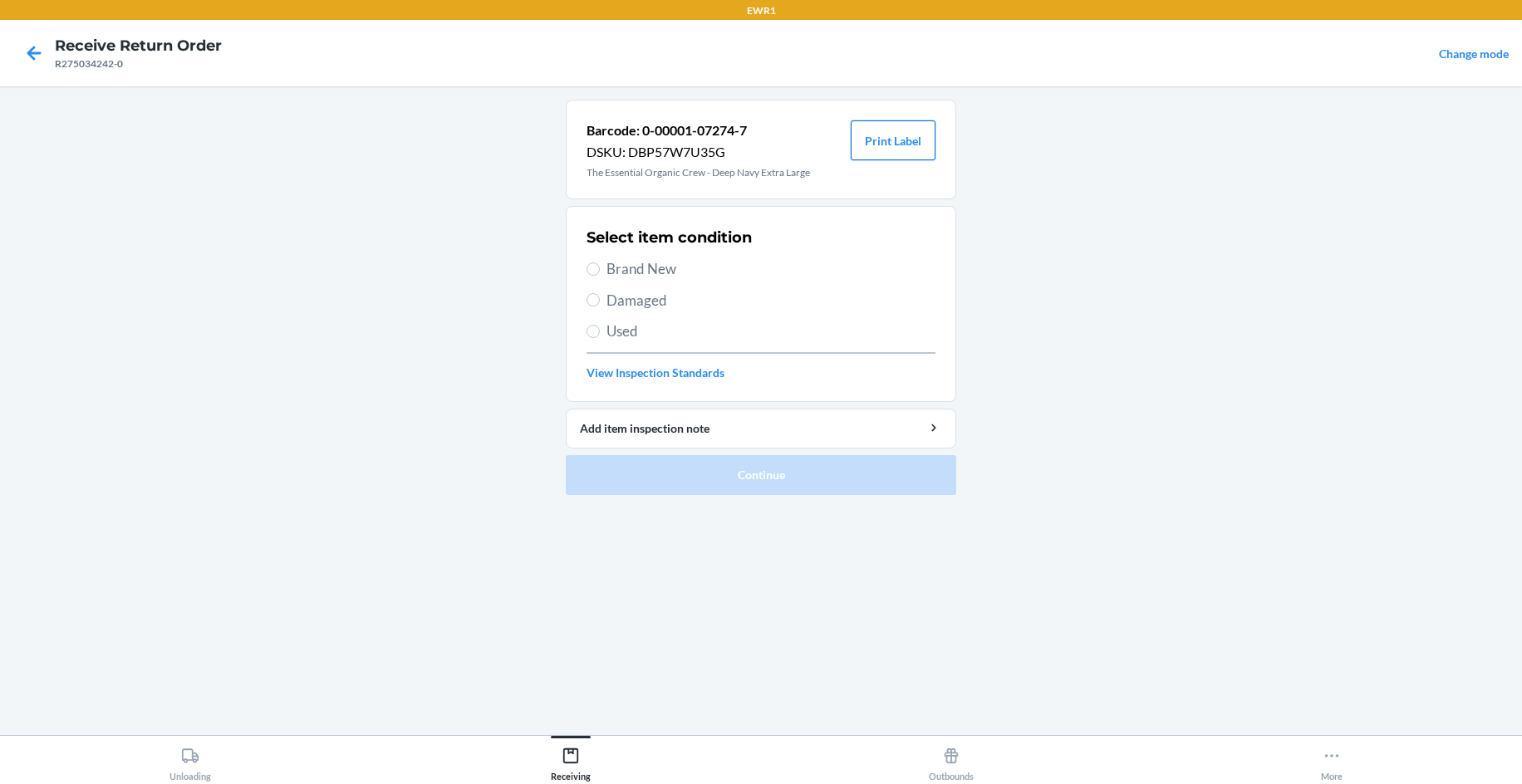
click at [888, 147] on button "Print Label" at bounding box center [892, 141] width 84 height 40
click at [634, 264] on span "Brand New" at bounding box center [771, 269] width 329 height 22
click at [600, 264] on input "Brand New" at bounding box center [593, 270] width 13 height 13
radio input "true"
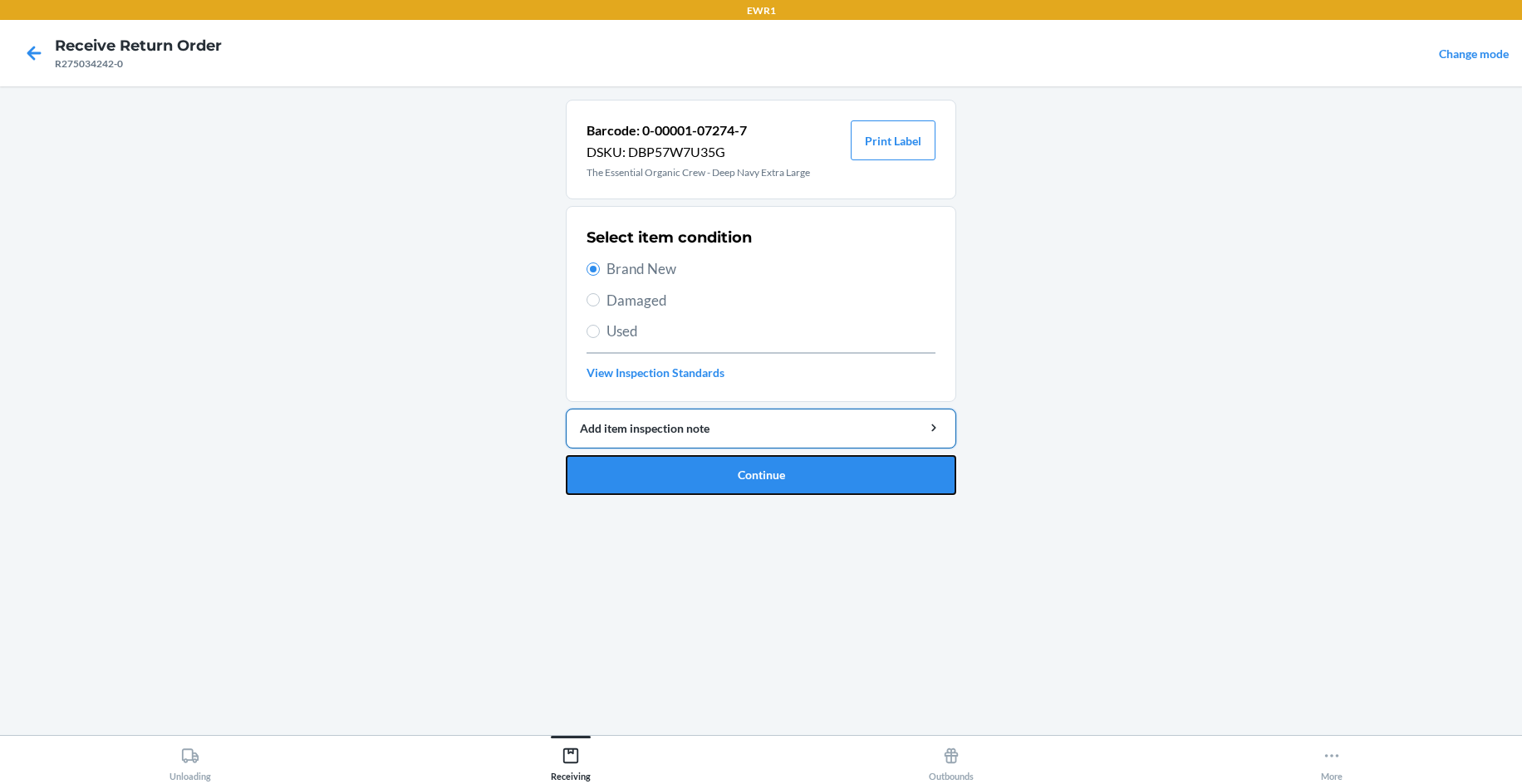
drag, startPoint x: 710, startPoint y: 477, endPoint x: 718, endPoint y: 441, distance: 36.9
click at [710, 474] on button "Continue" at bounding box center [760, 475] width 391 height 40
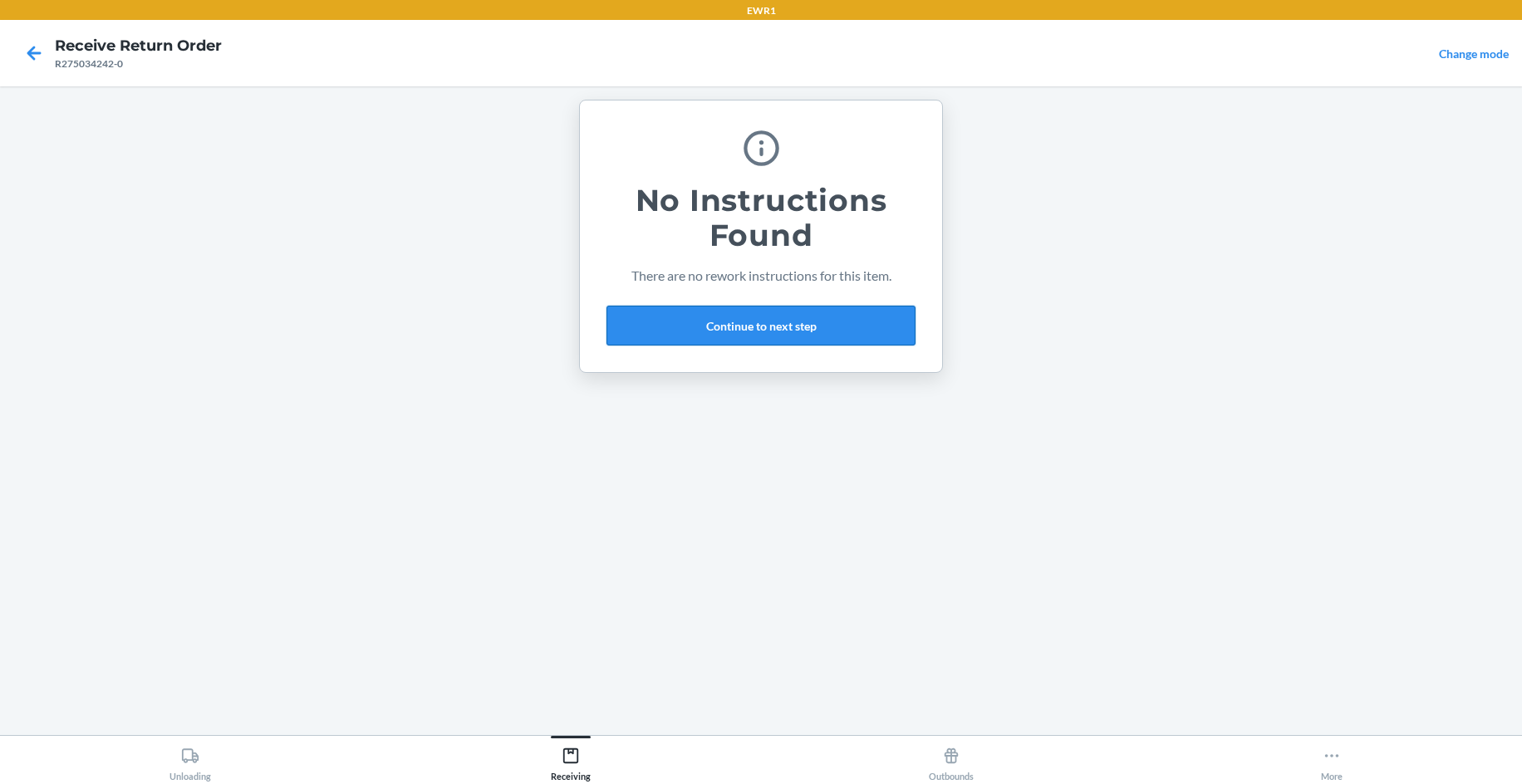
click at [733, 332] on button "Continue to next step" at bounding box center [761, 326] width 309 height 40
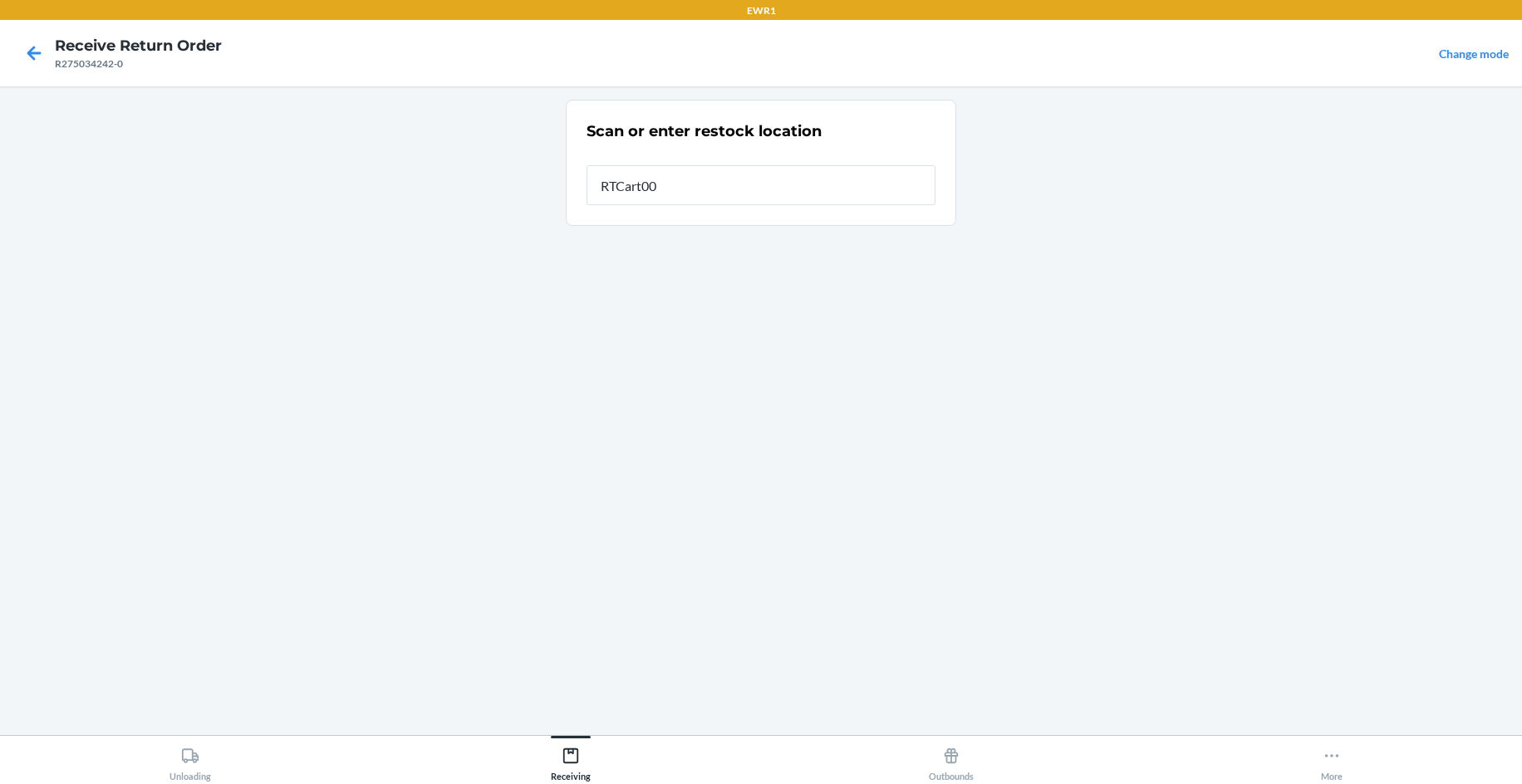
type input "RTCart009"
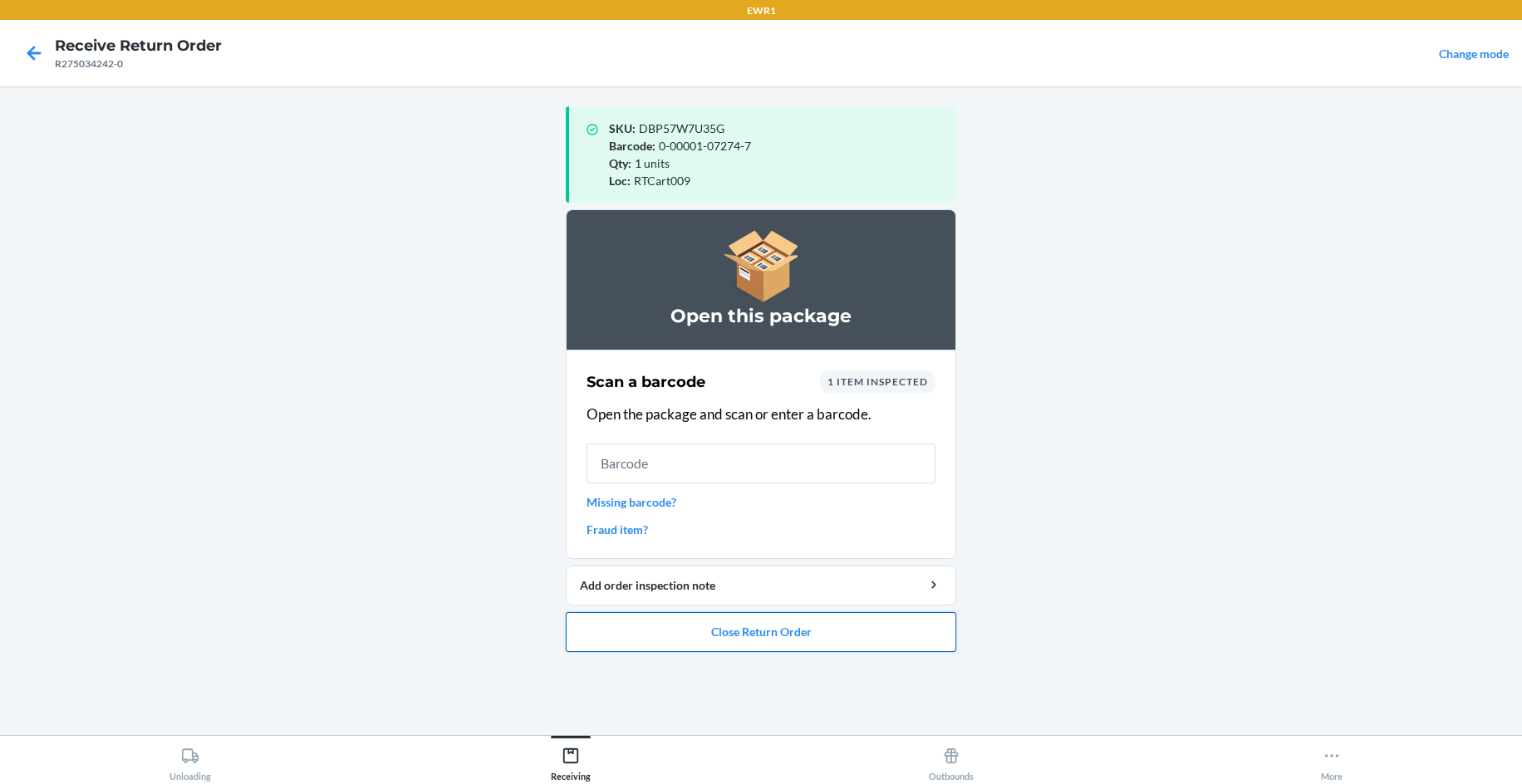
click at [758, 649] on button "Close Return Order" at bounding box center [760, 632] width 391 height 40
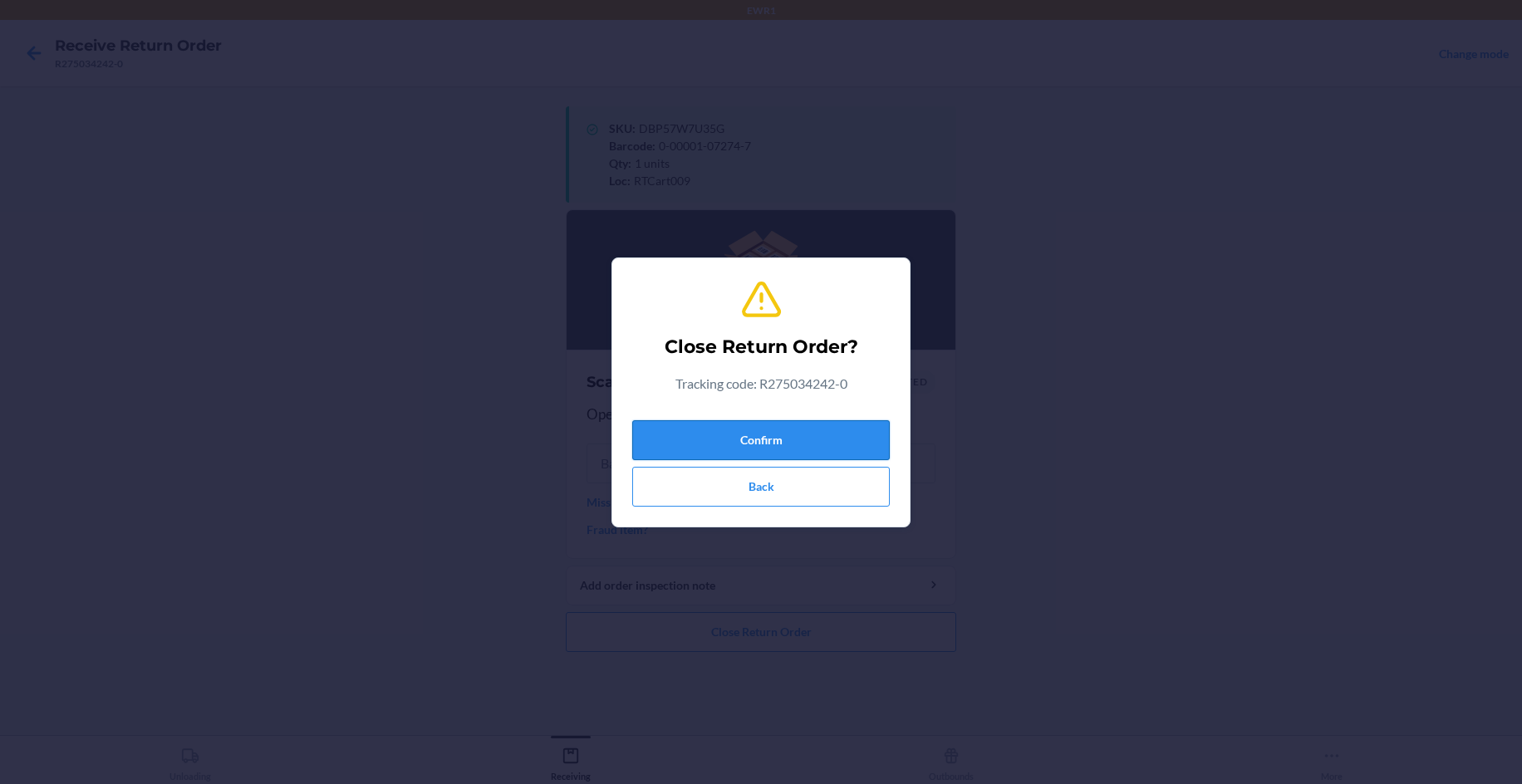
click at [777, 446] on button "Confirm" at bounding box center [761, 440] width 257 height 40
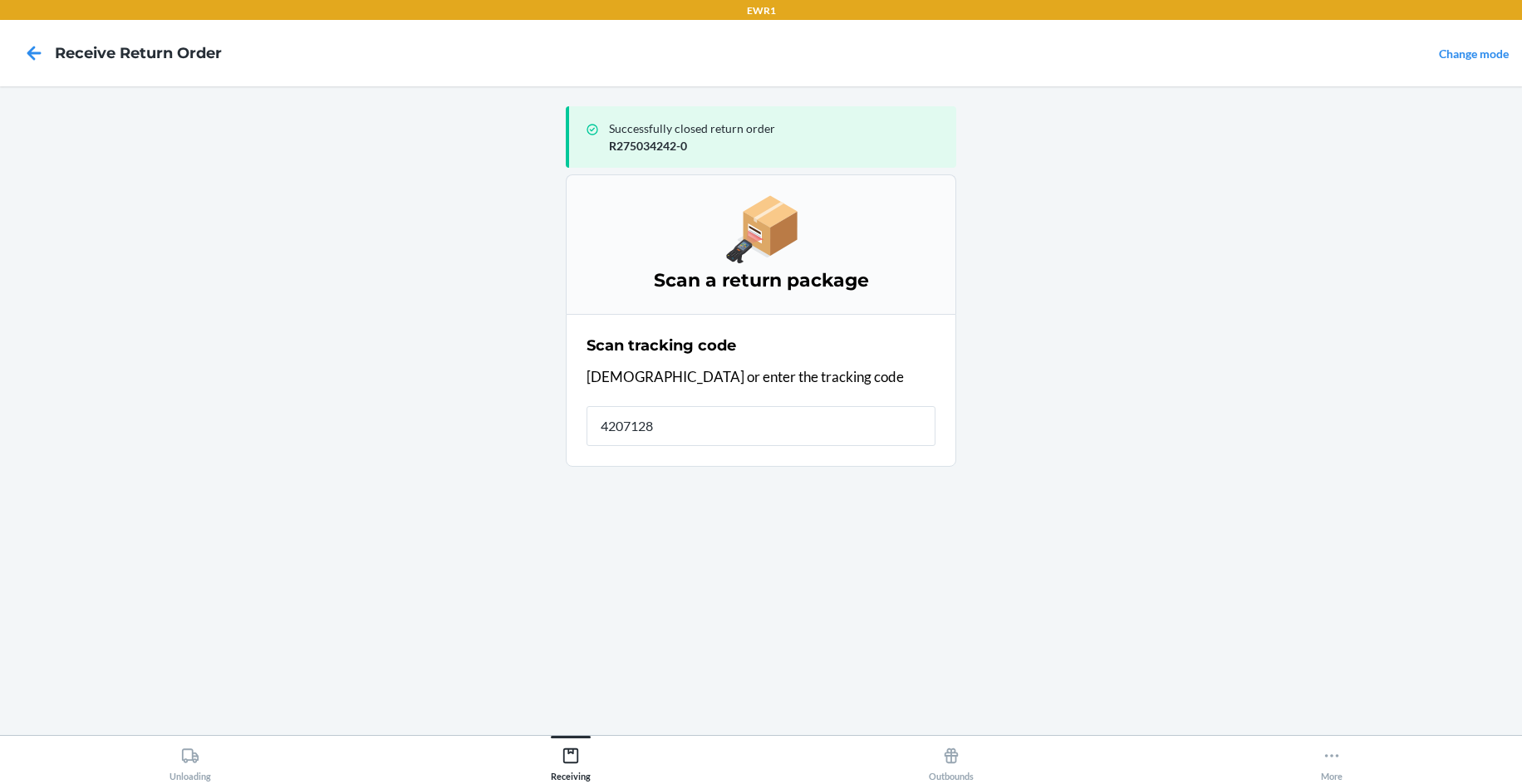
type input "42071282"
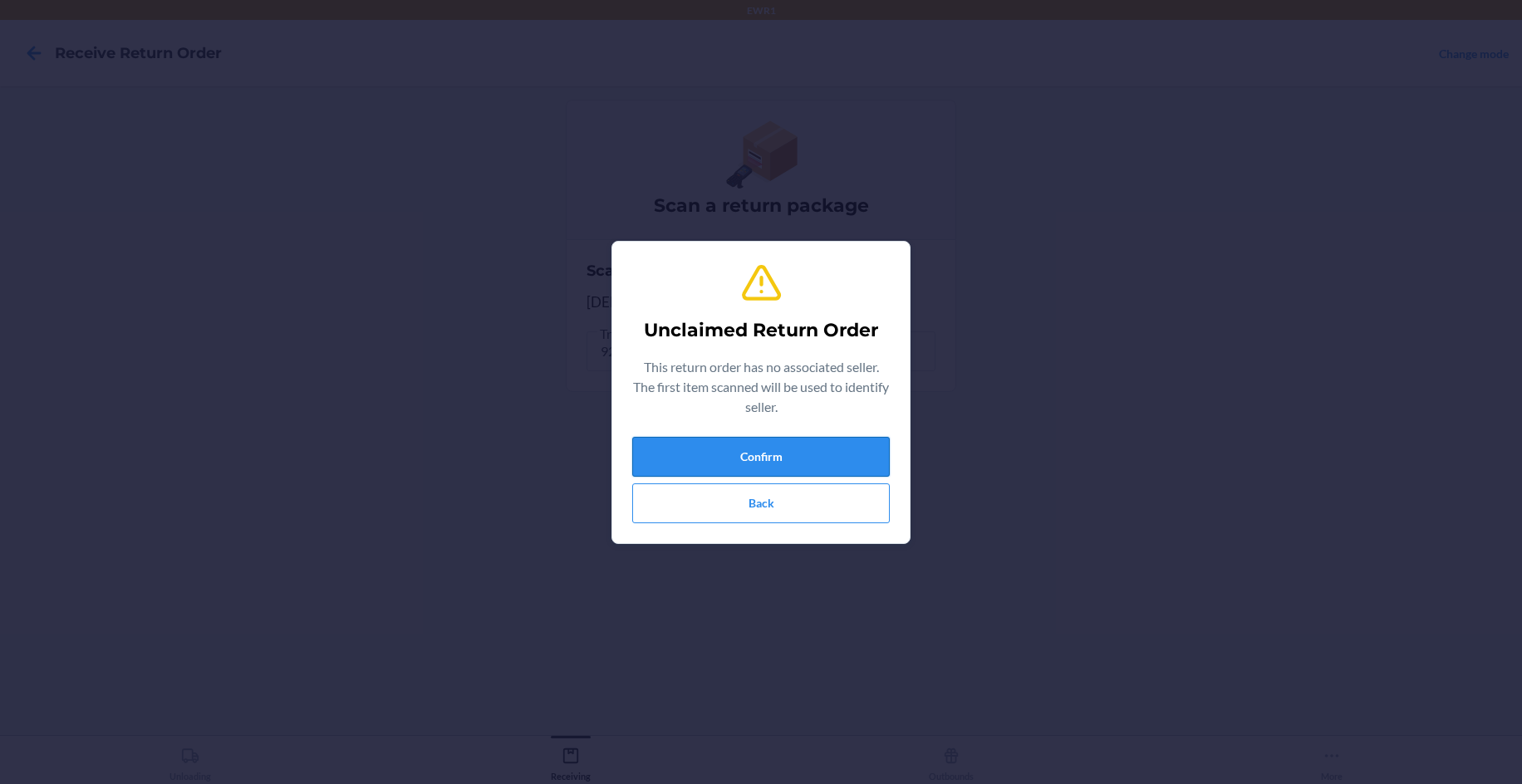
click at [830, 440] on button "Confirm" at bounding box center [761, 457] width 257 height 40
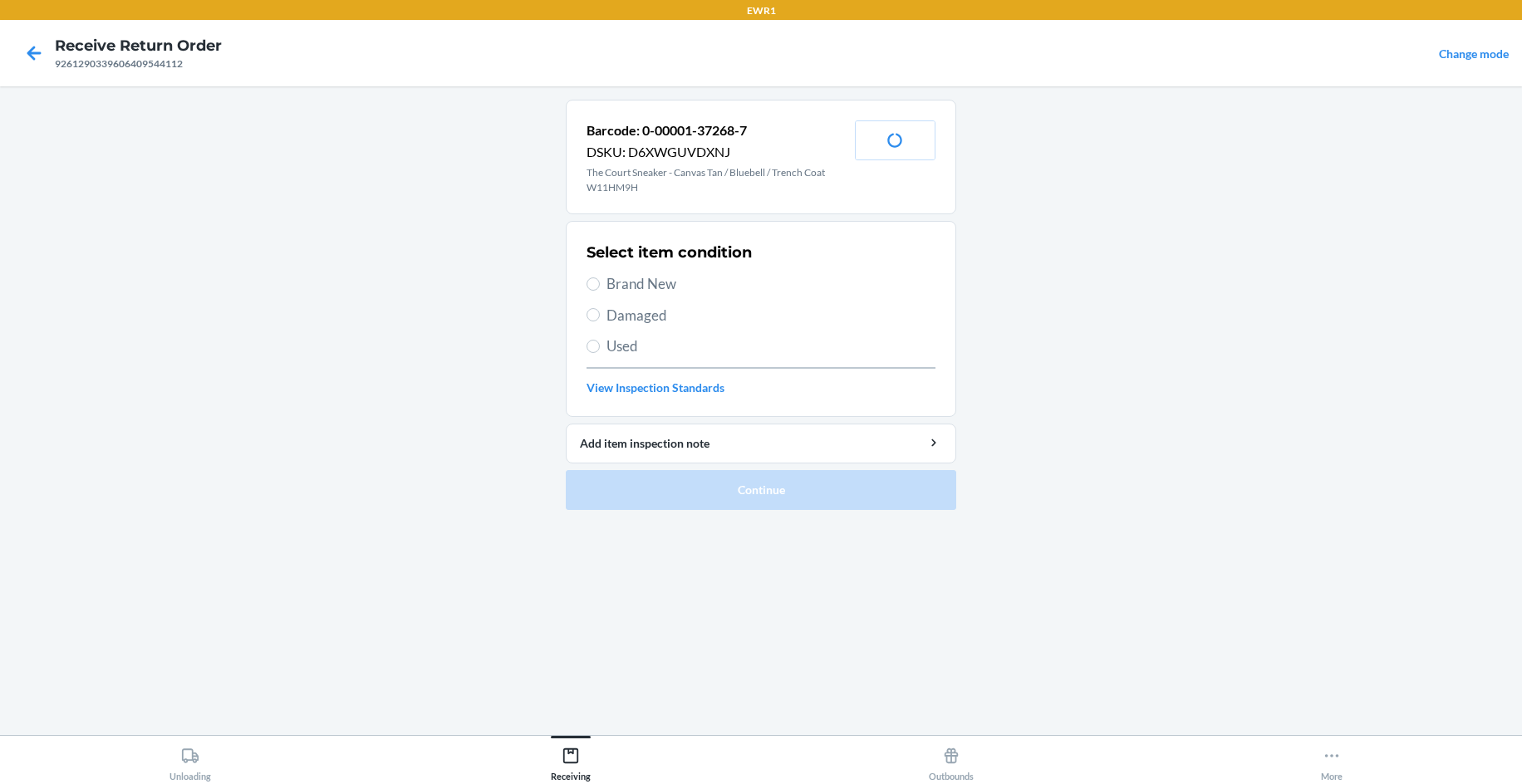
click at [625, 293] on span "Brand New" at bounding box center [771, 284] width 329 height 22
click at [600, 291] on input "Brand New" at bounding box center [593, 284] width 13 height 13
radio input "true"
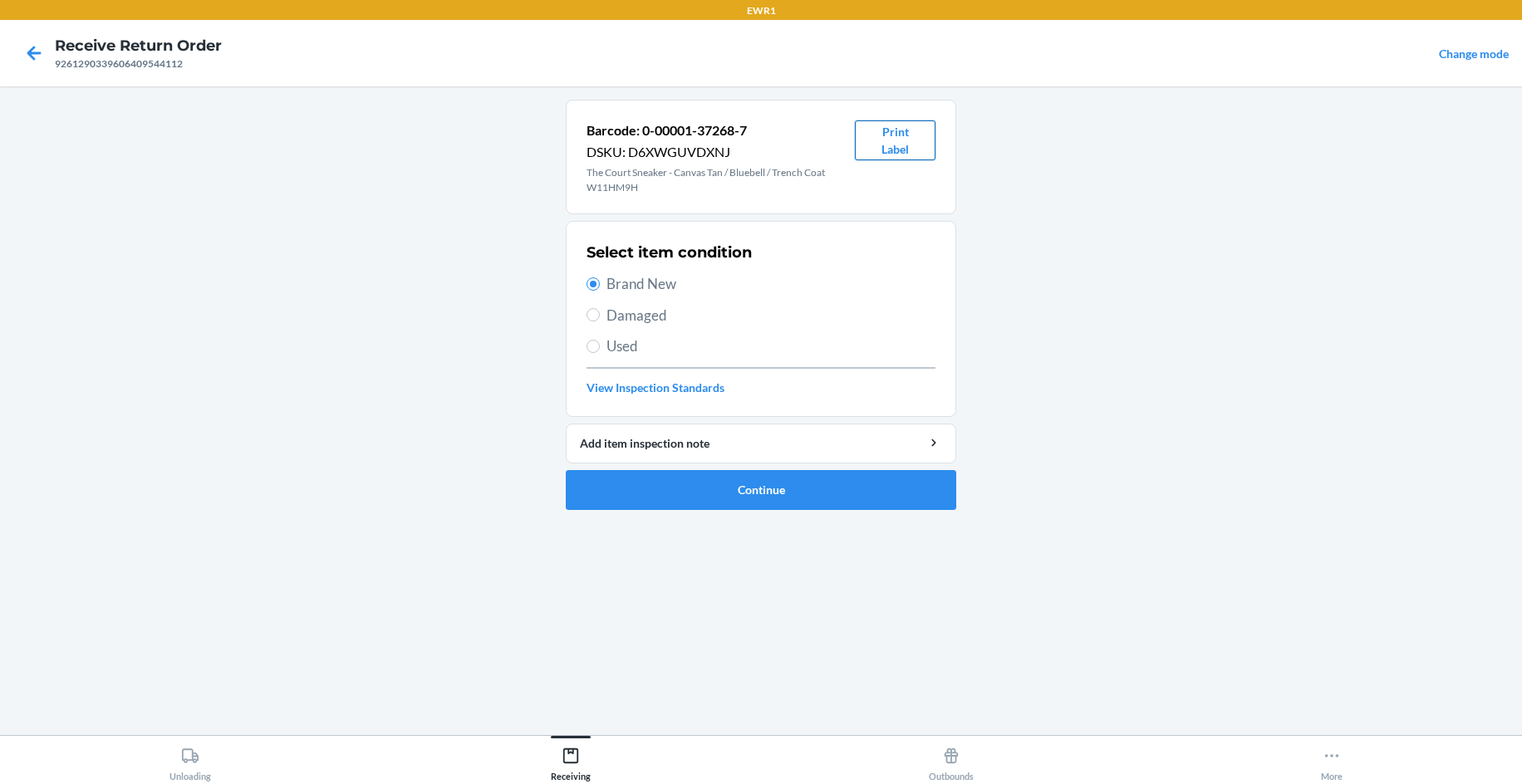
click at [894, 140] on button "Print Label" at bounding box center [895, 141] width 81 height 40
click at [709, 476] on button "Continue" at bounding box center [760, 490] width 391 height 40
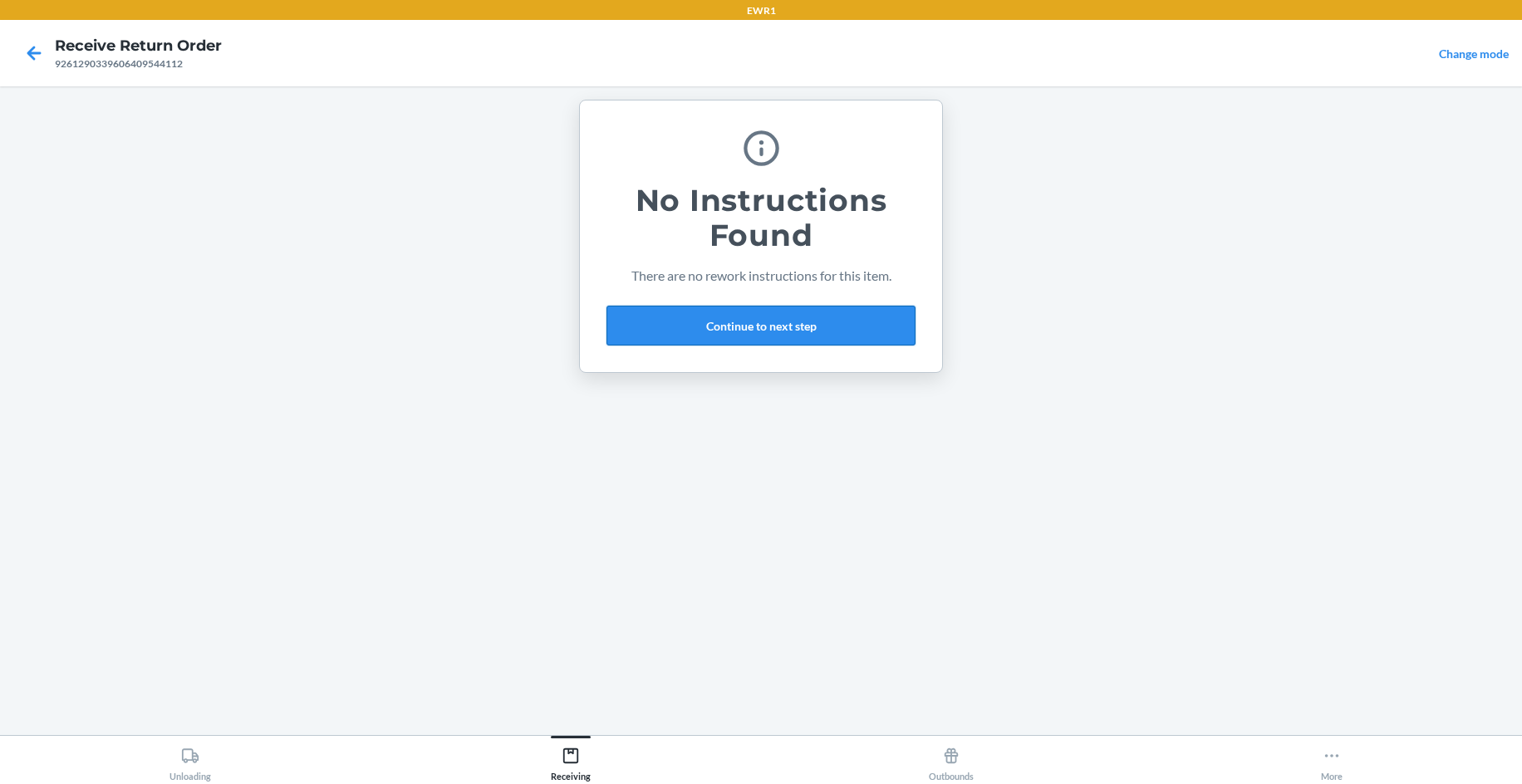
click at [788, 329] on button "Continue to next step" at bounding box center [761, 326] width 309 height 40
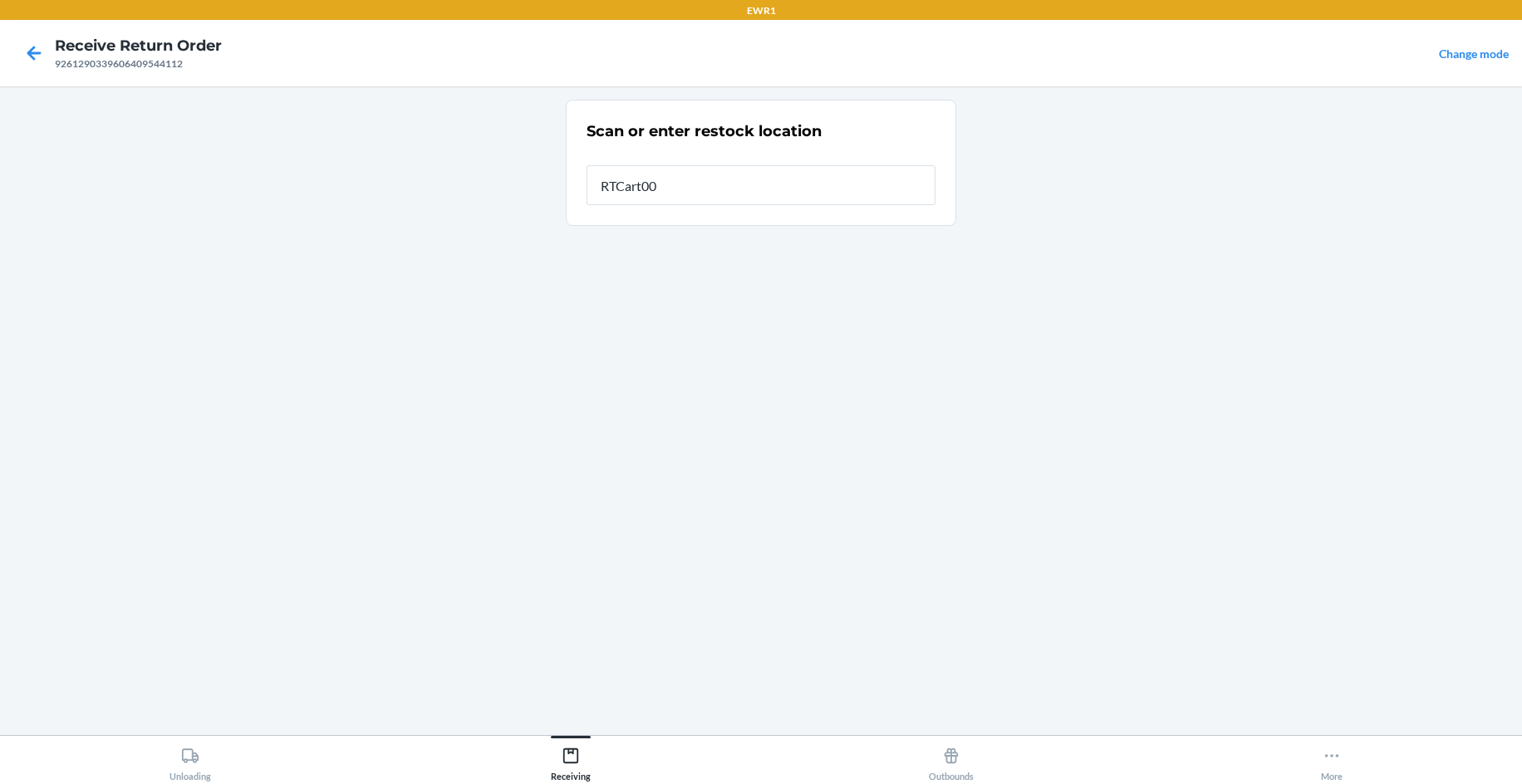
type input "RTCart009"
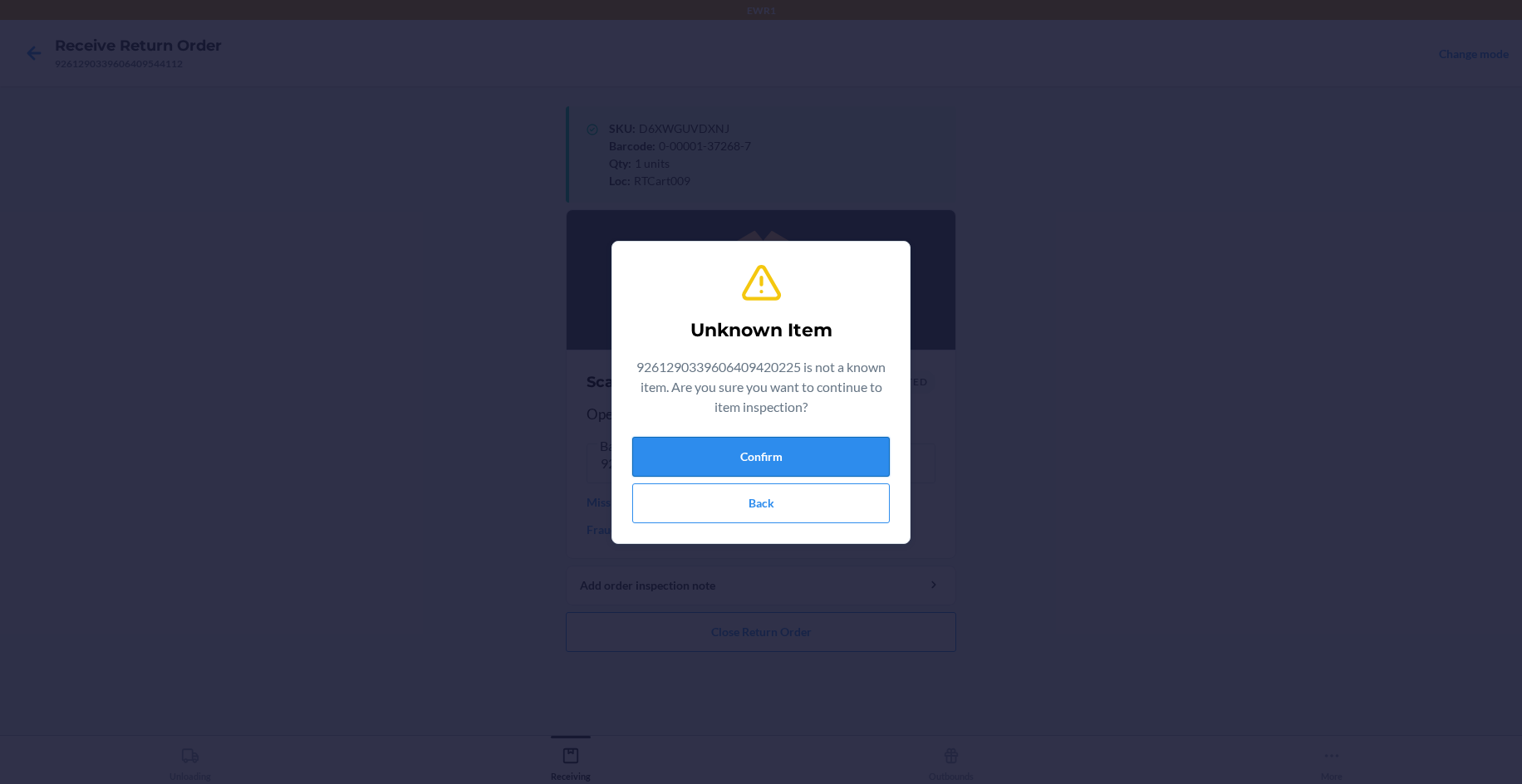
click at [829, 462] on button "Confirm" at bounding box center [761, 457] width 257 height 40
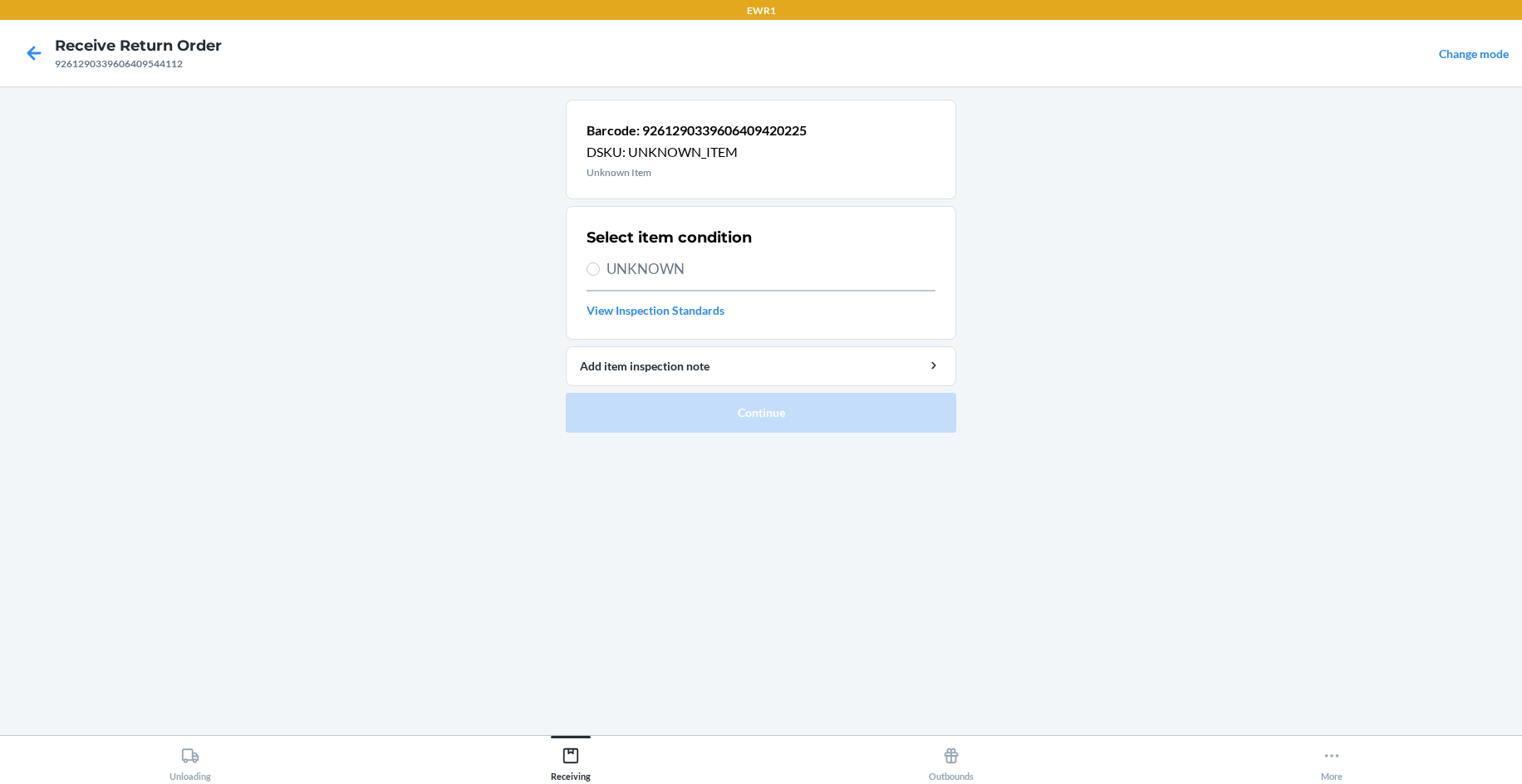
click at [485, 274] on main "Barcode: 9261290339606409420225 DSKU: UNKNOWN_ITEM Unknown Item Select item con…" at bounding box center [761, 411] width 1522 height 649
click at [39, 59] on icon at bounding box center [34, 53] width 28 height 28
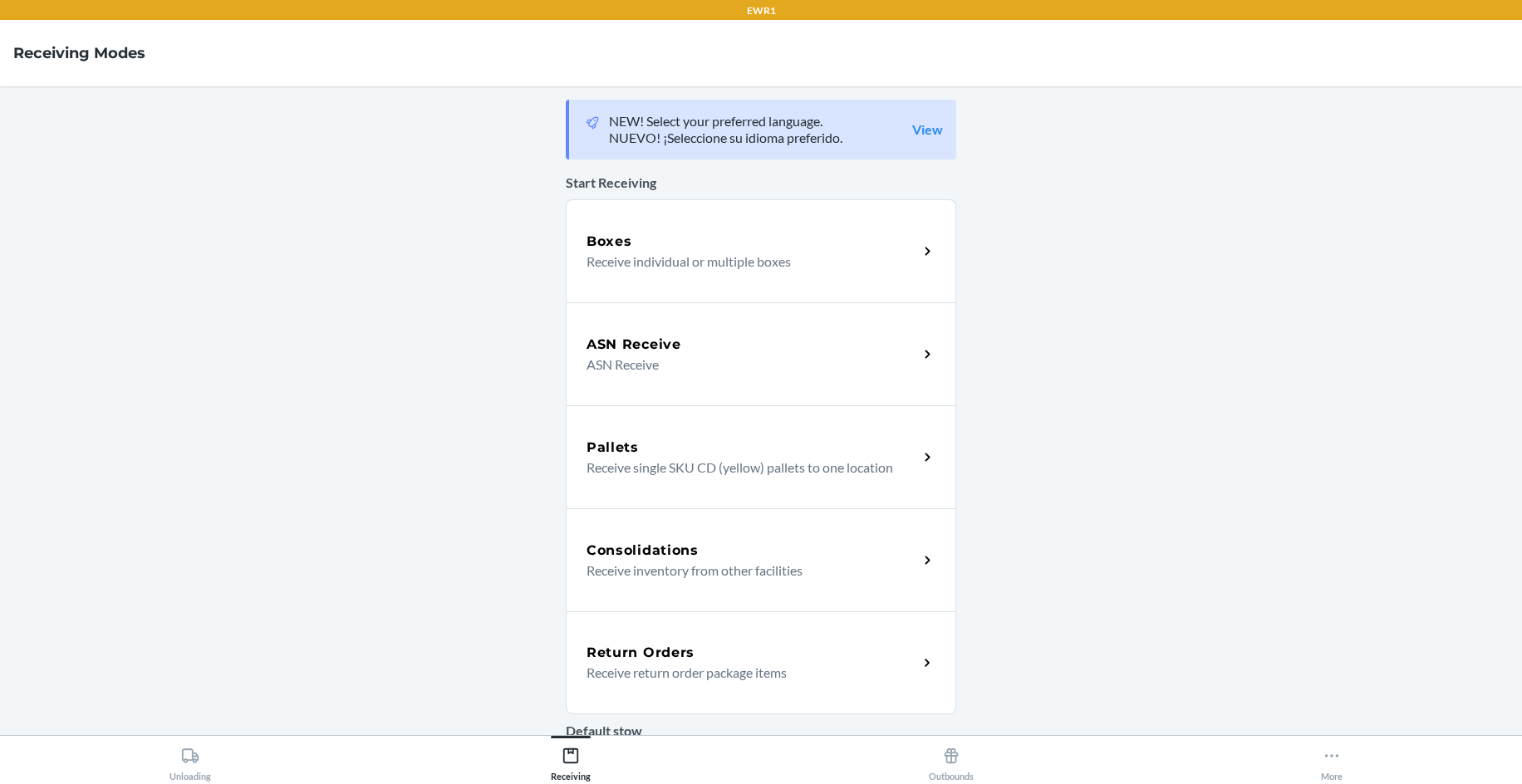
click at [771, 661] on div "Return Orders" at bounding box center [751, 653] width 331 height 20
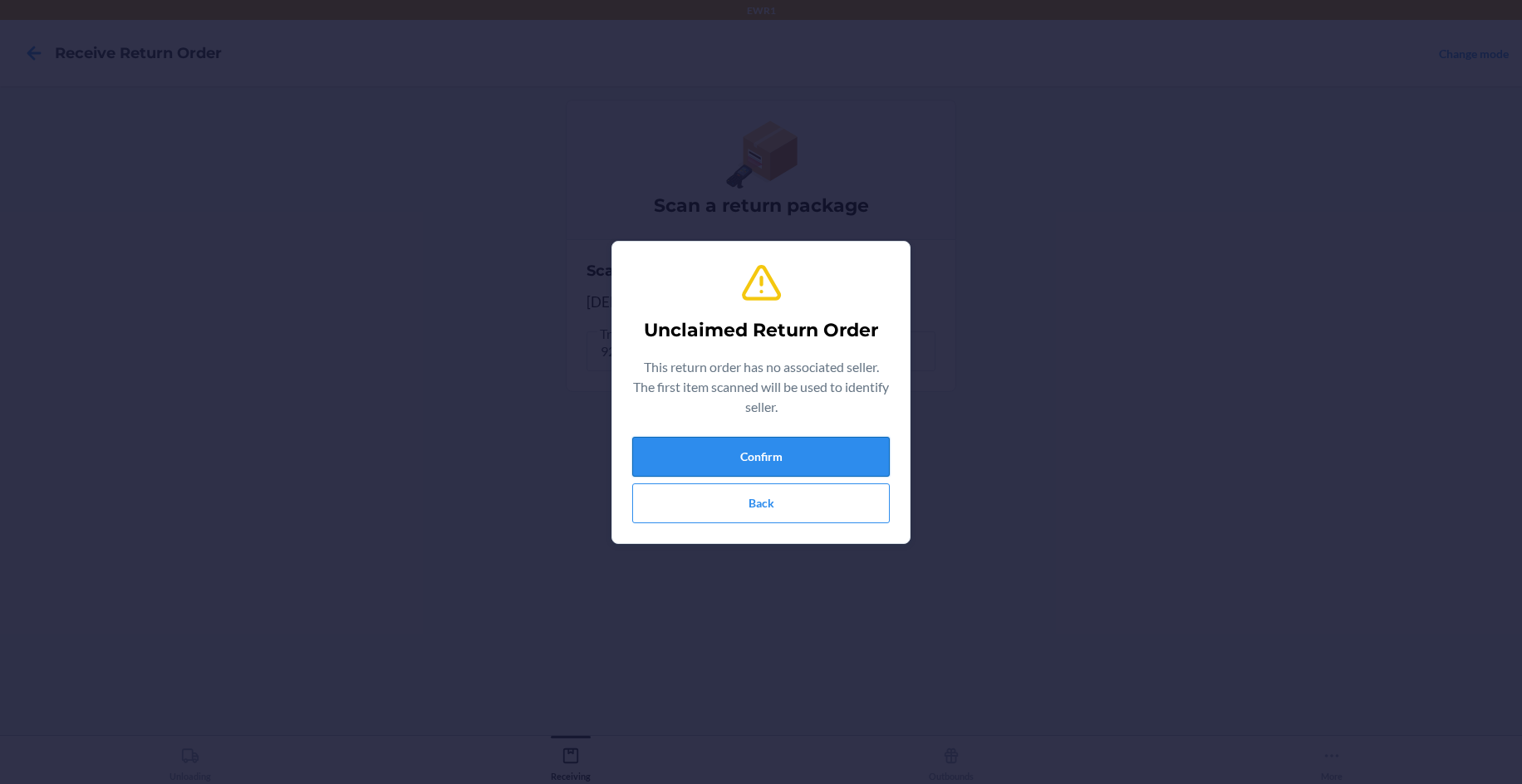
click at [845, 466] on button "Confirm" at bounding box center [761, 457] width 257 height 40
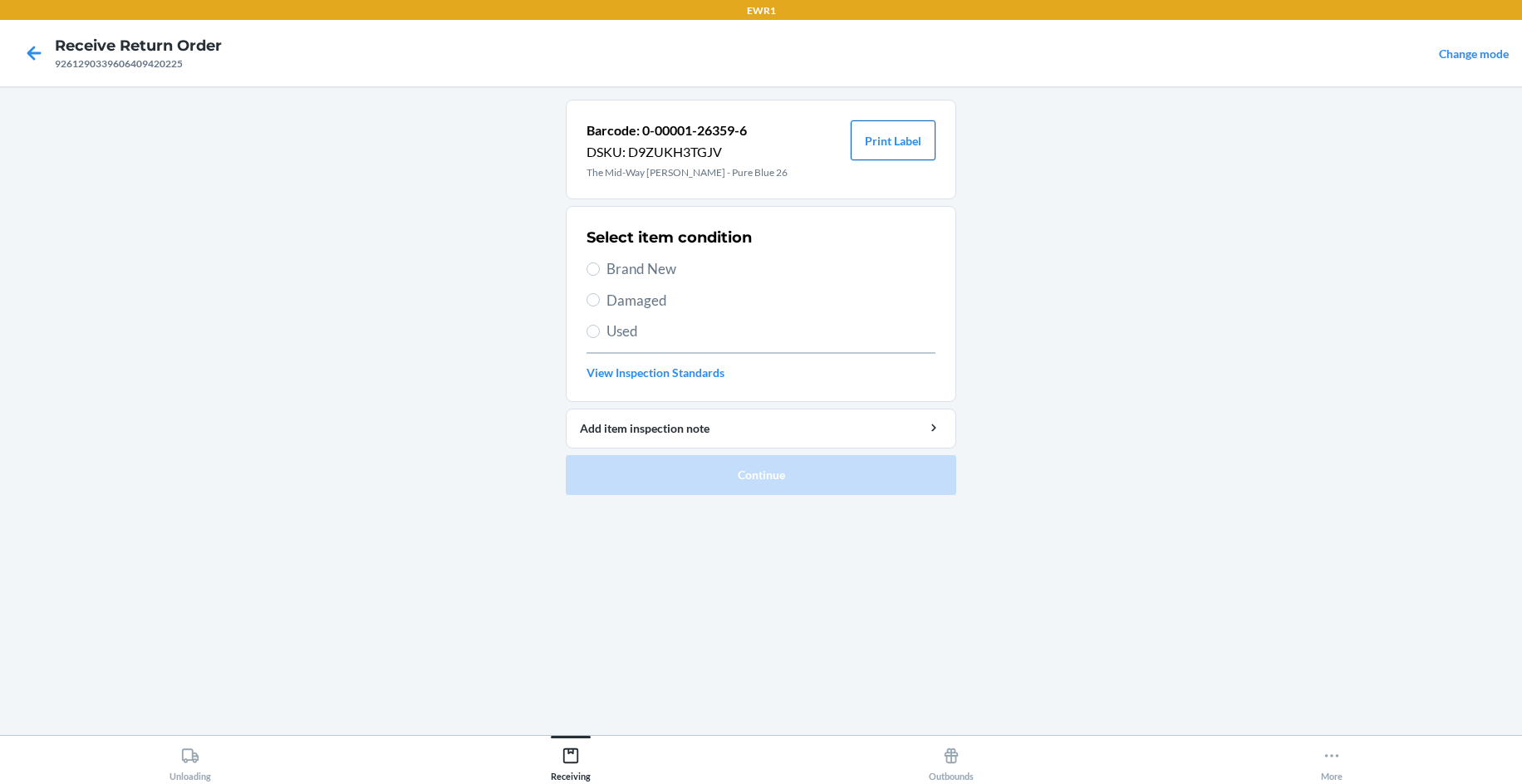
click at [883, 148] on button "Print Label" at bounding box center [892, 141] width 84 height 40
click at [632, 265] on span "Brand New" at bounding box center [771, 269] width 329 height 22
click at [600, 265] on input "Brand New" at bounding box center [593, 270] width 13 height 13
radio input "true"
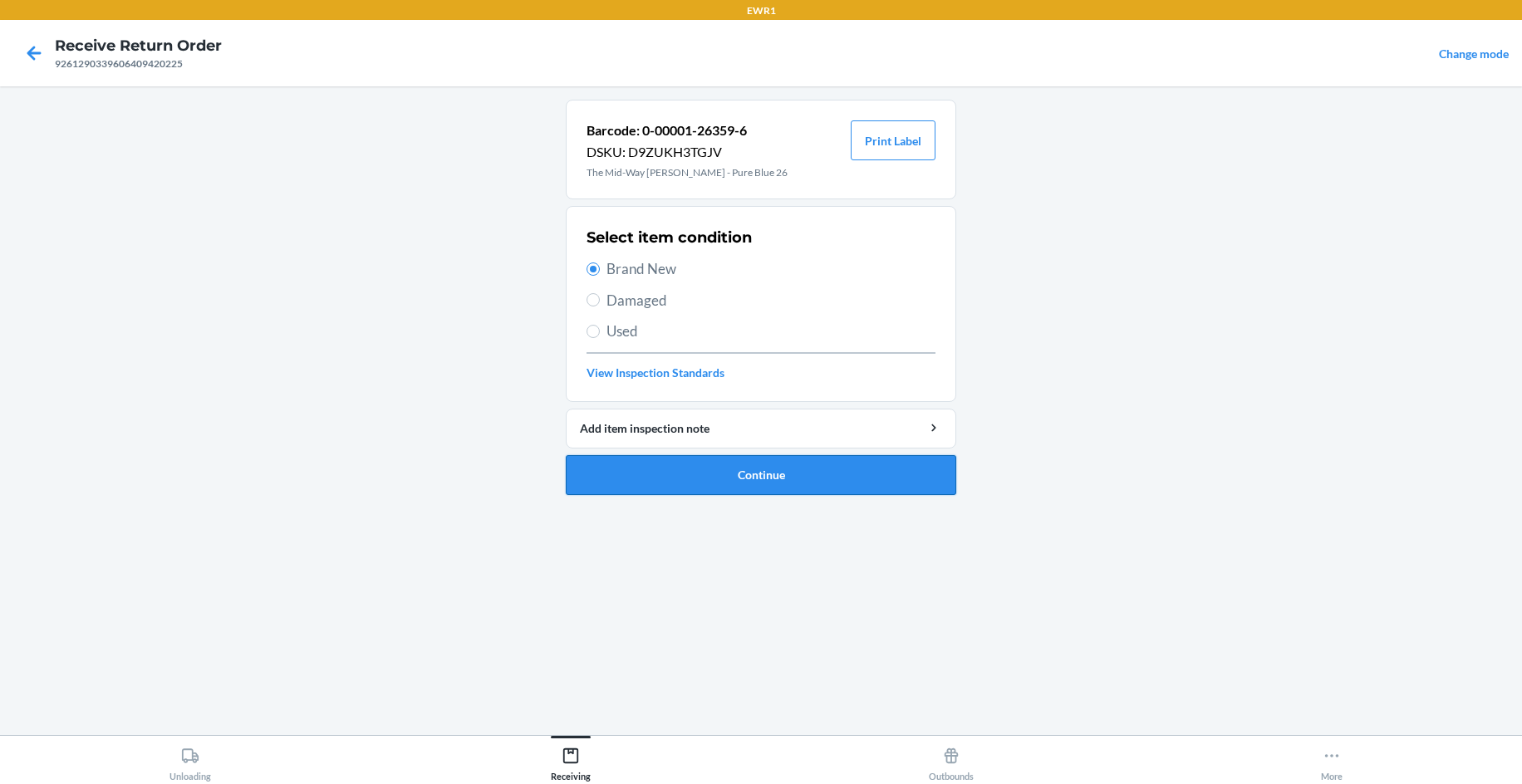
click at [788, 487] on button "Continue" at bounding box center [760, 475] width 391 height 40
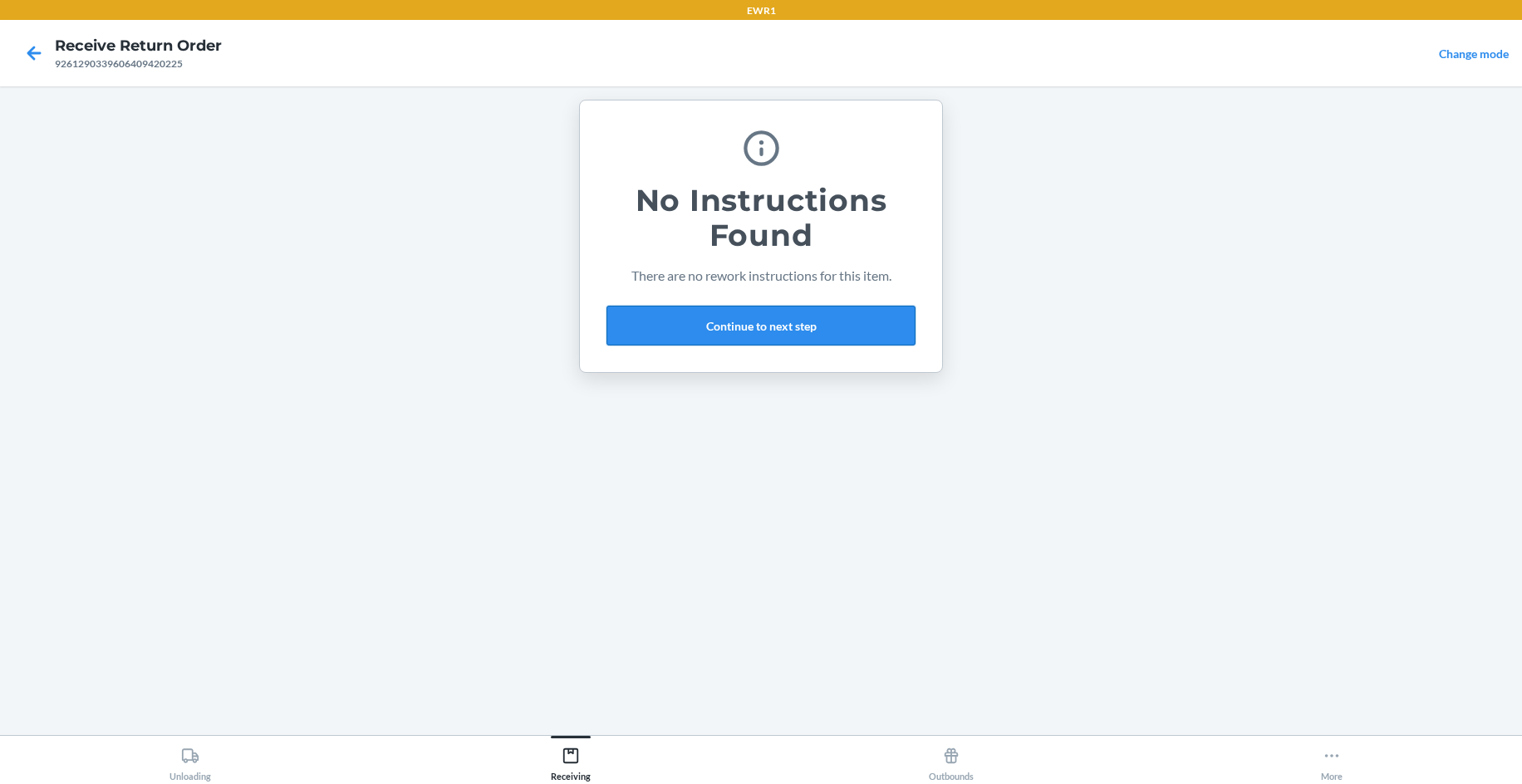
click at [847, 326] on button "Continue to next step" at bounding box center [761, 326] width 309 height 40
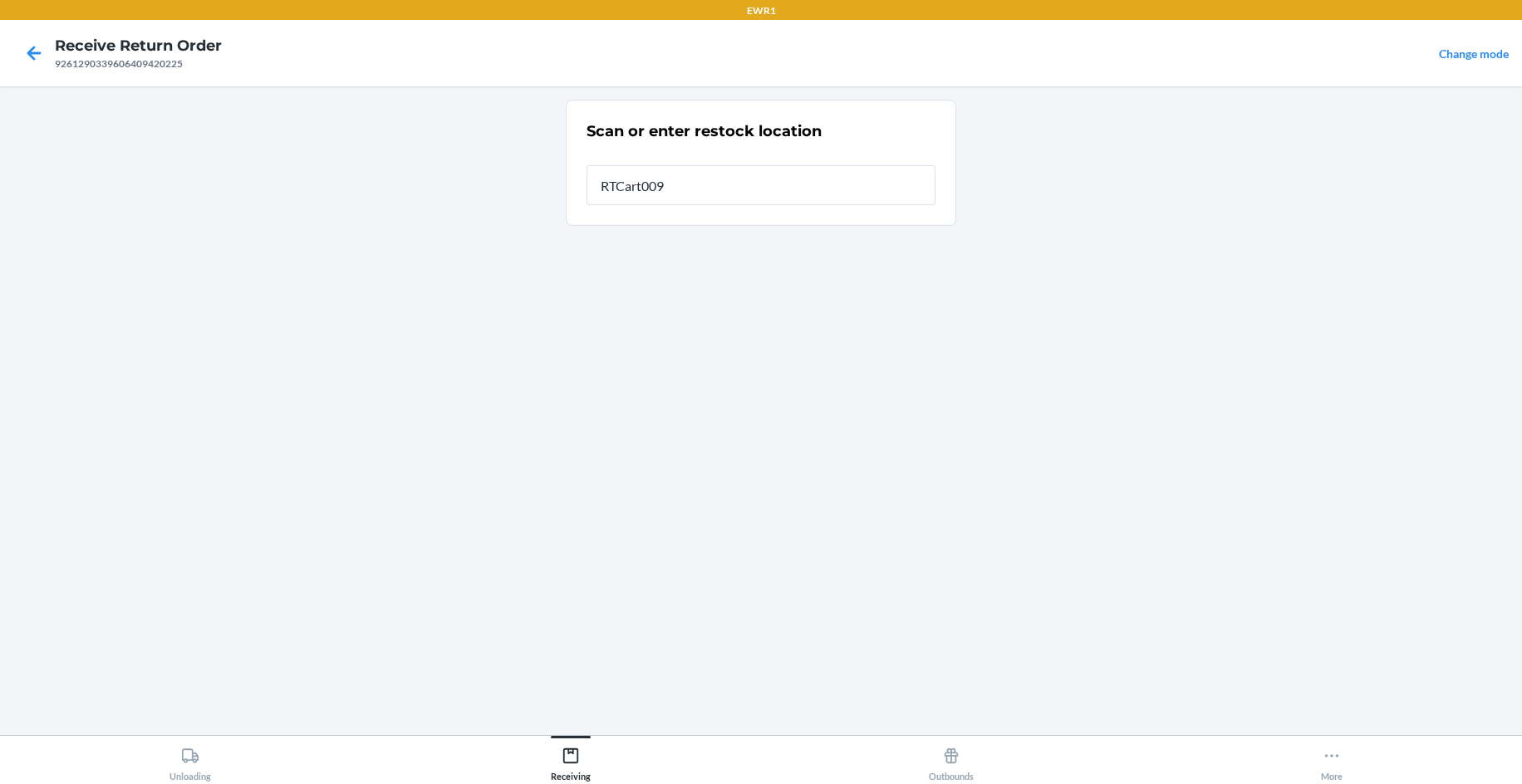
type input "RTCart009"
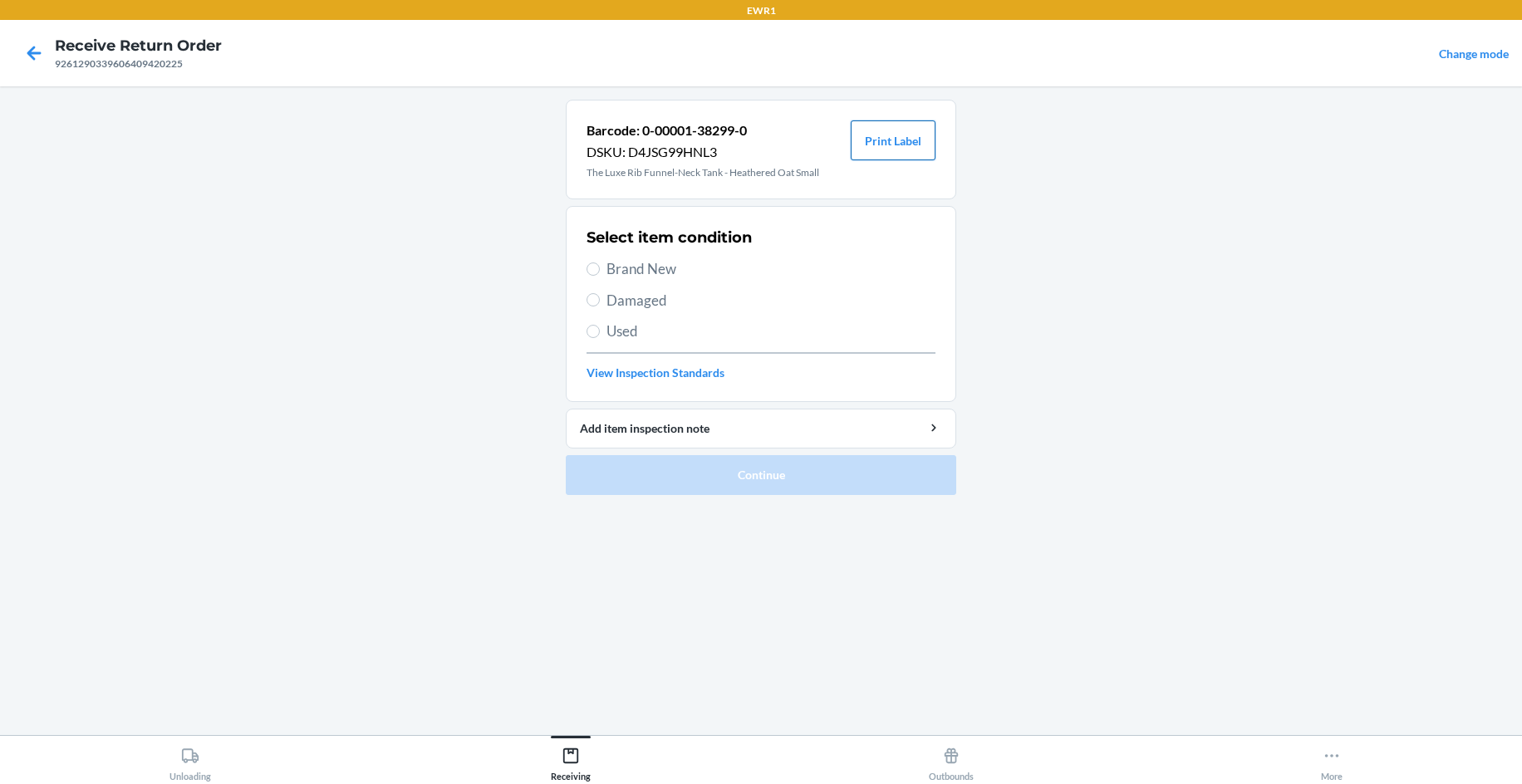
click at [922, 139] on button "Print Label" at bounding box center [892, 141] width 84 height 40
click at [637, 267] on span "Brand New" at bounding box center [771, 269] width 329 height 22
click at [600, 267] on input "Brand New" at bounding box center [593, 270] width 13 height 13
radio input "true"
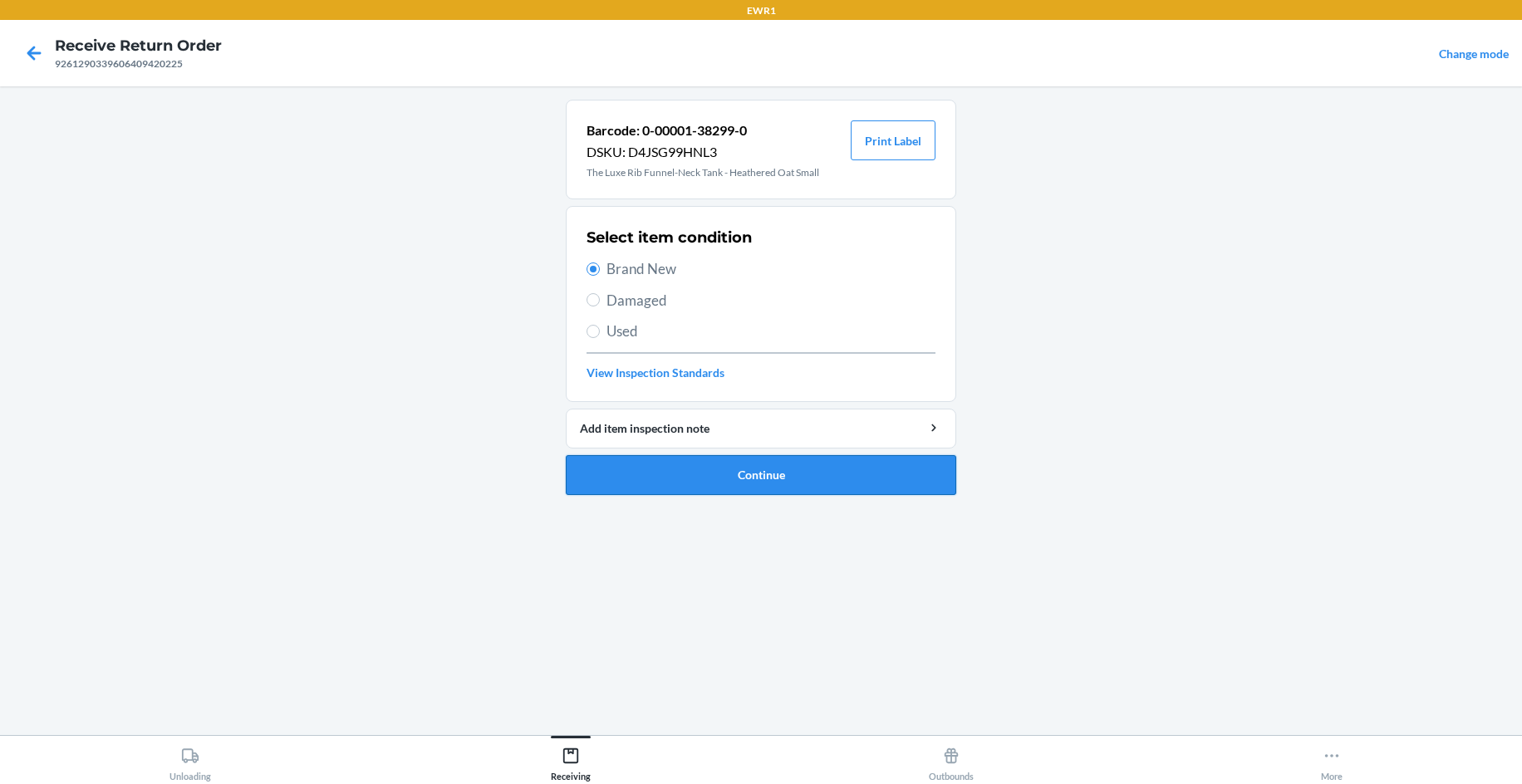
click at [726, 480] on button "Continue" at bounding box center [760, 475] width 391 height 40
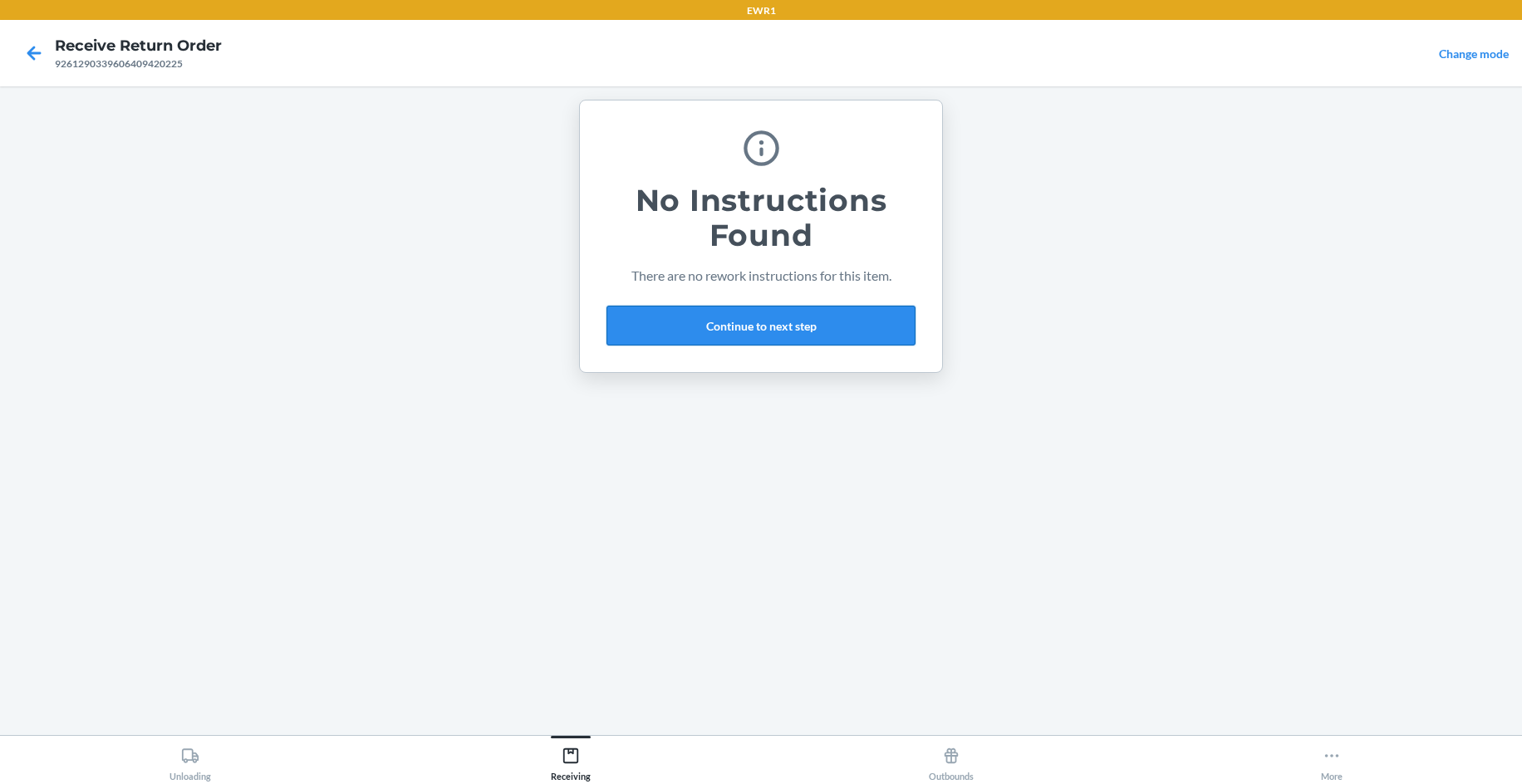
click at [788, 331] on button "Continue to next step" at bounding box center [761, 326] width 309 height 40
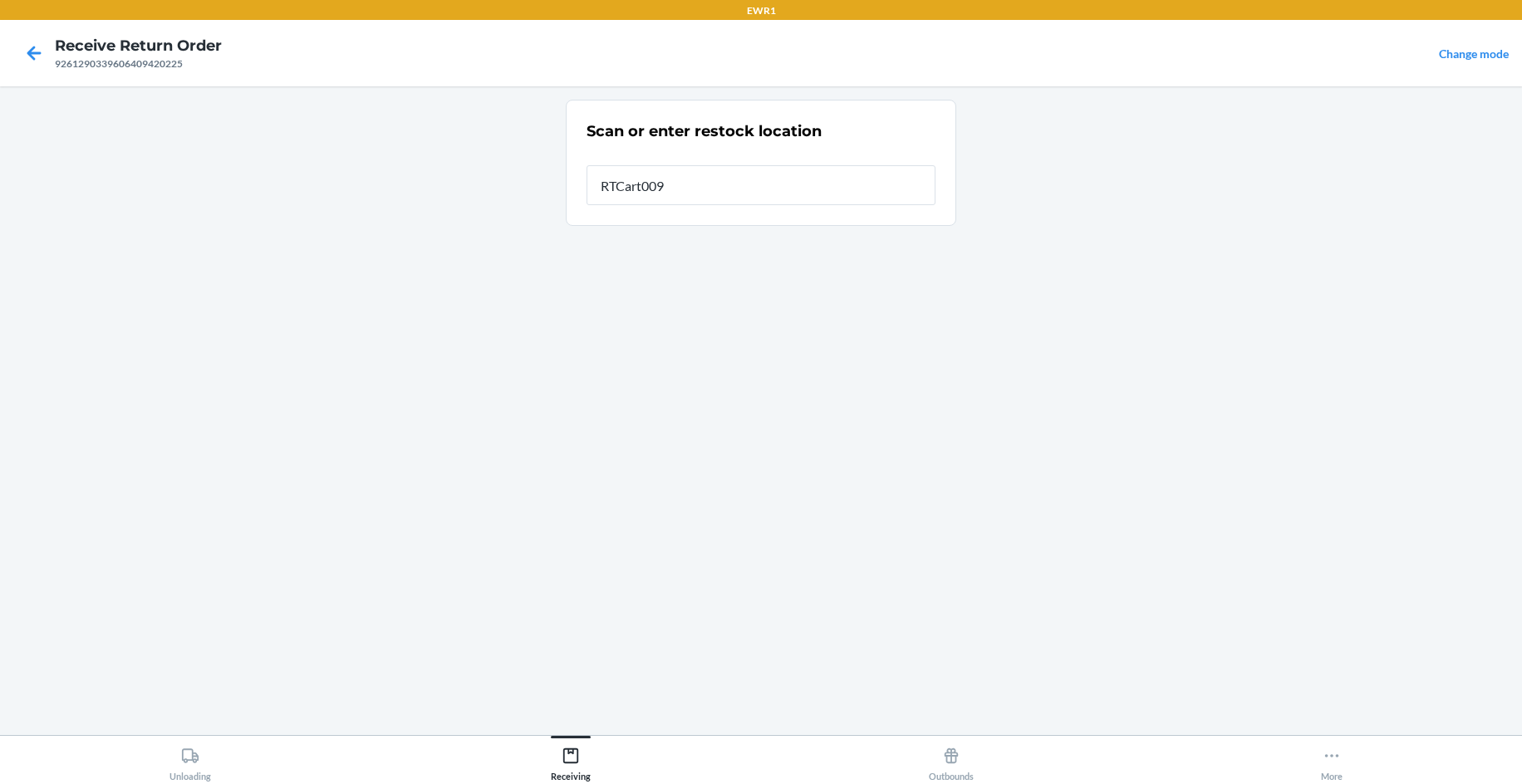
type input "RTCart009"
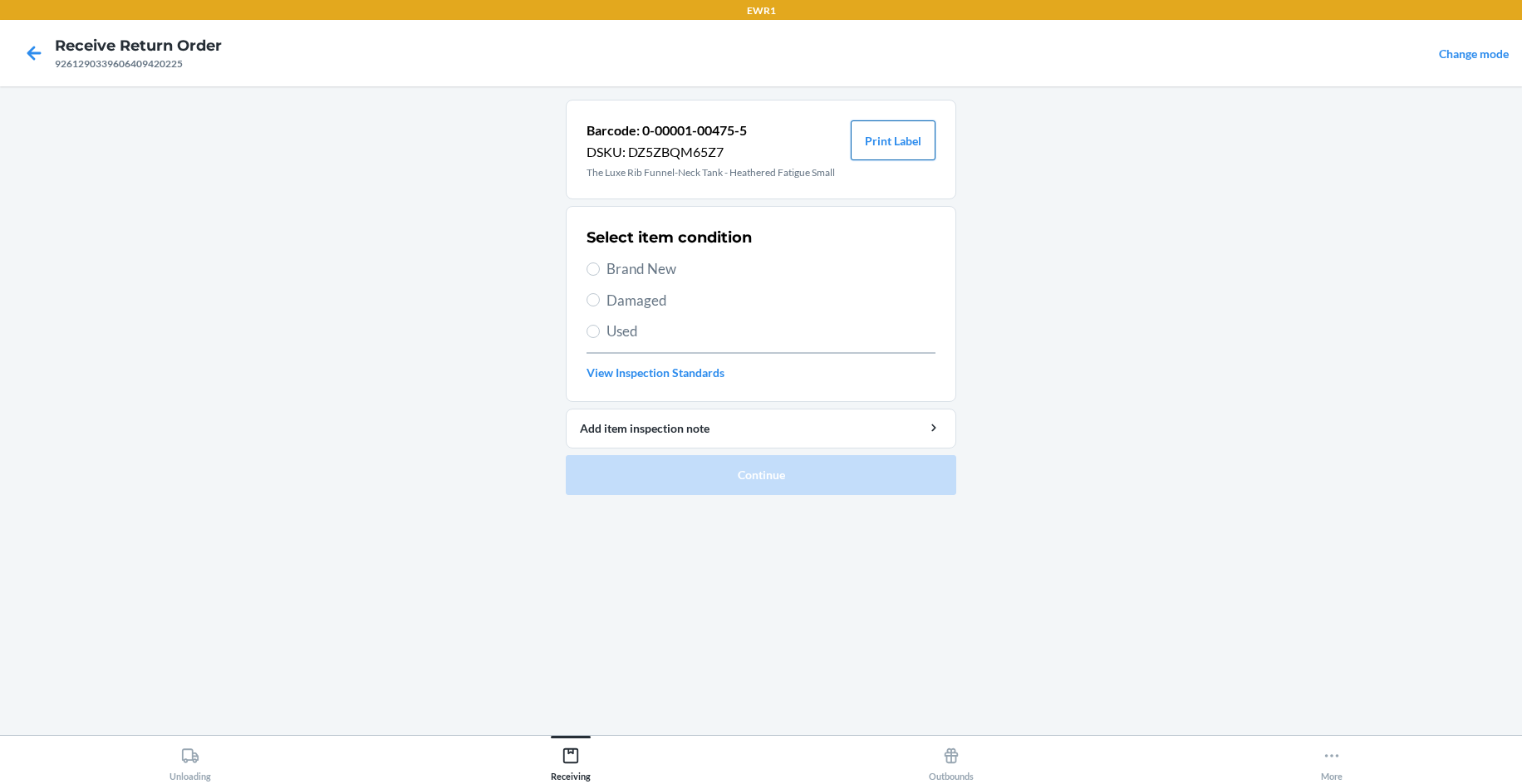
click at [859, 135] on button "Print Label" at bounding box center [892, 141] width 84 height 40
click at [628, 256] on div "Select item condition Brand New Damaged Used View Inspection Standards" at bounding box center [761, 303] width 349 height 164
click at [636, 269] on span "Brand New" at bounding box center [771, 269] width 329 height 22
click at [600, 269] on input "Brand New" at bounding box center [593, 270] width 13 height 13
radio input "true"
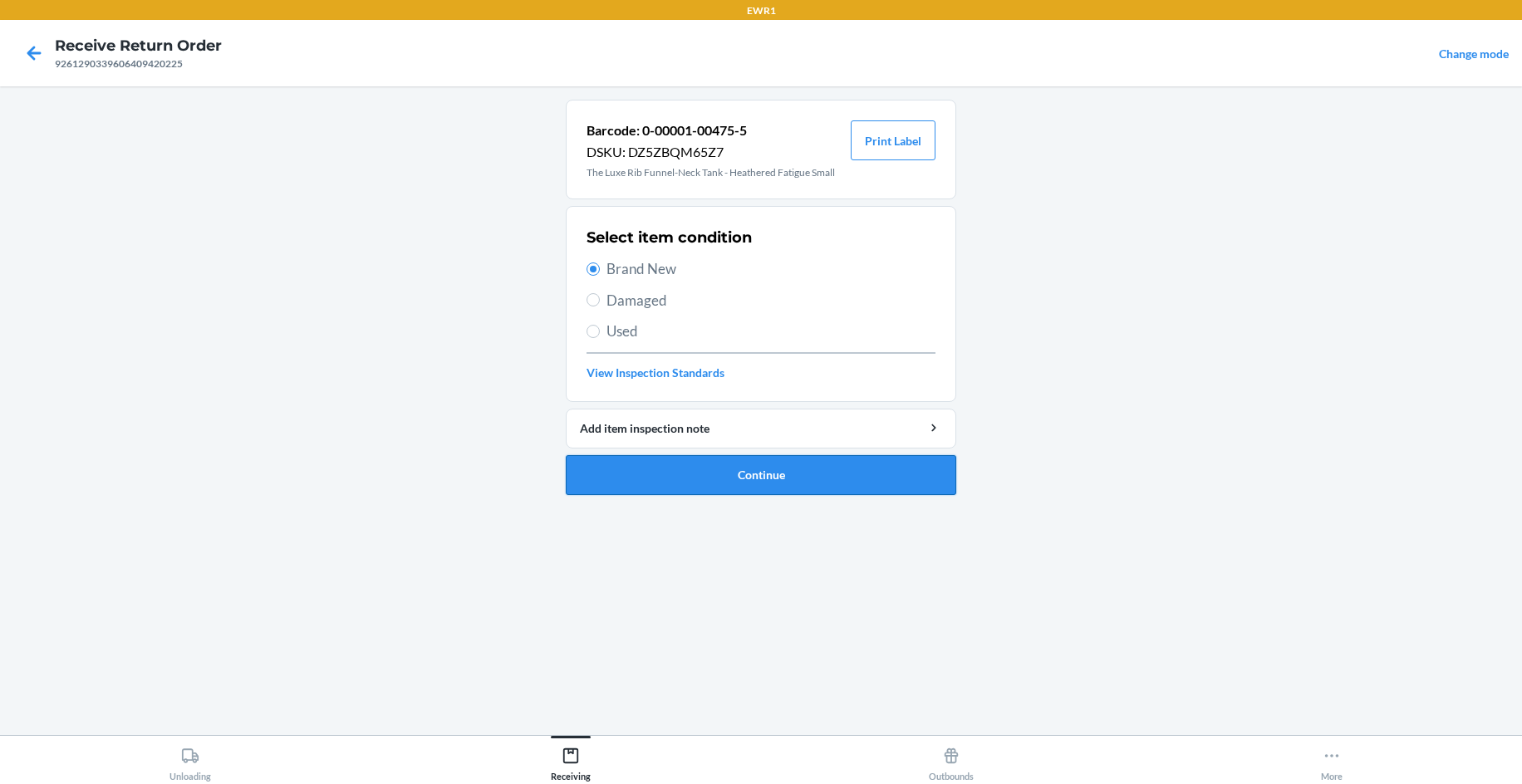
click at [724, 483] on button "Continue" at bounding box center [760, 475] width 391 height 40
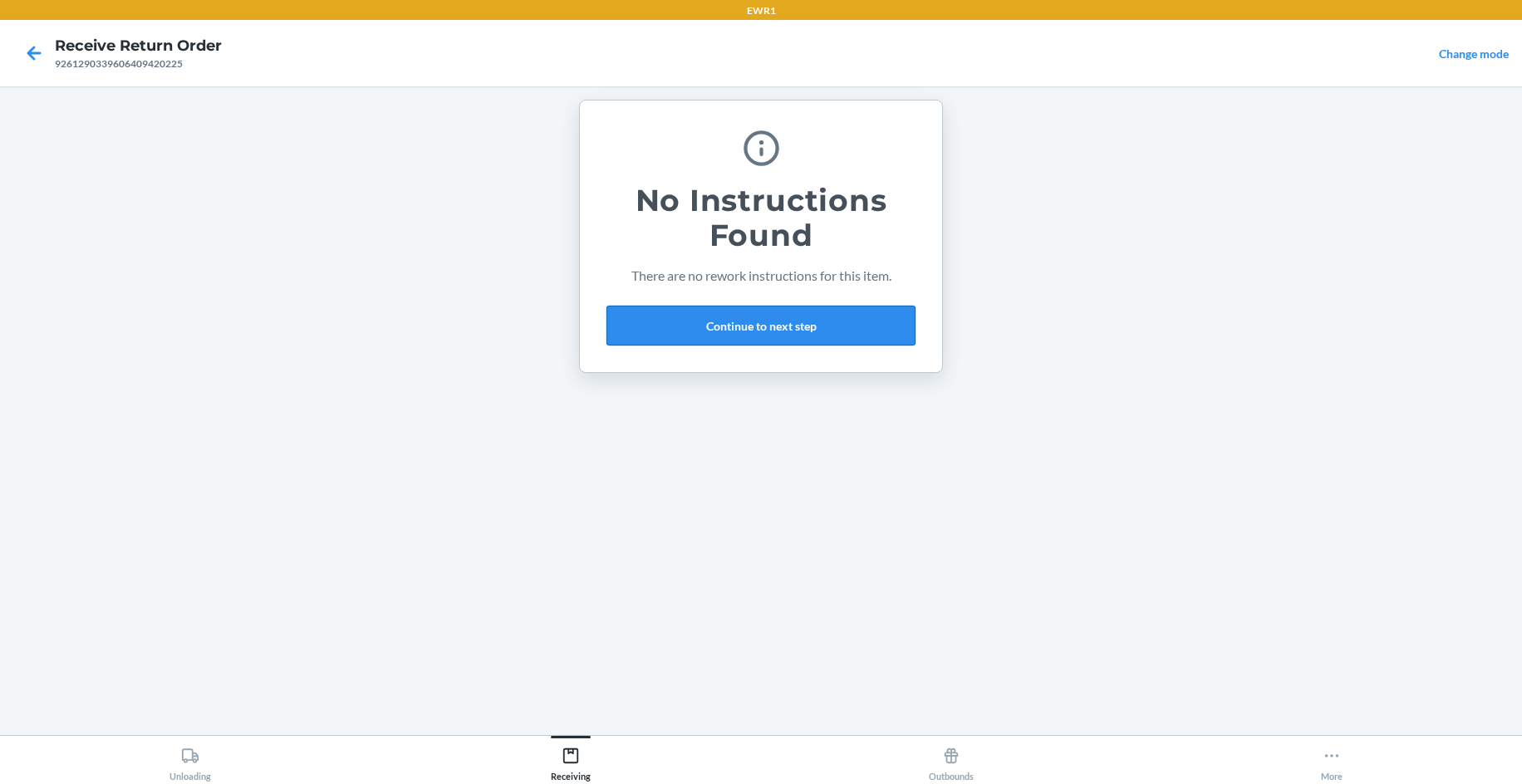
click at [699, 329] on button "Continue to next step" at bounding box center [761, 326] width 309 height 40
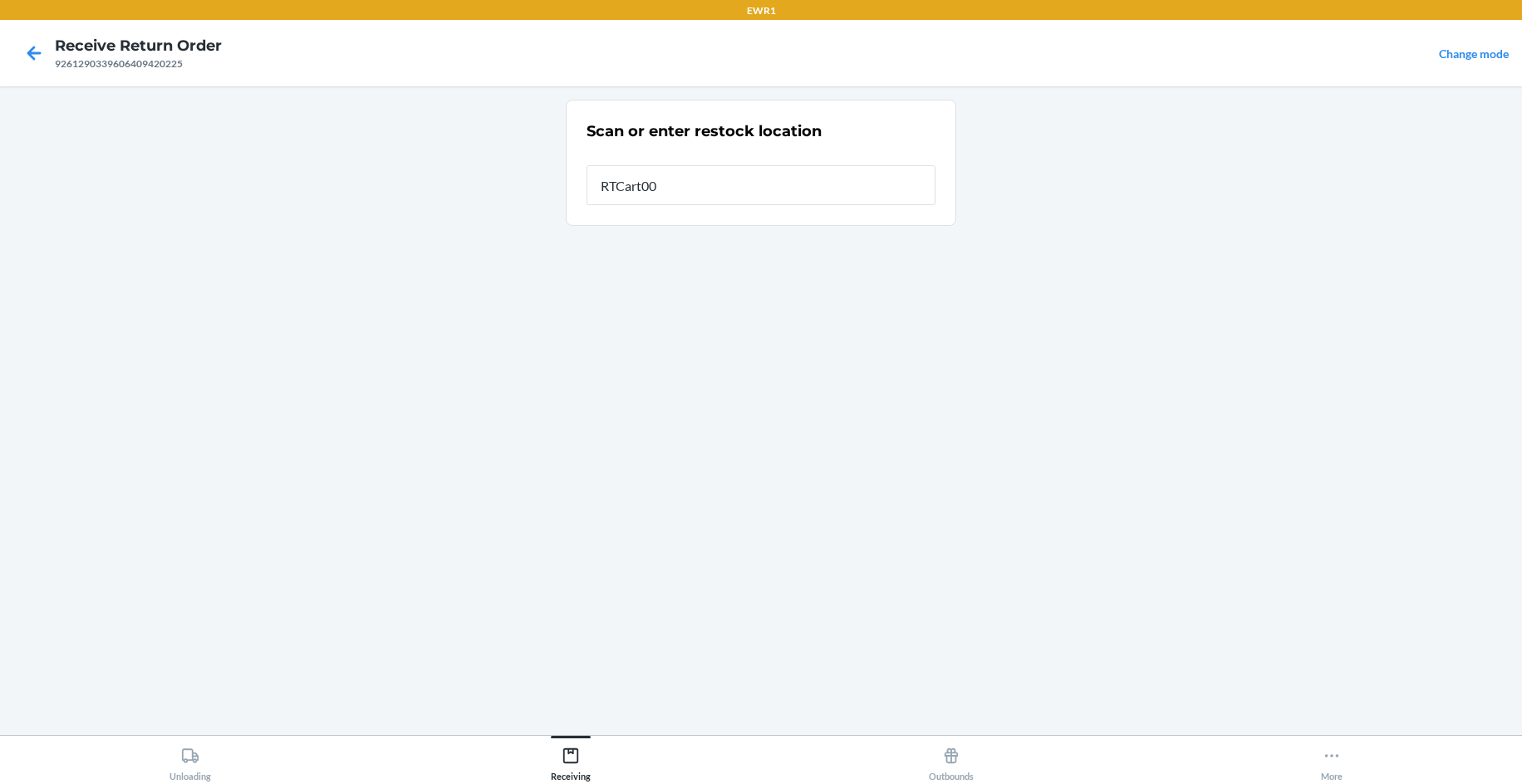
type input "RTCart009"
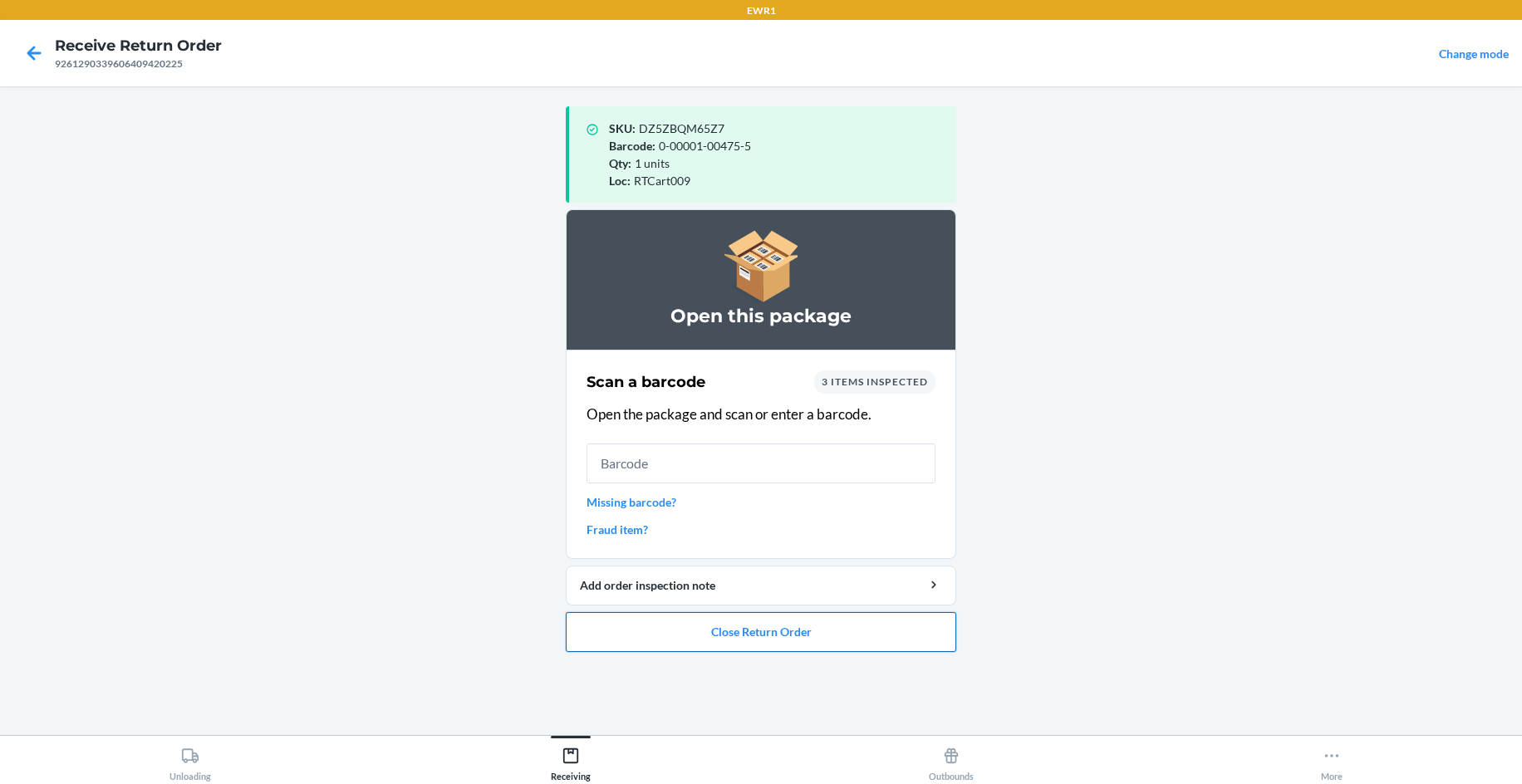
click at [773, 639] on button "Close Return Order" at bounding box center [760, 632] width 391 height 40
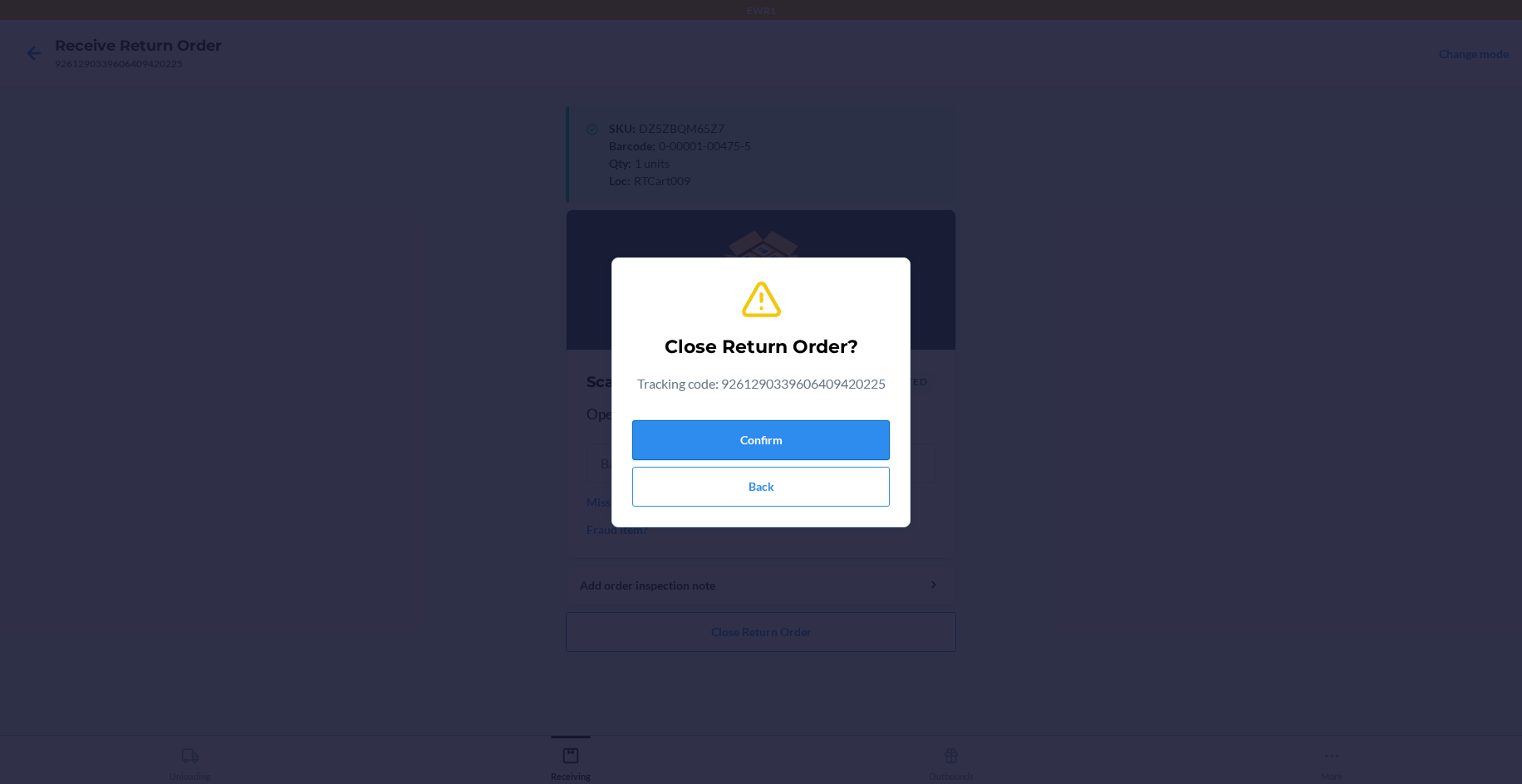
click at [708, 455] on button "Confirm" at bounding box center [761, 440] width 257 height 40
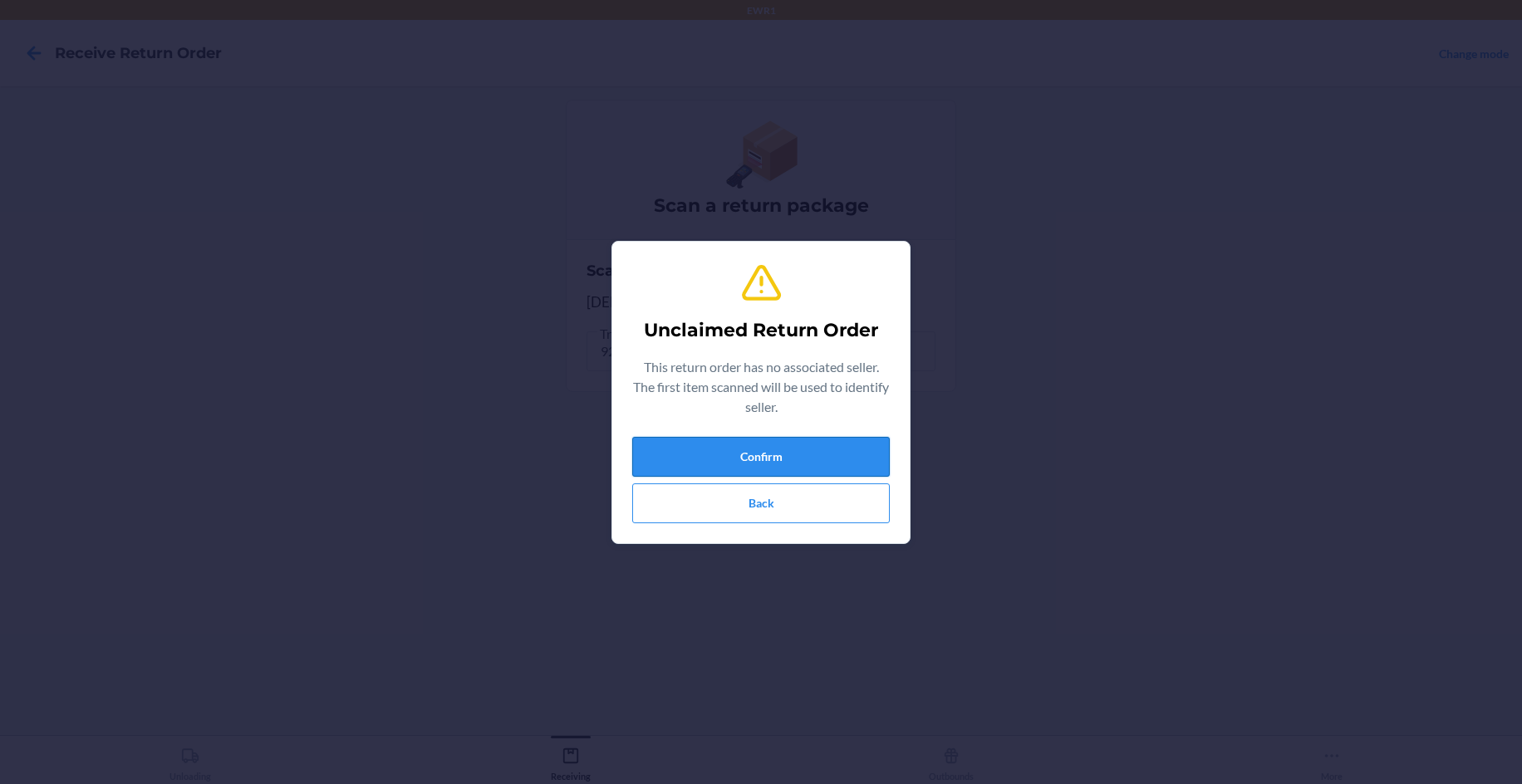
click at [845, 456] on button "Confirm" at bounding box center [761, 457] width 257 height 40
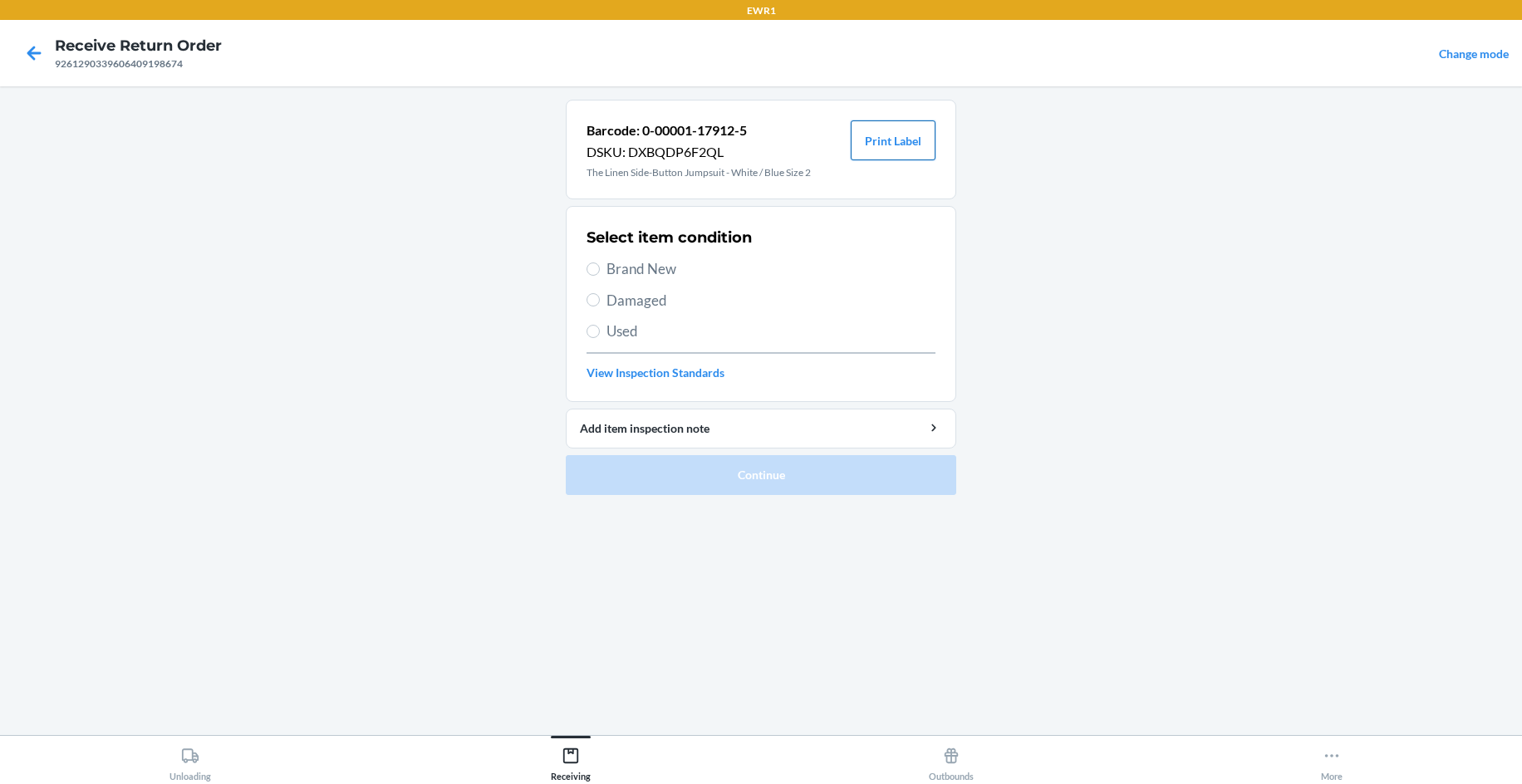
drag, startPoint x: 908, startPoint y: 146, endPoint x: 911, endPoint y: 157, distance: 11.4
click at [908, 150] on button "Print Label" at bounding box center [892, 141] width 84 height 40
click at [612, 278] on span "Brand New" at bounding box center [771, 269] width 329 height 22
click at [600, 275] on input "Brand New" at bounding box center [593, 270] width 13 height 13
radio input "true"
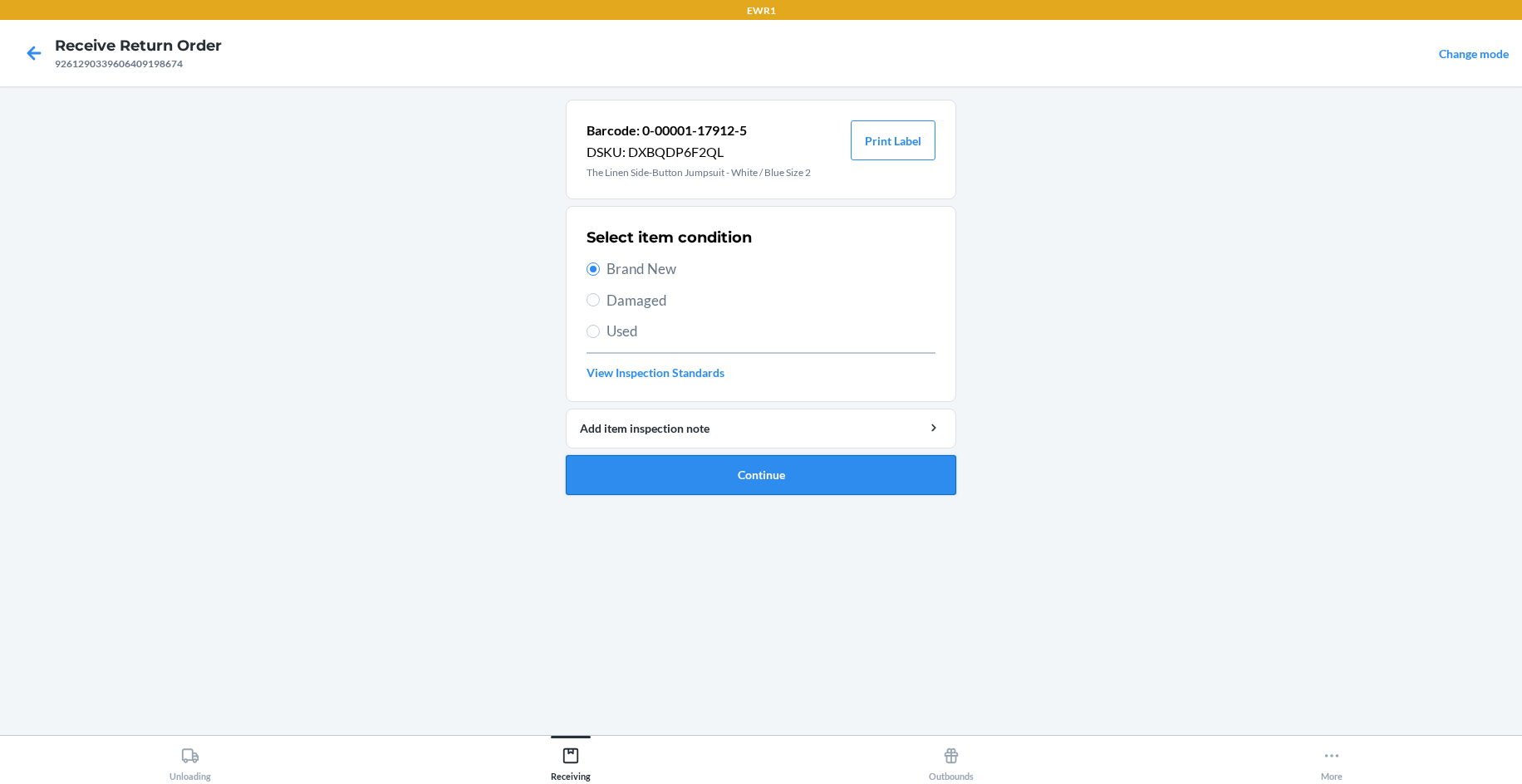
click at [800, 474] on button "Continue" at bounding box center [760, 475] width 391 height 40
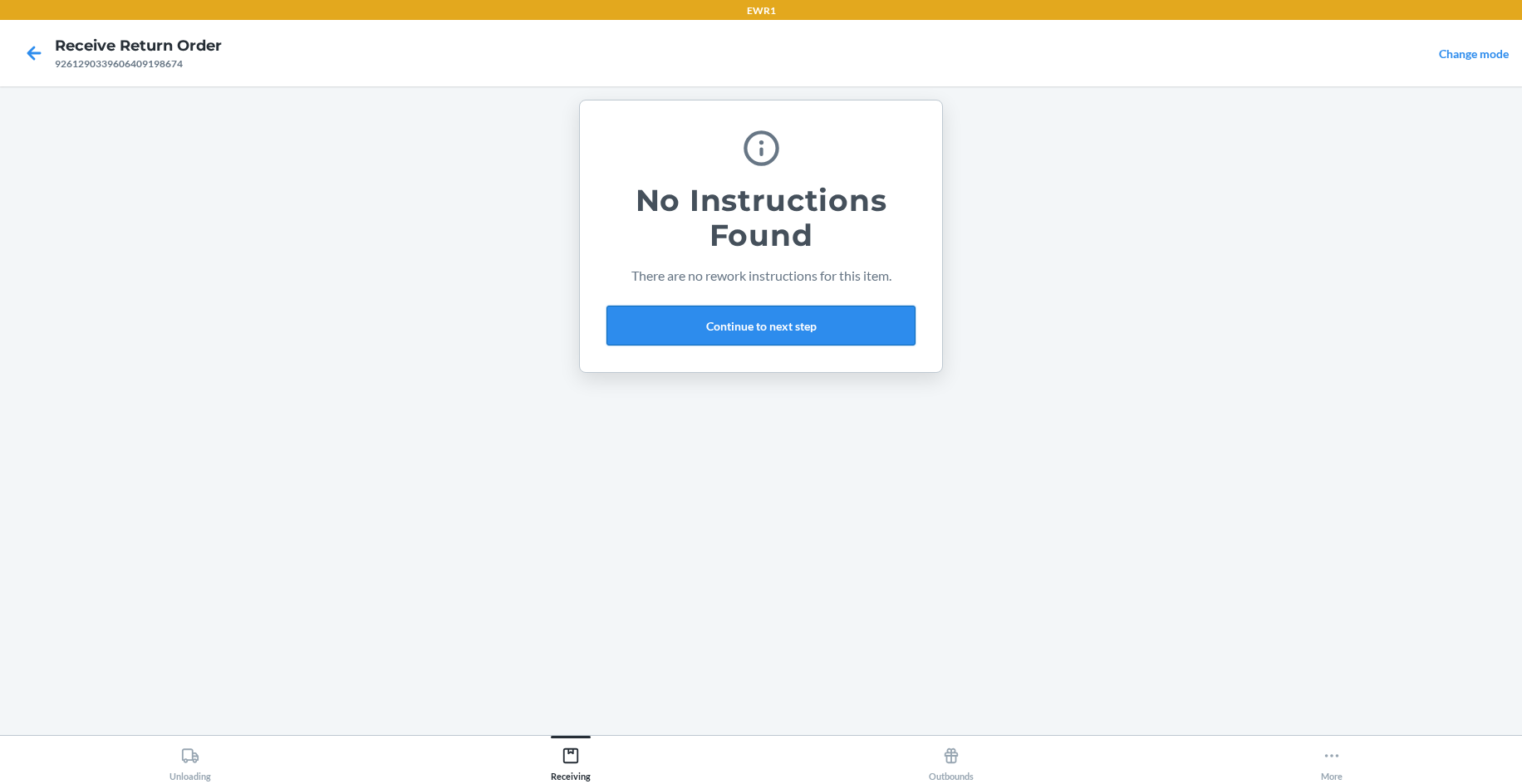
click at [788, 327] on button "Continue to next step" at bounding box center [761, 326] width 309 height 40
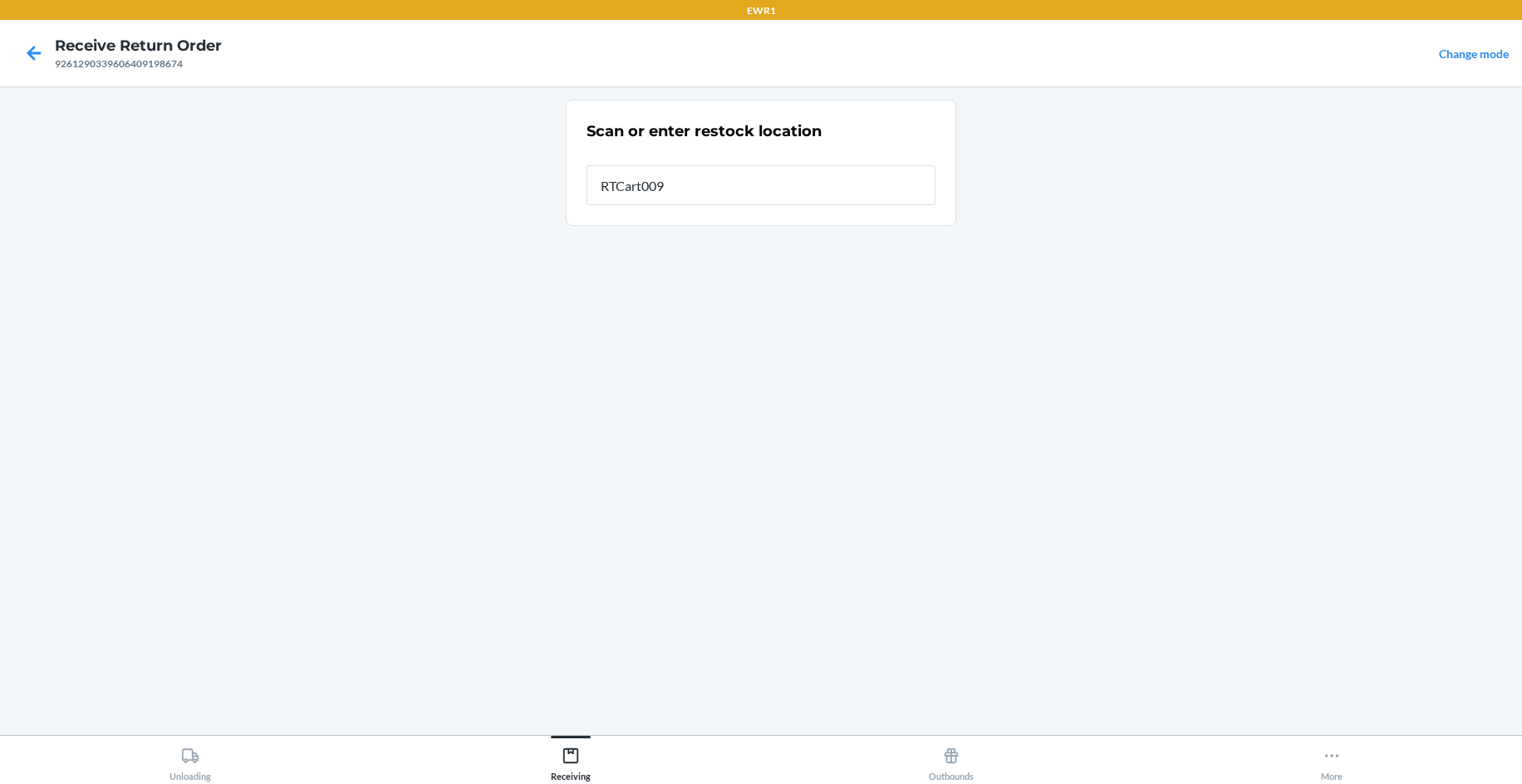
type input "RTCart009"
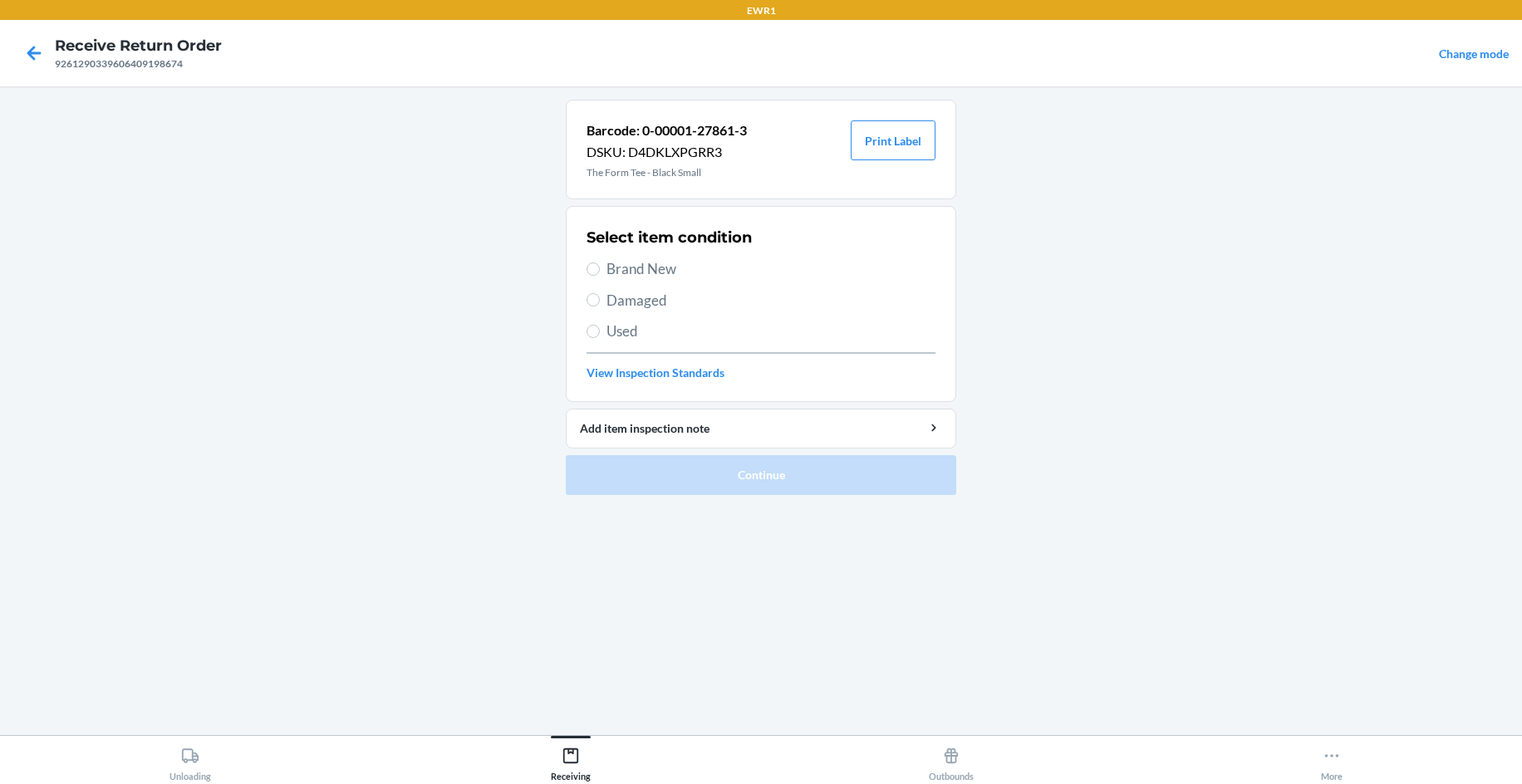
click at [639, 264] on span "Brand New" at bounding box center [771, 269] width 329 height 22
click at [600, 264] on input "Brand New" at bounding box center [593, 270] width 13 height 13
radio input "true"
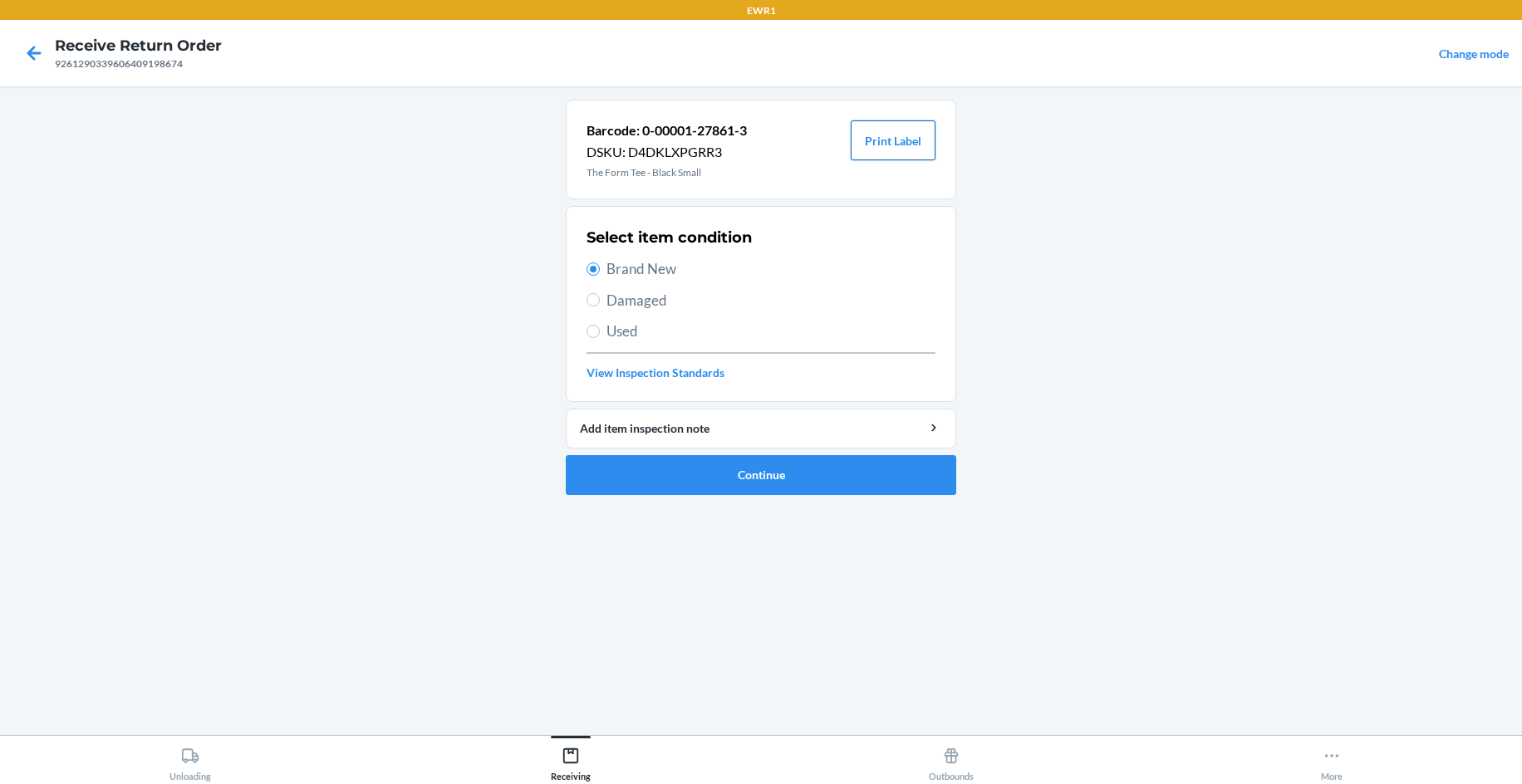
click at [922, 146] on button "Print Label" at bounding box center [892, 141] width 84 height 40
click at [747, 491] on button "Continue" at bounding box center [760, 475] width 391 height 40
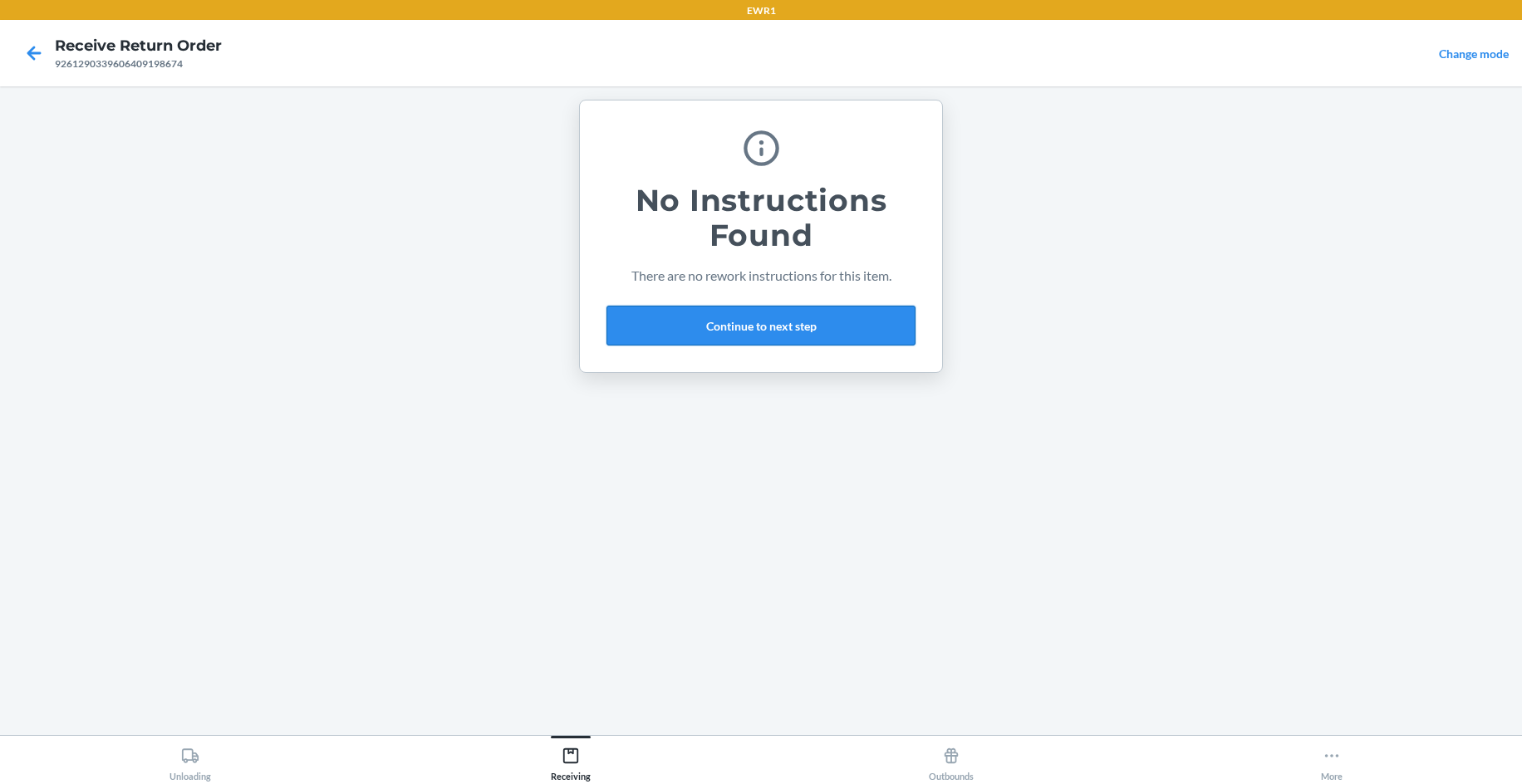
click at [719, 338] on button "Continue to next step" at bounding box center [761, 326] width 309 height 40
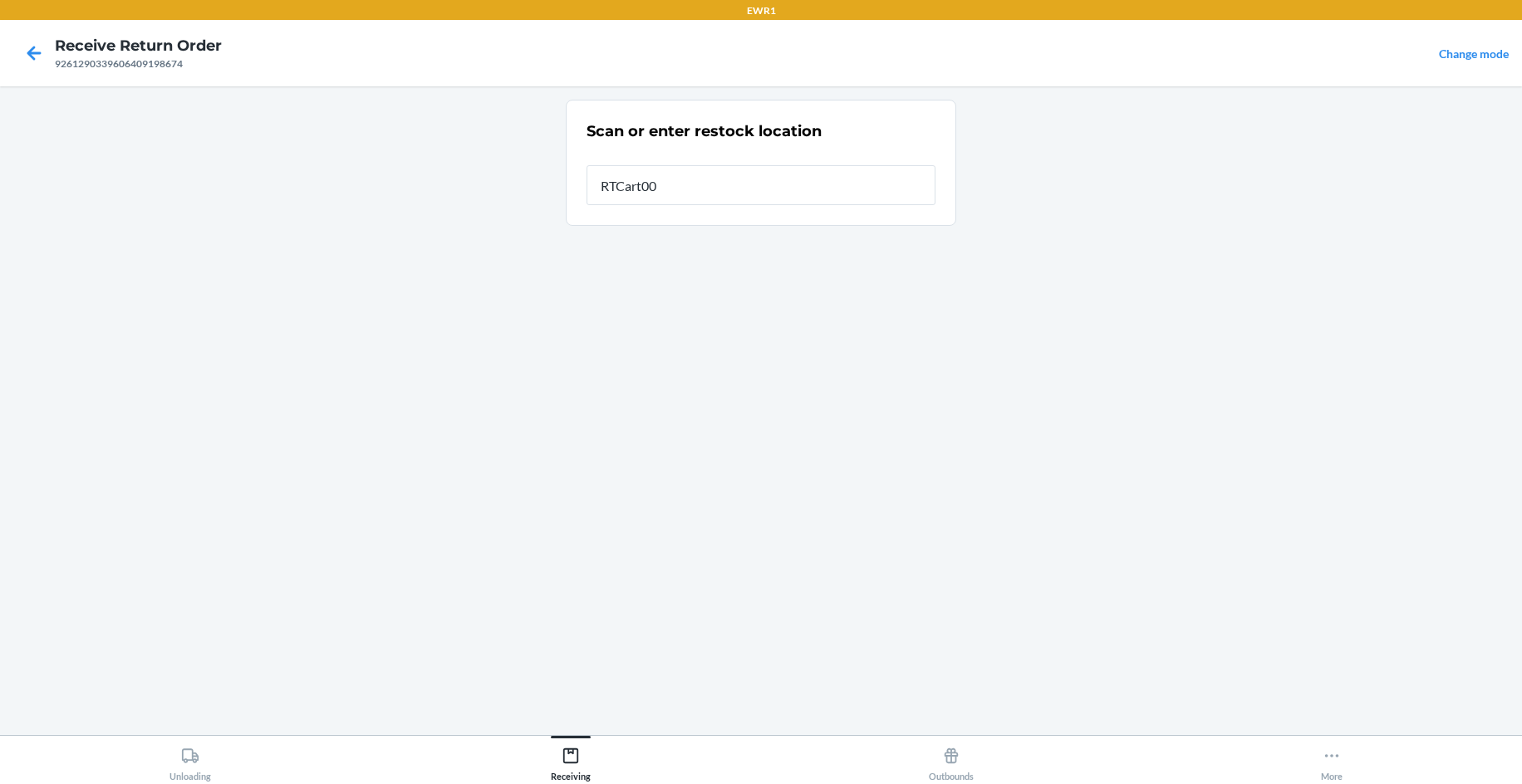
type input "RTCart009"
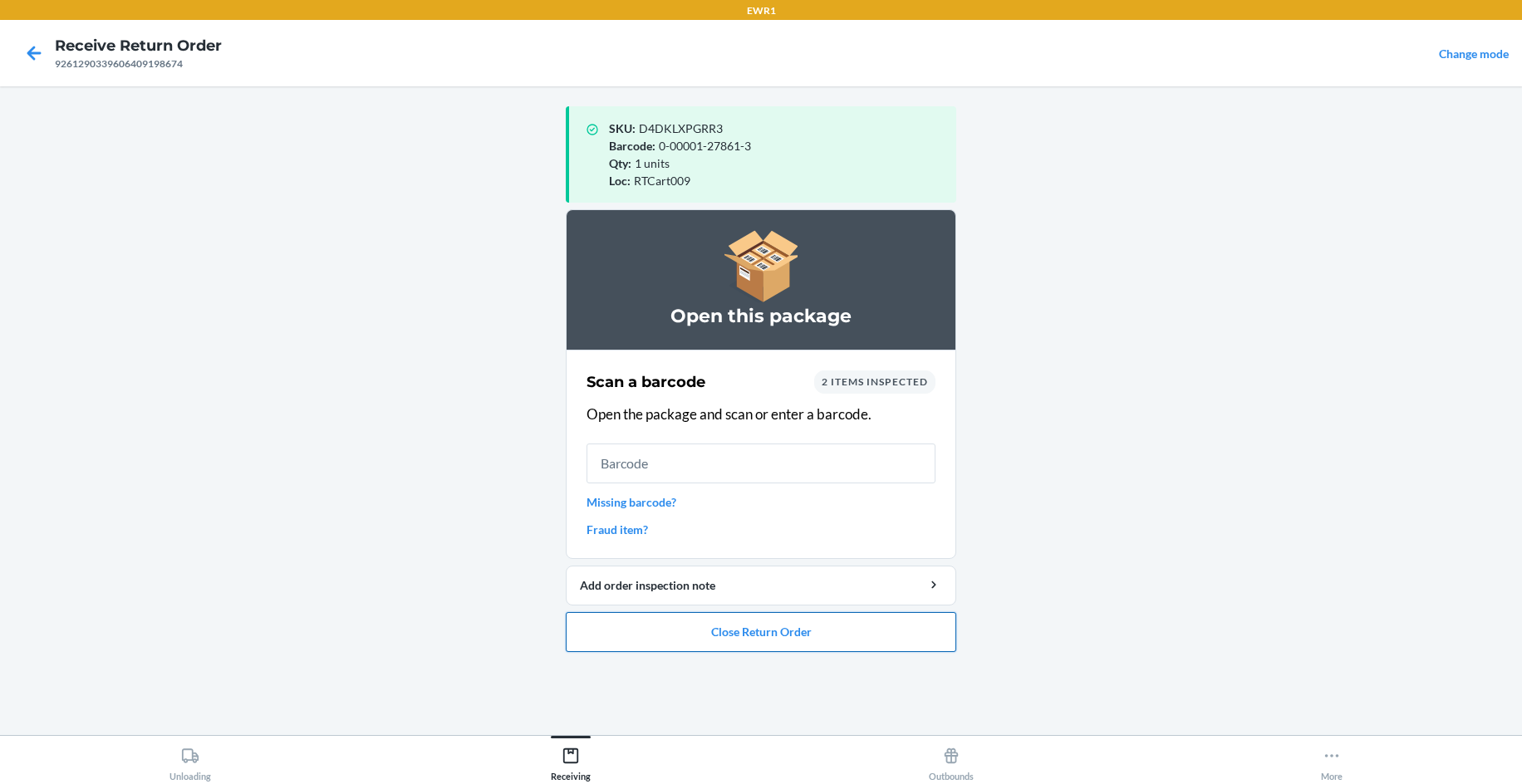
click at [824, 642] on button "Close Return Order" at bounding box center [760, 632] width 391 height 40
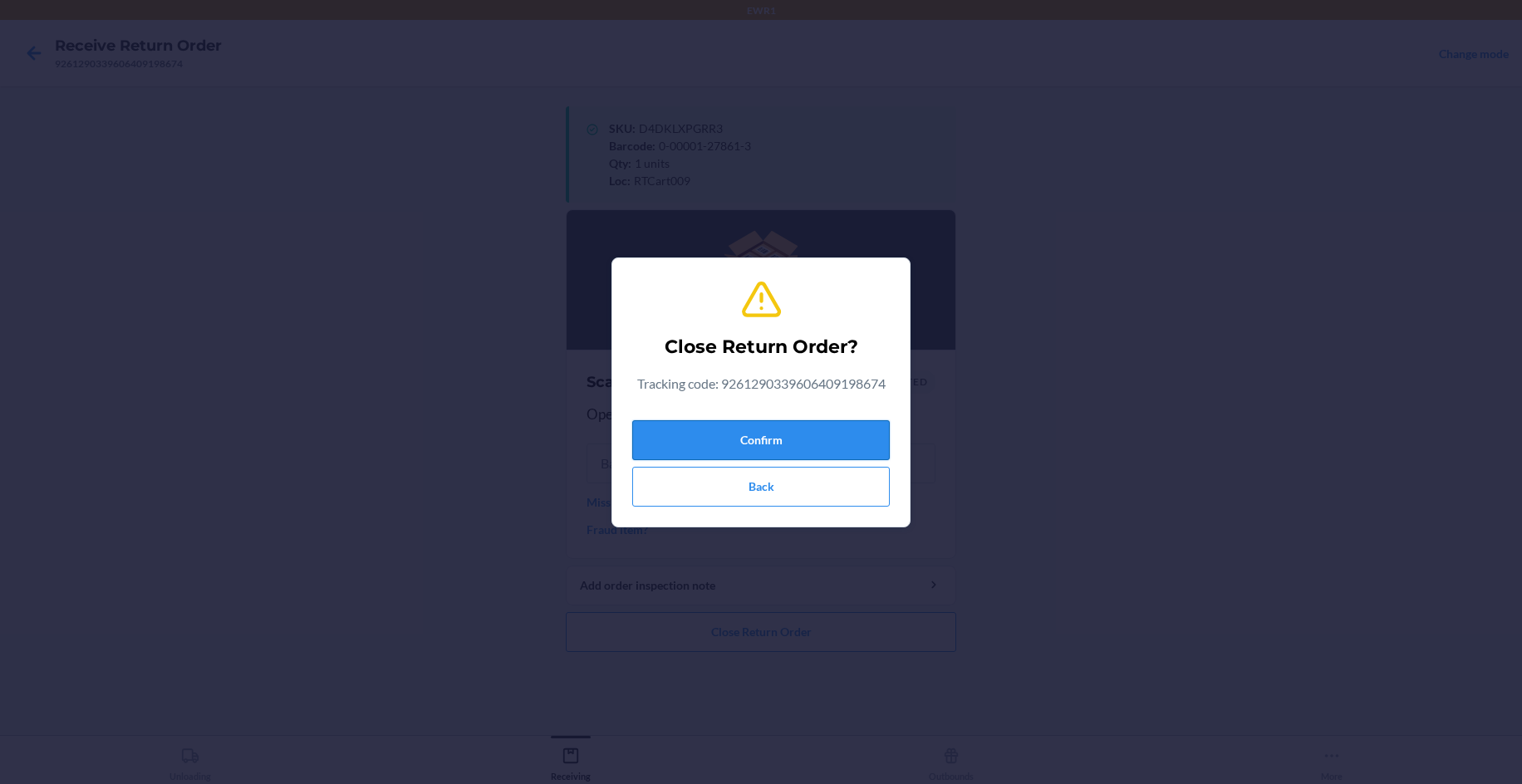
click at [773, 435] on button "Confirm" at bounding box center [761, 440] width 257 height 40
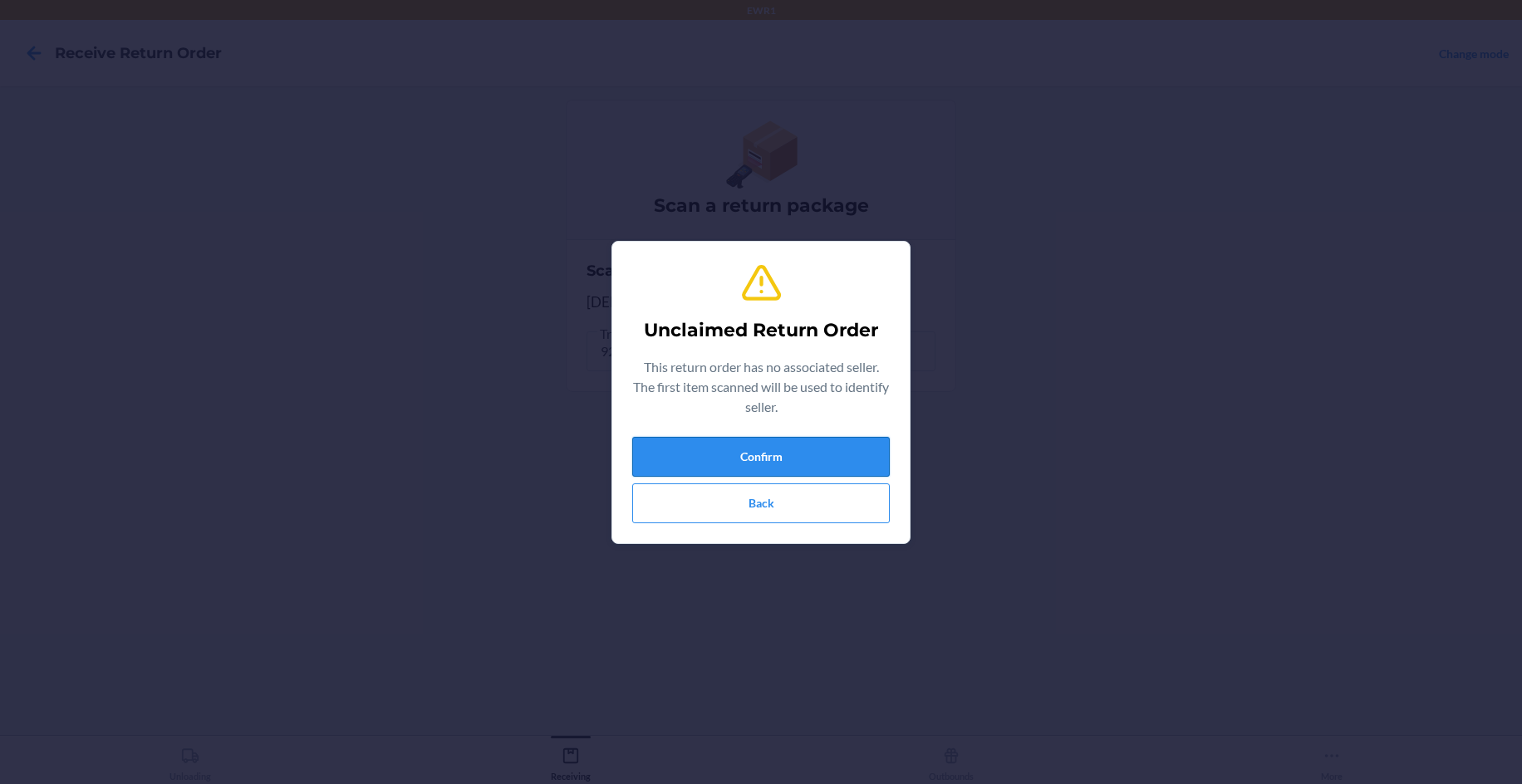
click at [885, 461] on button "Confirm" at bounding box center [761, 457] width 257 height 40
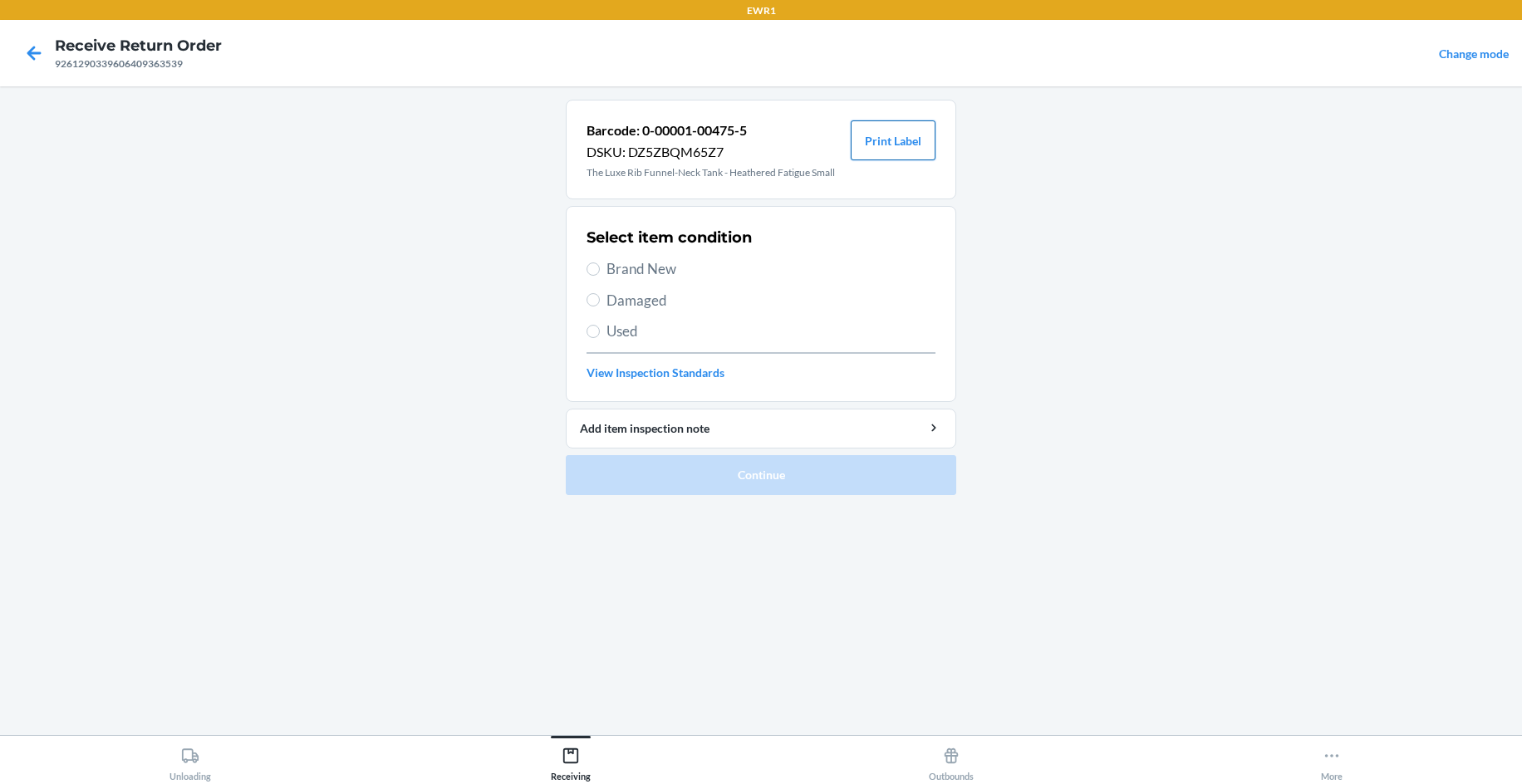
click at [903, 139] on button "Print Label" at bounding box center [892, 141] width 84 height 40
click at [630, 273] on span "Brand New" at bounding box center [771, 269] width 329 height 22
click at [600, 273] on input "Brand New" at bounding box center [593, 270] width 13 height 13
radio input "true"
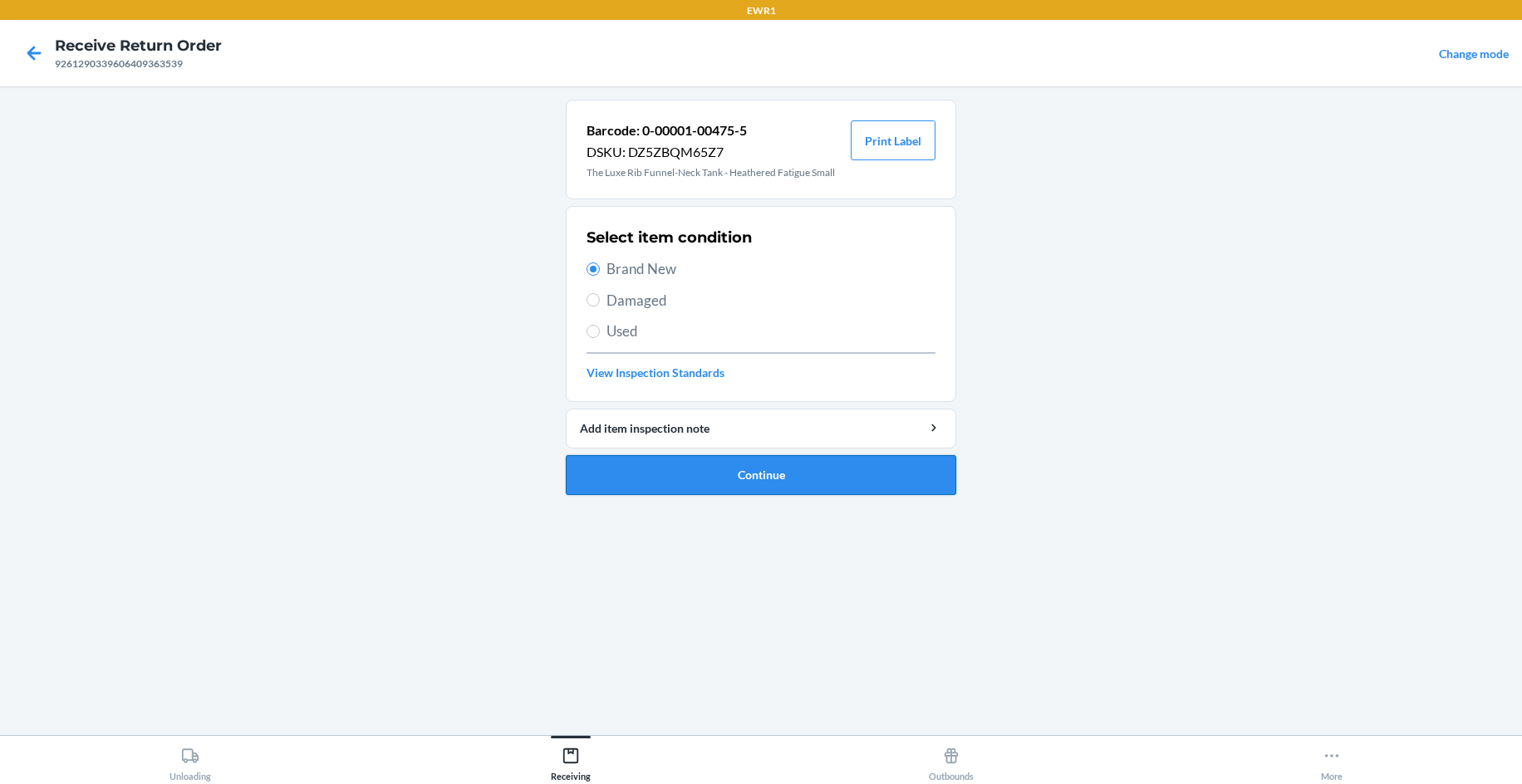
click at [805, 489] on button "Continue" at bounding box center [760, 475] width 391 height 40
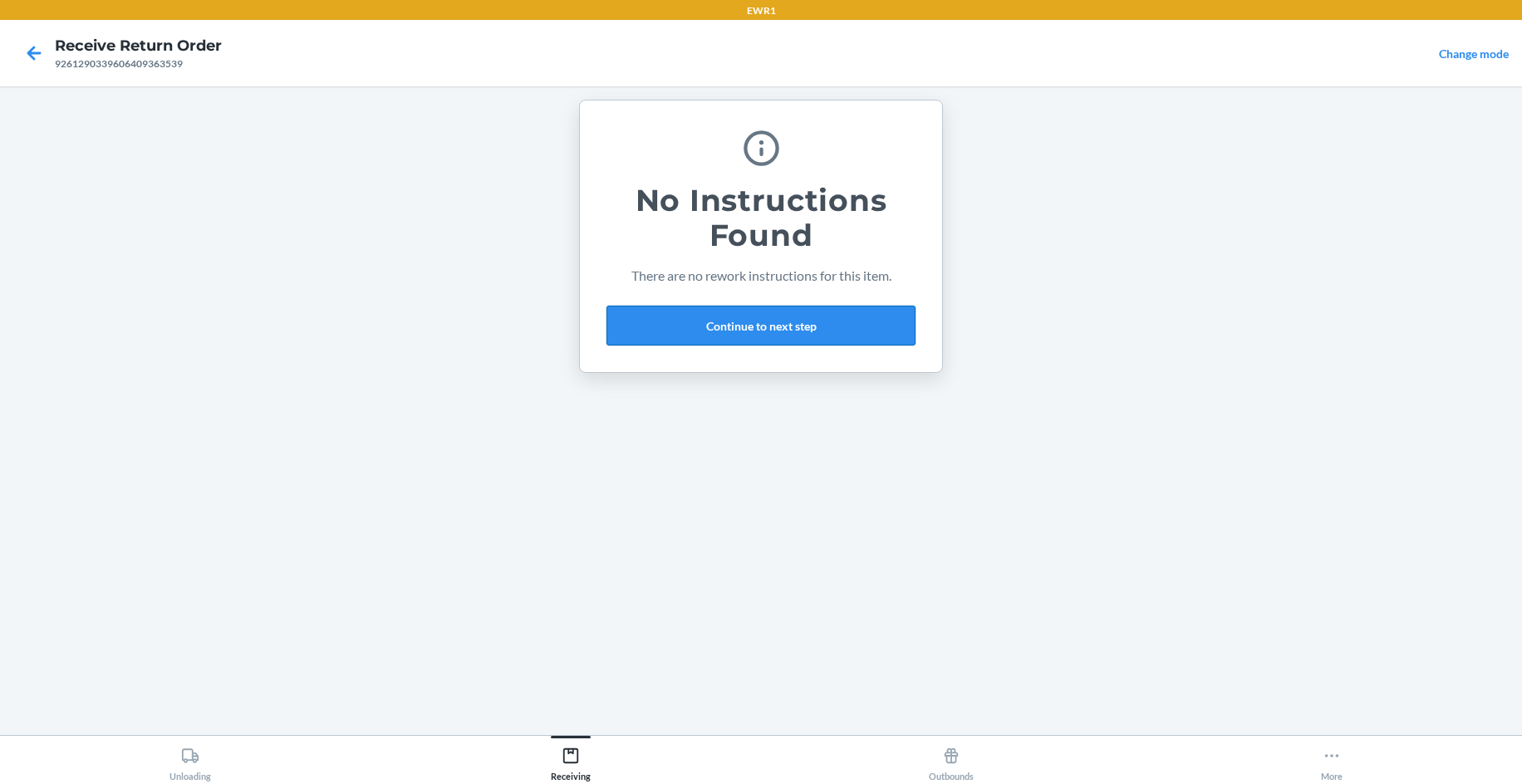
click at [742, 327] on button "Continue to next step" at bounding box center [761, 326] width 309 height 40
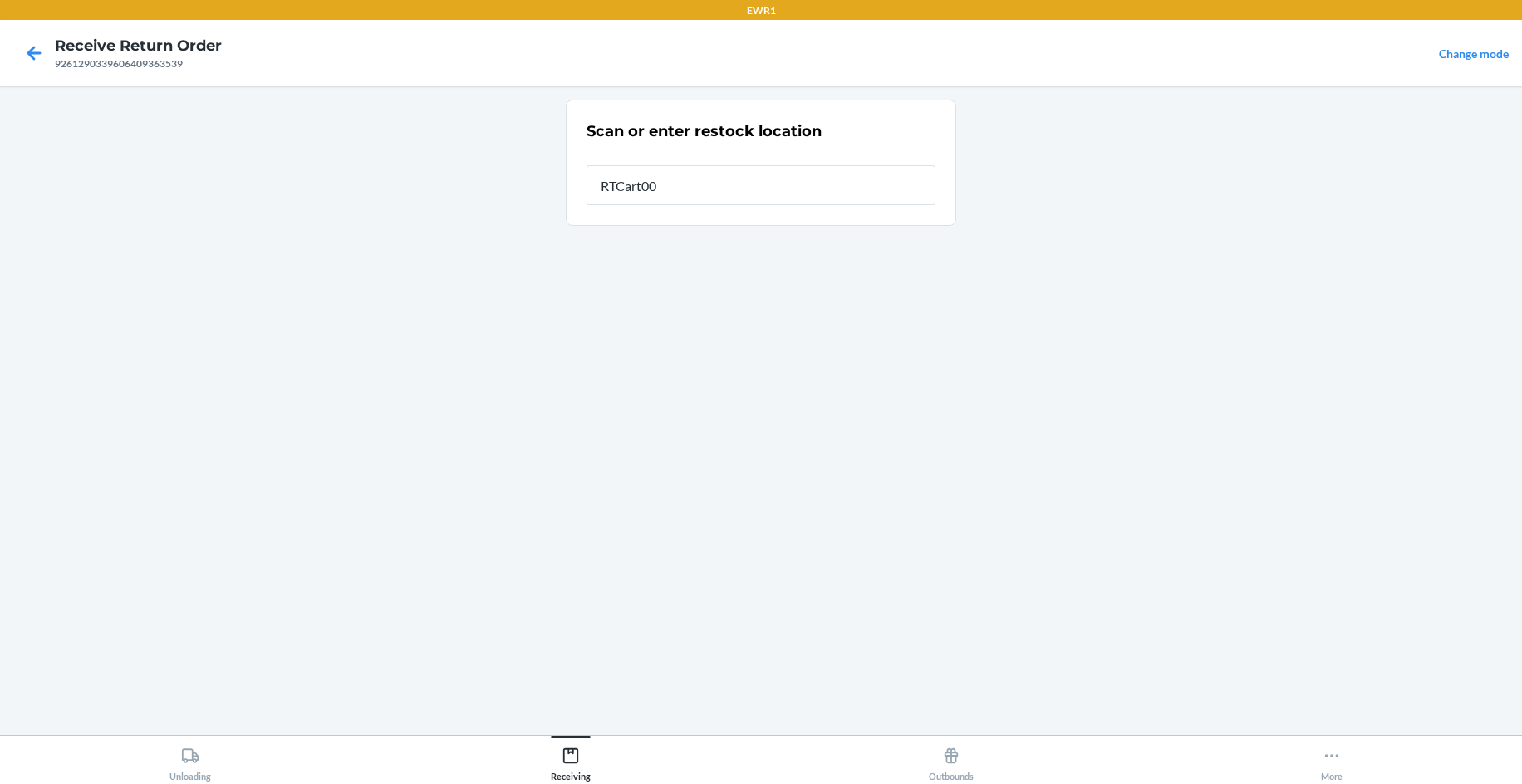
type input "RTCart009"
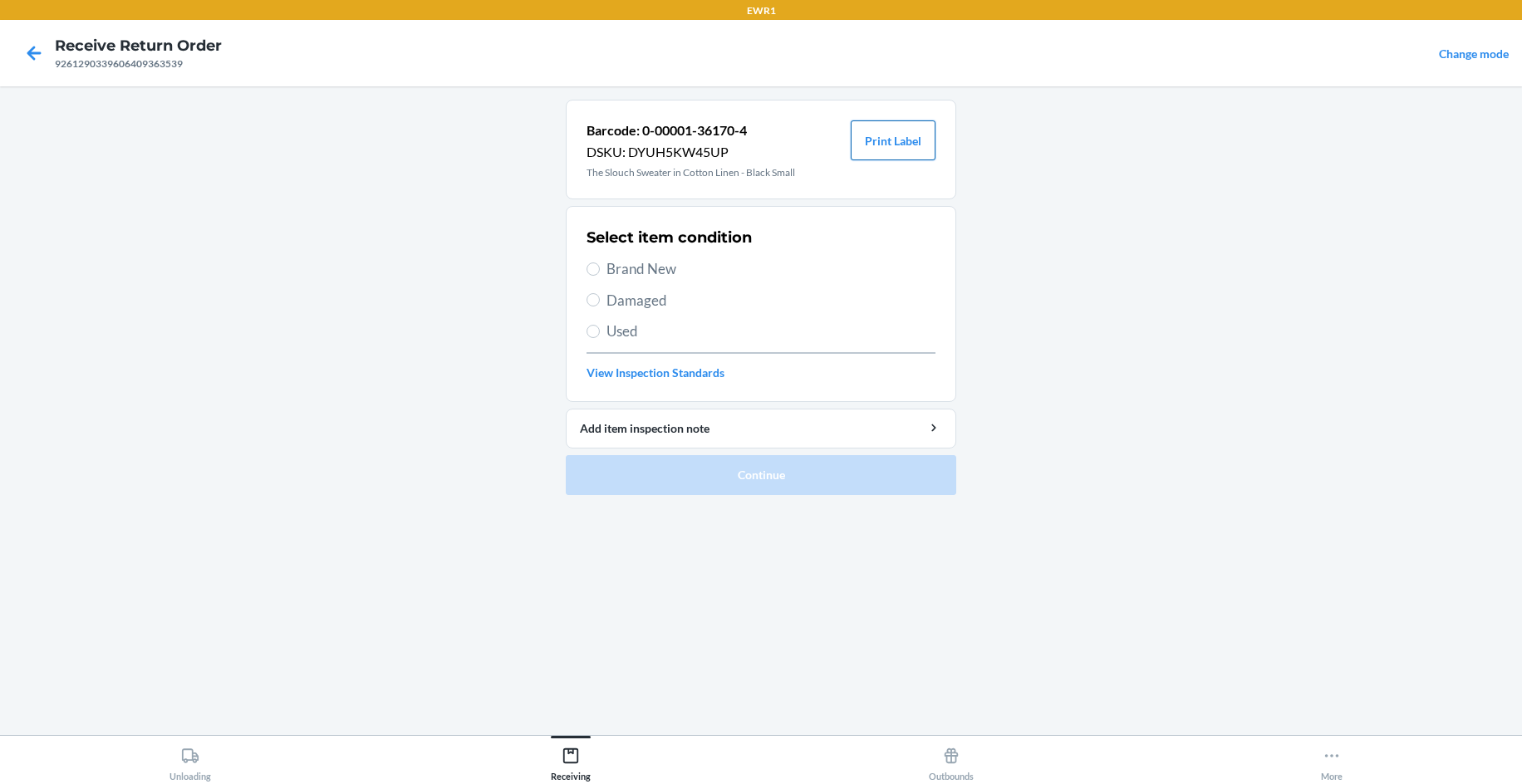
click at [923, 139] on button "Print Label" at bounding box center [892, 141] width 84 height 40
click at [713, 274] on span "Brand New" at bounding box center [771, 269] width 329 height 22
click at [600, 274] on input "Brand New" at bounding box center [593, 270] width 13 height 13
radio input "true"
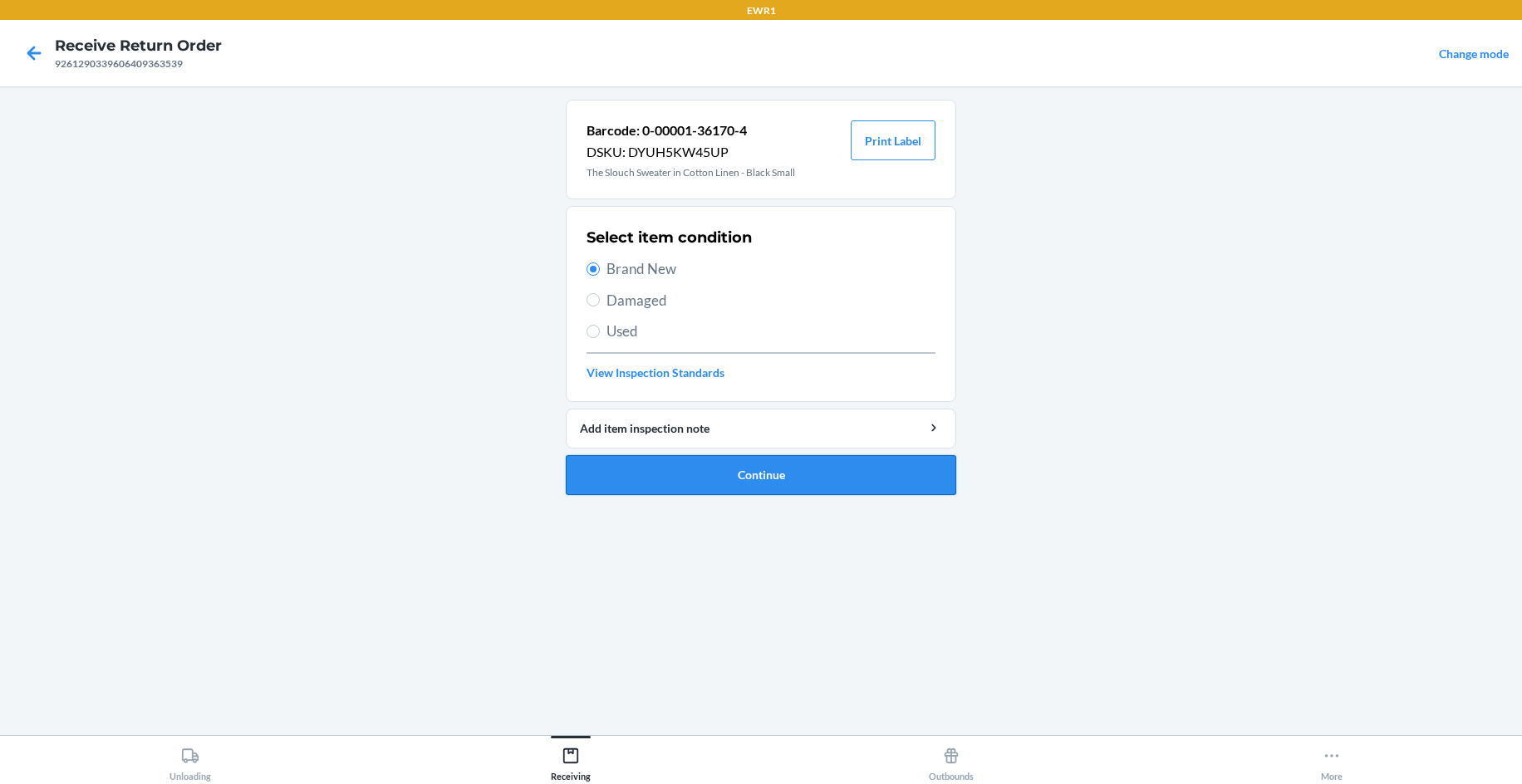
click at [821, 473] on button "Continue" at bounding box center [760, 475] width 391 height 40
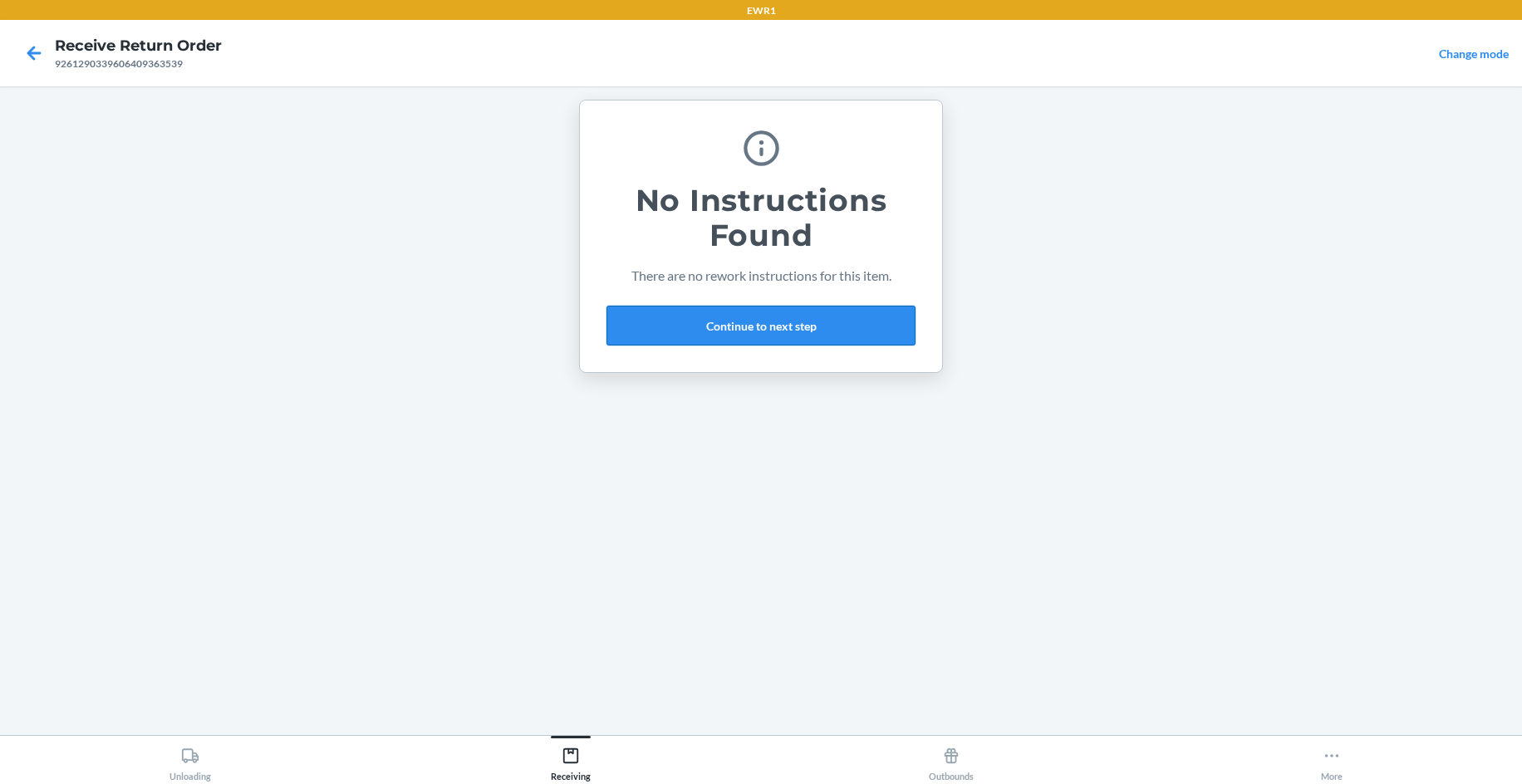
click at [875, 330] on button "Continue to next step" at bounding box center [761, 326] width 309 height 40
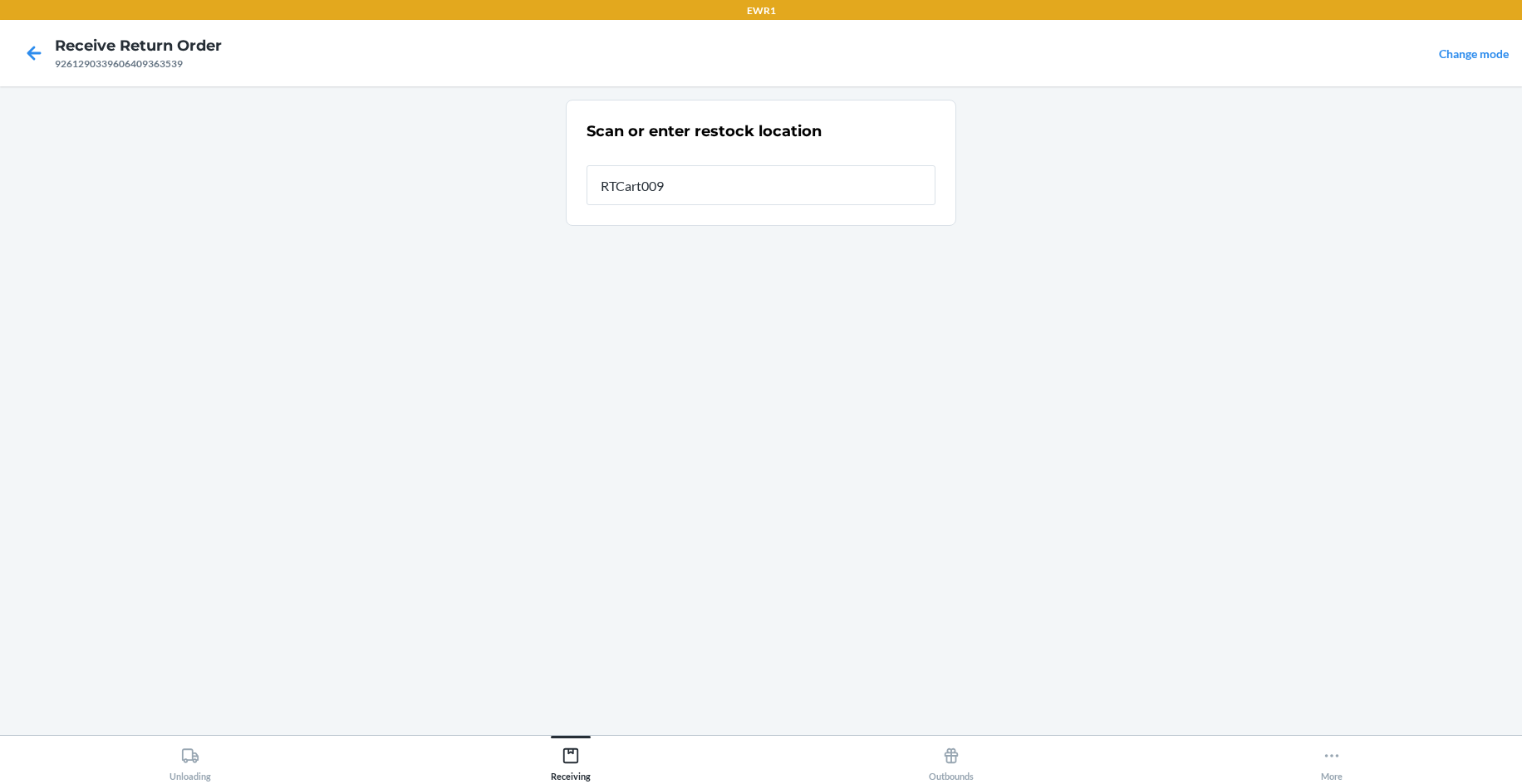
type input "RTCart009"
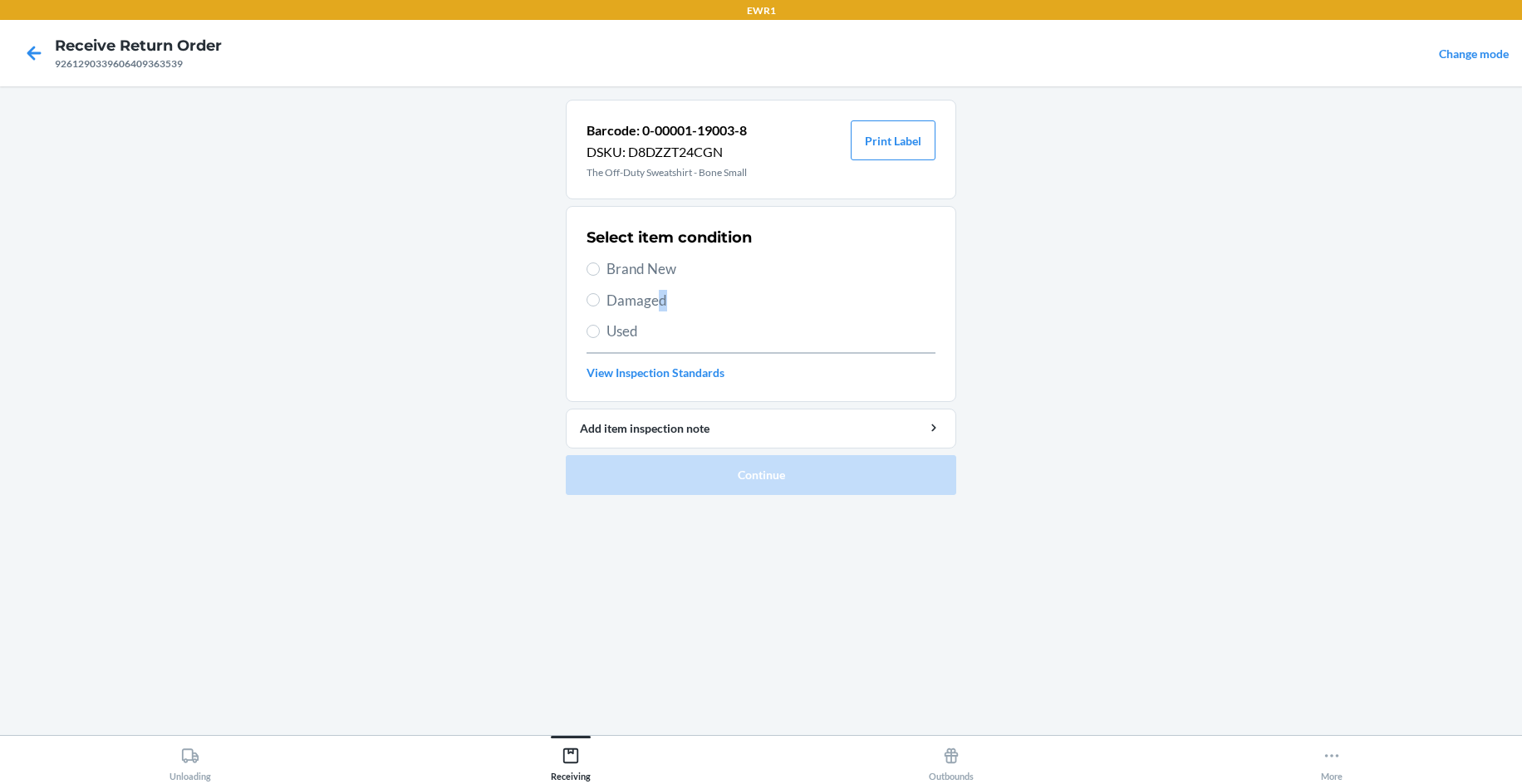
click at [664, 306] on span "Damaged" at bounding box center [771, 300] width 329 height 22
click at [602, 298] on label "Damaged" at bounding box center [761, 300] width 349 height 22
click at [600, 298] on input "Damaged" at bounding box center [593, 300] width 13 height 13
radio input "true"
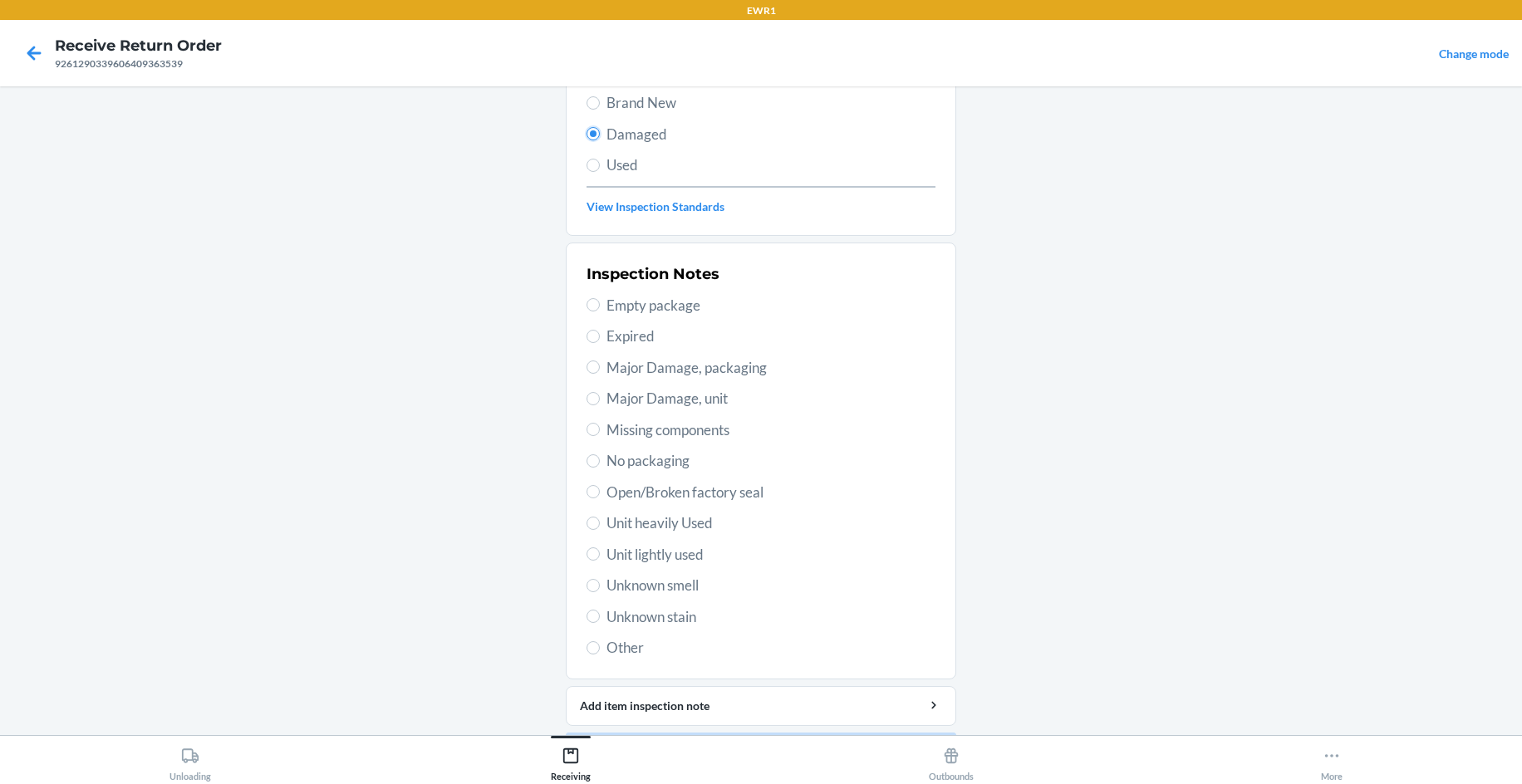
scroll to position [217, 0]
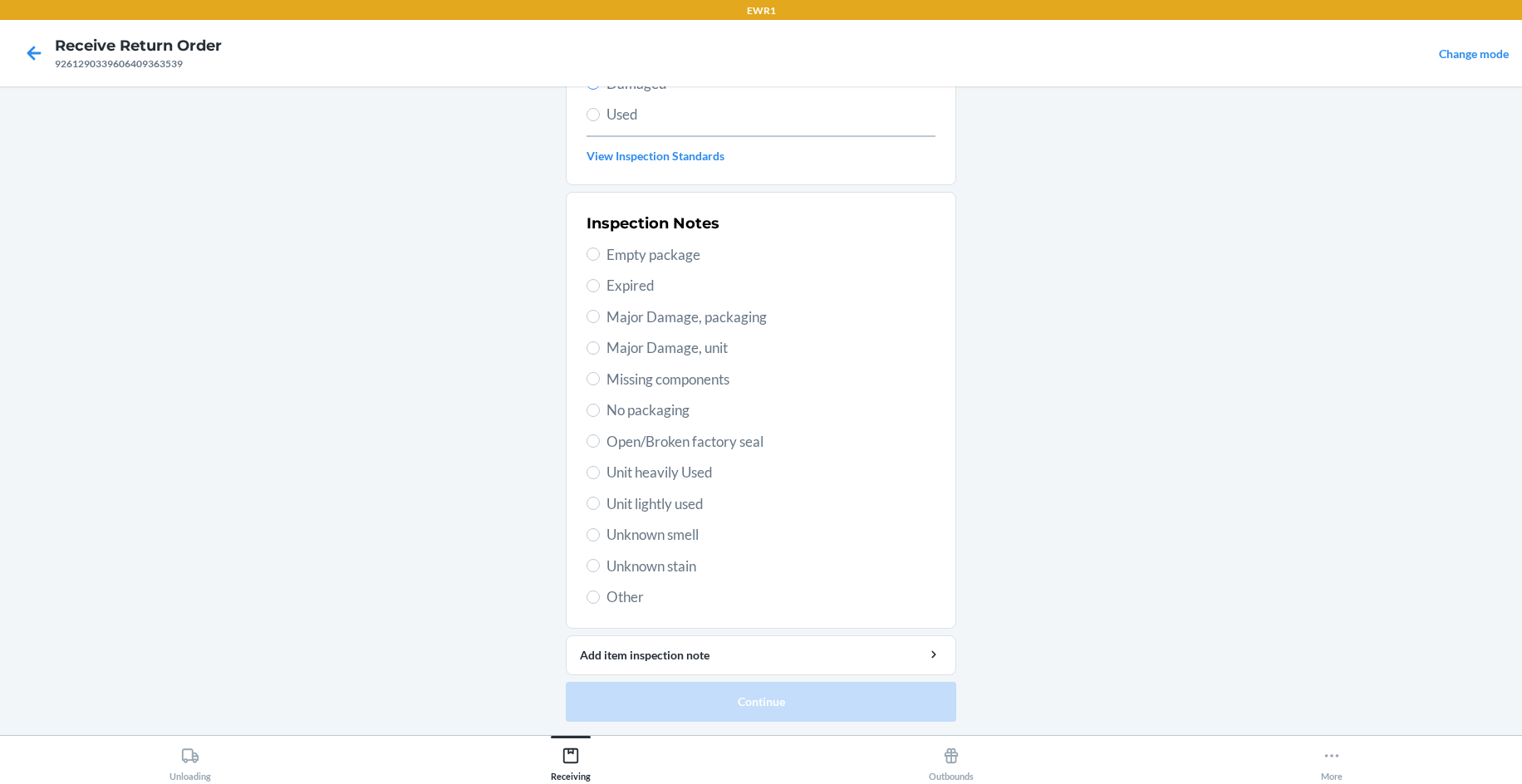
click at [657, 570] on span "Unknown stain" at bounding box center [771, 566] width 329 height 22
click at [600, 570] on input "Unknown stain" at bounding box center [593, 566] width 13 height 13
radio input "true"
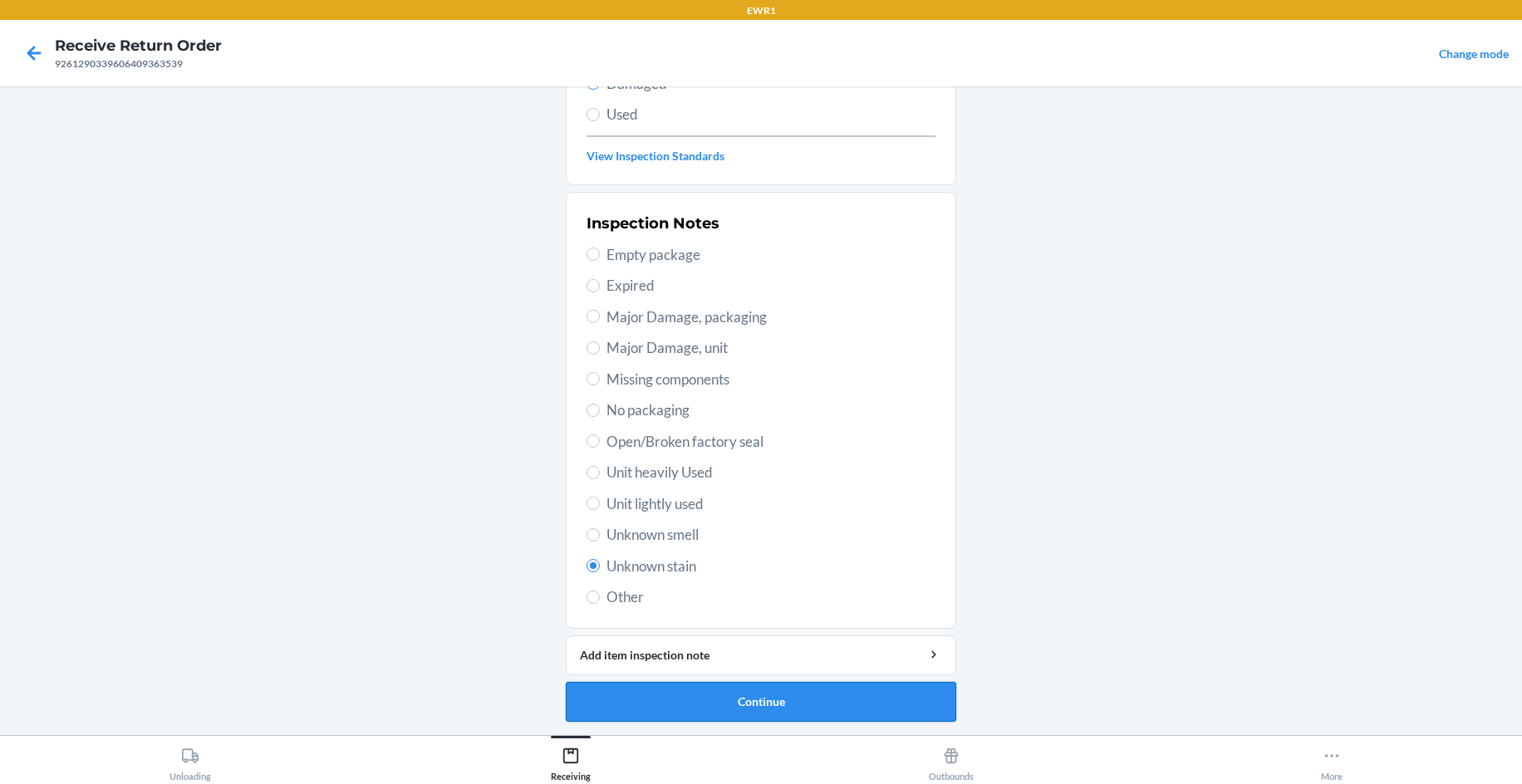
click at [754, 706] on button "Continue" at bounding box center [760, 702] width 391 height 40
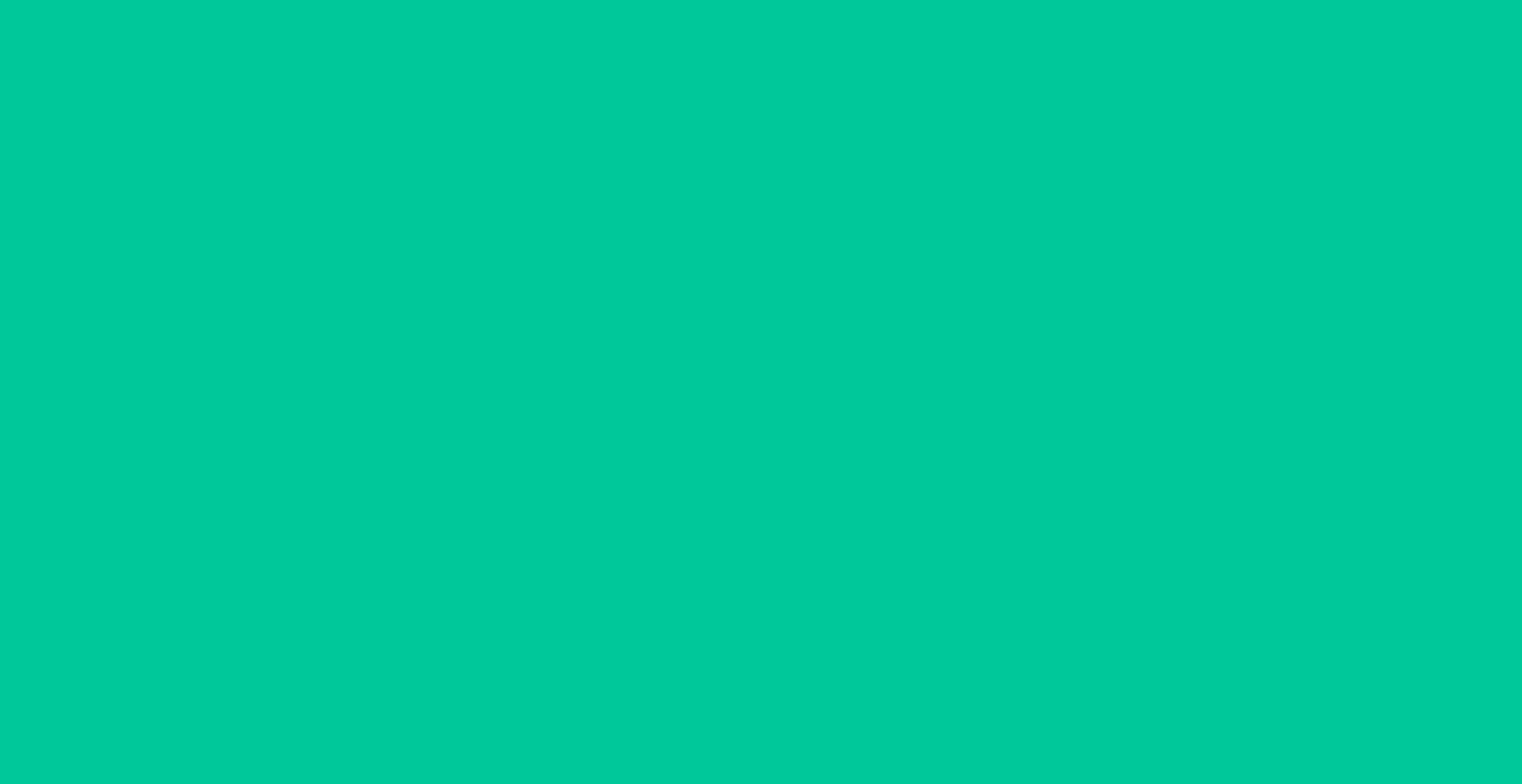
scroll to position [70, 0]
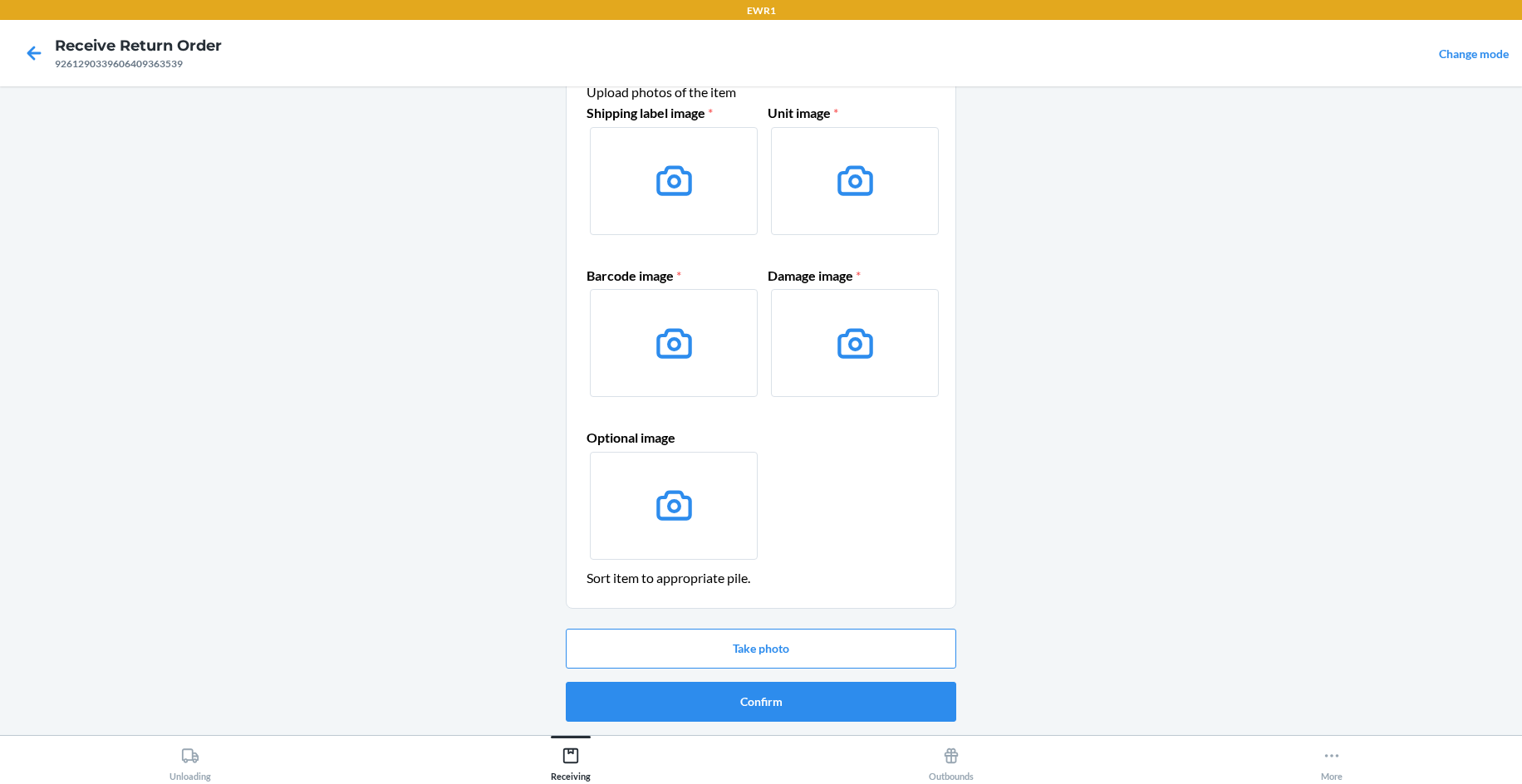
click at [658, 179] on icon at bounding box center [674, 180] width 42 height 42
click at [0, 0] on input "file" at bounding box center [0, 0] width 0 height 0
click at [818, 651] on button "Take photo" at bounding box center [760, 649] width 391 height 40
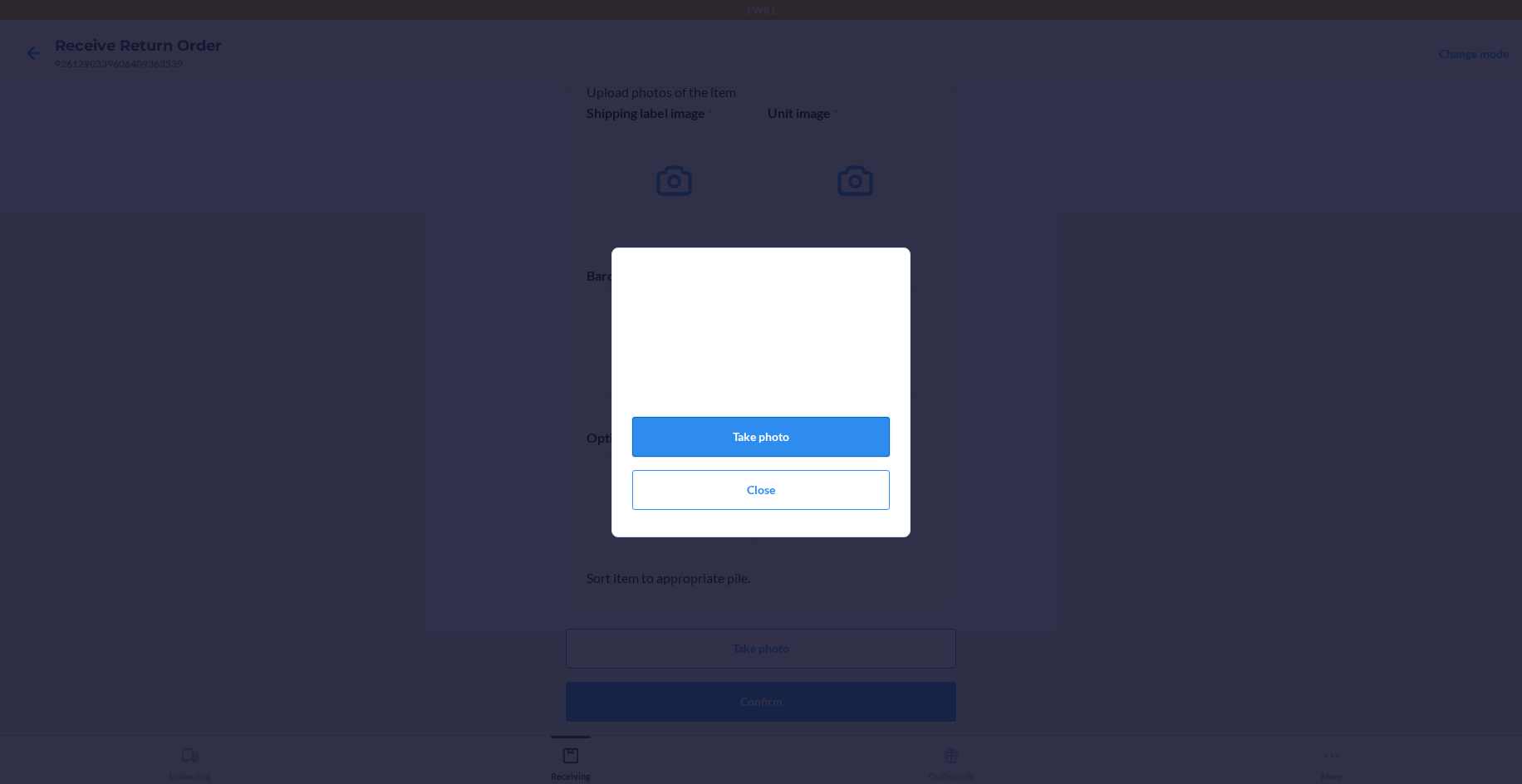
click at [769, 455] on button "Take photo" at bounding box center [761, 438] width 257 height 40
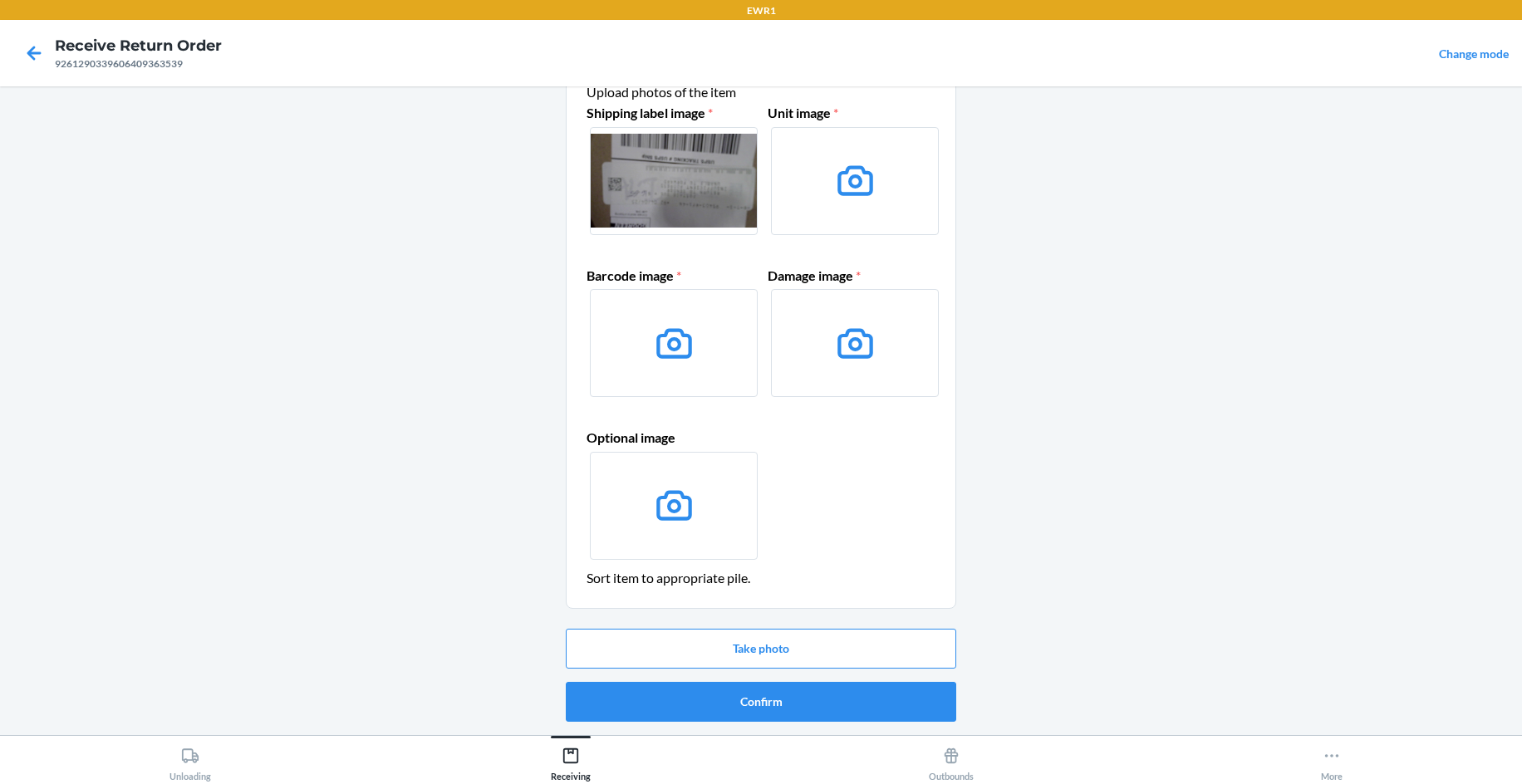
click at [892, 203] on label at bounding box center [854, 180] width 168 height 108
click at [0, 0] on input "file" at bounding box center [0, 0] width 0 height 0
click at [841, 656] on button "Take photo" at bounding box center [760, 649] width 391 height 40
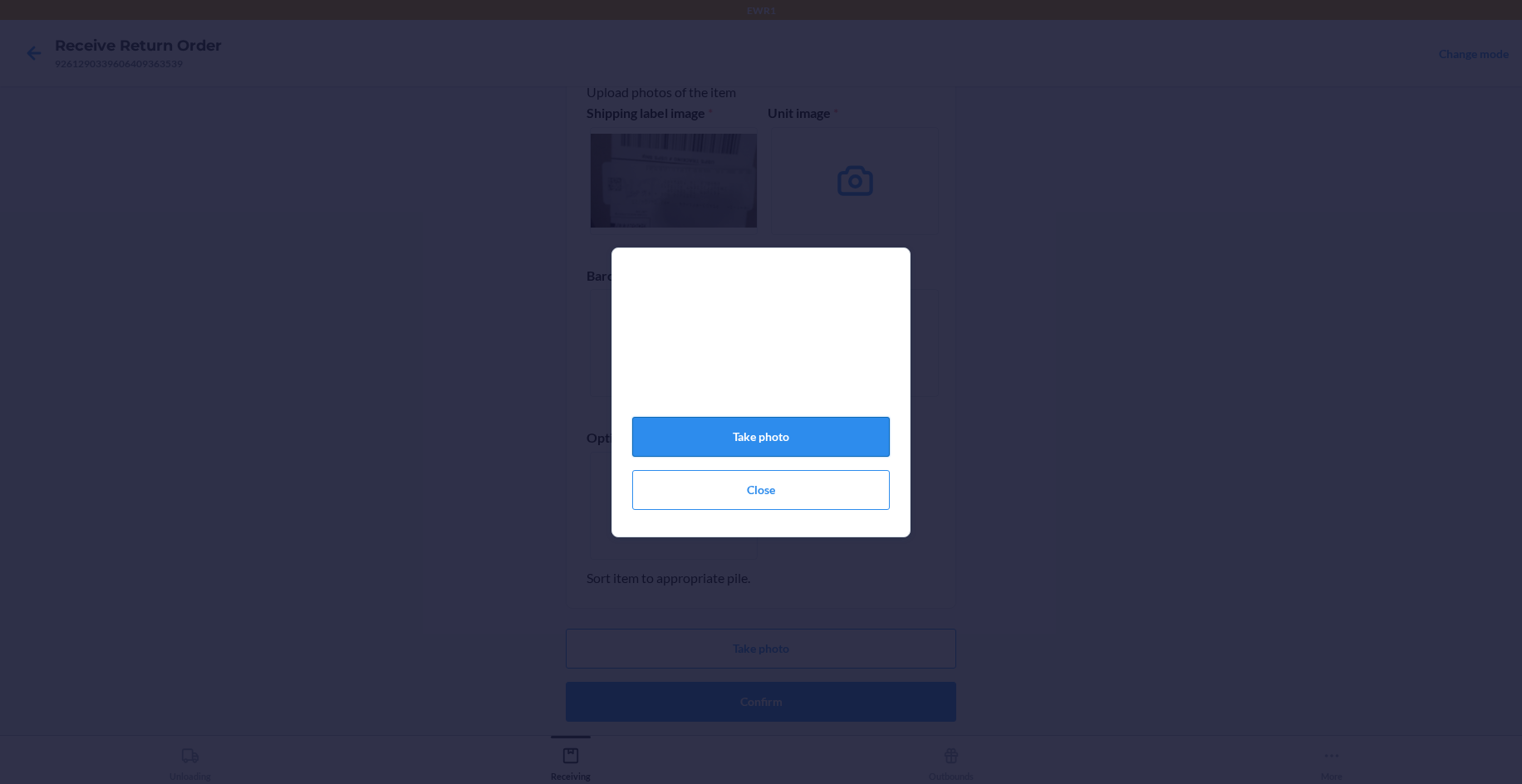
click at [800, 441] on button "Take photo" at bounding box center [761, 438] width 257 height 40
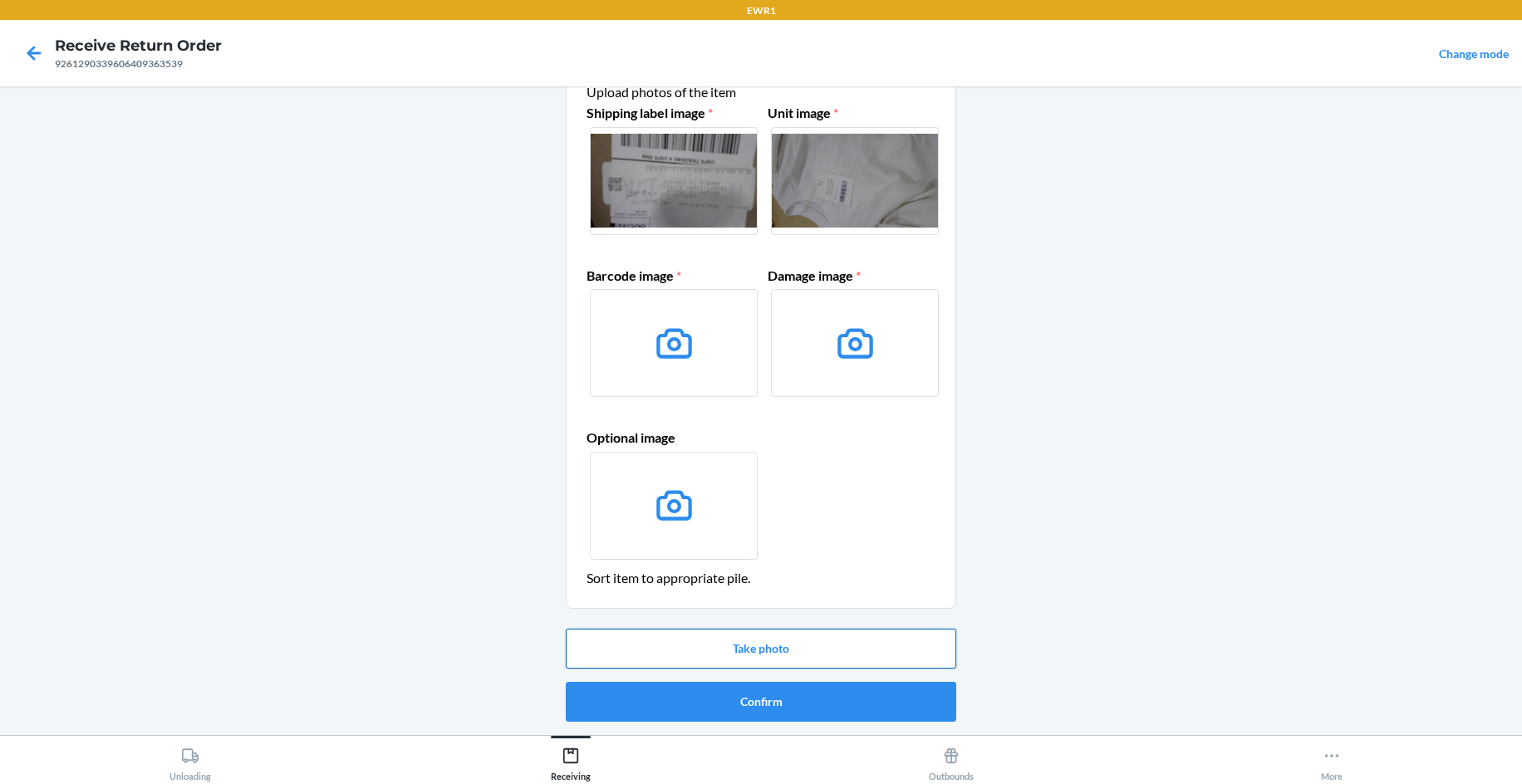
click at [924, 654] on button "Take photo" at bounding box center [760, 649] width 391 height 40
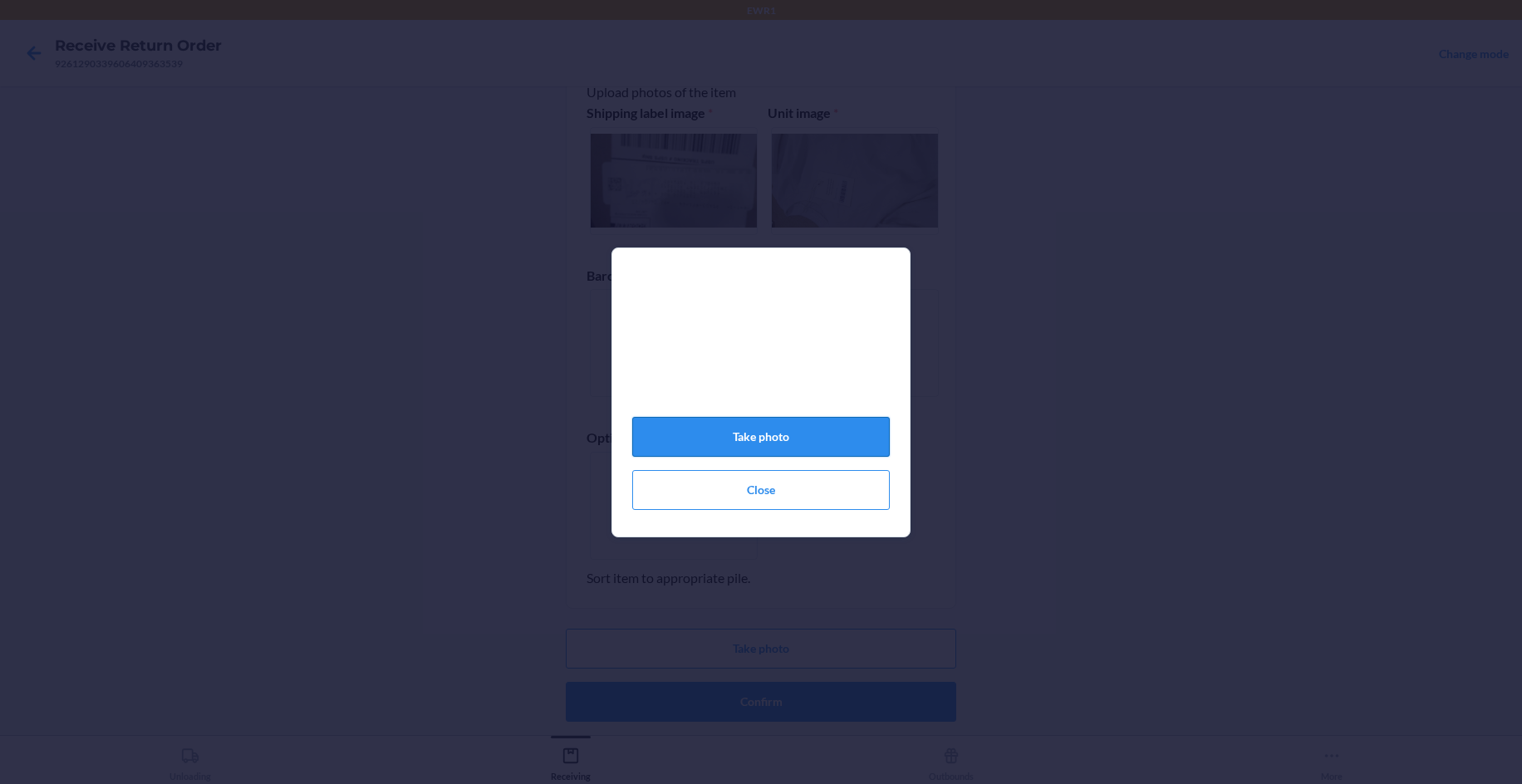
click at [870, 457] on button "Take photo" at bounding box center [761, 438] width 257 height 40
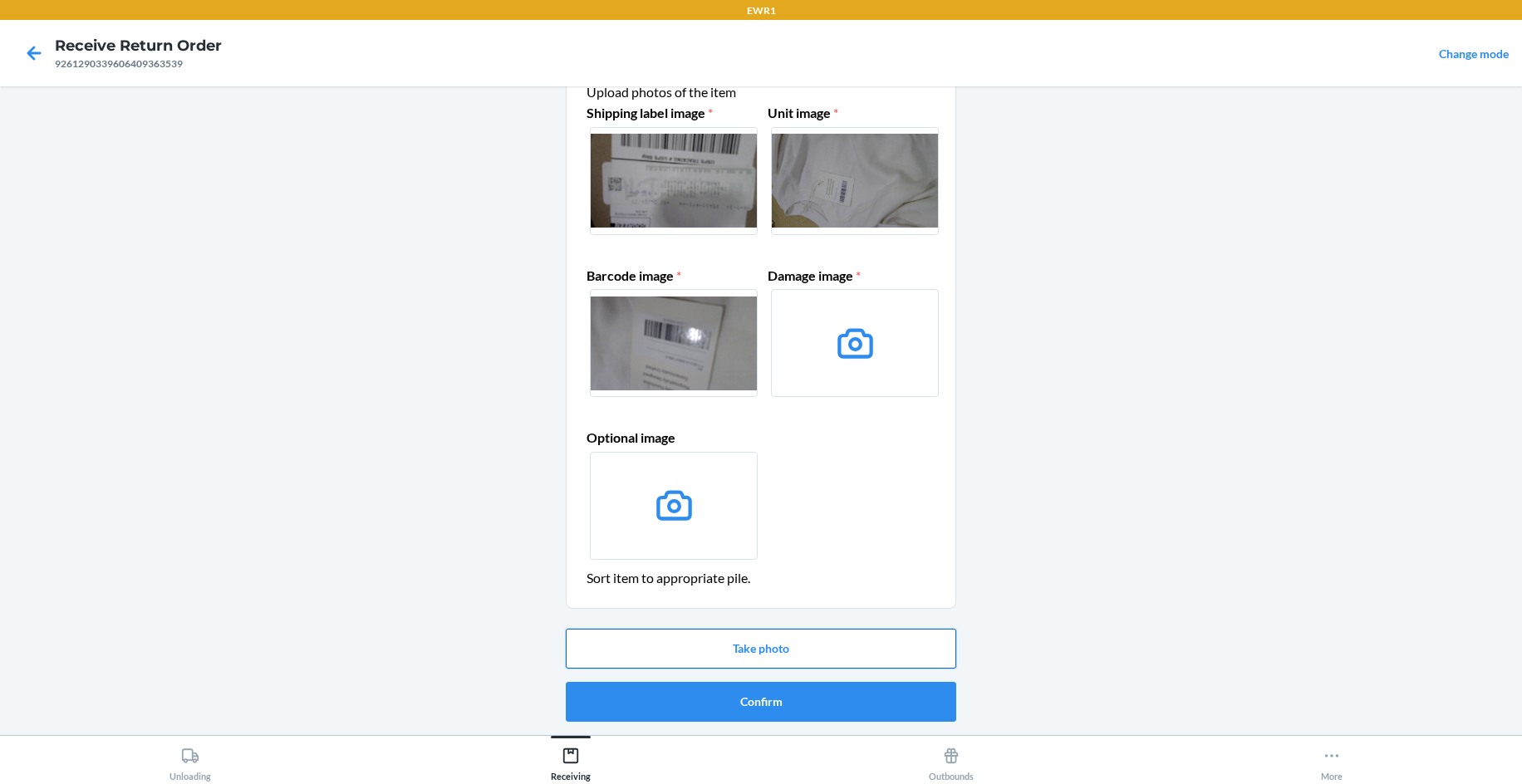
click at [788, 648] on button "Take photo" at bounding box center [760, 649] width 391 height 40
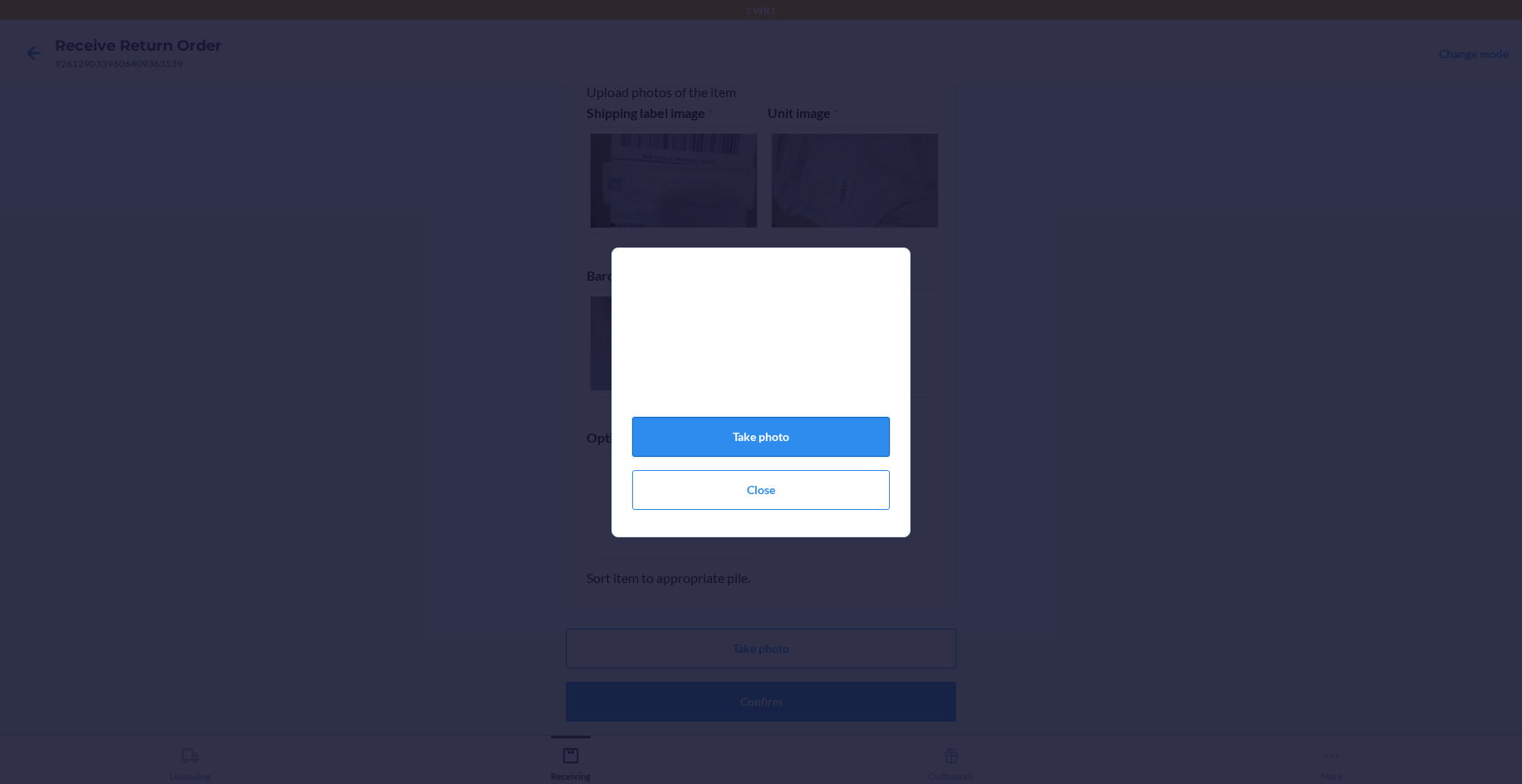
click at [763, 443] on button "Take photo" at bounding box center [761, 438] width 257 height 40
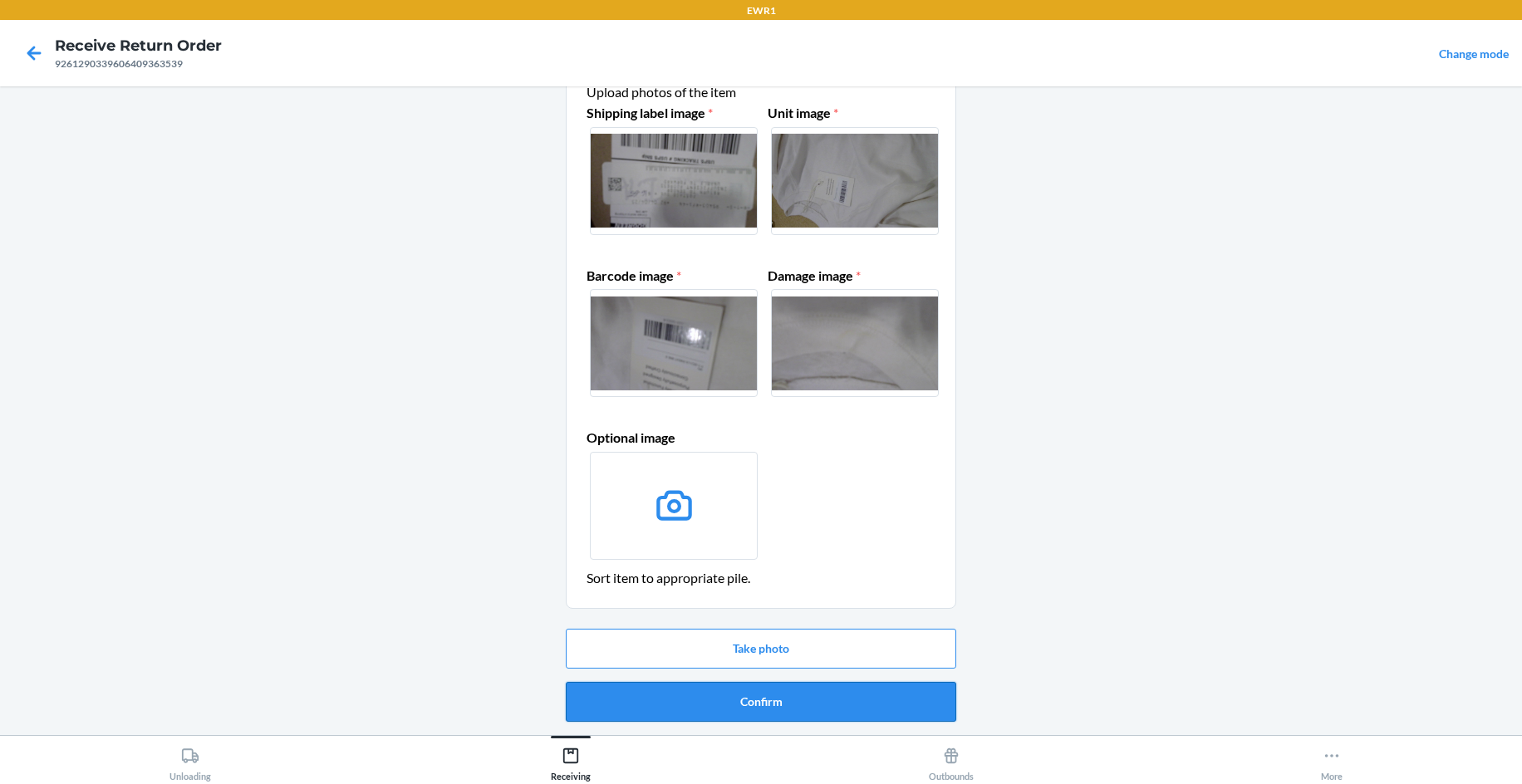
click at [766, 701] on button "Confirm" at bounding box center [760, 702] width 391 height 40
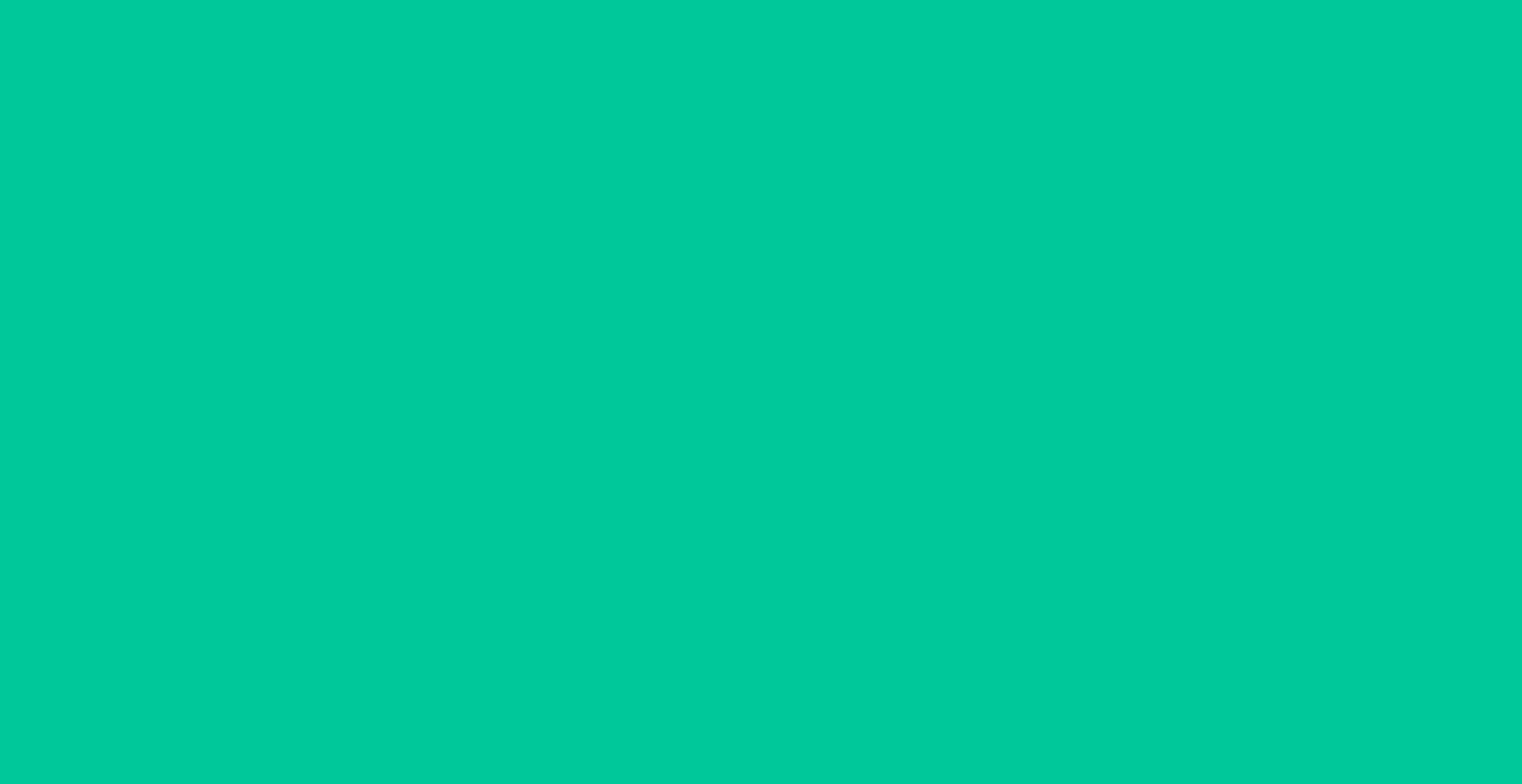
scroll to position [0, 0]
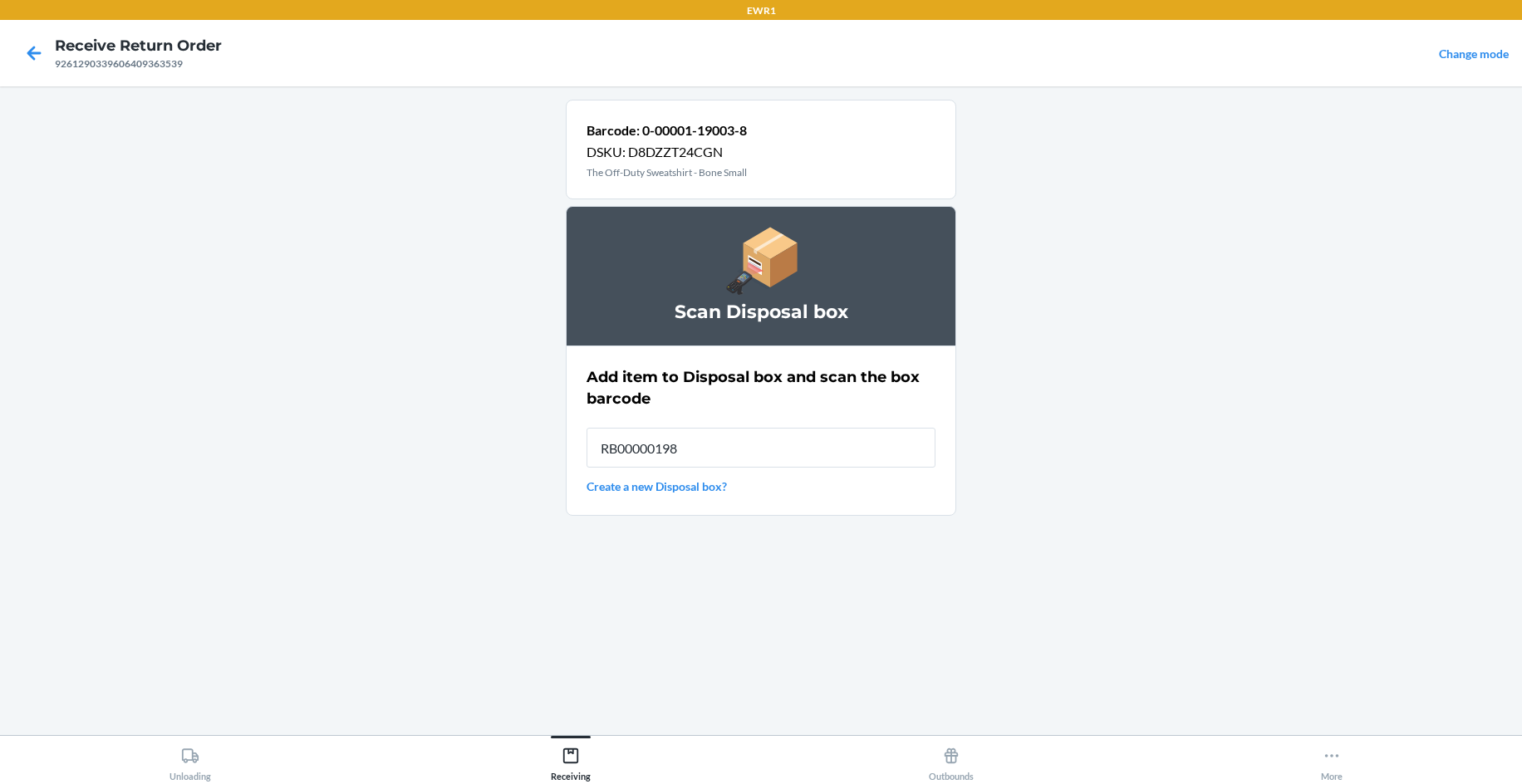
type input "RB000001987"
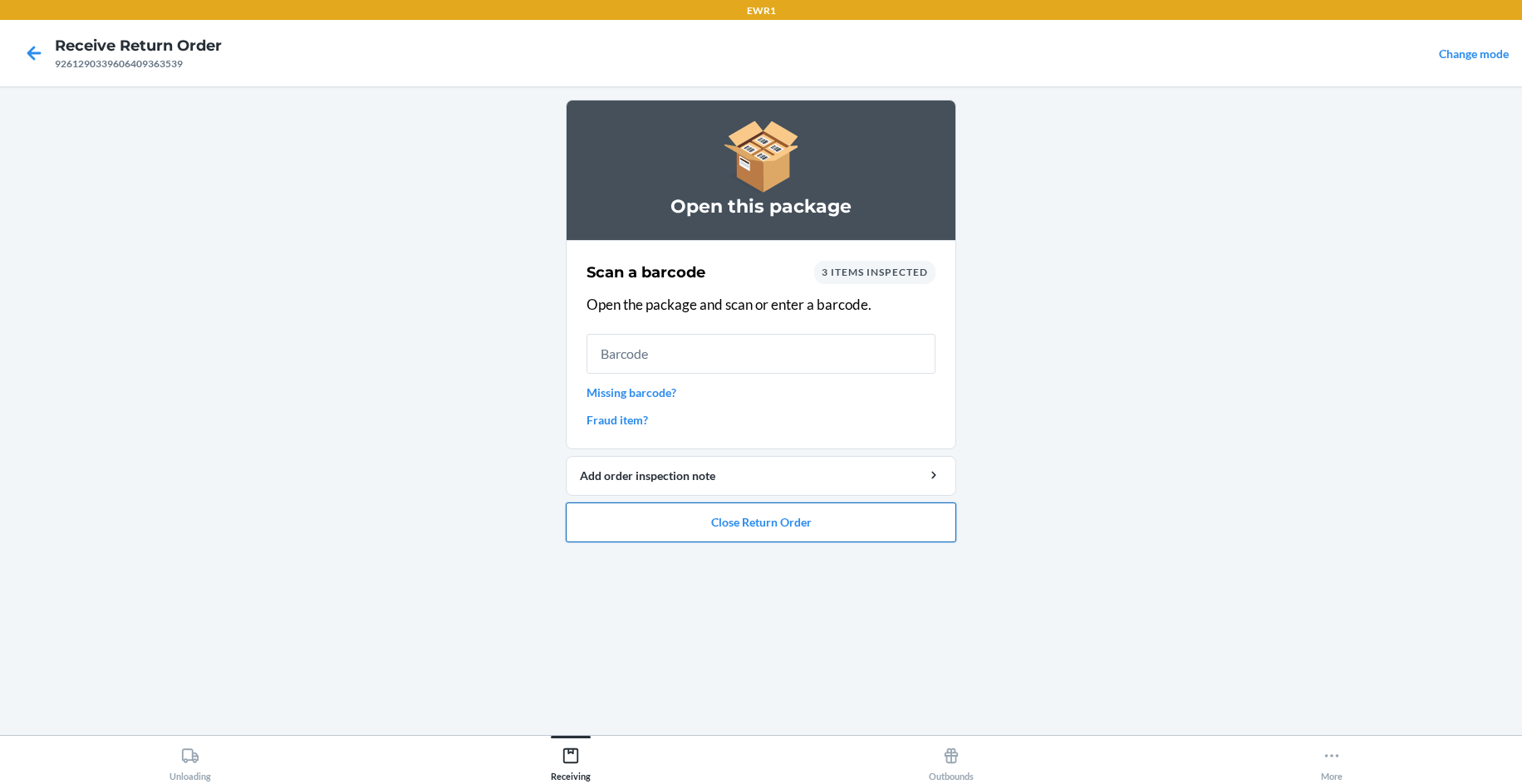
click at [814, 529] on button "Close Return Order" at bounding box center [760, 523] width 391 height 40
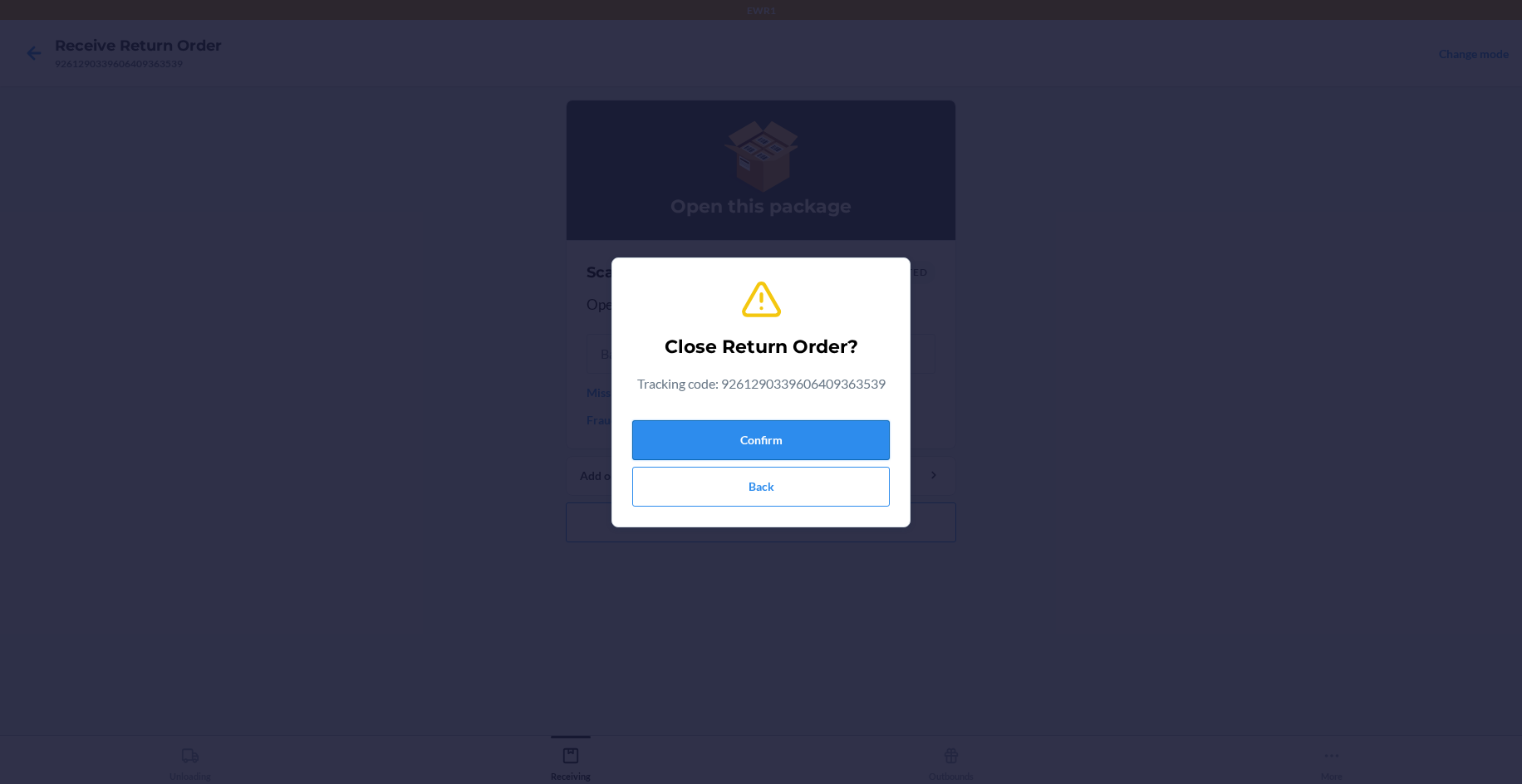
click at [804, 441] on button "Confirm" at bounding box center [761, 440] width 257 height 40
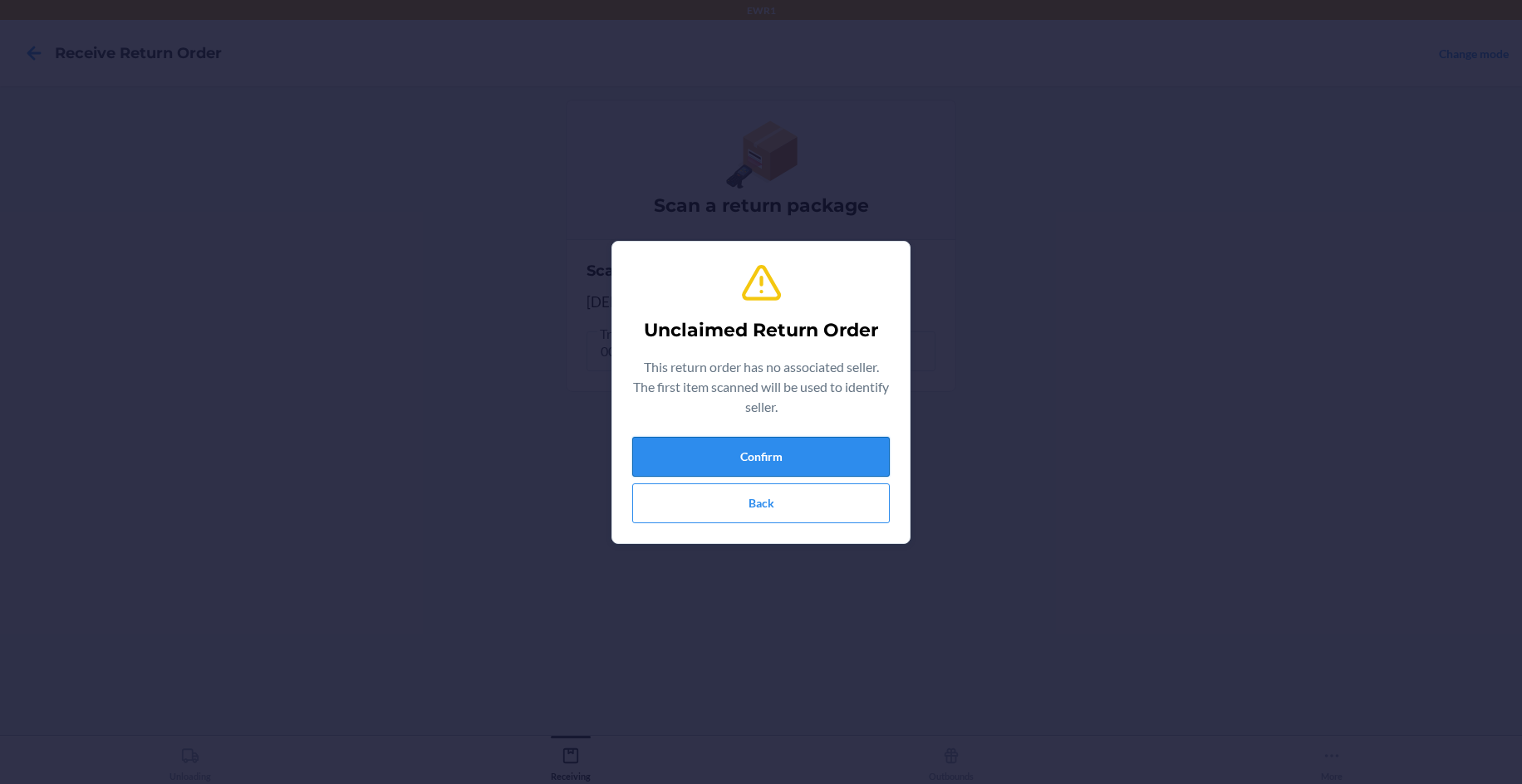
click at [706, 463] on button "Confirm" at bounding box center [761, 457] width 257 height 40
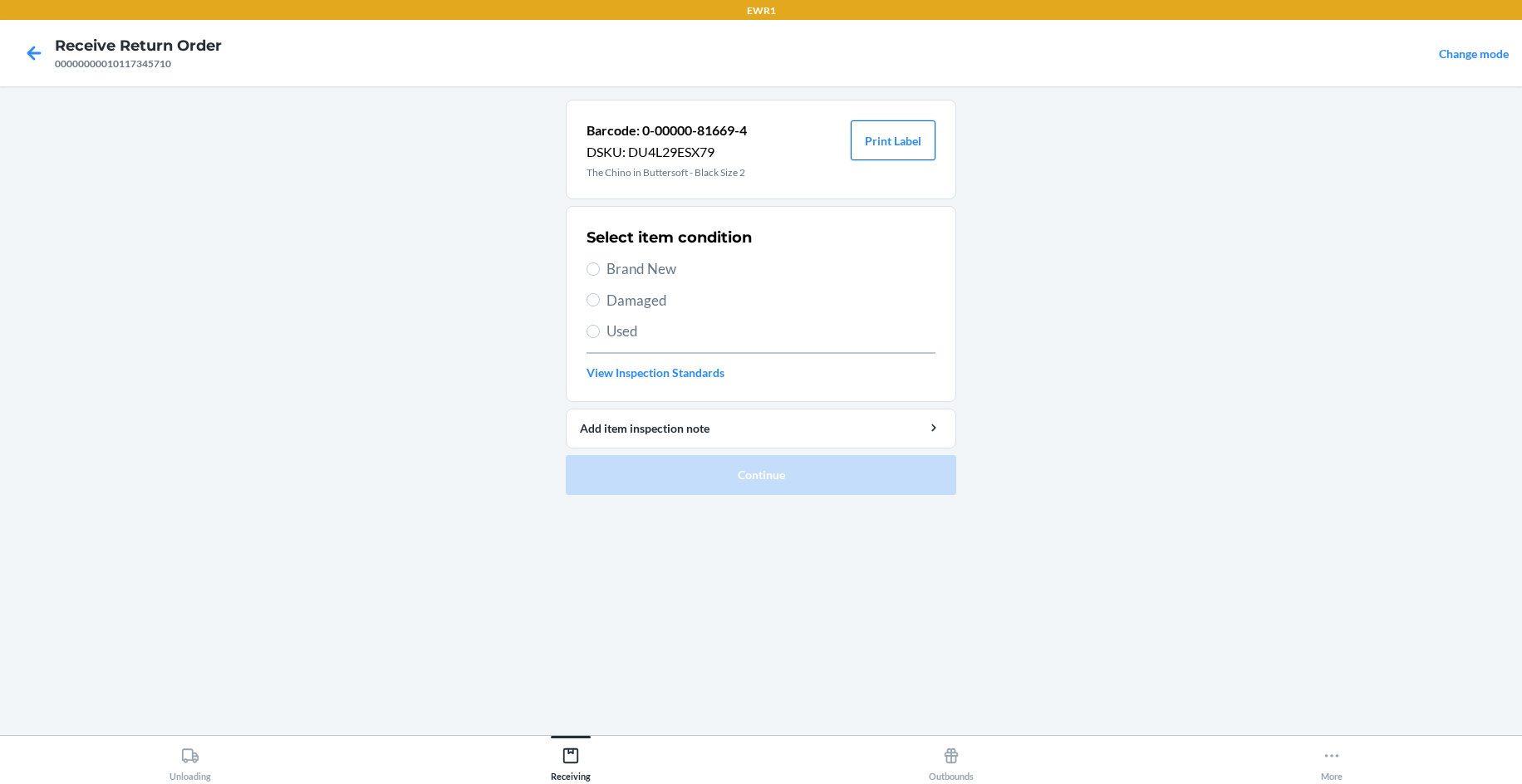
click at [874, 132] on button "Print Label" at bounding box center [892, 141] width 84 height 40
click at [644, 266] on span "Brand New" at bounding box center [771, 269] width 329 height 22
click at [600, 266] on input "Brand New" at bounding box center [593, 270] width 13 height 13
radio input "true"
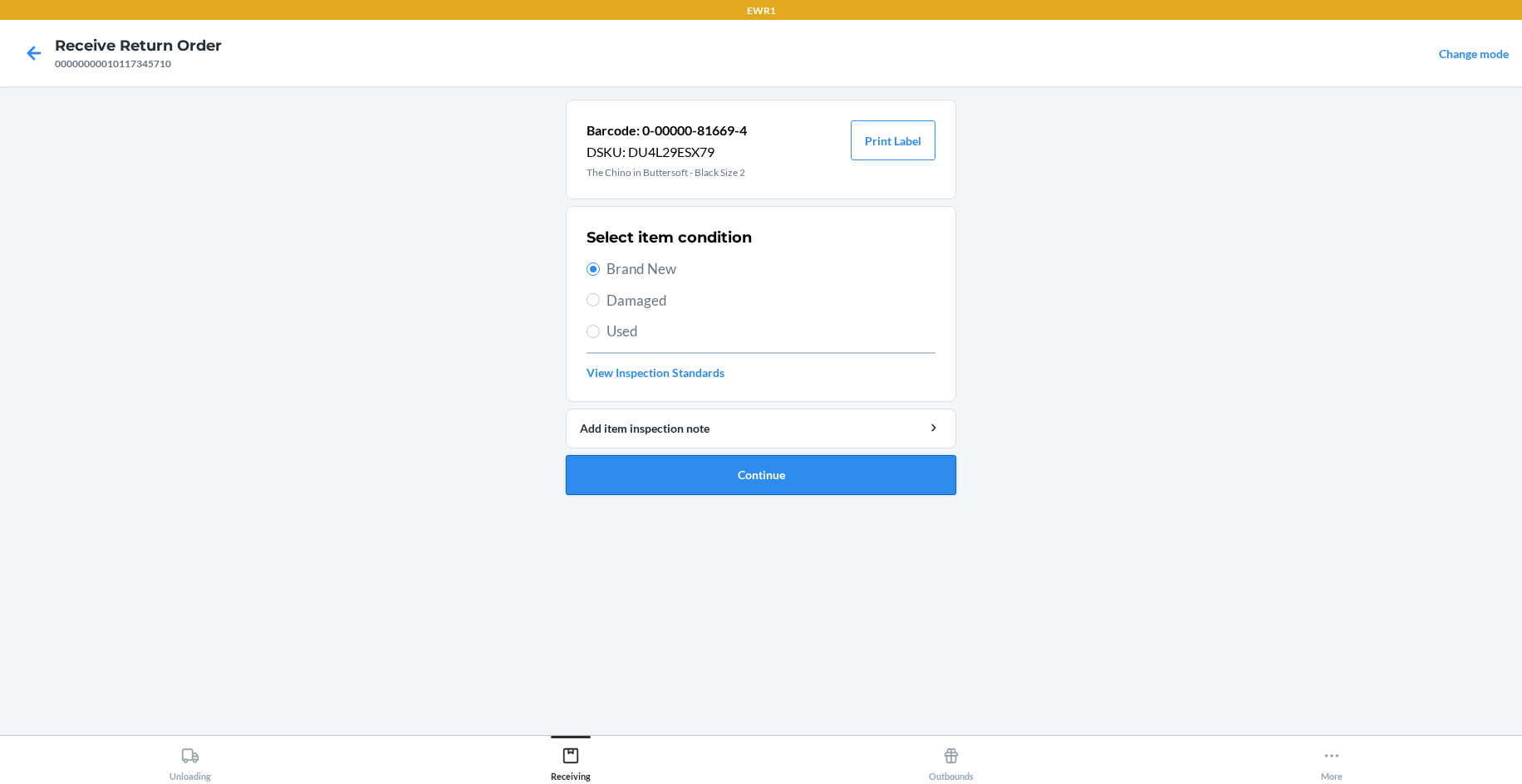
drag, startPoint x: 770, startPoint y: 479, endPoint x: 771, endPoint y: 468, distance: 11.0
click at [770, 474] on button "Continue" at bounding box center [760, 475] width 391 height 40
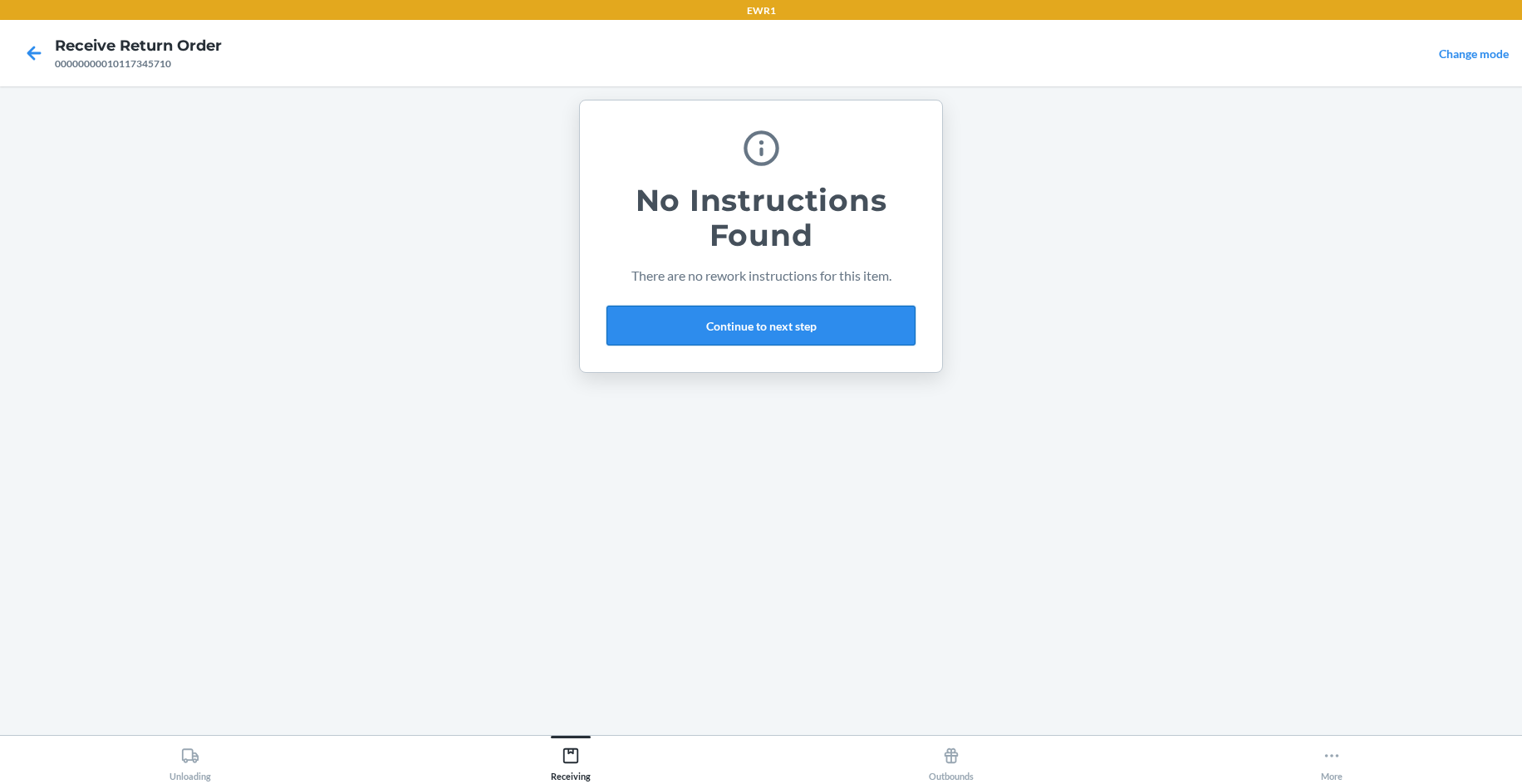
click at [764, 326] on button "Continue to next step" at bounding box center [761, 326] width 309 height 40
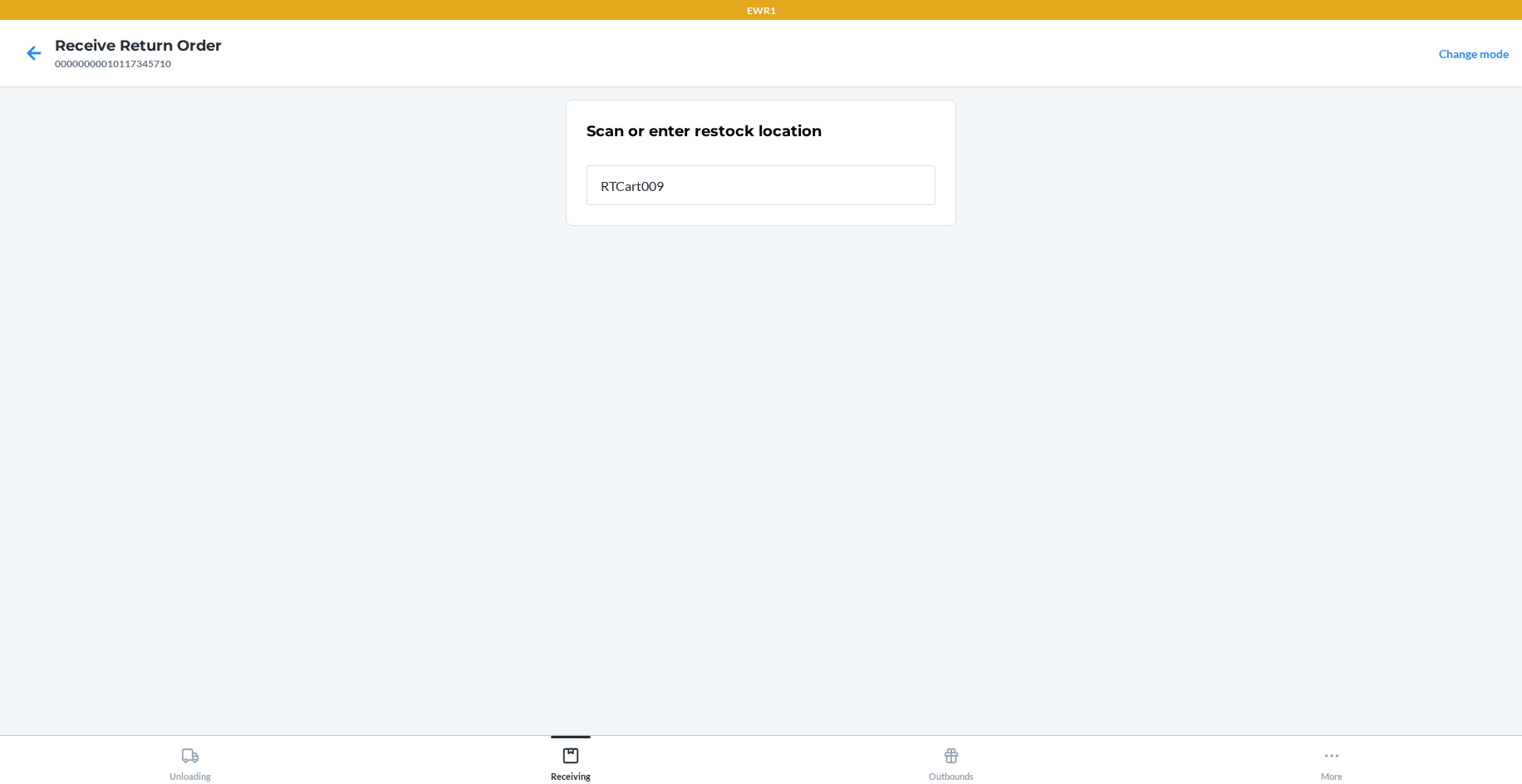
type input "RTCart009"
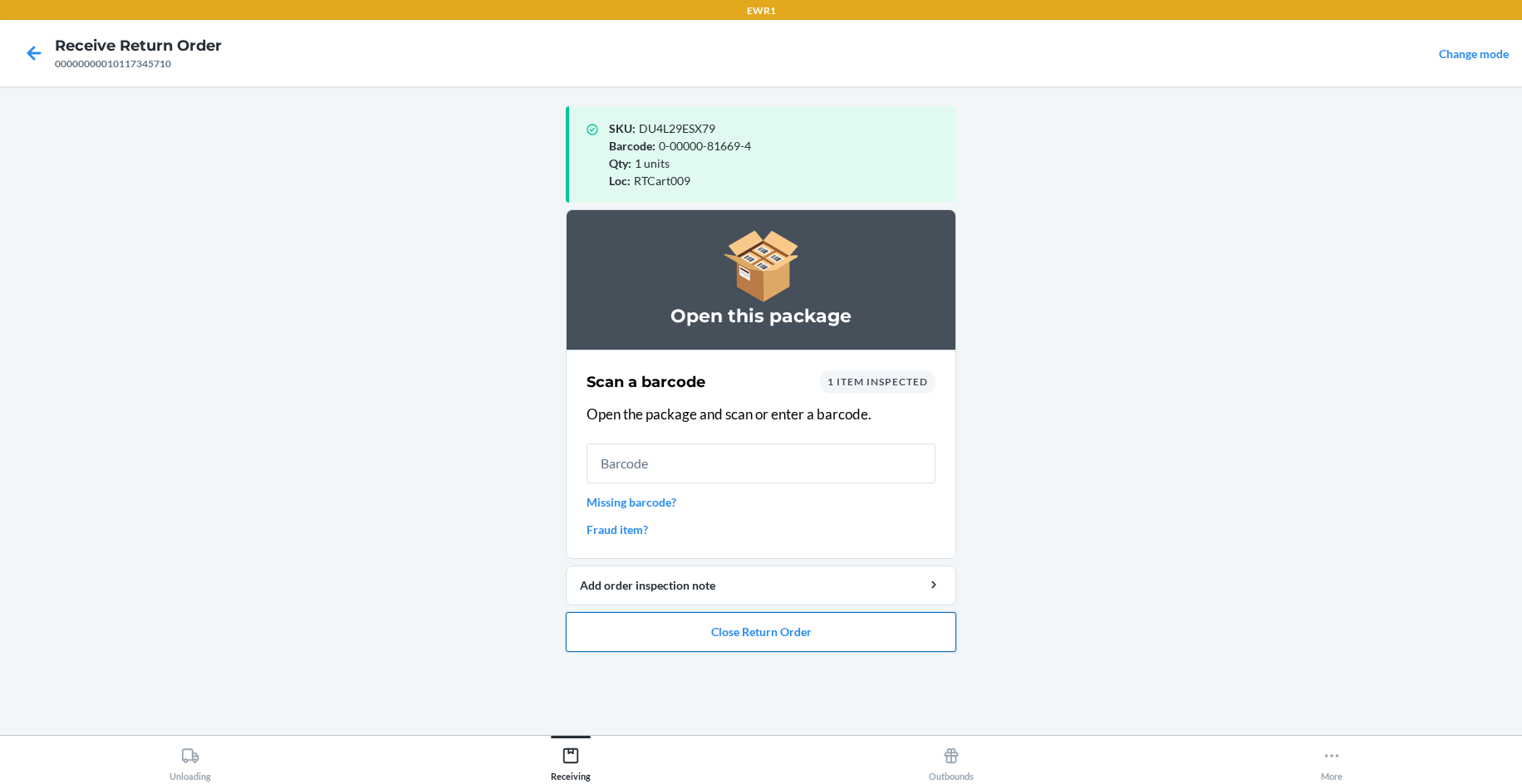
click at [750, 621] on button "Close Return Order" at bounding box center [760, 632] width 391 height 40
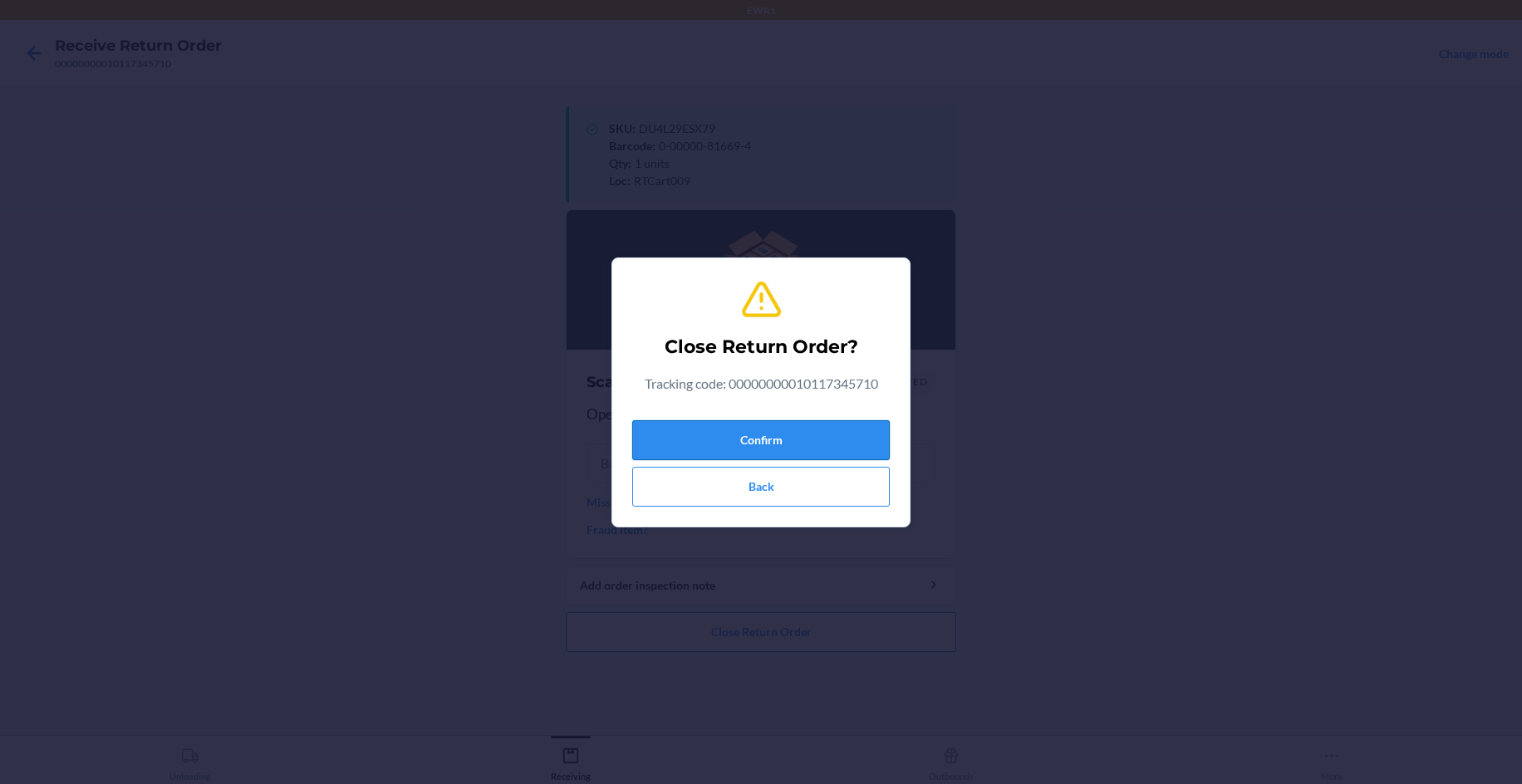
click at [721, 439] on button "Confirm" at bounding box center [761, 440] width 257 height 40
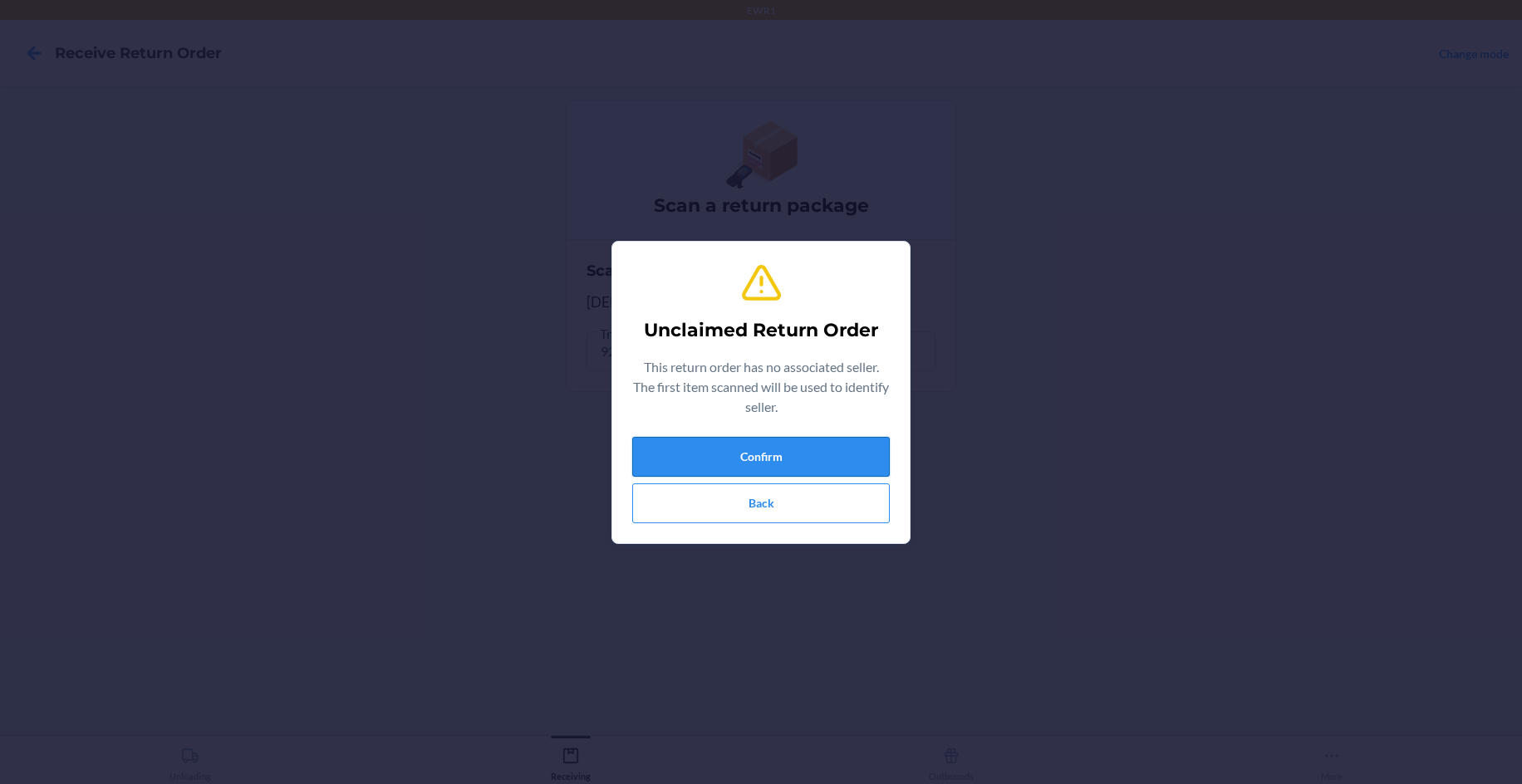
click at [820, 474] on button "Confirm" at bounding box center [761, 457] width 257 height 40
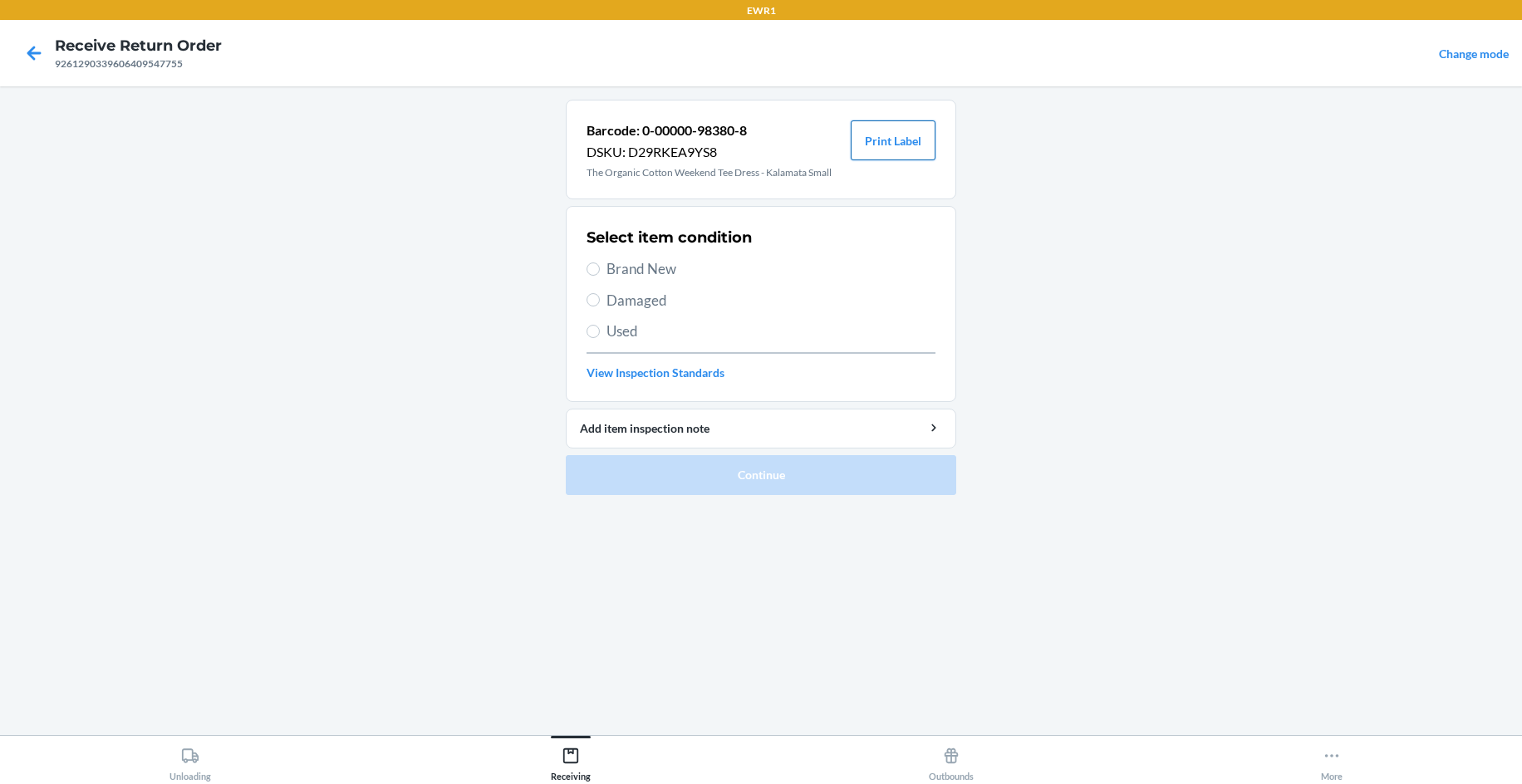
click at [856, 146] on button "Print Label" at bounding box center [892, 141] width 84 height 40
click at [622, 274] on span "Brand New" at bounding box center [771, 269] width 329 height 22
click at [600, 274] on input "Brand New" at bounding box center [593, 270] width 13 height 13
radio input "true"
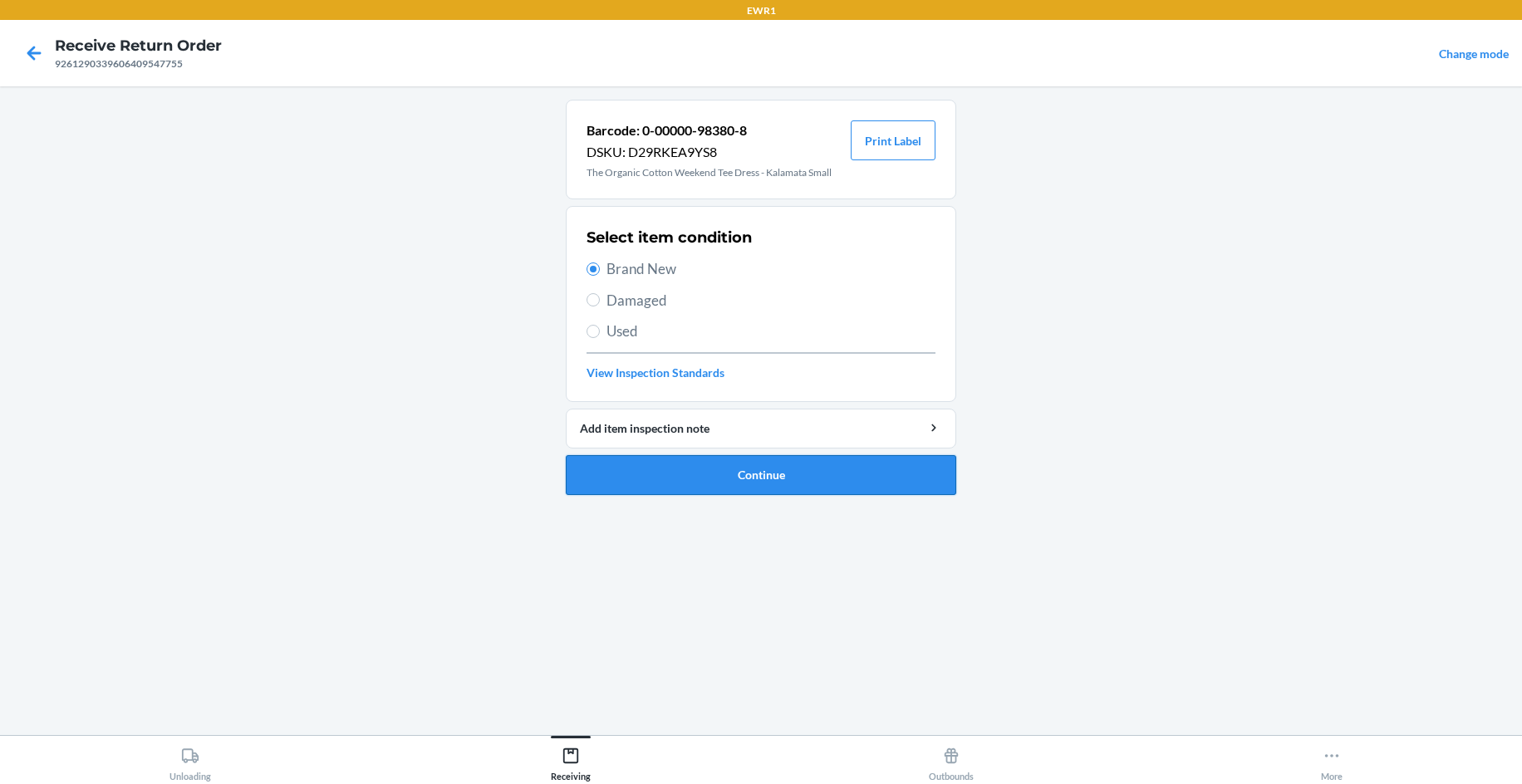
click at [772, 486] on button "Continue" at bounding box center [760, 475] width 391 height 40
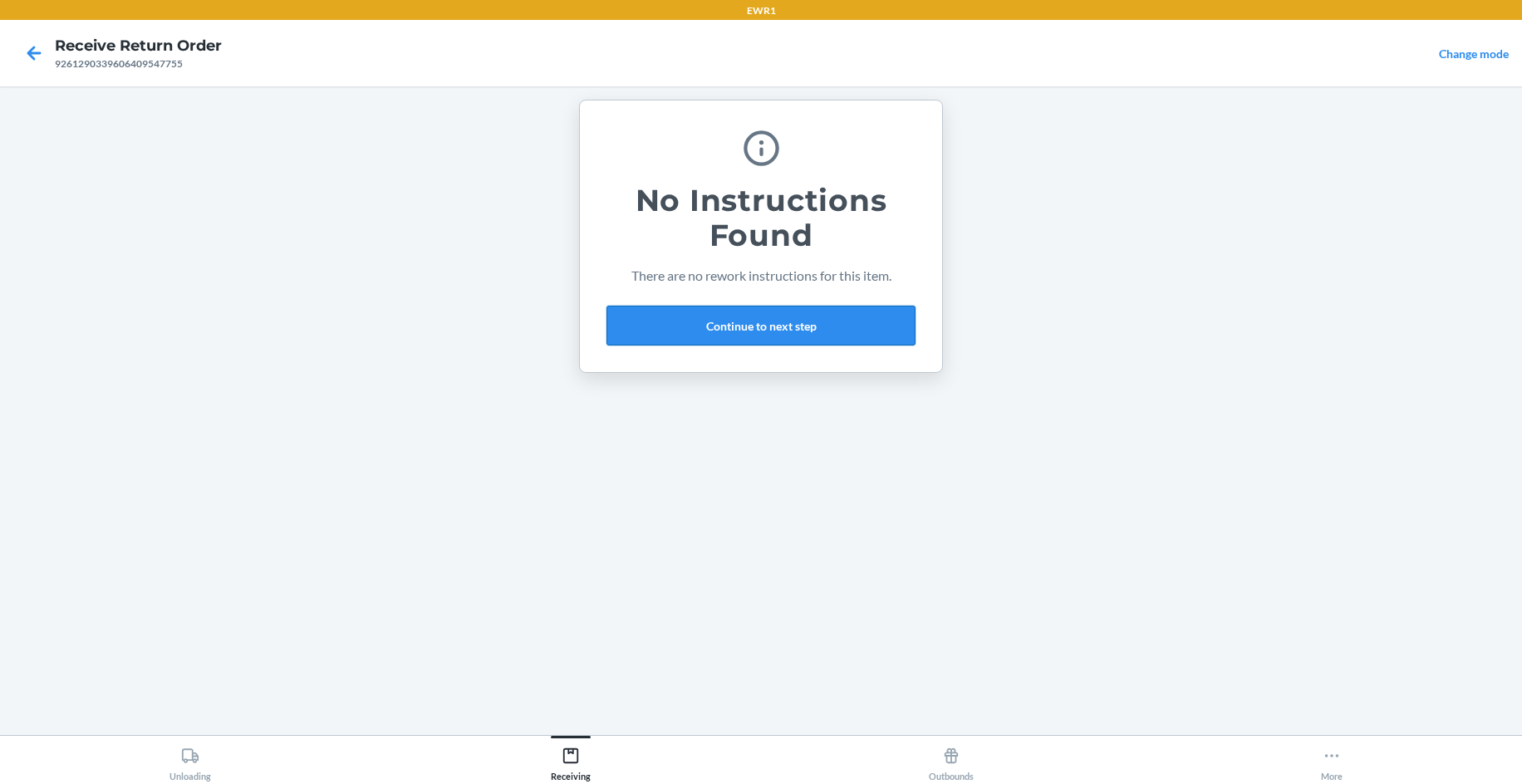
click at [819, 331] on button "Continue to next step" at bounding box center [761, 326] width 309 height 40
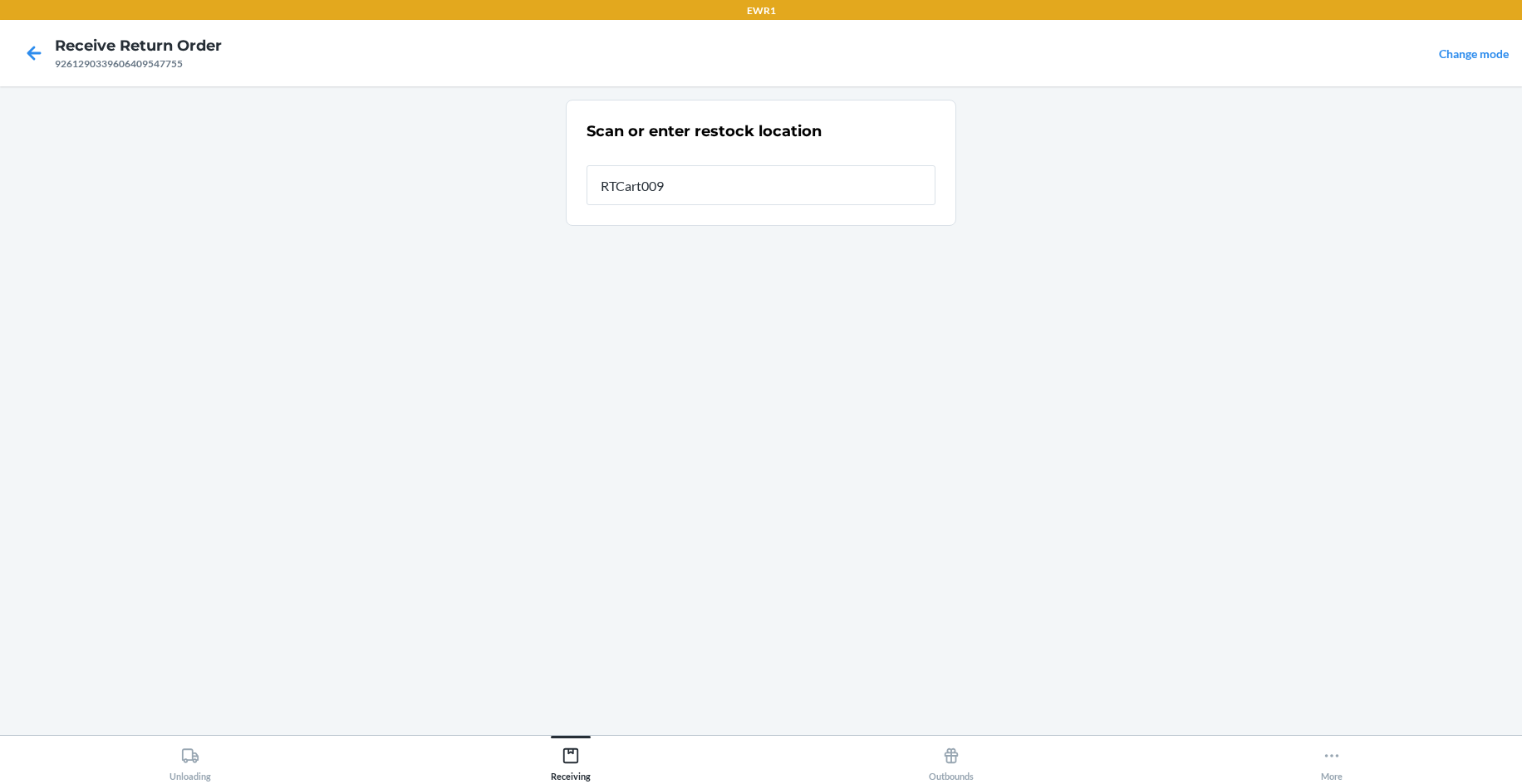
type input "RTCart009"
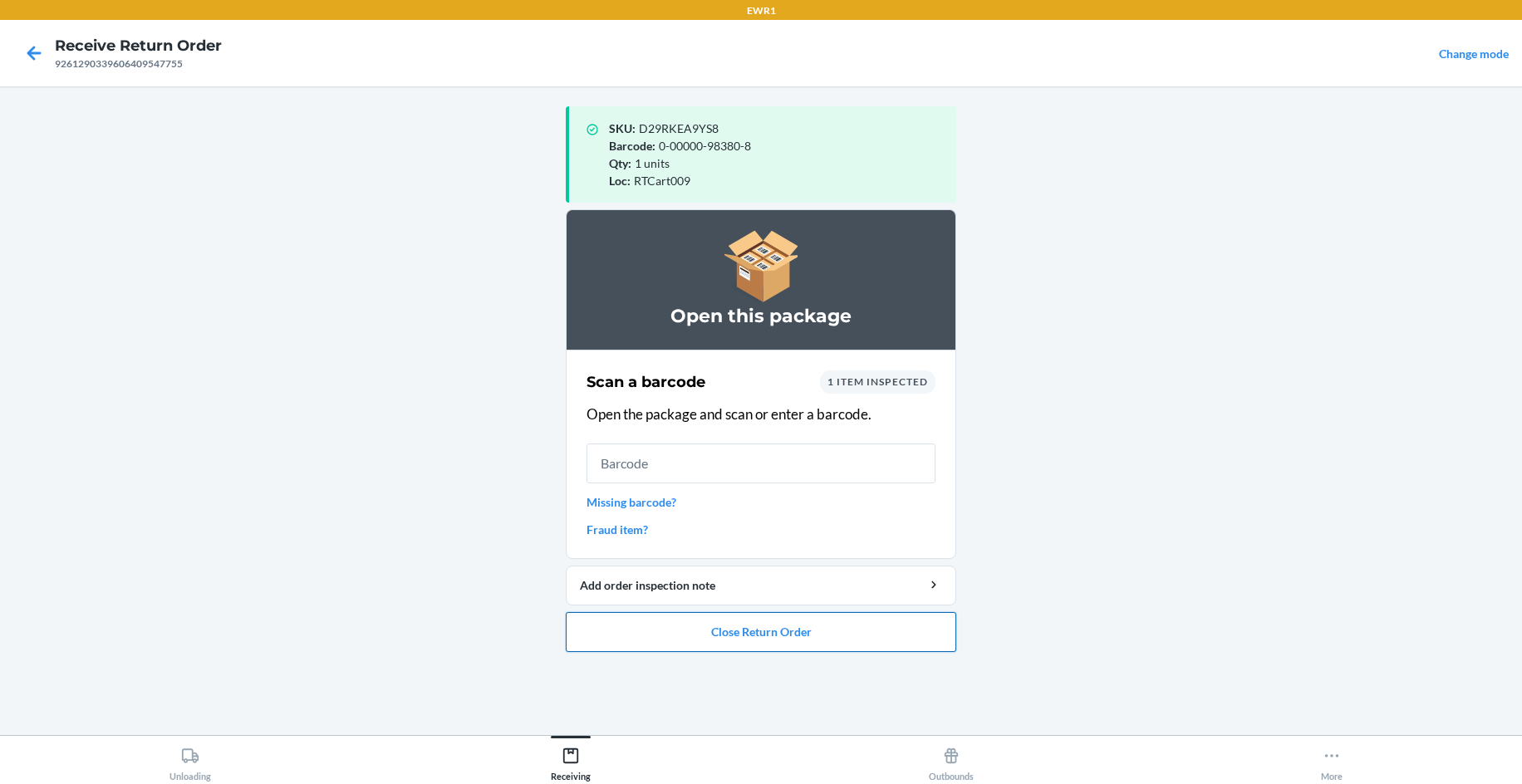
click at [792, 637] on button "Close Return Order" at bounding box center [760, 632] width 391 height 40
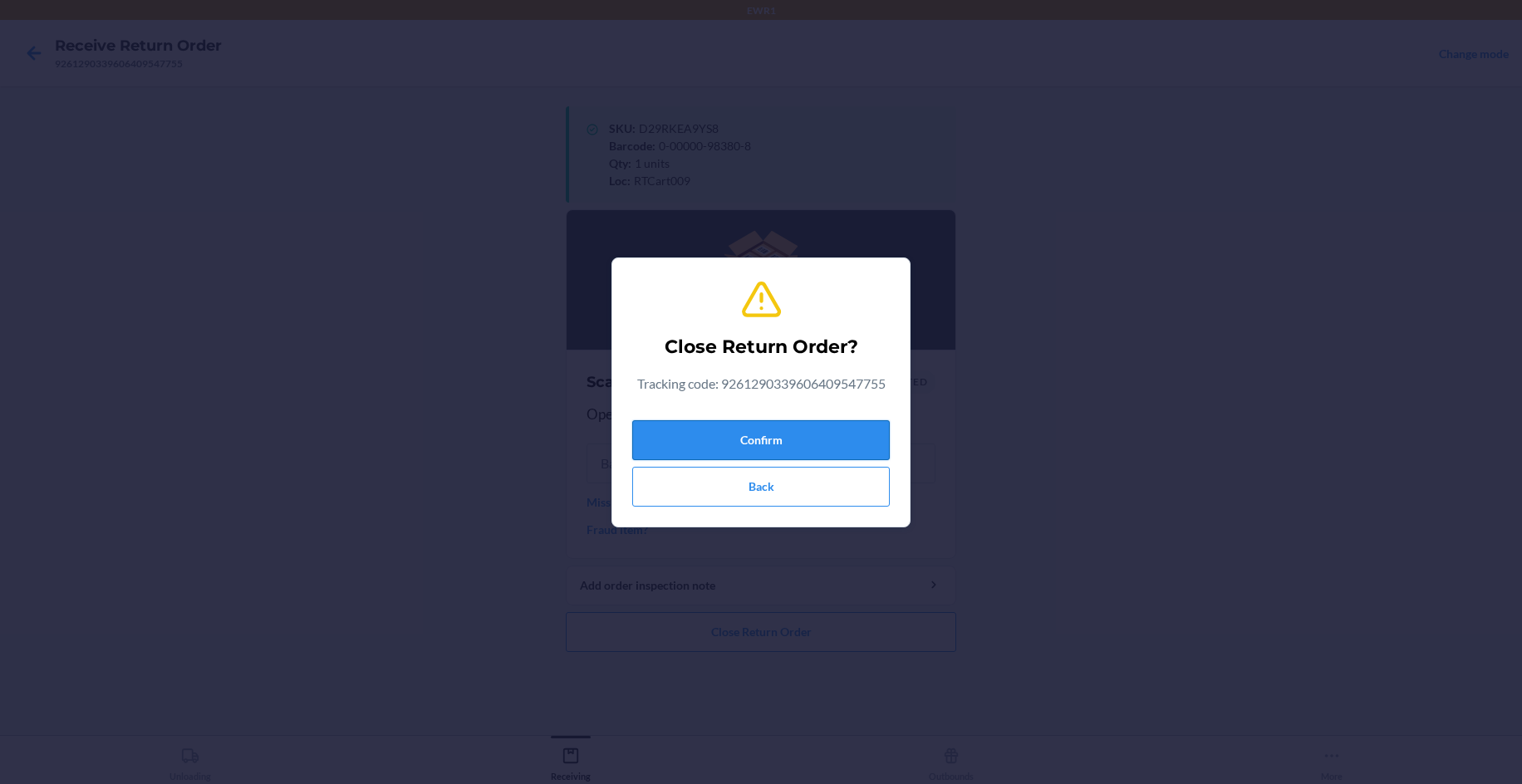
click at [813, 448] on button "Confirm" at bounding box center [761, 440] width 257 height 40
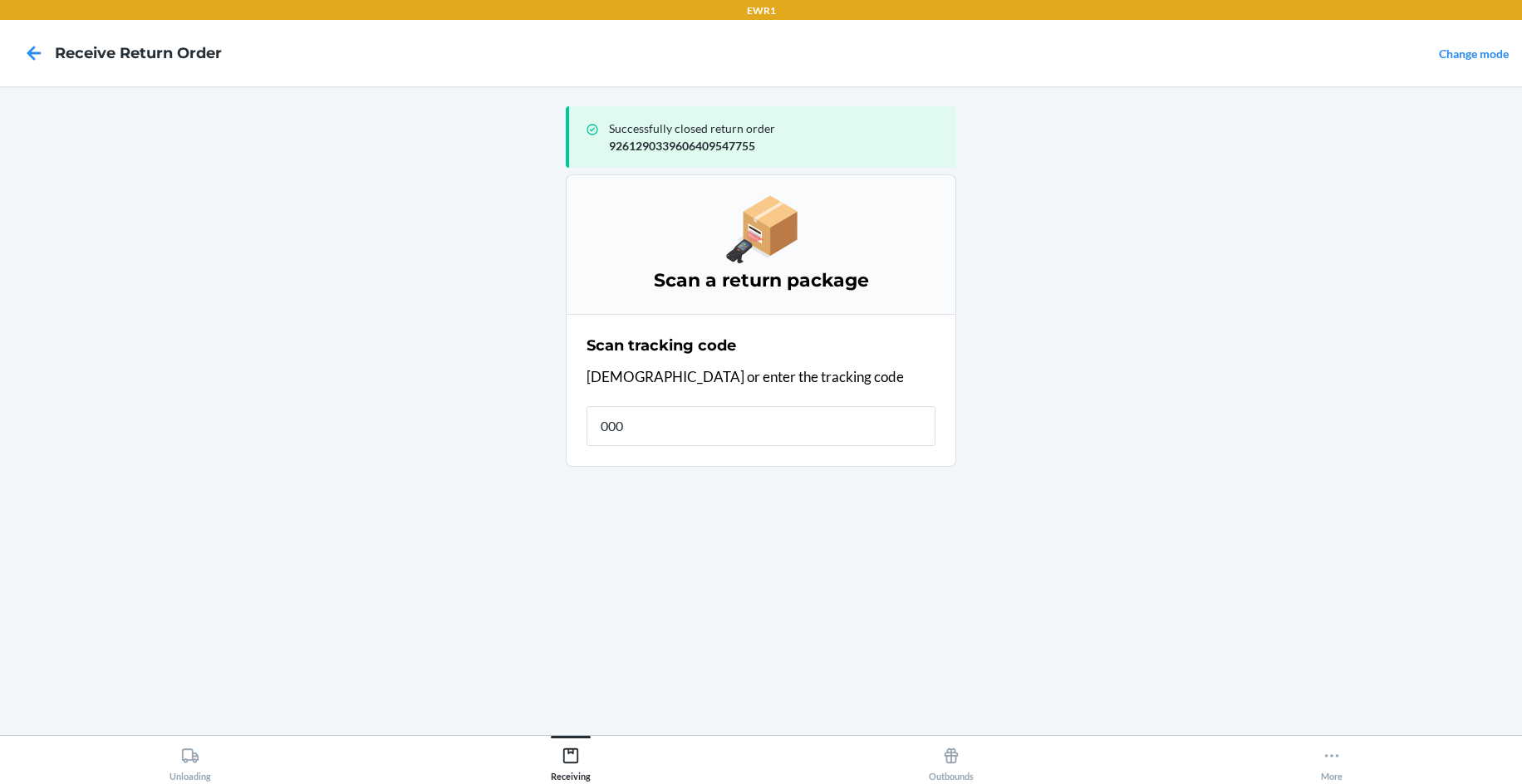
type input "0000"
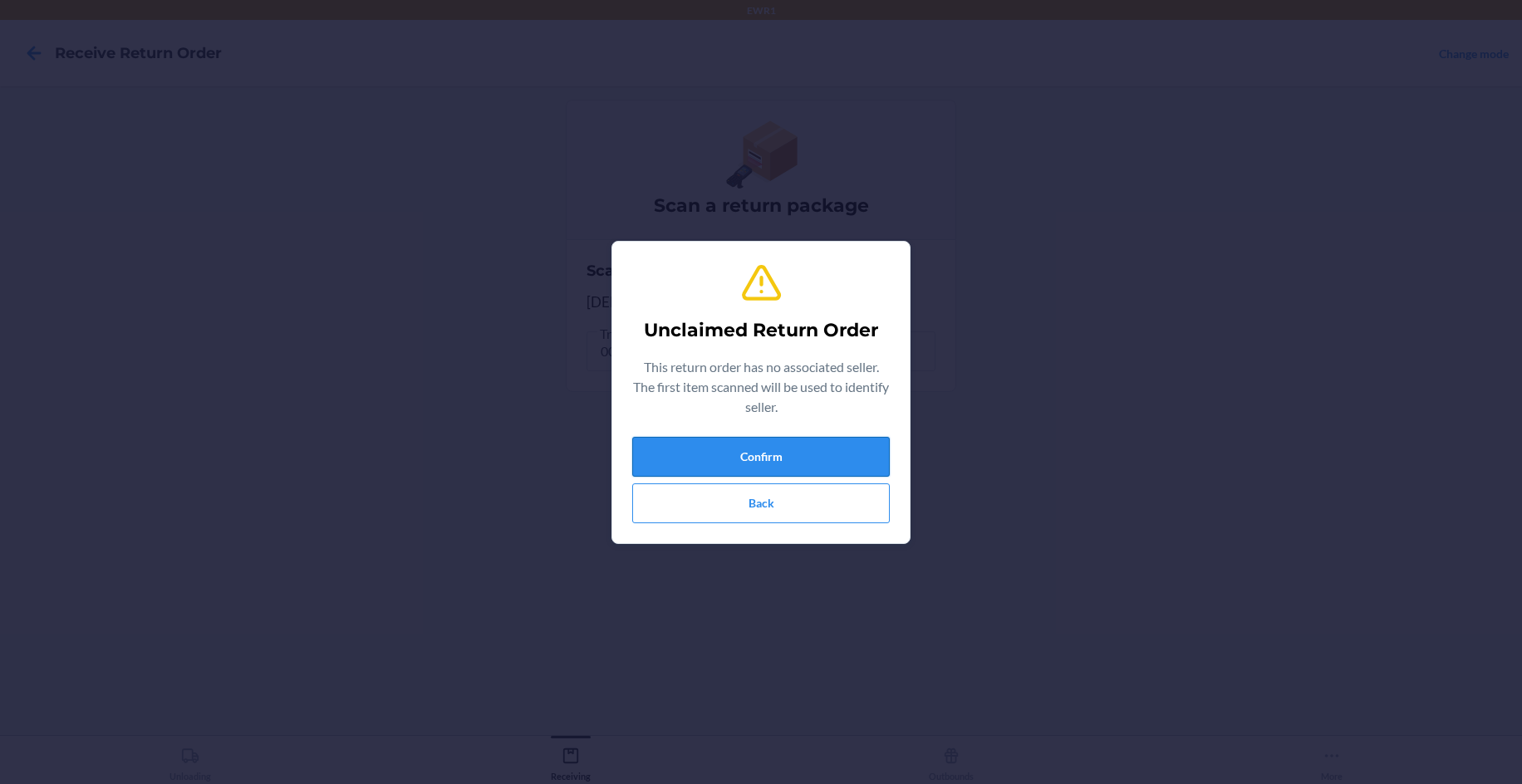
click at [759, 459] on button "Confirm" at bounding box center [761, 457] width 257 height 40
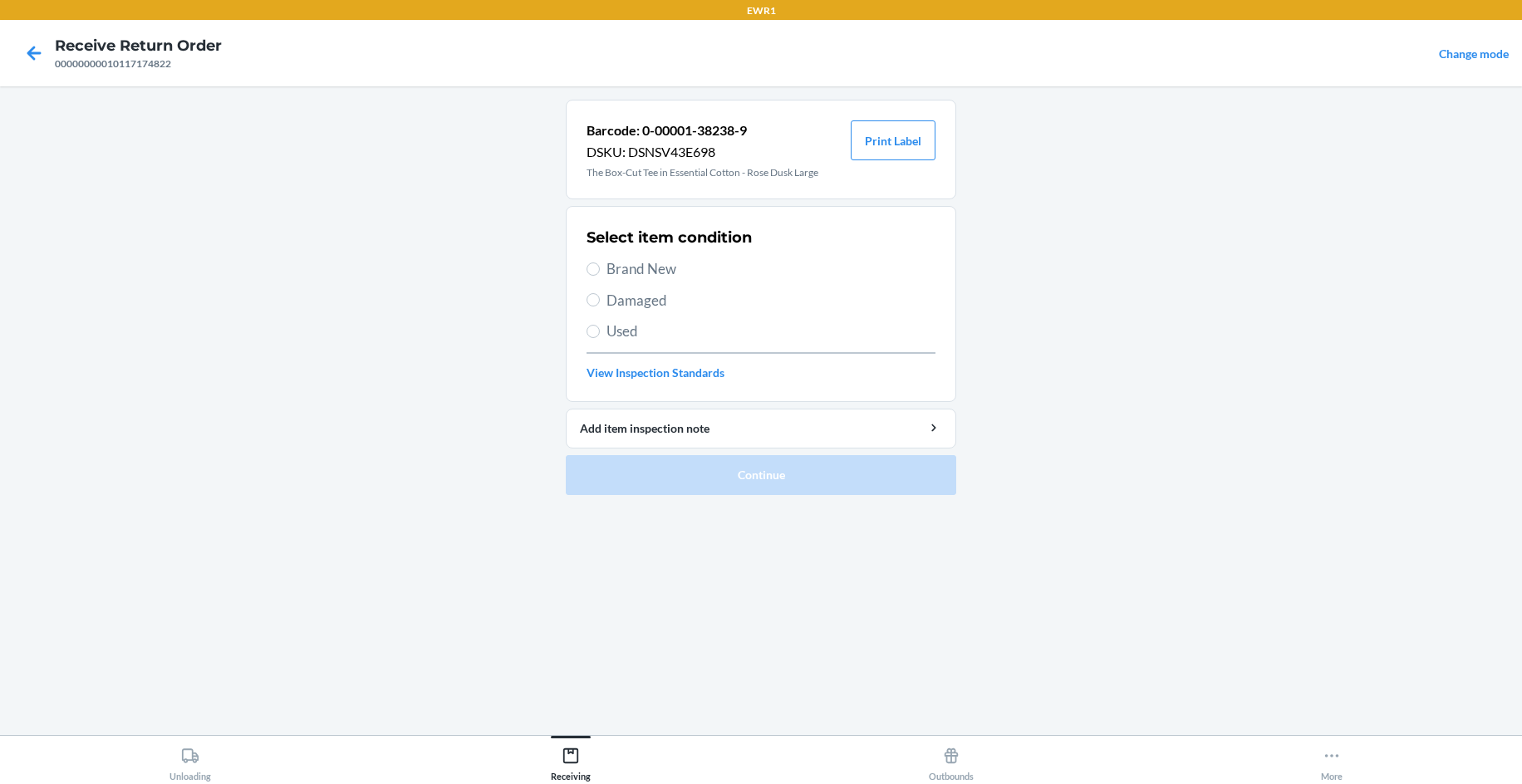
click at [655, 276] on span "Brand New" at bounding box center [771, 269] width 329 height 22
click at [600, 275] on input "Brand New" at bounding box center [593, 270] width 13 height 13
radio input "true"
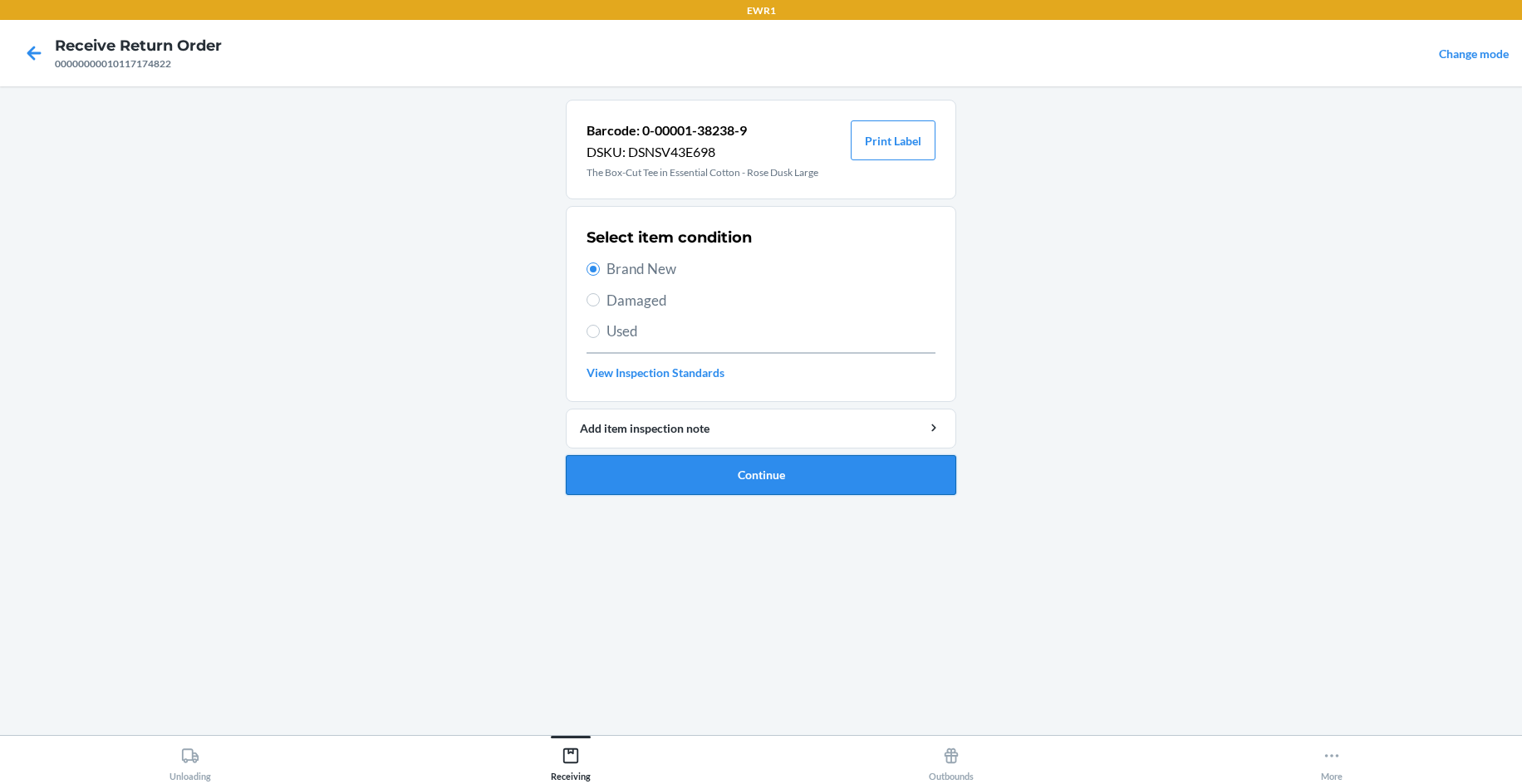
click at [785, 478] on button "Continue" at bounding box center [760, 475] width 391 height 40
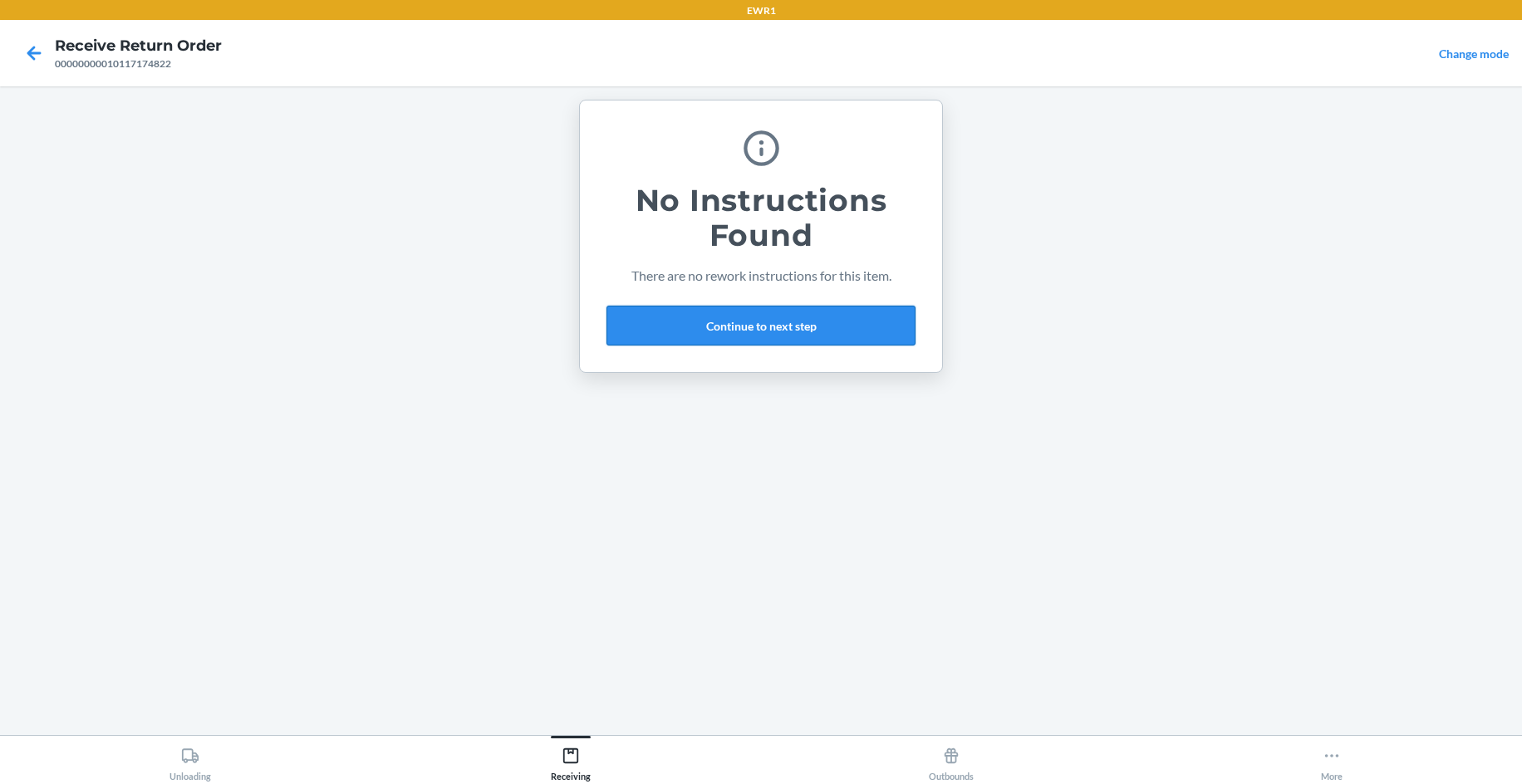
click at [819, 343] on button "Continue to next step" at bounding box center [761, 326] width 309 height 40
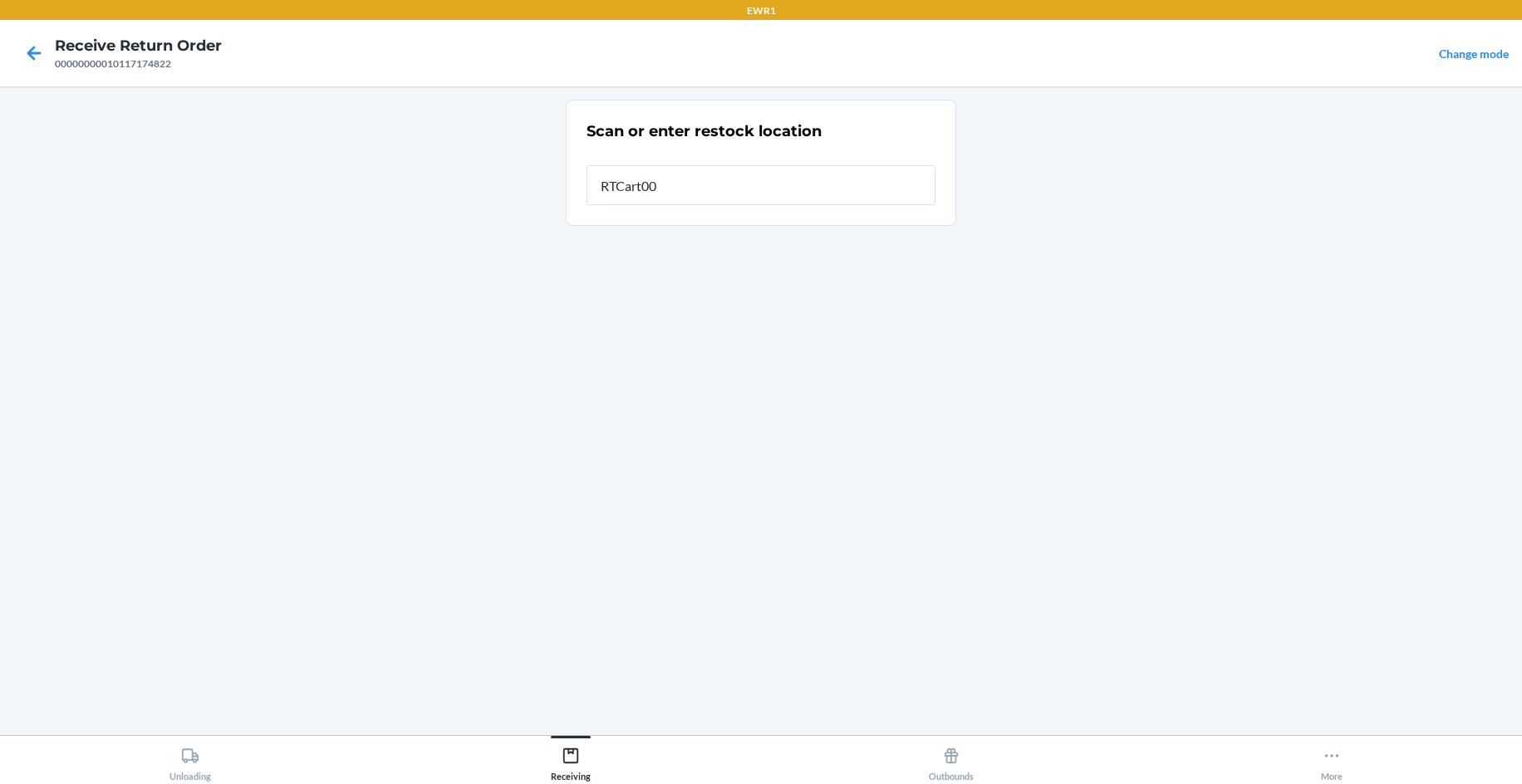
type input "RTCart009"
drag, startPoint x: 819, startPoint y: 343, endPoint x: 905, endPoint y: 381, distance: 94.0
click at [888, 374] on div "Scan or enter restock location Restock location RTCart009" at bounding box center [760, 411] width 391 height 622
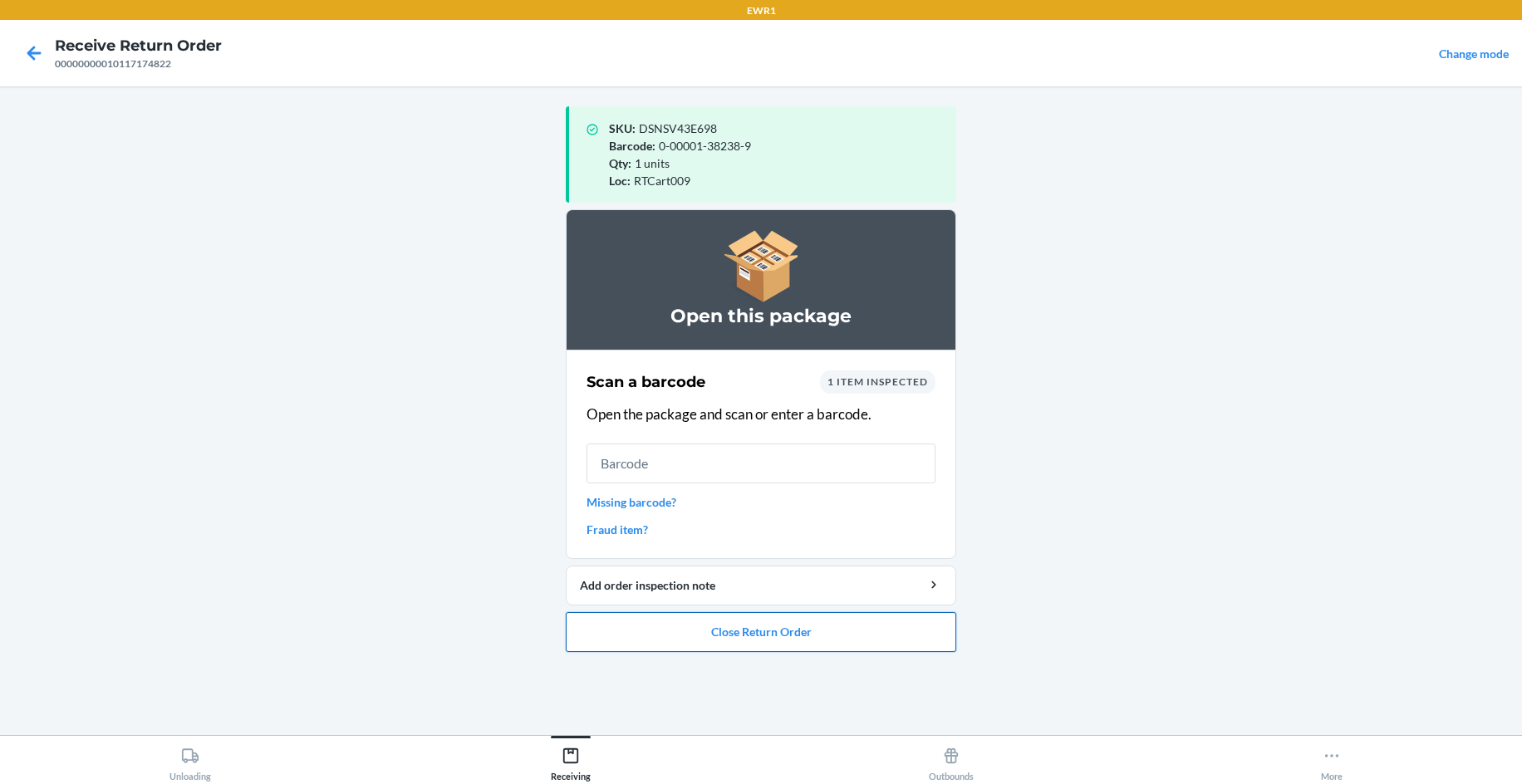
drag, startPoint x: 918, startPoint y: 637, endPoint x: 943, endPoint y: 642, distance: 25.5
click at [943, 642] on button "Close Return Order" at bounding box center [760, 632] width 391 height 40
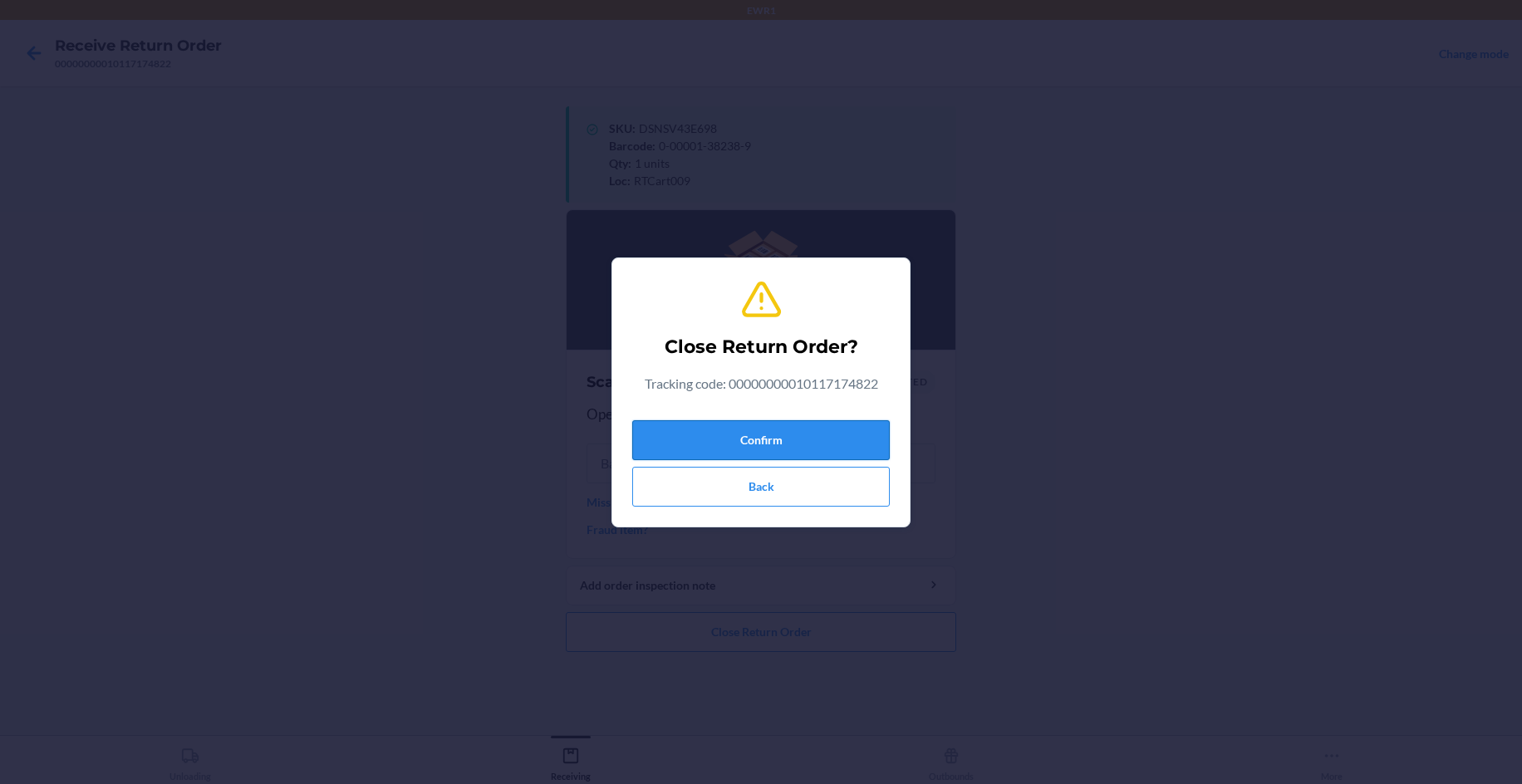
click at [860, 423] on button "Confirm" at bounding box center [761, 440] width 257 height 40
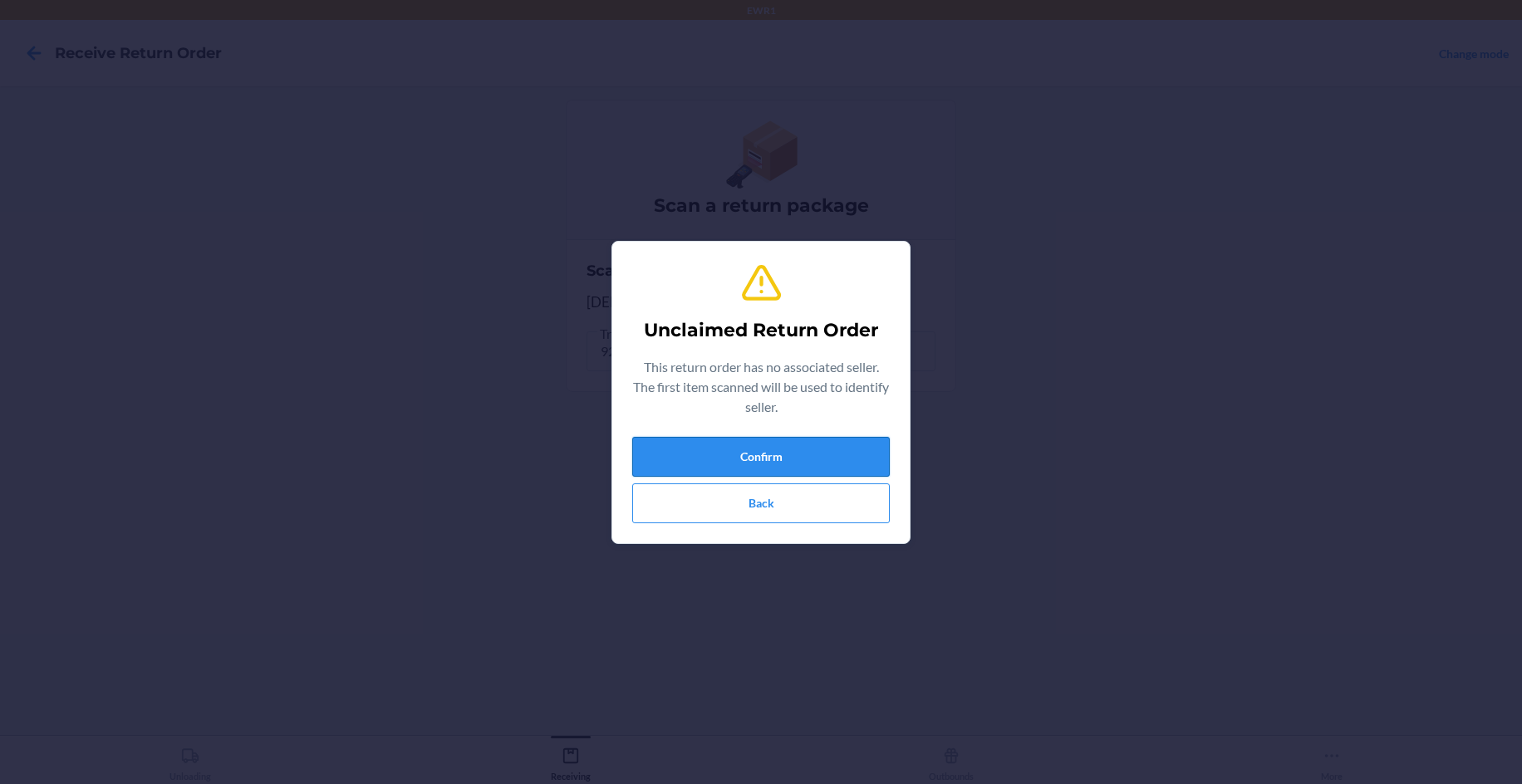
click at [830, 451] on button "Confirm" at bounding box center [761, 457] width 257 height 40
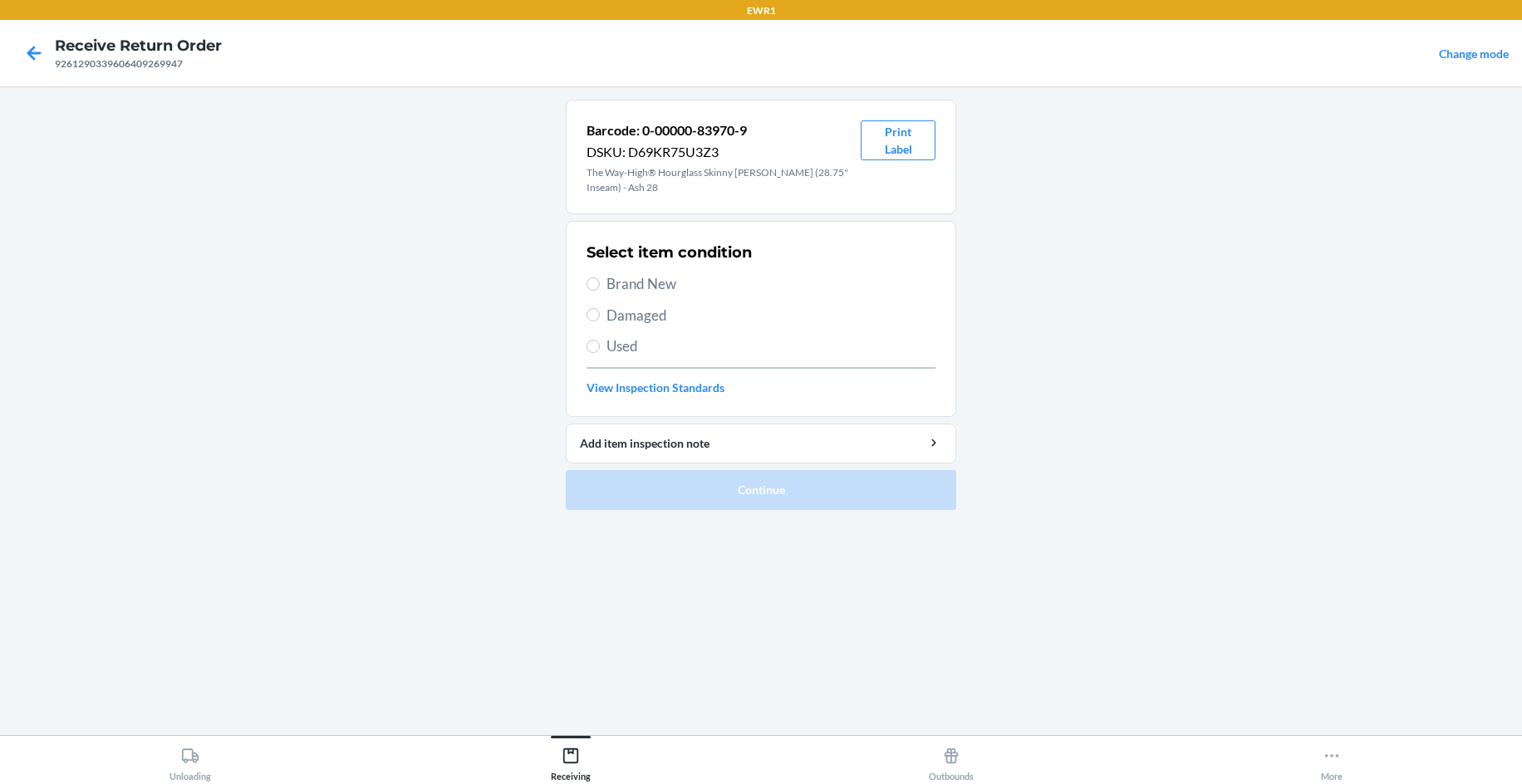
click at [1521, 105] on html "EWR1 Receive Return Order 9261290339606409269947 Change mode Barcode: 0-00000-8…" at bounding box center [761, 392] width 1522 height 784
click at [892, 139] on button "Print Label" at bounding box center [898, 141] width 75 height 40
click at [639, 287] on span "Brand New" at bounding box center [771, 284] width 329 height 22
click at [600, 287] on input "Brand New" at bounding box center [593, 284] width 13 height 13
radio input "true"
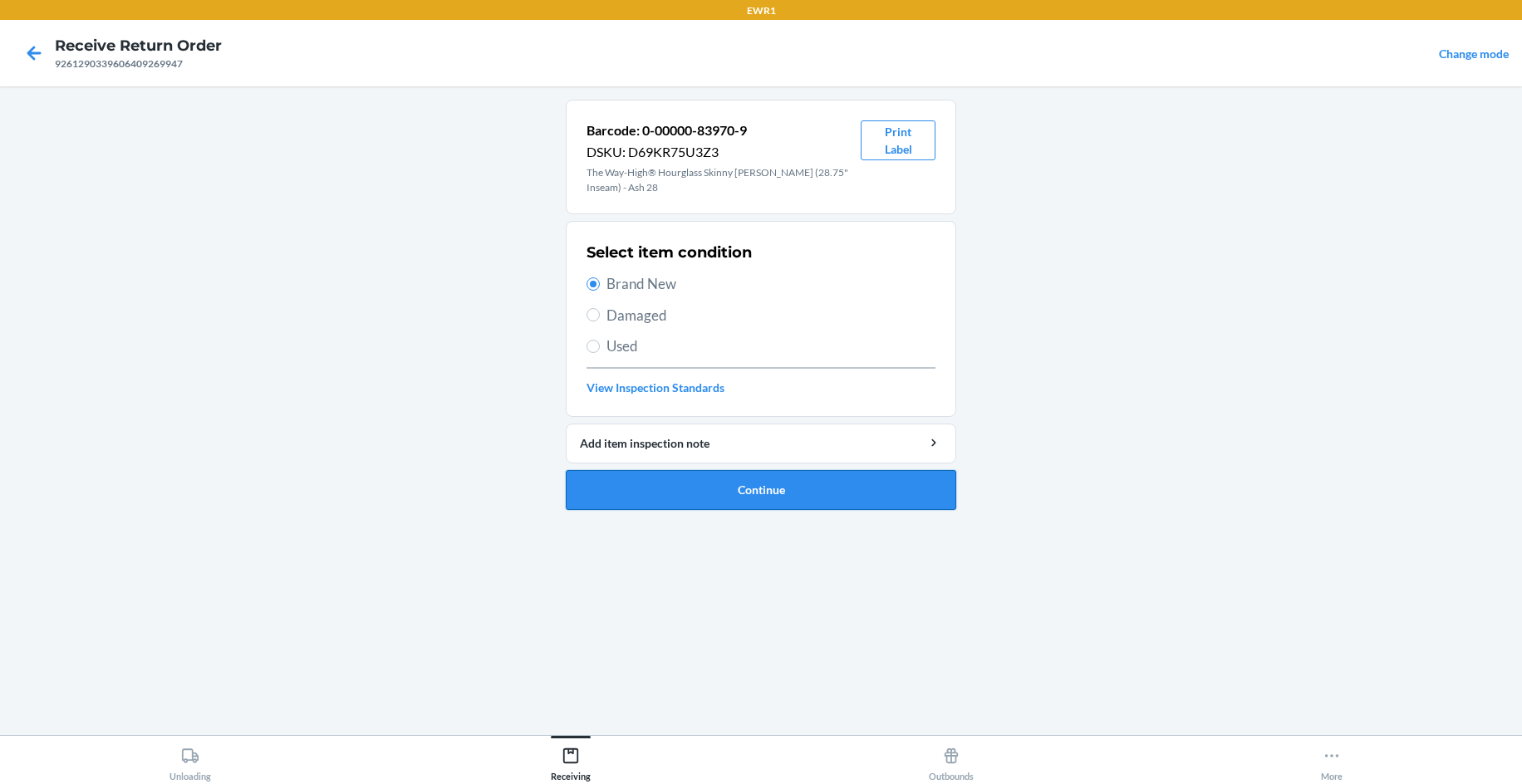
drag, startPoint x: 758, startPoint y: 518, endPoint x: 759, endPoint y: 491, distance: 27.0
click at [758, 509] on ol "Barcode: 0-00000-83970-9 DSKU: D69KR75U3Z3 The Way-High® Hourglass Skinny [PERS…" at bounding box center [760, 311] width 391 height 423
click at [760, 494] on button "Continue" at bounding box center [760, 490] width 391 height 40
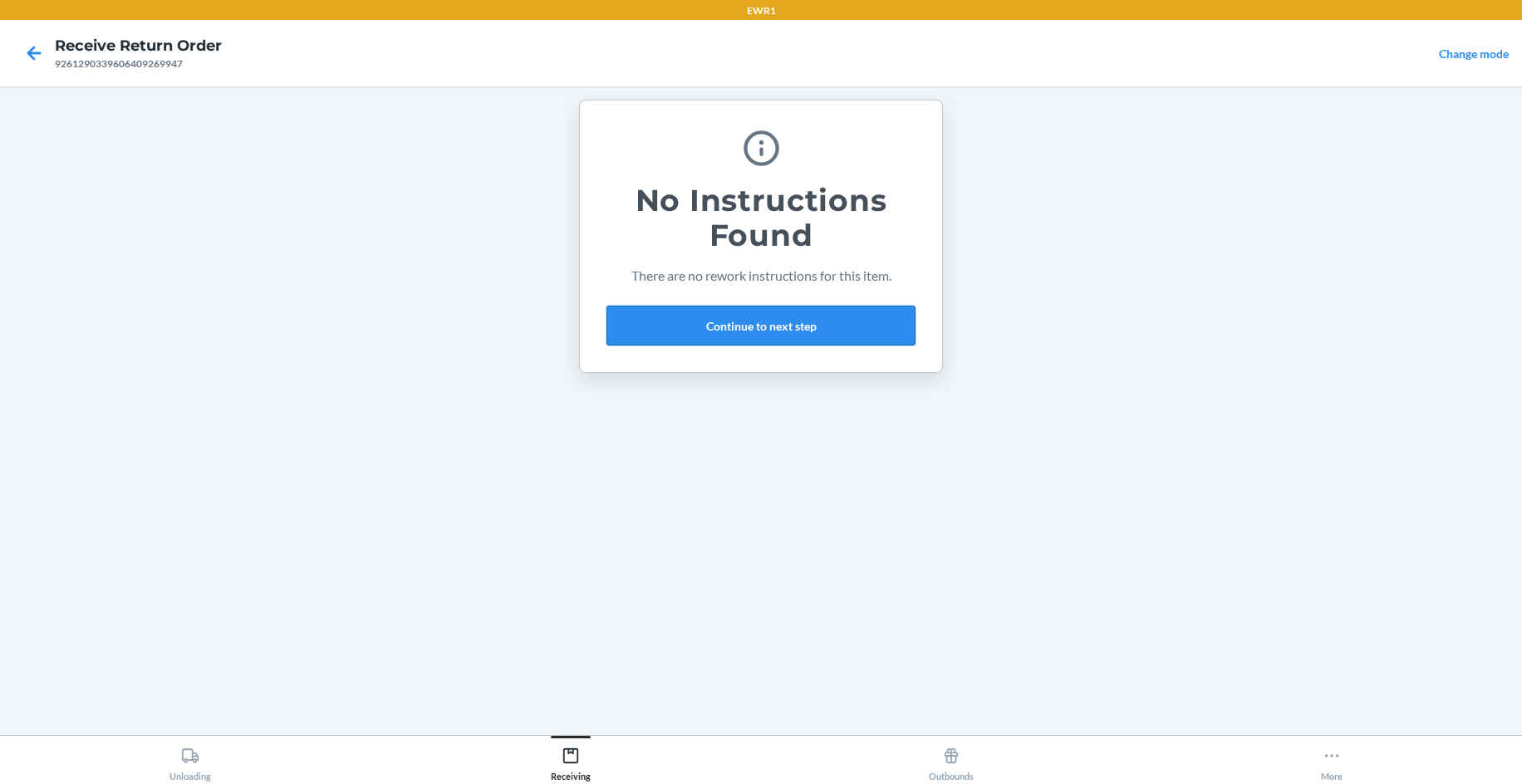
click at [658, 317] on button "Continue to next step" at bounding box center [761, 326] width 309 height 40
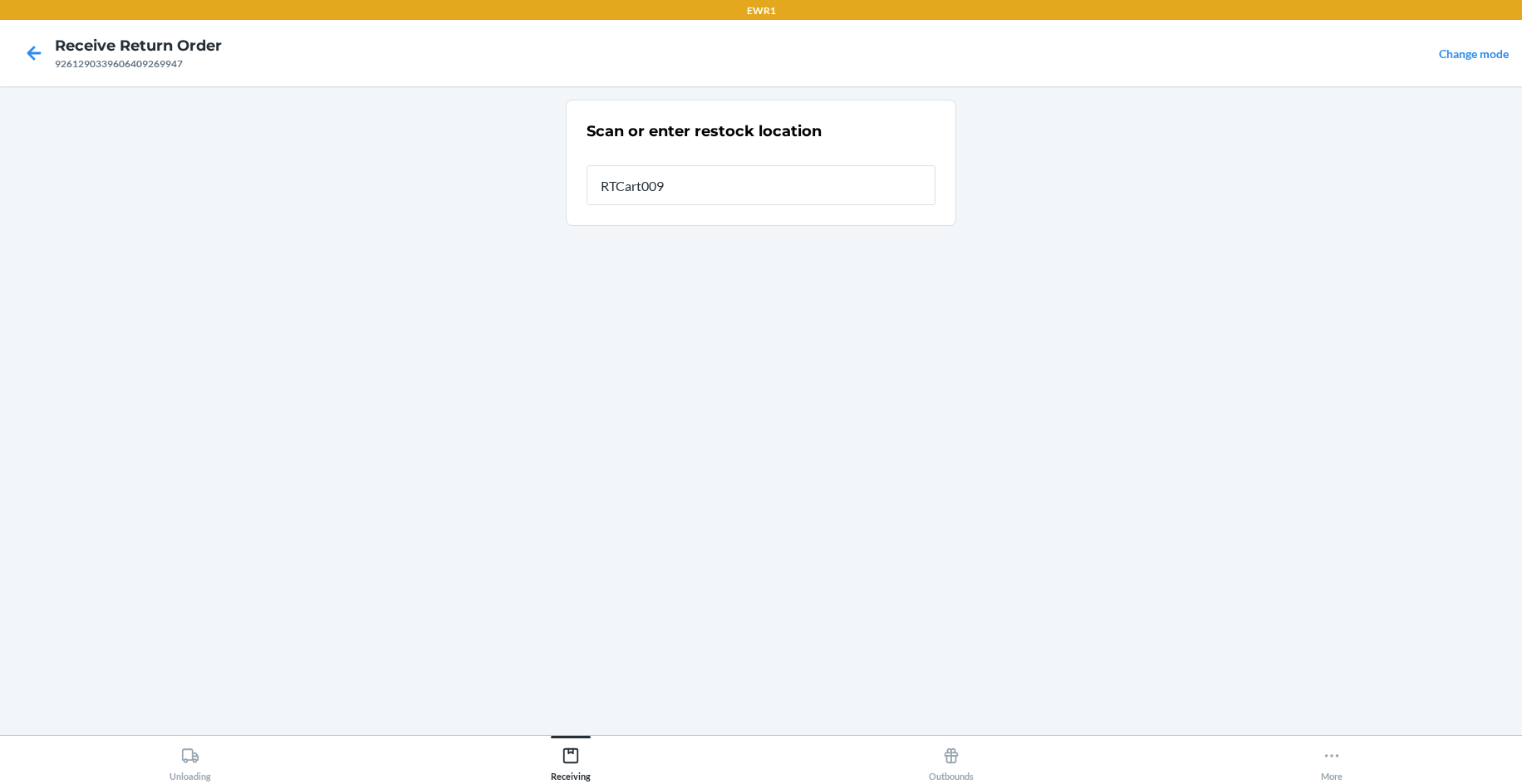
type input "RTCart009"
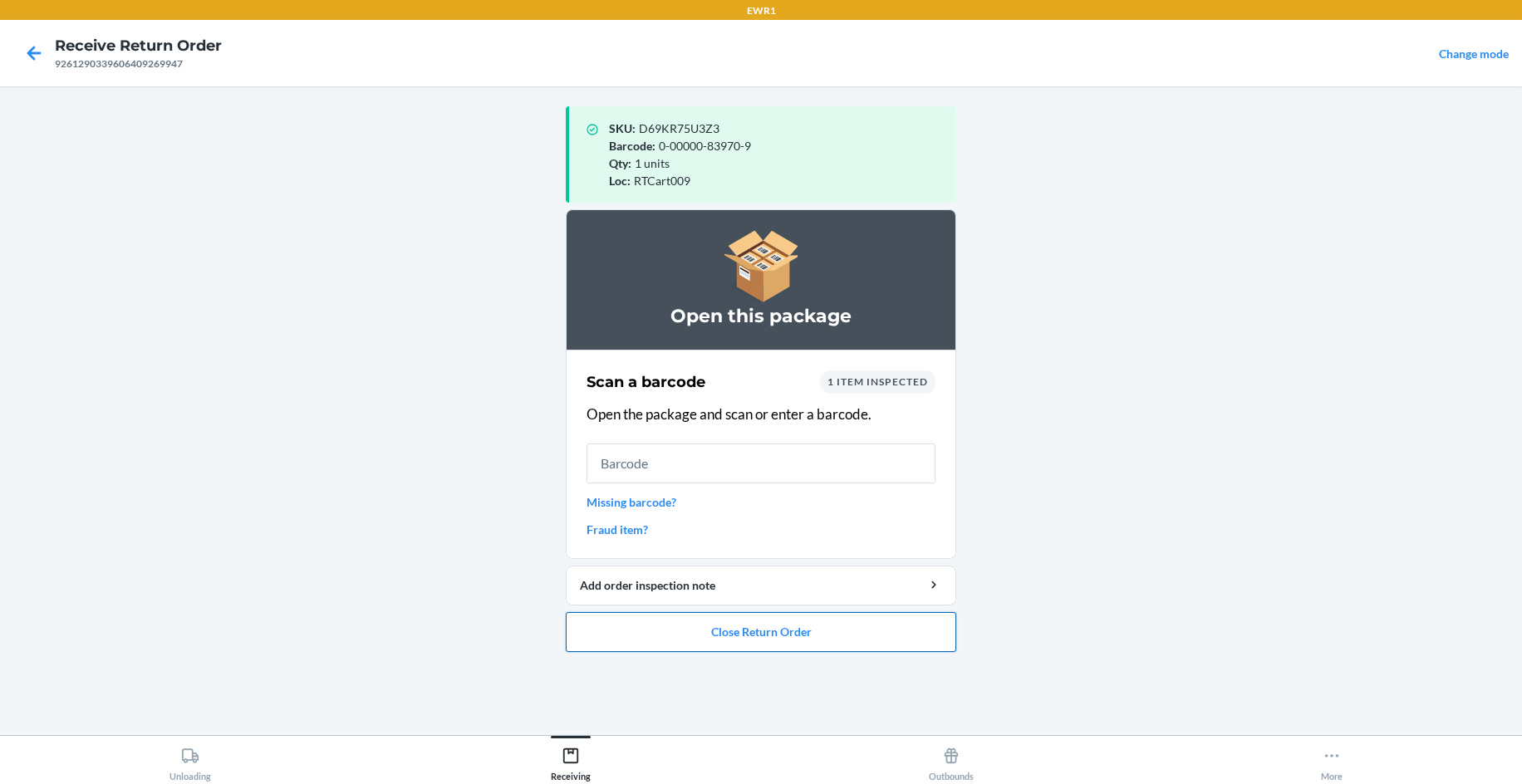
click at [774, 639] on button "Close Return Order" at bounding box center [760, 632] width 391 height 40
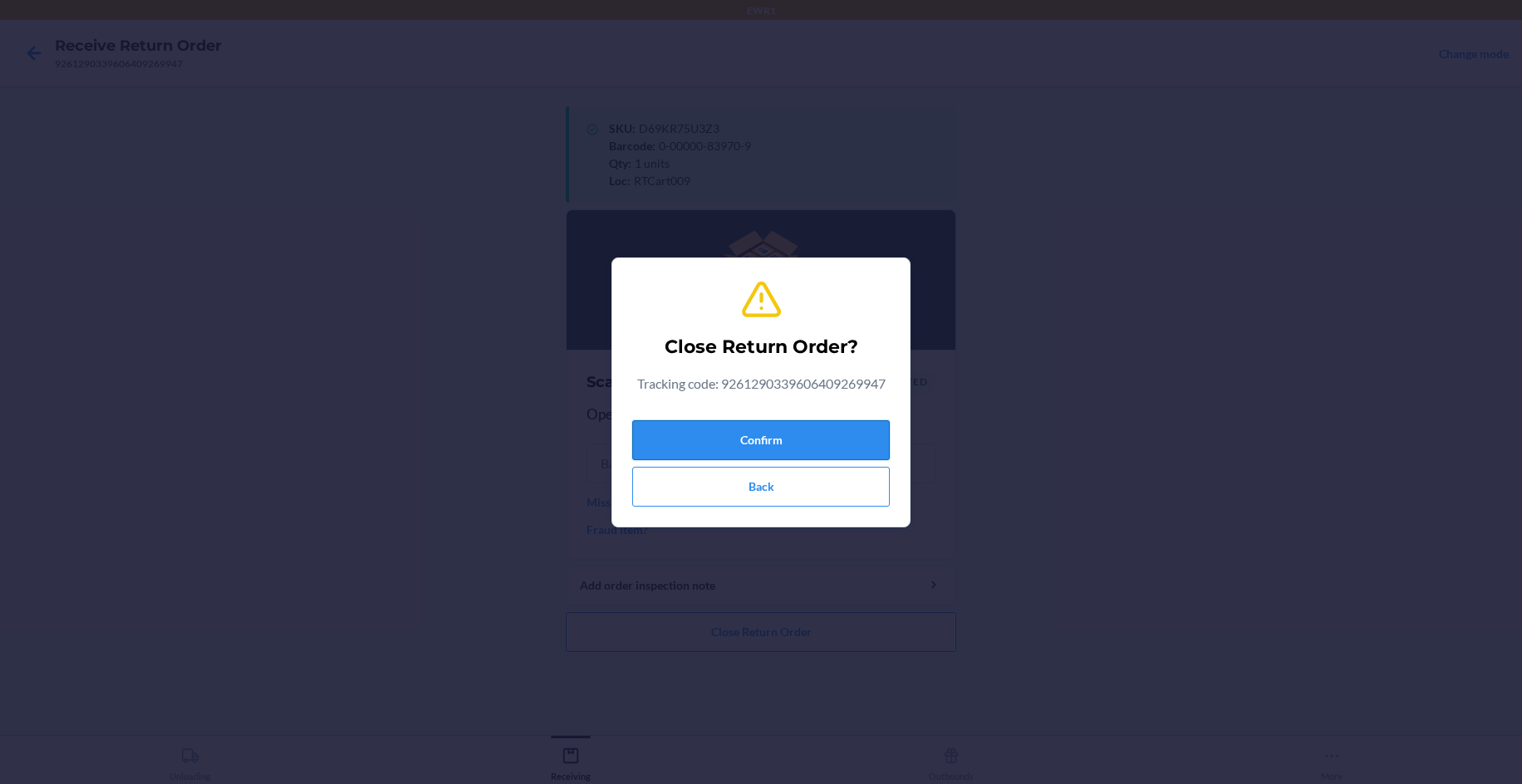
click at [764, 436] on button "Confirm" at bounding box center [761, 440] width 257 height 40
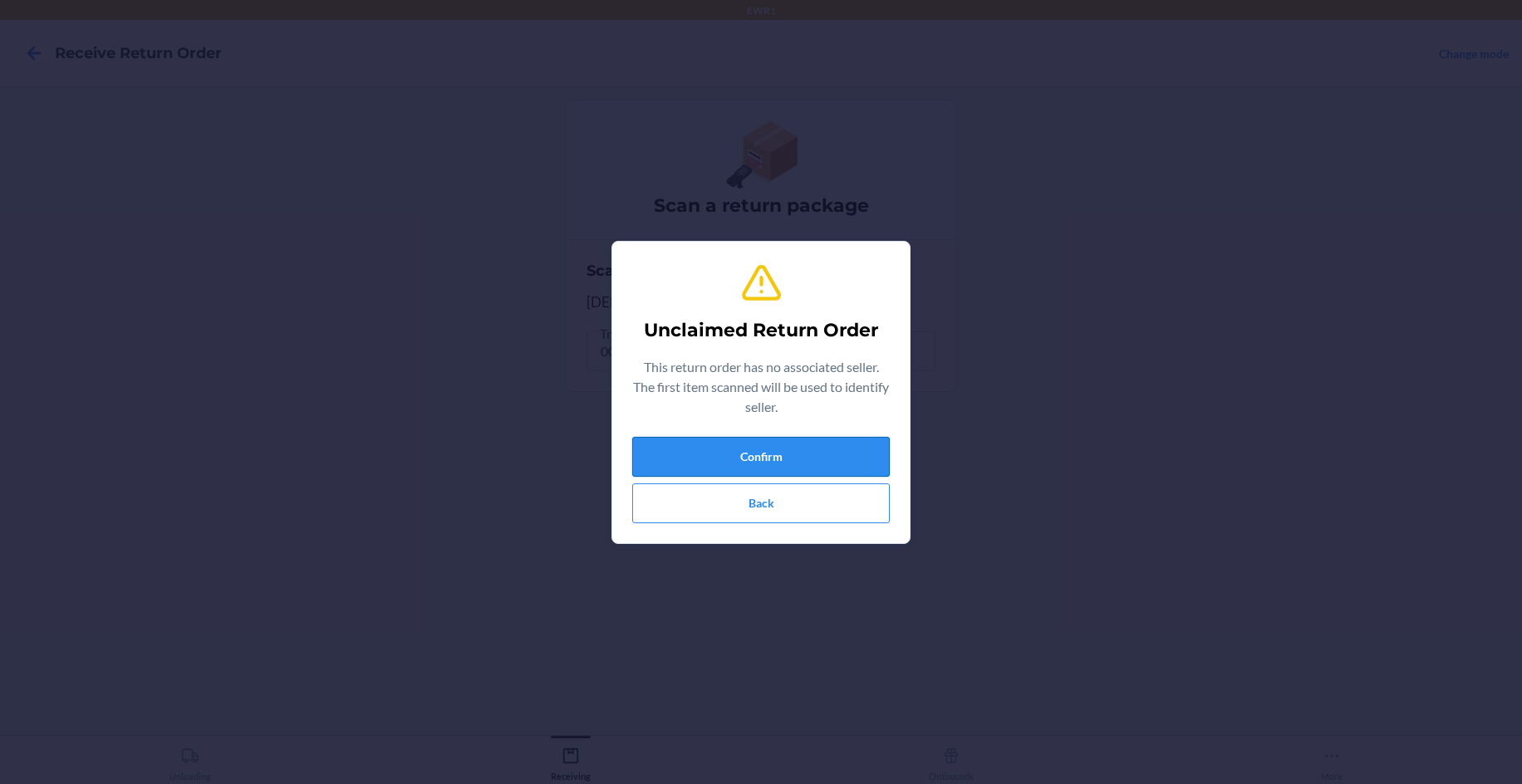
click at [795, 446] on button "Confirm" at bounding box center [761, 457] width 257 height 40
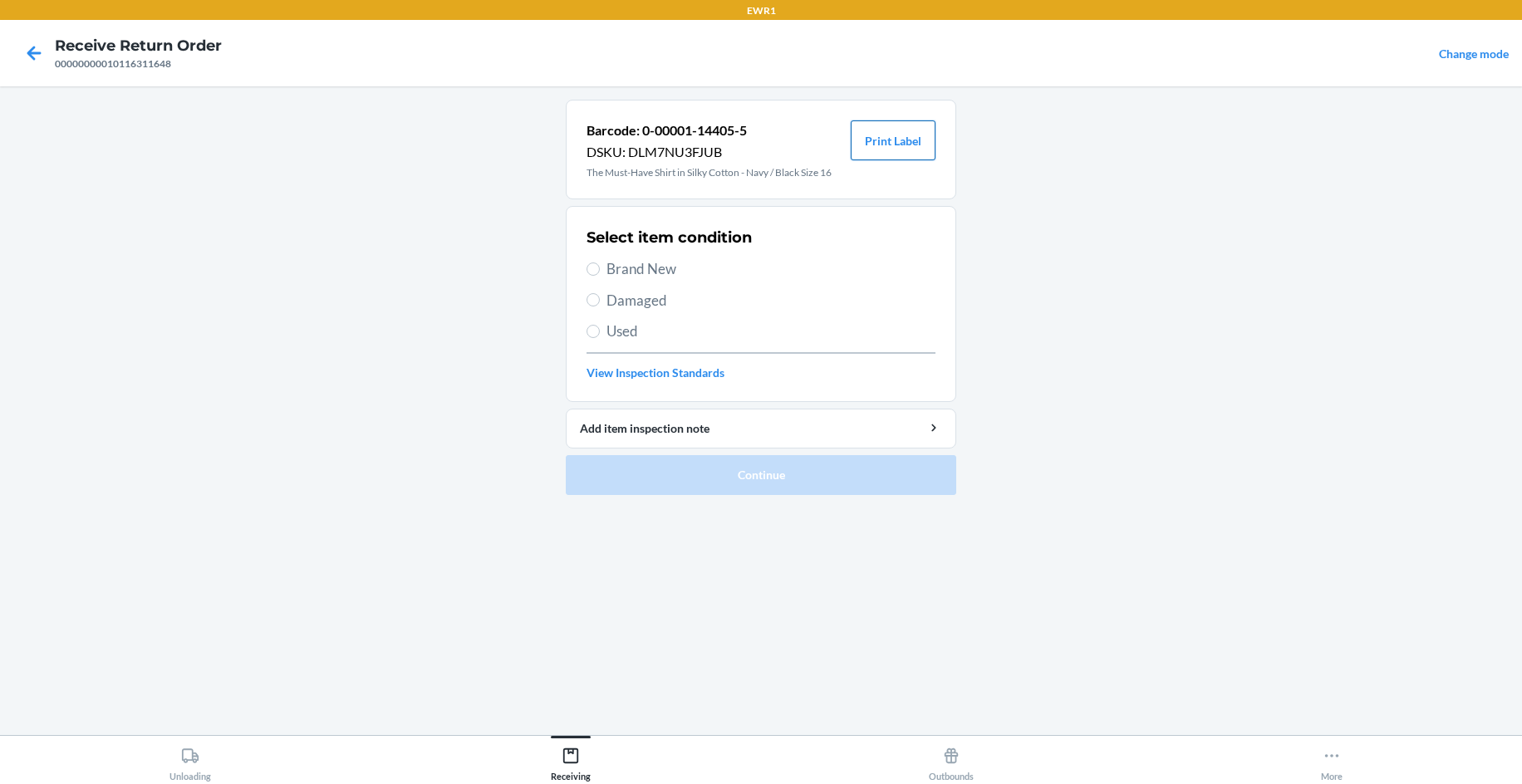
click at [874, 136] on button "Print Label" at bounding box center [892, 141] width 84 height 40
click at [632, 269] on span "Brand New" at bounding box center [771, 269] width 329 height 22
click at [600, 269] on input "Brand New" at bounding box center [593, 270] width 13 height 13
radio input "true"
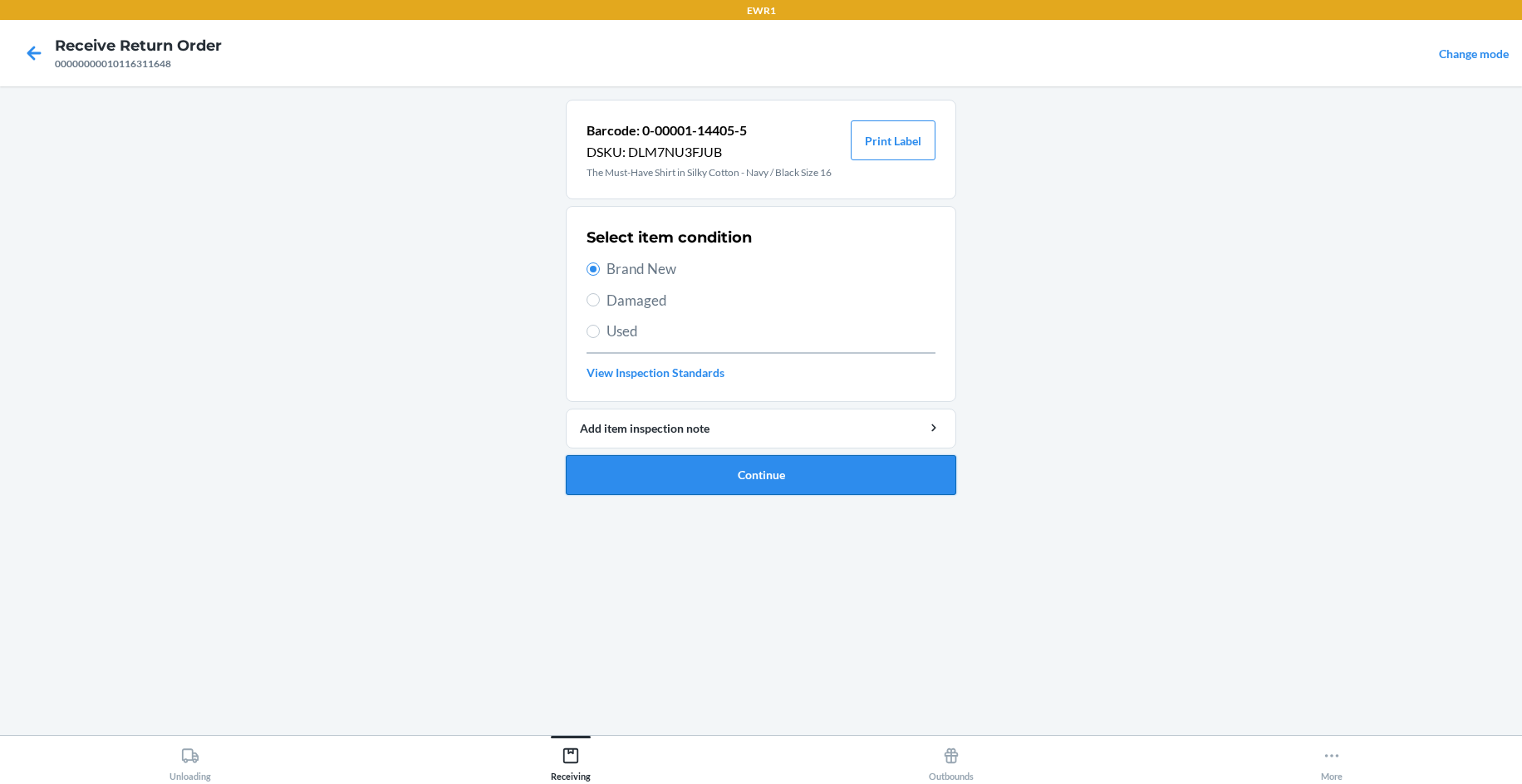
click at [806, 483] on button "Continue" at bounding box center [760, 475] width 391 height 40
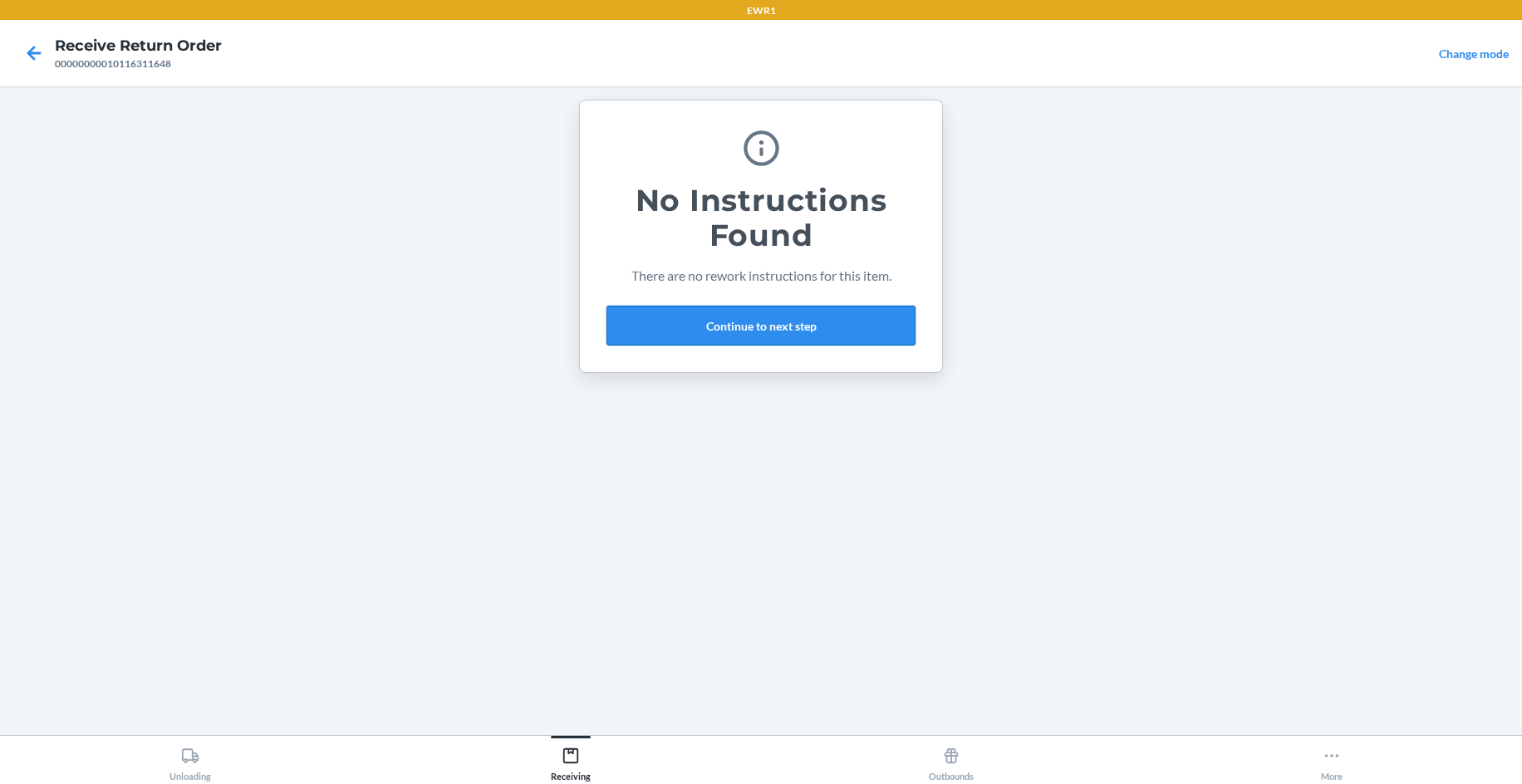
click at [767, 337] on button "Continue to next step" at bounding box center [761, 326] width 309 height 40
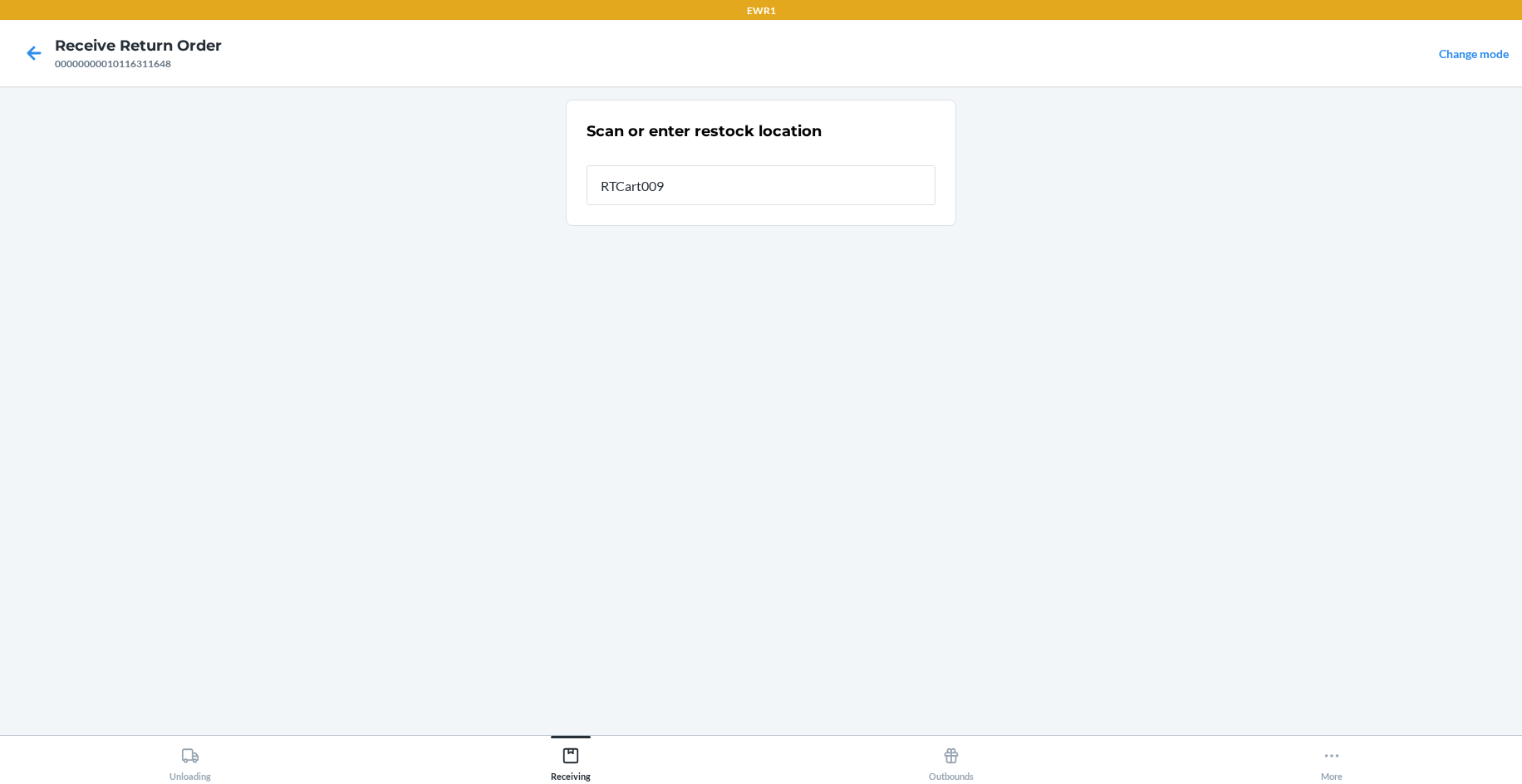
type input "RTCart009"
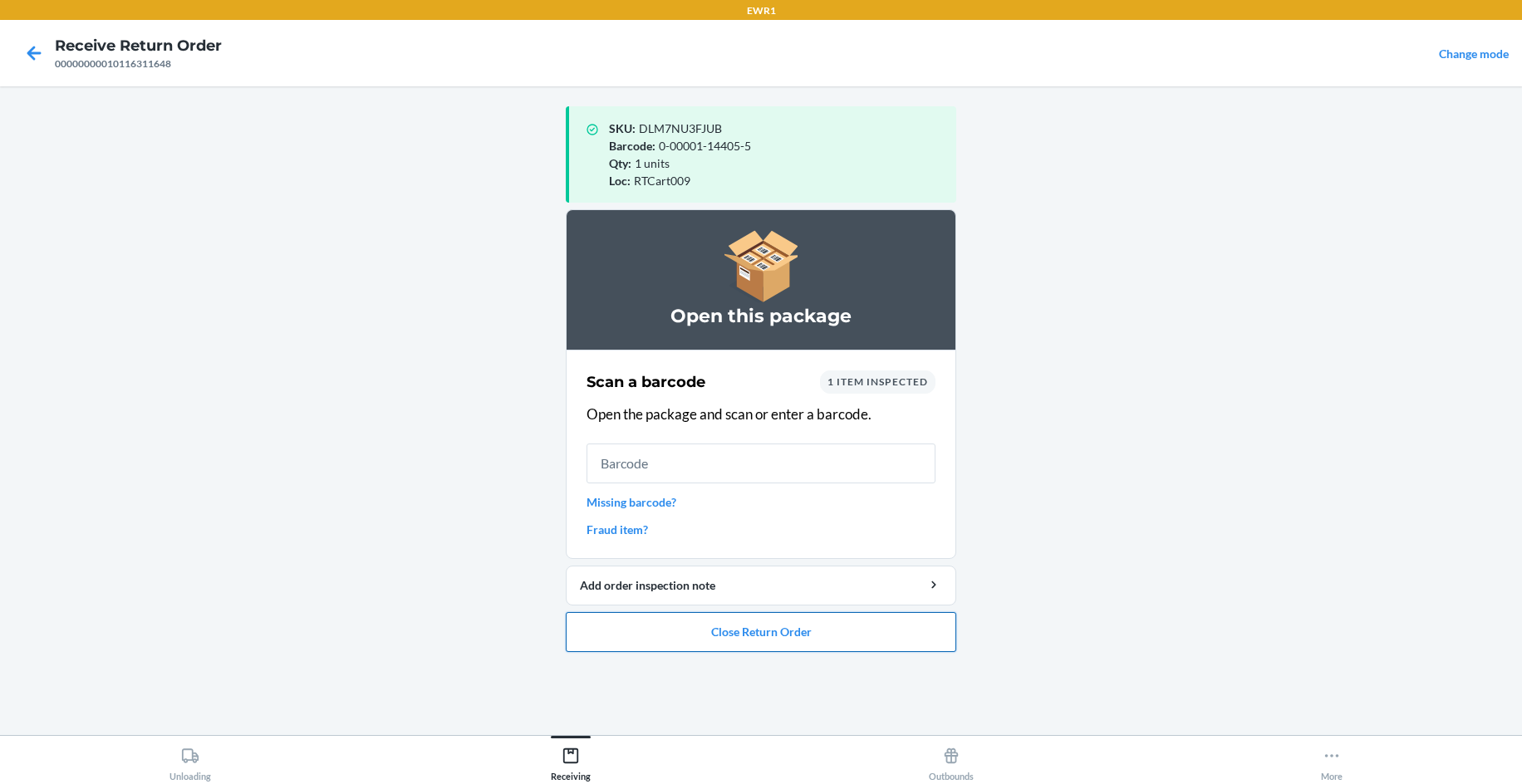
click at [826, 639] on button "Close Return Order" at bounding box center [760, 632] width 391 height 40
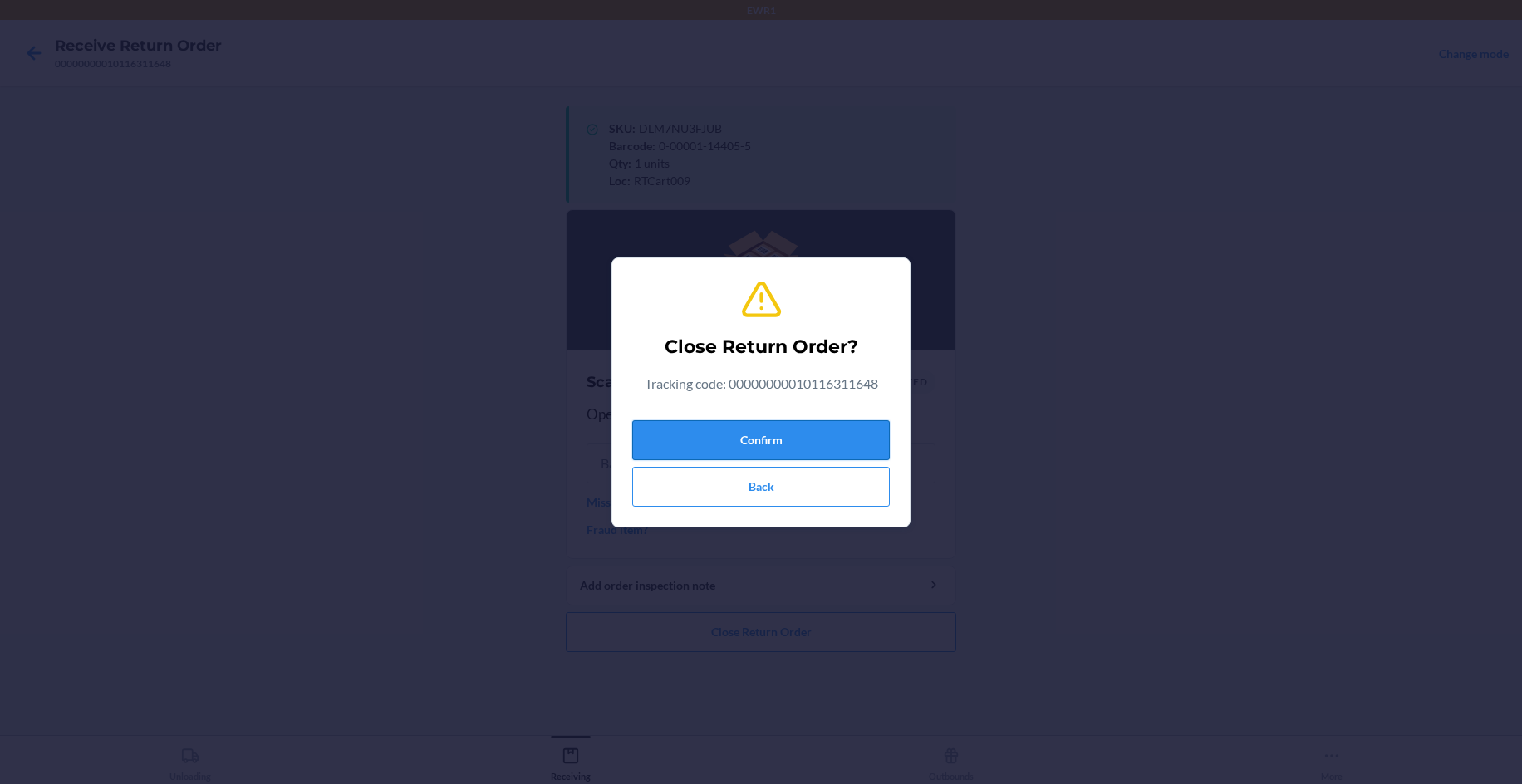
click at [768, 428] on button "Confirm" at bounding box center [761, 440] width 257 height 40
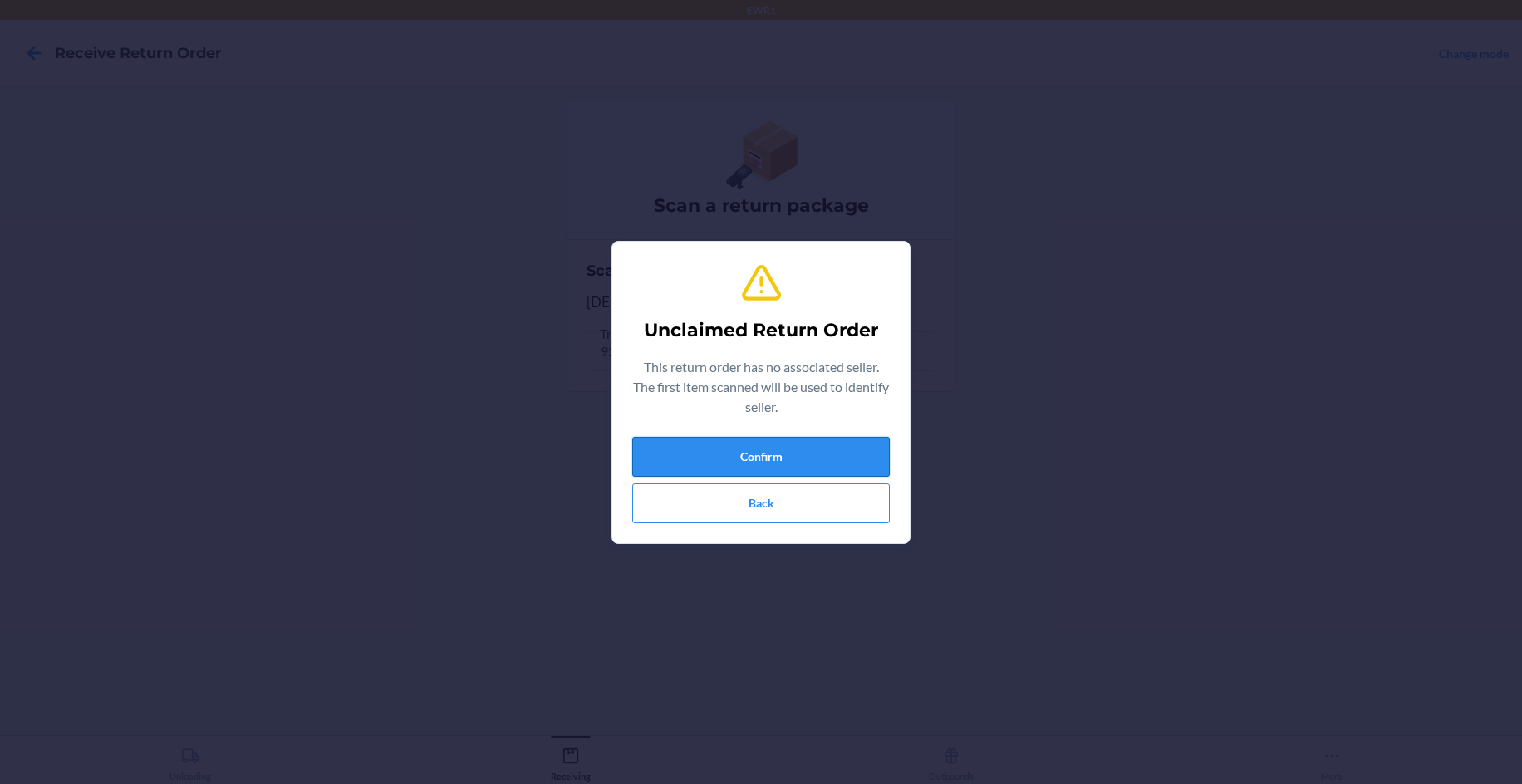
click at [815, 464] on button "Confirm" at bounding box center [761, 457] width 257 height 40
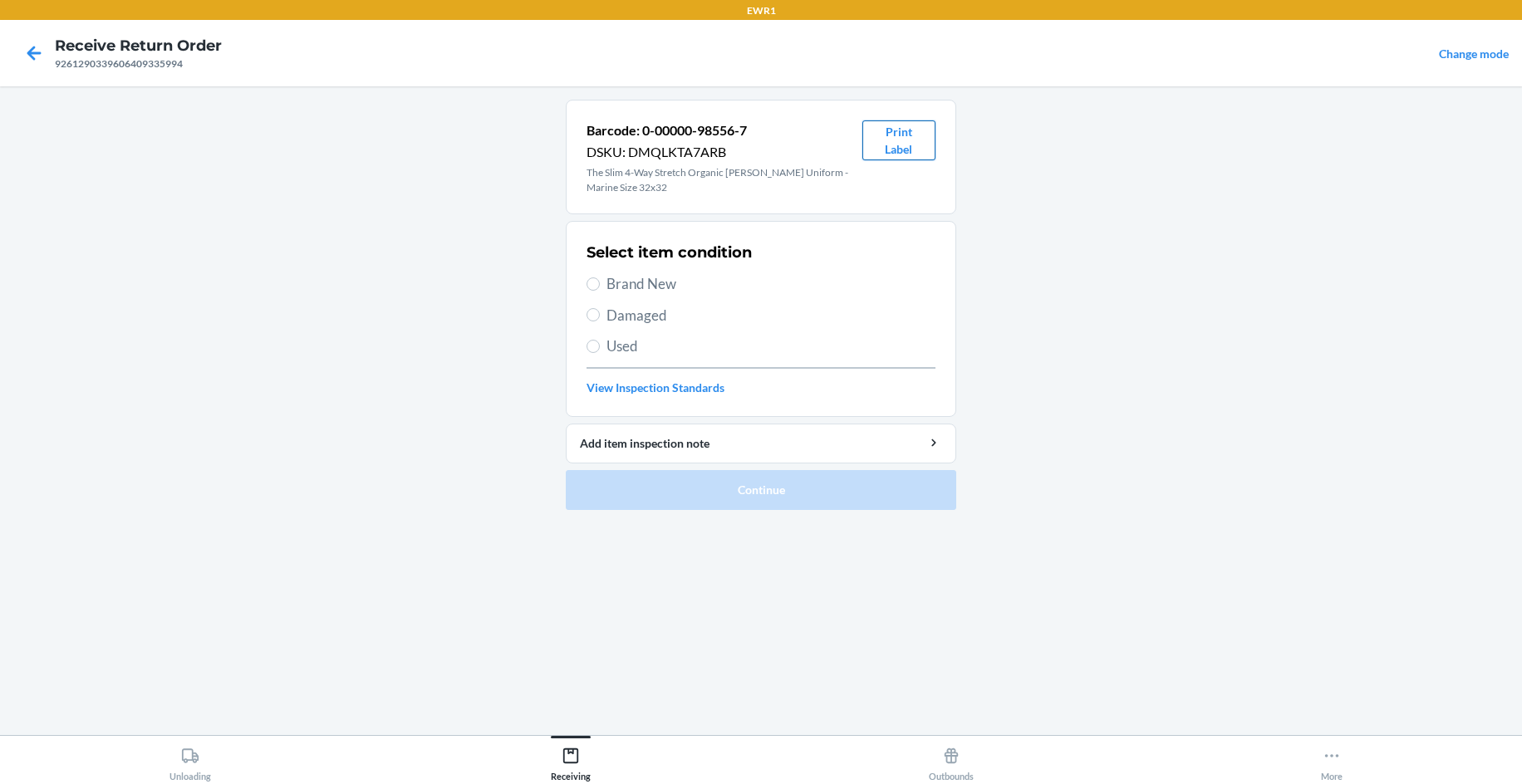
click at [892, 140] on button "Print Label" at bounding box center [898, 141] width 73 height 40
click at [611, 281] on span "Brand New" at bounding box center [771, 284] width 329 height 22
click at [600, 281] on input "Brand New" at bounding box center [593, 284] width 13 height 13
radio input "true"
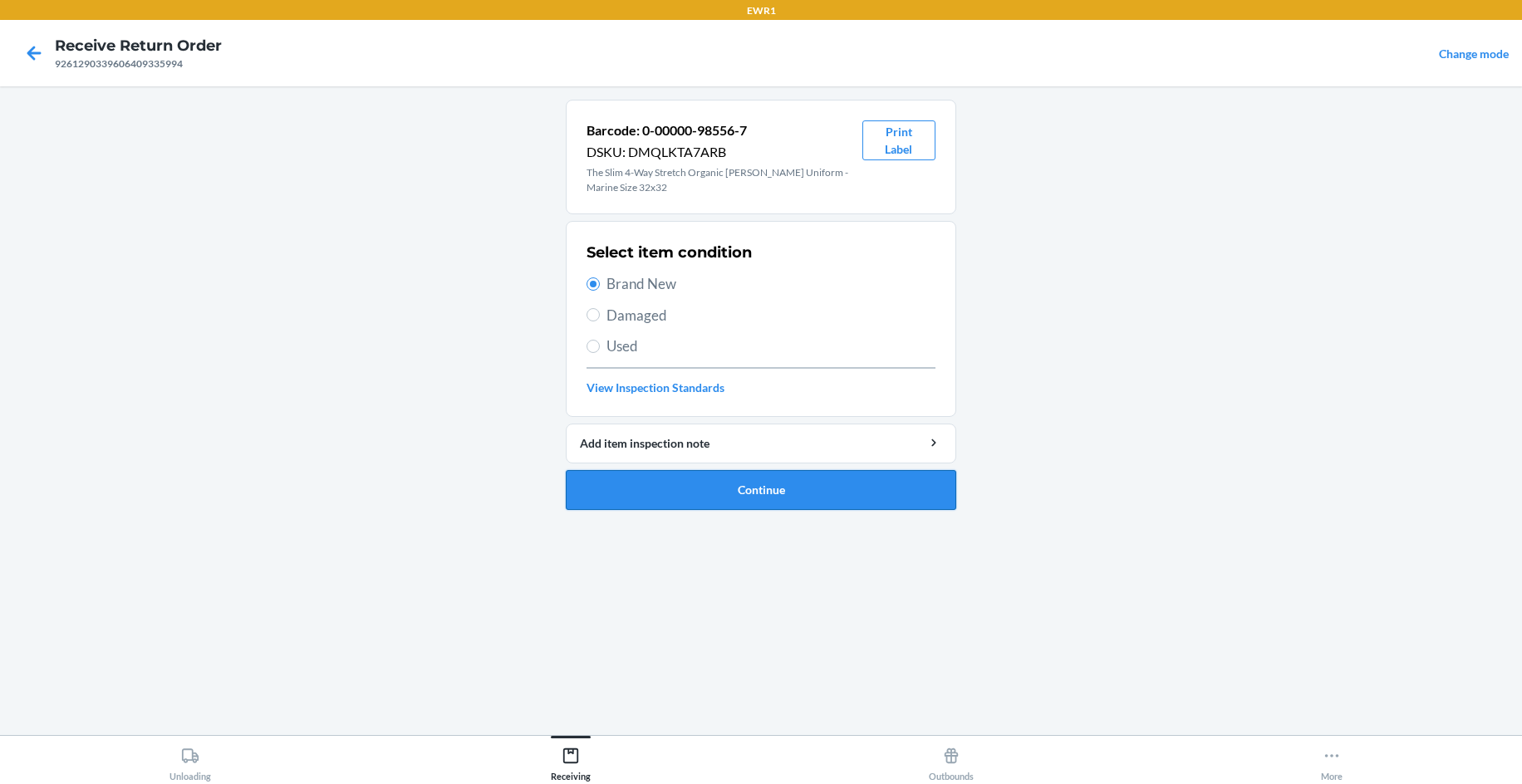
click at [802, 487] on button "Continue" at bounding box center [760, 490] width 391 height 40
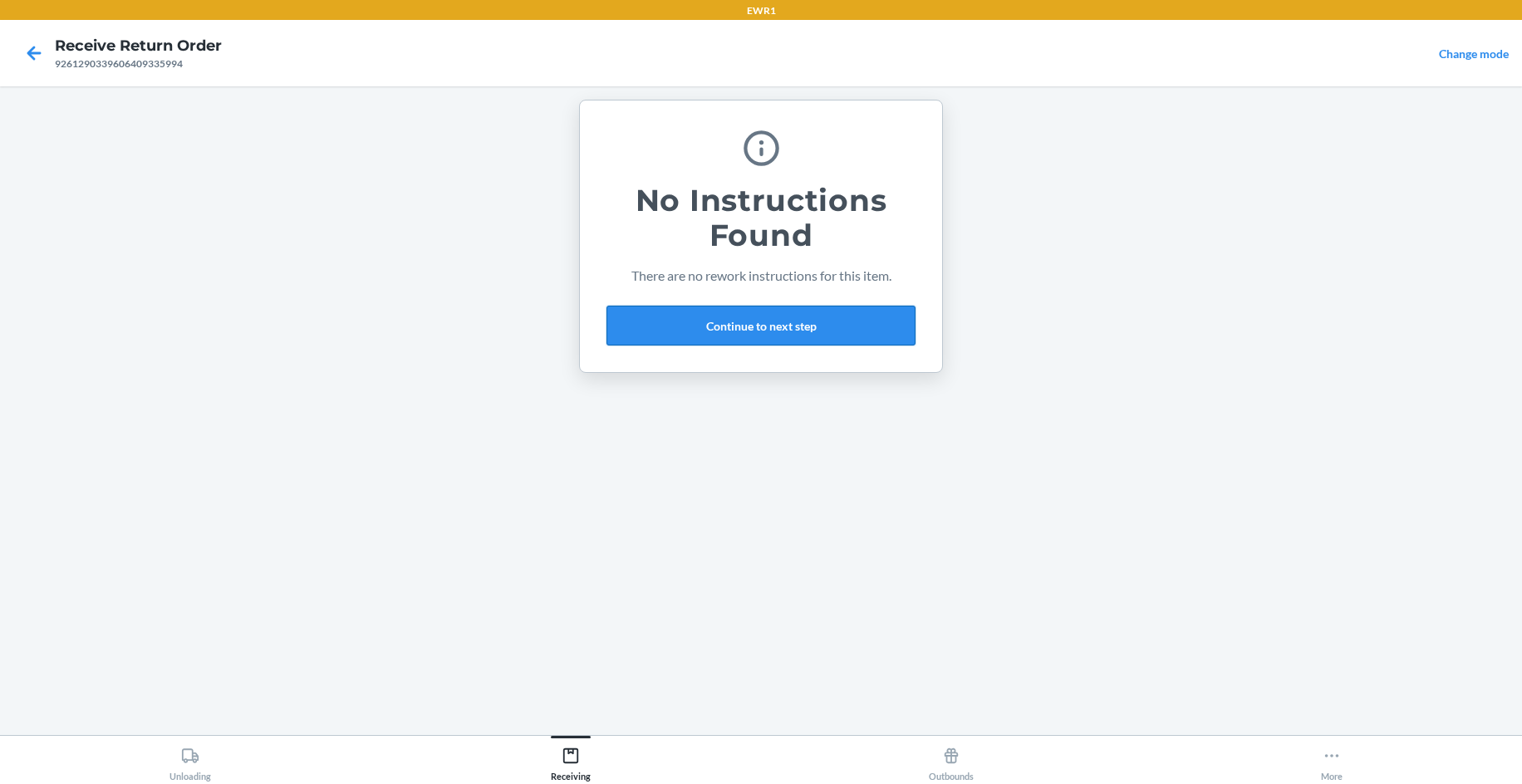
click at [801, 339] on button "Continue to next step" at bounding box center [761, 326] width 309 height 40
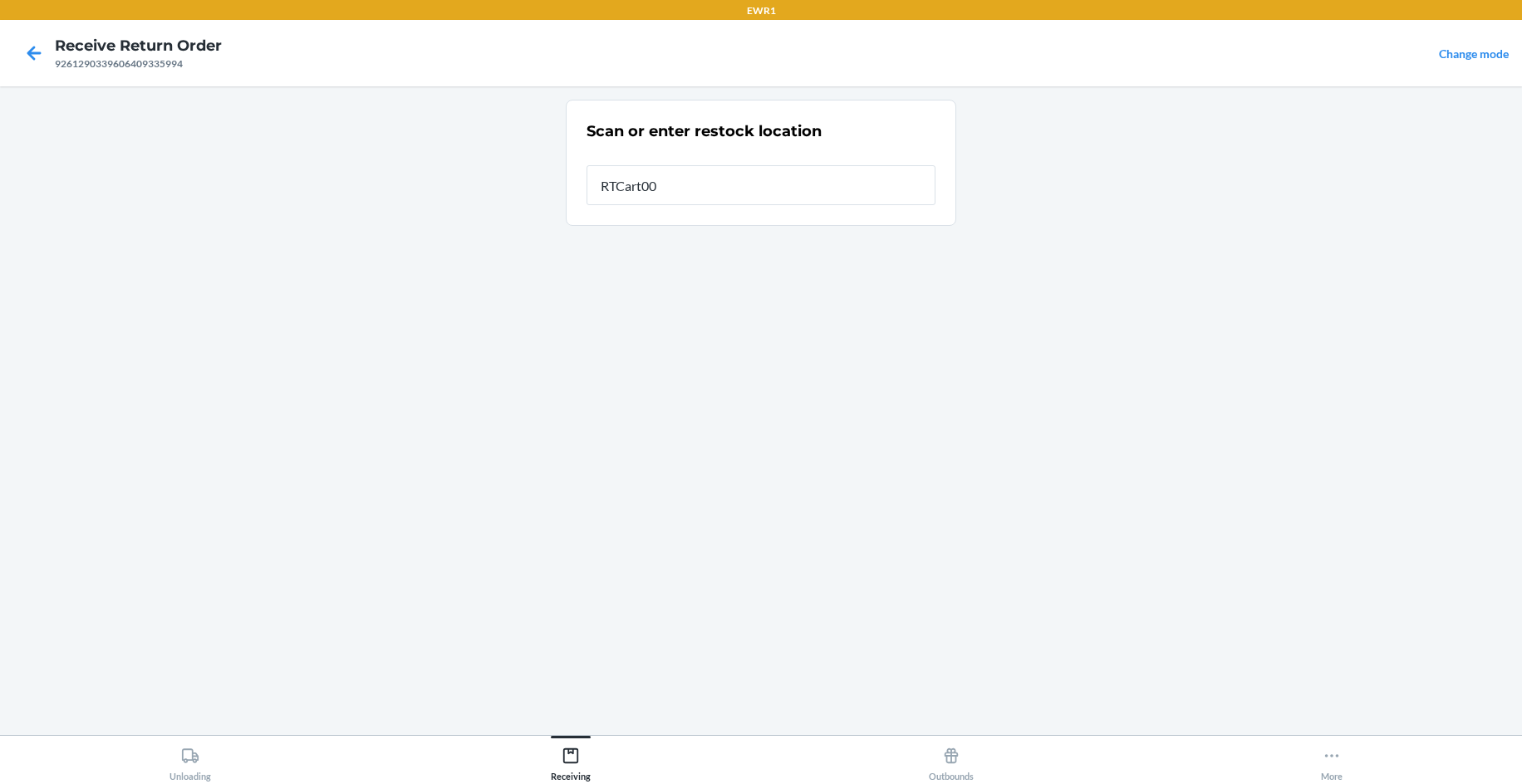
type input "RTCart009"
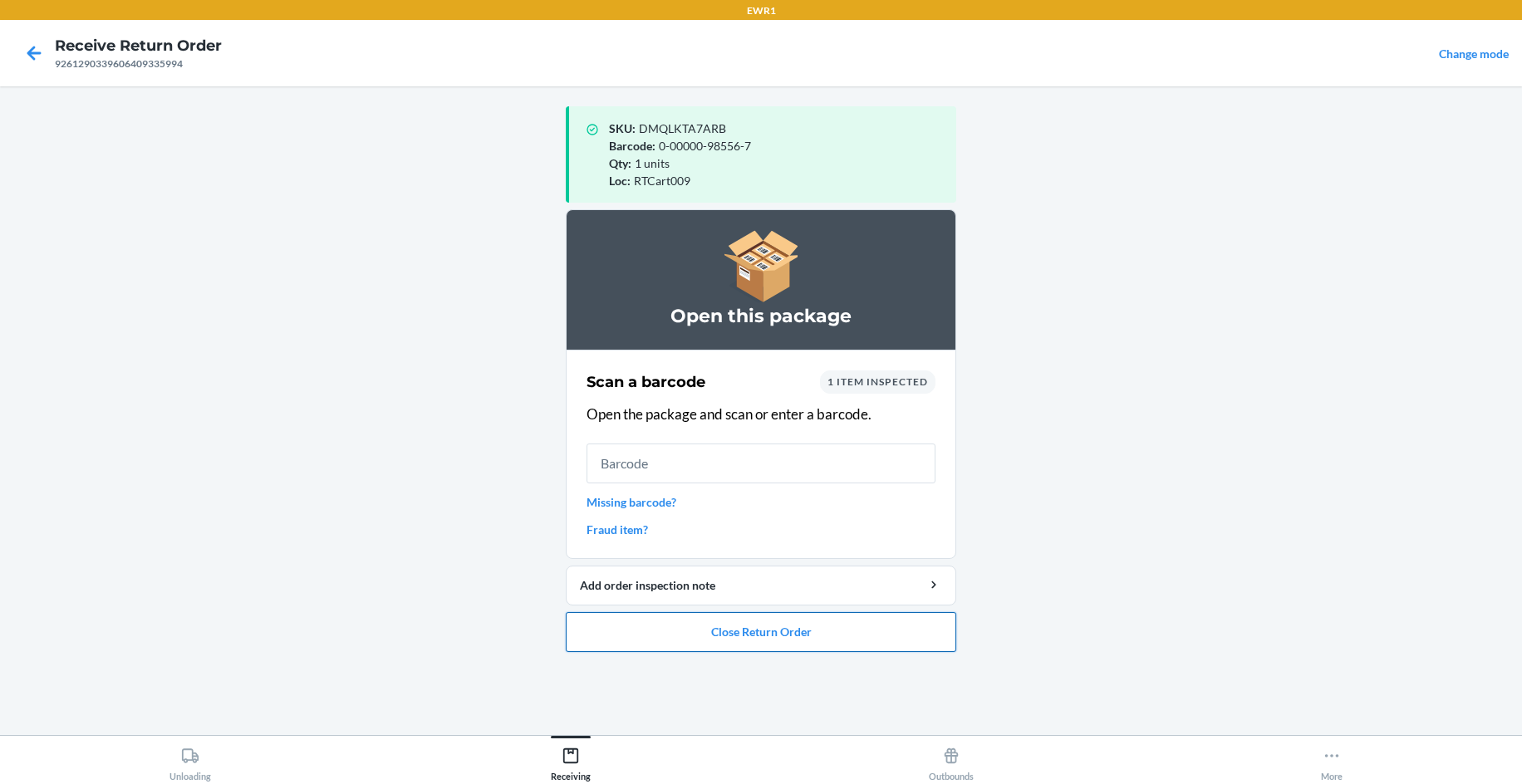
click at [773, 636] on button "Close Return Order" at bounding box center [760, 632] width 391 height 40
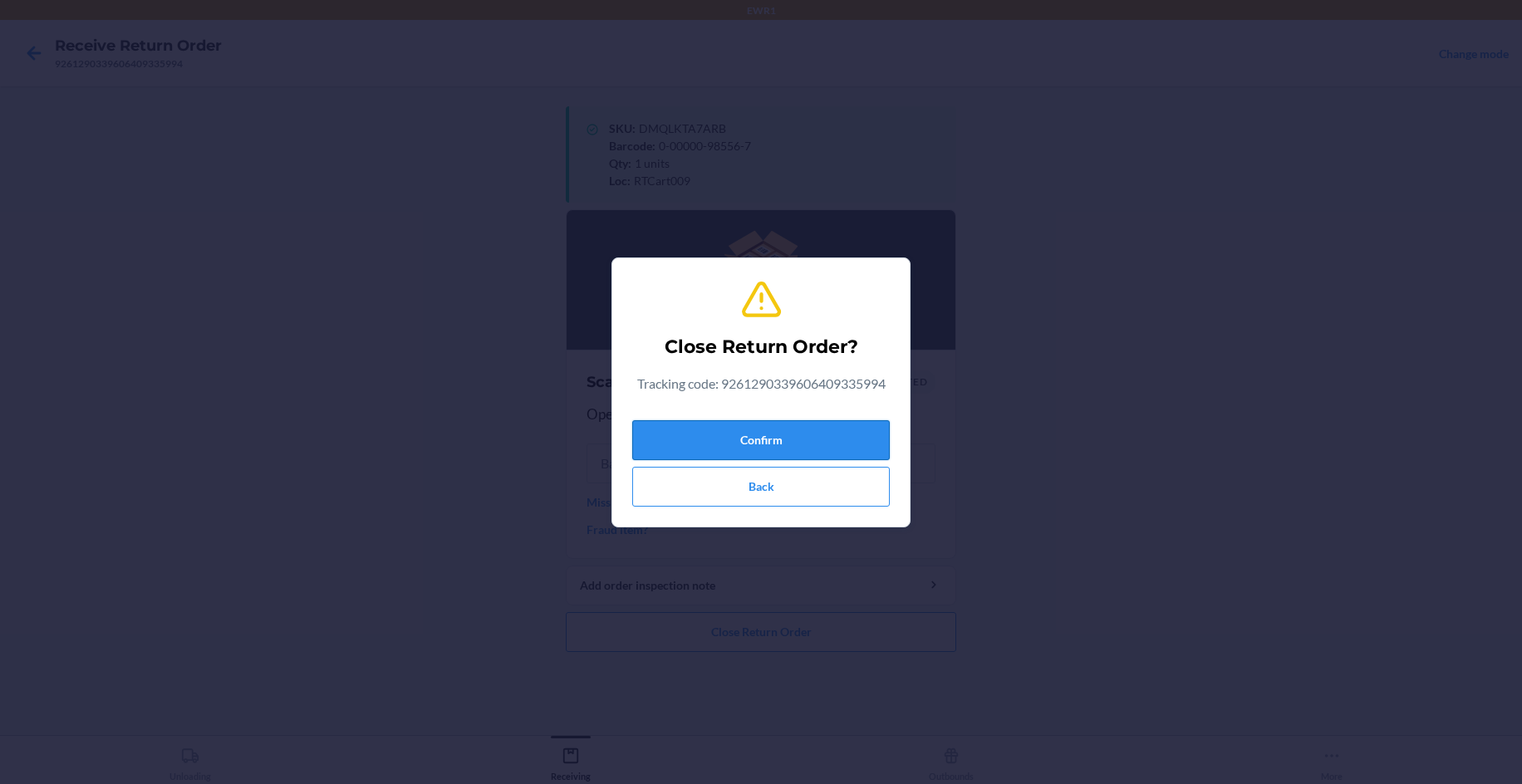
click at [807, 441] on button "Confirm" at bounding box center [761, 440] width 257 height 40
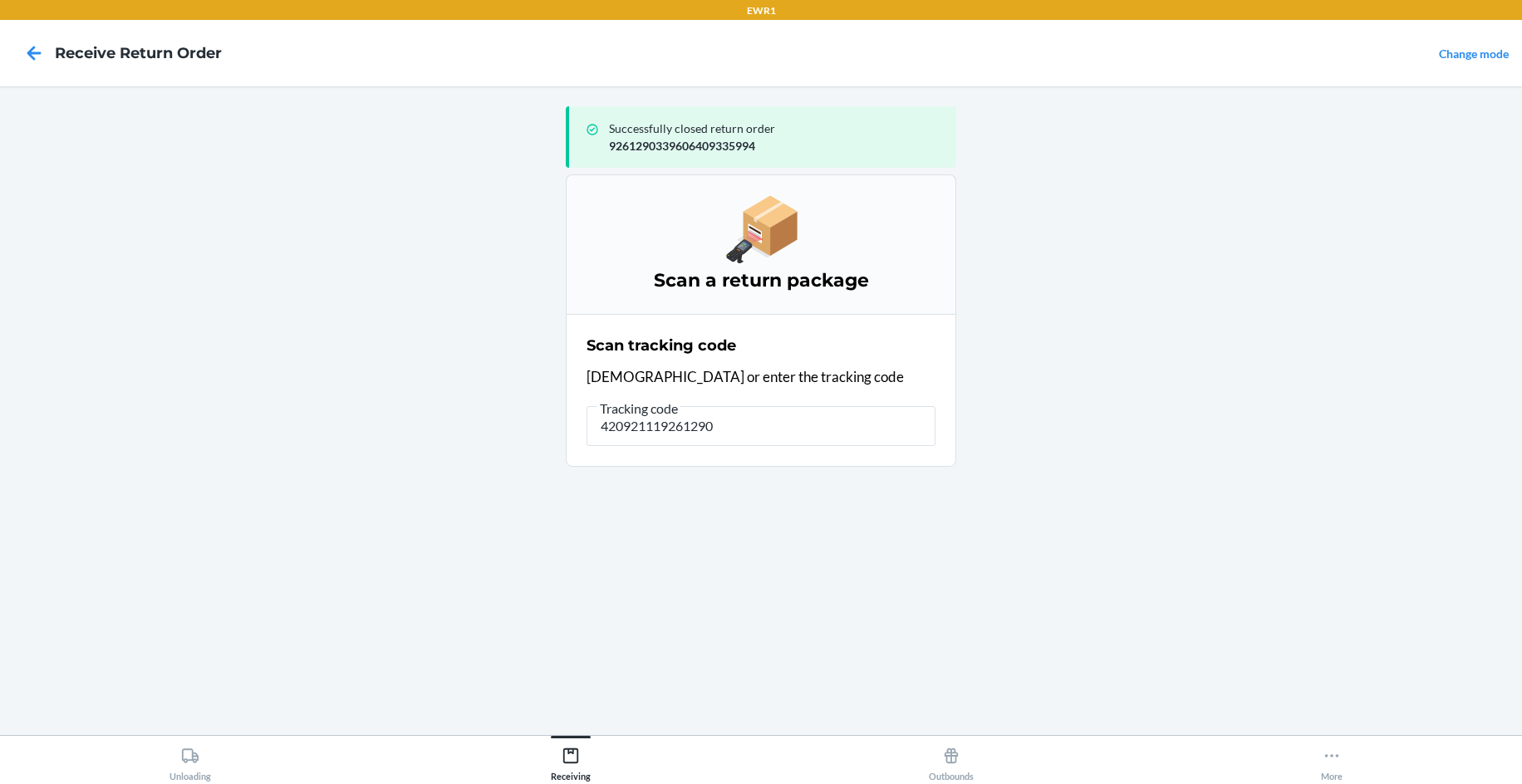
type input "4209211192612903"
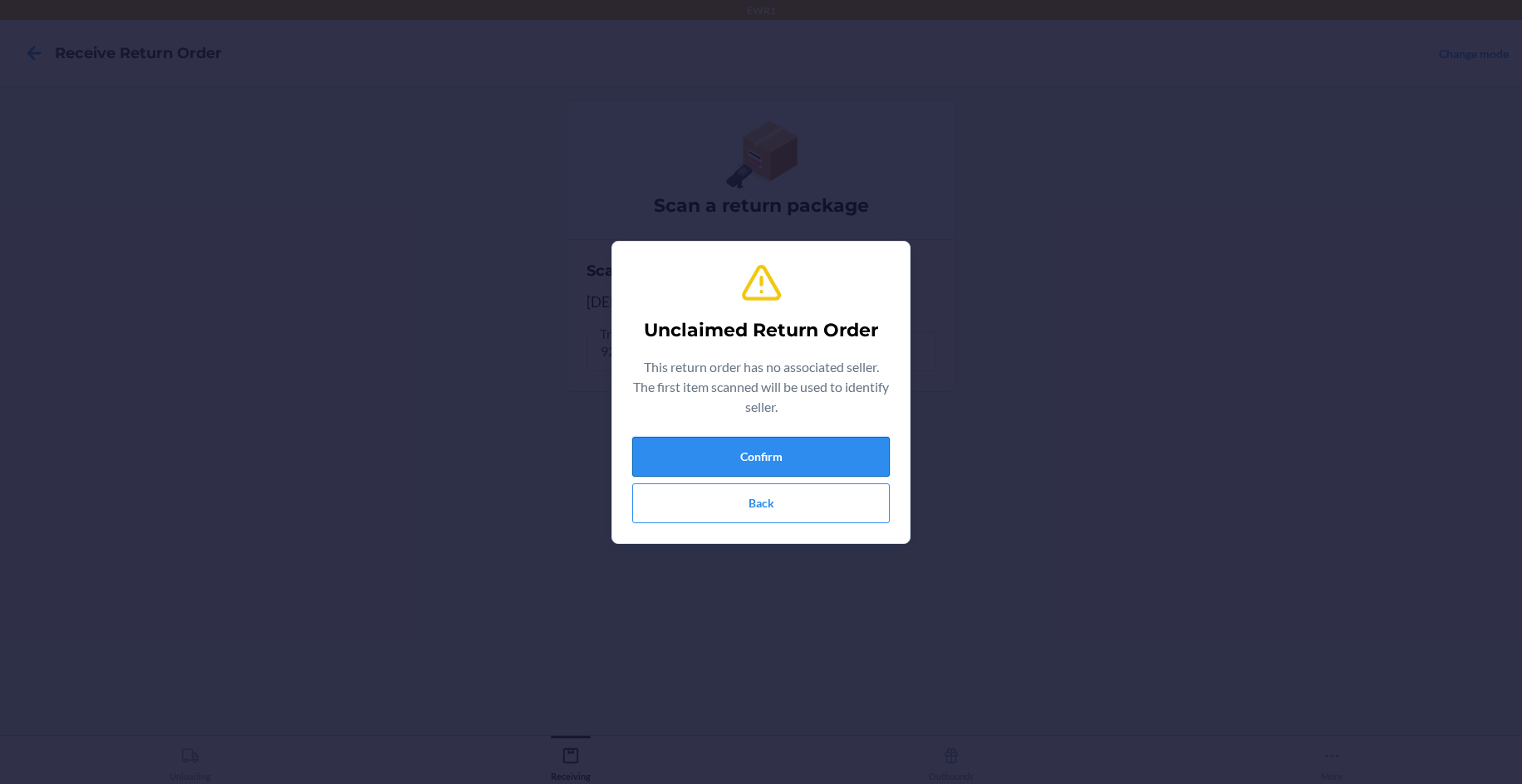
click at [864, 471] on button "Confirm" at bounding box center [761, 457] width 257 height 40
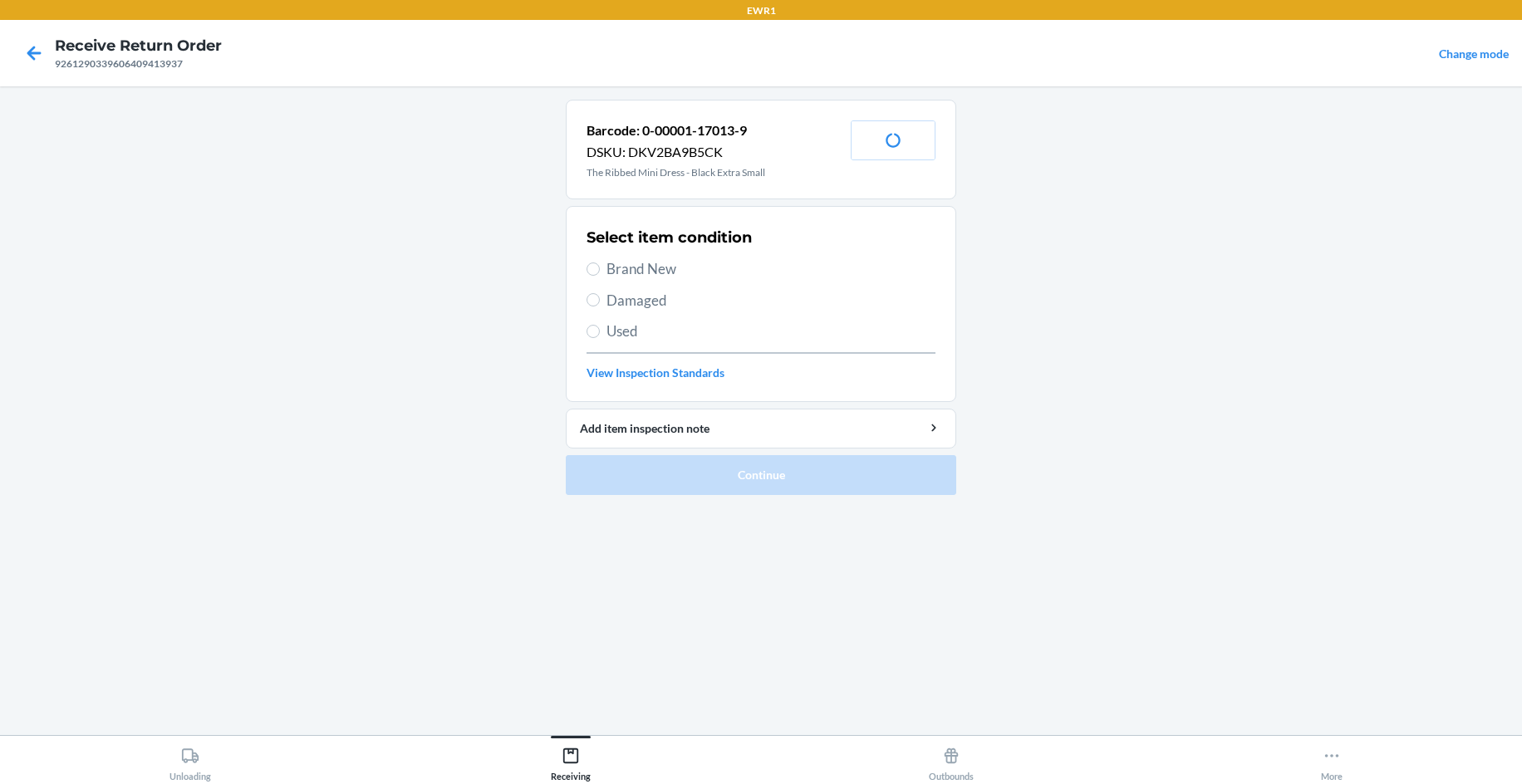
click at [598, 262] on label "Brand New" at bounding box center [761, 269] width 349 height 22
click at [598, 263] on input "Brand New" at bounding box center [593, 270] width 13 height 13
radio input "true"
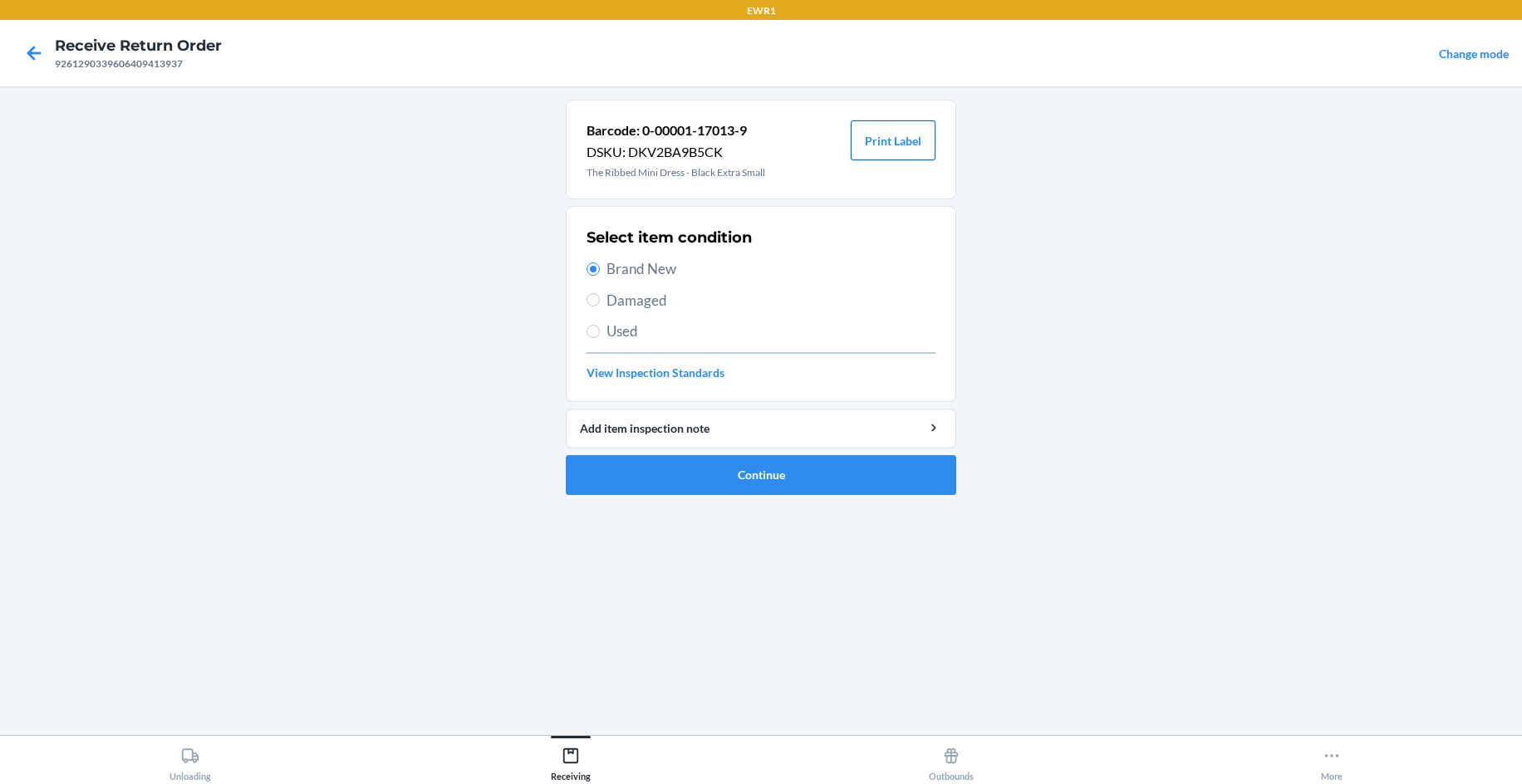
click at [852, 134] on button "Print Label" at bounding box center [892, 141] width 84 height 40
drag, startPoint x: 745, startPoint y: 480, endPoint x: 746, endPoint y: 472, distance: 8.1
click at [746, 472] on button "Continue" at bounding box center [760, 475] width 391 height 40
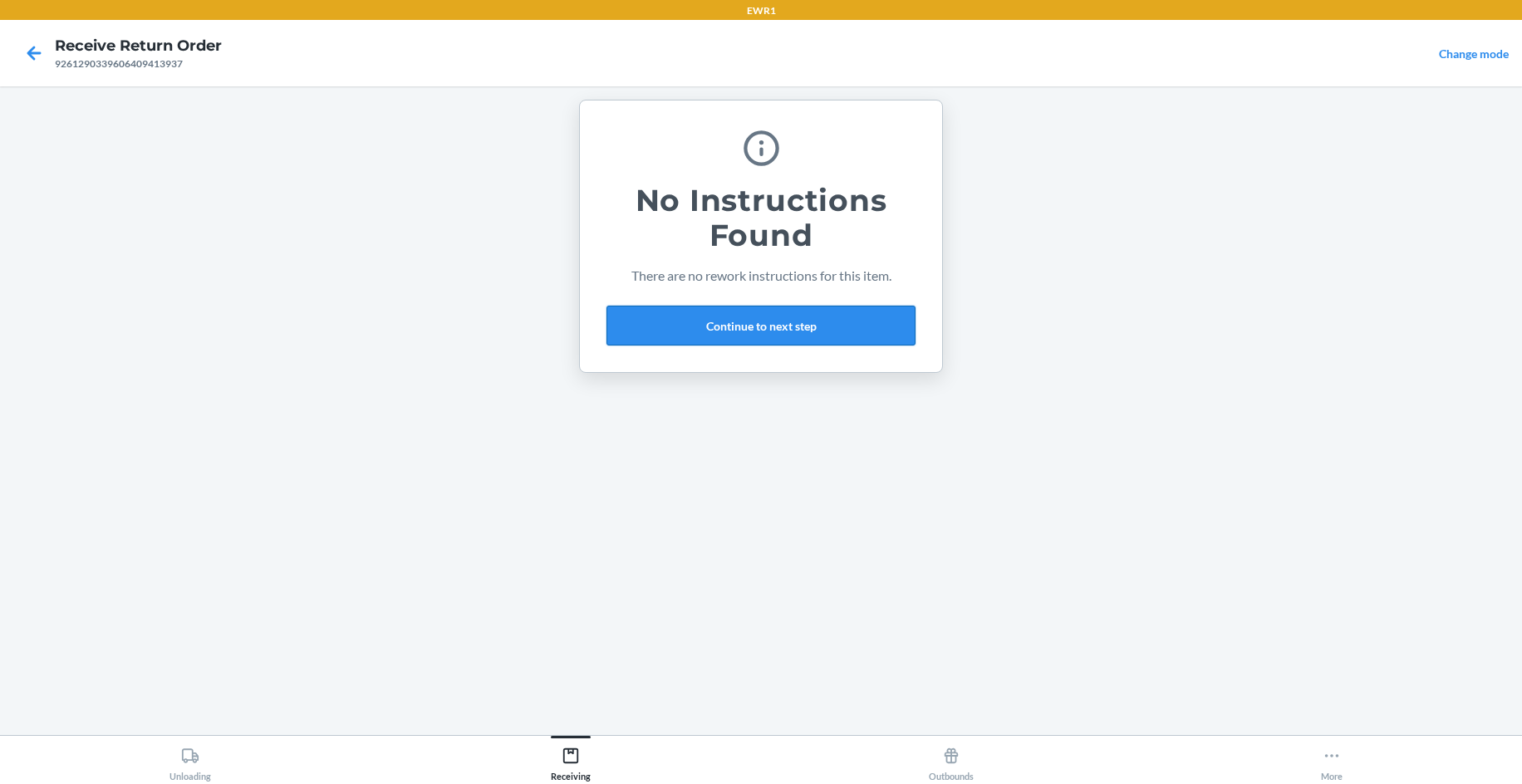
click at [708, 321] on button "Continue to next step" at bounding box center [761, 326] width 309 height 40
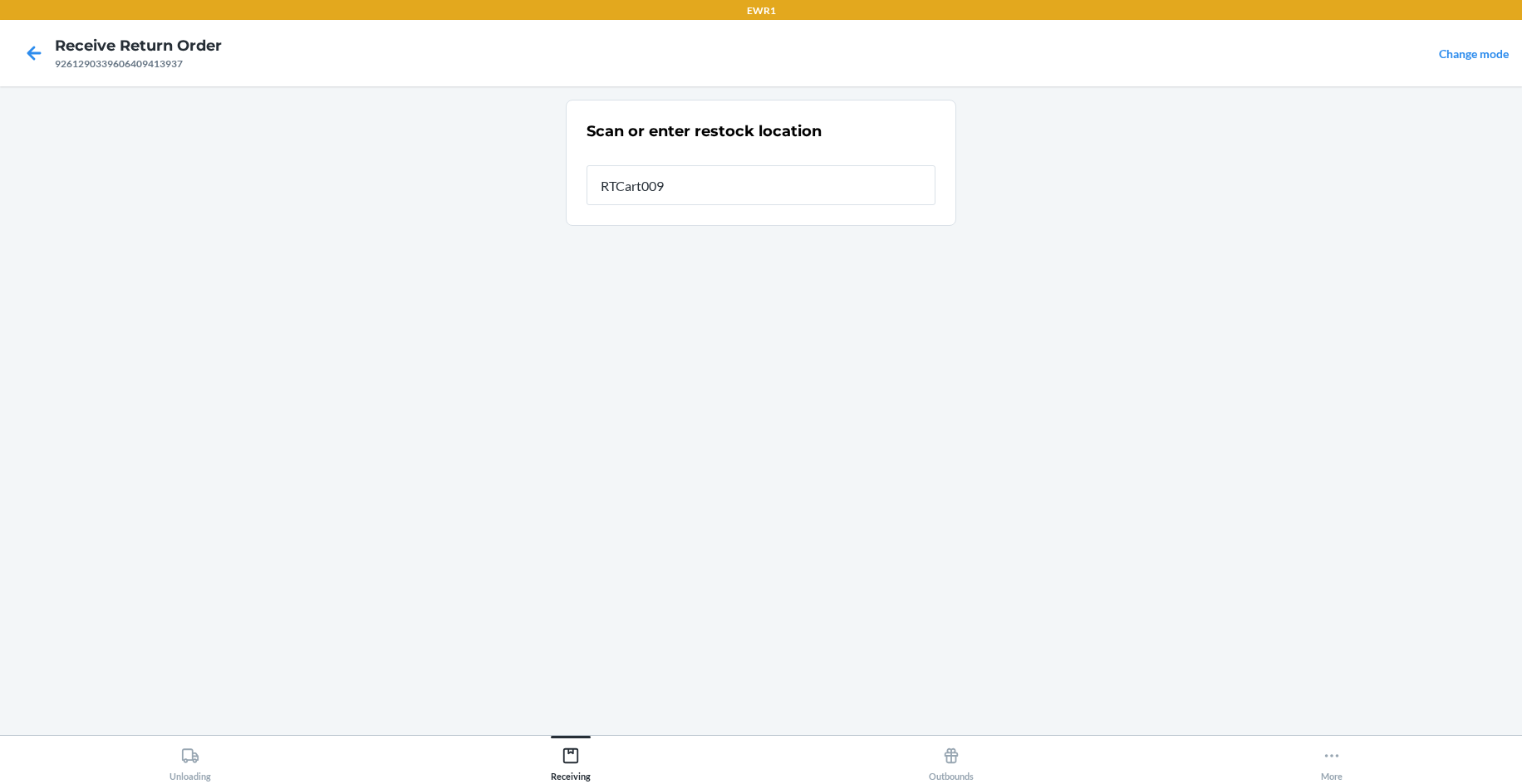
type input "RTCart009"
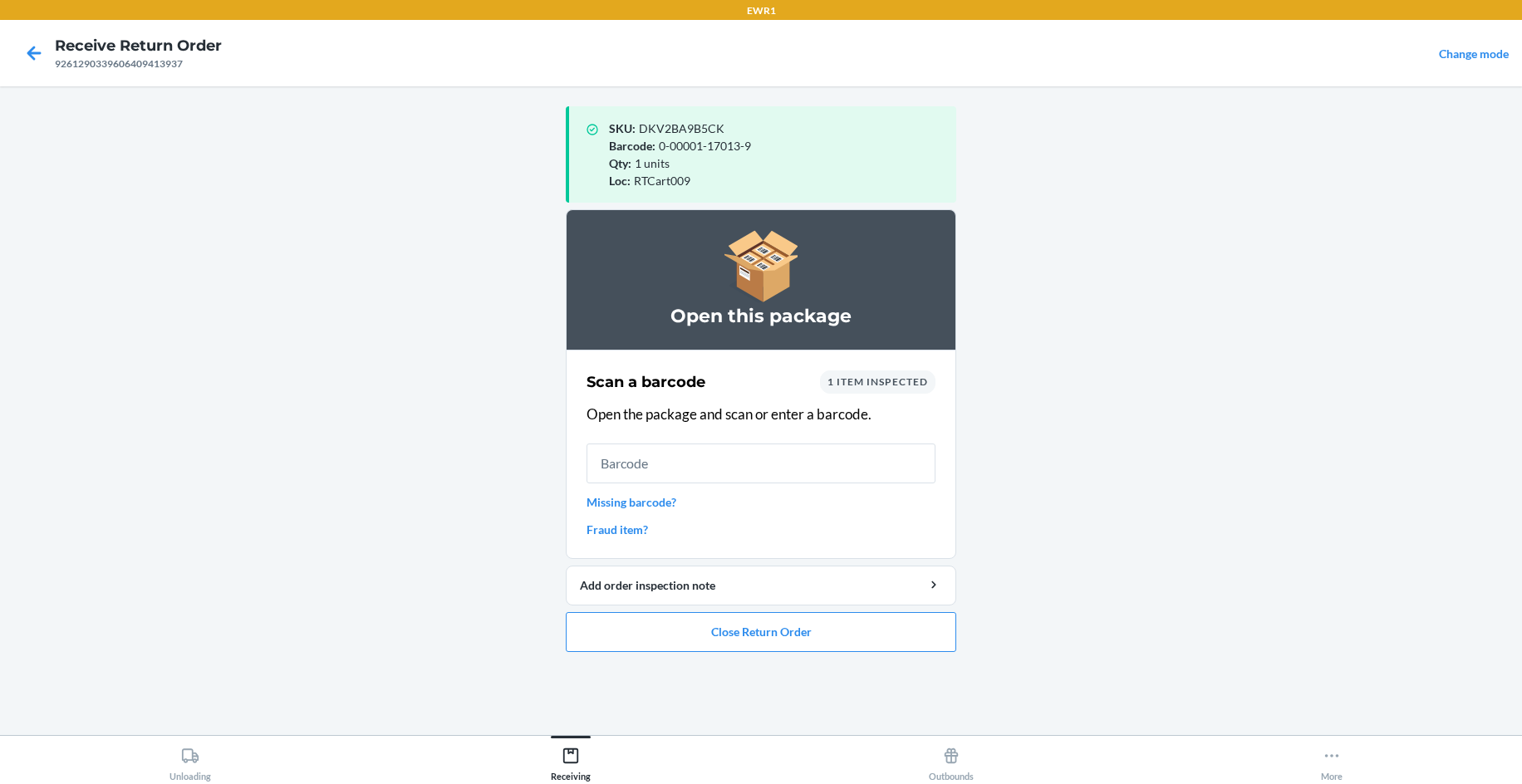
click at [1255, 326] on main "SKU : DKV2BA9B5CK Barcode : 0-00001-17013-9 Qty : 1 units Loc : RTCart009 Open …" at bounding box center [761, 411] width 1522 height 649
click at [860, 648] on button "Close Return Order" at bounding box center [760, 632] width 391 height 40
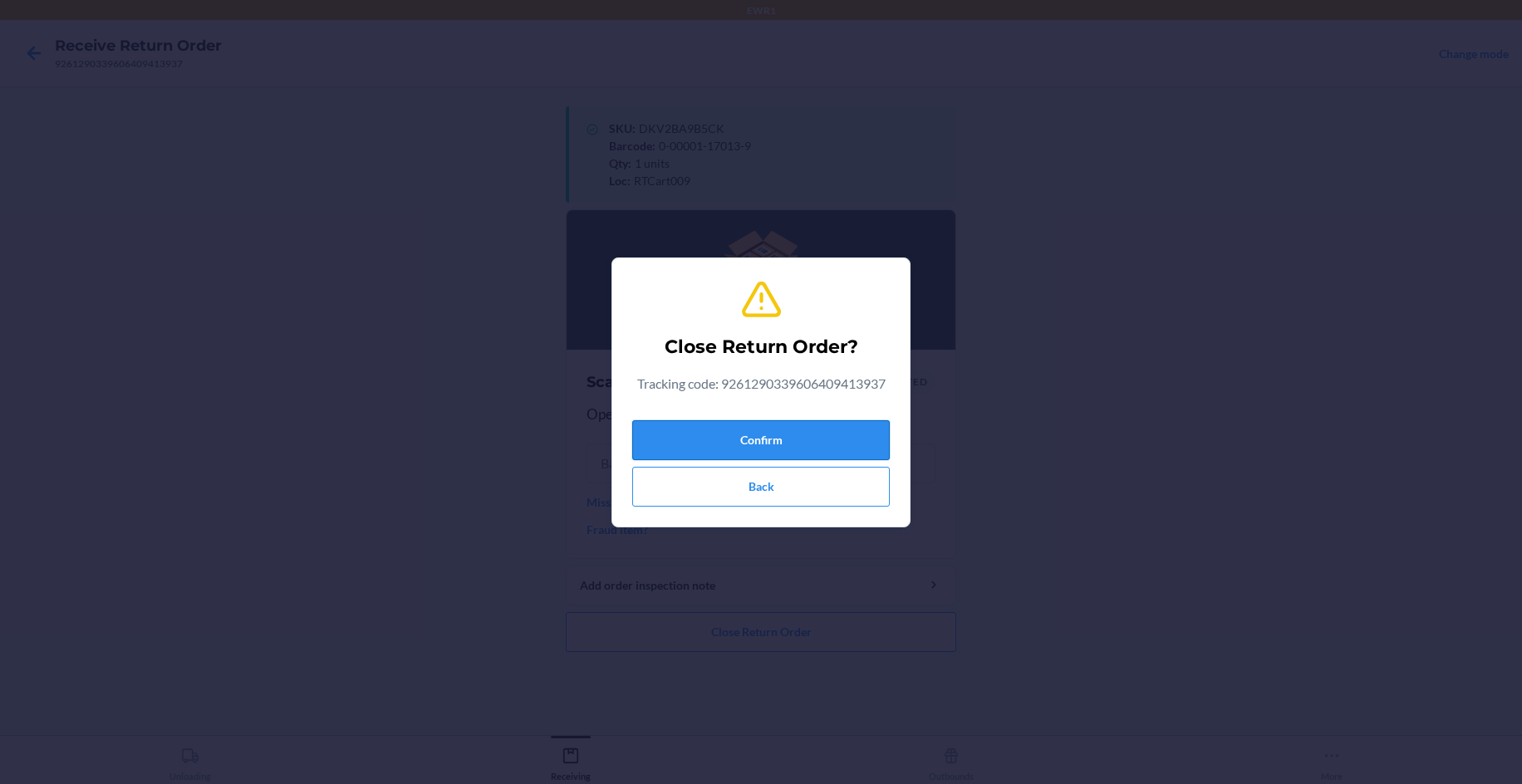
click at [829, 429] on button "Confirm" at bounding box center [761, 440] width 257 height 40
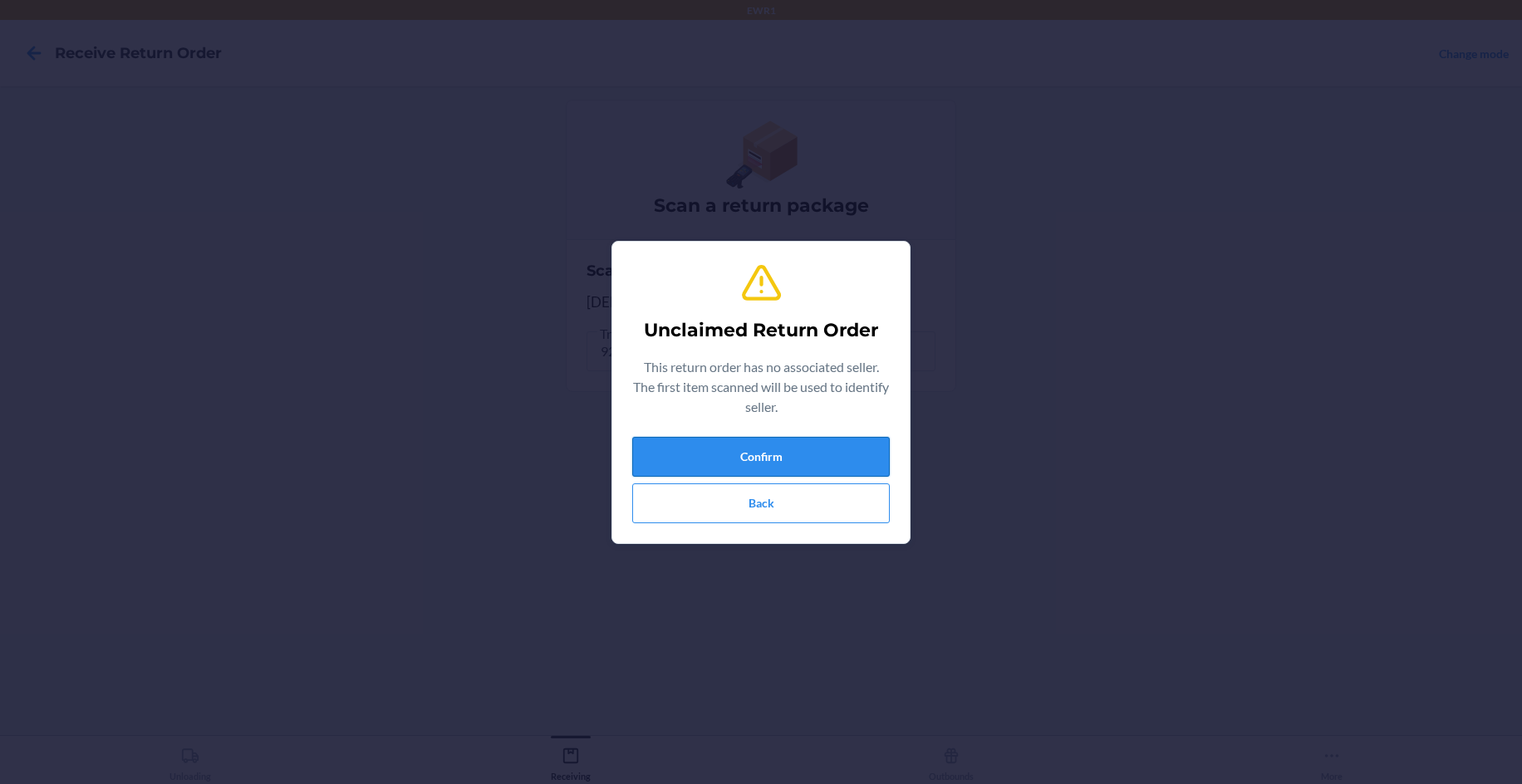
click at [862, 442] on button "Confirm" at bounding box center [761, 457] width 257 height 40
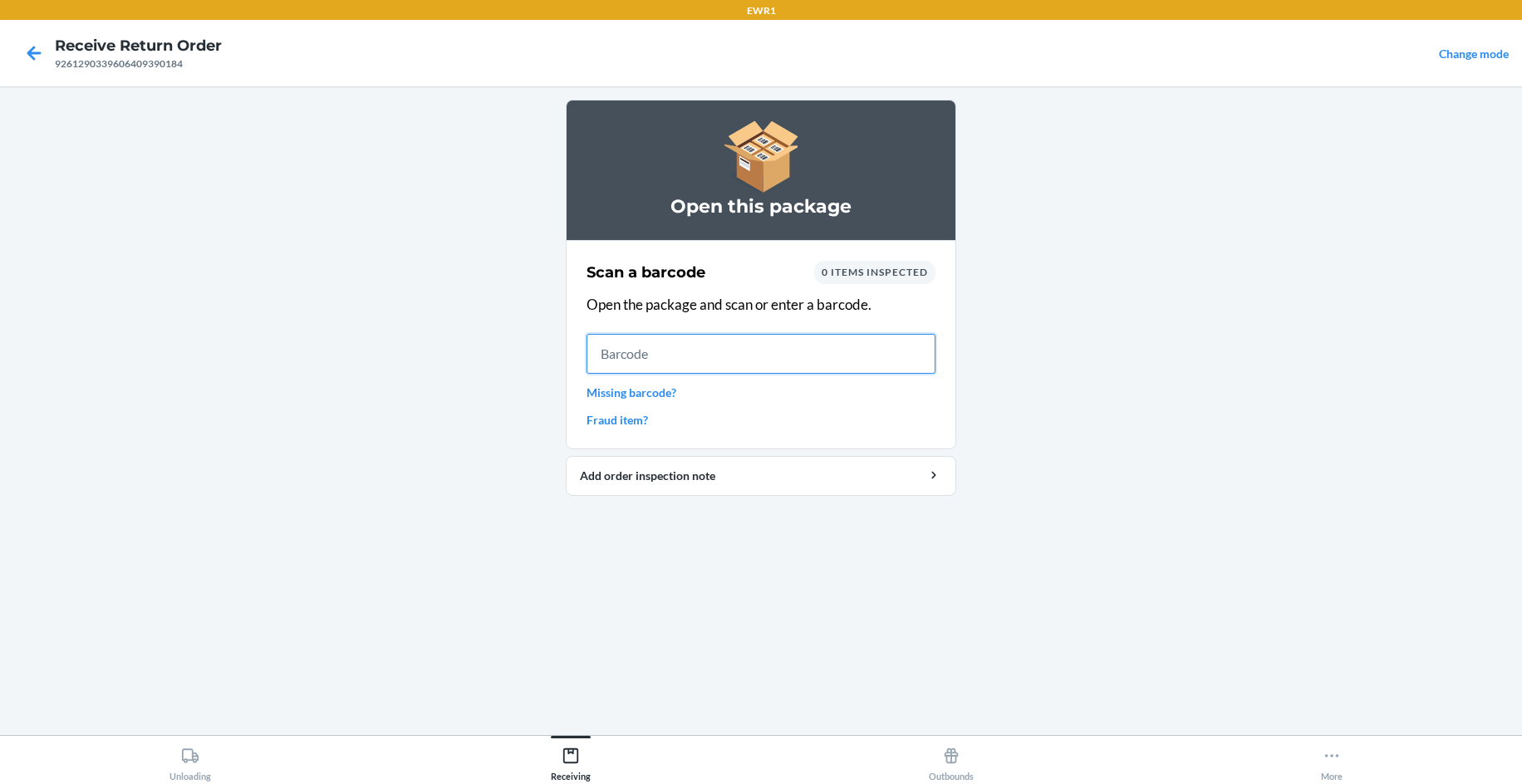
click at [810, 344] on input "text" at bounding box center [761, 354] width 349 height 40
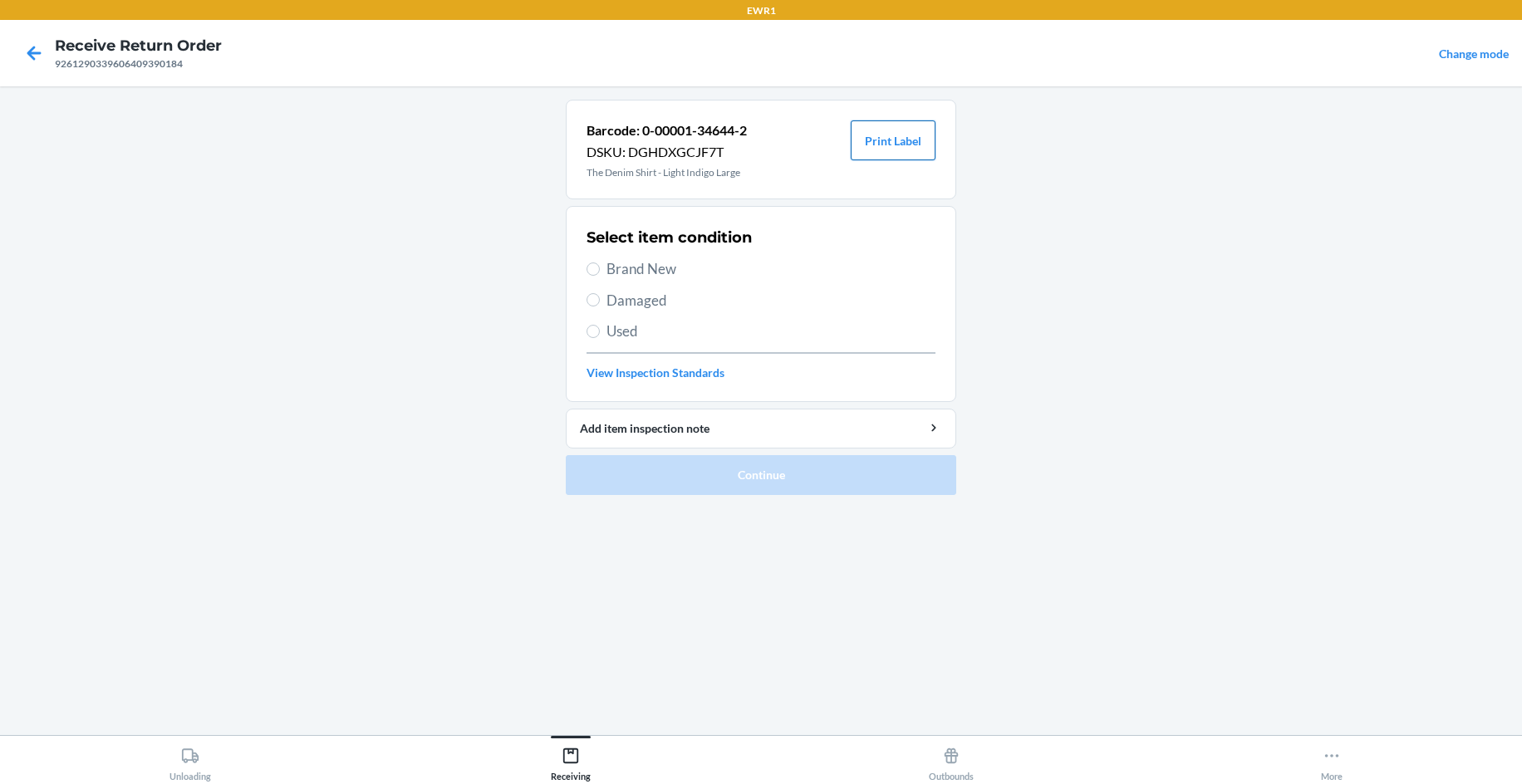
click at [876, 136] on button "Print Label" at bounding box center [892, 141] width 84 height 40
click at [690, 281] on div "Select item condition Brand New Damaged Used View Inspection Standards" at bounding box center [761, 303] width 349 height 164
click at [664, 271] on span "Brand New" at bounding box center [771, 269] width 329 height 22
click at [600, 271] on input "Brand New" at bounding box center [593, 270] width 13 height 13
radio input "true"
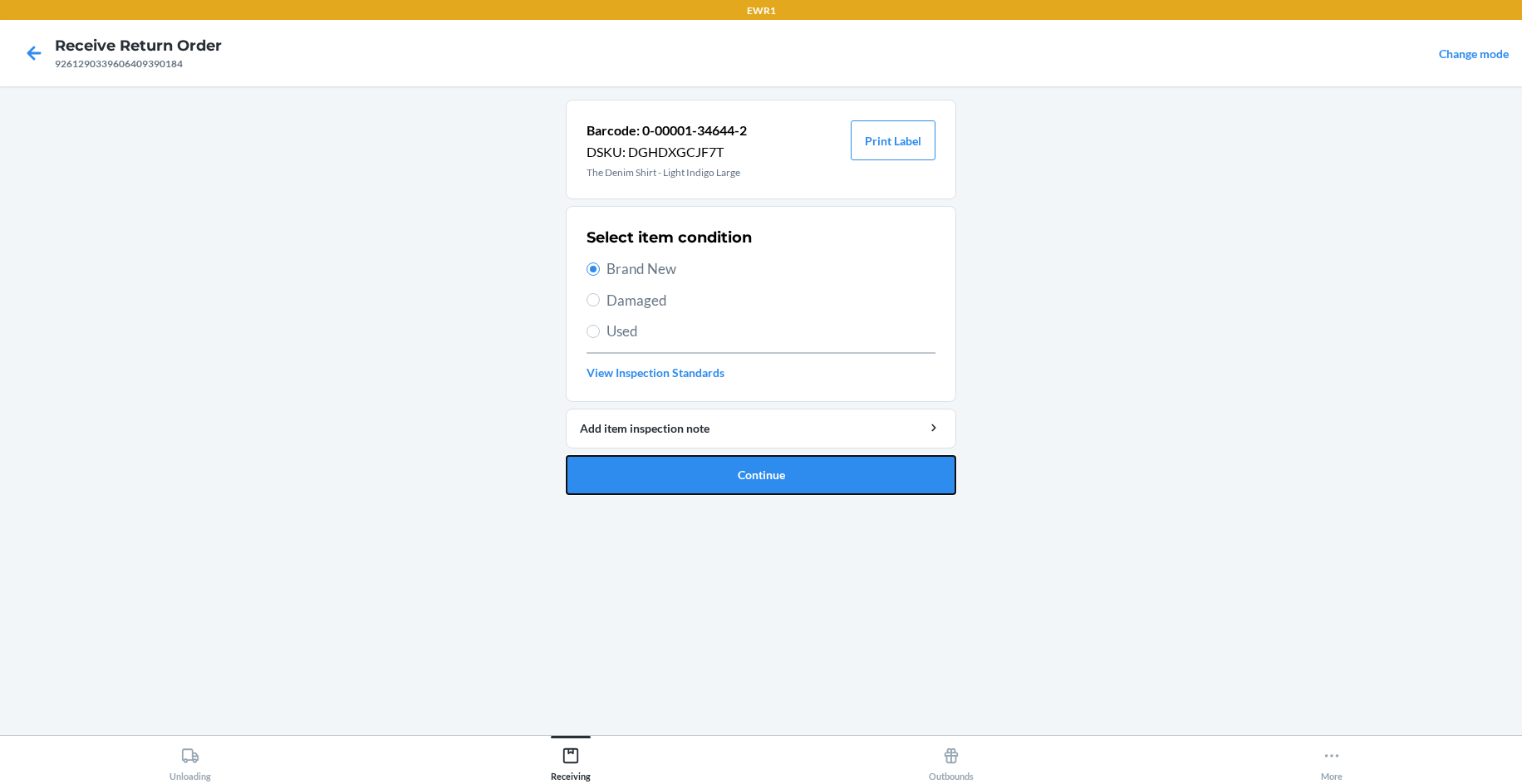
drag, startPoint x: 750, startPoint y: 467, endPoint x: 750, endPoint y: 405, distance: 62.0
click at [750, 467] on button "Continue" at bounding box center [760, 475] width 391 height 40
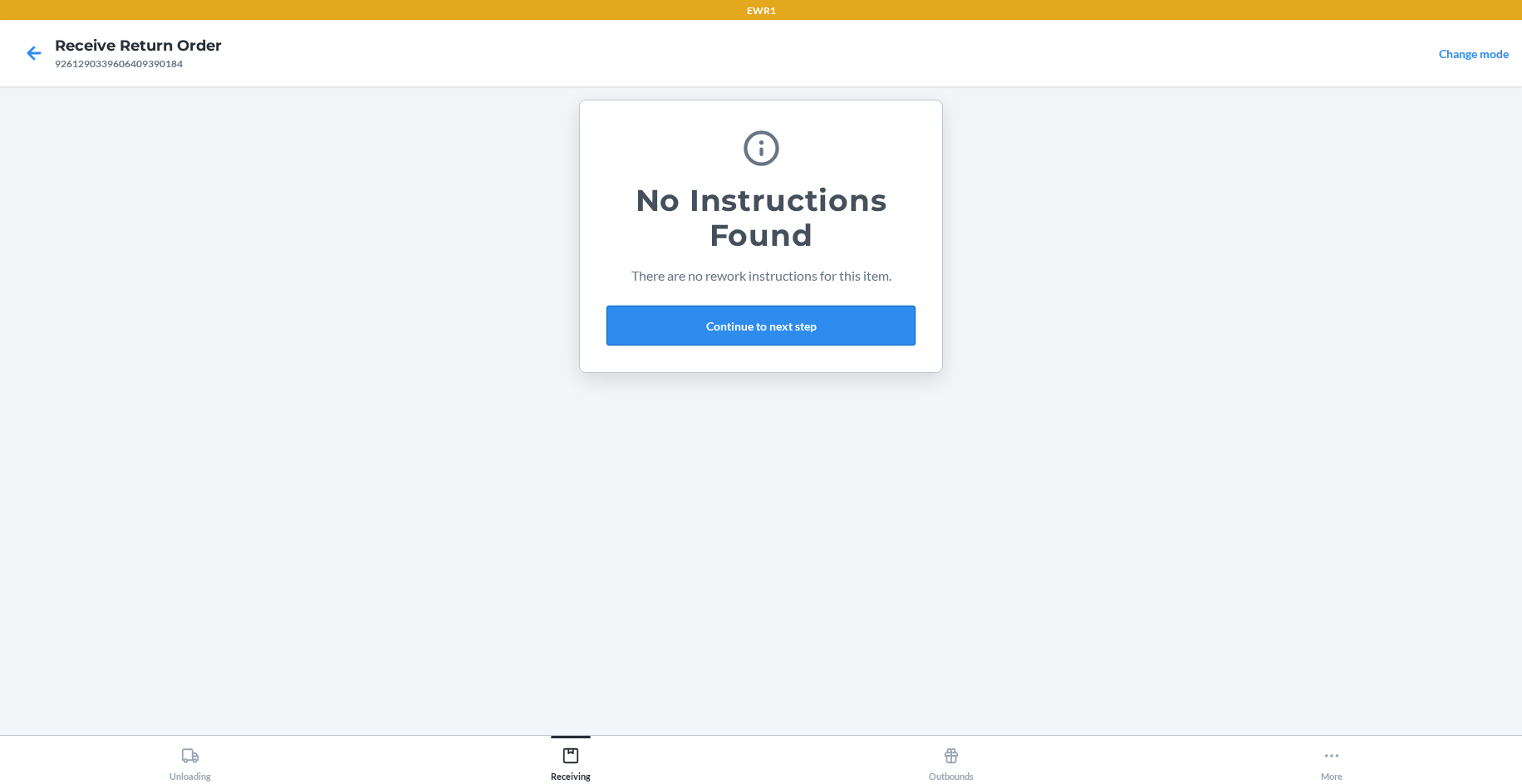
click at [654, 322] on button "Continue to next step" at bounding box center [761, 326] width 309 height 40
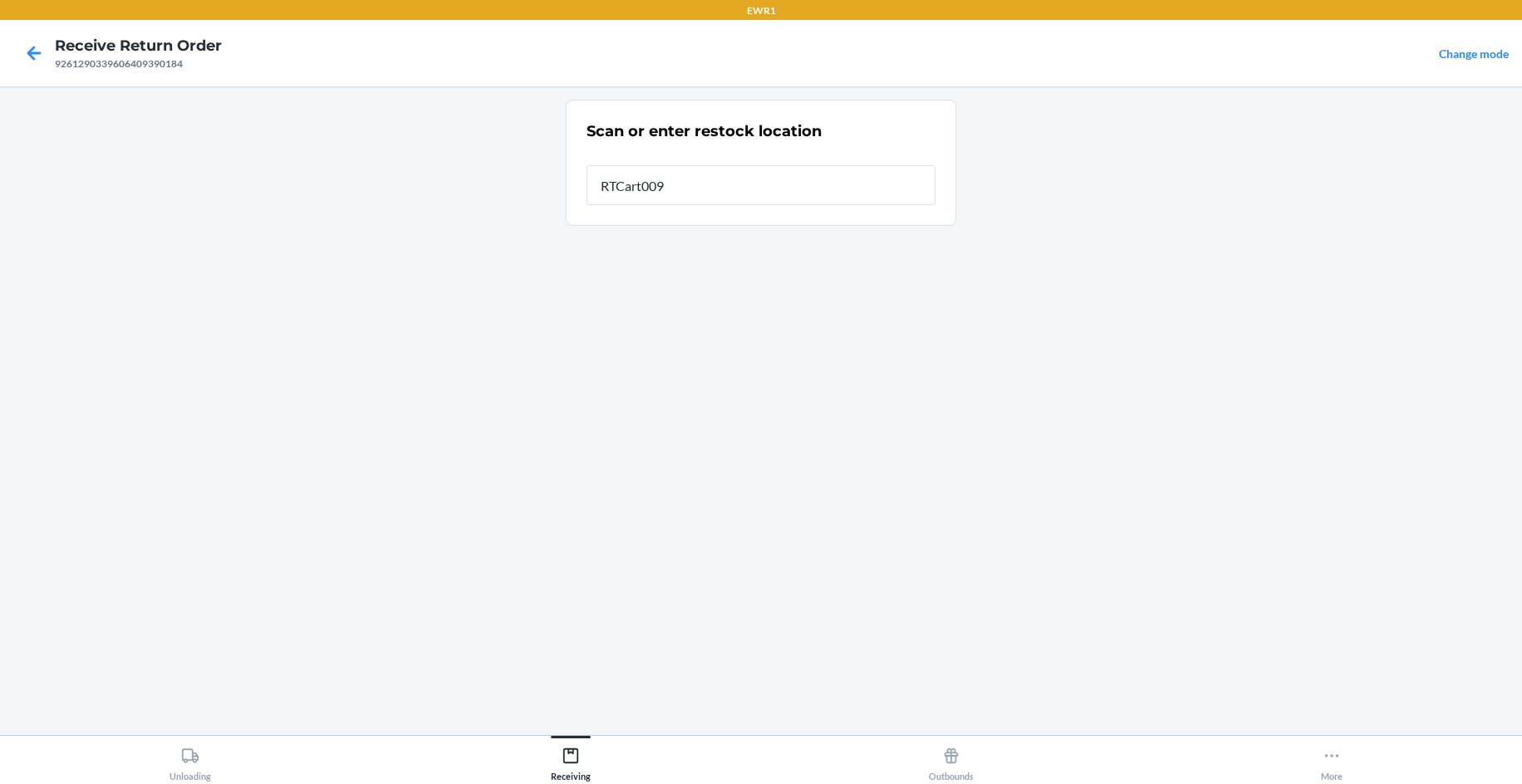
type input "RTCart009"
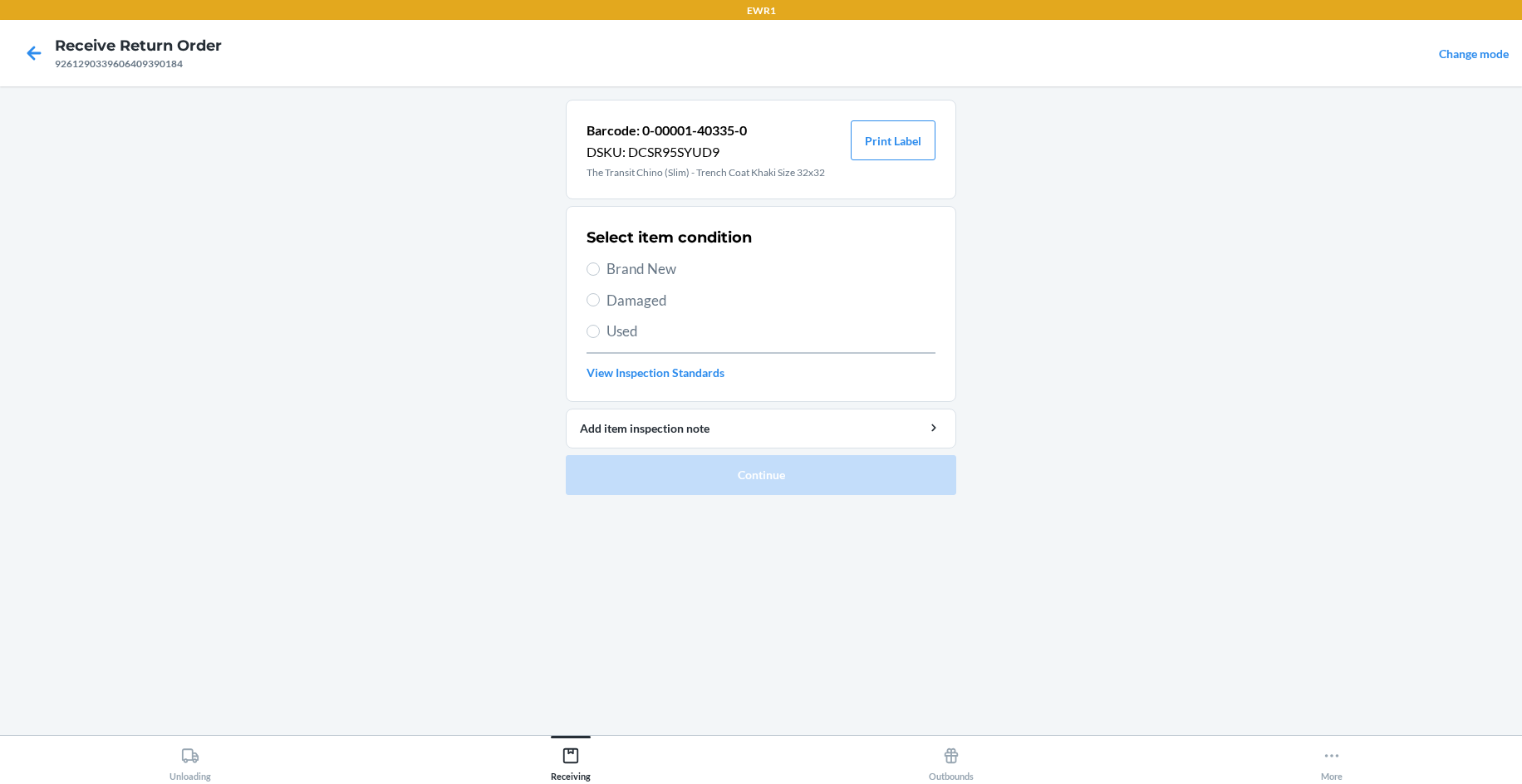
click at [661, 273] on span "Brand New" at bounding box center [771, 269] width 329 height 22
click at [600, 273] on input "Brand New" at bounding box center [593, 270] width 13 height 13
radio input "true"
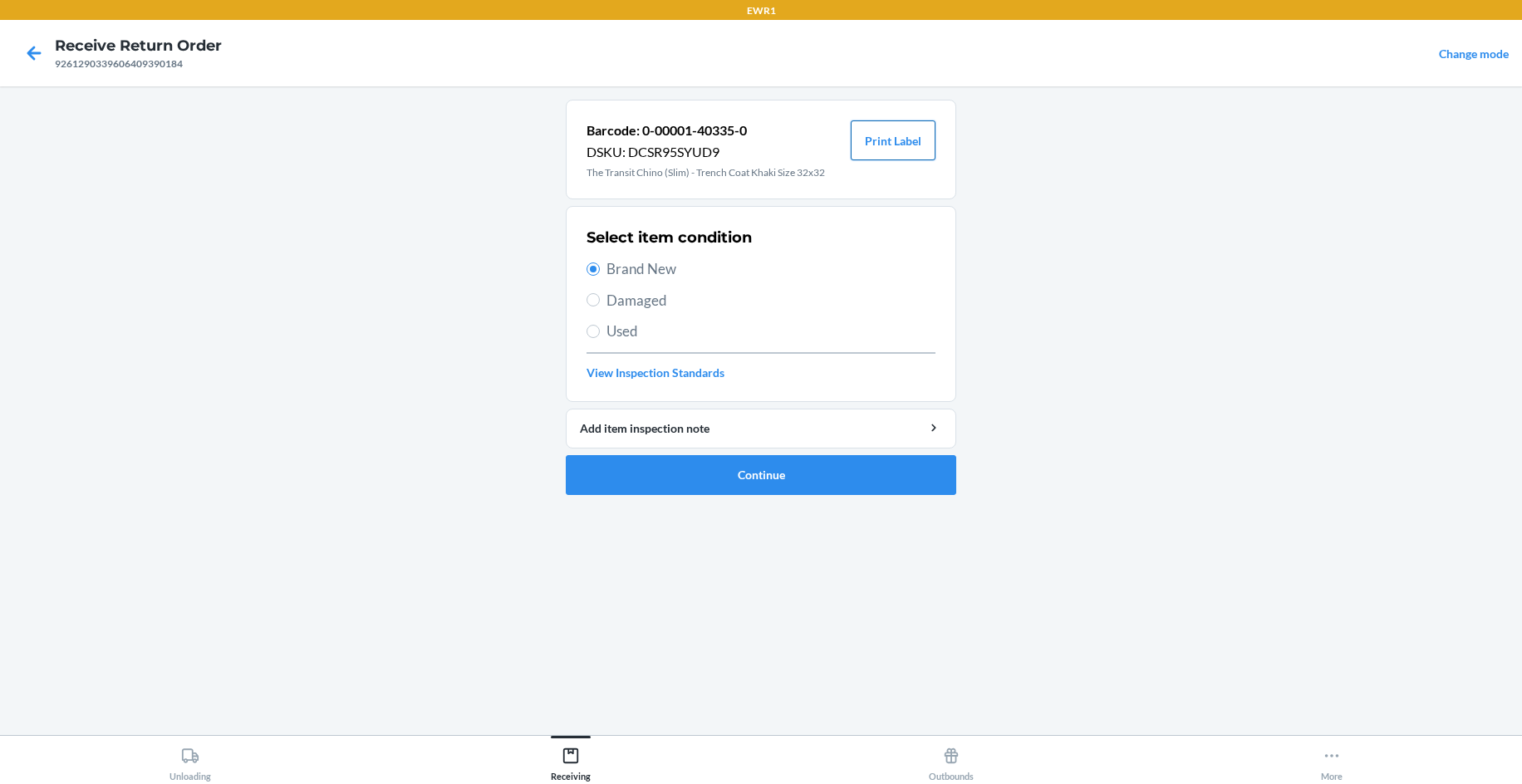
click at [889, 142] on button "Print Label" at bounding box center [892, 141] width 84 height 40
click at [802, 491] on button "Continue" at bounding box center [760, 475] width 391 height 40
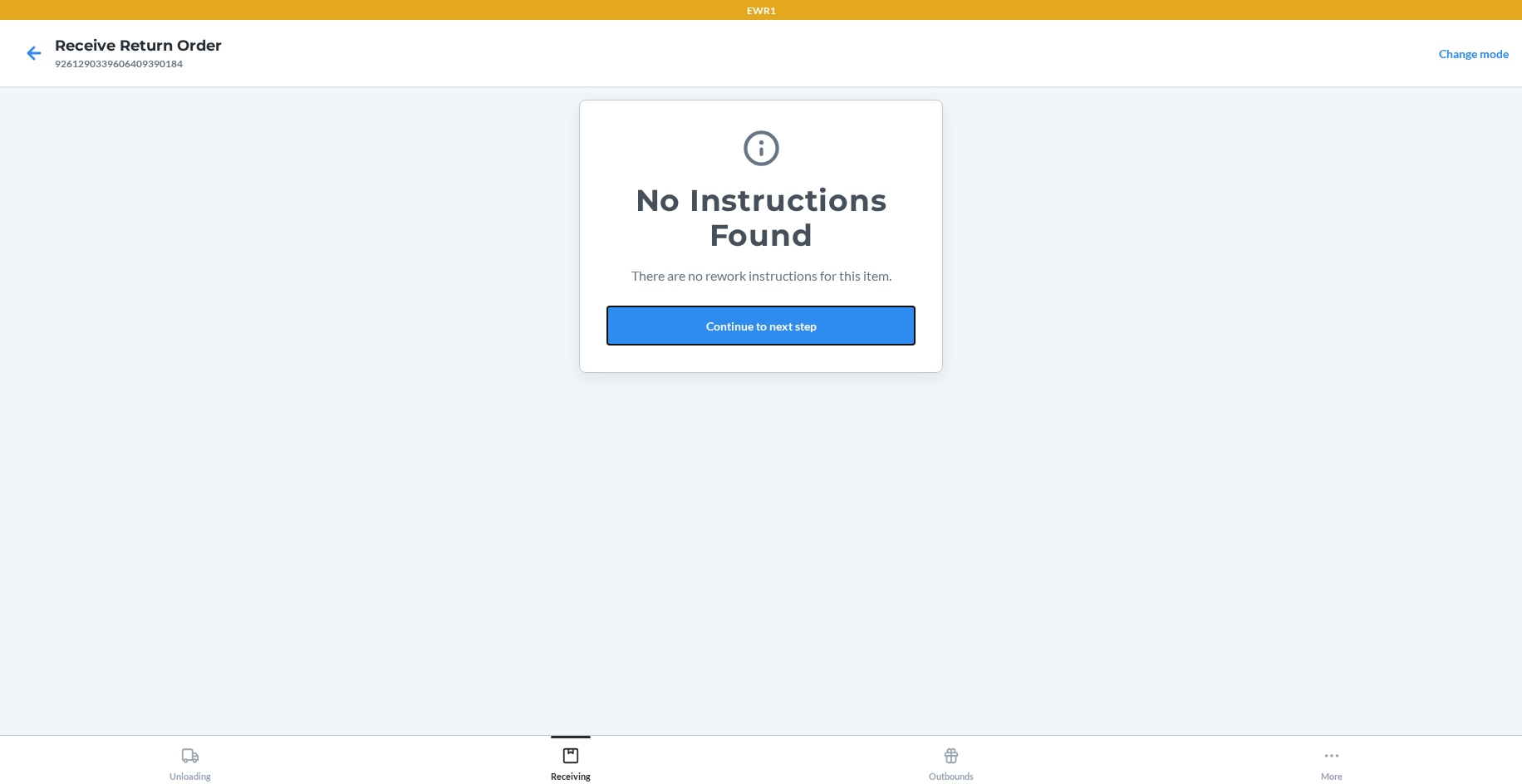
drag, startPoint x: 780, startPoint y: 341, endPoint x: 510, endPoint y: 28, distance: 413.4
click at [748, 319] on button "Continue to next step" at bounding box center [761, 326] width 309 height 40
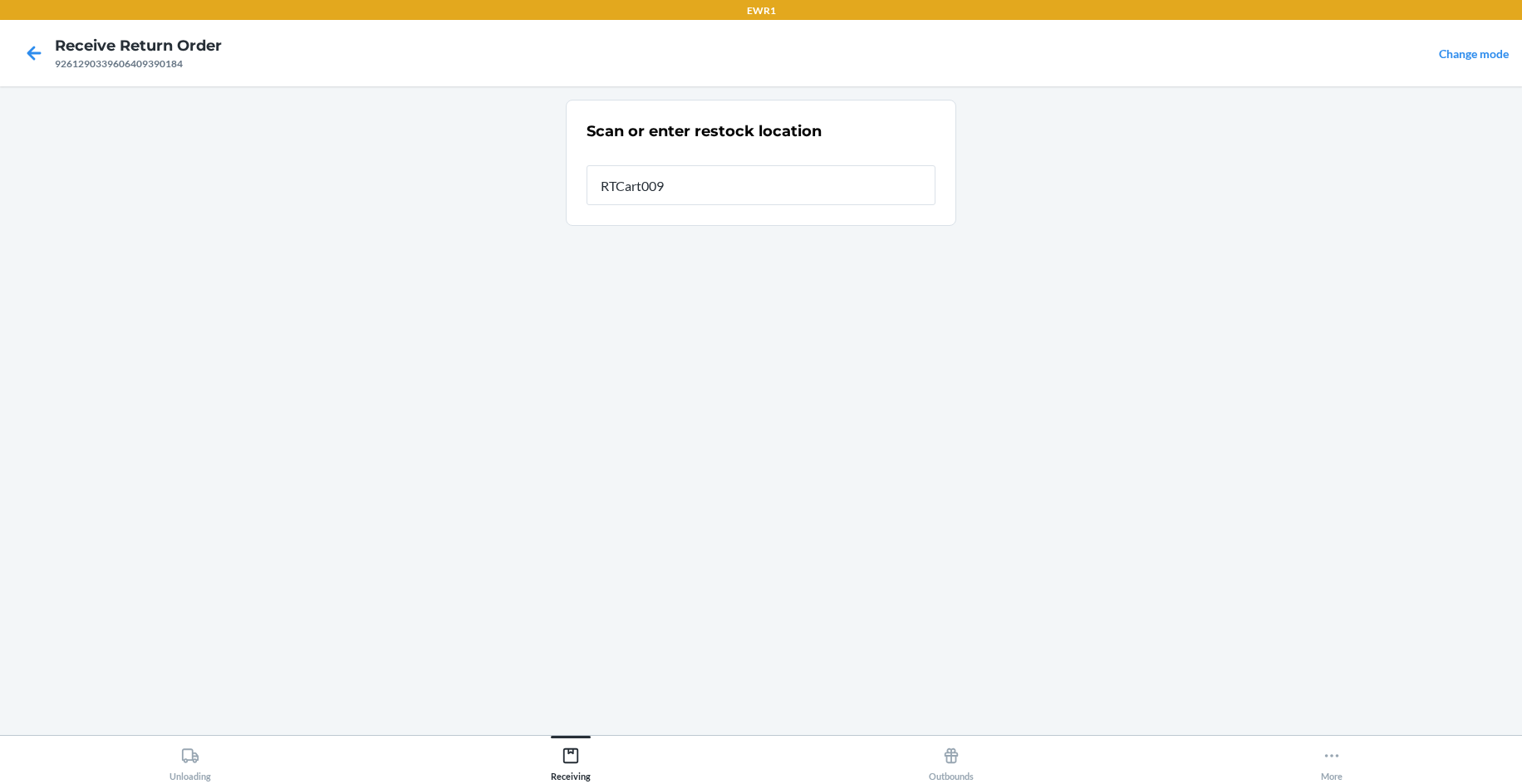
type input "RTCart009"
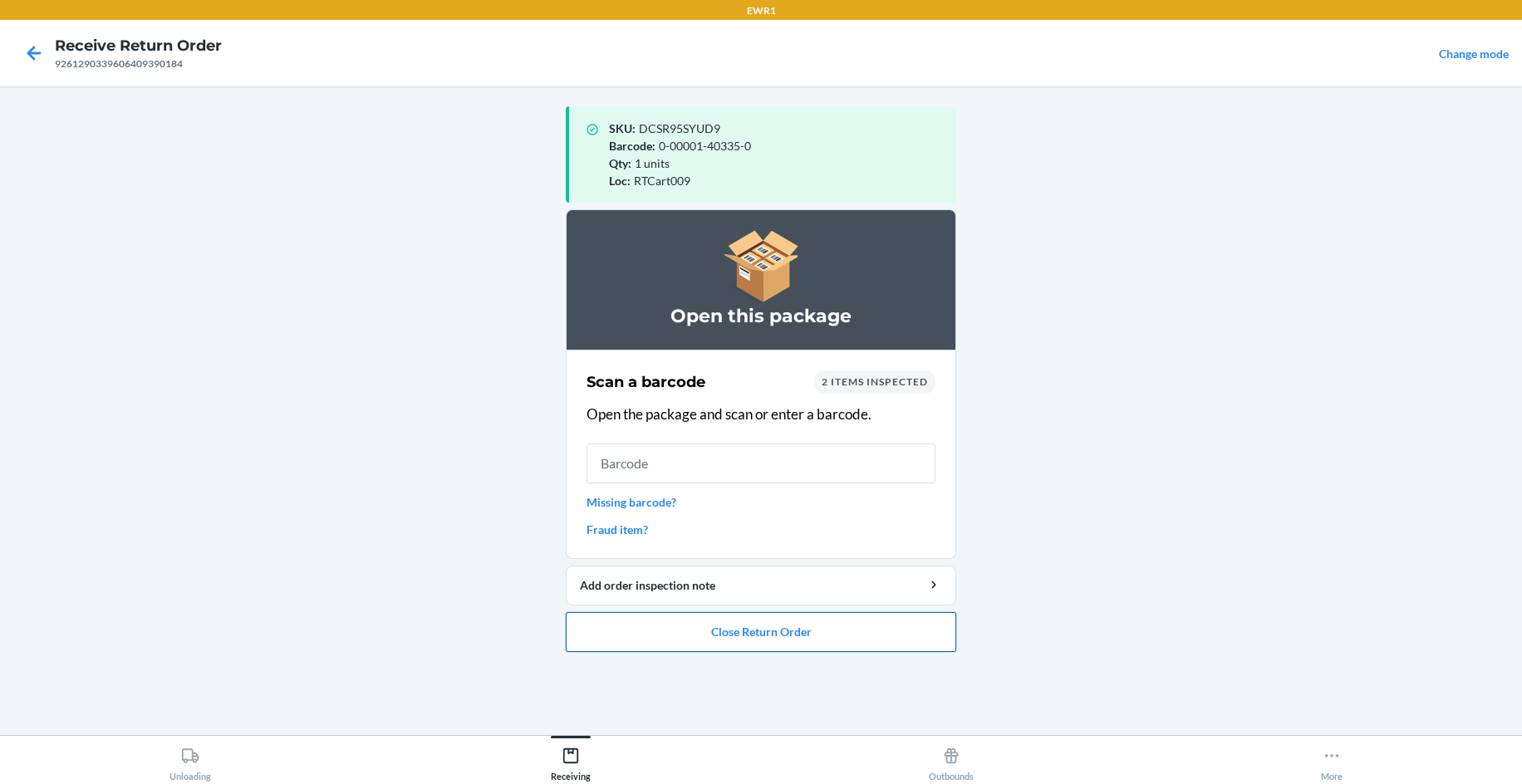
click at [907, 626] on button "Close Return Order" at bounding box center [760, 632] width 391 height 40
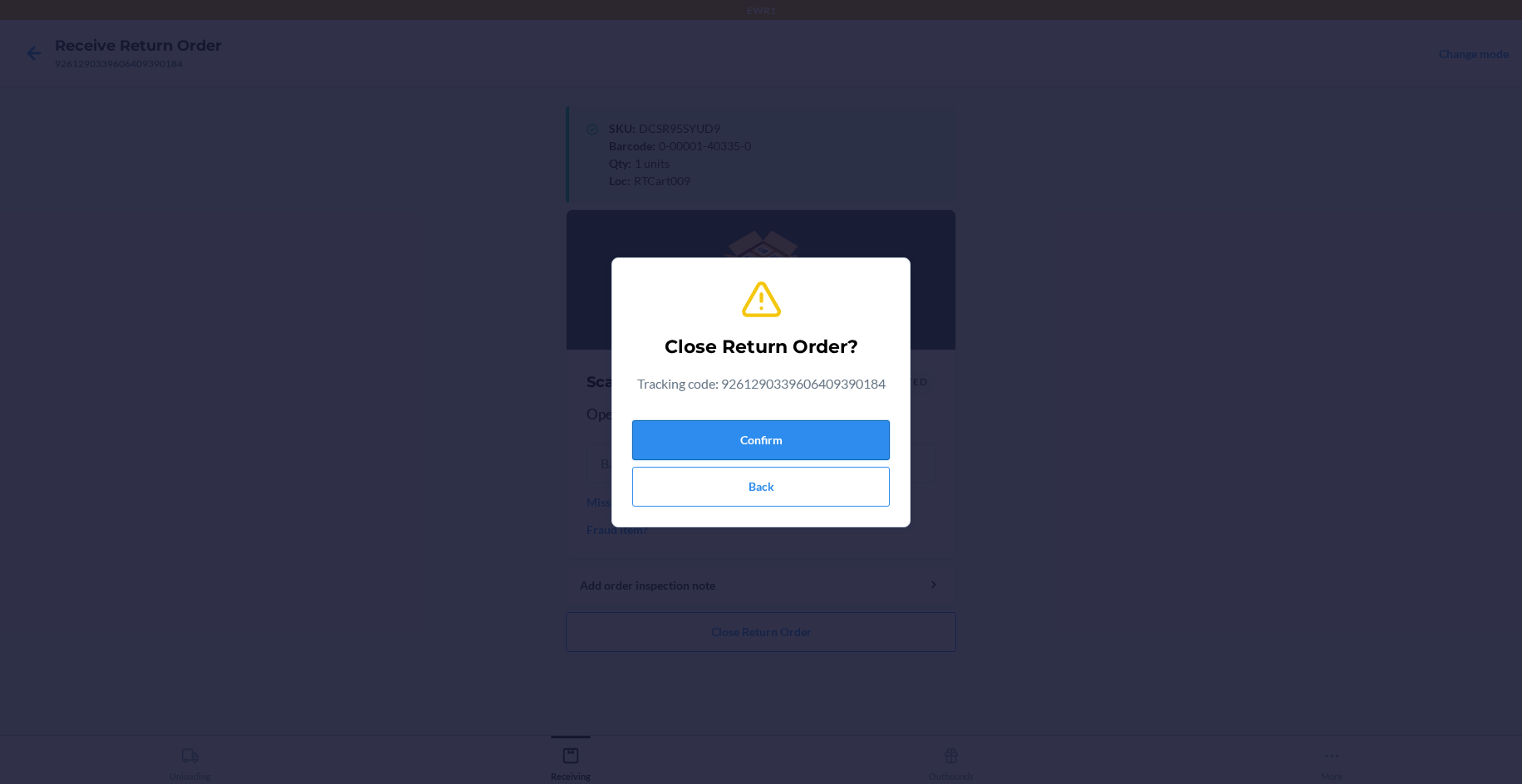
click at [777, 444] on button "Confirm" at bounding box center [761, 440] width 257 height 40
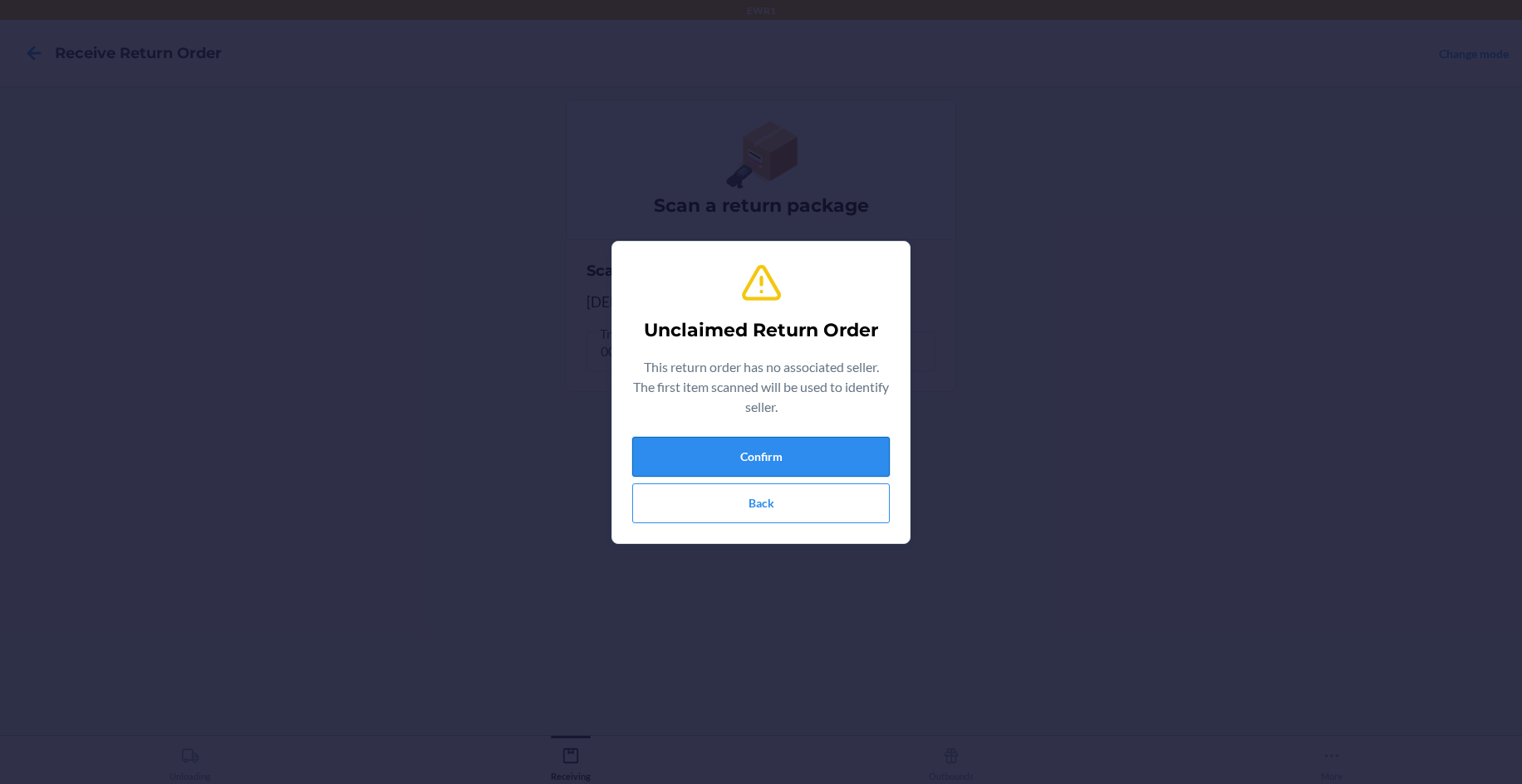
click at [866, 446] on button "Confirm" at bounding box center [761, 457] width 257 height 40
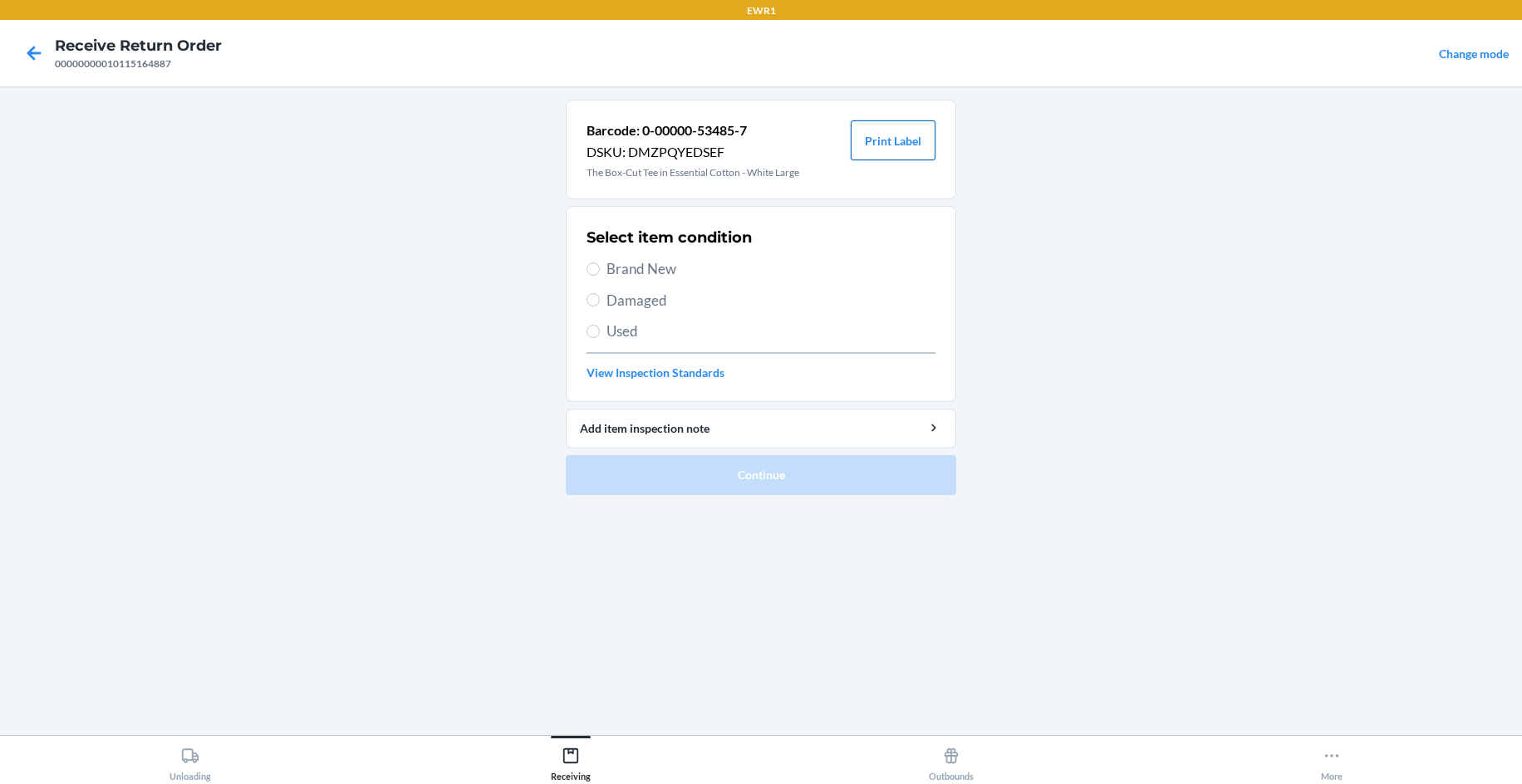
click at [890, 137] on button "Print Label" at bounding box center [892, 141] width 84 height 40
click at [609, 254] on div "Select item condition Brand New Damaged Used View Inspection Standards" at bounding box center [761, 303] width 349 height 164
click at [616, 272] on span "Brand New" at bounding box center [771, 269] width 329 height 22
click at [600, 272] on input "Brand New" at bounding box center [593, 270] width 13 height 13
radio input "true"
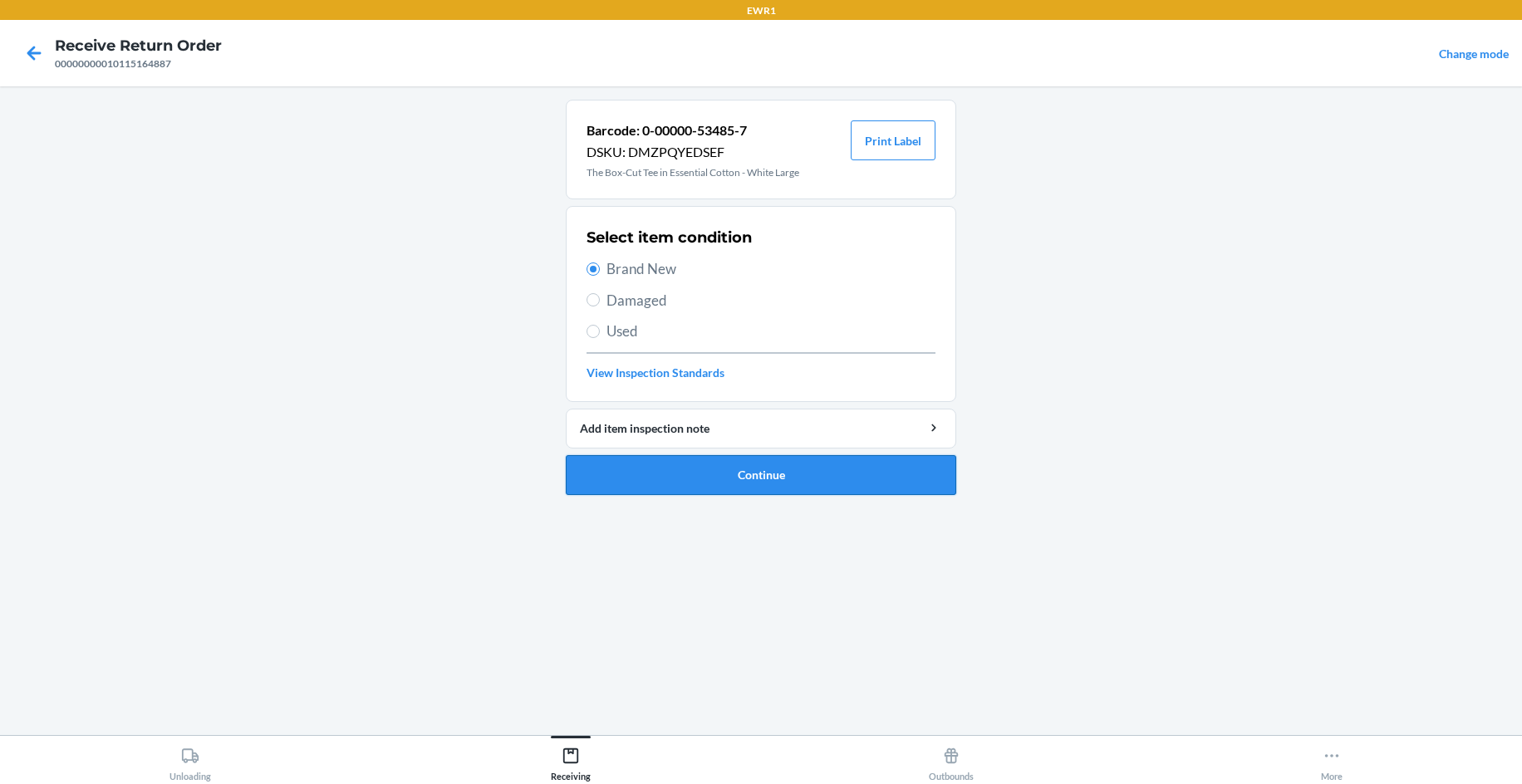
click at [735, 478] on button "Continue" at bounding box center [760, 475] width 391 height 40
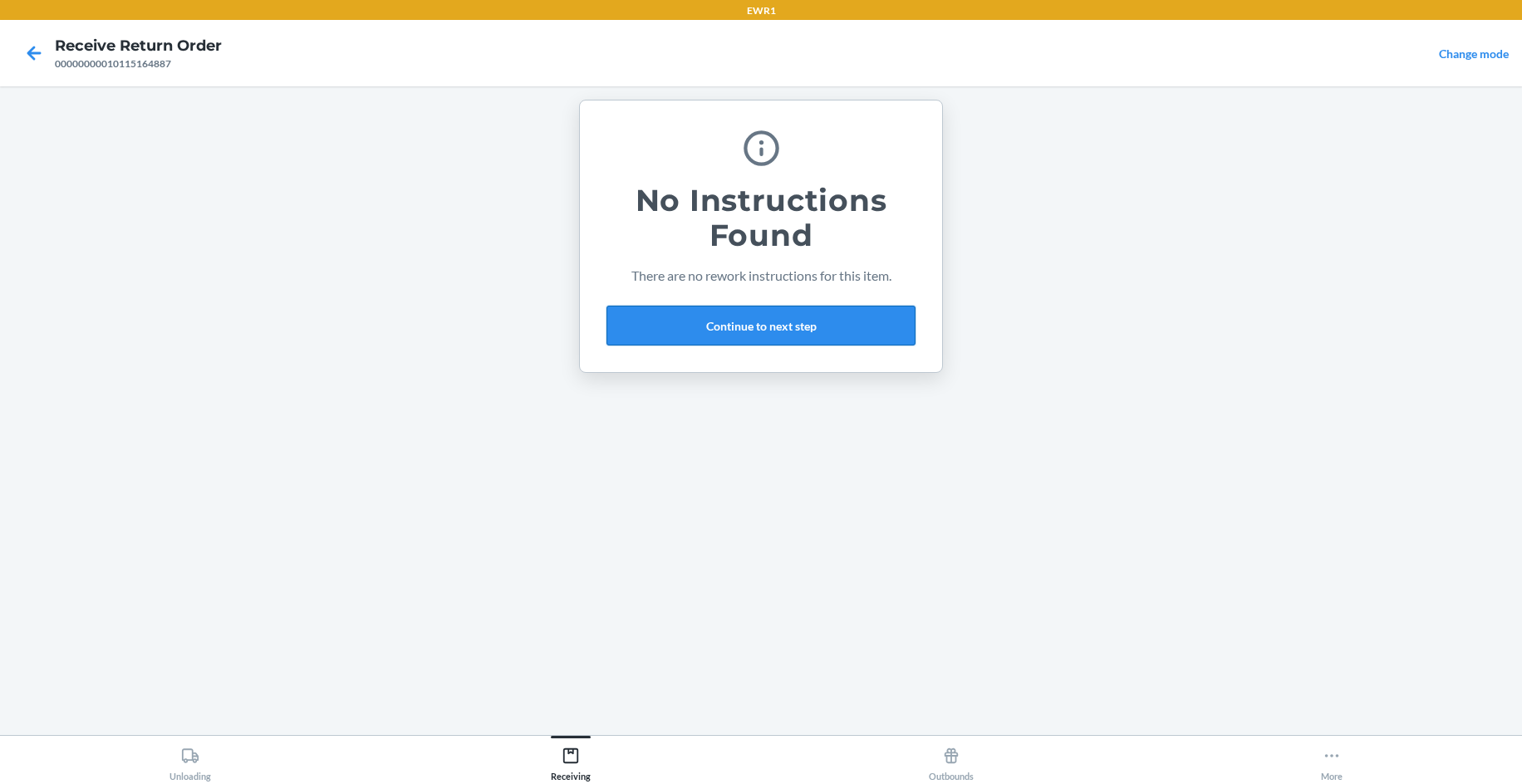
click at [761, 338] on button "Continue to next step" at bounding box center [761, 326] width 309 height 40
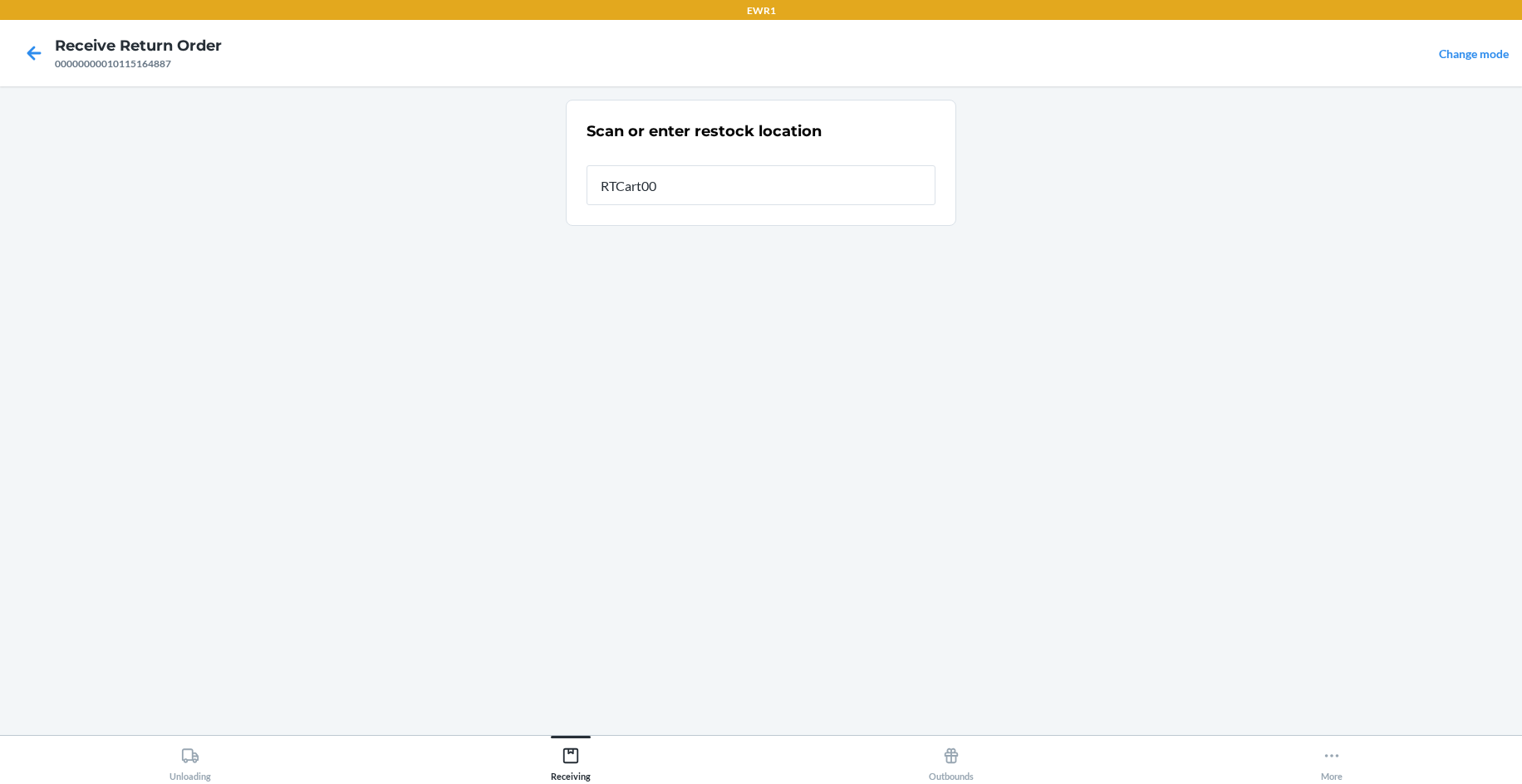
type input "RTCart009"
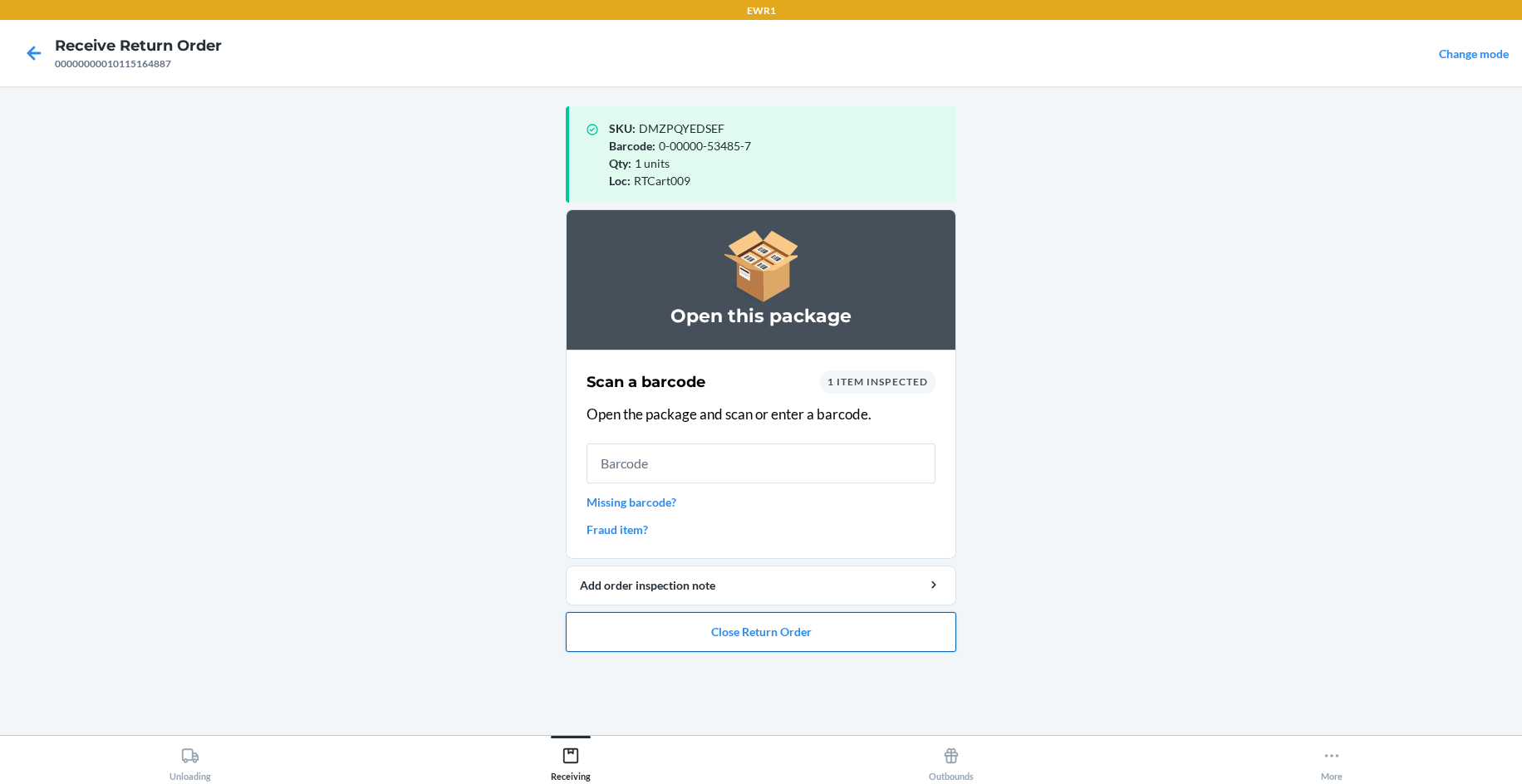
click at [757, 647] on button "Close Return Order" at bounding box center [760, 632] width 391 height 40
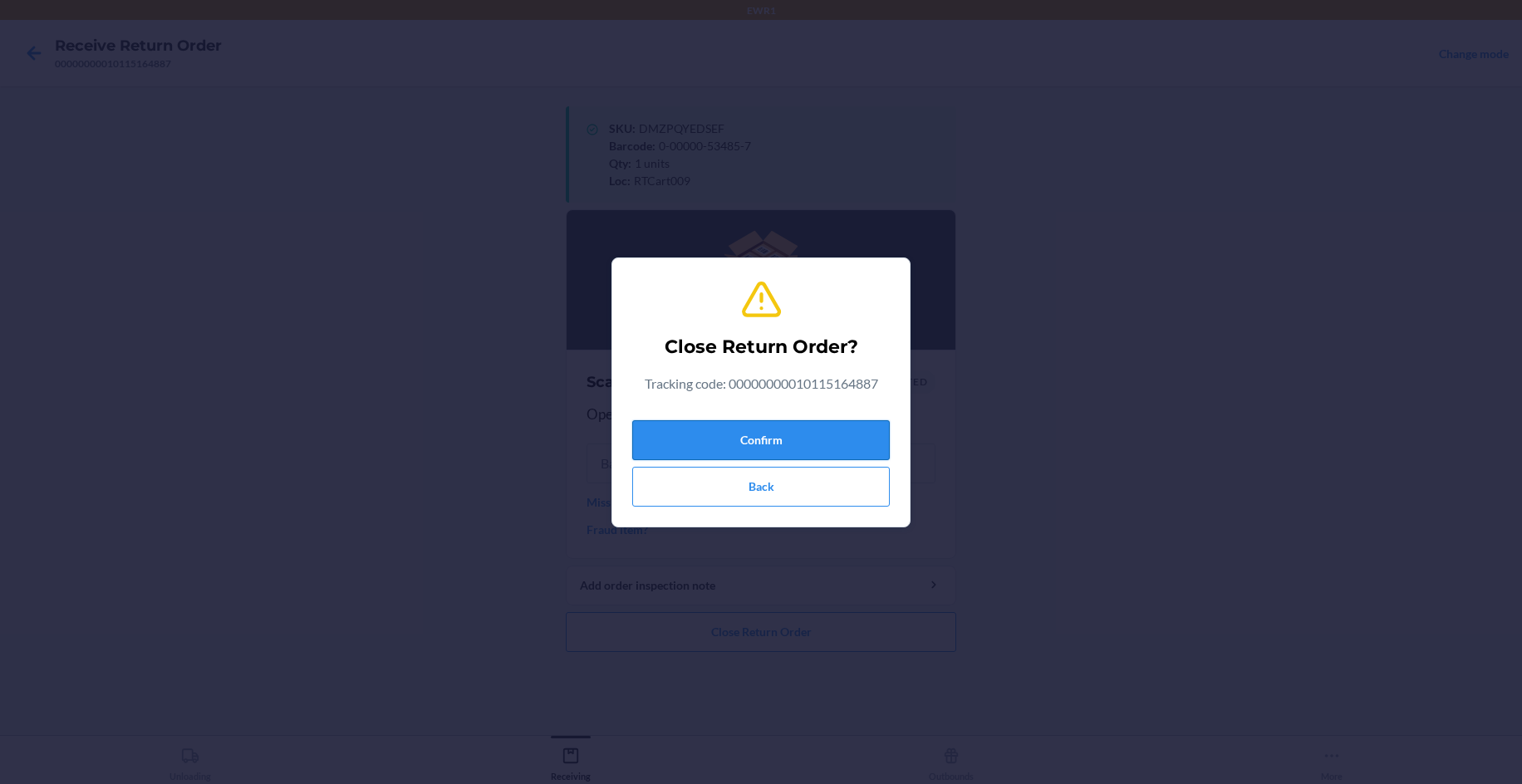
click at [797, 429] on button "Confirm" at bounding box center [761, 440] width 257 height 40
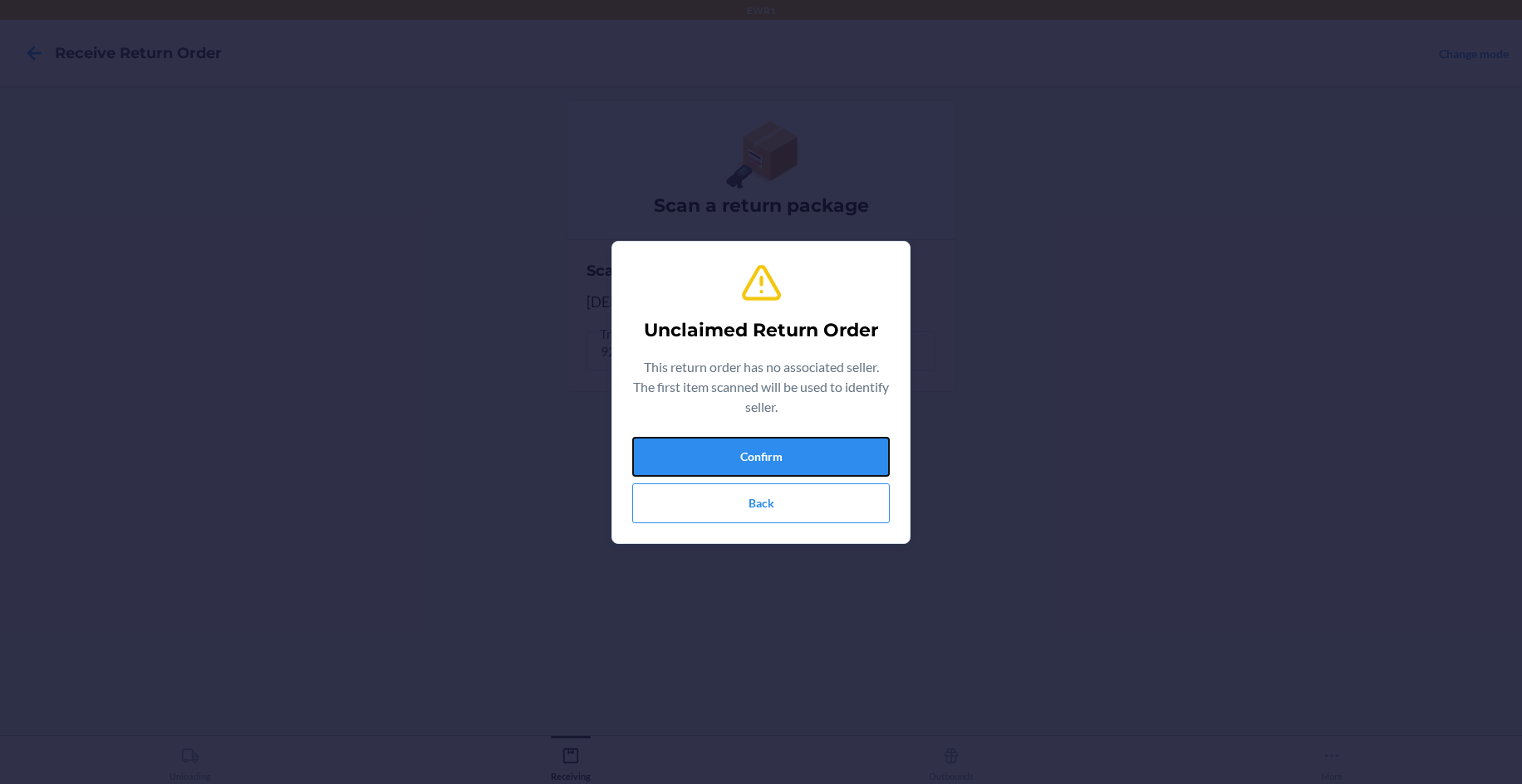
click at [781, 440] on button "Confirm" at bounding box center [761, 457] width 257 height 40
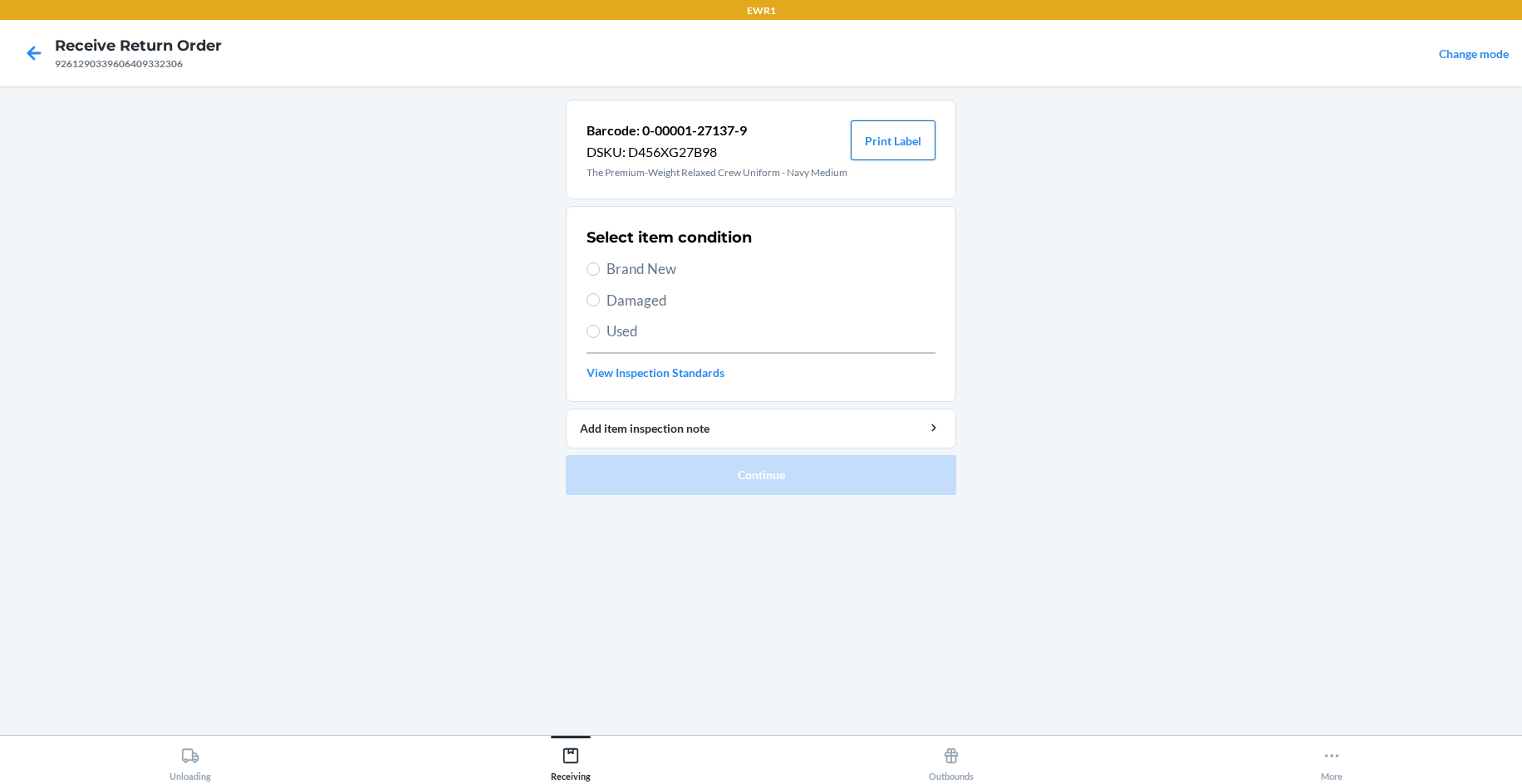
click at [868, 138] on button "Print Label" at bounding box center [892, 141] width 84 height 40
click at [652, 283] on div "Select item condition Brand New Damaged Used View Inspection Standards" at bounding box center [761, 303] width 349 height 164
click at [635, 274] on span "Brand New" at bounding box center [771, 269] width 329 height 22
click at [600, 274] on input "Brand New" at bounding box center [593, 270] width 13 height 13
radio input "true"
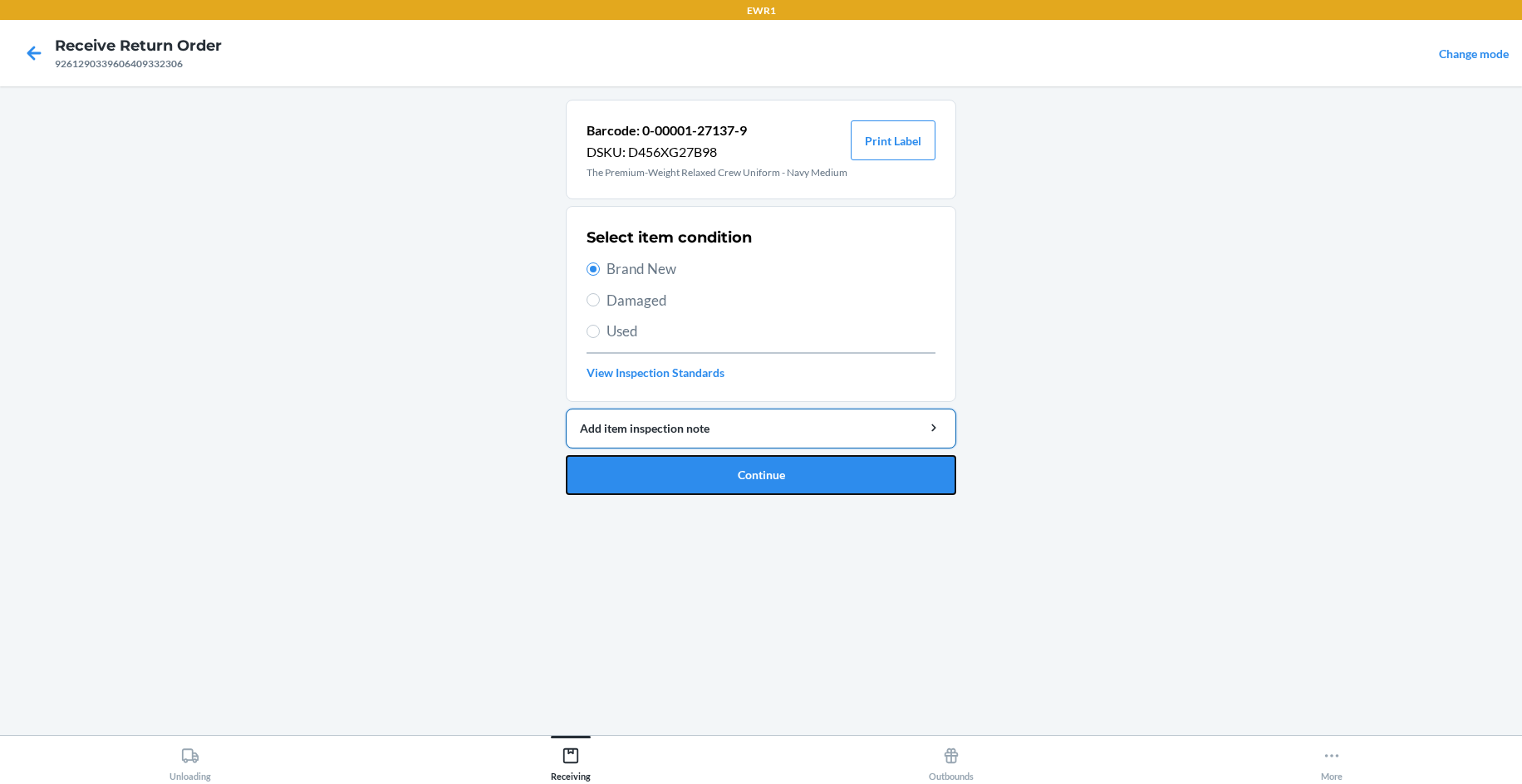
drag, startPoint x: 727, startPoint y: 473, endPoint x: 719, endPoint y: 429, distance: 44.7
click at [727, 466] on button "Continue" at bounding box center [760, 475] width 391 height 40
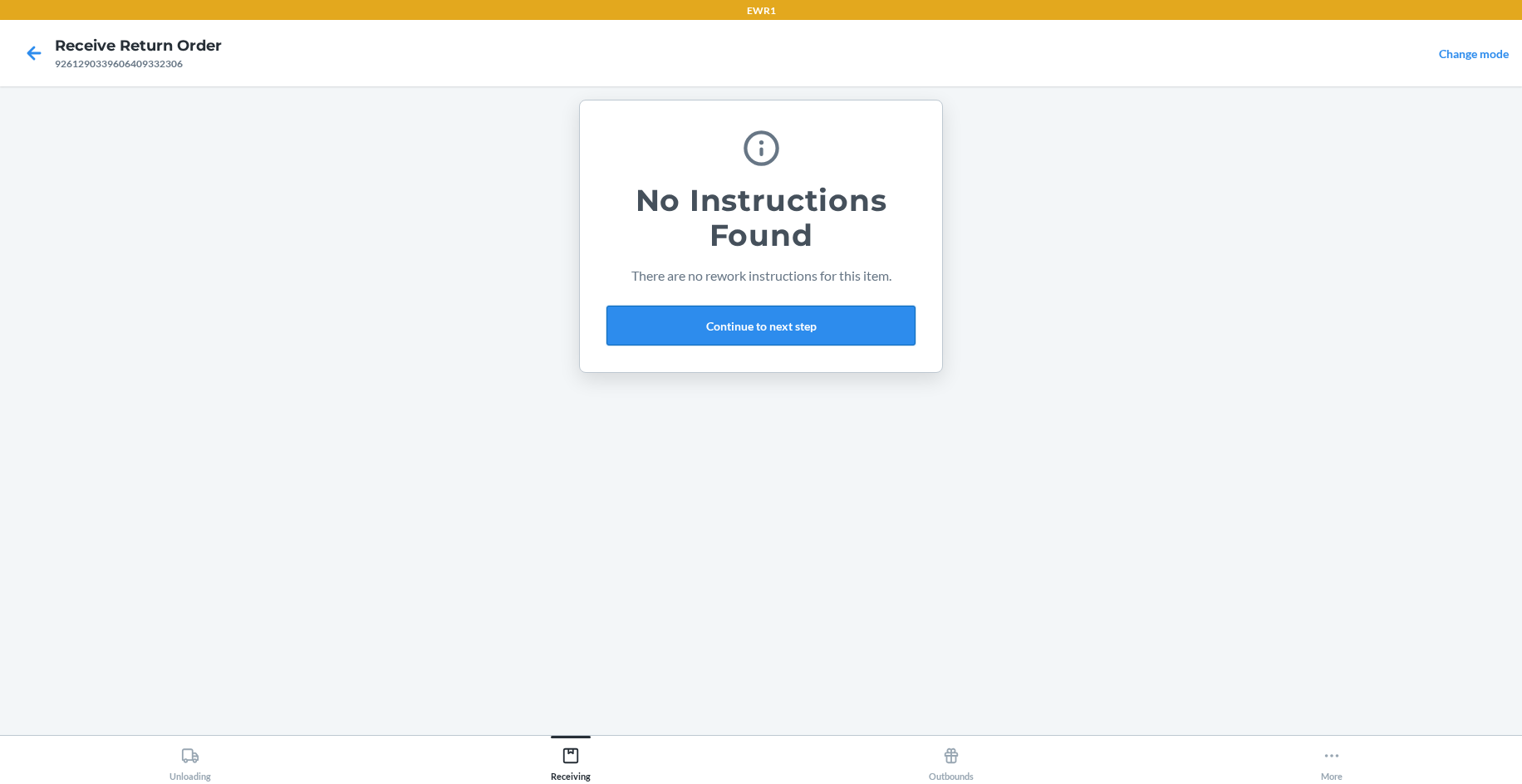
click at [712, 336] on button "Continue to next step" at bounding box center [761, 326] width 309 height 40
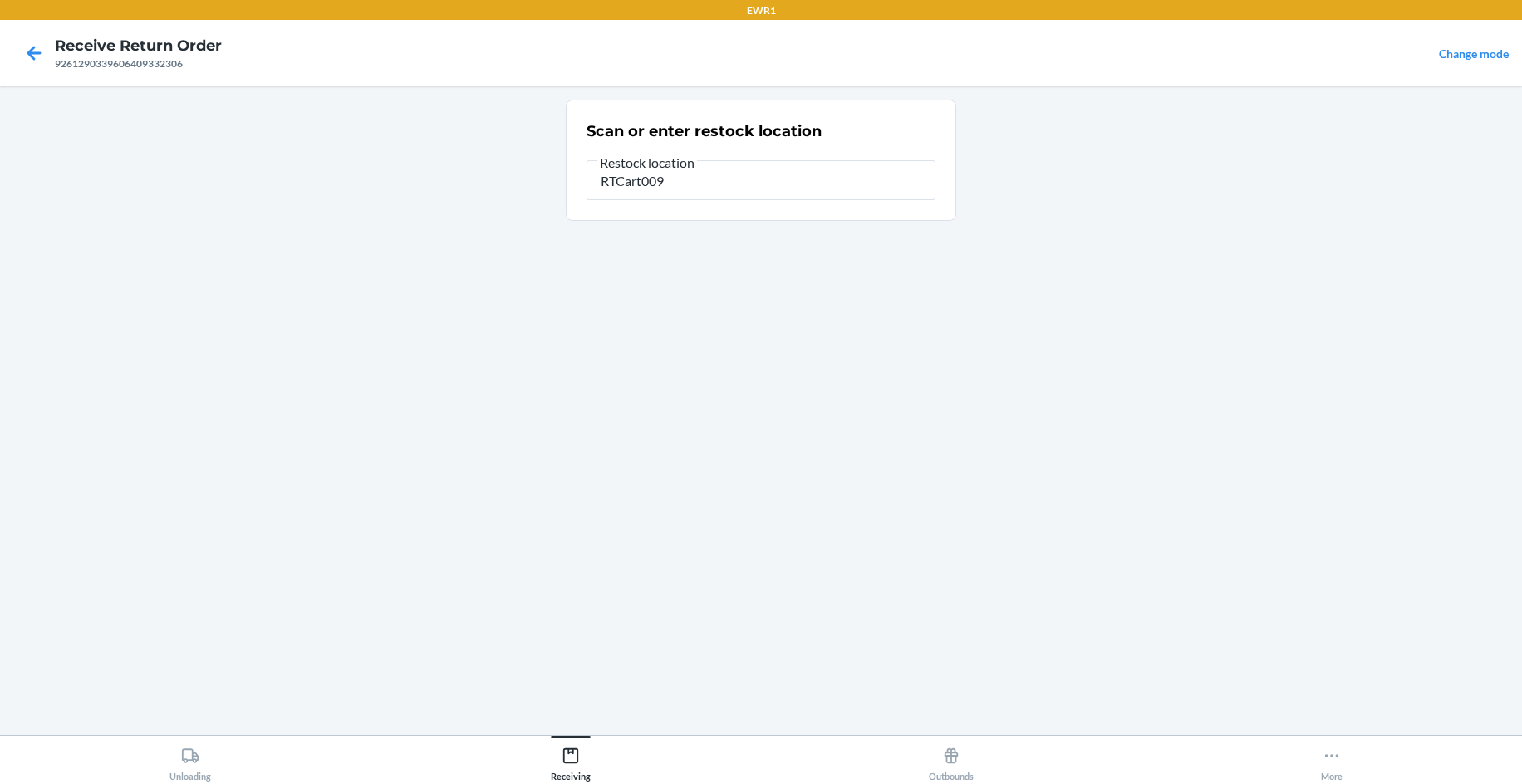
type input "RTCart009"
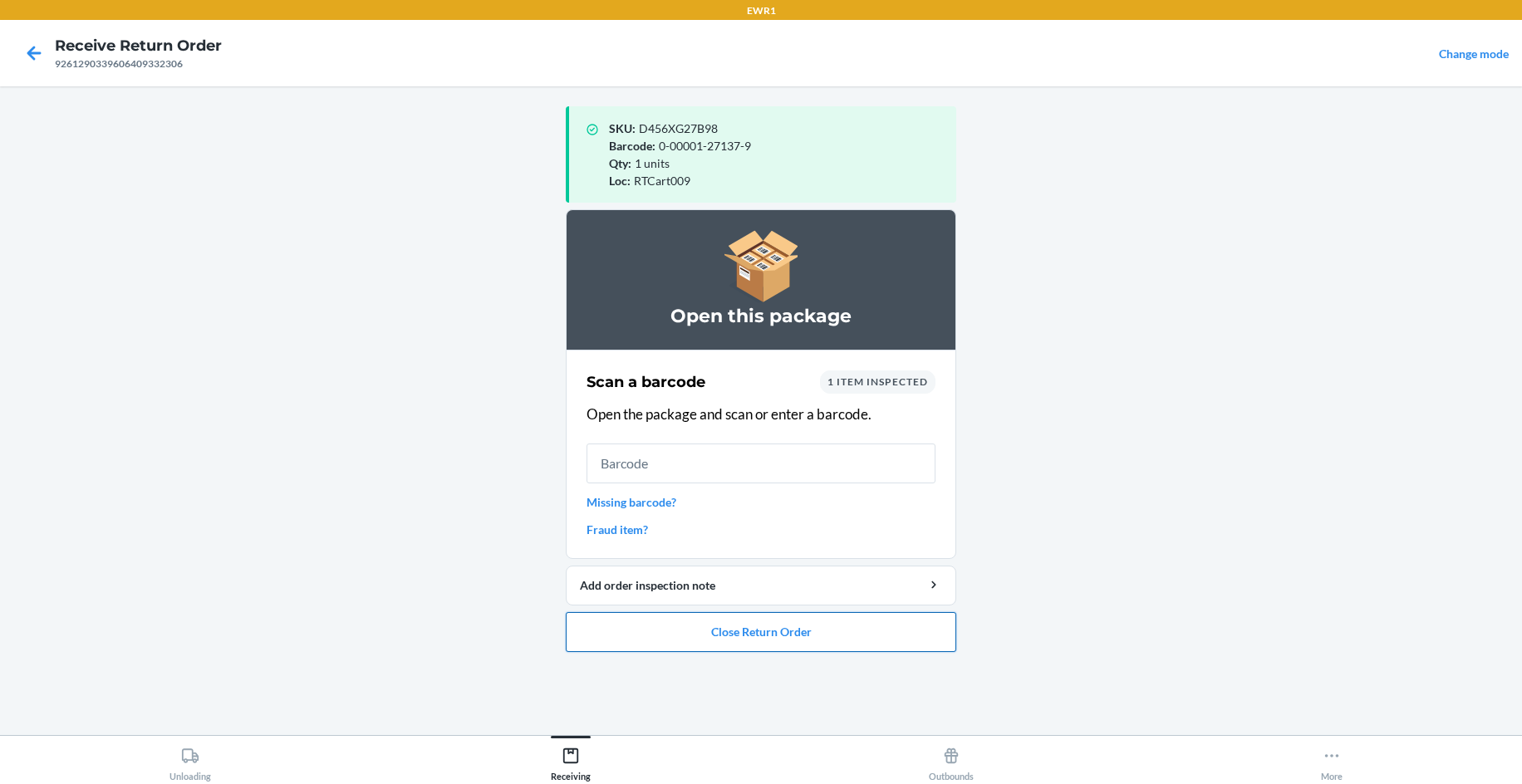
click at [858, 631] on button "Close Return Order" at bounding box center [760, 632] width 391 height 40
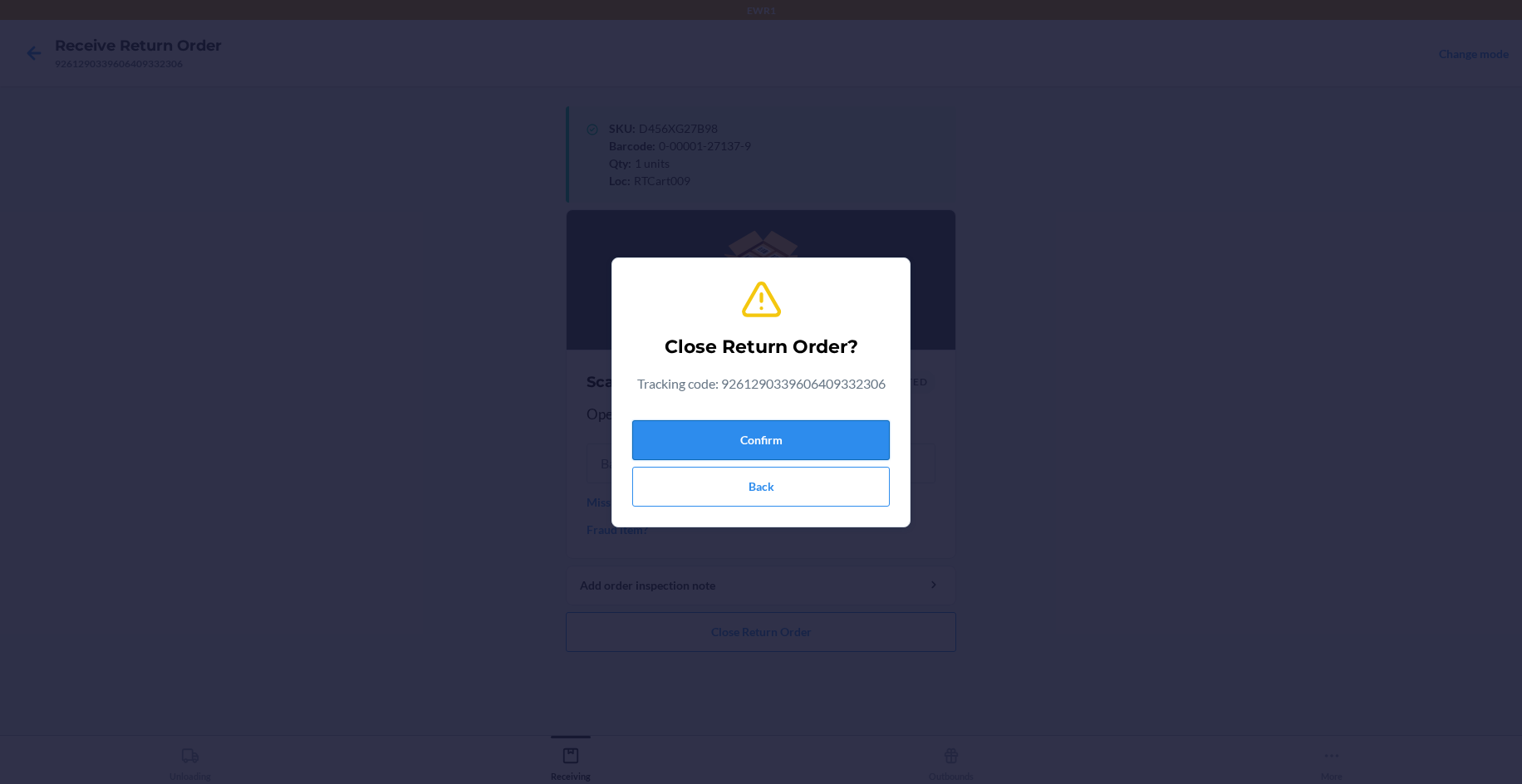
click at [844, 441] on button "Confirm" at bounding box center [761, 440] width 257 height 40
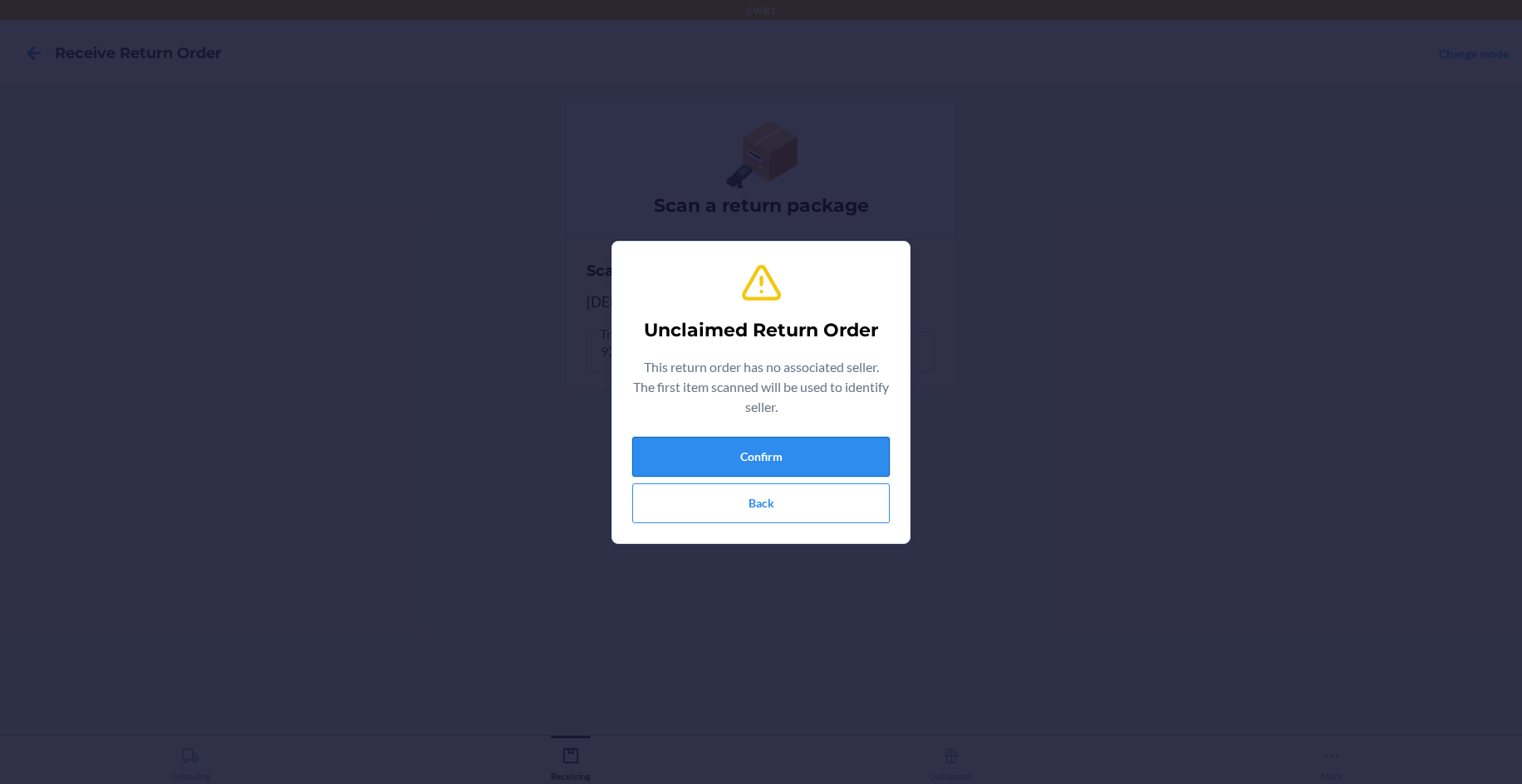
click at [874, 461] on button "Confirm" at bounding box center [761, 457] width 257 height 40
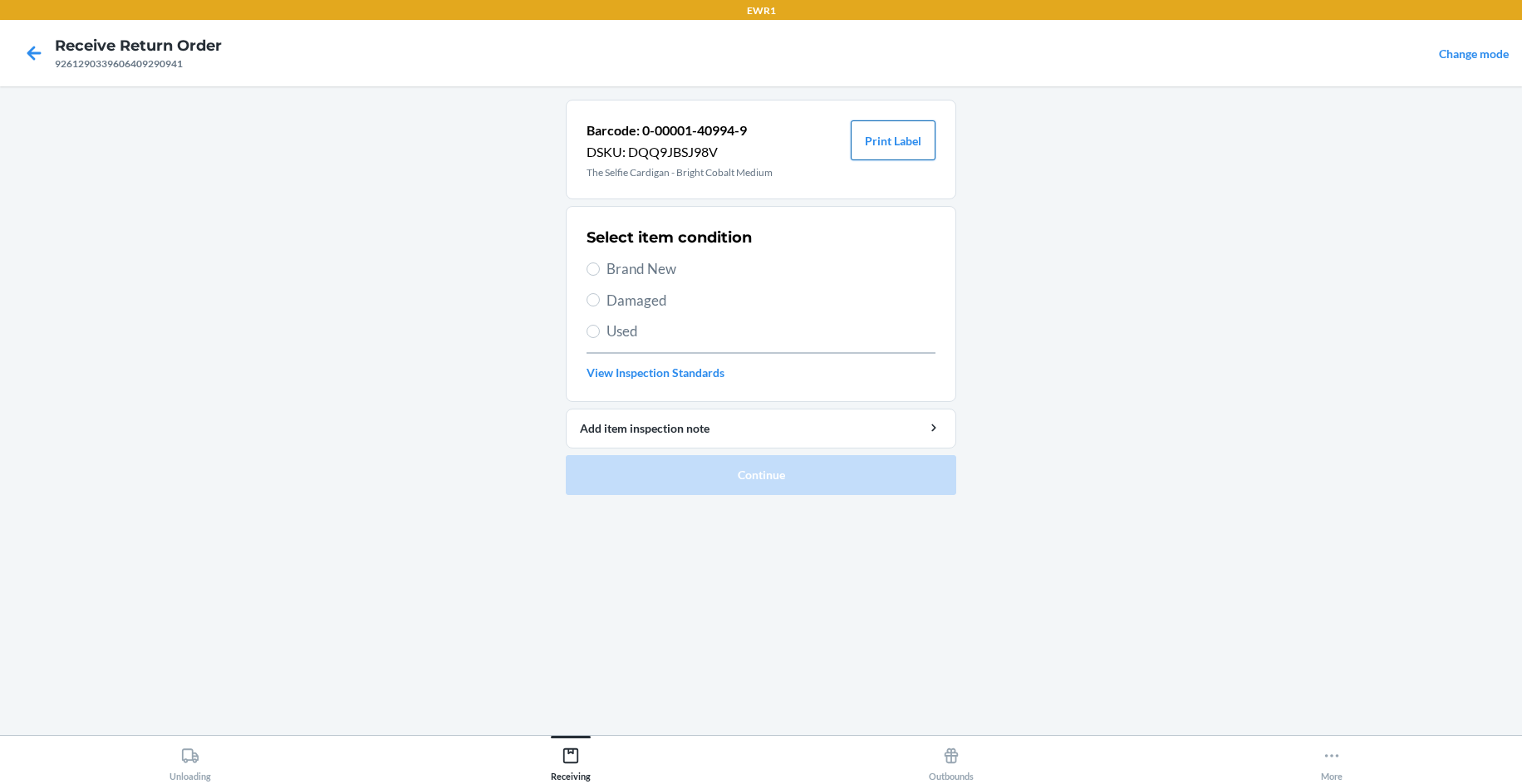
click at [897, 138] on button "Print Label" at bounding box center [892, 141] width 84 height 40
click at [695, 255] on div "Select item condition Brand New Damaged Used View Inspection Standards" at bounding box center [761, 303] width 349 height 164
click at [623, 269] on span "Brand New" at bounding box center [771, 269] width 329 height 22
click at [600, 269] on input "Brand New" at bounding box center [593, 270] width 13 height 13
radio input "true"
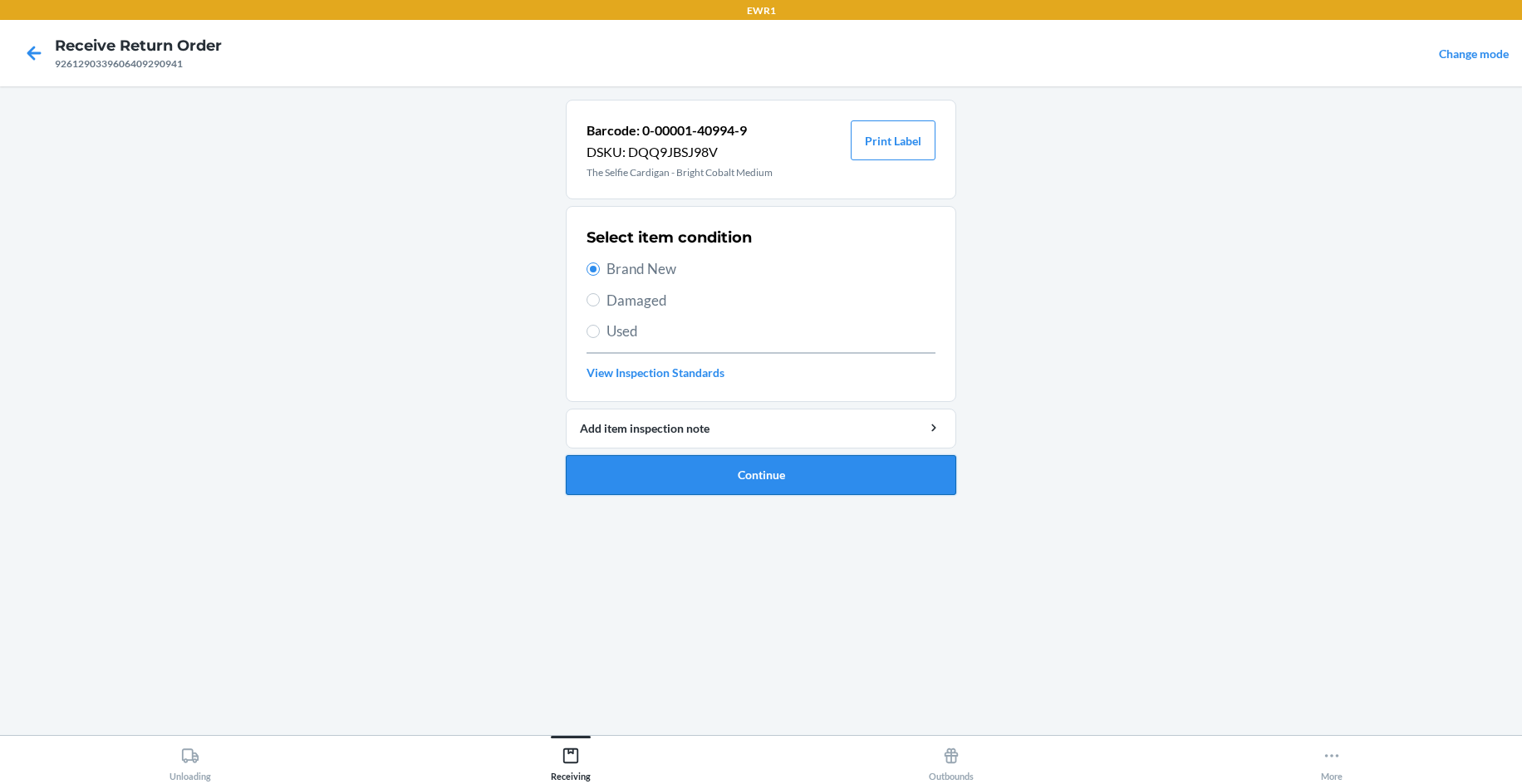
click at [763, 491] on button "Continue" at bounding box center [760, 475] width 391 height 40
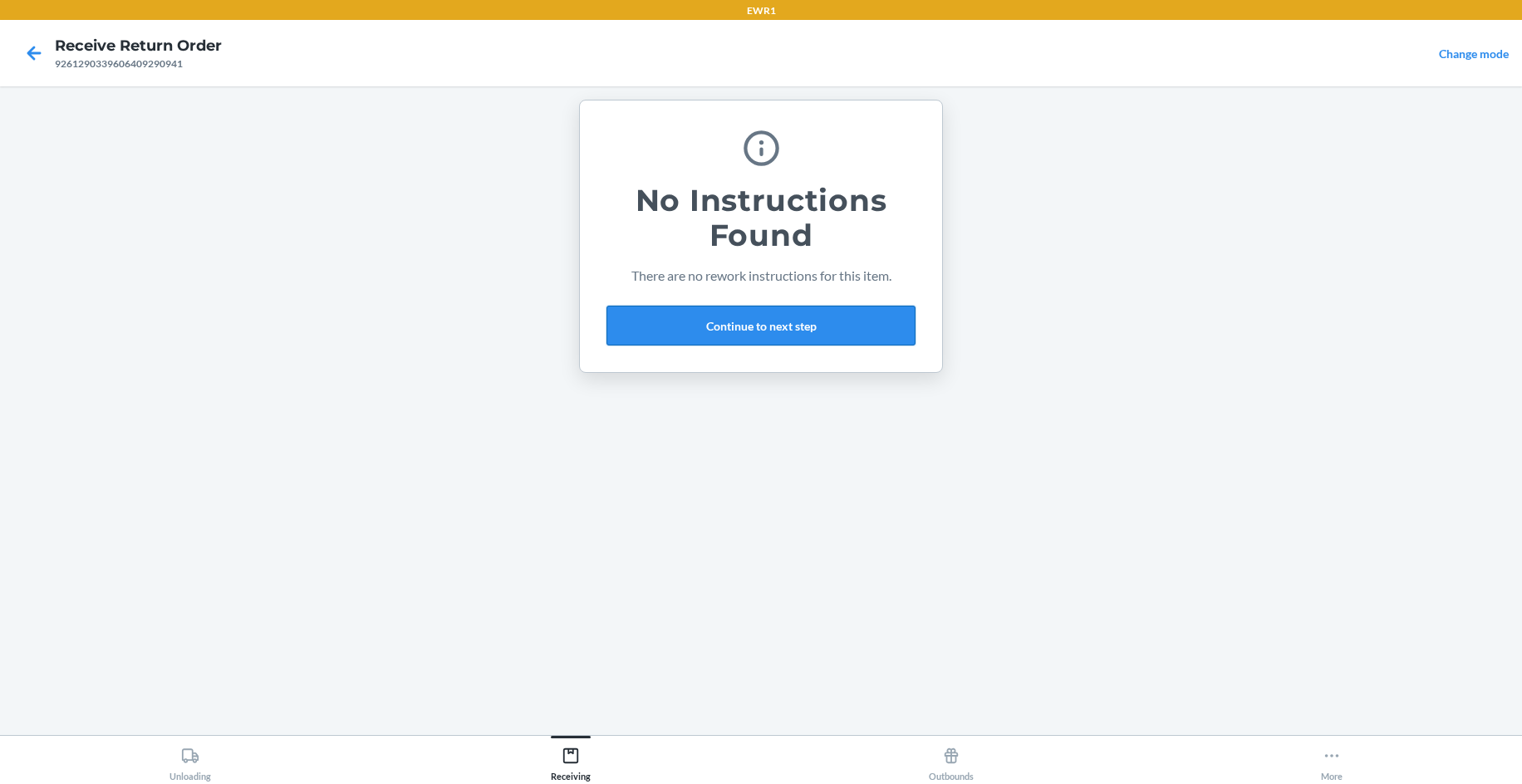
click at [711, 323] on button "Continue to next step" at bounding box center [761, 326] width 309 height 40
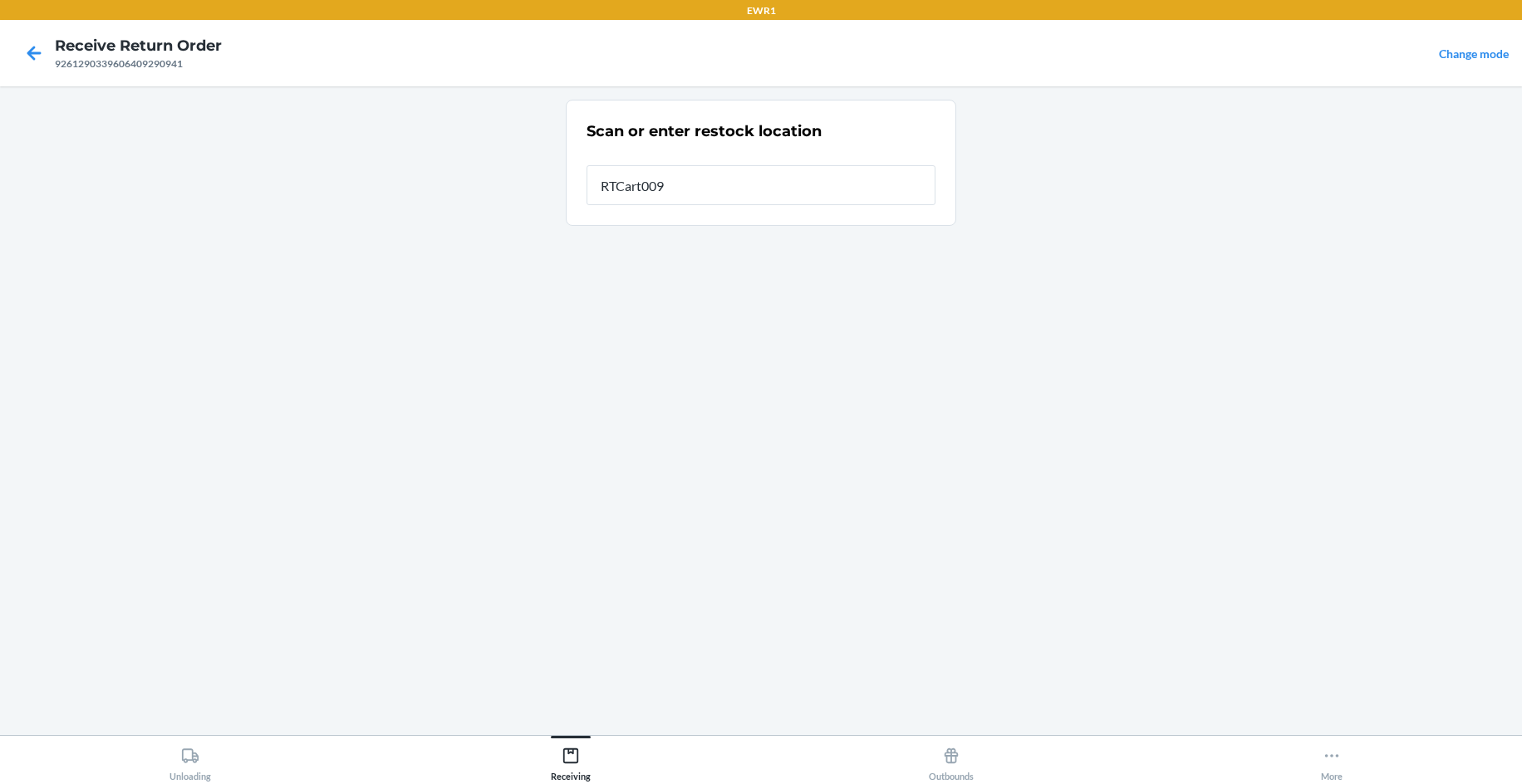
type input "RTCart009"
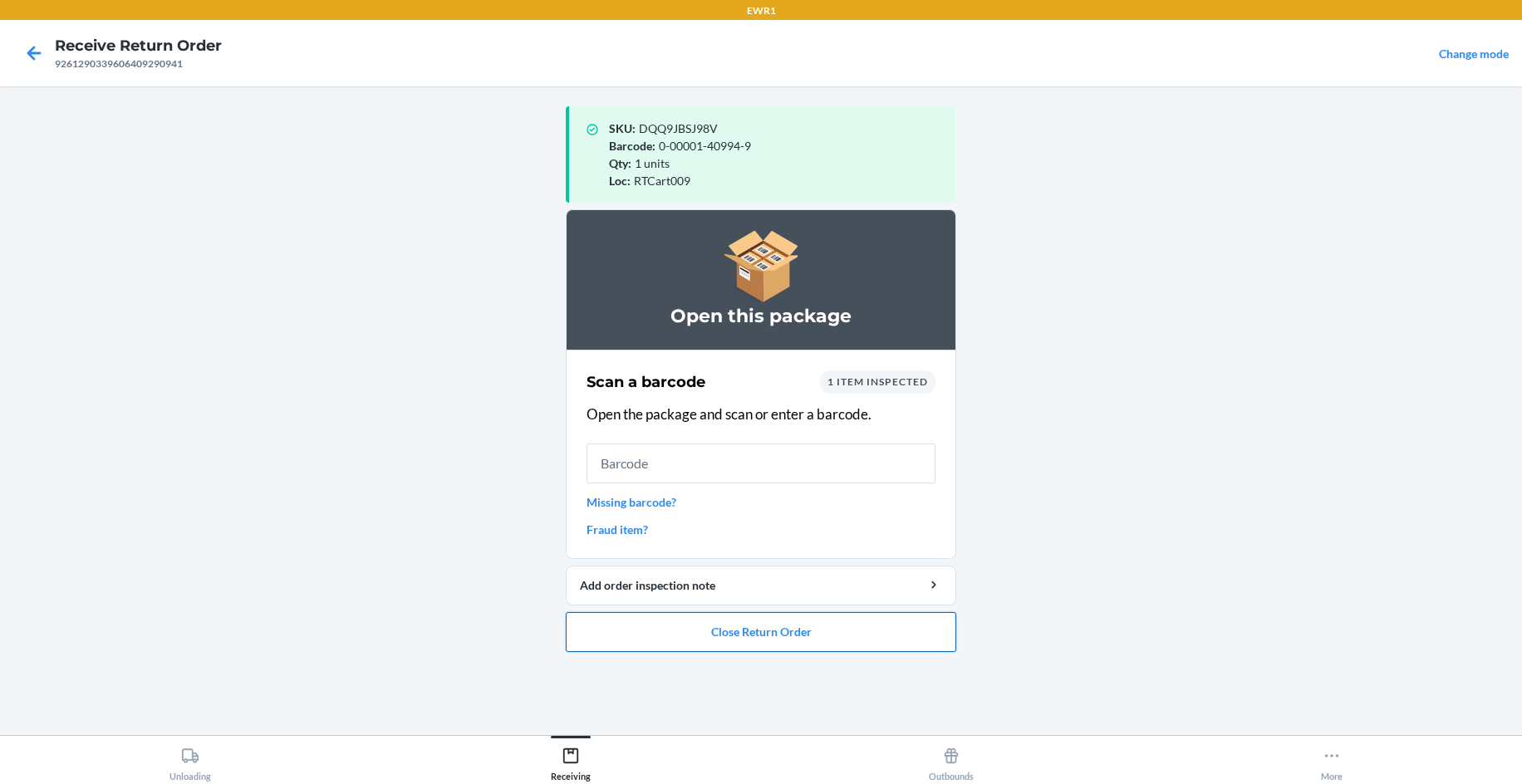
click at [946, 626] on button "Close Return Order" at bounding box center [760, 632] width 391 height 40
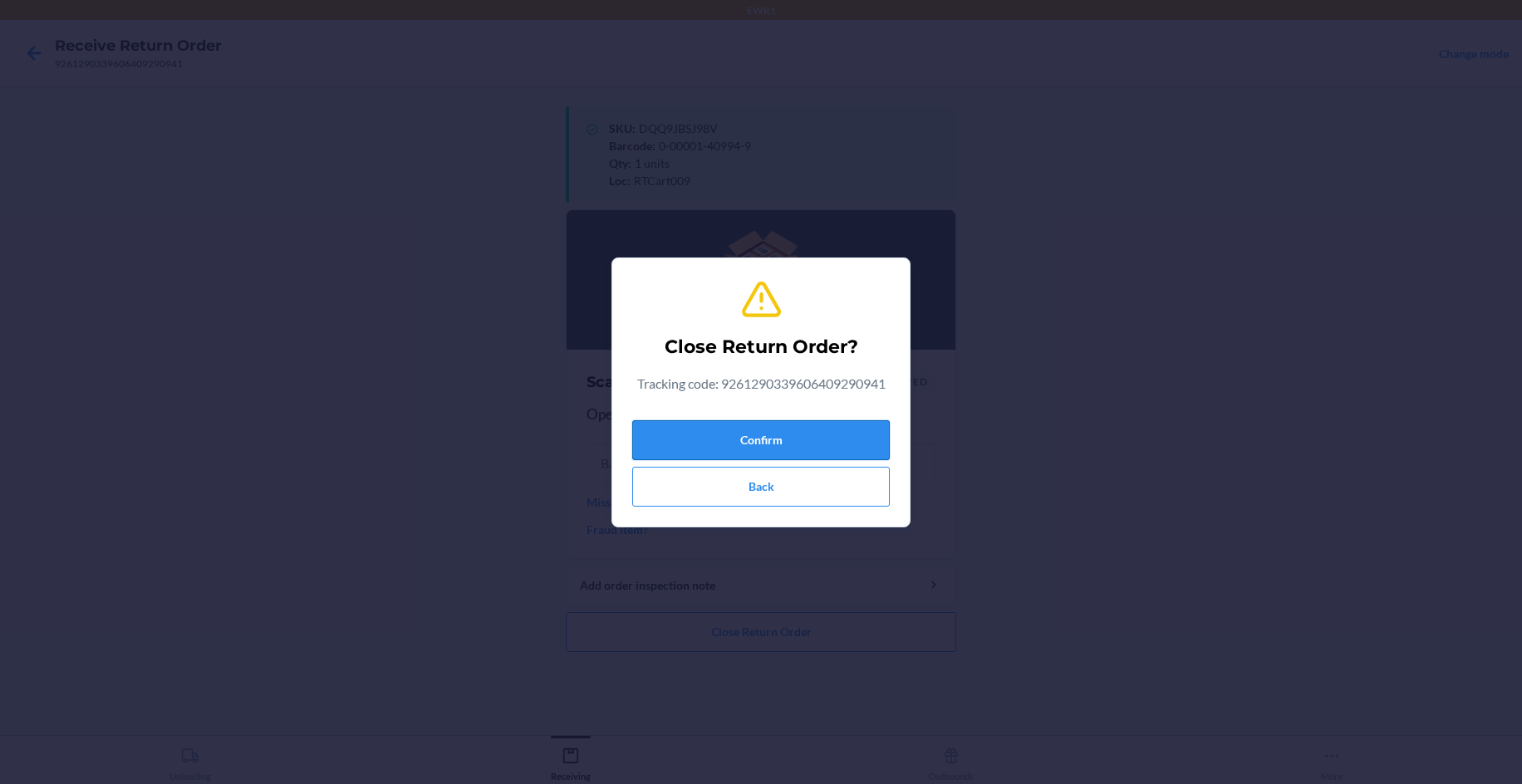
click at [793, 451] on button "Confirm" at bounding box center [761, 440] width 257 height 40
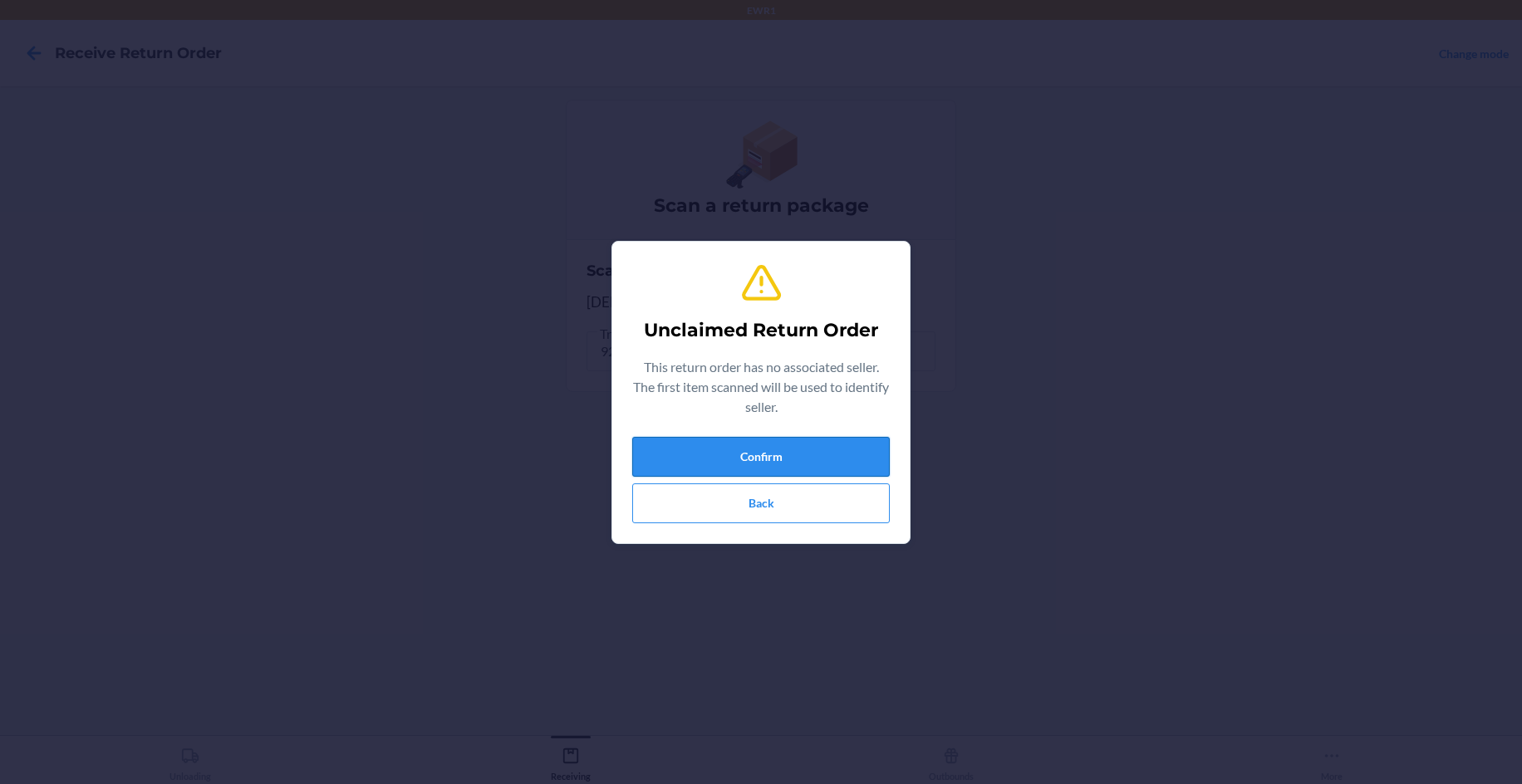
click at [836, 453] on button "Confirm" at bounding box center [761, 457] width 257 height 40
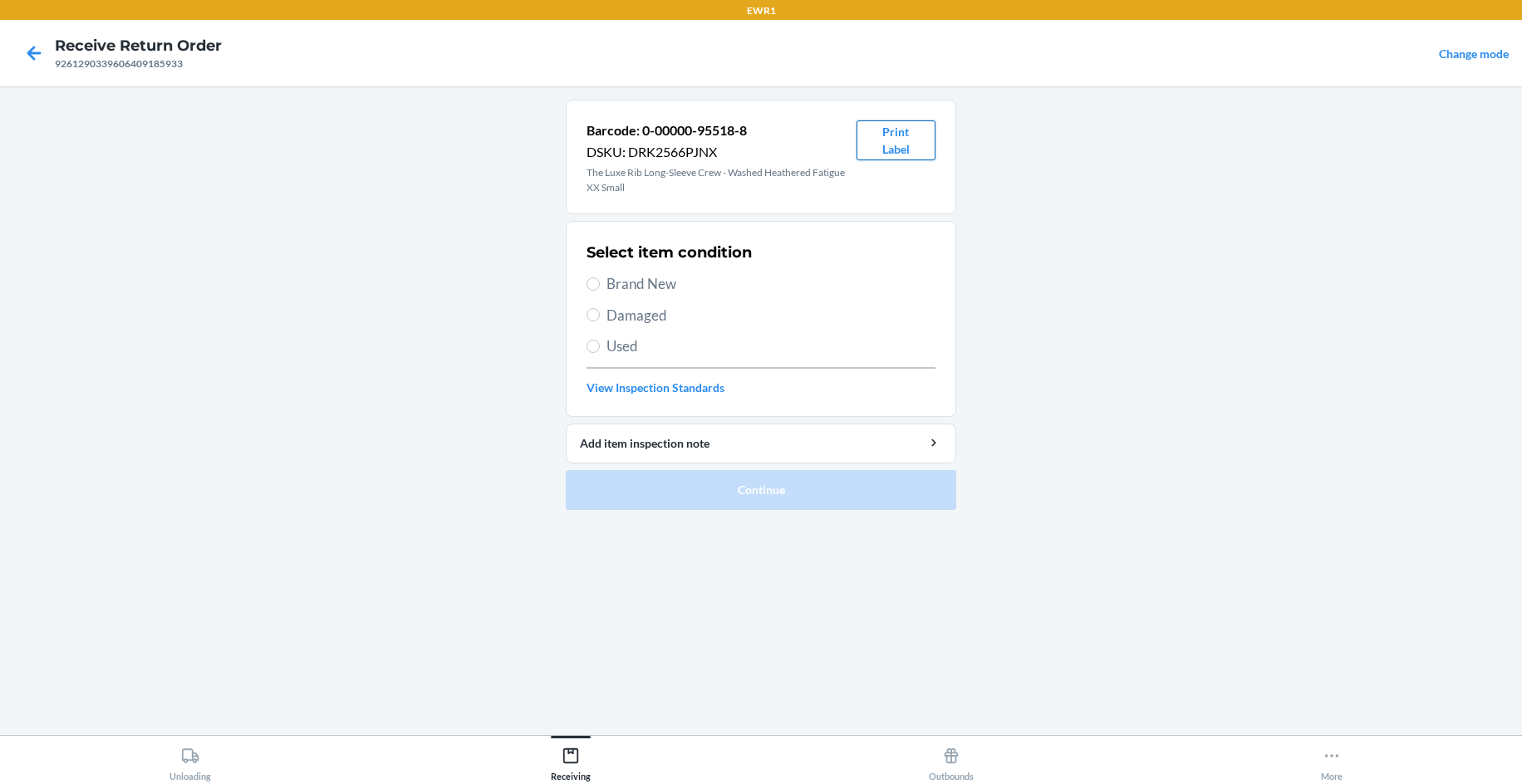
click at [910, 151] on button "Print Label" at bounding box center [895, 141] width 79 height 40
click at [636, 287] on span "Brand New" at bounding box center [771, 284] width 329 height 22
click at [600, 287] on input "Brand New" at bounding box center [593, 284] width 13 height 13
radio input "true"
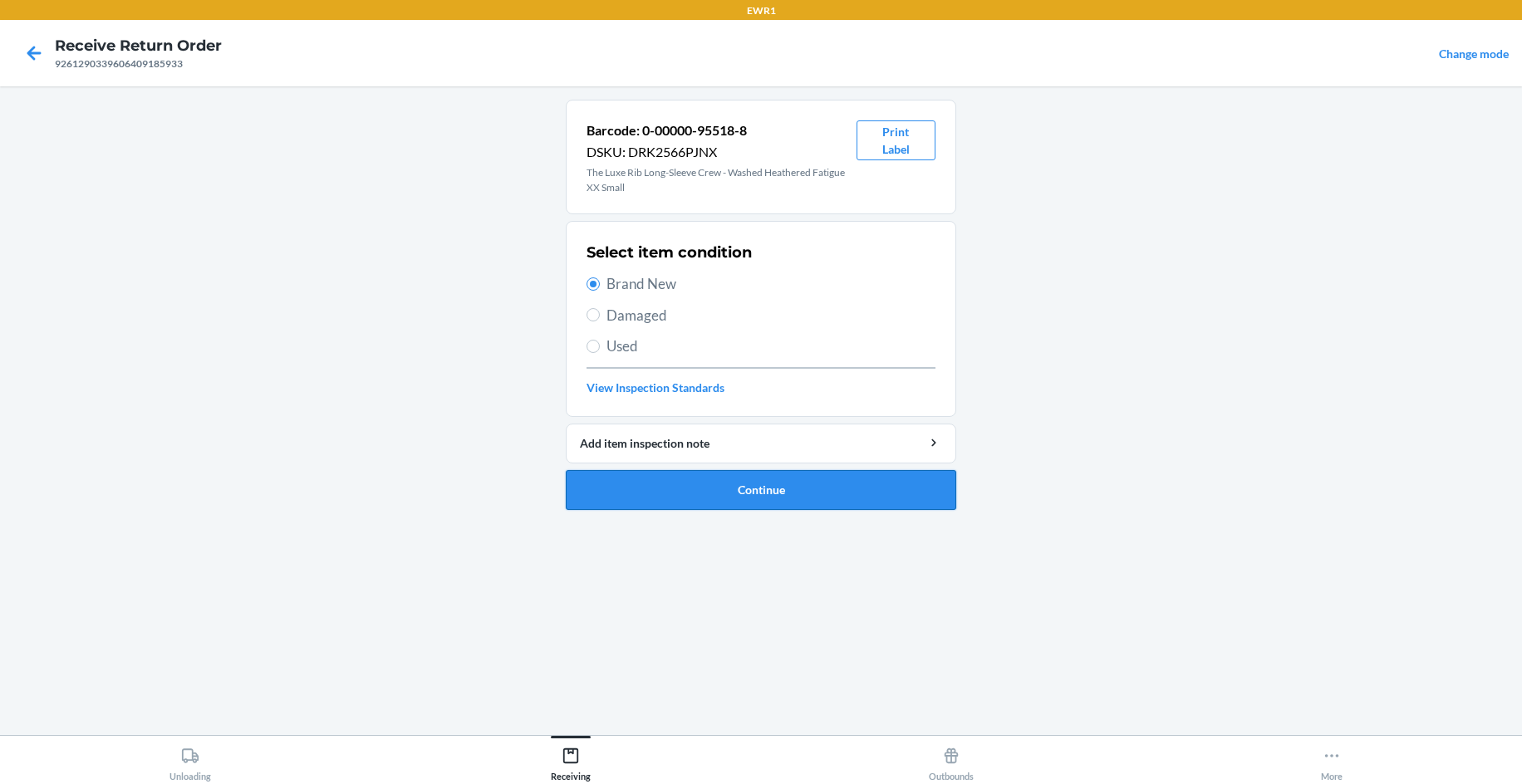
click at [701, 498] on button "Continue" at bounding box center [760, 490] width 391 height 40
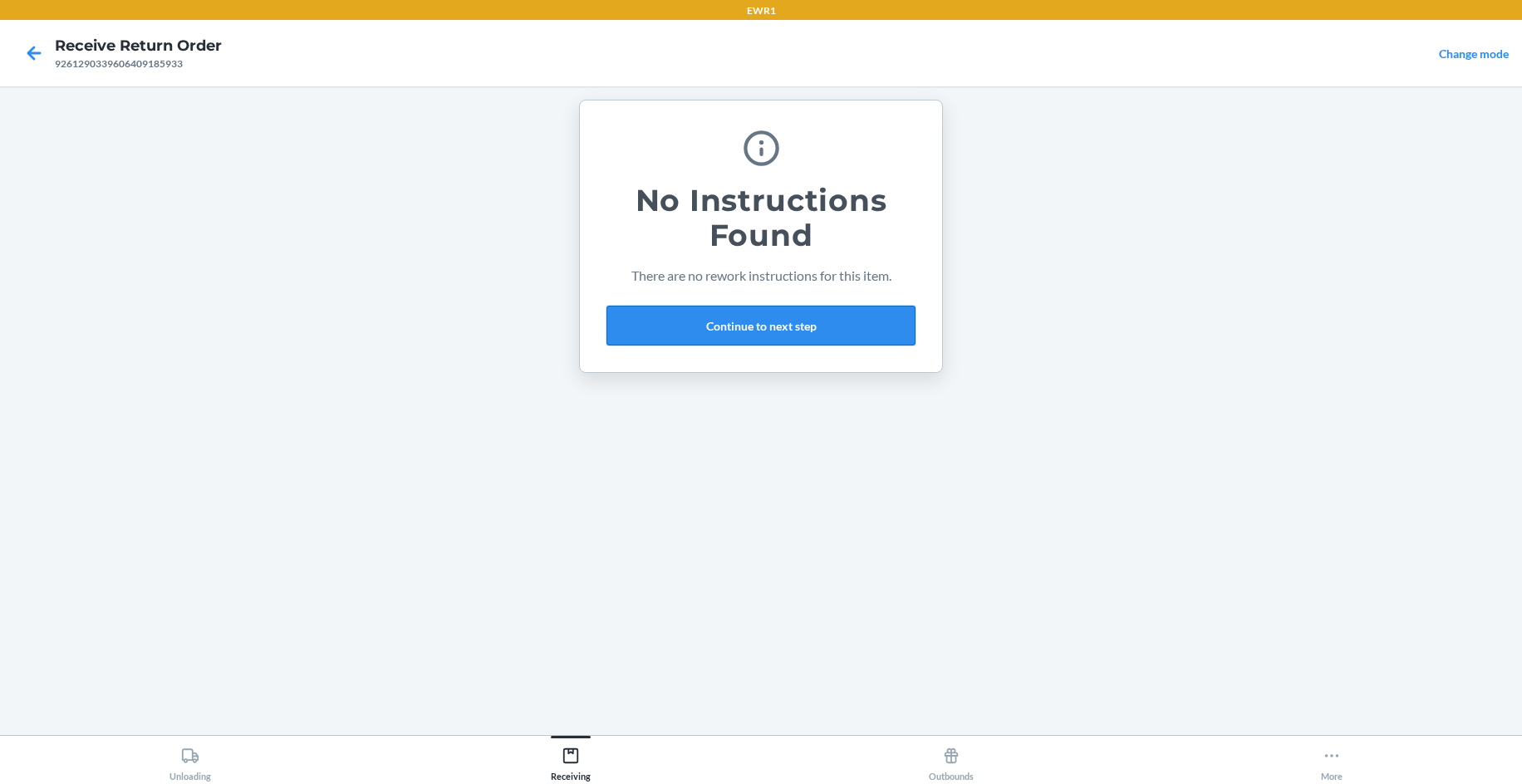
click at [840, 324] on button "Continue to next step" at bounding box center [761, 326] width 309 height 40
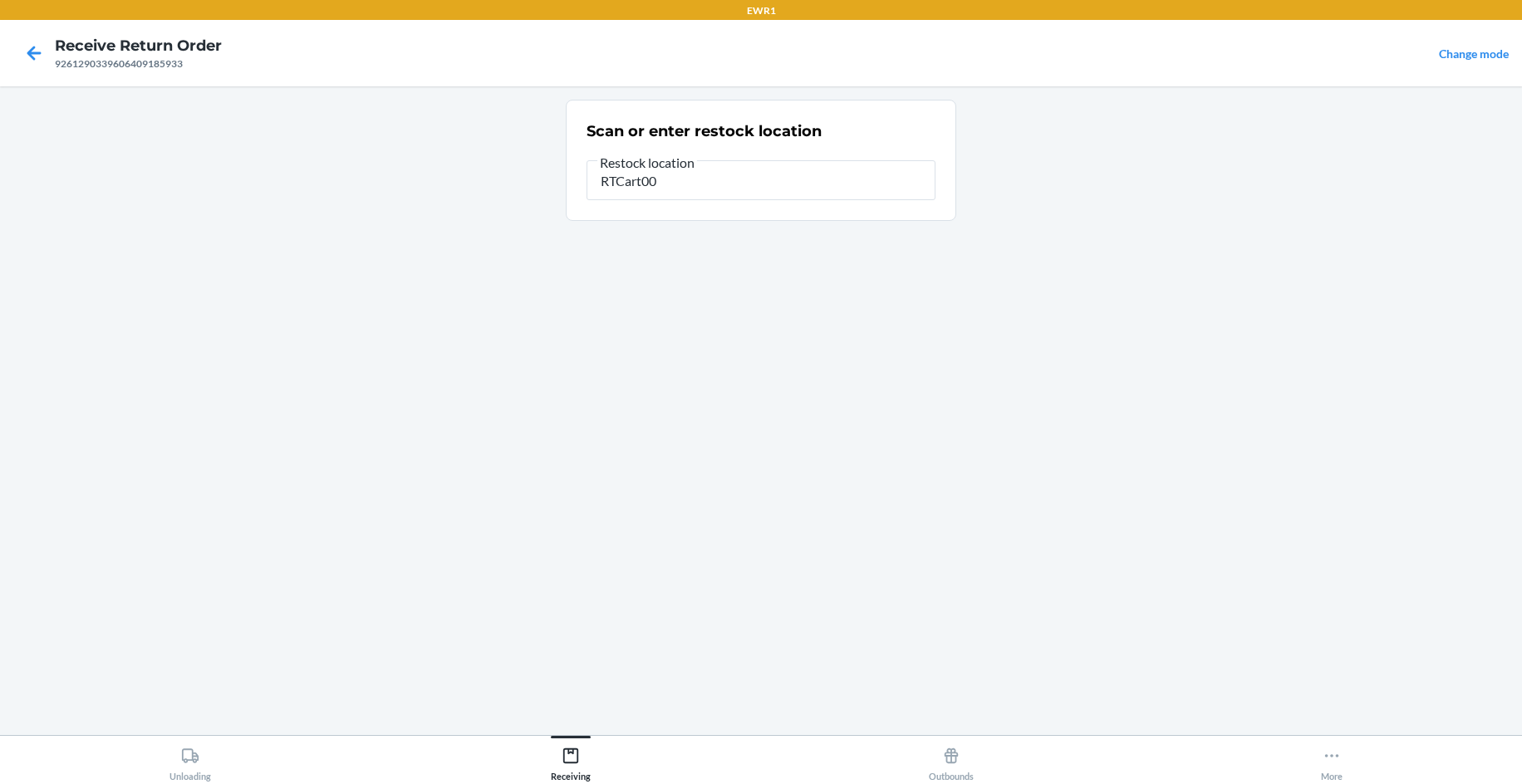
type input "RTCart009"
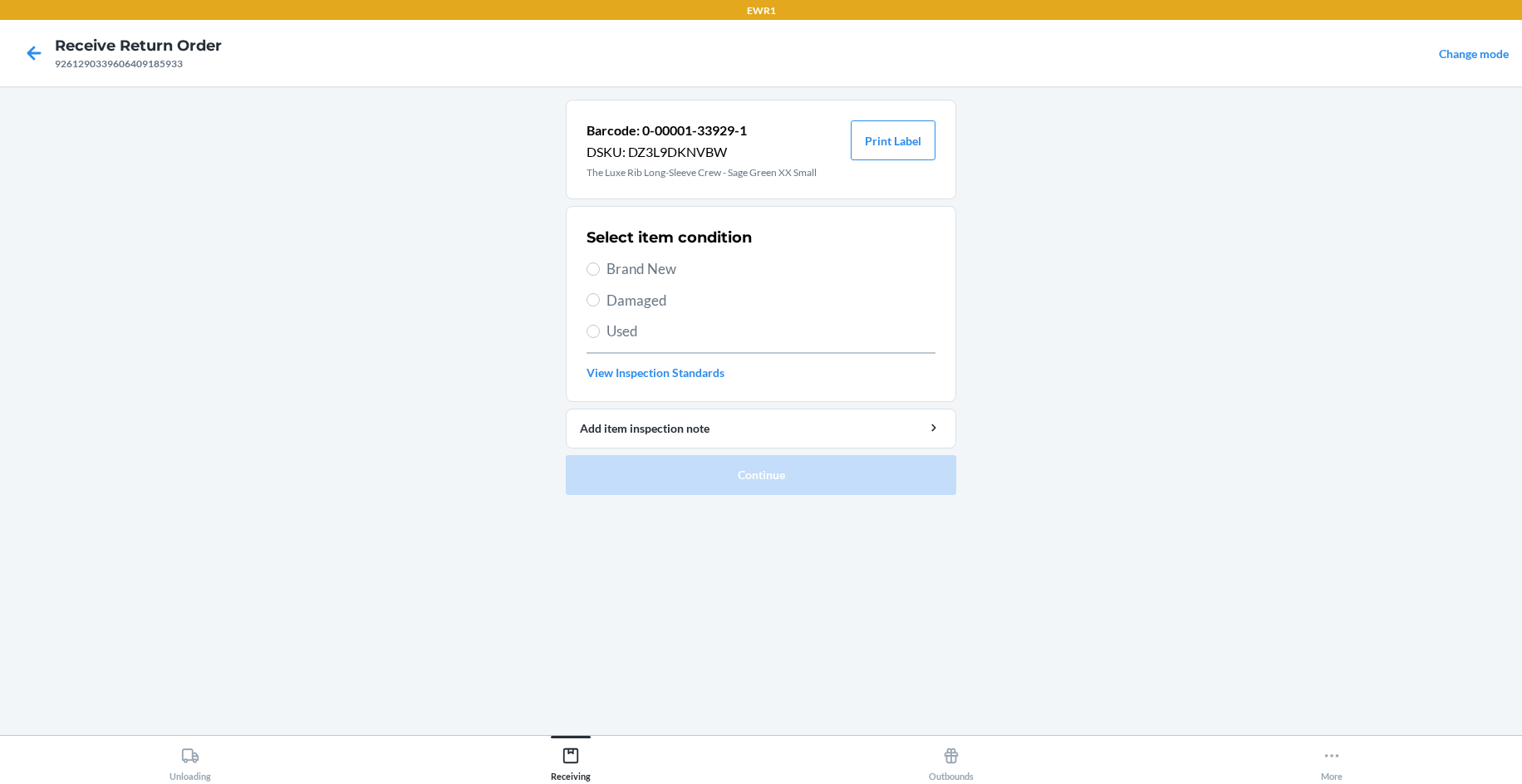
click at [609, 280] on div "Select item condition Brand New Damaged Used View Inspection Standards" at bounding box center [761, 303] width 349 height 164
click at [623, 278] on span "Brand New" at bounding box center [771, 269] width 329 height 22
click at [600, 275] on input "Brand New" at bounding box center [593, 270] width 13 height 13
radio input "true"
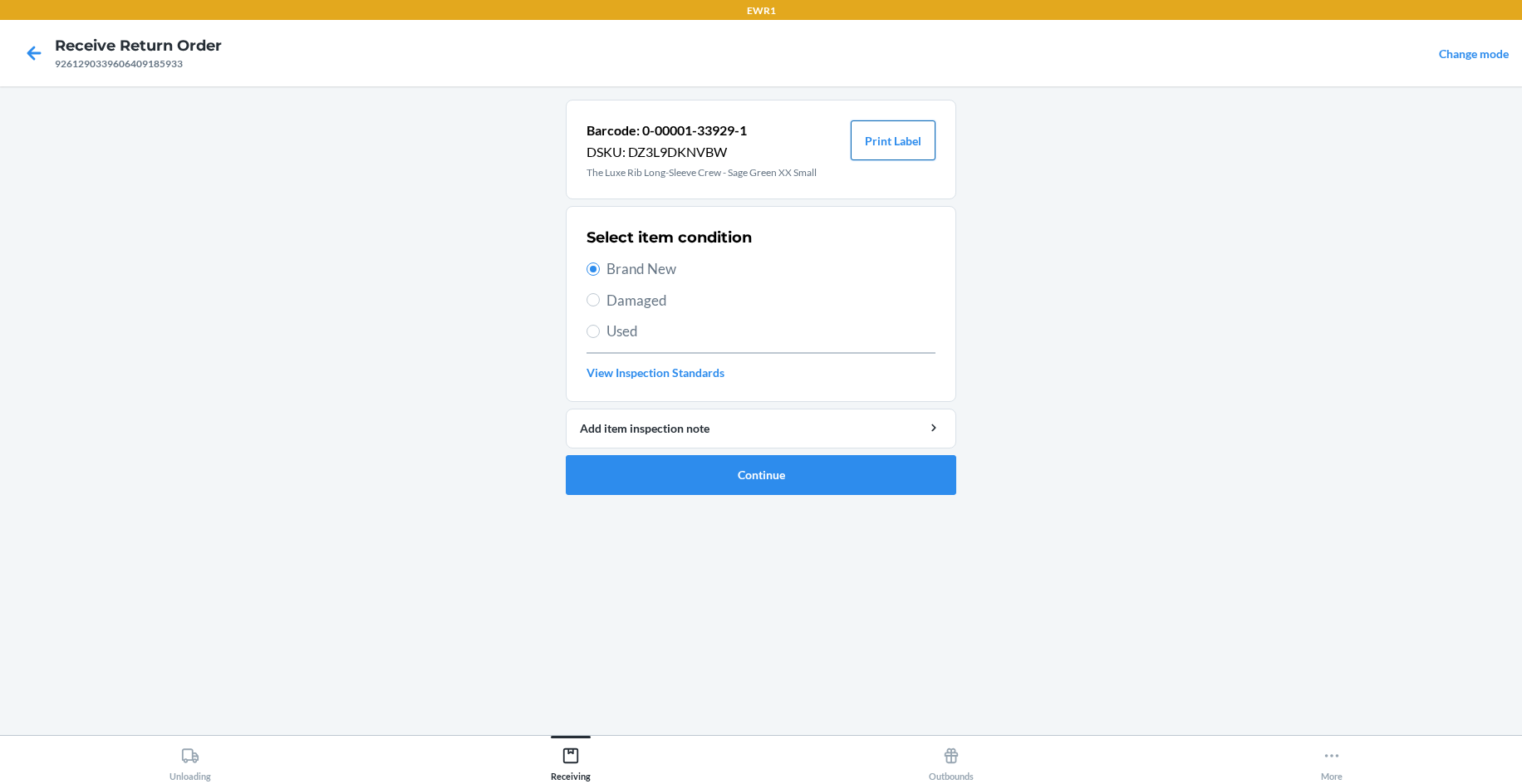
click at [908, 141] on button "Print Label" at bounding box center [892, 141] width 84 height 40
click at [767, 480] on button "Continue" at bounding box center [760, 475] width 391 height 40
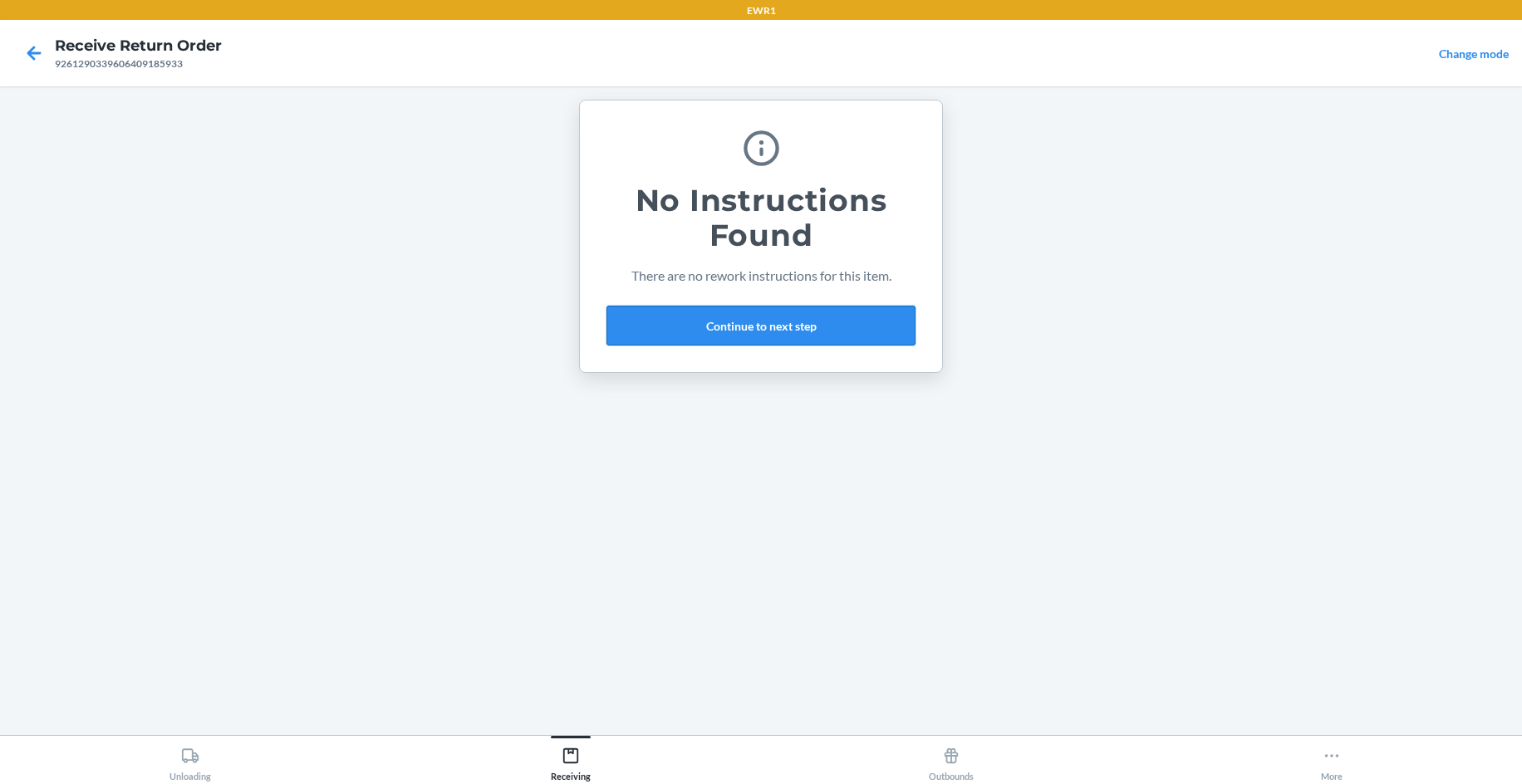
click at [757, 336] on button "Continue to next step" at bounding box center [761, 326] width 309 height 40
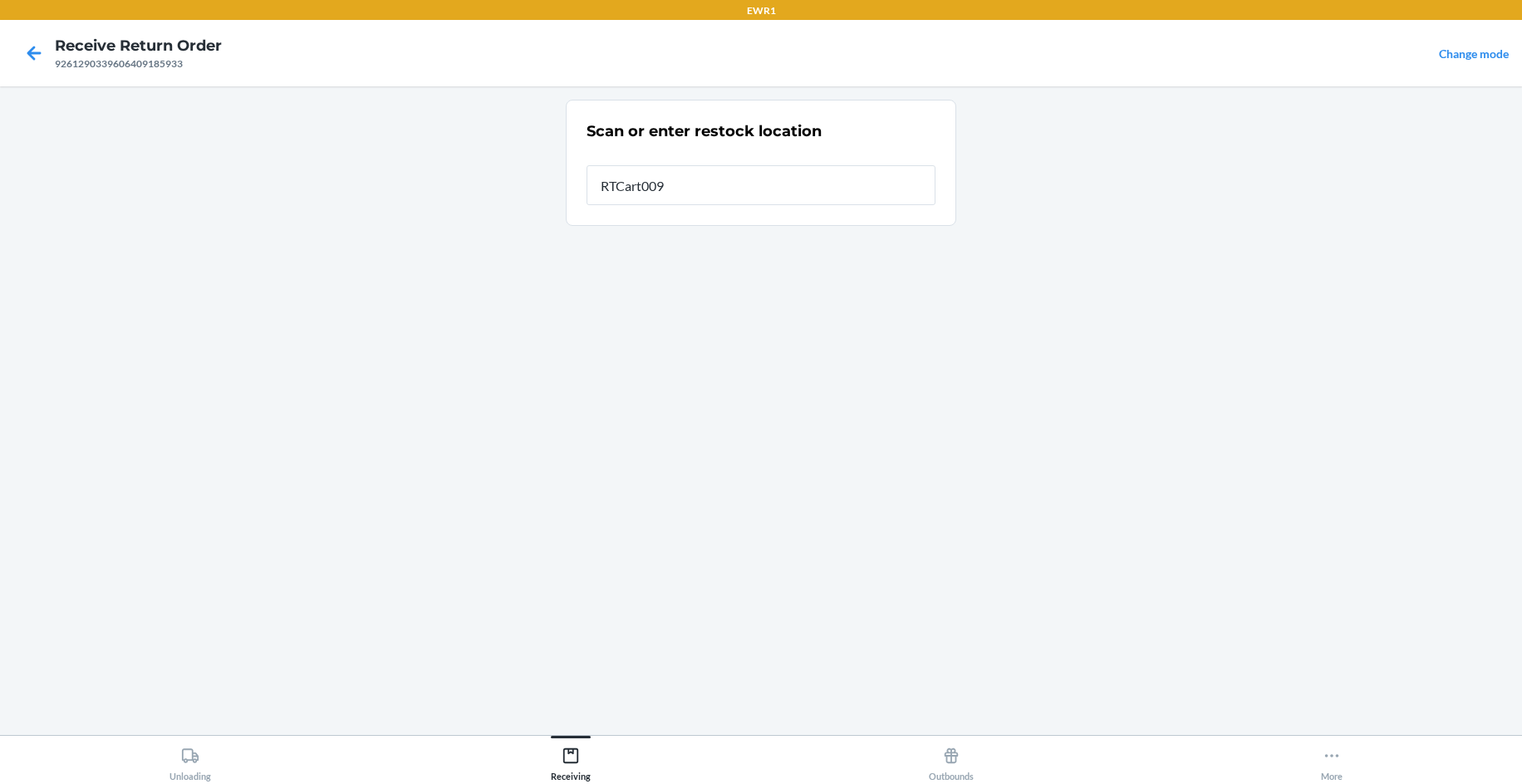
type input "RTCart009"
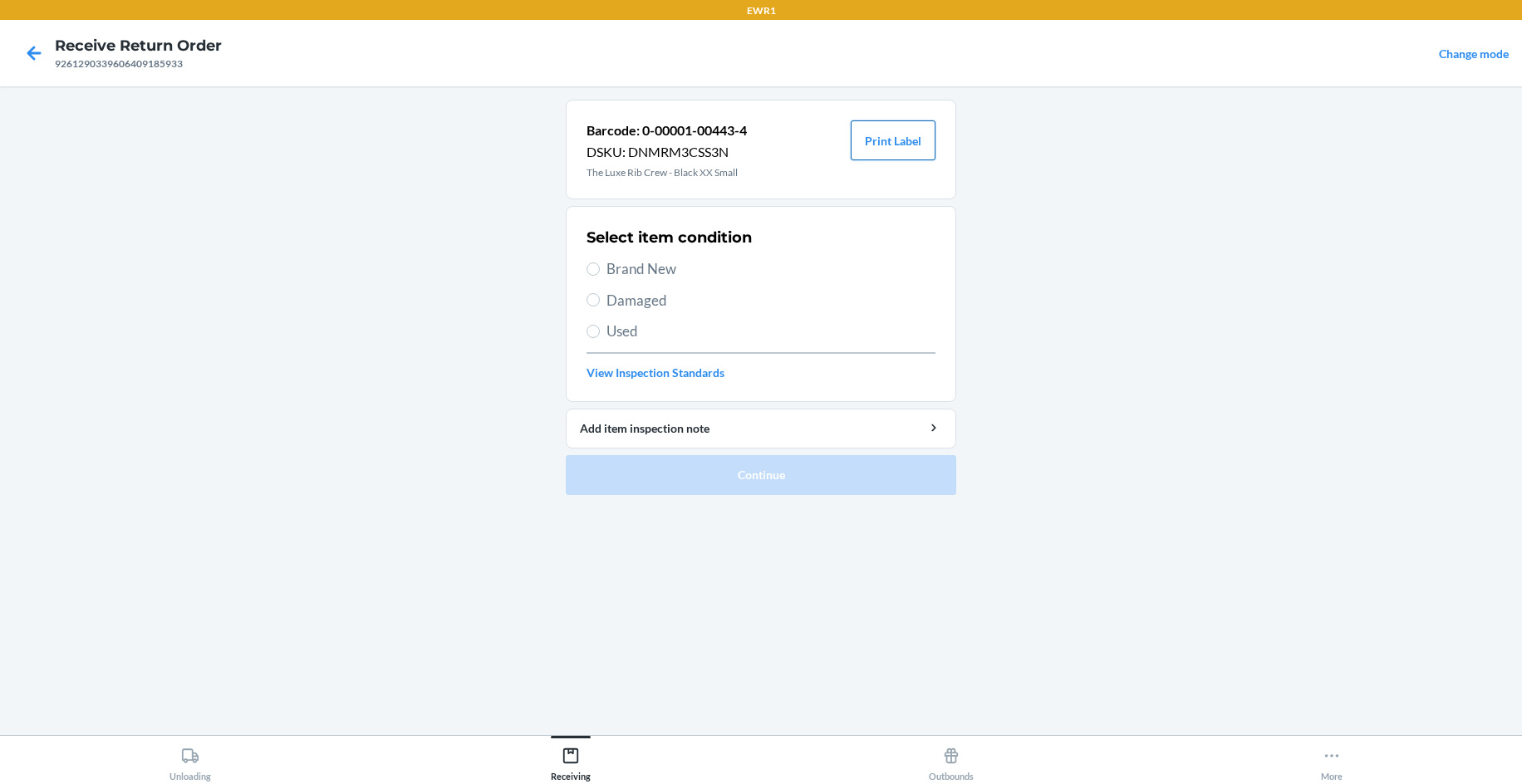
click at [895, 151] on button "Print Label" at bounding box center [892, 141] width 84 height 40
click at [616, 273] on span "Brand New" at bounding box center [771, 269] width 329 height 22
click at [600, 273] on input "Brand New" at bounding box center [593, 270] width 13 height 13
radio input "true"
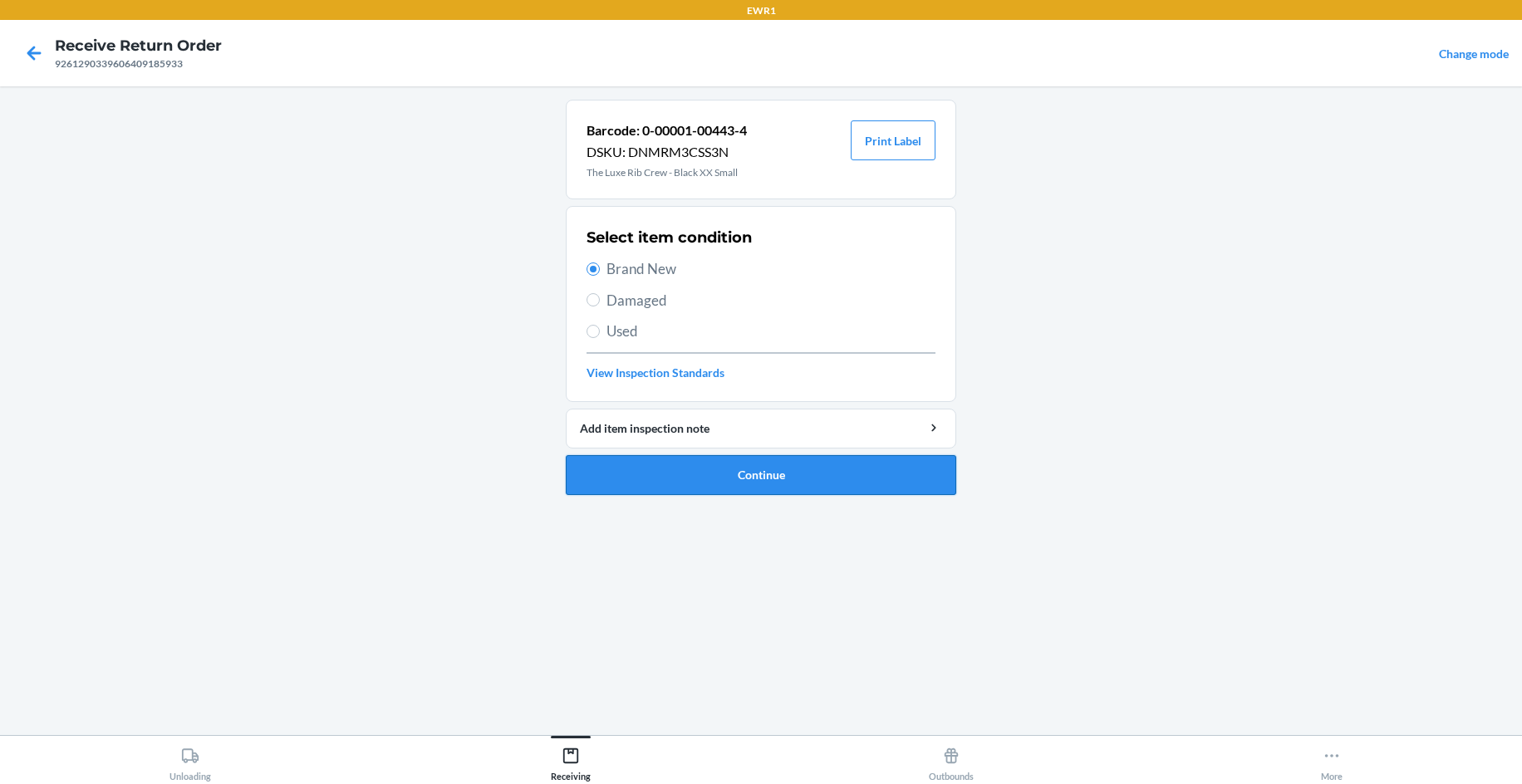
drag, startPoint x: 762, startPoint y: 504, endPoint x: 773, endPoint y: 489, distance: 18.6
click at [763, 504] on ol "Barcode: 0-00001-00443-4 DSKU: DNMRM3CSS3N The Luxe Rib Crew - Black XX Small P…" at bounding box center [760, 304] width 391 height 409
click at [773, 489] on button "Continue" at bounding box center [760, 475] width 391 height 40
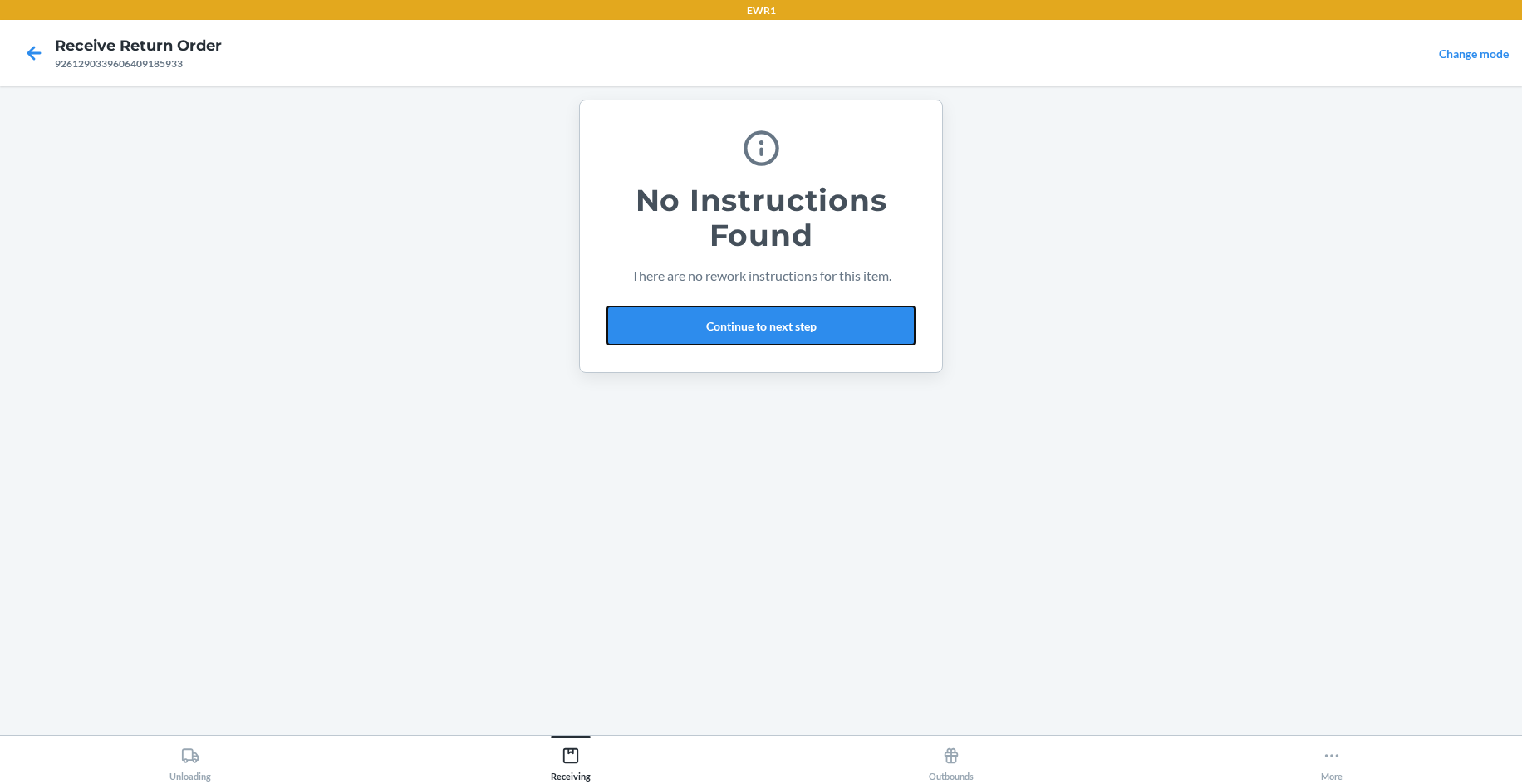
click at [749, 328] on button "Continue to next step" at bounding box center [761, 326] width 309 height 40
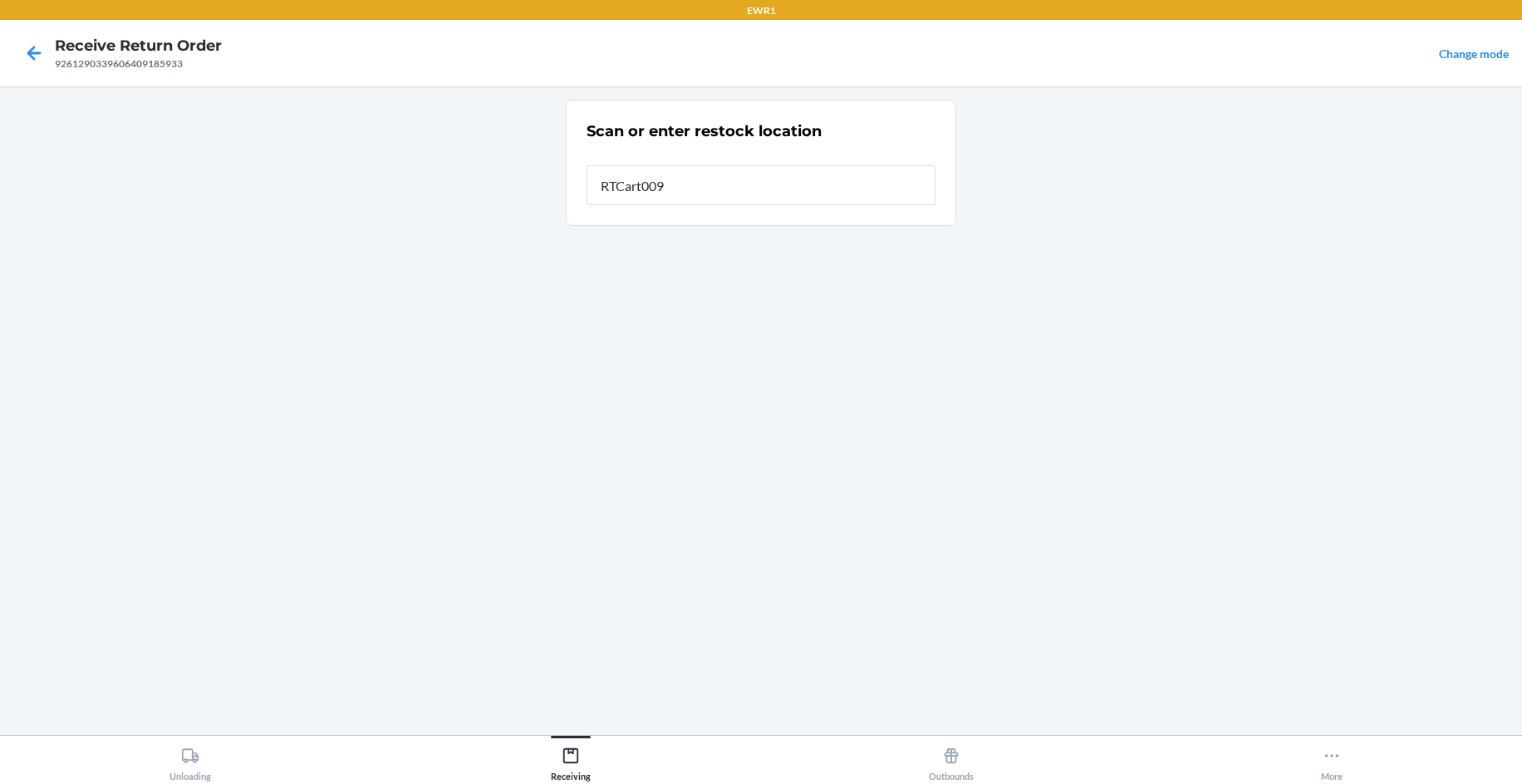
type input "RTCart009"
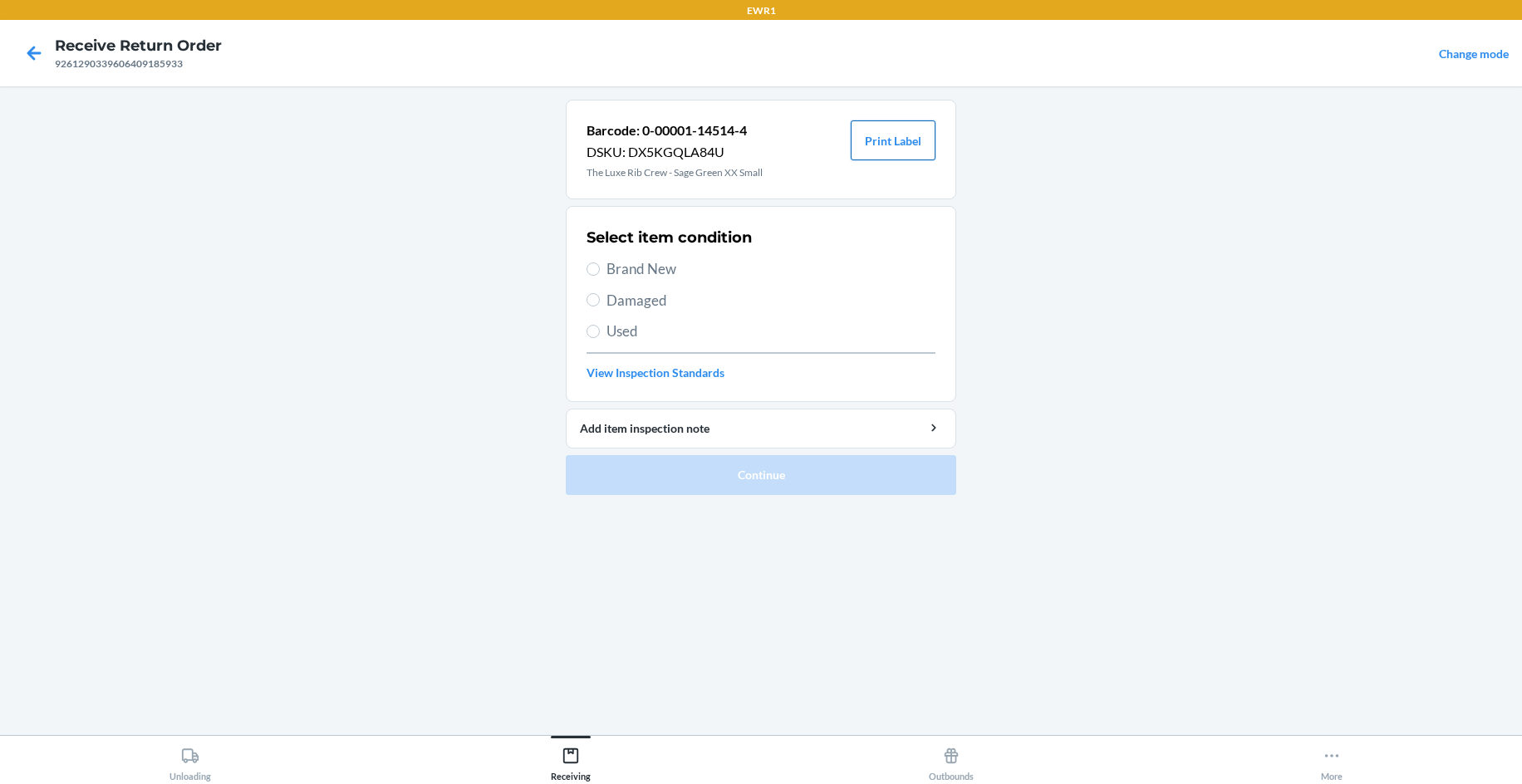
click at [889, 151] on button "Print Label" at bounding box center [892, 141] width 84 height 40
click at [615, 267] on span "Brand New" at bounding box center [771, 269] width 329 height 22
click at [600, 267] on input "Brand New" at bounding box center [593, 270] width 13 height 13
radio input "true"
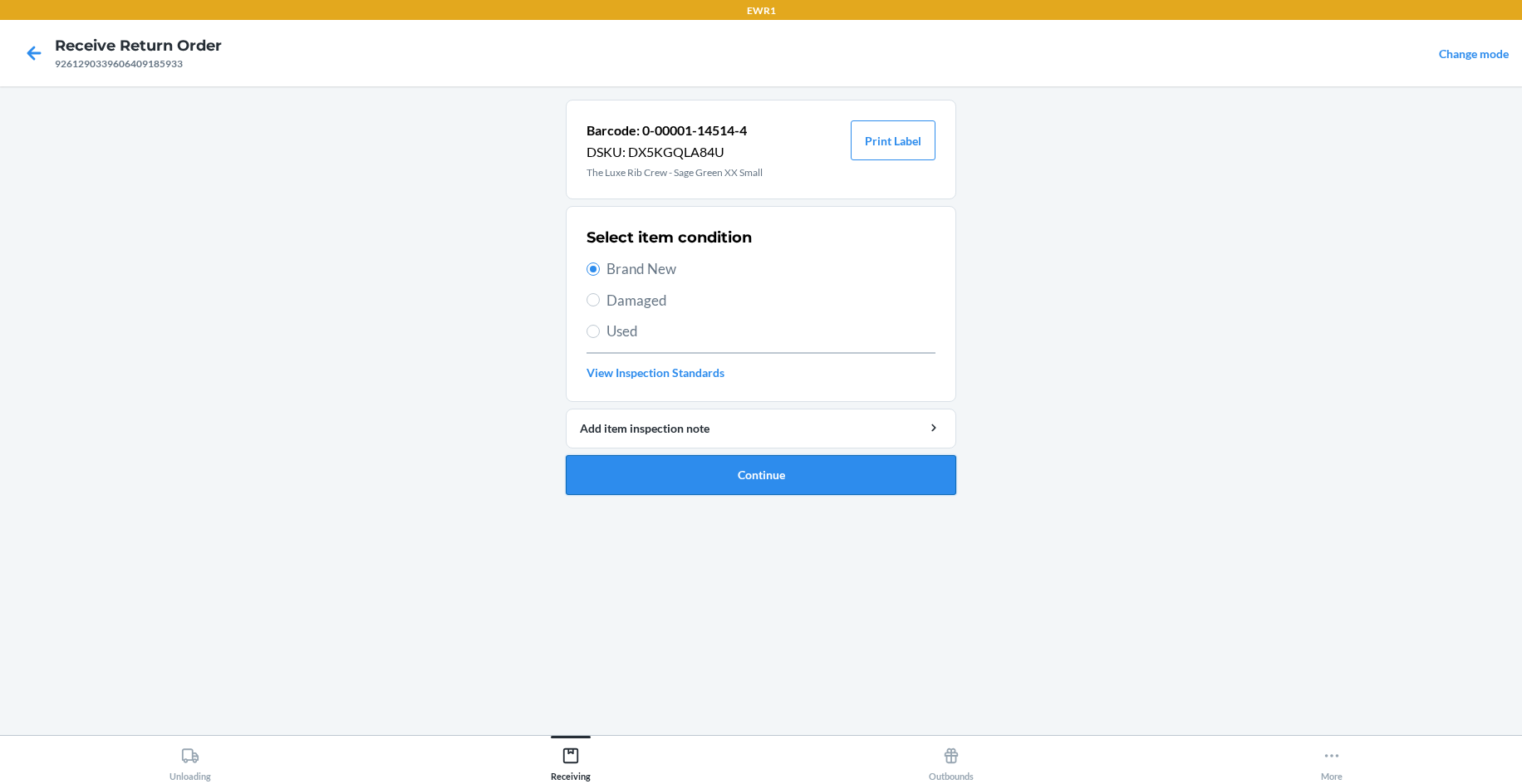
click at [760, 467] on button "Continue" at bounding box center [760, 475] width 391 height 40
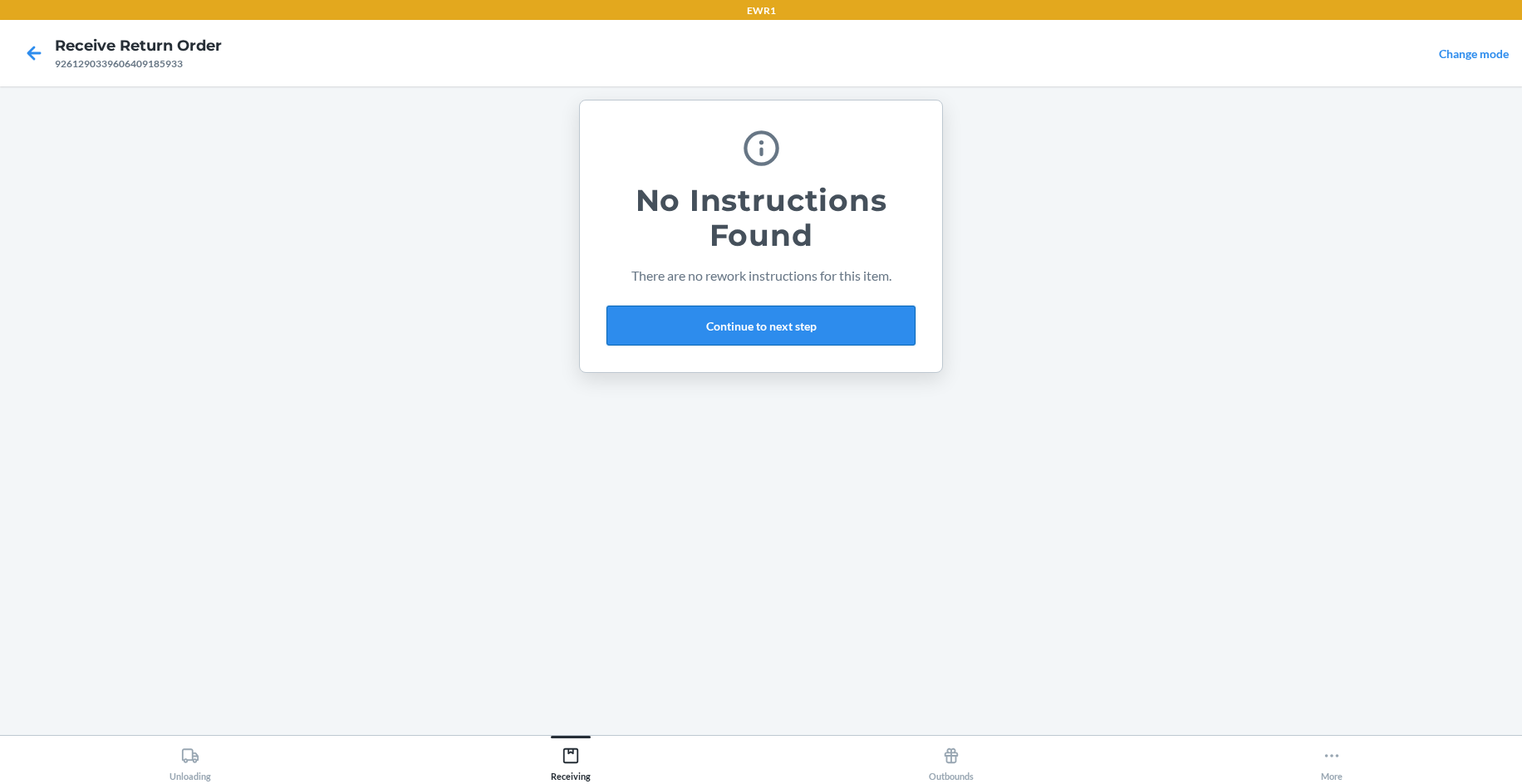
click at [785, 323] on button "Continue to next step" at bounding box center [761, 326] width 309 height 40
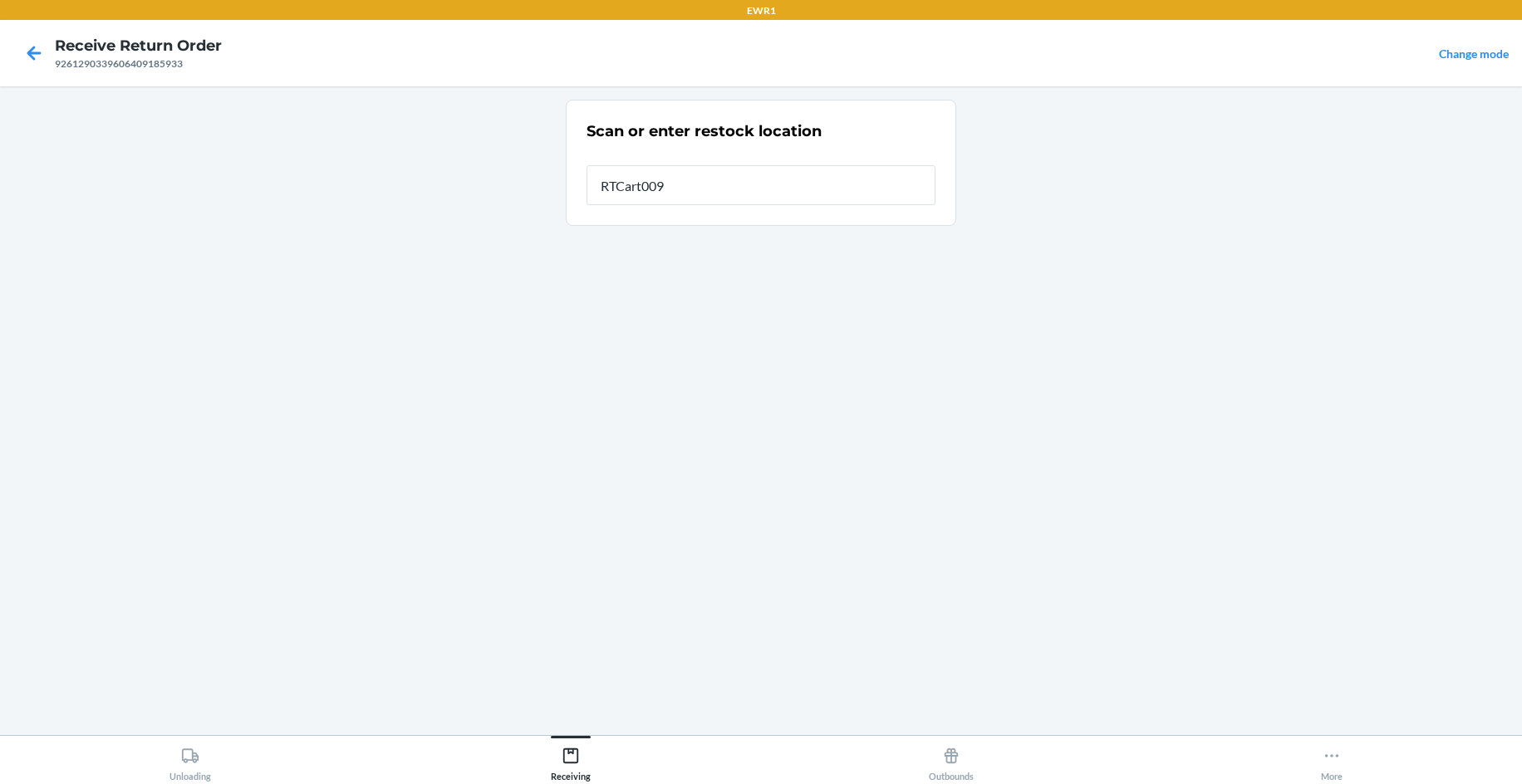
type input "RTCart009"
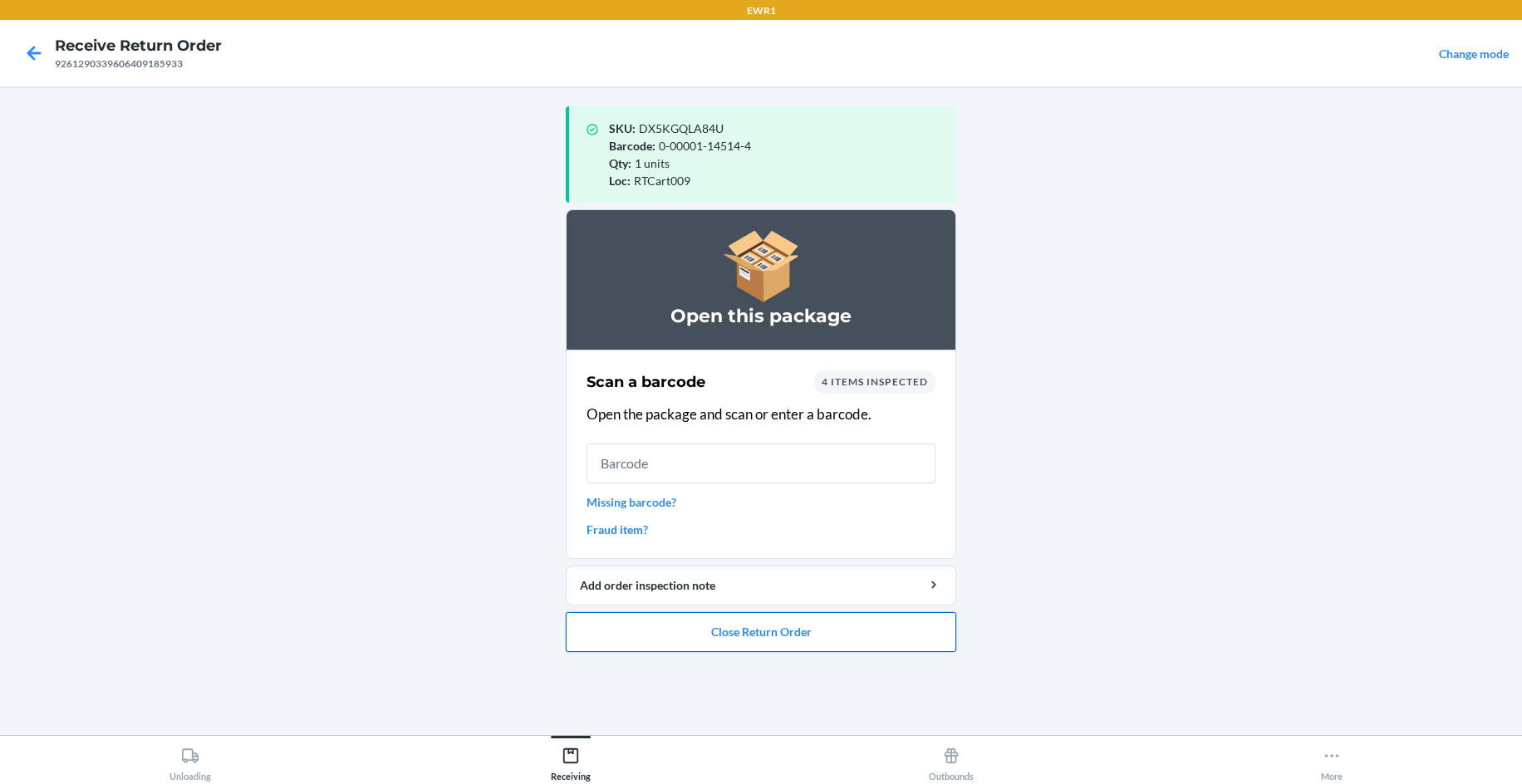
click at [800, 621] on button "Close Return Order" at bounding box center [760, 632] width 391 height 40
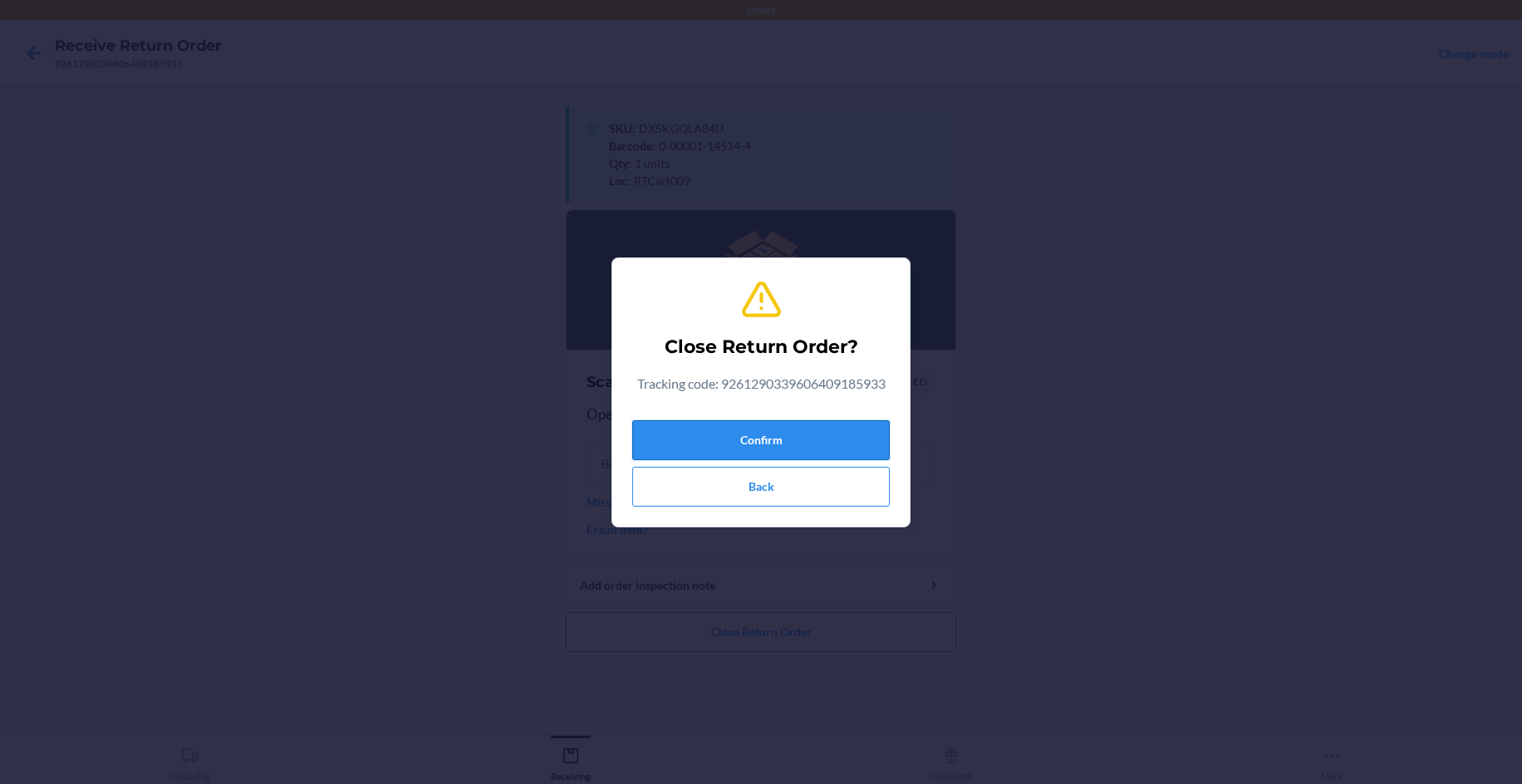
click at [831, 440] on button "Confirm" at bounding box center [761, 440] width 257 height 40
